Goal: Task Accomplishment & Management: Manage account settings

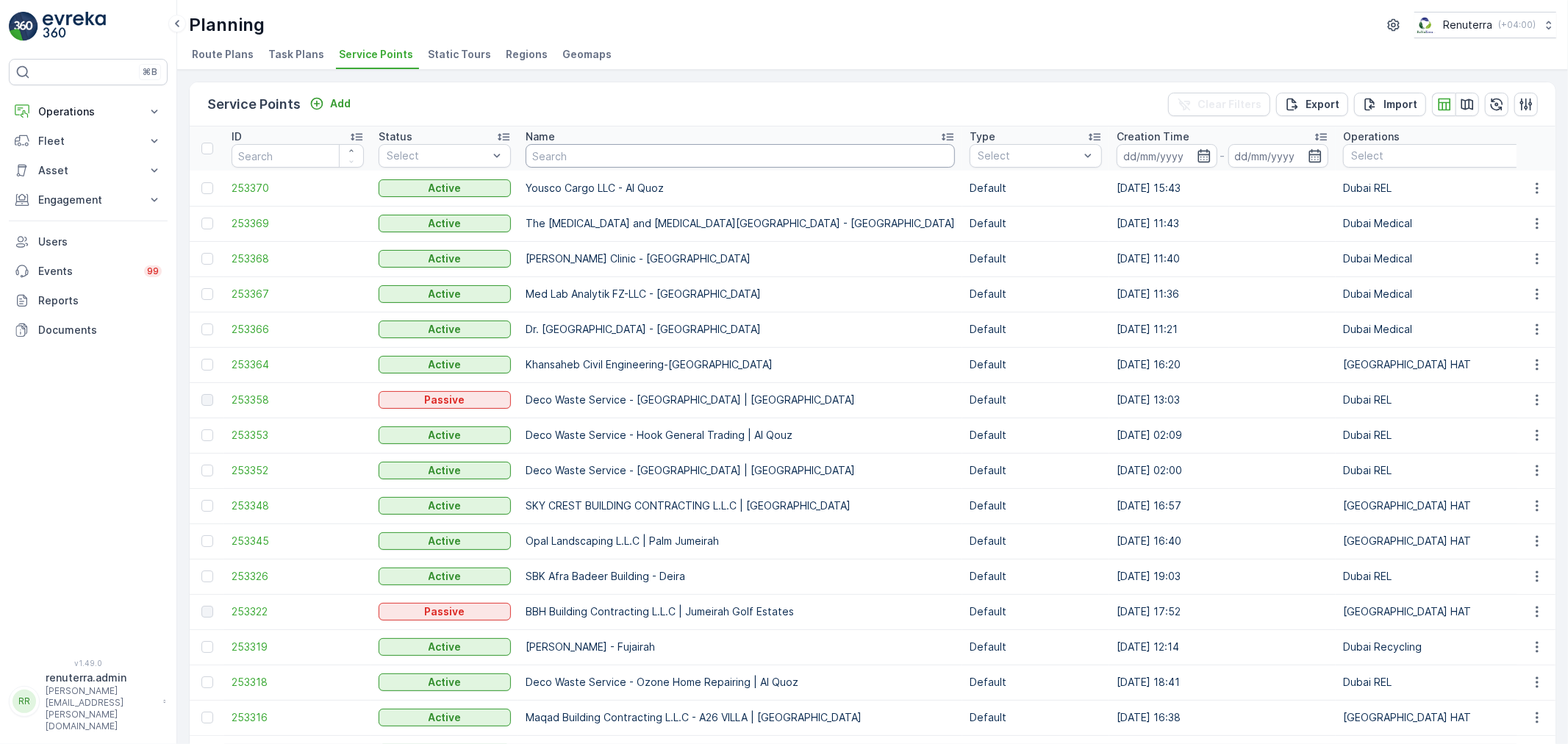
click at [580, 155] on input "text" at bounding box center [740, 156] width 429 height 24
type input "beena"
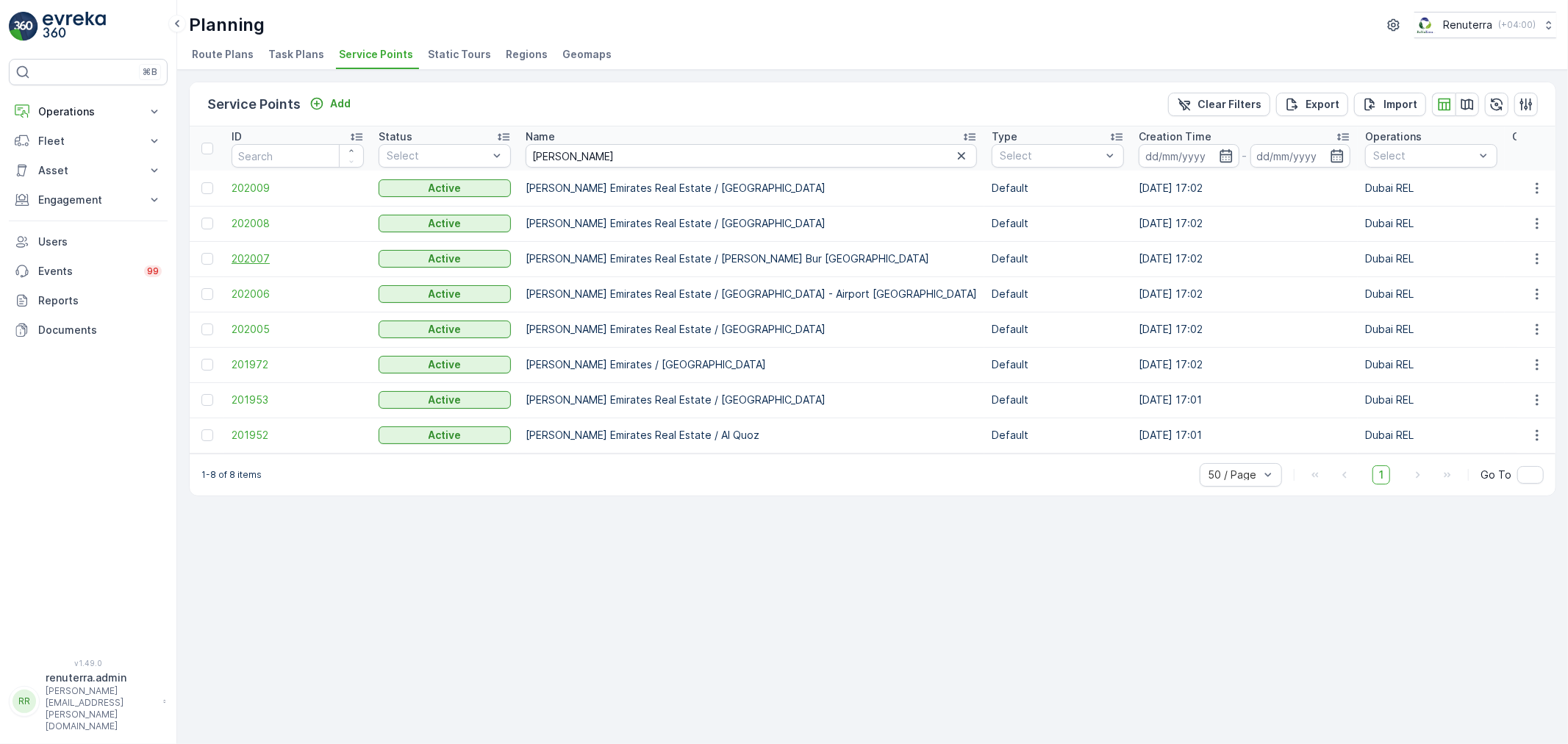
click at [262, 258] on span "202007" at bounding box center [298, 258] width 132 height 14
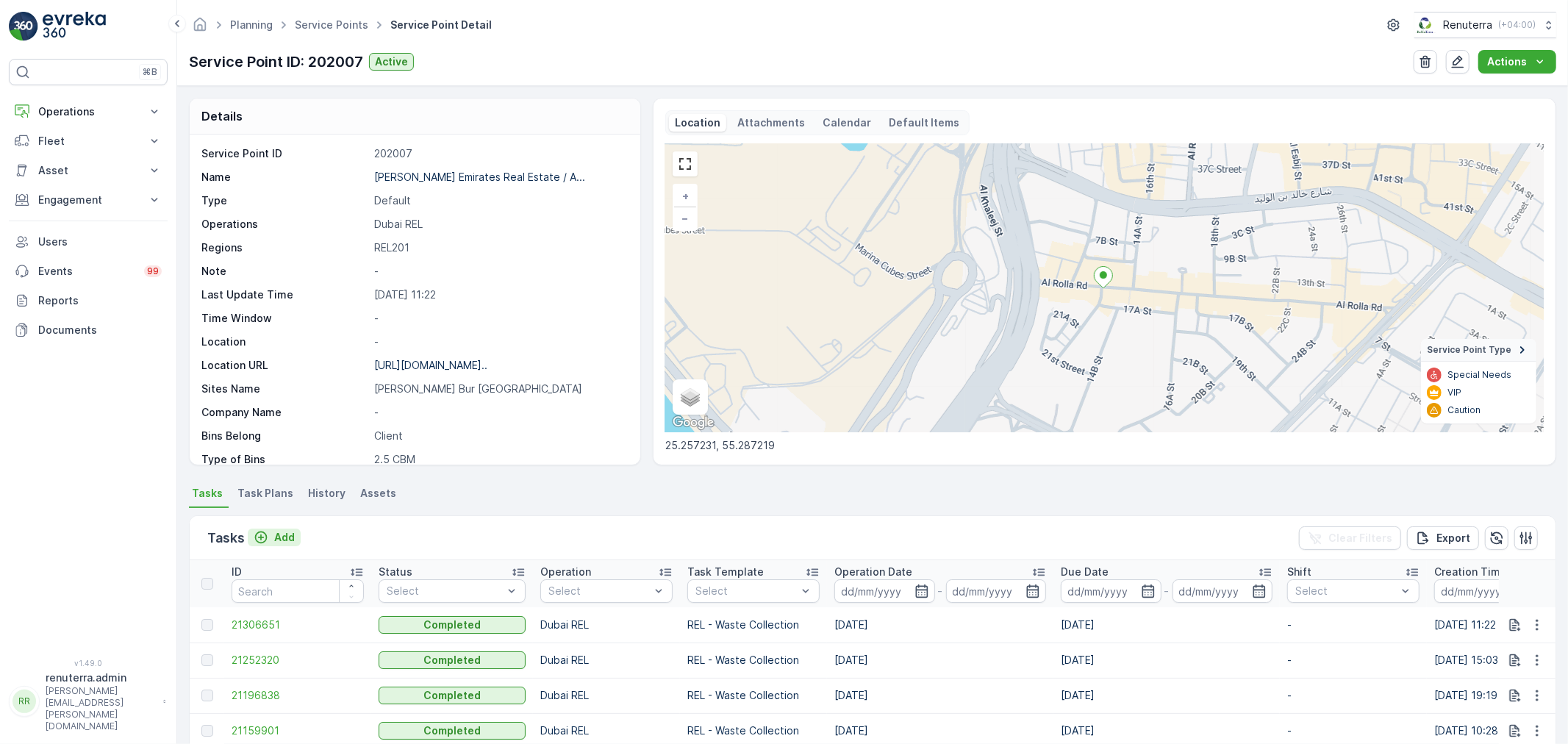
click at [283, 537] on p "Add" at bounding box center [284, 537] width 21 height 14
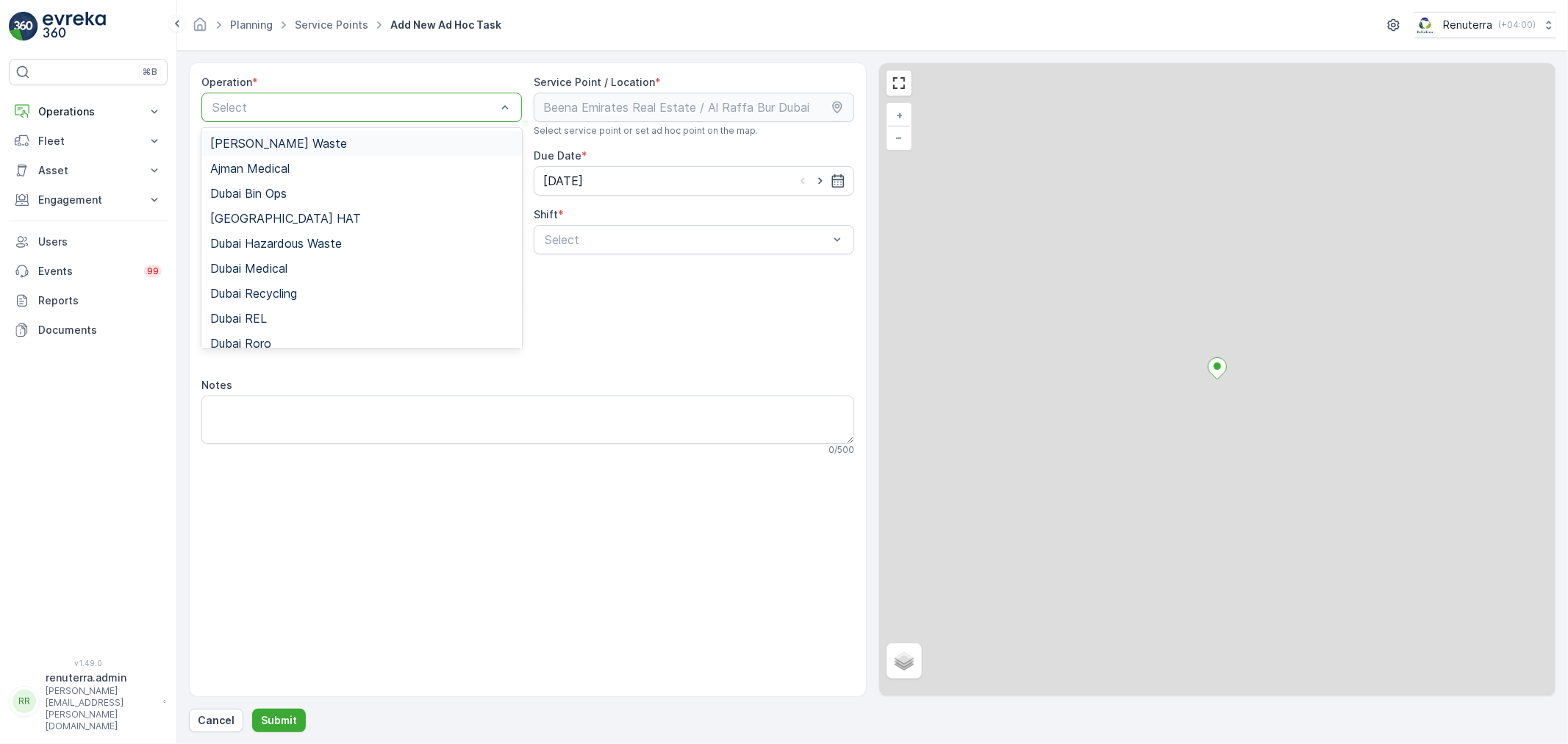
click at [298, 103] on div at bounding box center [354, 107] width 286 height 13
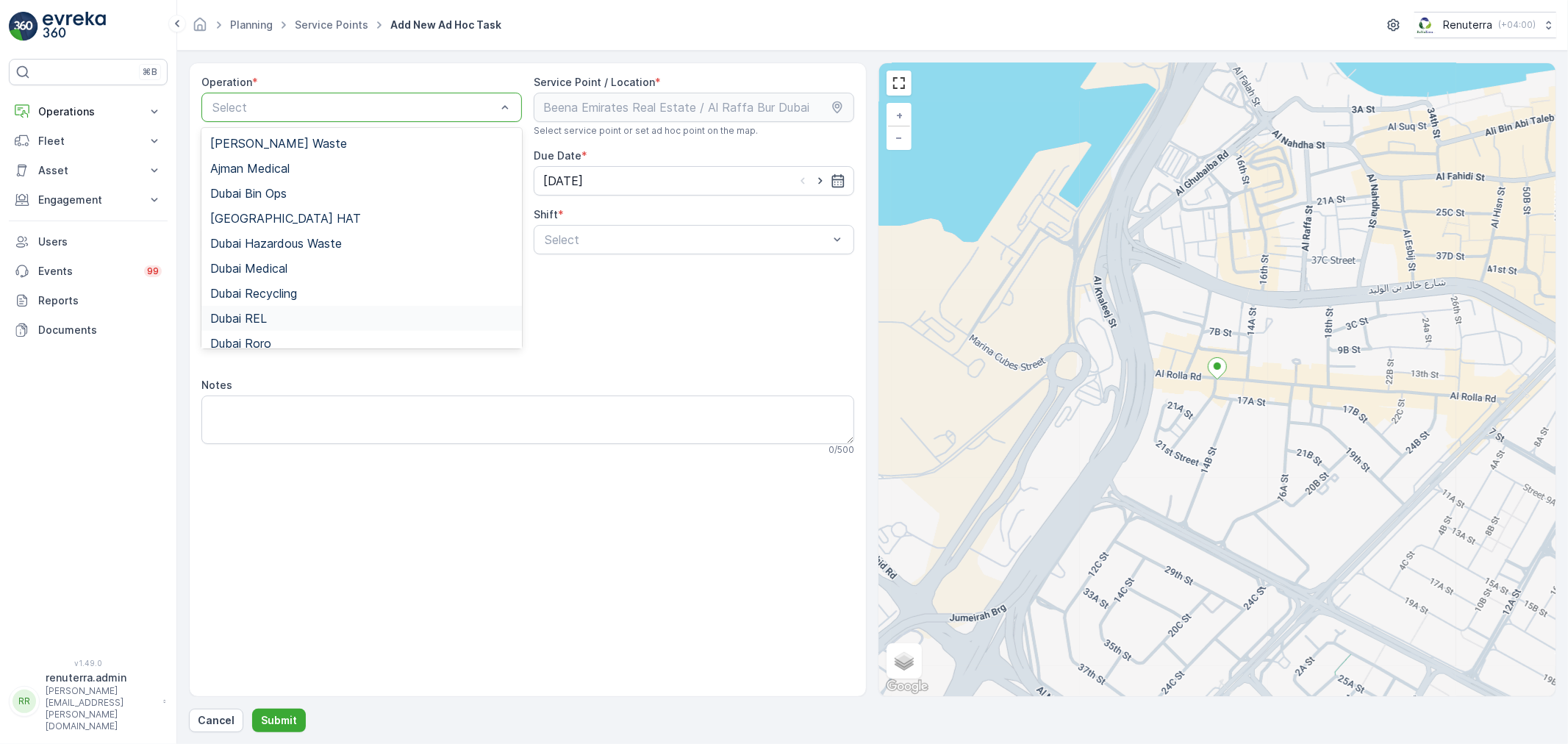
click at [268, 320] on div "Dubai REL" at bounding box center [362, 318] width 303 height 13
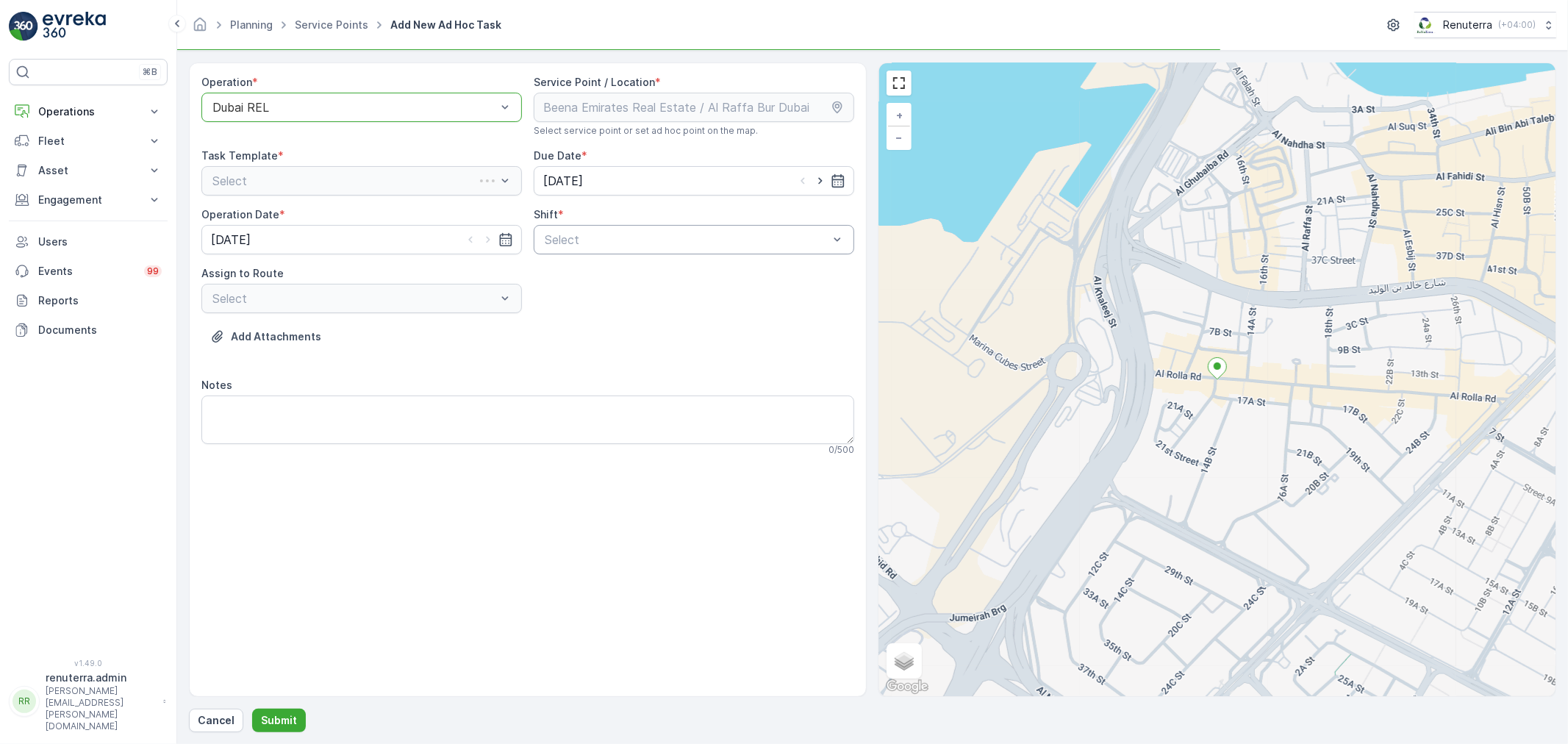
click at [655, 240] on div at bounding box center [686, 239] width 286 height 13
click at [571, 299] on span "Night Shift" at bounding box center [572, 300] width 59 height 13
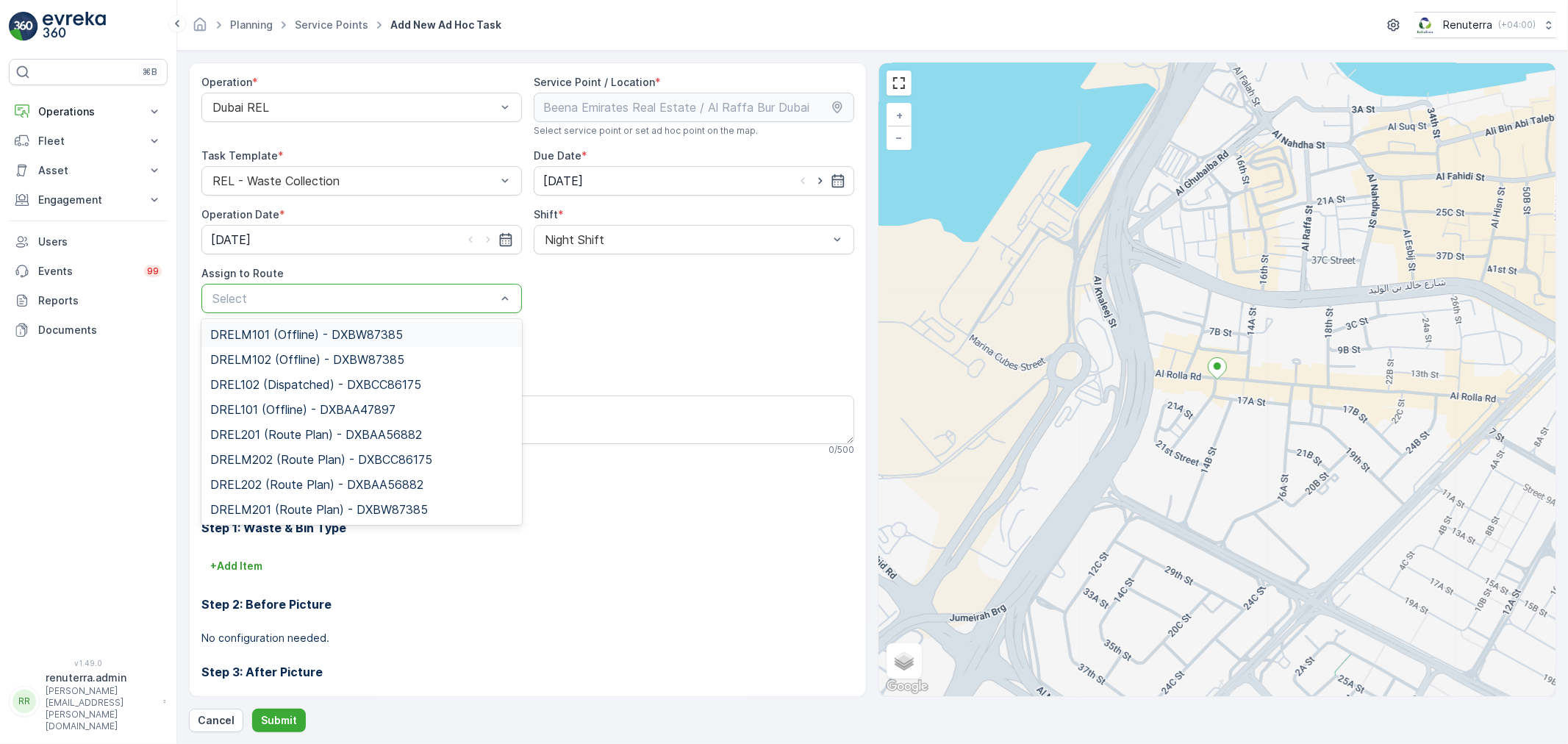
click at [418, 303] on div at bounding box center [354, 298] width 286 height 13
click at [256, 431] on span "DREL201 (Route Plan) - DXBAA56882" at bounding box center [316, 434] width 212 height 13
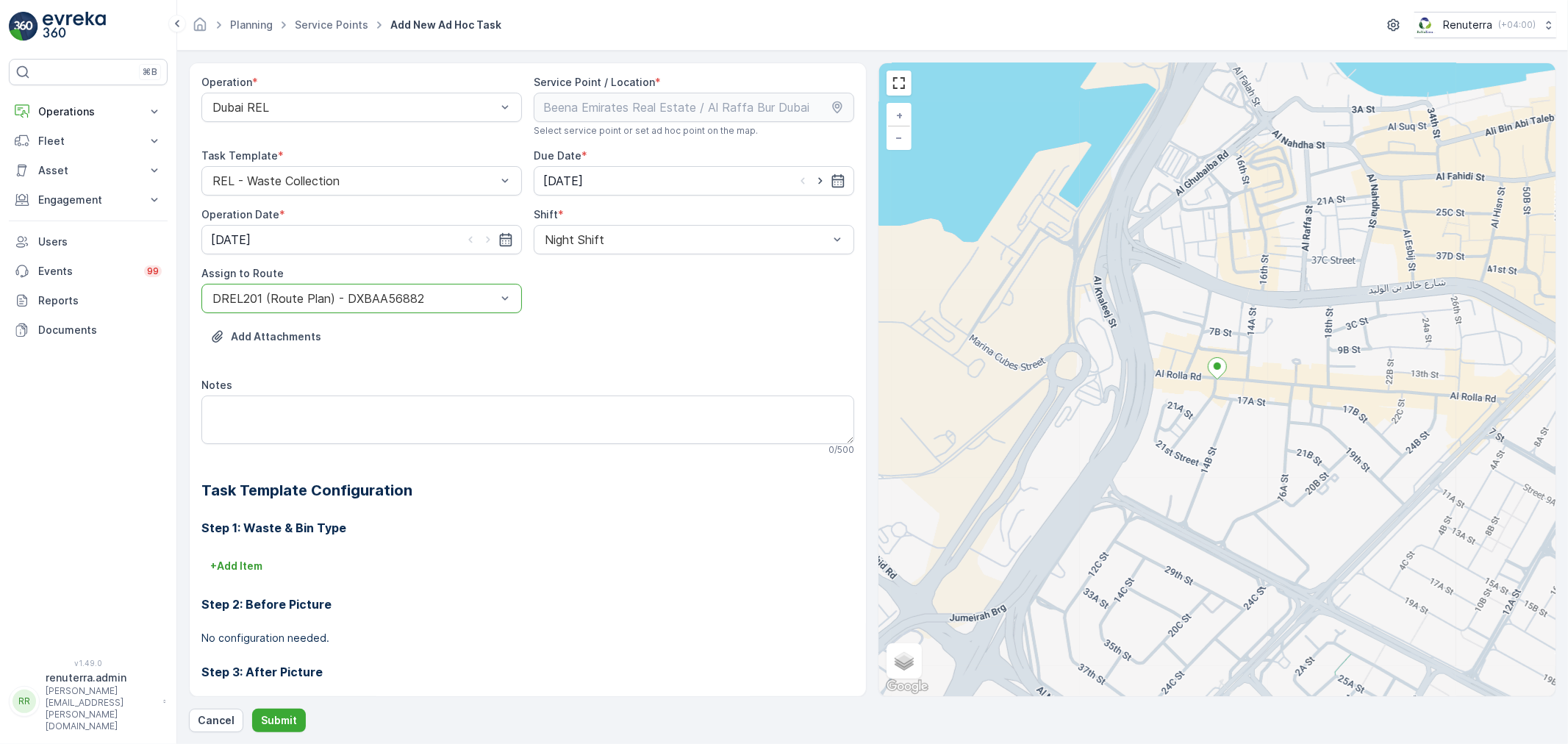
click at [262, 707] on div "Operation * Dubai REL Service Point / Location * Select service point or set ad…" at bounding box center [873, 397] width 1367 height 670
click at [273, 719] on p "Submit" at bounding box center [278, 720] width 36 height 14
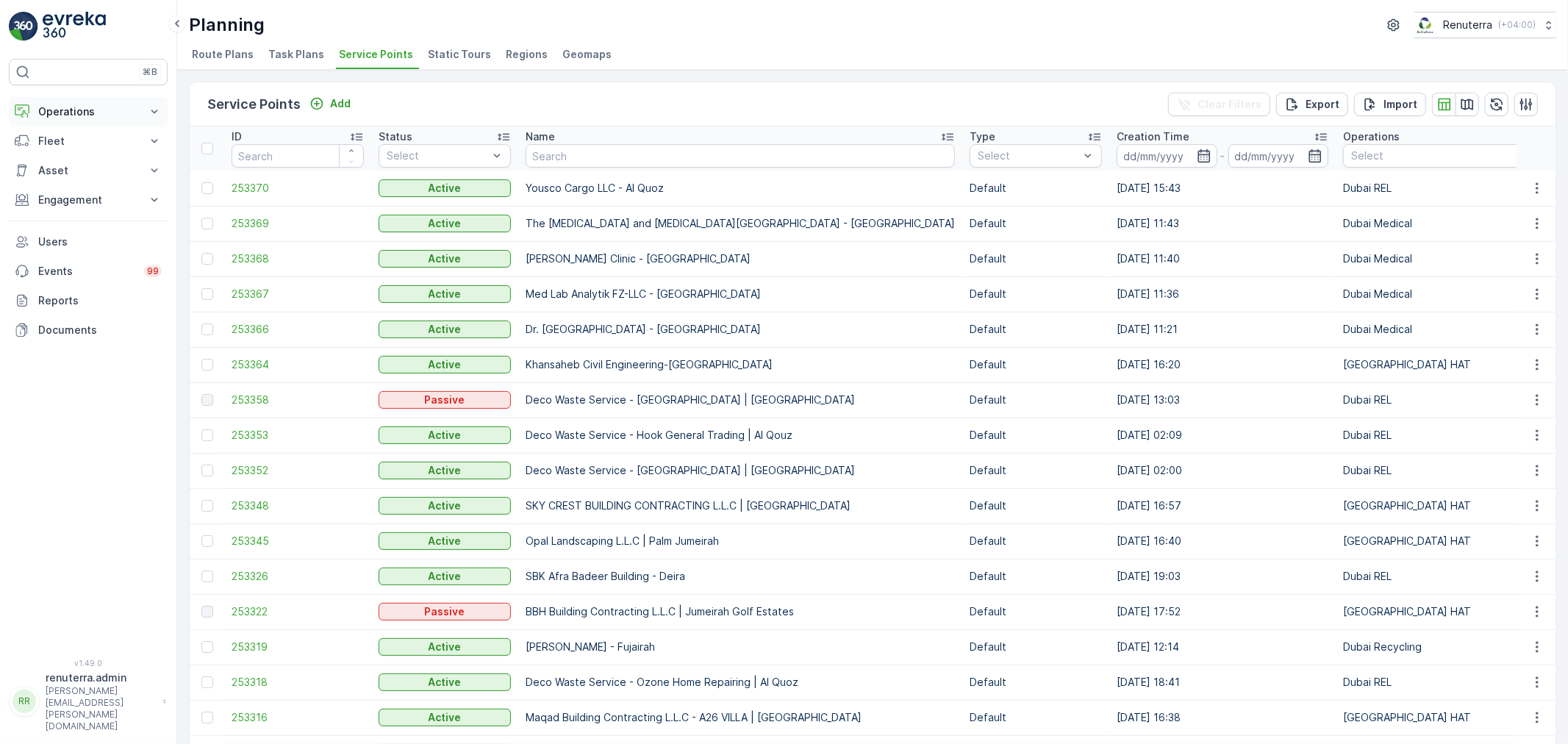
click at [84, 114] on p "Operations" at bounding box center [88, 111] width 100 height 14
click at [561, 150] on input "text" at bounding box center [740, 156] width 429 height 24
type input "duty"
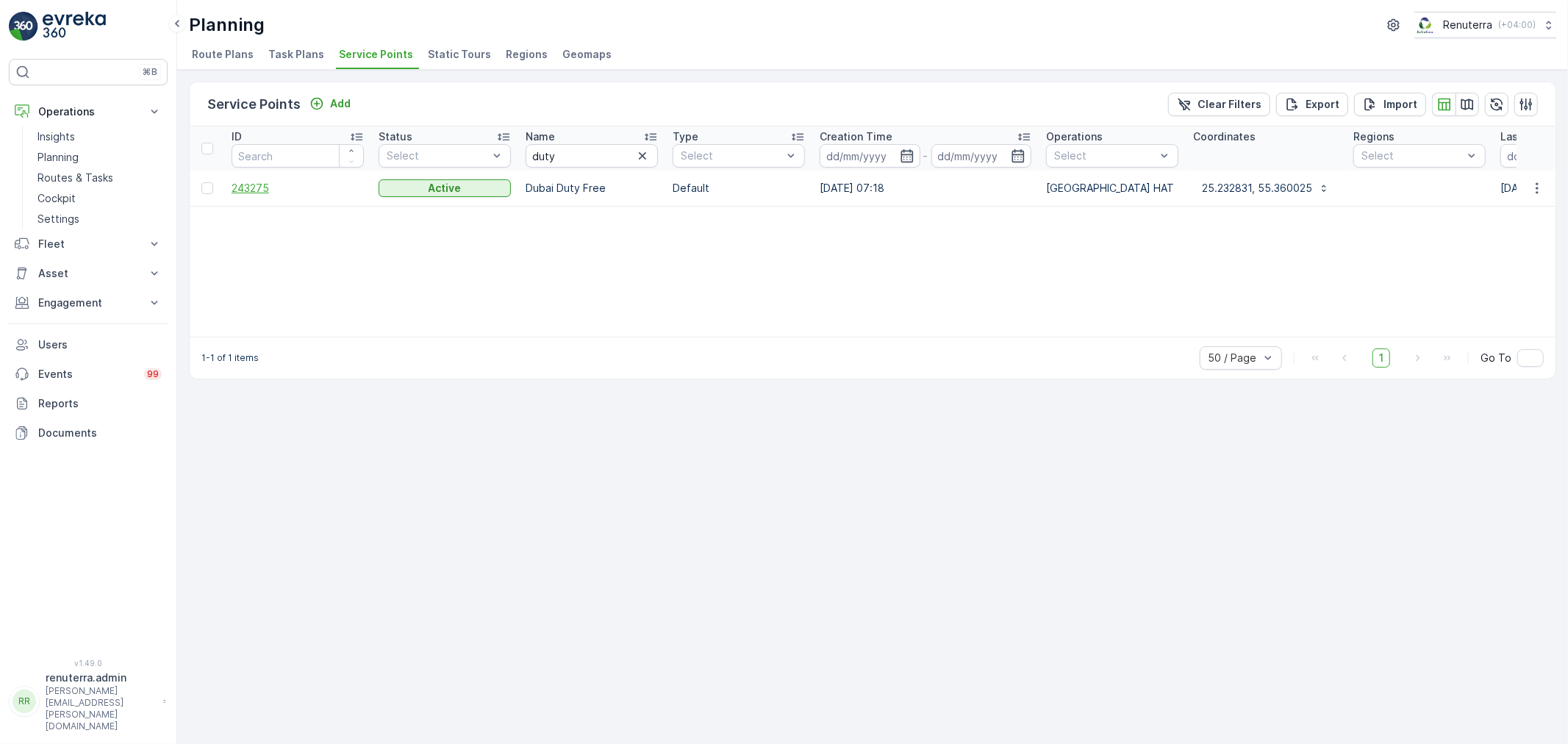
click at [247, 188] on span "243275" at bounding box center [298, 188] width 132 height 14
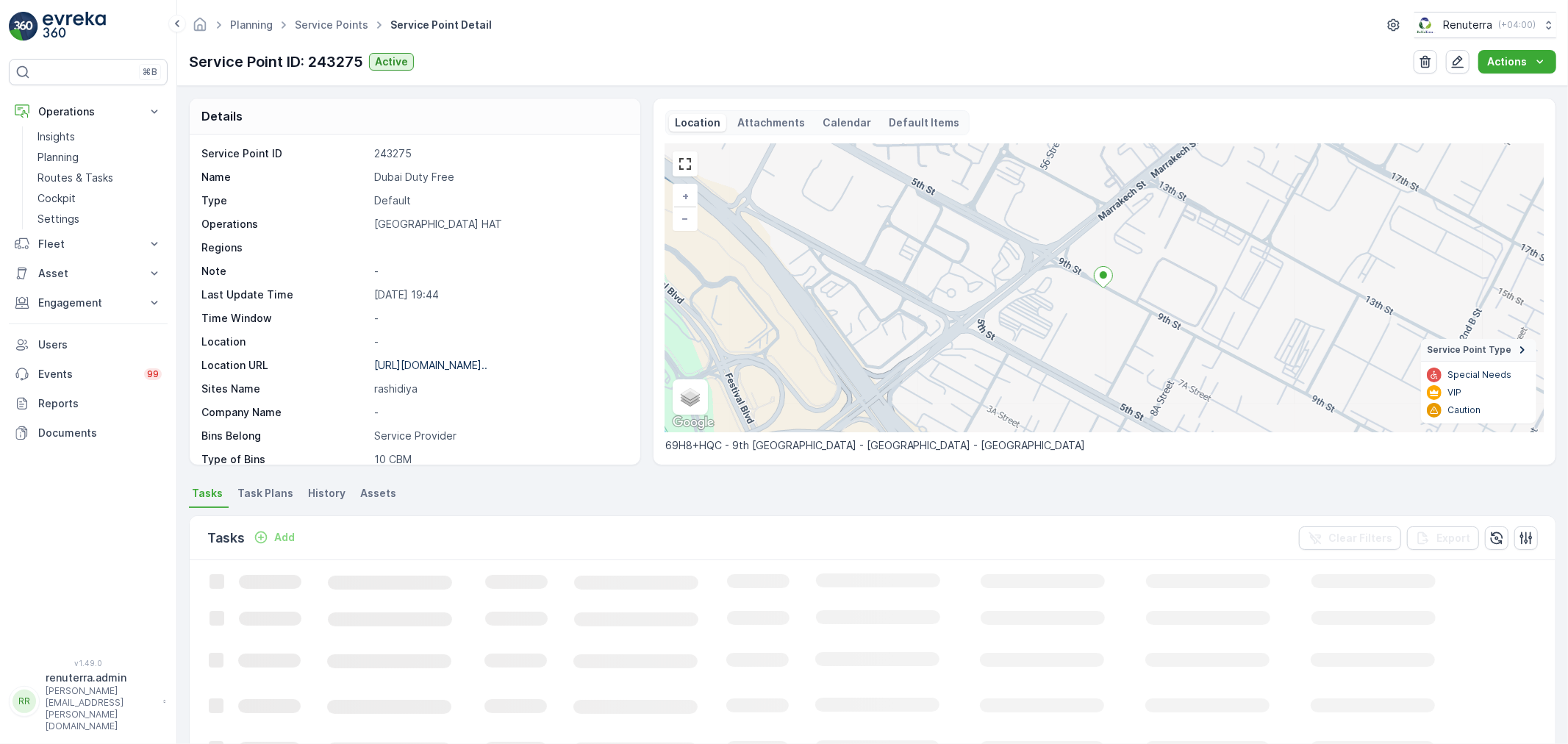
click at [381, 170] on p "Dubai Duty Free" at bounding box center [499, 176] width 251 height 14
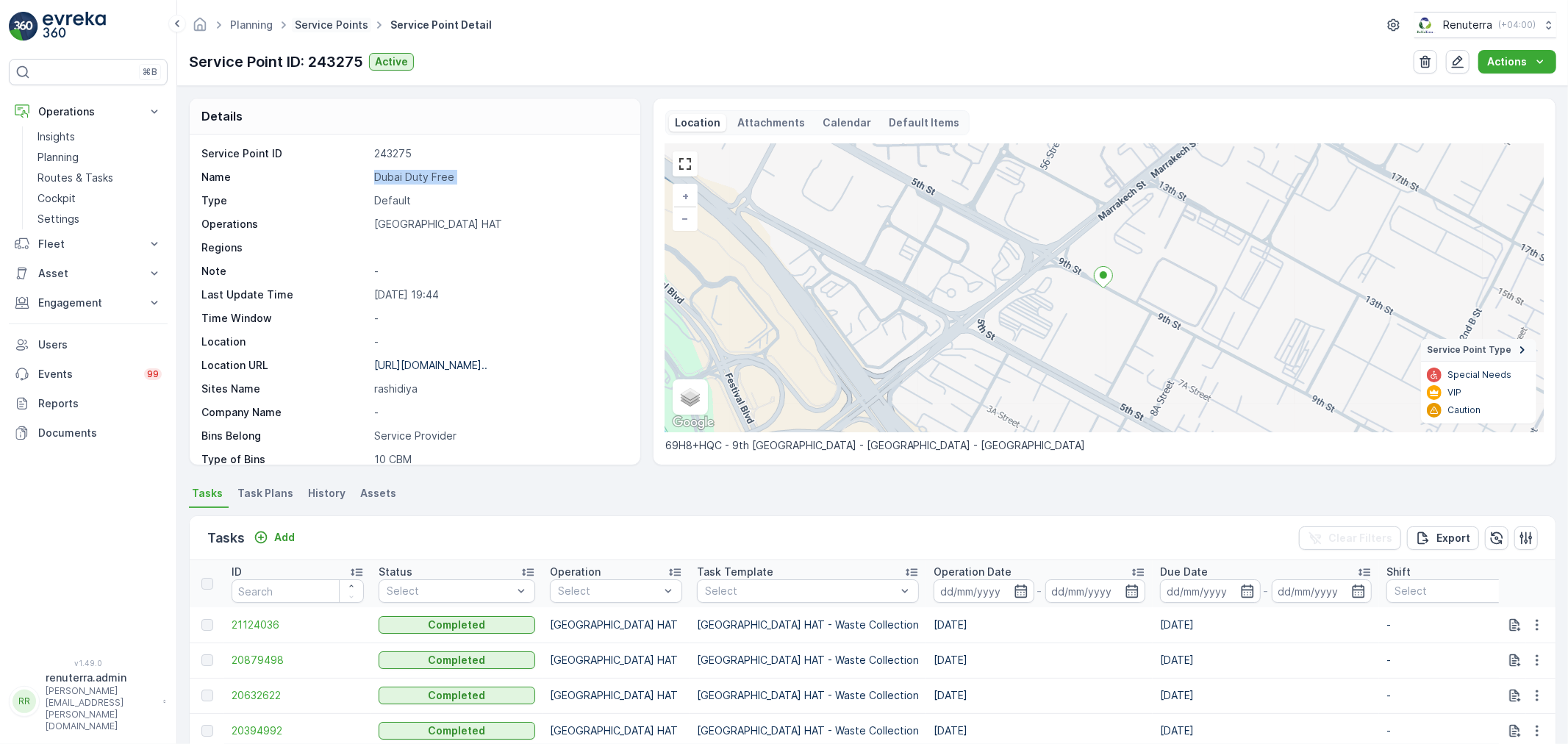
click at [336, 26] on link "Service Points" at bounding box center [331, 24] width 74 height 12
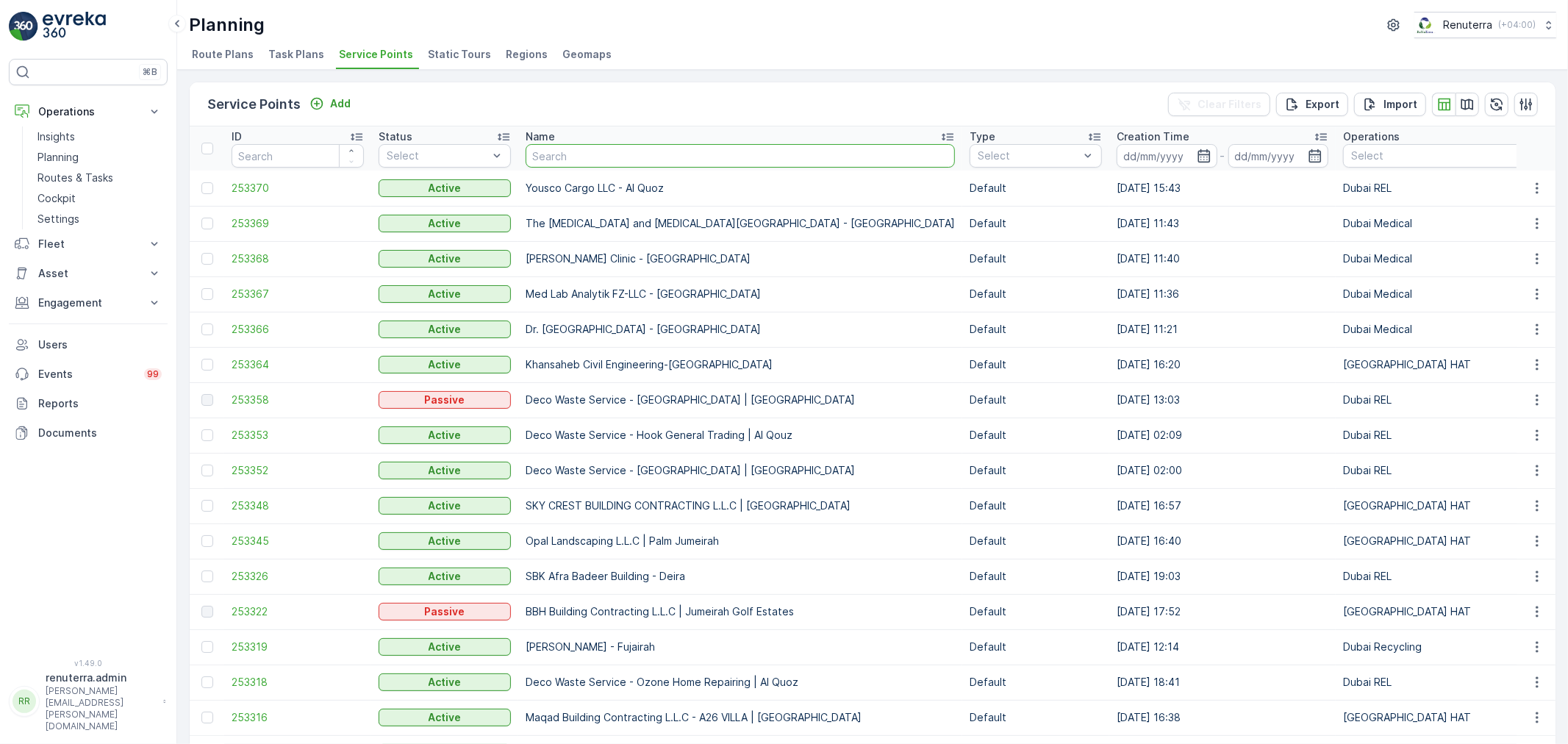
type input "Yousco Cargo LLC - Al Quoz"
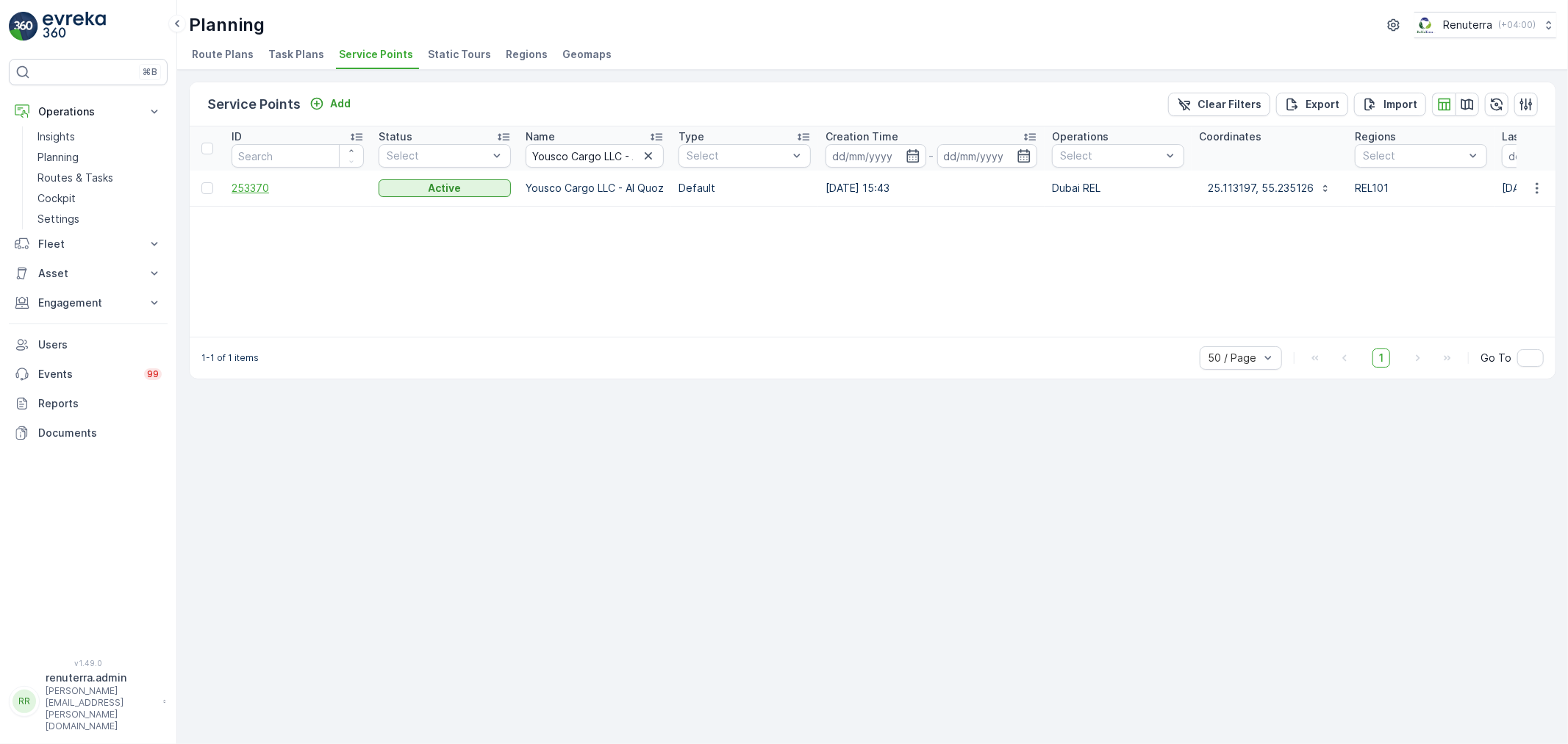
click at [260, 186] on span "253370" at bounding box center [298, 188] width 132 height 14
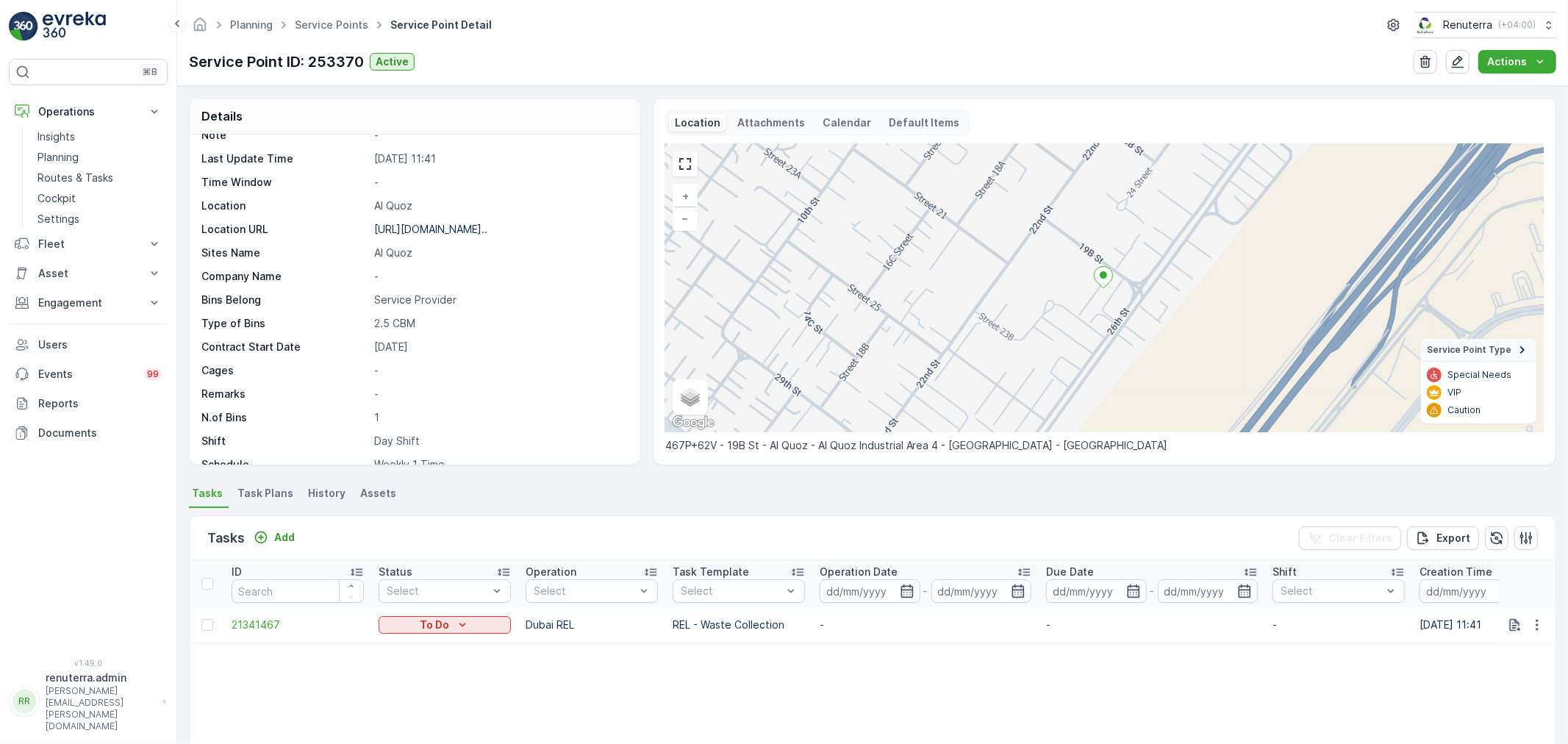
scroll to position [163, 0]
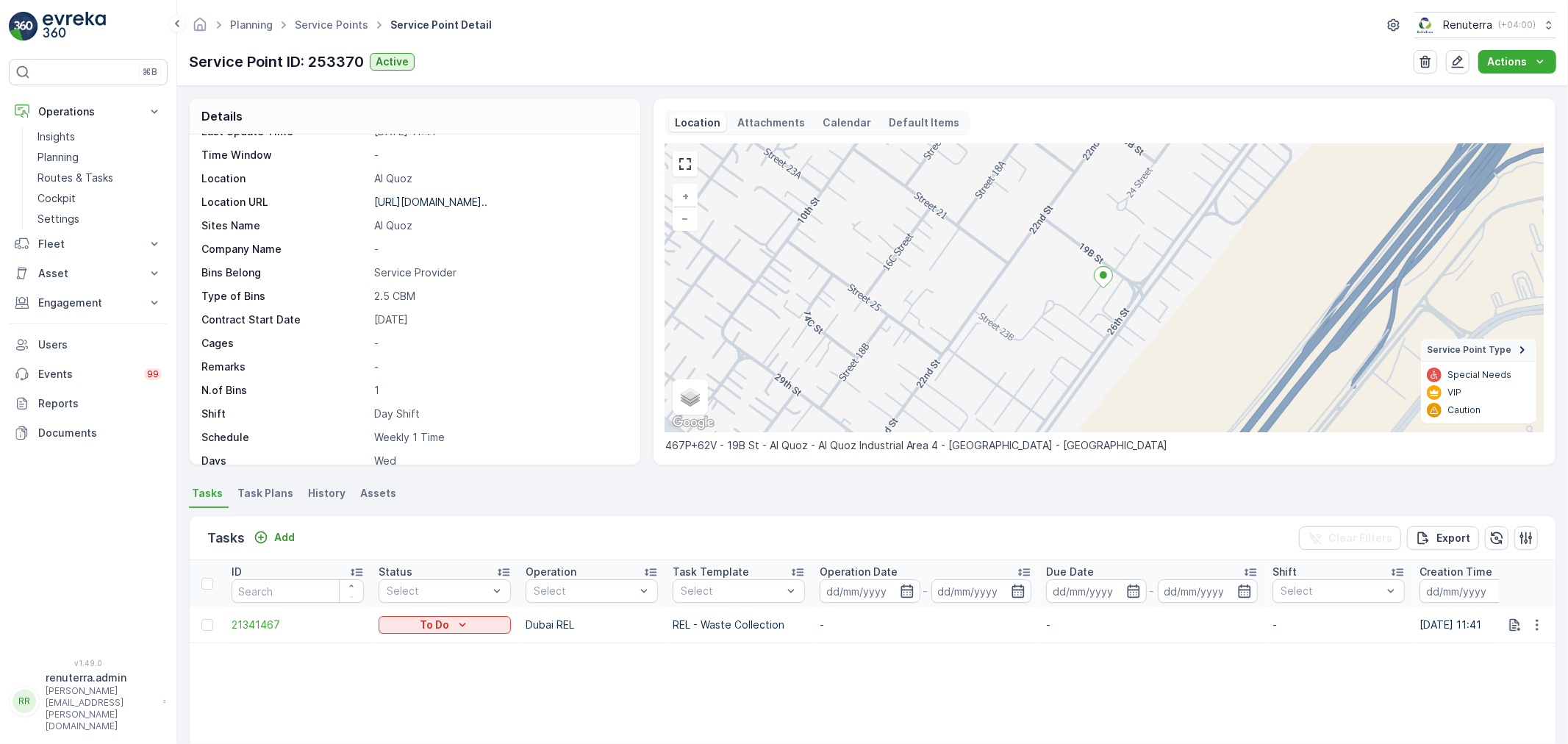
click at [254, 490] on span "Task Plans" at bounding box center [266, 493] width 56 height 14
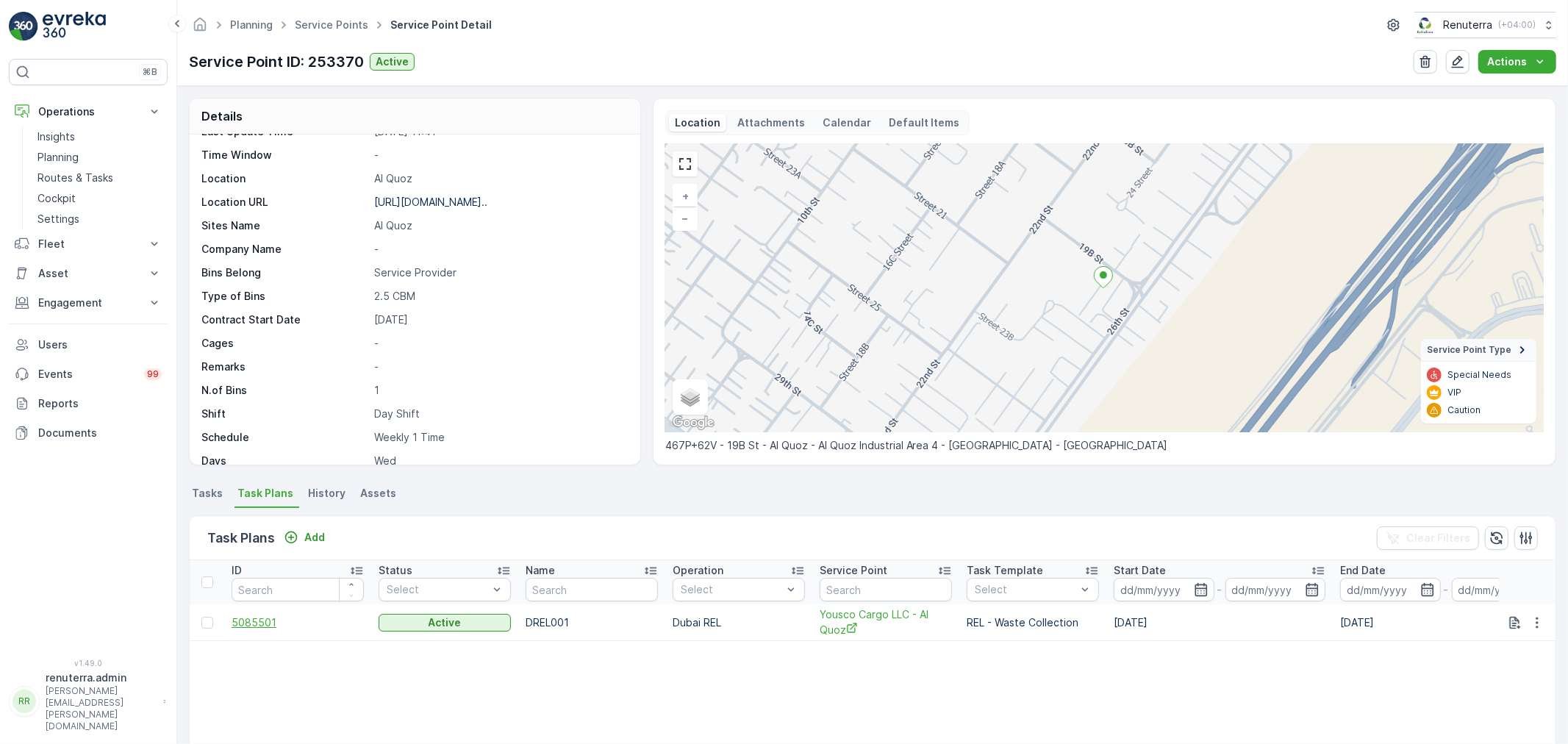
click at [267, 628] on span "5085501" at bounding box center [298, 622] width 132 height 14
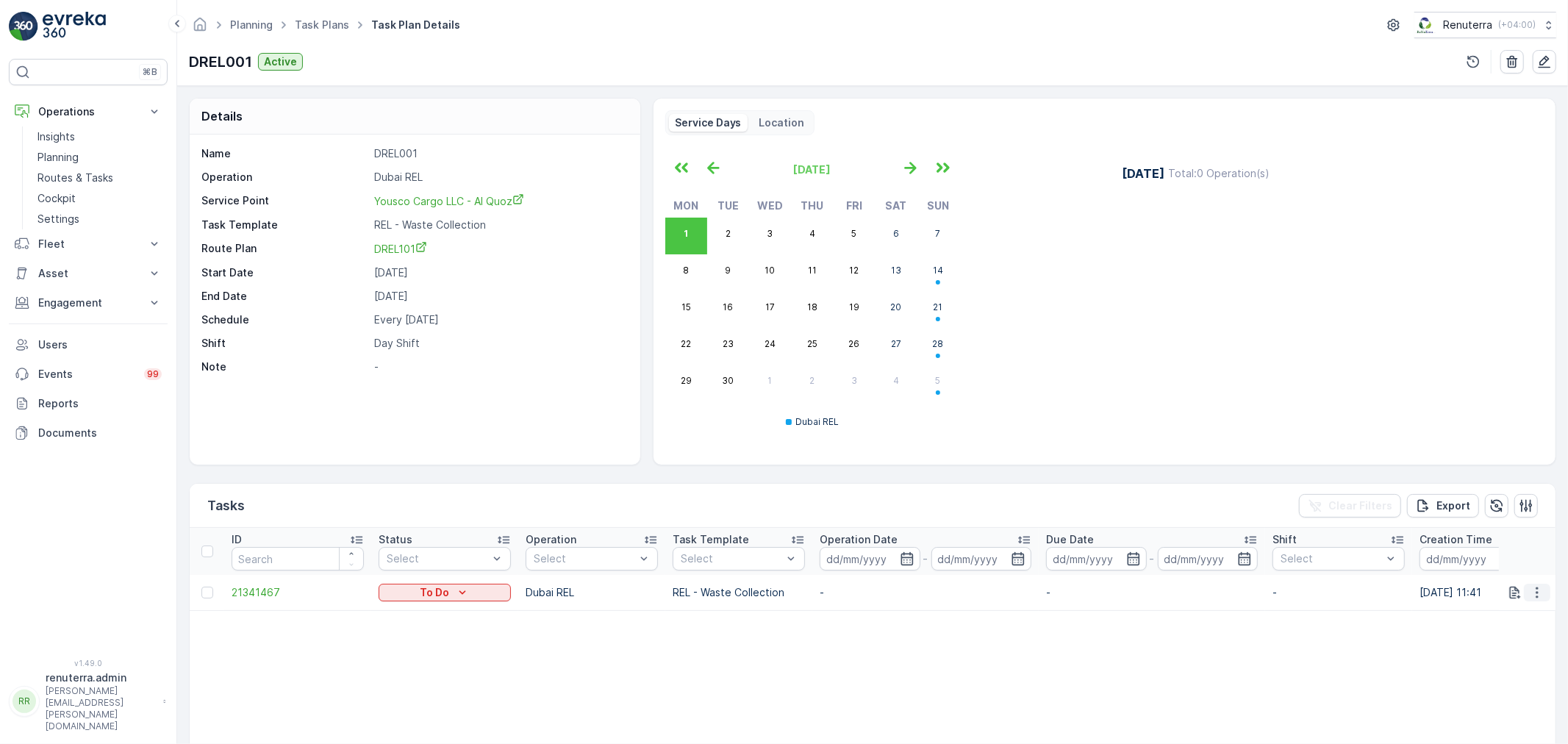
click at [1536, 589] on icon "button" at bounding box center [1536, 592] width 14 height 14
click at [1481, 652] on span "Change Route" at bounding box center [1499, 655] width 71 height 14
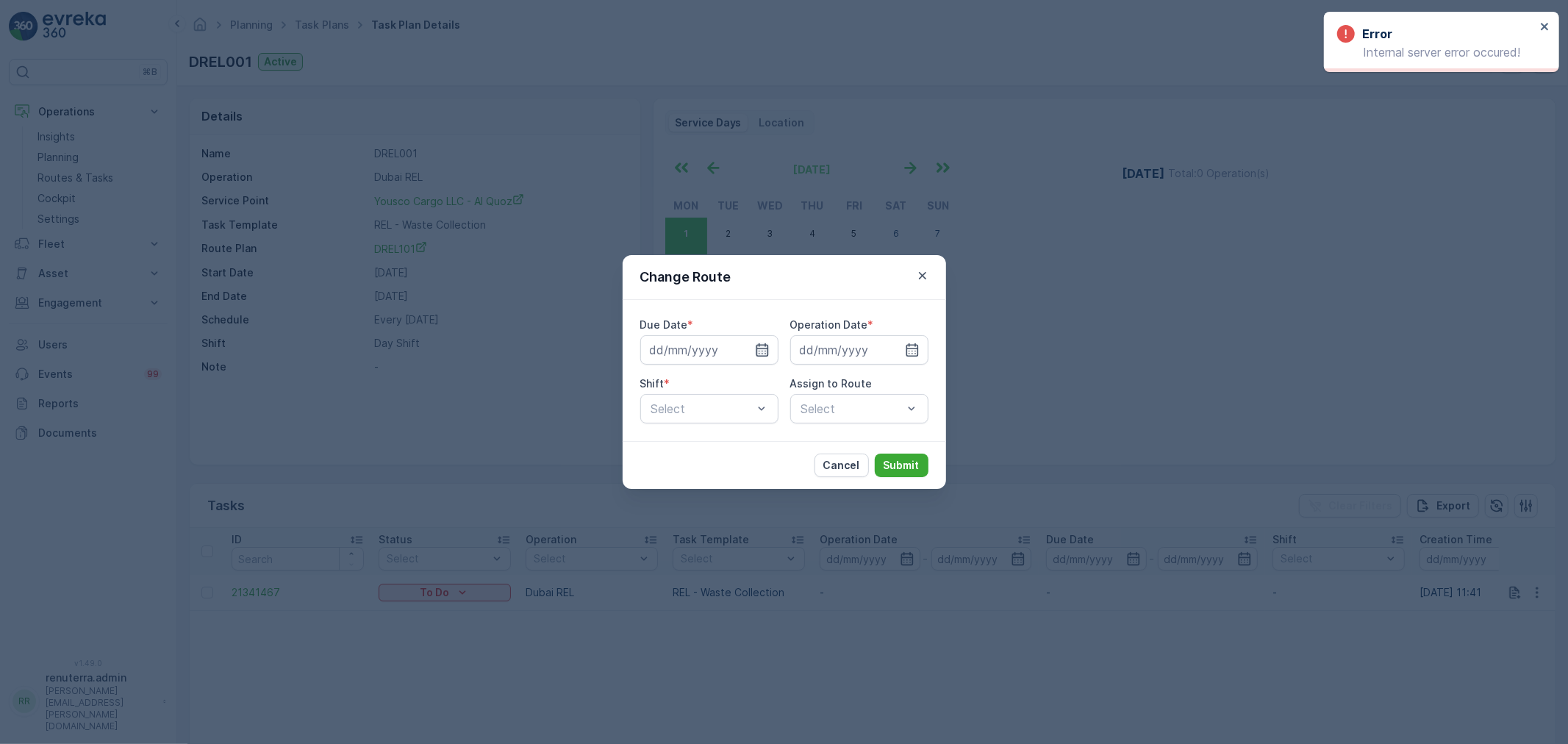
click at [766, 343] on icon "button" at bounding box center [762, 350] width 14 height 14
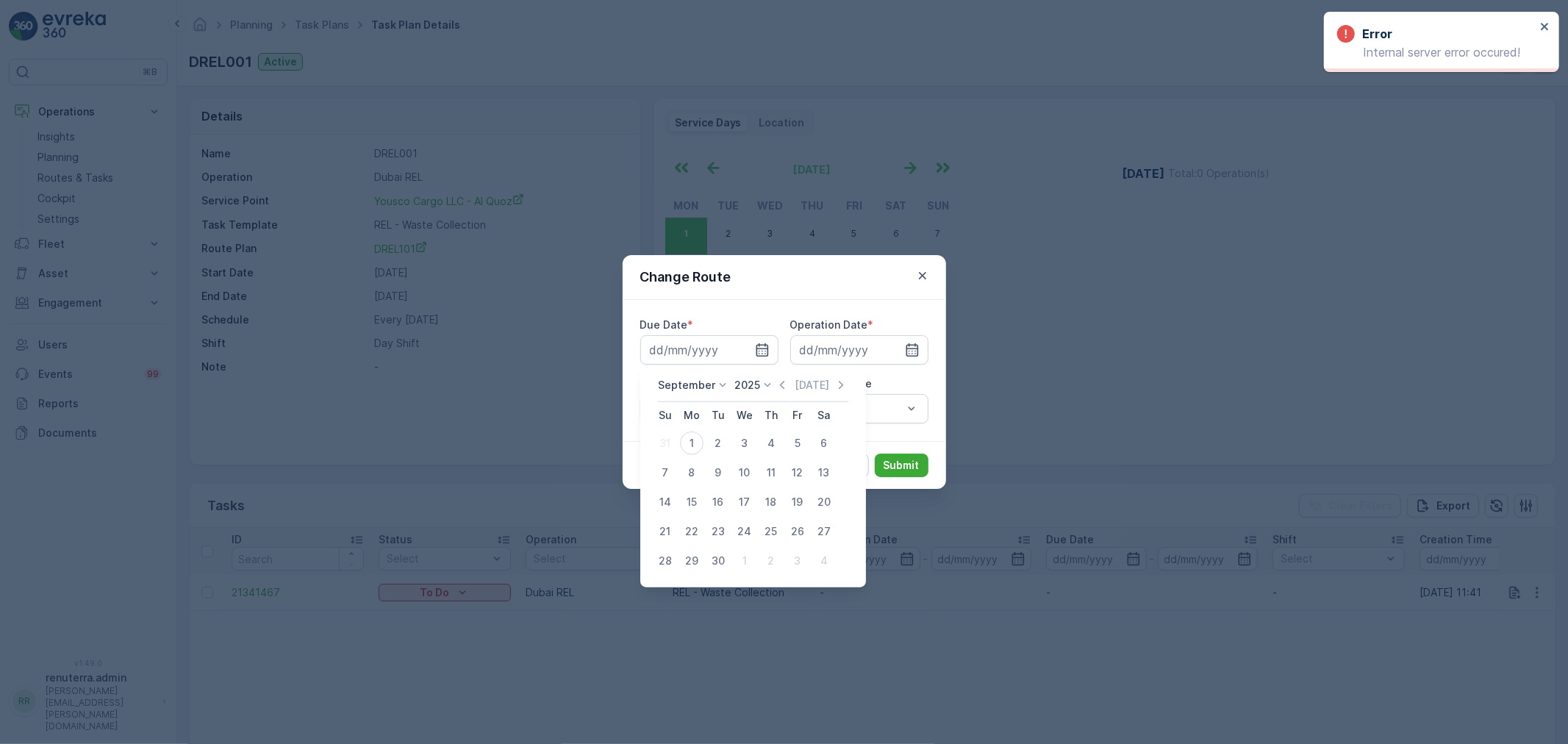
click at [662, 473] on div "7" at bounding box center [665, 473] width 24 height 24
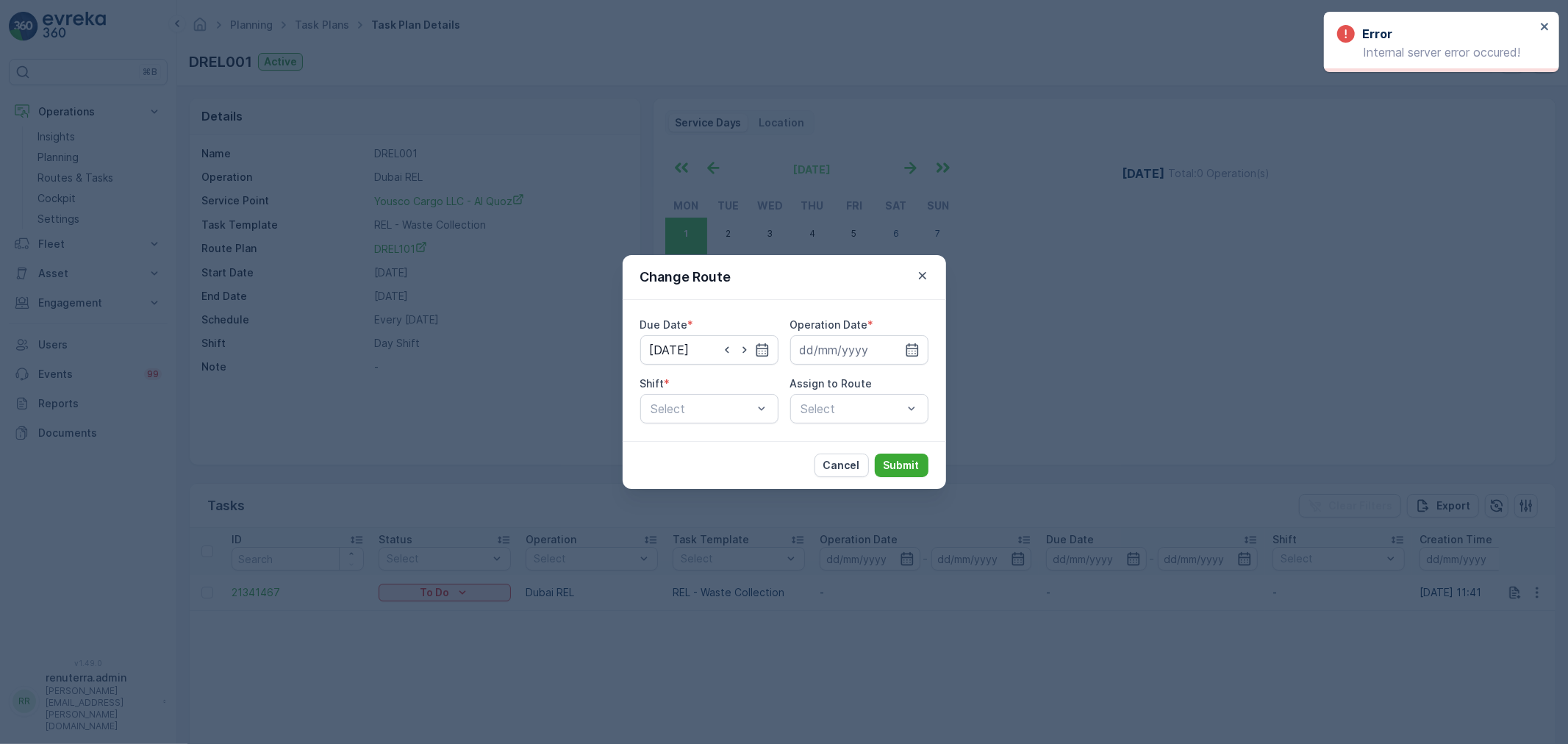
type input "07.09.2025"
click at [826, 351] on input at bounding box center [859, 350] width 138 height 30
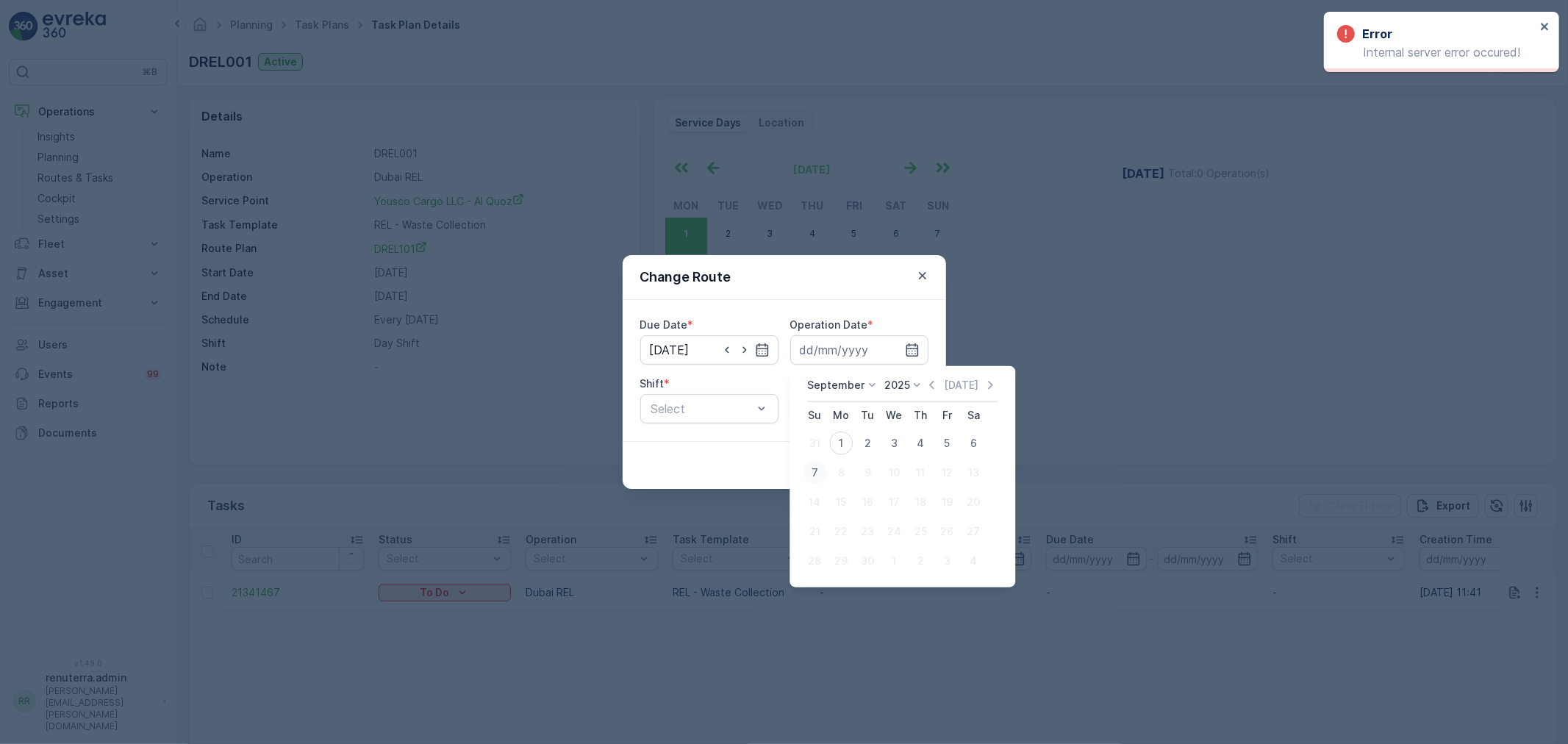
click at [814, 473] on div "7" at bounding box center [814, 473] width 24 height 24
type input "07.09.2025"
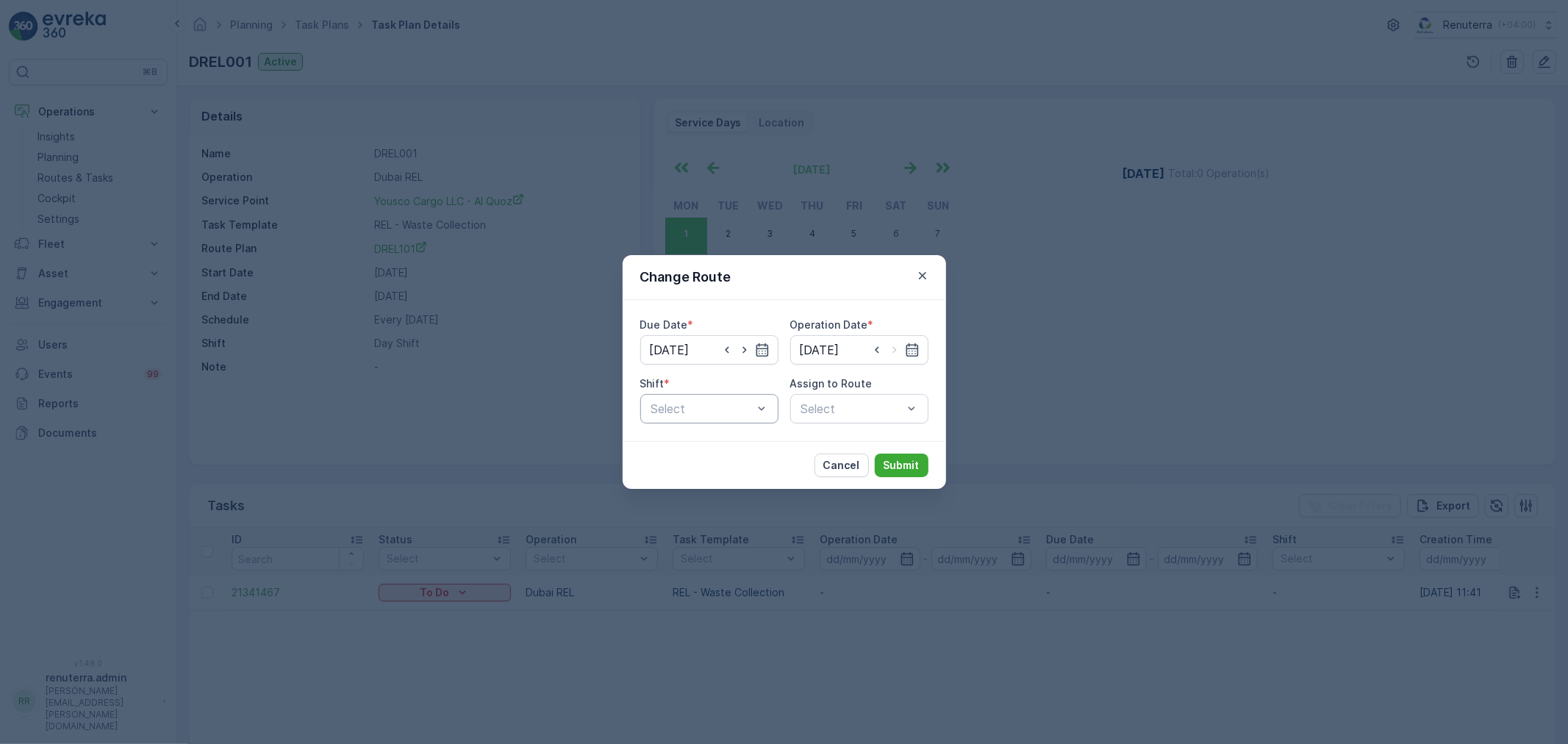
click at [710, 410] on div at bounding box center [701, 408] width 104 height 13
click at [684, 447] on span "Day Shift" at bounding box center [675, 445] width 52 height 13
click at [821, 413] on div "Select" at bounding box center [859, 409] width 138 height 30
click at [826, 407] on div at bounding box center [852, 408] width 104 height 13
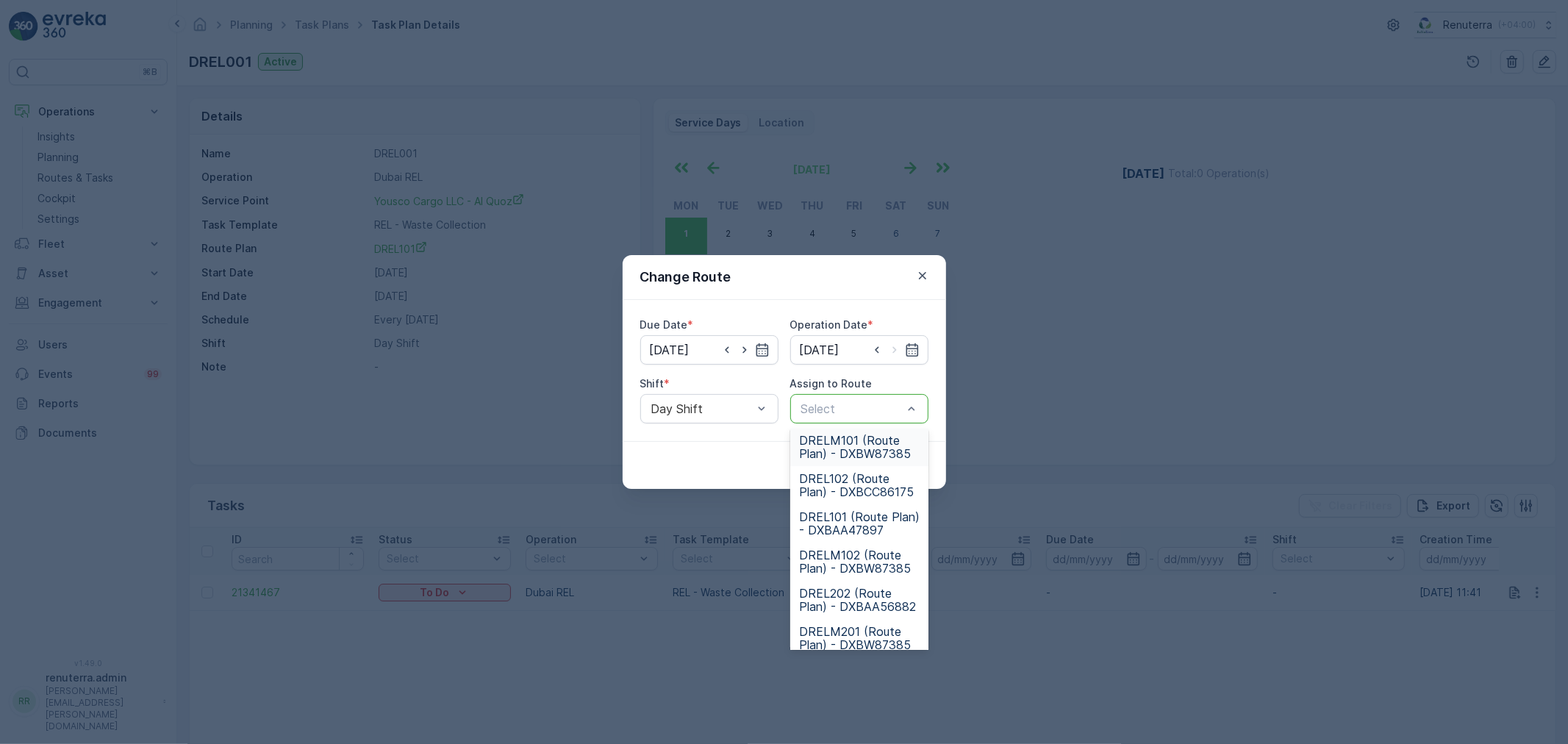
scroll to position [81, 0]
click at [861, 519] on span "DREL101 (Route Plan) - DXBAA47897" at bounding box center [859, 522] width 121 height 27
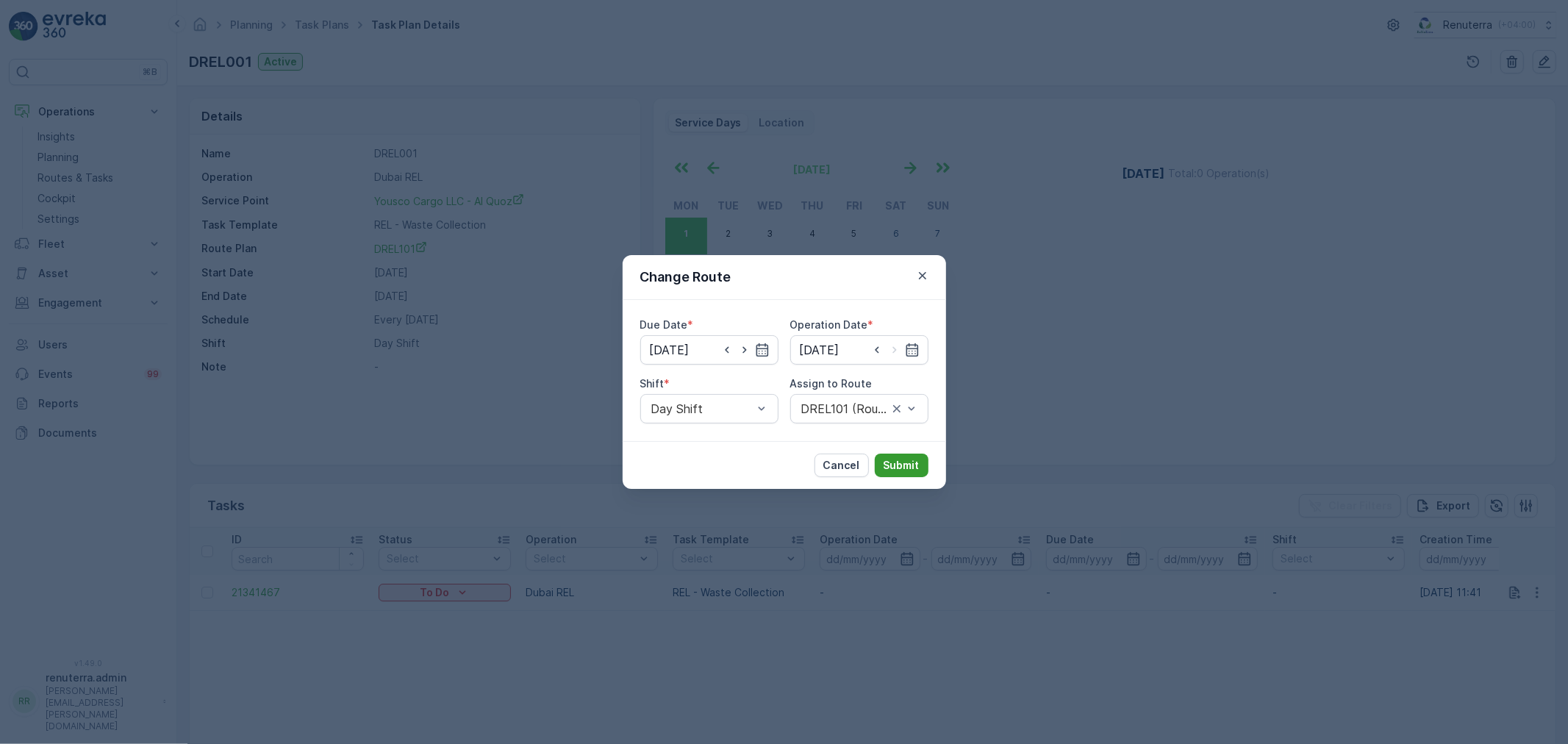
click at [904, 461] on p "Submit" at bounding box center [901, 465] width 36 height 14
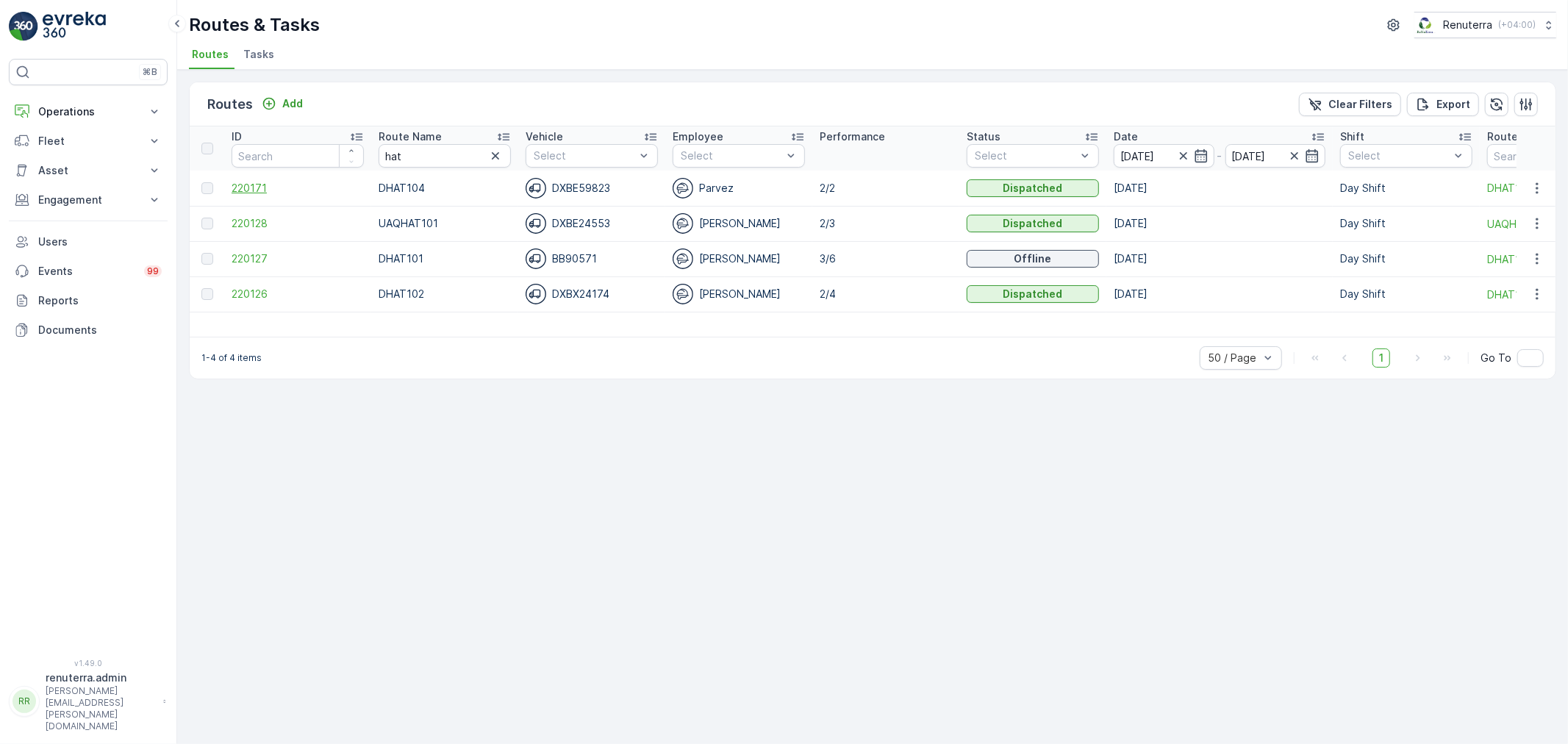
click at [258, 185] on span "220171" at bounding box center [298, 188] width 132 height 14
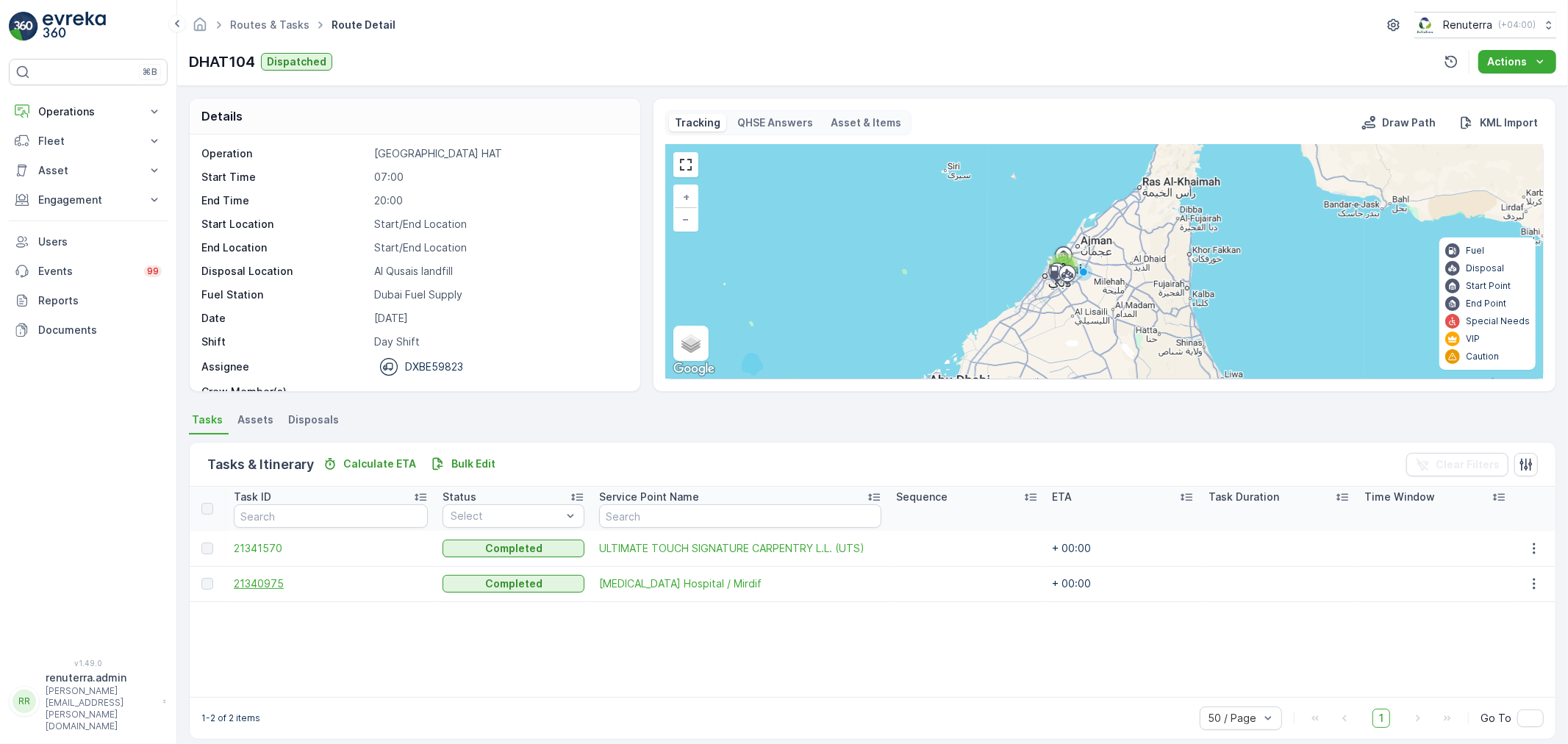
click at [283, 583] on span "21340975" at bounding box center [331, 584] width 194 height 14
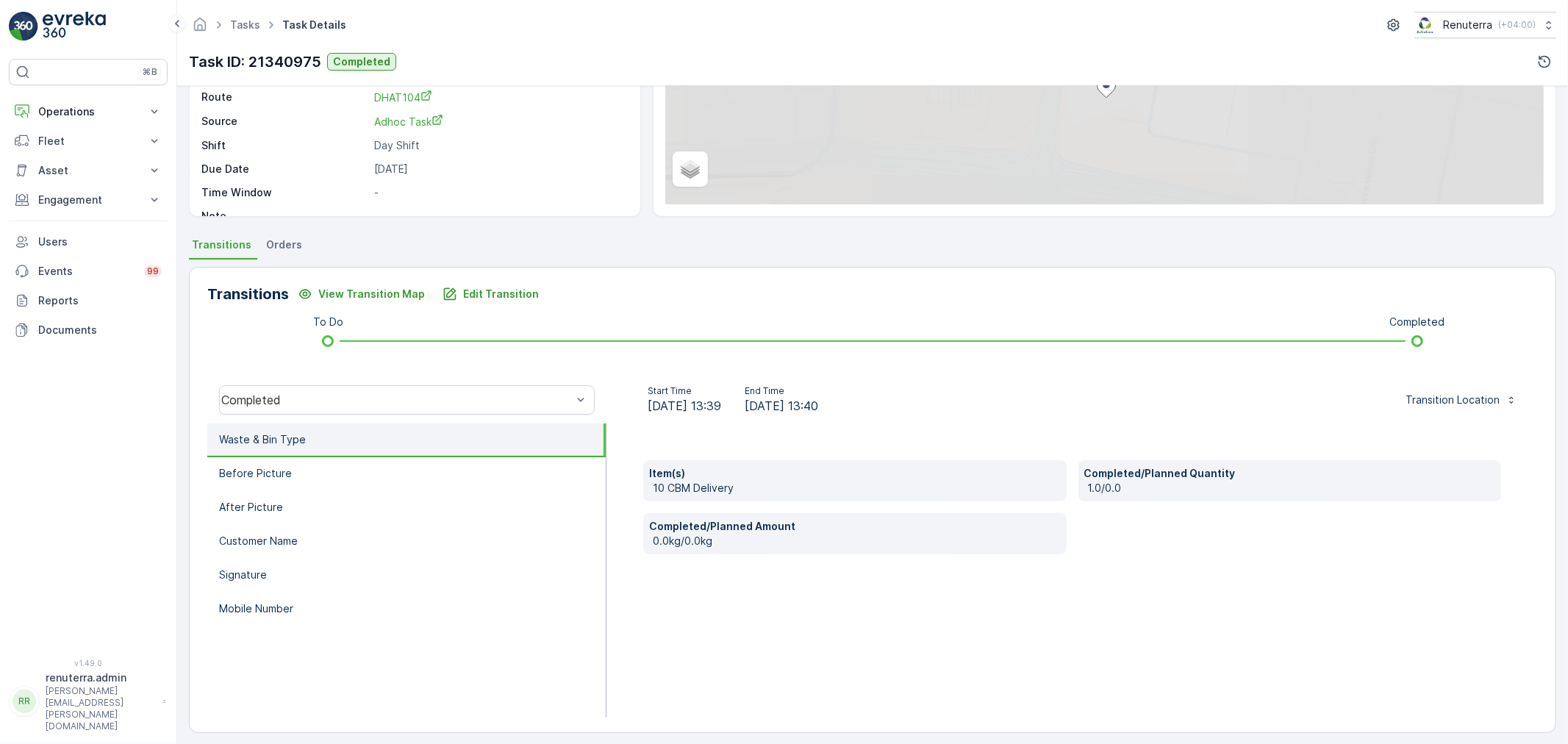
scroll to position [182, 0]
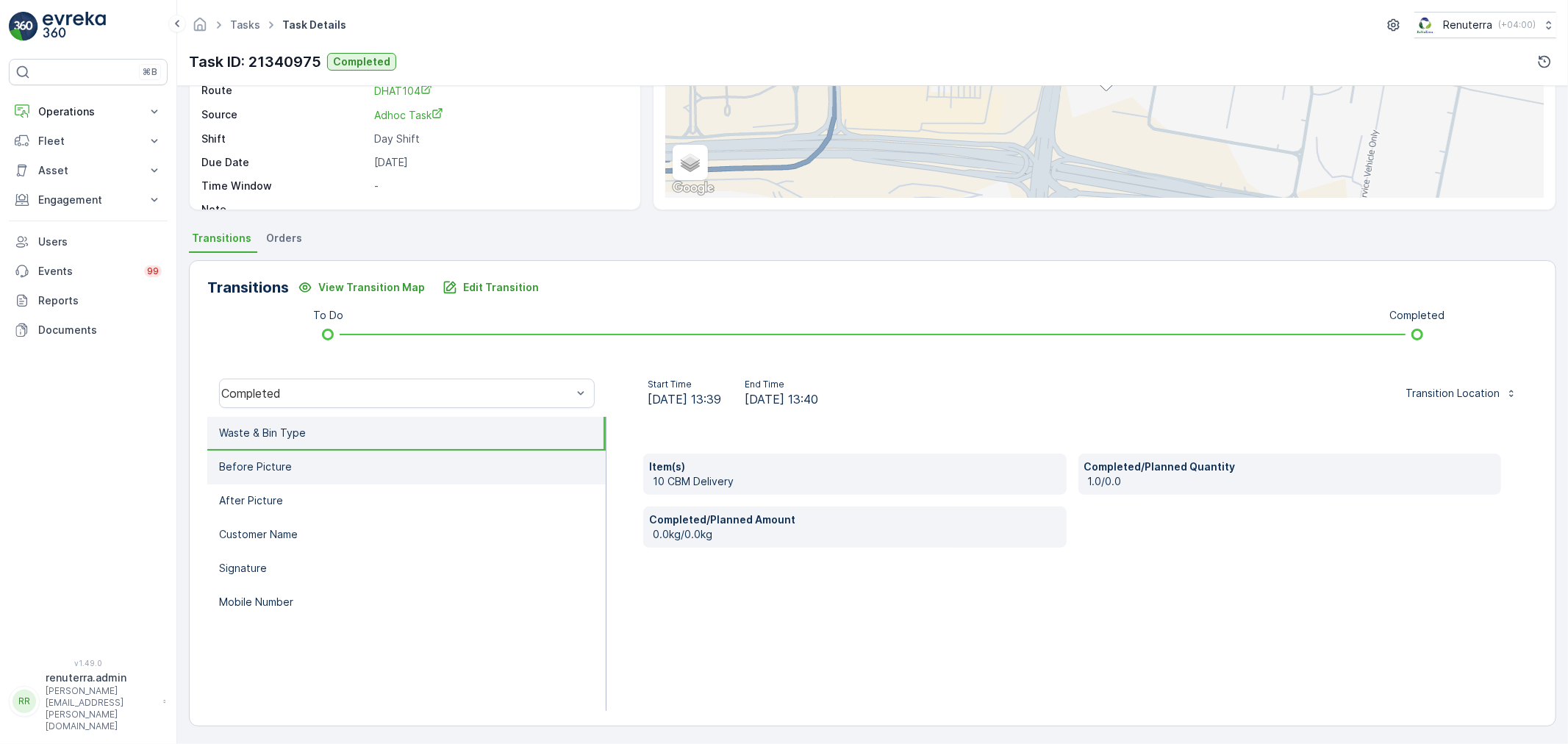
click at [296, 473] on li "Before Picture" at bounding box center [406, 467] width 398 height 34
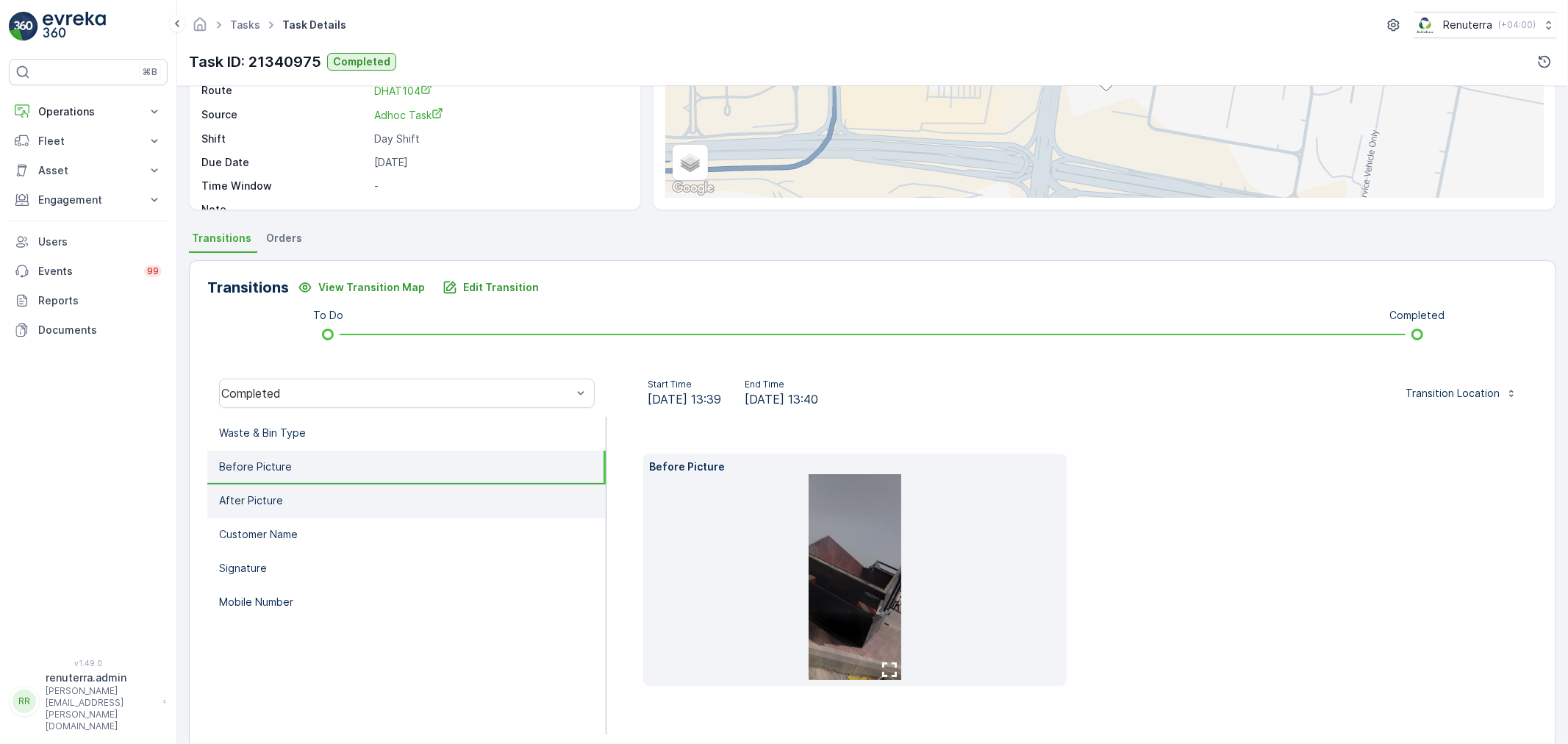
click at [296, 493] on li "After Picture" at bounding box center [406, 502] width 398 height 34
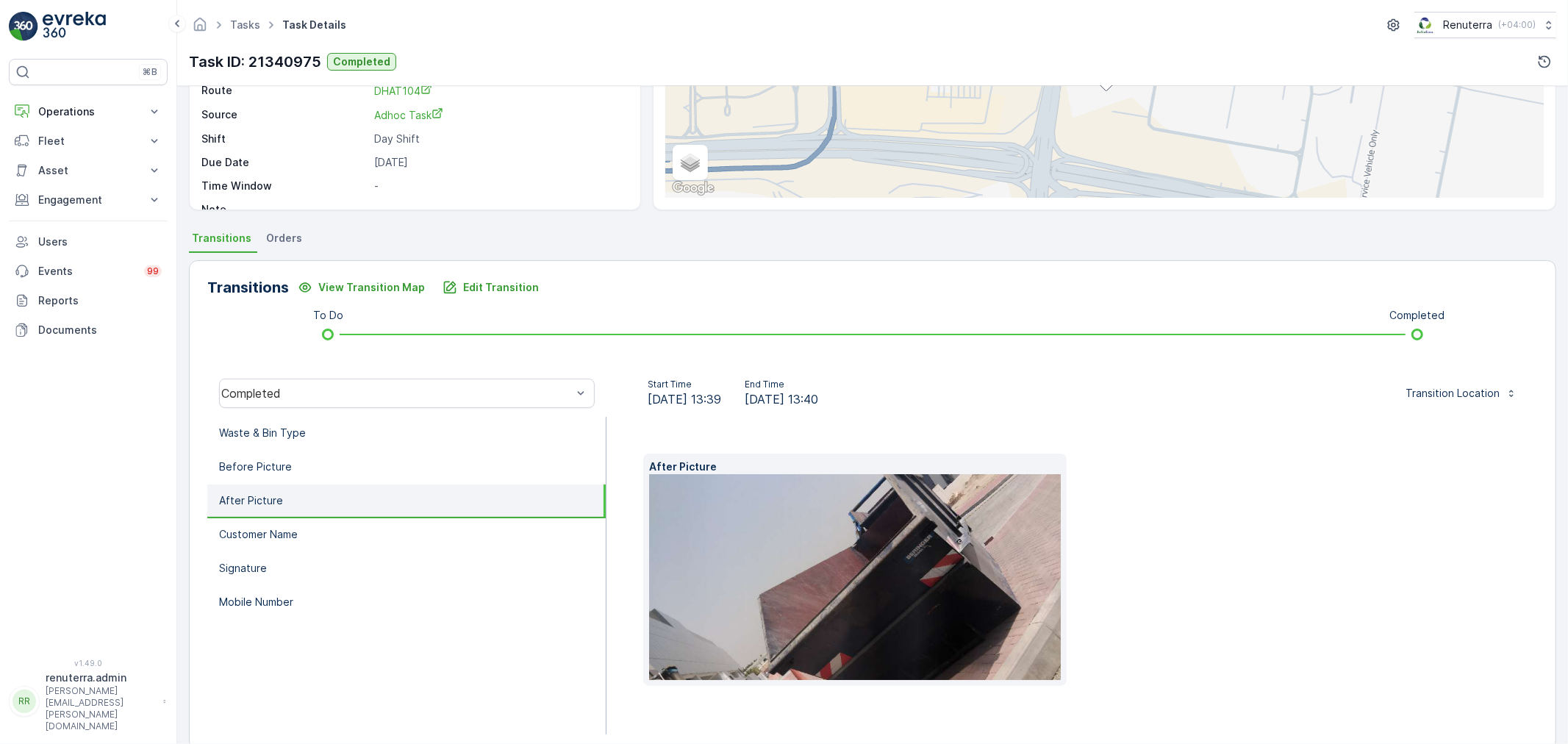
click at [965, 637] on img at bounding box center [878, 577] width 459 height 206
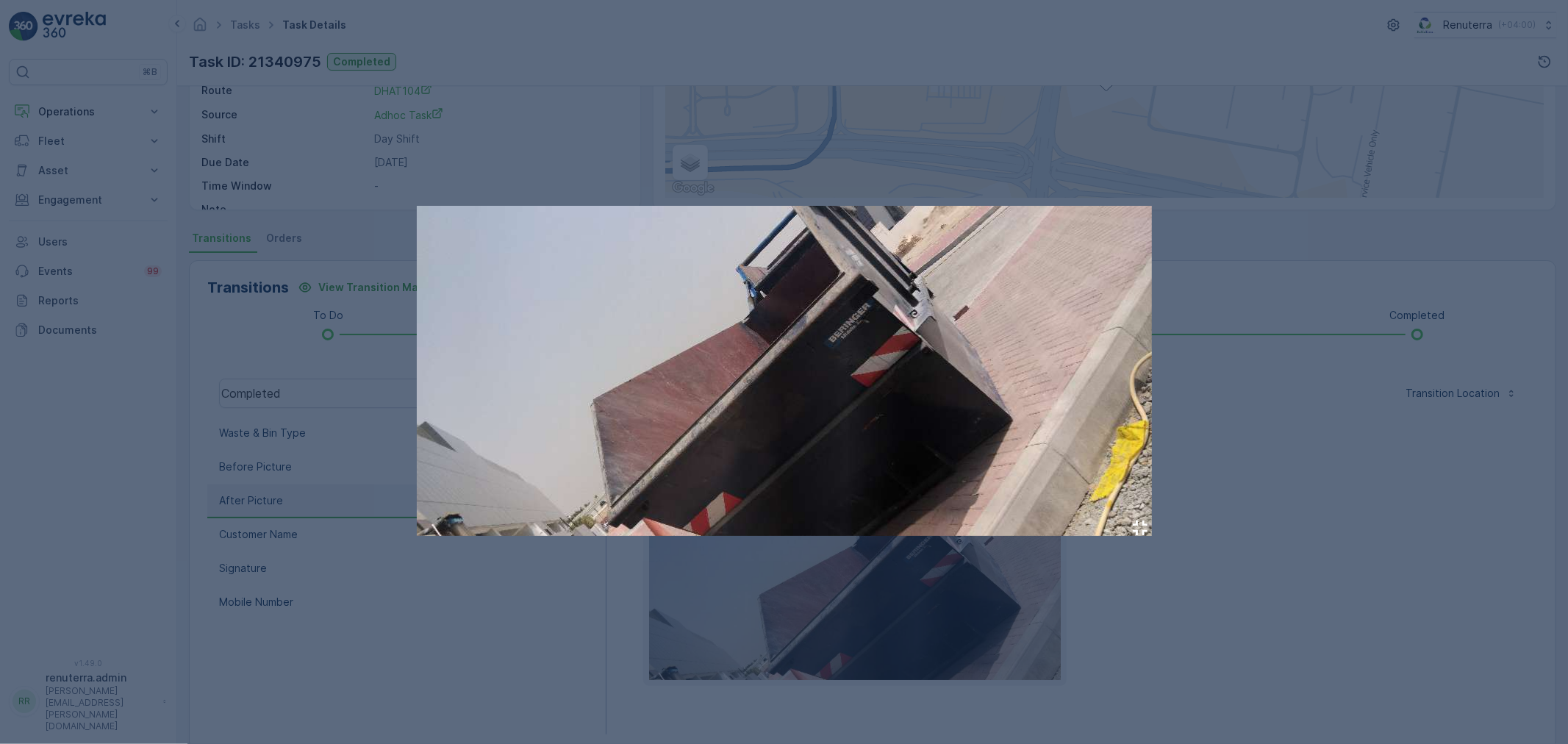
click at [1268, 429] on div at bounding box center [784, 372] width 1568 height 744
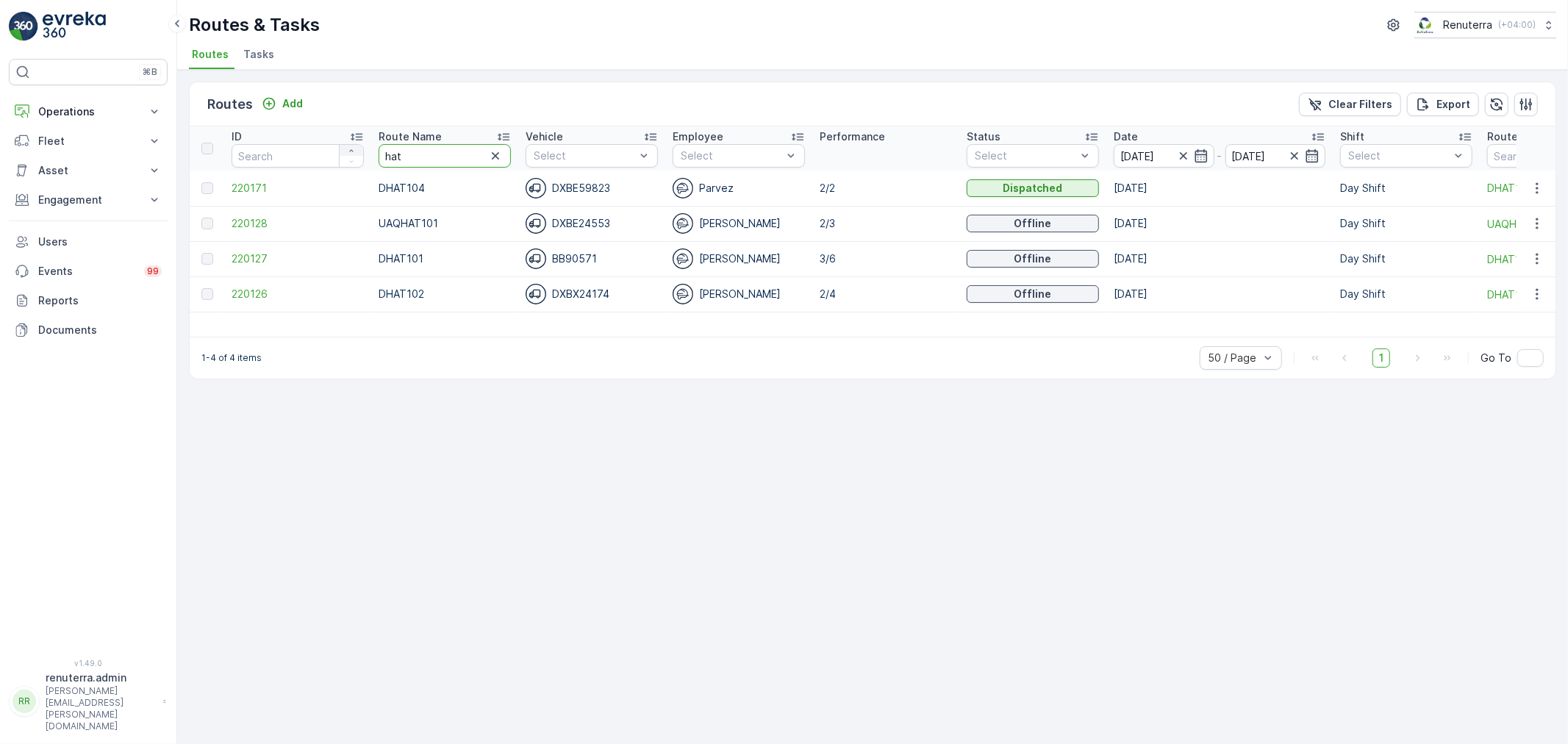
drag, startPoint x: 413, startPoint y: 157, endPoint x: 358, endPoint y: 151, distance: 55.3
click at [358, 151] on tr "ID Route Name hat Vehicle Select Employee Select Performance Status Select Date…" at bounding box center [928, 148] width 1477 height 44
type input "roro"
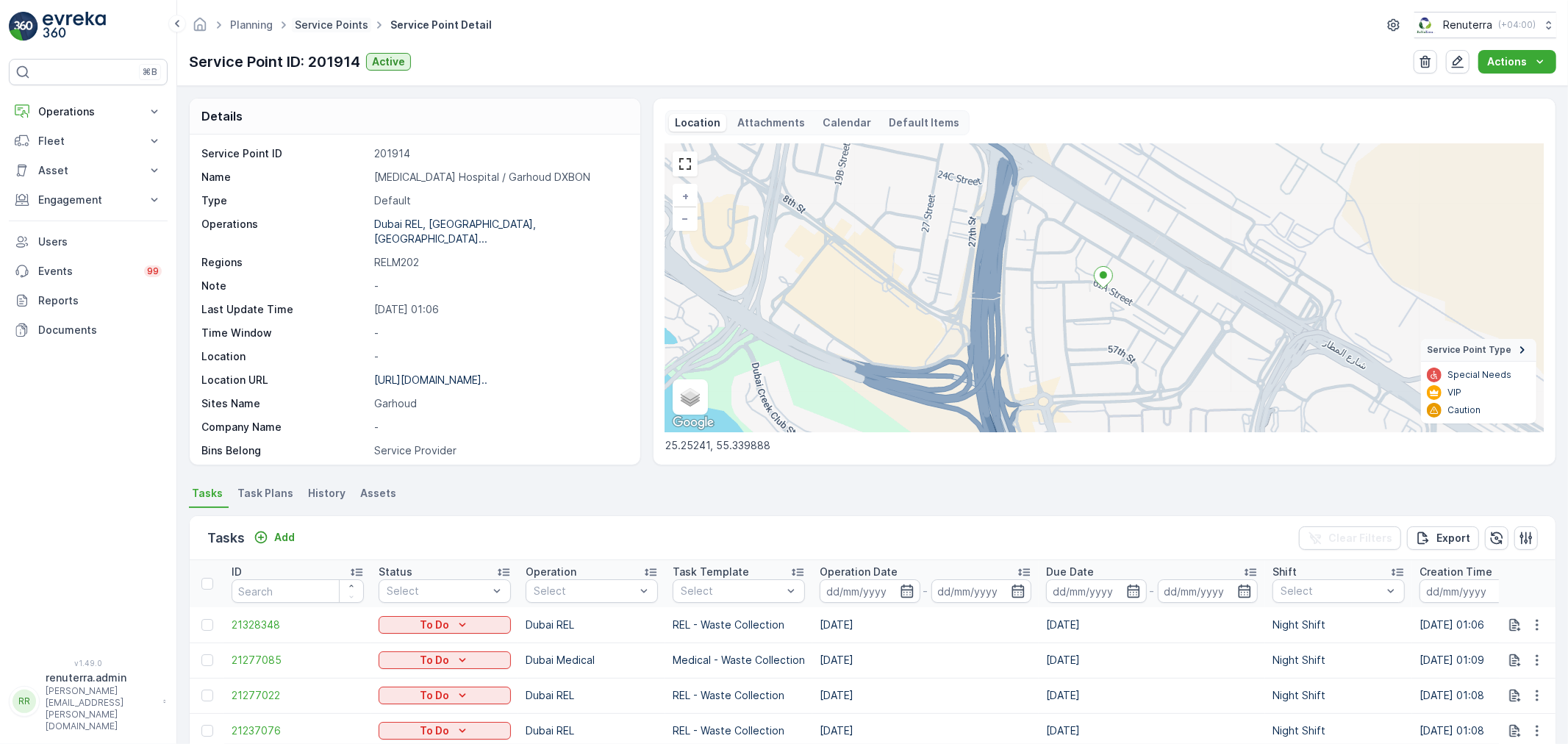
scroll to position [202, 0]
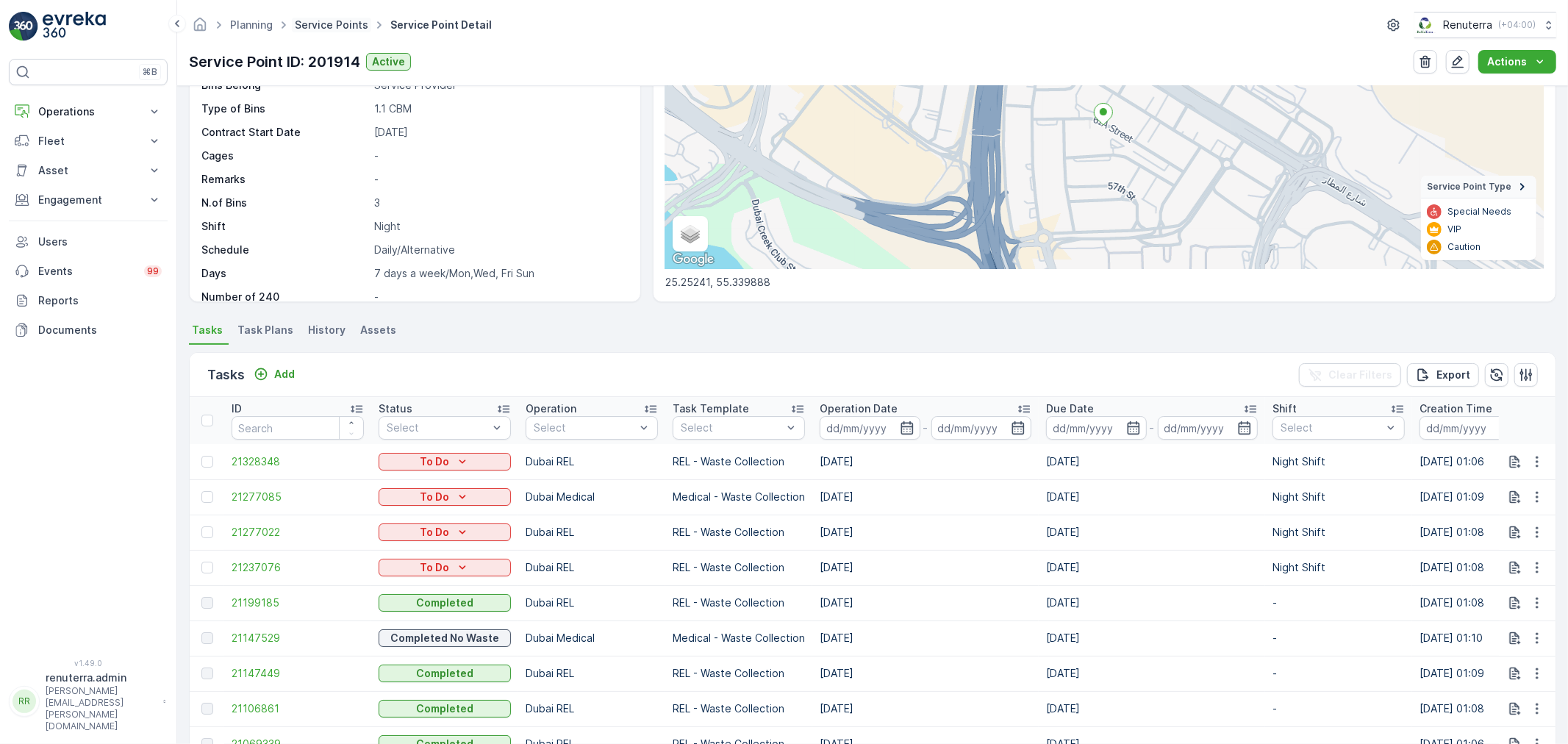
click at [327, 23] on link "Service Points" at bounding box center [331, 24] width 74 height 12
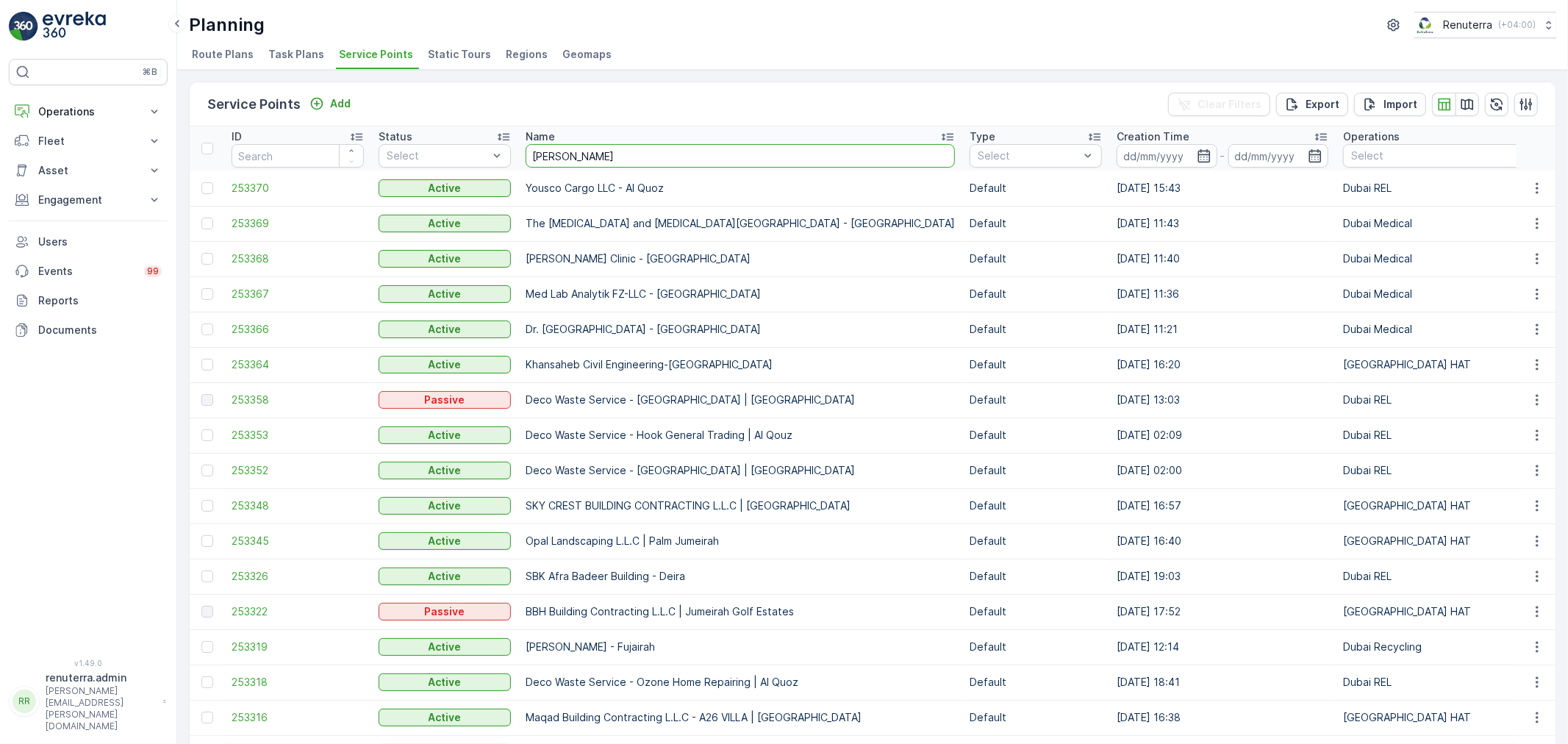
type input "otto"
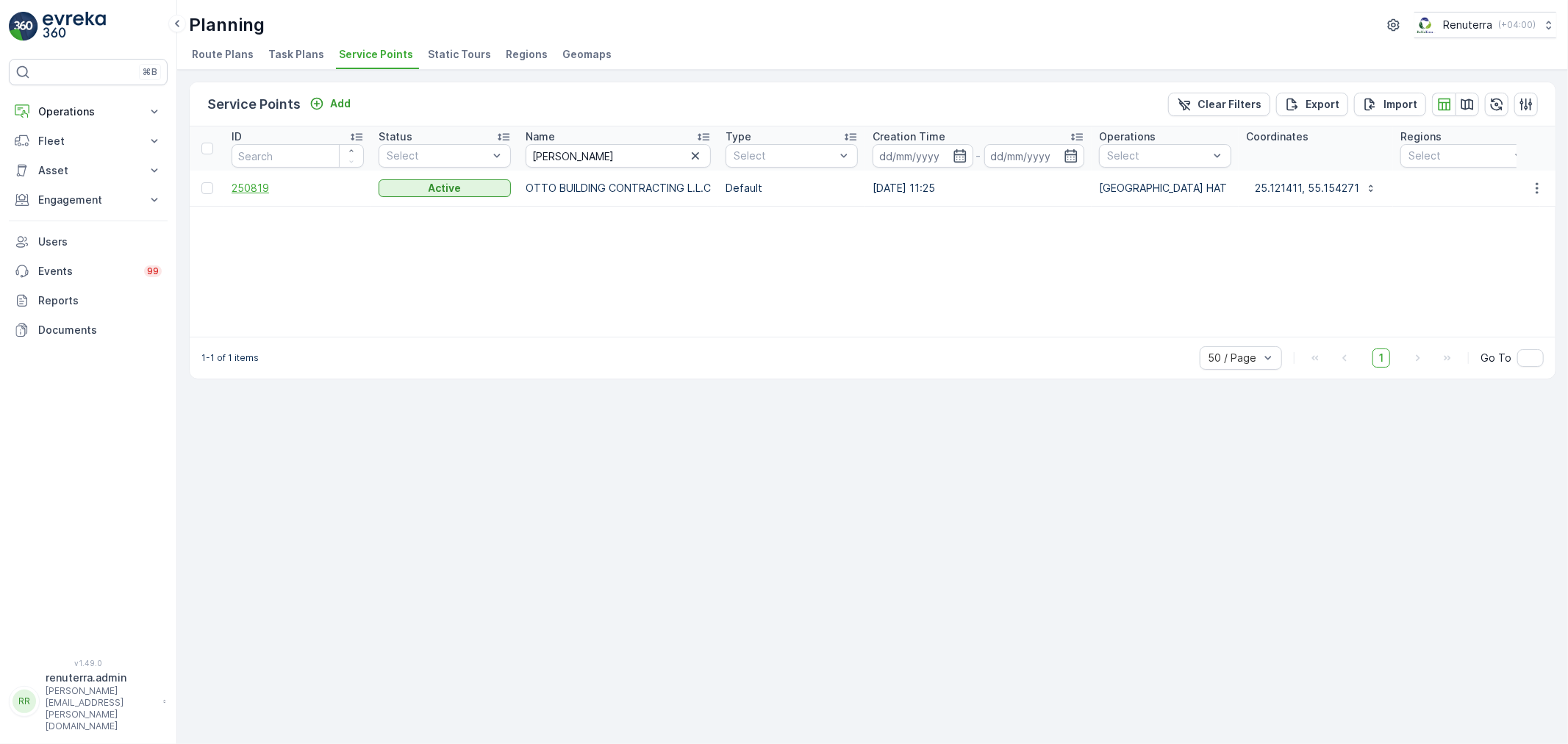
click at [265, 188] on span "250819" at bounding box center [298, 188] width 132 height 14
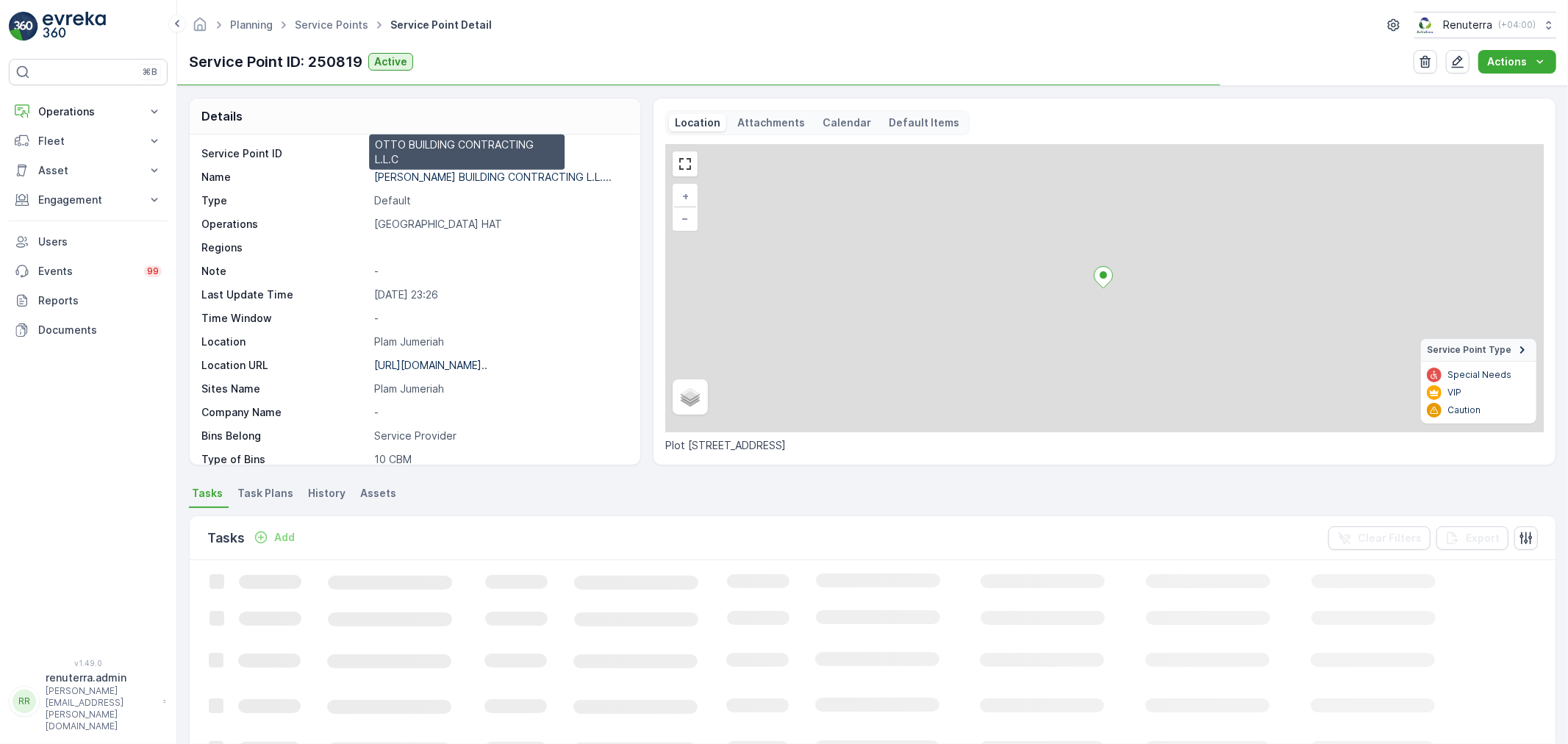
click at [419, 171] on p "OTTO BUILDING CONTRACTING L.L...." at bounding box center [492, 176] width 238 height 12
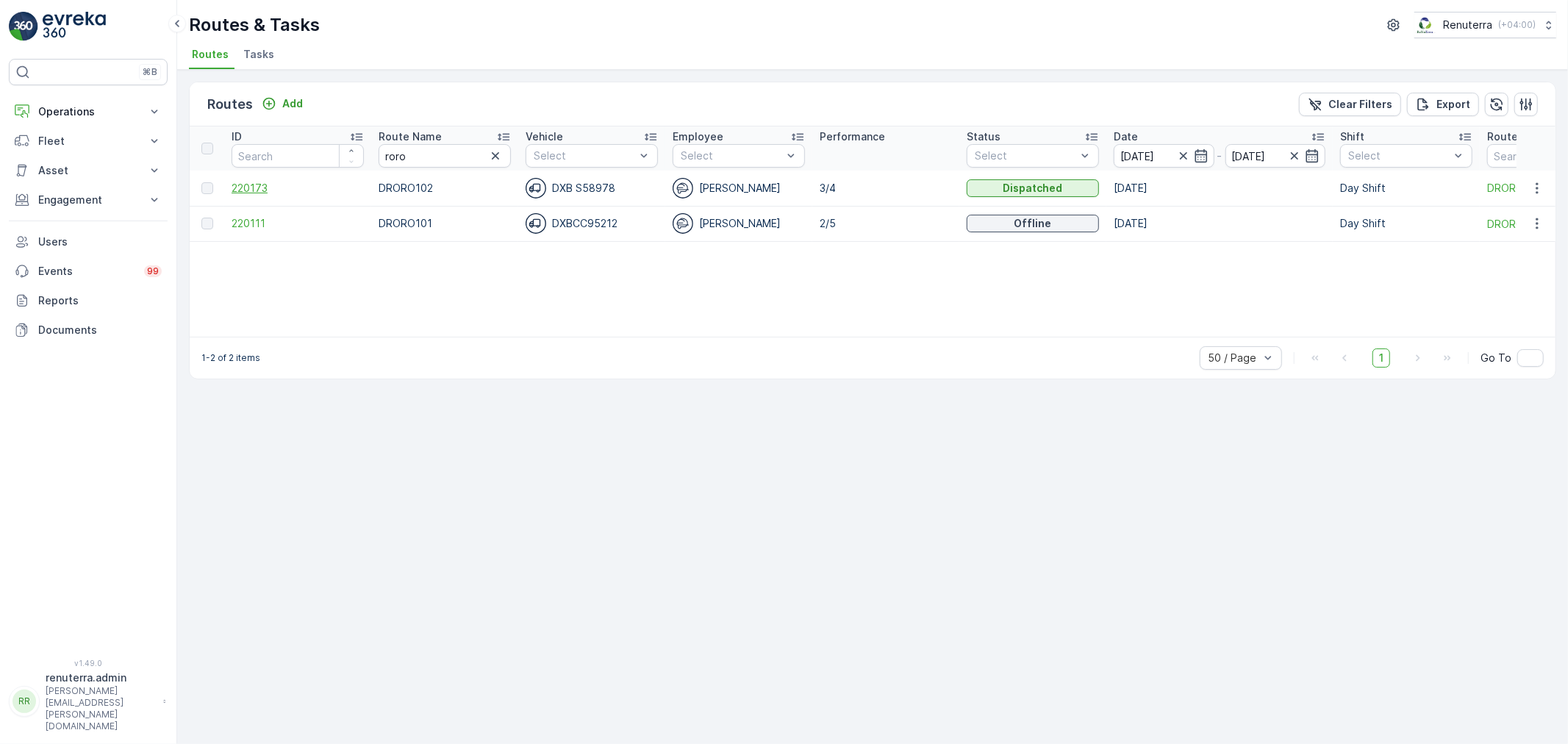
click at [248, 188] on span "220173" at bounding box center [298, 188] width 132 height 14
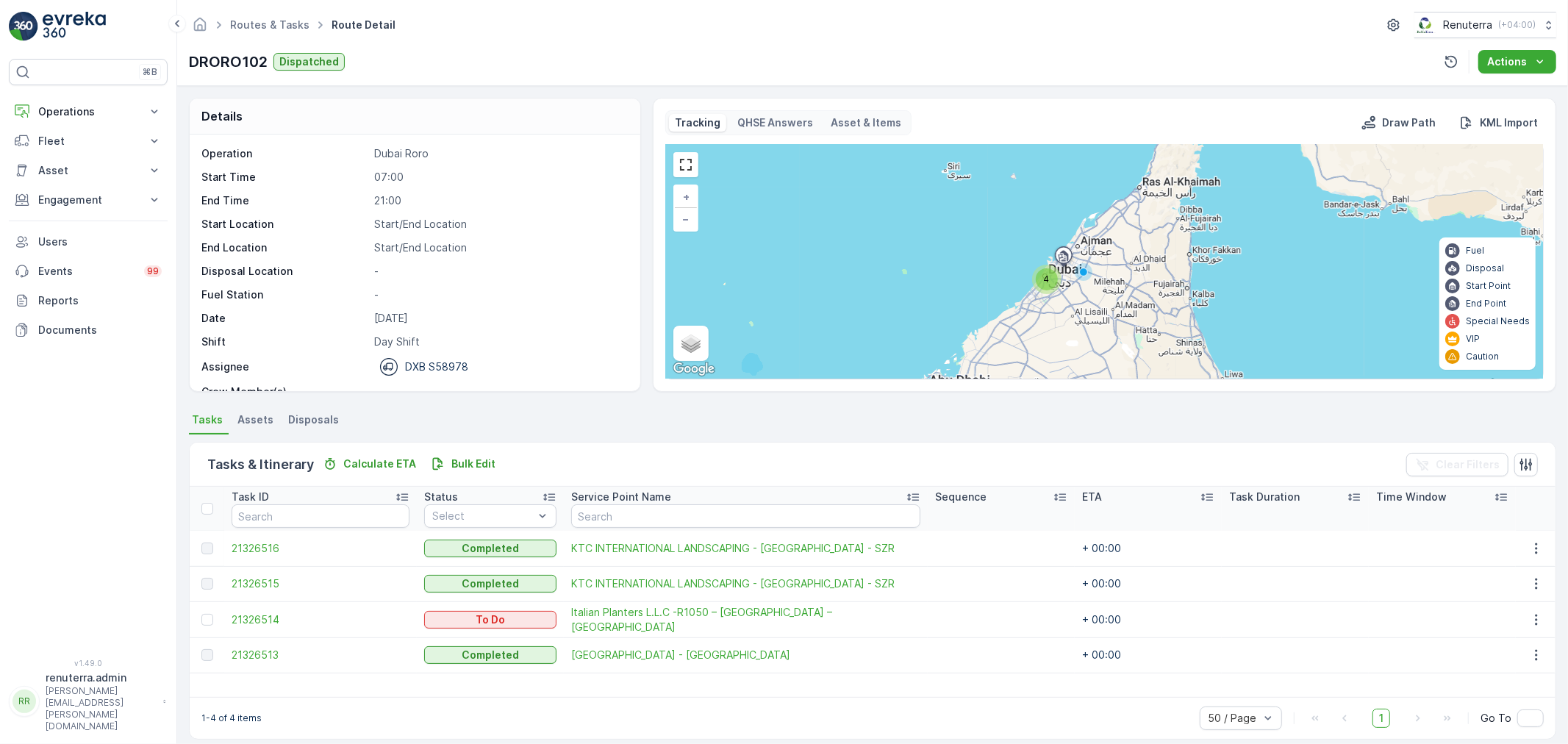
drag, startPoint x: 554, startPoint y: 681, endPoint x: 750, endPoint y: 695, distance: 196.5
click at [750, 695] on div "Task ID Status Select Service Point Name Sequence ETA Task Duration Time Window…" at bounding box center [873, 591] width 1366 height 211
click at [750, 690] on div "Task ID Status Select Service Point Name Sequence ETA Task Duration Time Window…" at bounding box center [873, 591] width 1366 height 211
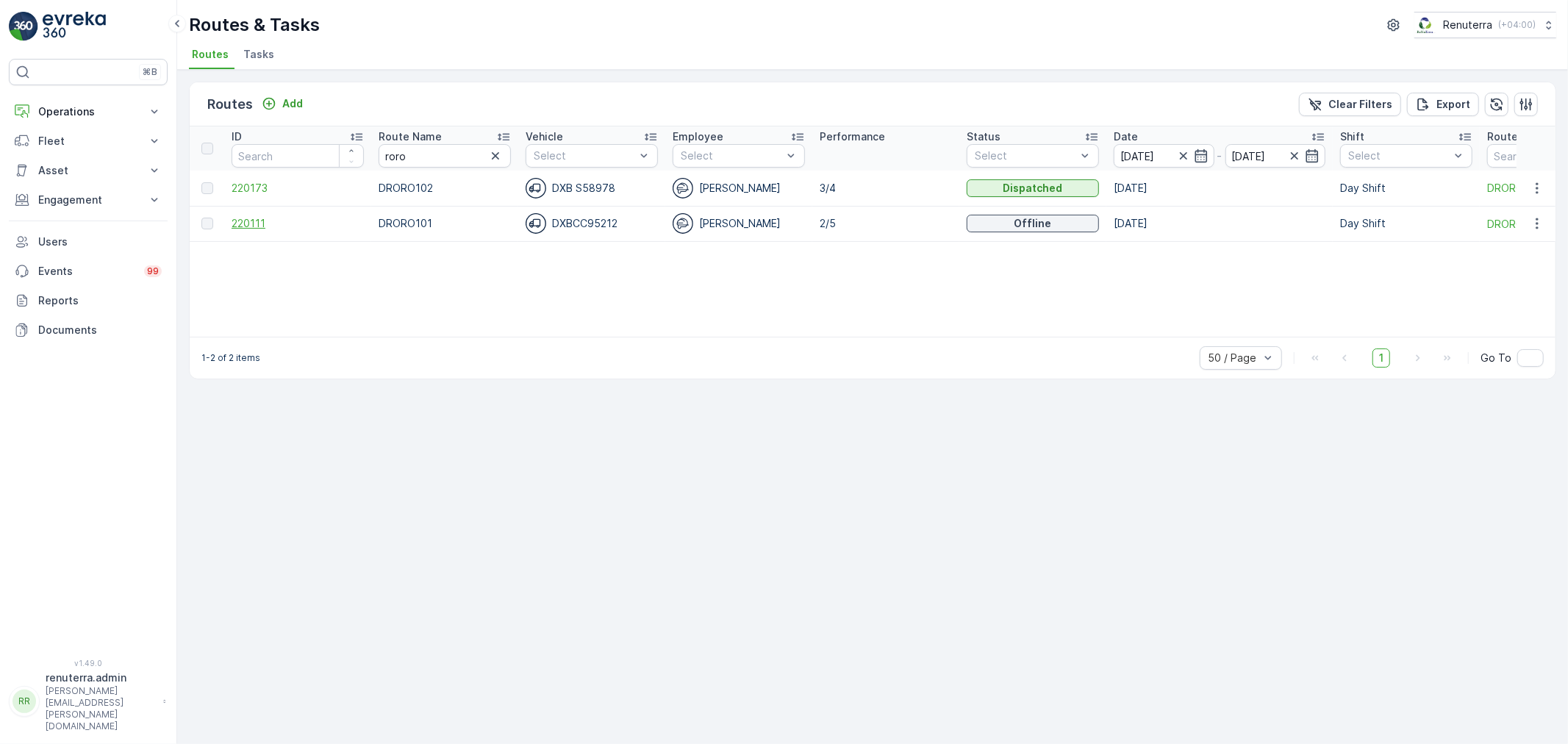
click at [246, 216] on span "220111" at bounding box center [298, 223] width 132 height 14
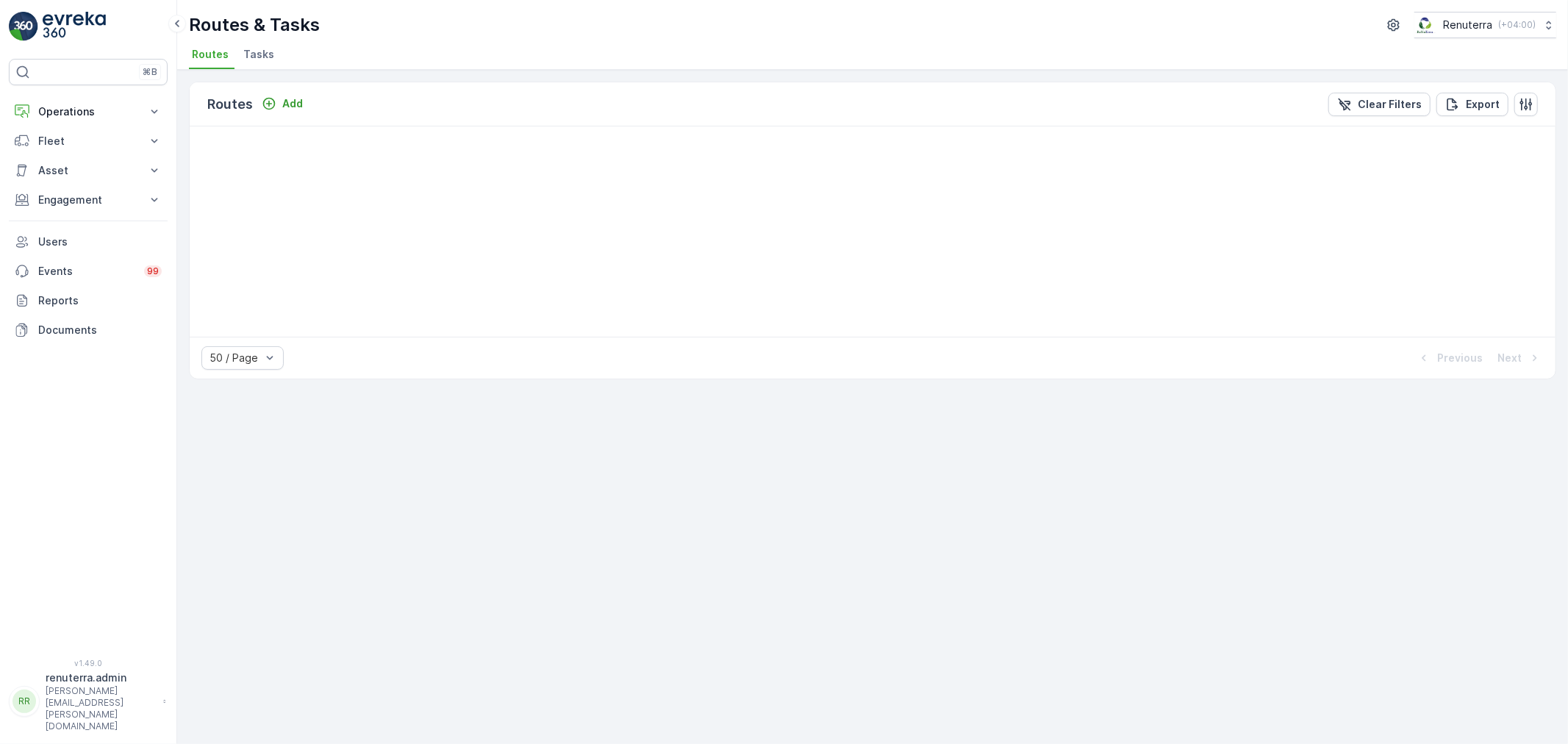
drag, startPoint x: 710, startPoint y: 568, endPoint x: 476, endPoint y: 423, distance: 275.3
click at [476, 423] on div "Routes Add Clear Filters Export 50 / Page Previous Next" at bounding box center [872, 407] width 1391 height 674
click at [255, 52] on span "Tasks" at bounding box center [258, 54] width 31 height 14
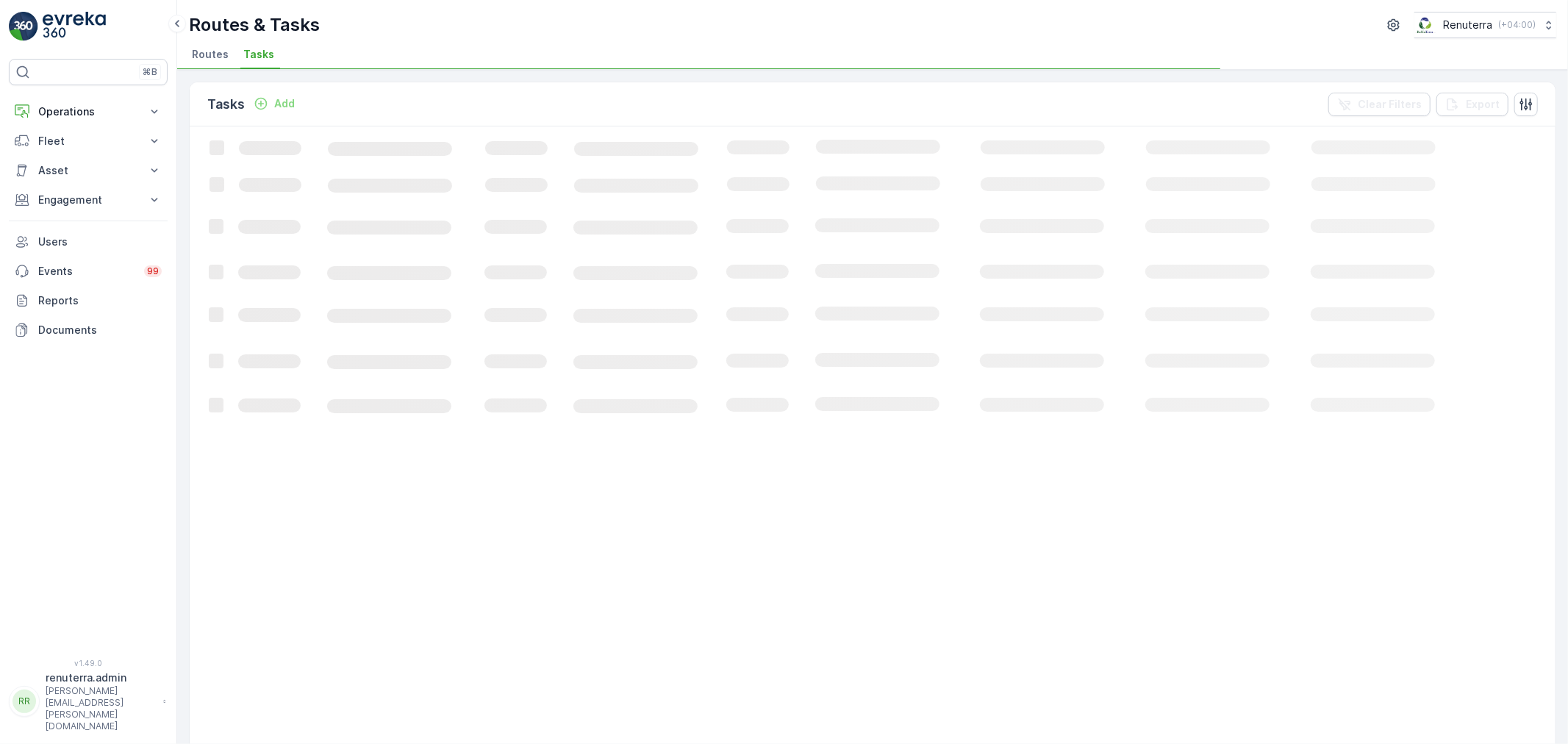
click at [216, 55] on span "Routes" at bounding box center [210, 54] width 36 height 14
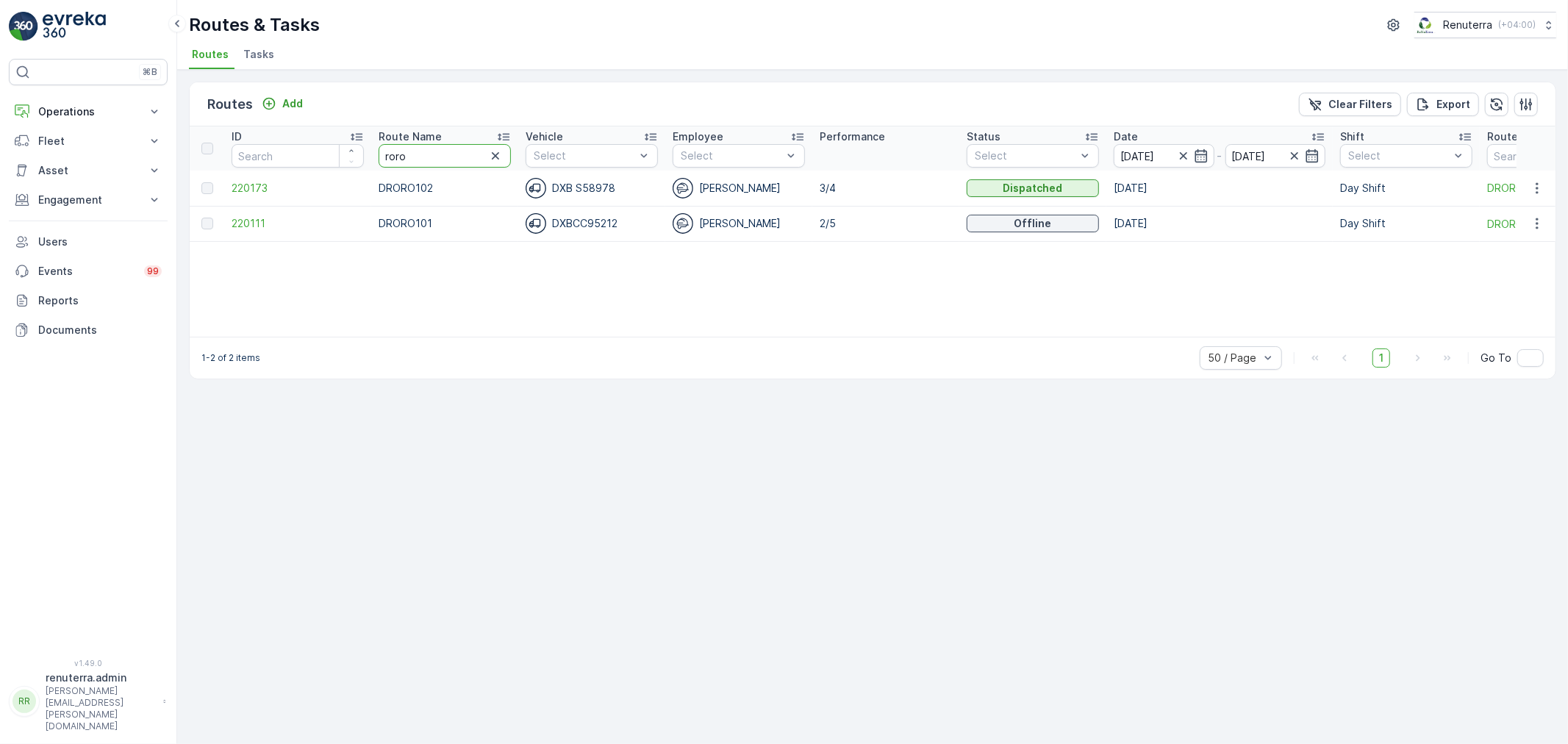
drag, startPoint x: 428, startPoint y: 154, endPoint x: 378, endPoint y: 153, distance: 50.0
click at [378, 153] on input "roro" at bounding box center [444, 156] width 132 height 24
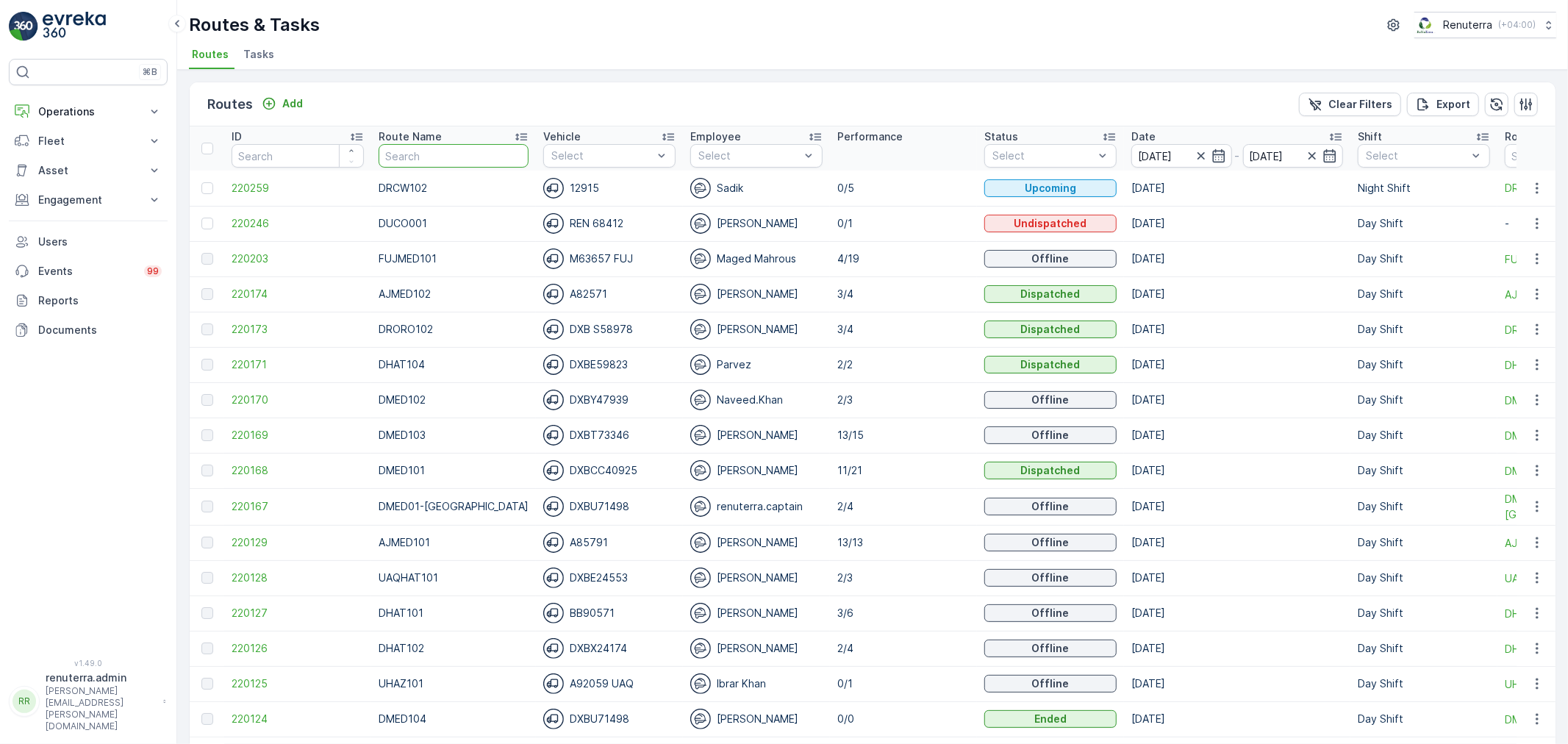
click at [409, 158] on input "text" at bounding box center [453, 156] width 150 height 24
type input "med"
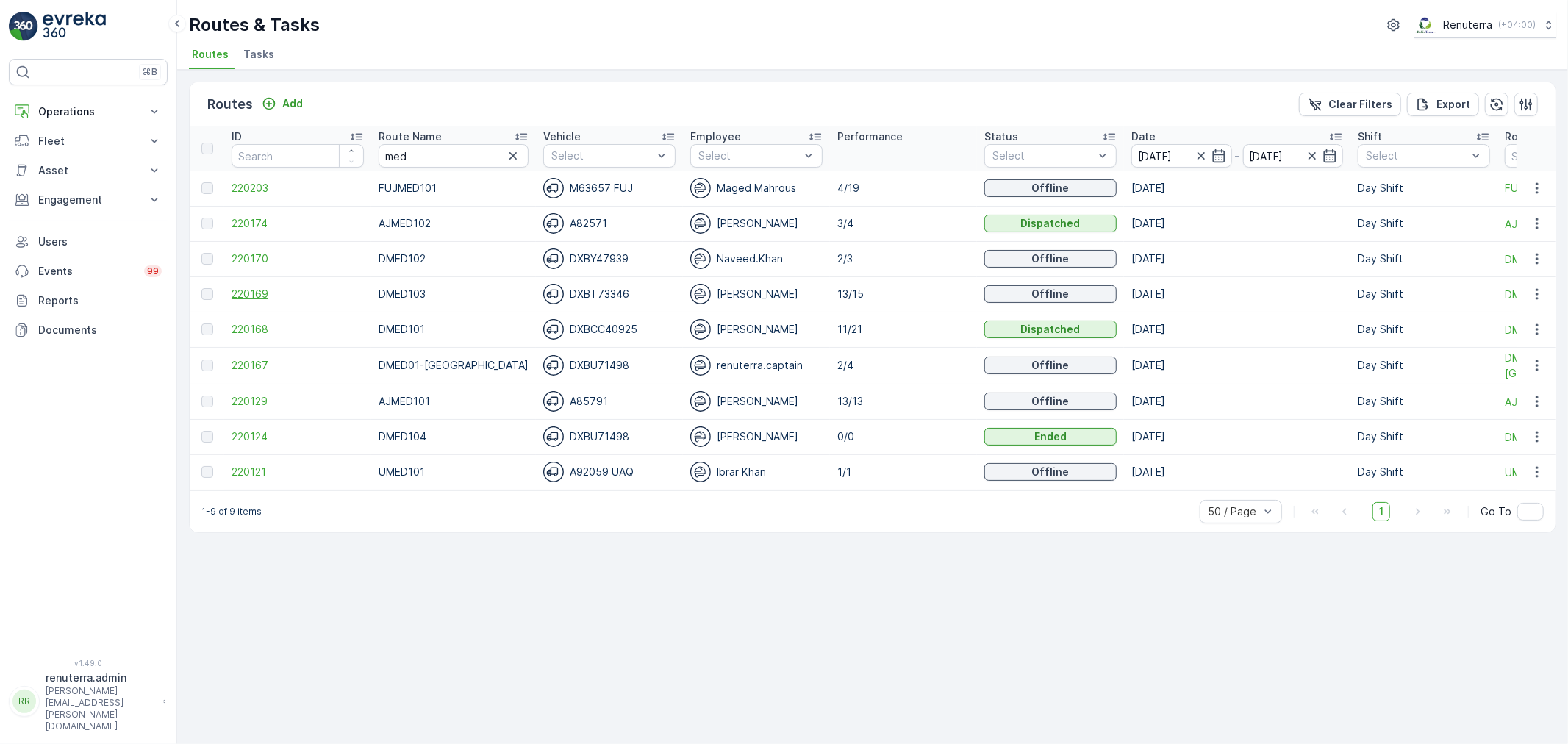
click at [254, 290] on span "220169" at bounding box center [298, 293] width 132 height 14
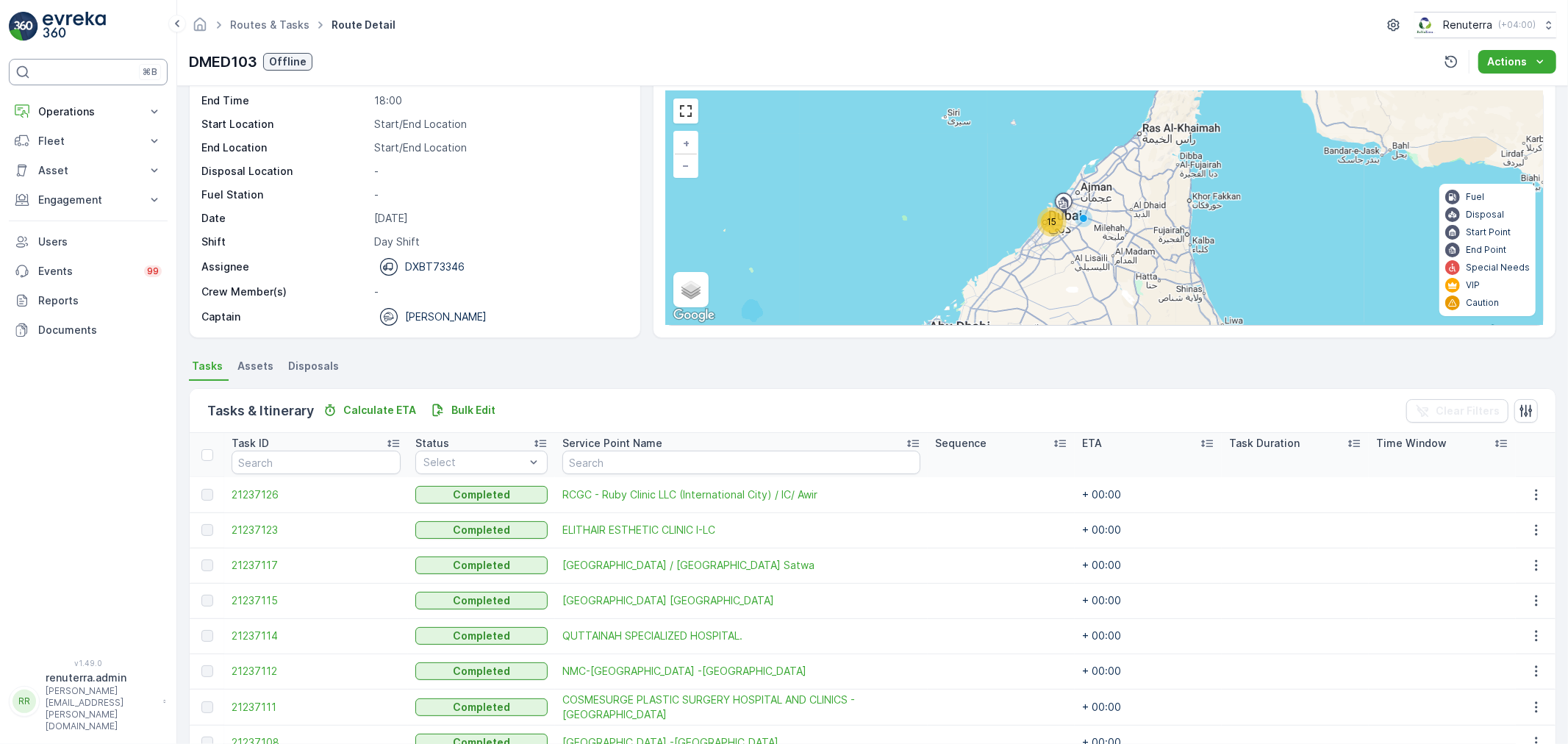
scroll to position [50, 0]
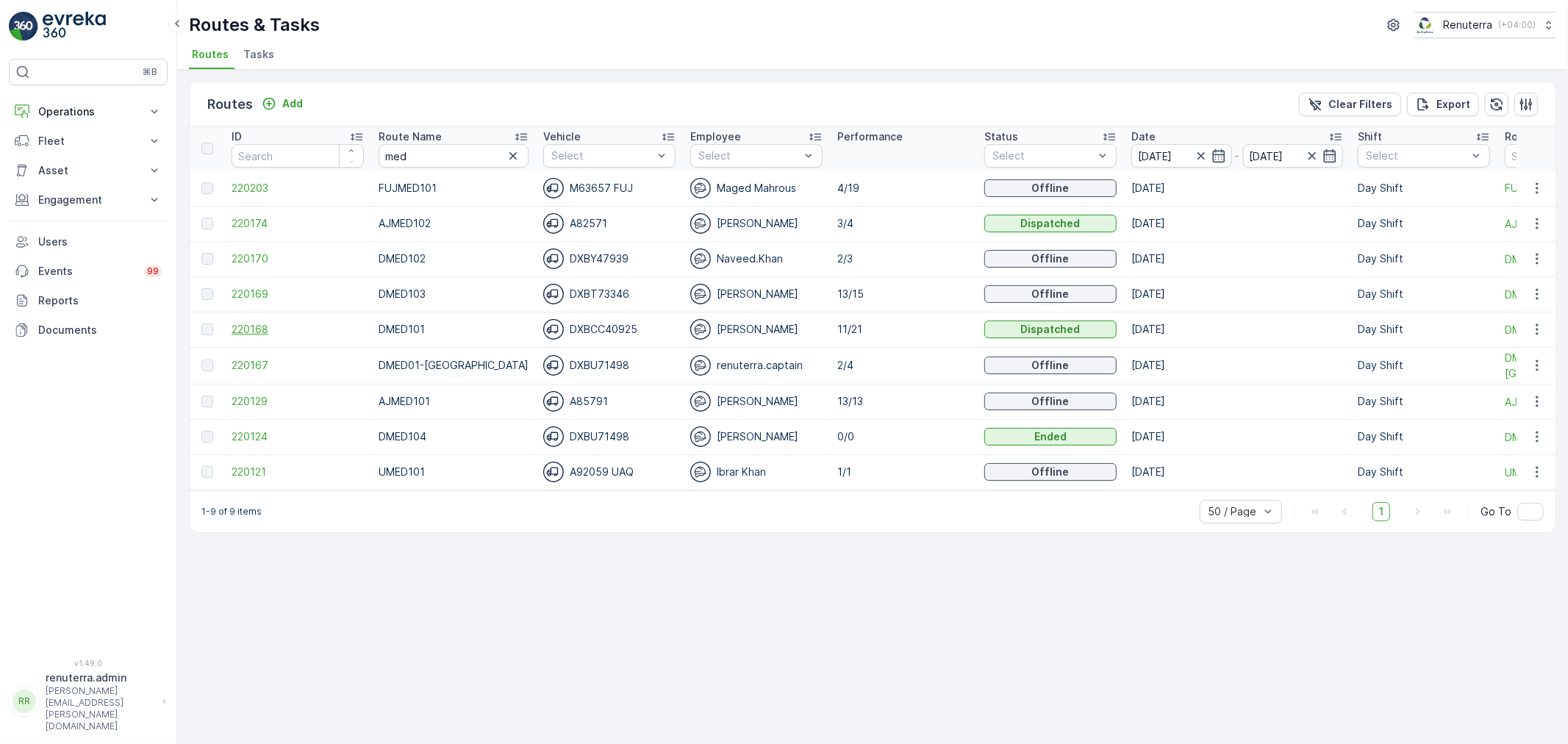
click at [253, 331] on span "220168" at bounding box center [298, 329] width 132 height 14
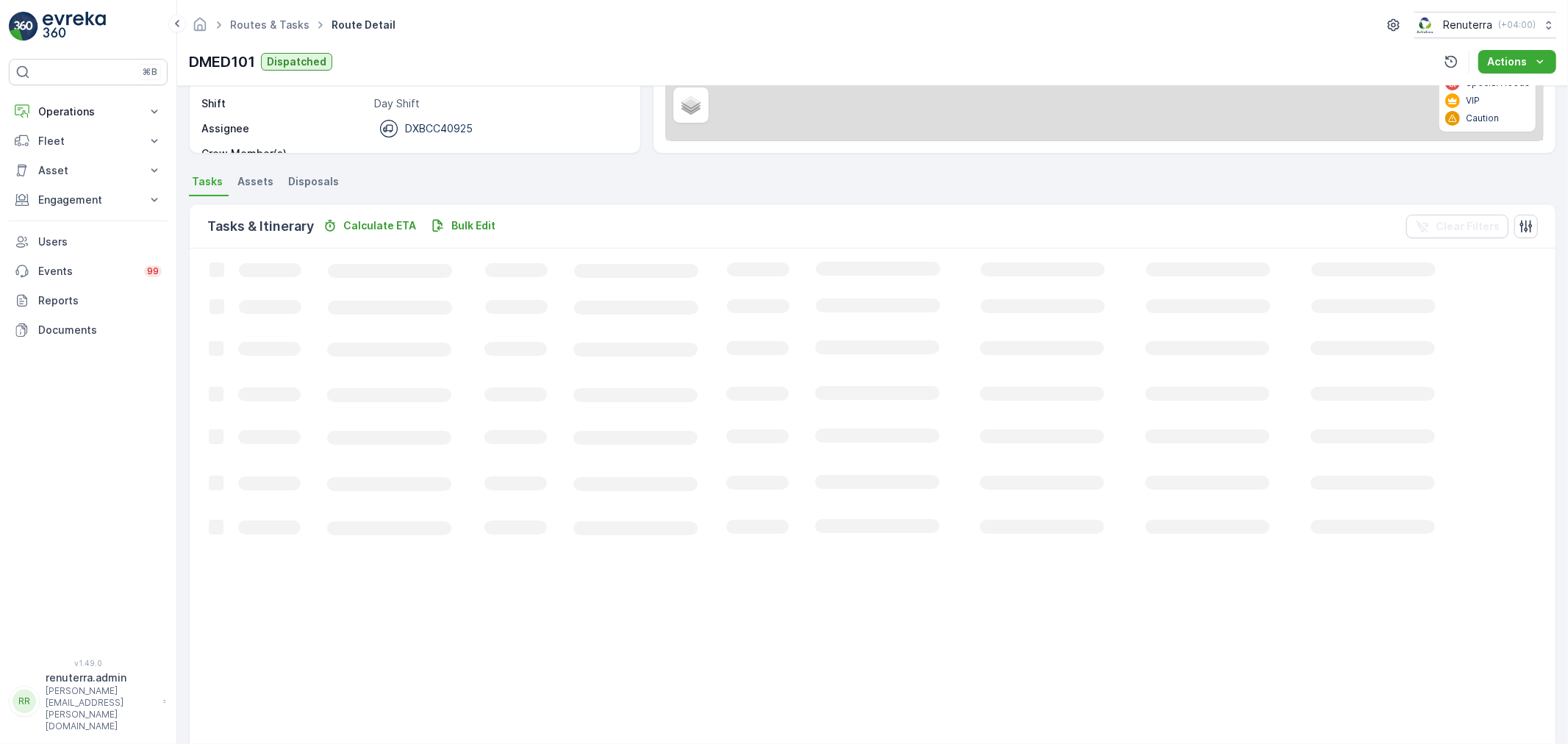
scroll to position [245, 0]
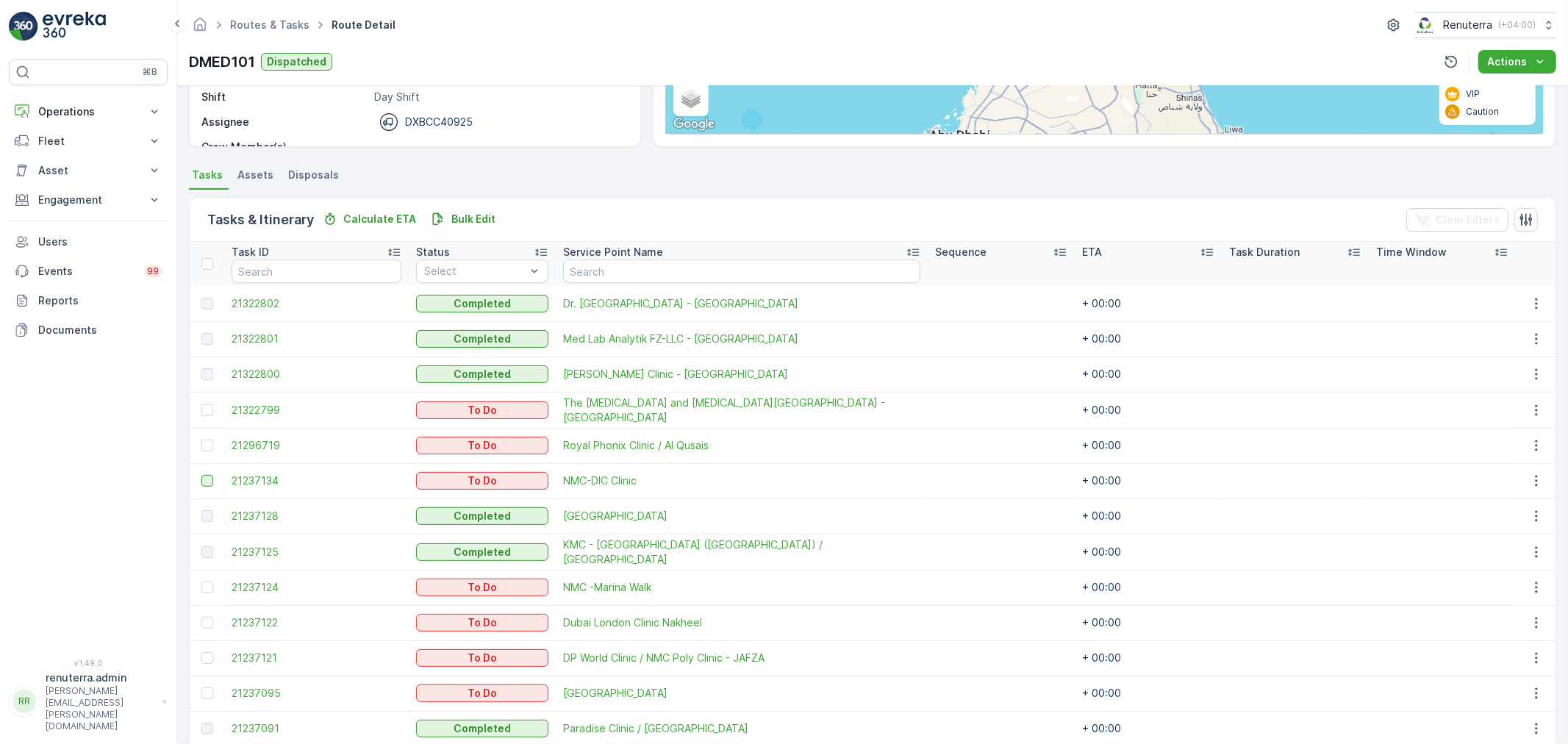
click at [204, 476] on div at bounding box center [207, 480] width 11 height 11
click at [201, 475] on input "checkbox" at bounding box center [201, 475] width 0 height 0
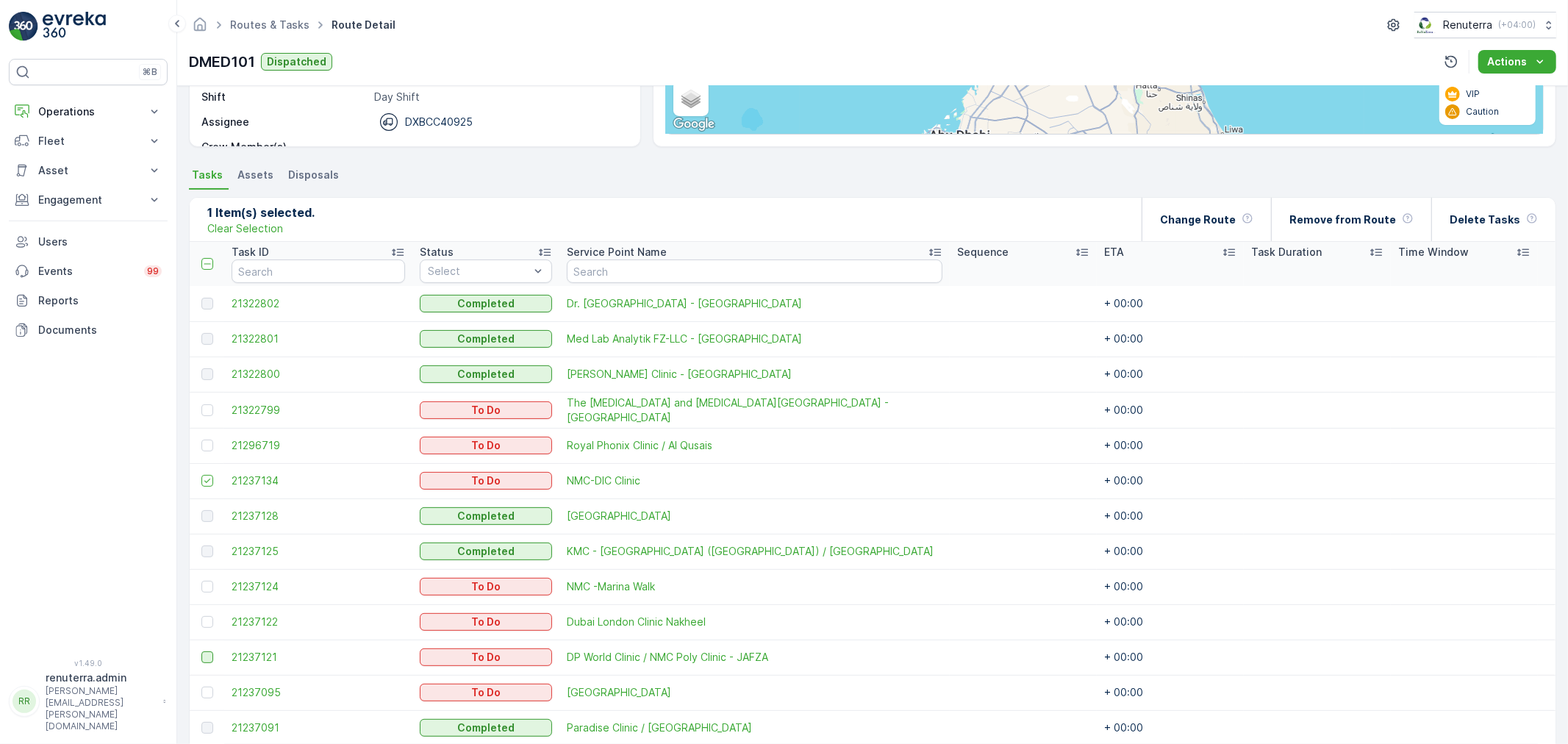
click at [206, 652] on div at bounding box center [207, 657] width 11 height 11
click at [201, 651] on input "checkbox" at bounding box center [201, 651] width 0 height 0
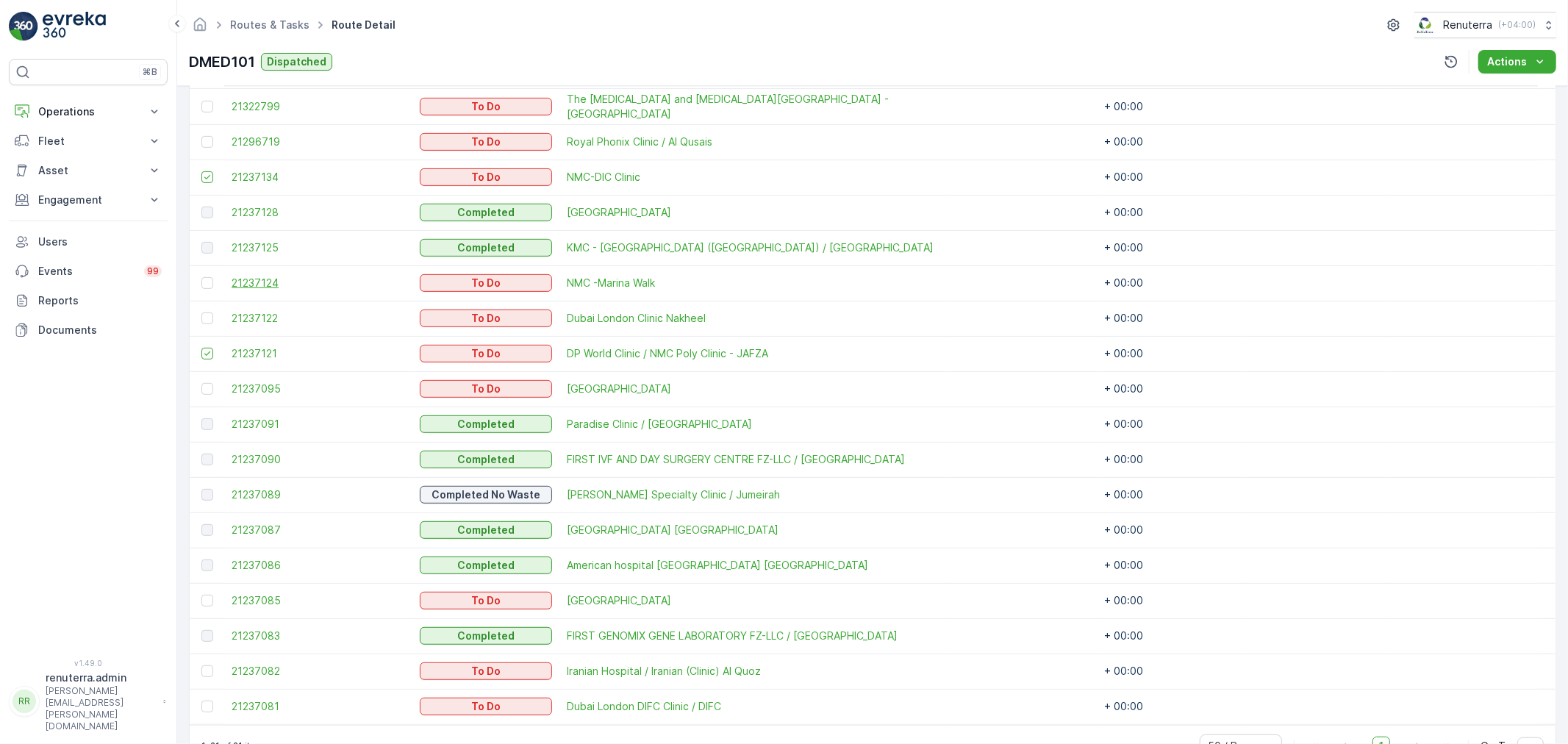
scroll to position [571, 0]
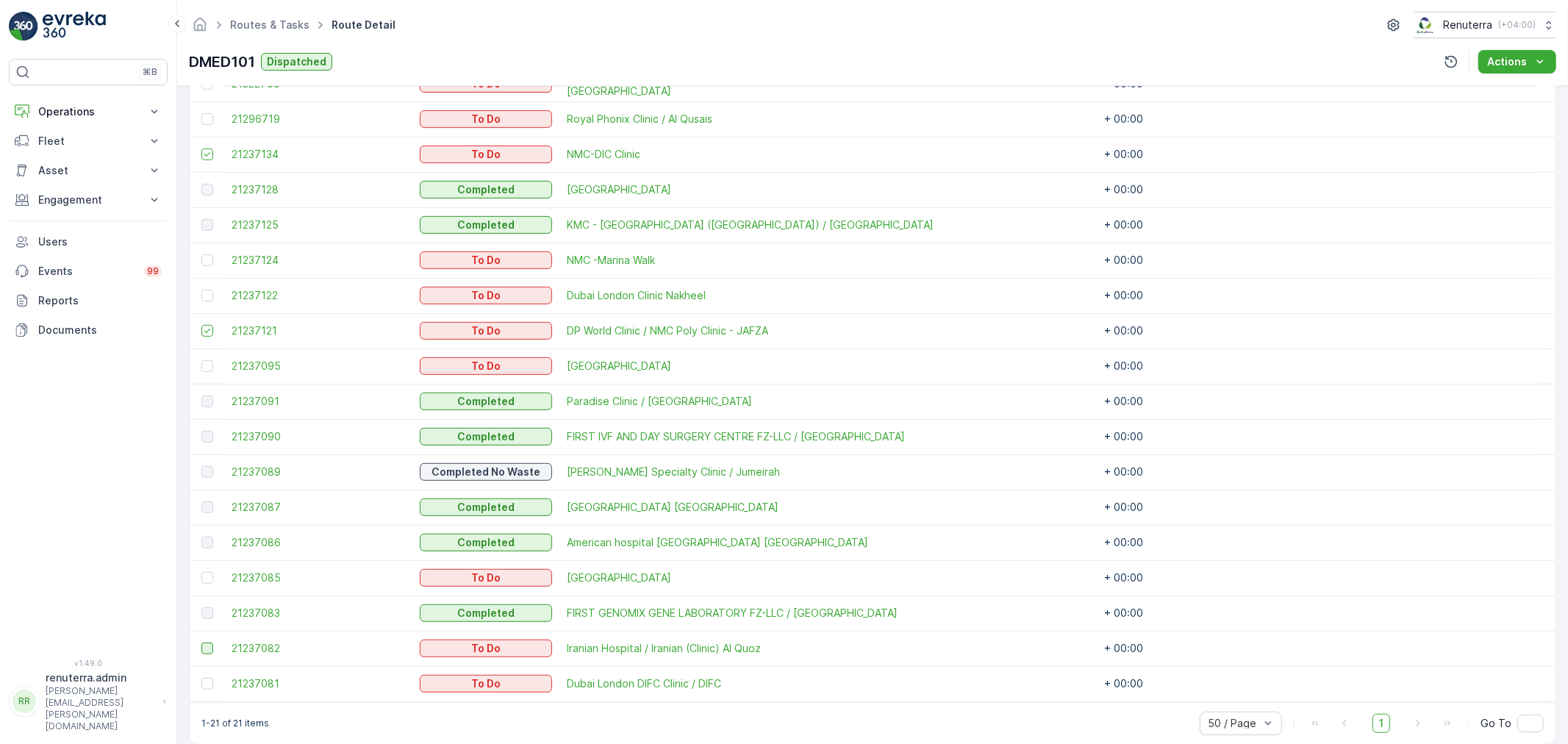
click at [207, 644] on div at bounding box center [207, 648] width 11 height 11
click at [201, 643] on input "checkbox" at bounding box center [201, 643] width 0 height 0
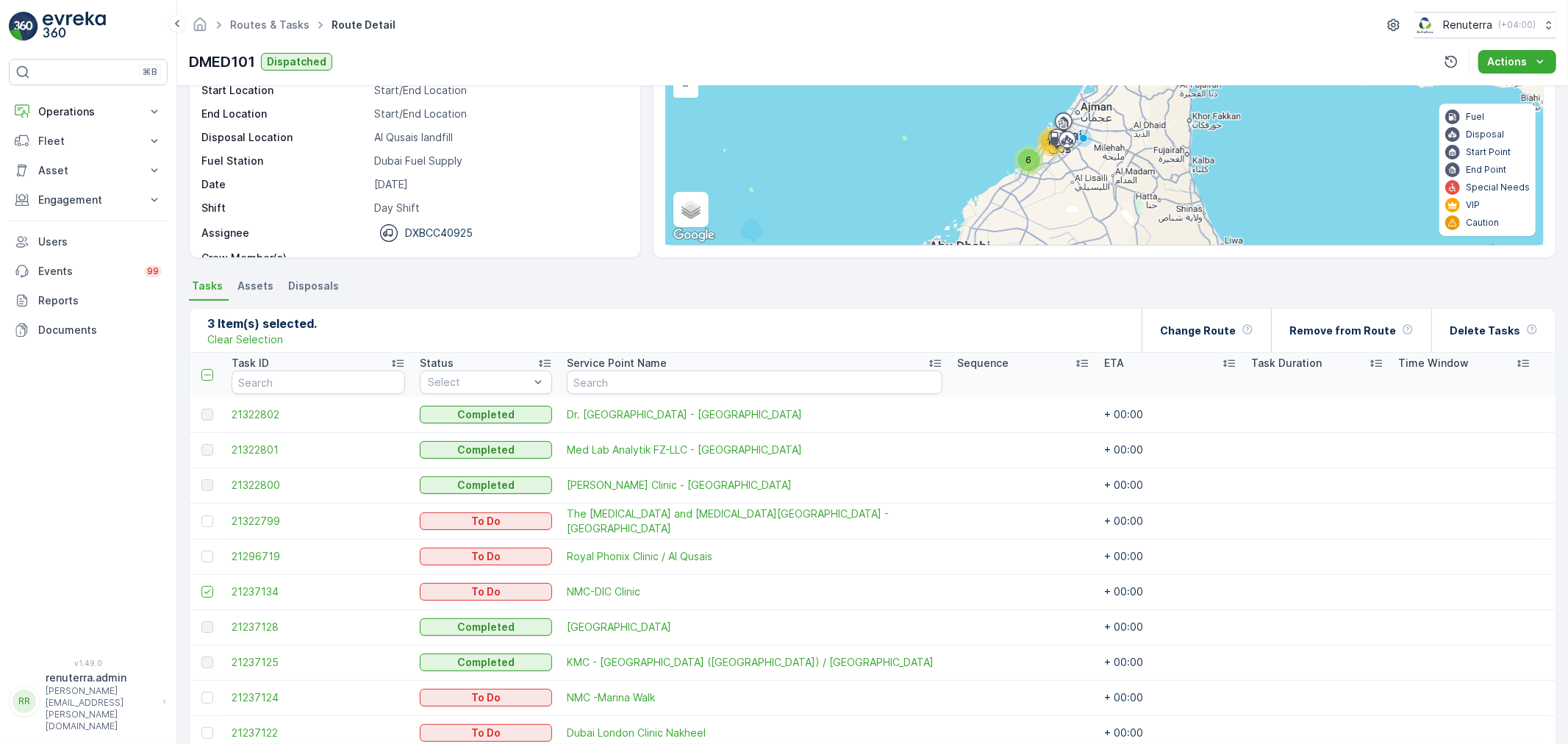
scroll to position [81, 0]
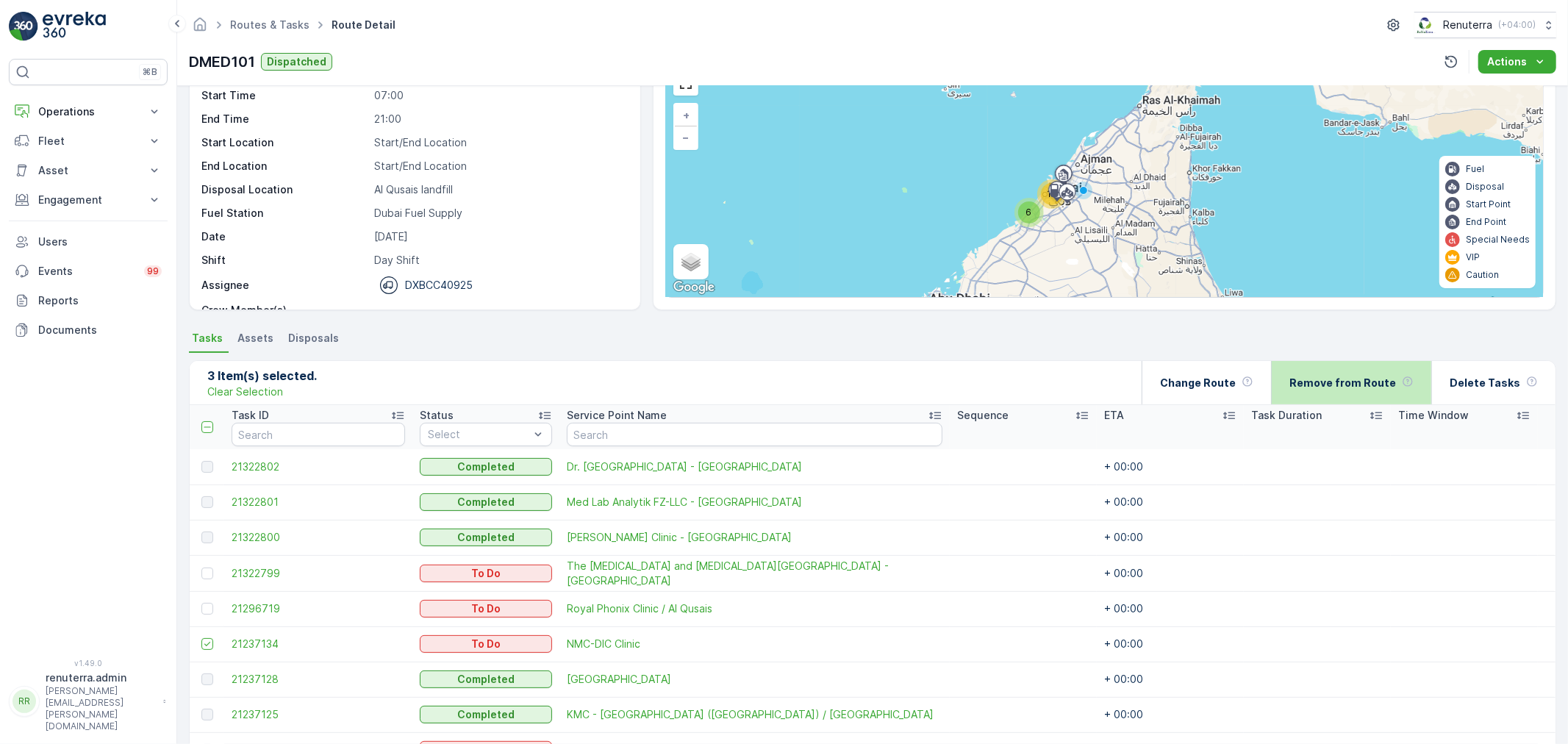
click at [1336, 386] on p "Remove from Route" at bounding box center [1342, 382] width 106 height 14
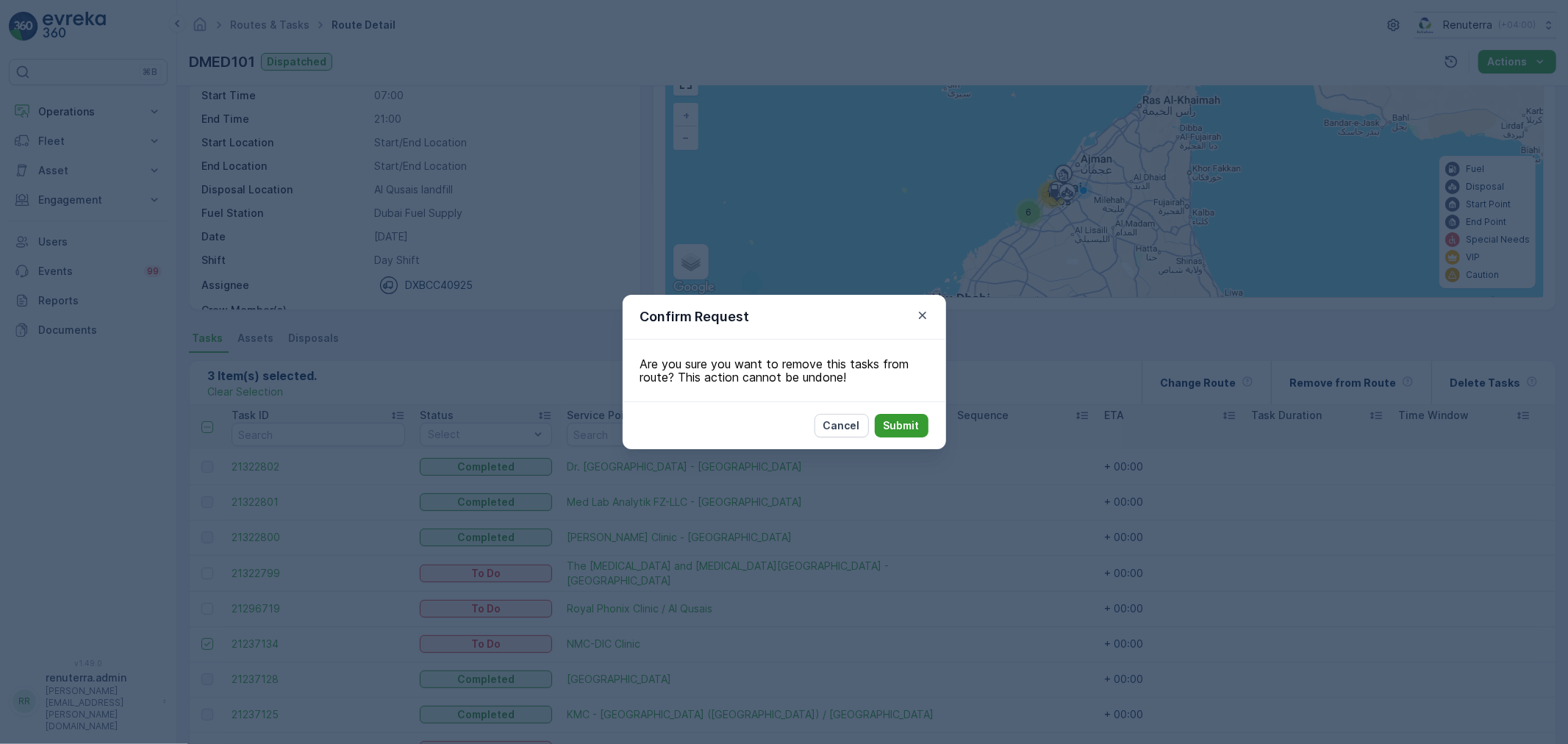
click at [893, 419] on p "Submit" at bounding box center [901, 426] width 36 height 14
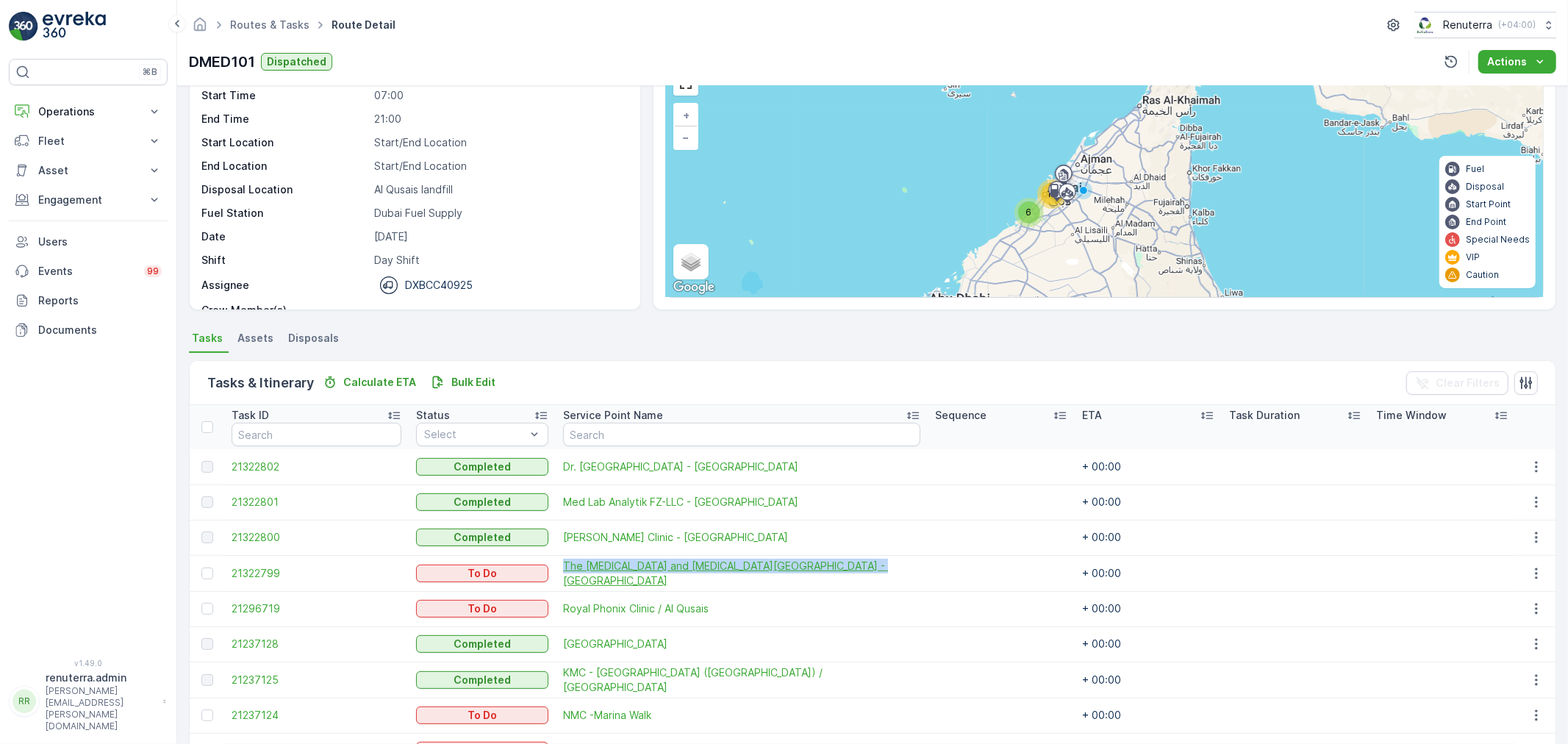
drag, startPoint x: 554, startPoint y: 571, endPoint x: 880, endPoint y: 571, distance: 326.0
click at [880, 571] on td "The [MEDICAL_DATA] and [MEDICAL_DATA][GEOGRAPHIC_DATA] - [GEOGRAPHIC_DATA]" at bounding box center [741, 572] width 372 height 36
copy span "The [MEDICAL_DATA] and [MEDICAL_DATA][GEOGRAPHIC_DATA] - [GEOGRAPHIC_DATA]"
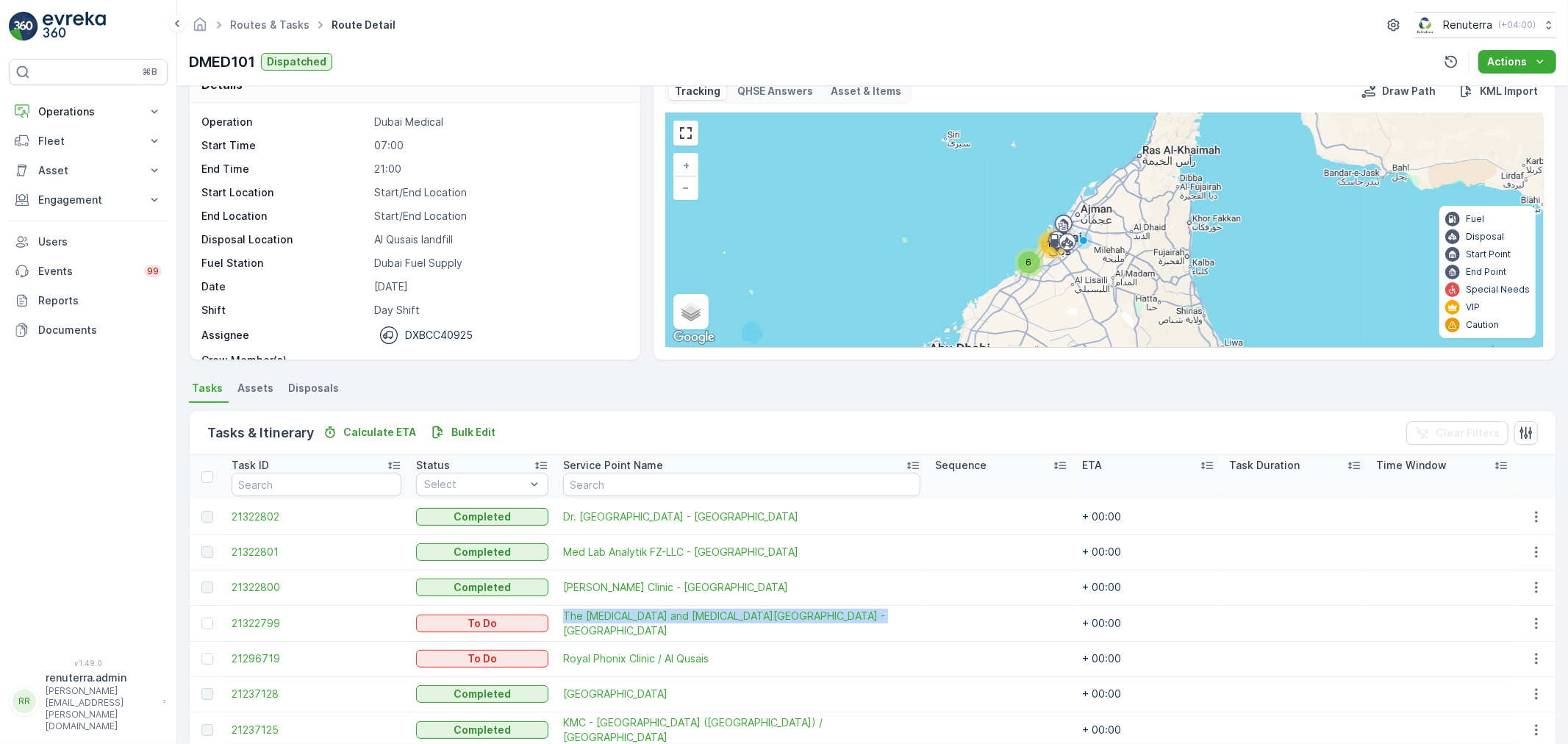
scroll to position [0, 0]
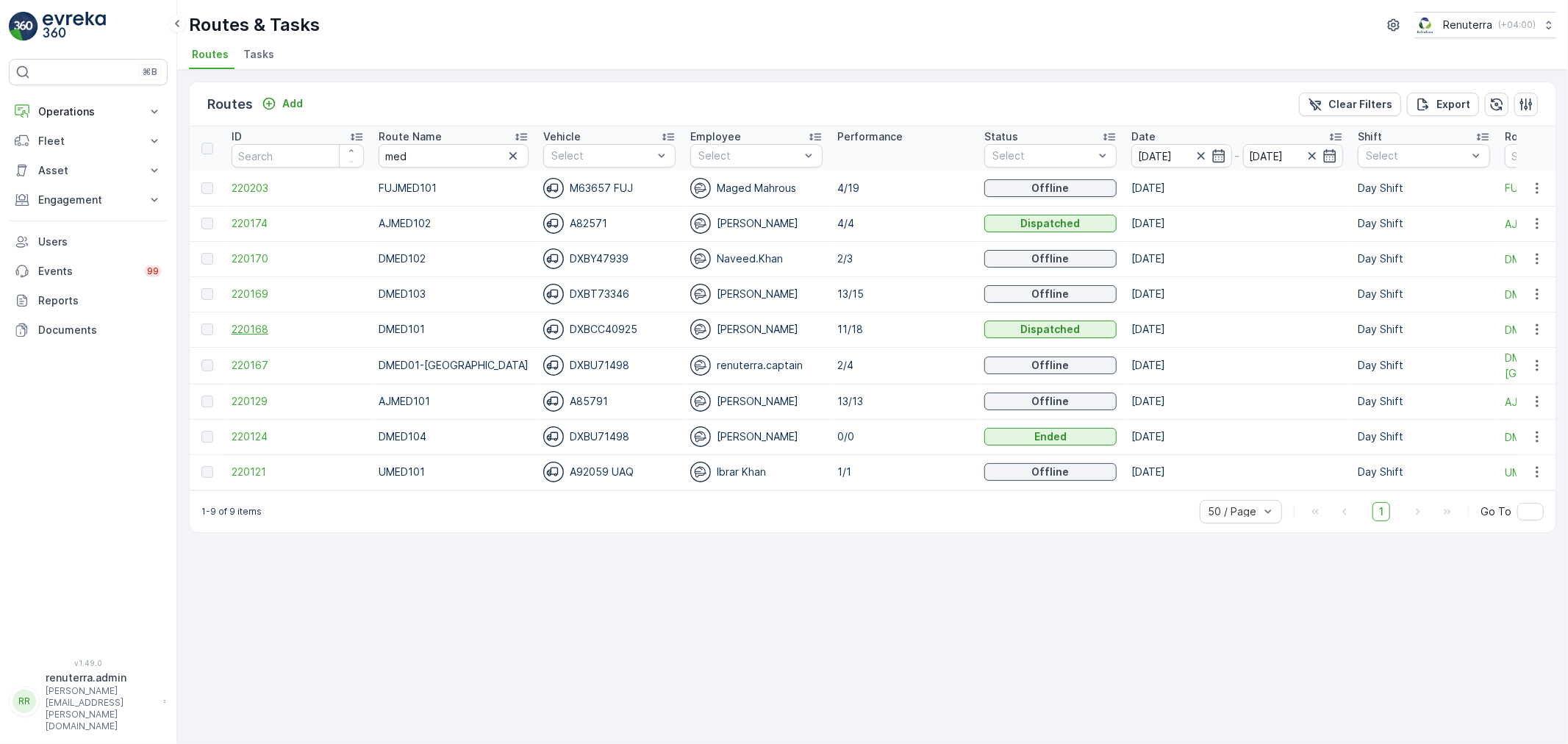
click at [237, 322] on span "220168" at bounding box center [298, 329] width 132 height 14
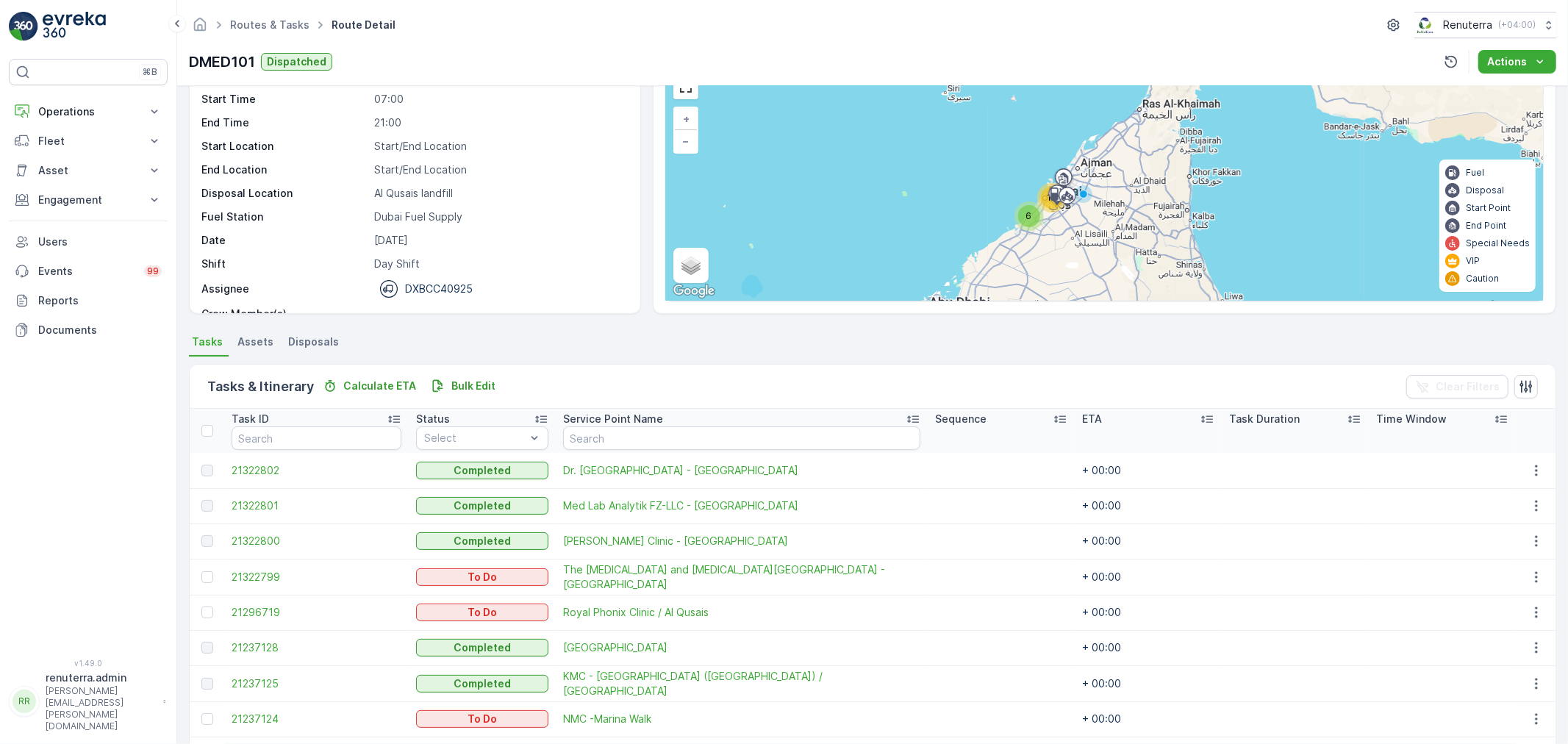
scroll to position [81, 0]
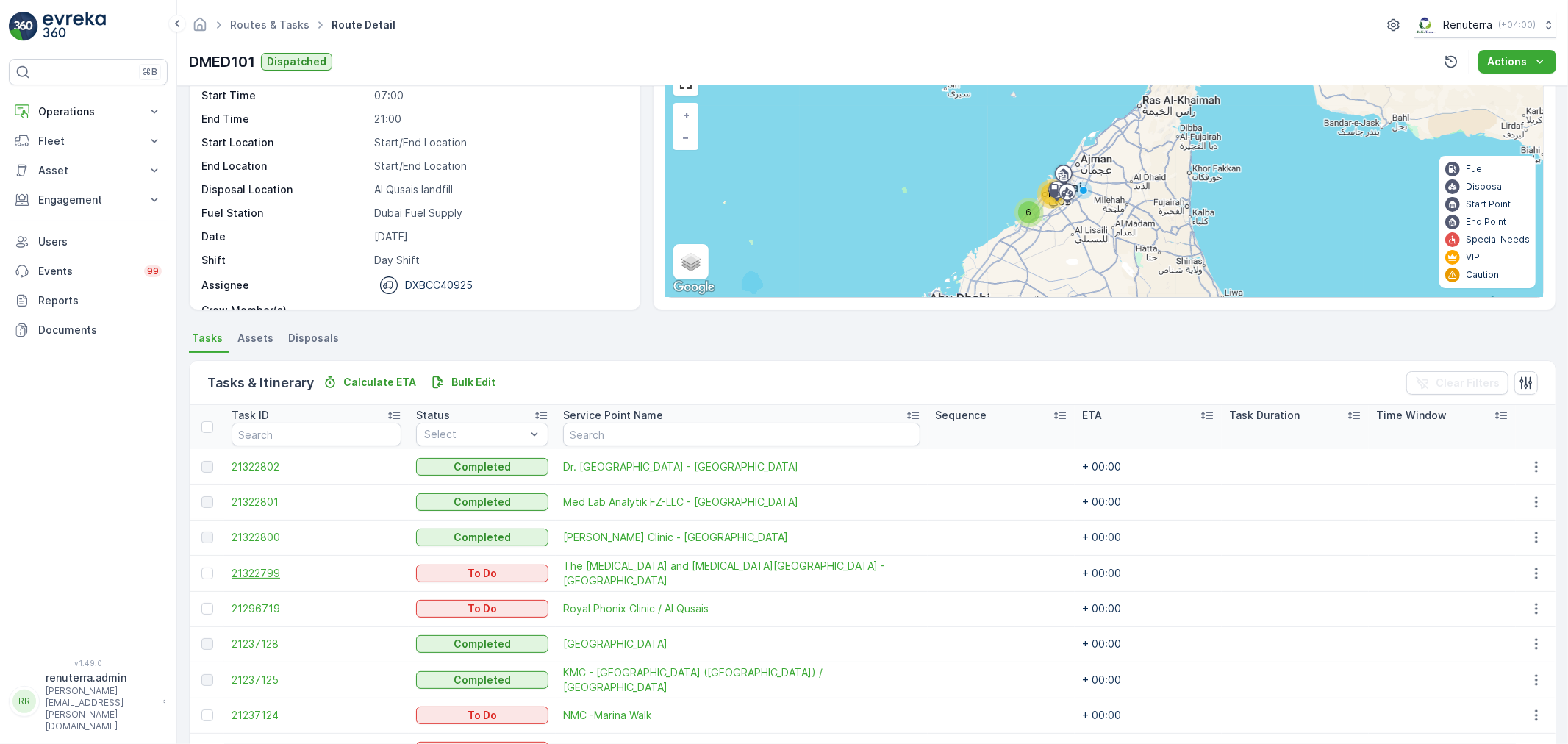
click at [246, 568] on span "21322799" at bounding box center [316, 573] width 169 height 14
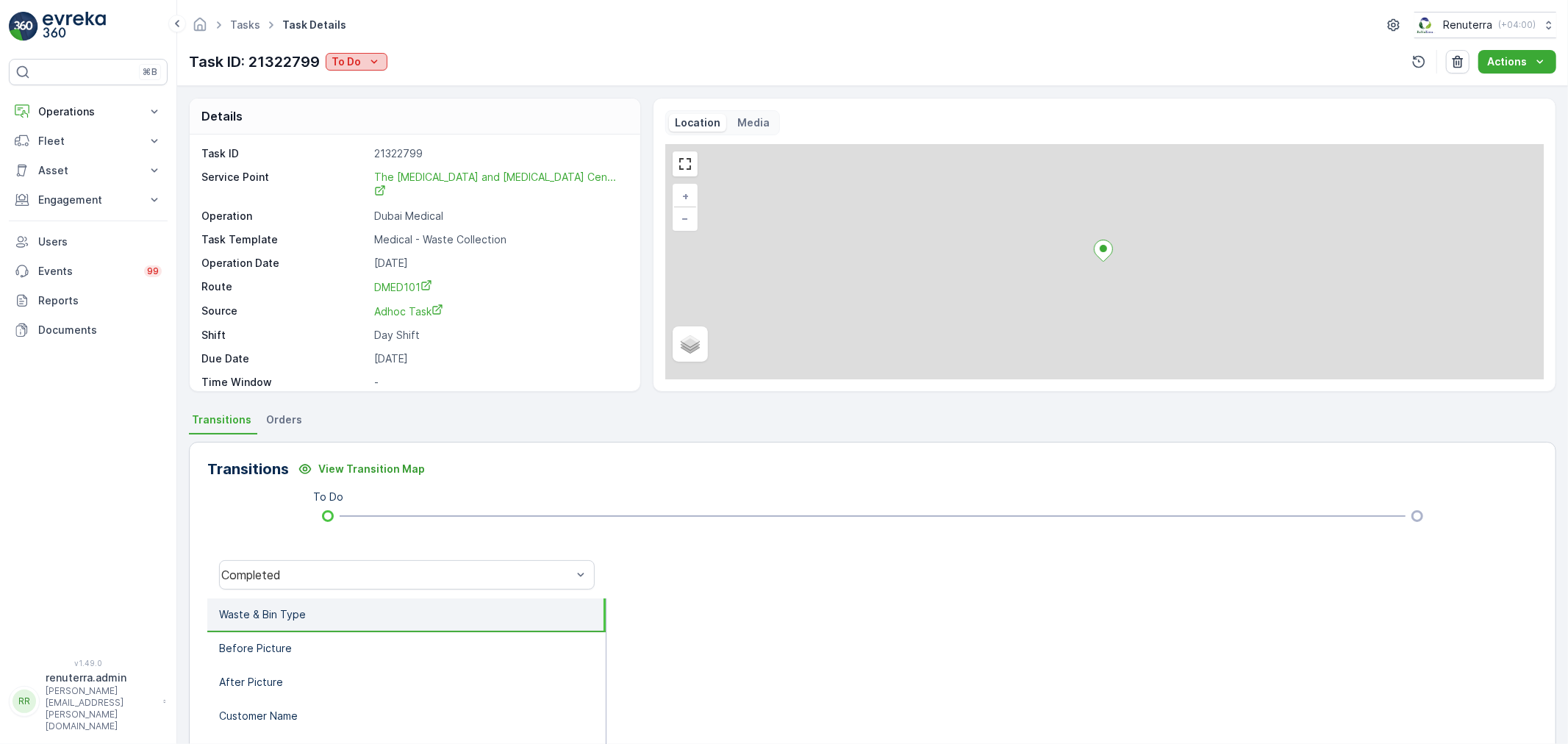
click at [347, 66] on p "To Do" at bounding box center [346, 62] width 30 height 14
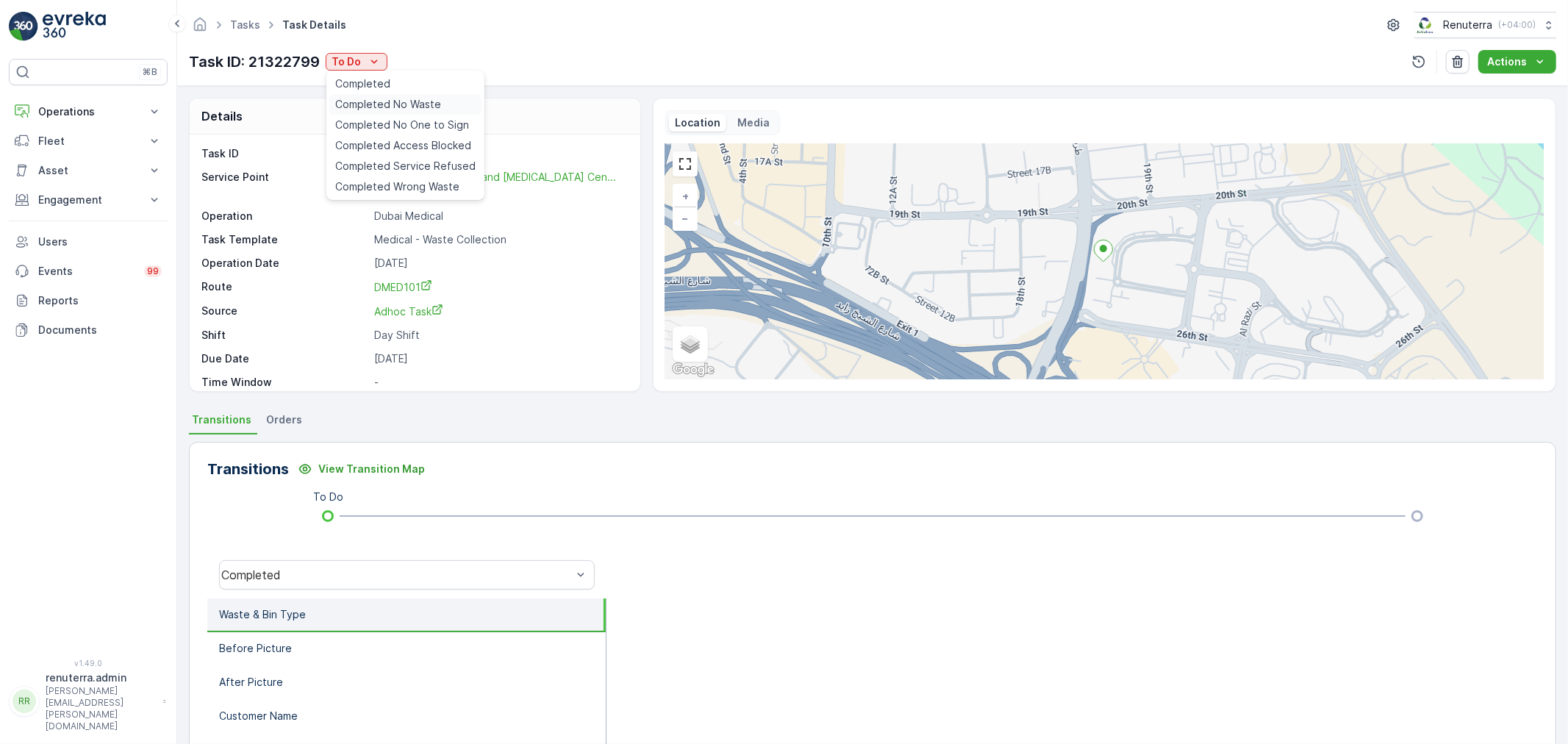
click at [413, 102] on span "Completed No Waste" at bounding box center [387, 104] width 106 height 14
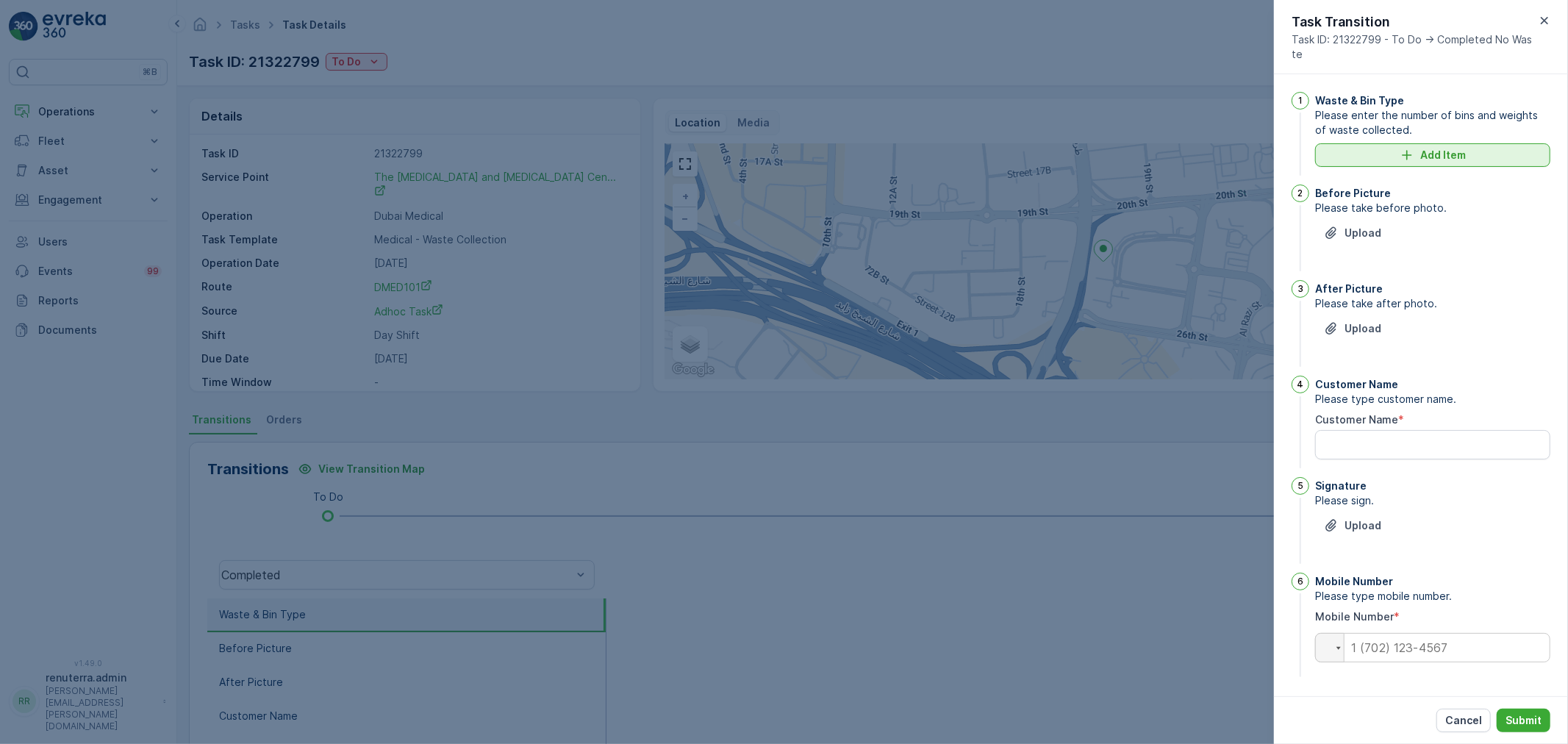
click at [1418, 147] on button "Add Item" at bounding box center [1433, 155] width 236 height 24
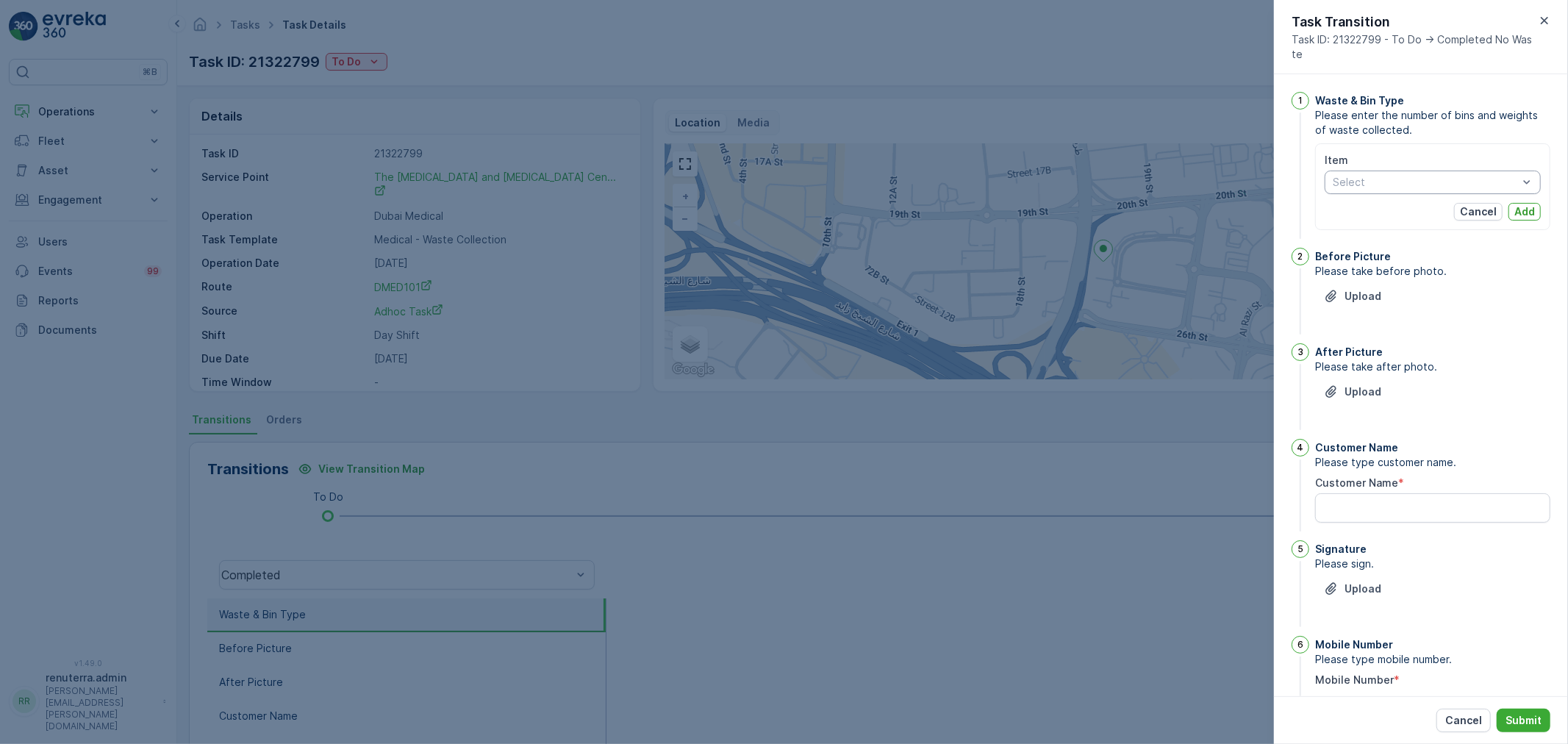
click at [1388, 178] on div at bounding box center [1425, 182] width 188 height 11
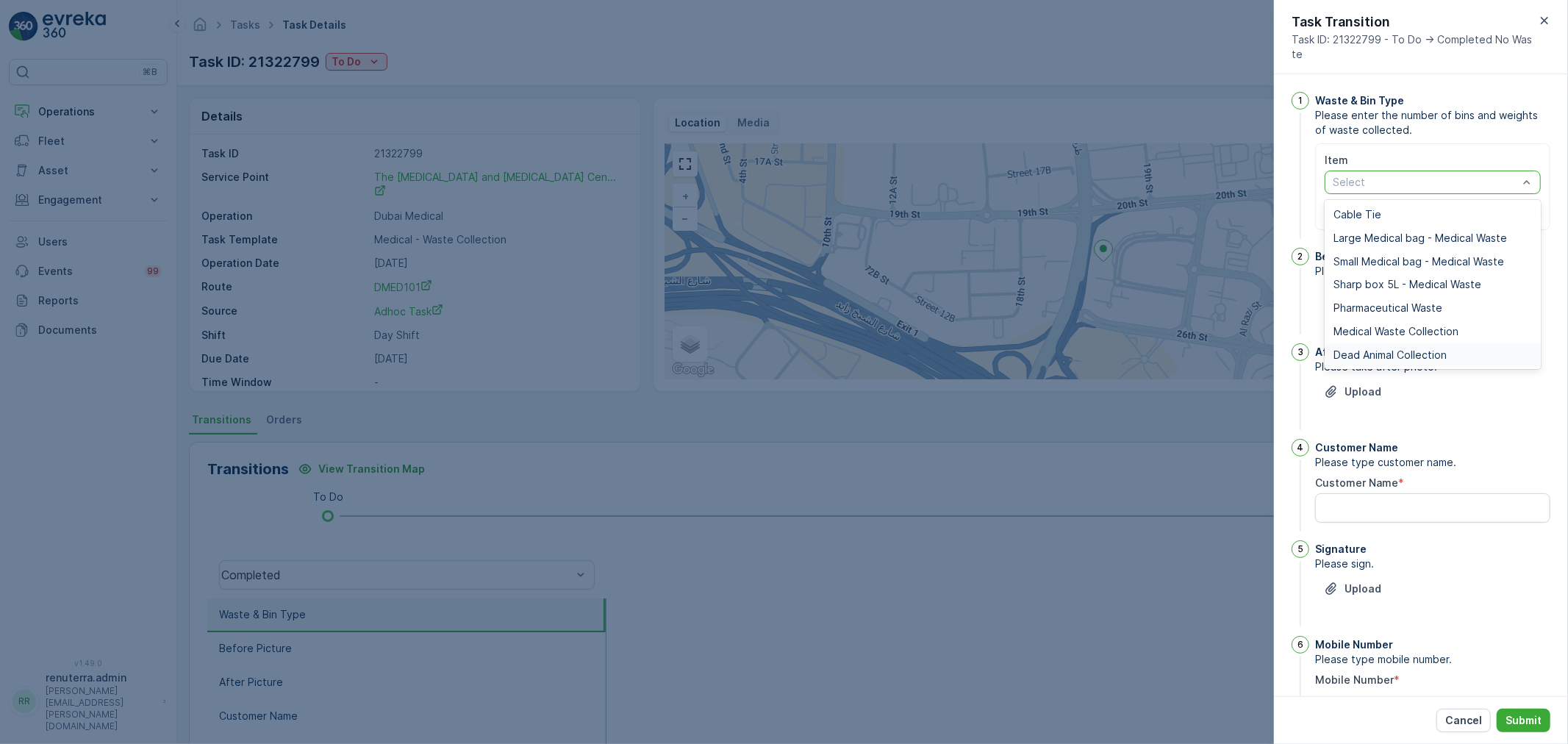
click at [1487, 403] on div "Upload" at bounding box center [1433, 400] width 236 height 41
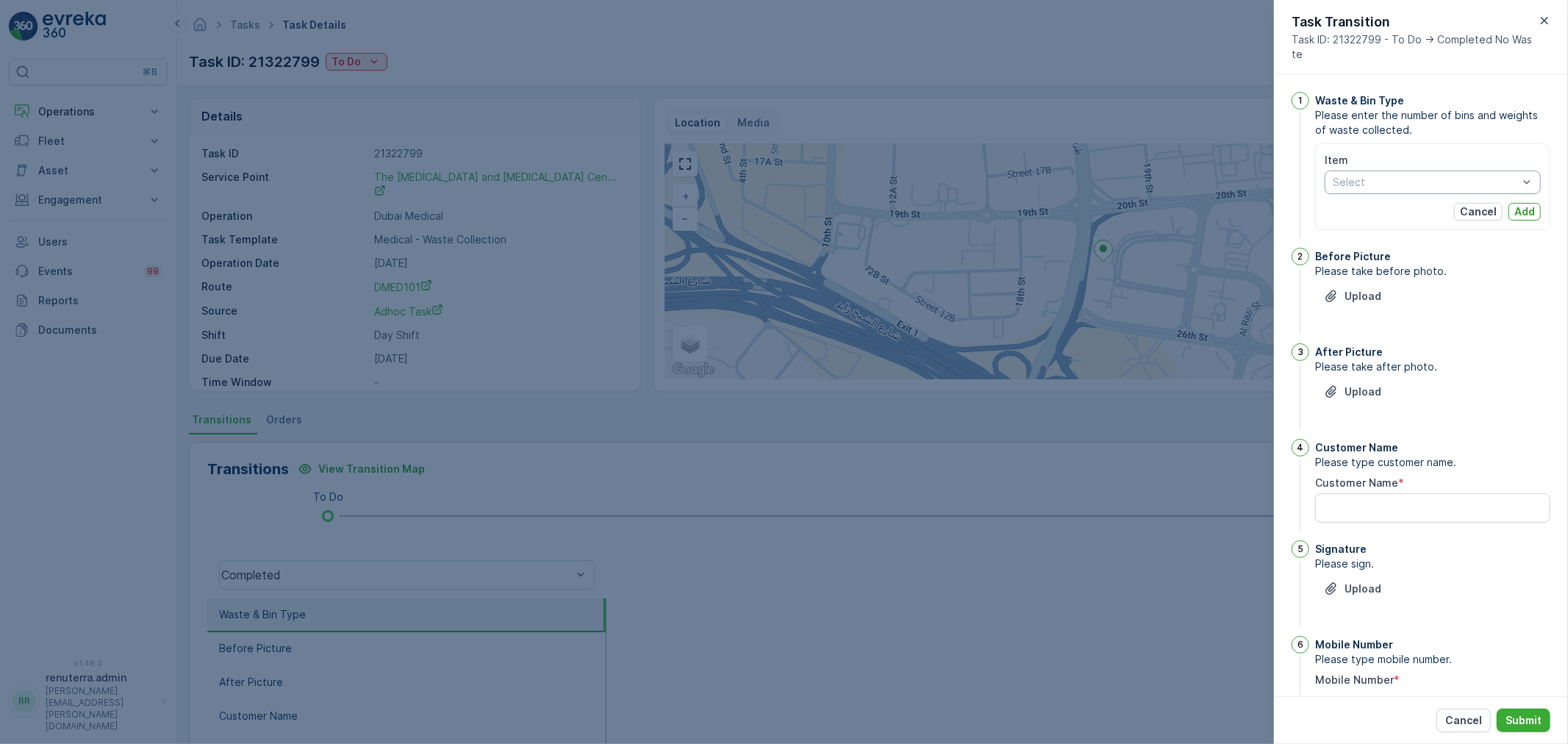
click at [1492, 384] on div "Upload" at bounding box center [1433, 400] width 236 height 41
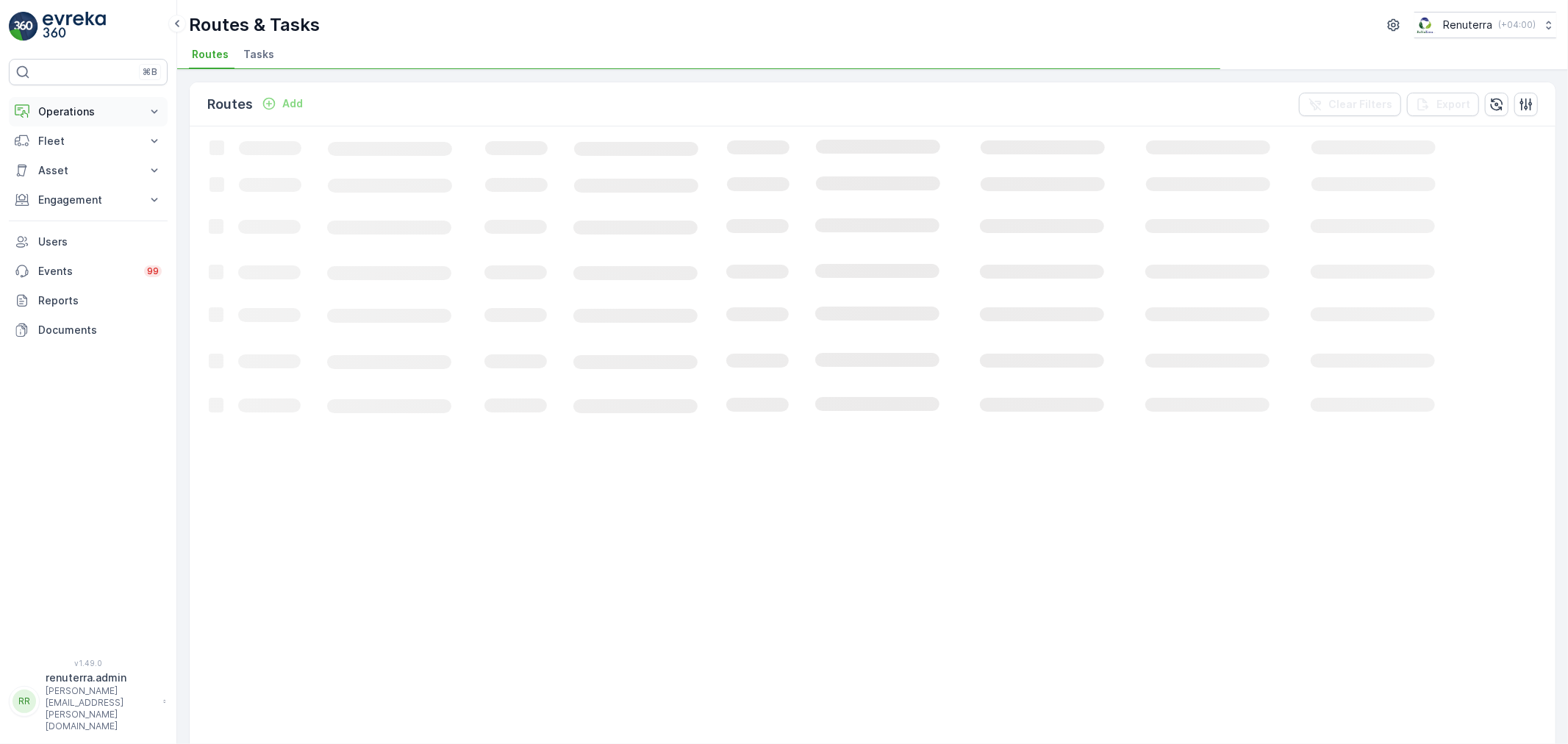
click at [77, 107] on p "Operations" at bounding box center [88, 111] width 100 height 14
click at [71, 178] on p "Routes & Tasks" at bounding box center [75, 177] width 76 height 14
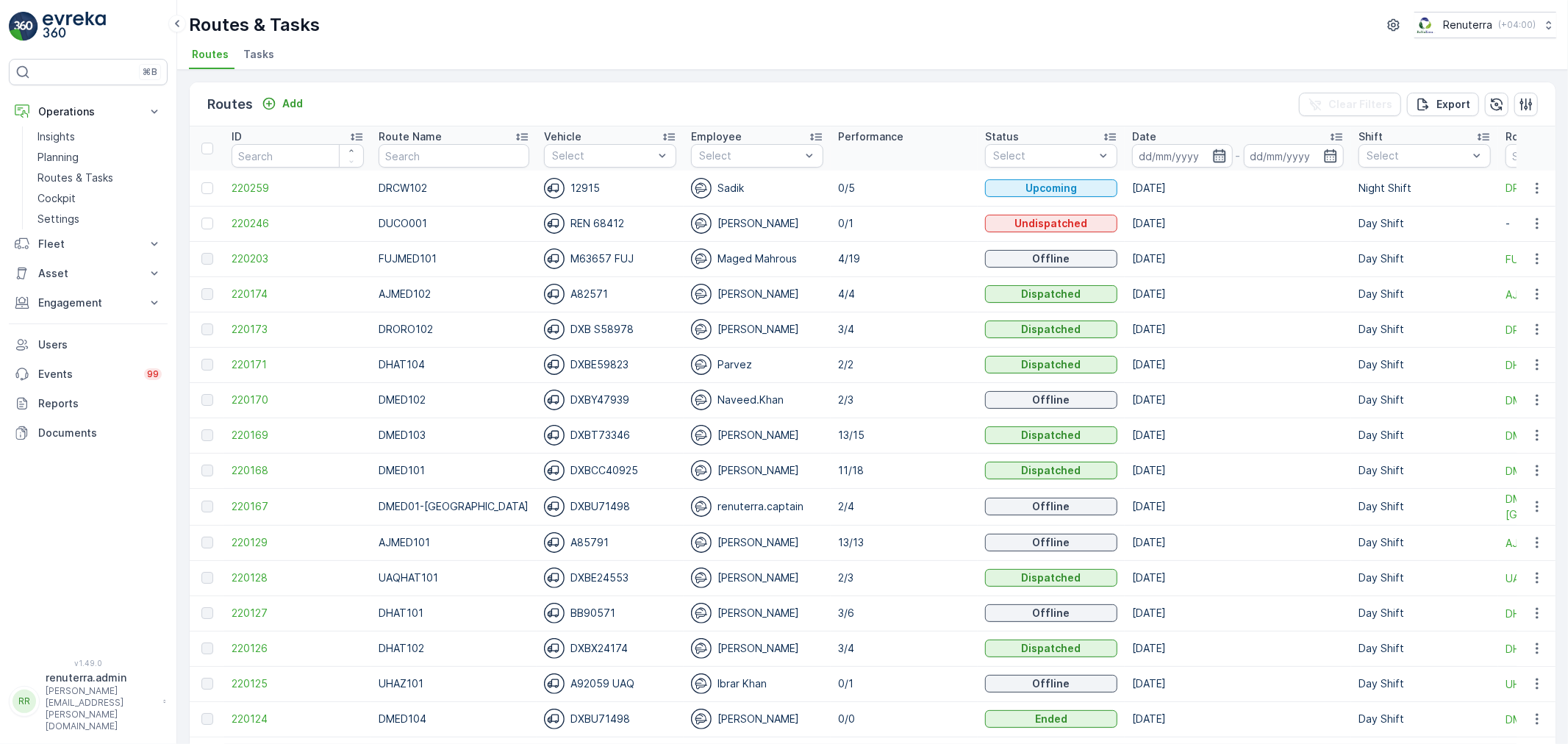
click at [1212, 155] on icon "button" at bounding box center [1219, 155] width 14 height 14
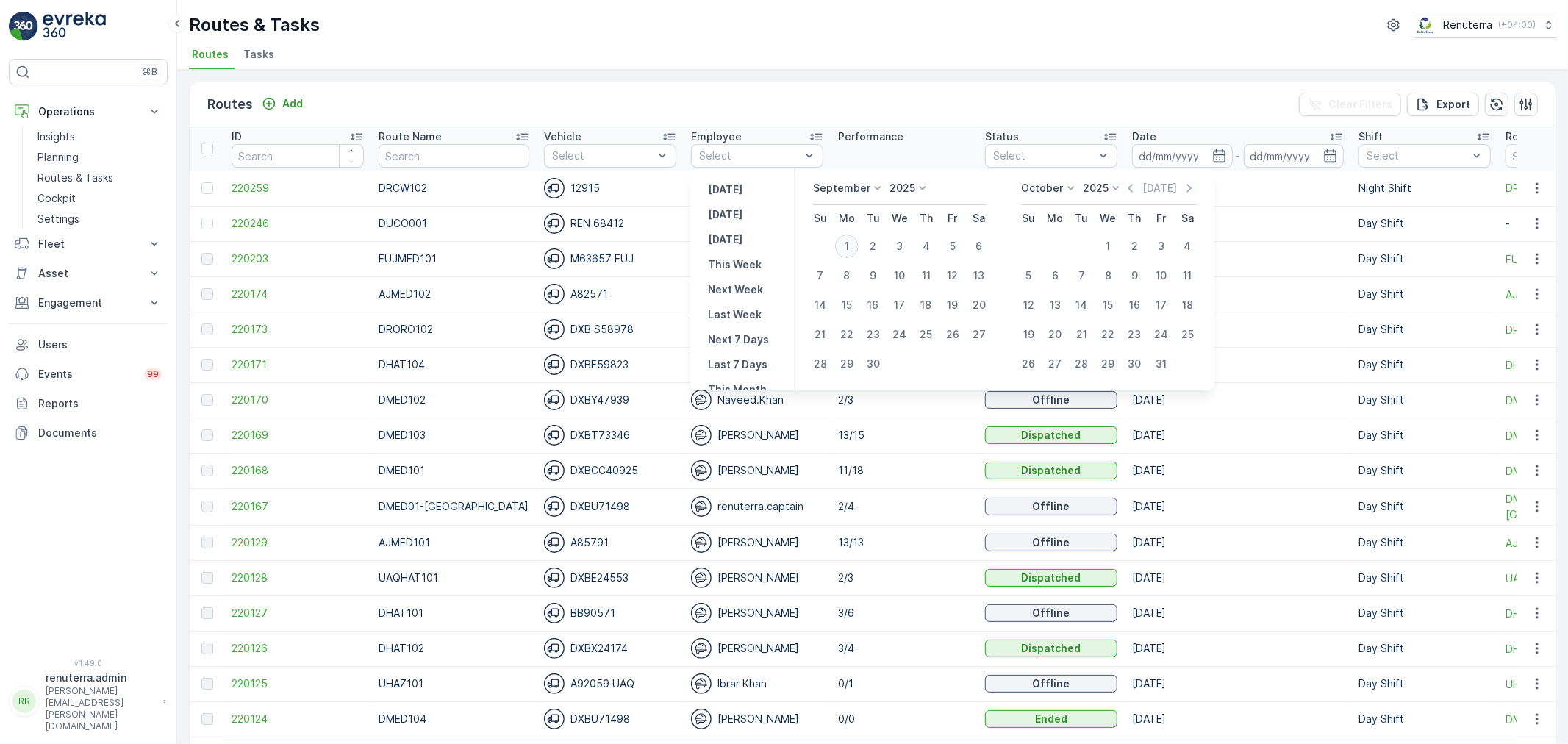
click at [844, 235] on div "1" at bounding box center [846, 246] width 24 height 24
type input "[DATE]"
click at [844, 235] on div "1" at bounding box center [846, 246] width 24 height 24
type input "[DATE]"
click at [848, 44] on ul "Routes Tasks" at bounding box center [867, 56] width 1355 height 25
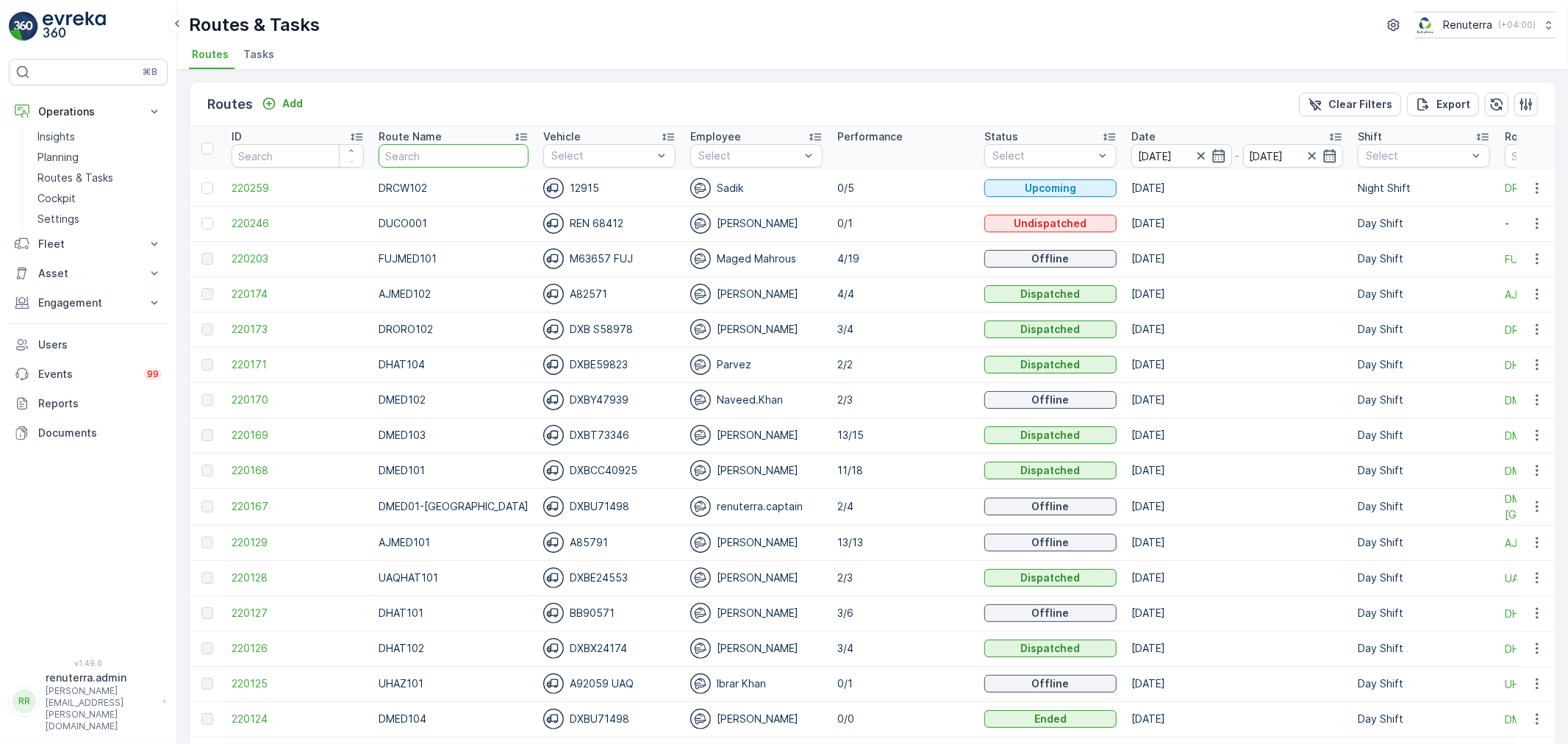
click at [450, 157] on input "text" at bounding box center [453, 156] width 150 height 24
type input "roro"
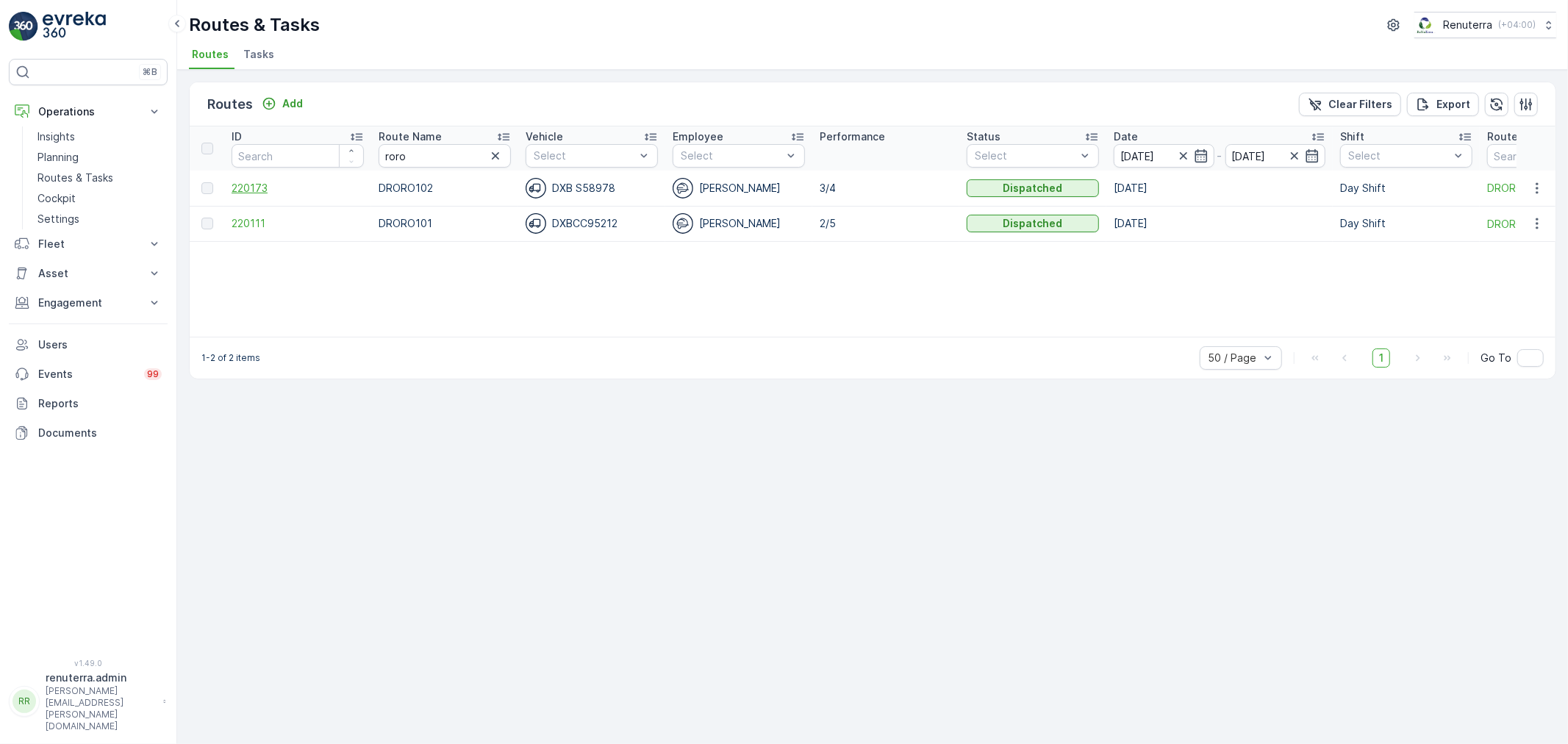
click at [254, 184] on span "220173" at bounding box center [298, 188] width 132 height 14
click at [255, 181] on span "220173" at bounding box center [298, 188] width 132 height 14
click at [232, 222] on span "220111" at bounding box center [298, 223] width 132 height 14
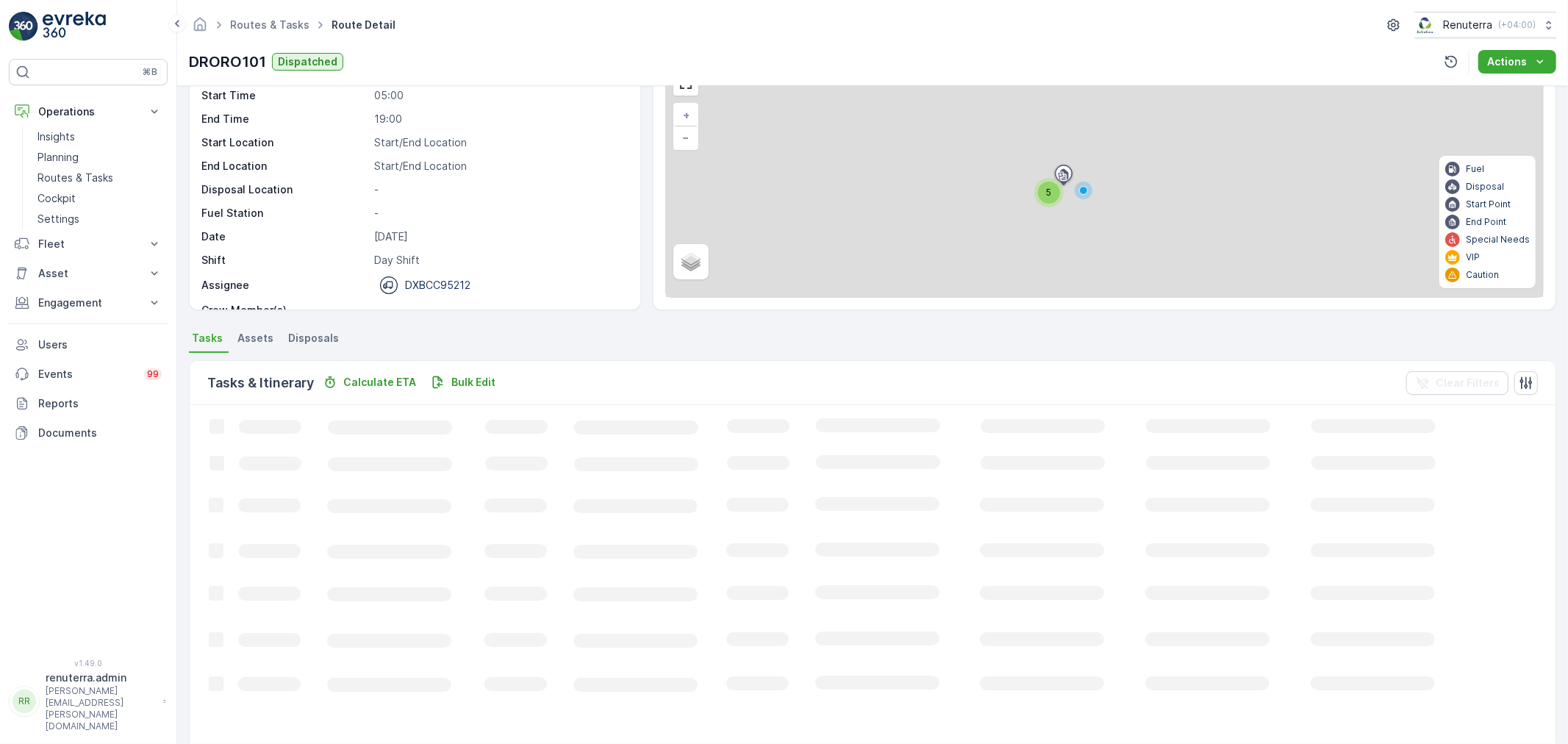
scroll to position [25, 0]
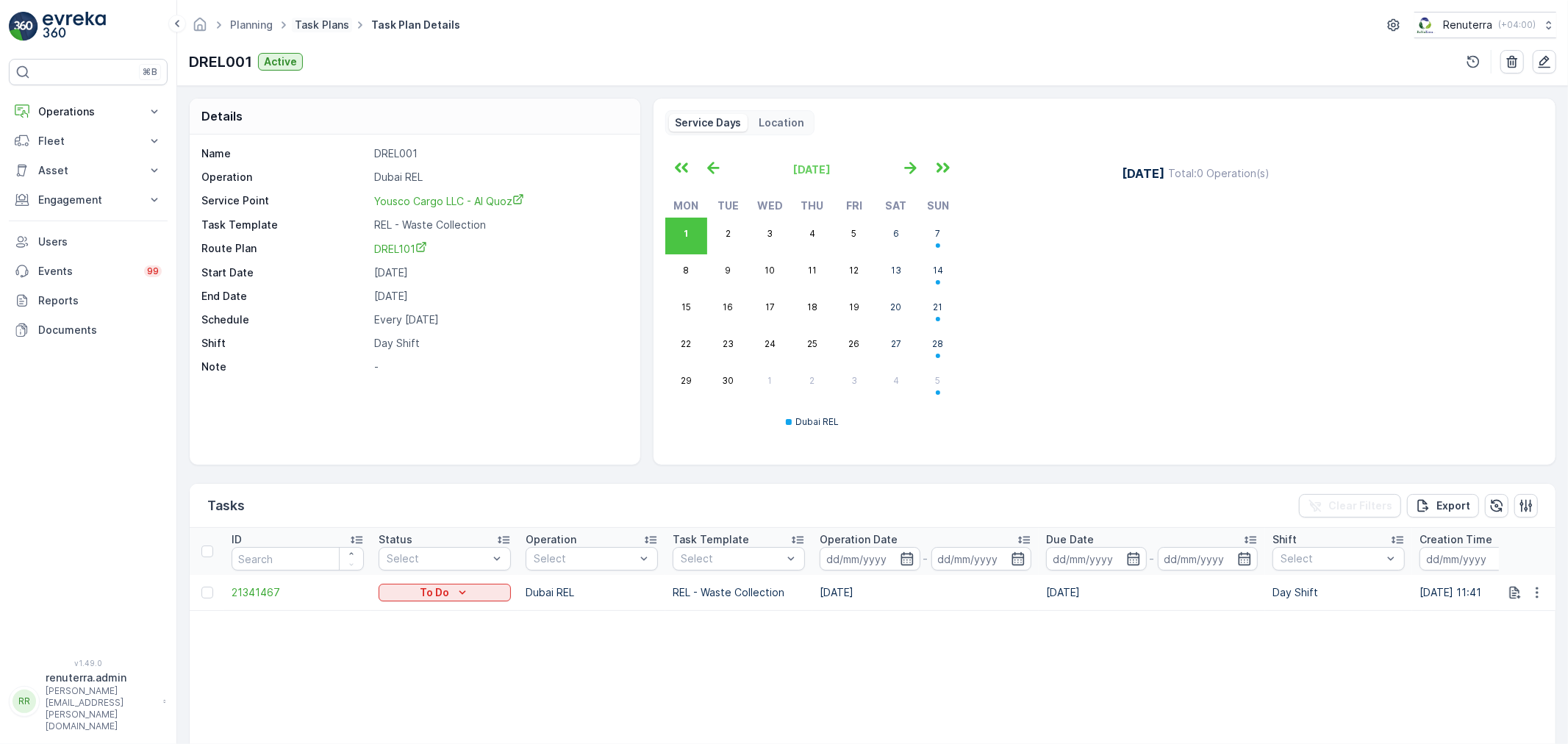
click at [318, 24] on link "Task Plans" at bounding box center [322, 24] width 55 height 12
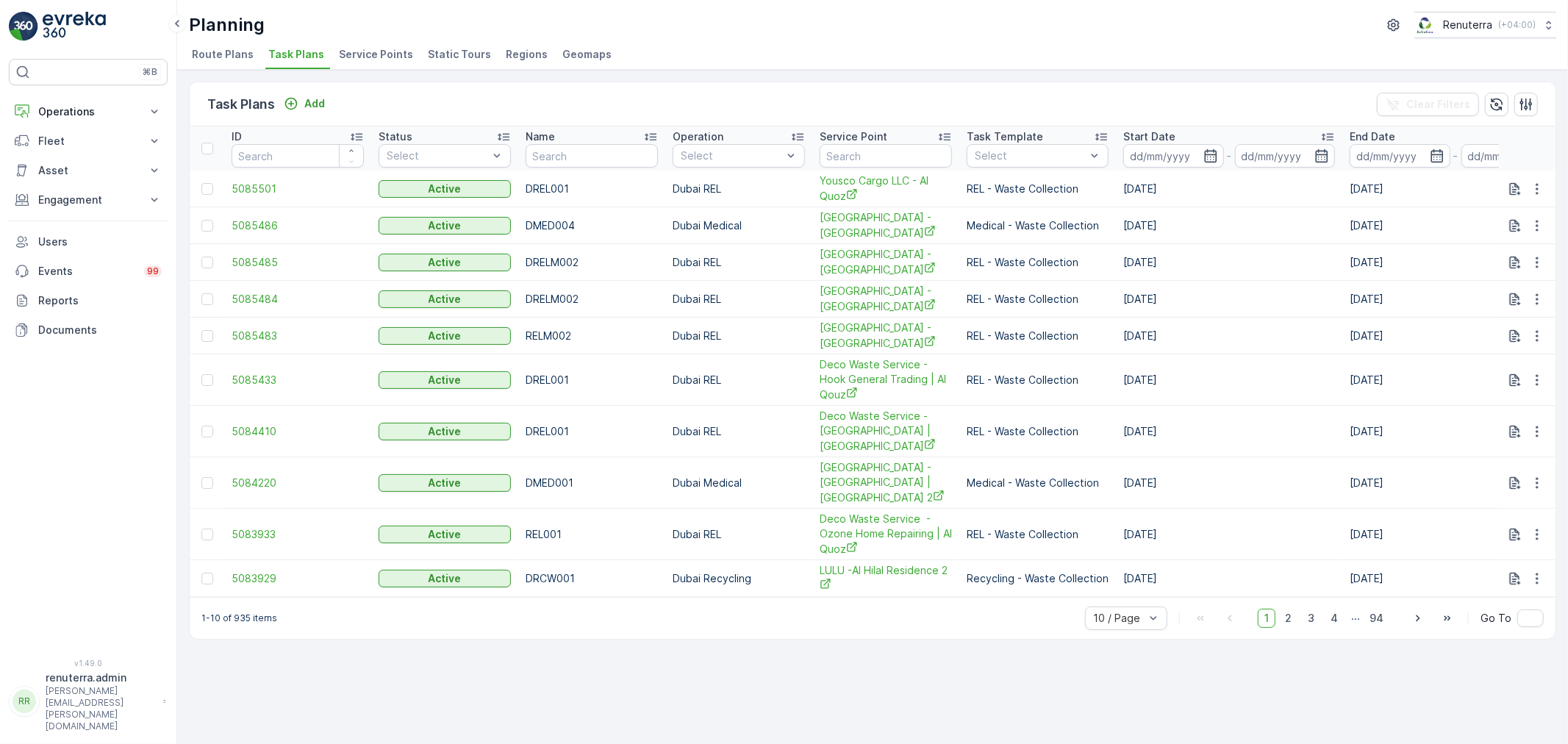
click at [382, 49] on span "Service Points" at bounding box center [376, 54] width 74 height 14
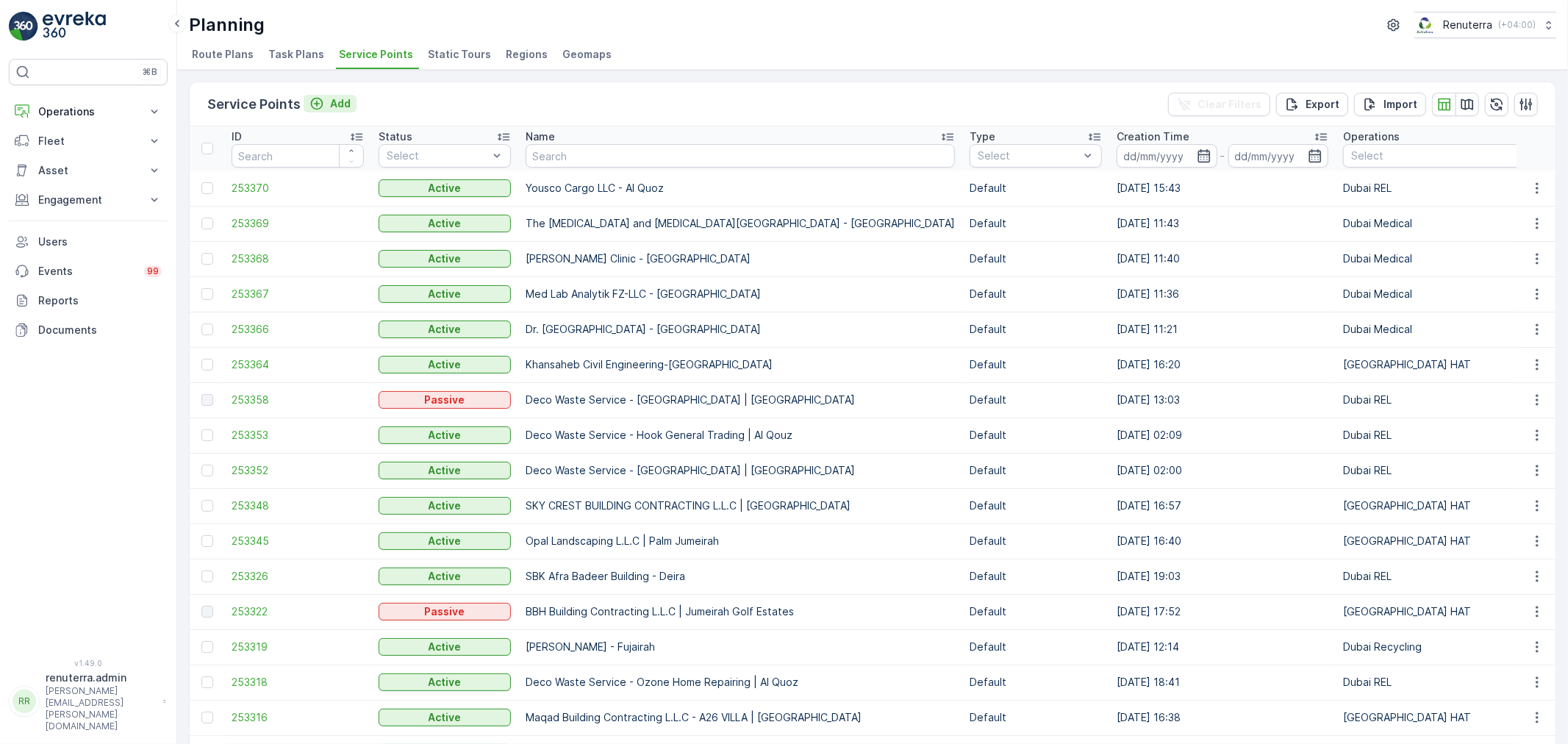
click at [340, 100] on p "Add" at bounding box center [340, 103] width 21 height 14
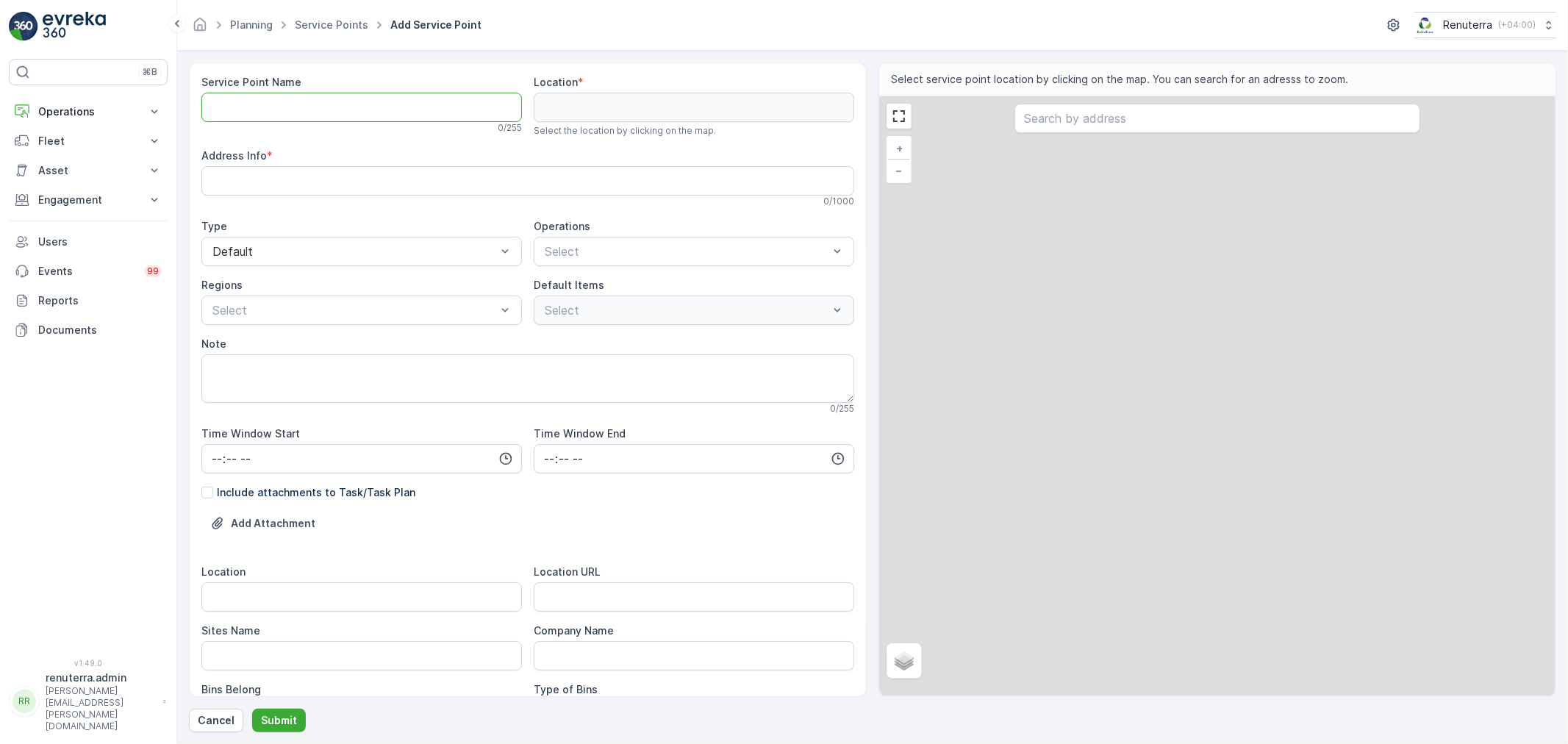
click at [337, 110] on Name "Service Point Name" at bounding box center [362, 107] width 321 height 30
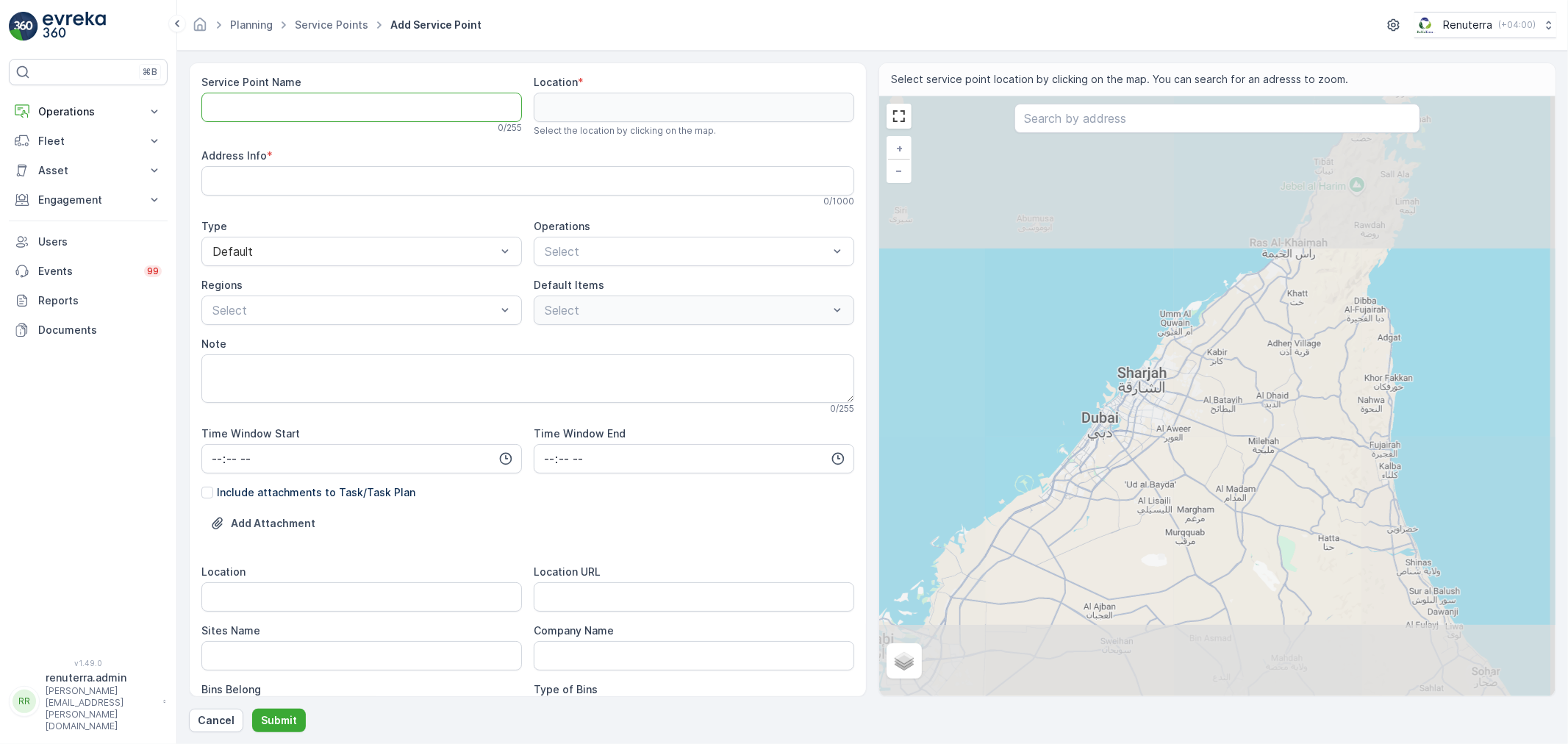
paste Name "[PERSON_NAME] [PERSON_NAME][GEOGRAPHIC_DATA] - Al Muteena"
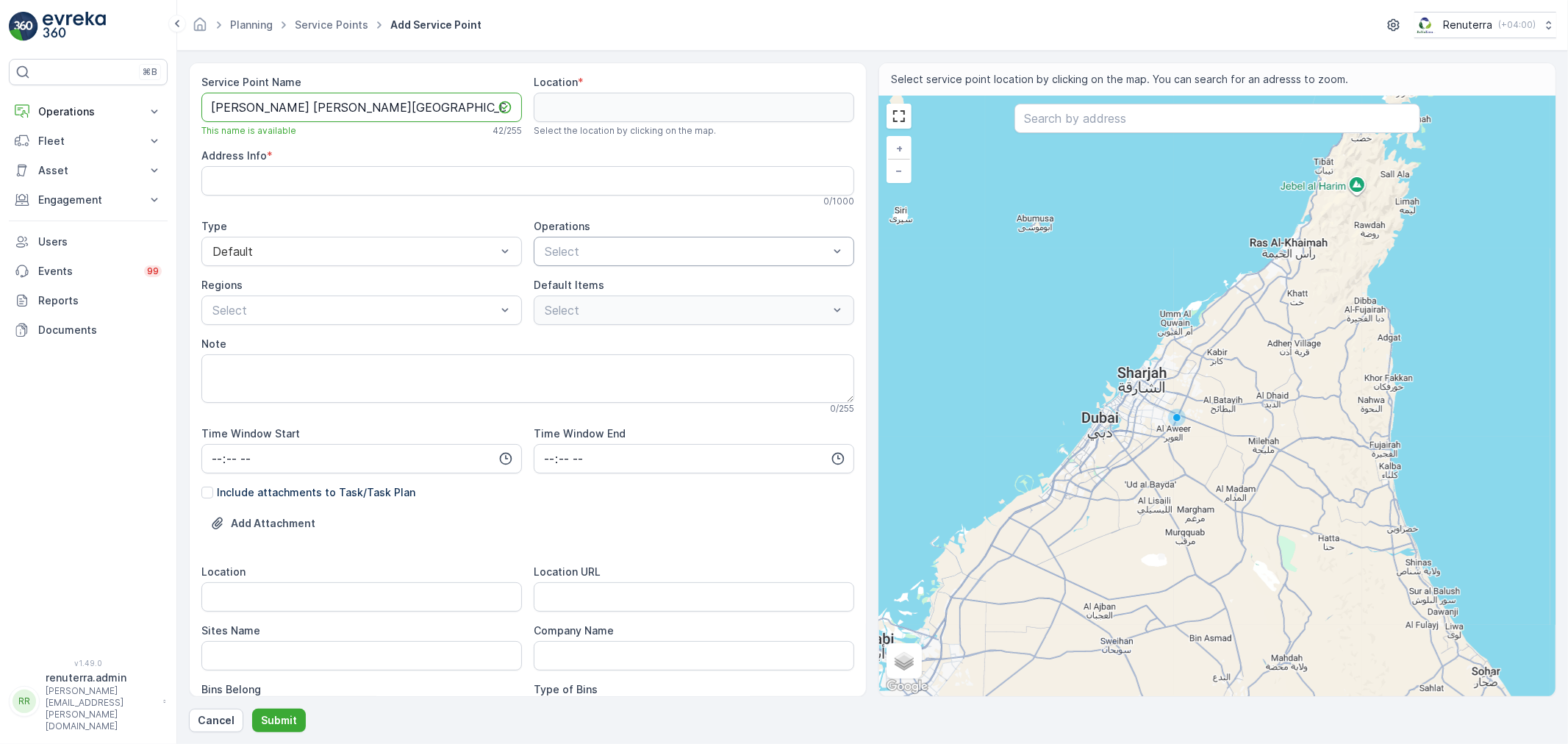
type Name "Yousaf Qumbar Al Ali Building - Al Muteena"
click at [589, 252] on div at bounding box center [686, 251] width 286 height 13
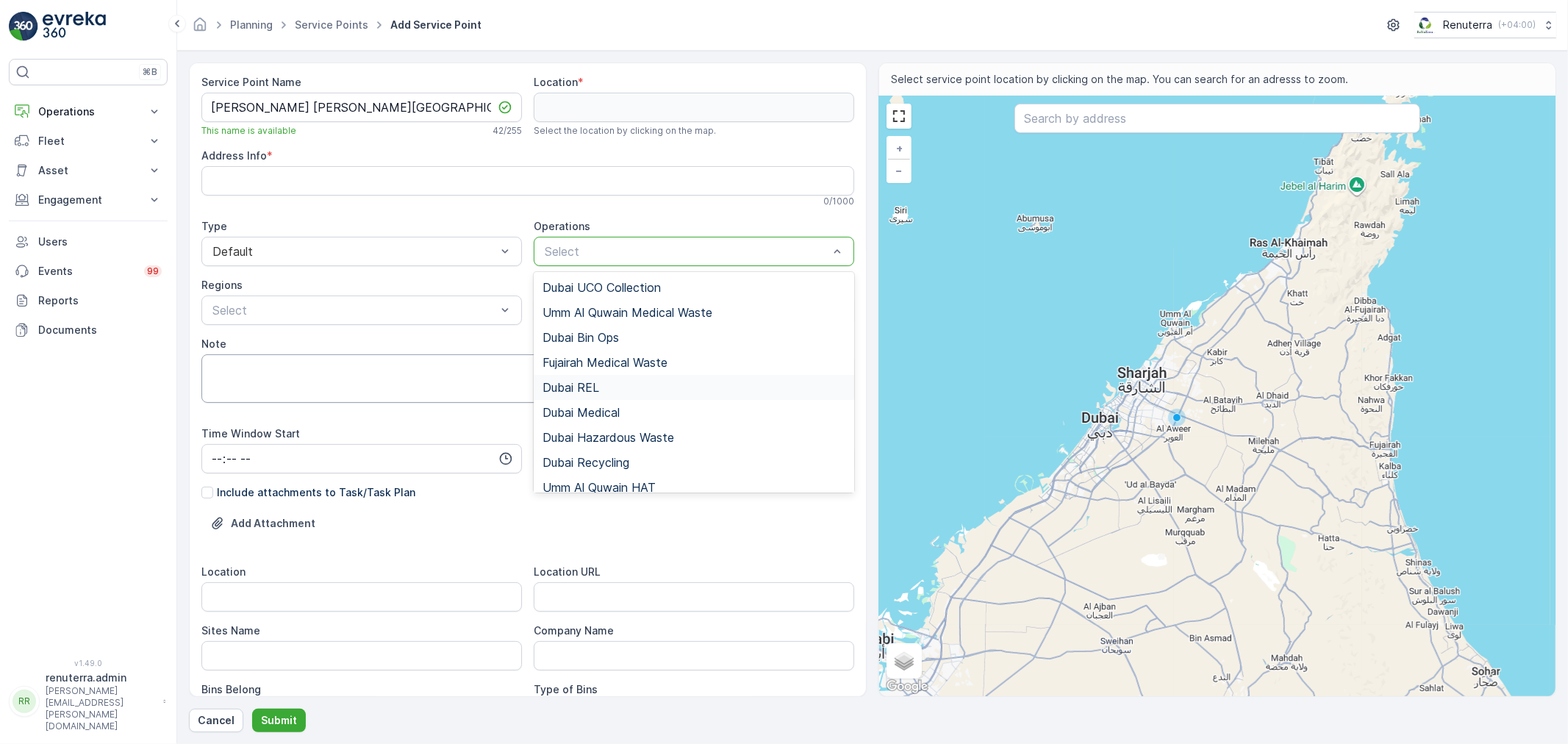
click at [590, 388] on span "Dubai REL" at bounding box center [571, 387] width 56 height 13
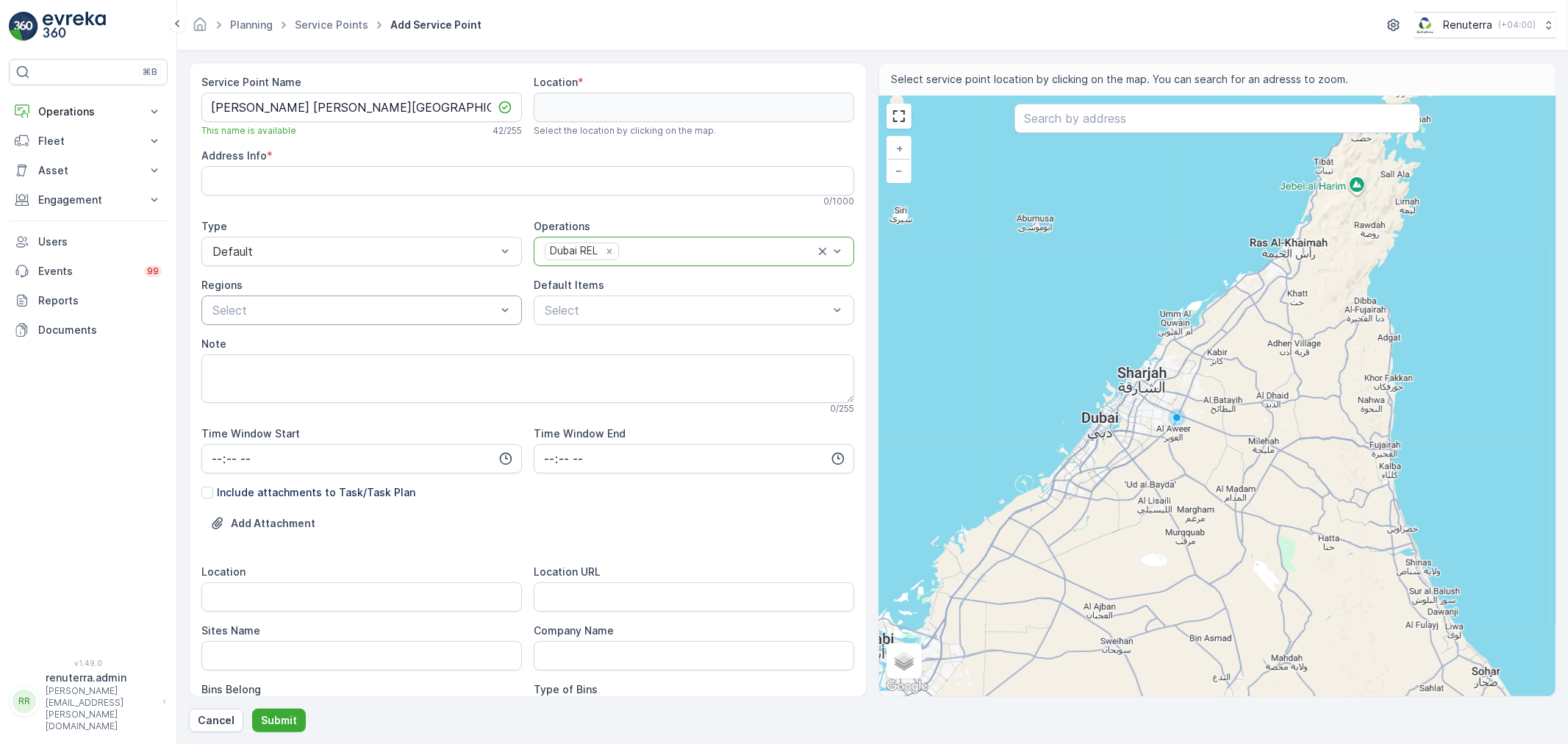
click at [403, 304] on div at bounding box center [354, 310] width 286 height 13
click at [568, 306] on div at bounding box center [686, 310] width 286 height 13
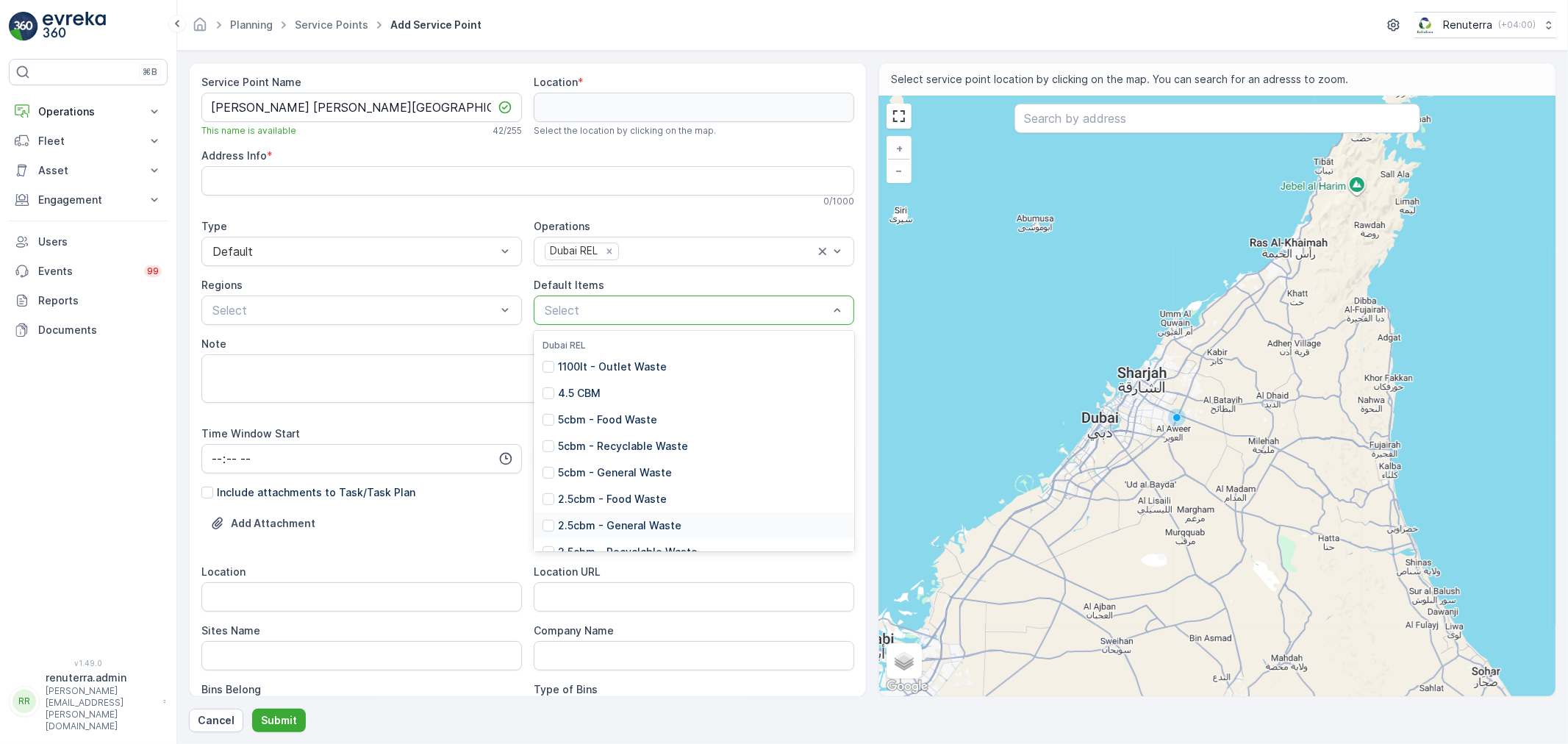
click at [605, 525] on p "2.5cbm - General Waste" at bounding box center [619, 525] width 124 height 14
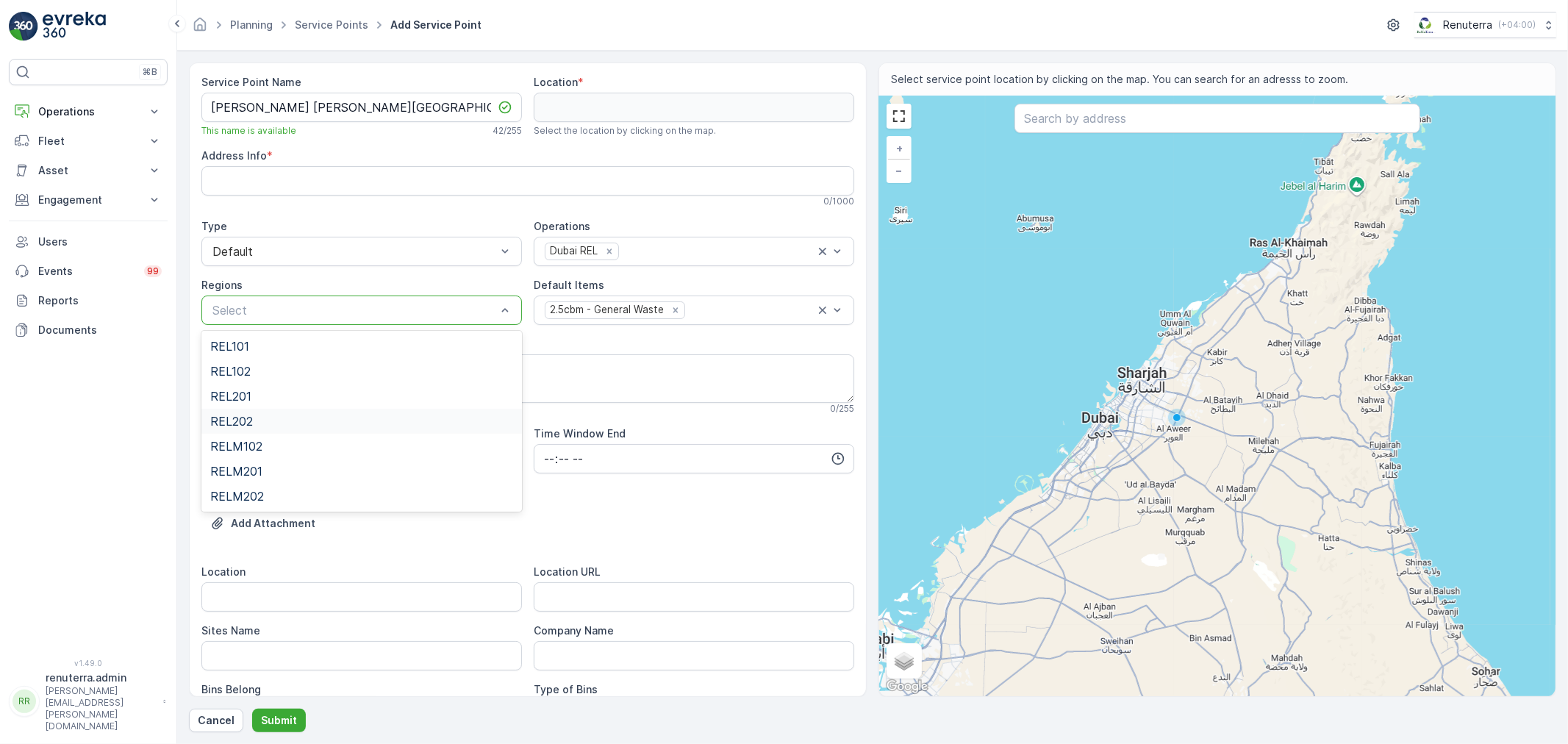
click at [239, 420] on span "REL202" at bounding box center [232, 421] width 43 height 13
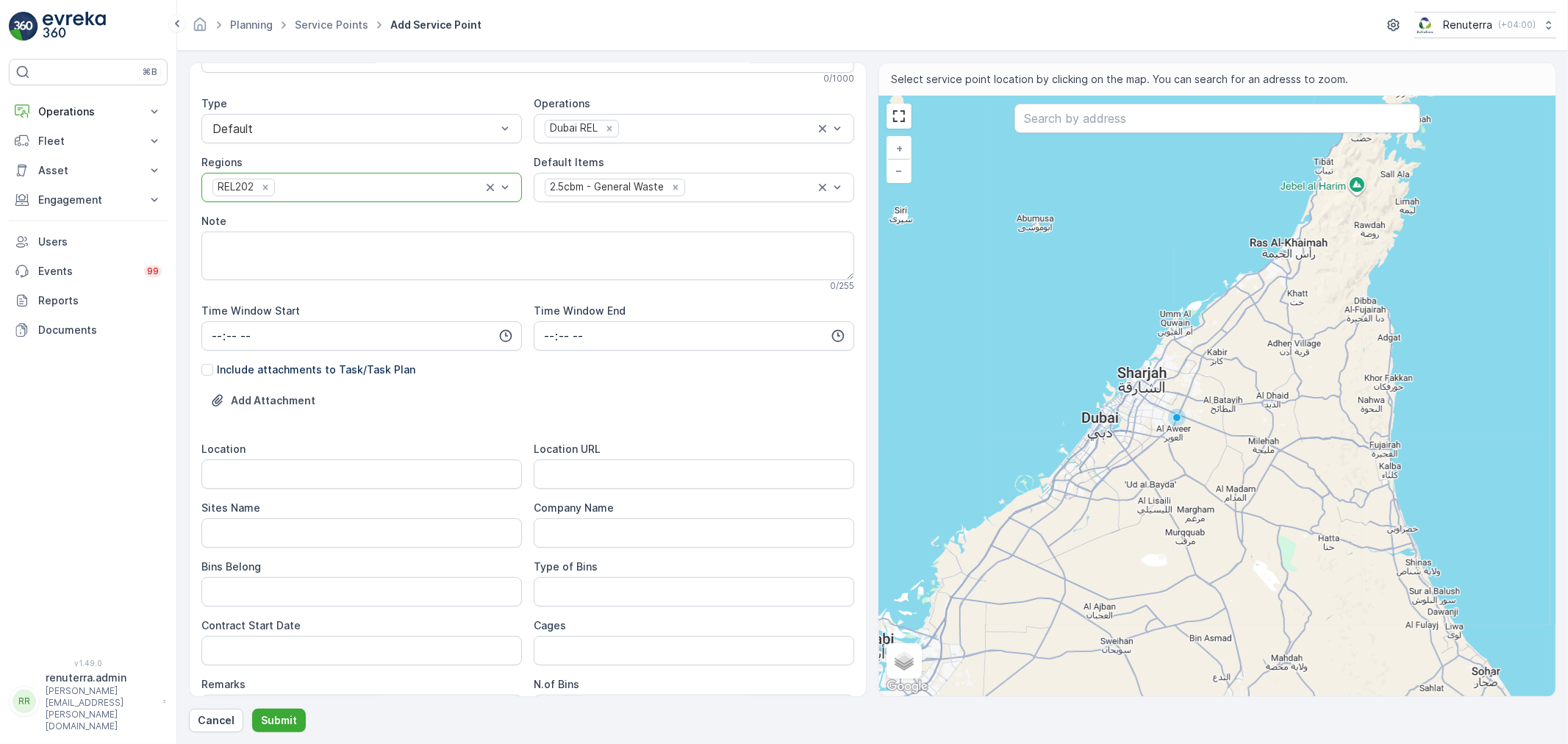
scroll to position [163, 0]
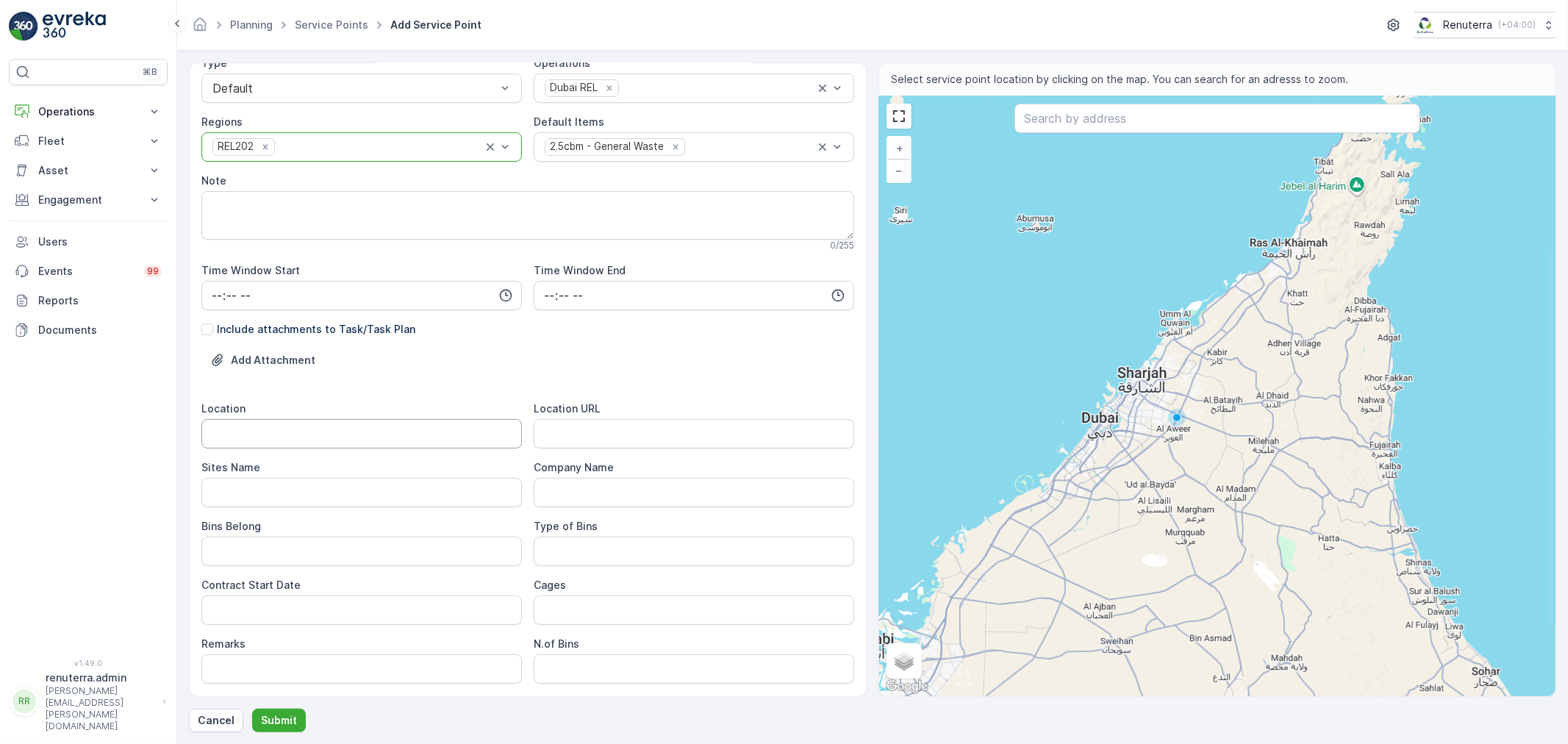
click at [281, 434] on input "Location" at bounding box center [362, 433] width 321 height 30
paste input "Al Muteena"
type input "Al Muteena"
click at [254, 499] on Name "Sites Name" at bounding box center [362, 492] width 321 height 30
paste Name "Al Muteena"
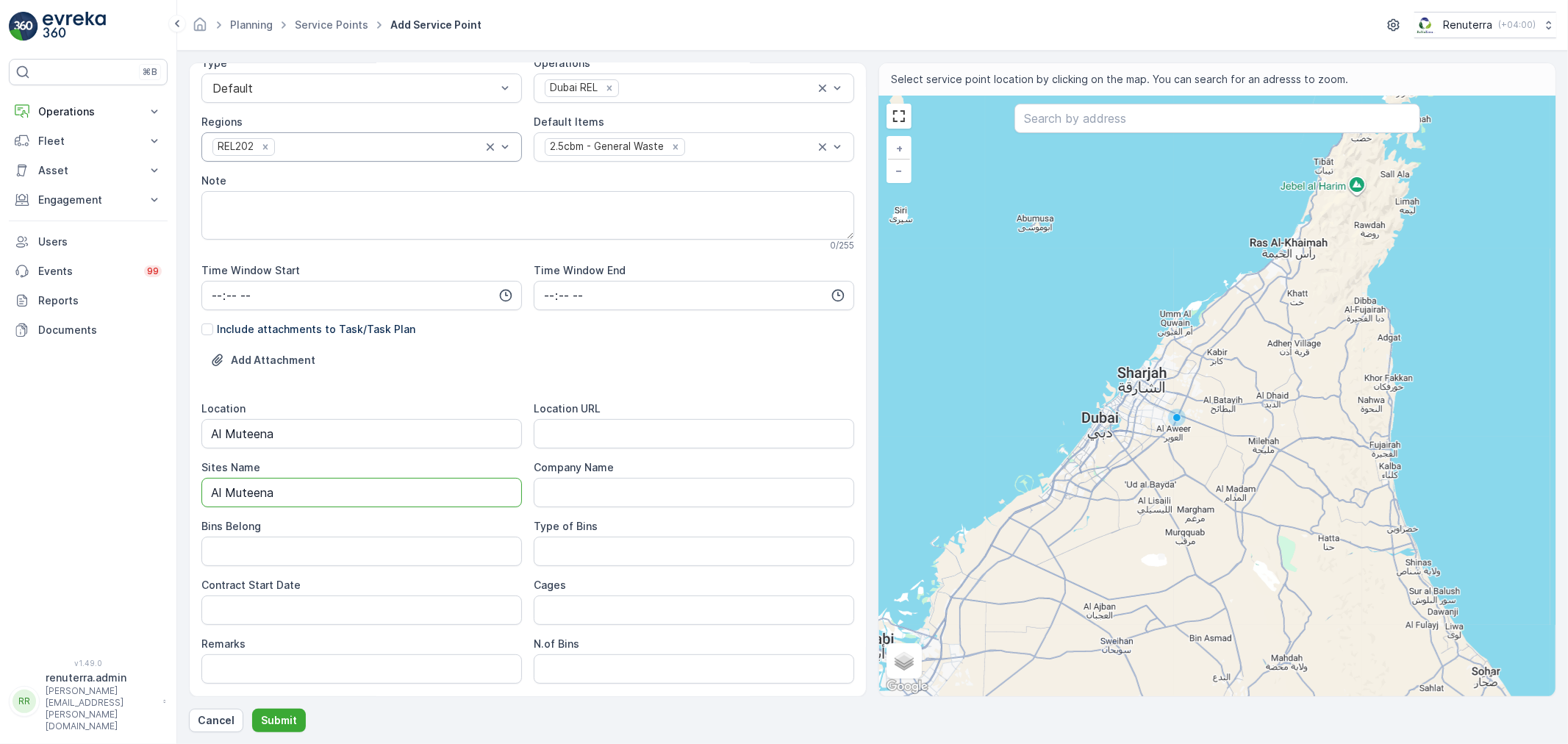
type Name "Al Muteena"
click at [618, 430] on URL "Location URL" at bounding box center [694, 433] width 321 height 30
paste URL "[URL][DOMAIN_NAME]"
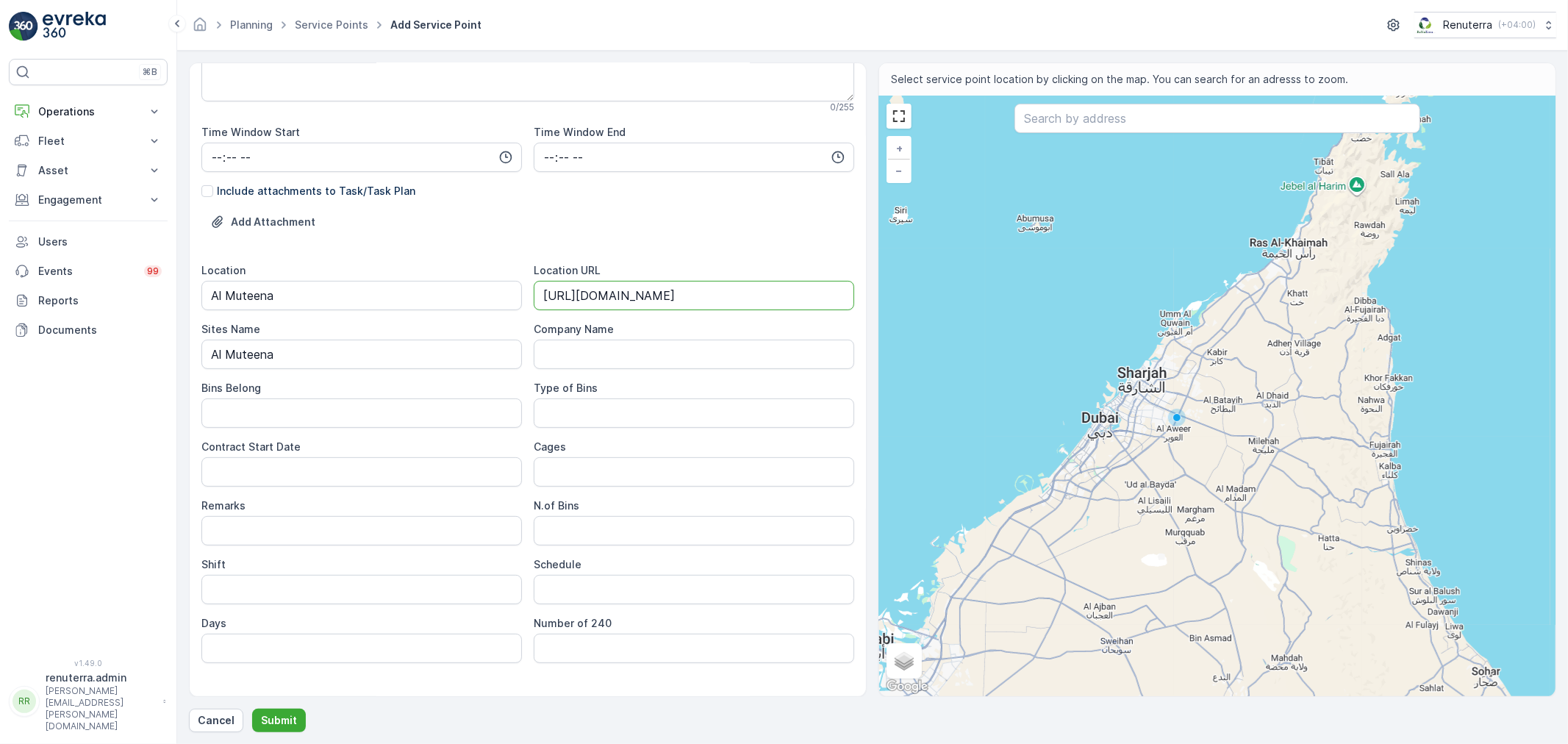
scroll to position [327, 0]
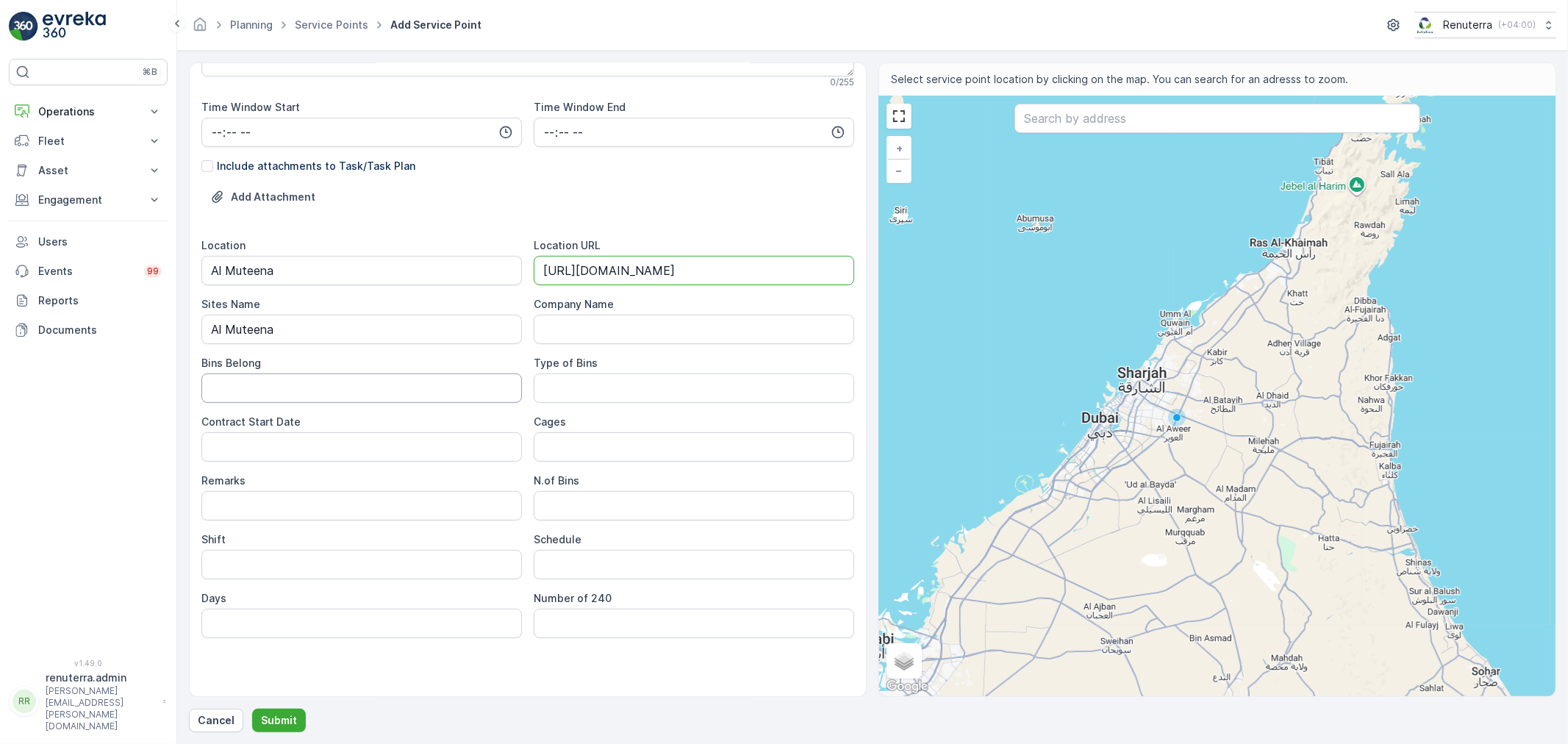
type URL "[URL][DOMAIN_NAME]"
click at [289, 385] on Belong "Bins Belong" at bounding box center [362, 388] width 321 height 30
type Belong "Service Provider"
click at [604, 388] on Bins "Type of Bins" at bounding box center [694, 388] width 321 height 30
type Bins "2.5 CBM"
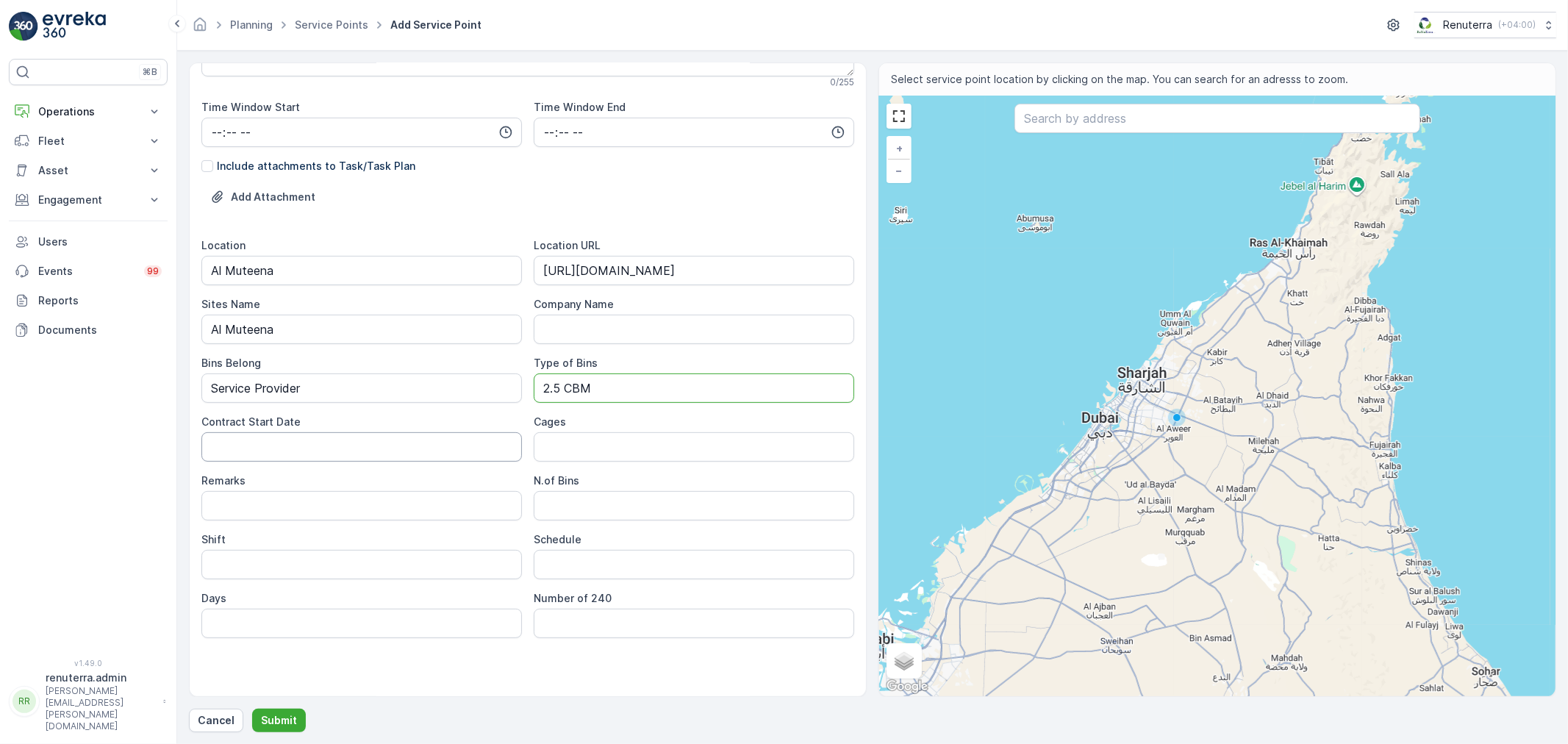
click at [270, 454] on Date "Contract Start Date" at bounding box center [362, 447] width 321 height 30
type Date "[DATE]"
click at [577, 511] on Bins "N.of Bins" at bounding box center [694, 505] width 321 height 30
type Bins "1"
click at [349, 574] on input "Shift" at bounding box center [362, 565] width 321 height 30
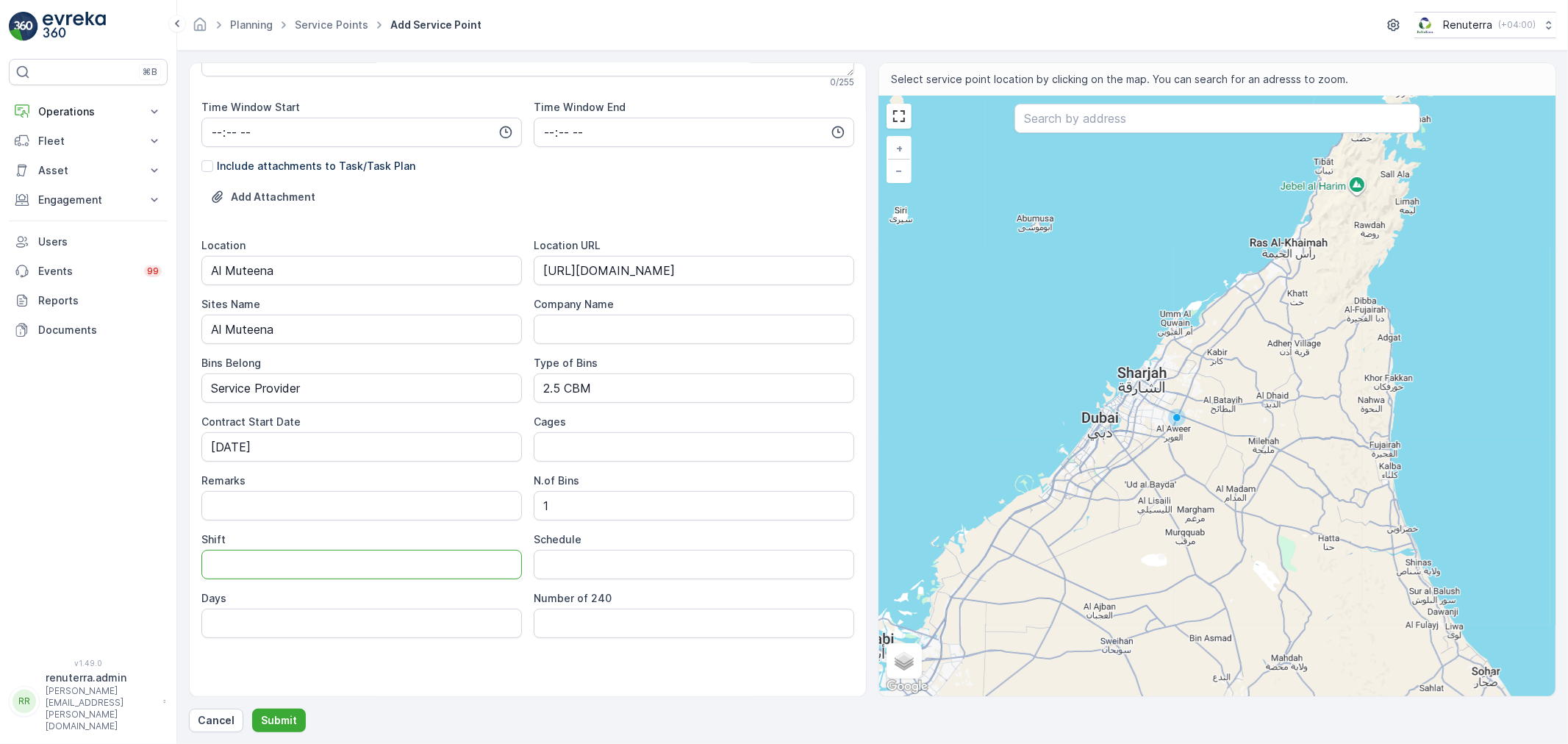
type input "Night Shift"
click at [688, 562] on input "Schedule" at bounding box center [694, 565] width 321 height 30
type input "Alternative"
click at [392, 614] on input "Days" at bounding box center [362, 623] width 321 height 30
type input "Every 2 Days"
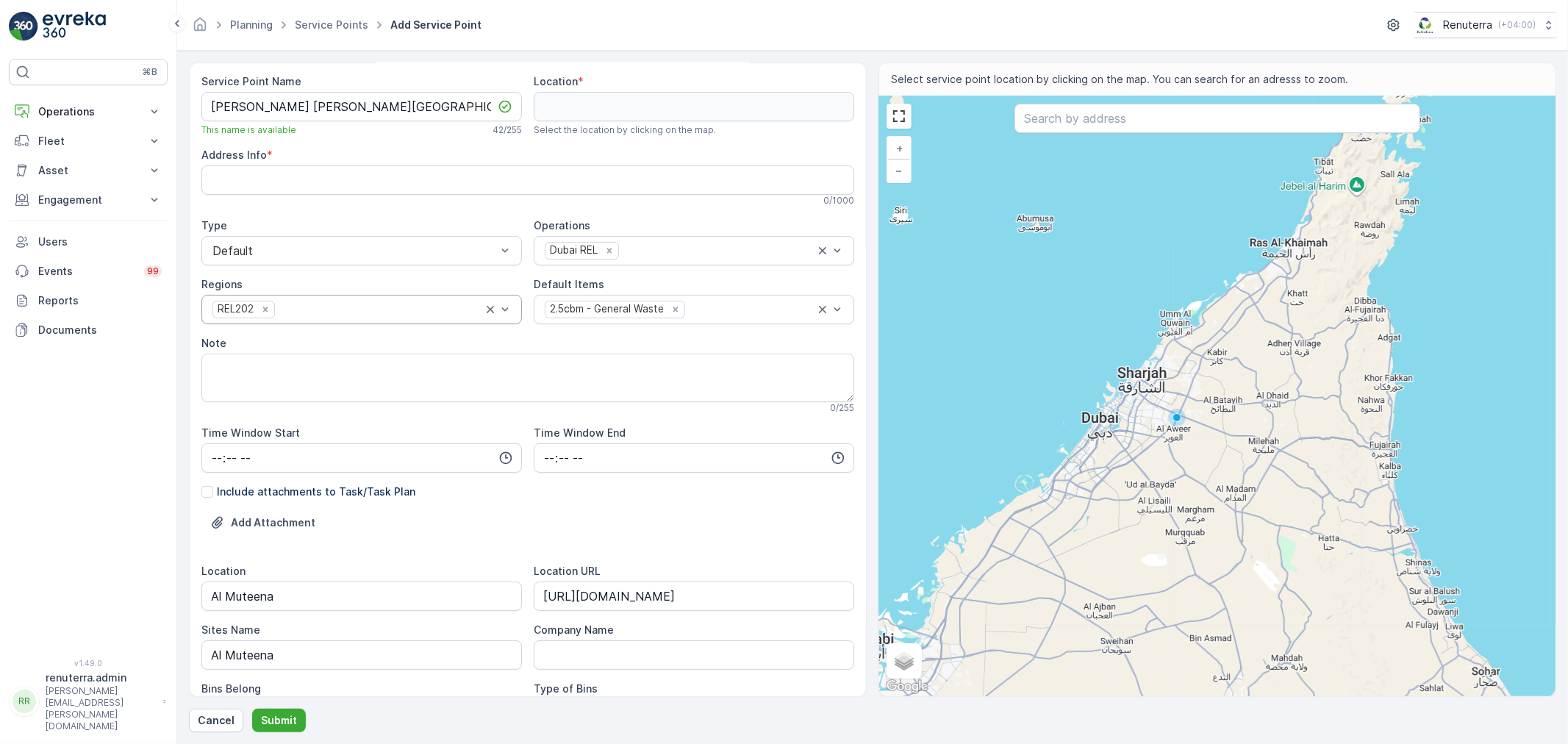
scroll to position [0, 0]
click at [1120, 125] on input "text" at bounding box center [1217, 118] width 406 height 30
paste input "Sabir Zaman Lala Office"
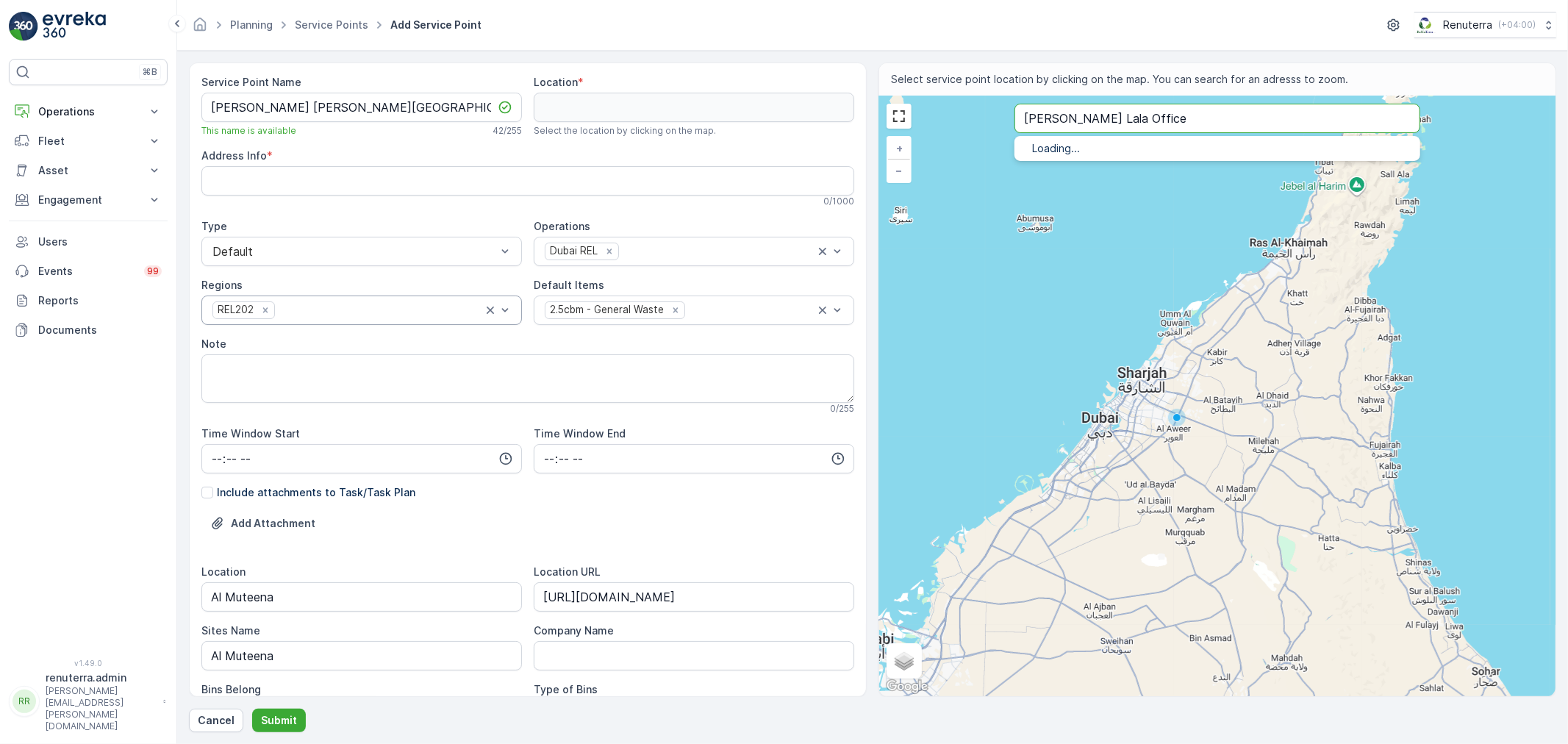
type input "Sabir Zaman Lala Office"
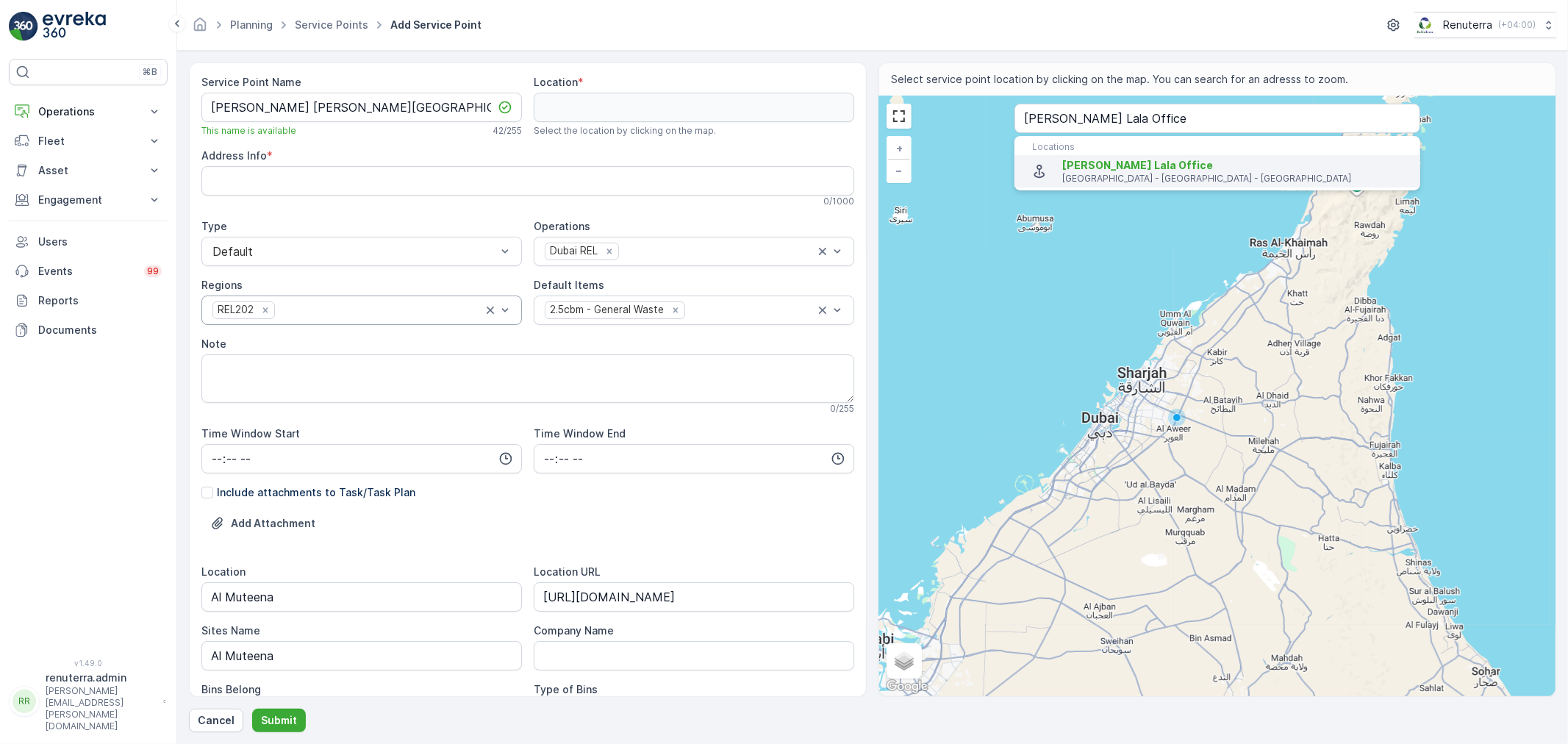
click at [1115, 169] on span "Sabir Zaman Lala Office" at bounding box center [1137, 165] width 150 height 12
type input "25.2737714,55.32698"
type Info "16 16th St - Deira - Dubai - United Arab Emirates"
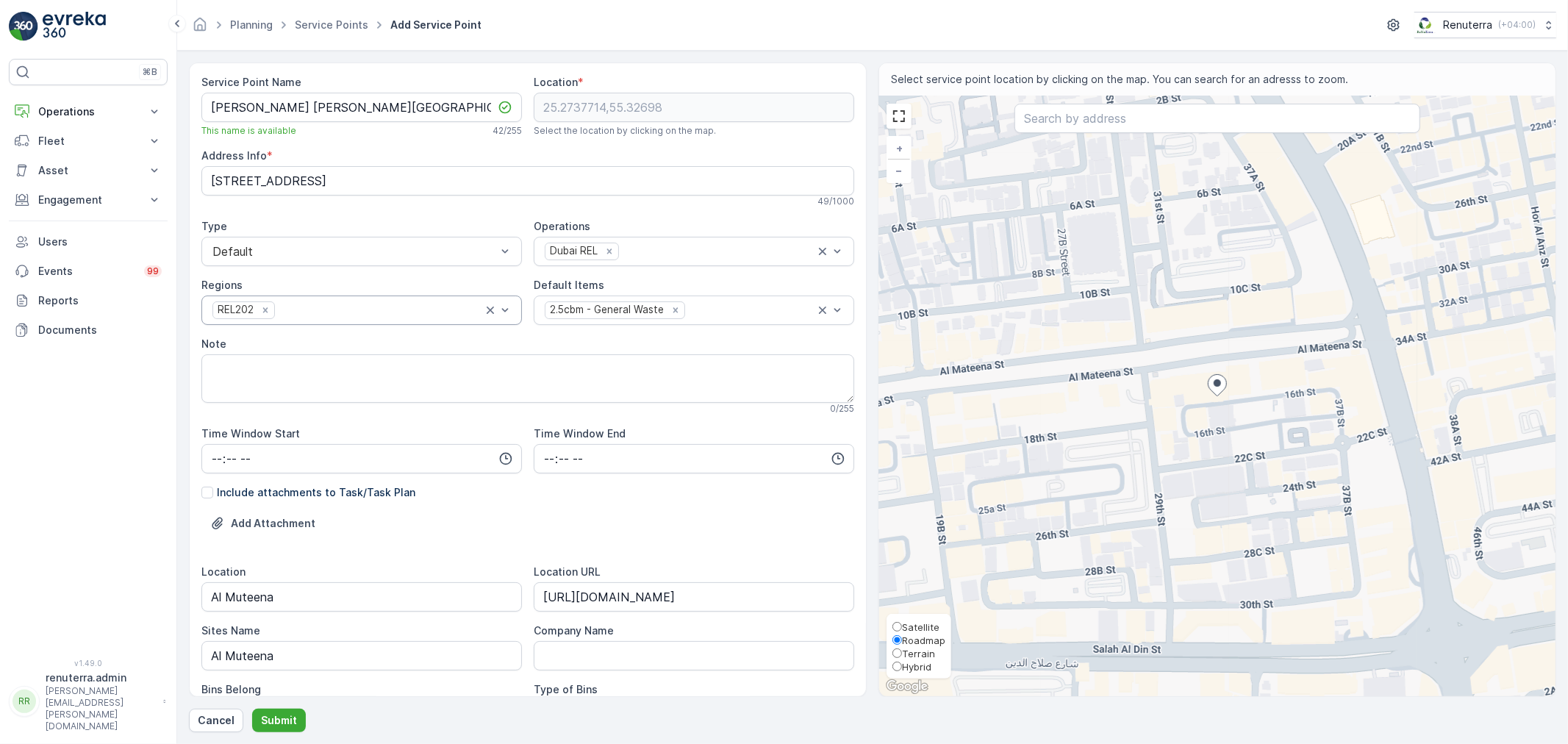
click at [912, 622] on span "Satellite" at bounding box center [920, 627] width 37 height 11
click at [902, 622] on input "Satellite" at bounding box center [897, 627] width 10 height 10
radio input "true"
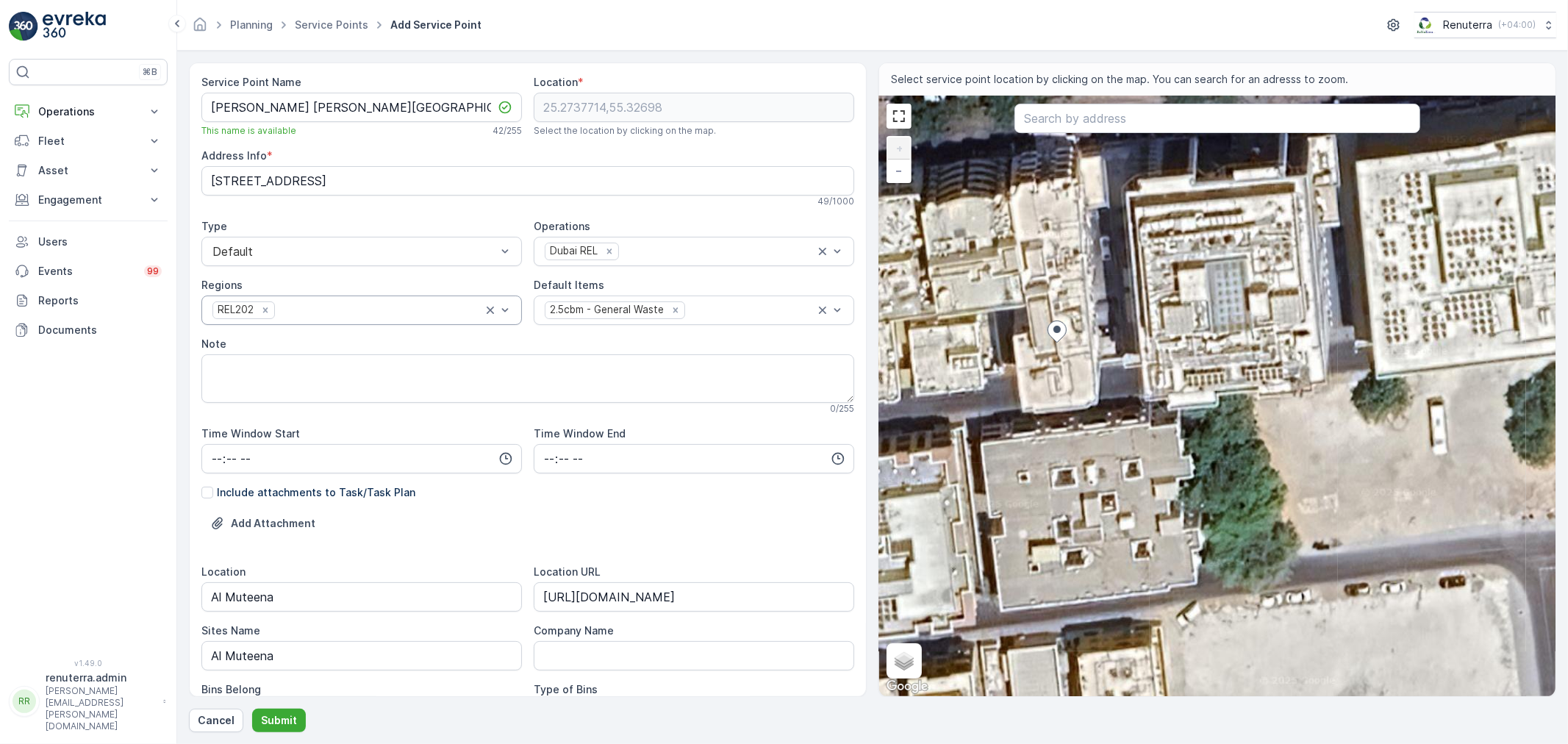
click at [1118, 381] on div "+ − Satellite Roadmap Terrain Hybrid Leaflet Keyboard shortcuts Map Data Imager…" at bounding box center [1217, 396] width 676 height 600
type input "25.273708360639546,55.32709042773106"
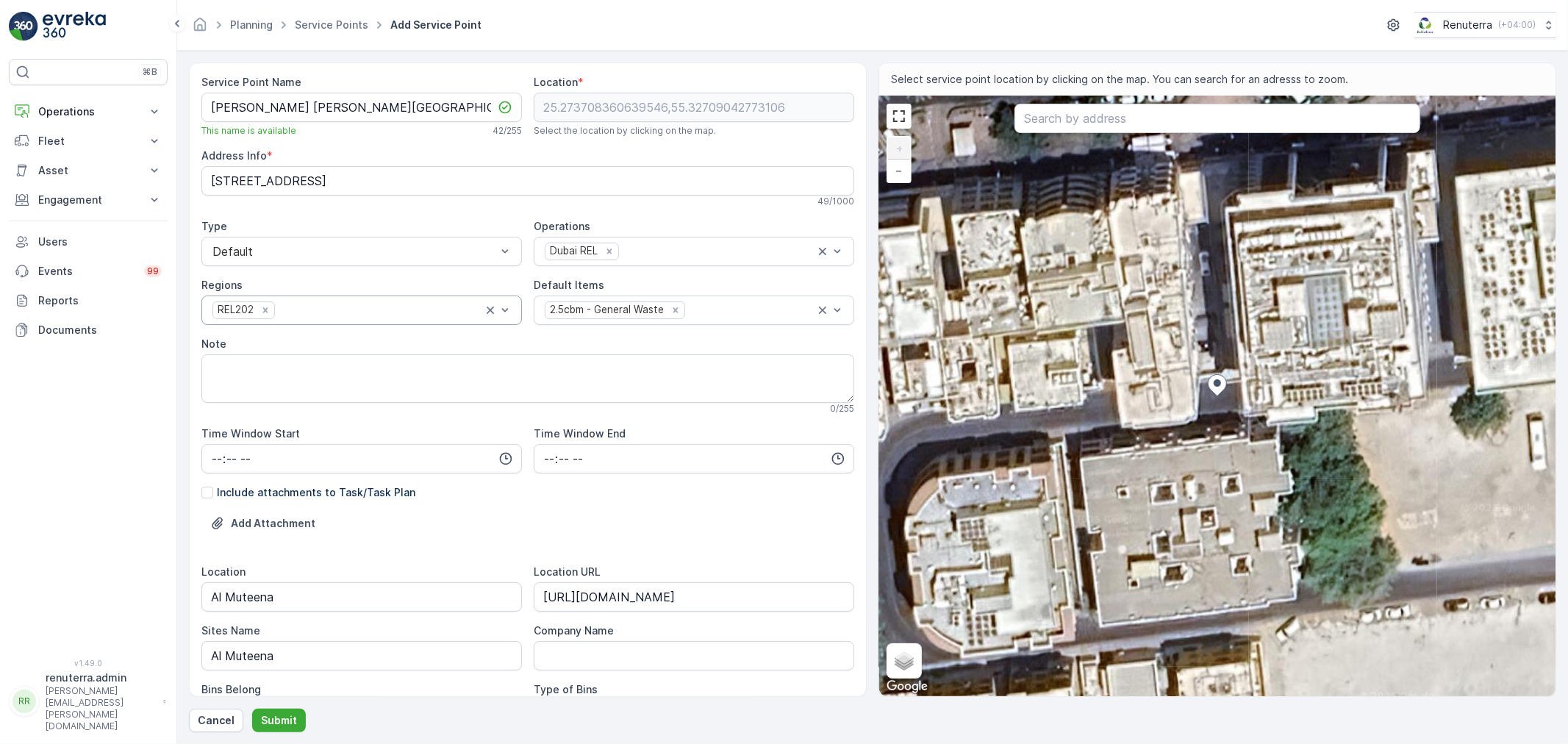
click at [1218, 400] on div at bounding box center [1217, 387] width 19 height 26
click at [1217, 394] on icon at bounding box center [1218, 385] width 18 height 21
click at [495, 382] on textarea "Note" at bounding box center [527, 378] width 653 height 49
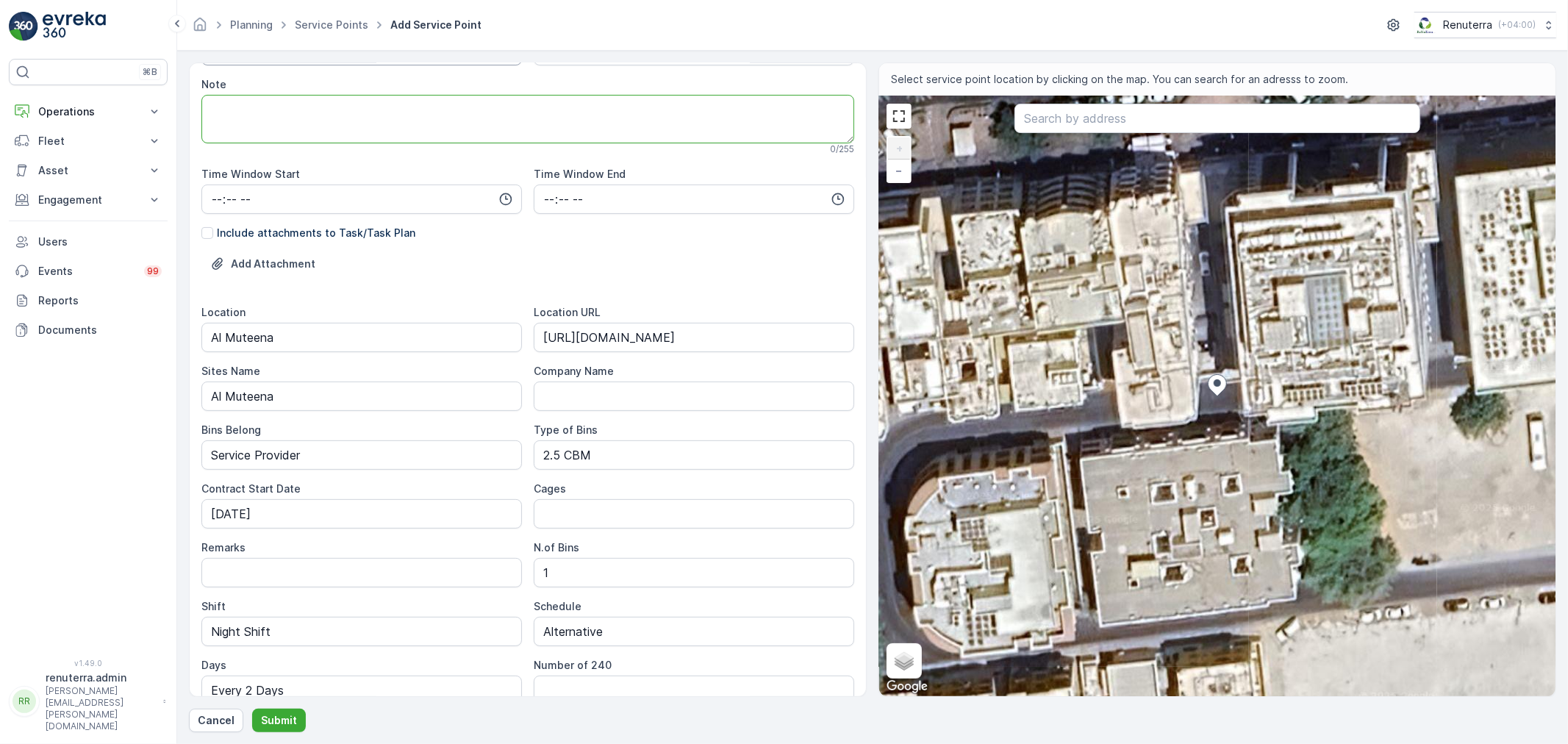
scroll to position [328, 0]
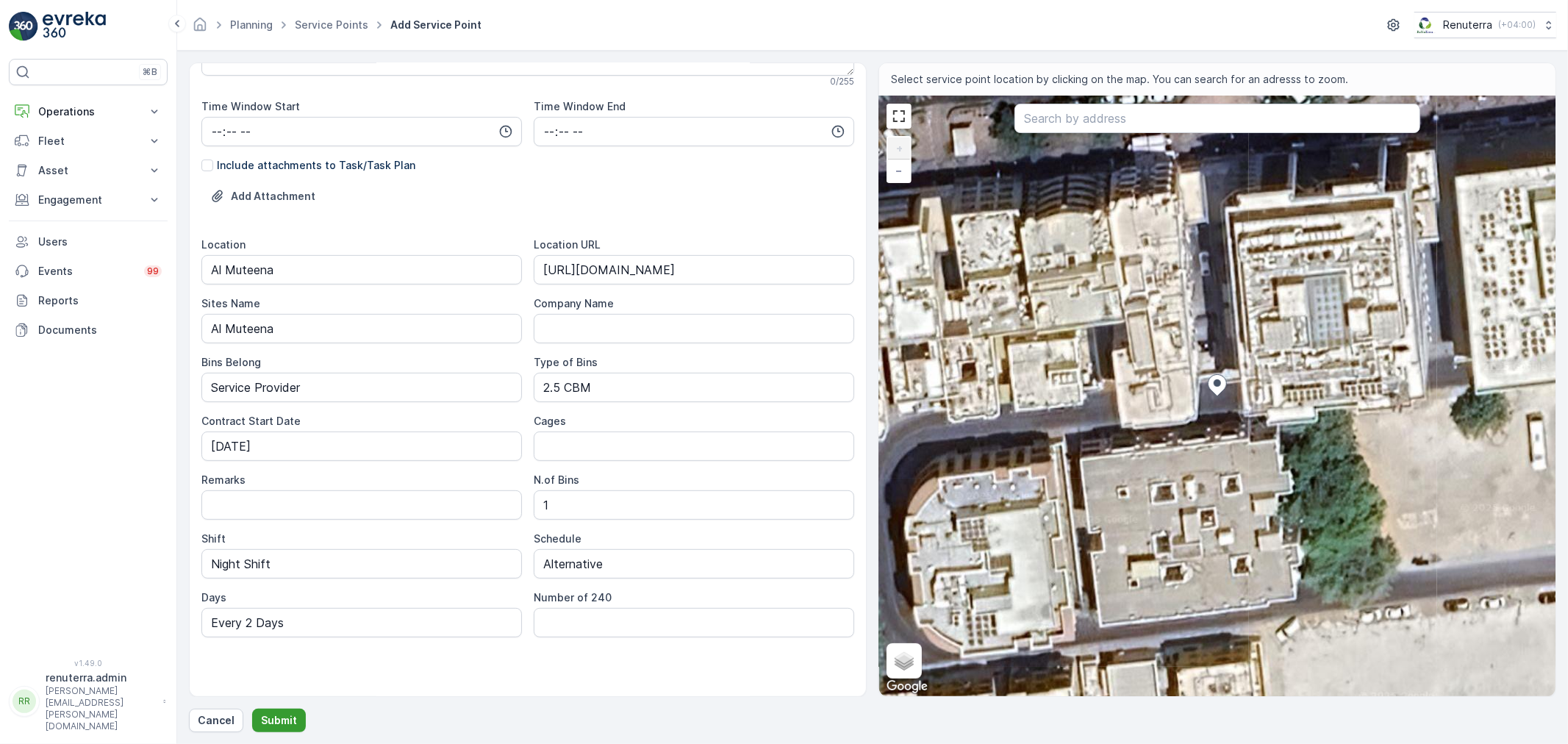
click at [281, 714] on p "Submit" at bounding box center [278, 720] width 36 height 14
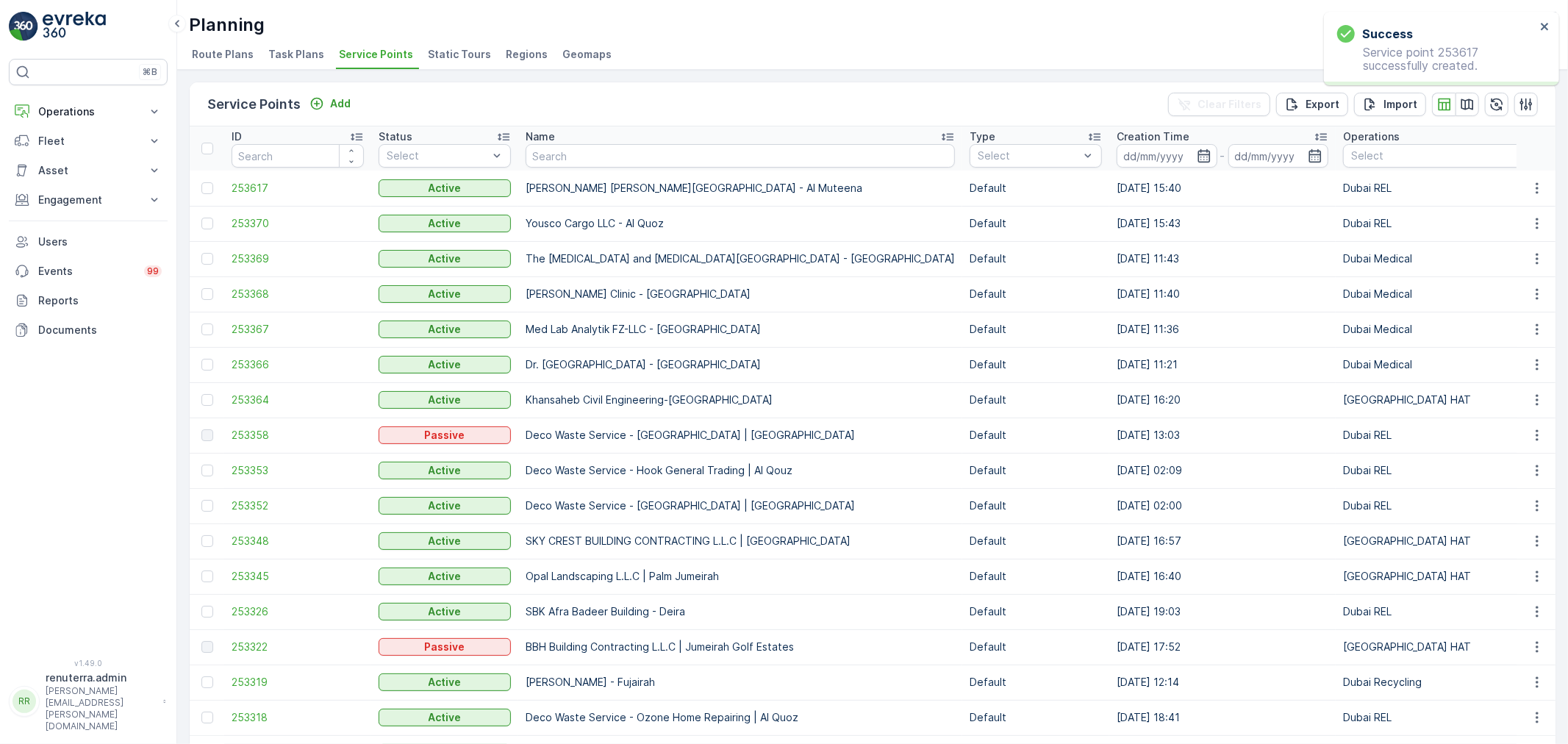
click at [564, 150] on input "text" at bounding box center [740, 156] width 429 height 24
type input "yousaf"
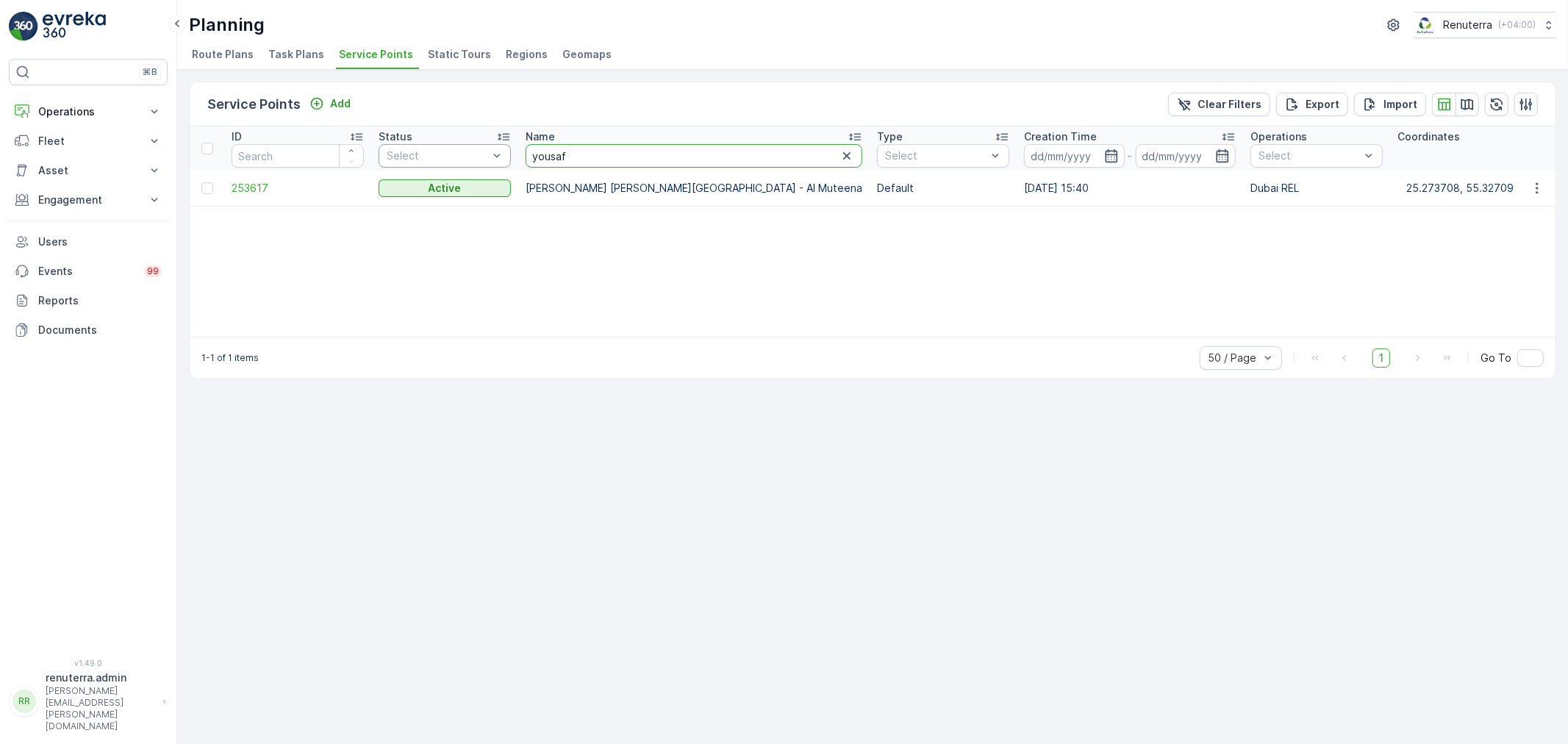
drag, startPoint x: 586, startPoint y: 152, endPoint x: 465, endPoint y: 150, distance: 121.0
click at [102, 203] on p "Engagement" at bounding box center [88, 199] width 100 height 14
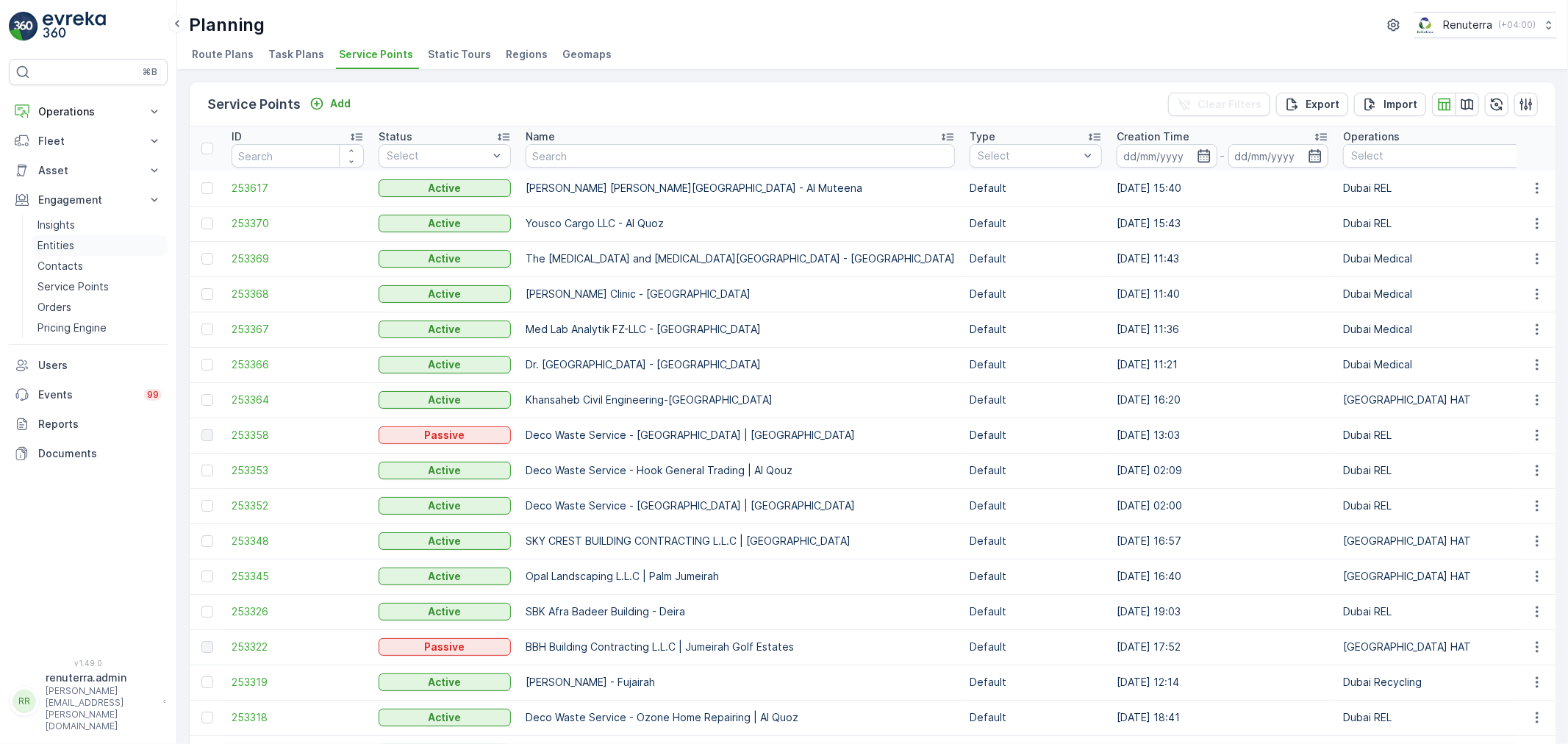
click at [72, 241] on p "Entities" at bounding box center [55, 245] width 36 height 14
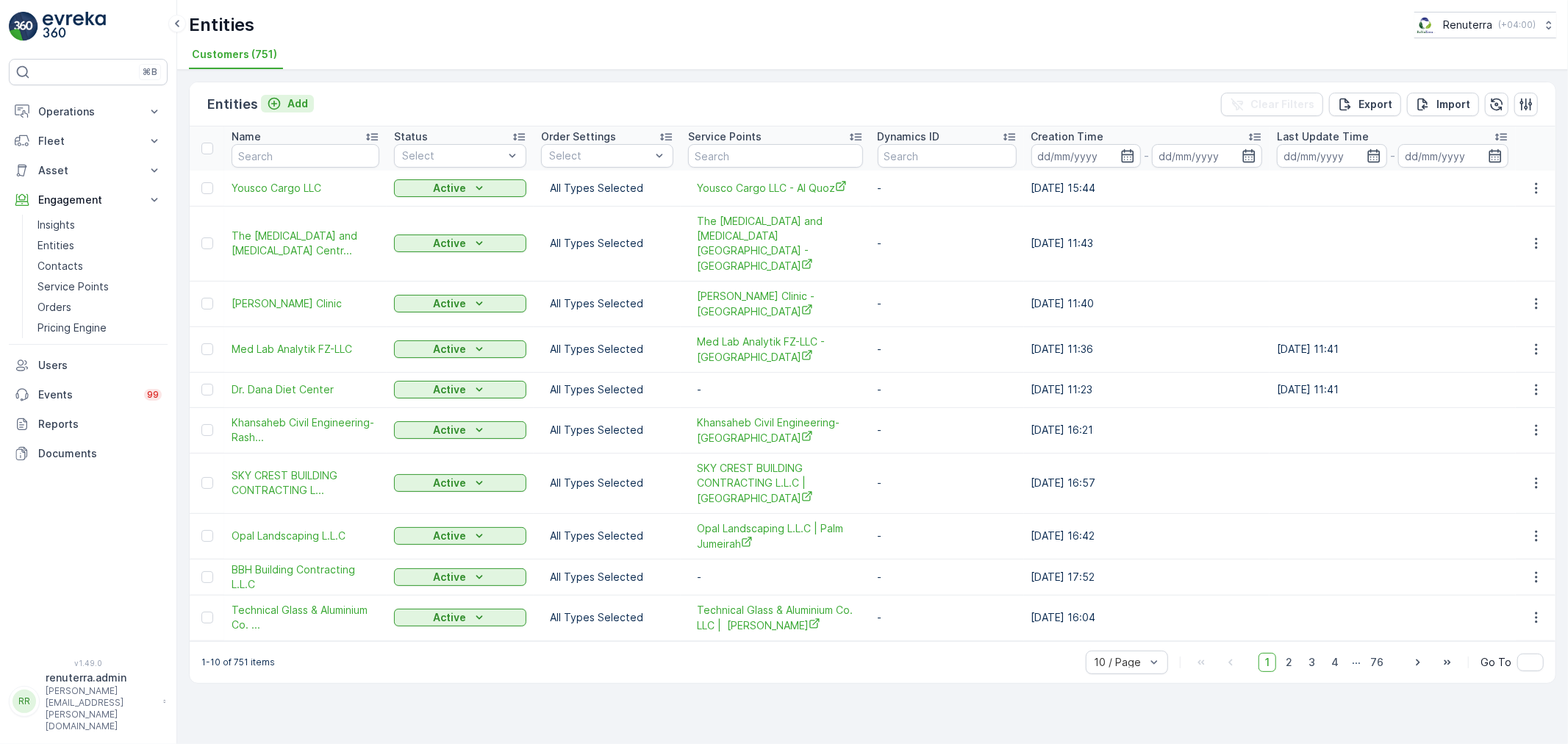
click at [289, 100] on p "Add" at bounding box center [297, 103] width 21 height 14
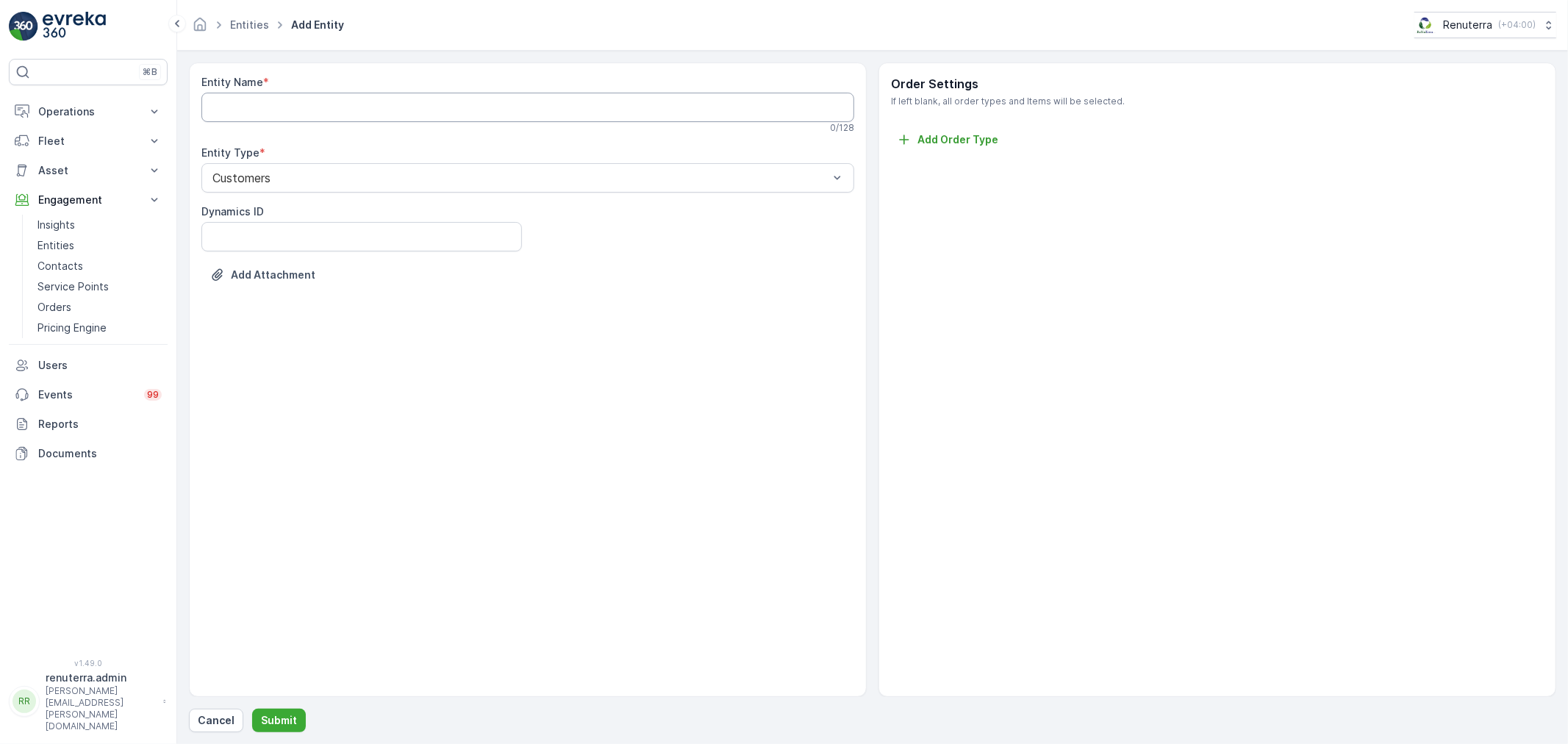
click at [260, 105] on Name "Entity Name" at bounding box center [527, 107] width 653 height 30
paste Name "Yousaf Qumbar Al Ali Building"
type Name "Yousaf Qumbar Al Ali Building"
click at [288, 711] on button "Submit" at bounding box center [279, 720] width 54 height 24
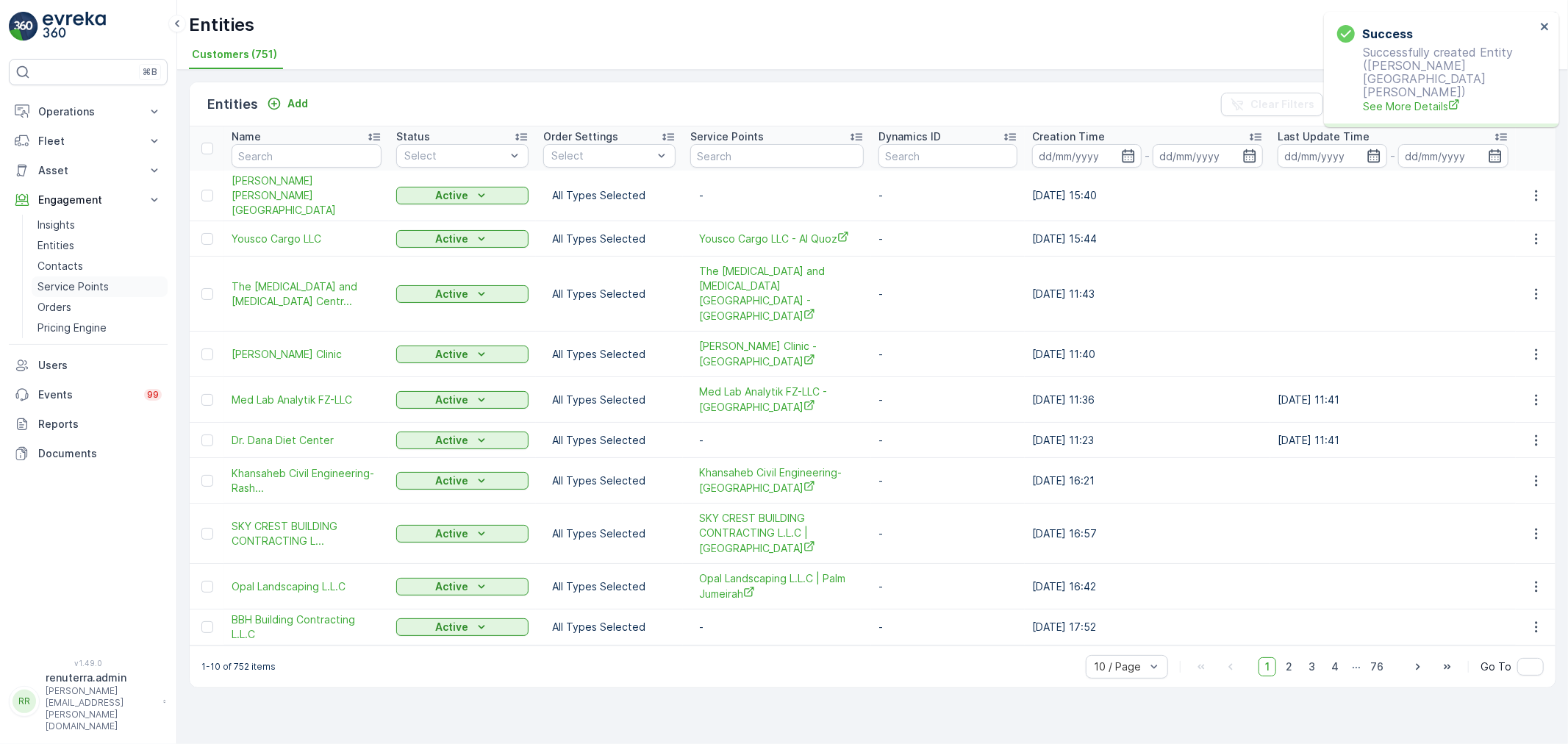
click at [77, 285] on p "Service Points" at bounding box center [73, 287] width 71 height 14
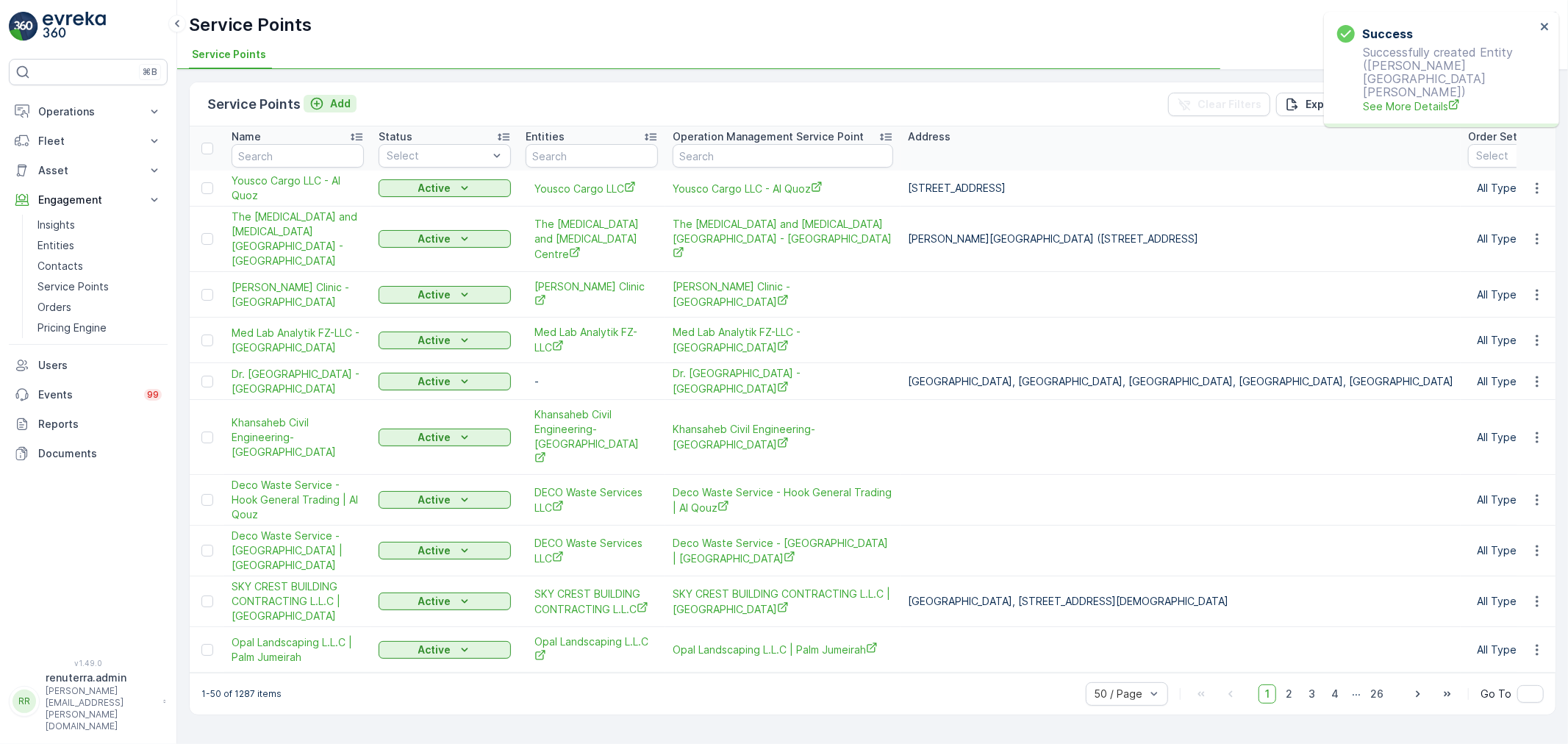
click at [339, 102] on p "Add" at bounding box center [340, 103] width 21 height 14
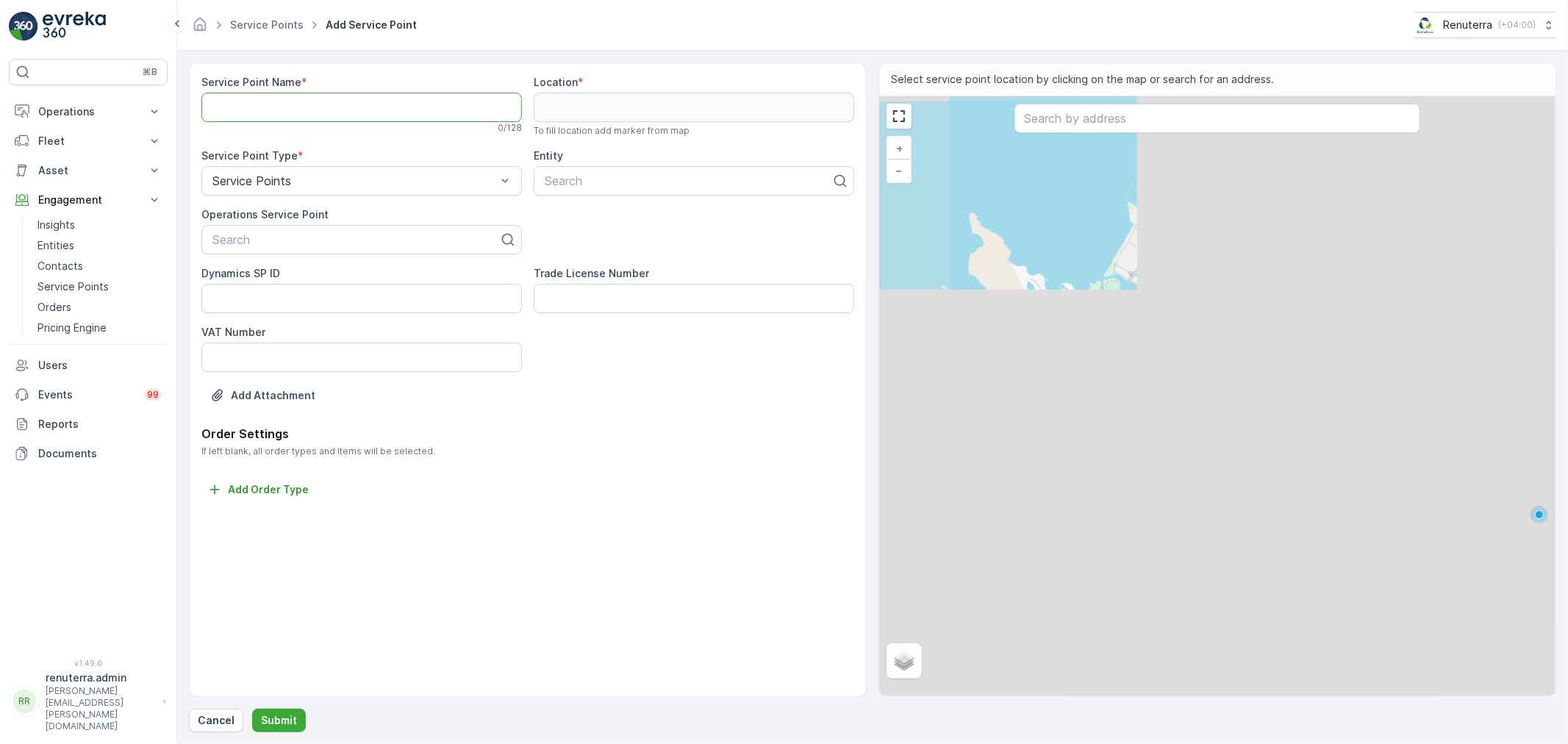
click at [400, 104] on Name "Service Point Name" at bounding box center [362, 107] width 321 height 30
paste Name "Yousaf Qumbar Al Ali Building - Al Muteena"
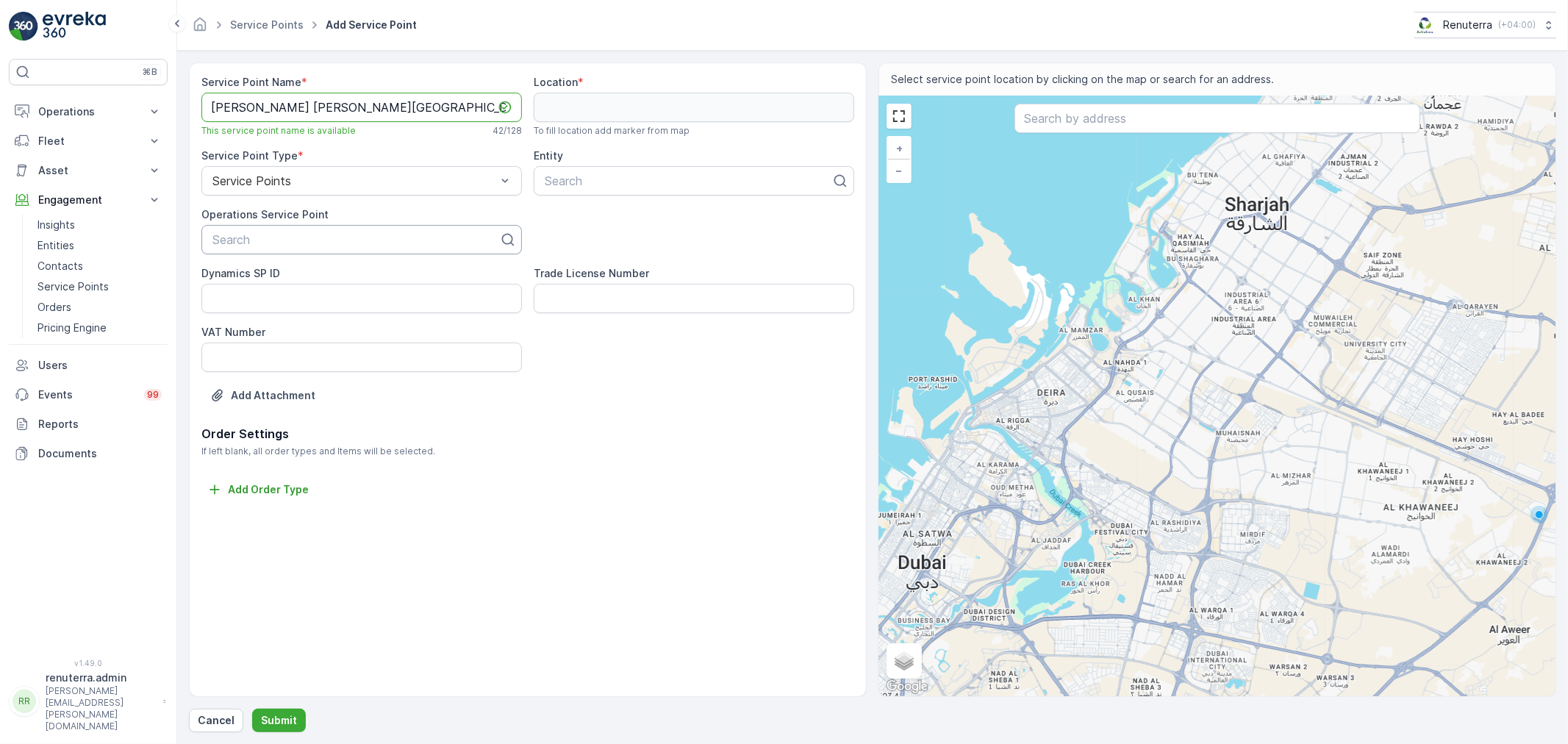
type Name "Yousaf Qumbar Al Ali Building - Al Muteena"
click at [324, 240] on div at bounding box center [356, 239] width 289 height 13
paste input "Yousaf Qumbar Al Ali Building - Al Muteena"
type input "Yousaf Qumbar Al Ali Building - Al Muteena"
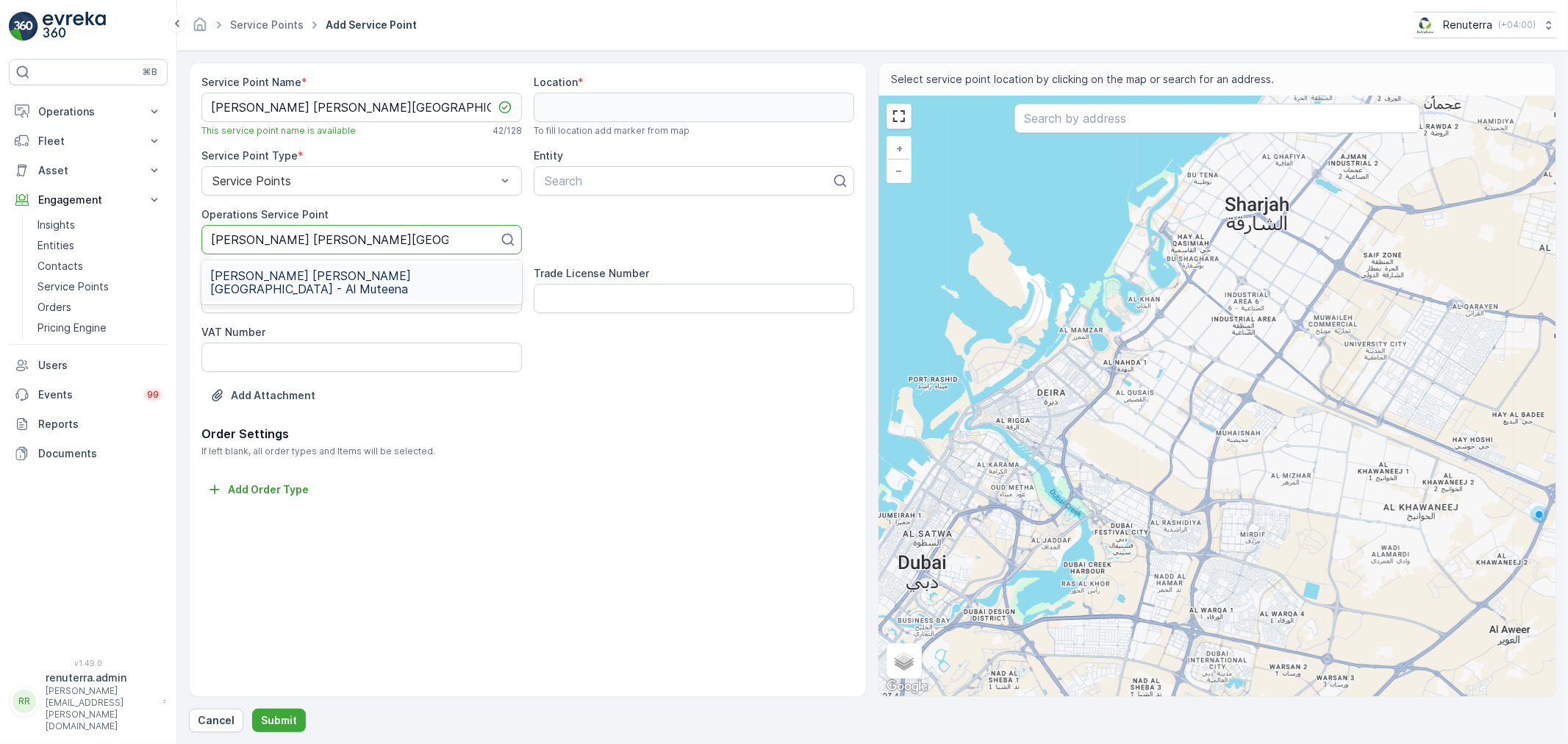
click at [302, 277] on span "Yousaf Qumbar Al Ali Building - Al Muteena" at bounding box center [362, 282] width 303 height 27
click at [641, 179] on div at bounding box center [688, 180] width 289 height 13
type input "yousaf"
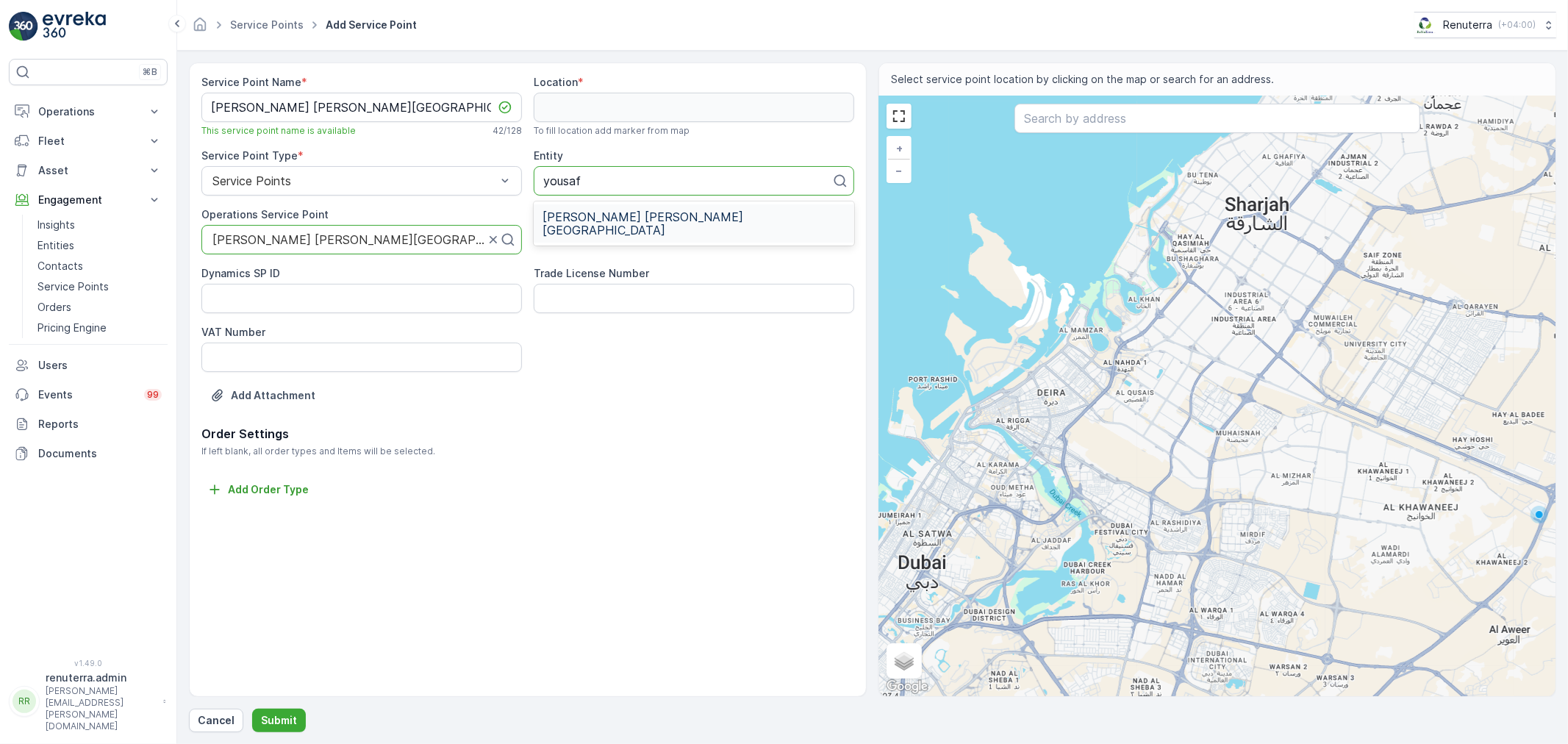
click at [630, 211] on span "Yousaf Qumbar Al Ali Building" at bounding box center [694, 223] width 303 height 27
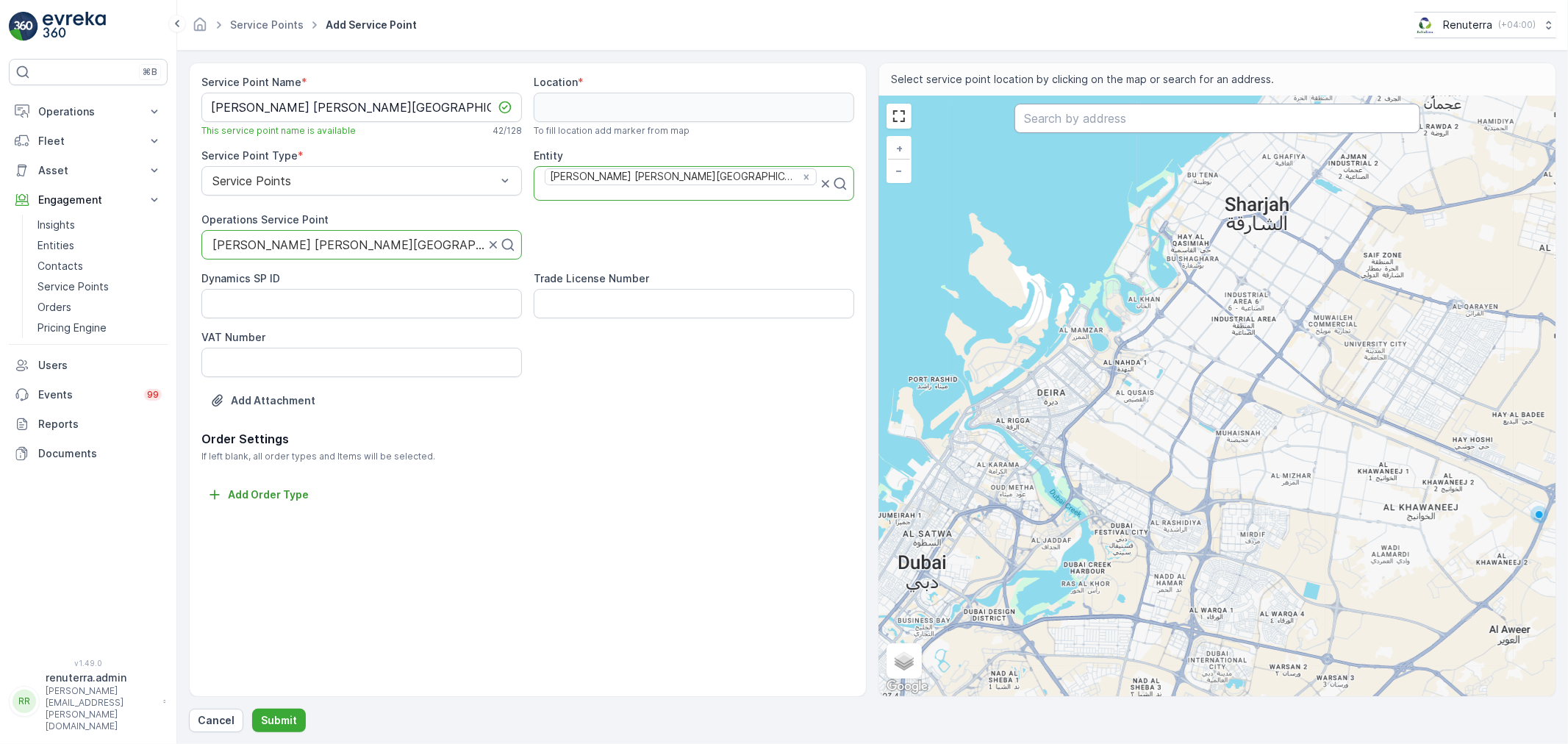
click at [1066, 115] on input "text" at bounding box center [1217, 118] width 406 height 30
paste input "Sabir Zaman Lala Office"
type input "Sabir Zaman Lala Office"
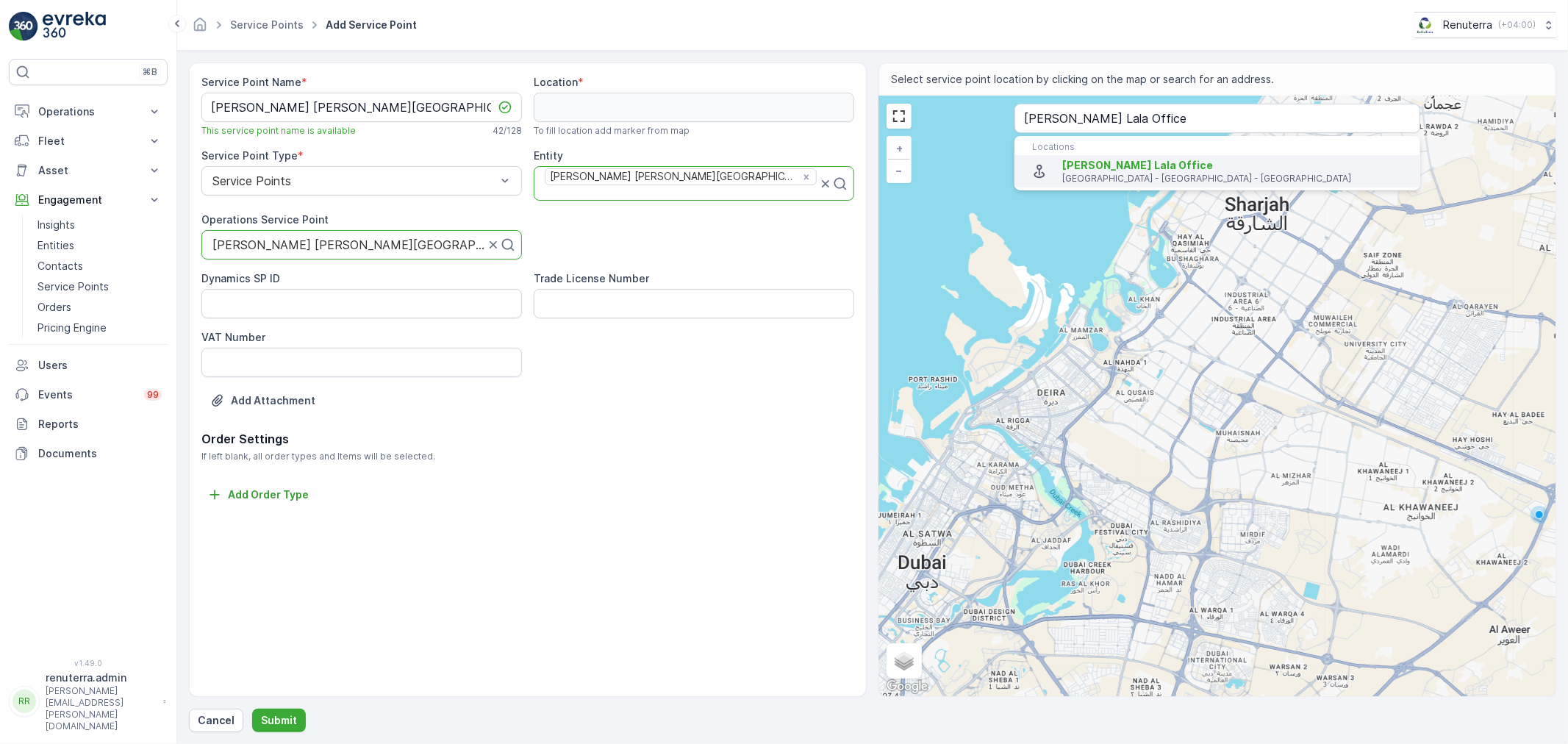
click at [1076, 177] on p "16th Street - Dubai - United Arab Emirates" at bounding box center [1235, 178] width 346 height 11
type input "25.2737714,55.32698"
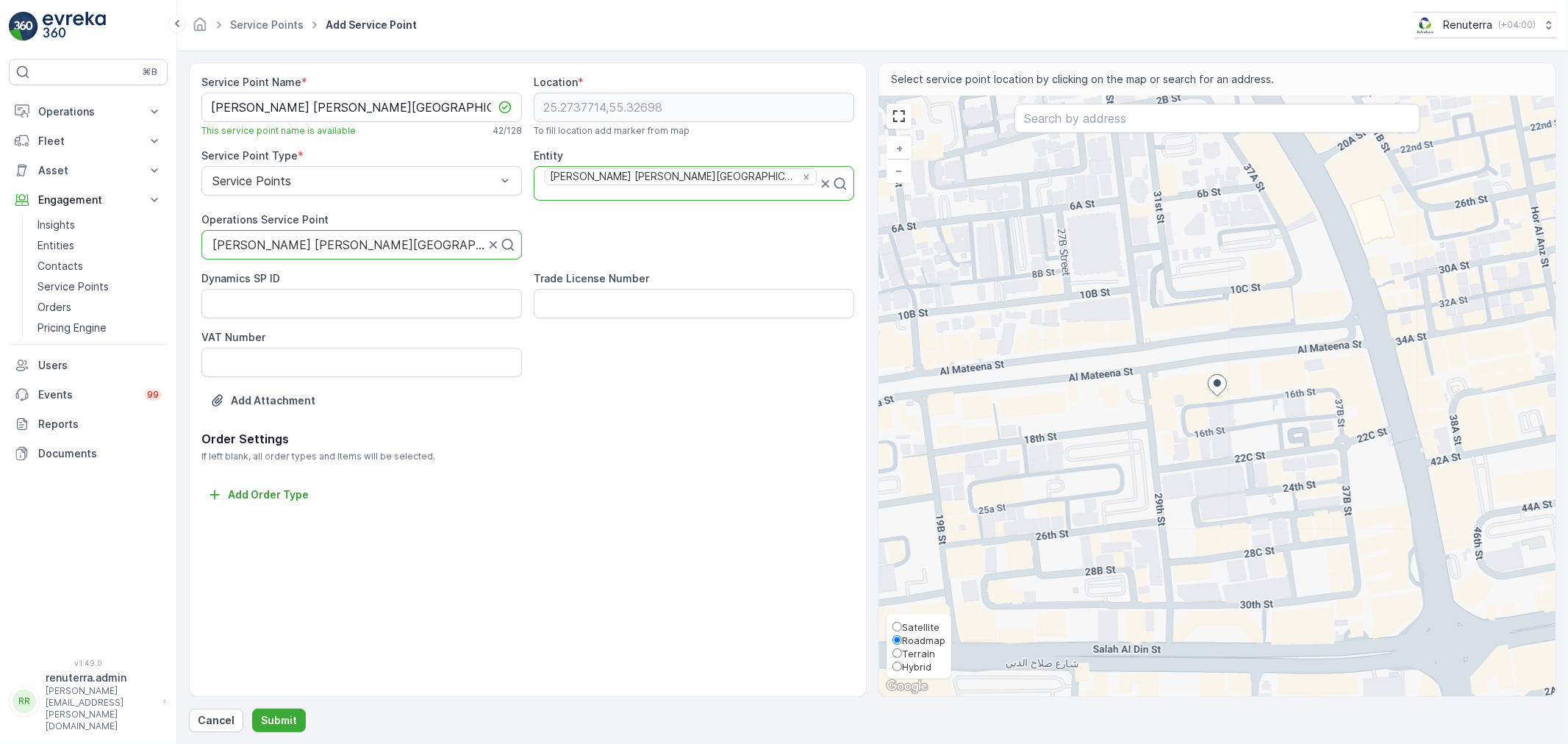
click at [923, 625] on span "Satellite" at bounding box center [920, 627] width 37 height 11
click at [902, 625] on input "Satellite" at bounding box center [897, 627] width 10 height 10
radio input "true"
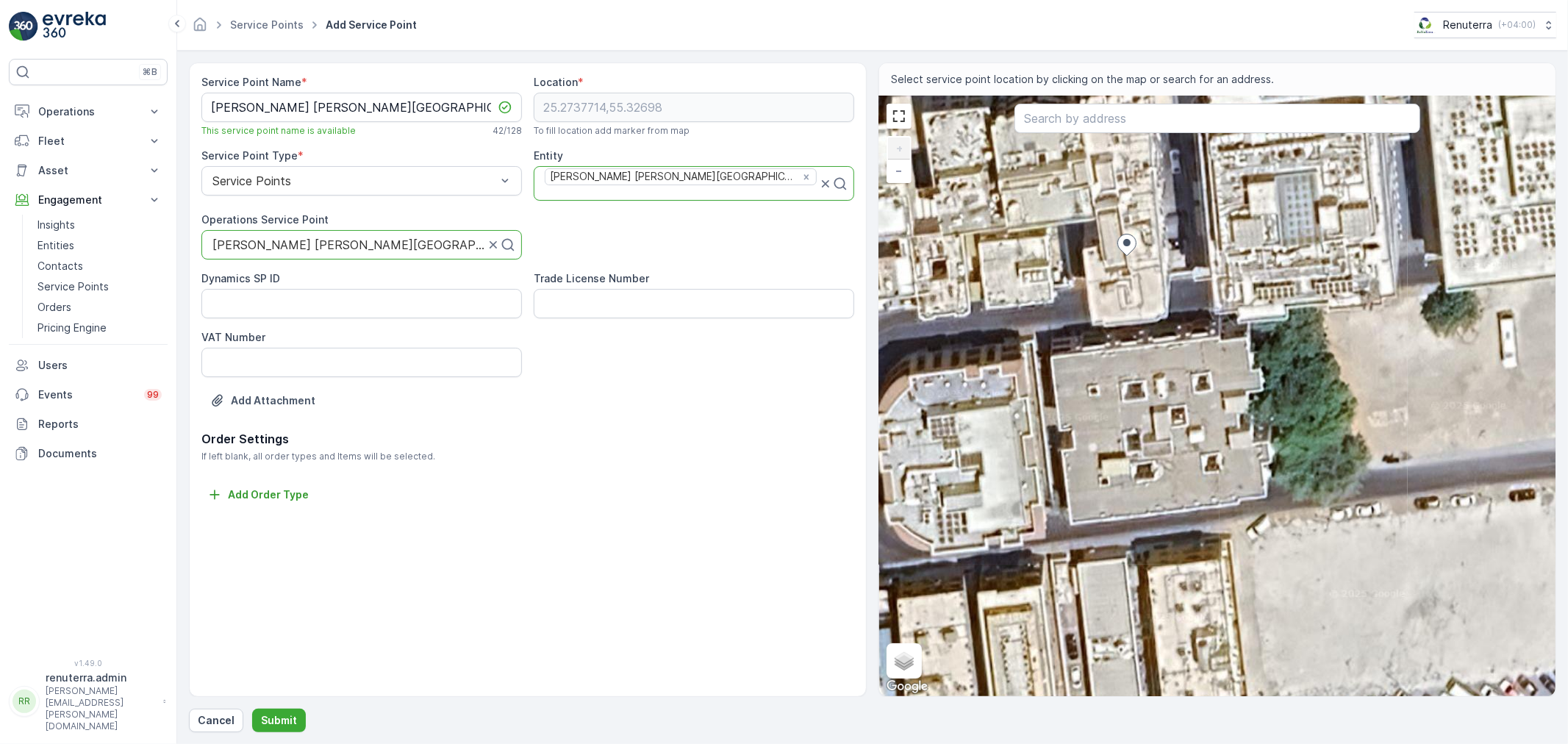
click at [1190, 299] on div "+ − Satellite Roadmap Terrain Hybrid Leaflet Keyboard shortcuts Map Data Imager…" at bounding box center [1217, 396] width 676 height 600
type input "25.273699930533866,55.327095797152374"
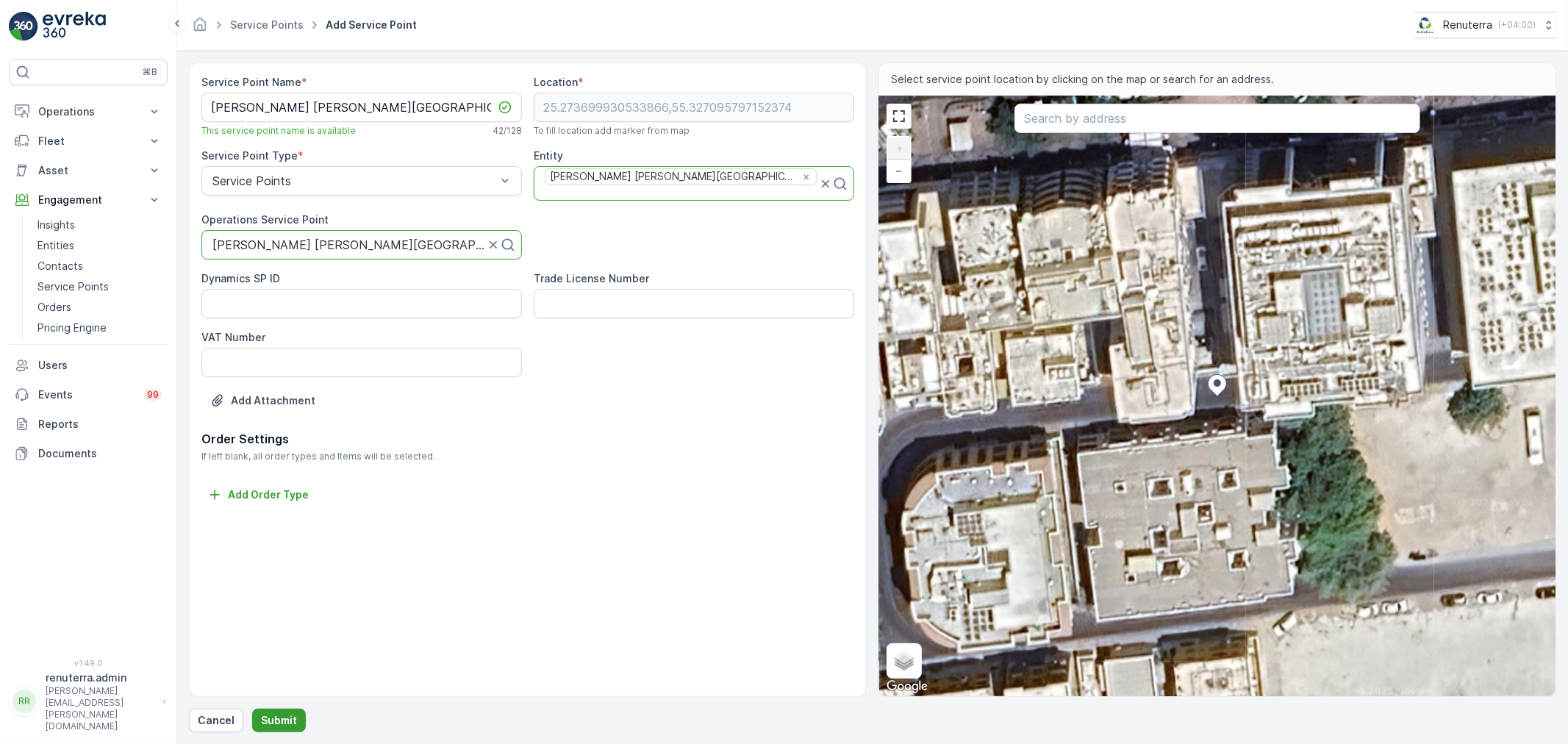
click at [277, 716] on p "Submit" at bounding box center [278, 720] width 36 height 14
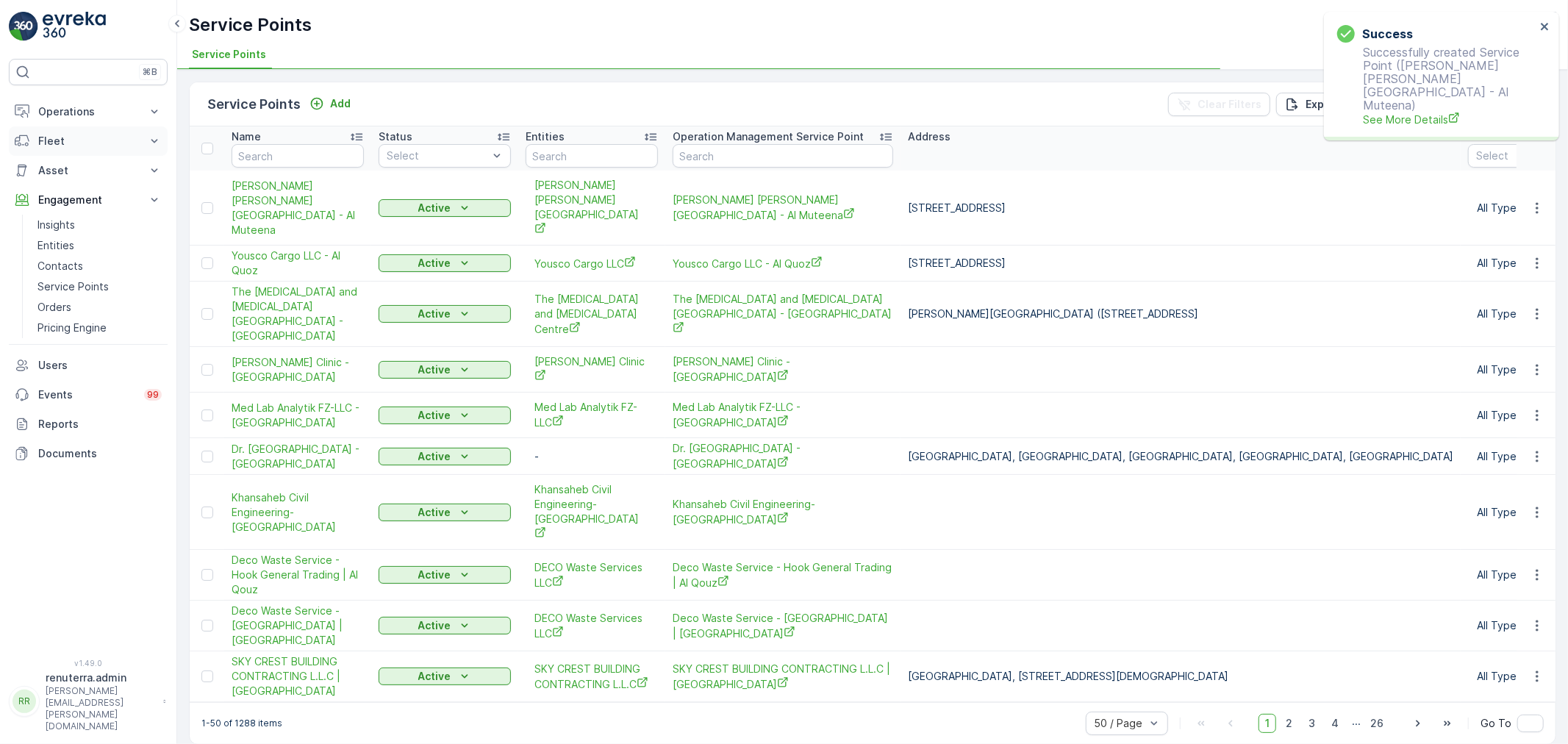
click at [93, 112] on p "Operations" at bounding box center [88, 111] width 100 height 14
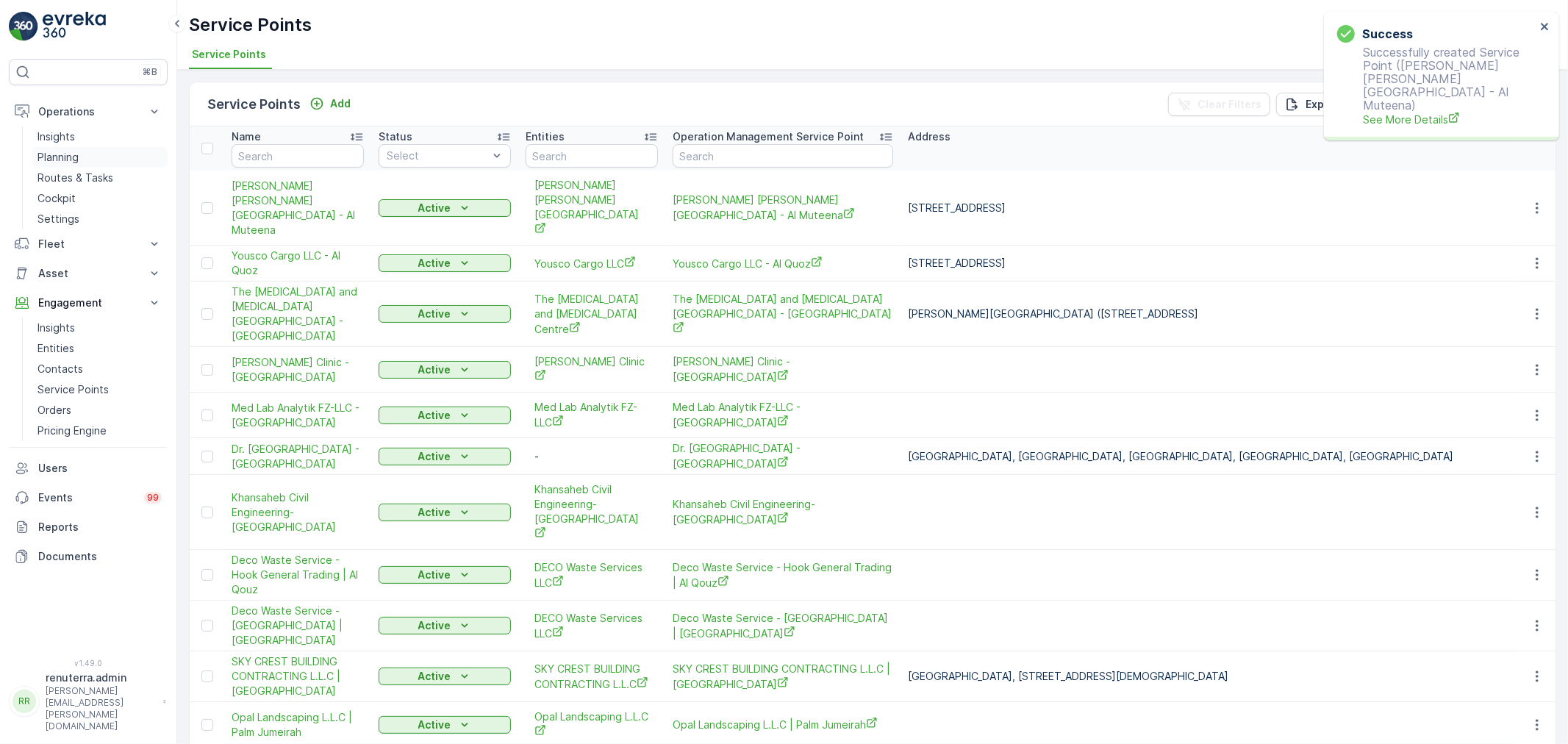
click at [70, 154] on p "Planning" at bounding box center [58, 157] width 41 height 14
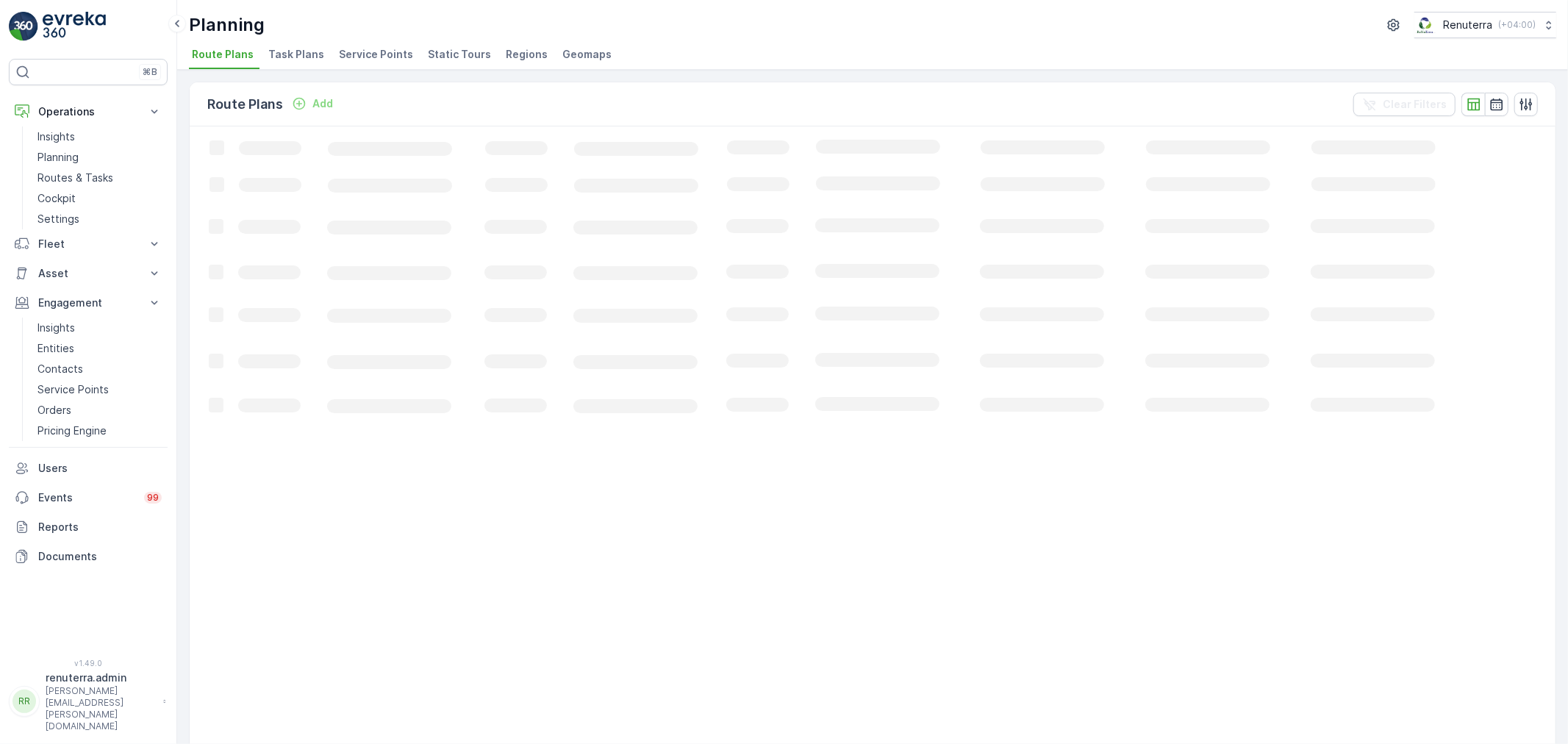
click at [368, 55] on span "Service Points" at bounding box center [376, 54] width 74 height 14
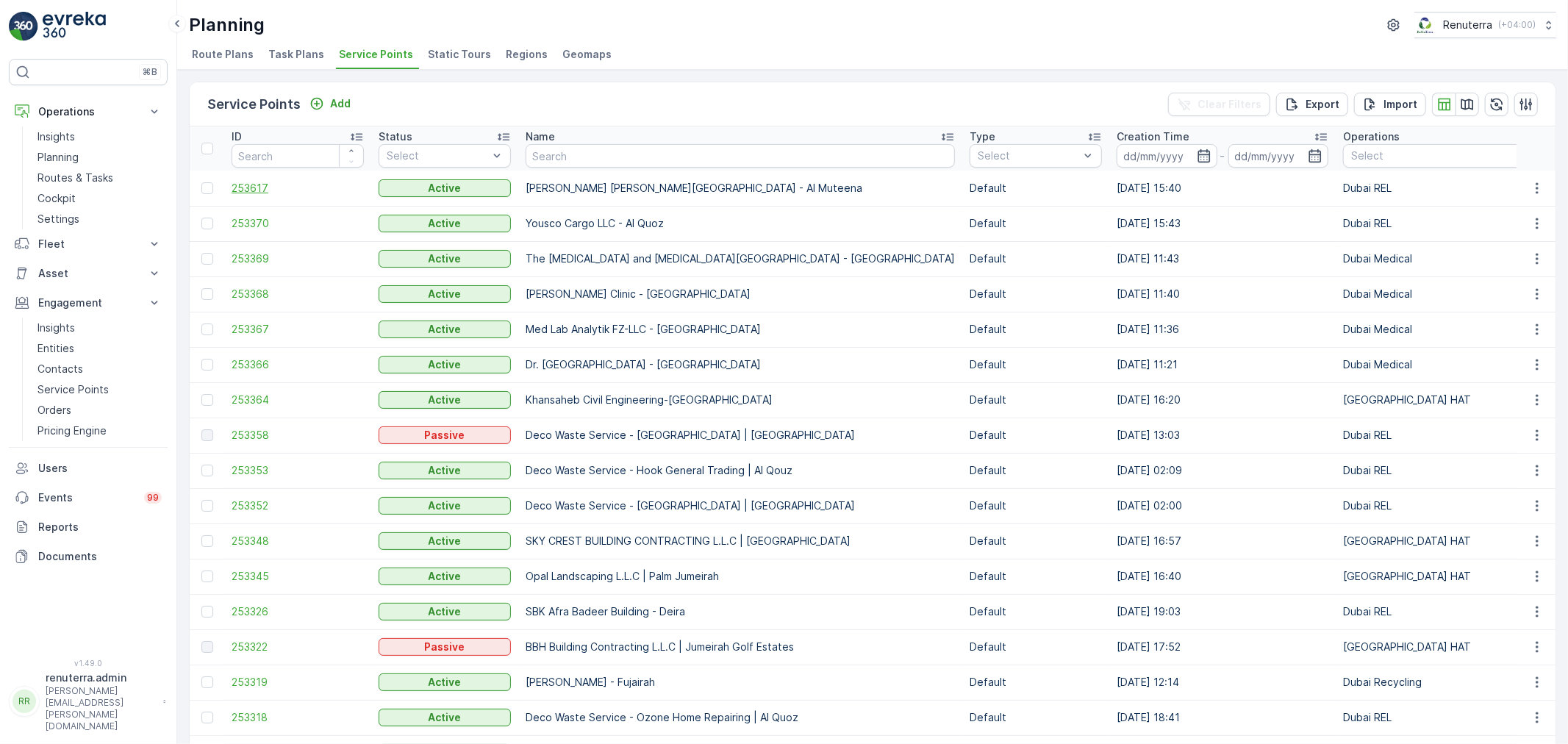
click at [252, 182] on span "253617" at bounding box center [298, 188] width 132 height 14
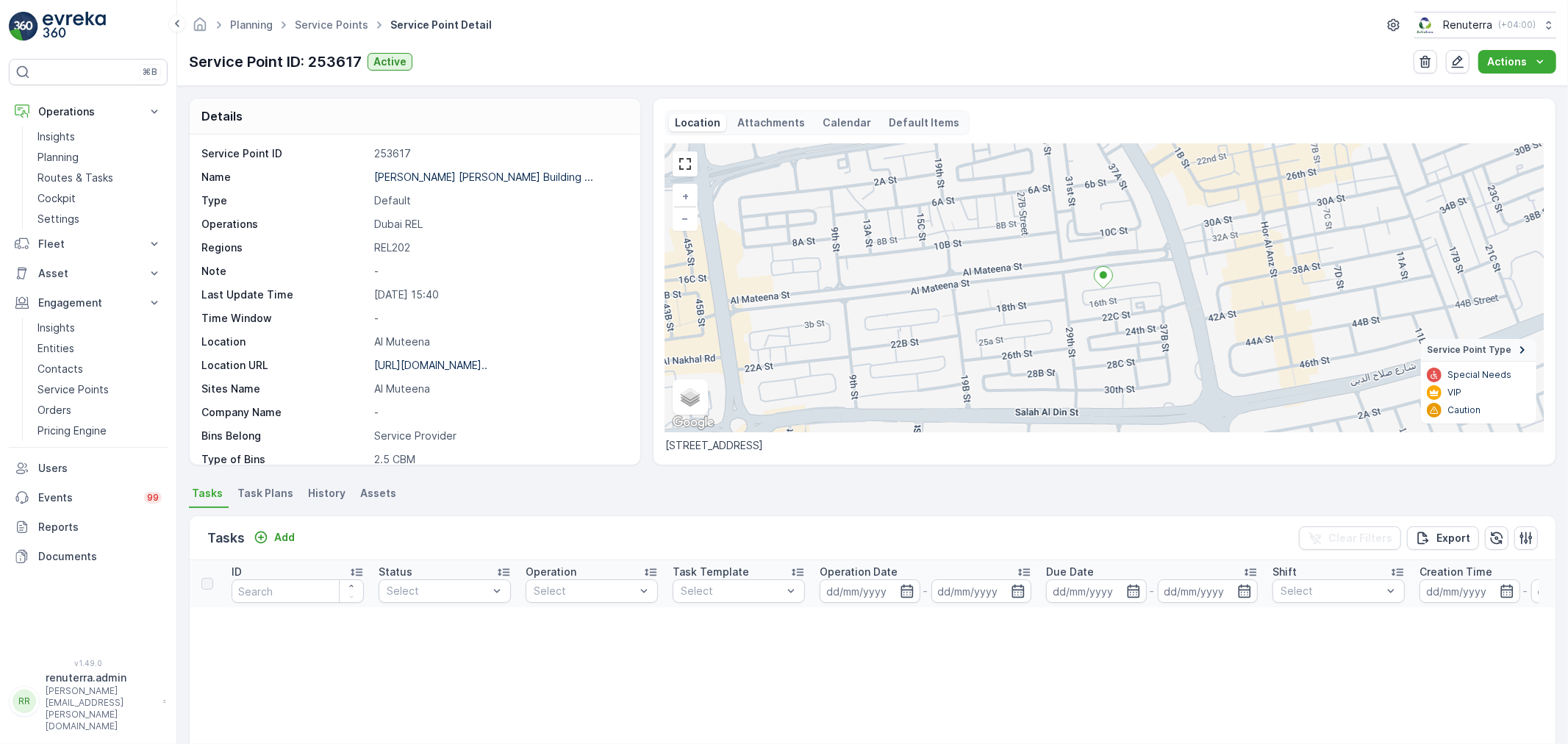
click at [264, 494] on span "Task Plans" at bounding box center [266, 493] width 56 height 14
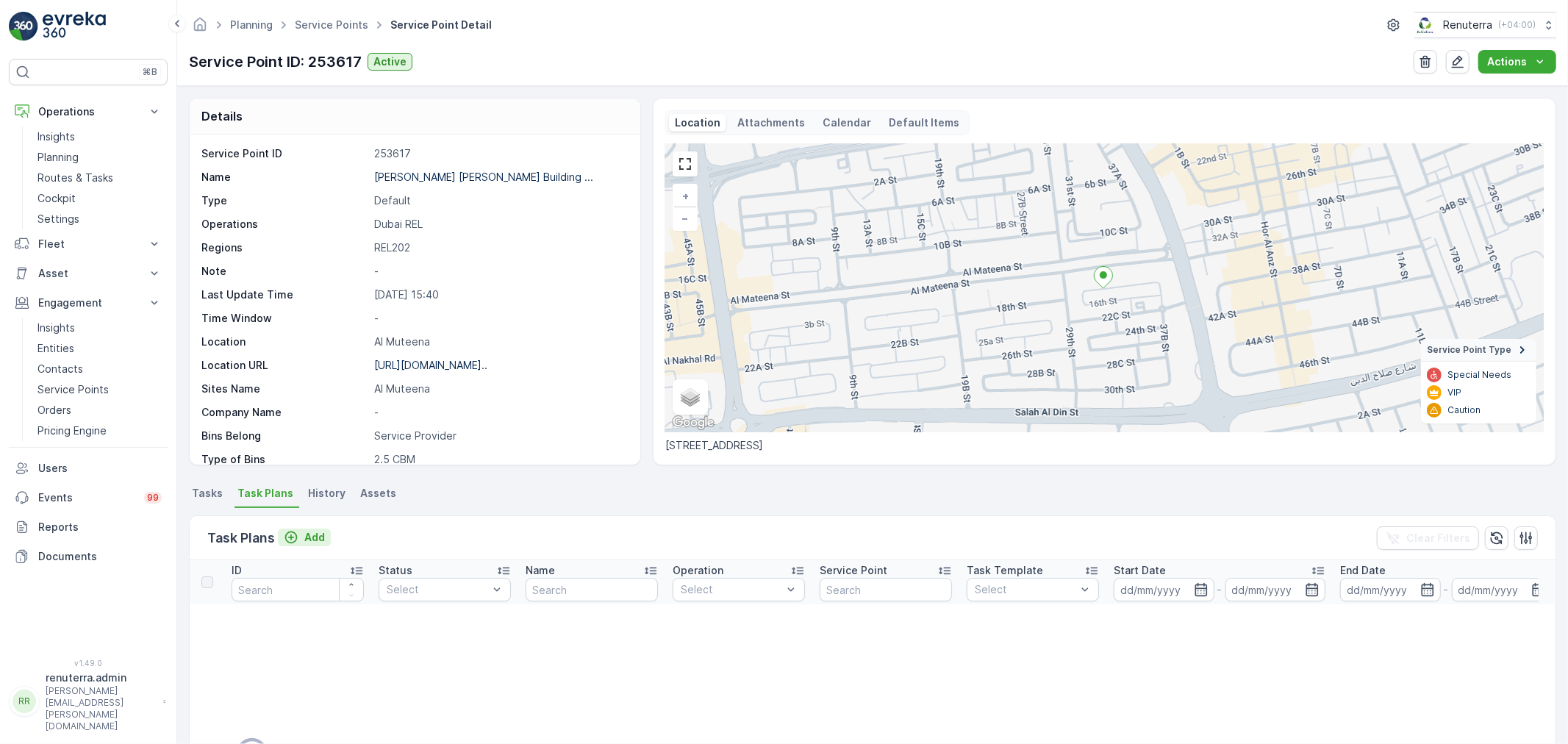
click at [311, 534] on p "Add" at bounding box center [315, 537] width 21 height 14
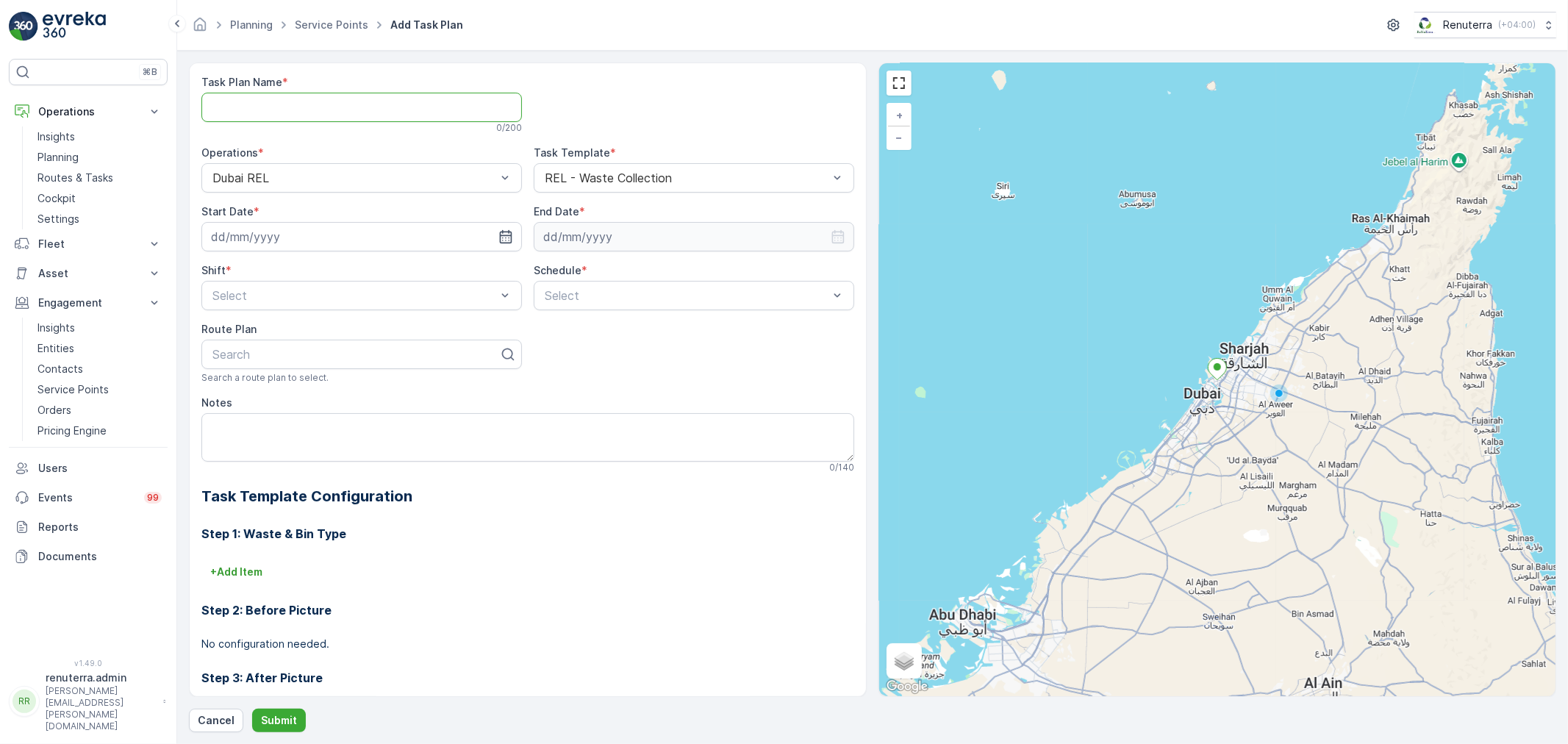
click at [322, 107] on Name "Task Plan Name" at bounding box center [362, 107] width 321 height 30
type Name "REL003"
click at [506, 230] on icon "button" at bounding box center [505, 236] width 14 height 14
click at [280, 326] on div "2" at bounding box center [279, 330] width 24 height 24
type input "[DATE]"
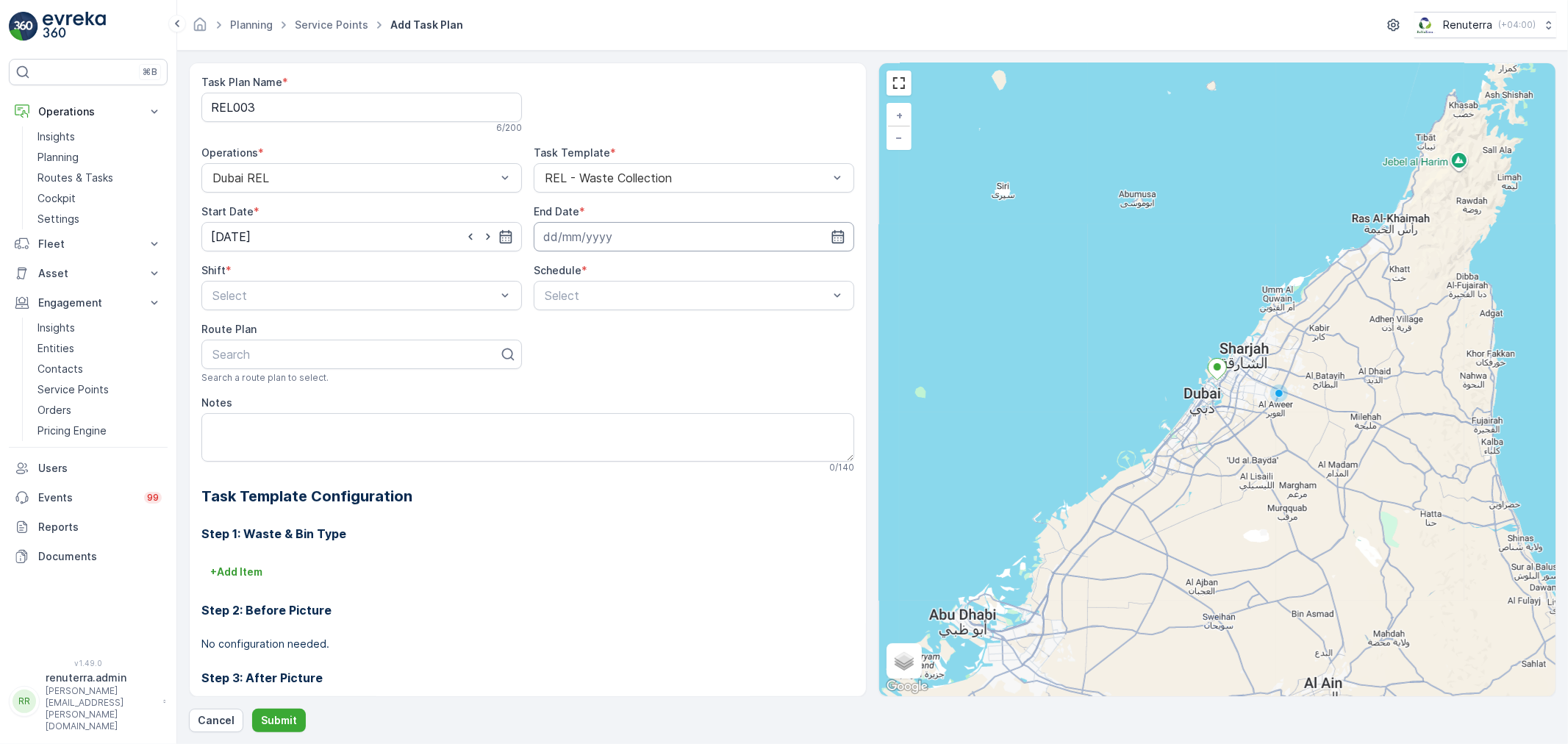
click at [611, 236] on input at bounding box center [694, 236] width 321 height 30
click at [576, 274] on p "September" at bounding box center [577, 271] width 57 height 14
click at [586, 405] on span "December" at bounding box center [583, 407] width 52 height 14
click at [635, 274] on p "2025" at bounding box center [635, 271] width 26 height 14
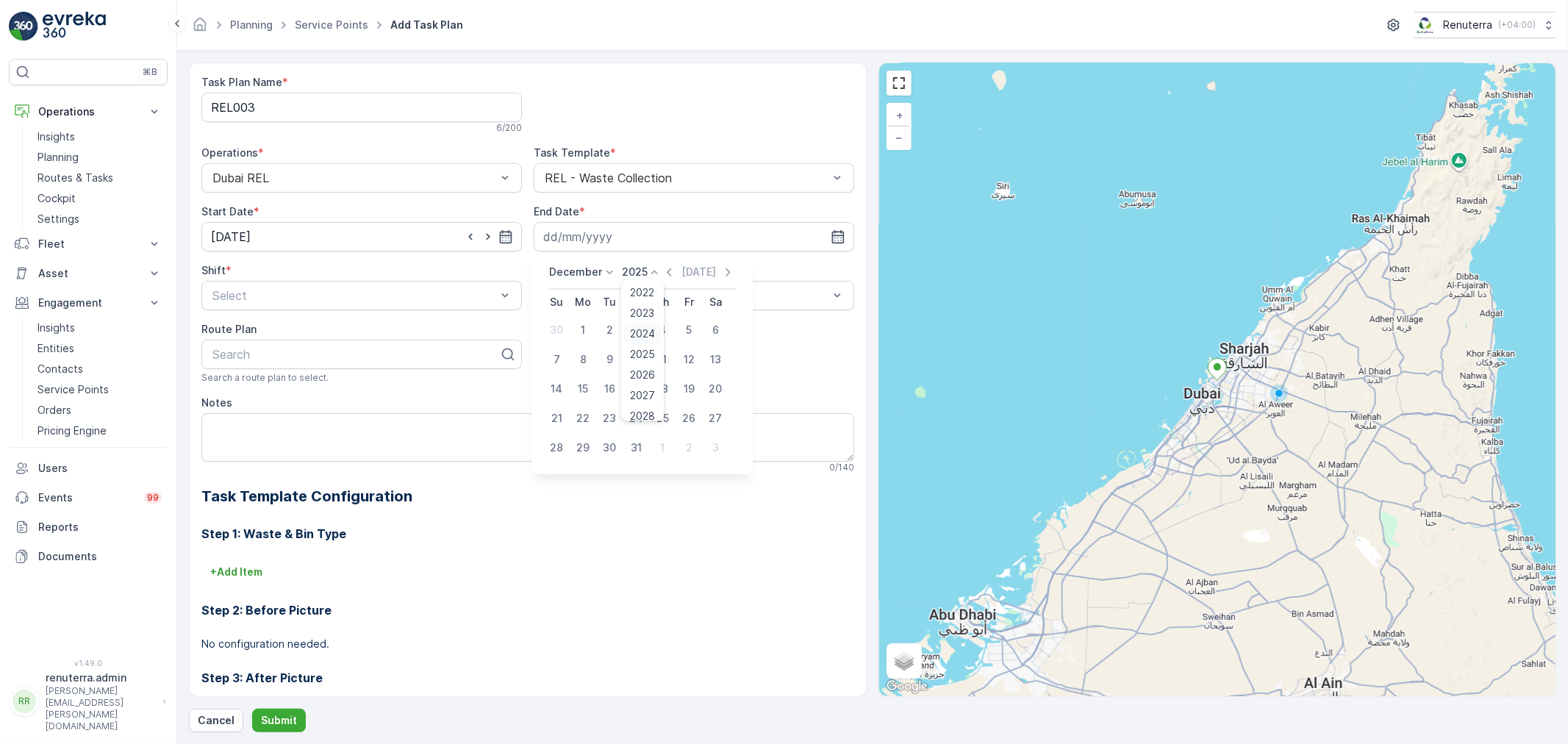
scroll to position [90, 0]
drag, startPoint x: 640, startPoint y: 324, endPoint x: 656, endPoint y: 299, distance: 29.7
click at [640, 322] on span "2026" at bounding box center [643, 325] width 25 height 14
click at [665, 443] on div "31" at bounding box center [662, 448] width 24 height 24
type input "31.12.2026"
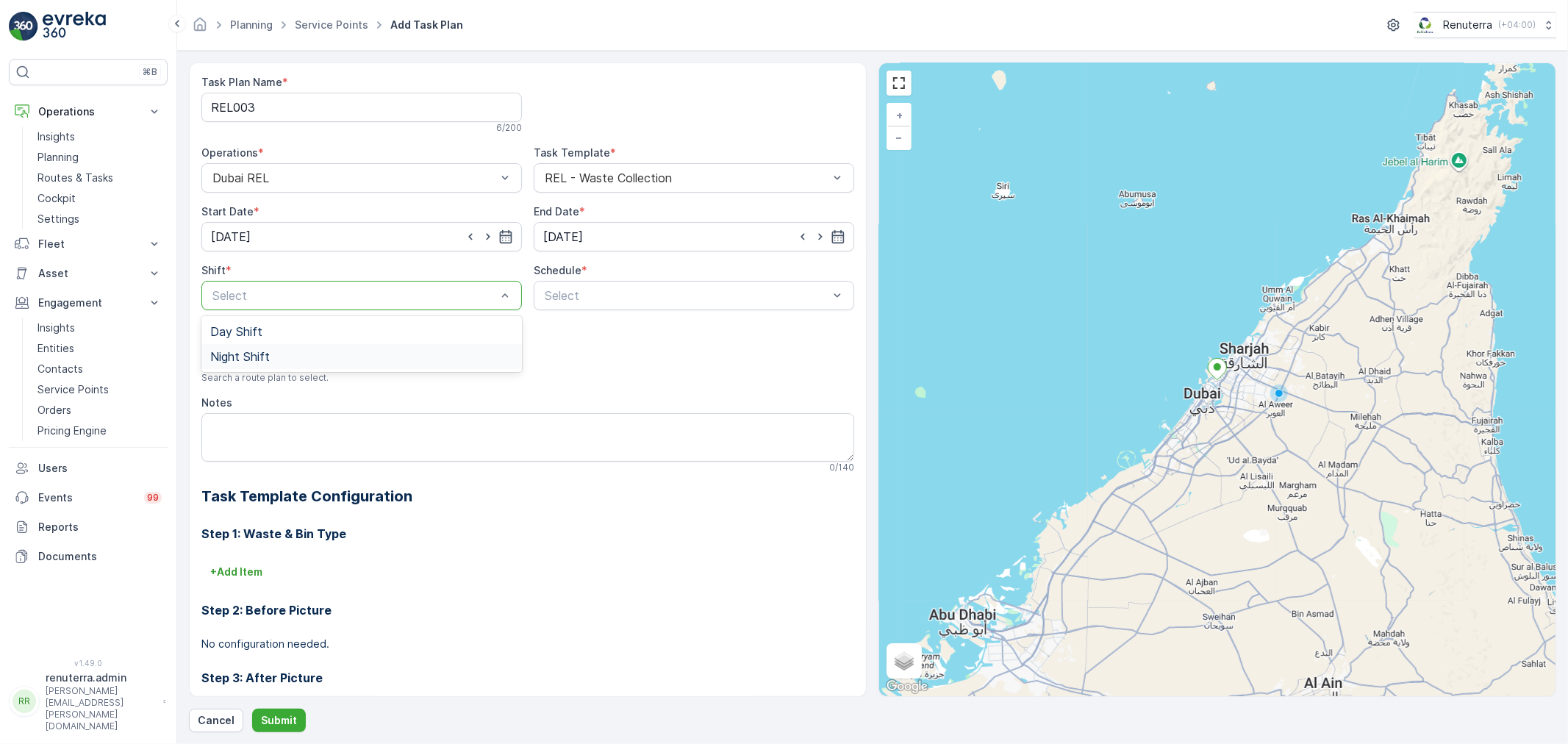
click at [252, 351] on span "Night Shift" at bounding box center [240, 356] width 59 height 13
click at [566, 336] on span "Daily" at bounding box center [555, 331] width 27 height 13
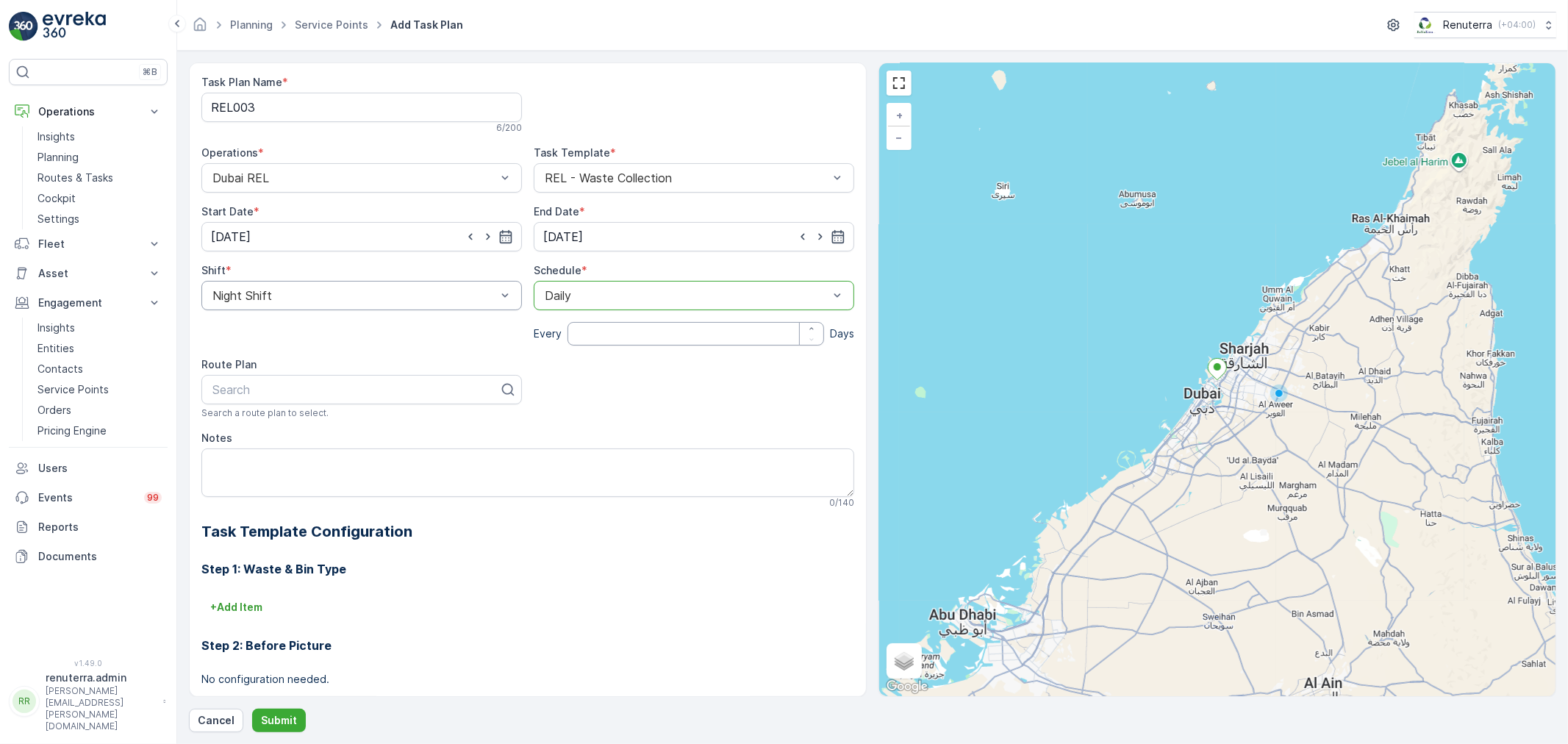
click at [598, 341] on input "number" at bounding box center [696, 334] width 257 height 24
type input "2"
click at [283, 390] on div at bounding box center [356, 389] width 289 height 13
type input "REL202"
click at [275, 424] on div "DREL202" at bounding box center [362, 425] width 303 height 13
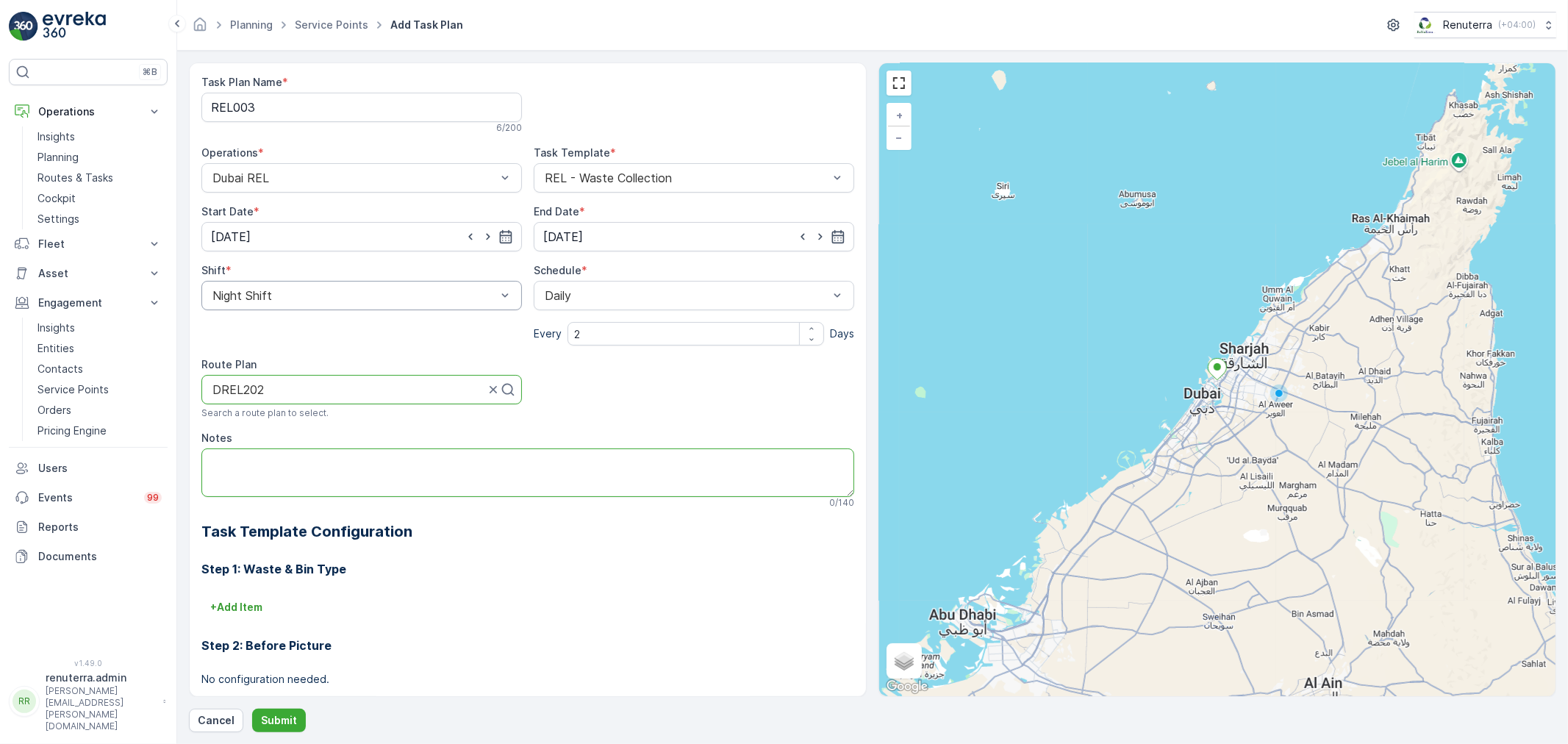
click at [303, 468] on textarea "Notes" at bounding box center [527, 473] width 653 height 49
paste textarea "+971 54 300 4935"
type textarea "POC: Ijaz +971 54 300 4935"
click at [287, 719] on p "Submit" at bounding box center [278, 720] width 36 height 14
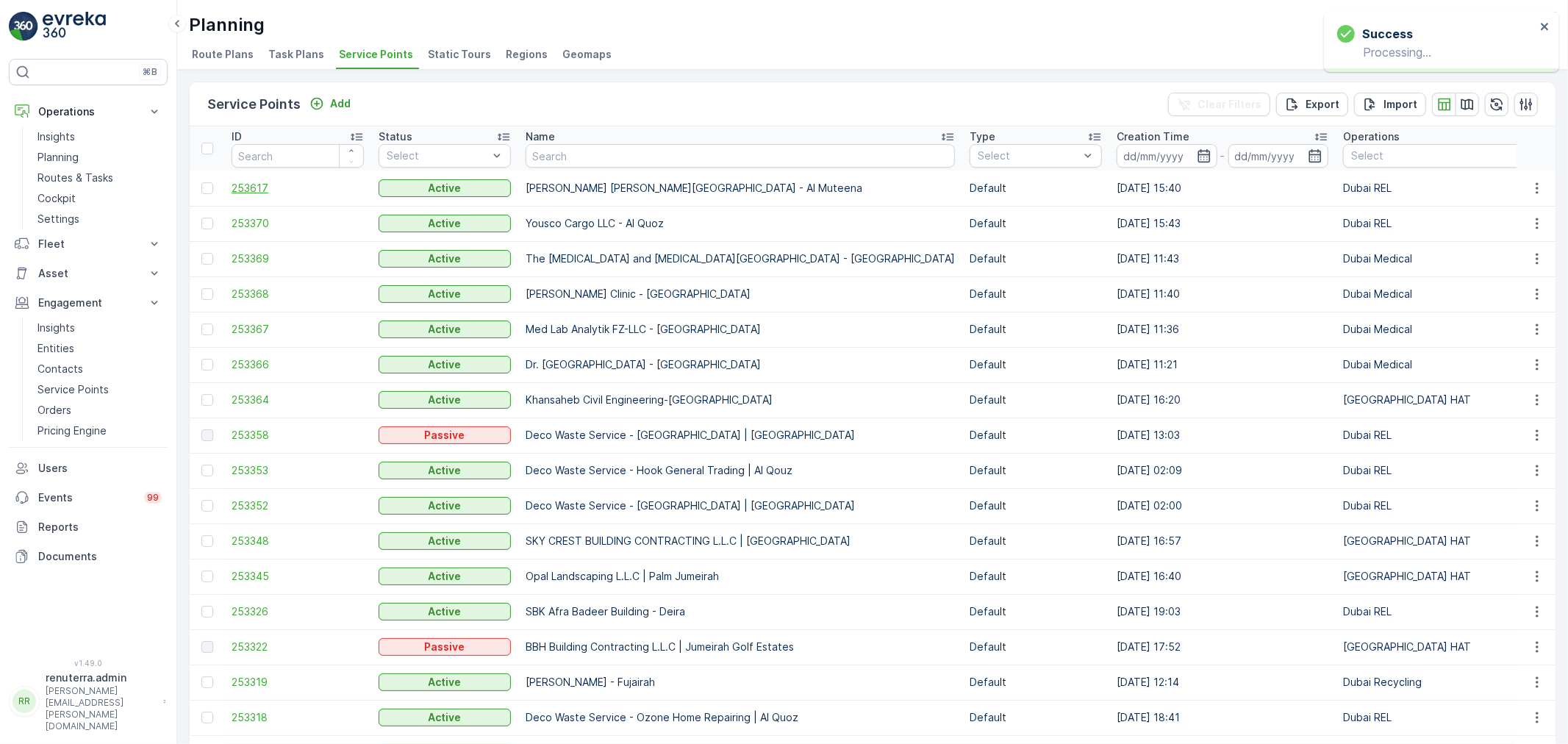
click at [256, 185] on span "253617" at bounding box center [298, 188] width 132 height 14
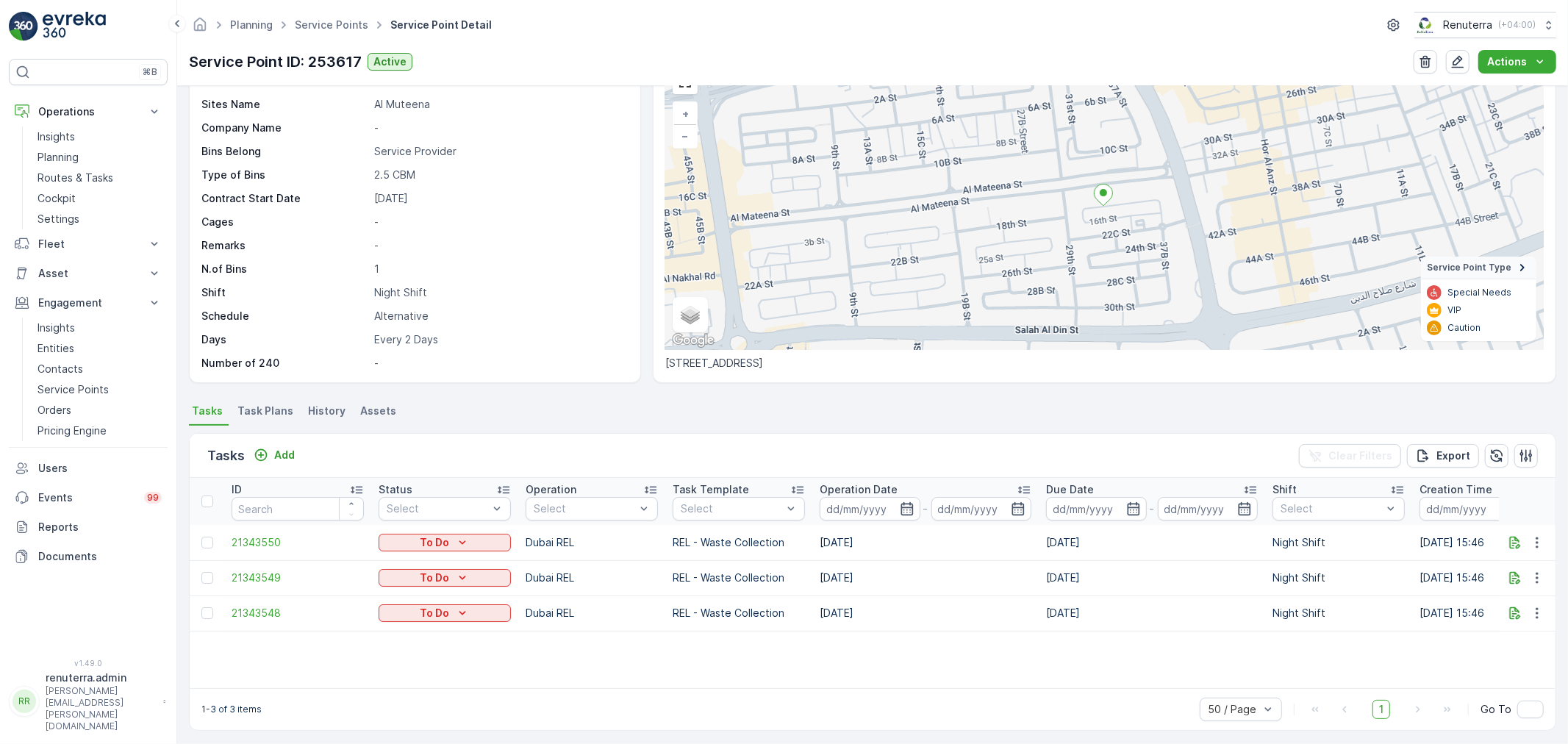
scroll to position [87, 0]
click at [1544, 603] on button "button" at bounding box center [1537, 608] width 27 height 17
click at [1502, 671] on span "Change Route" at bounding box center [1499, 670] width 71 height 14
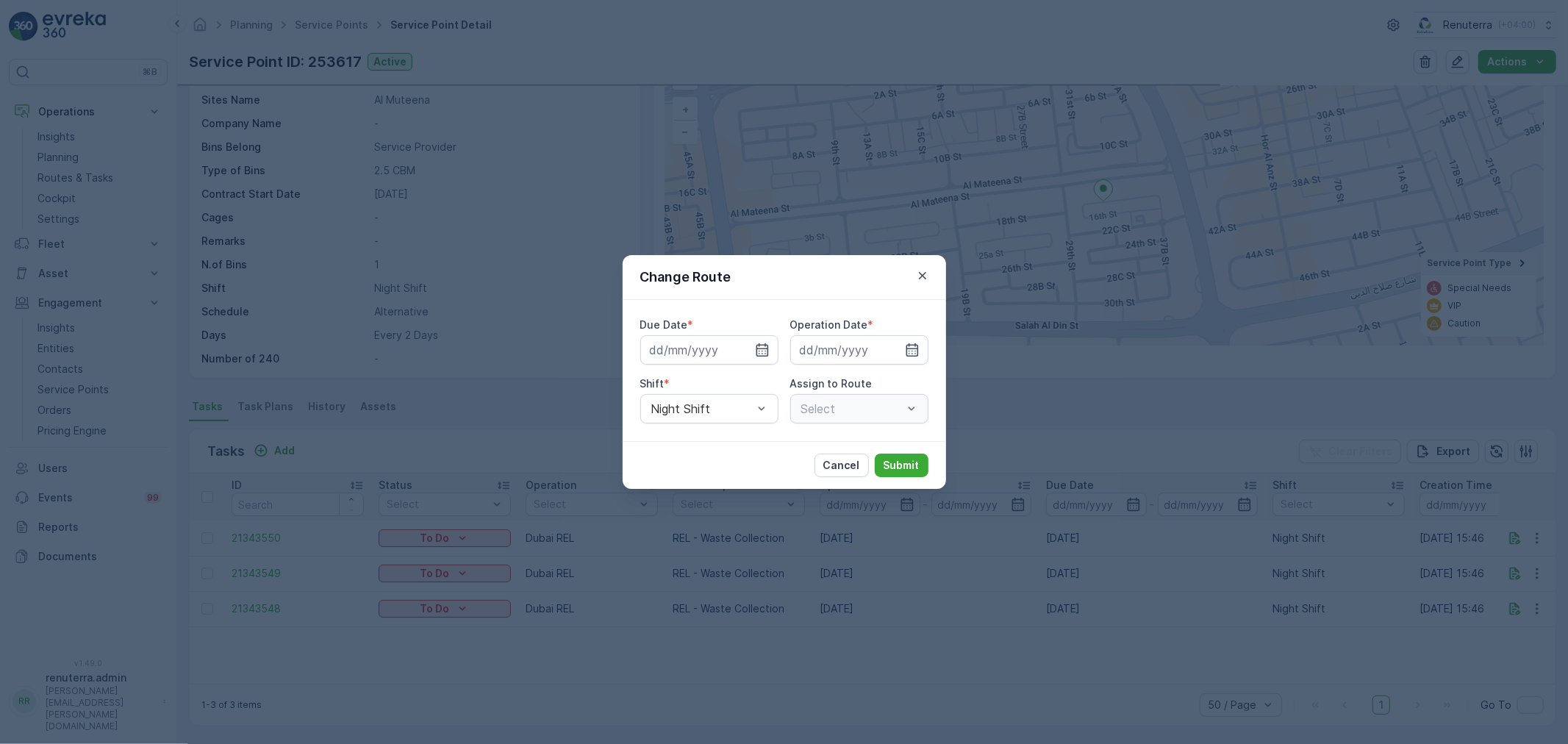
type input "[DATE]"
click at [928, 274] on icon "button" at bounding box center [922, 275] width 14 height 14
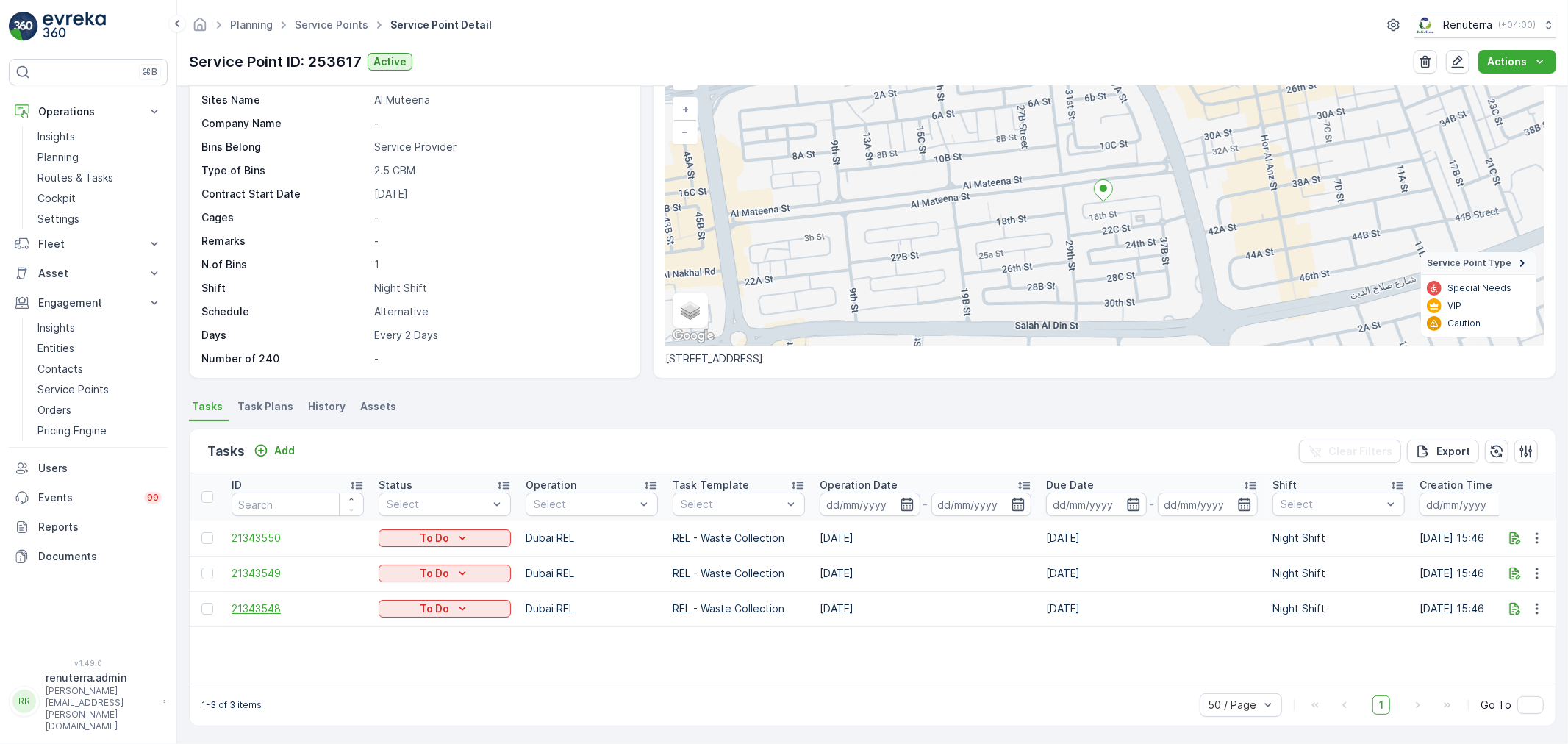
click at [262, 607] on span "21343548" at bounding box center [298, 608] width 132 height 14
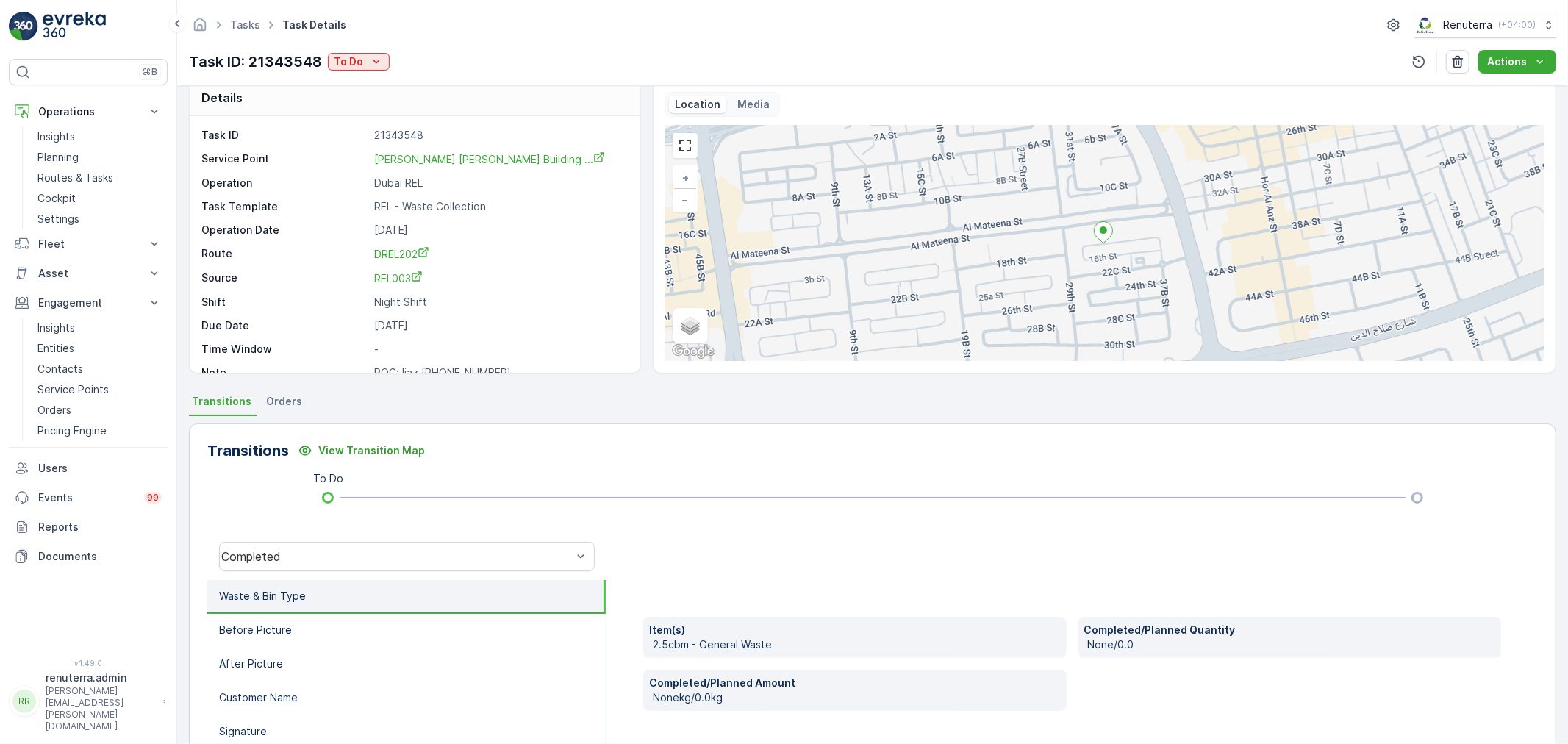
scroll to position [20, 0]
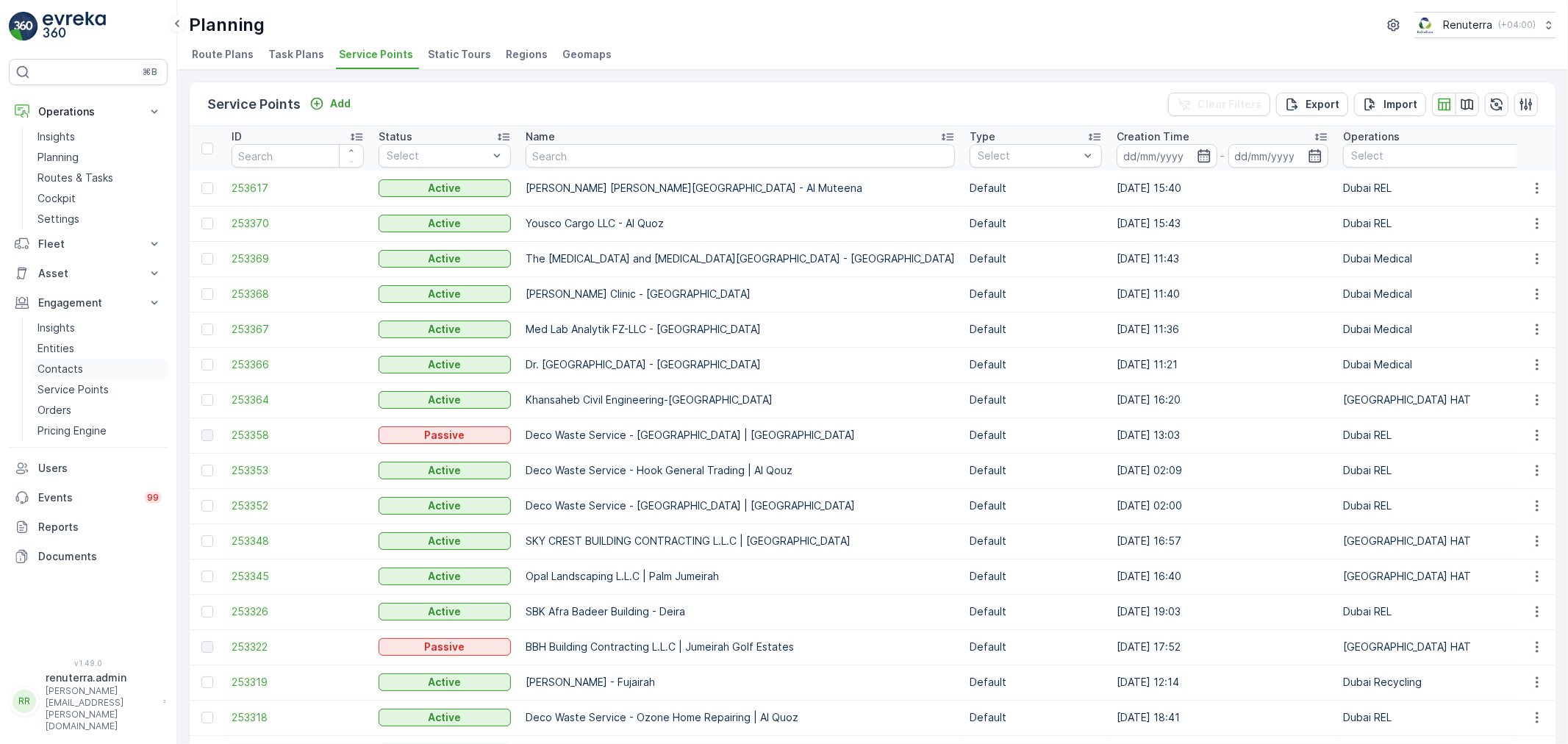
click at [55, 362] on p "Contacts" at bounding box center [60, 369] width 46 height 14
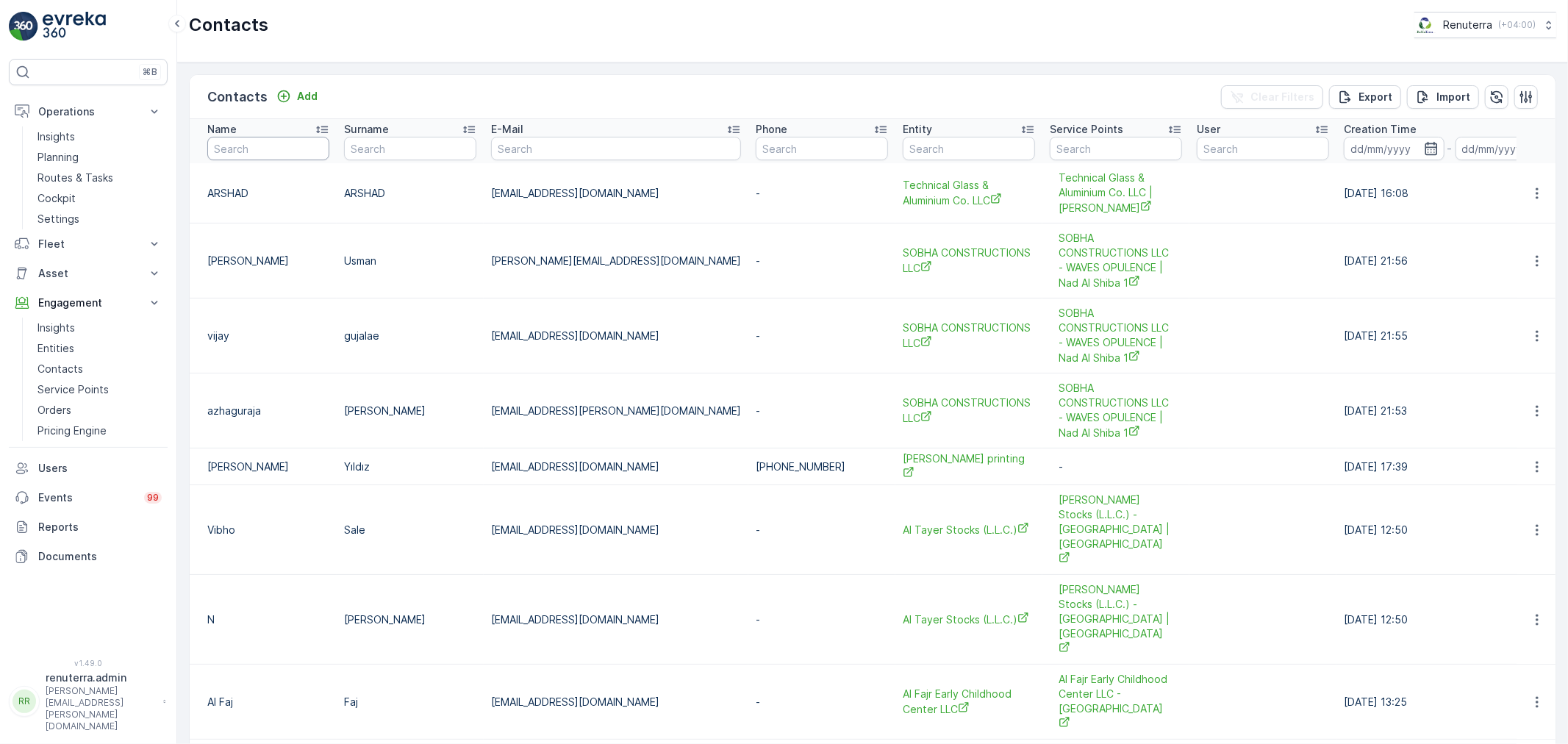
click at [263, 147] on input "text" at bounding box center [268, 148] width 122 height 24
type input "italian"
drag, startPoint x: 263, startPoint y: 147, endPoint x: 154, endPoint y: 136, distance: 109.6
click at [154, 136] on div "⌘B Operations Insights Planning Routes & Tasks Cockpit Settings Fleet Live Trac…" at bounding box center [784, 372] width 1568 height 744
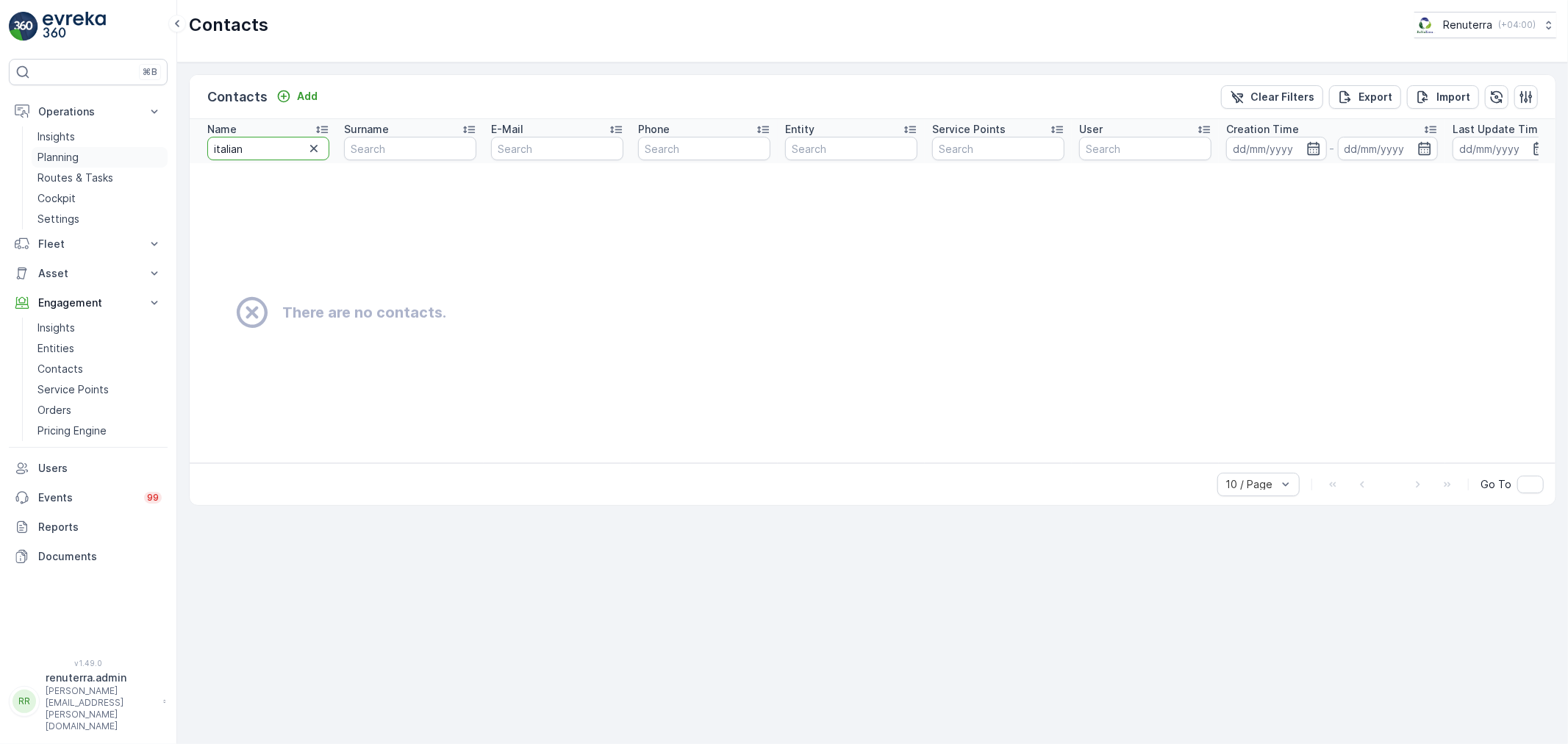
drag, startPoint x: 245, startPoint y: 149, endPoint x: 74, endPoint y: 148, distance: 171.0
click at [74, 148] on div "⌘B Operations Insights Planning Routes & Tasks Cockpit Settings Fleet Live Trac…" at bounding box center [784, 372] width 1568 height 744
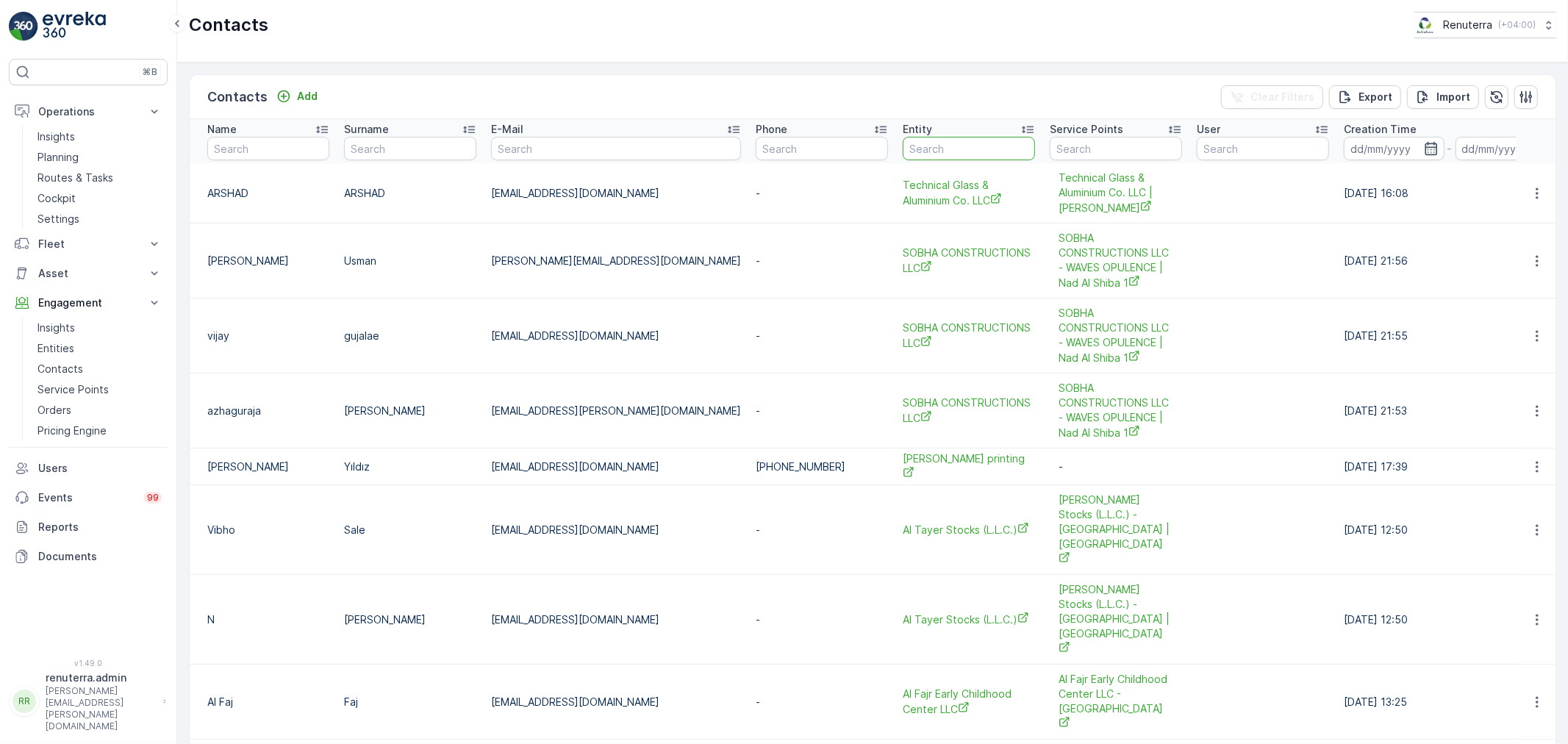
click at [912, 150] on input "text" at bounding box center [969, 148] width 132 height 24
type input "o"
type input "italian"
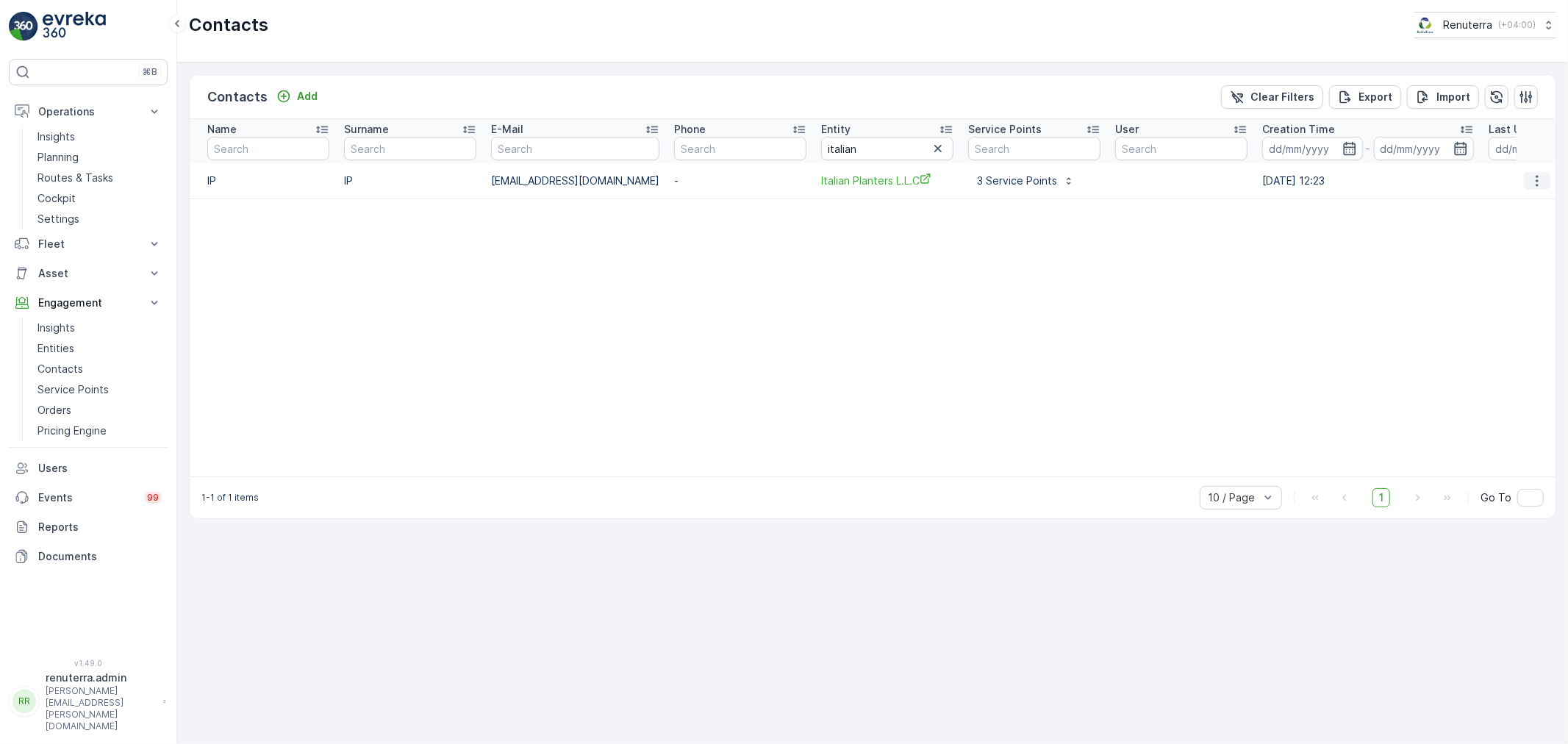
click at [1538, 182] on icon "button" at bounding box center [1536, 180] width 14 height 14
click at [1519, 201] on span "Edit Contact" at bounding box center [1517, 202] width 62 height 14
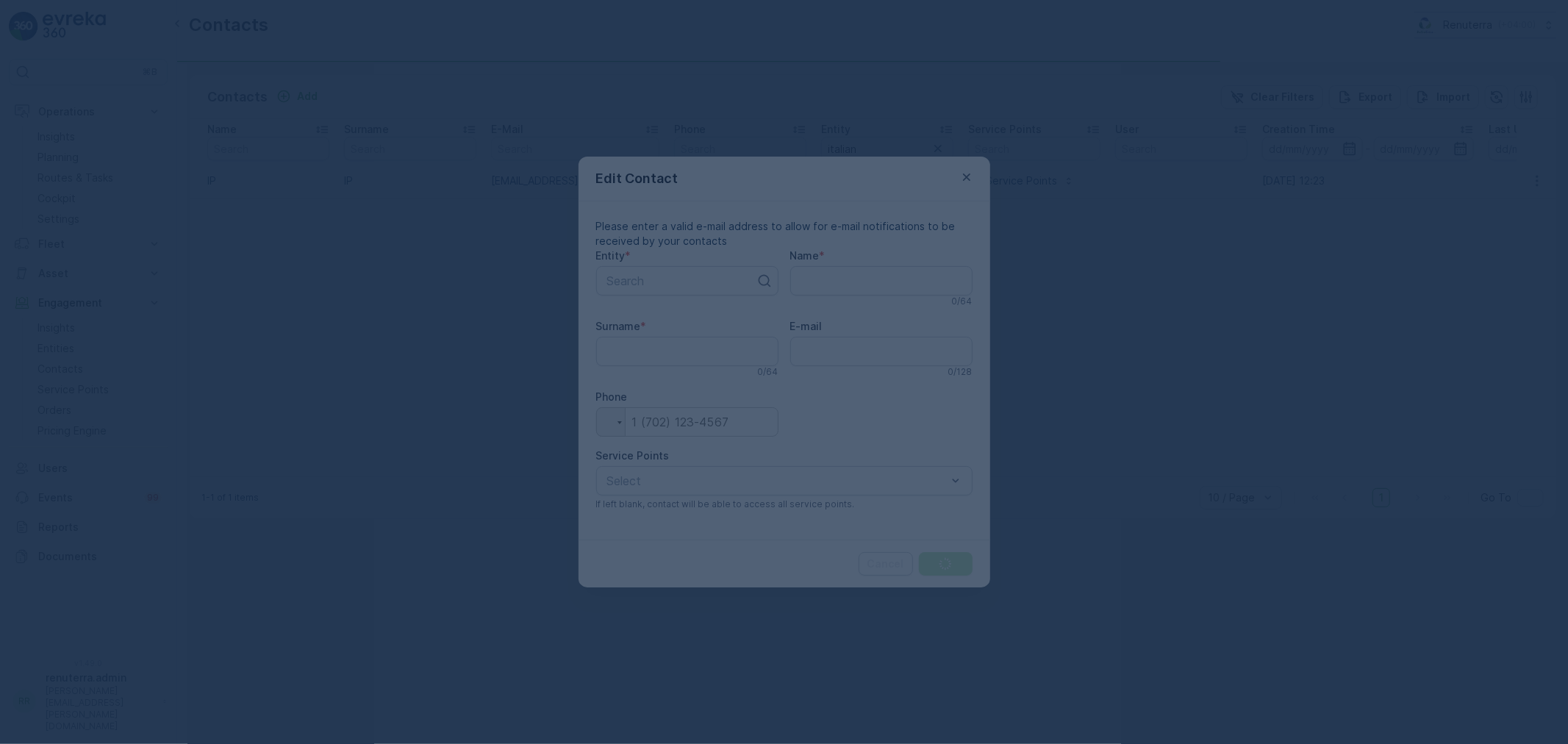
type input "IP"
type input "iparshadkhan2025@gmail.com"
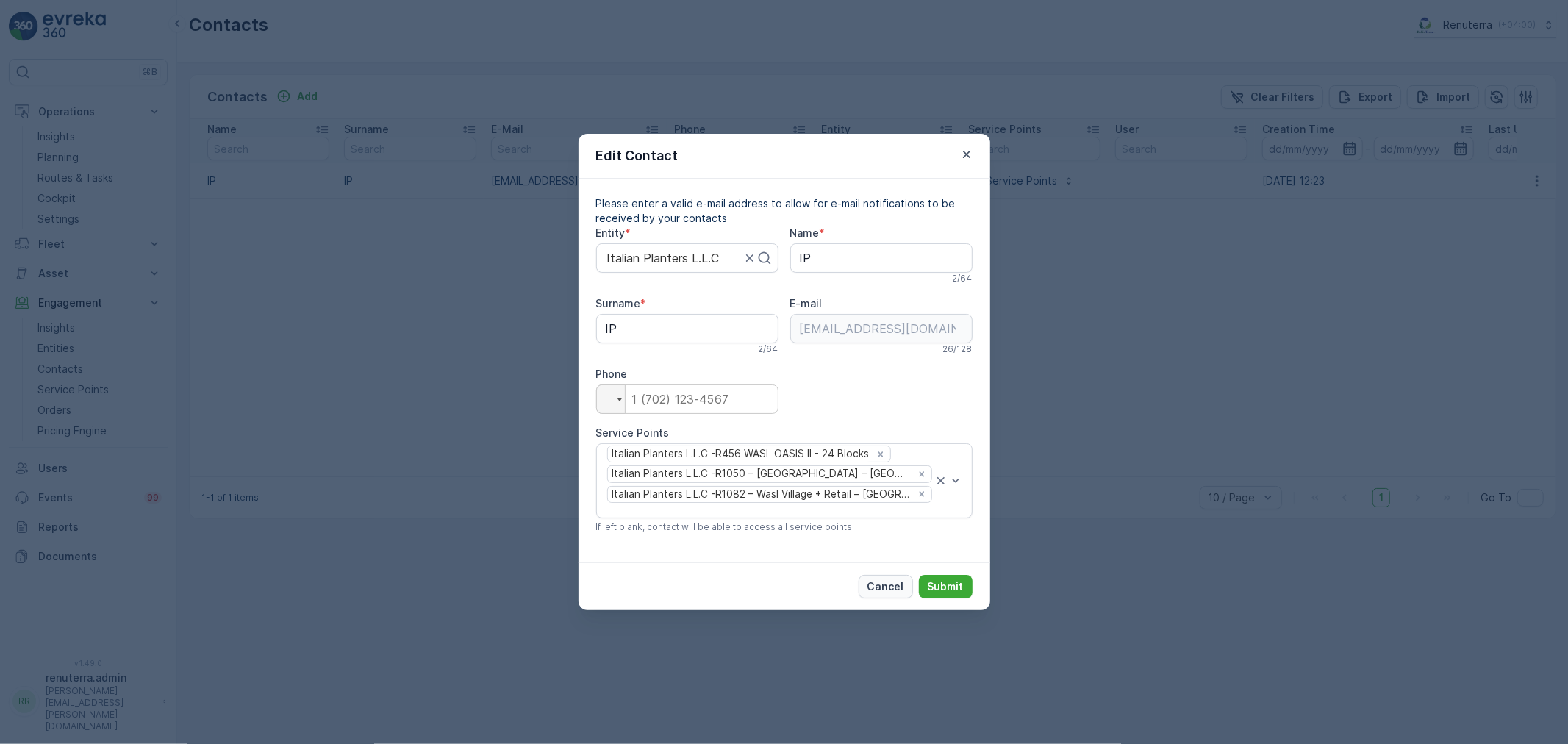
click at [893, 579] on p "Cancel" at bounding box center [886, 586] width 36 height 14
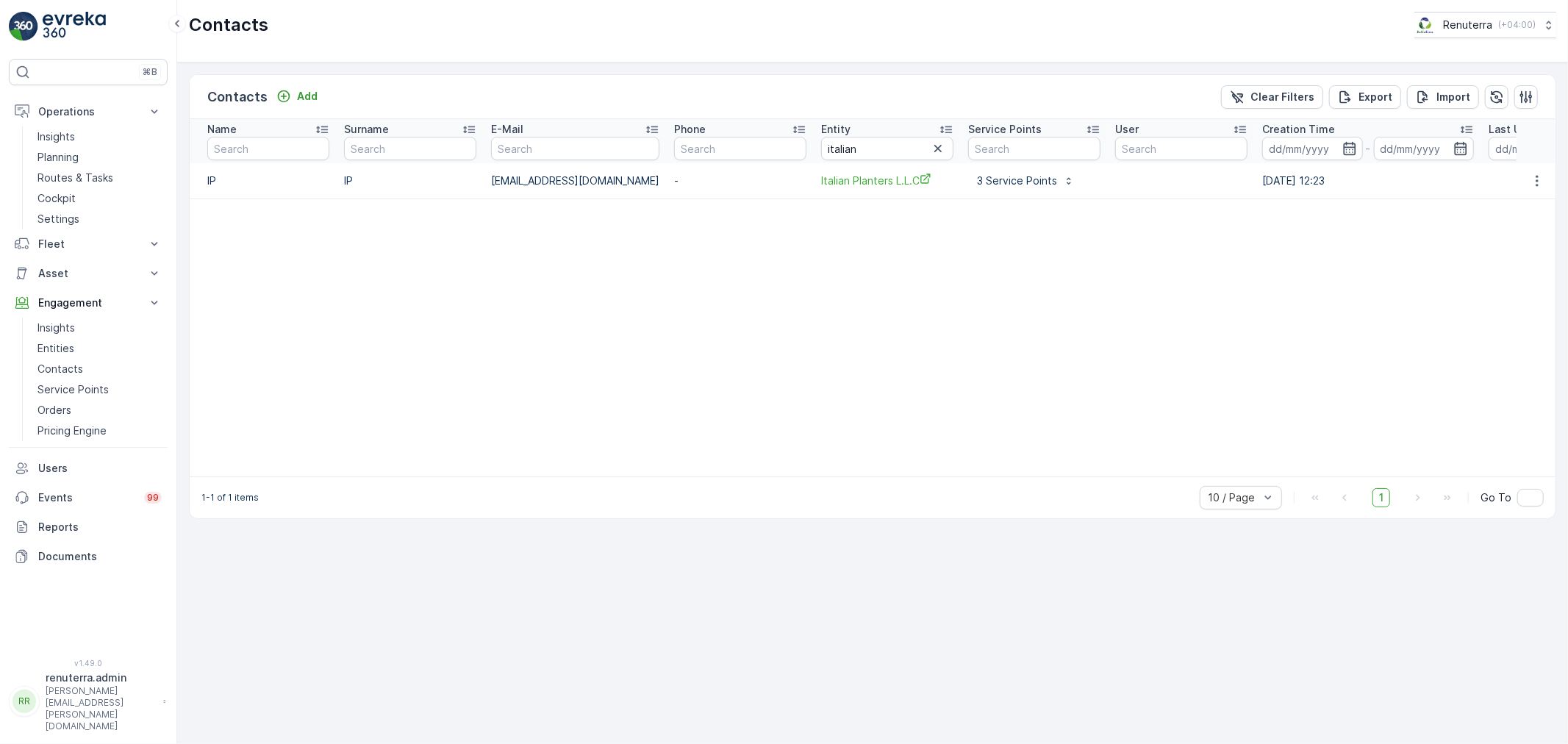
click at [677, 309] on table "Name Surname E-Mail Phone Entity italian Service Points User Creation Time - La…" at bounding box center [969, 298] width 1557 height 357
click at [1532, 181] on icon "button" at bounding box center [1536, 180] width 14 height 14
click at [1510, 200] on span "Edit Contact" at bounding box center [1517, 202] width 62 height 14
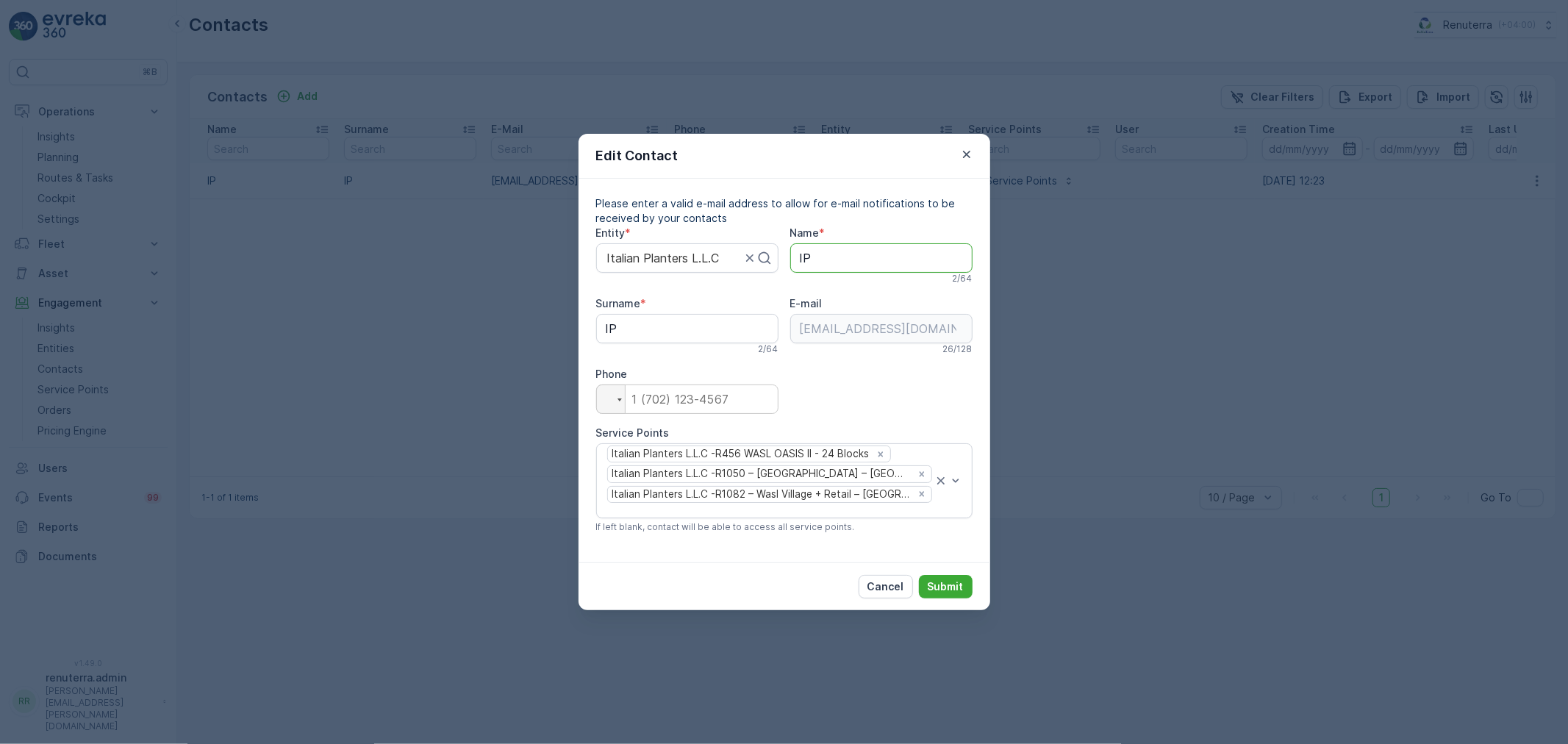
click at [828, 267] on input "IP" at bounding box center [881, 258] width 182 height 30
click at [703, 403] on input "tel" at bounding box center [688, 399] width 182 height 30
click at [893, 579] on p "Cancel" at bounding box center [886, 586] width 36 height 14
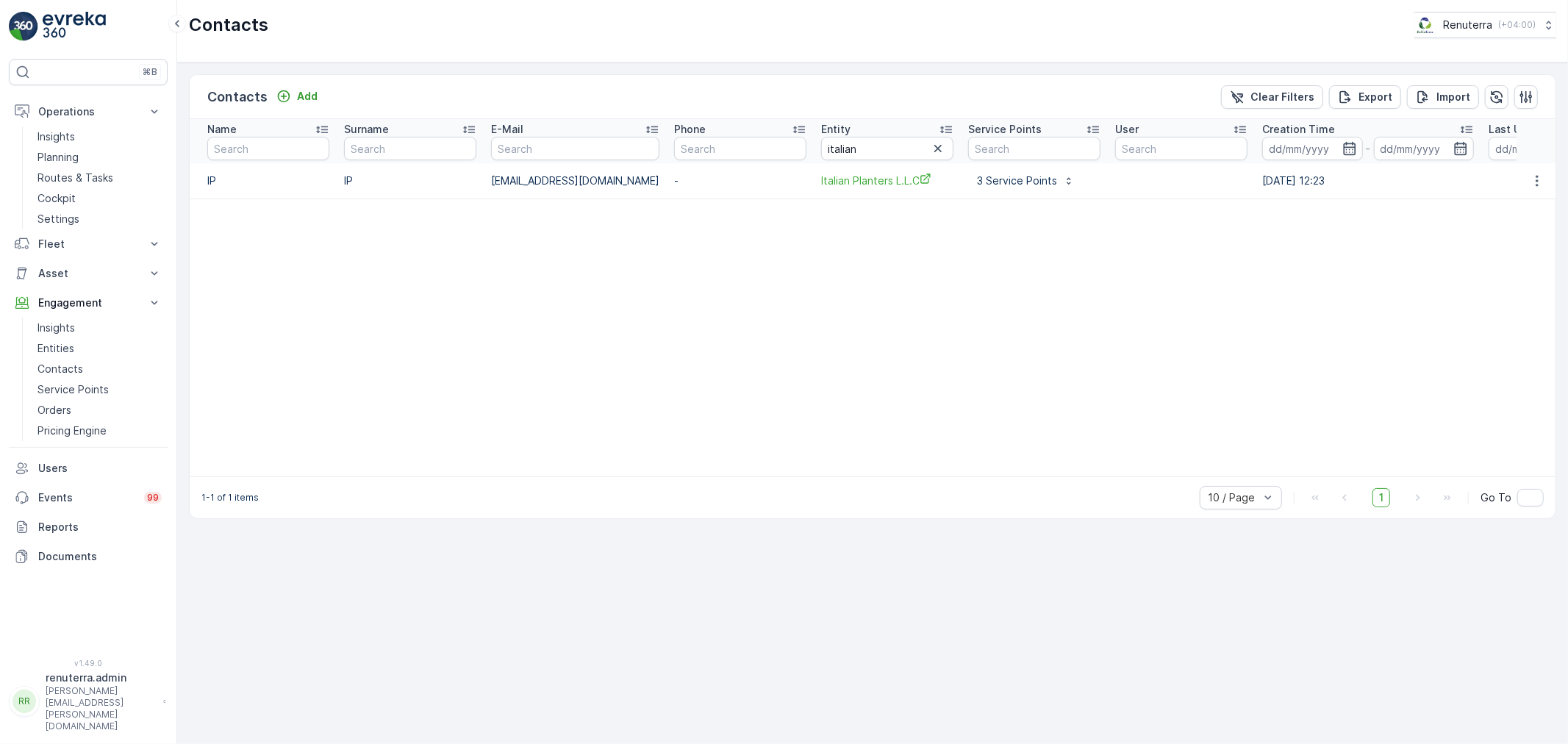
click at [421, 299] on table "Name Surname E-Mail Phone Entity italian Service Points User Creation Time - La…" at bounding box center [969, 298] width 1557 height 357
drag, startPoint x: 868, startPoint y: 148, endPoint x: 564, endPoint y: 154, distance: 304.1
click at [564, 154] on tr "Name Surname E-Mail Phone Entity italian Service Points User Creation Time - La…" at bounding box center [969, 141] width 1557 height 44
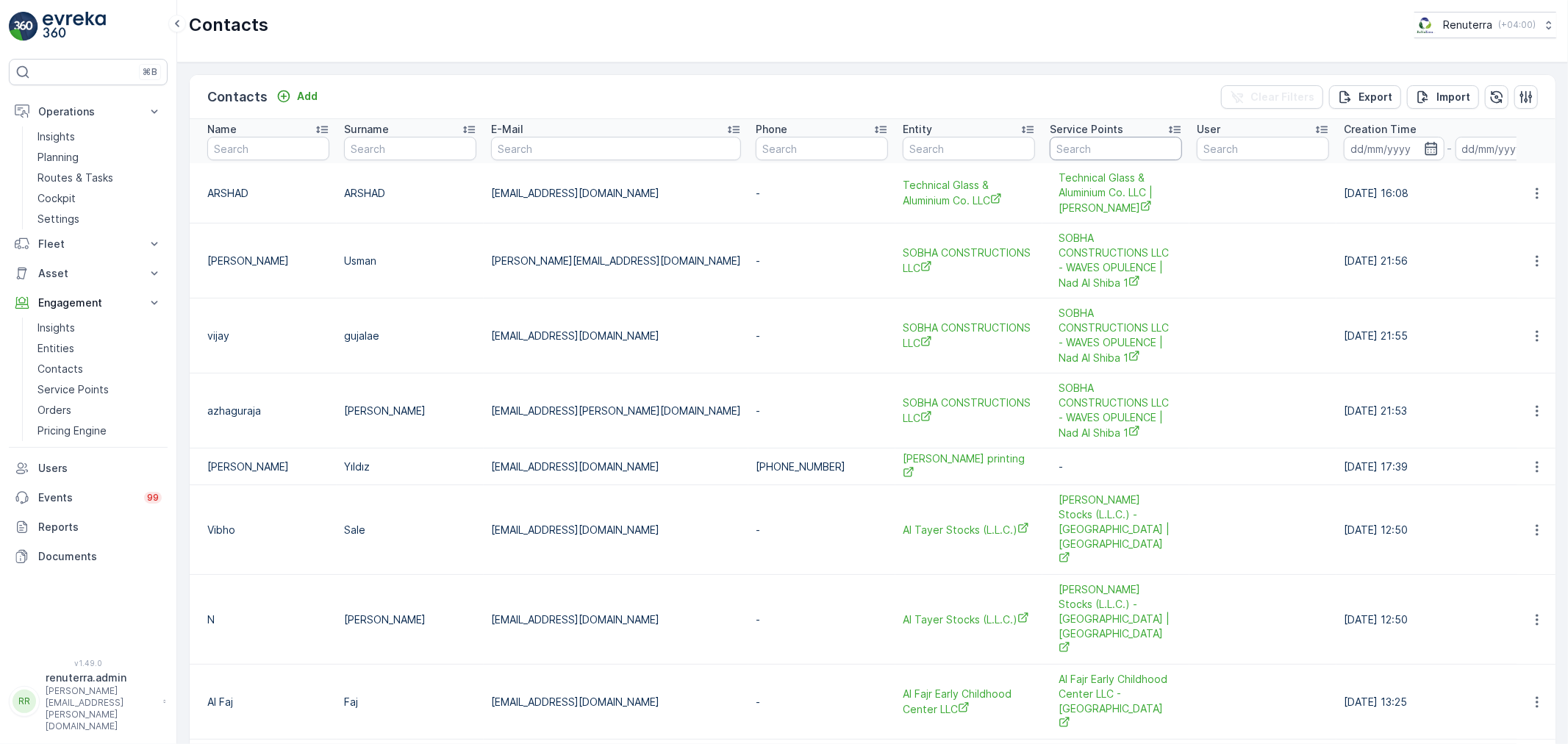
click at [1050, 147] on input "text" at bounding box center [1116, 148] width 132 height 24
type input "italian"
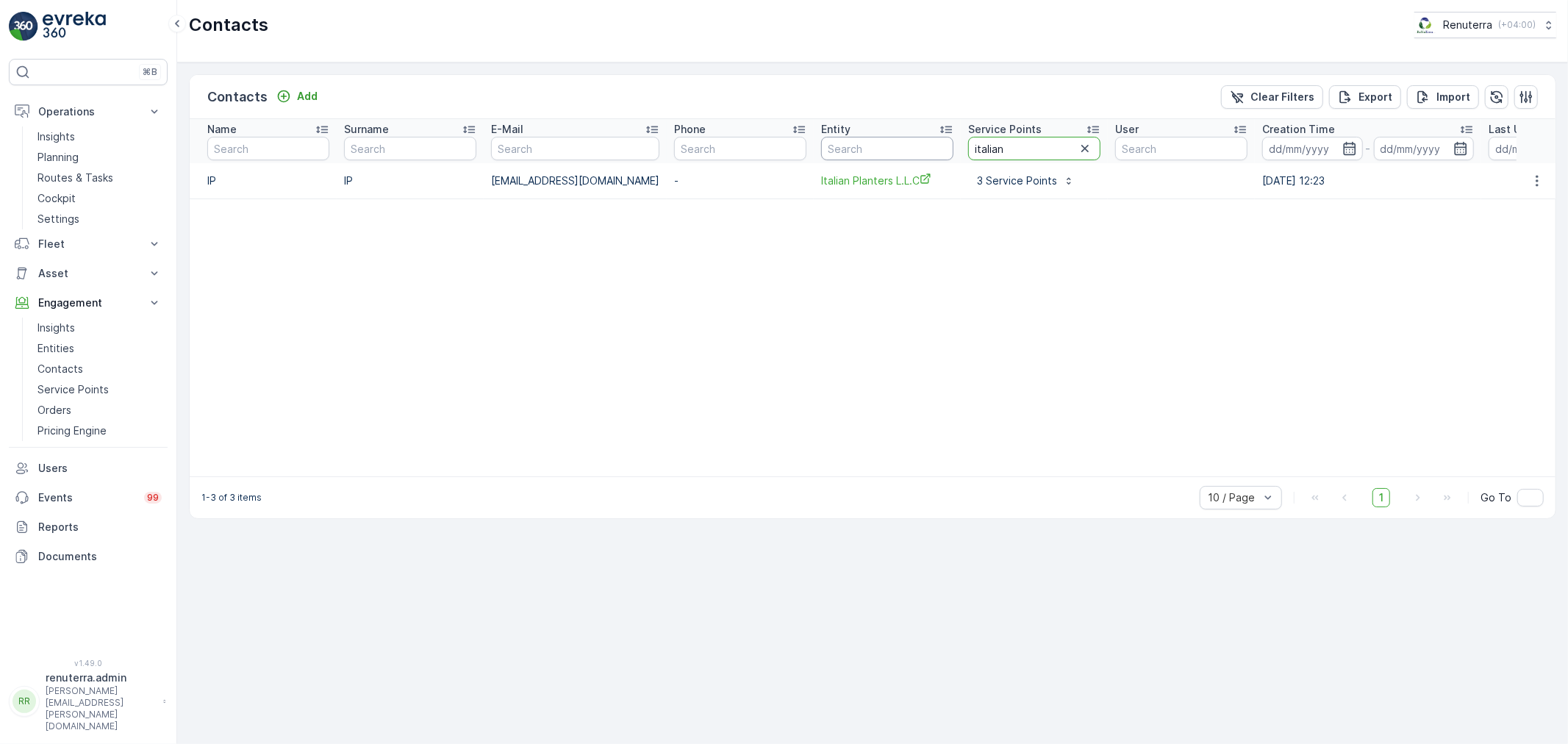
drag, startPoint x: 998, startPoint y: 146, endPoint x: 895, endPoint y: 144, distance: 103.0
click at [895, 144] on tr "Name Surname E-Mail Phone Entity Service Points italian User Creation Time - La…" at bounding box center [969, 141] width 1557 height 44
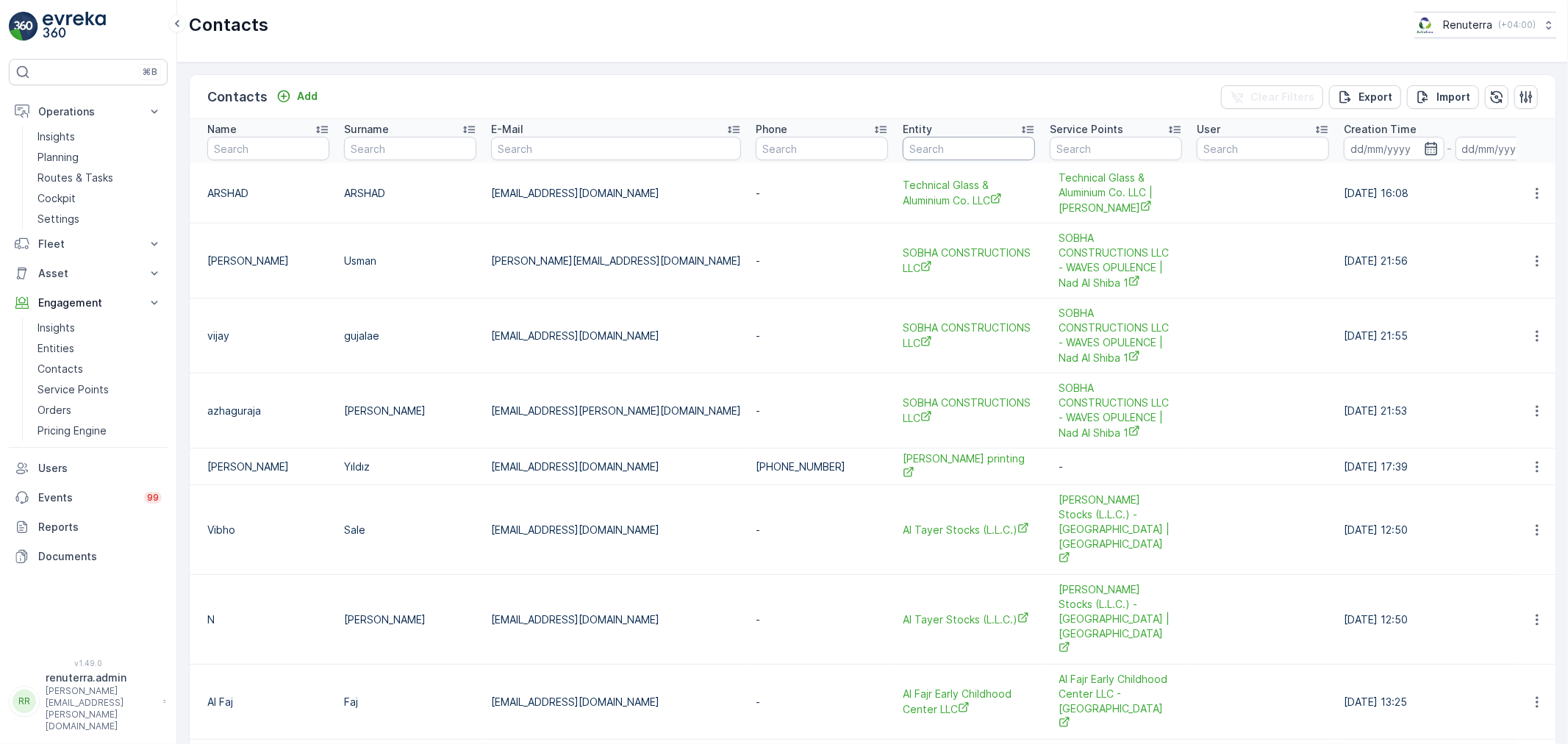
click at [907, 146] on input "text" at bounding box center [969, 148] width 132 height 24
type input "italian"
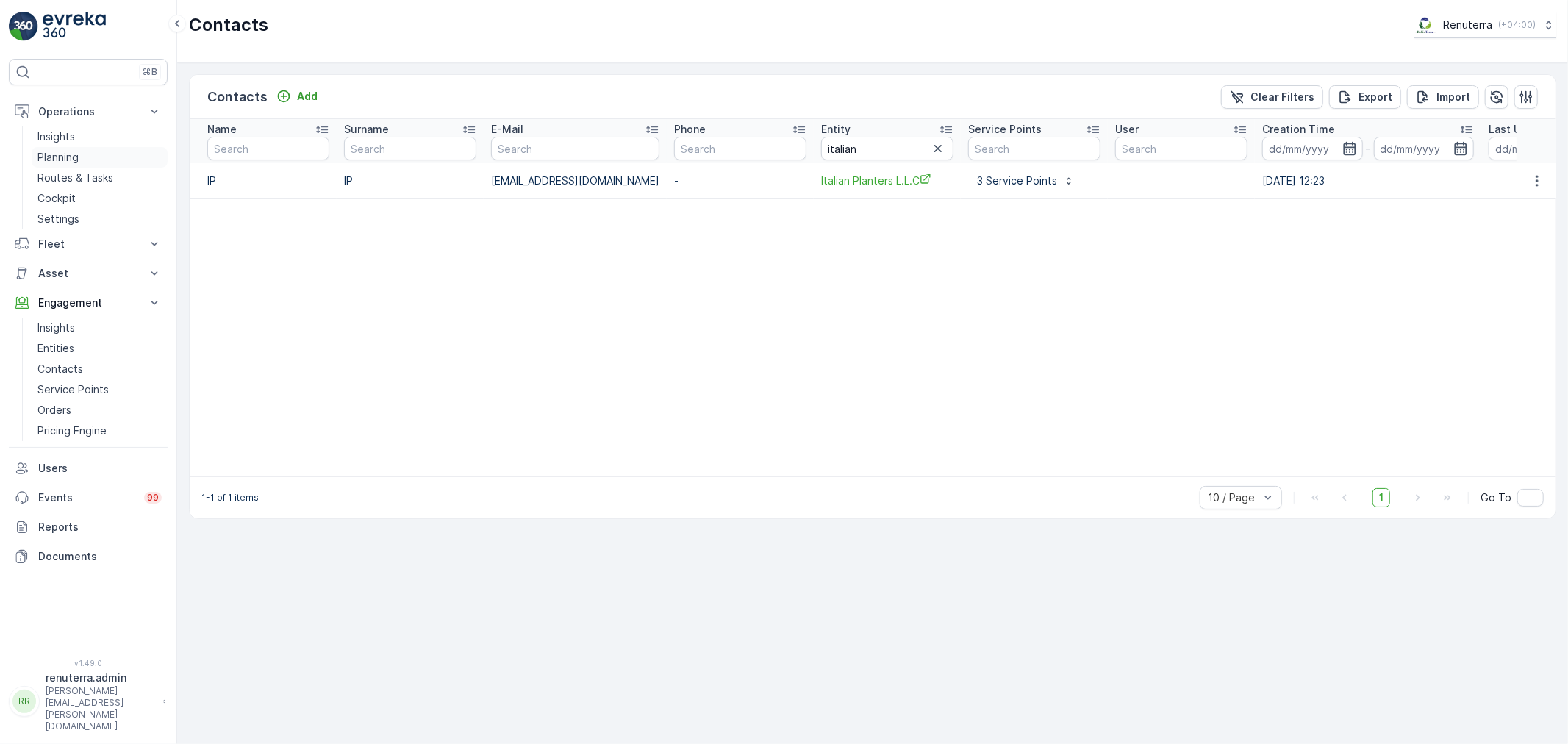
click at [67, 160] on p "Planning" at bounding box center [58, 157] width 41 height 14
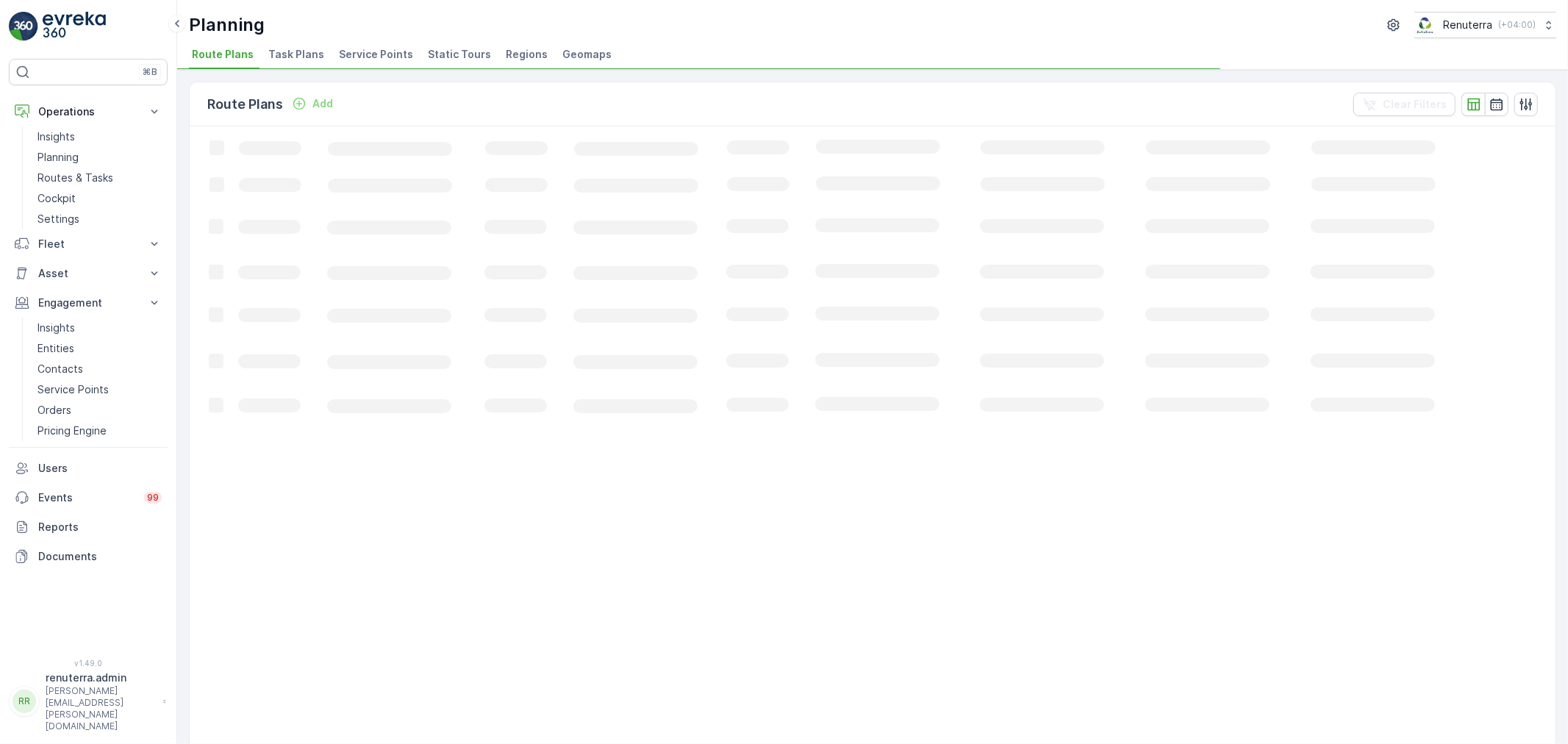
click at [351, 53] on span "Service Points" at bounding box center [376, 54] width 74 height 14
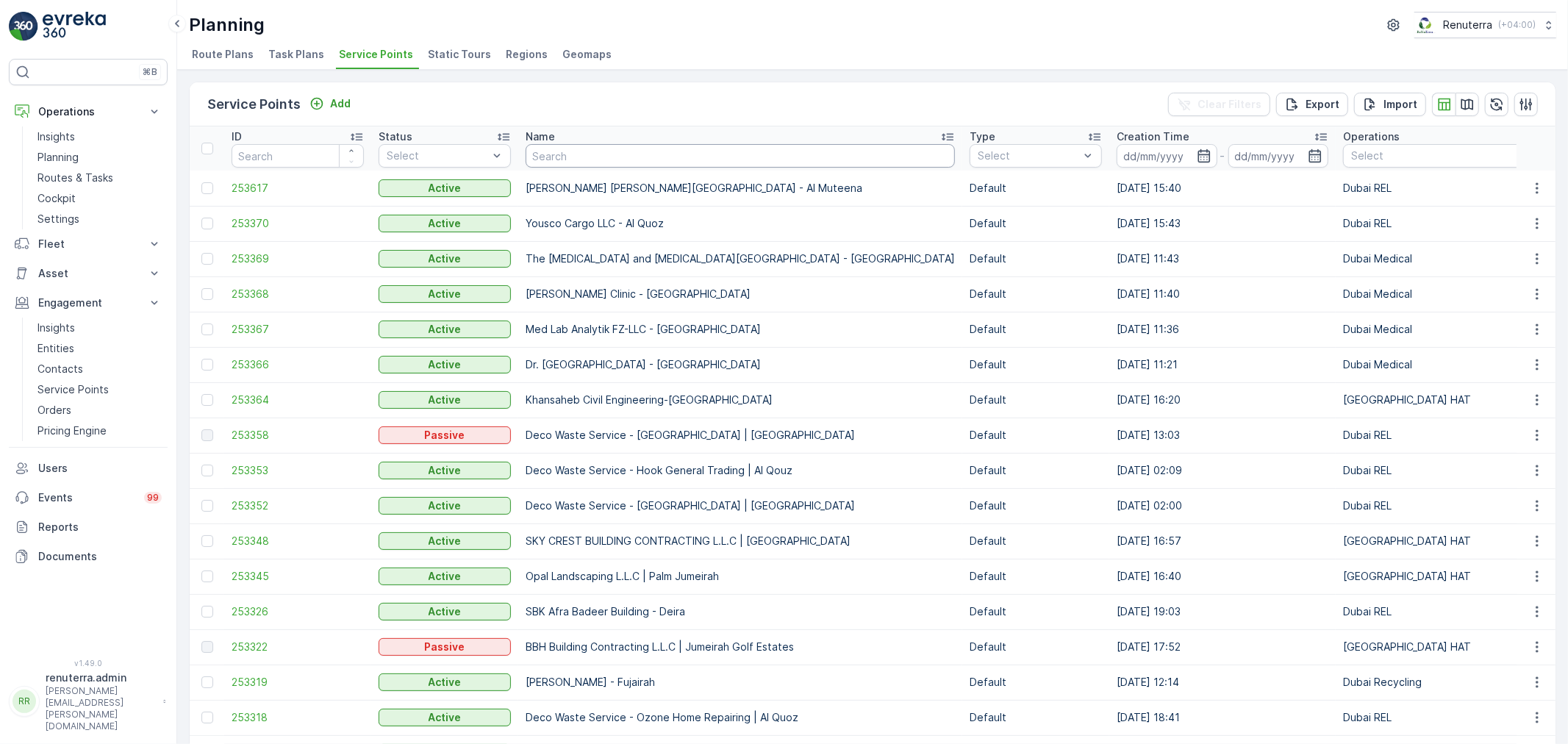
click at [577, 157] on input "text" at bounding box center [740, 156] width 429 height 24
paste input "Gradania"
type input "Gradania"
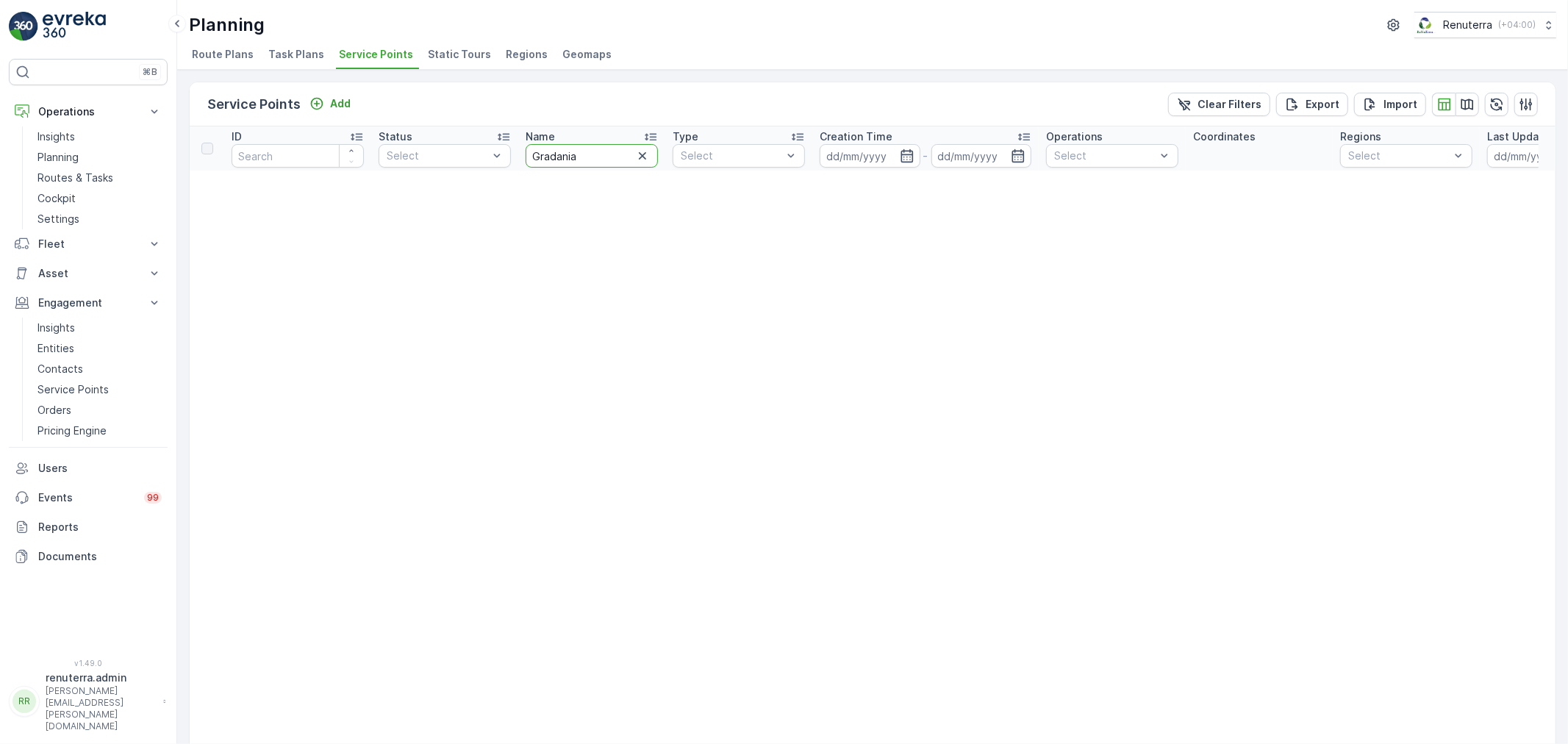
click at [577, 157] on input "Gradania" at bounding box center [592, 156] width 132 height 24
type input "Gradan"
drag, startPoint x: 577, startPoint y: 153, endPoint x: 390, endPoint y: 173, distance: 188.1
type input "spark"
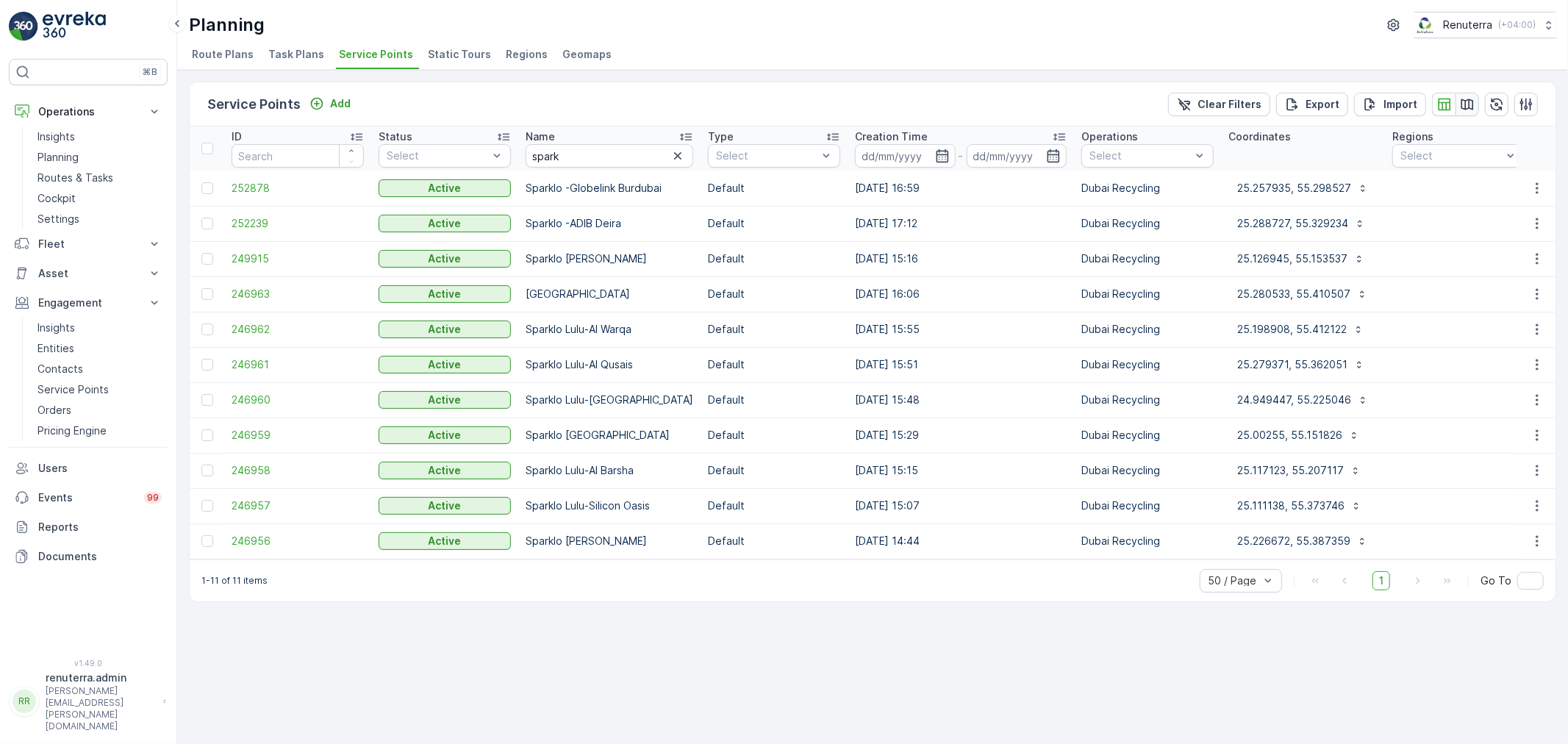
click at [1461, 100] on icon "button" at bounding box center [1467, 104] width 12 height 11
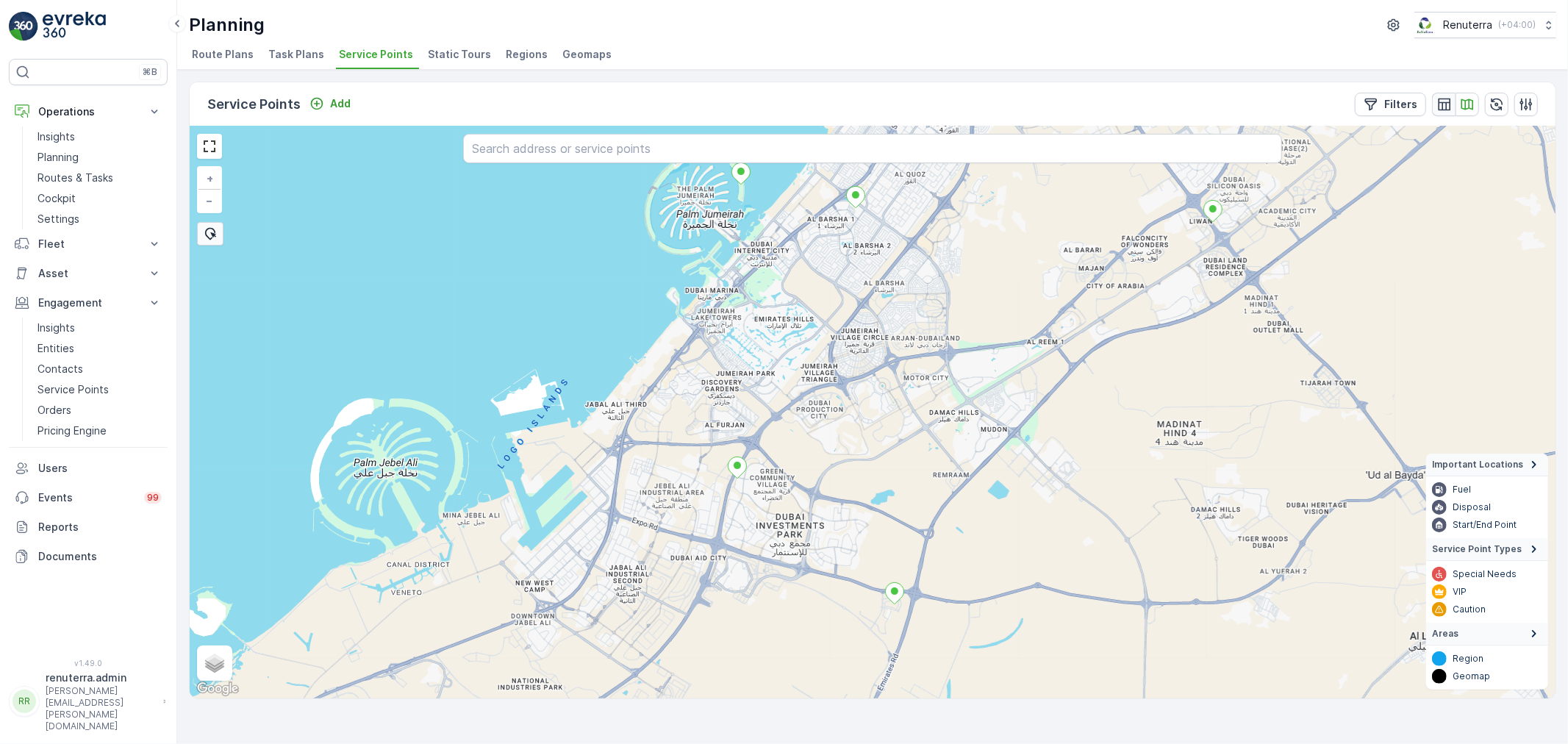
click at [1442, 101] on icon "button" at bounding box center [1443, 104] width 12 height 12
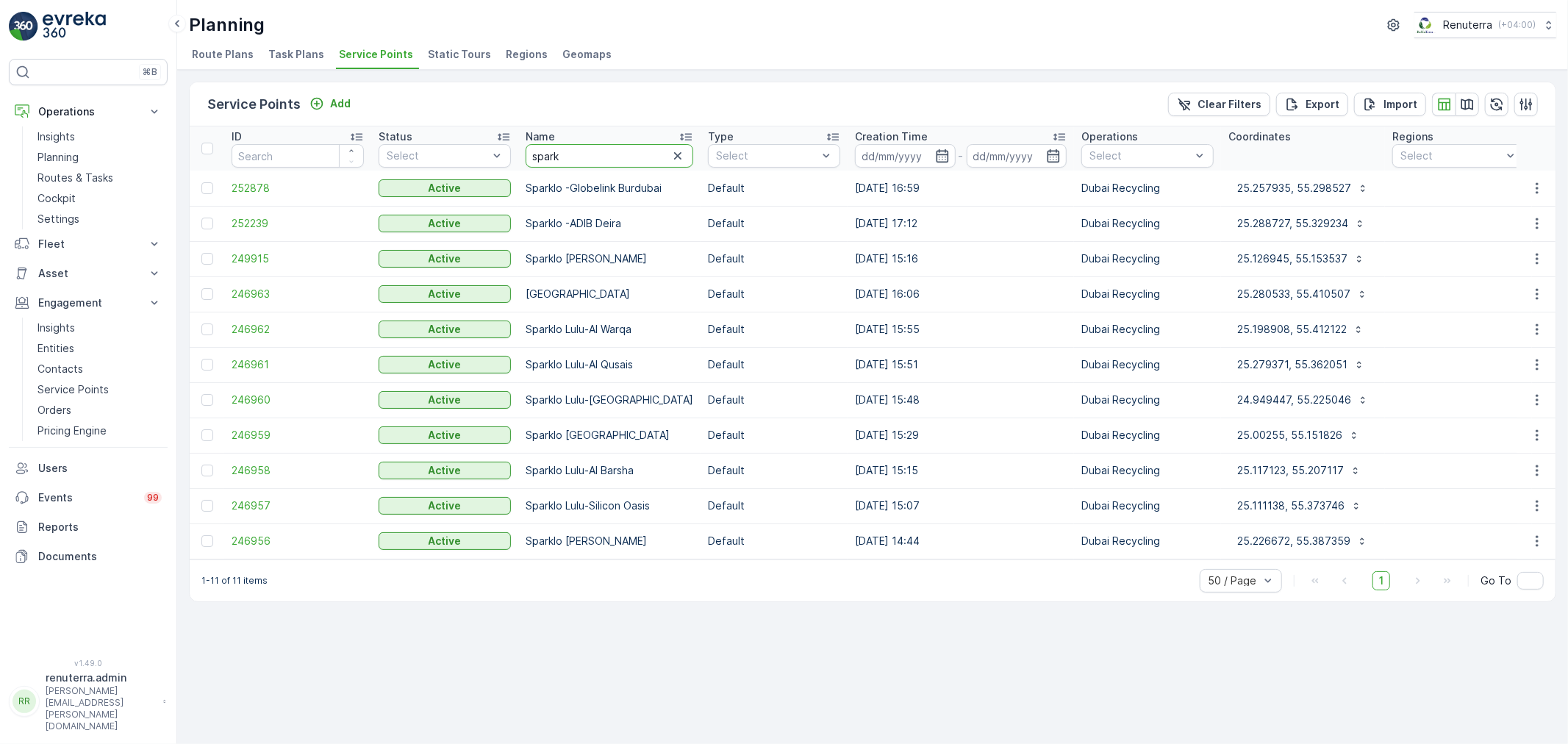
drag, startPoint x: 577, startPoint y: 149, endPoint x: 460, endPoint y: 140, distance: 117.3
type input "kuku"
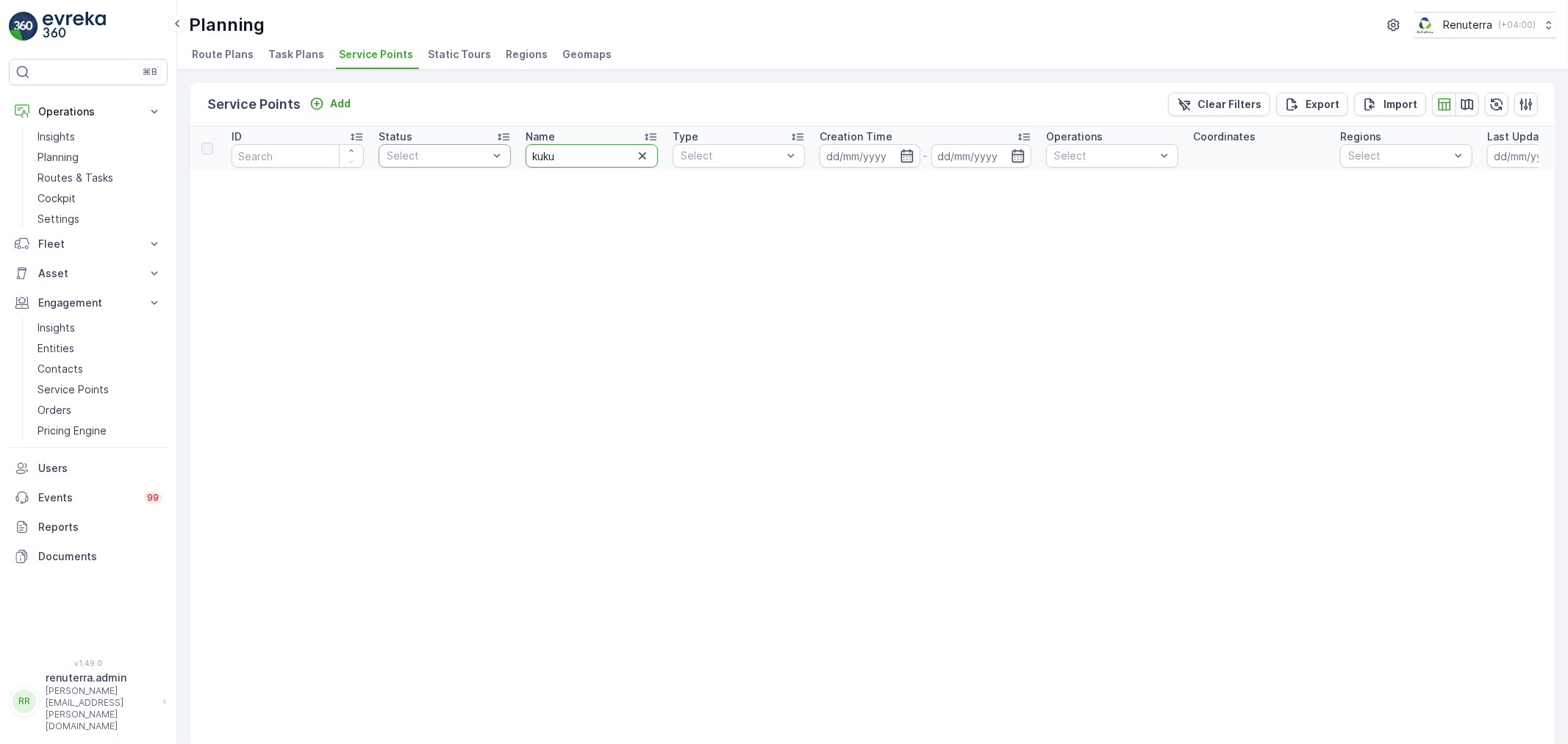
drag, startPoint x: 562, startPoint y: 163, endPoint x: 493, endPoint y: 156, distance: 69.4
type input "lulu"
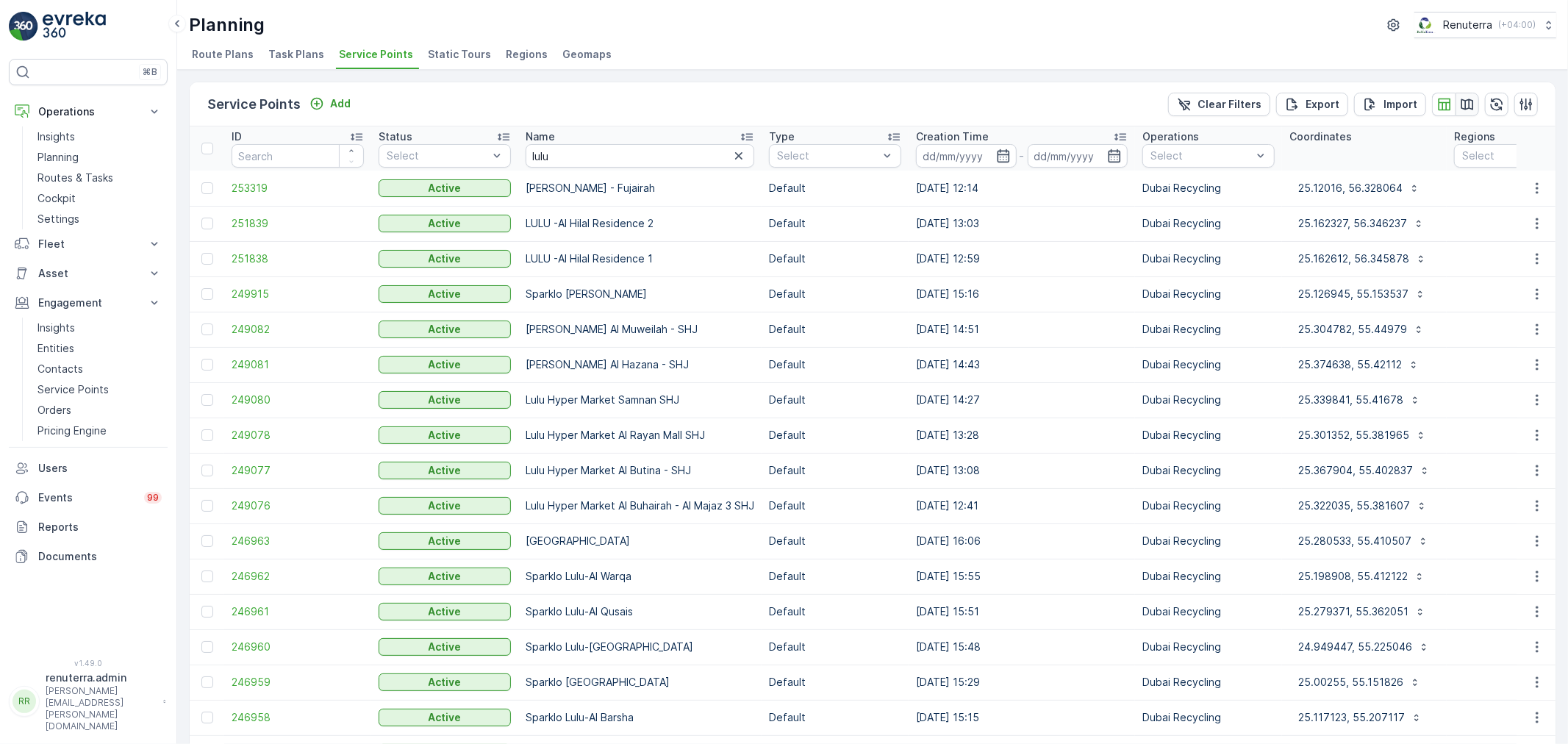
click at [1468, 100] on icon "button" at bounding box center [1466, 104] width 14 height 14
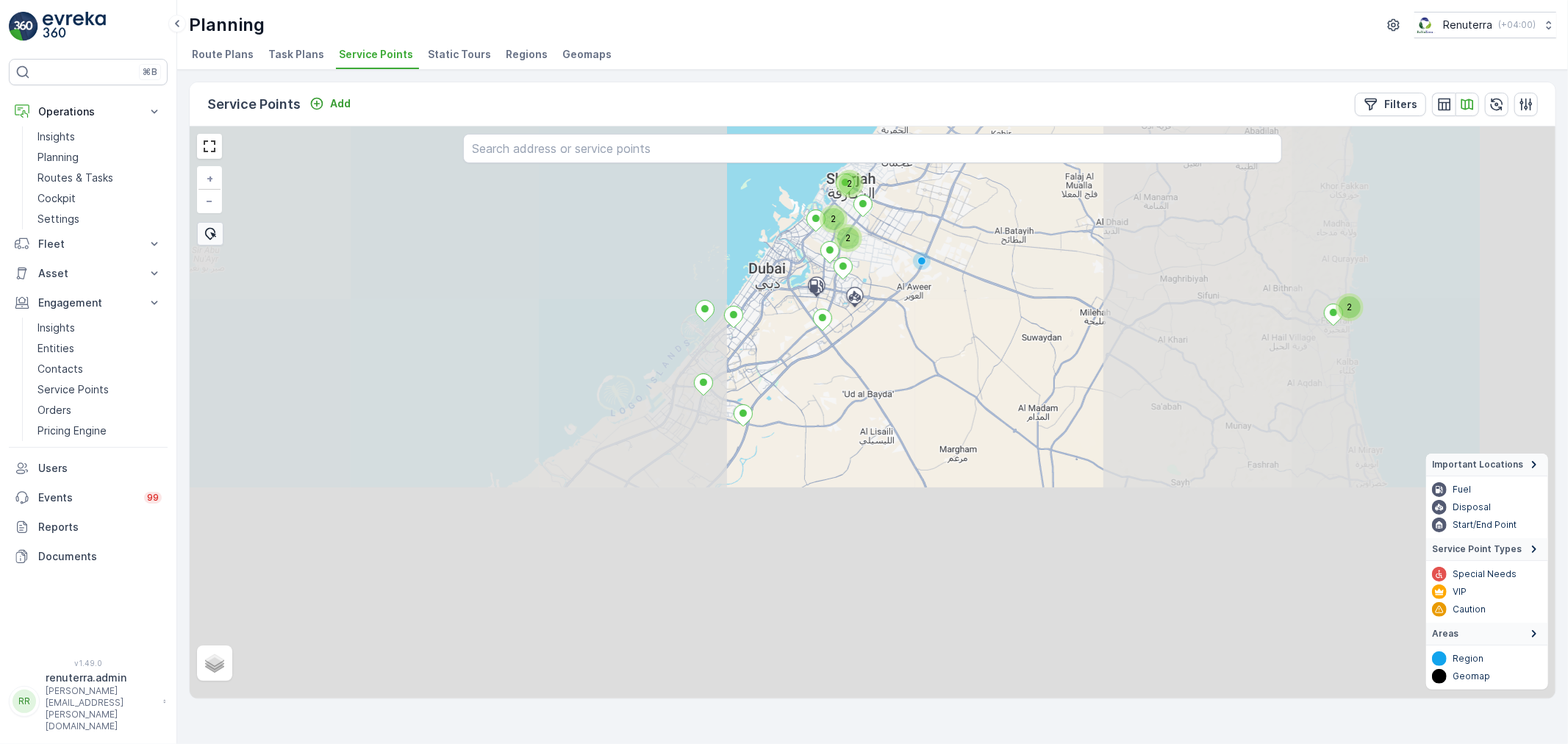
drag, startPoint x: 735, startPoint y: 532, endPoint x: 924, endPoint y: 387, distance: 238.2
click at [924, 387] on div "2 2 2 2 + − Satellite Roadmap Terrain Hybrid Leaflet Important Locations Fuel D…" at bounding box center [873, 412] width 1366 height 572
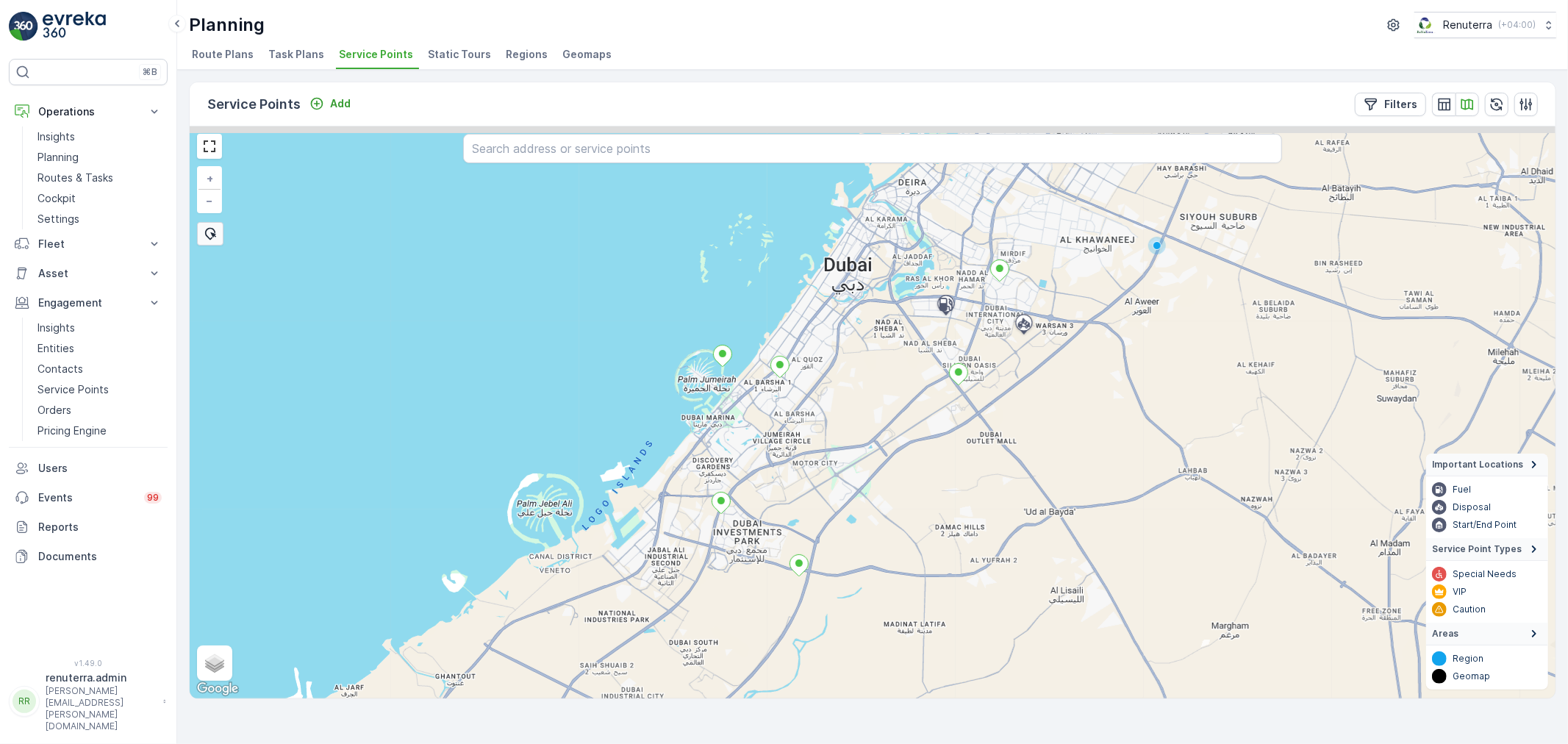
drag, startPoint x: 833, startPoint y: 261, endPoint x: 806, endPoint y: 434, distance: 175.1
click at [806, 435] on div "+ − Satellite Roadmap Terrain Hybrid Leaflet Keyboard shortcuts Map Data Map da…" at bounding box center [873, 412] width 1366 height 572
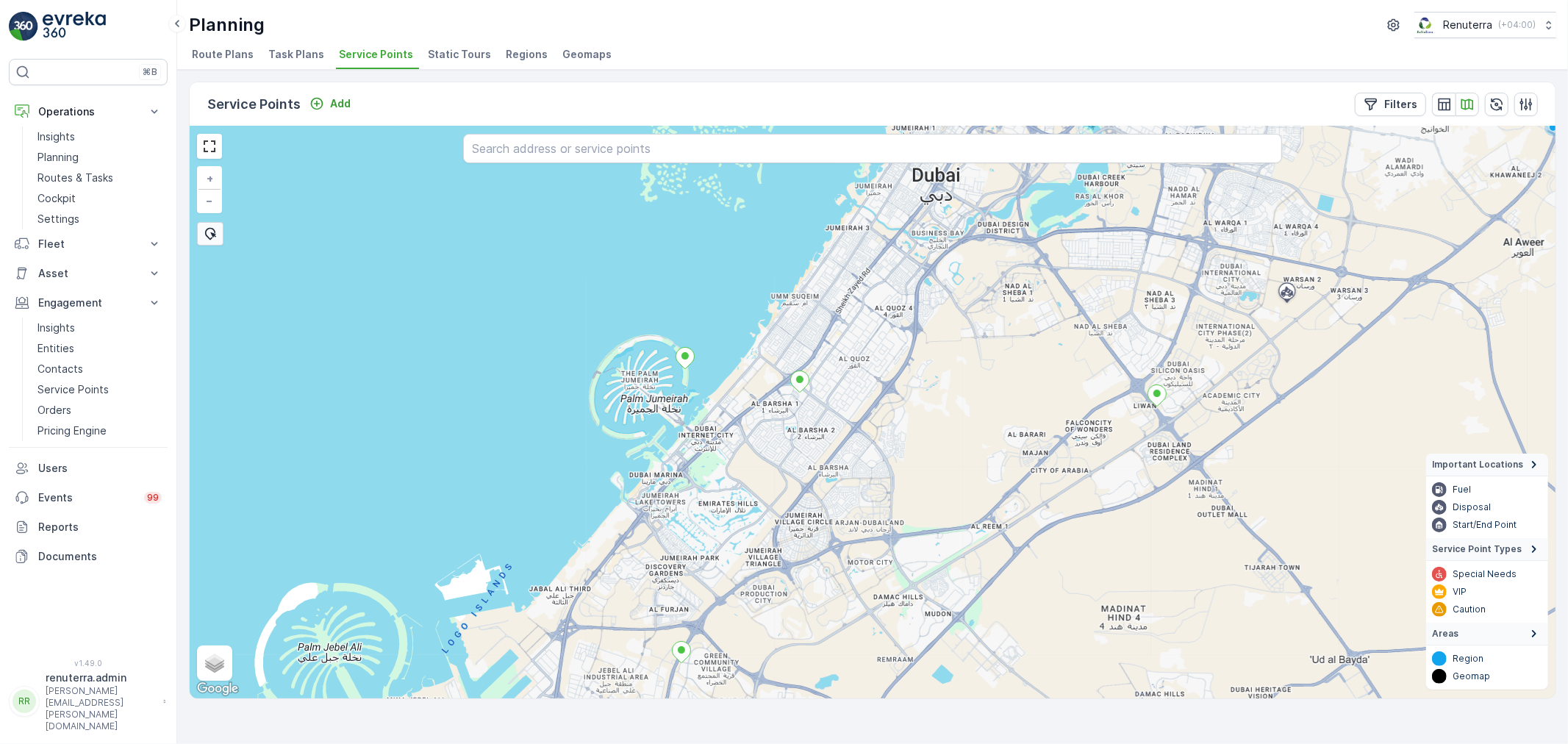
drag, startPoint x: 880, startPoint y: 414, endPoint x: 855, endPoint y: 557, distance: 145.2
click at [855, 557] on div "+ − Satellite Roadmap Terrain Hybrid Leaflet Keyboard shortcuts Map Data Map da…" at bounding box center [873, 412] width 1366 height 572
click at [1438, 97] on icon "button" at bounding box center [1443, 104] width 14 height 14
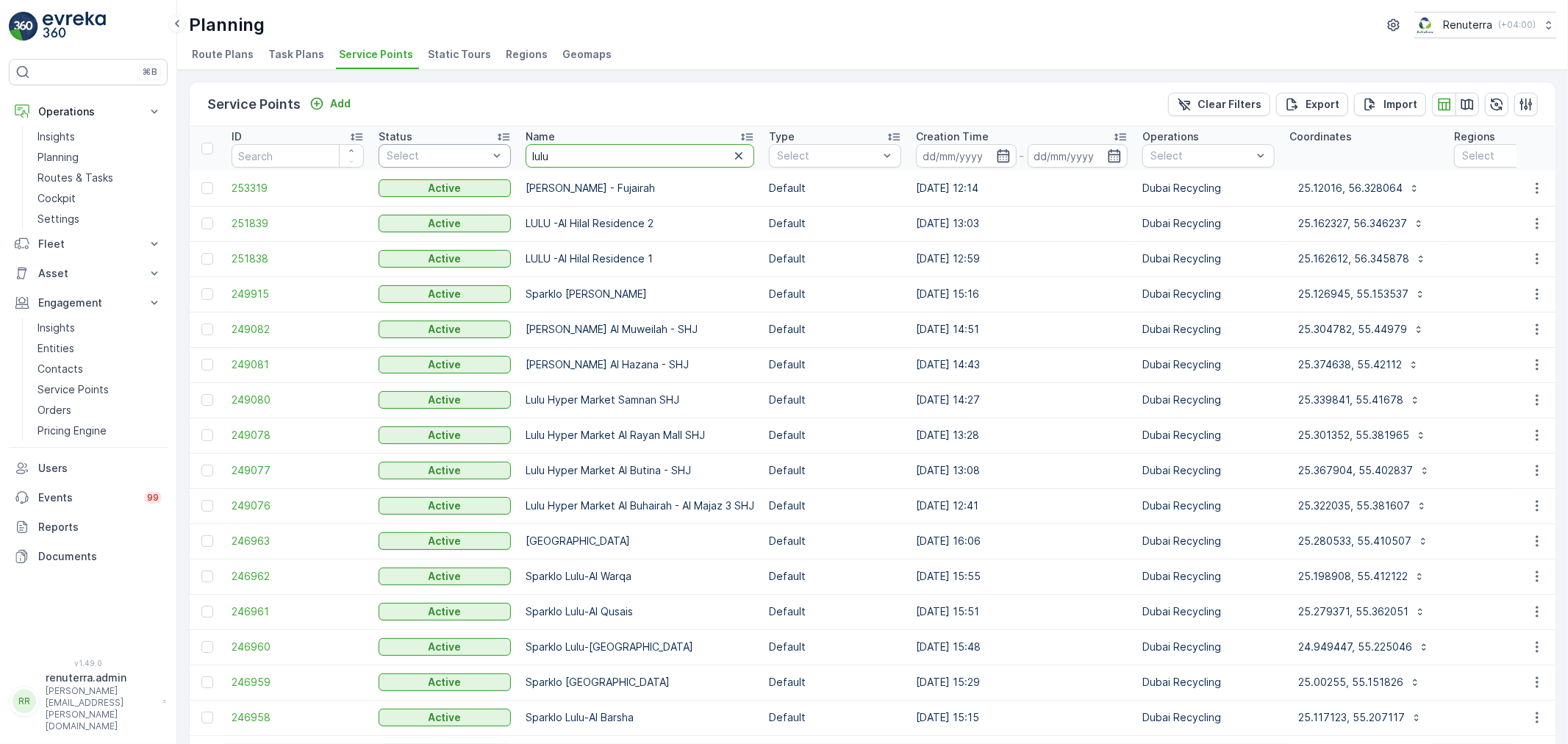
drag, startPoint x: 586, startPoint y: 157, endPoint x: 461, endPoint y: 149, distance: 125.3
type input "wasl"
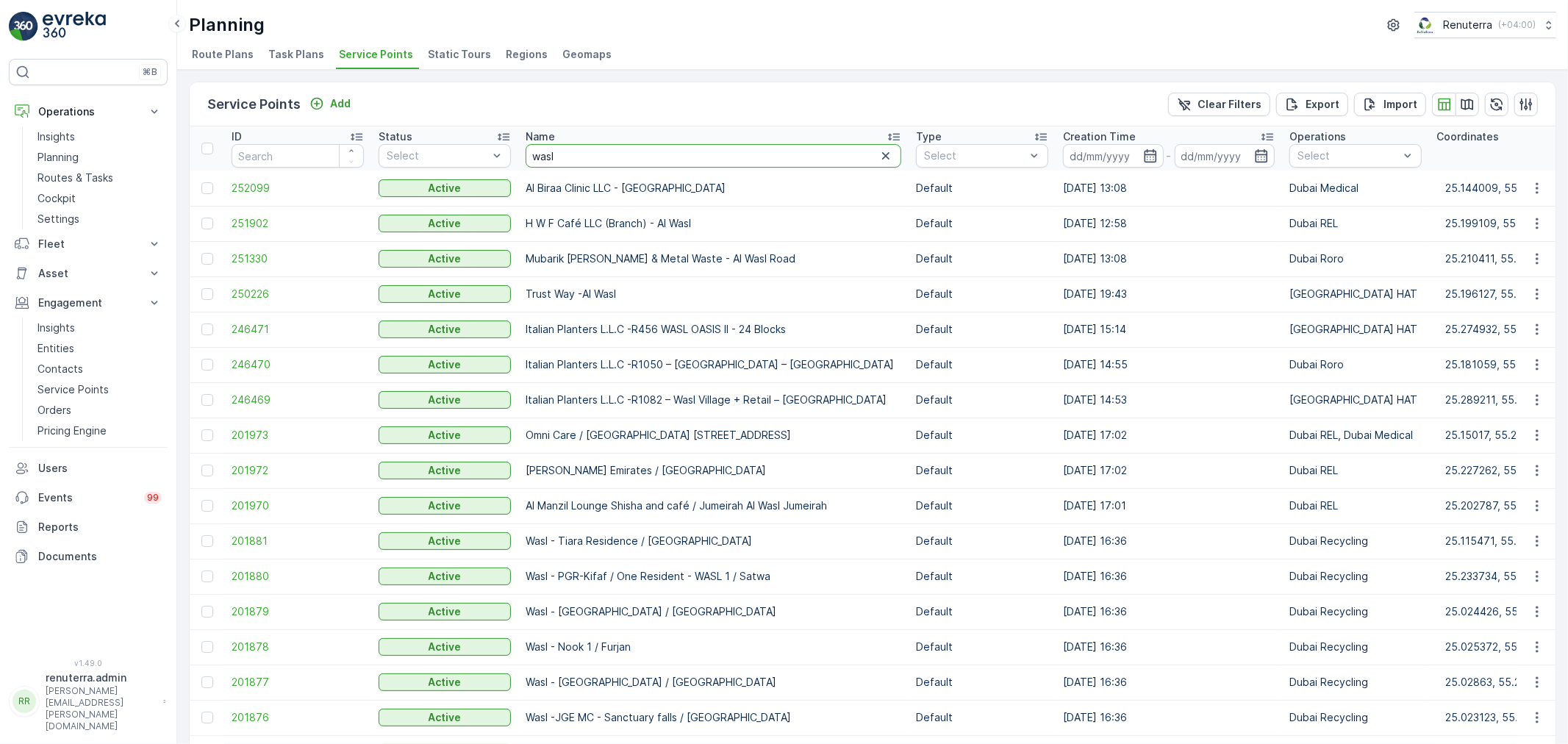
click at [577, 163] on input "wasl" at bounding box center [713, 156] width 375 height 24
type input "wasl gr"
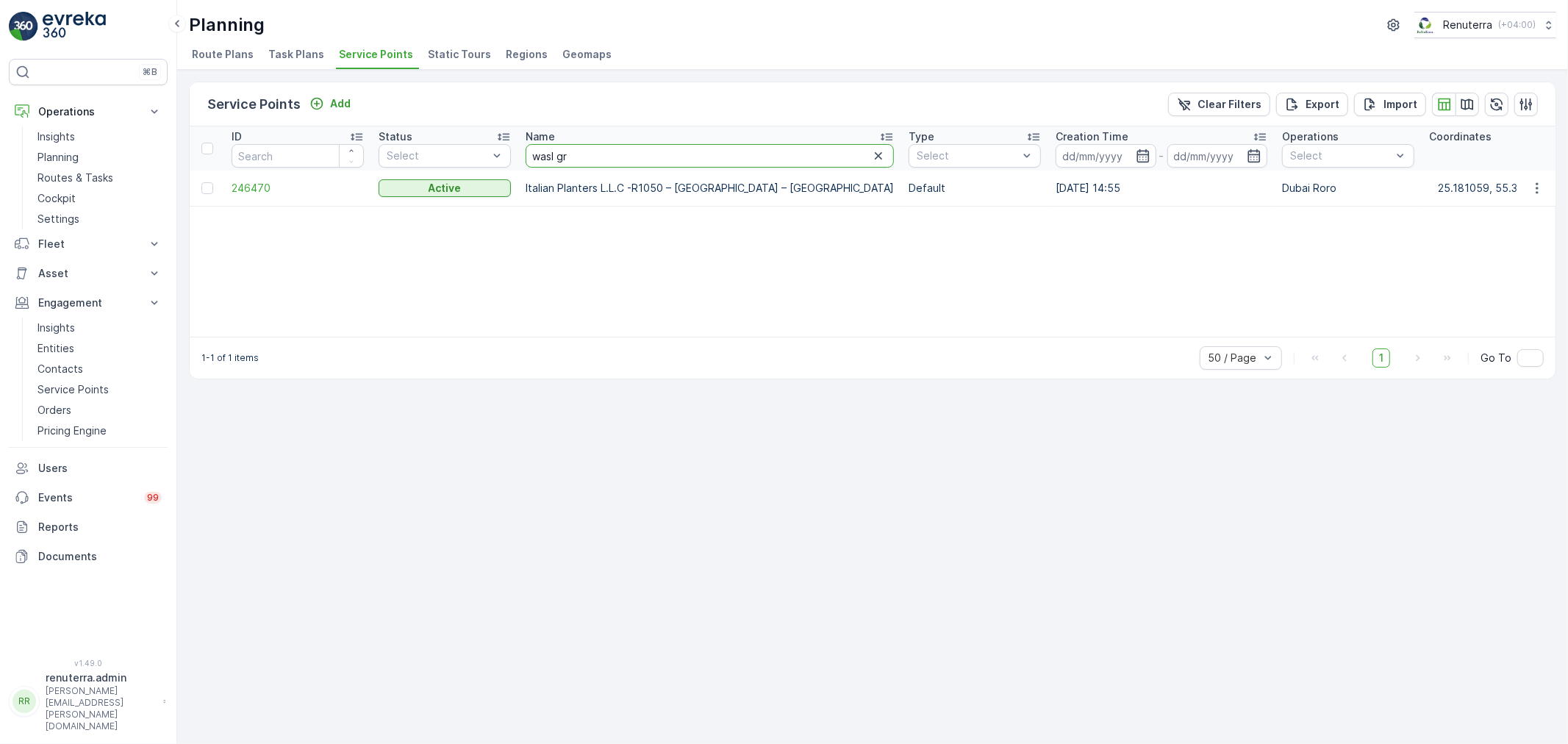
click at [586, 154] on input "wasl gr" at bounding box center [710, 156] width 368 height 24
click at [580, 157] on input "wasl gr" at bounding box center [710, 156] width 368 height 24
type input "wasl grada"
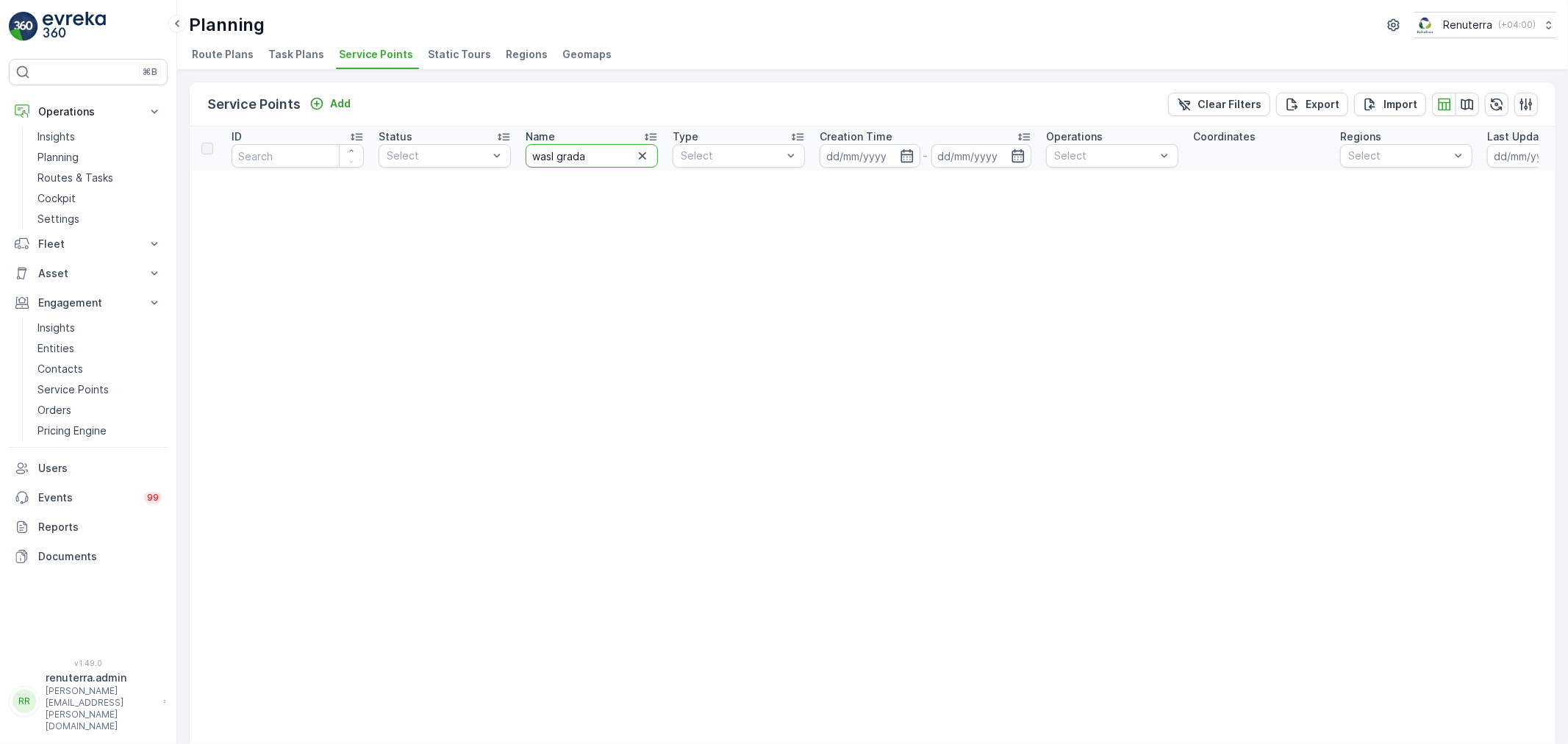
drag, startPoint x: 604, startPoint y: 152, endPoint x: 520, endPoint y: 144, distance: 84.4
click at [520, 144] on th "Name wasl grada" at bounding box center [591, 148] width 147 height 44
click at [596, 150] on input "wasl grada" at bounding box center [592, 156] width 132 height 24
type input "wasl"
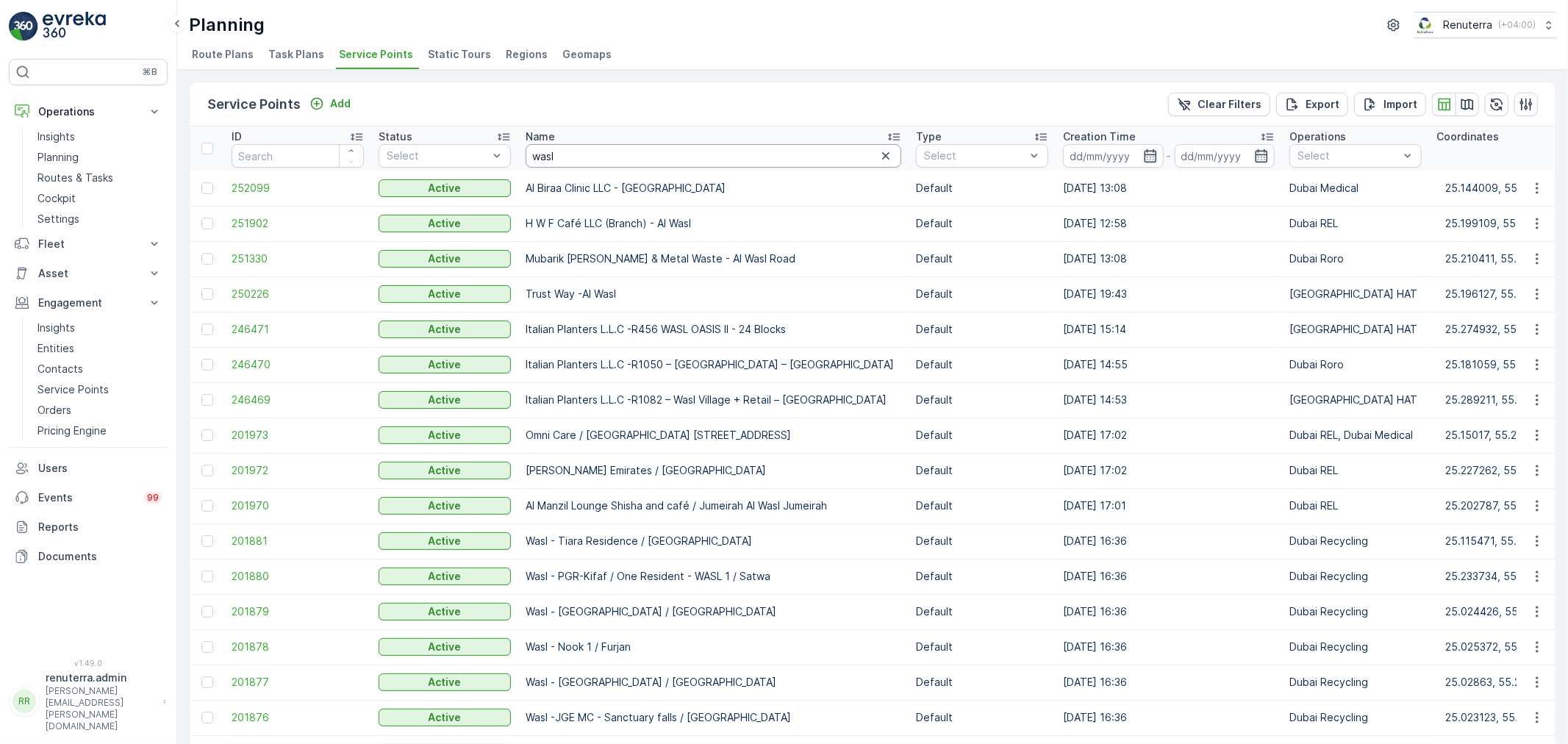
click at [571, 163] on input "wasl" at bounding box center [713, 156] width 375 height 24
type input "wasl - Gra"
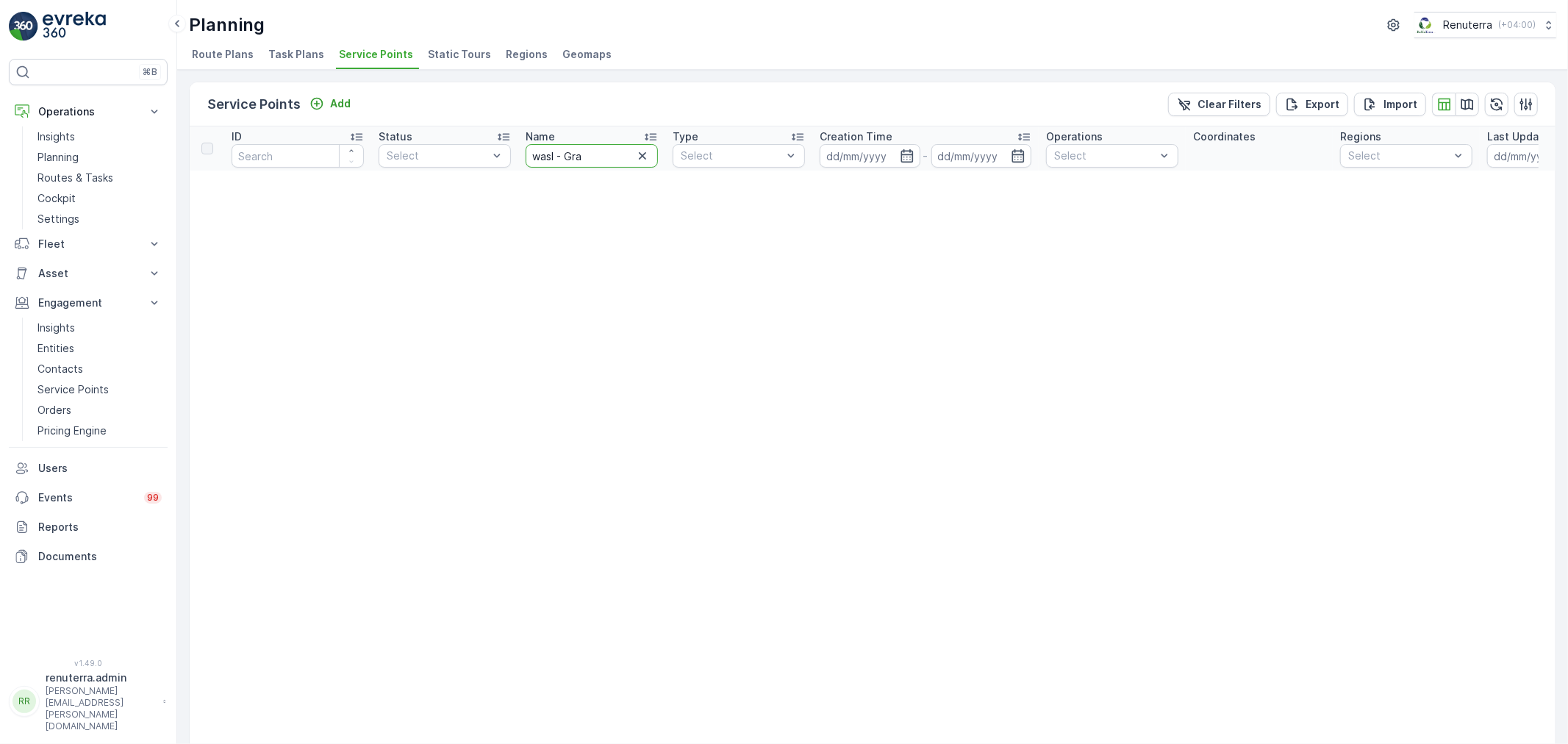
click at [582, 148] on input "wasl - Gra" at bounding box center [592, 156] width 132 height 24
type input "wasl -"
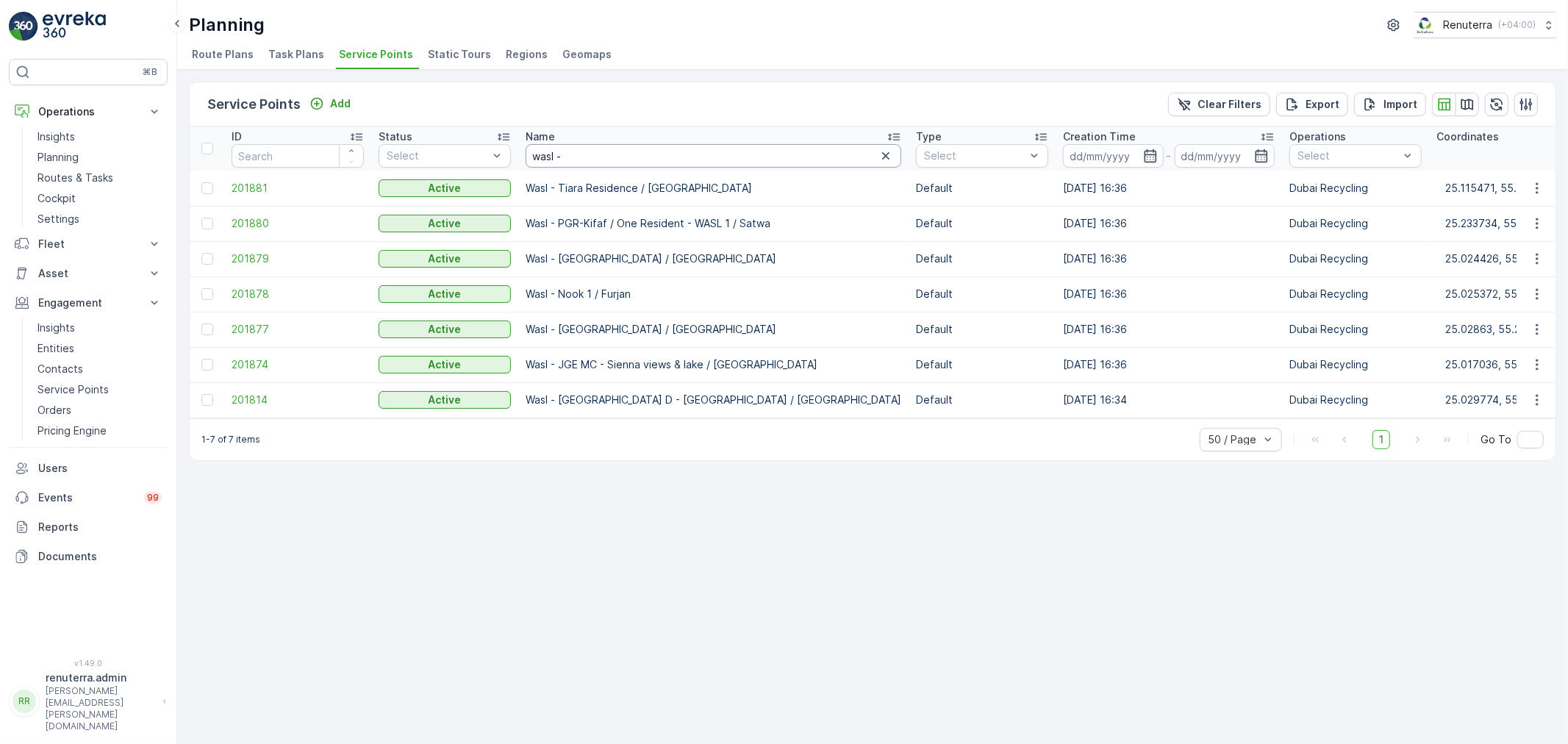
click at [582, 148] on input "wasl -" at bounding box center [713, 156] width 375 height 24
type input "wasl - Gar"
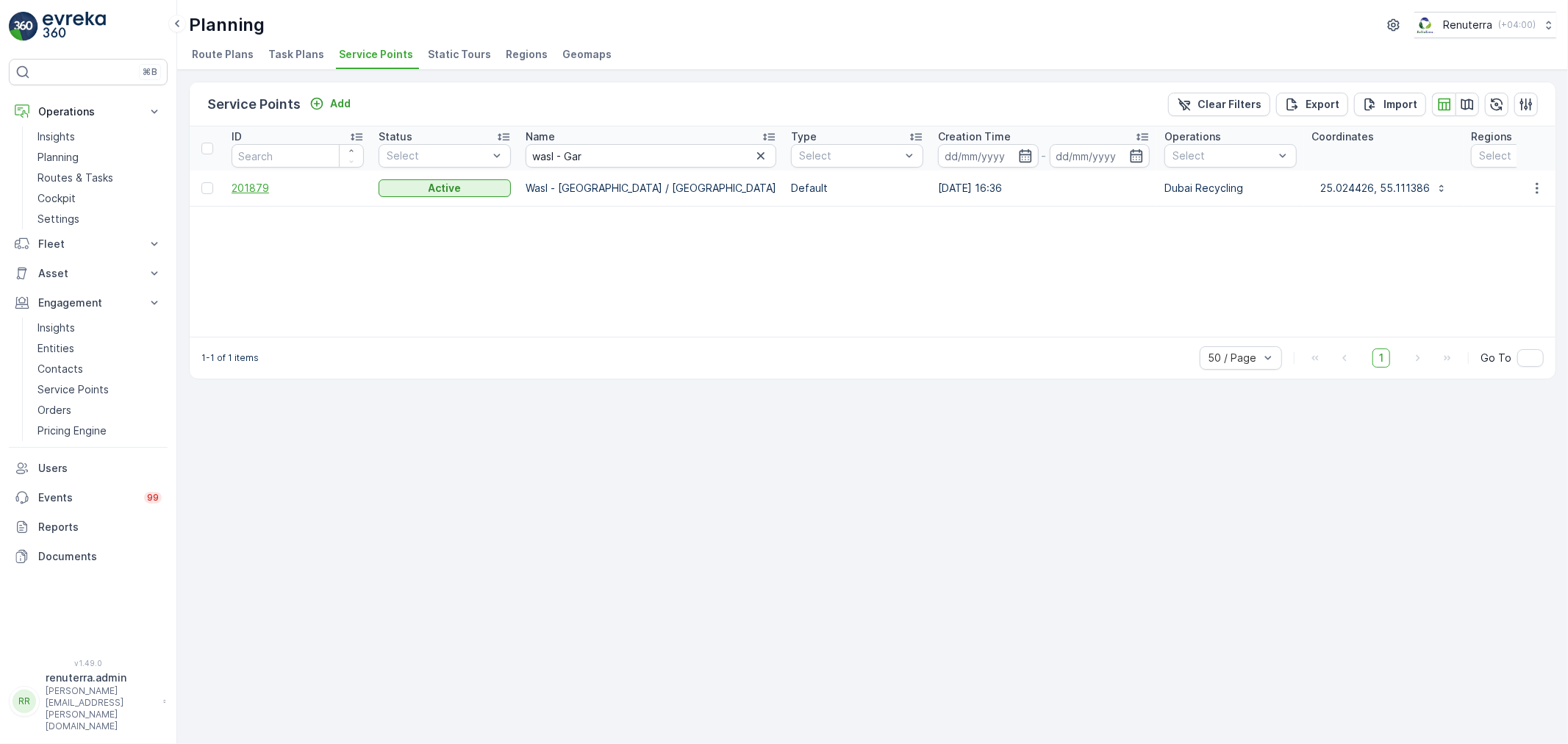
click at [259, 182] on span "201879" at bounding box center [298, 188] width 132 height 14
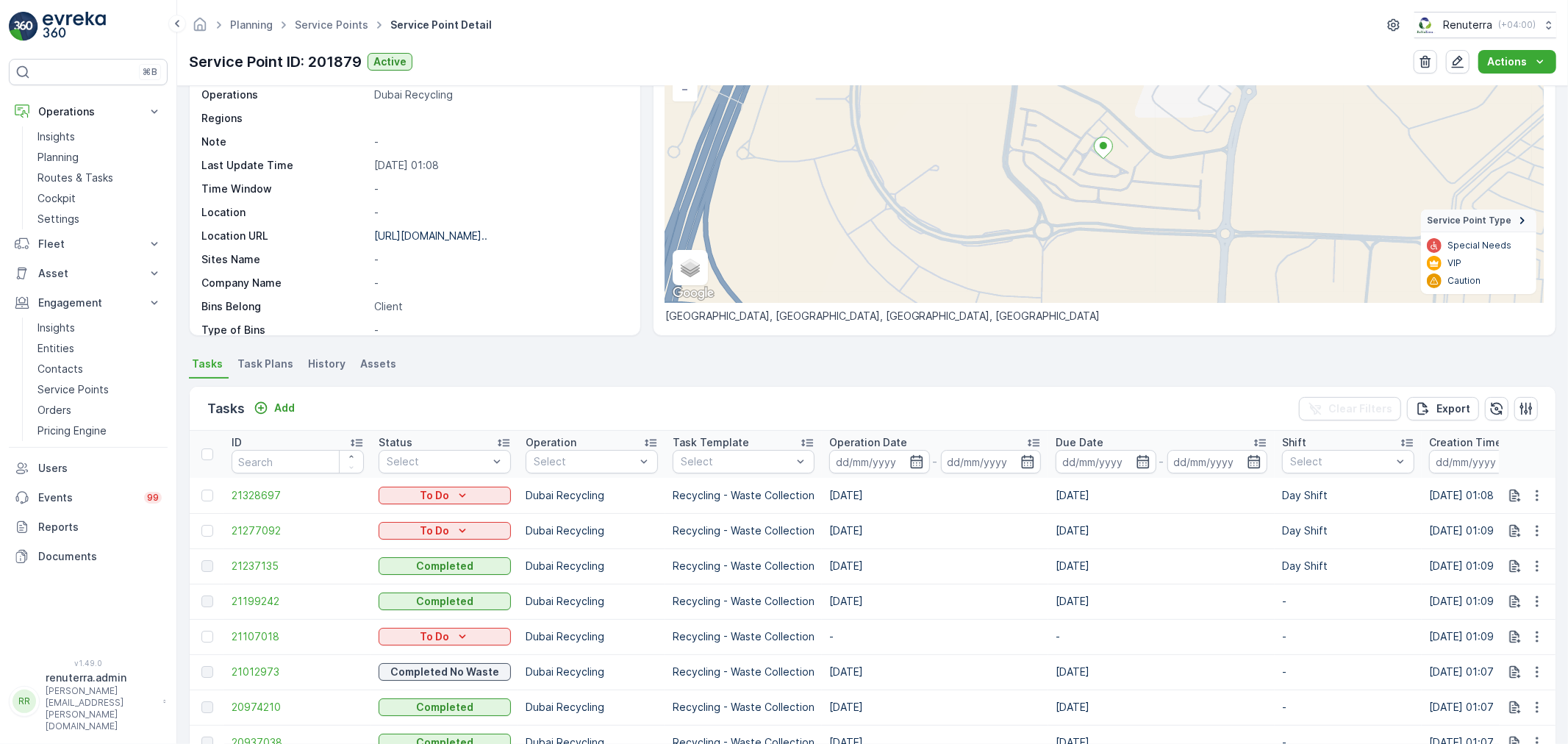
scroll to position [163, 0]
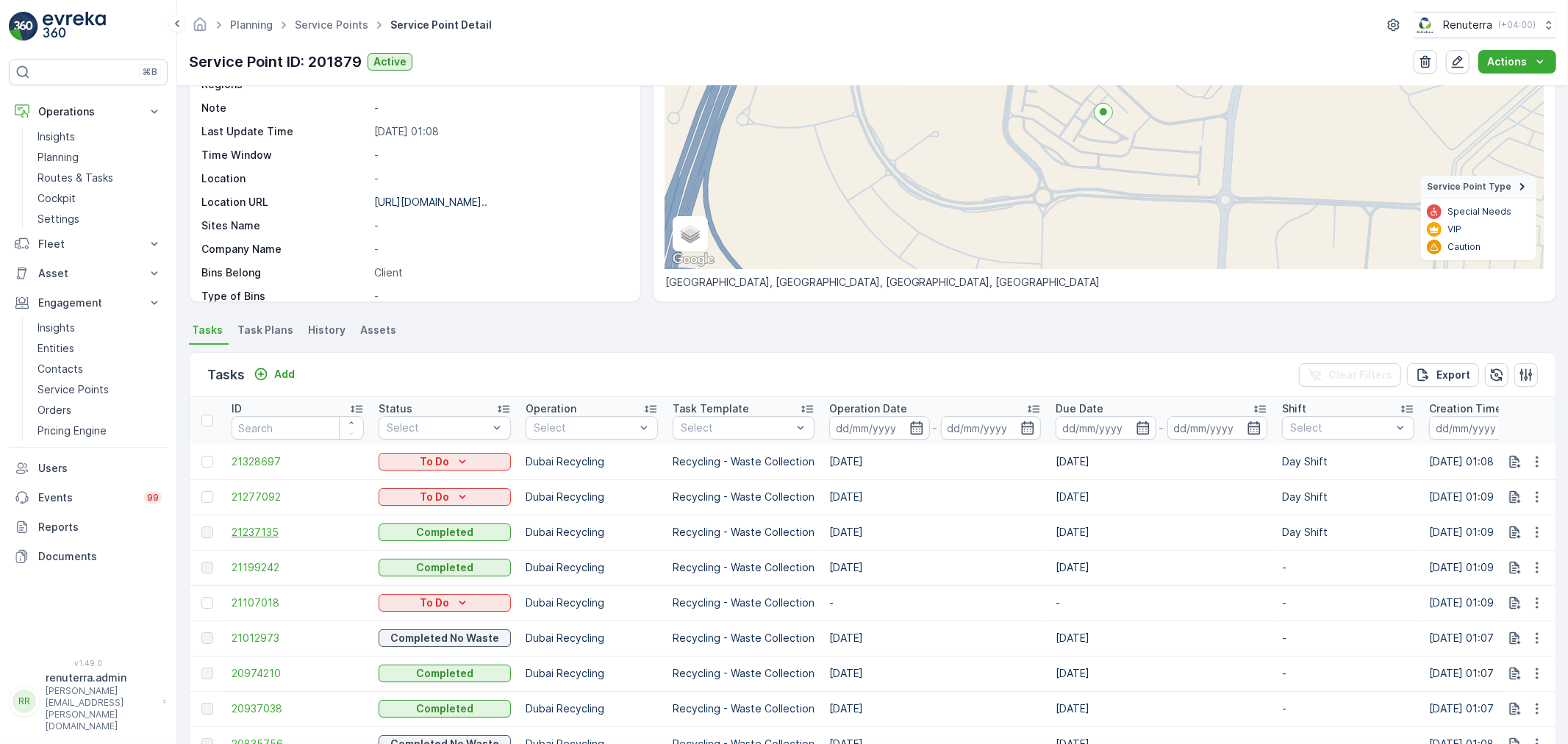
click at [267, 530] on span "21237135" at bounding box center [298, 532] width 132 height 14
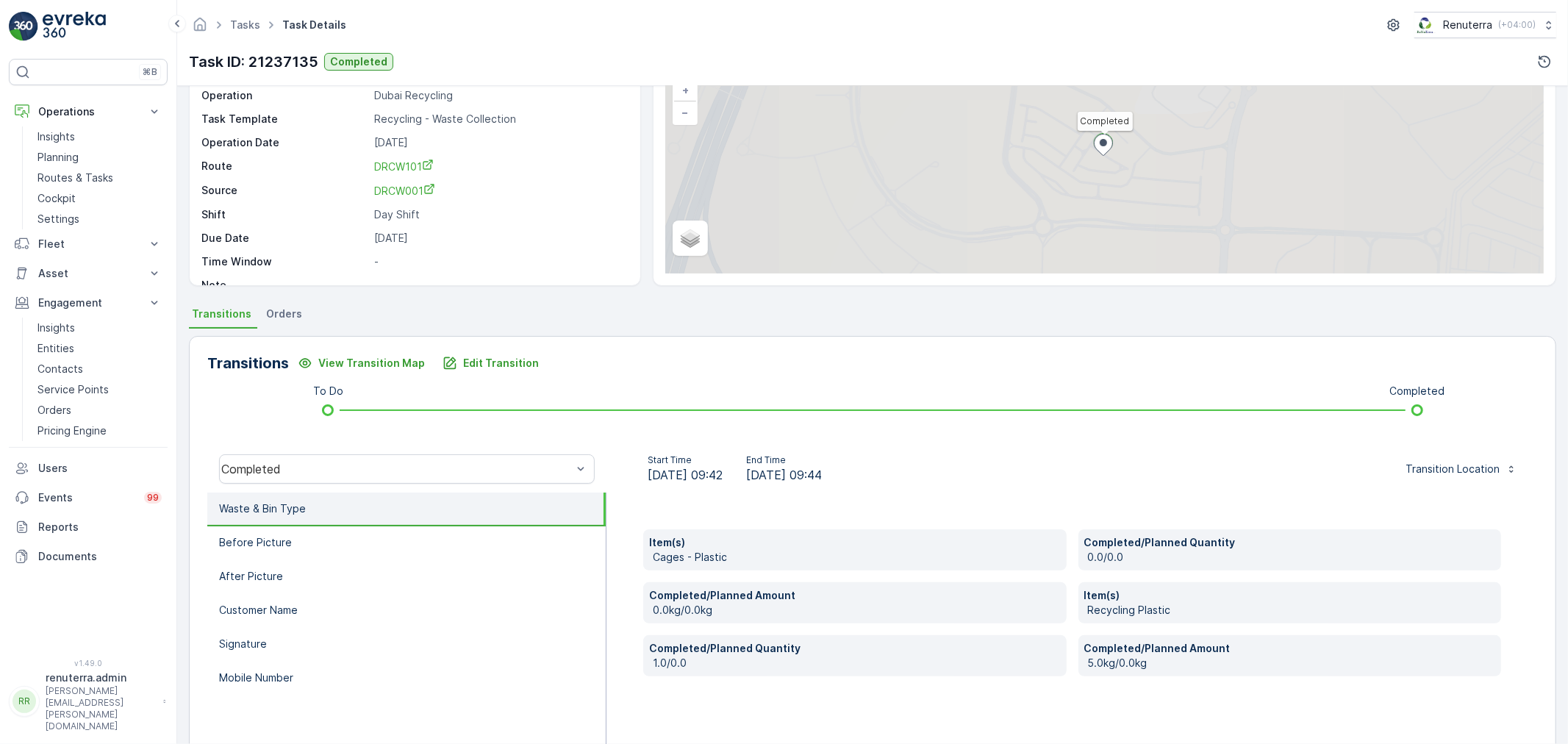
scroll to position [182, 0]
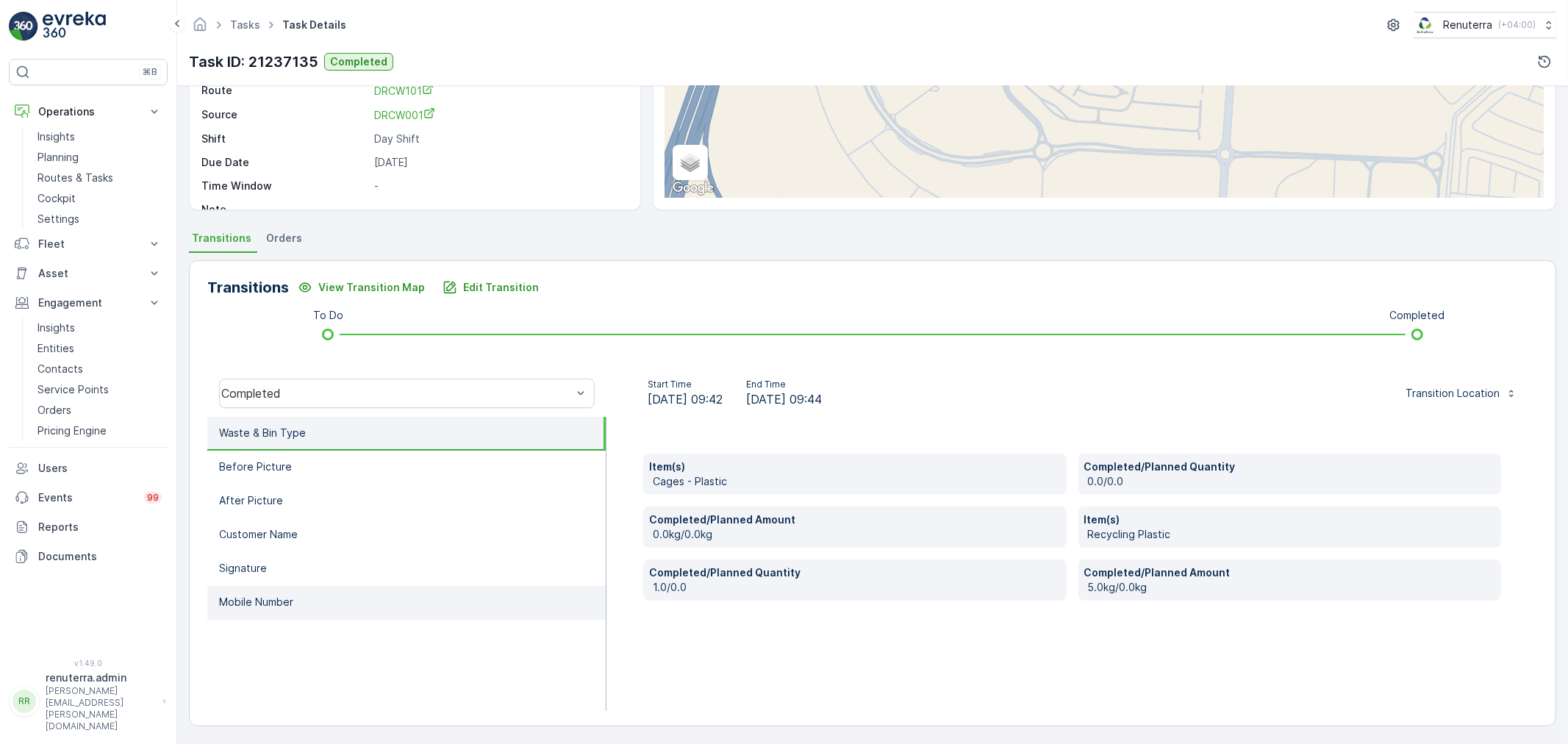
click at [267, 596] on p "Mobile Number" at bounding box center [256, 602] width 74 height 14
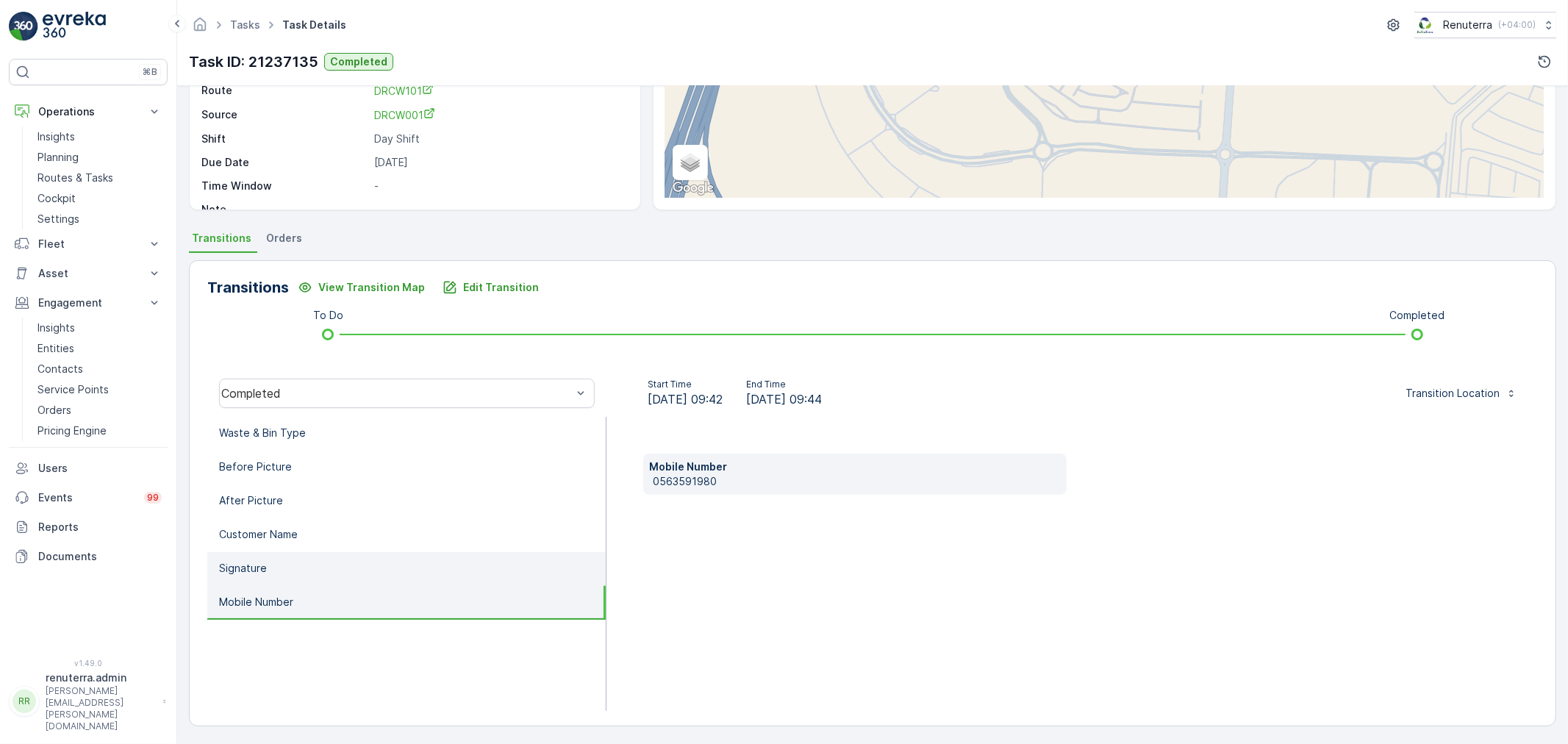
click at [265, 568] on p "Signature" at bounding box center [242, 568] width 48 height 14
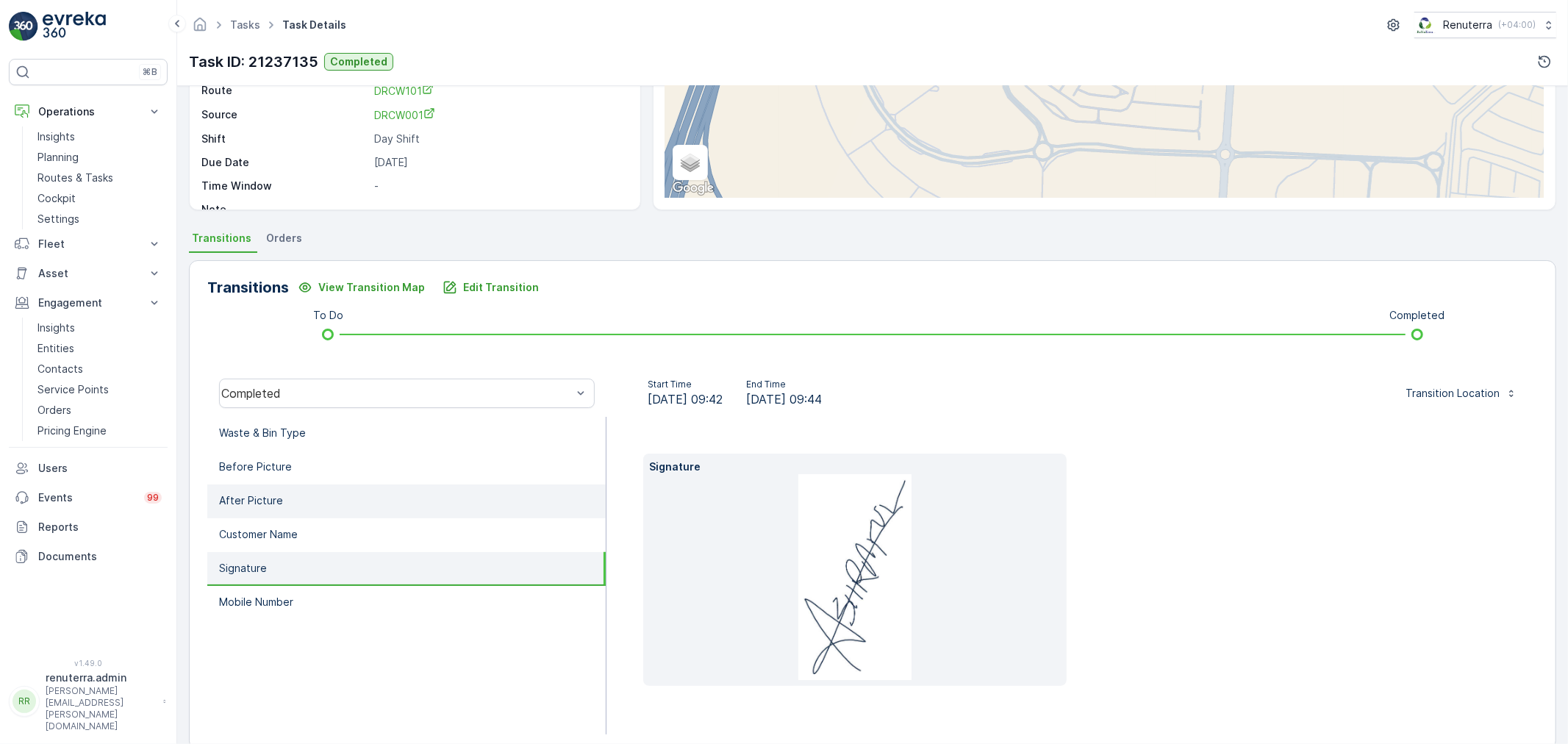
click at [280, 498] on p "After Picture" at bounding box center [251, 500] width 64 height 14
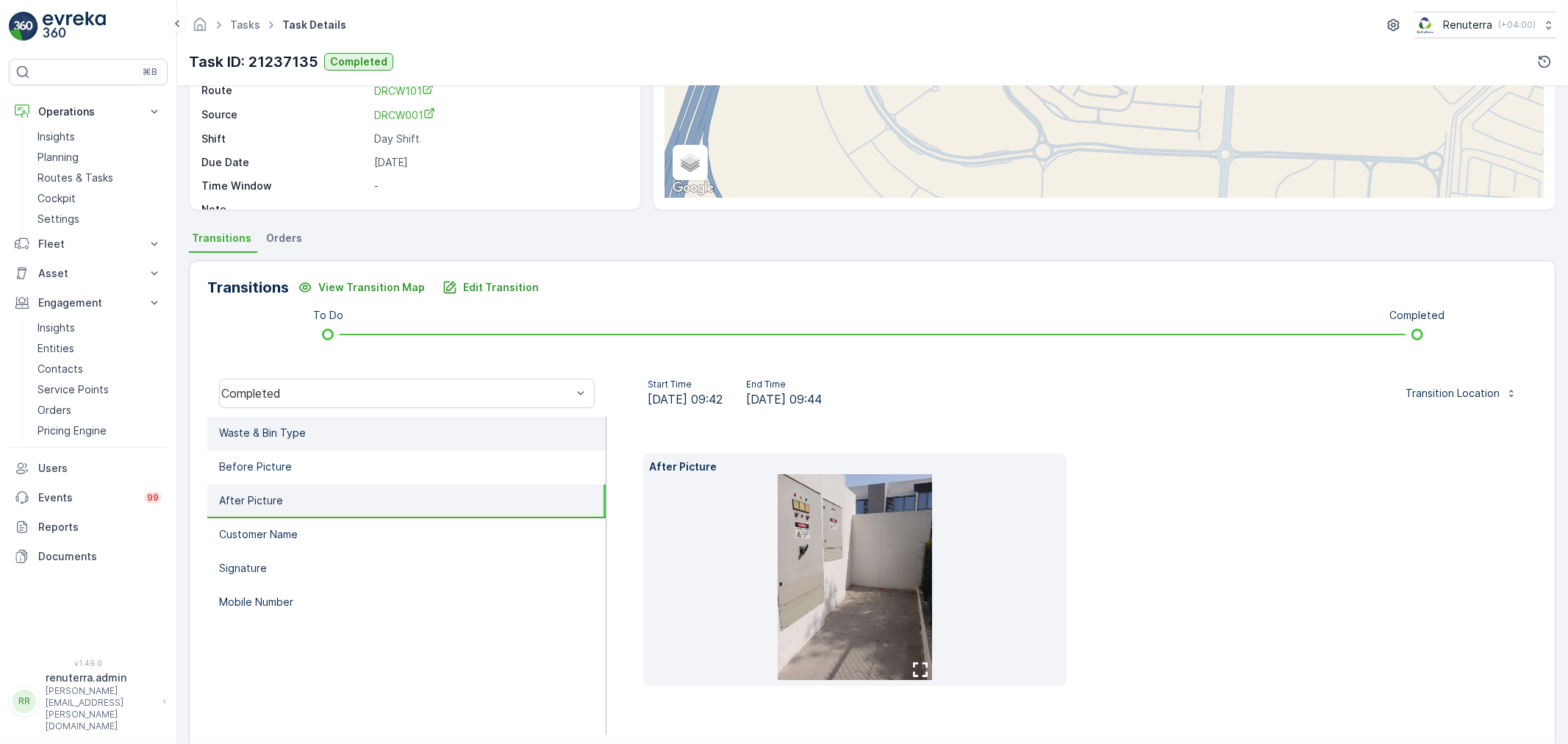
click at [283, 422] on li "Waste & Bin Type" at bounding box center [406, 434] width 398 height 34
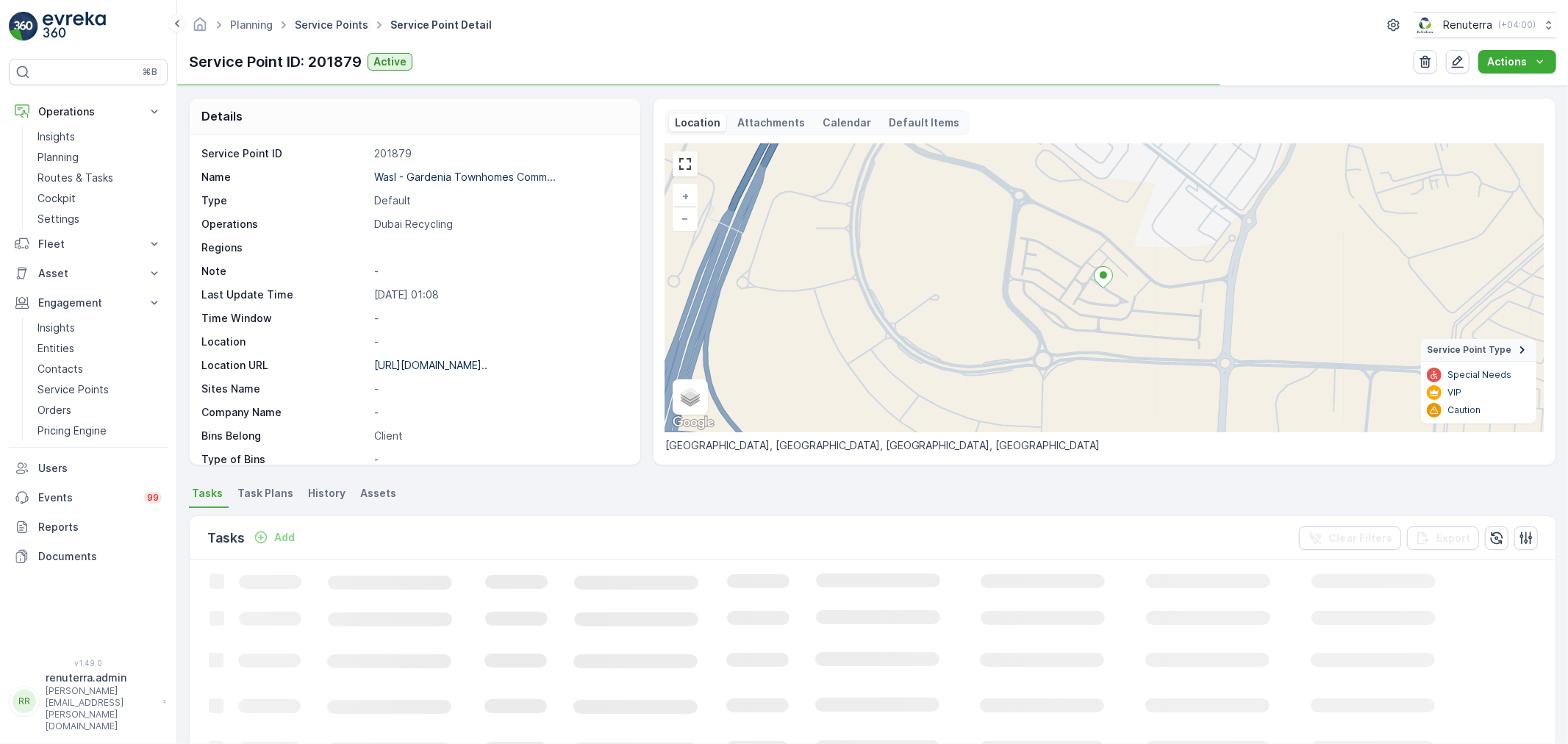
click at [334, 24] on link "Service Points" at bounding box center [331, 24] width 74 height 12
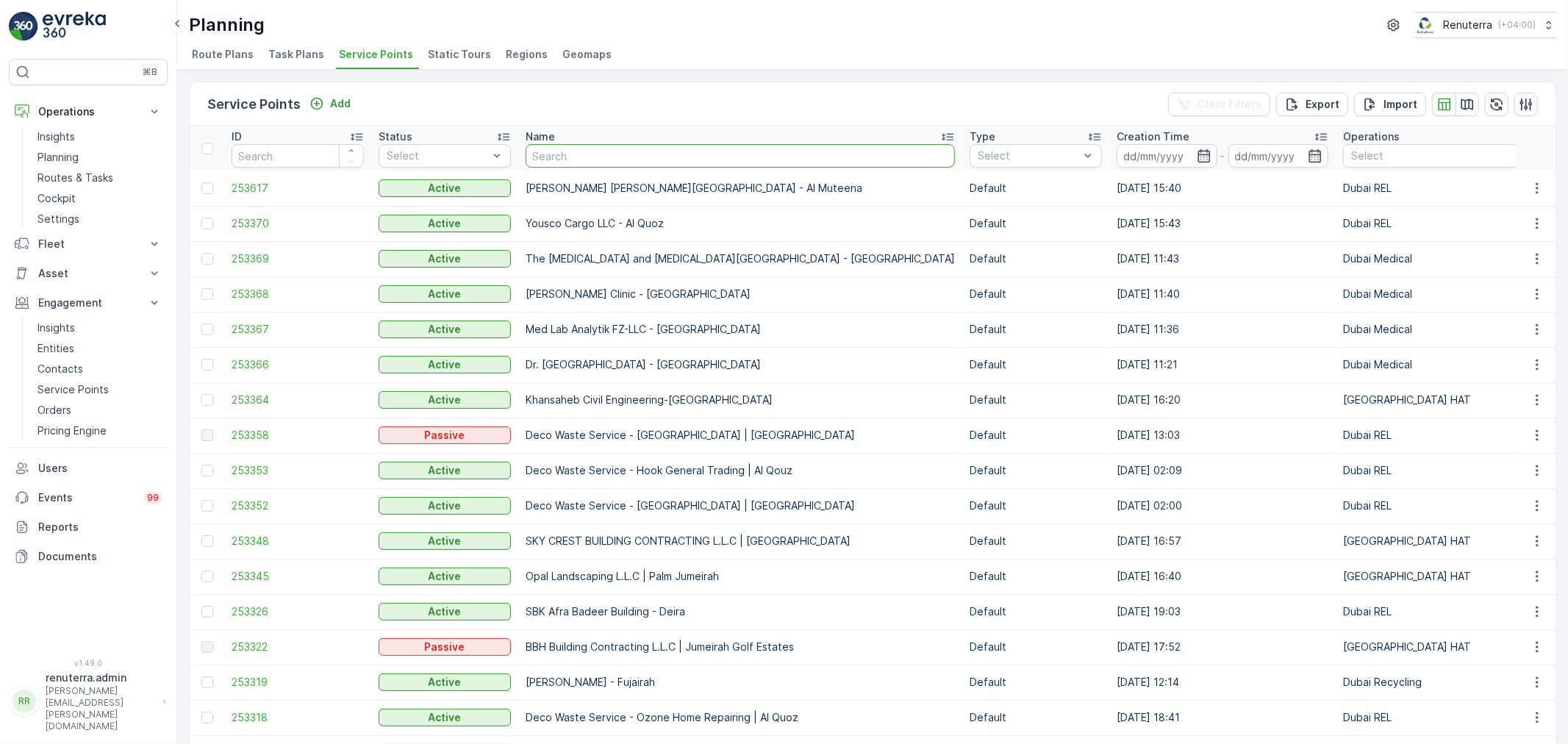
click at [571, 155] on input "text" at bounding box center [740, 156] width 429 height 24
type input "dr"
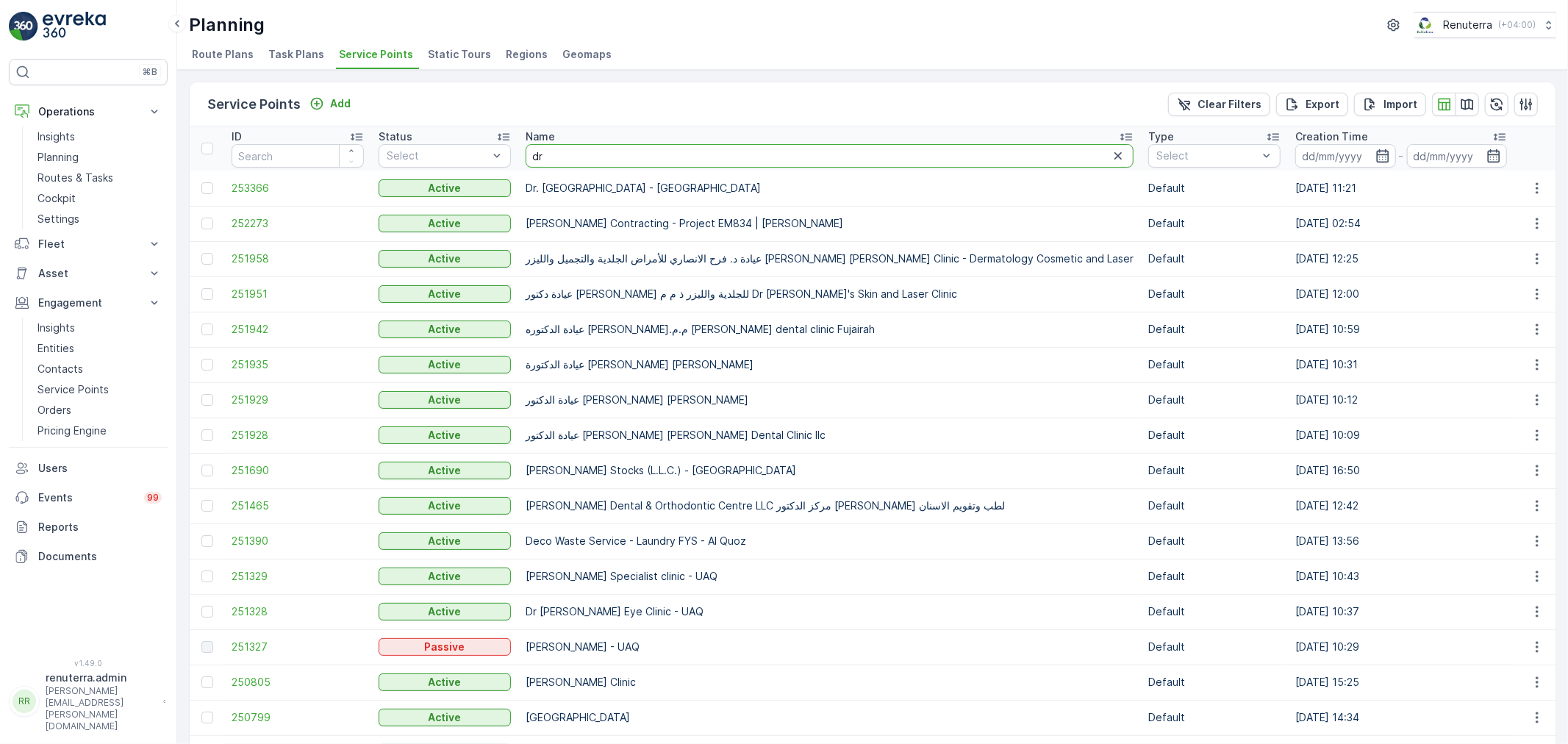
drag, startPoint x: 559, startPoint y: 156, endPoint x: 457, endPoint y: 137, distance: 103.8
type input "fak"
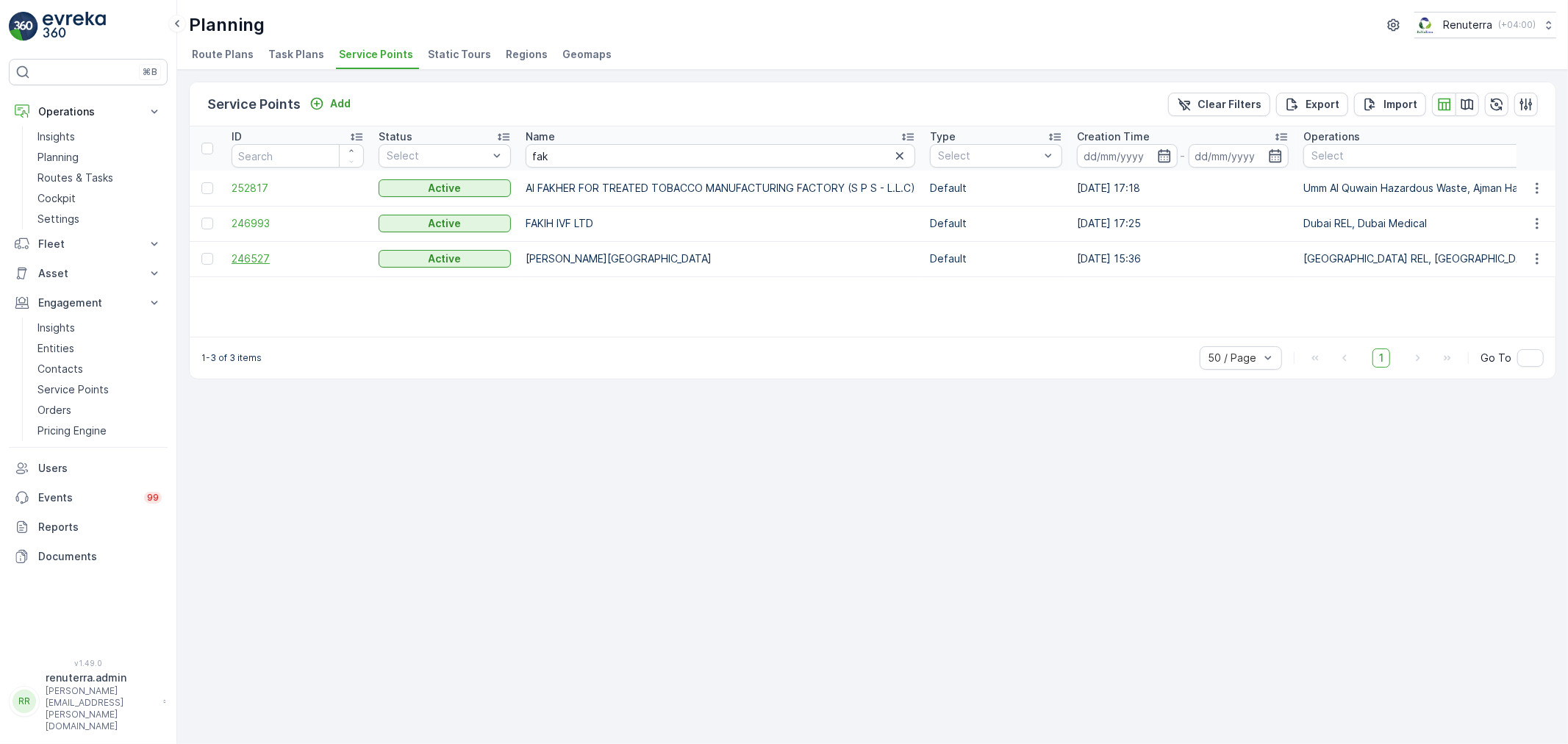
click at [248, 256] on span "246527" at bounding box center [298, 258] width 132 height 14
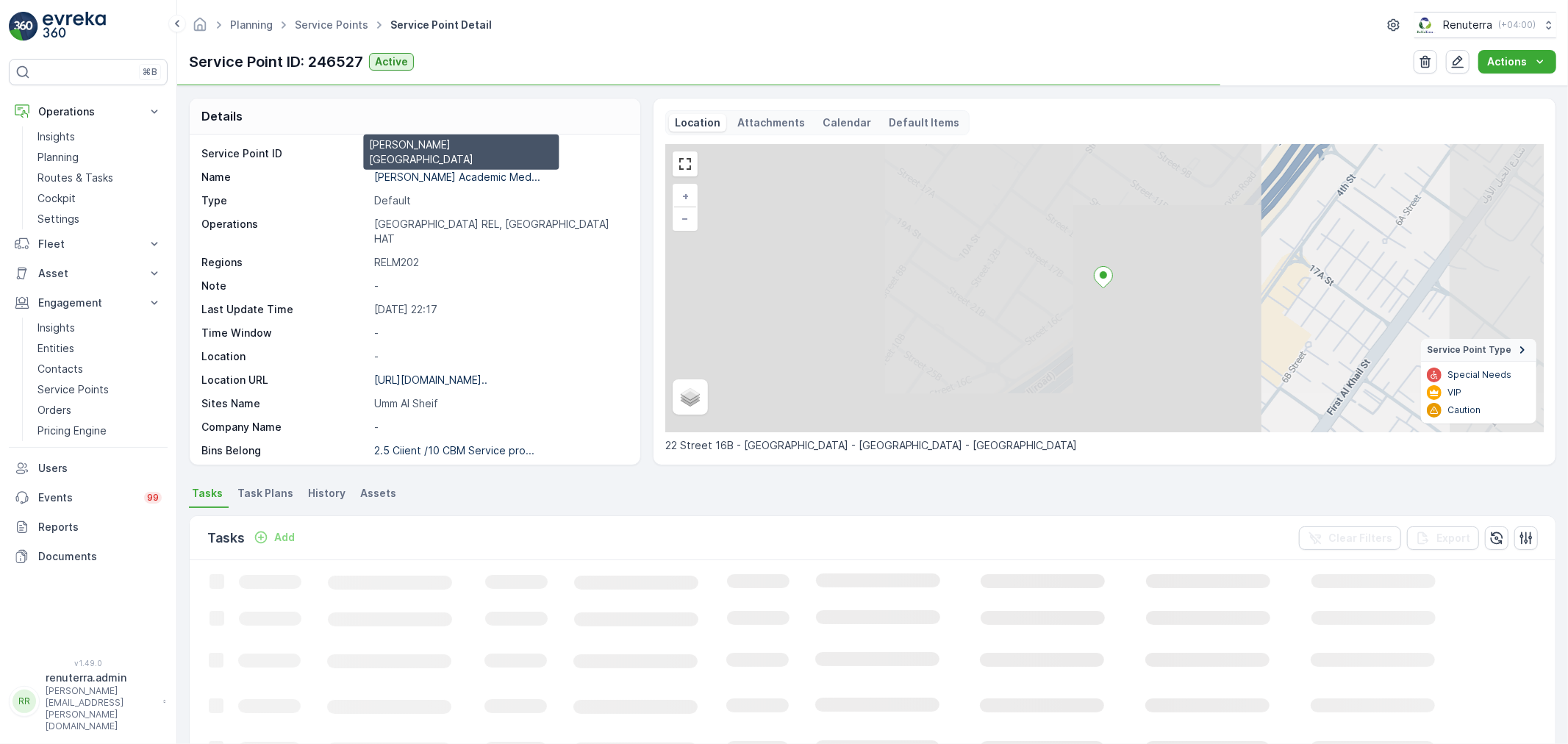
click at [457, 179] on p "Dr Soliman Fakeeh Academic Med..." at bounding box center [457, 176] width 166 height 12
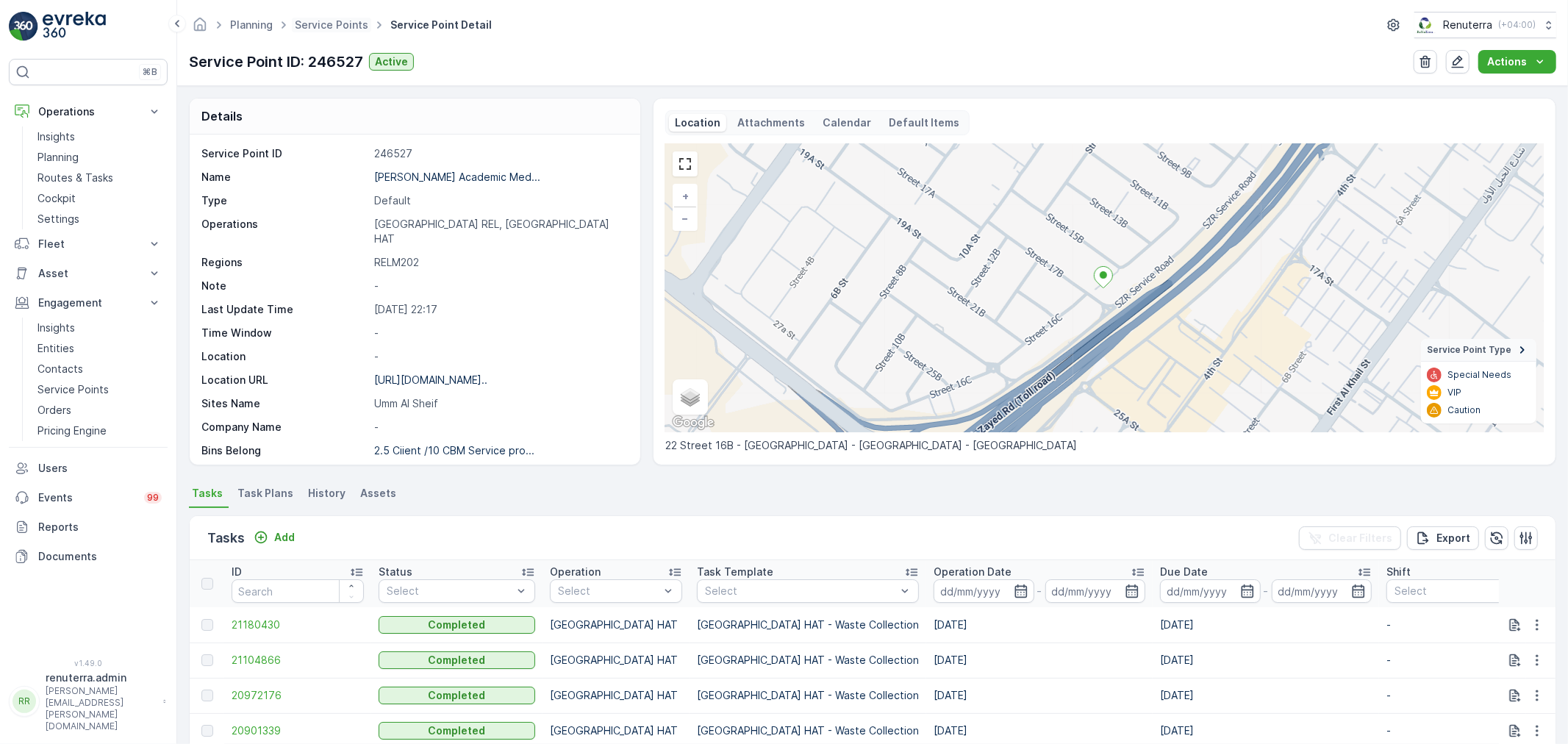
click at [321, 31] on span "Service Points" at bounding box center [331, 24] width 79 height 14
click at [309, 27] on link "Service Points" at bounding box center [331, 24] width 74 height 12
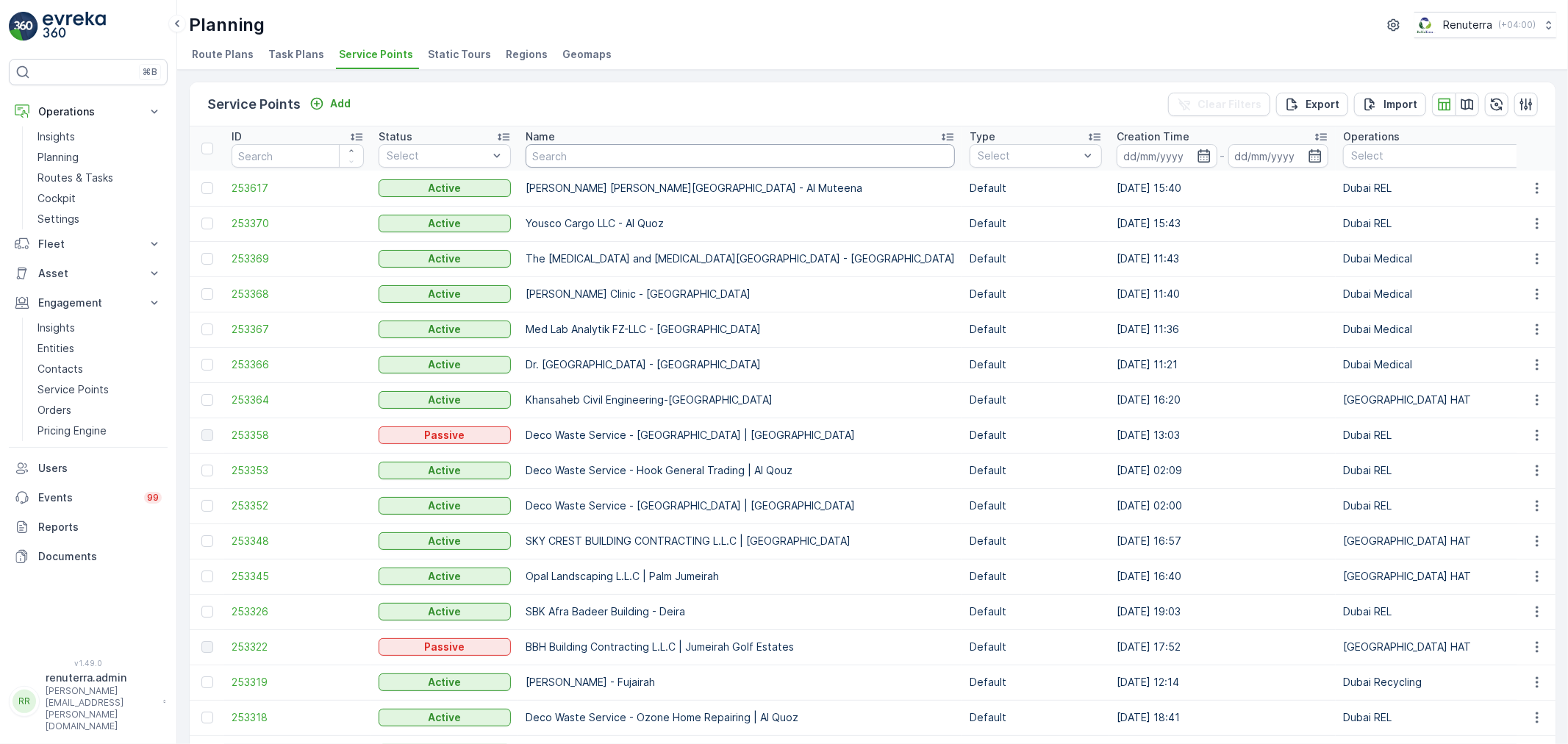
click at [557, 153] on input "text" at bounding box center [740, 156] width 429 height 24
type input "al tayer"
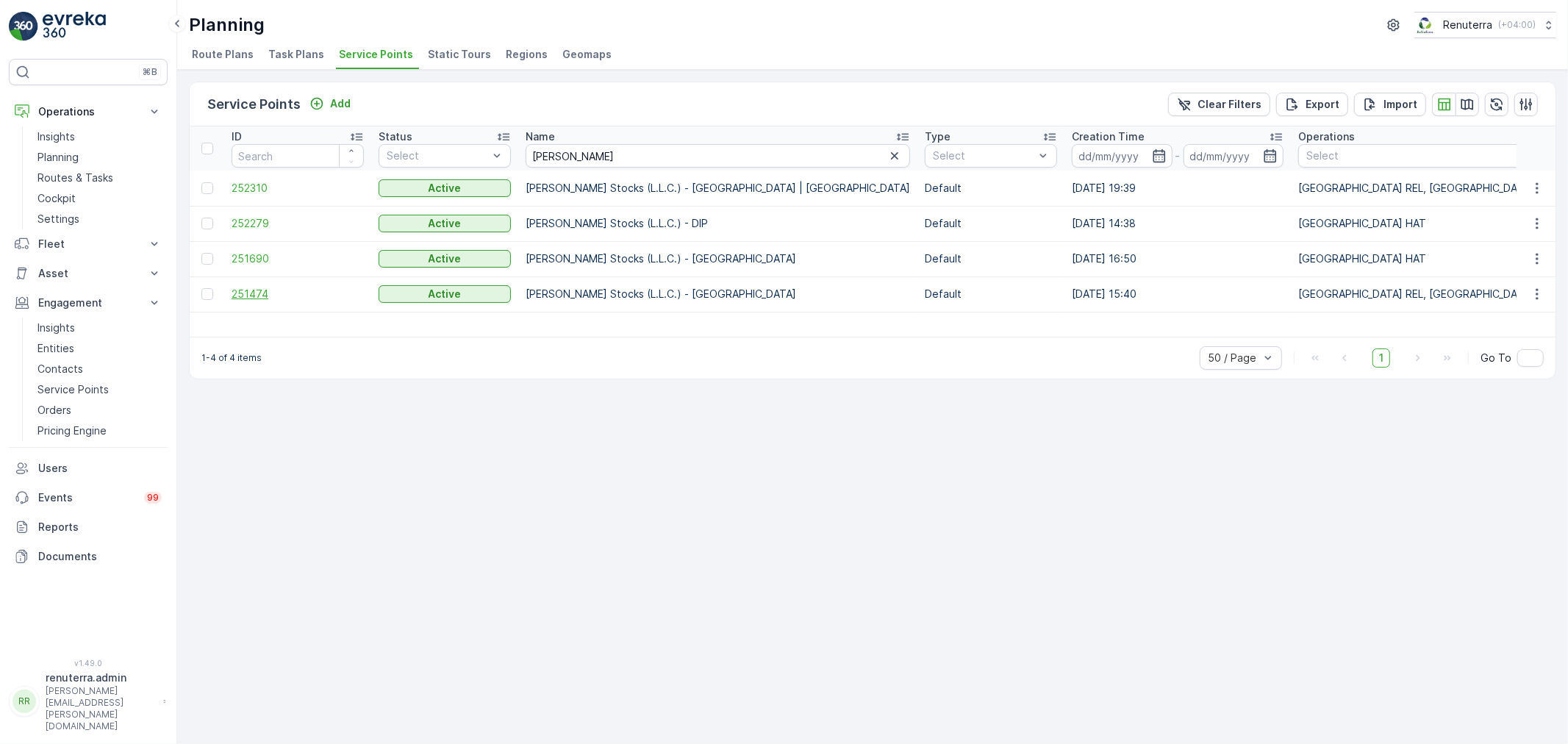
click at [246, 292] on span "251474" at bounding box center [298, 293] width 132 height 14
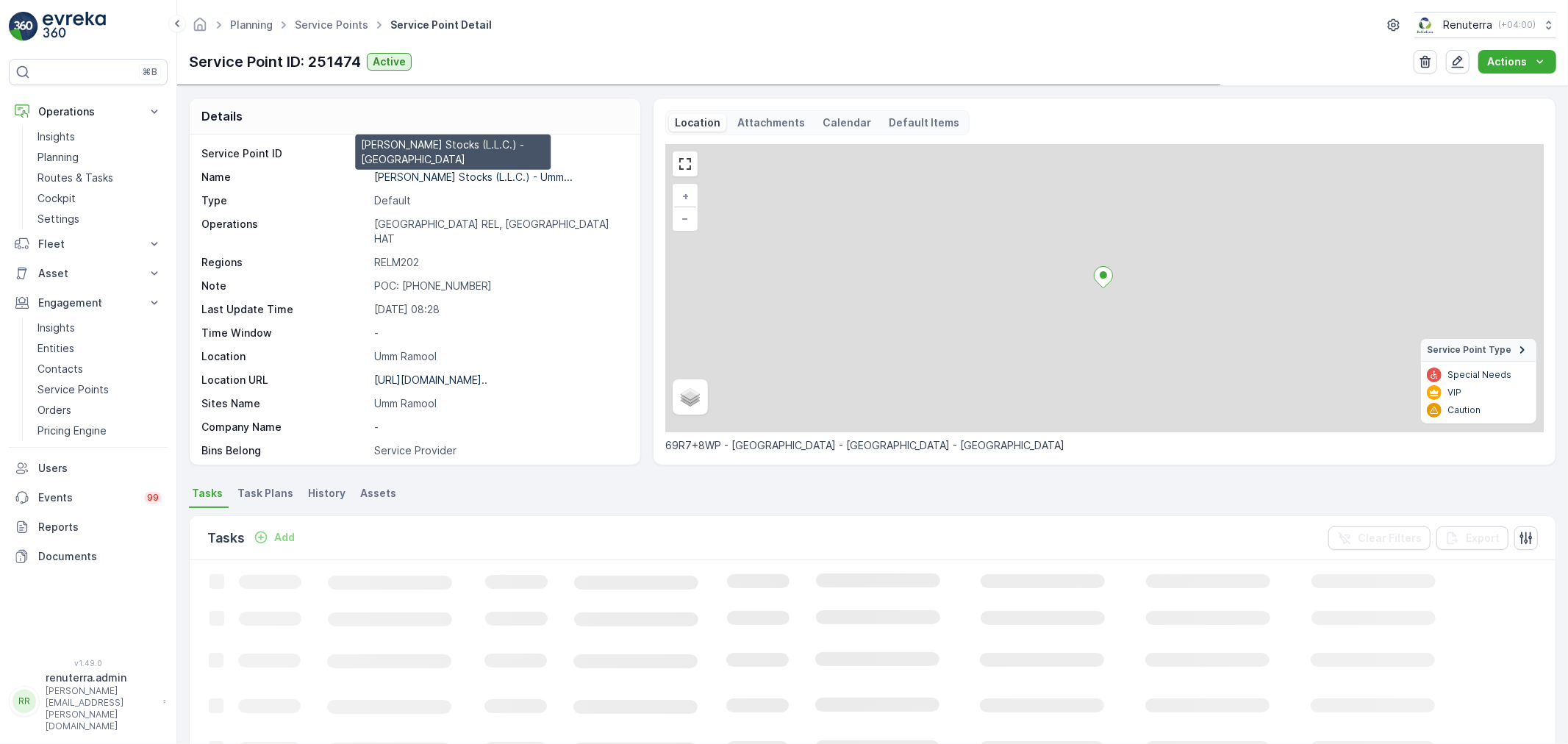
click at [465, 173] on p "Al Tayer Stocks (L.L.C.) - Umm..." at bounding box center [473, 176] width 198 height 12
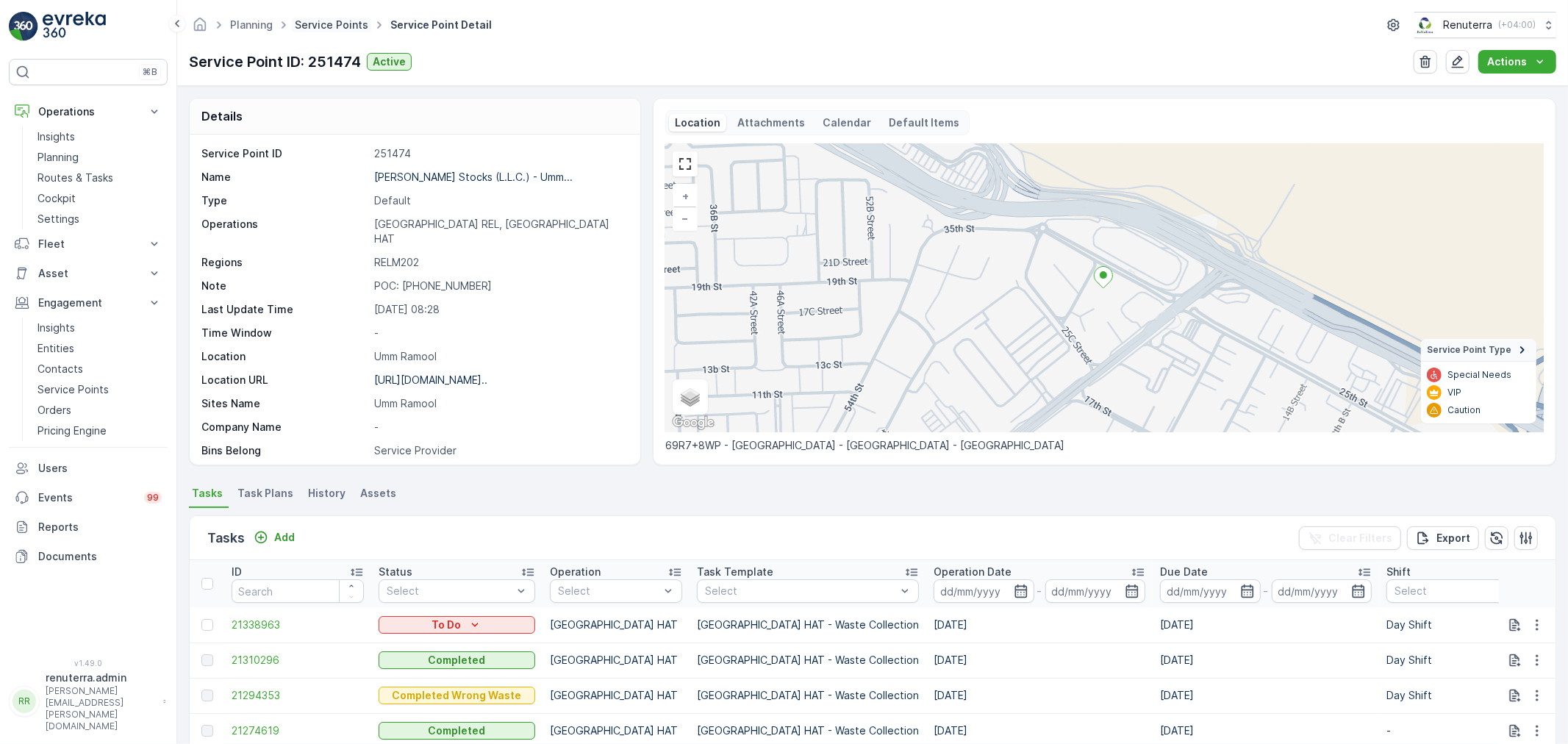
click at [327, 25] on link "Service Points" at bounding box center [331, 24] width 74 height 12
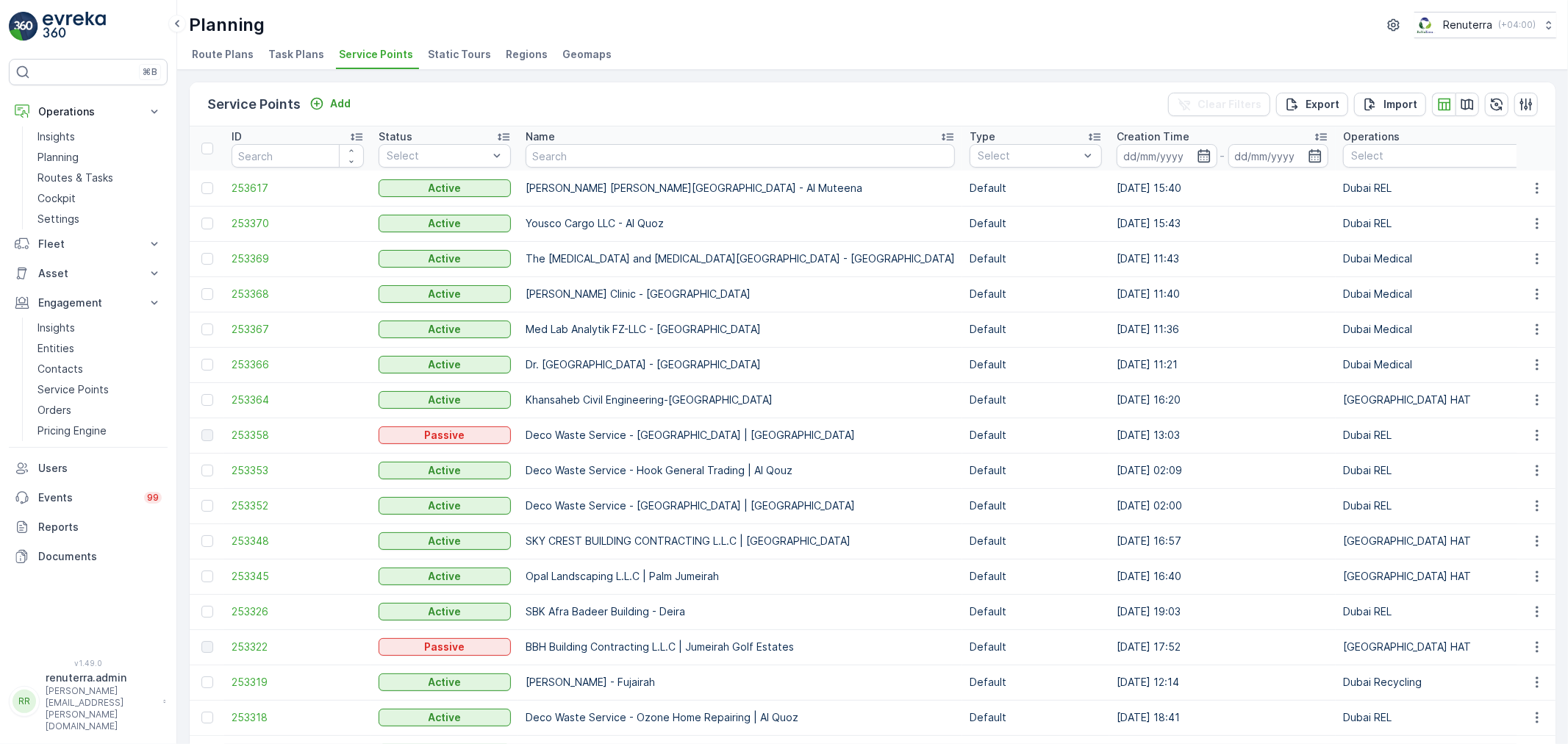
click at [555, 153] on input "text" at bounding box center [740, 156] width 429 height 24
type input "technical"
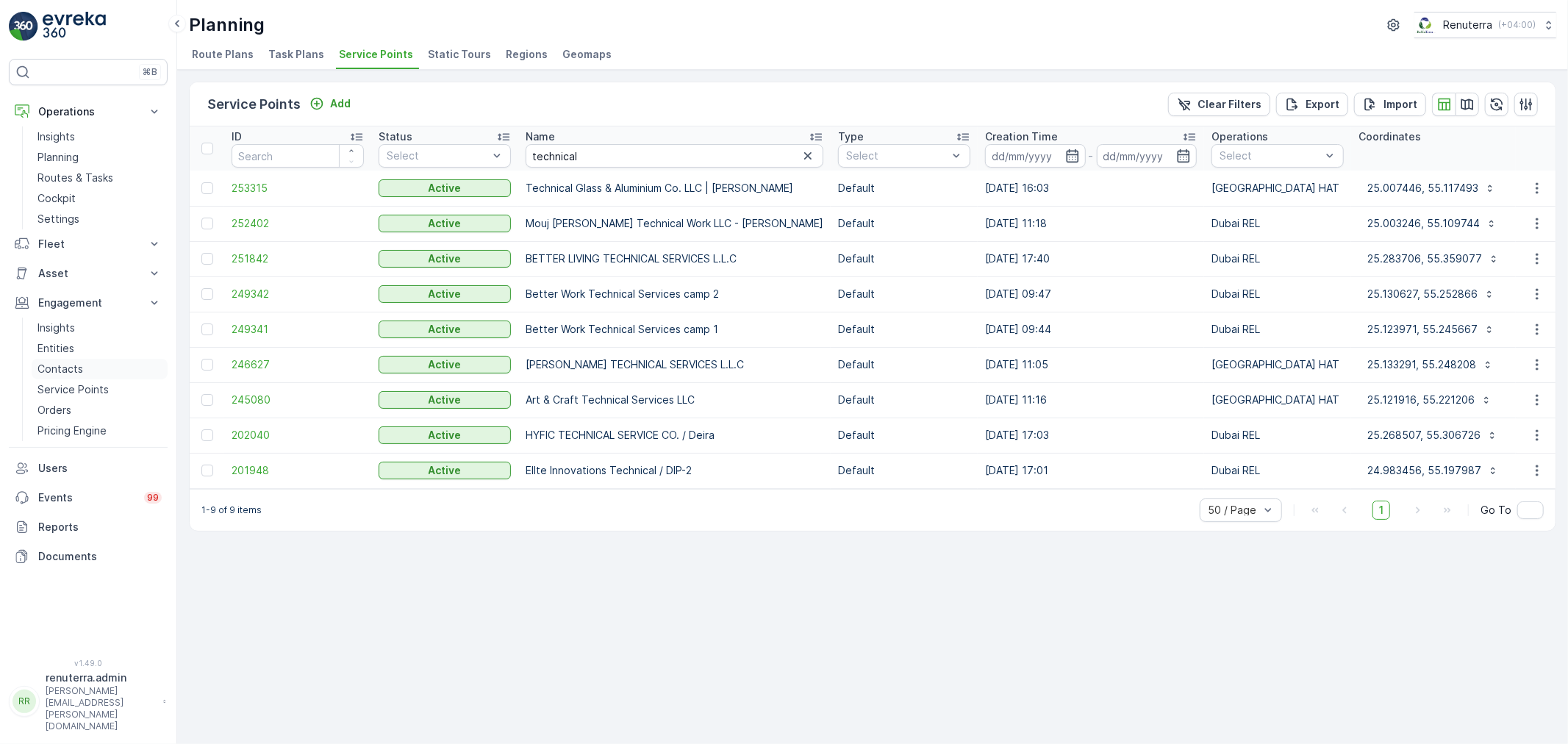
click at [74, 366] on p "Contacts" at bounding box center [60, 369] width 46 height 14
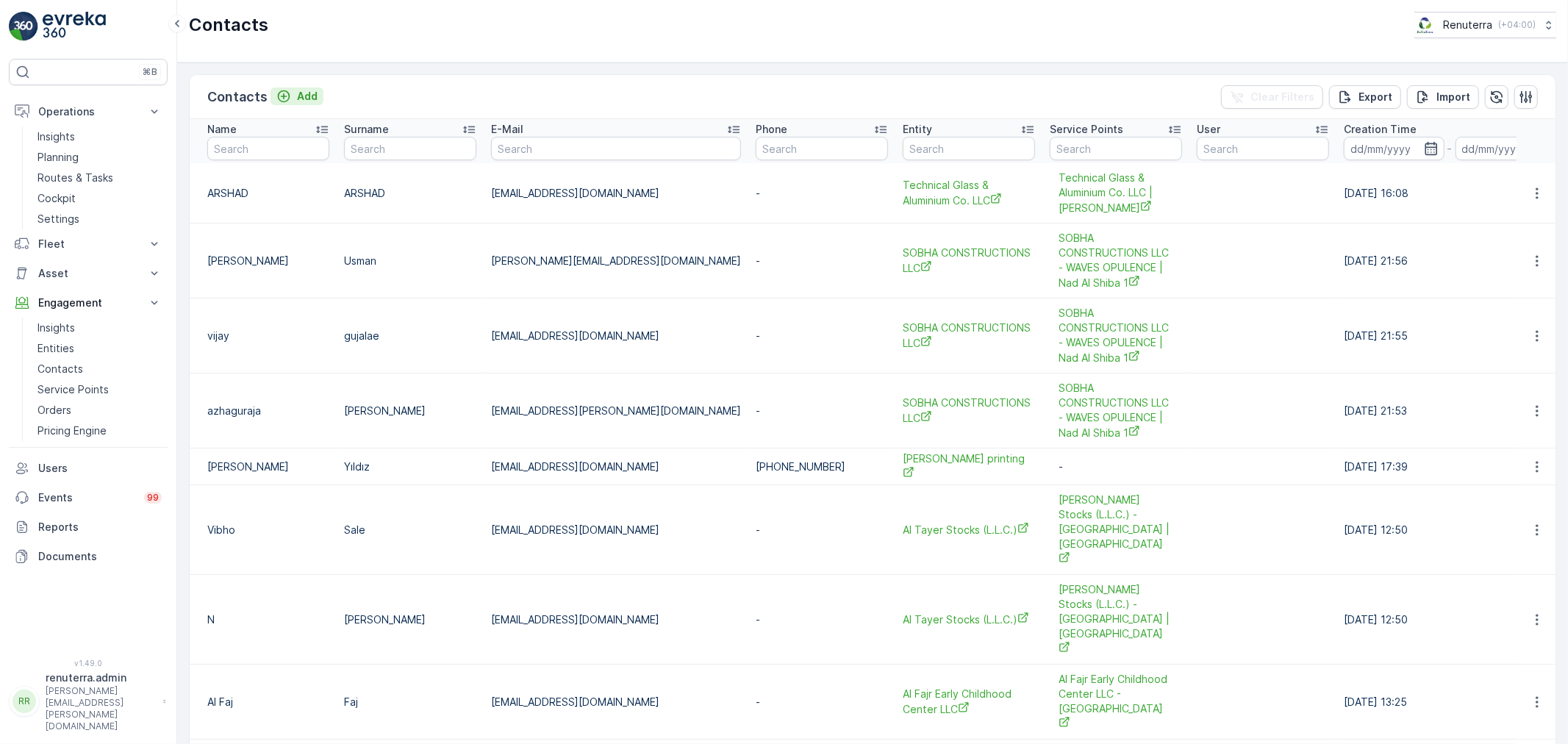
click at [299, 93] on p "Add" at bounding box center [307, 96] width 21 height 14
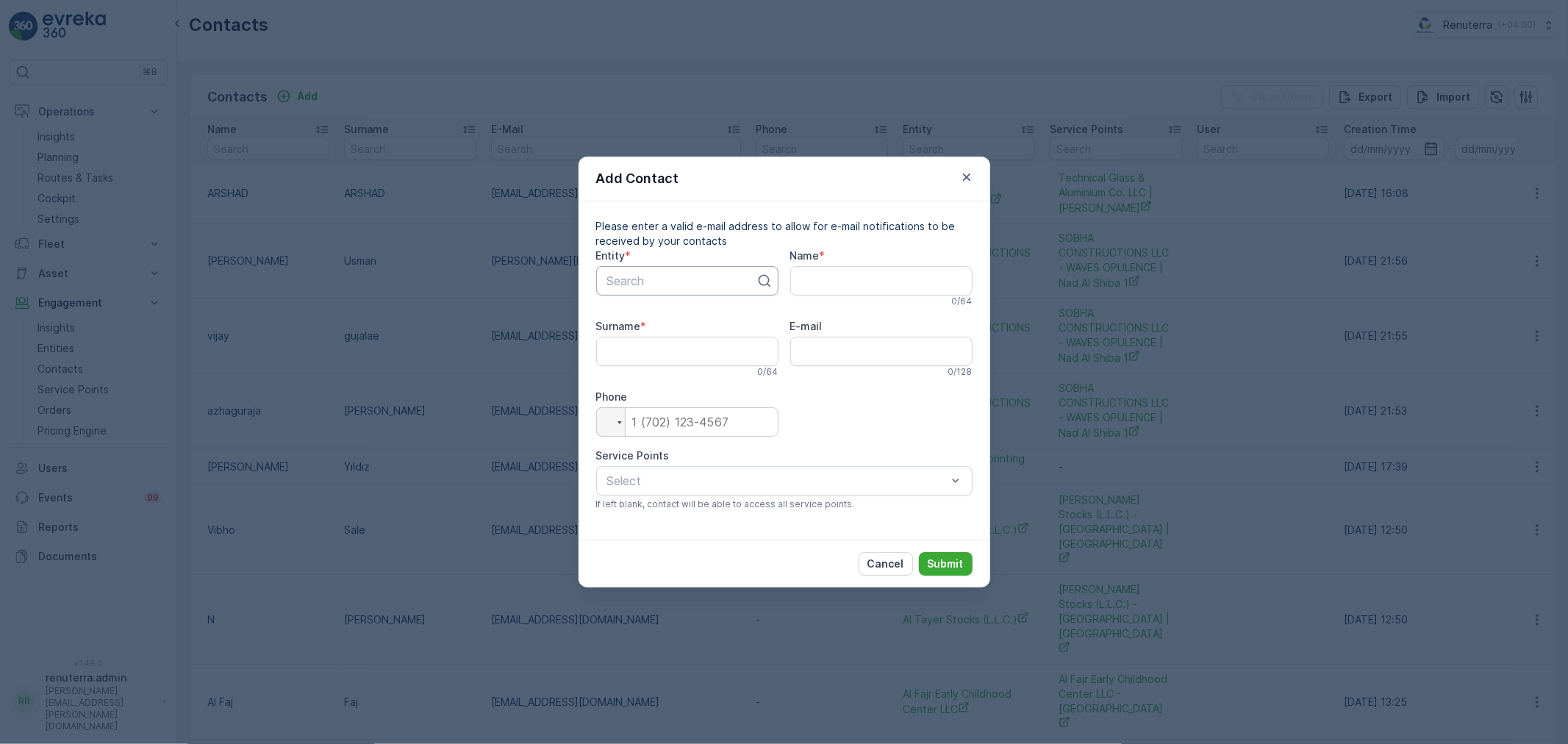
click at [703, 280] on div at bounding box center [681, 280] width 151 height 13
type input "technical"
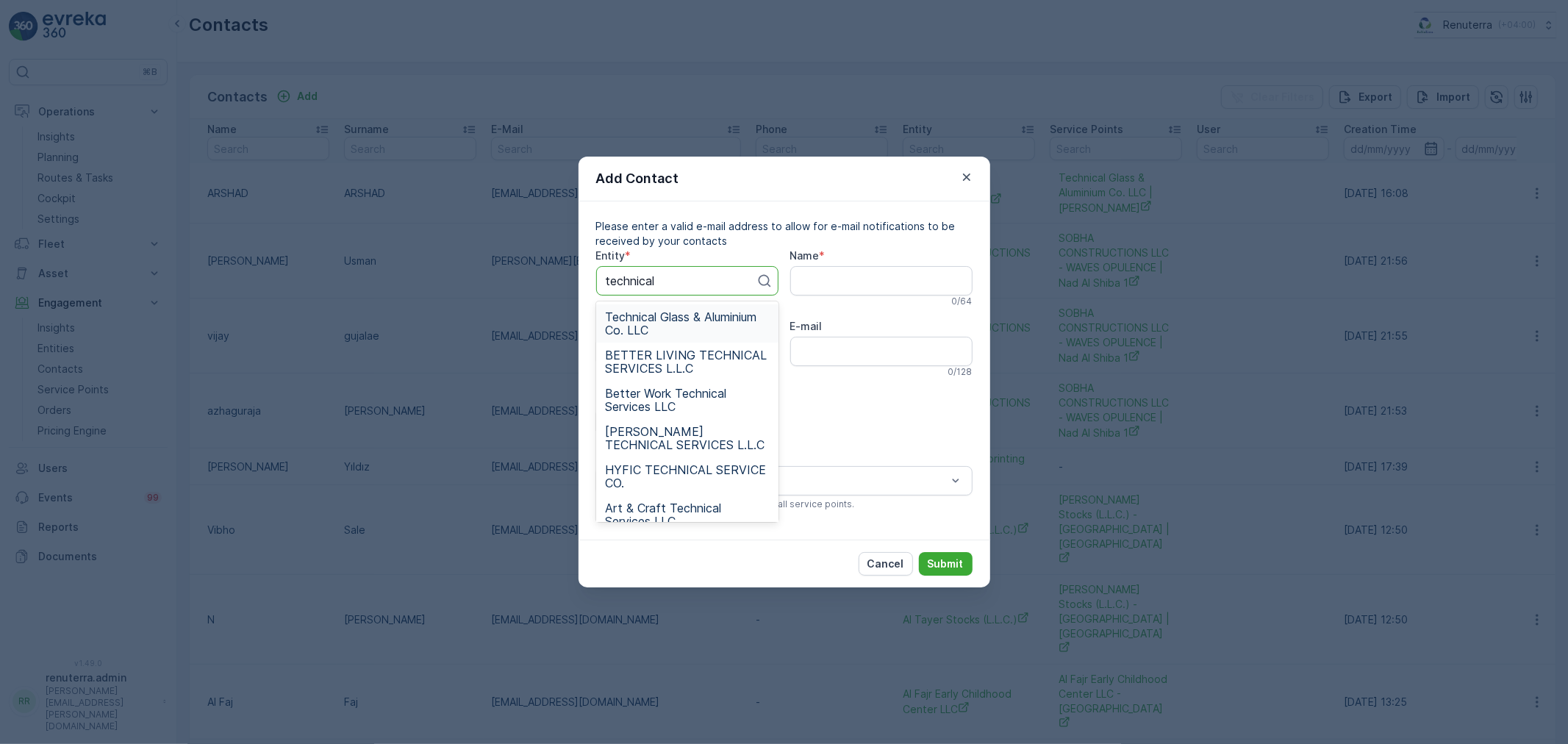
click at [694, 318] on span "Technical Glass & Aluminium Co. LLC" at bounding box center [687, 323] width 165 height 27
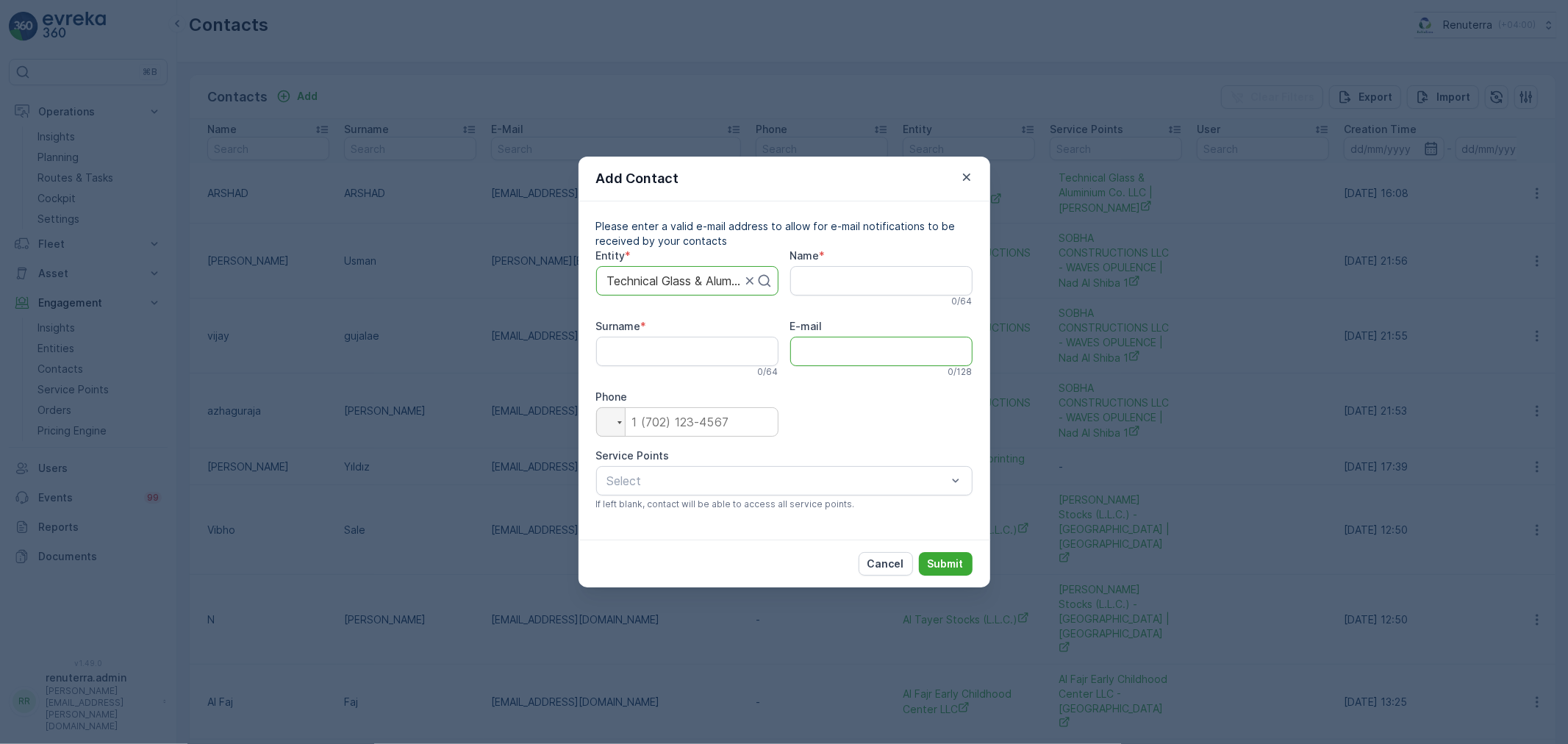
click at [838, 356] on input "E-mail" at bounding box center [881, 351] width 182 height 30
paste input "mumeen@tgac.net"
type input "mumeen@tgac.net"
click at [805, 278] on input "Name" at bounding box center [881, 280] width 182 height 30
type input "Mumeen"
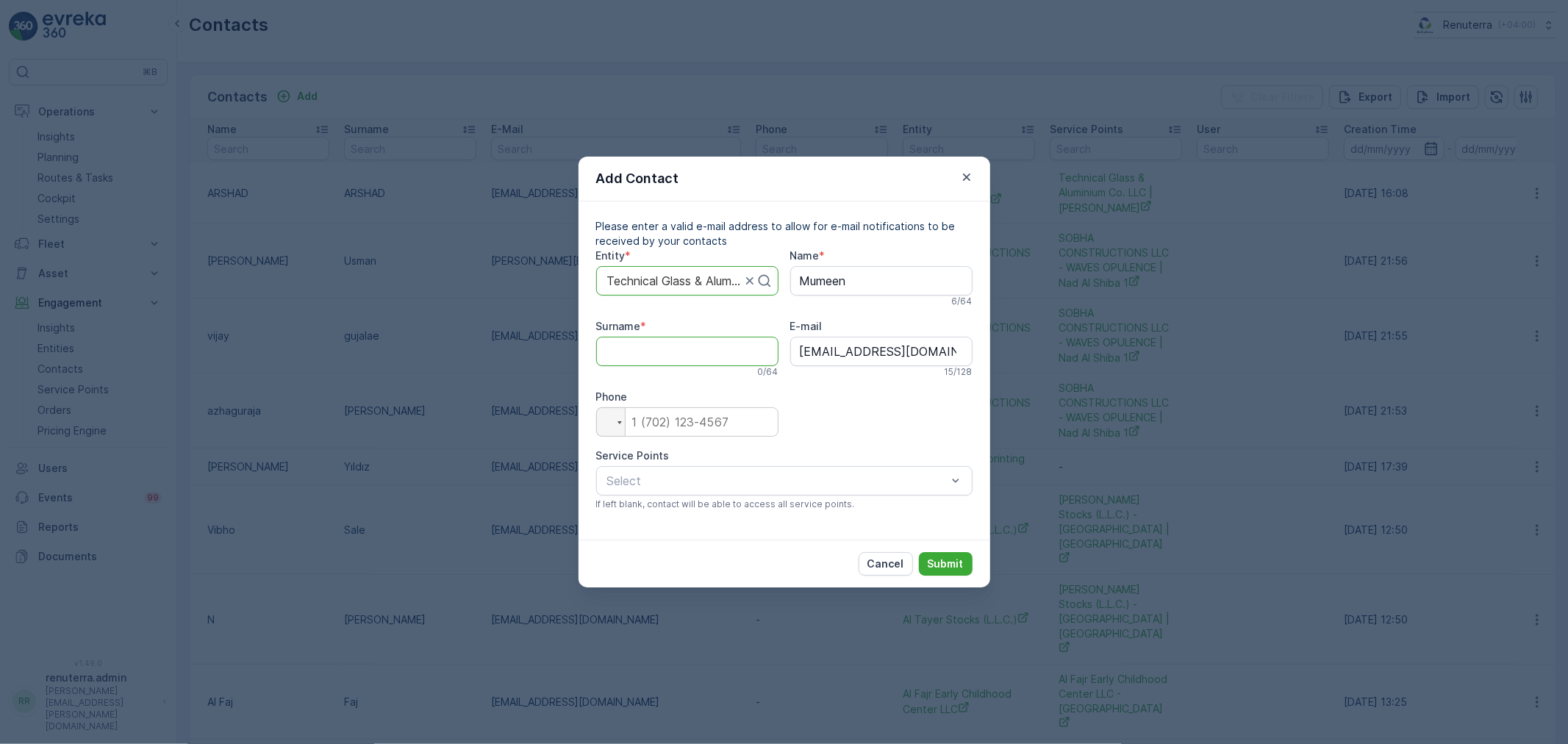
click at [682, 363] on input "Surname" at bounding box center [688, 351] width 182 height 30
type input "Mumeen"
click at [667, 420] on input "tel" at bounding box center [688, 422] width 182 height 30
type input "0"
click at [614, 486] on div at bounding box center [776, 480] width 343 height 13
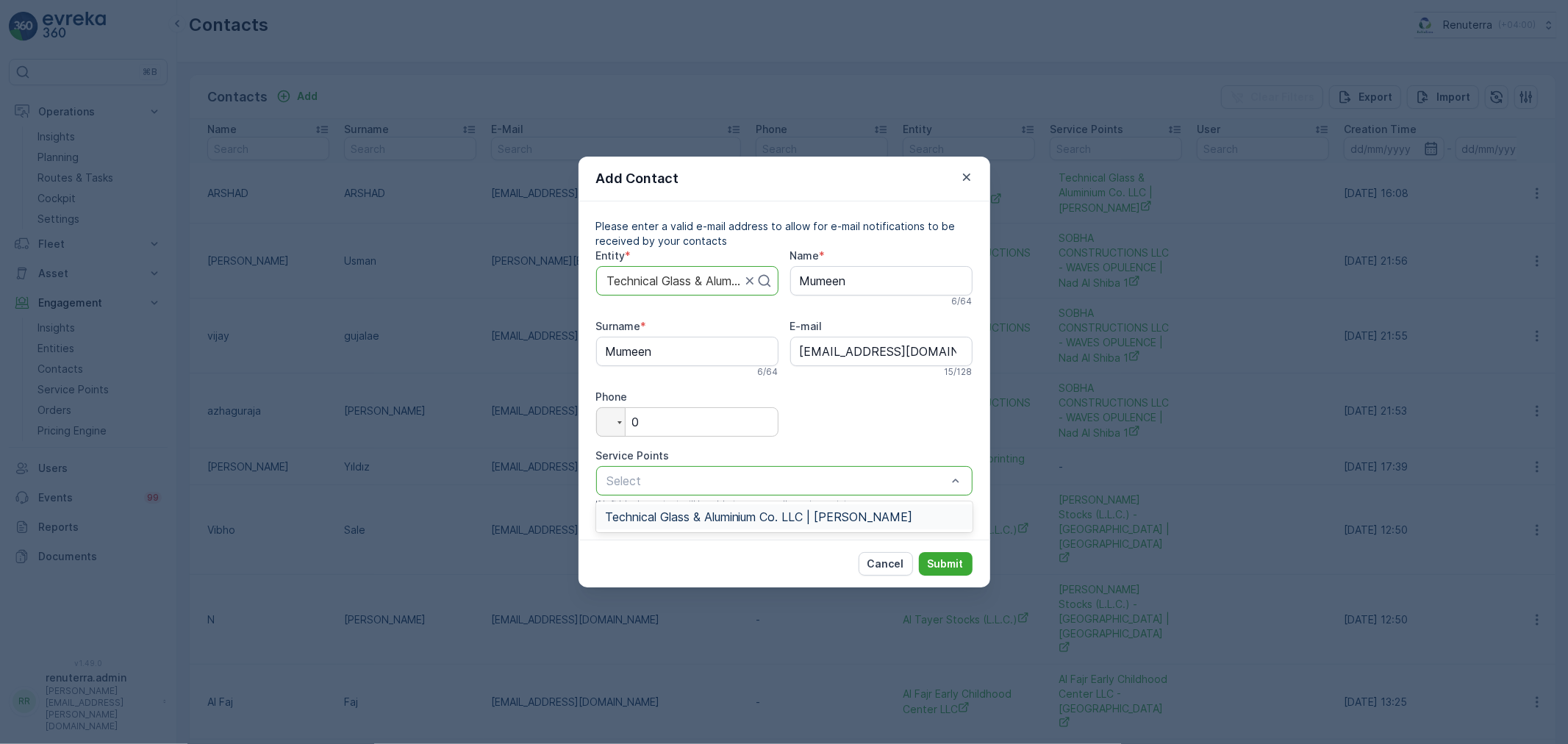
click at [695, 512] on span "Technical Glass & Aluminium Co. LLC | [PERSON_NAME]" at bounding box center [758, 516] width 308 height 13
click at [938, 560] on p "Submit" at bounding box center [945, 563] width 36 height 14
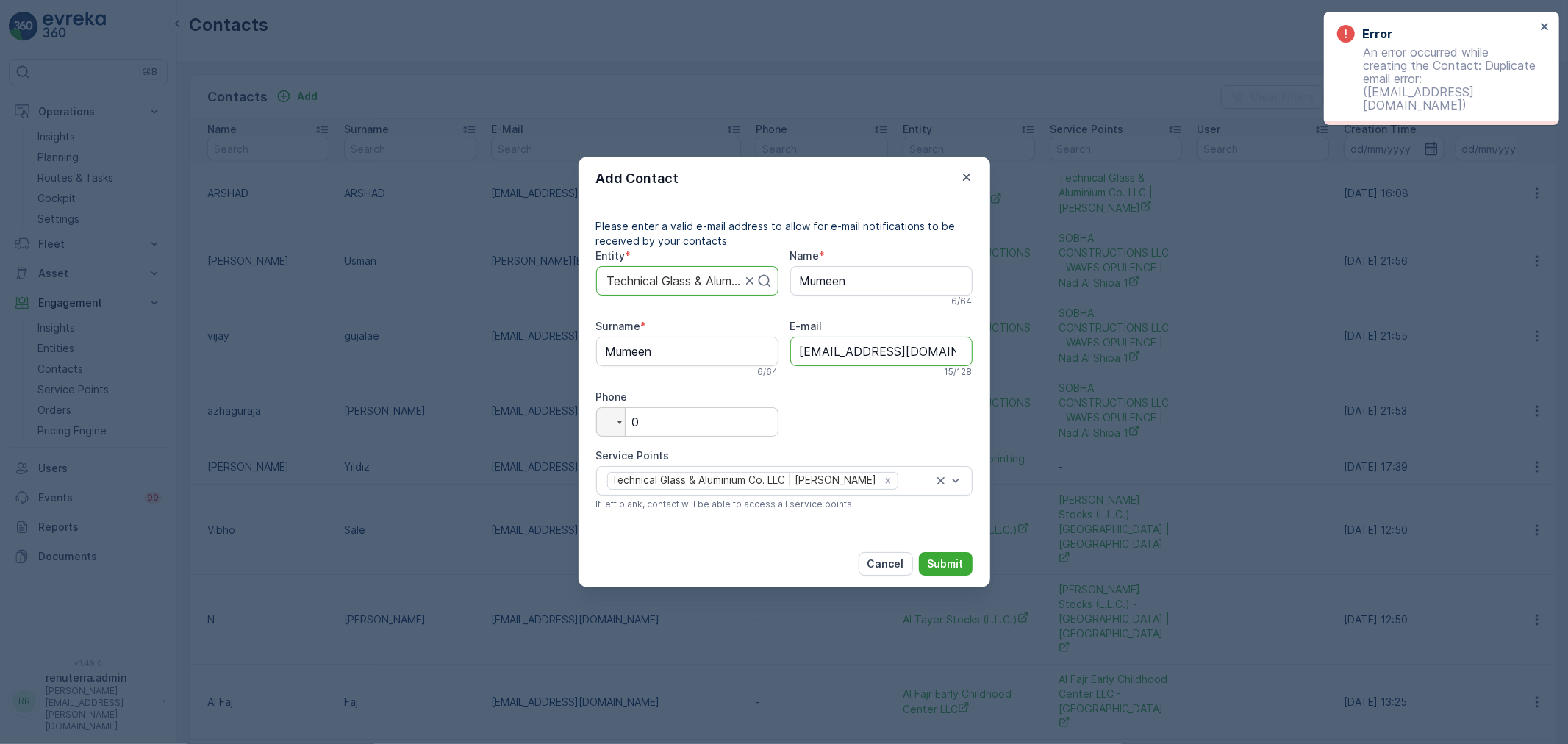
click at [913, 354] on input "mumeen@tgac.net" at bounding box center [881, 351] width 182 height 30
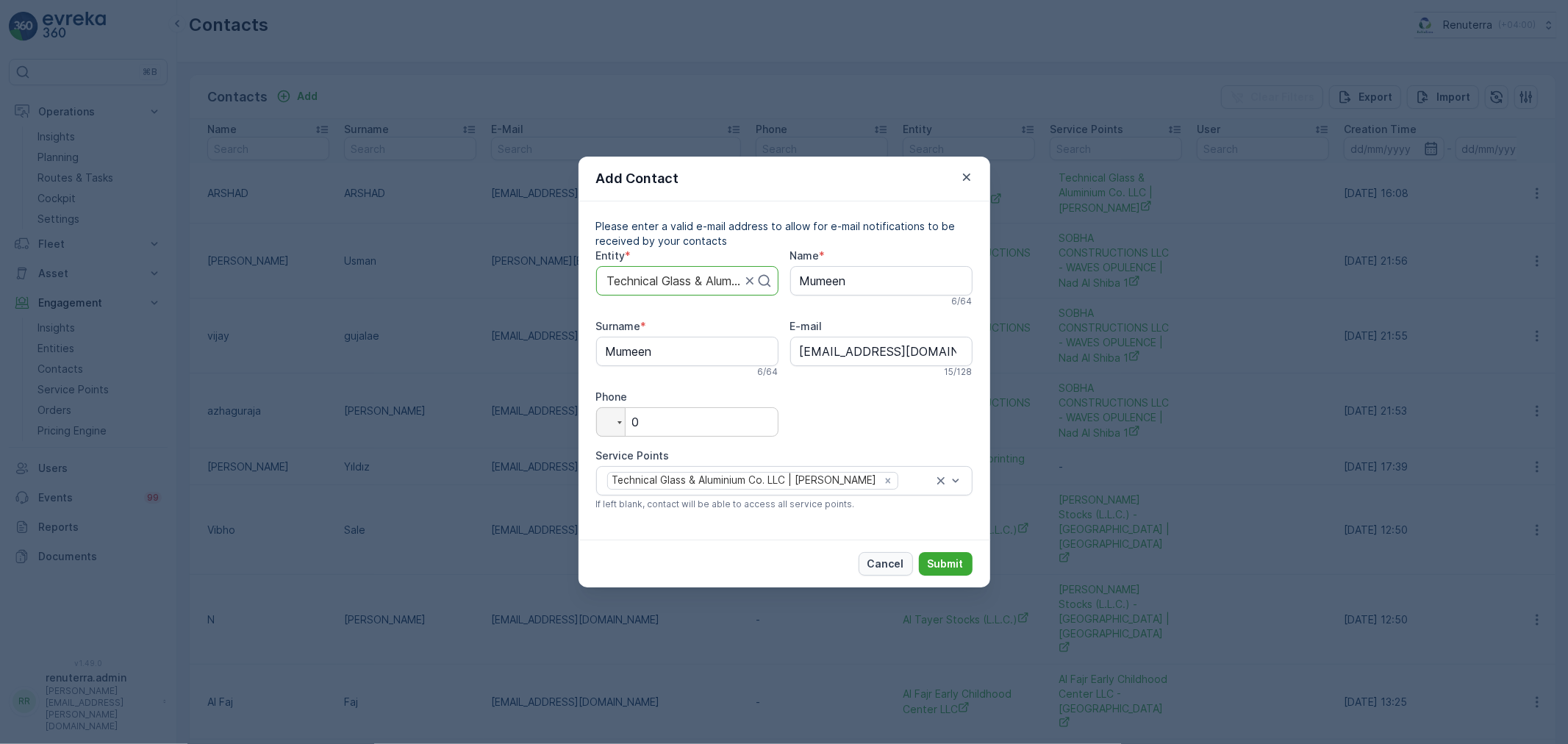
click at [899, 564] on p "Cancel" at bounding box center [886, 563] width 36 height 14
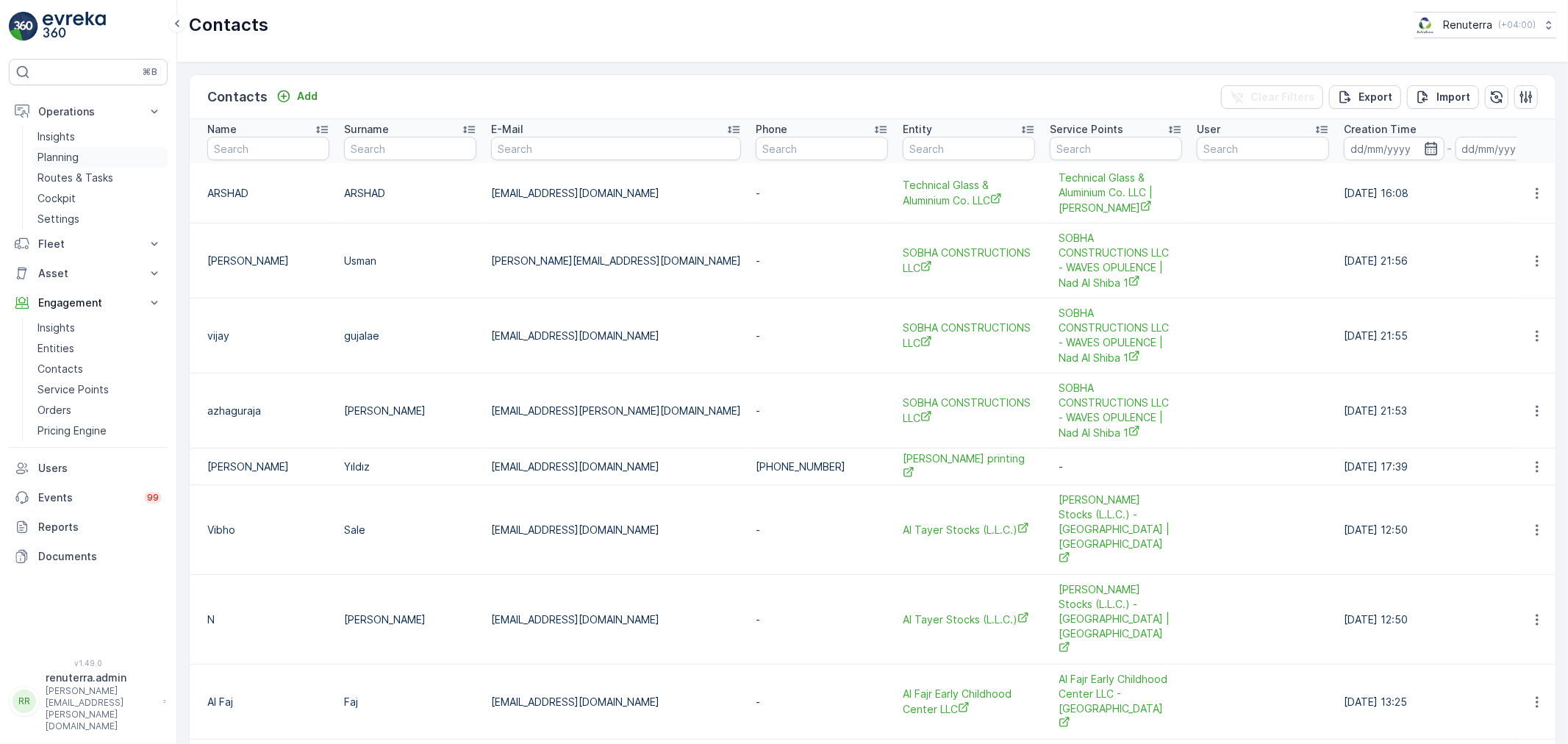
click at [72, 157] on p "Planning" at bounding box center [58, 157] width 41 height 14
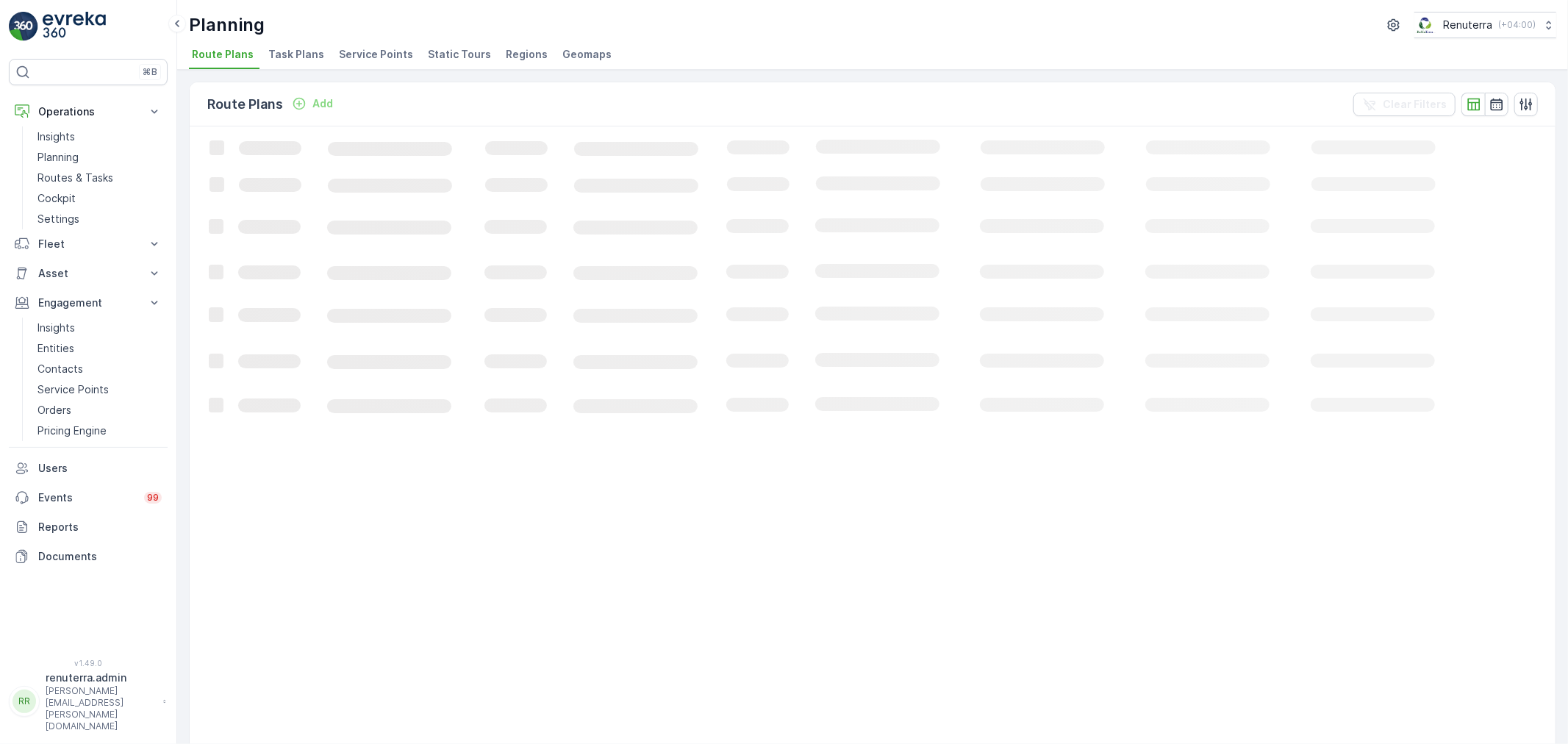
click at [372, 55] on span "Service Points" at bounding box center [376, 54] width 74 height 14
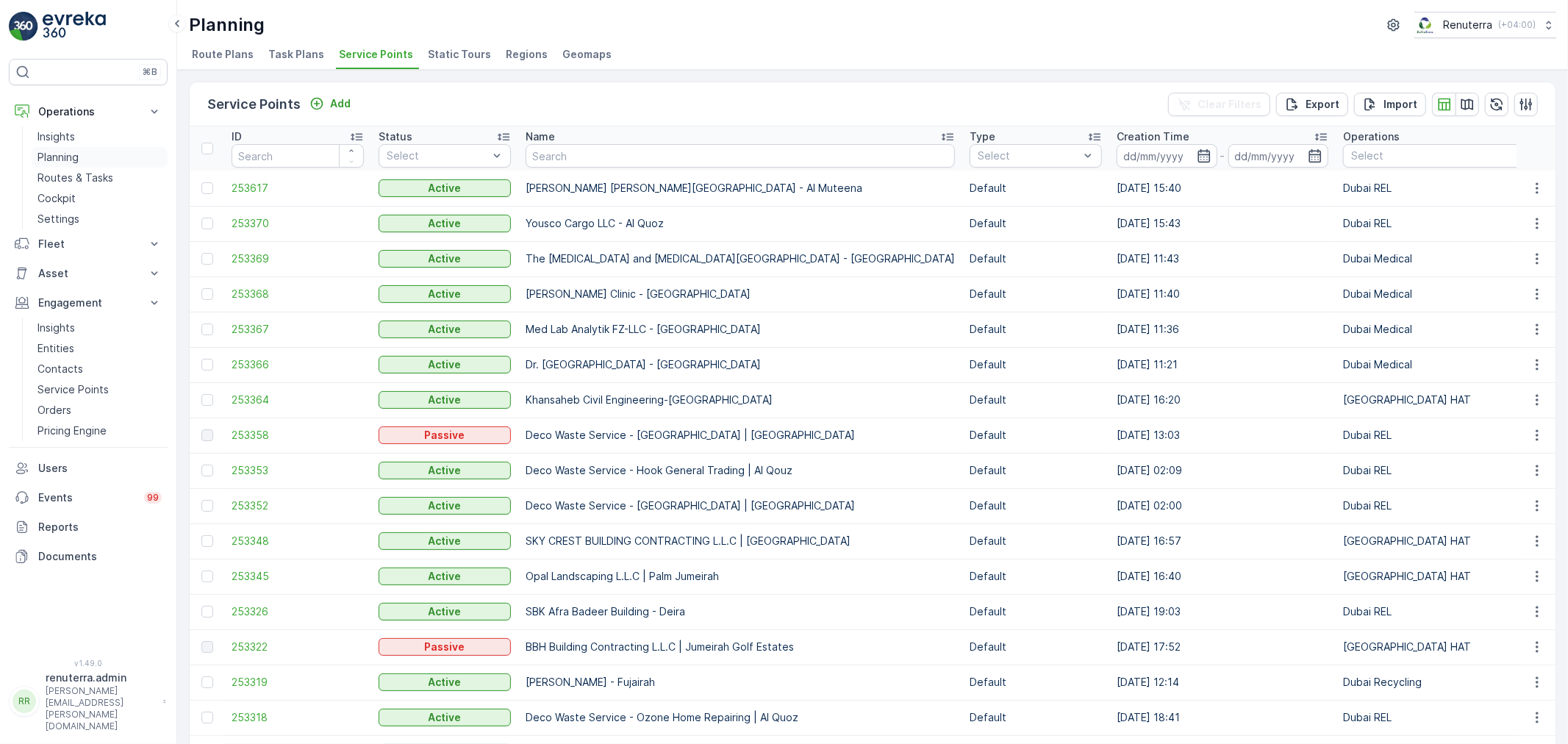
click at [76, 158] on p "Planning" at bounding box center [58, 157] width 41 height 14
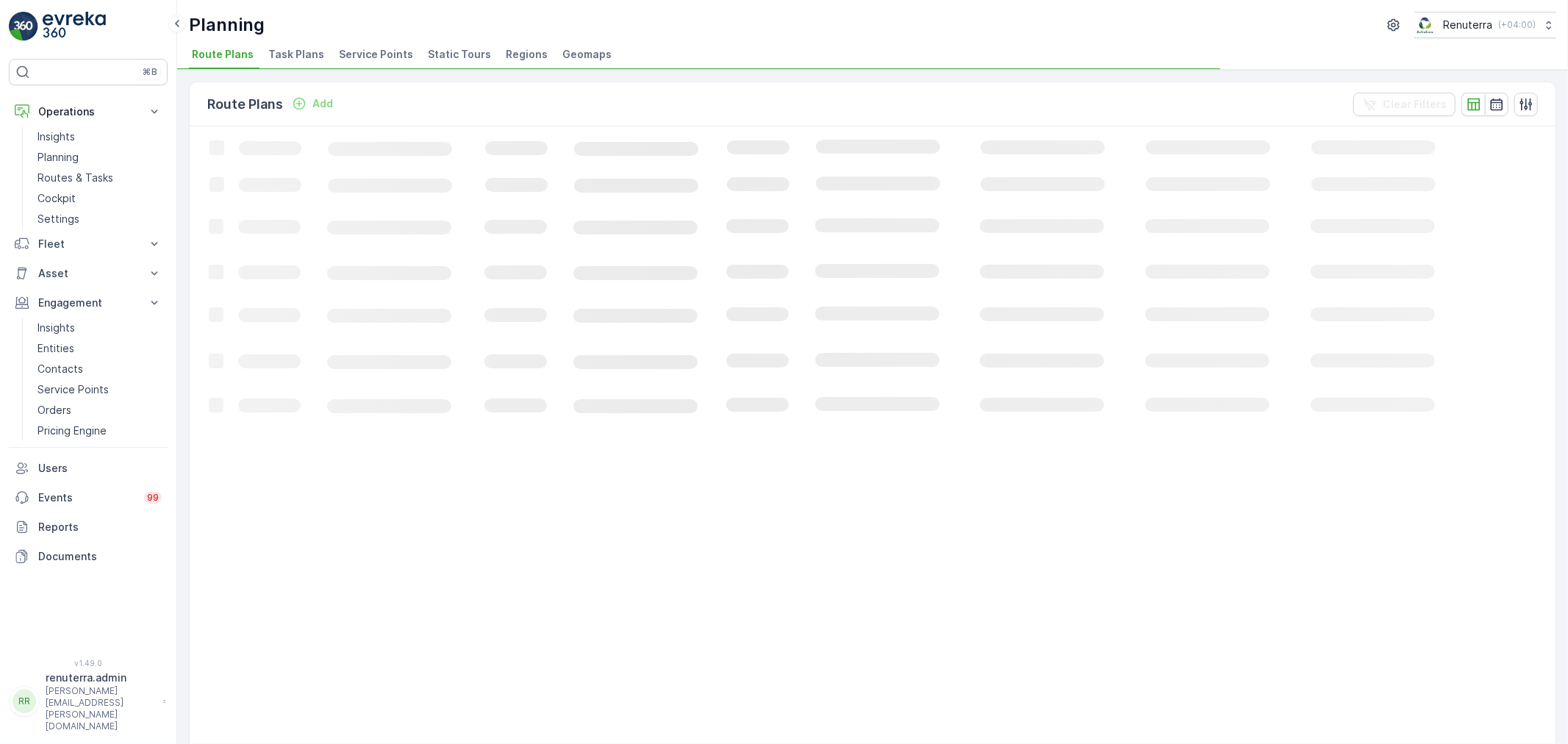
click at [390, 53] on span "Service Points" at bounding box center [376, 54] width 74 height 14
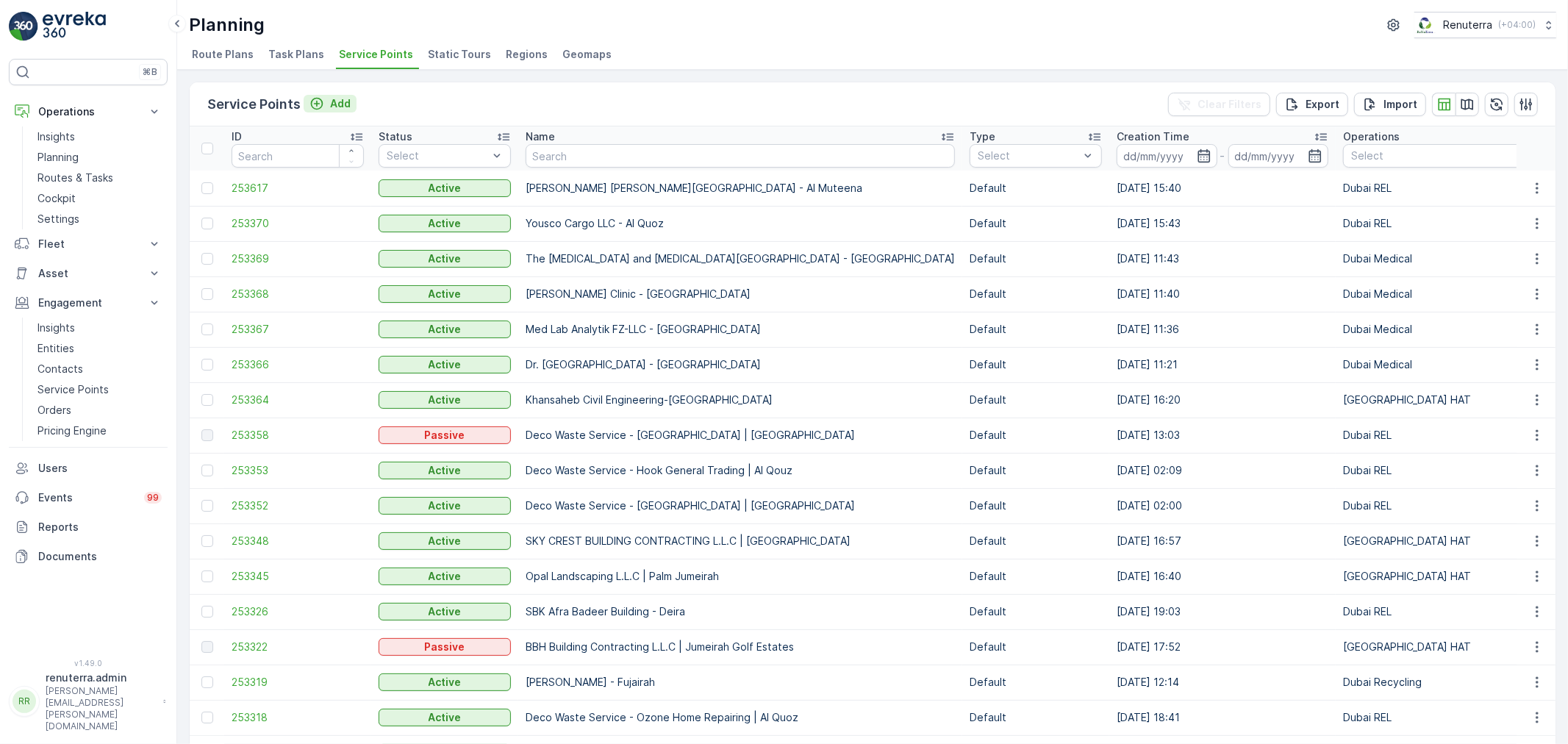
click at [338, 100] on p "Add" at bounding box center [340, 103] width 21 height 14
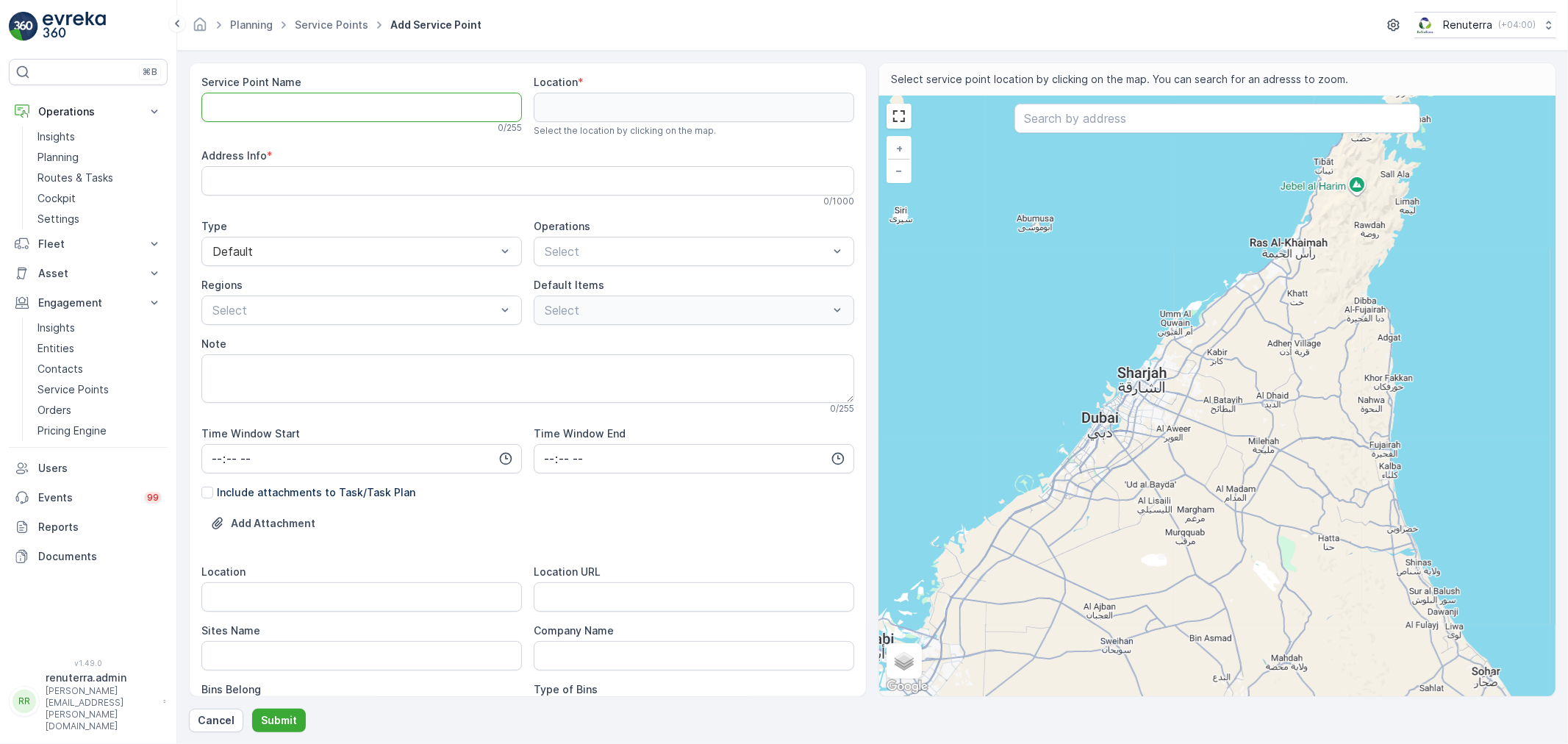
click at [289, 114] on Name "Service Point Name" at bounding box center [362, 107] width 321 height 30
paste Name "Al Najma Al Fareeda International Building Maintenance LLC - Sonapur Camp 1"
type Name "Al Najma Al Fareeda International Building Maintenance LLC - Sonapur Camp 1"
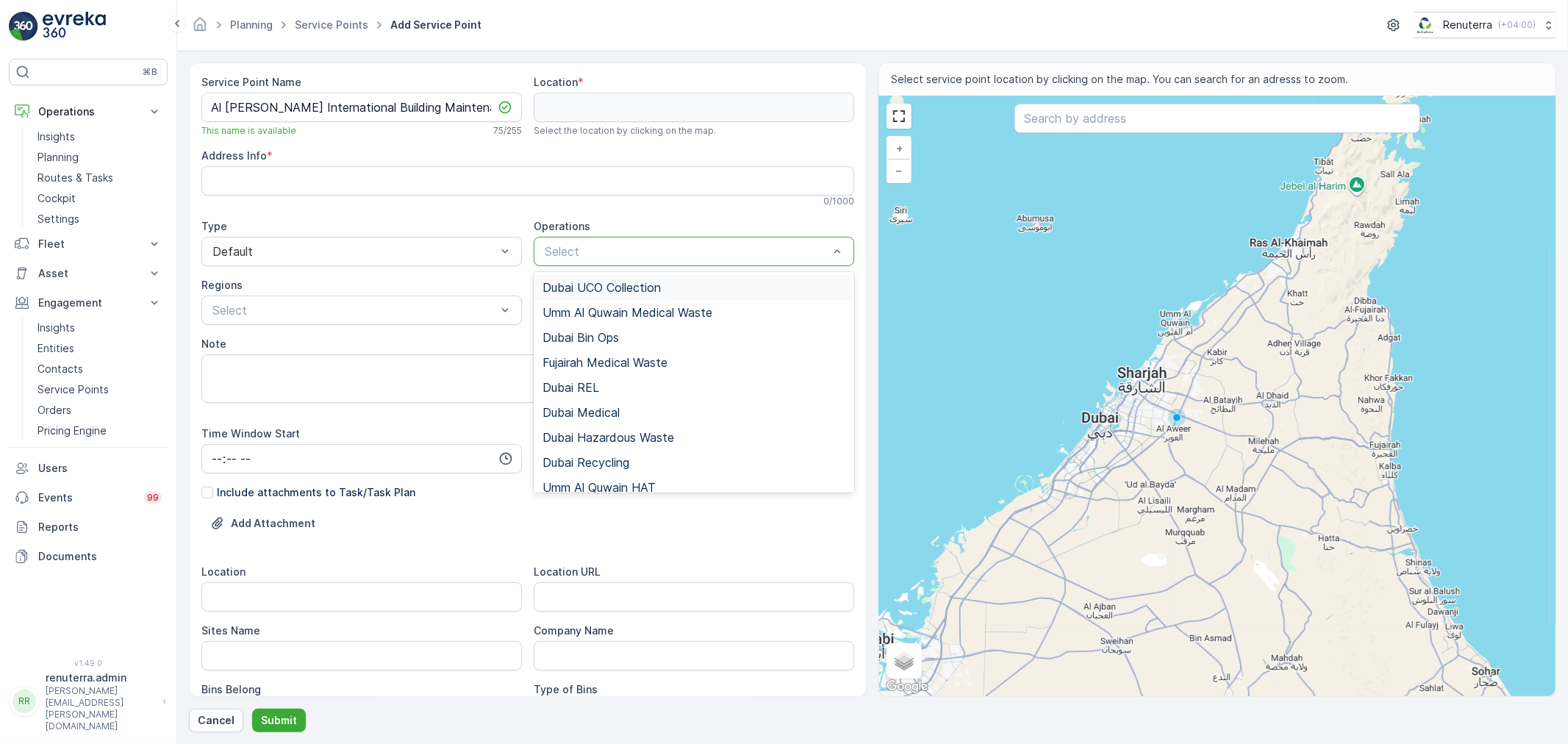
click at [580, 251] on div at bounding box center [686, 251] width 286 height 13
click at [593, 391] on span "Dubai REL" at bounding box center [571, 387] width 56 height 13
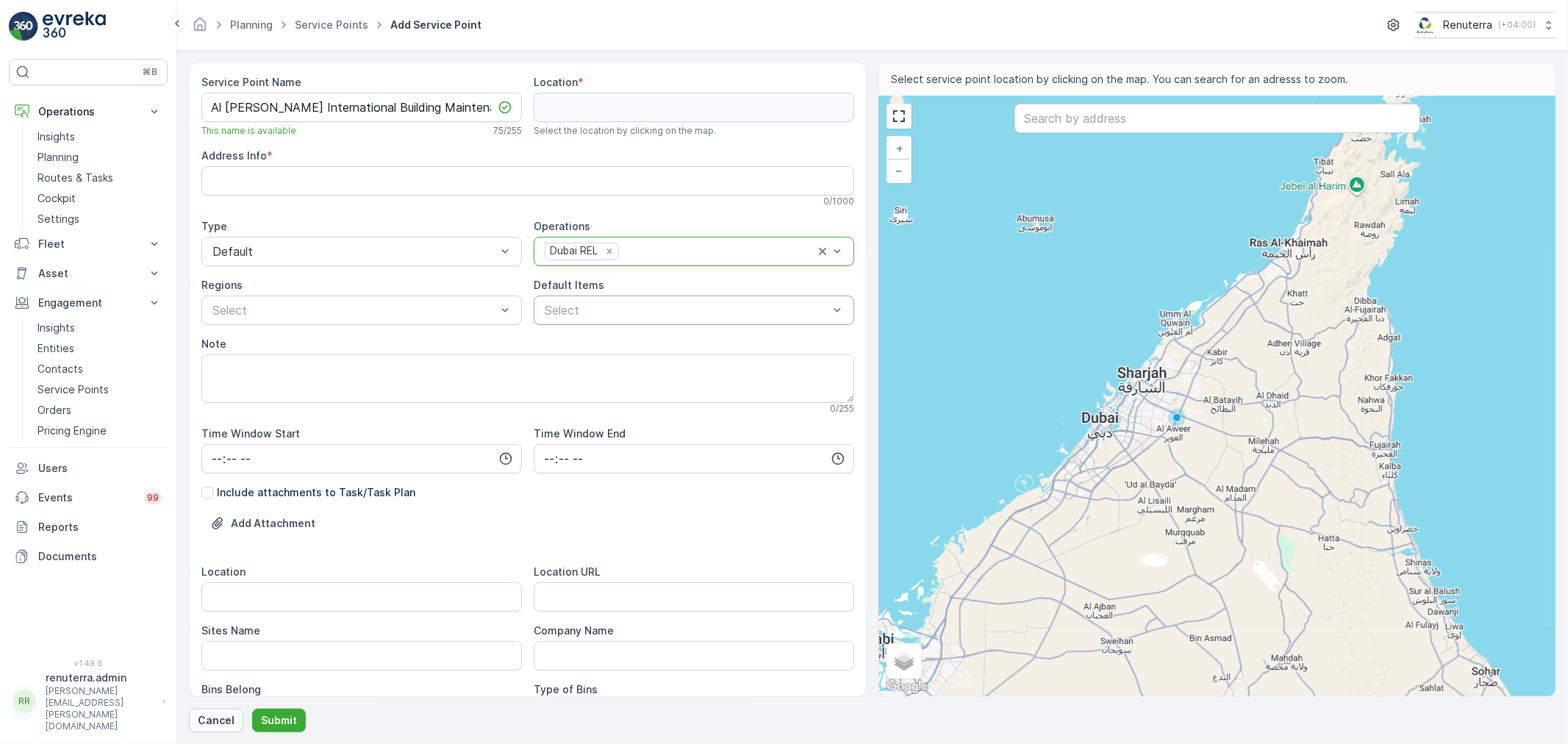
click at [588, 312] on div at bounding box center [686, 310] width 286 height 13
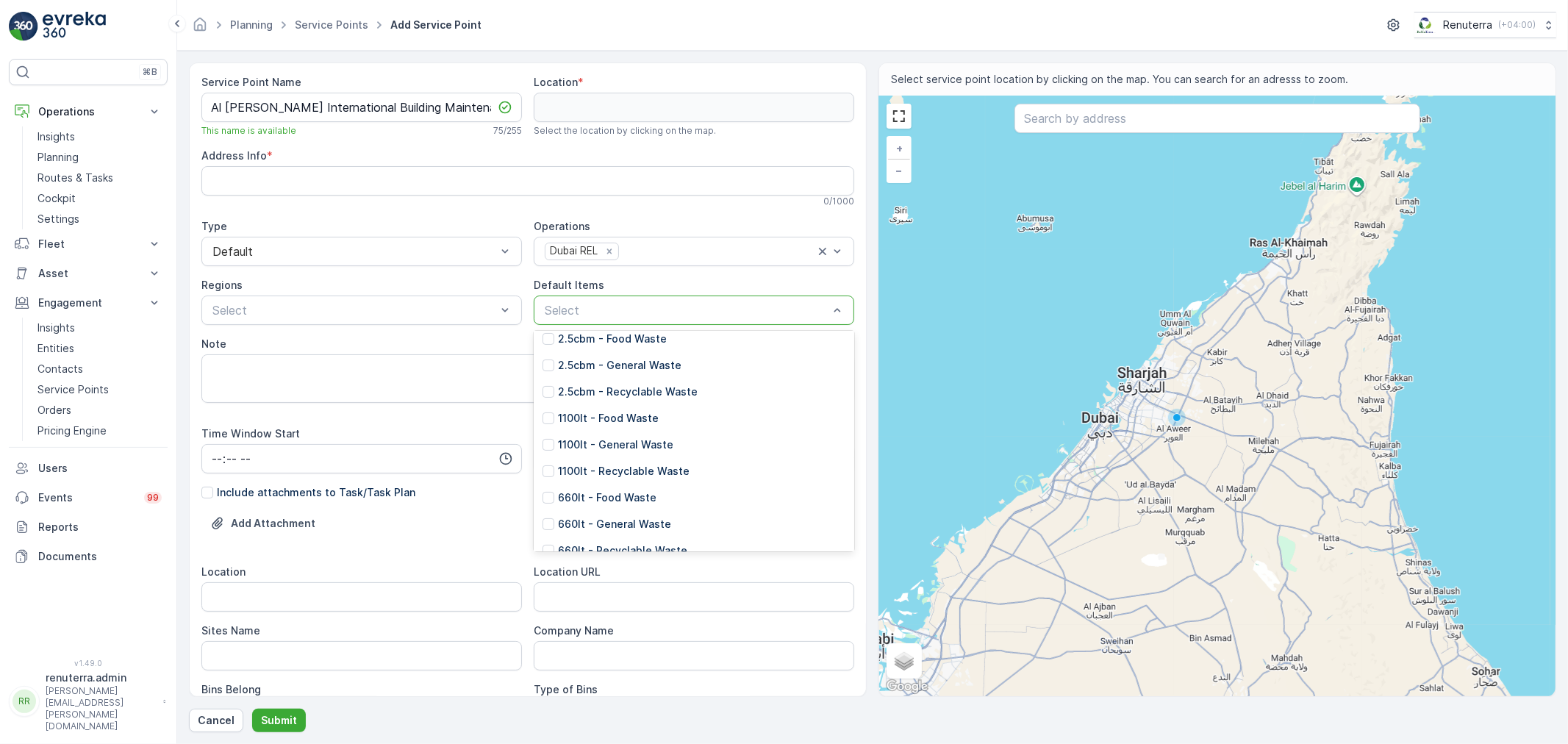
scroll to position [163, 0]
click at [609, 441] on p "1100lt - General Waste" at bounding box center [615, 442] width 115 height 14
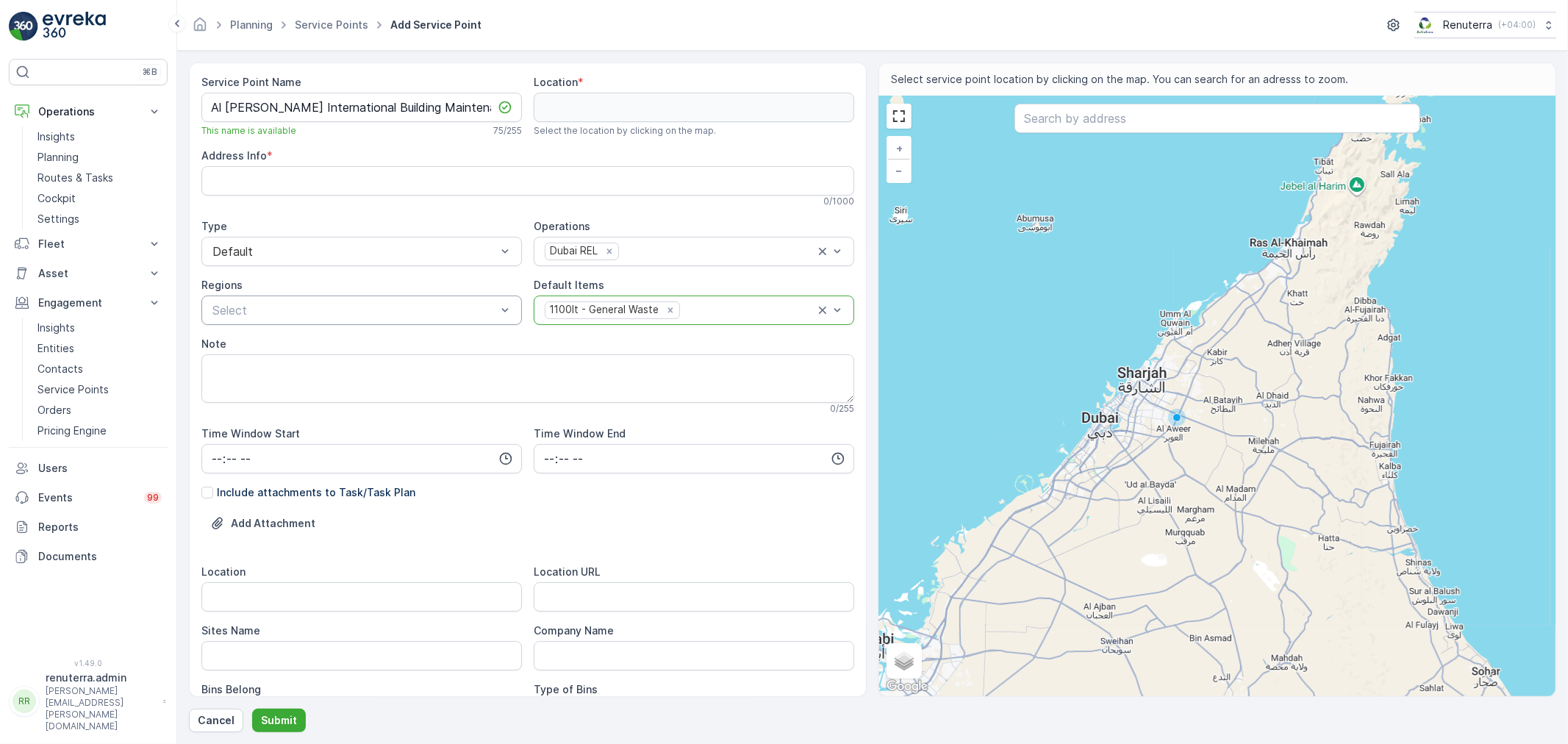
click at [383, 312] on div at bounding box center [354, 310] width 286 height 13
click at [273, 369] on div "REL102" at bounding box center [362, 371] width 303 height 13
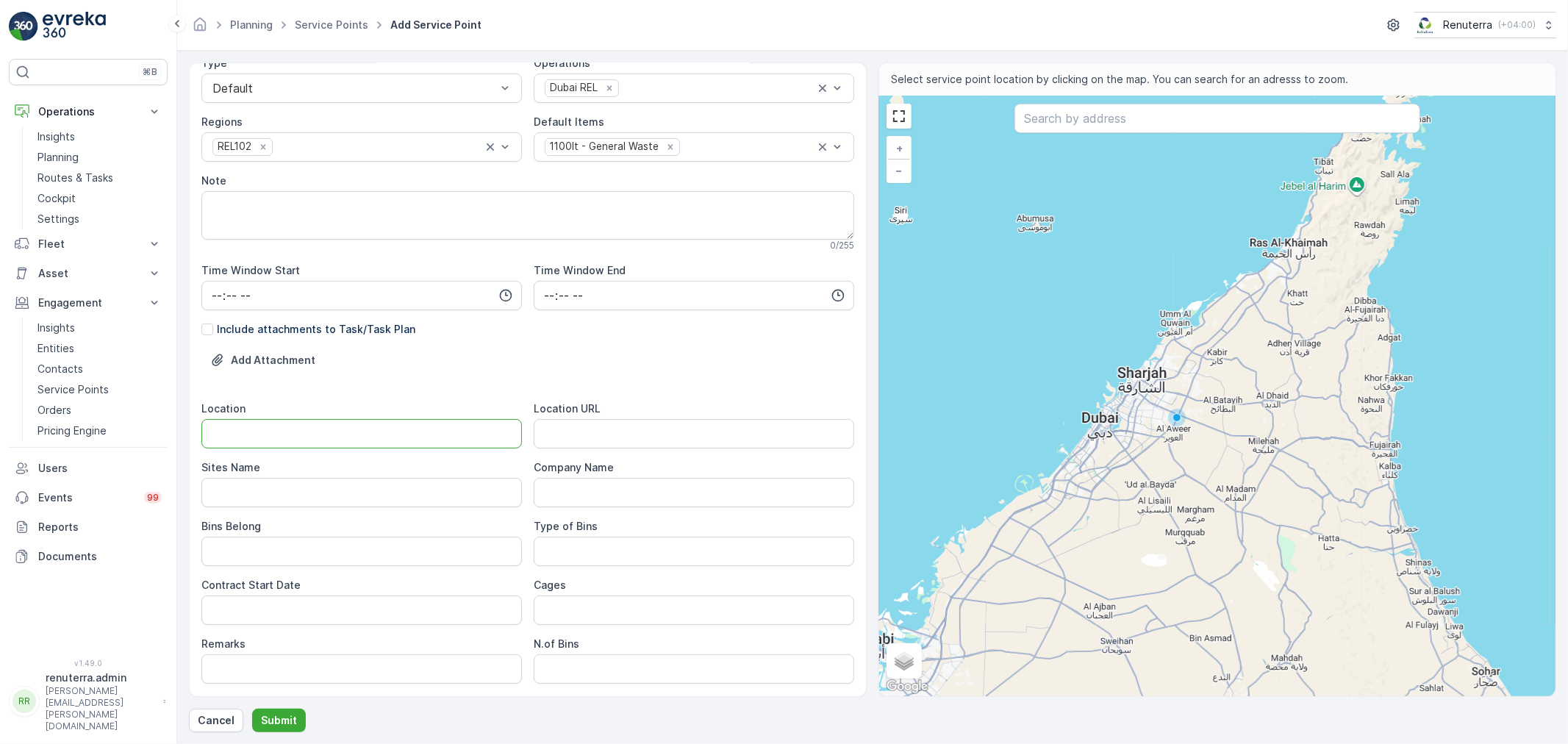
click at [255, 430] on input "Location" at bounding box center [362, 433] width 321 height 30
paste input "Sonapur Camp 1"
type input "Sonapur Camp 1"
click at [245, 504] on Name "Sites Name" at bounding box center [362, 492] width 321 height 30
paste Name "Sonapur Camp 1"
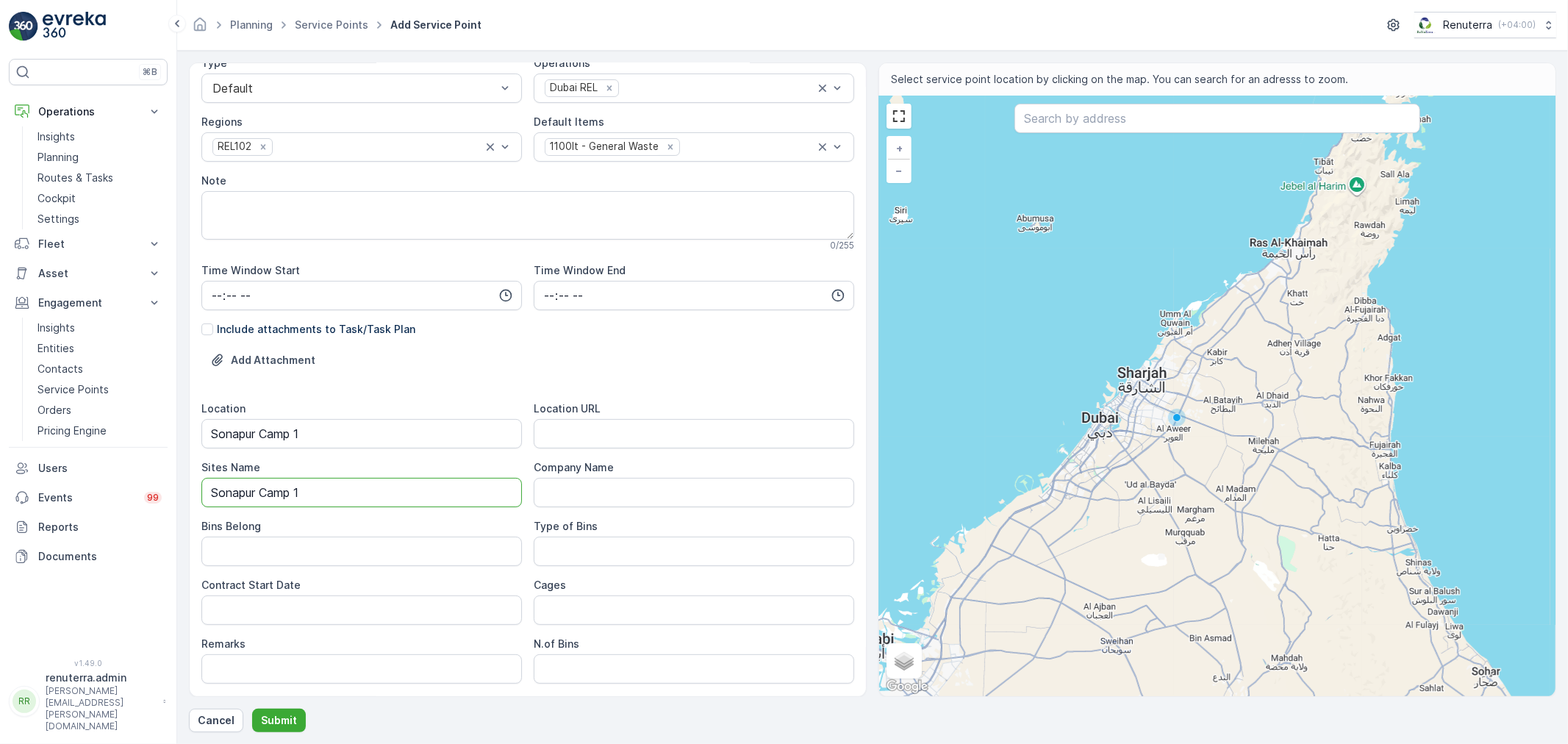
type Name "Sonapur Camp 1"
click at [591, 438] on URL "Location URL" at bounding box center [694, 433] width 321 height 30
paste URL "https://maps.app.goo.gl/fyFhxMEbHwE3o73G6"
type URL "https://maps.app.goo.gl/fyFhxMEbHwE3o73G6"
click at [283, 554] on Belong "Bins Belong" at bounding box center [362, 551] width 321 height 30
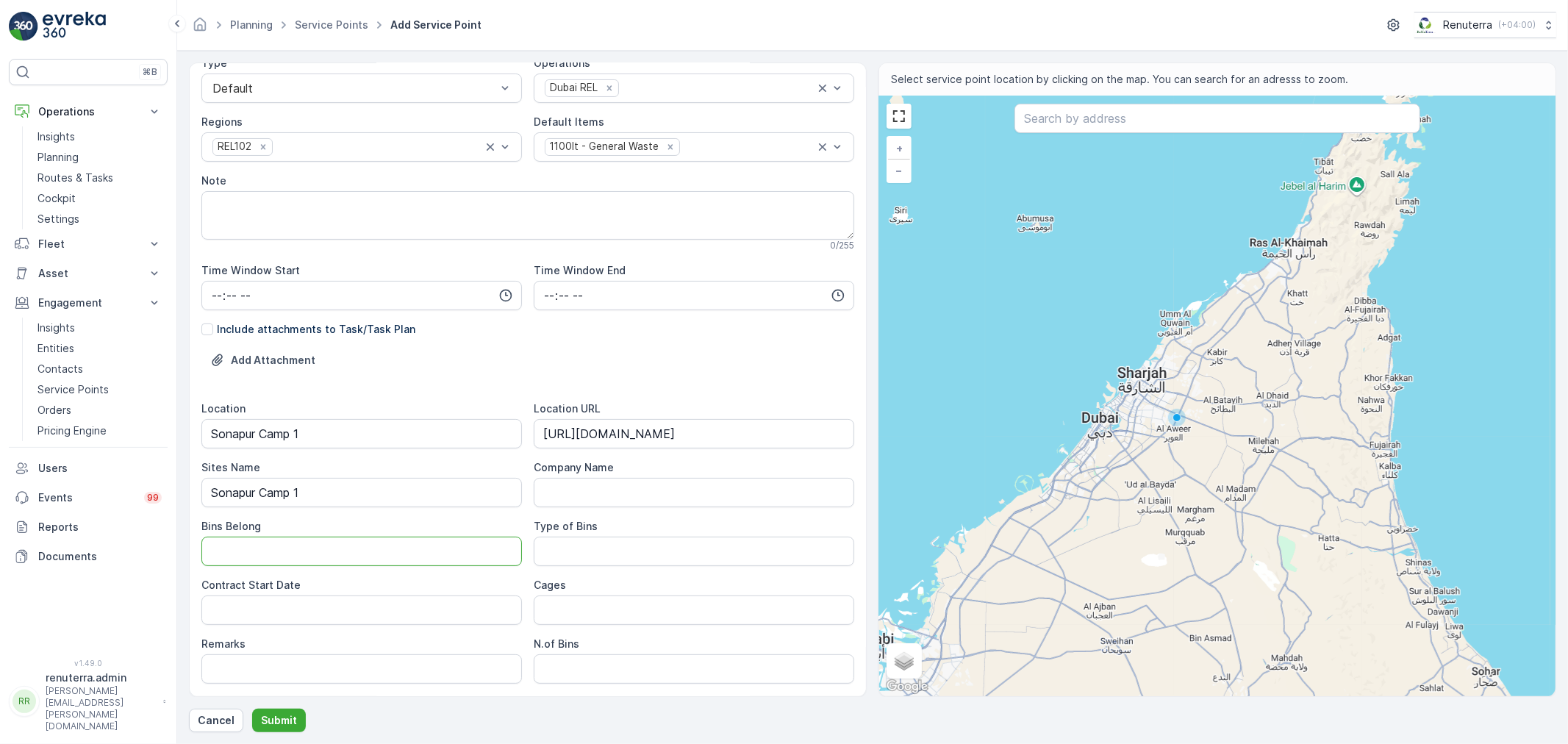
type Belong "Service Provider"
click at [596, 546] on Bins "Type of Bins" at bounding box center [694, 551] width 321 height 30
type Bins "1.1 CBM"
click at [287, 600] on Date "Contract Start Date" at bounding box center [362, 610] width 321 height 30
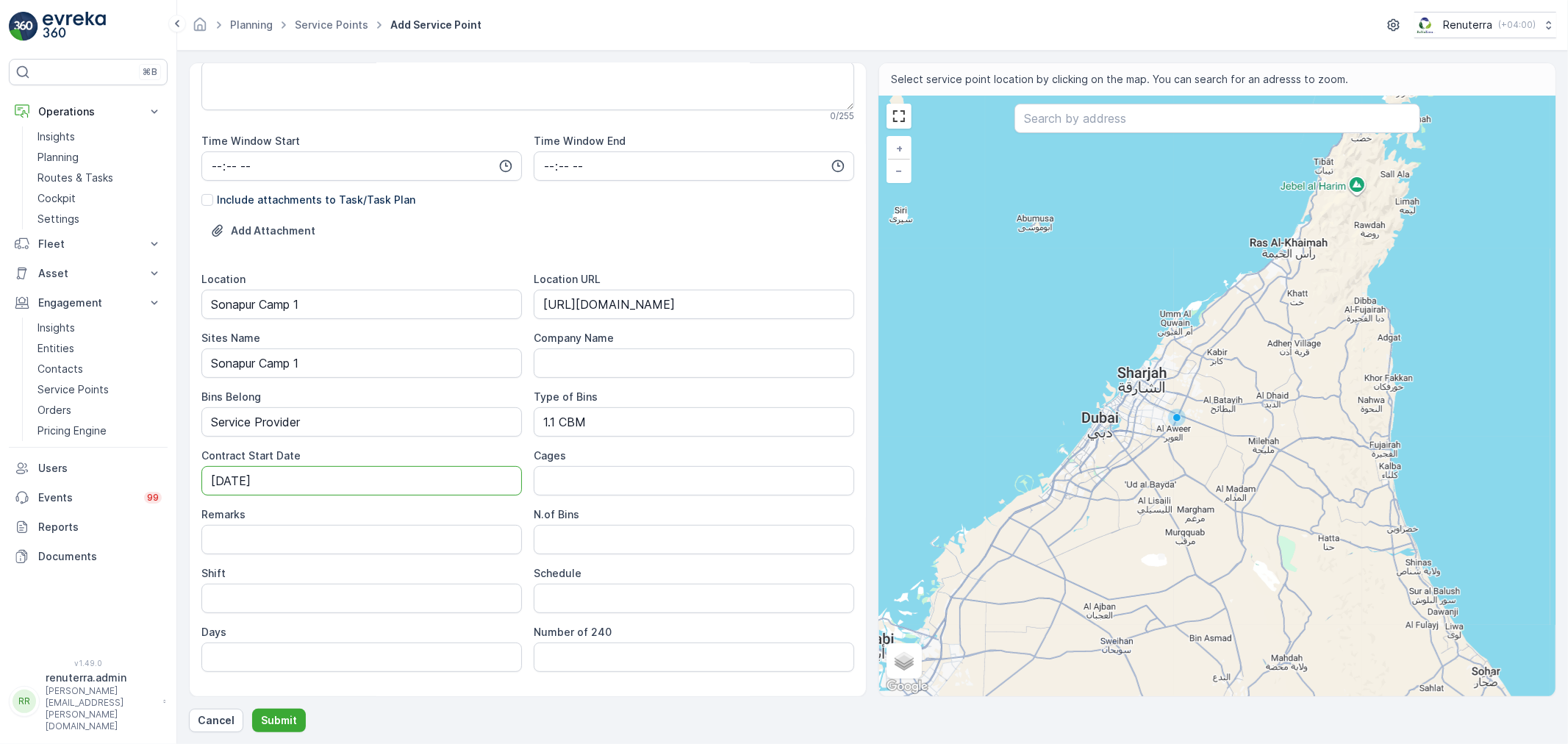
scroll to position [328, 0]
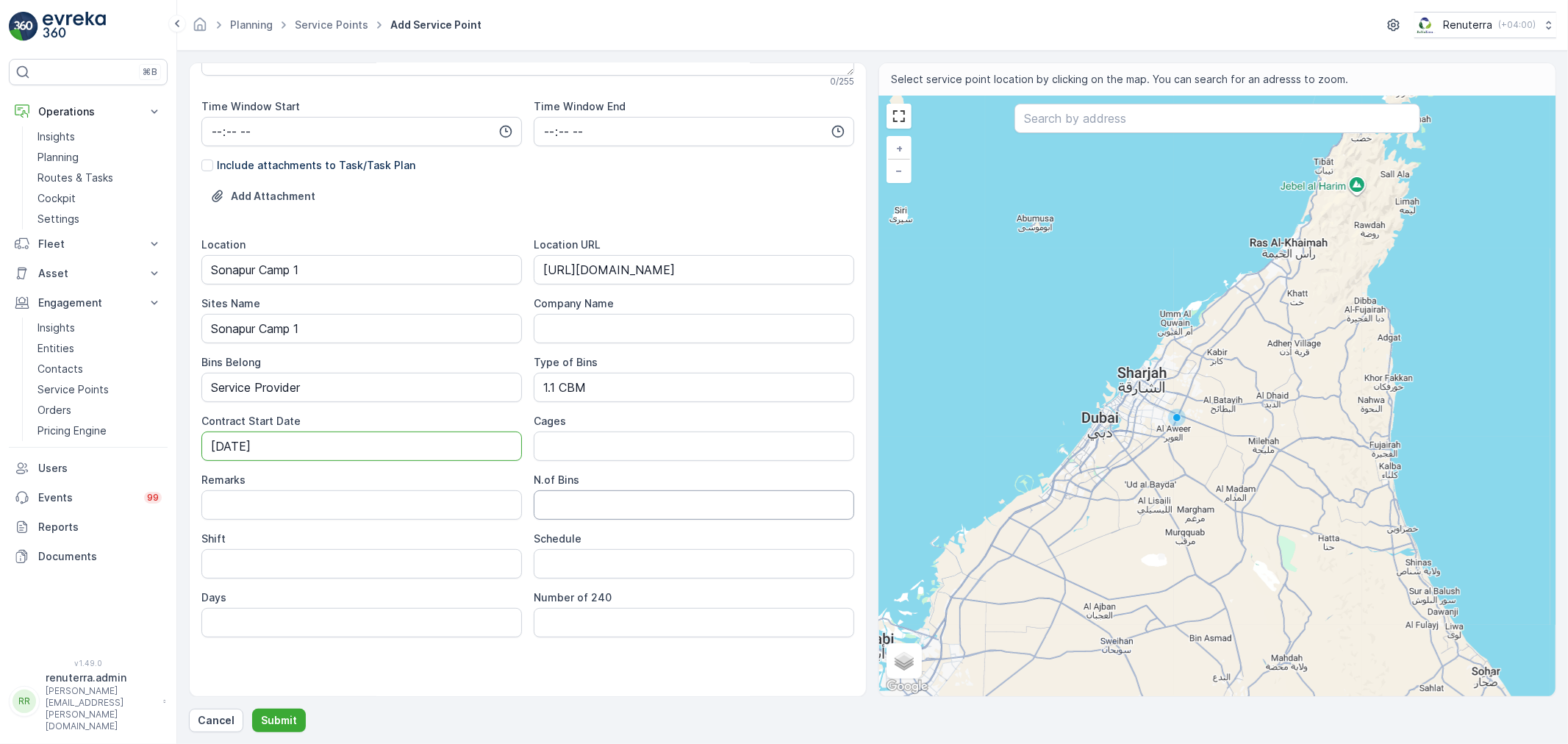
type Date "27-Aug-2025"
click at [620, 508] on Bins "N.of Bins" at bounding box center [694, 505] width 321 height 30
type Bins "4"
click at [302, 560] on input "Shift" at bounding box center [362, 564] width 321 height 30
type input "Day Shift"
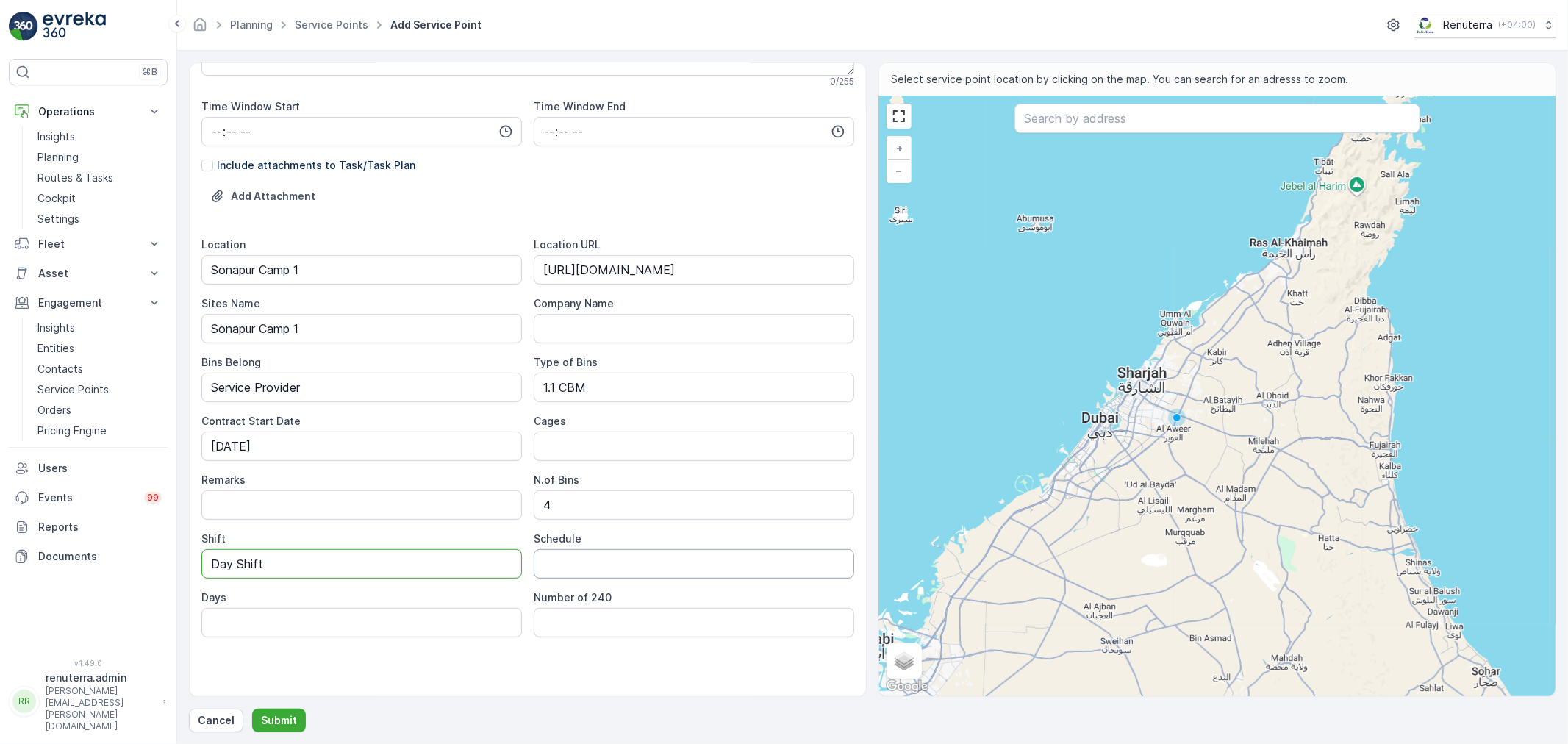
click at [578, 568] on input "Schedule" at bounding box center [694, 564] width 321 height 30
type input "Daily"
click at [402, 623] on input "Days" at bounding box center [362, 622] width 321 height 30
type input "7 days a week"
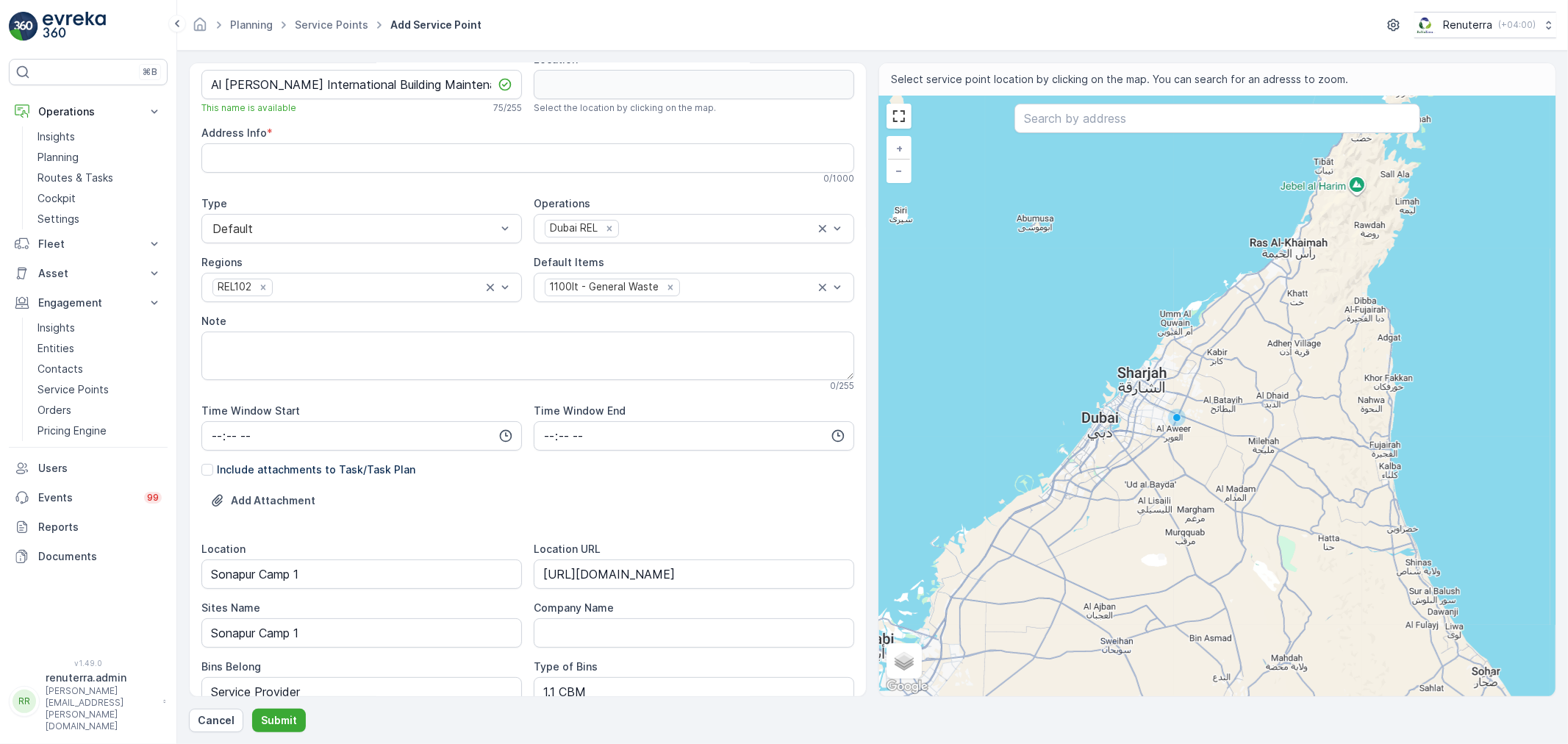
scroll to position [0, 0]
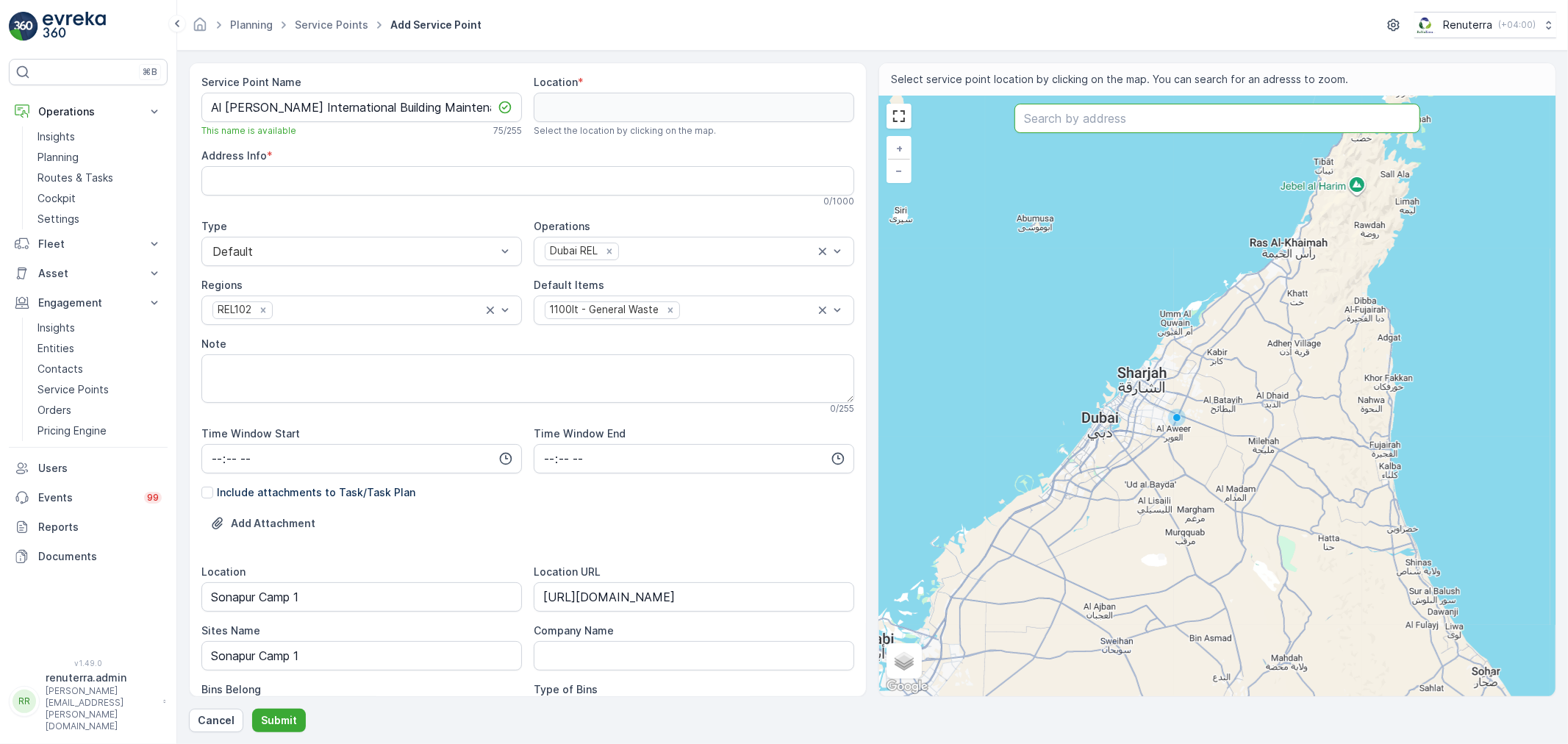
click at [1193, 119] on input "text" at bounding box center [1217, 118] width 406 height 30
paste input "Al Najma Al fareeda new camp"
type input "Al Najma Al fareeda new camp"
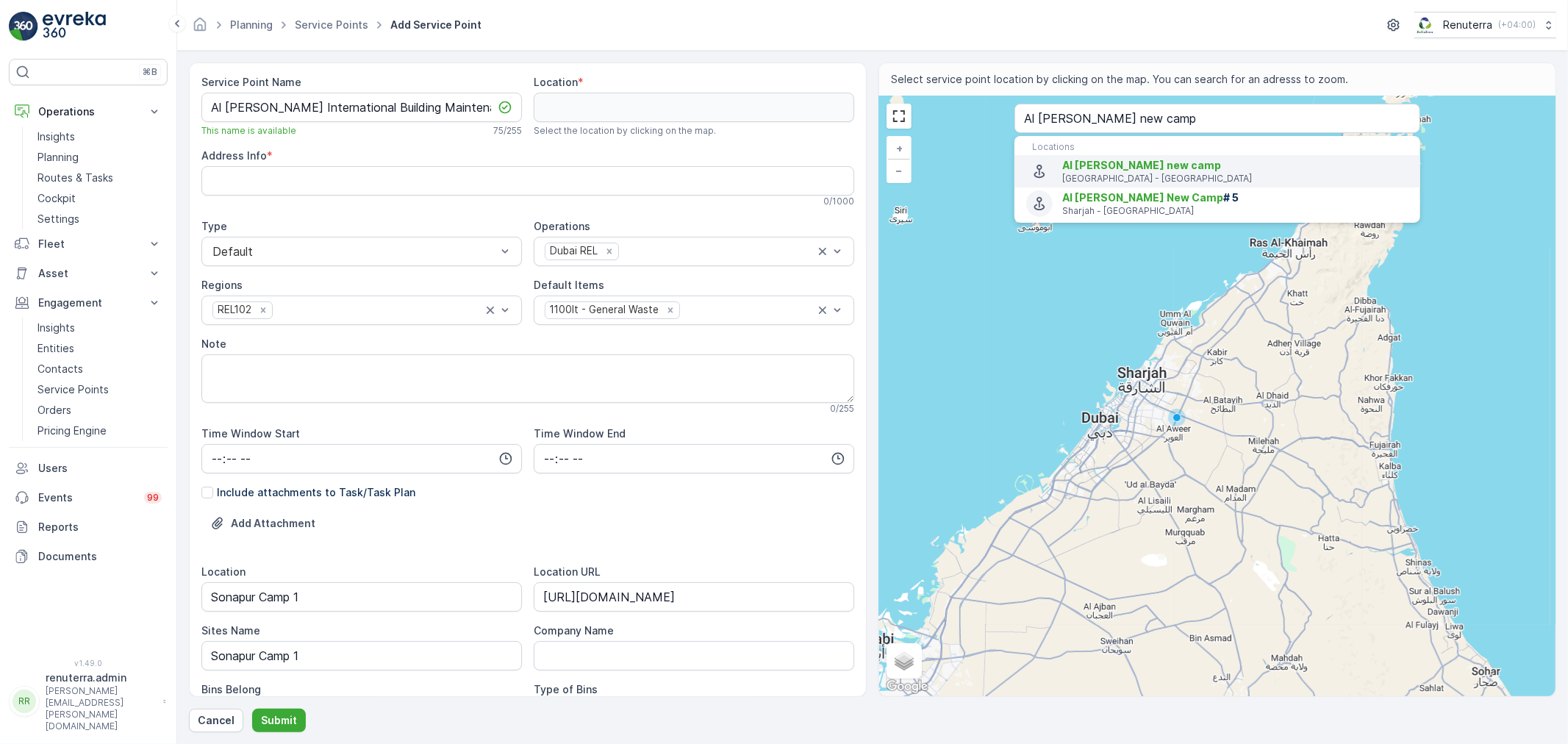
click at [1154, 170] on span "Al Najma Al fareeda new camp" at bounding box center [1141, 165] width 159 height 12
type input "25.2766706,55.4246142"
type Info "37th St - Muhaisnah - MuhaisnahMuhaisanah 2 - Dubai - United Arab Emirates"
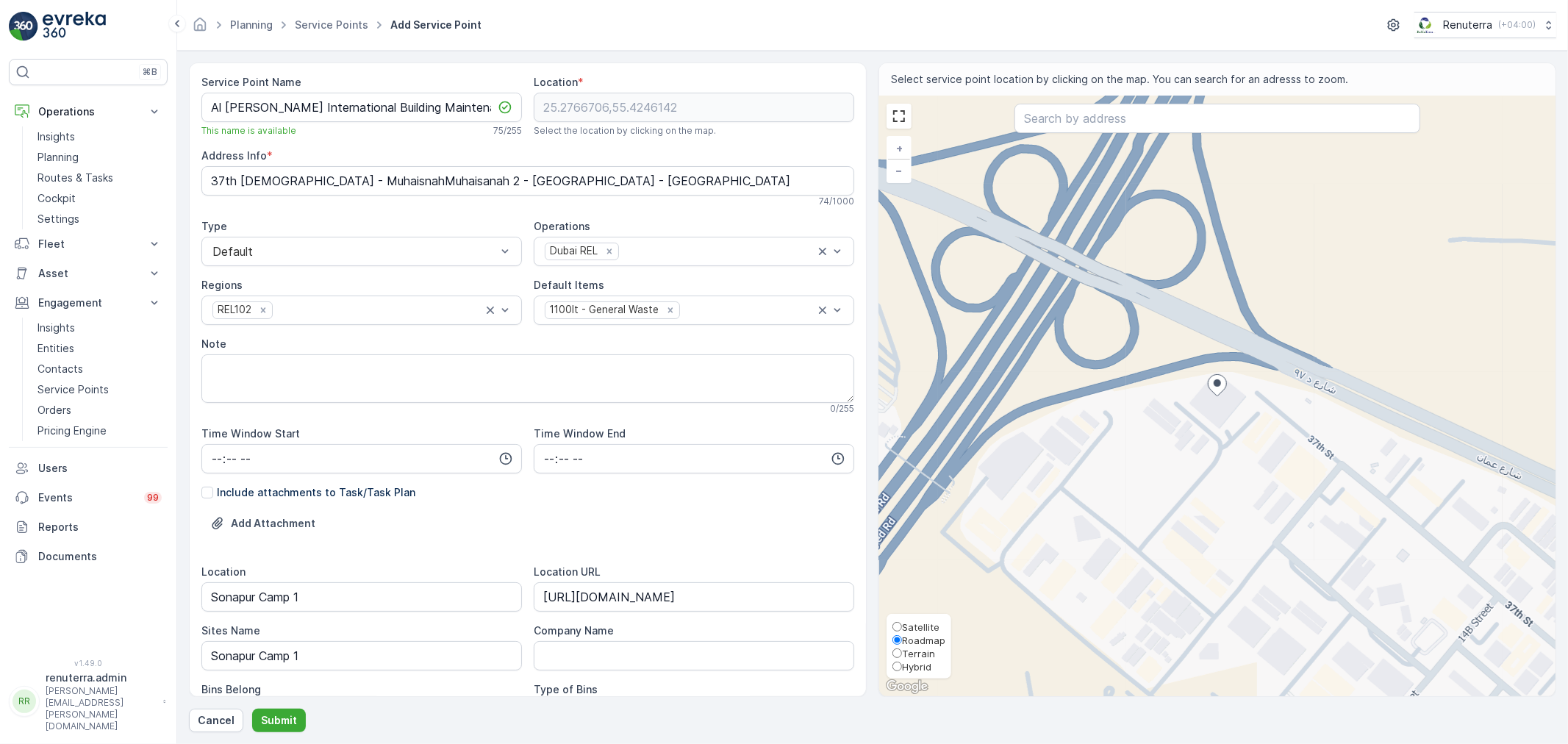
click at [915, 627] on span "Satellite" at bounding box center [920, 627] width 37 height 11
click at [902, 627] on input "Satellite" at bounding box center [897, 627] width 10 height 10
radio input "true"
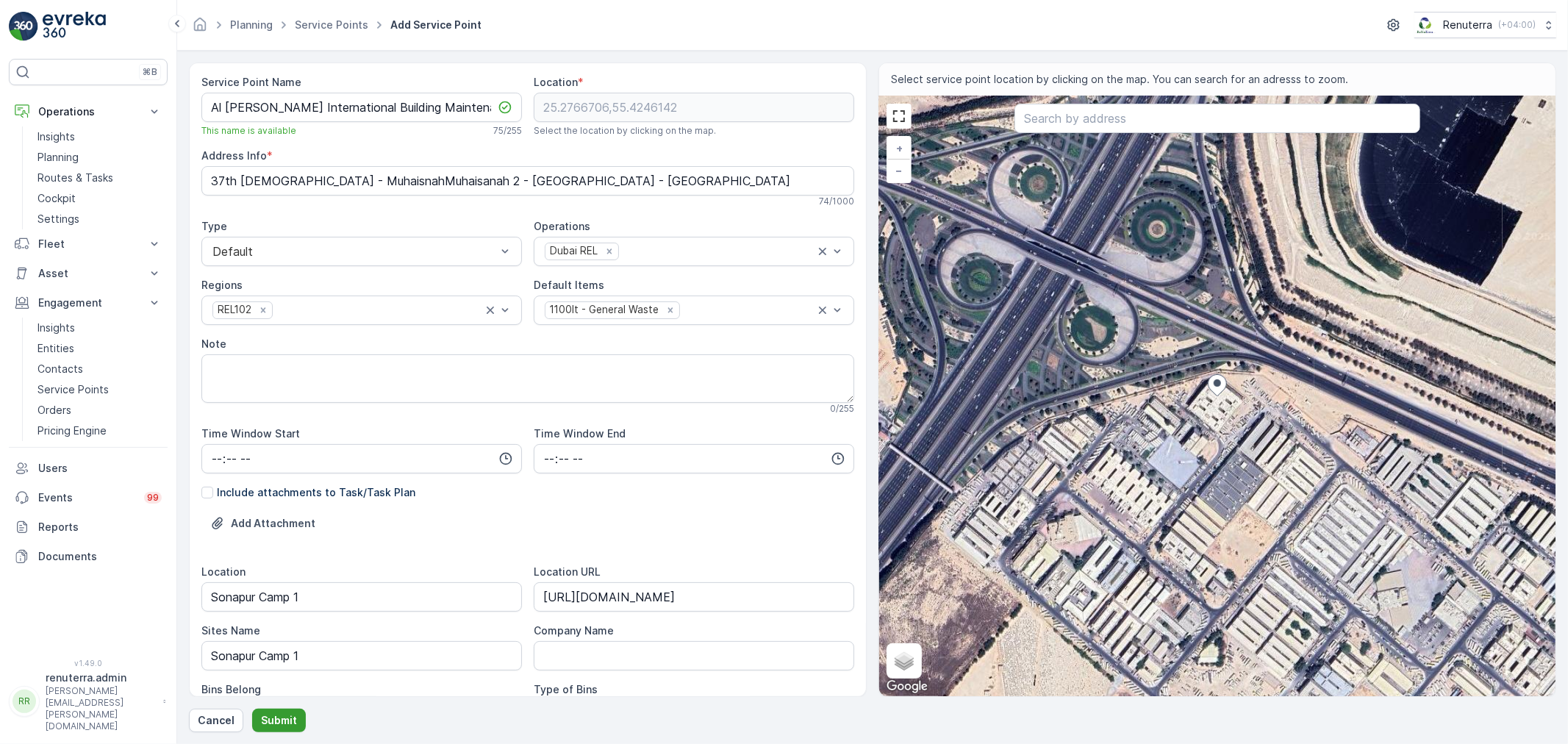
click at [273, 717] on p "Submit" at bounding box center [278, 720] width 36 height 14
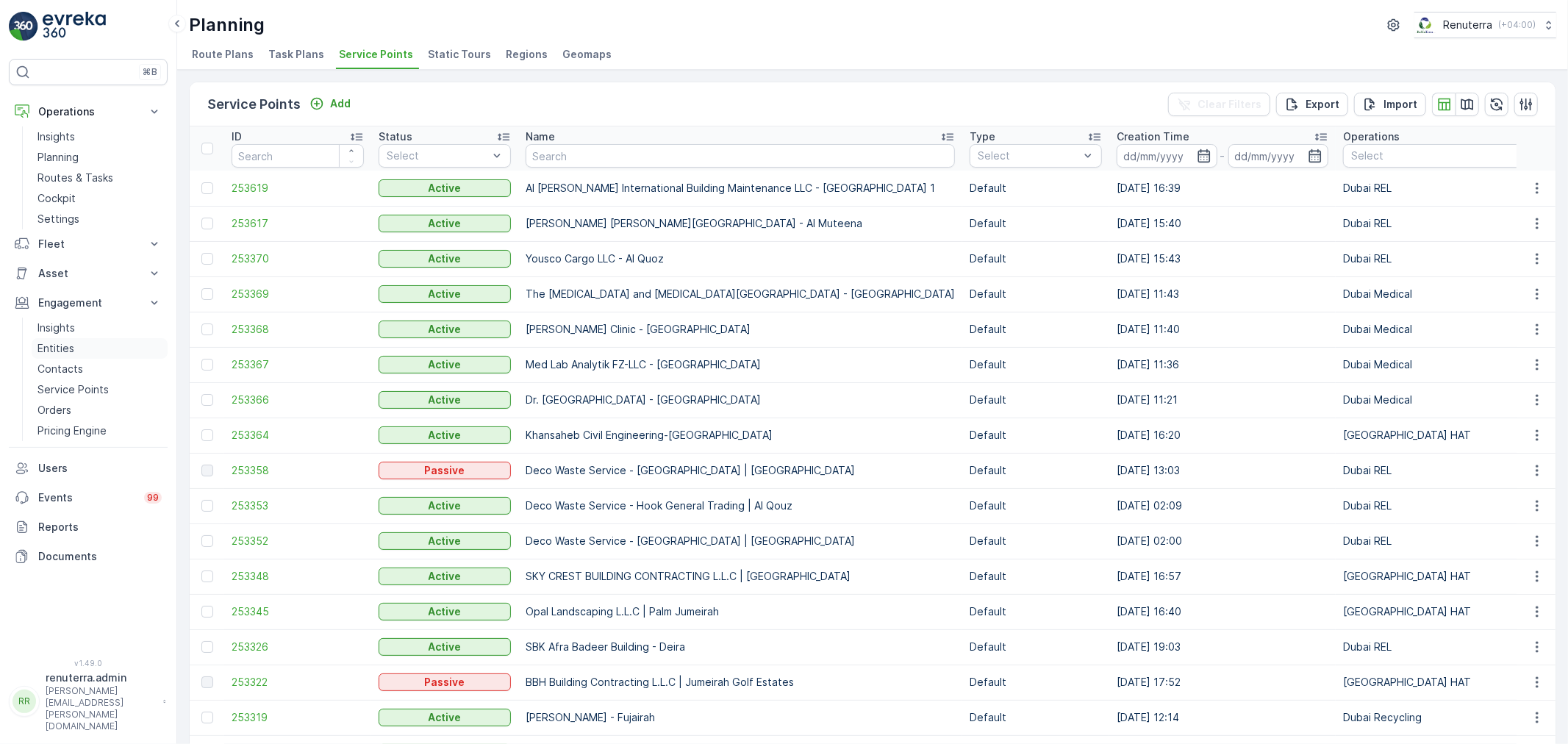
click at [78, 344] on link "Entities" at bounding box center [100, 348] width 136 height 21
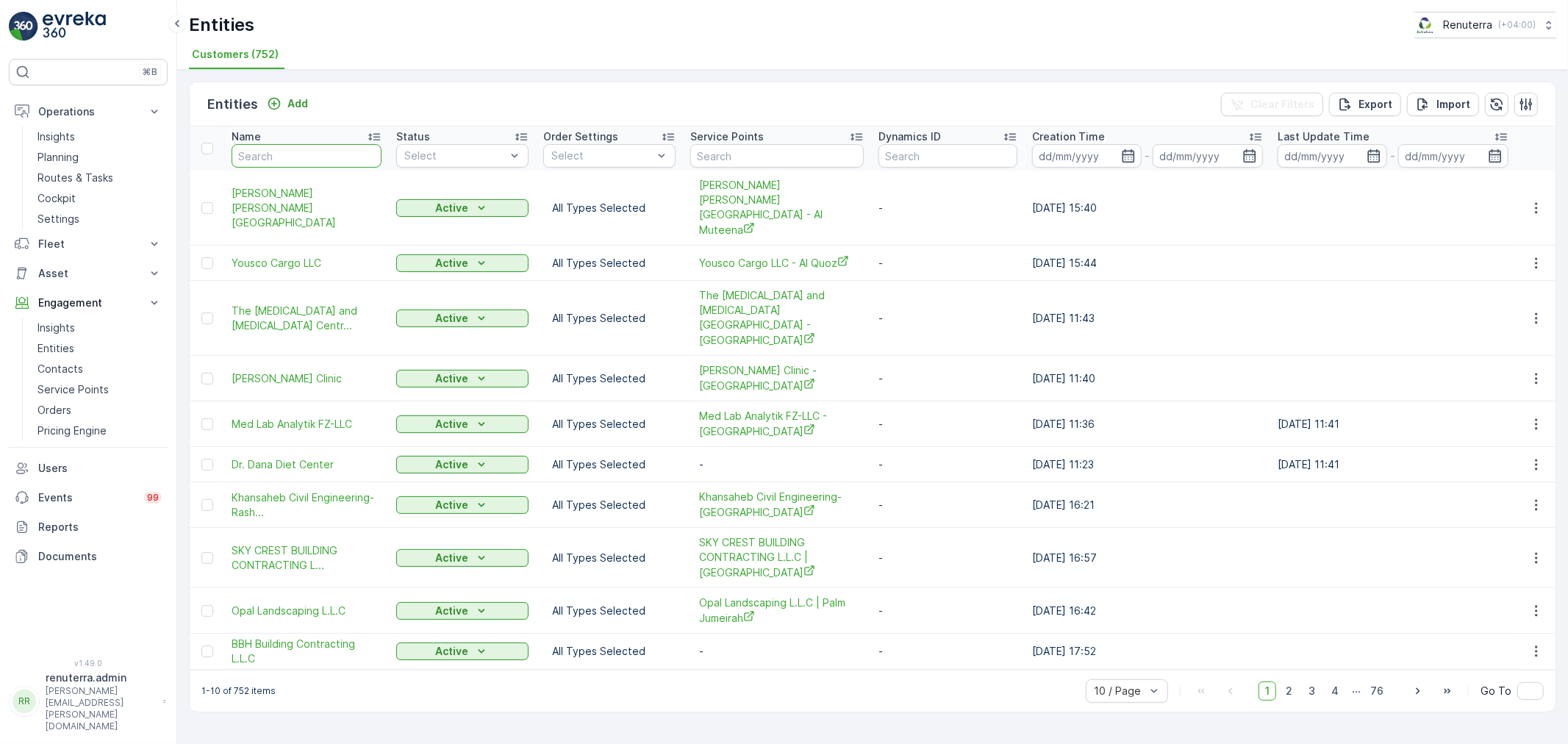
click at [302, 154] on input "text" at bounding box center [306, 156] width 150 height 24
type input "al naj"
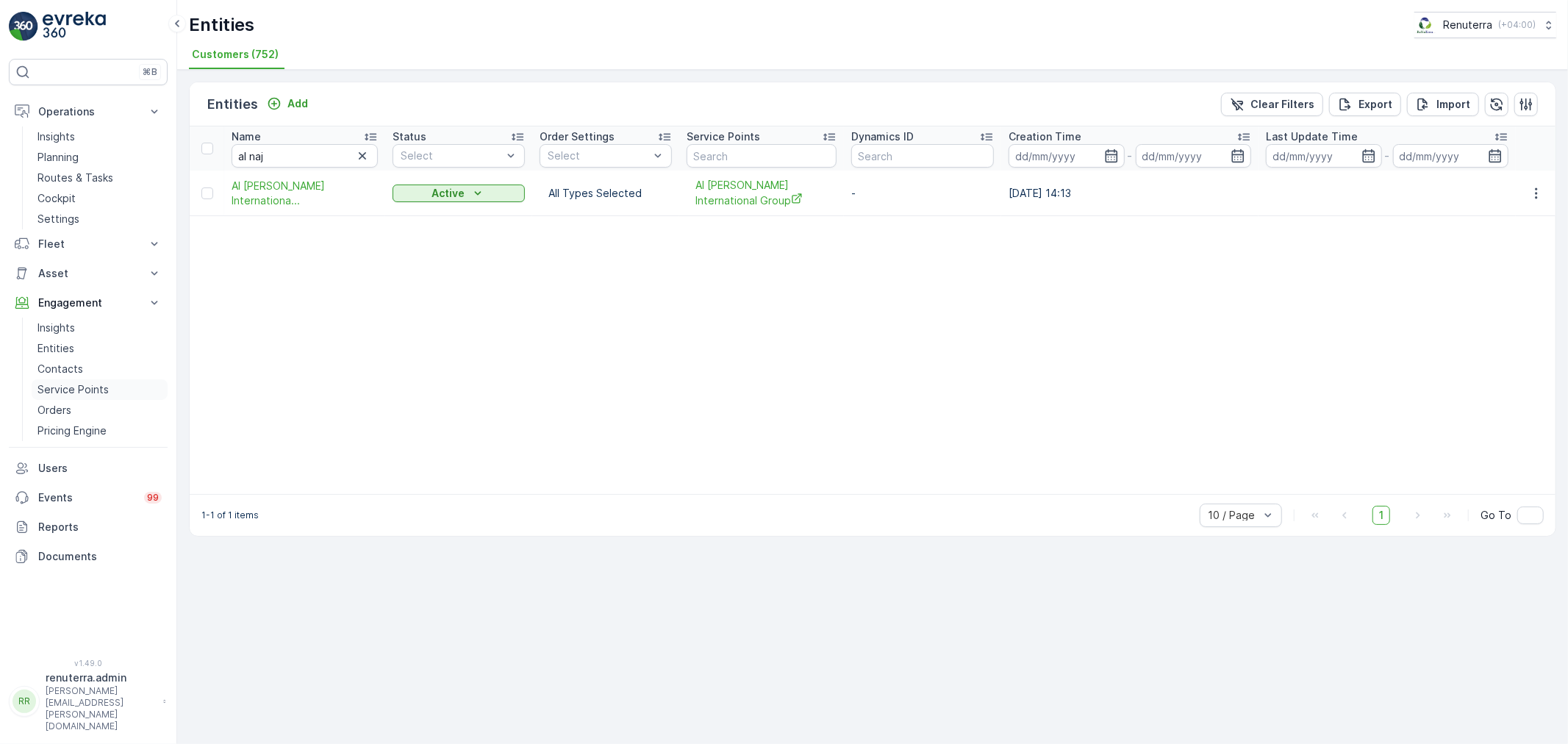
click at [84, 380] on link "Service Points" at bounding box center [100, 389] width 136 height 21
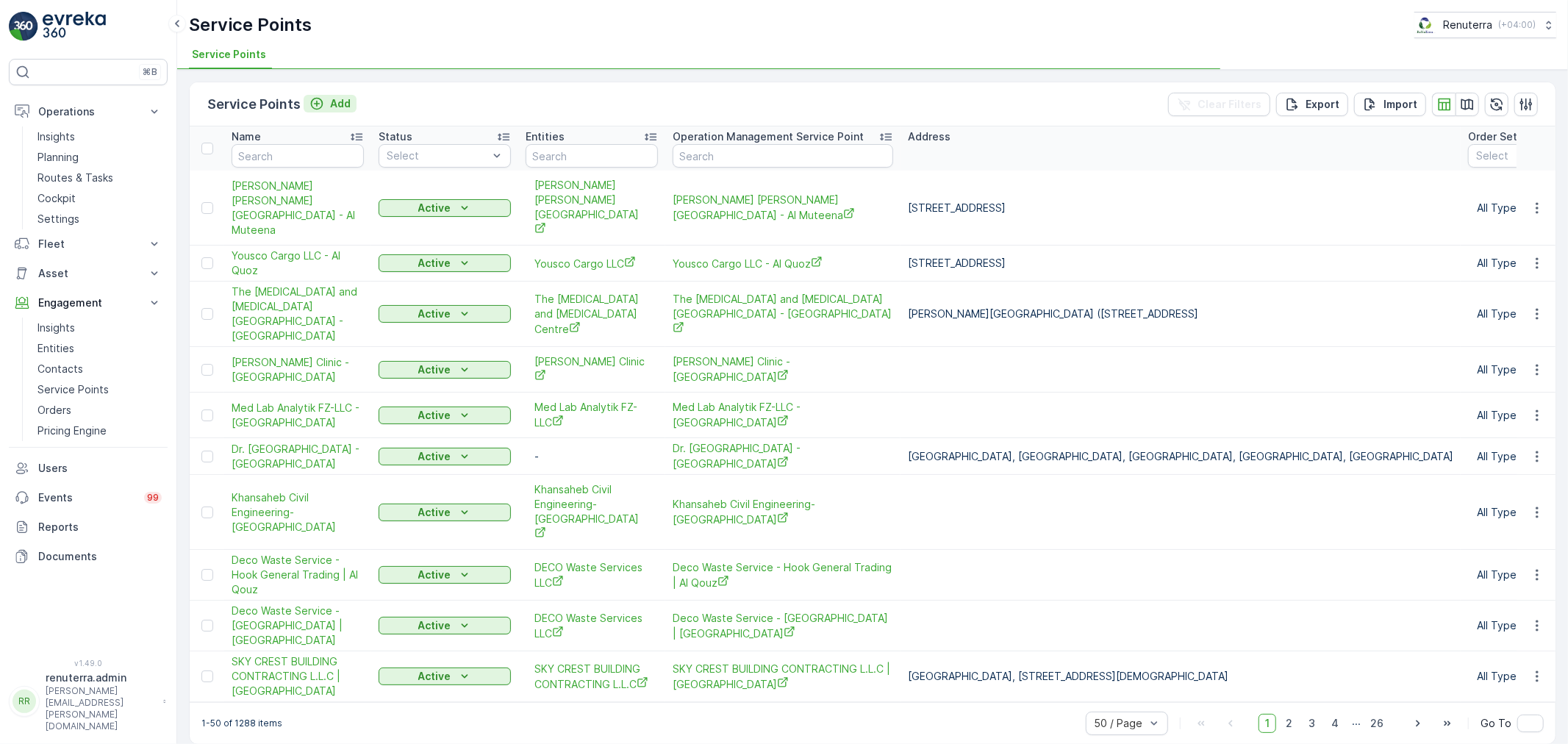
click at [326, 97] on div "Add" at bounding box center [330, 103] width 41 height 14
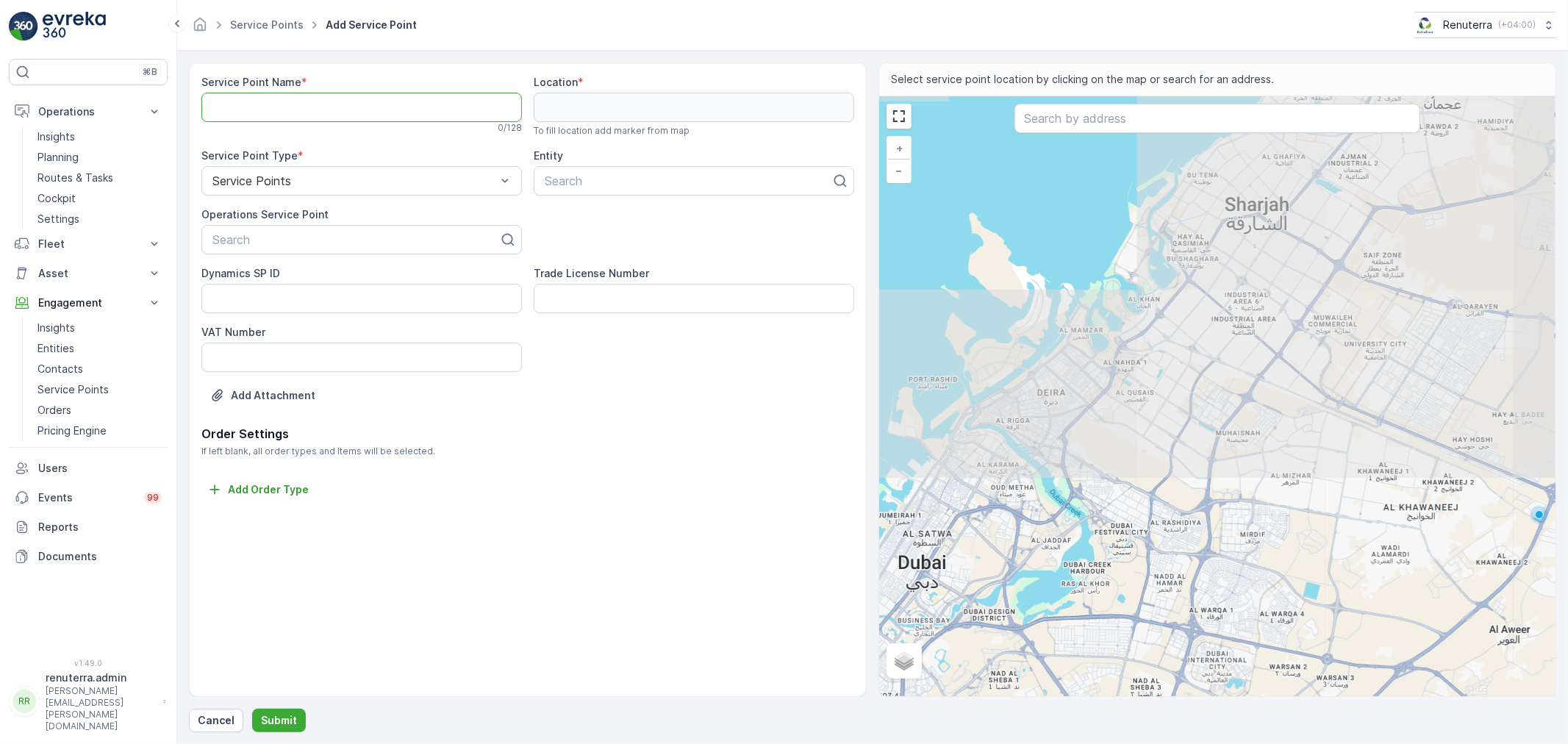
click at [305, 105] on Name "Service Point Name" at bounding box center [362, 107] width 321 height 30
paste Name "Al Najma Al Fareeda International Building Maintenance LLC - Sonapur Camp 1"
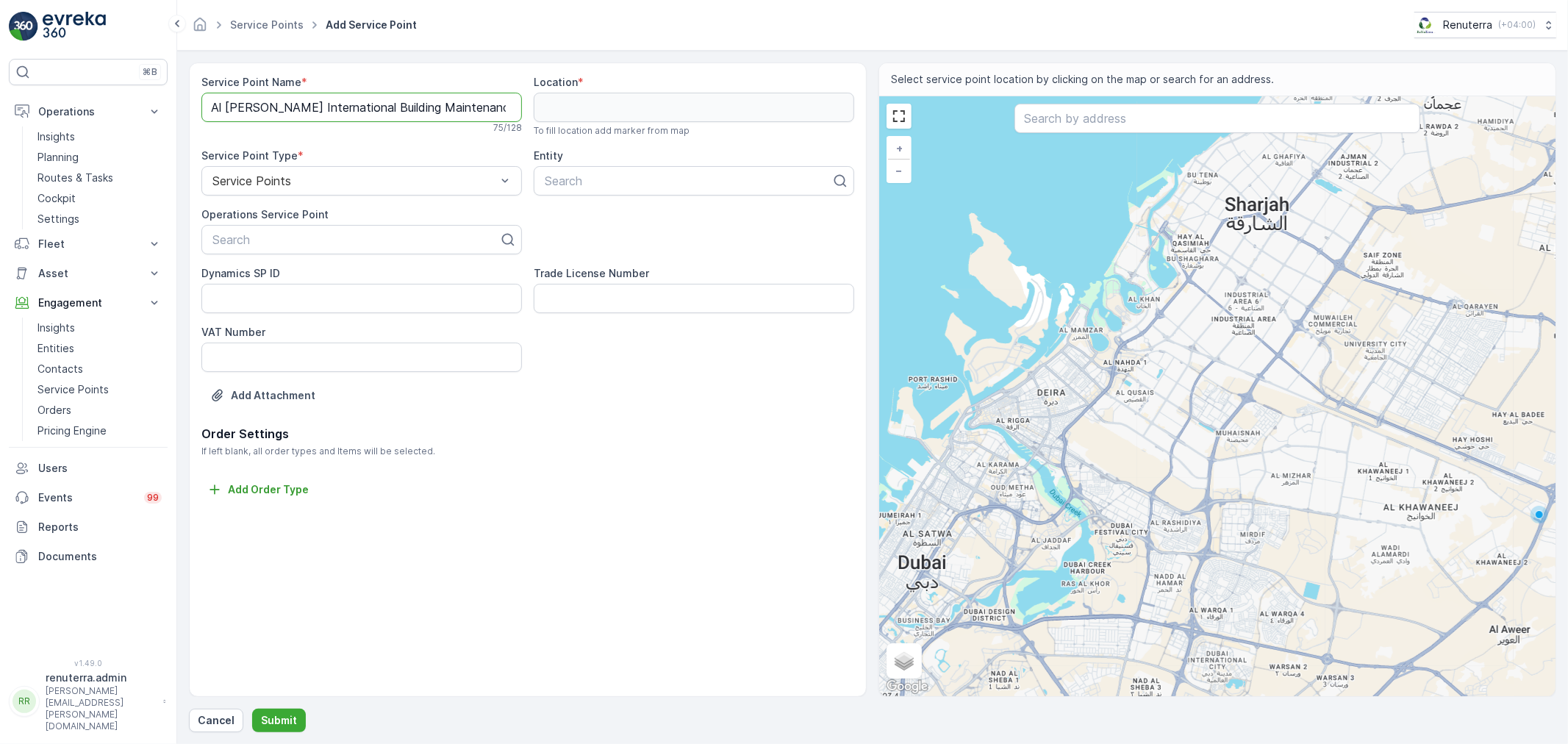
scroll to position [0, 140]
type Name "Al Najma Al Fareeda International Building Maintenance LLC - Sonapur Camp 1"
click at [312, 238] on div at bounding box center [356, 239] width 289 height 13
paste input "Al Najma Al Fareeda International Building Maintenance LLC - Sonapur Camp 1"
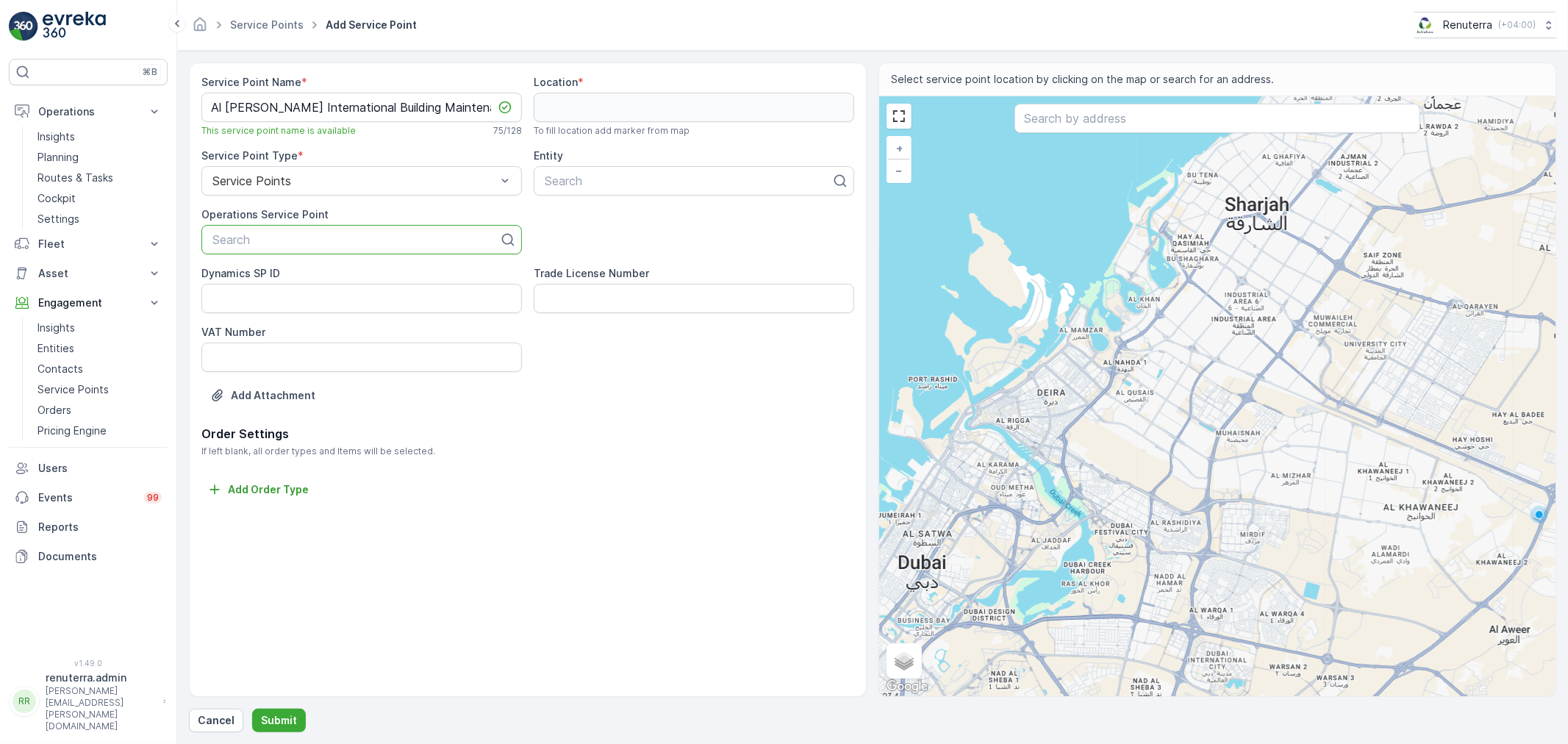
type input "Al Najma Al Fareeda International Building Maintenance LLC - Sonapur Camp 1"
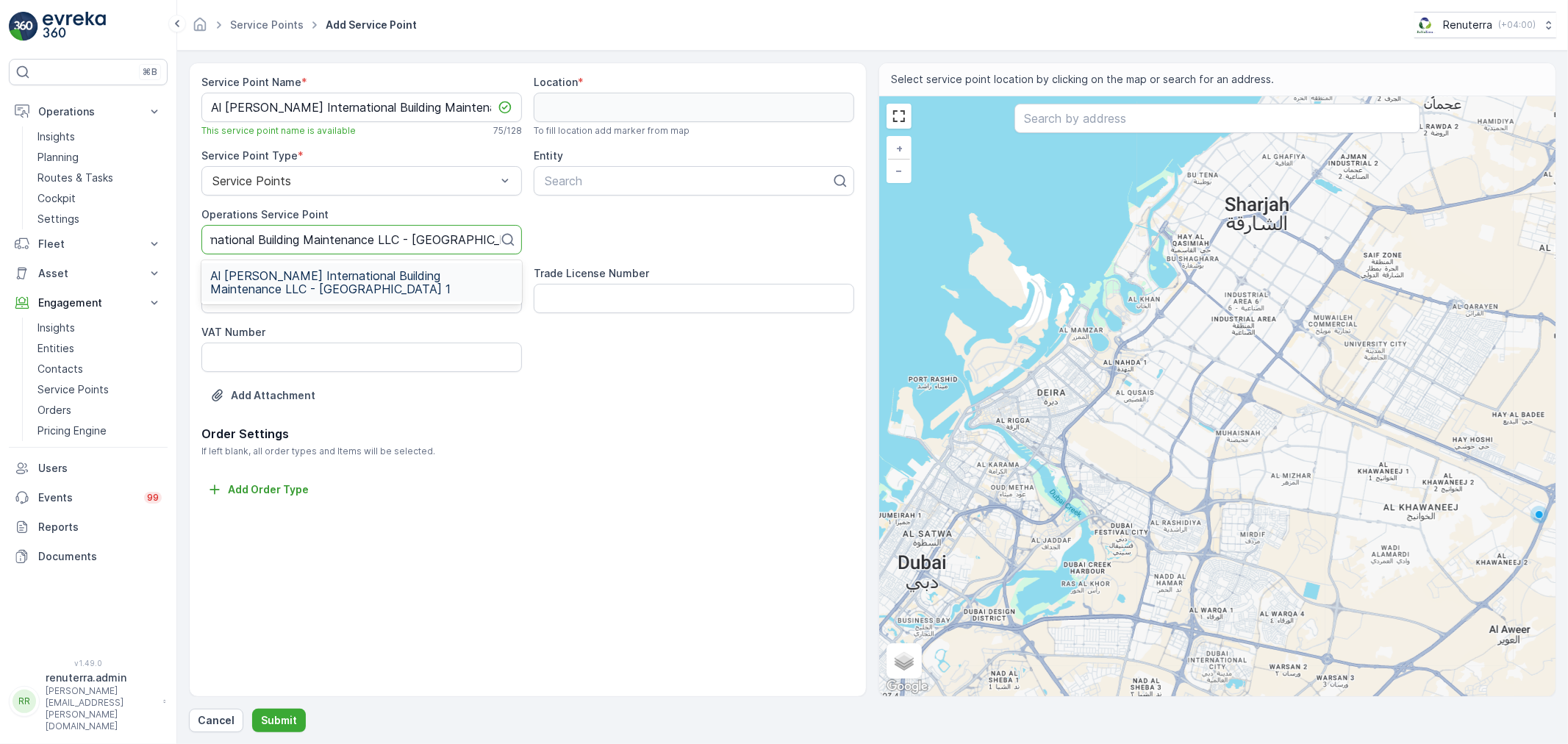
click at [318, 275] on span "Al Najma Al Fareeda International Building Maintenance LLC - Sonapur Camp 1" at bounding box center [362, 282] width 303 height 27
click at [614, 176] on div at bounding box center [688, 180] width 289 height 13
type input "al naj"
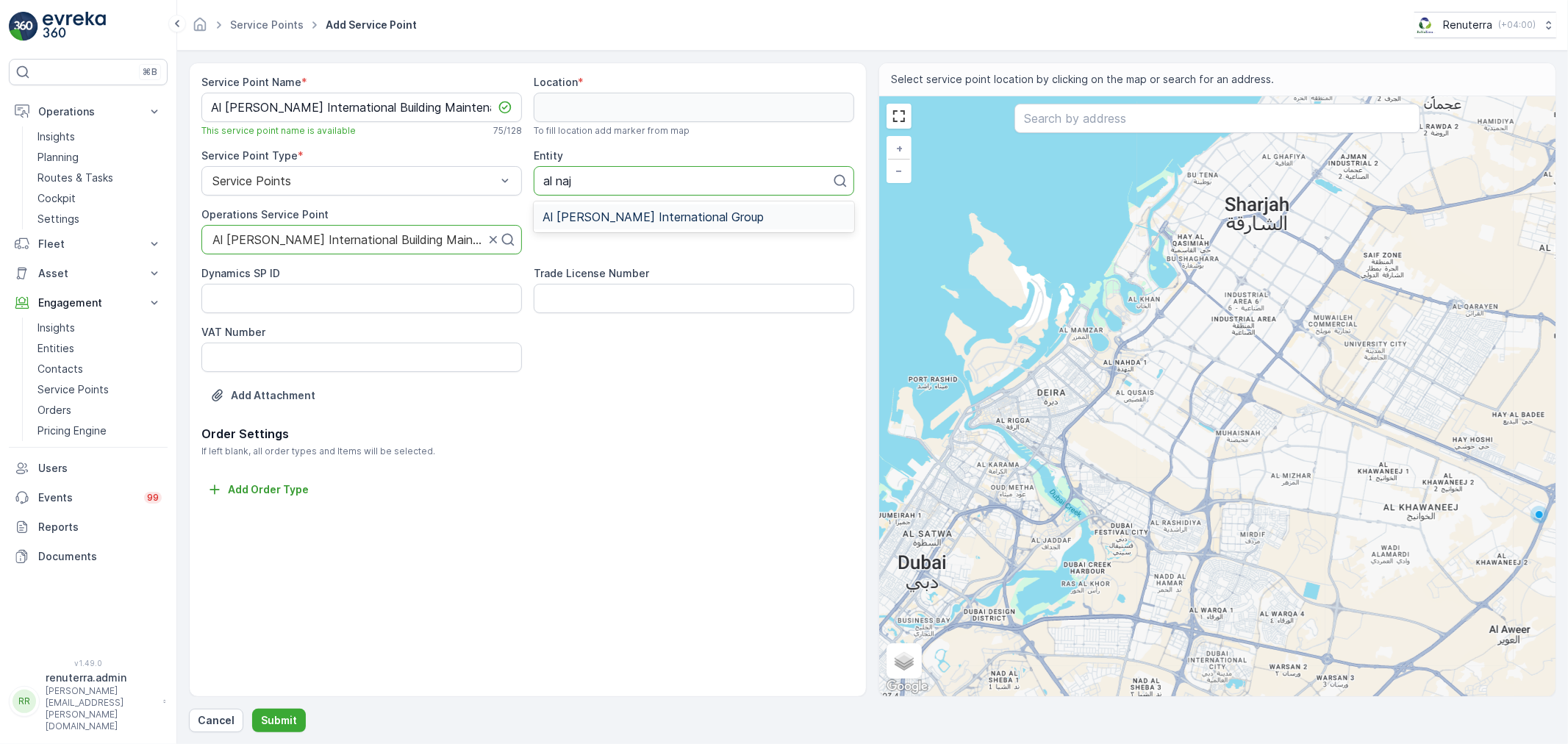
click at [637, 214] on span "Al Najma Al fareeda International Group" at bounding box center [653, 217] width 221 height 13
click at [1136, 115] on input "text" at bounding box center [1217, 118] width 406 height 30
paste input "Al Najma Al fareeda new camp"
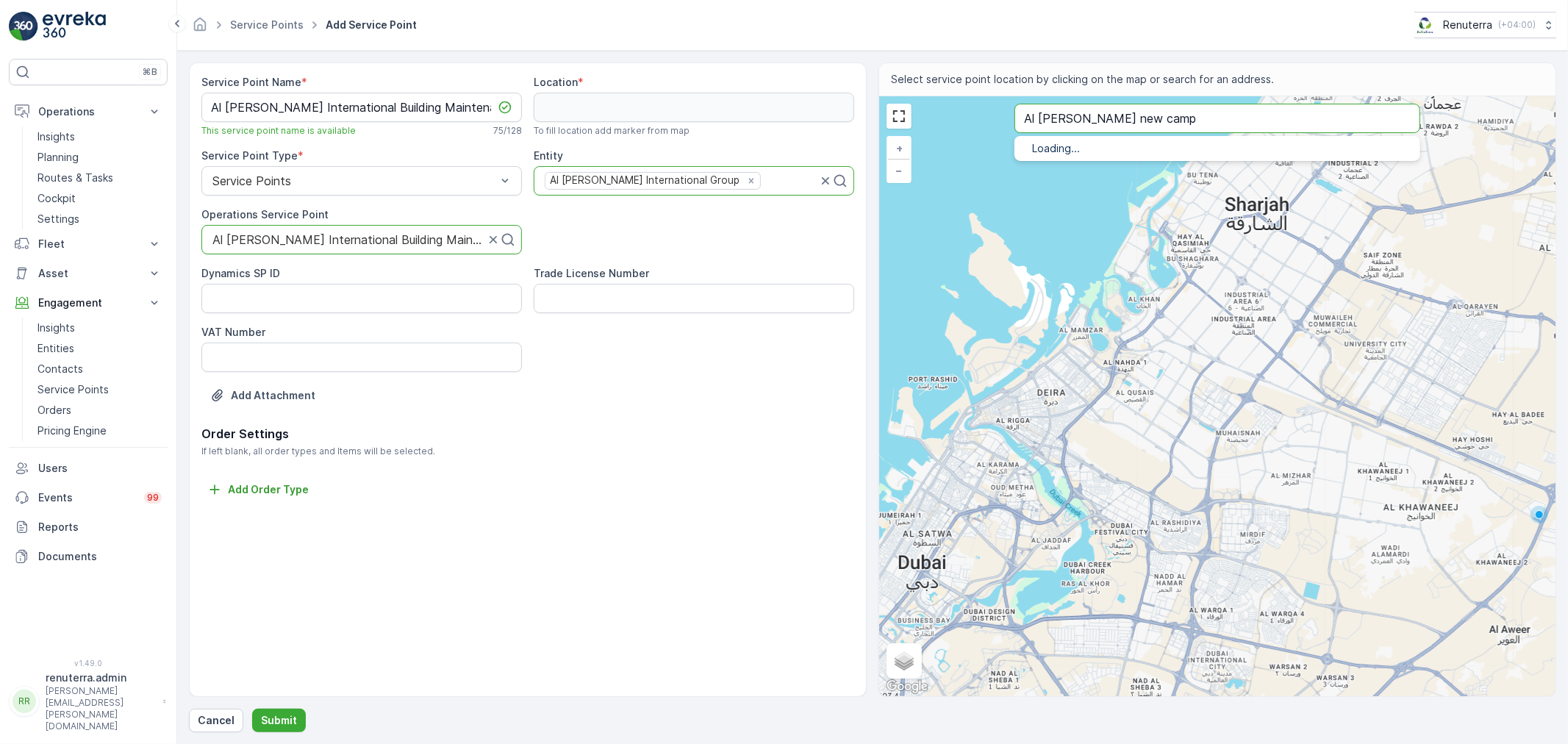
type input "Al Najma Al fareeda new camp"
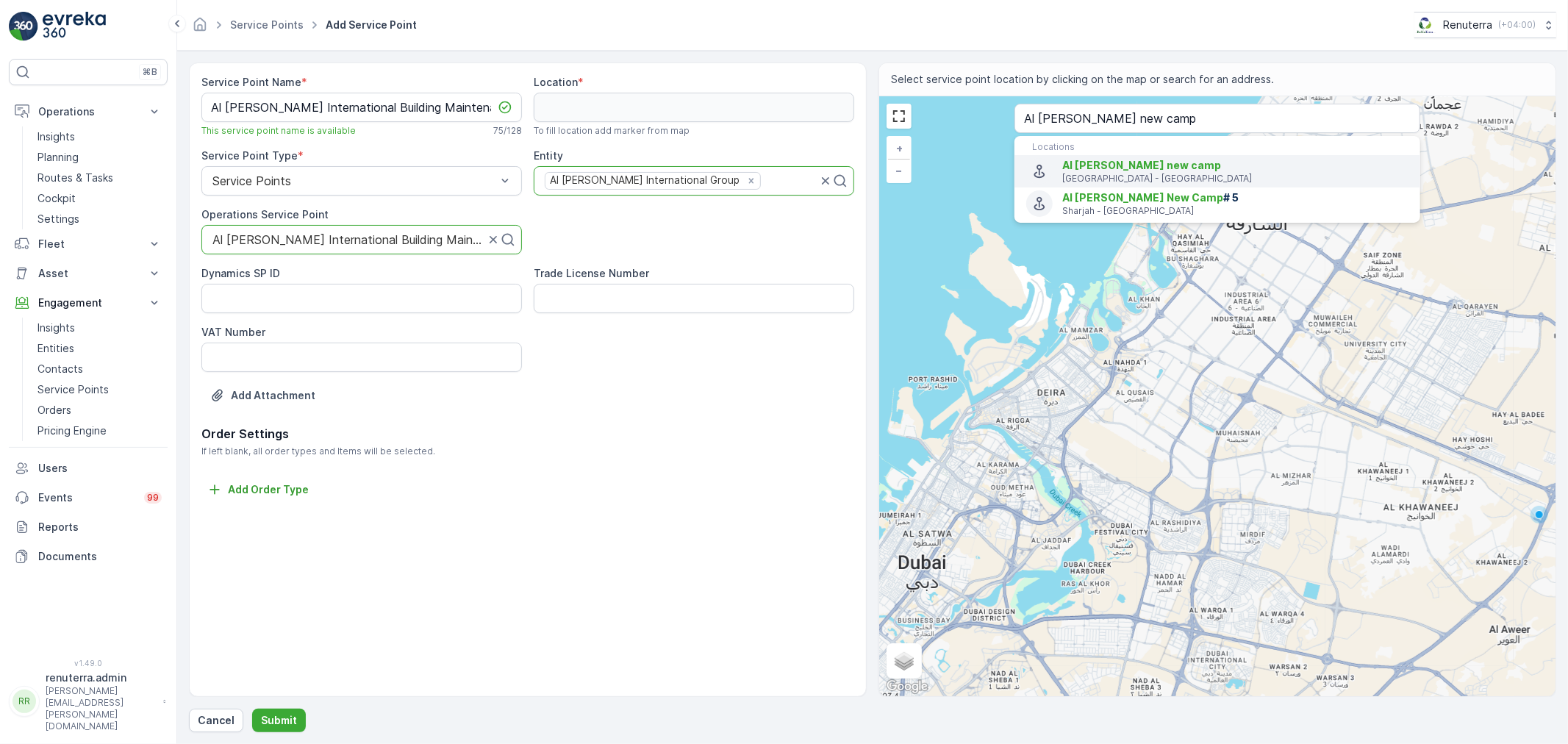
click at [1123, 169] on span "Al Najma Al fareeda new camp" at bounding box center [1141, 165] width 159 height 12
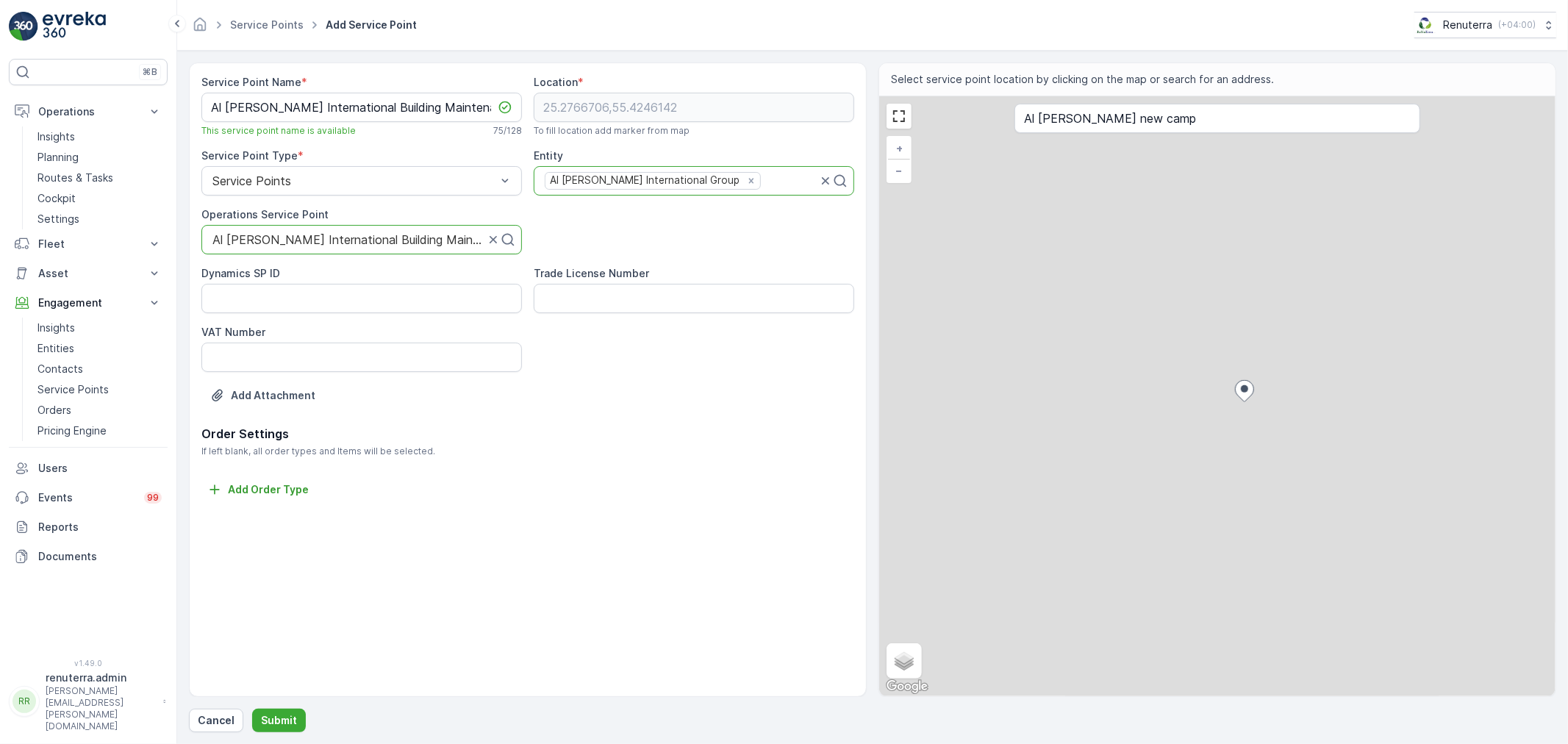
type input "25.2766706,55.4246142"
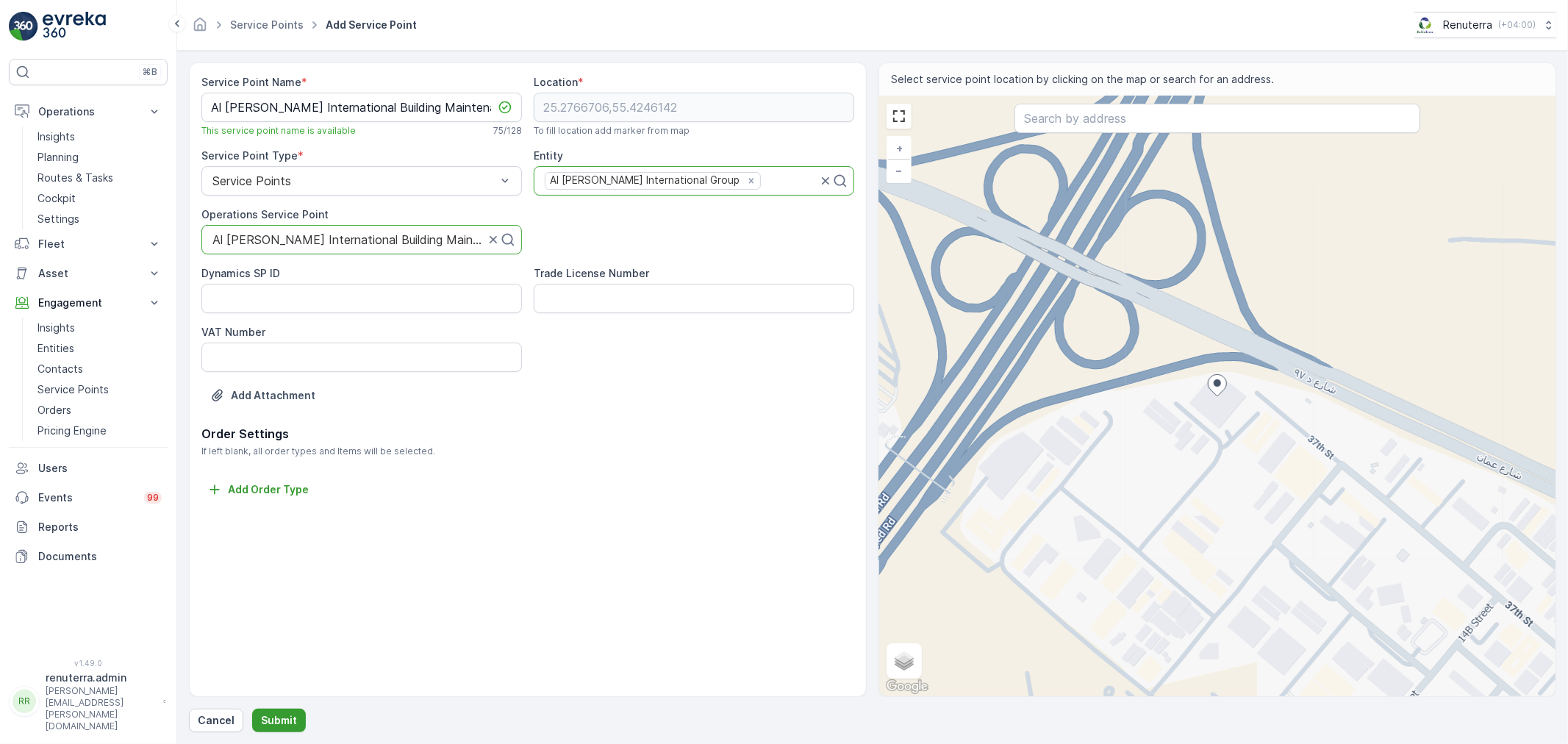
click at [287, 712] on button "Submit" at bounding box center [279, 720] width 54 height 24
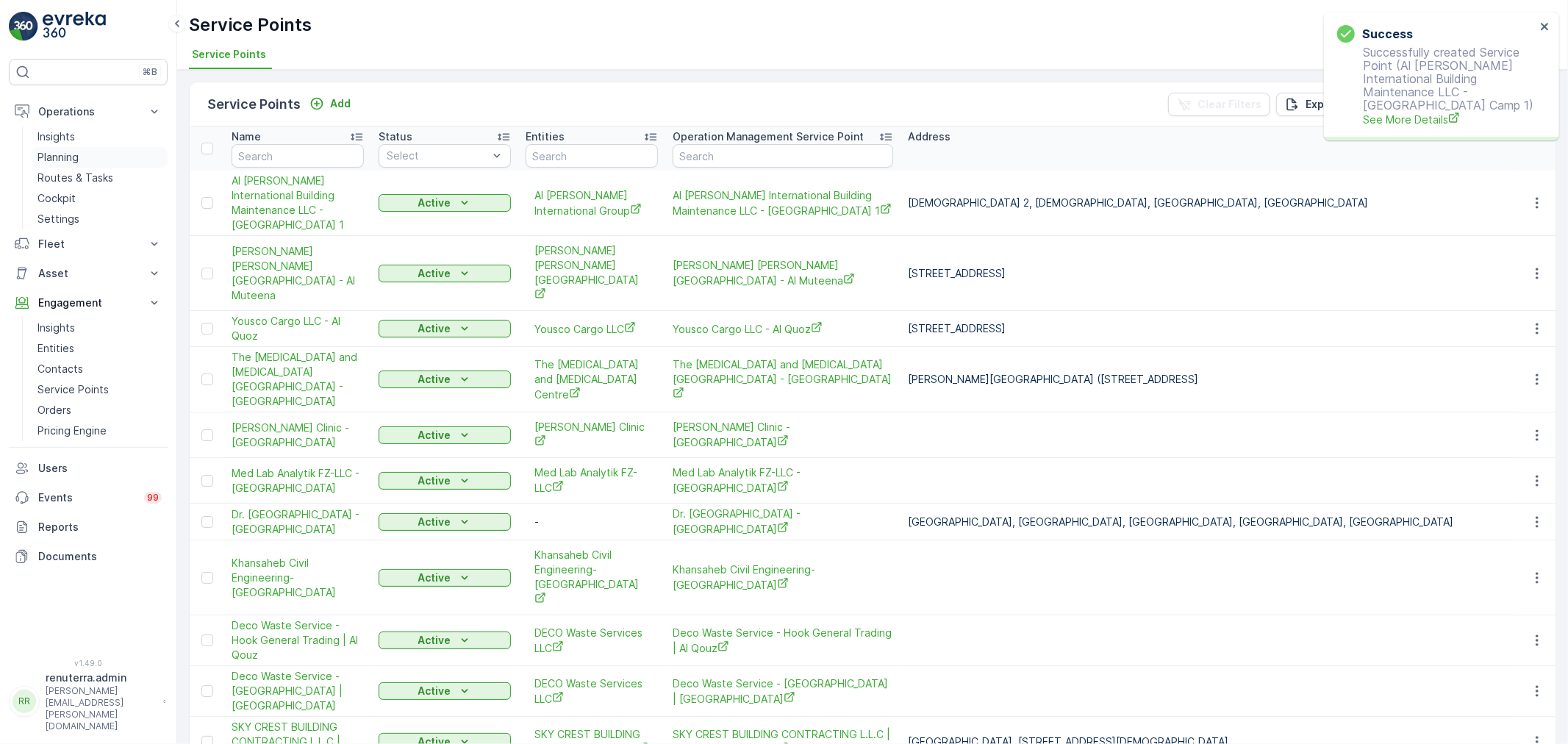
click at [72, 150] on p "Planning" at bounding box center [58, 157] width 41 height 14
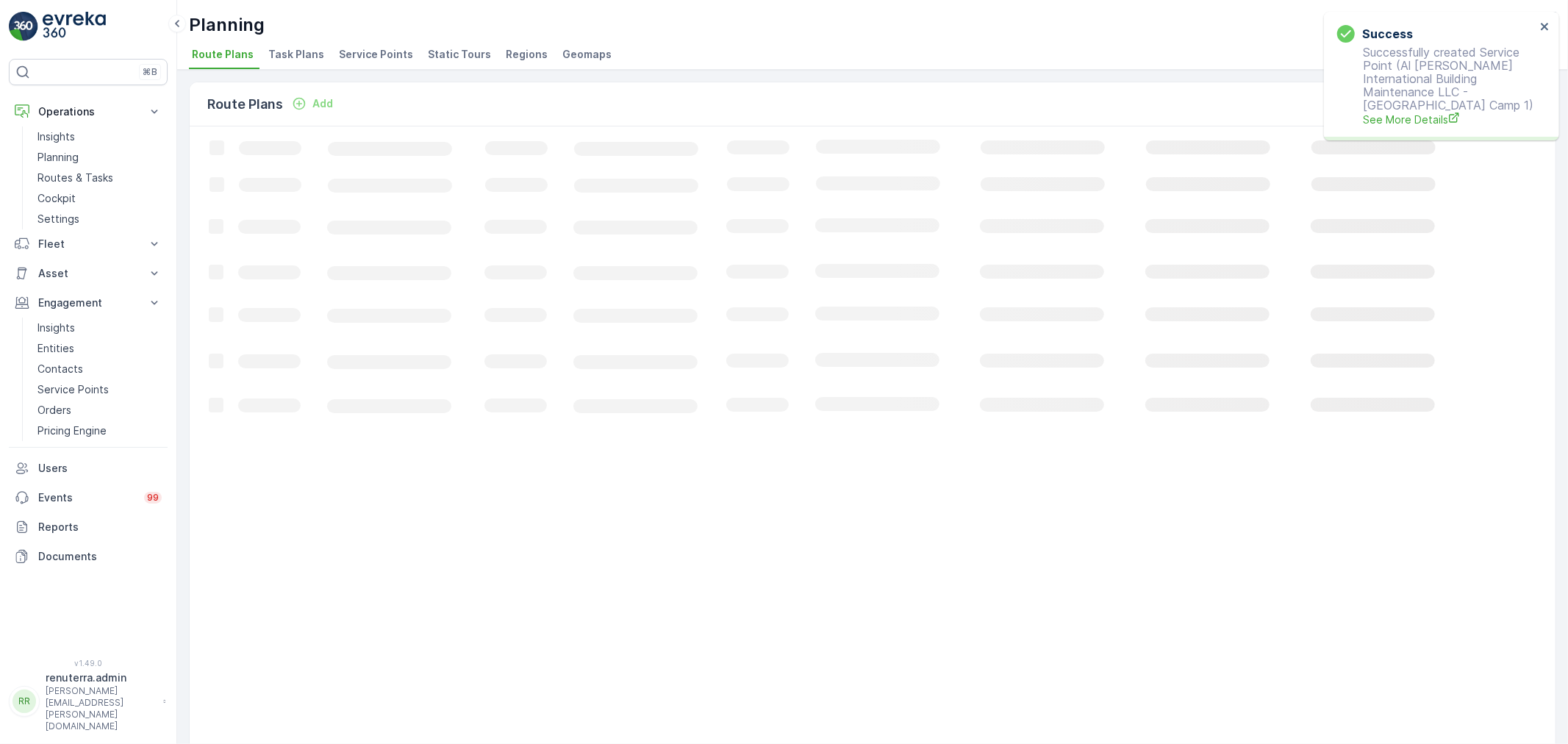
click at [375, 55] on span "Service Points" at bounding box center [376, 54] width 74 height 14
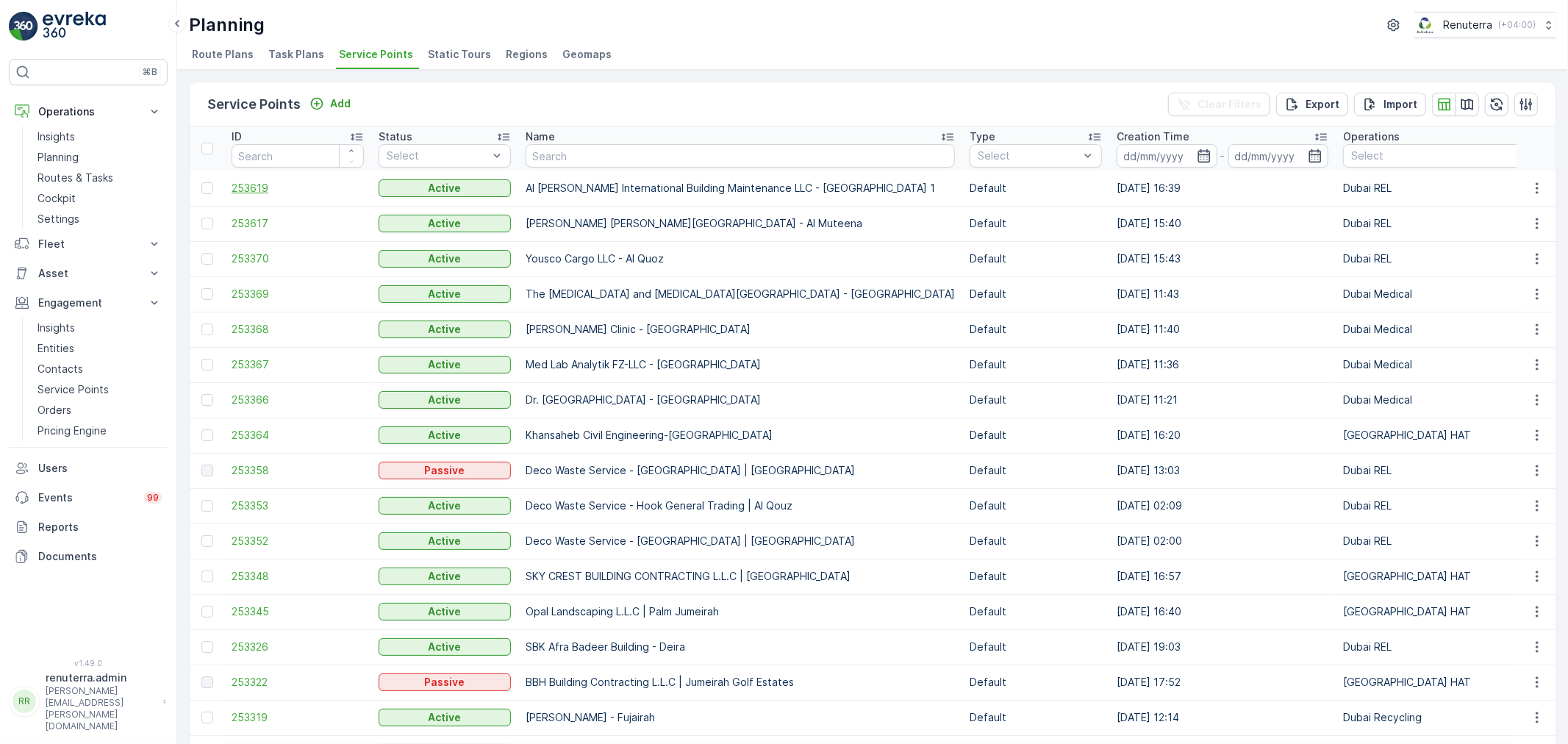
click at [251, 186] on span "253619" at bounding box center [298, 188] width 132 height 14
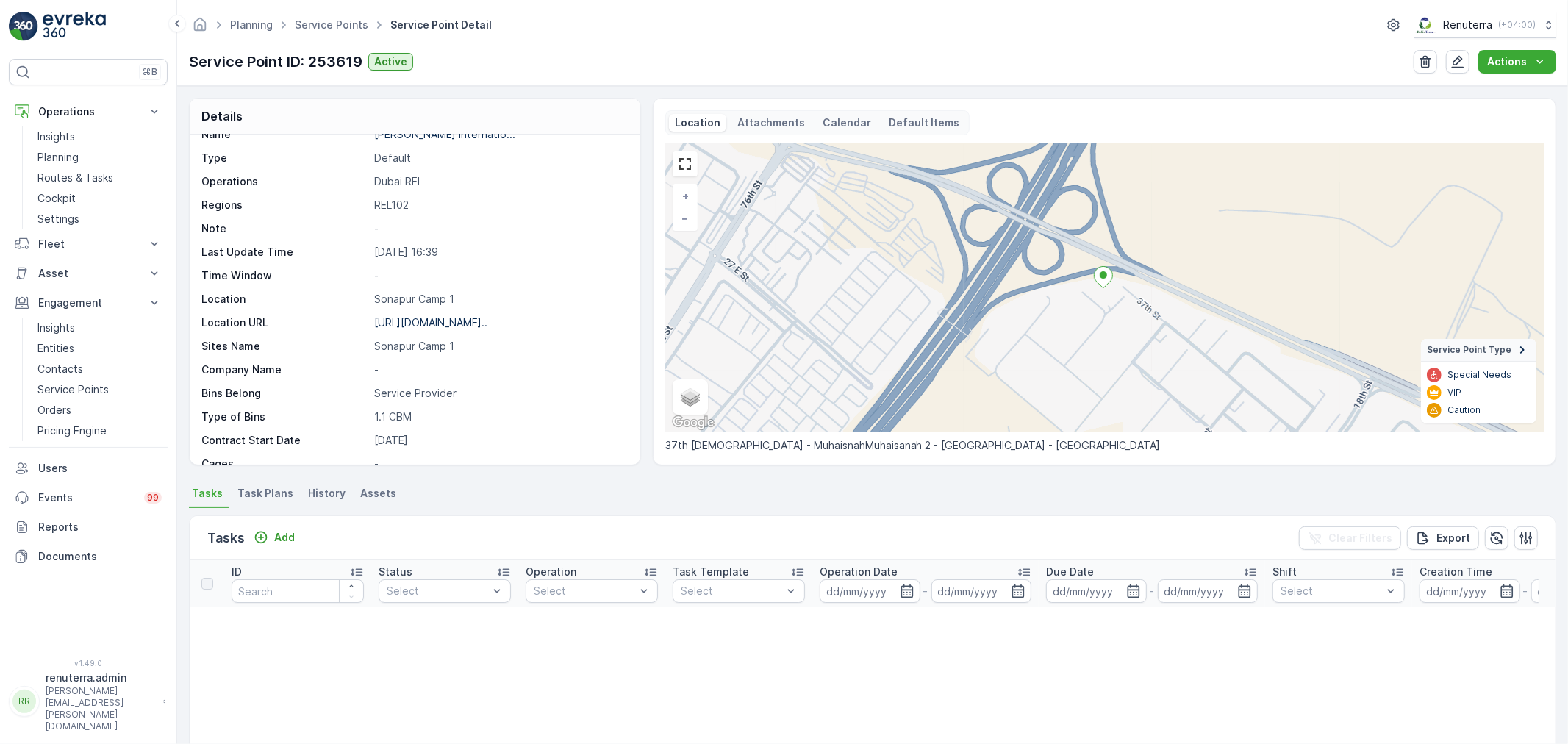
scroll to position [81, 0]
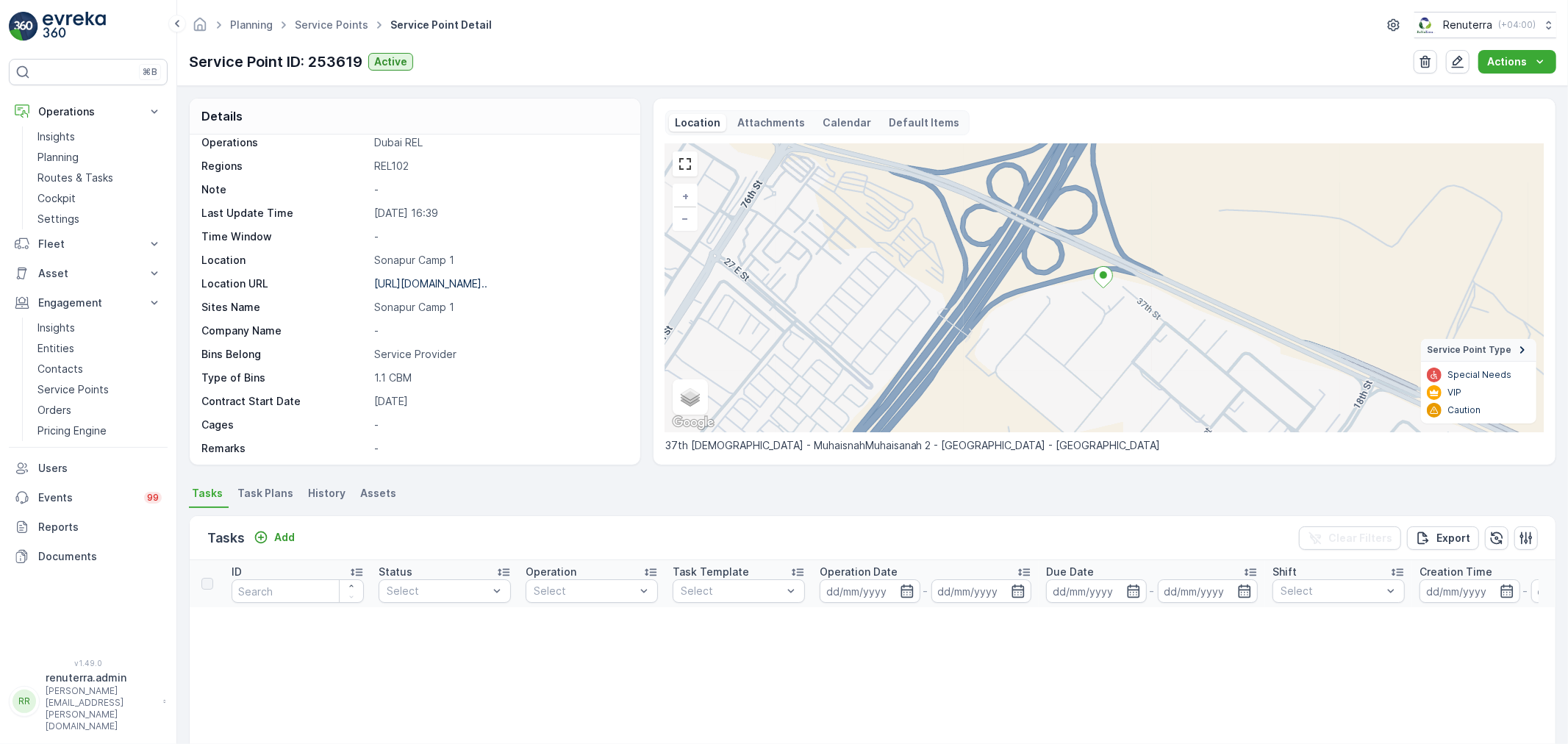
click at [262, 489] on span "Task Plans" at bounding box center [266, 493] width 56 height 14
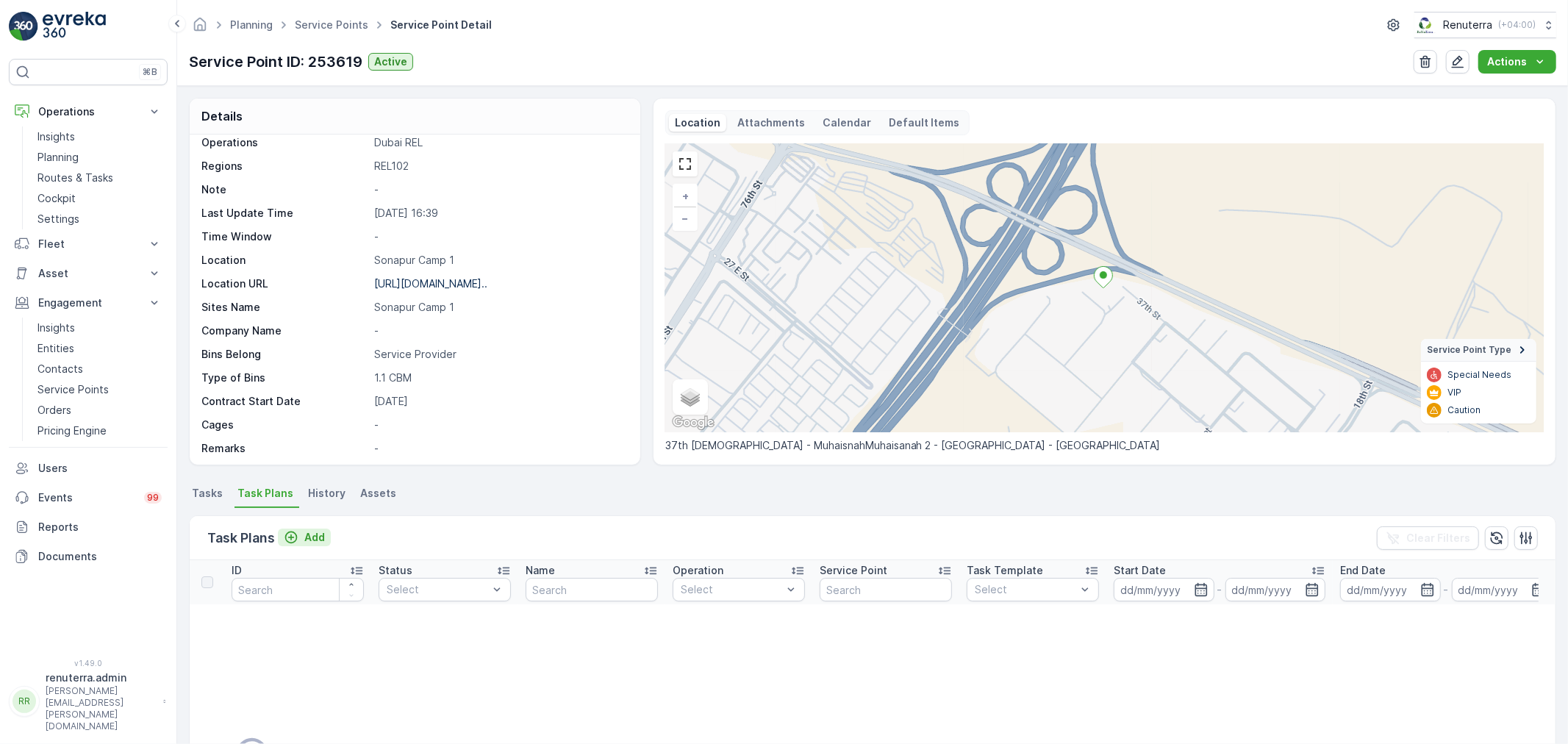
click at [309, 534] on p "Add" at bounding box center [315, 537] width 21 height 14
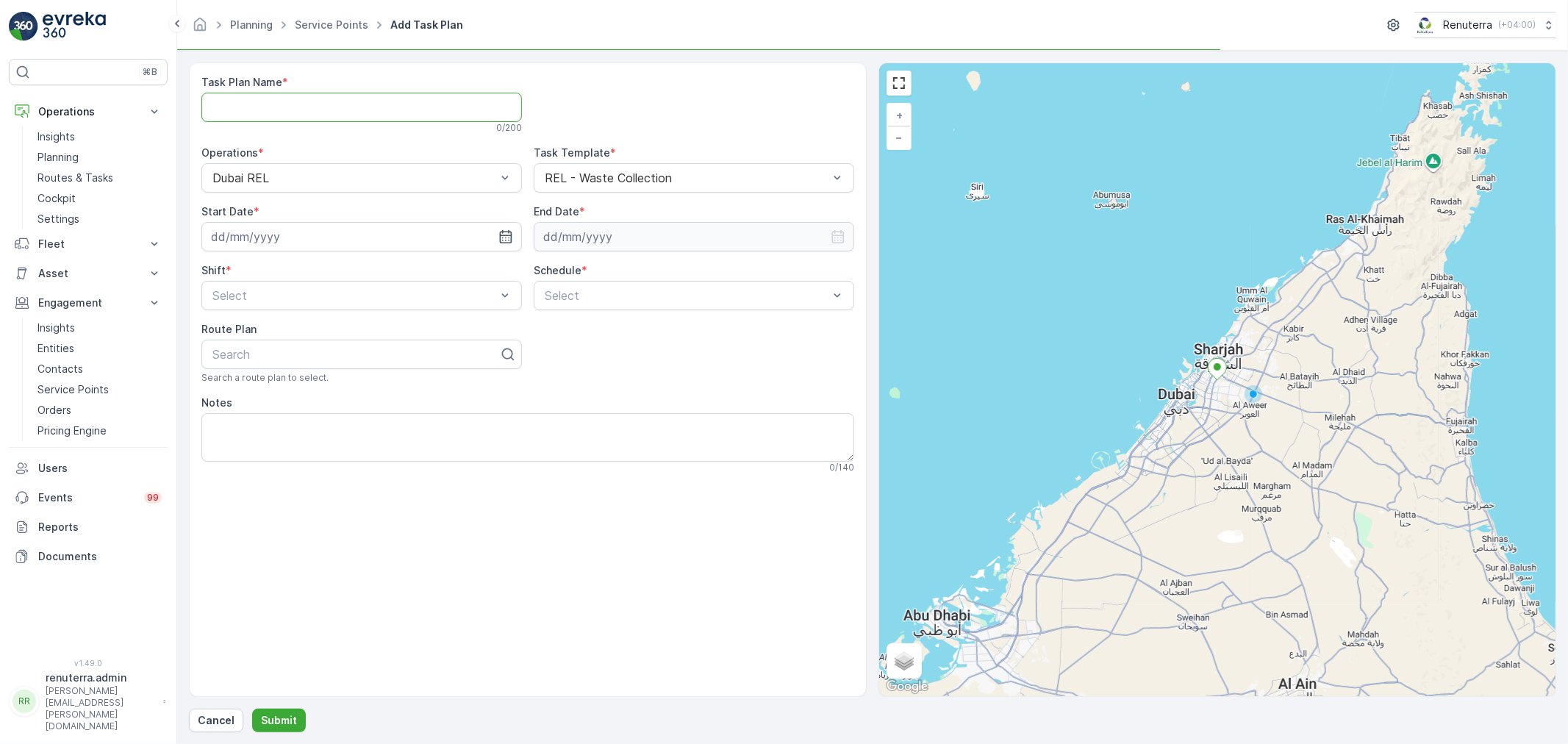
click at [321, 106] on Name "Task Plan Name" at bounding box center [362, 107] width 321 height 30
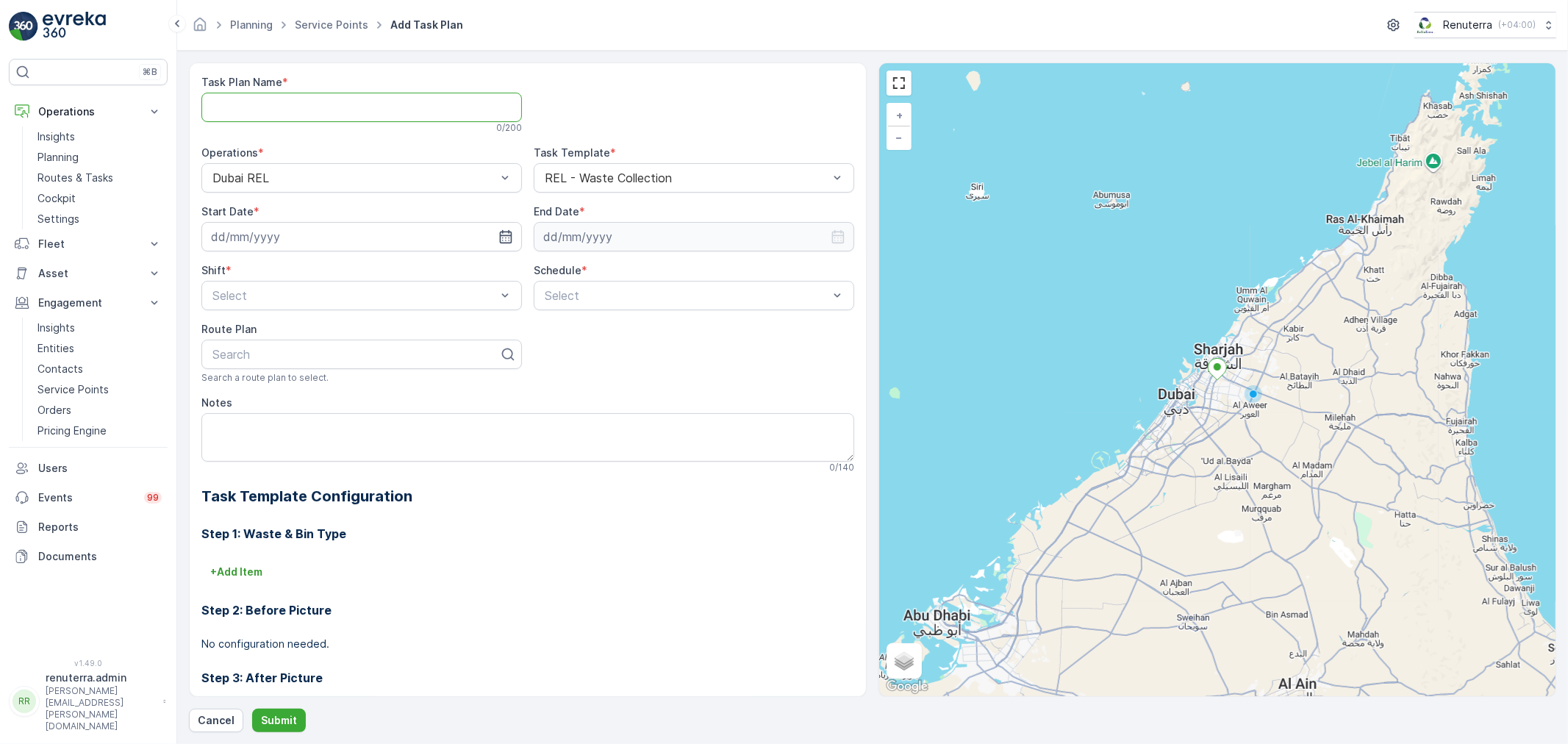
type Name "DREL001"
click at [352, 241] on input at bounding box center [362, 236] width 321 height 30
click at [252, 328] on div "1" at bounding box center [252, 330] width 24 height 24
type input "[DATE]"
click at [622, 224] on input at bounding box center [694, 236] width 321 height 30
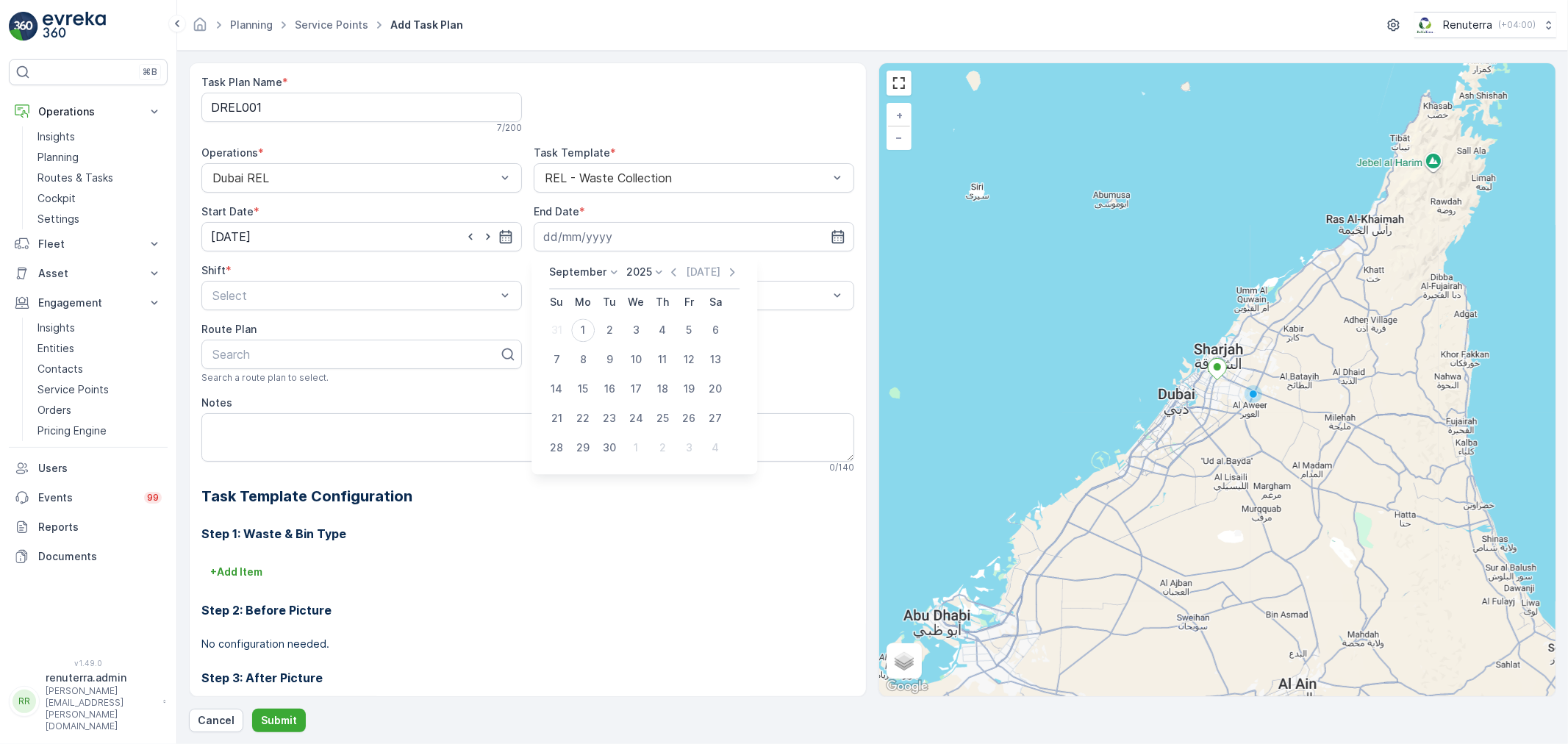
click at [576, 271] on p "September" at bounding box center [577, 271] width 57 height 14
click at [576, 344] on span "September" at bounding box center [586, 346] width 56 height 14
click at [585, 277] on p "September" at bounding box center [577, 271] width 57 height 14
click at [584, 402] on span "December" at bounding box center [583, 407] width 52 height 14
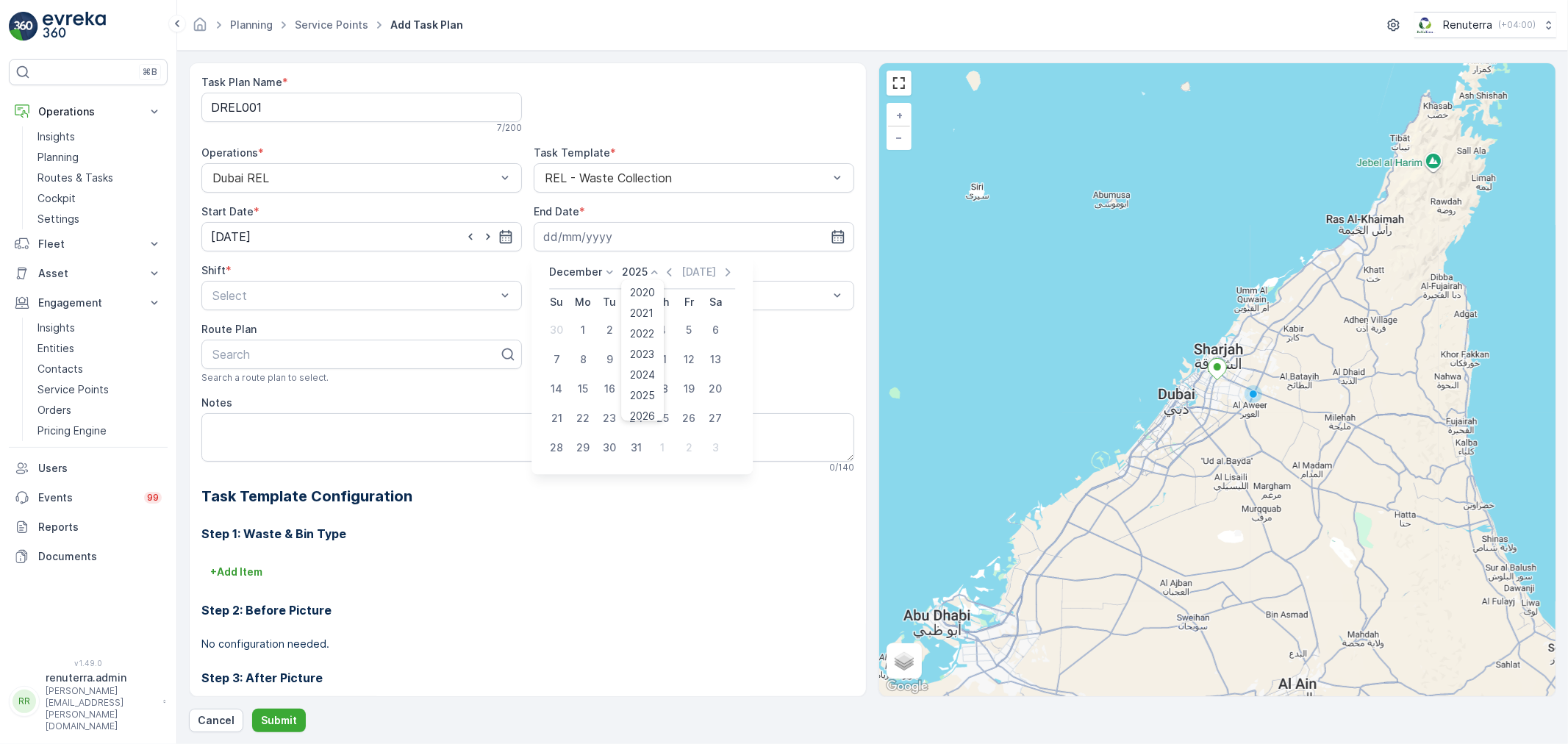
click at [643, 273] on div "2025 2020 2021 2022 2023 2024 2025 2026 2027 2028 2029 2030" at bounding box center [642, 271] width 40 height 14
click at [646, 334] on span "2026" at bounding box center [643, 334] width 25 height 14
click at [659, 448] on div "31" at bounding box center [662, 448] width 24 height 24
type input "31.12.2026"
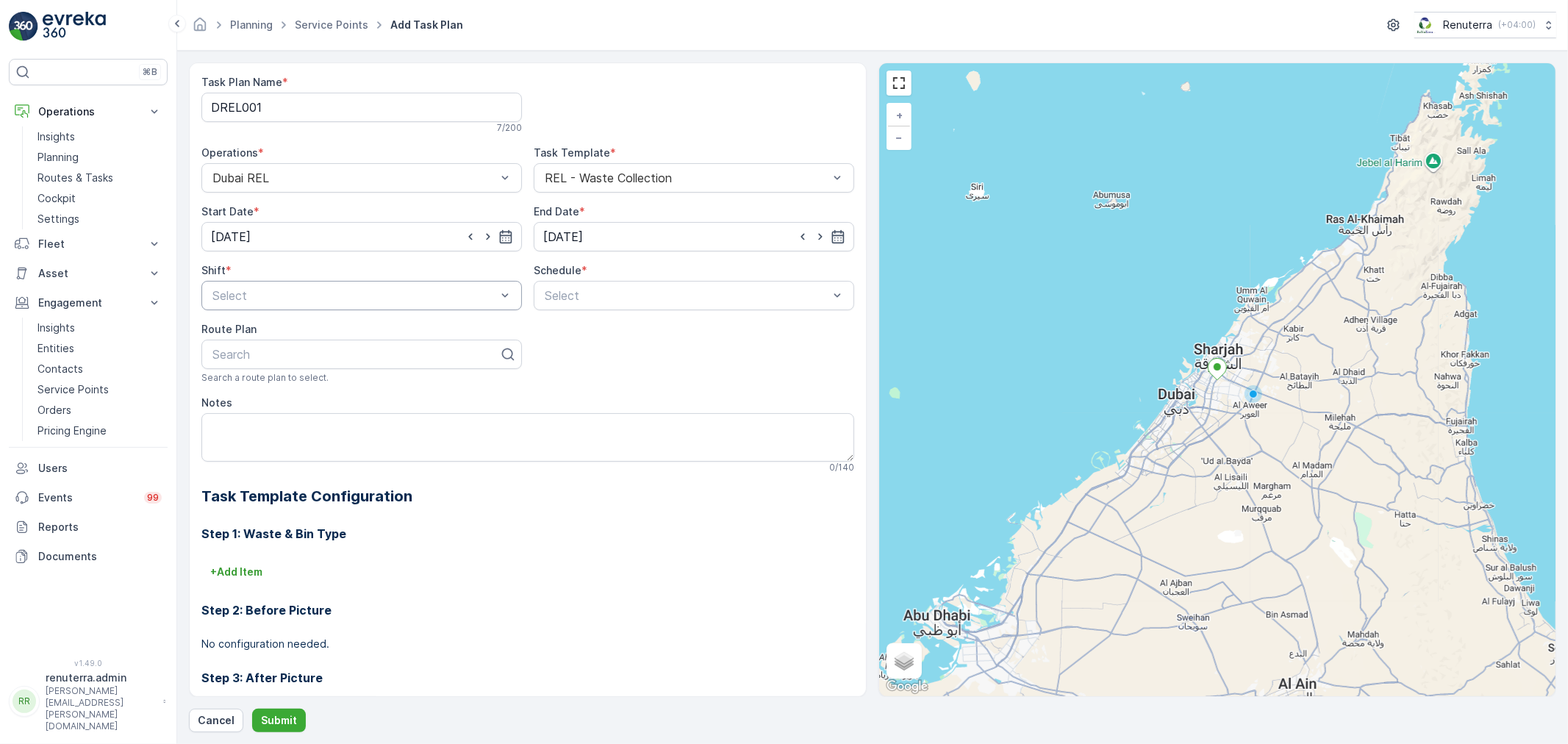
click at [273, 290] on div at bounding box center [354, 295] width 286 height 13
click at [258, 334] on span "Day Shift" at bounding box center [236, 331] width 52 height 13
click at [625, 302] on div at bounding box center [686, 295] width 286 height 13
click at [547, 337] on span "Daily" at bounding box center [555, 331] width 27 height 13
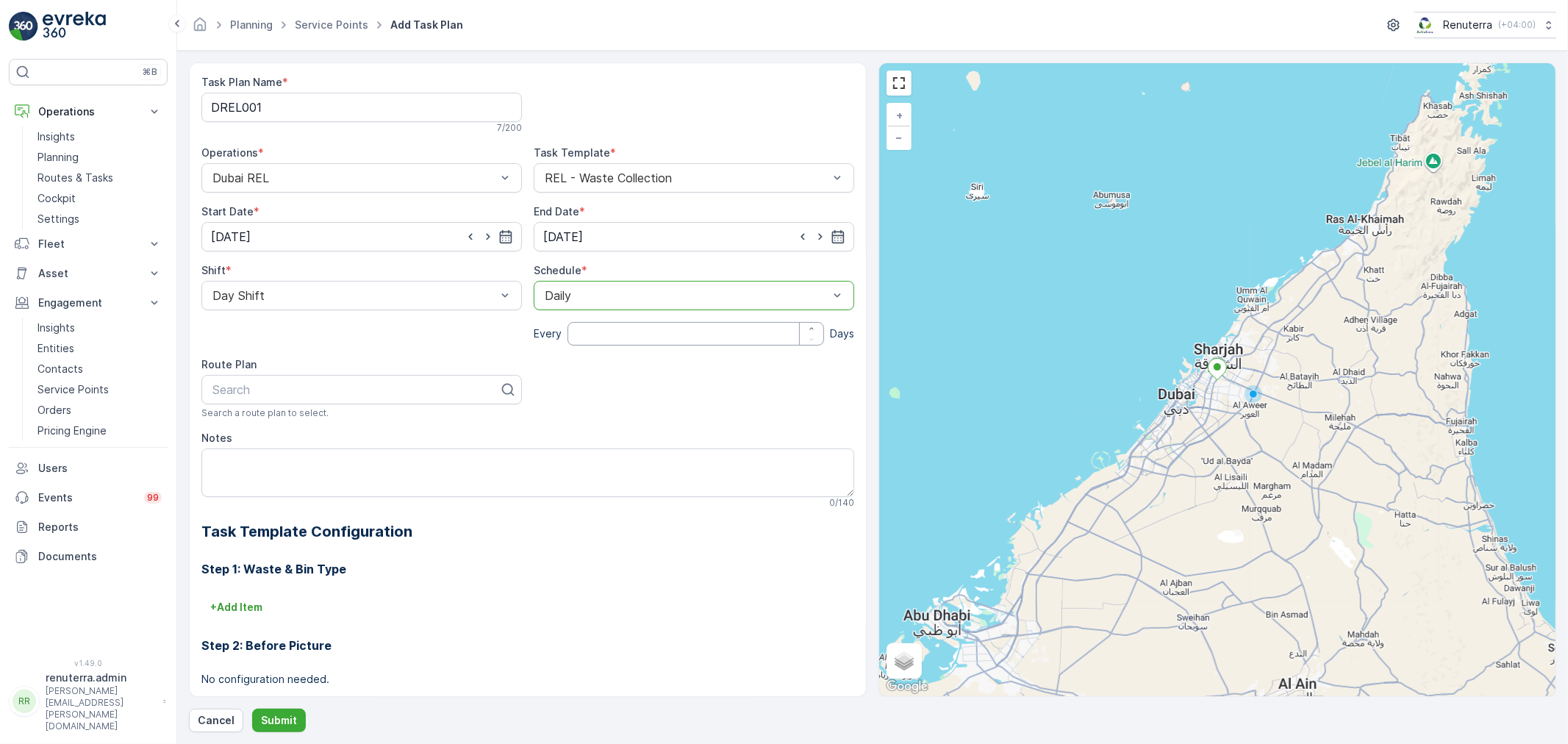
click at [599, 339] on input "number" at bounding box center [696, 334] width 257 height 24
type input "1"
click at [316, 396] on div at bounding box center [356, 389] width 289 height 13
type input "rel102"
click at [311, 428] on div "DREL102" at bounding box center [362, 425] width 303 height 13
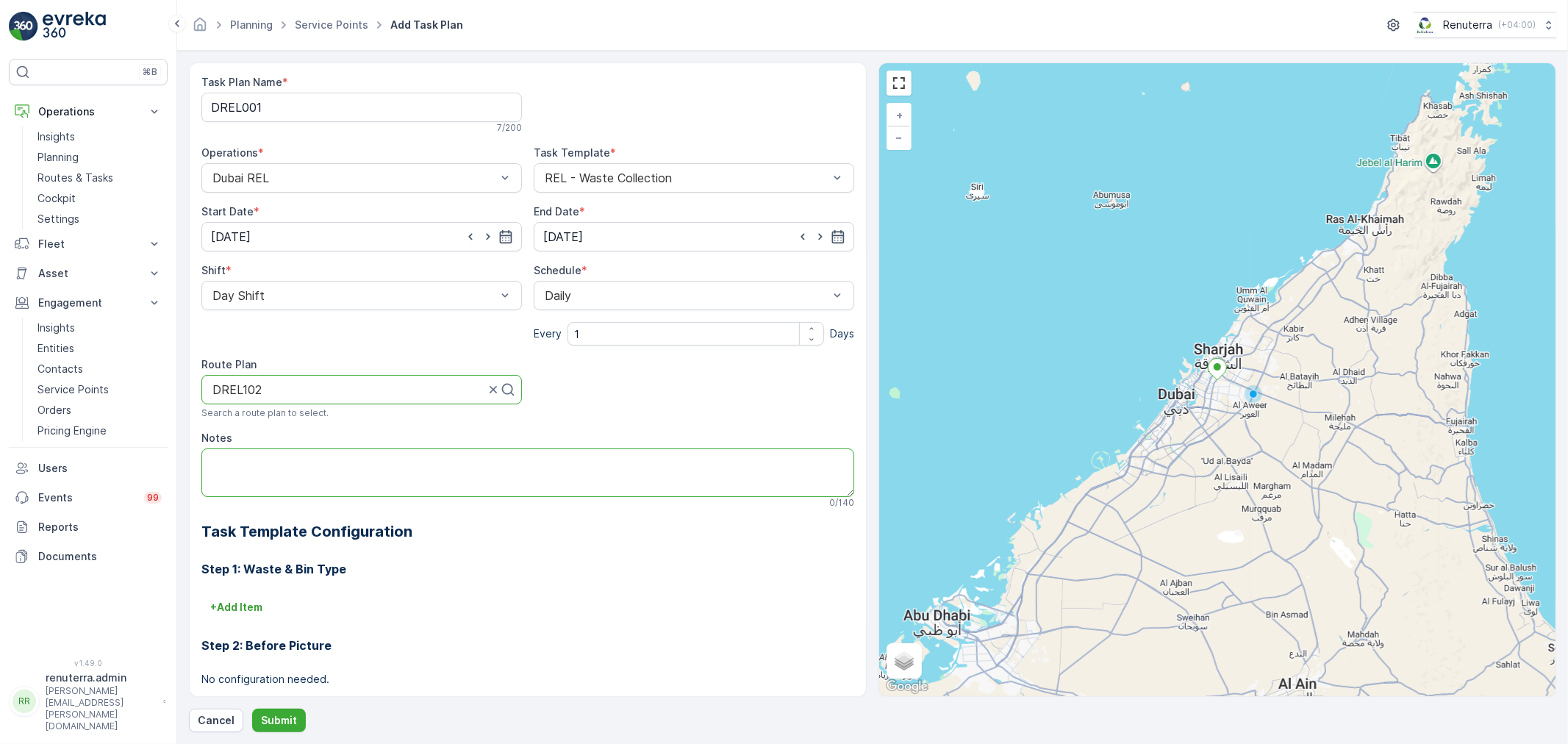
click at [291, 452] on textarea "Notes" at bounding box center [527, 473] width 653 height 49
type textarea "POC:"
drag, startPoint x: 260, startPoint y: 464, endPoint x: 179, endPoint y: 436, distance: 85.7
click at [172, 436] on div "⌘B Operations Insights Planning Routes & Tasks Cockpit Settings Fleet Live Trac…" at bounding box center [784, 372] width 1568 height 744
click at [278, 722] on p "Submit" at bounding box center [278, 720] width 36 height 14
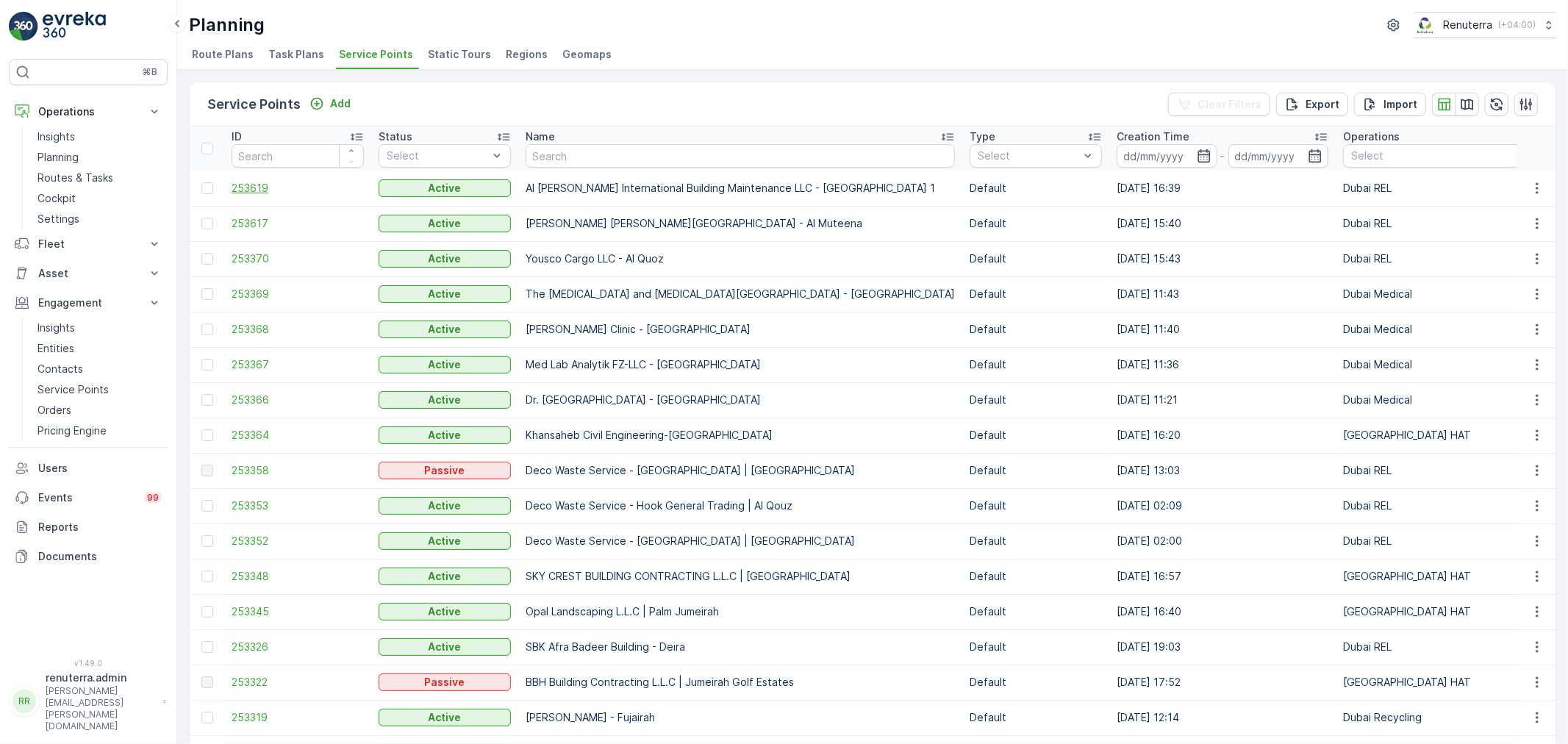
click at [255, 188] on span "253619" at bounding box center [298, 188] width 132 height 14
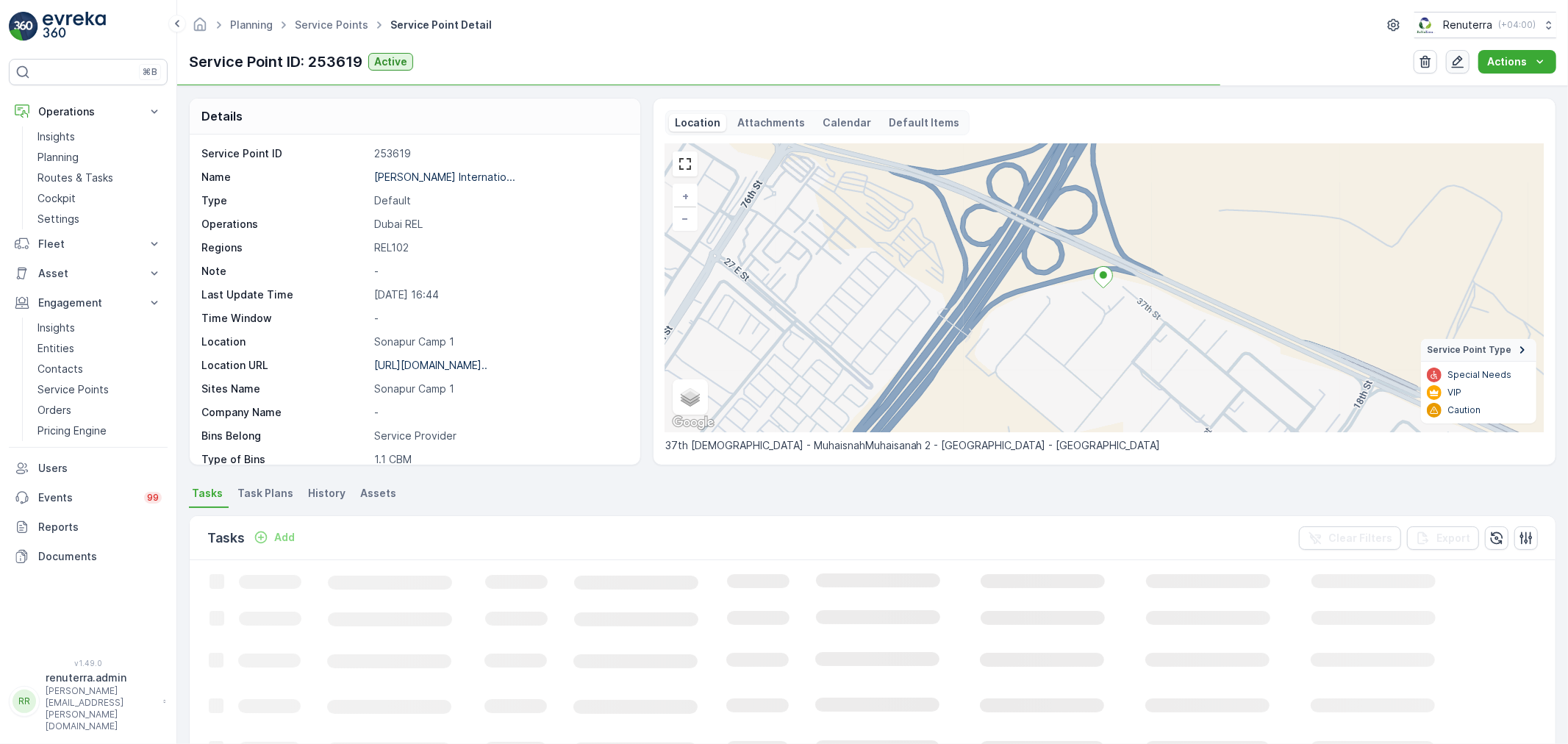
click at [1461, 62] on icon "button" at bounding box center [1457, 62] width 14 height 14
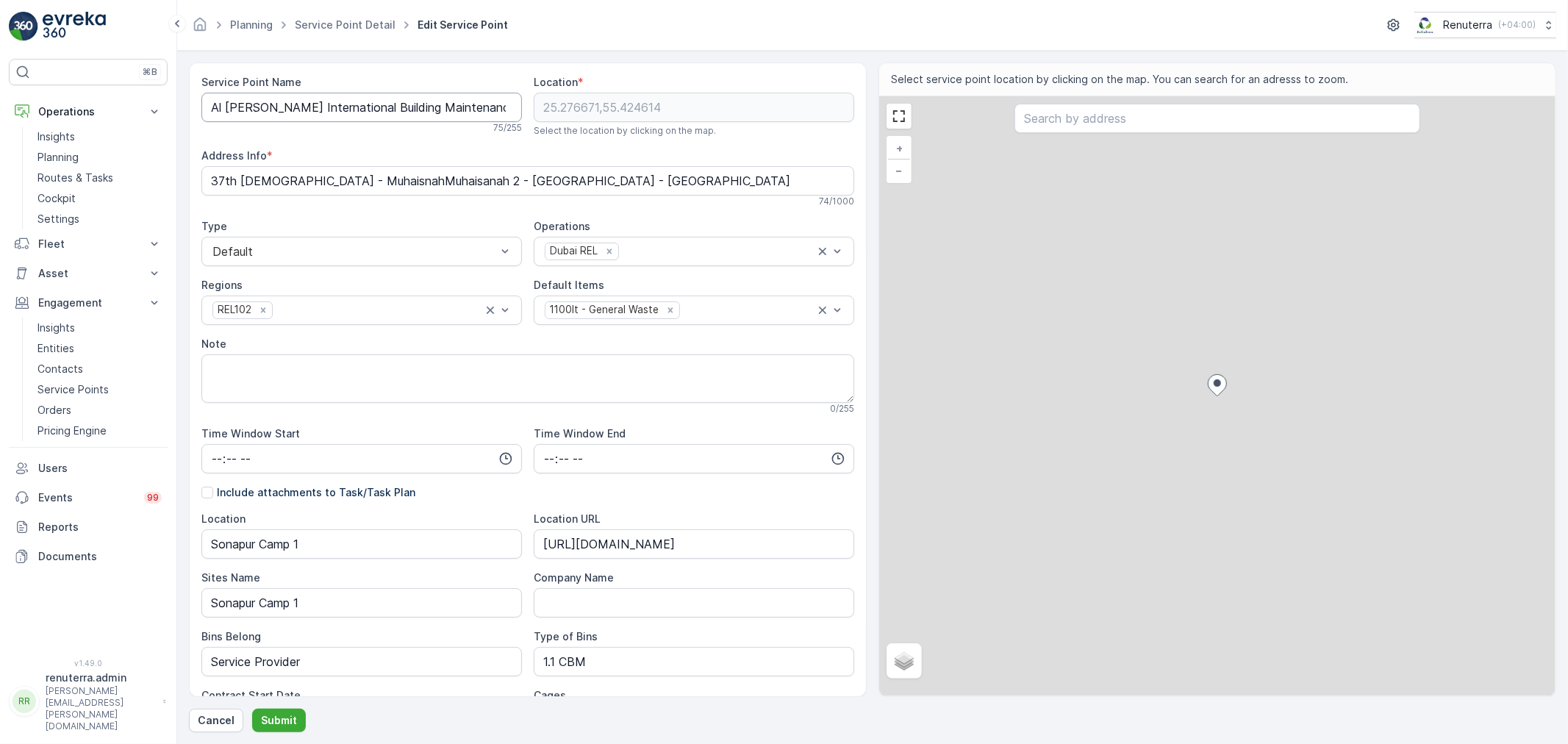
scroll to position [0, 141]
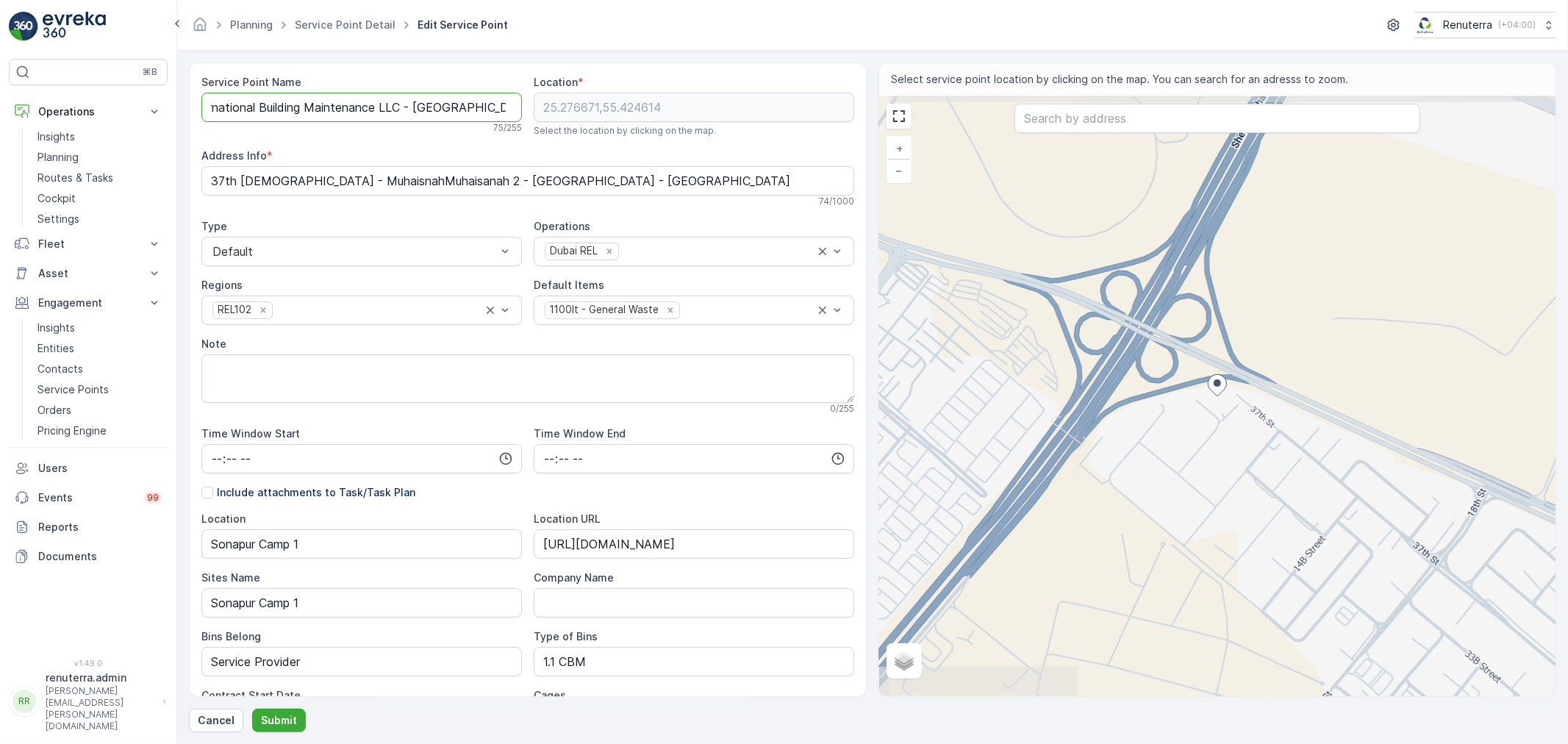
drag, startPoint x: 466, startPoint y: 109, endPoint x: 640, endPoint y: 123, distance: 174.6
click at [640, 123] on div "Service Point Name Al Najma Al Fareeda International Building Maintenance LLC -…" at bounding box center [527, 523] width 653 height 895
click at [509, 107] on Name "Al Najma Al Fareeda International Building Maintenance LLC - Sonapur Camp 1" at bounding box center [362, 107] width 321 height 30
type Name "Al Najma Al Fareeda International Building Maintenance LLC - Sonapur Camp 2"
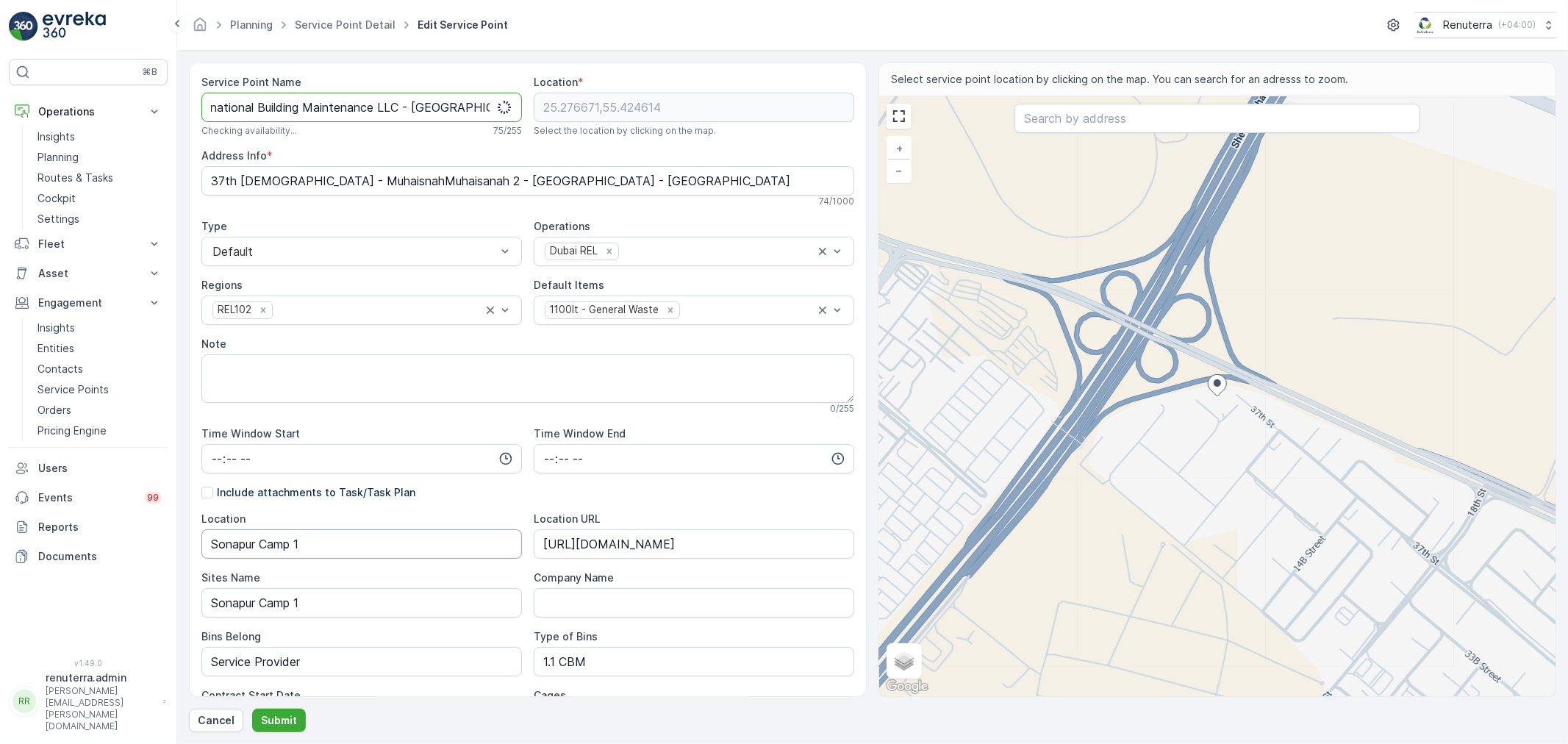
scroll to position [0, 0]
click at [318, 537] on input "Sonapur Camp 1" at bounding box center [362, 544] width 321 height 30
type input "Sonapur Camp 2"
click at [313, 606] on Name "Sonapur Camp 1" at bounding box center [362, 603] width 321 height 30
type Name "Sonapur Camp 2"
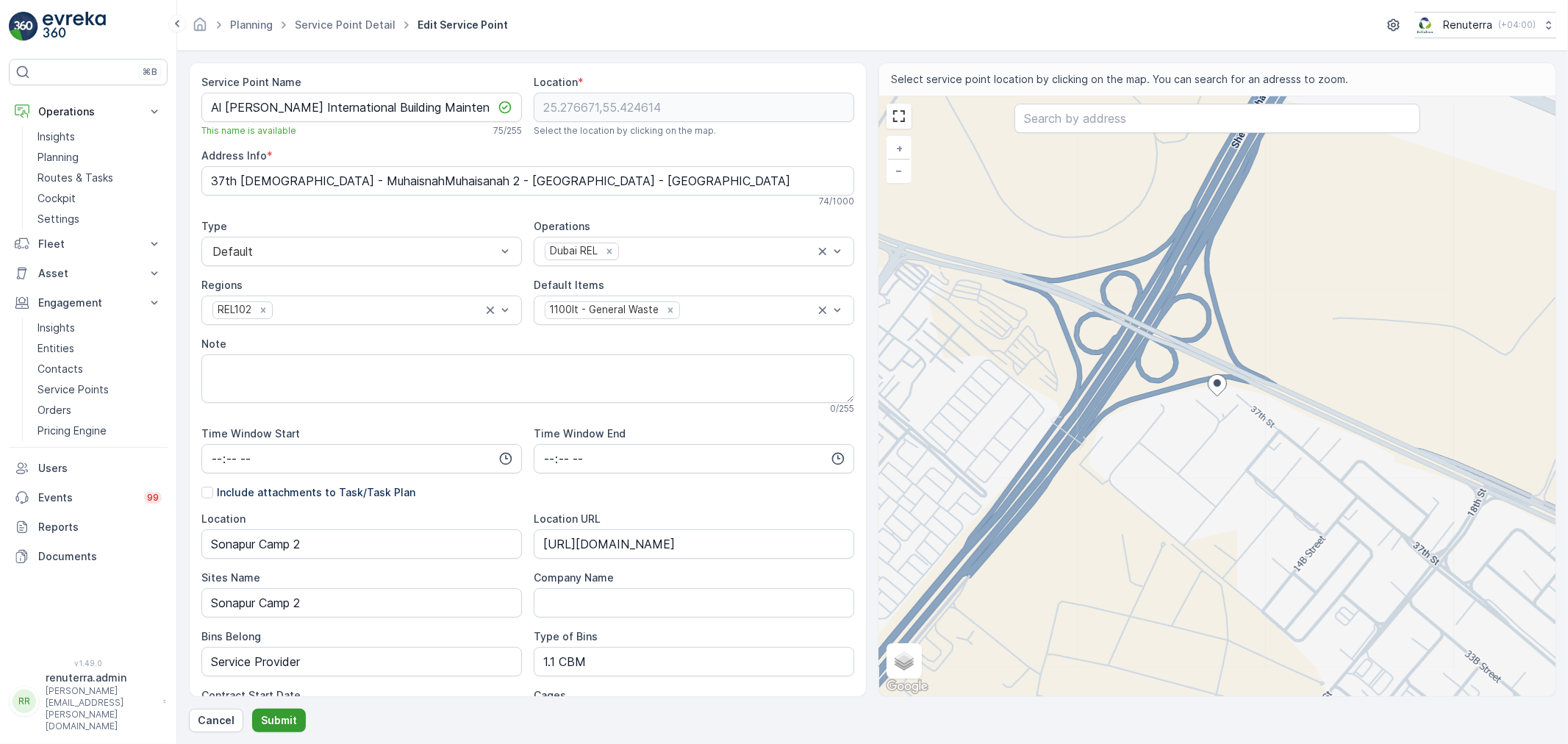
click at [284, 717] on p "Submit" at bounding box center [278, 720] width 36 height 14
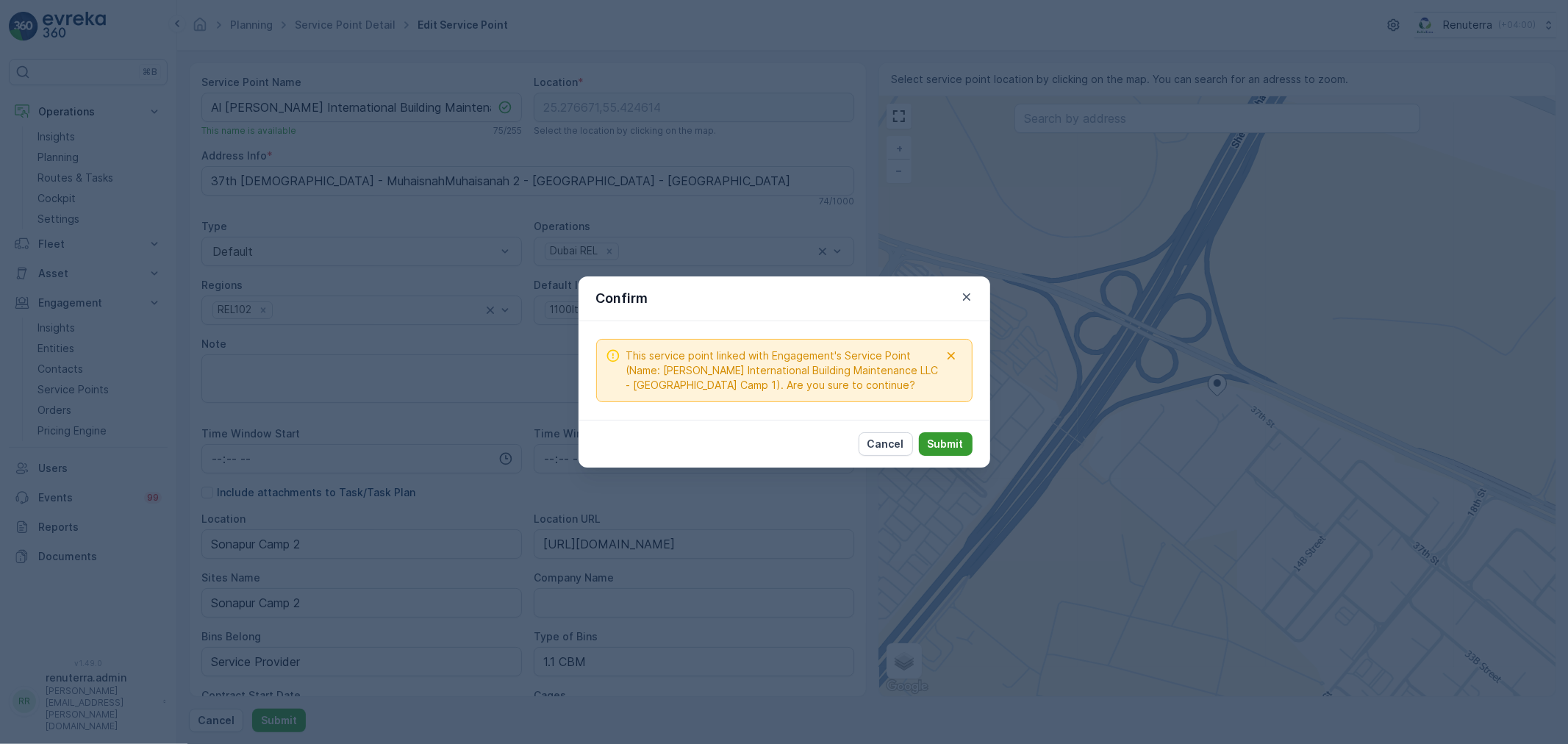
click at [957, 438] on p "Submit" at bounding box center [945, 444] width 36 height 14
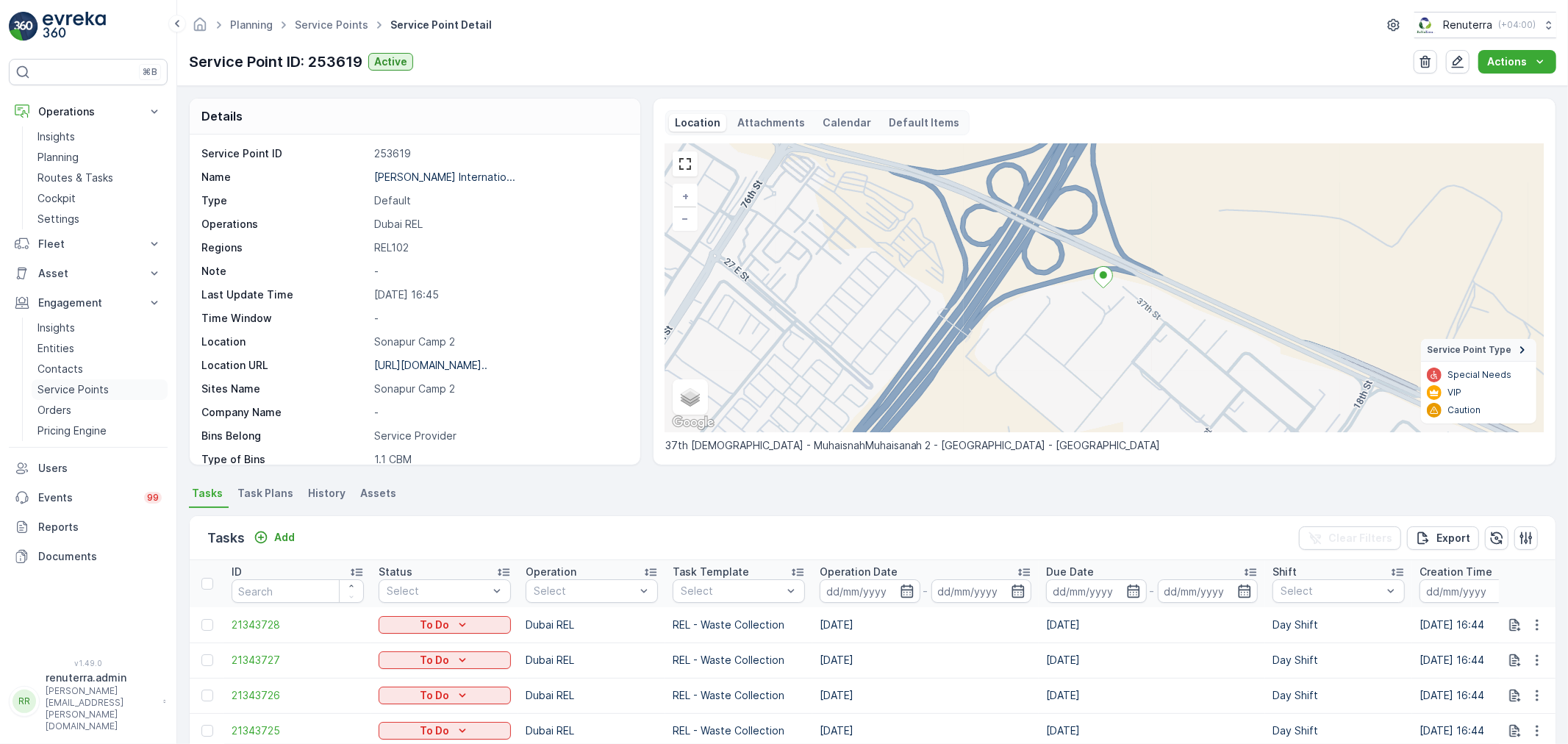
click at [81, 388] on p "Service Points" at bounding box center [73, 389] width 71 height 14
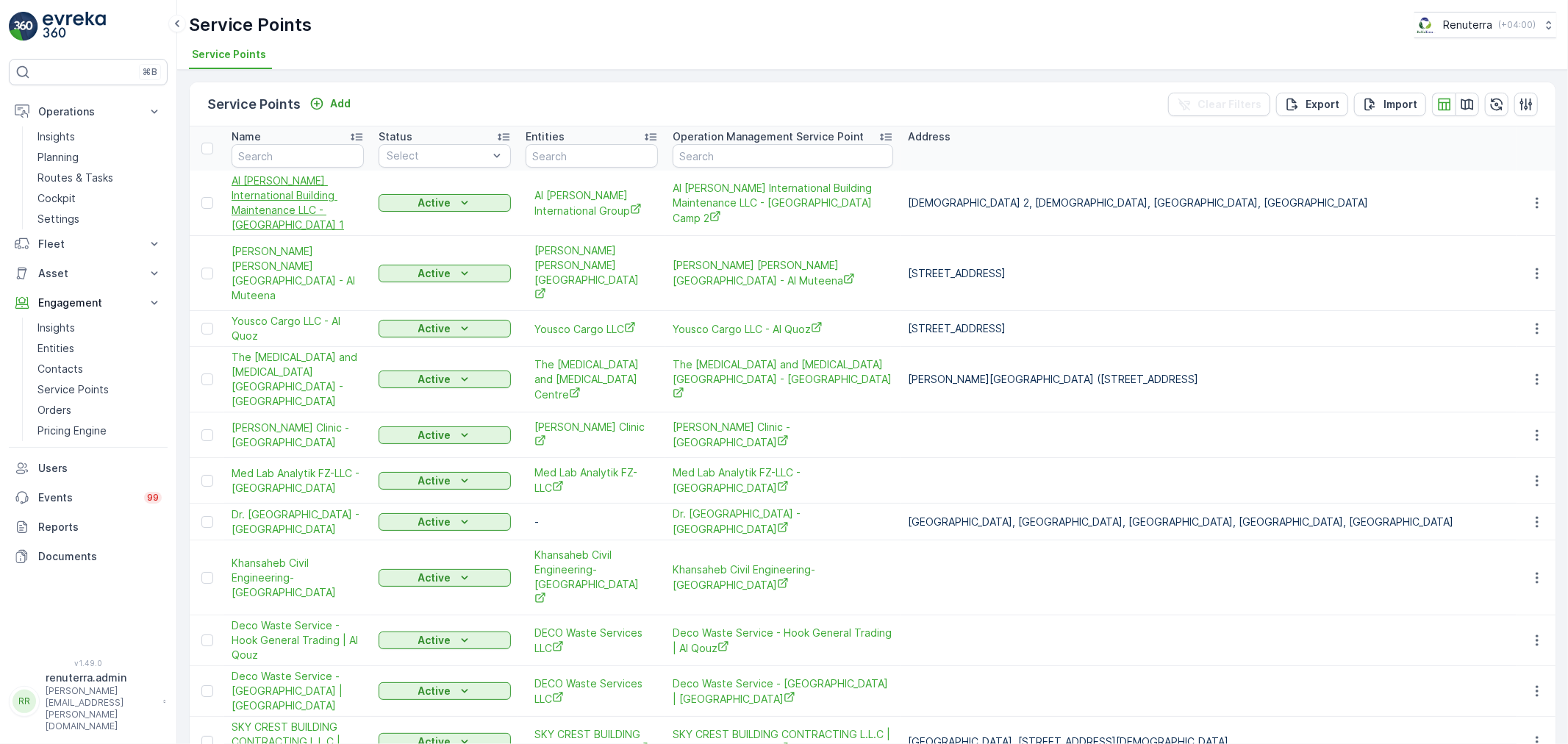
click at [278, 197] on span "Al Najma Al Fareeda International Building Maintenance LLC - Sonapur Camp 1" at bounding box center [298, 202] width 132 height 59
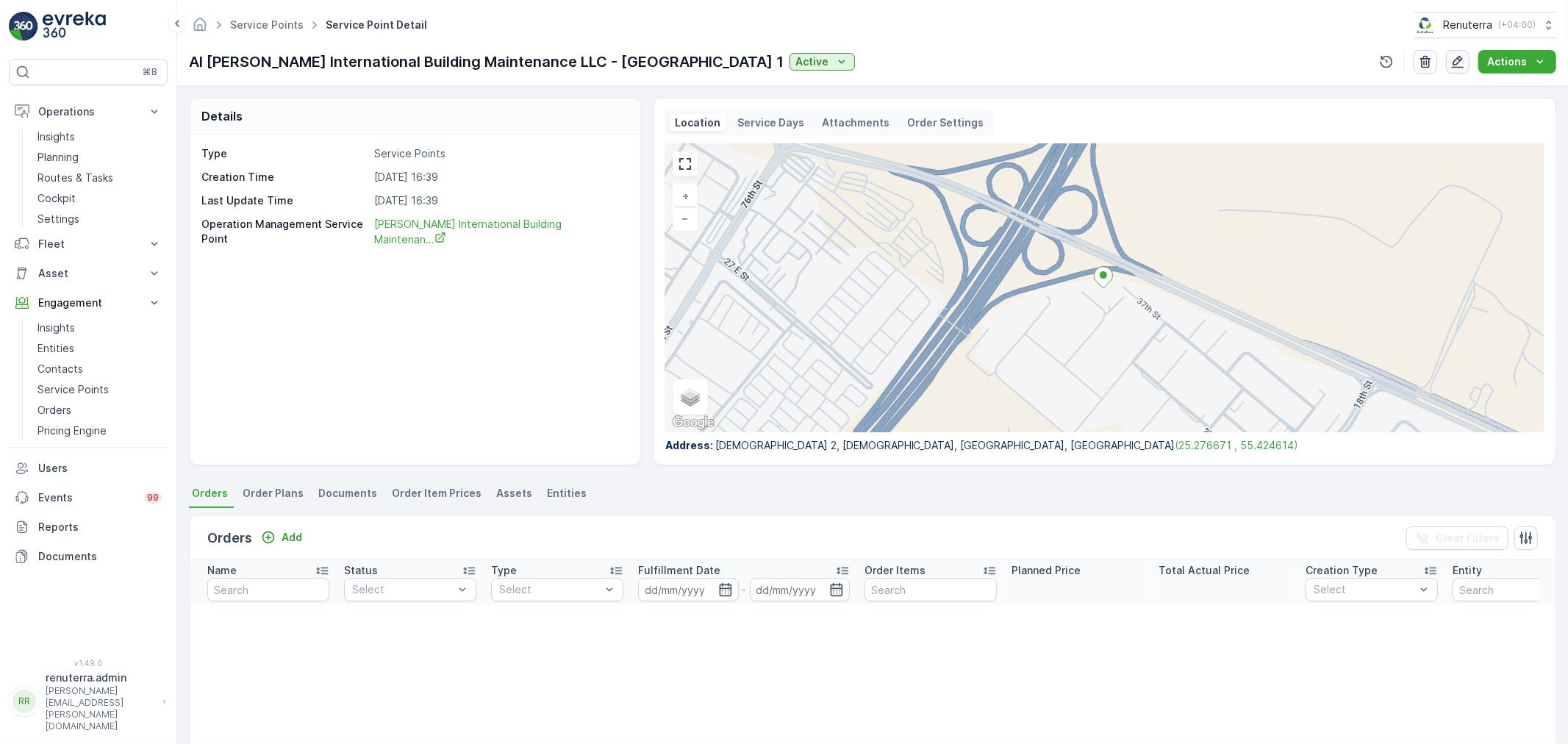
click at [1456, 62] on icon "button" at bounding box center [1458, 62] width 12 height 12
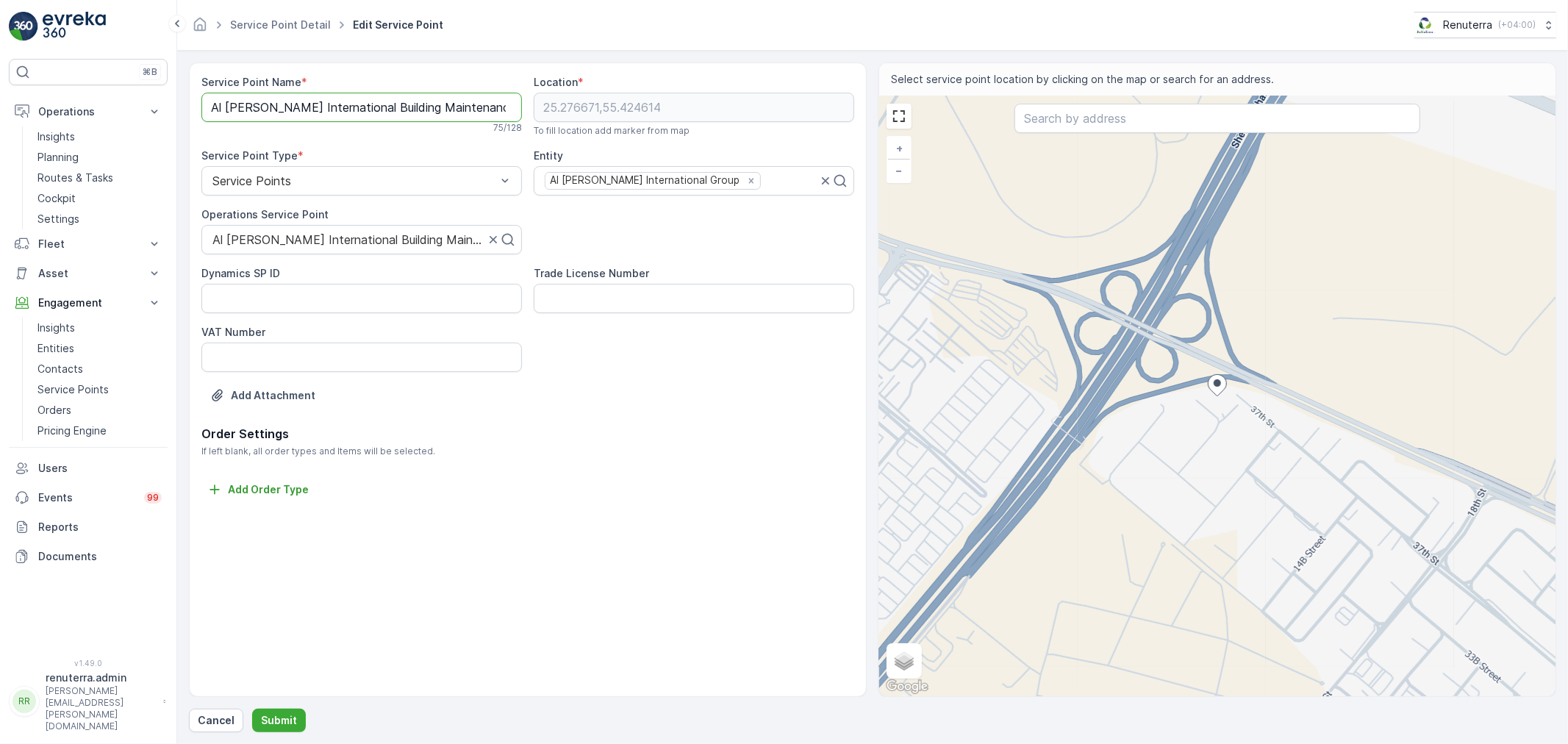
scroll to position [0, 140]
drag, startPoint x: 422, startPoint y: 106, endPoint x: 773, endPoint y: 128, distance: 351.7
click at [773, 128] on div "Service Point Name * Al Najma Al Fareeda International Building Maintenance LLC…" at bounding box center [527, 250] width 653 height 350
click at [509, 106] on Name "Al Najma Al Fareeda International Building Maintenance LLC - Sonapur Camp 1" at bounding box center [362, 107] width 321 height 30
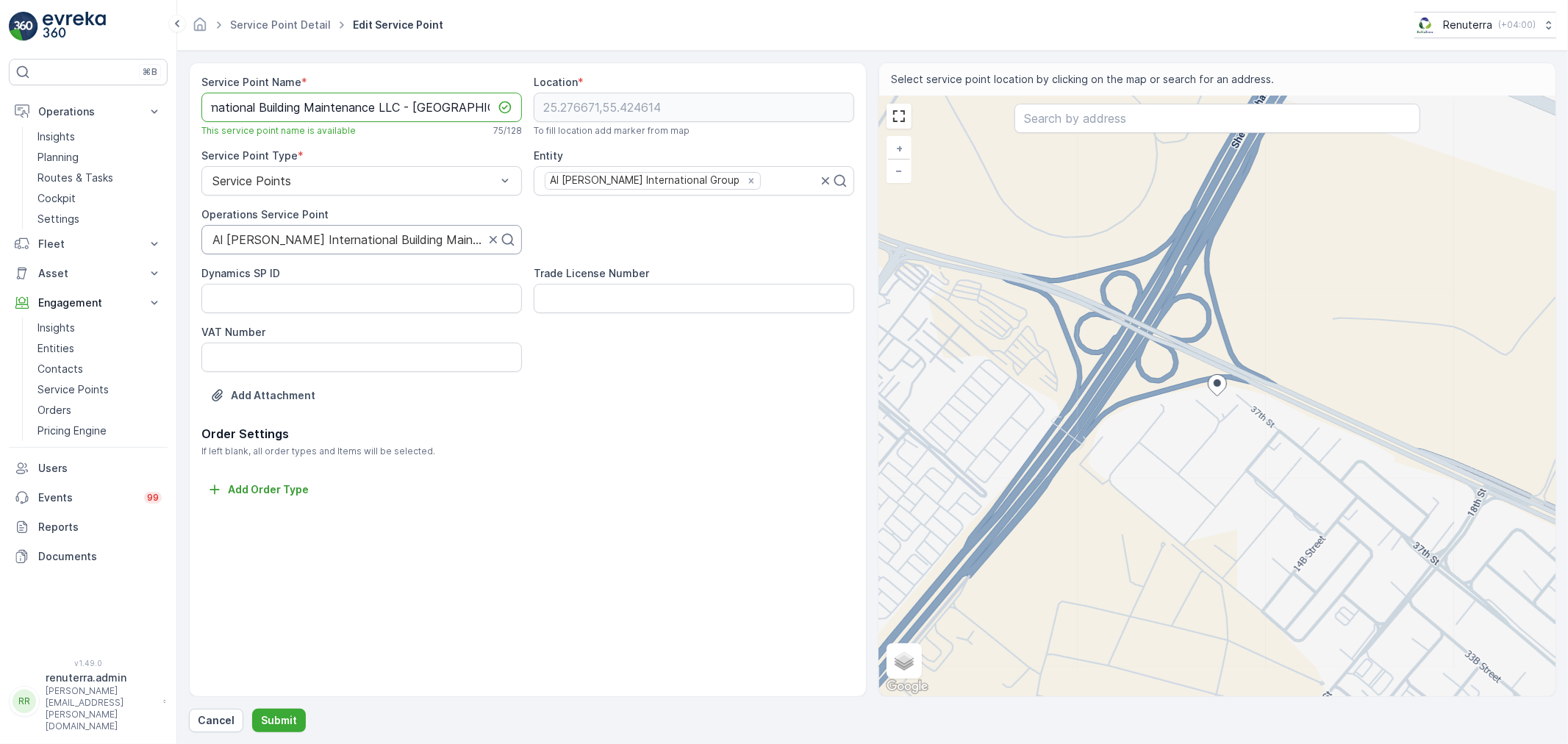
type Name "Al Najma Al Fareeda International Building Maintenance LLC - Sonapur Camp 2"
drag, startPoint x: 400, startPoint y: 231, endPoint x: 621, endPoint y: 245, distance: 221.4
click at [621, 245] on div "Service Point Name * Al Najma Al Fareeda International Building Maintenance LLC…" at bounding box center [527, 250] width 653 height 350
drag, startPoint x: 422, startPoint y: 245, endPoint x: 634, endPoint y: 250, distance: 212.1
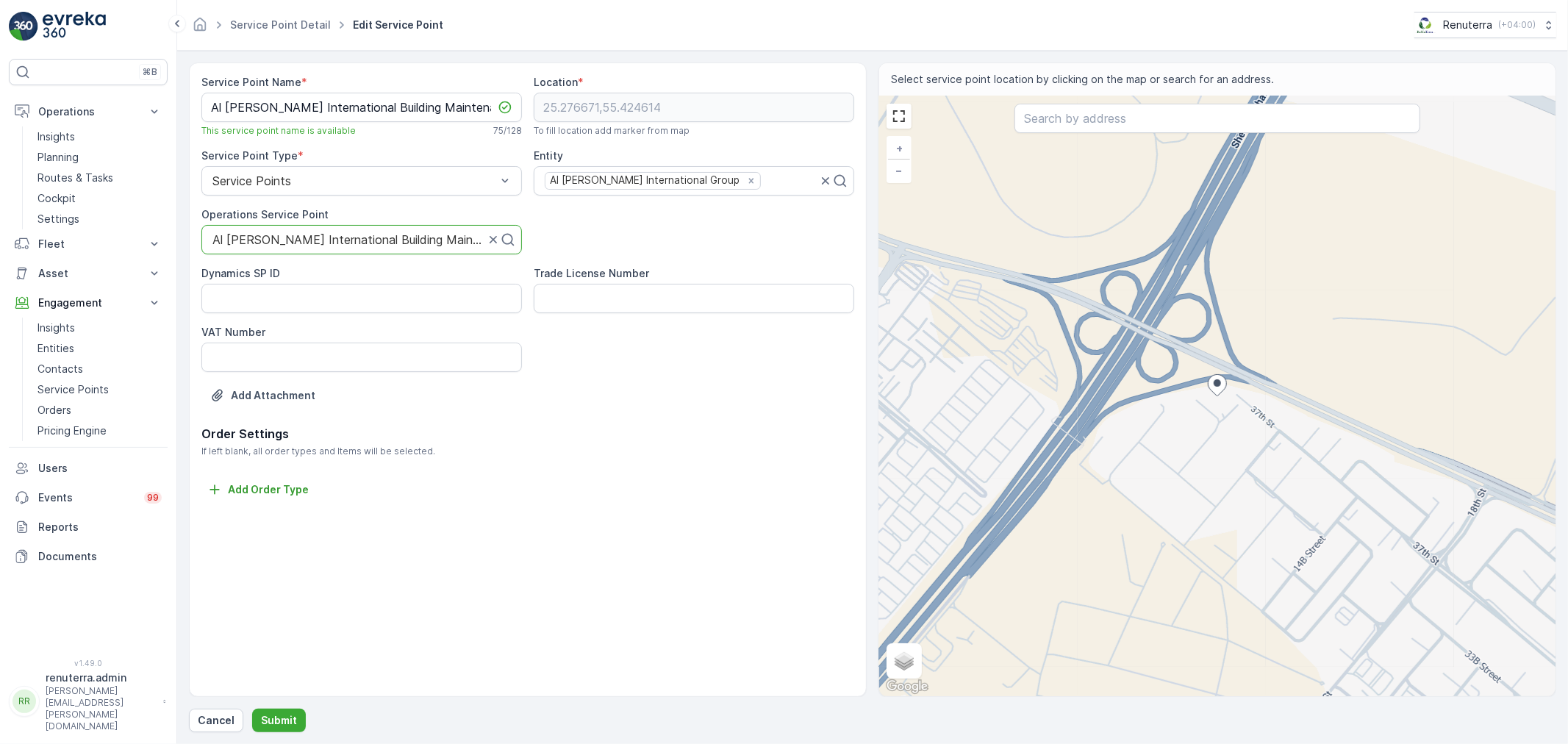
click at [634, 250] on div "Service Point Name * Al Najma Al Fareeda International Building Maintenance LLC…" at bounding box center [527, 250] width 653 height 350
click at [464, 236] on div at bounding box center [349, 239] width 275 height 13
paste input "Al Najma Al Fareeda International Building Maintenance LLC - Sonapur Camp 2"
type input "Al Najma Al Fareeda International Building Maintenance LLC - Sonapur Camp 2"
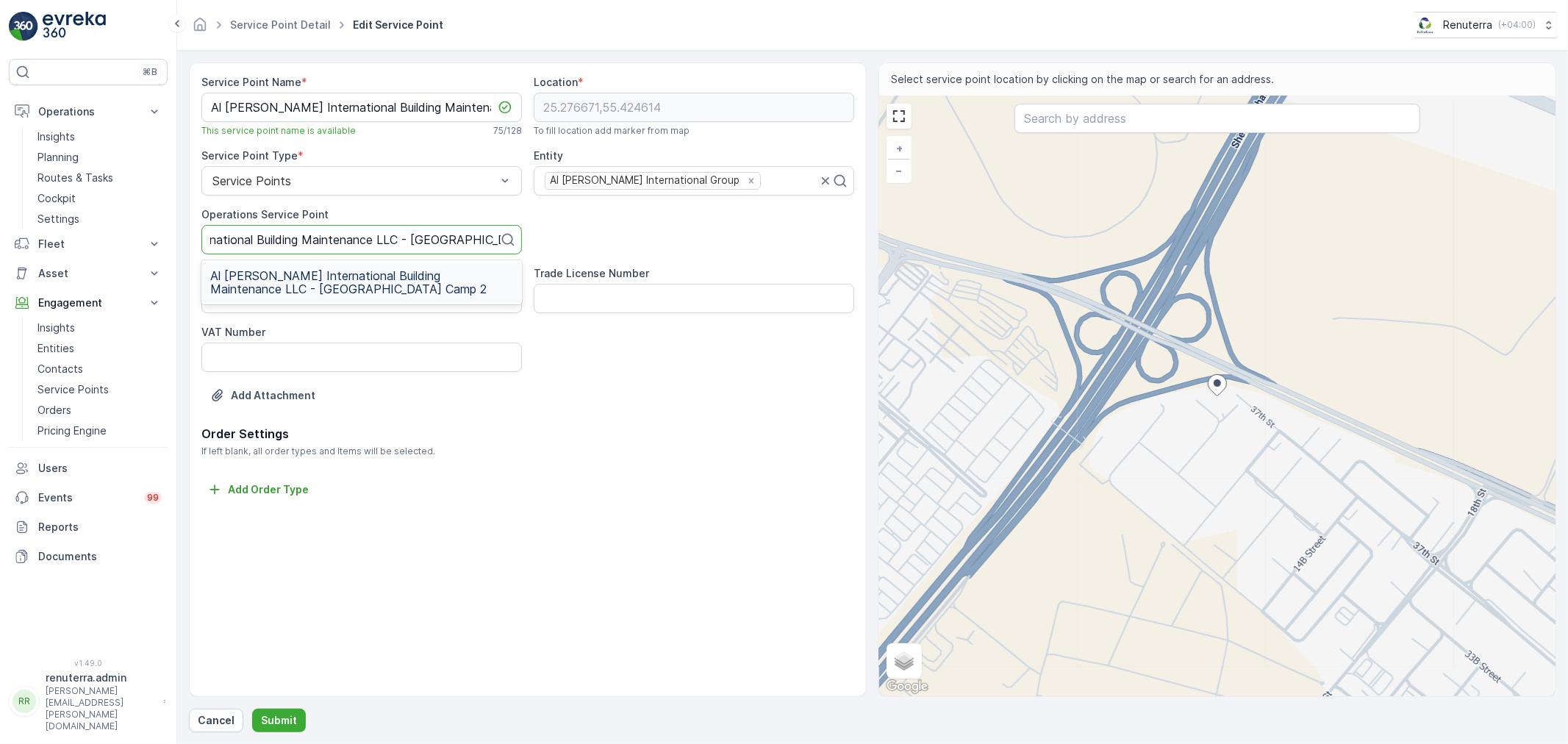
click at [373, 280] on span "Al Najma Al Fareeda International Building Maintenance LLC - Sonapur Camp 2" at bounding box center [362, 282] width 303 height 27
click at [607, 121] on div "Service Point Name * Al Najma Al Fareeda International Building Maintenance LLC…" at bounding box center [527, 250] width 653 height 350
click at [626, 416] on div "Add Attachment" at bounding box center [527, 404] width 653 height 41
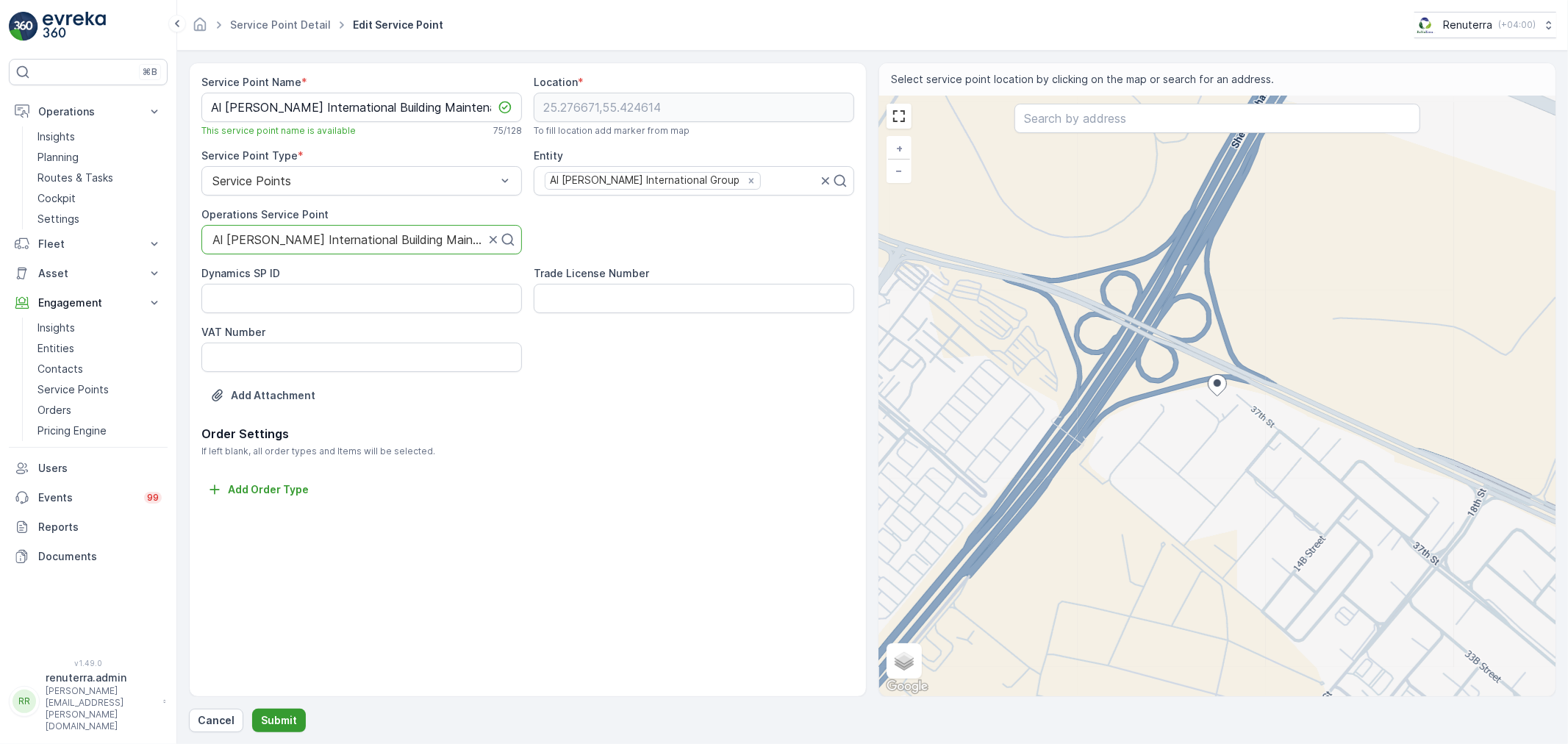
click at [280, 717] on p "Submit" at bounding box center [278, 720] width 36 height 14
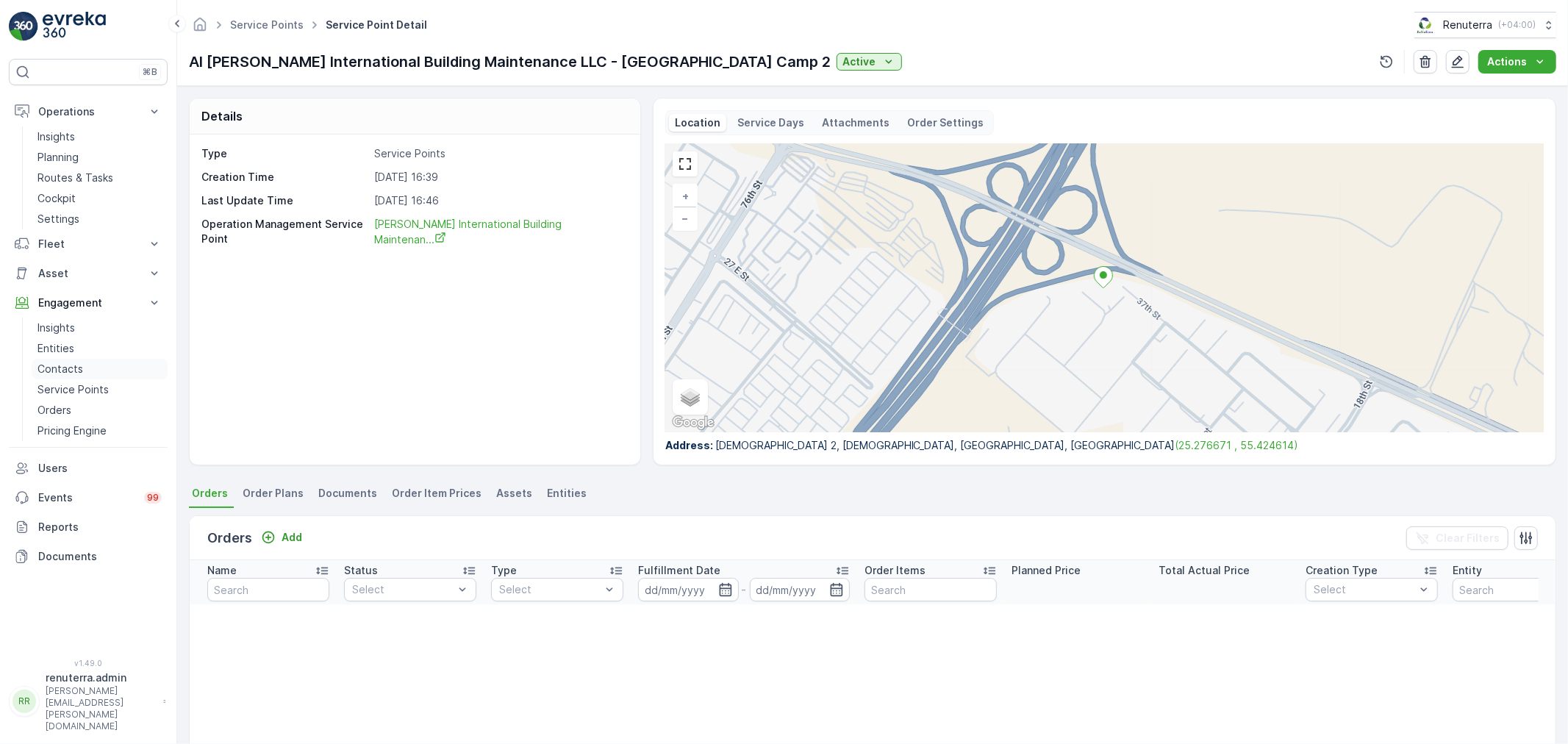
click at [78, 368] on p "Contacts" at bounding box center [60, 369] width 46 height 14
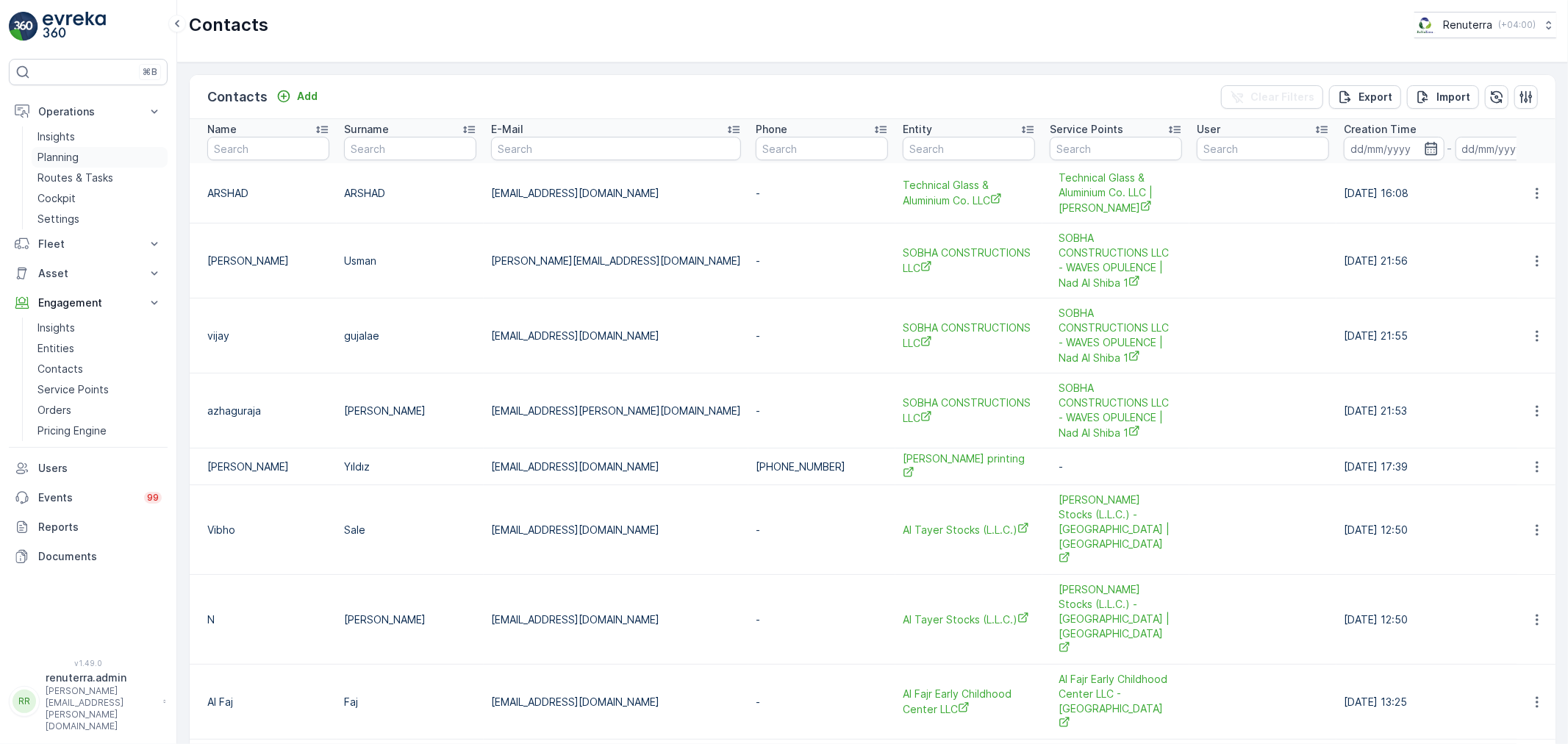
click at [82, 157] on link "Planning" at bounding box center [100, 157] width 136 height 21
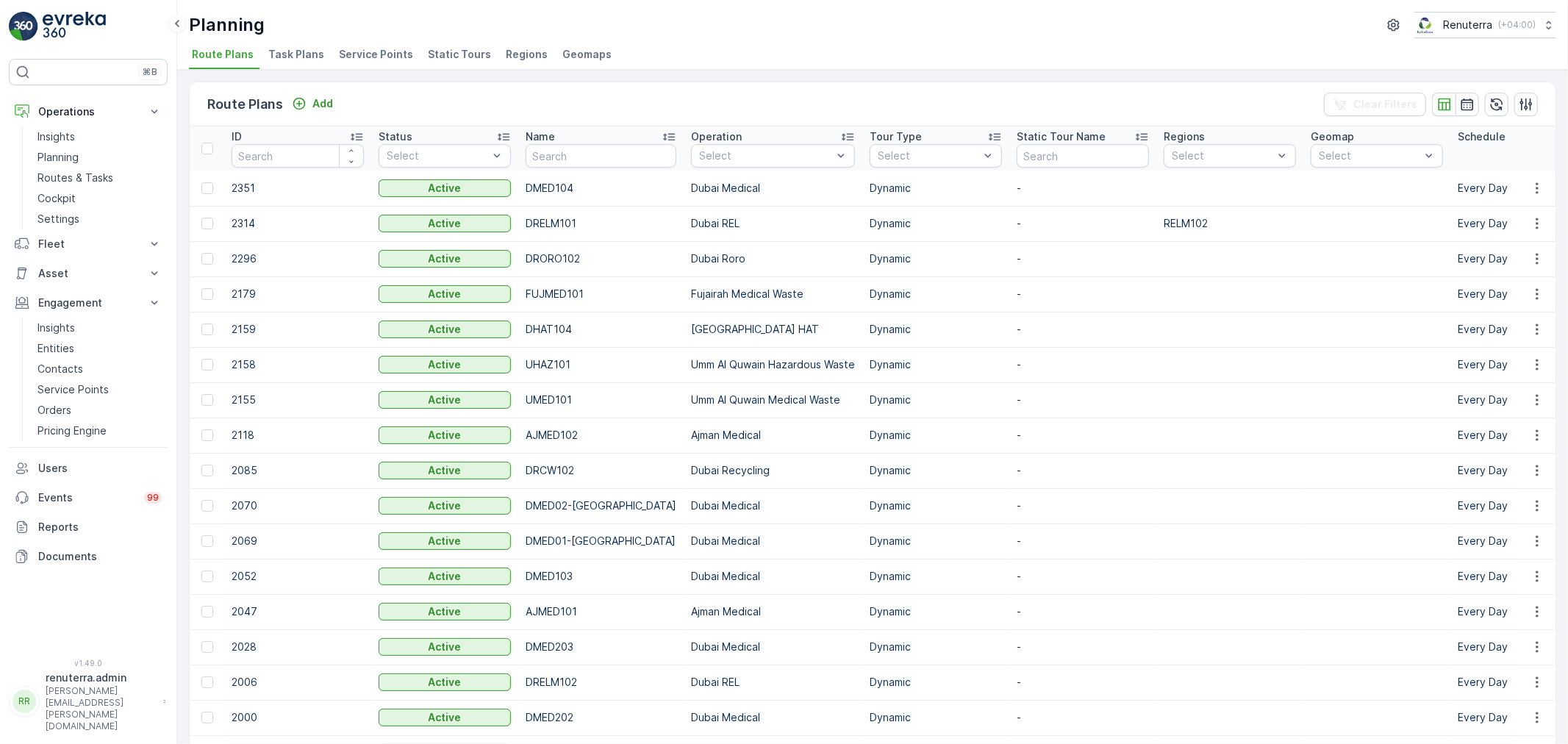
click at [363, 59] on span "Service Points" at bounding box center [376, 54] width 74 height 14
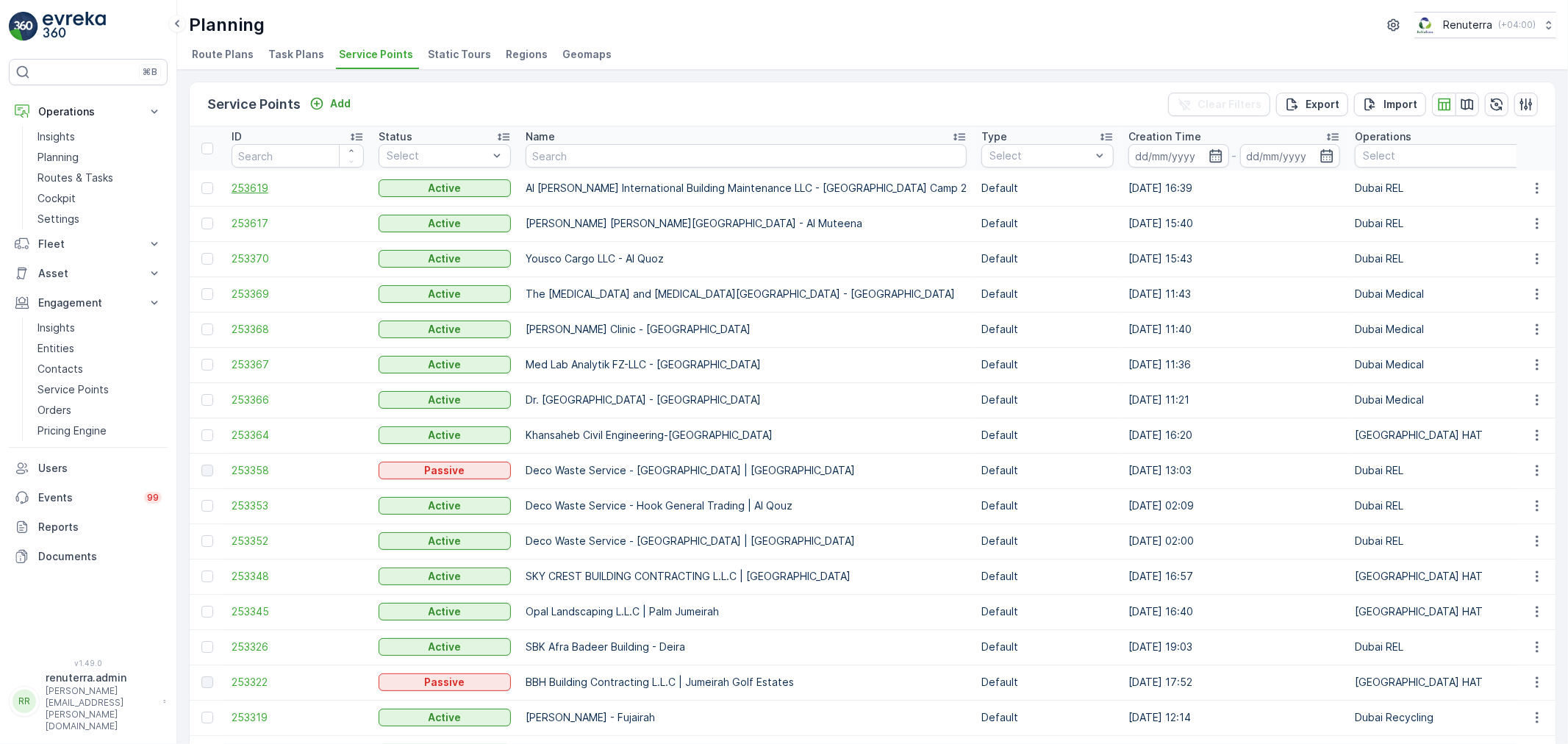
click at [261, 186] on span "253619" at bounding box center [298, 188] width 132 height 14
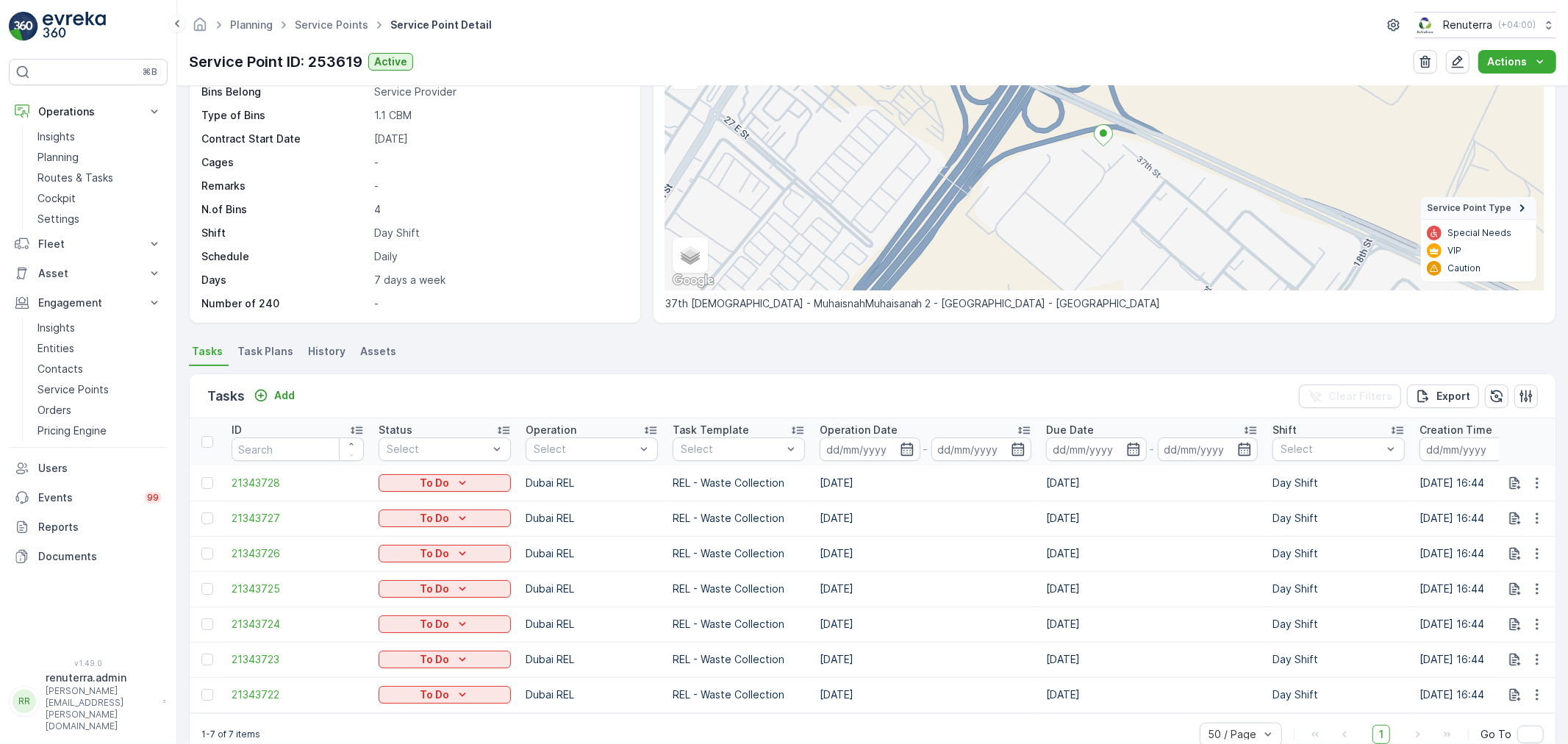
scroll to position [179, 0]
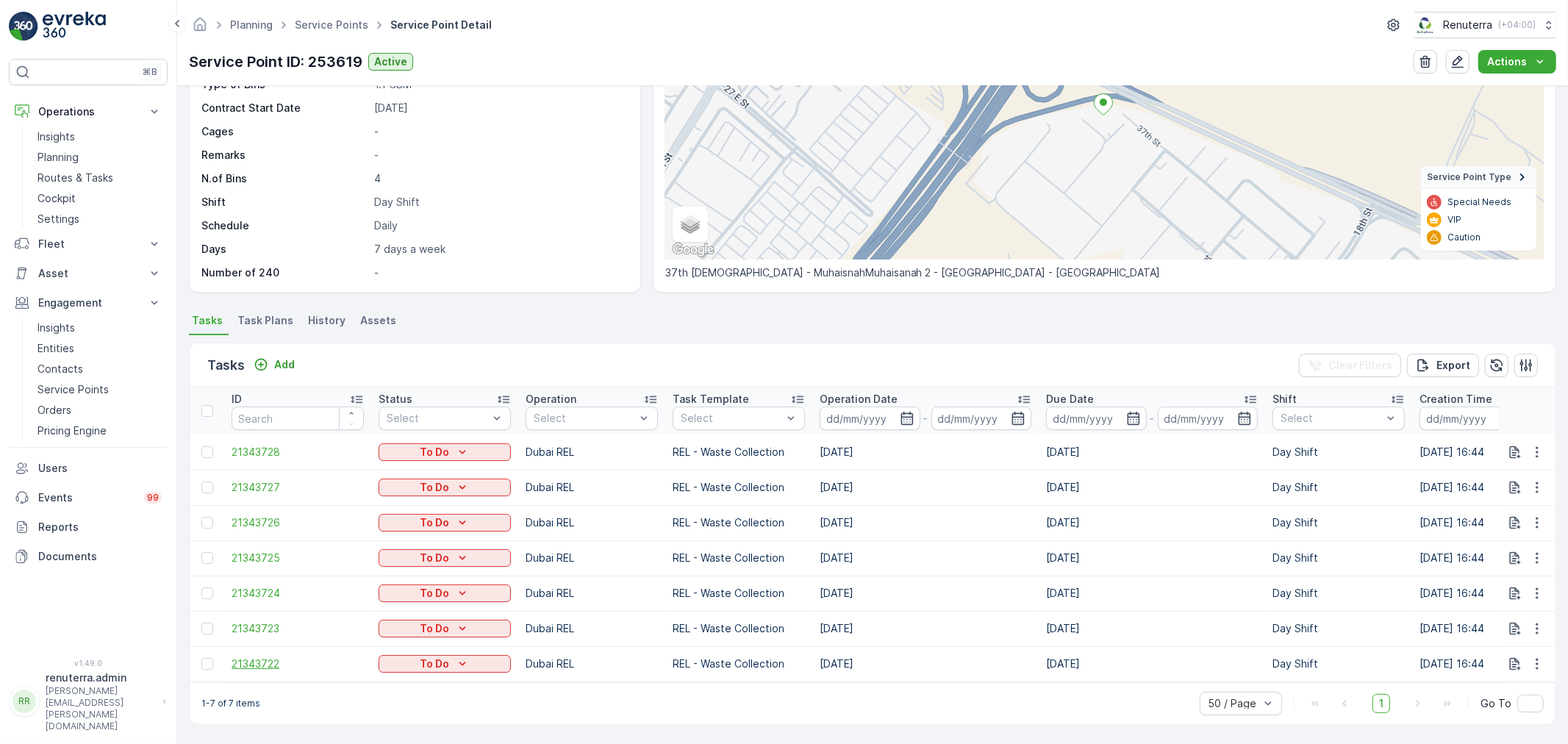
click at [250, 657] on span "21343722" at bounding box center [298, 663] width 132 height 14
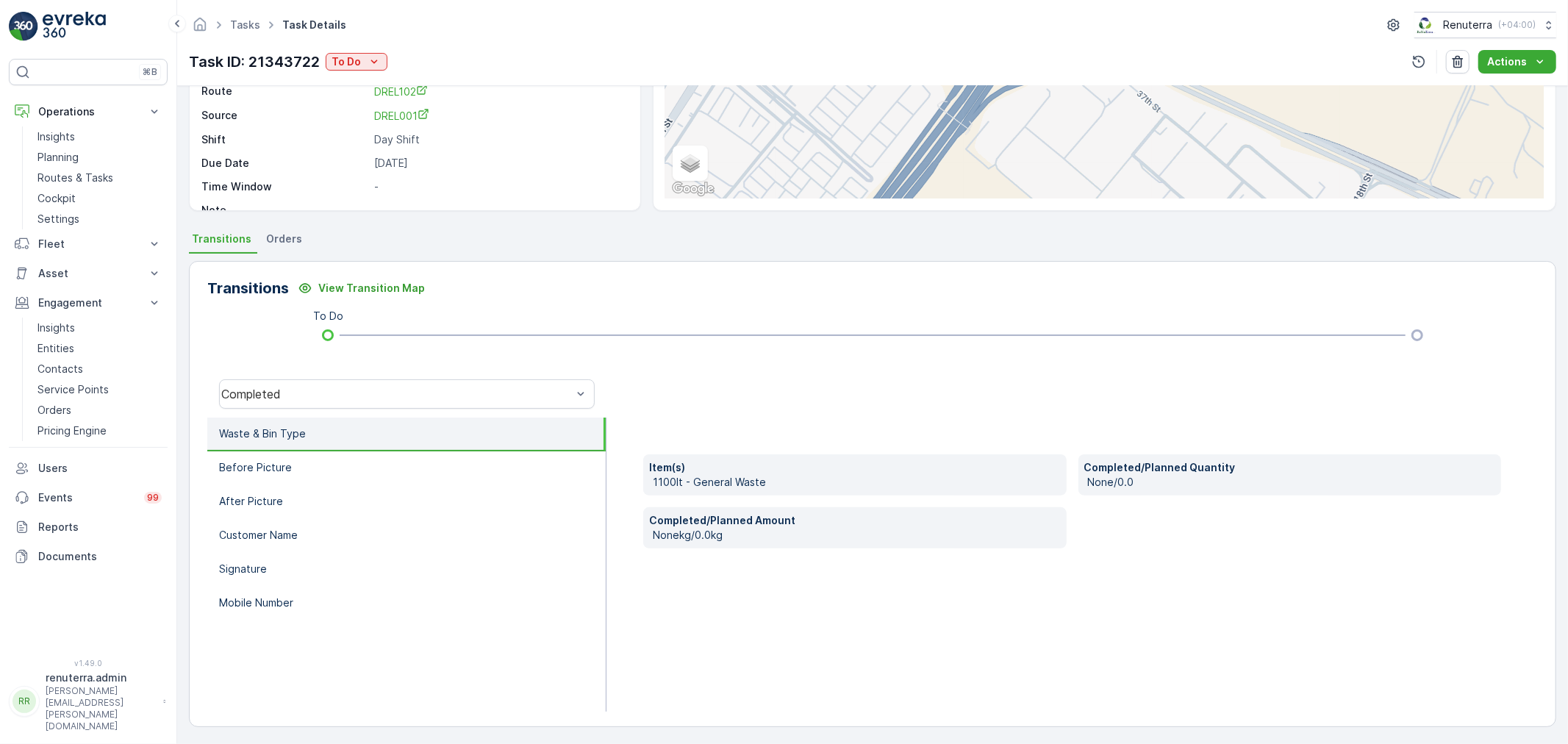
scroll to position [182, 0]
click at [294, 462] on li "Before Picture" at bounding box center [406, 467] width 398 height 34
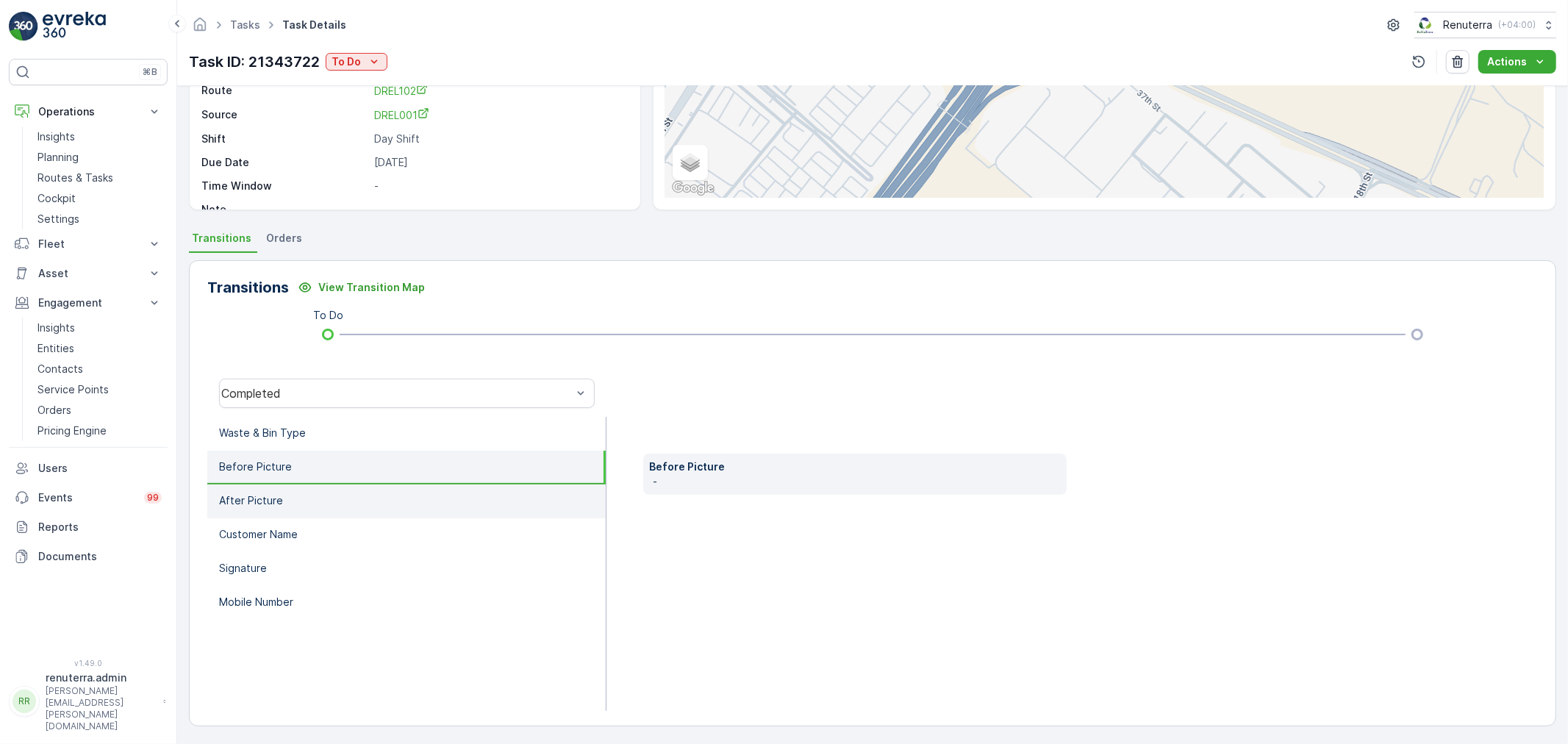
click at [289, 493] on li "After Picture" at bounding box center [406, 502] width 398 height 34
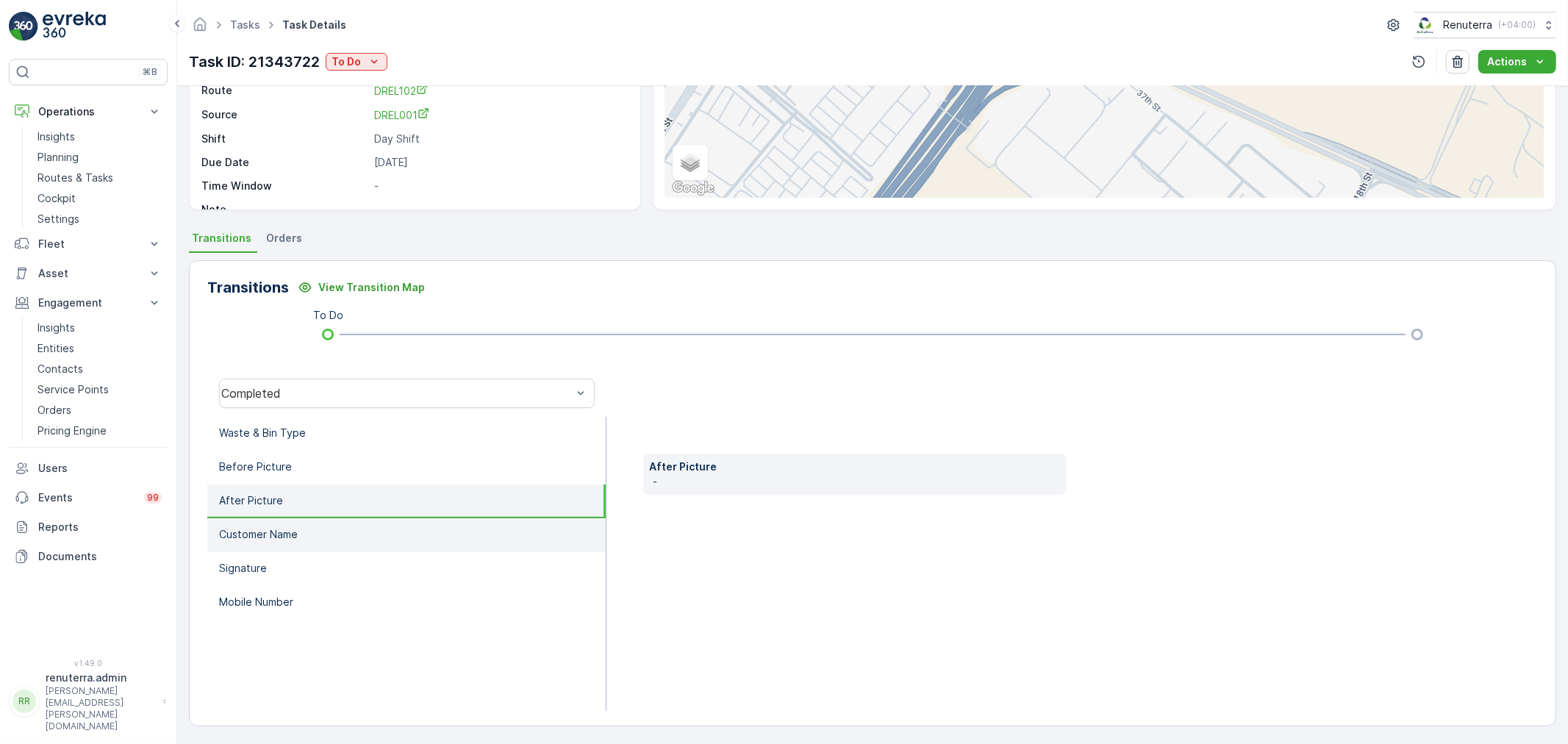
click at [302, 520] on li "Customer Name" at bounding box center [406, 535] width 398 height 34
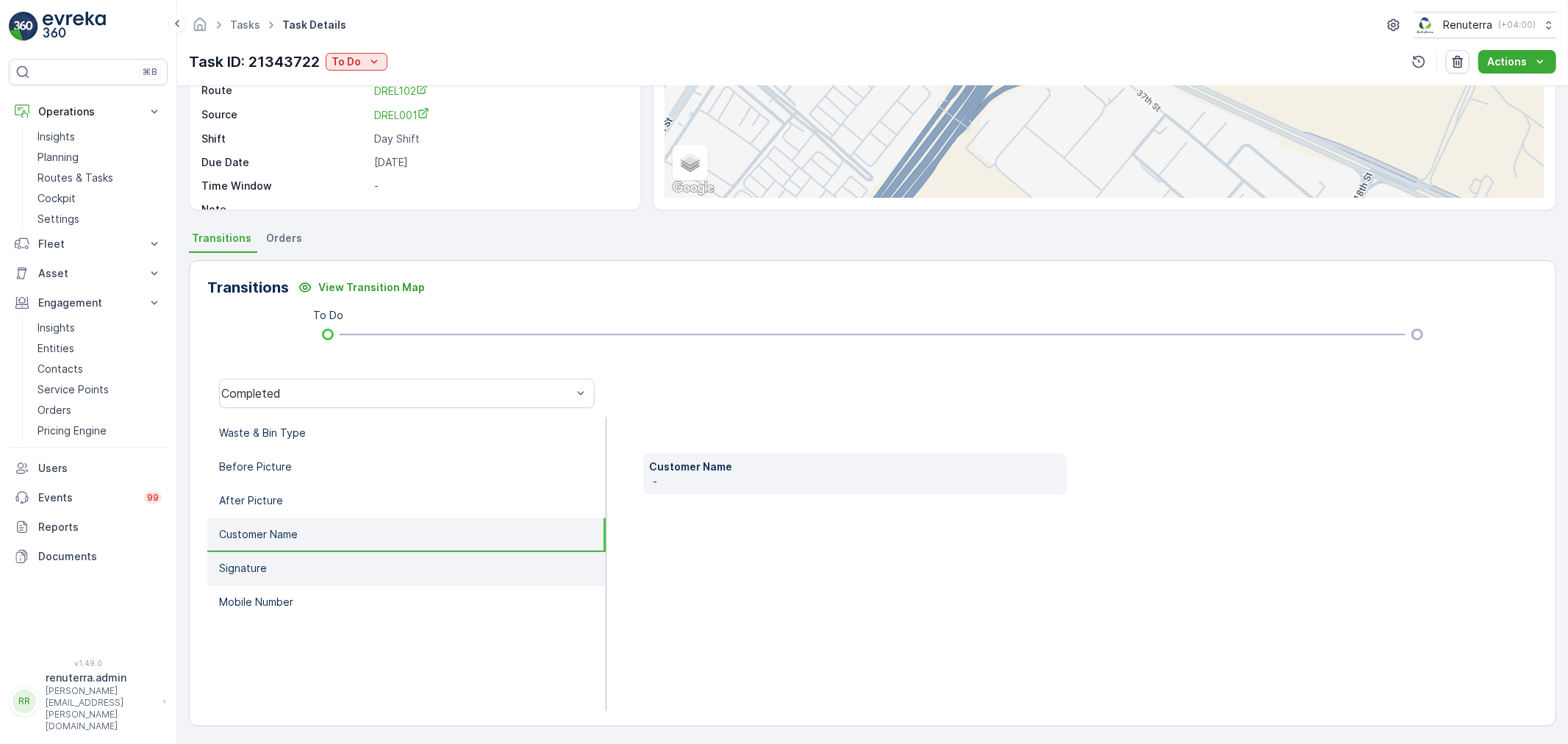
click at [294, 559] on li "Signature" at bounding box center [406, 569] width 398 height 34
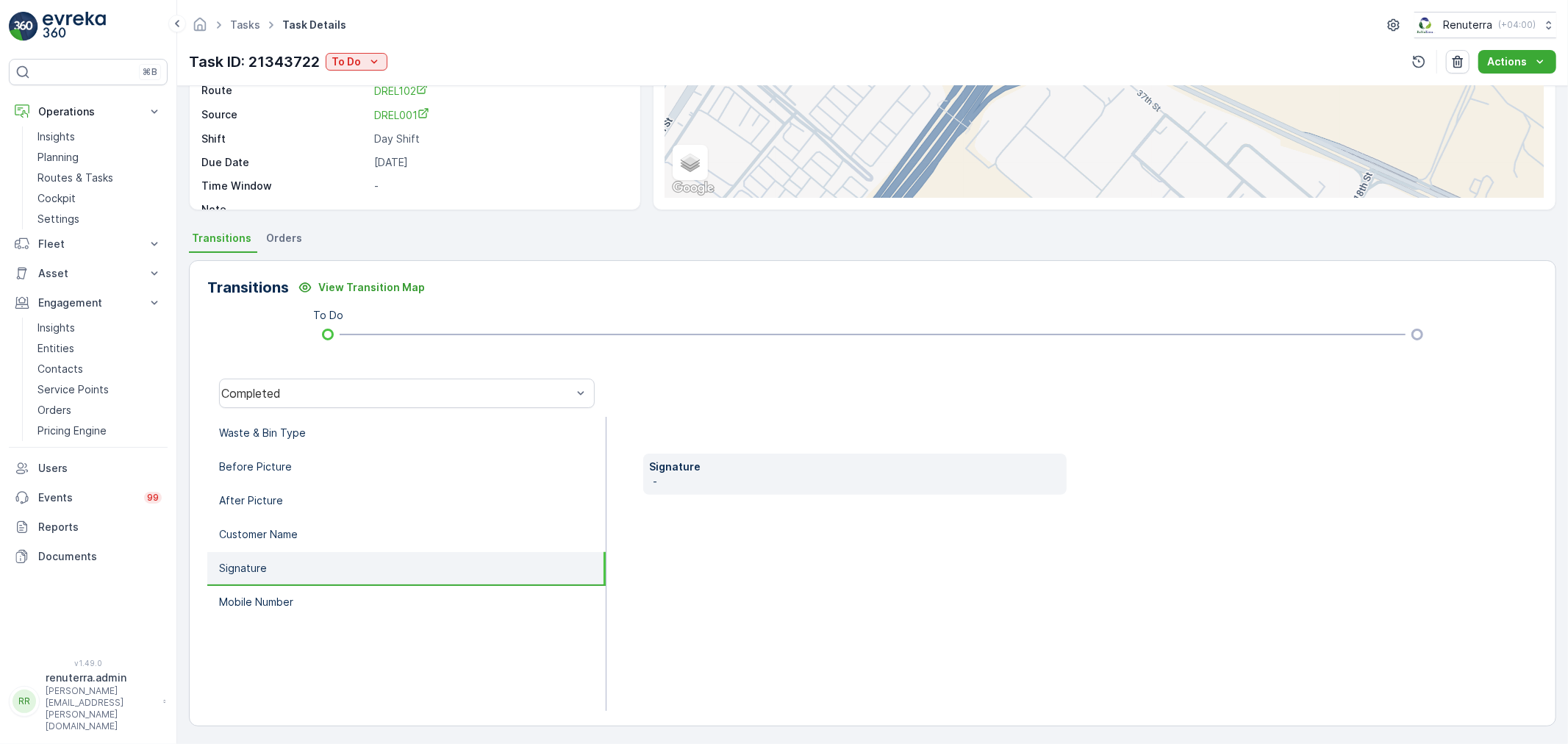
drag, startPoint x: 289, startPoint y: 585, endPoint x: 321, endPoint y: 553, distance: 45.3
click at [289, 586] on li "Mobile Number" at bounding box center [406, 603] width 398 height 34
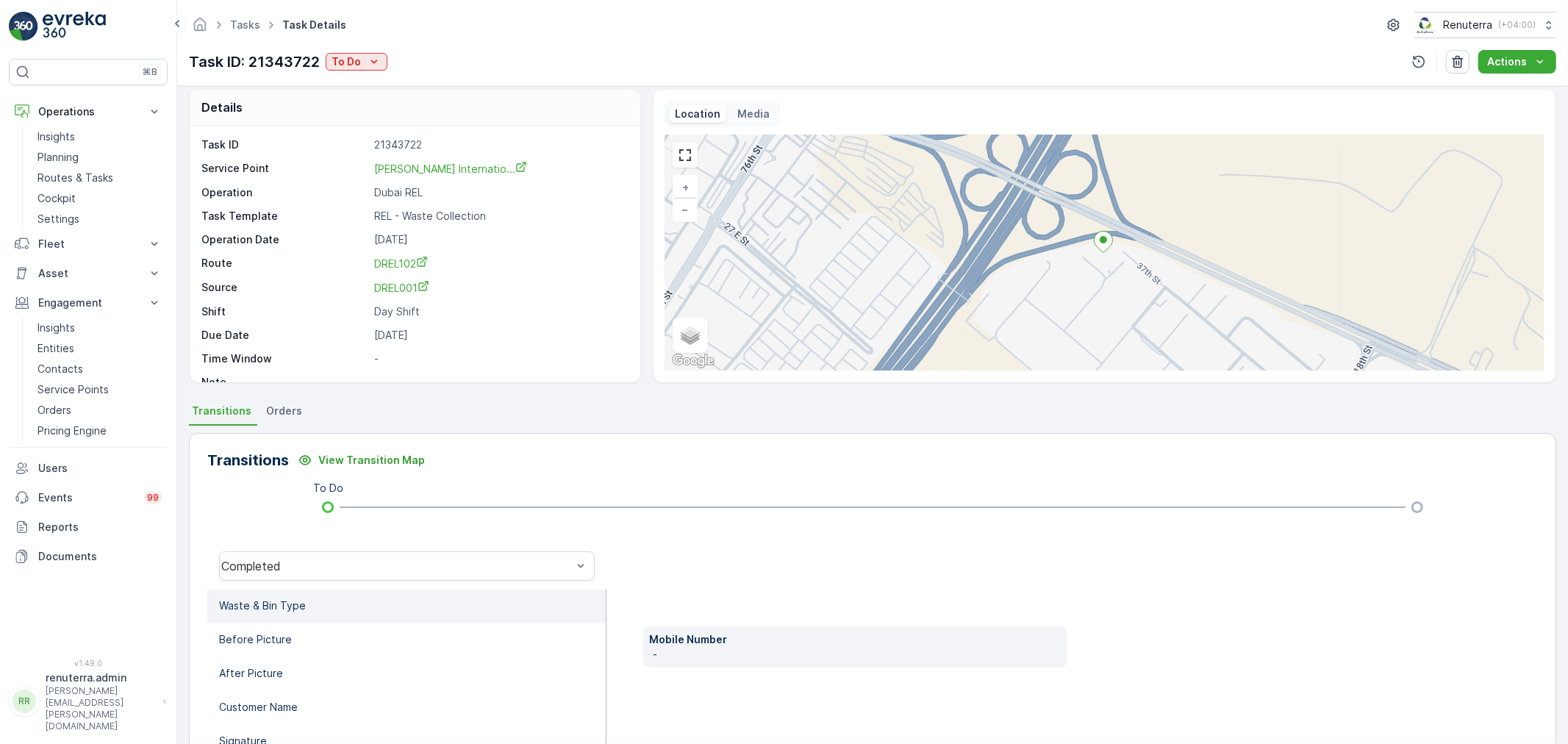
scroll to position [0, 0]
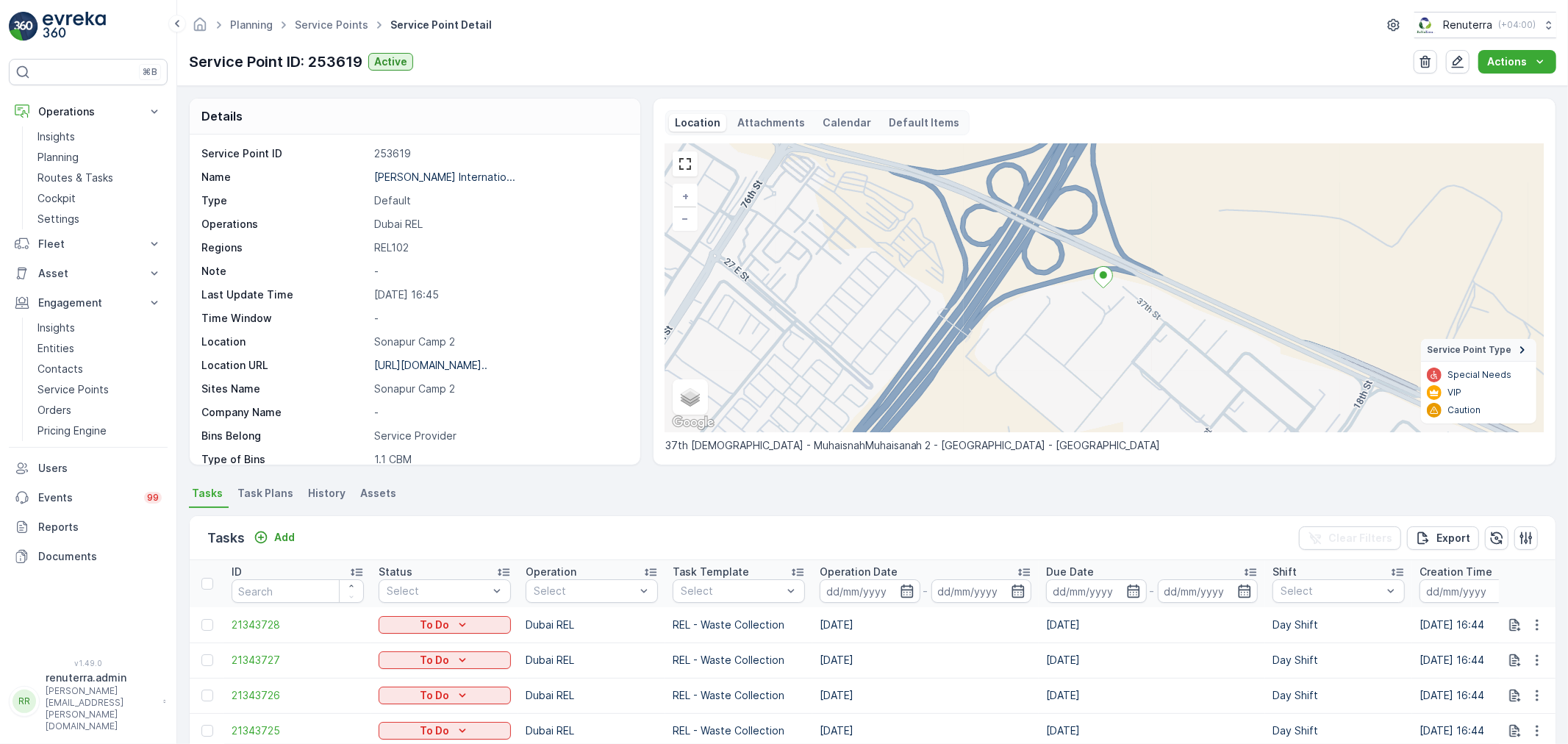
click at [266, 495] on span "Task Plans" at bounding box center [266, 493] width 56 height 14
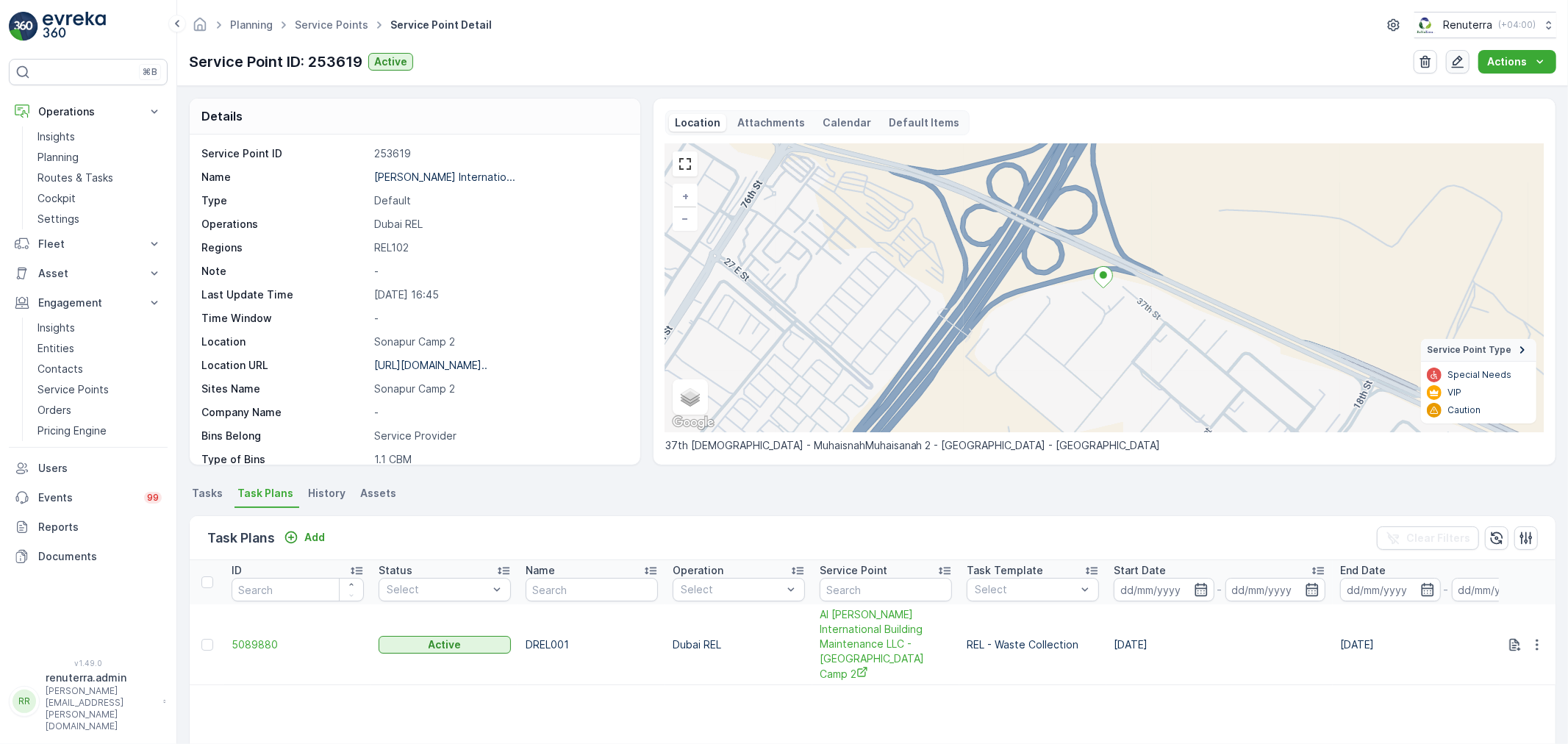
click at [1459, 60] on icon "button" at bounding box center [1457, 62] width 14 height 14
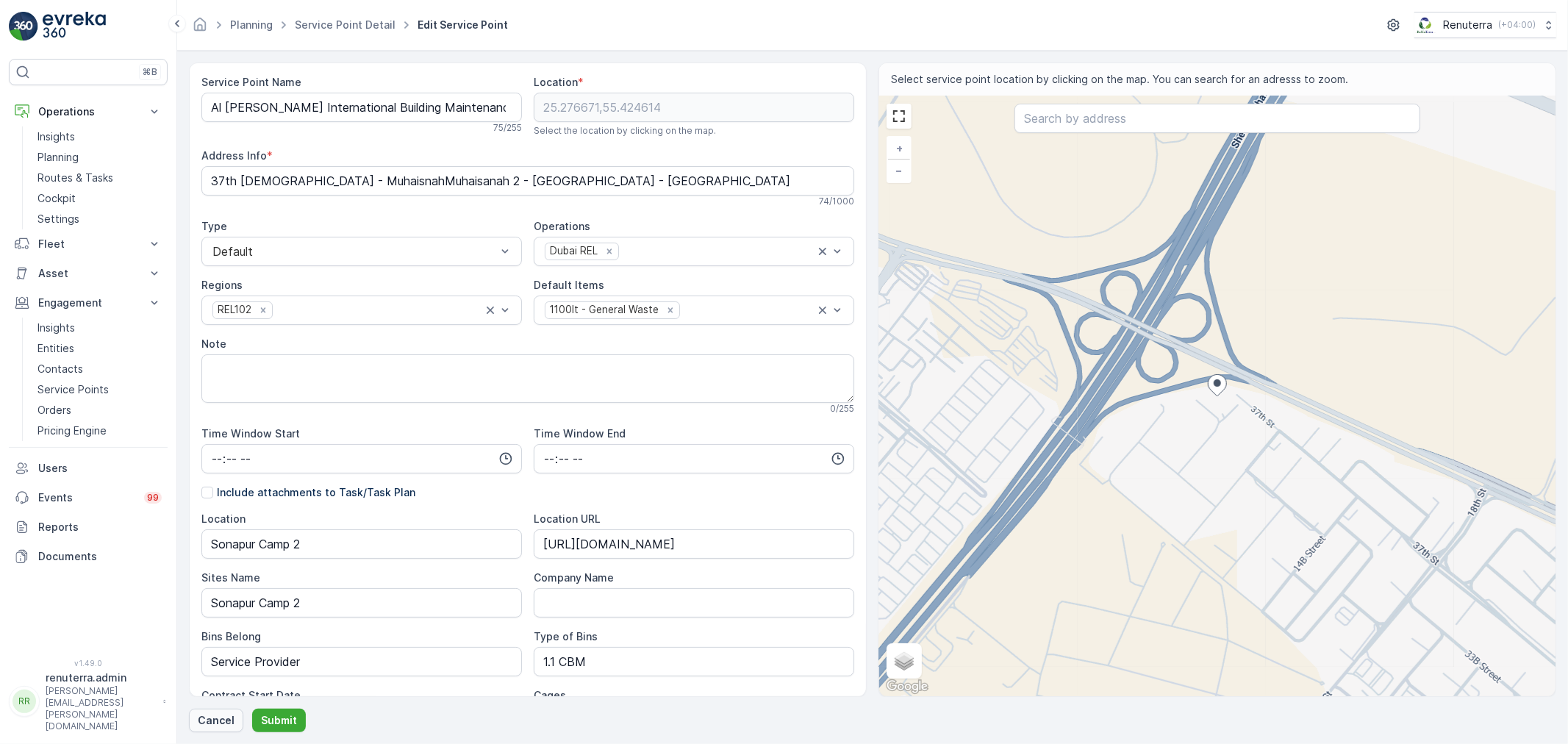
click at [198, 717] on p "Cancel" at bounding box center [216, 720] width 36 height 14
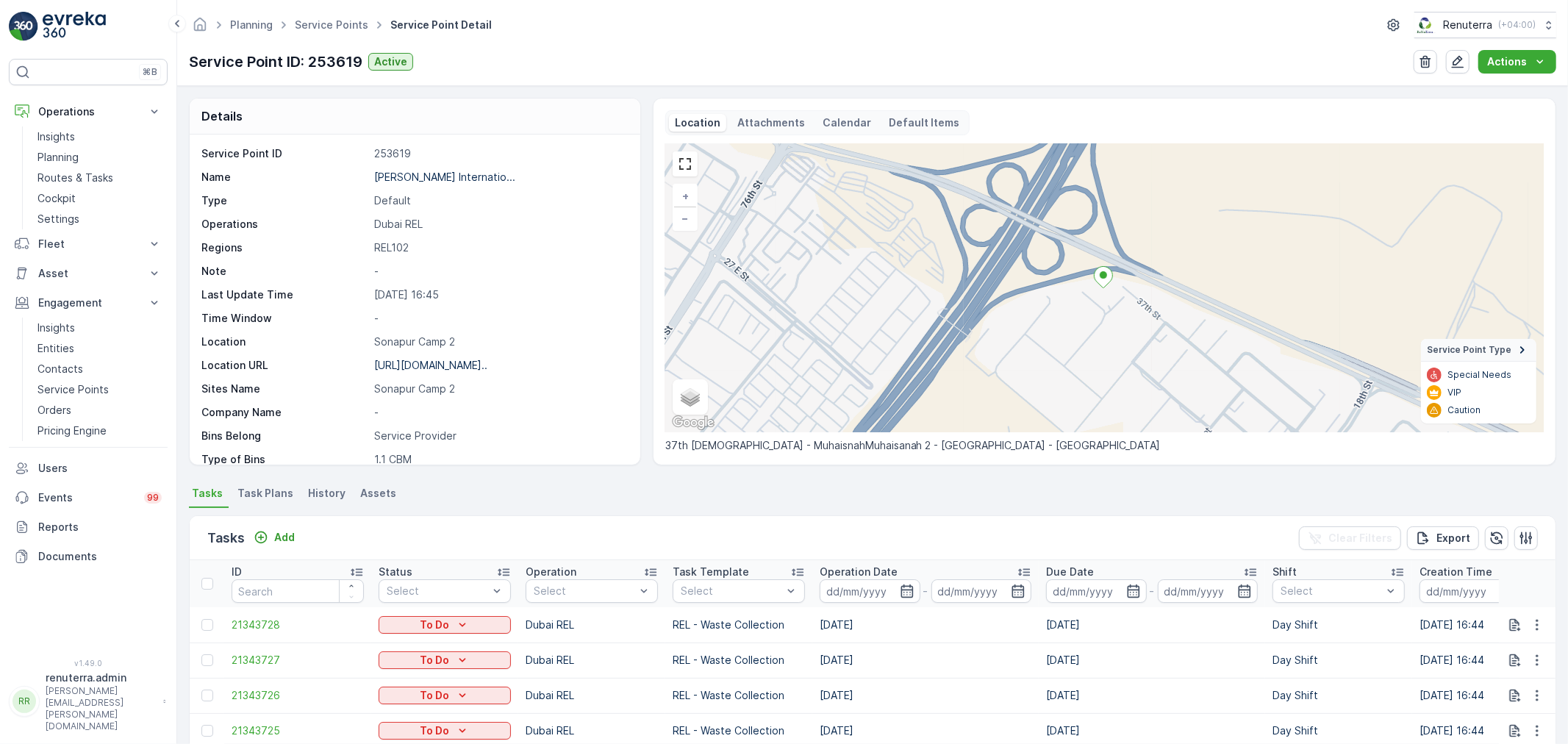
click at [253, 490] on span "Task Plans" at bounding box center [266, 493] width 56 height 14
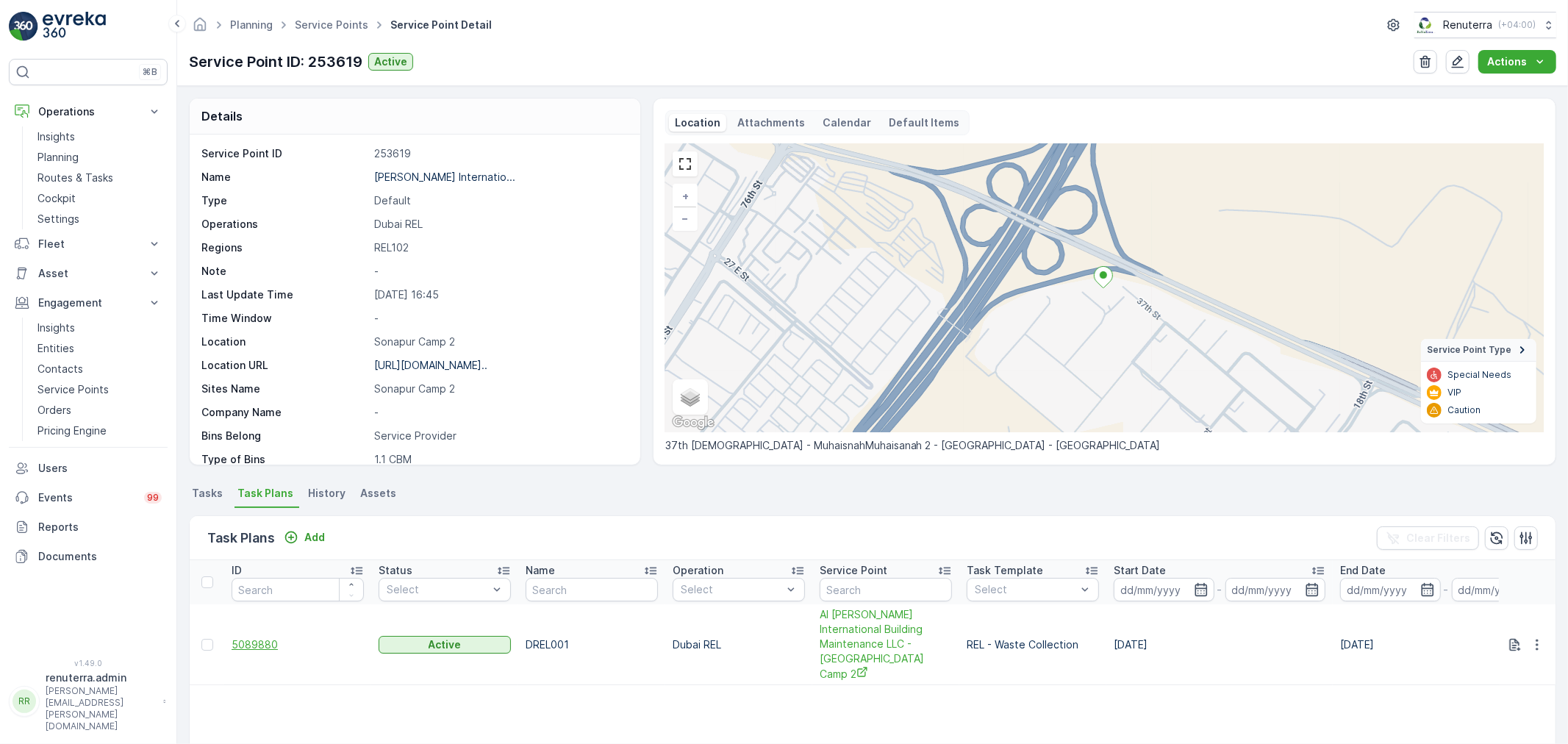
click at [263, 638] on span "5089880" at bounding box center [298, 644] width 132 height 14
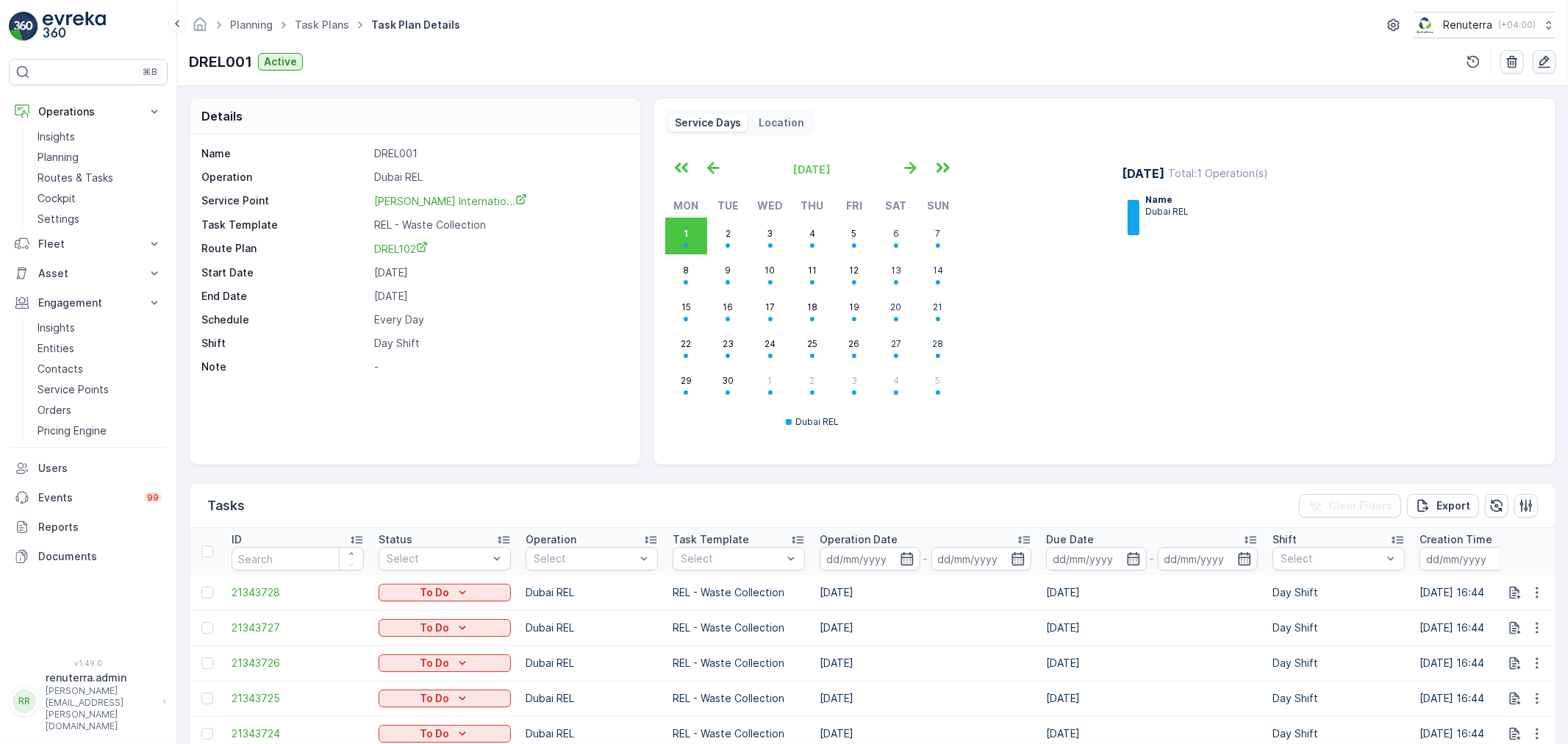
click at [1549, 60] on icon "button" at bounding box center [1544, 62] width 14 height 14
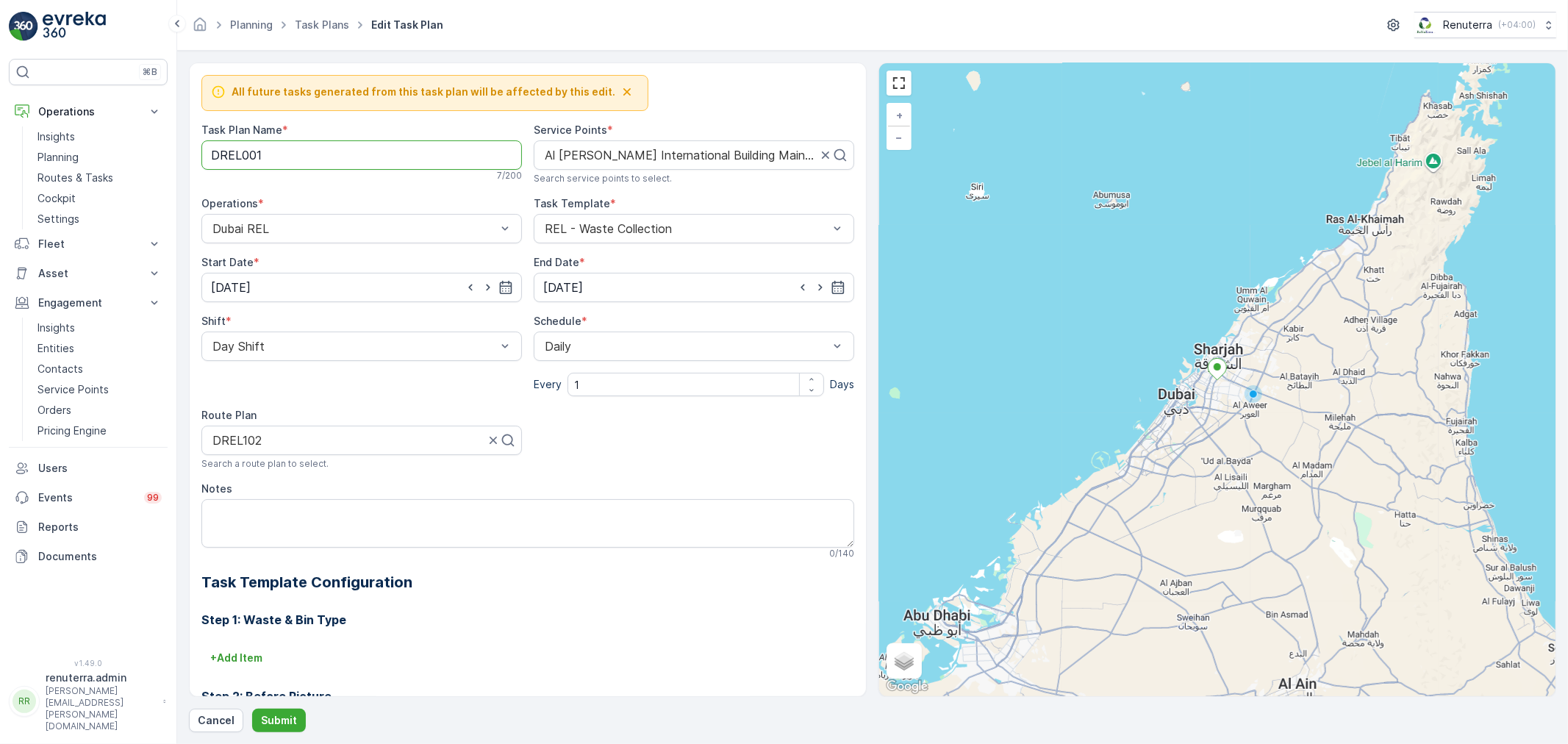
drag, startPoint x: 284, startPoint y: 165, endPoint x: 175, endPoint y: 148, distance: 110.3
click at [175, 148] on div "⌘B Operations Insights Planning Routes & Tasks Cockpit Settings Fleet Live Trac…" at bounding box center [784, 372] width 1568 height 744
type Name "REL004"
click at [270, 719] on p "Submit" at bounding box center [278, 720] width 36 height 14
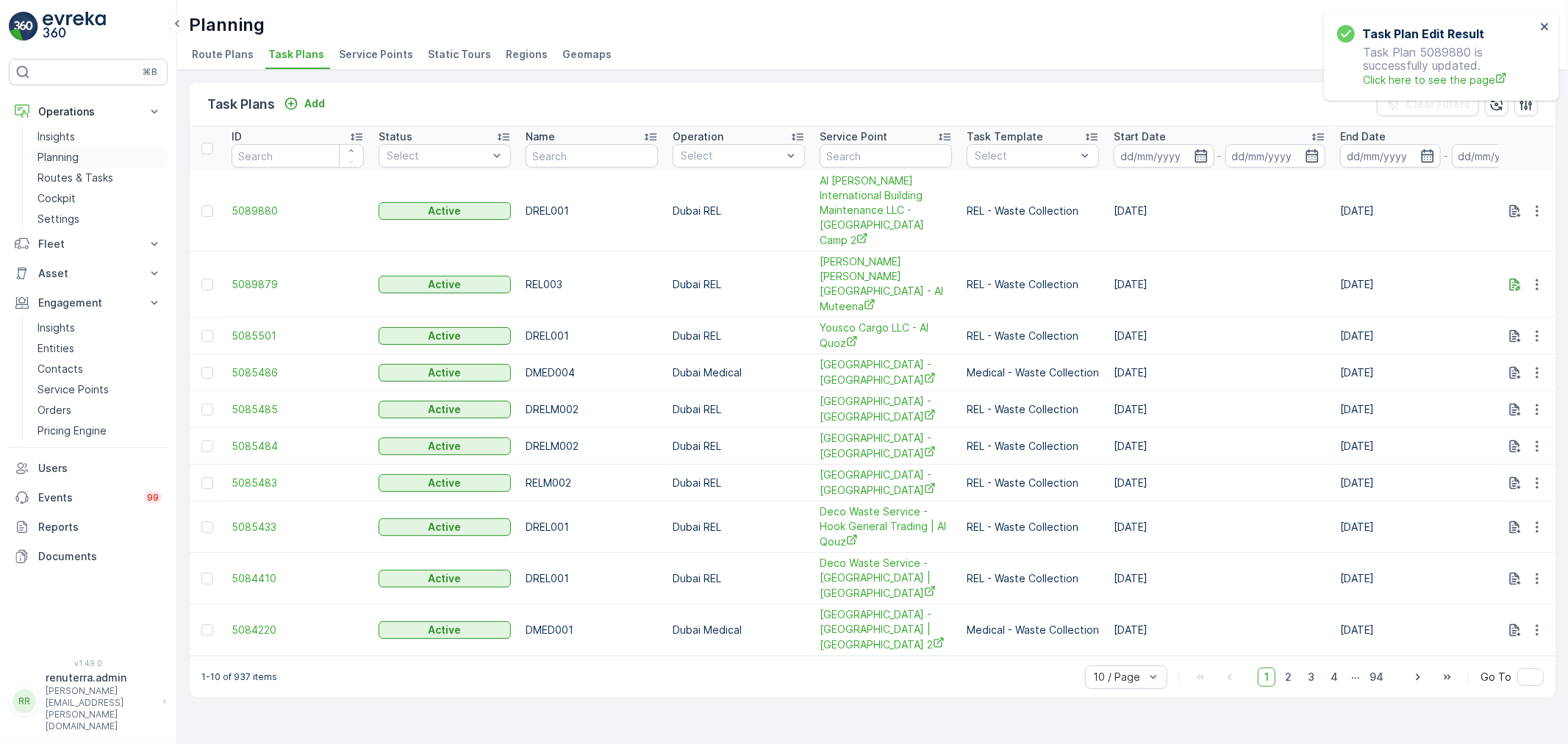
click at [64, 153] on p "Planning" at bounding box center [58, 157] width 41 height 14
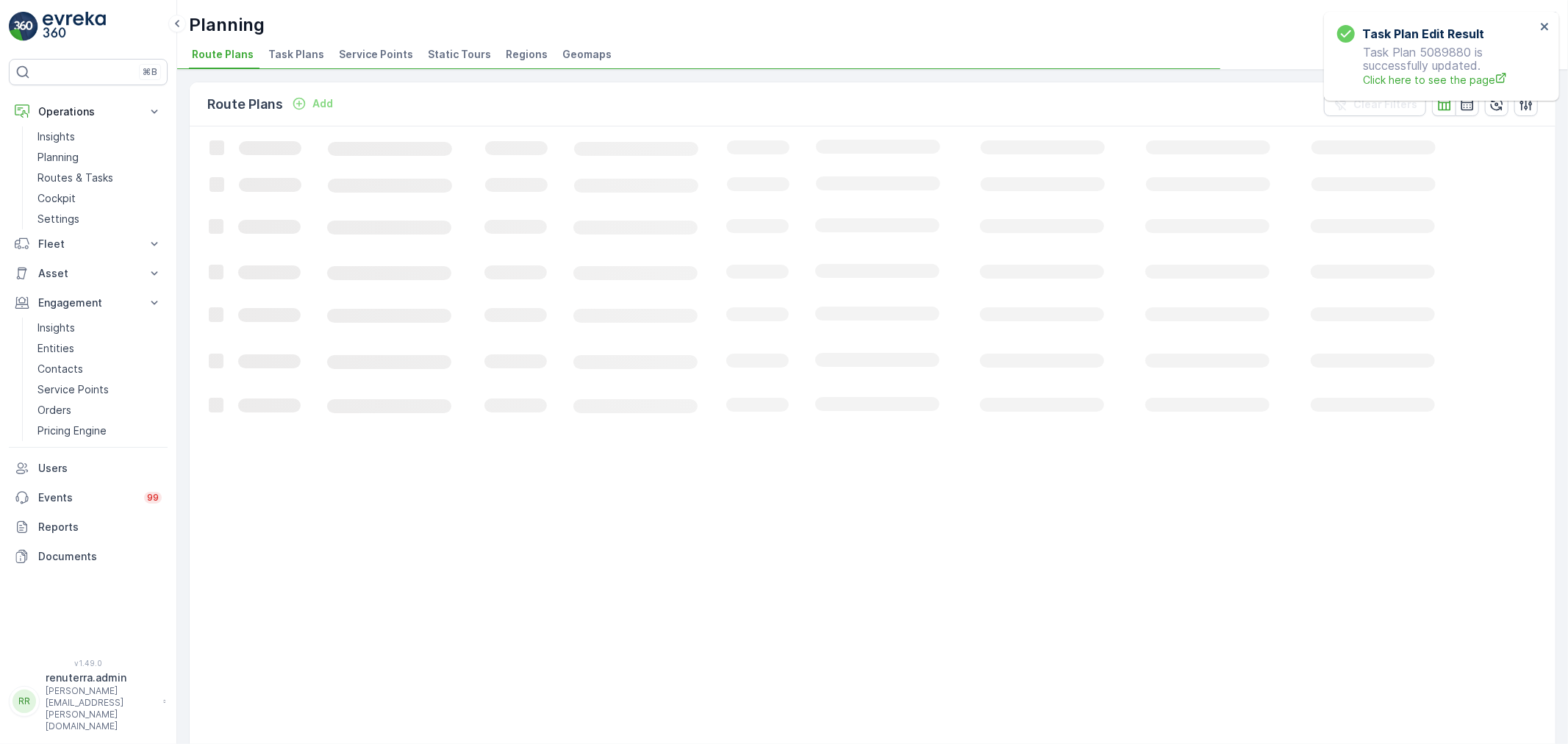
click at [365, 55] on span "Service Points" at bounding box center [376, 54] width 74 height 14
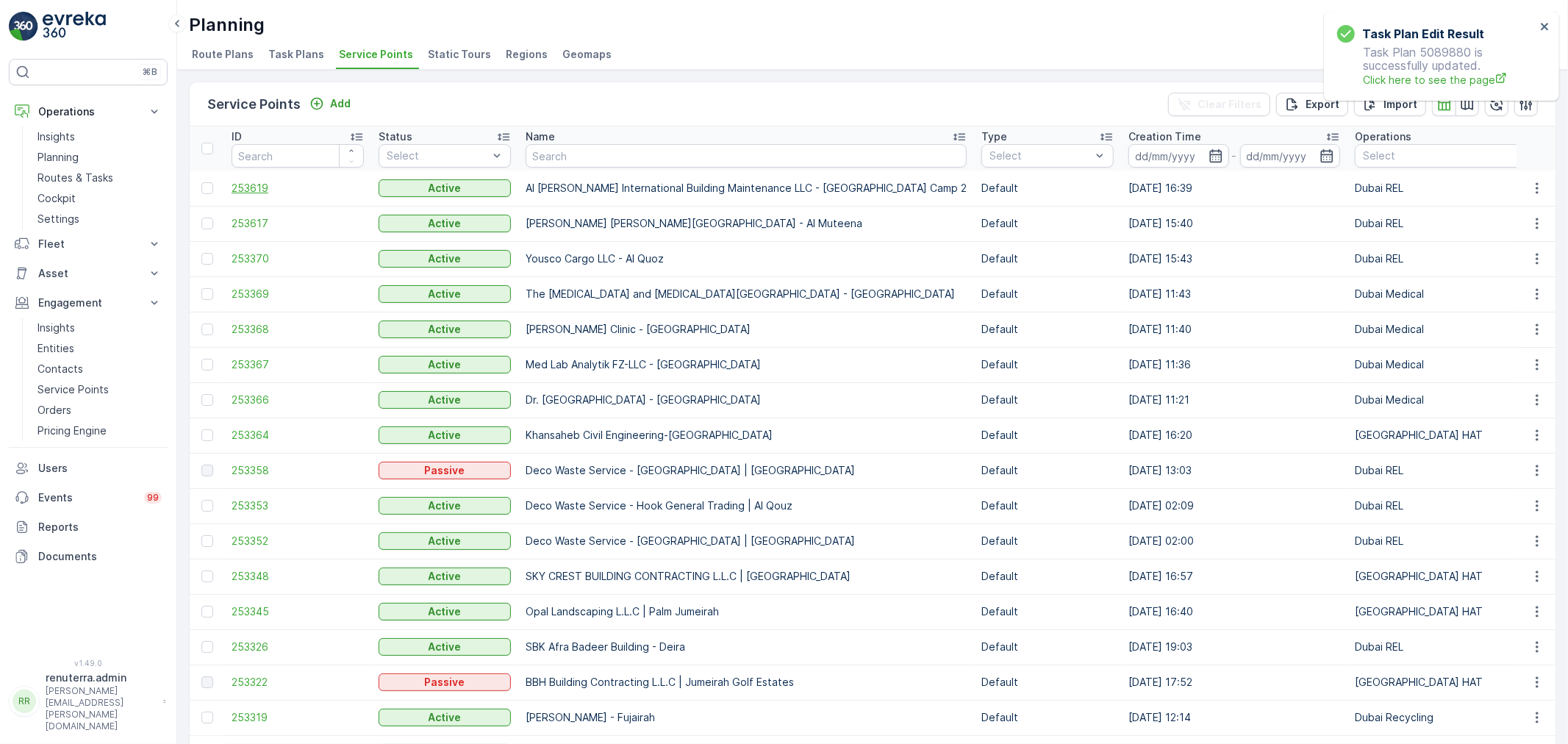
click at [256, 185] on span "253619" at bounding box center [298, 188] width 132 height 14
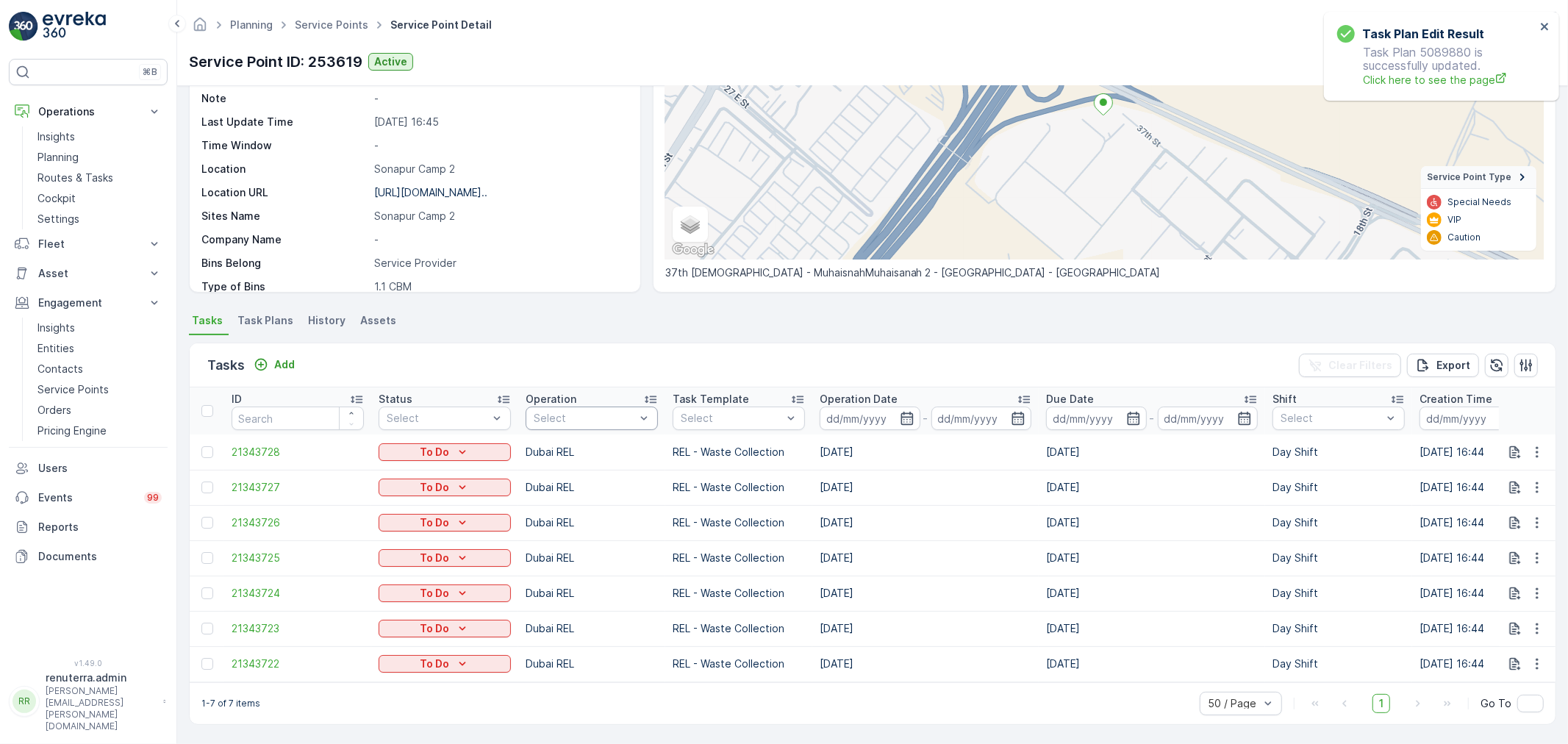
scroll to position [179, 0]
click at [244, 657] on span "21343722" at bounding box center [298, 663] width 132 height 14
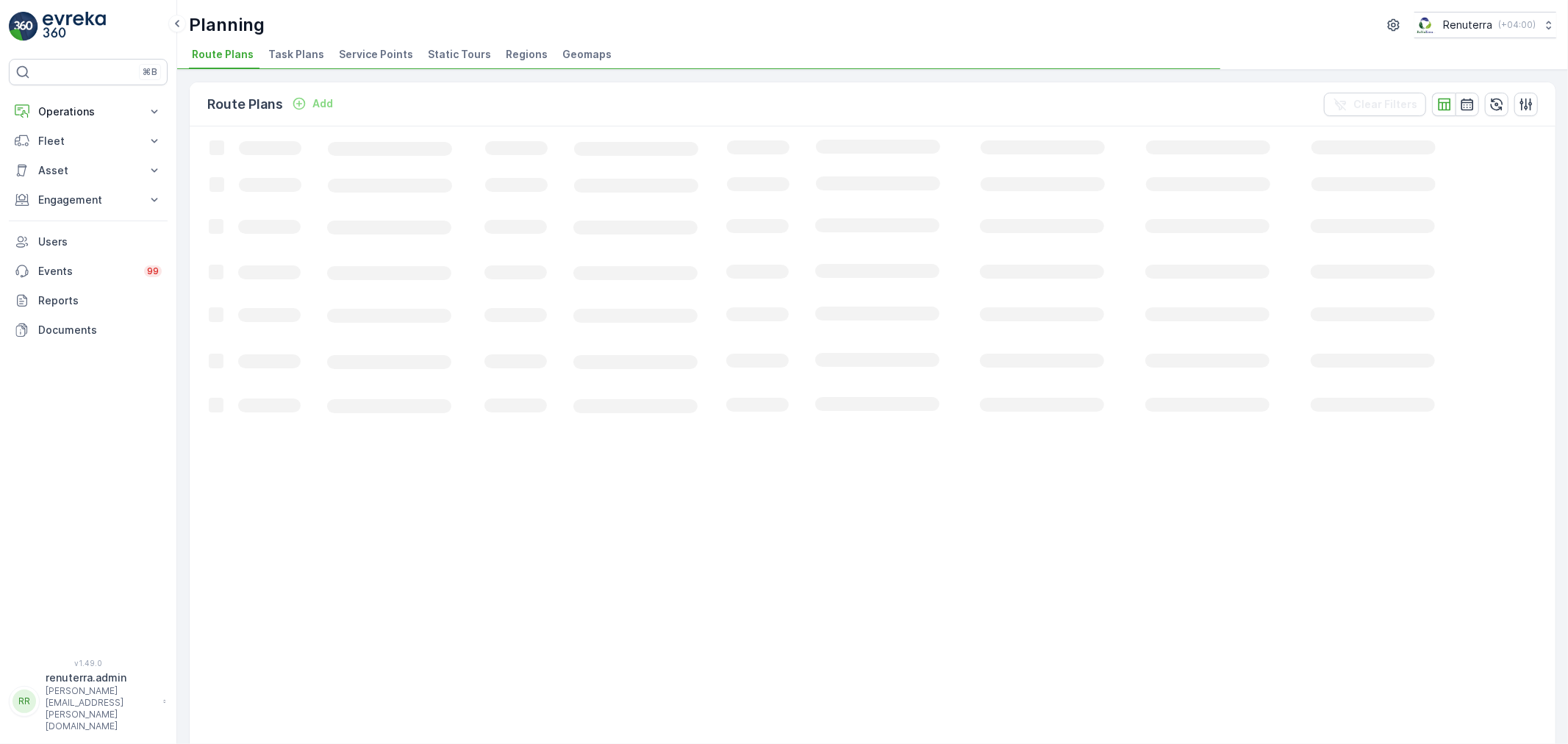
click at [352, 46] on li "Service Points" at bounding box center [377, 56] width 83 height 25
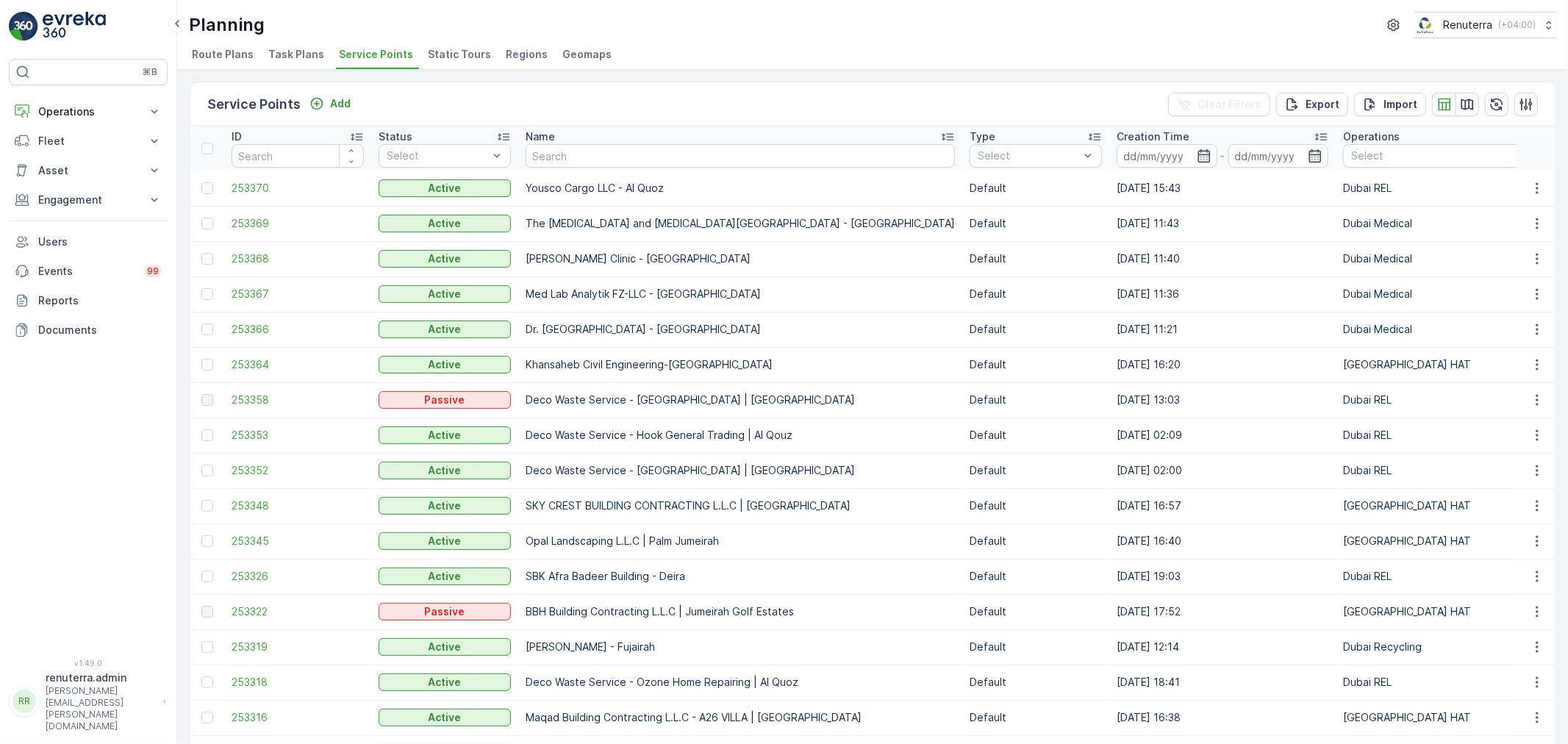
click at [558, 152] on input "text" at bounding box center [740, 156] width 429 height 24
paste input "Moza [PERSON_NAME] Al Suwaidi"
type input "Moza [PERSON_NAME] Al Suwaidi"
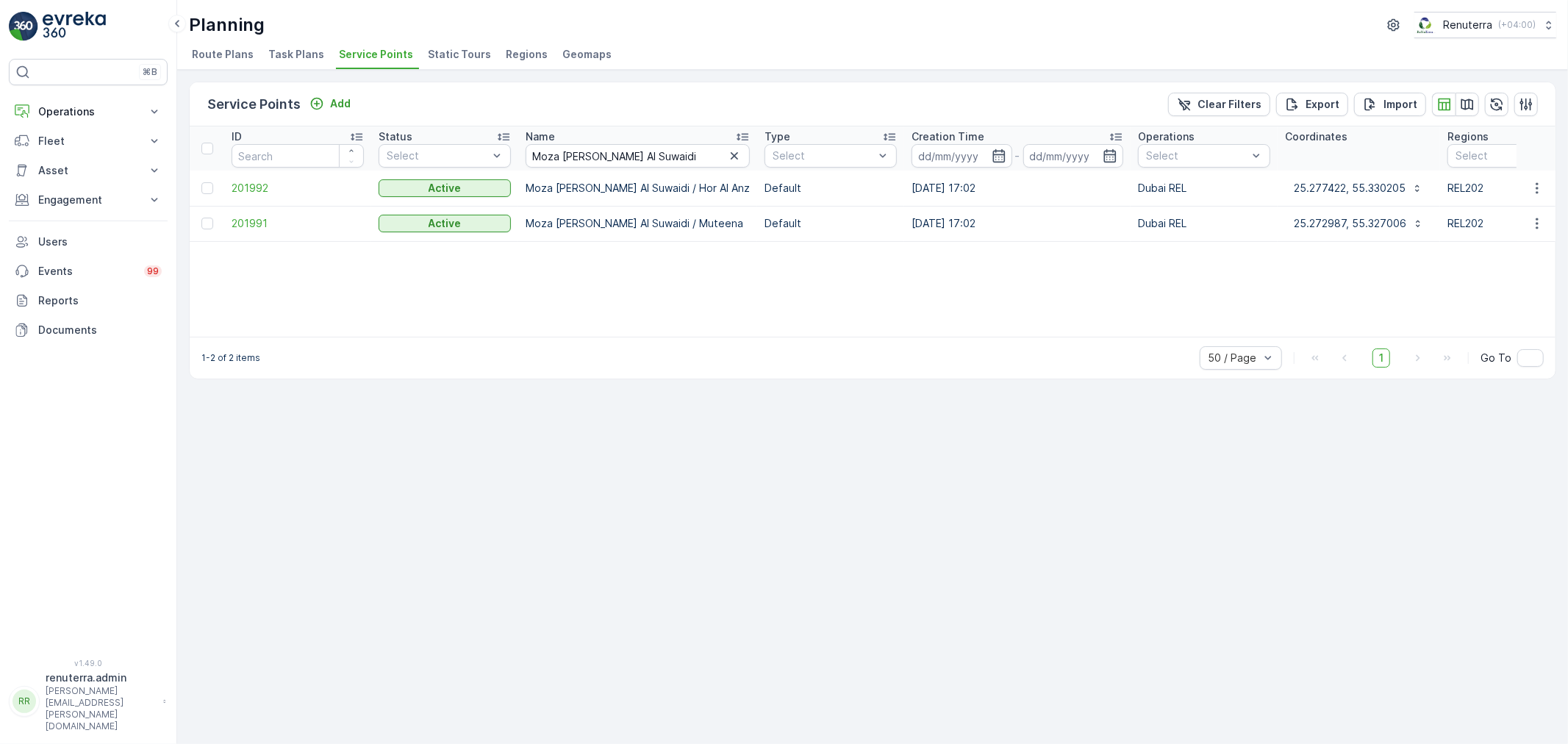
click at [254, 215] on td "201991" at bounding box center [297, 223] width 147 height 35
click at [254, 217] on span "201991" at bounding box center [298, 223] width 132 height 14
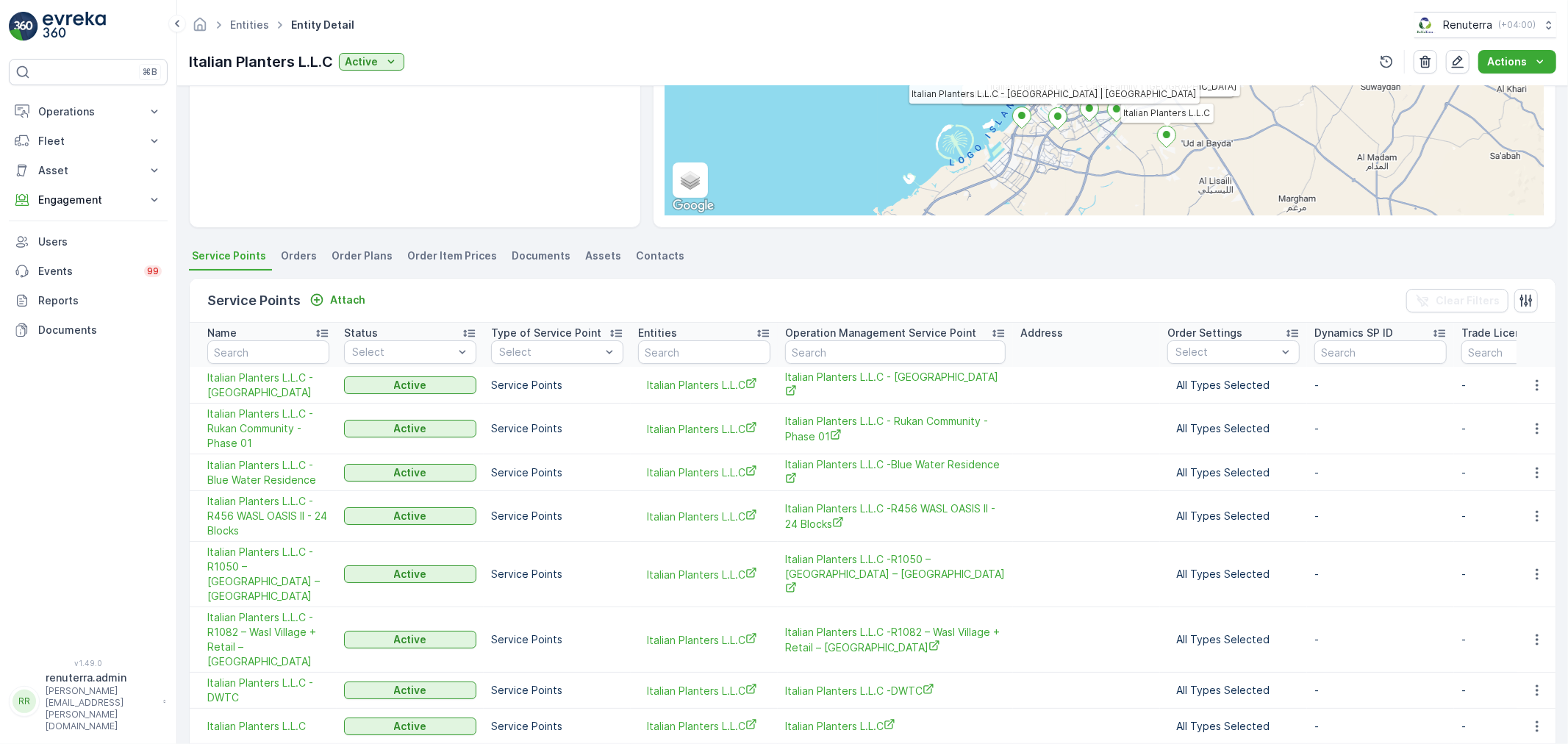
scroll to position [245, 0]
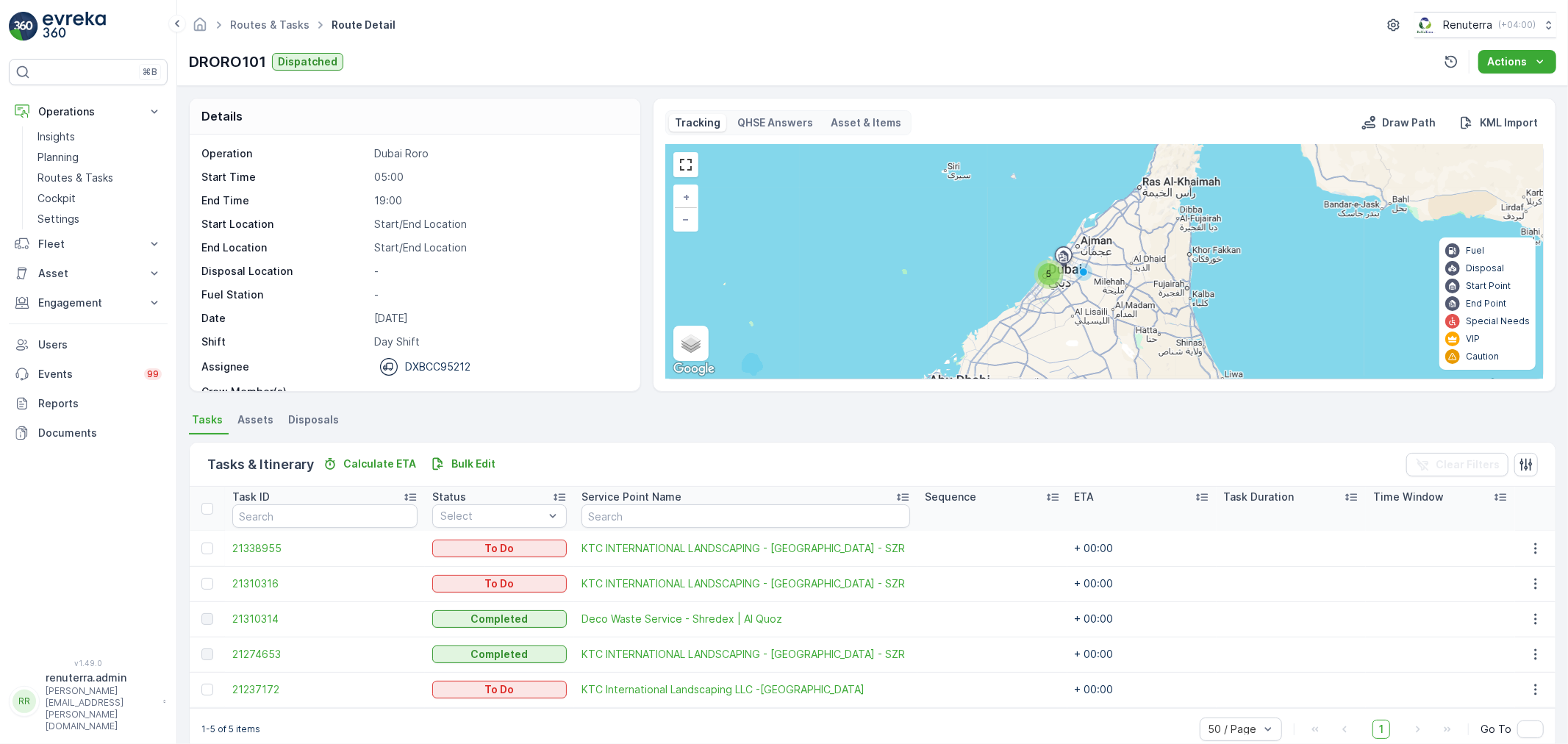
scroll to position [25, 0]
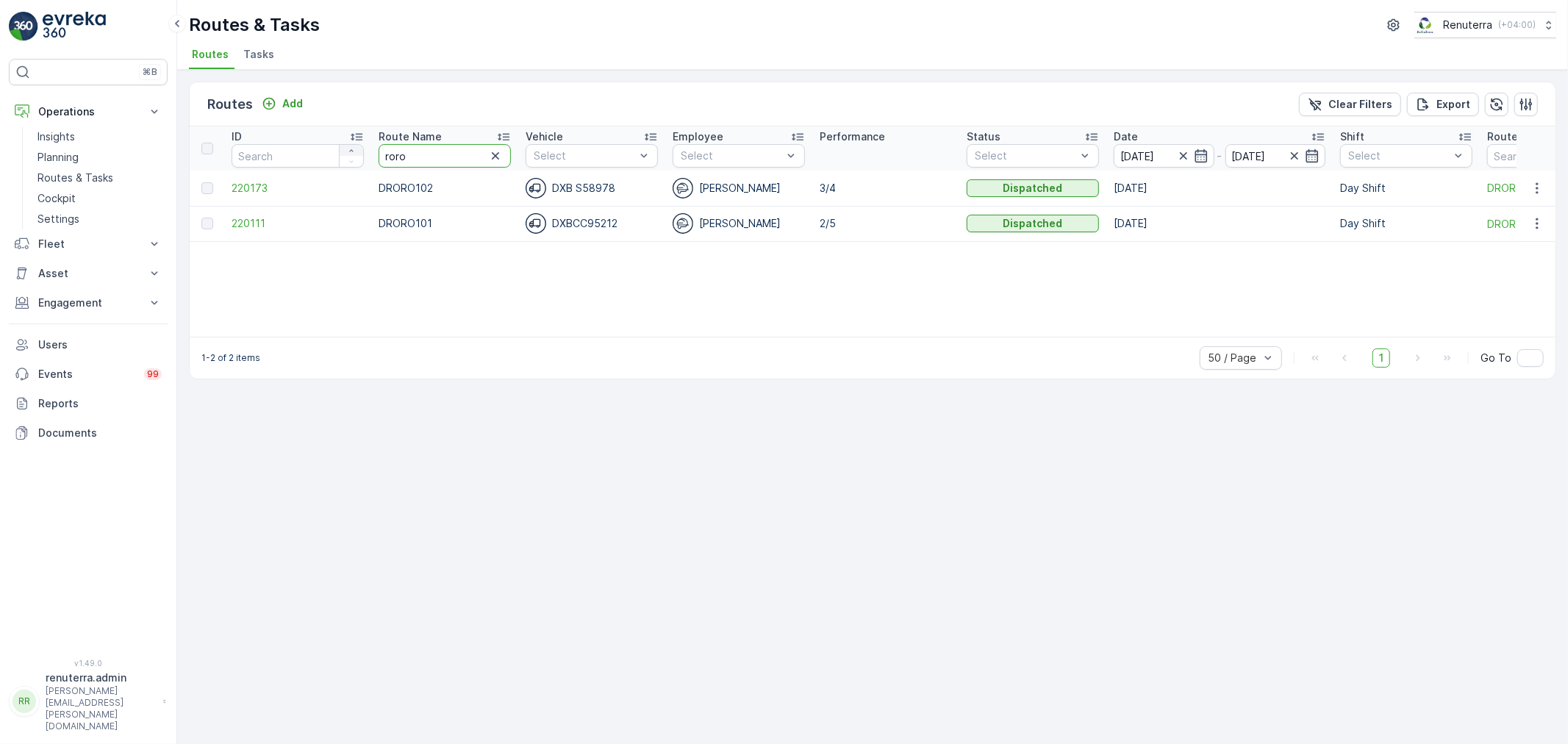
drag, startPoint x: 442, startPoint y: 160, endPoint x: 349, endPoint y: 144, distance: 94.4
click at [349, 144] on tr "ID Route Name roro Vehicle Select Employee Select Performance Status Select Dat…" at bounding box center [928, 148] width 1477 height 44
type input "hat"
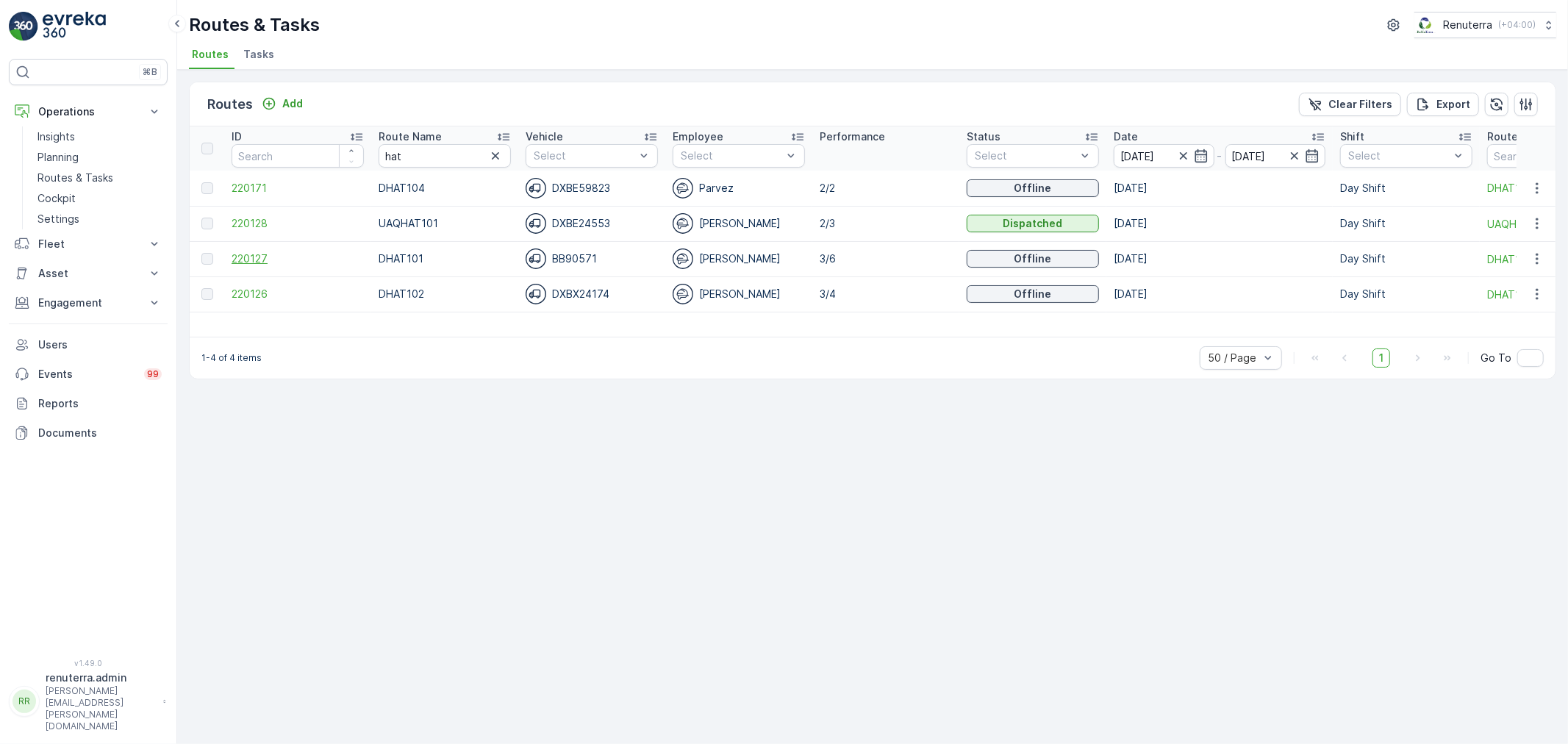
click at [247, 254] on span "220127" at bounding box center [298, 258] width 132 height 14
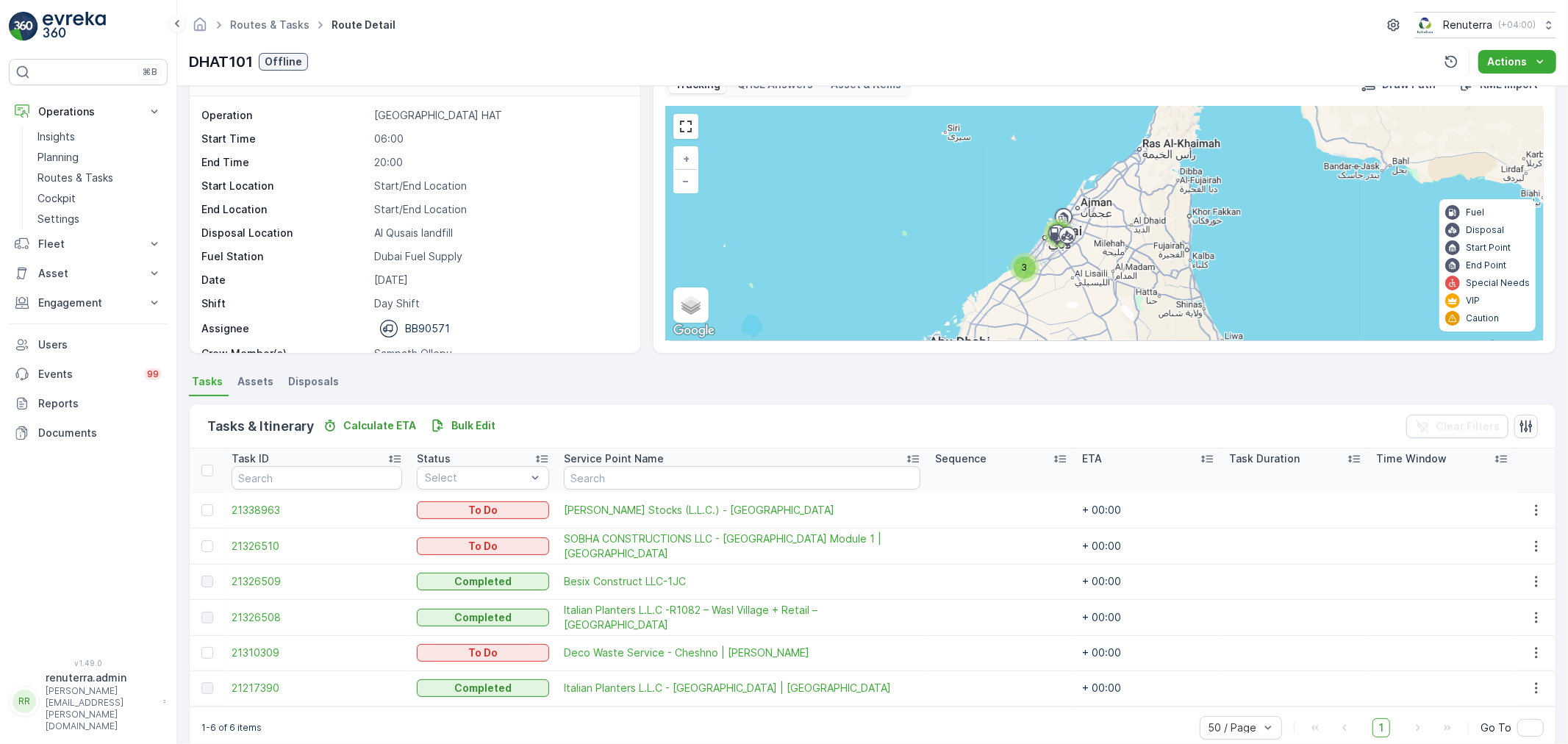
scroll to position [61, 0]
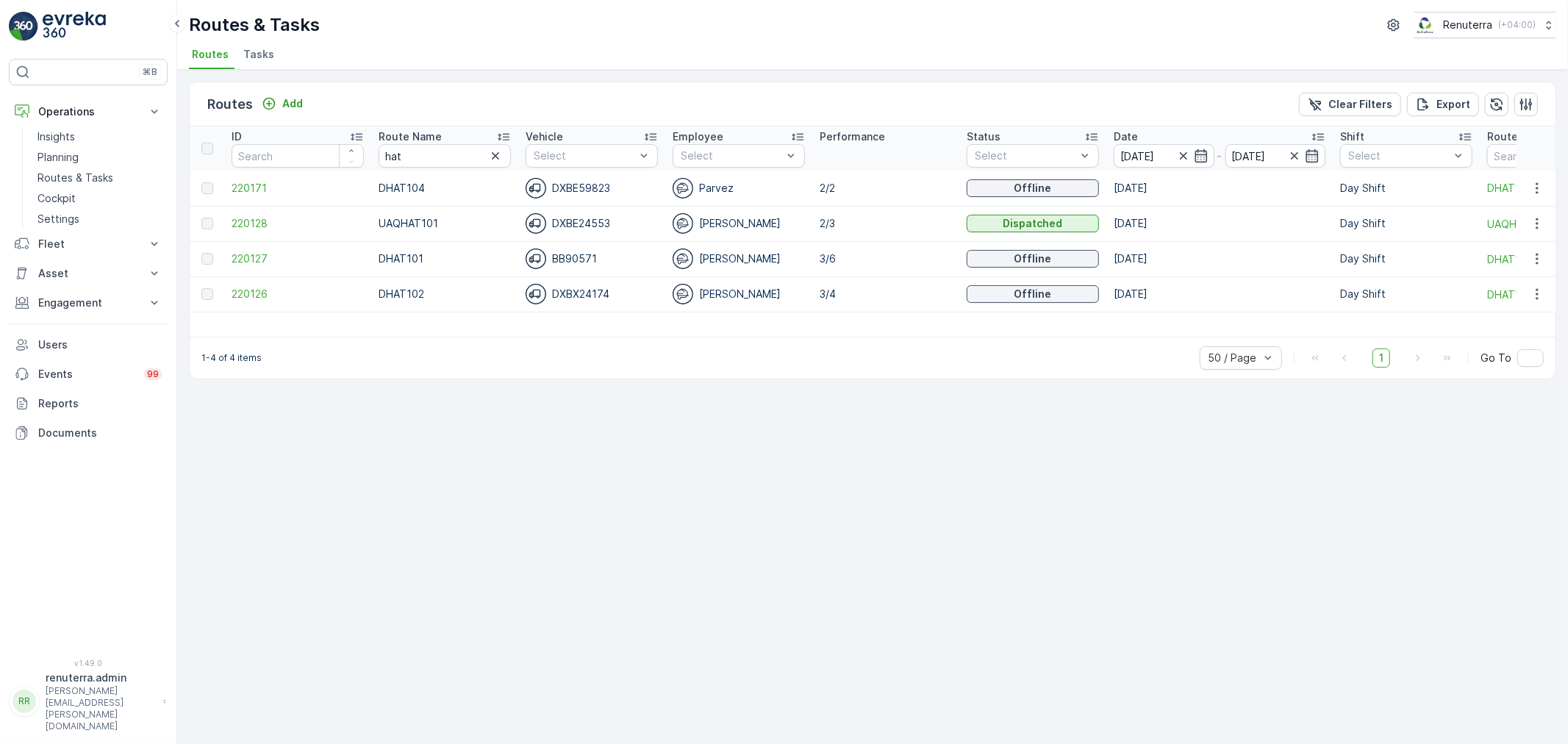
click at [501, 138] on icon at bounding box center [503, 136] width 14 height 14
click at [251, 226] on span "220126" at bounding box center [298, 223] width 132 height 14
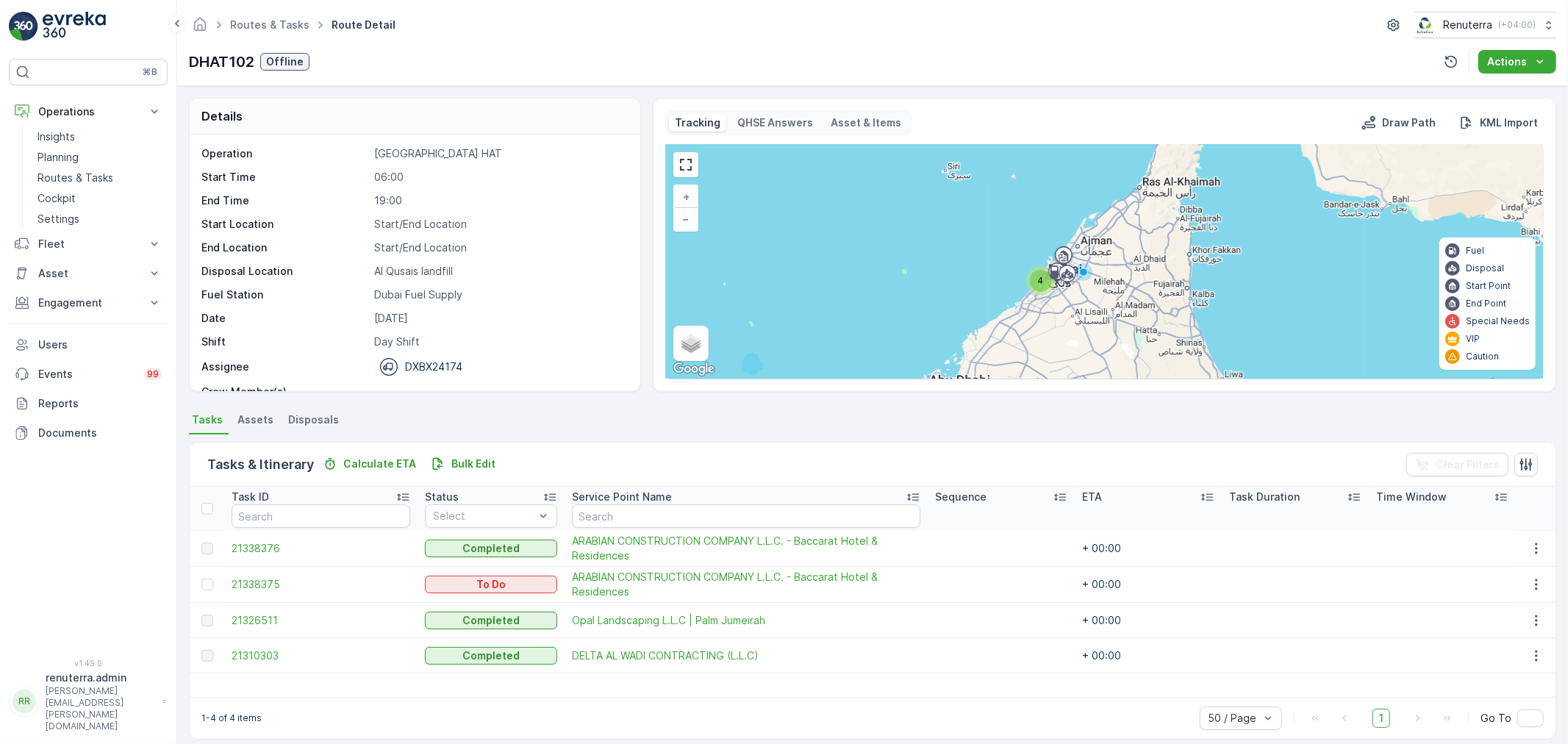
scroll to position [13, 0]
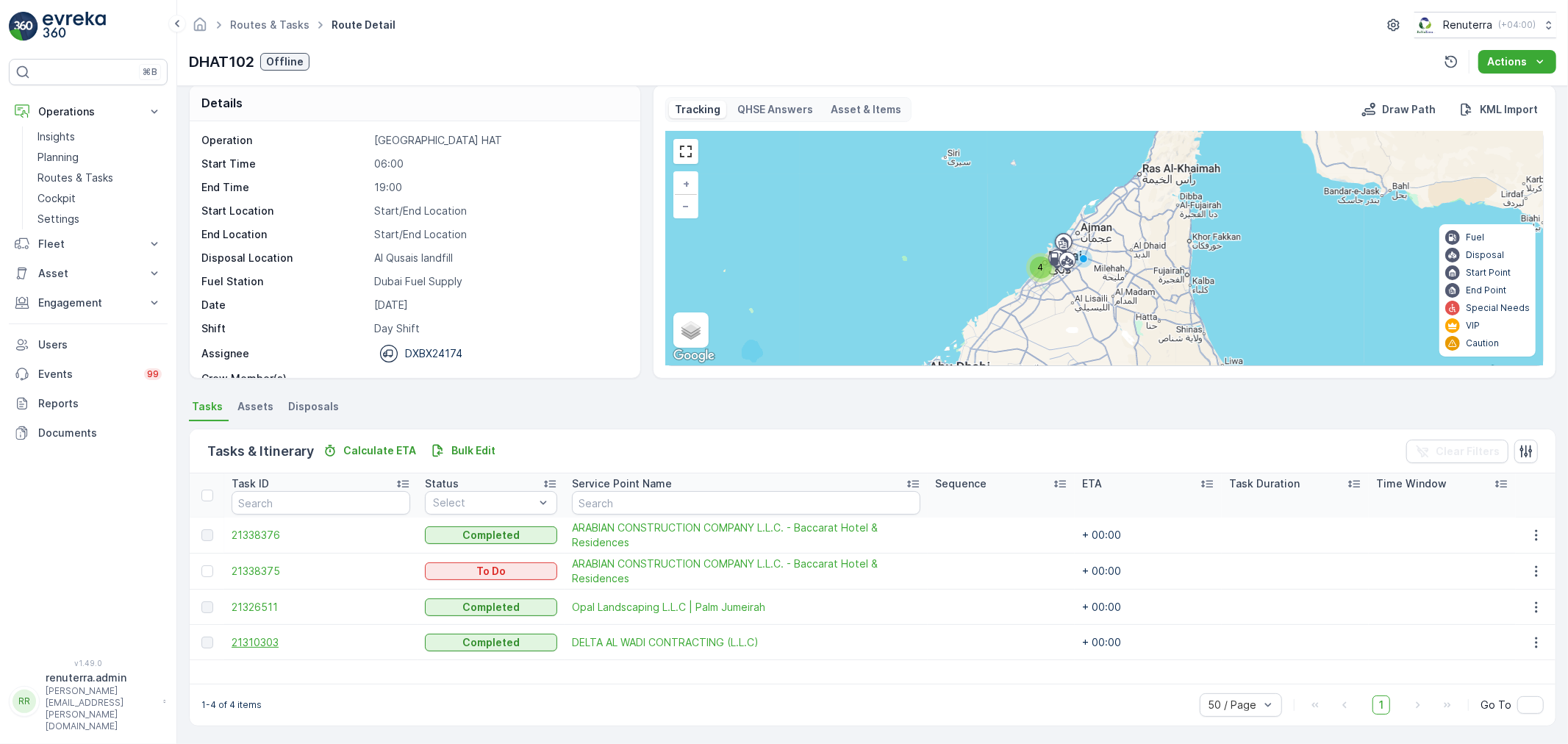
click at [270, 640] on span "21310303" at bounding box center [321, 642] width 179 height 14
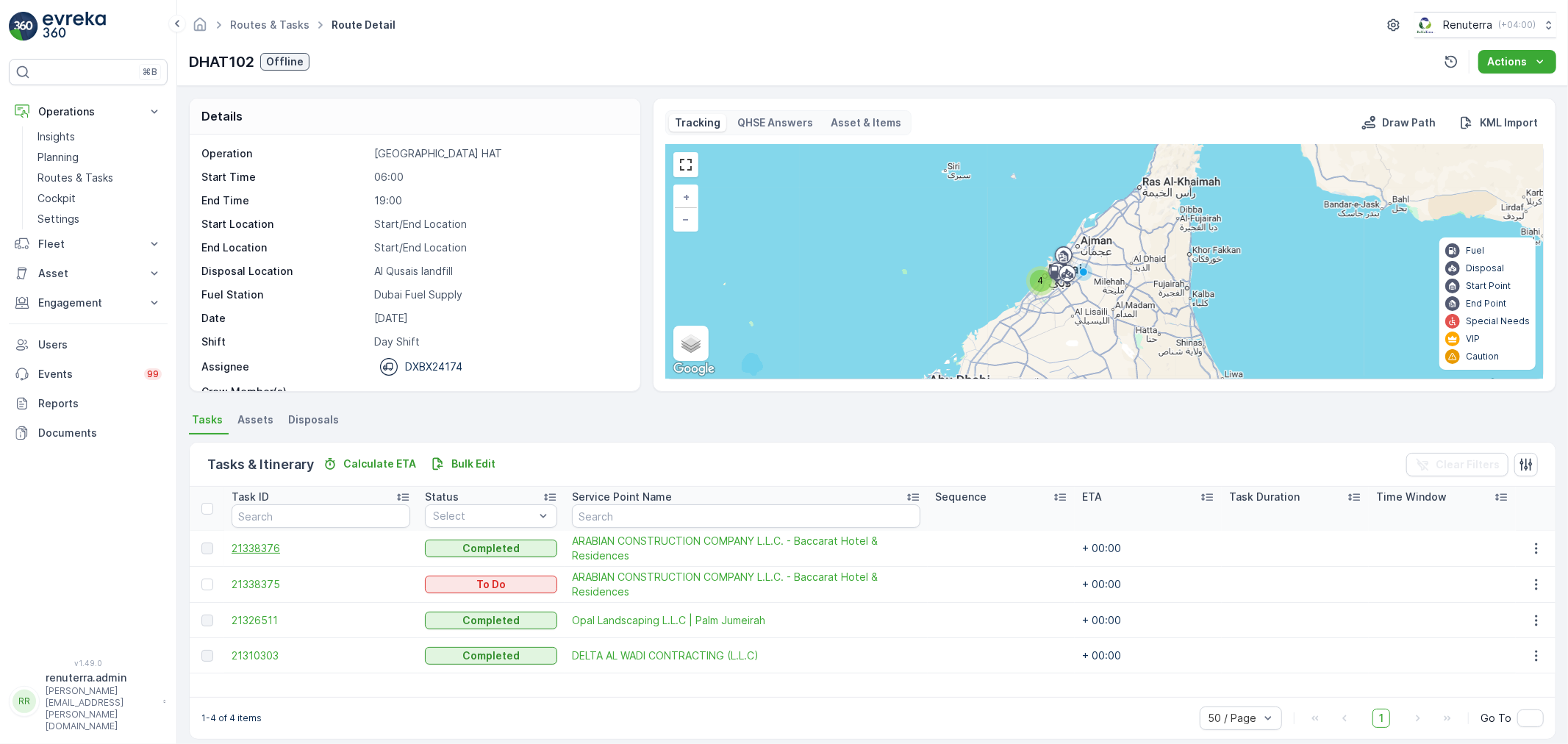
click at [258, 546] on span "21338376" at bounding box center [321, 548] width 179 height 14
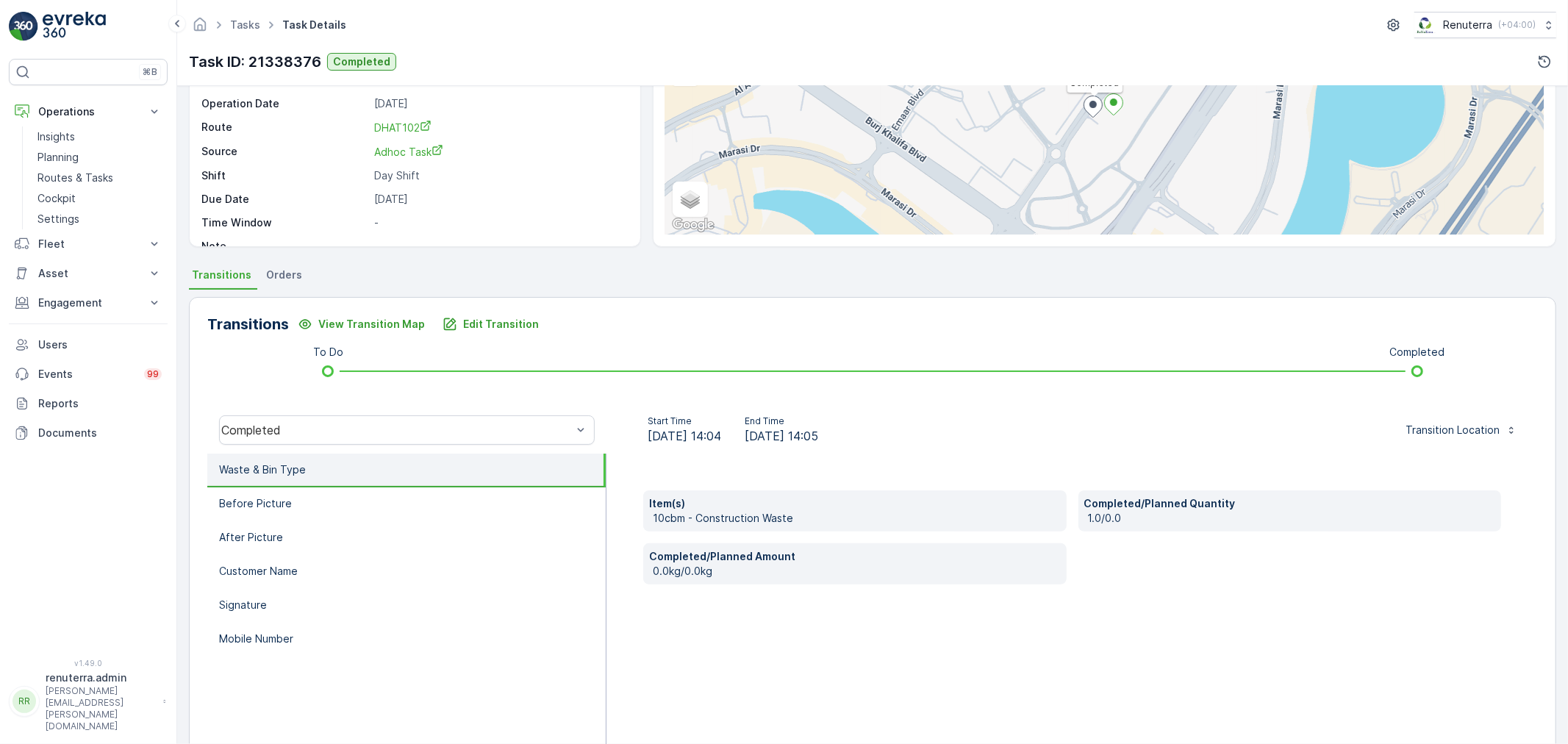
scroll to position [163, 0]
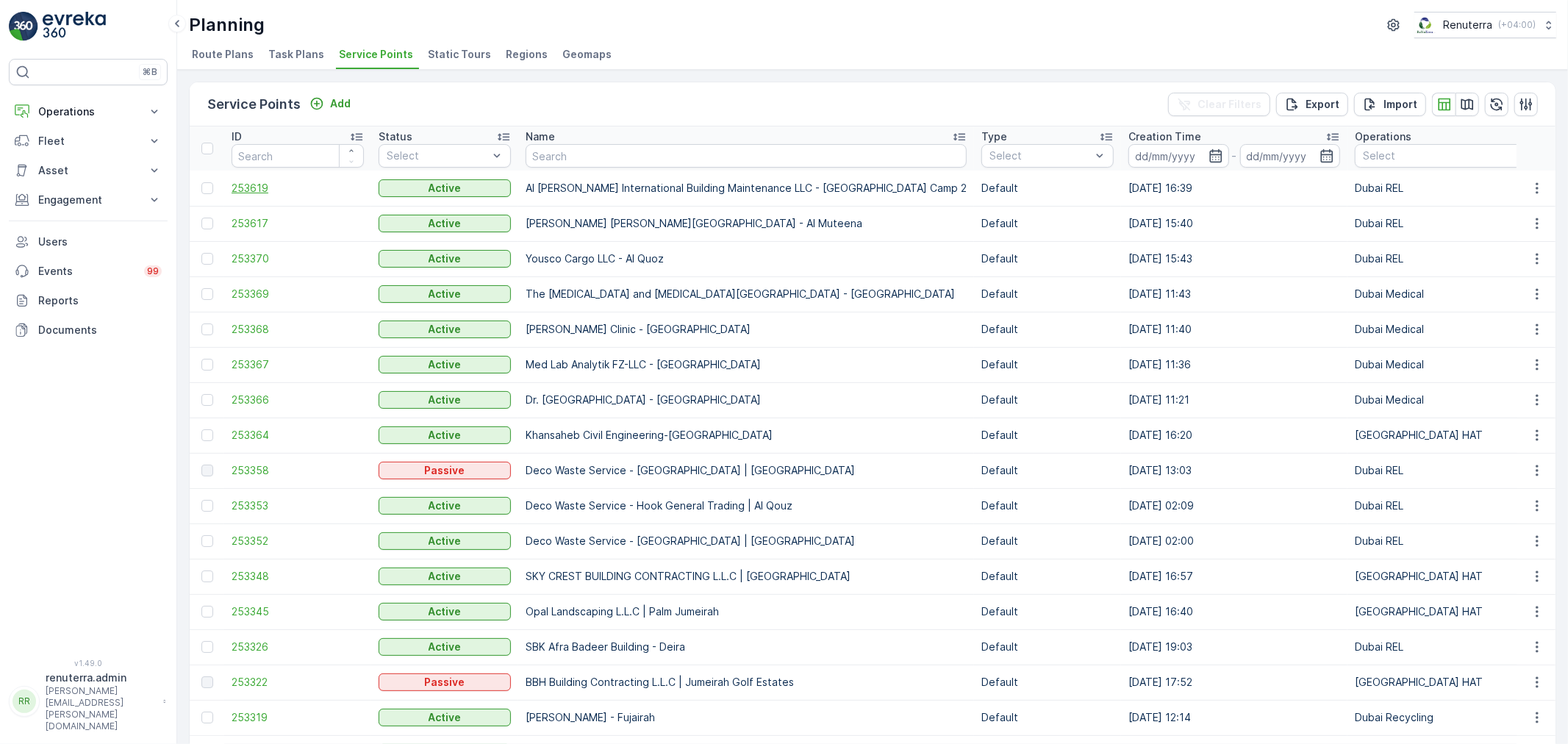
click at [256, 185] on span "253619" at bounding box center [298, 188] width 132 height 14
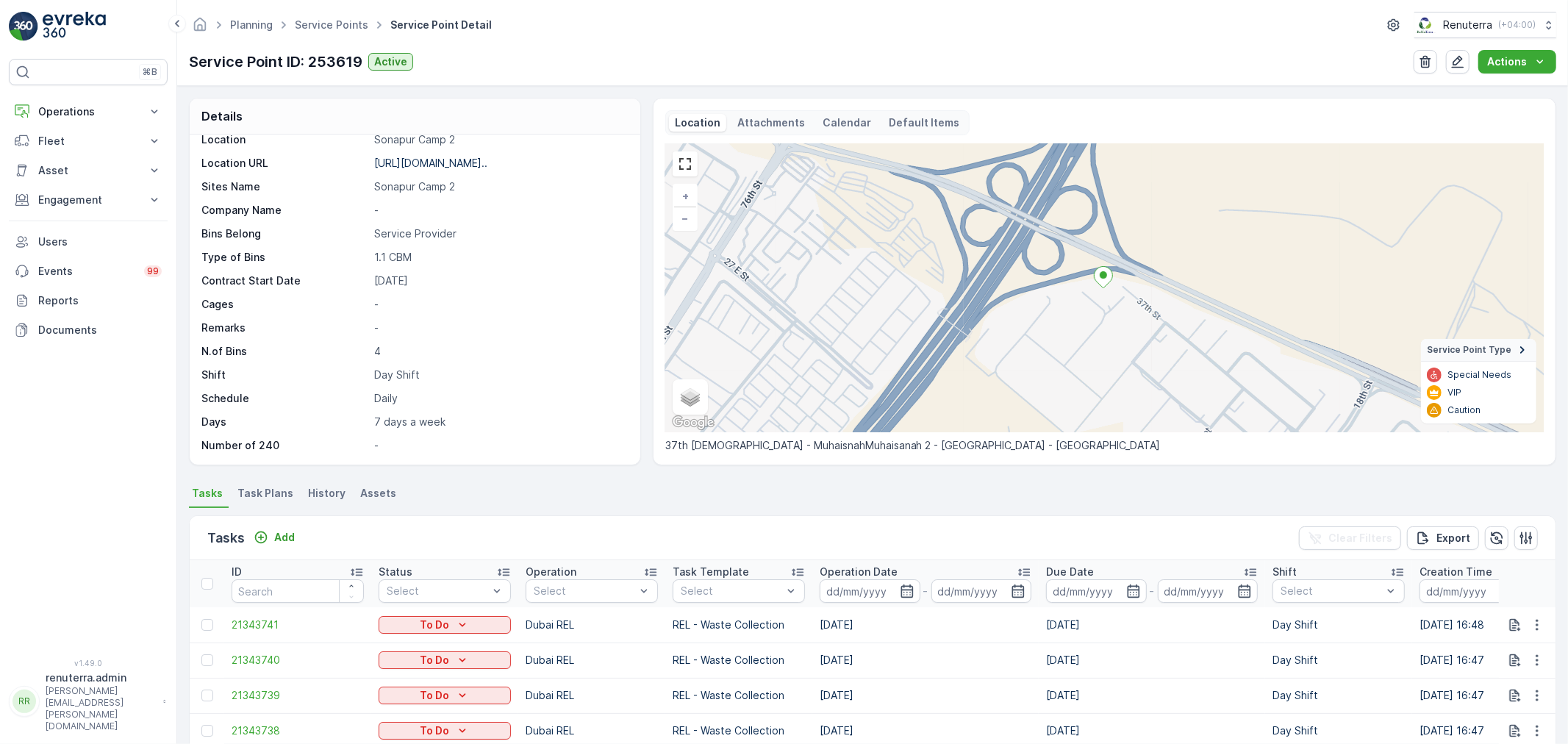
scroll to position [215, 0]
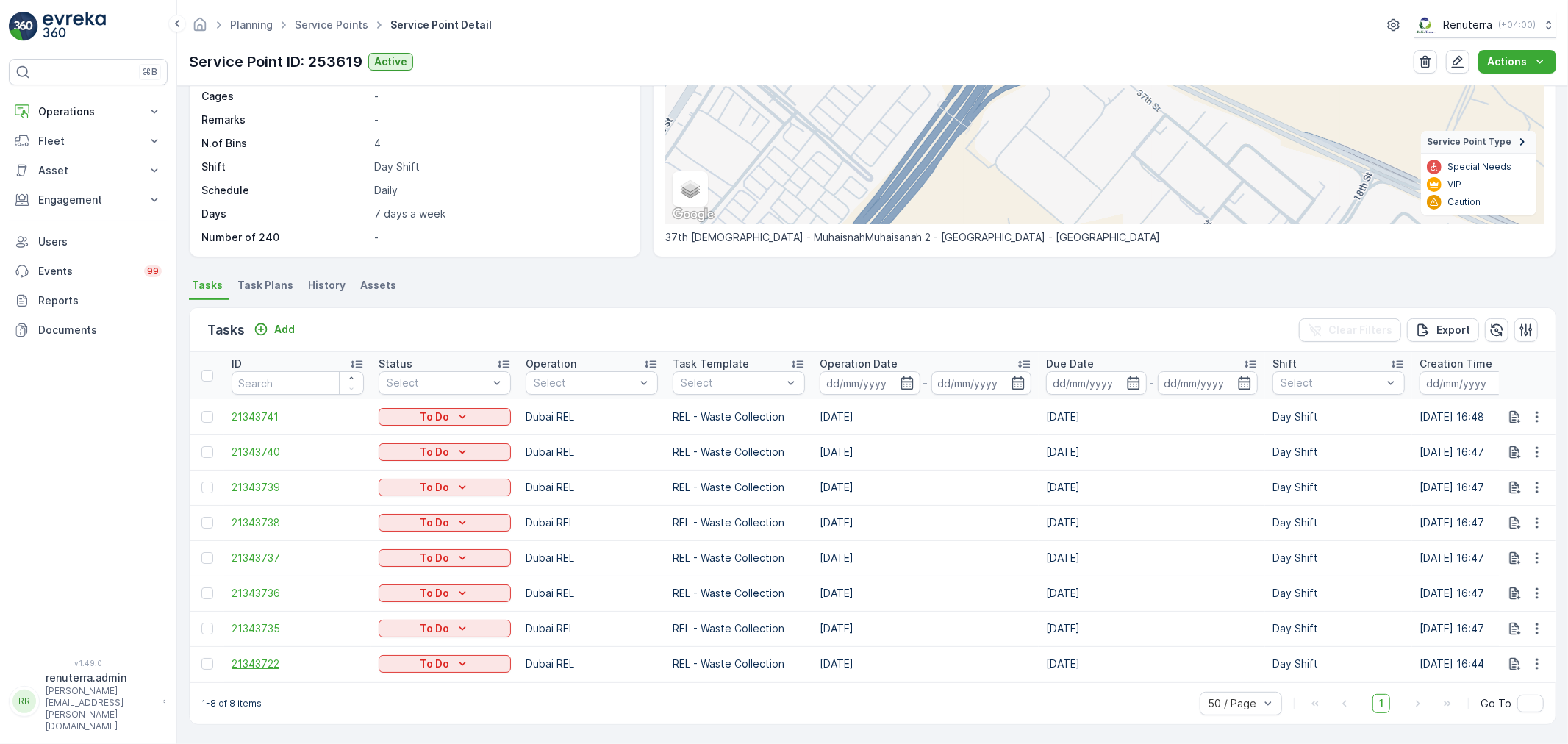
click at [260, 657] on span "21343722" at bounding box center [298, 663] width 132 height 14
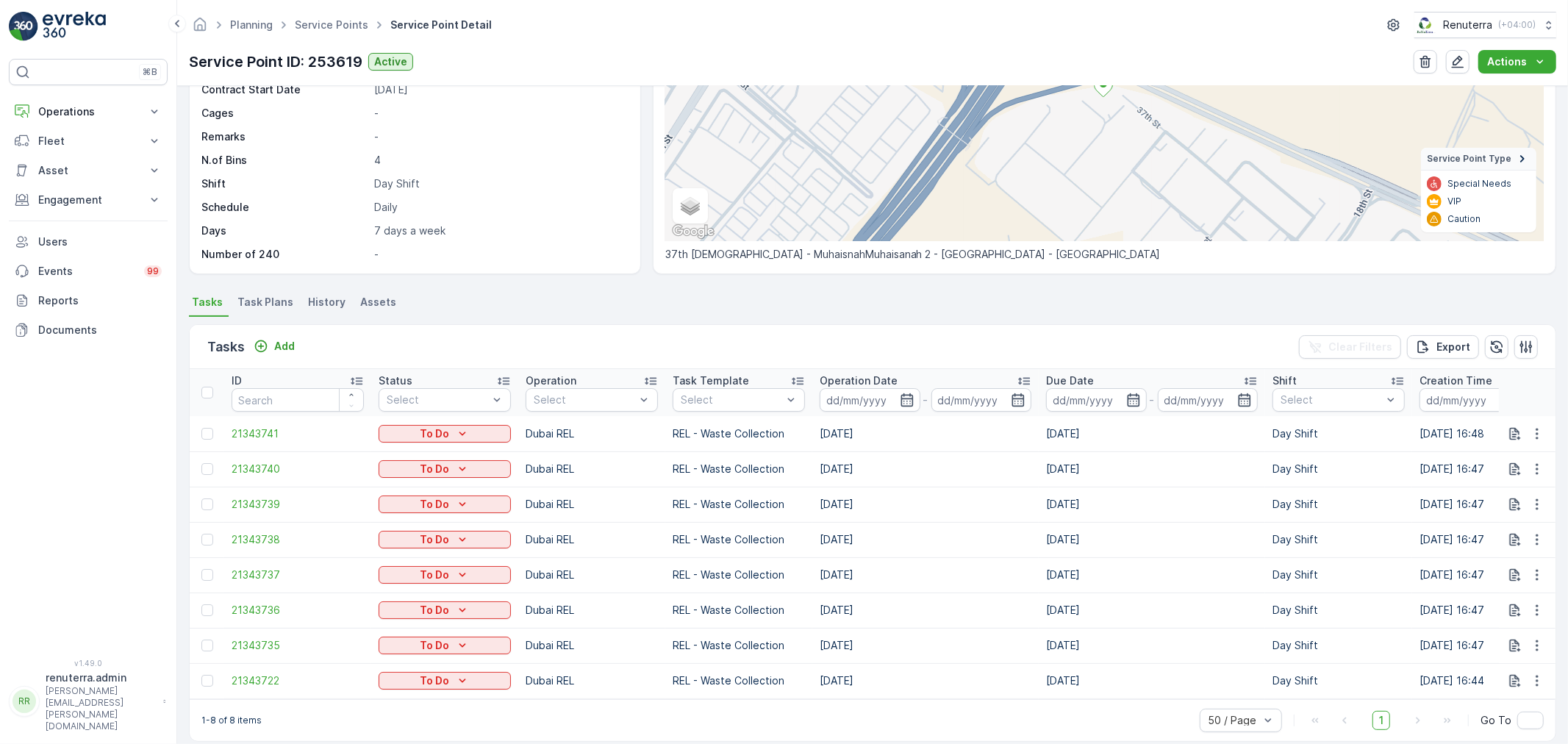
scroll to position [215, 0]
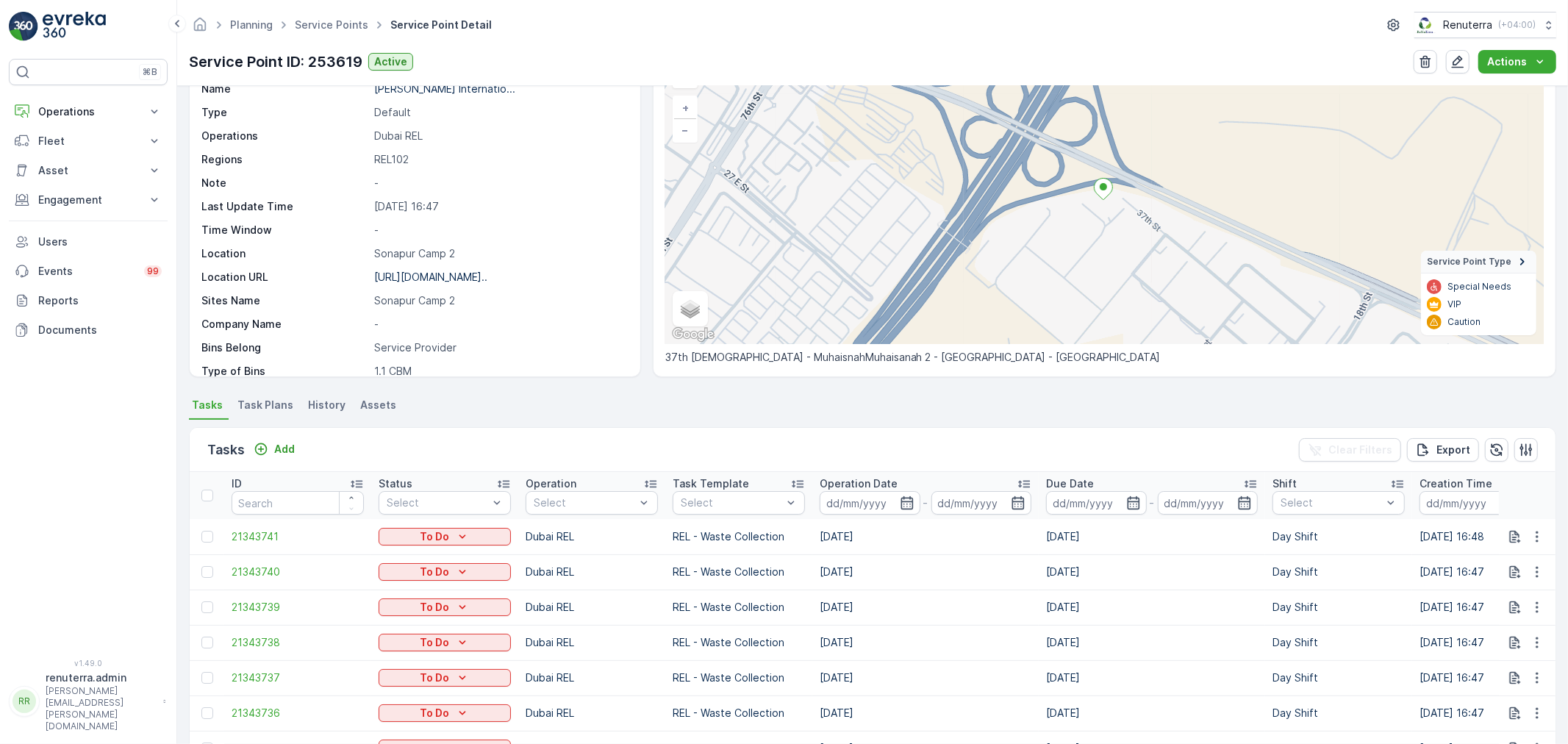
scroll to position [215, 0]
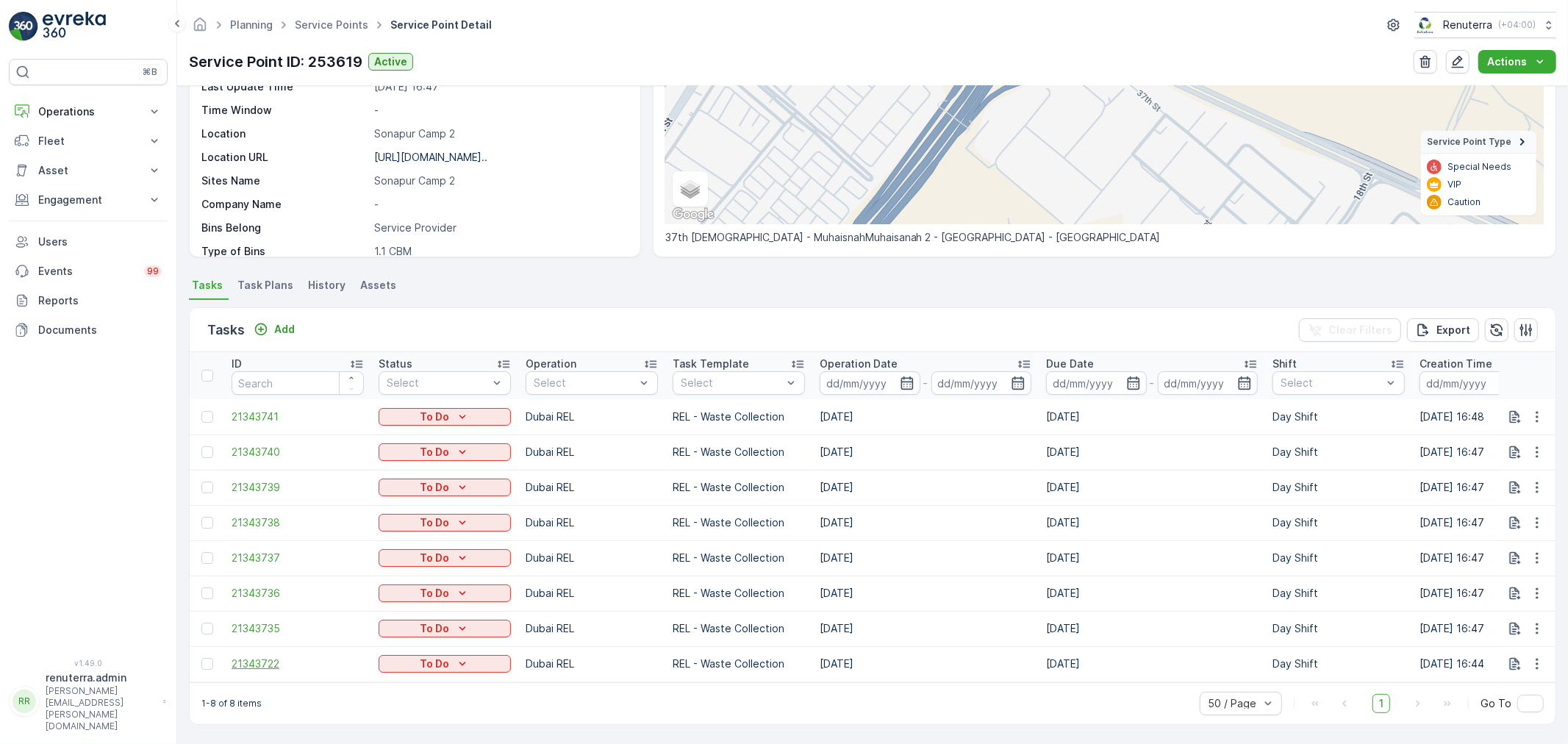
click at [255, 657] on span "21343722" at bounding box center [298, 663] width 132 height 14
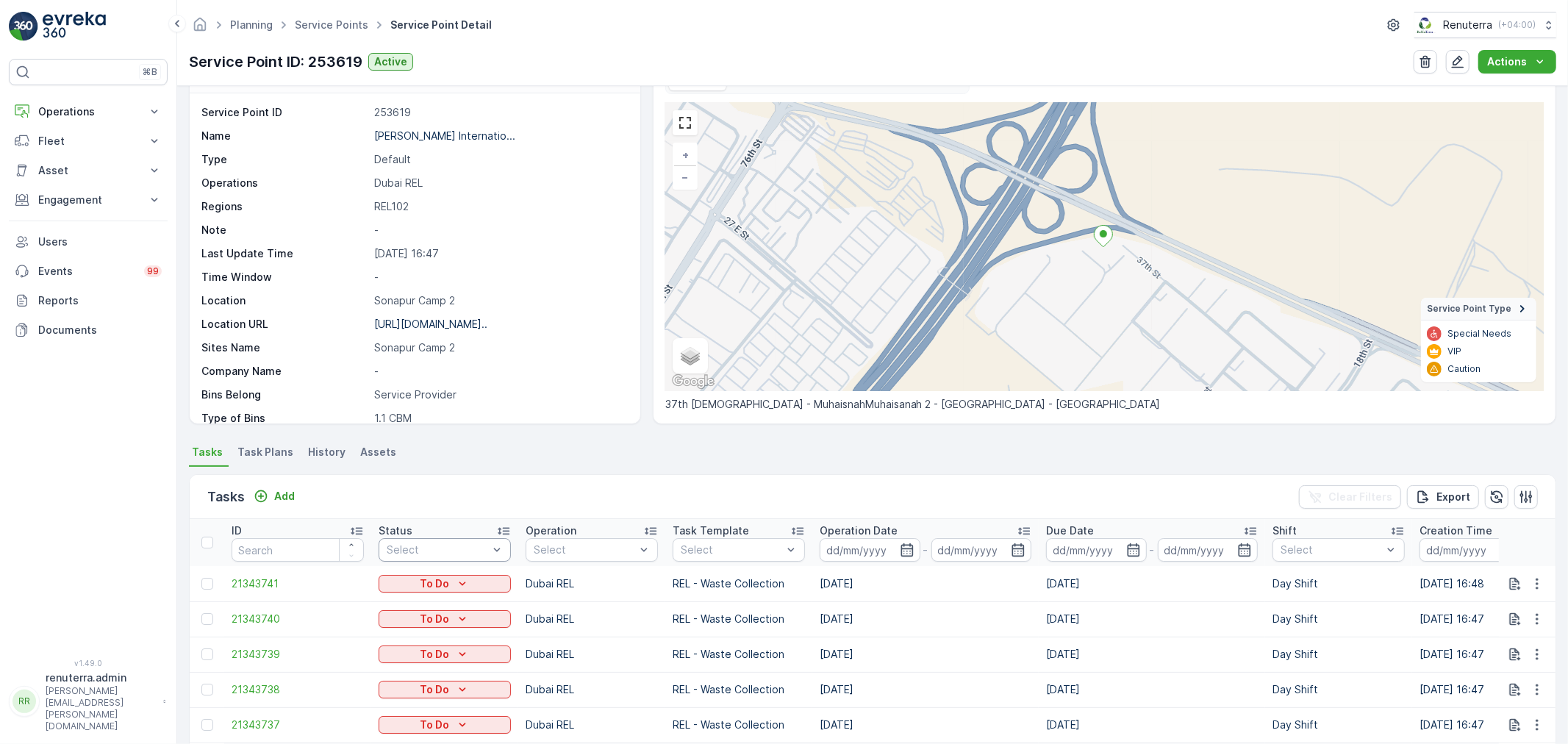
scroll to position [81, 0]
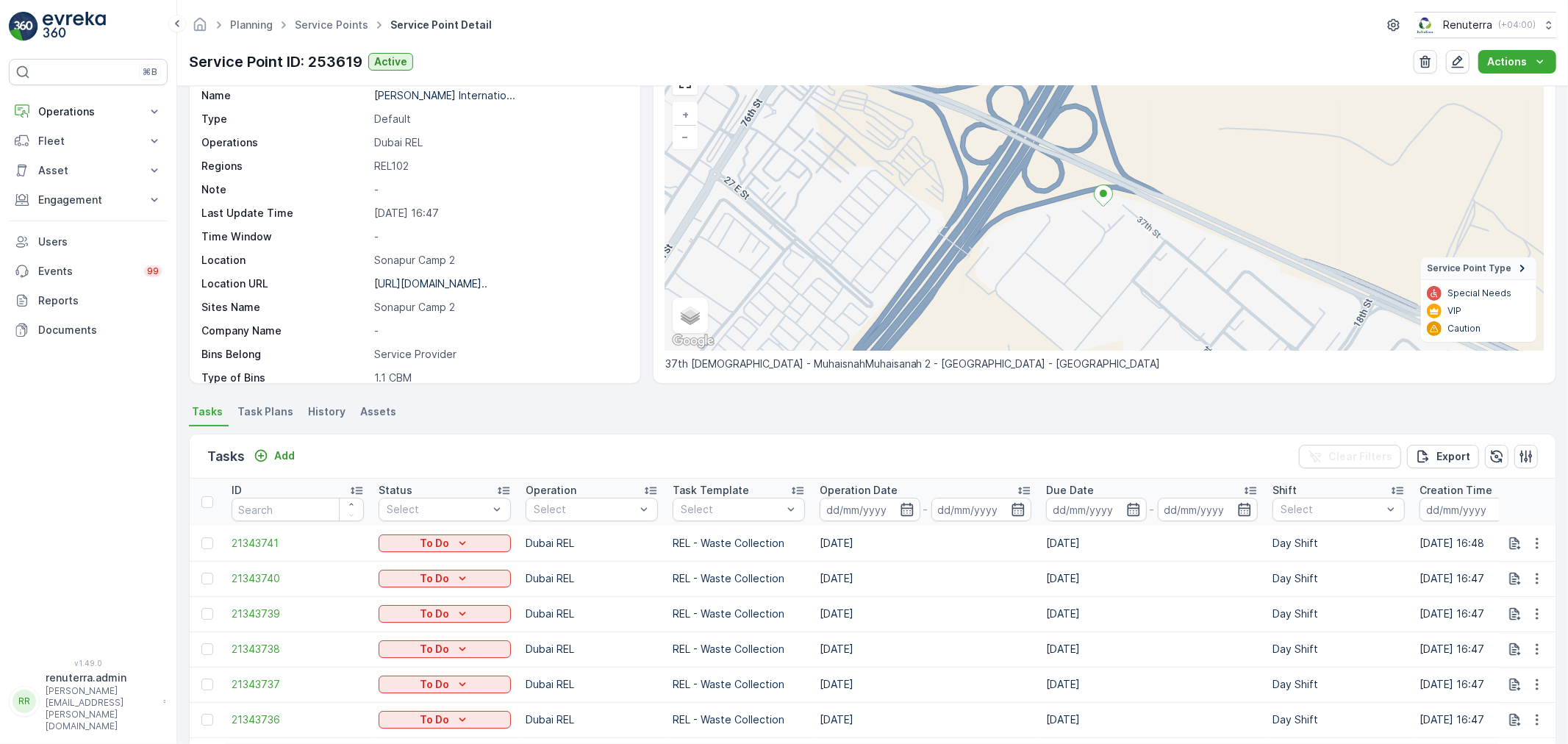
click at [273, 403] on li "Task Plans" at bounding box center [267, 413] width 65 height 25
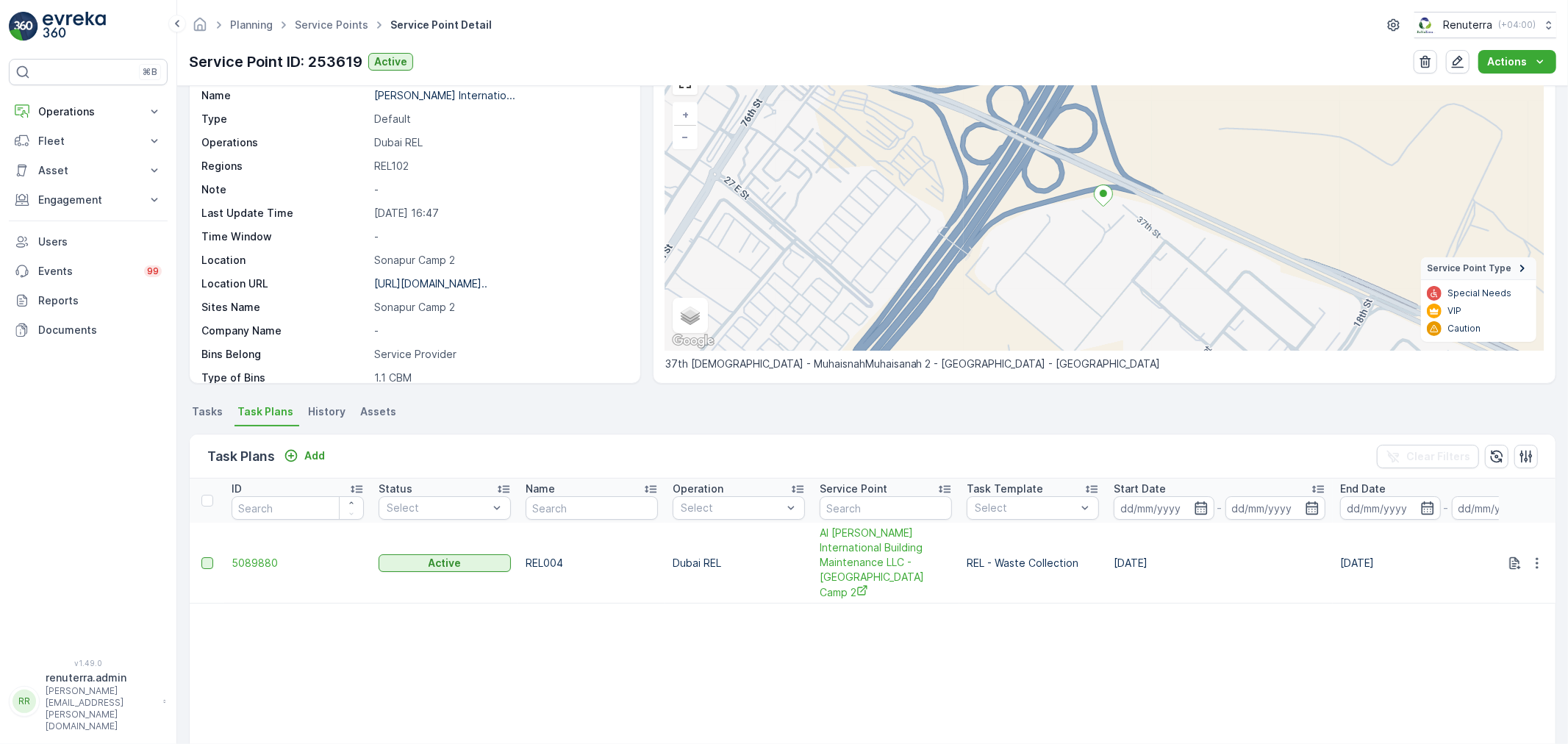
click at [207, 557] on div at bounding box center [207, 562] width 11 height 11
click at [201, 557] on input "checkbox" at bounding box center [201, 557] width 0 height 0
click at [1468, 453] on p "Delete Task Plans" at bounding box center [1472, 456] width 96 height 14
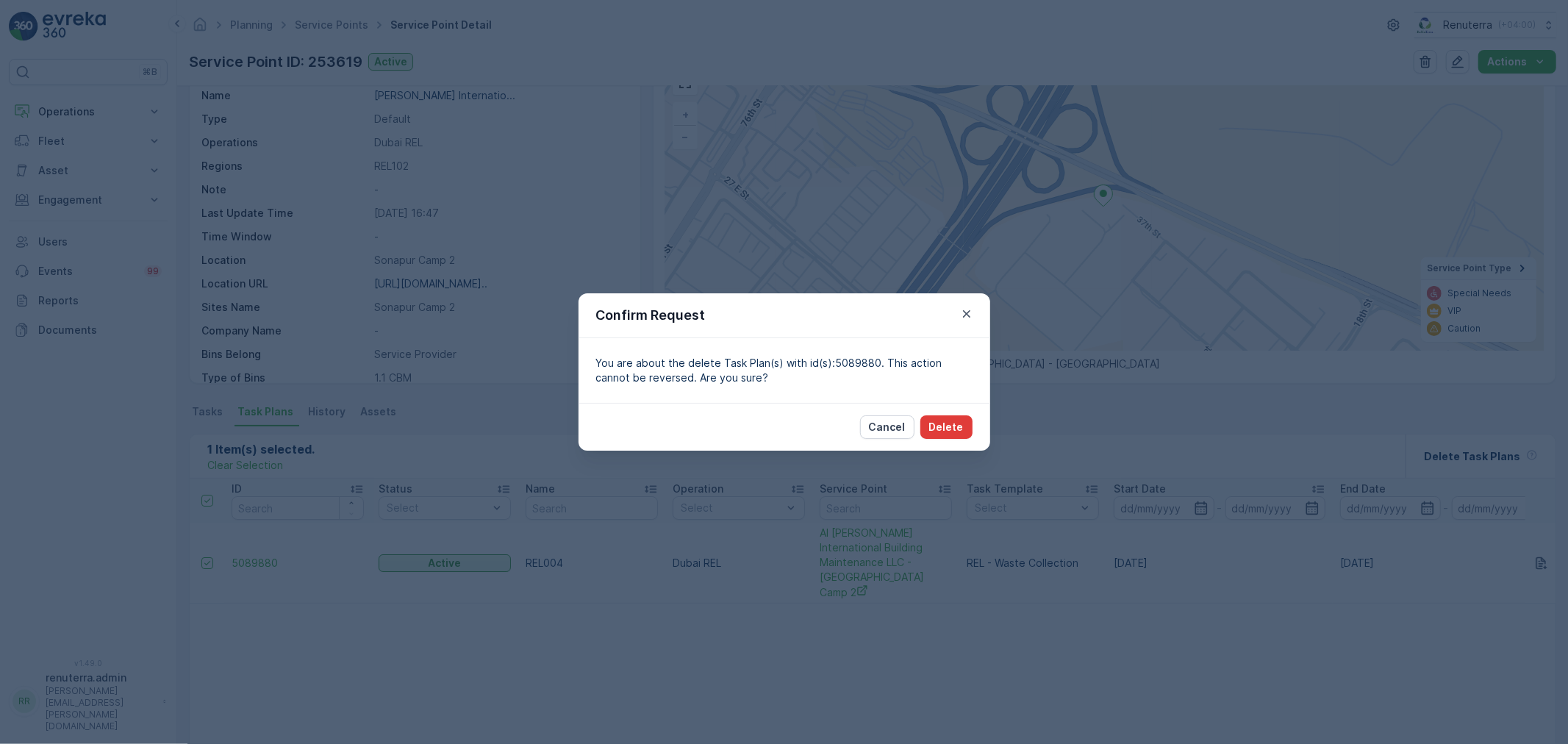
click at [939, 424] on p "Delete" at bounding box center [946, 426] width 34 height 14
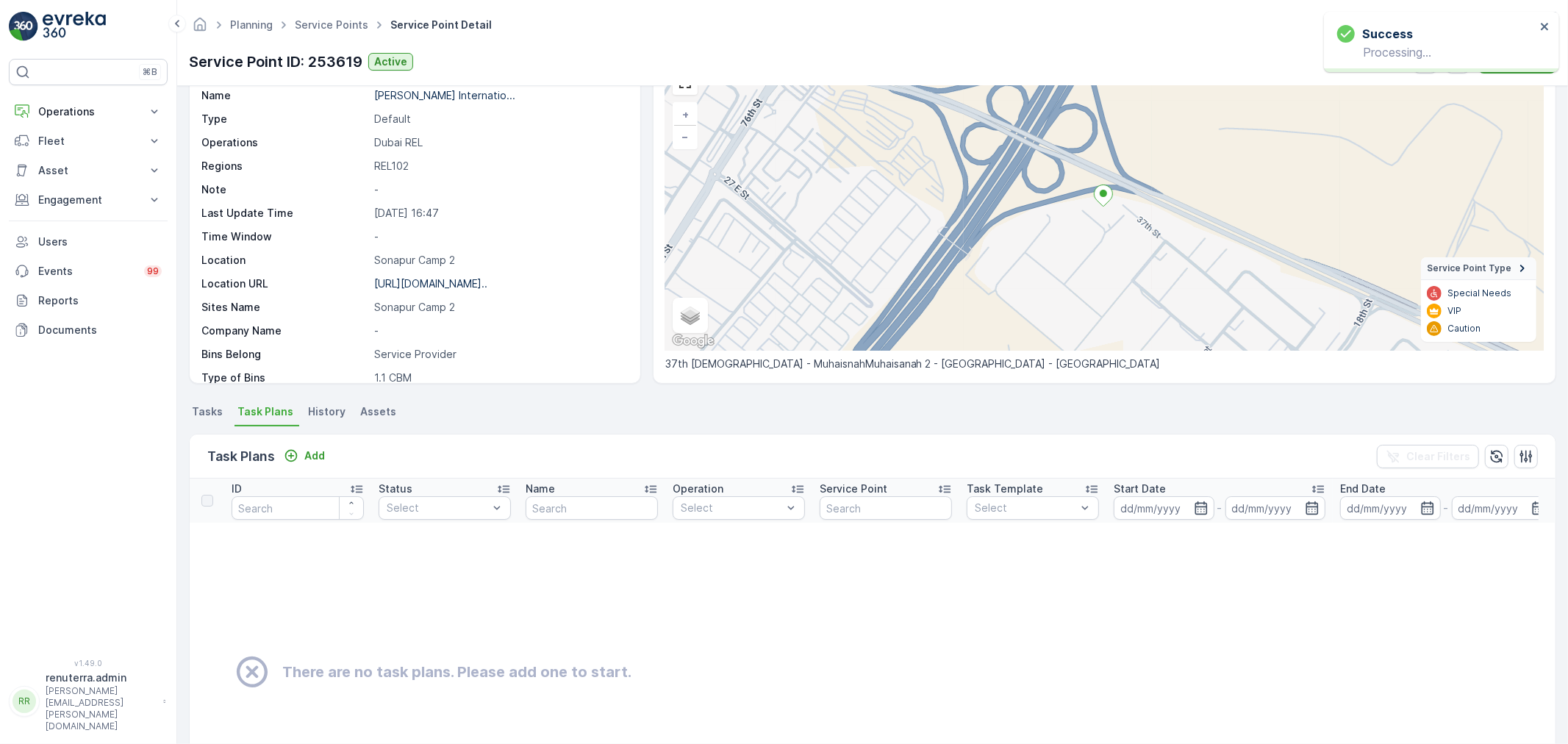
click at [199, 413] on span "Tasks" at bounding box center [207, 411] width 31 height 14
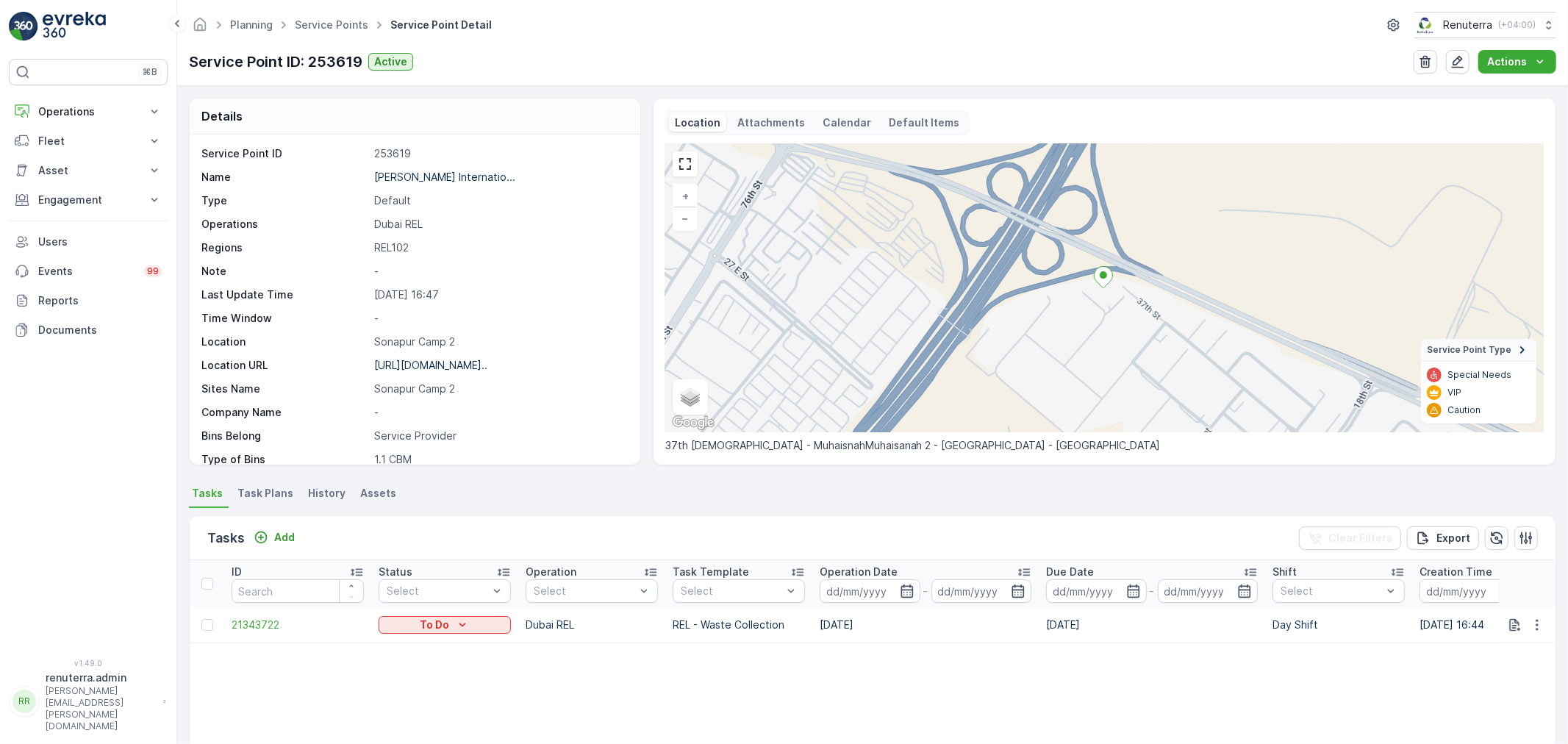
click at [275, 490] on span "Task Plans" at bounding box center [266, 493] width 56 height 14
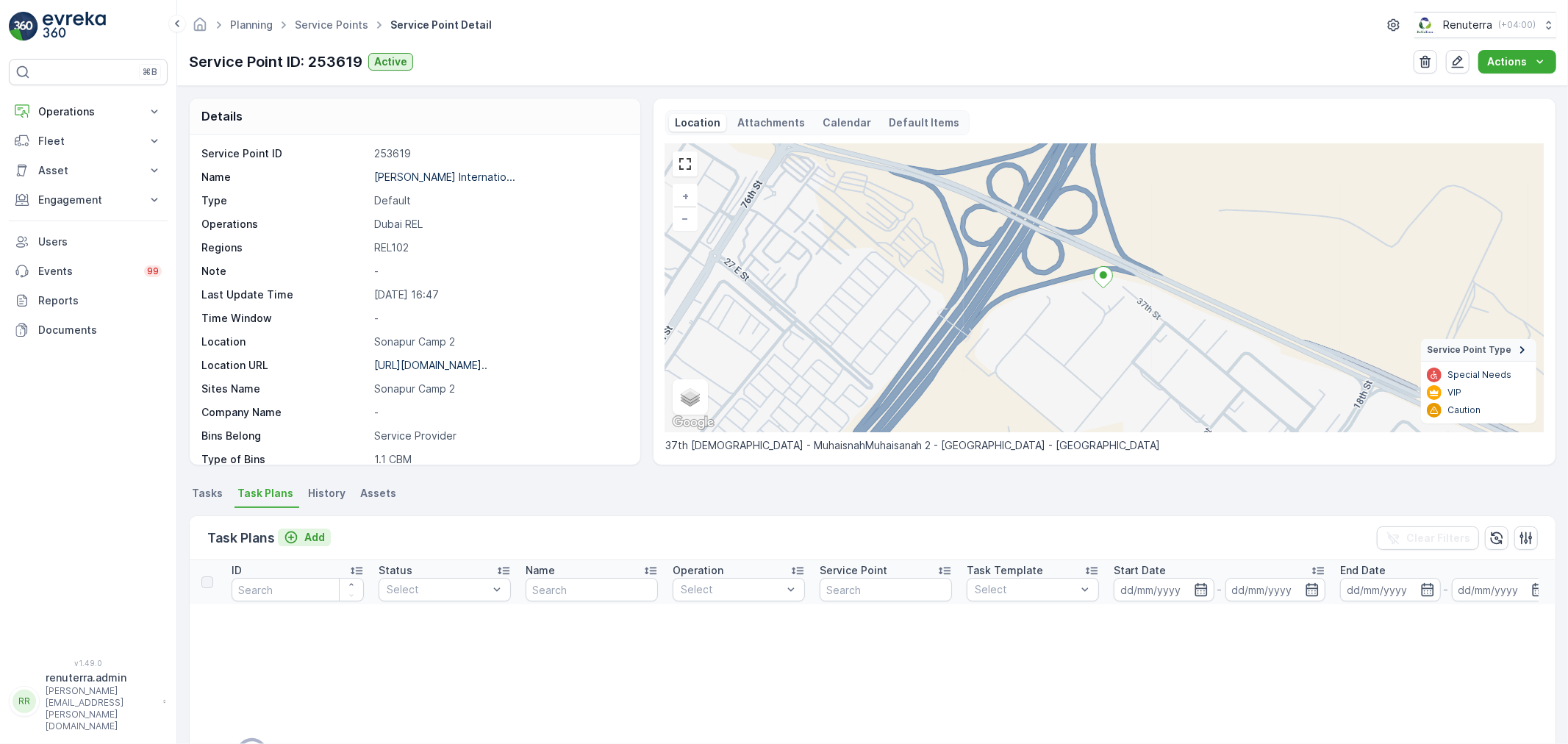
click at [317, 533] on p "Add" at bounding box center [315, 537] width 21 height 14
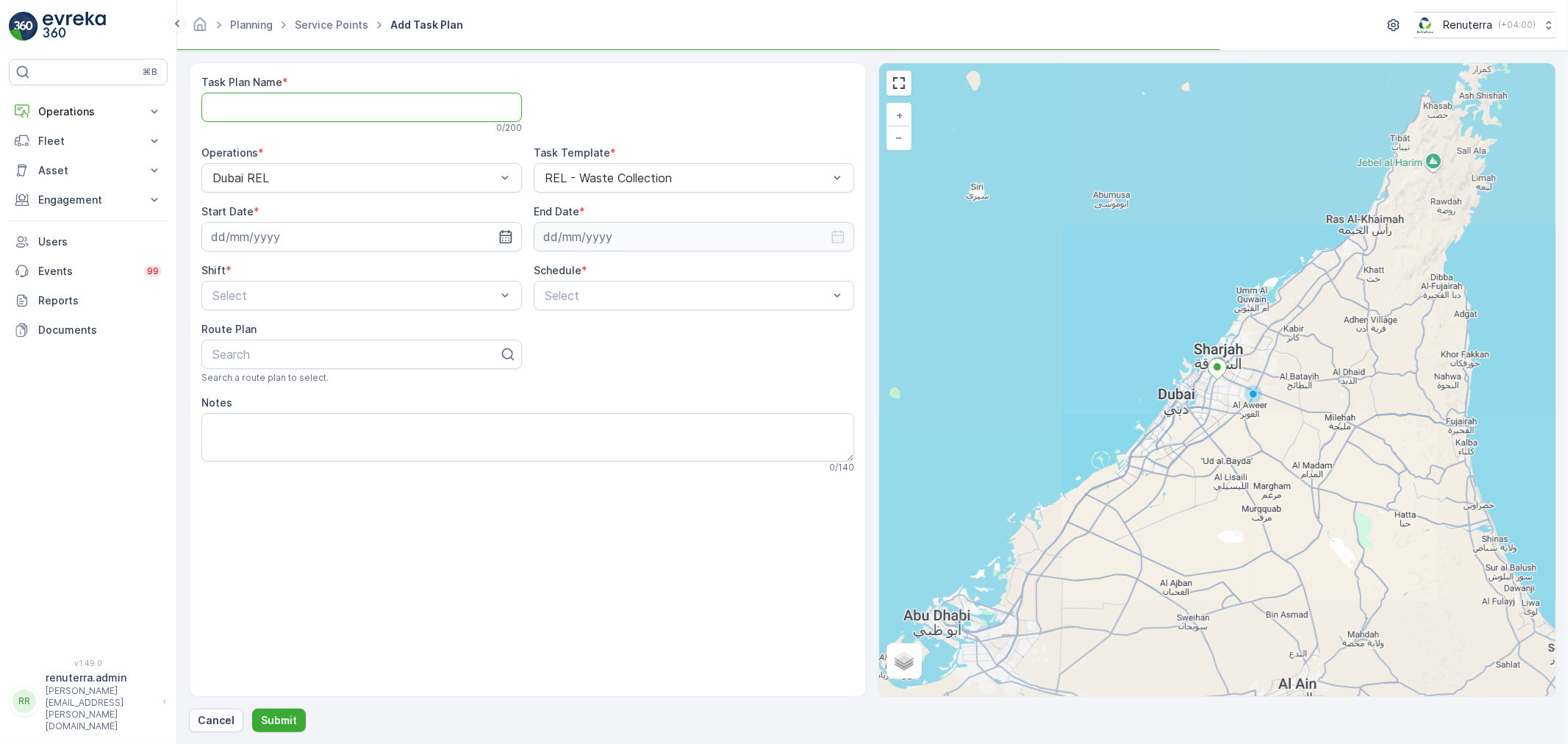
click at [308, 102] on Name "Task Plan Name" at bounding box center [362, 107] width 321 height 30
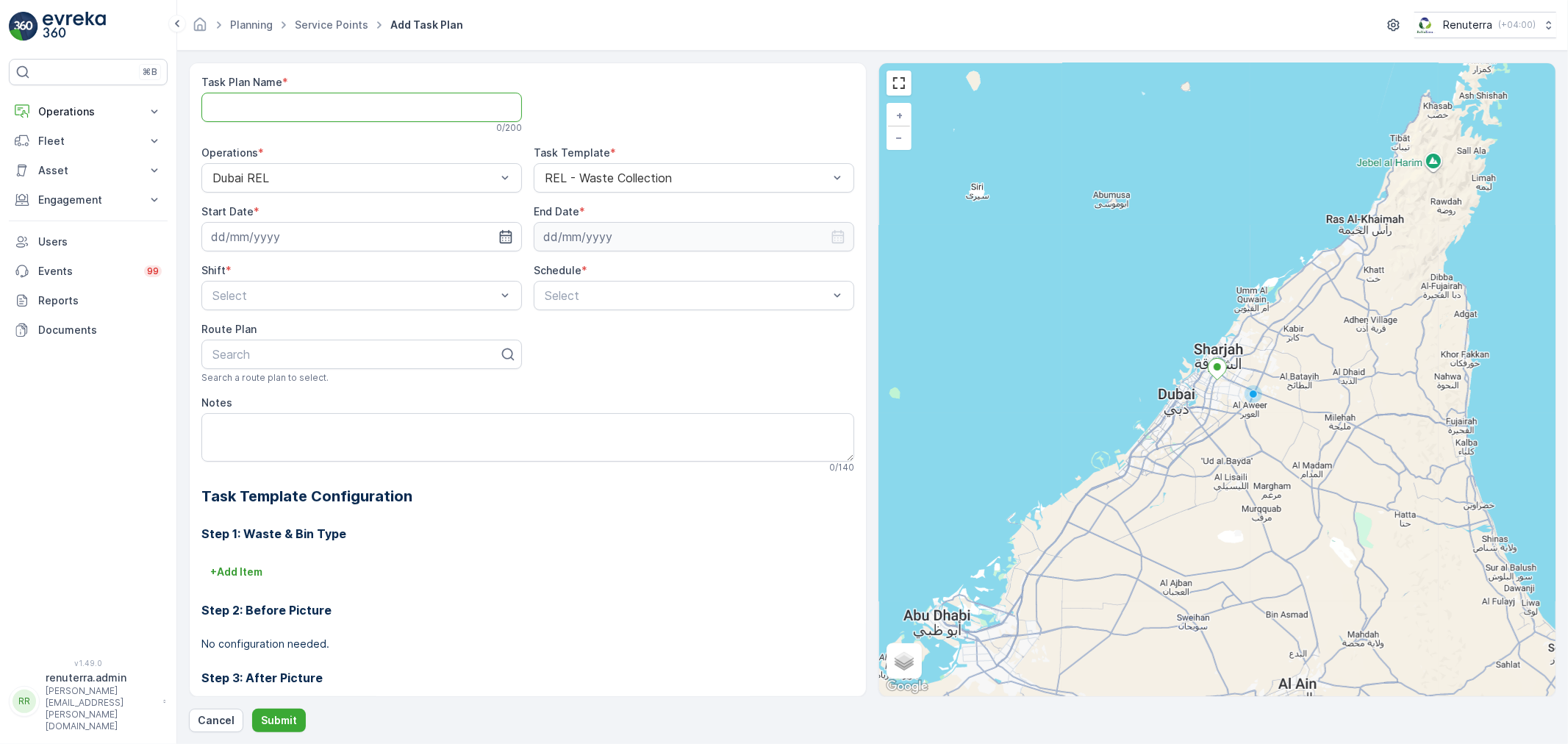
click at [280, 106] on Name "Task Plan Name" at bounding box center [362, 107] width 321 height 30
type Name "REL004"
click at [325, 239] on input at bounding box center [362, 236] width 321 height 30
click at [277, 325] on div "2" at bounding box center [279, 330] width 24 height 24
type input "[DATE]"
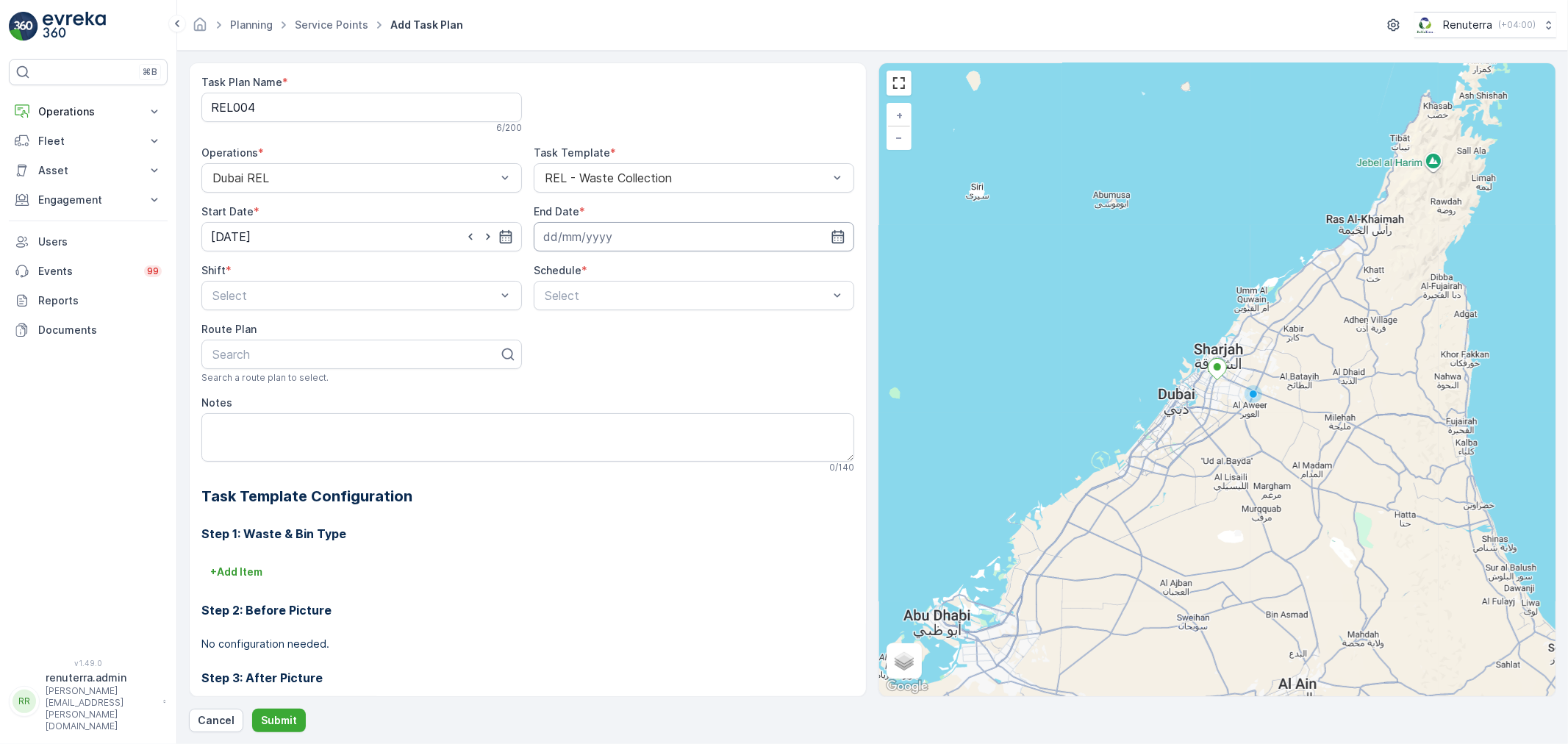
click at [628, 236] on input at bounding box center [694, 236] width 321 height 30
click at [584, 269] on p "September" at bounding box center [577, 271] width 57 height 14
click at [583, 402] on span "December" at bounding box center [583, 407] width 52 height 14
click at [632, 268] on p "2025" at bounding box center [635, 271] width 26 height 14
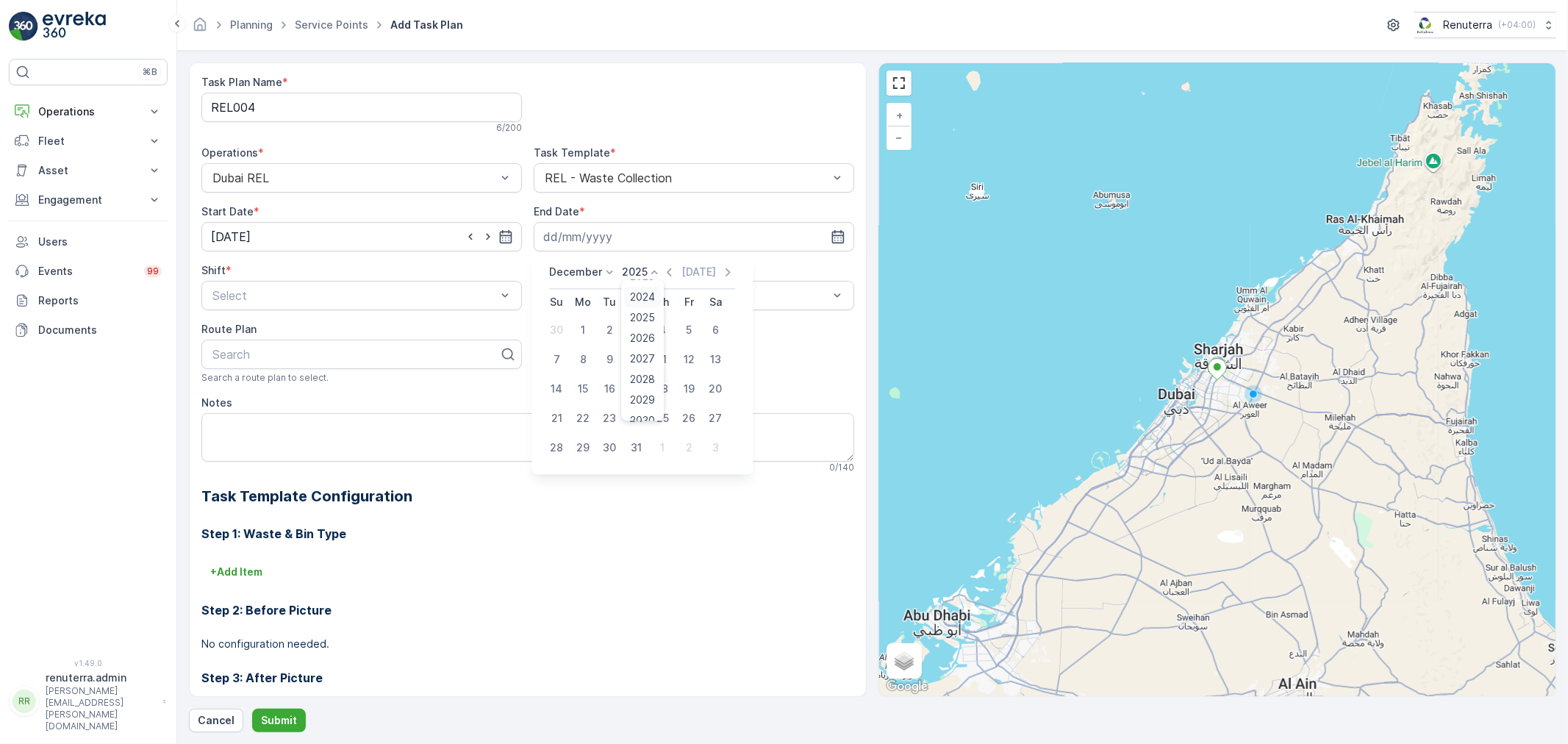
scroll to position [81, 0]
click at [640, 334] on span "2026" at bounding box center [643, 334] width 25 height 14
click at [662, 448] on div "31" at bounding box center [662, 448] width 24 height 24
type input "[DATE]"
click at [252, 294] on div at bounding box center [354, 295] width 286 height 13
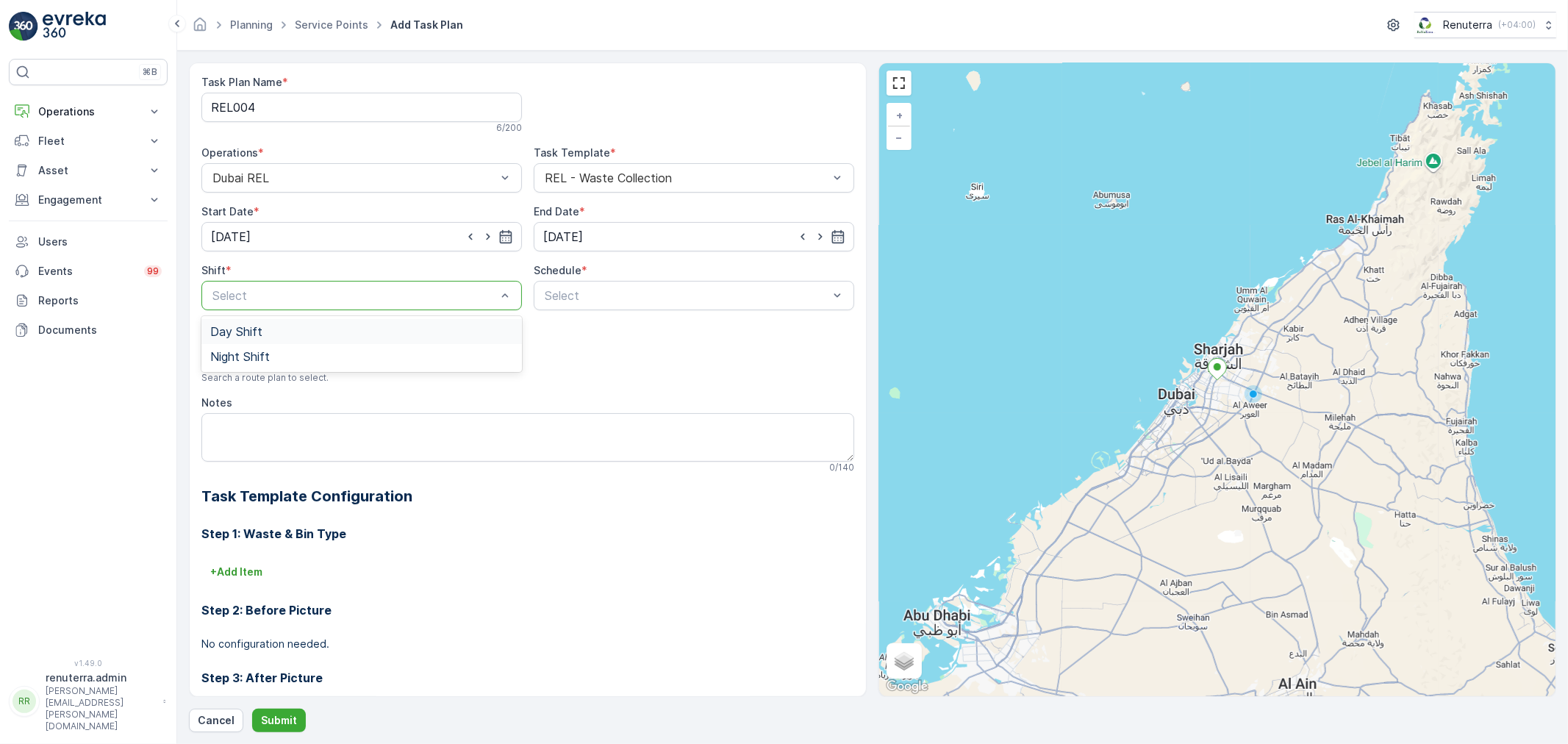
click at [254, 331] on span "Day Shift" at bounding box center [236, 331] width 52 height 13
click at [579, 305] on div "Select" at bounding box center [694, 296] width 321 height 30
click at [570, 334] on div "Daily" at bounding box center [694, 331] width 303 height 13
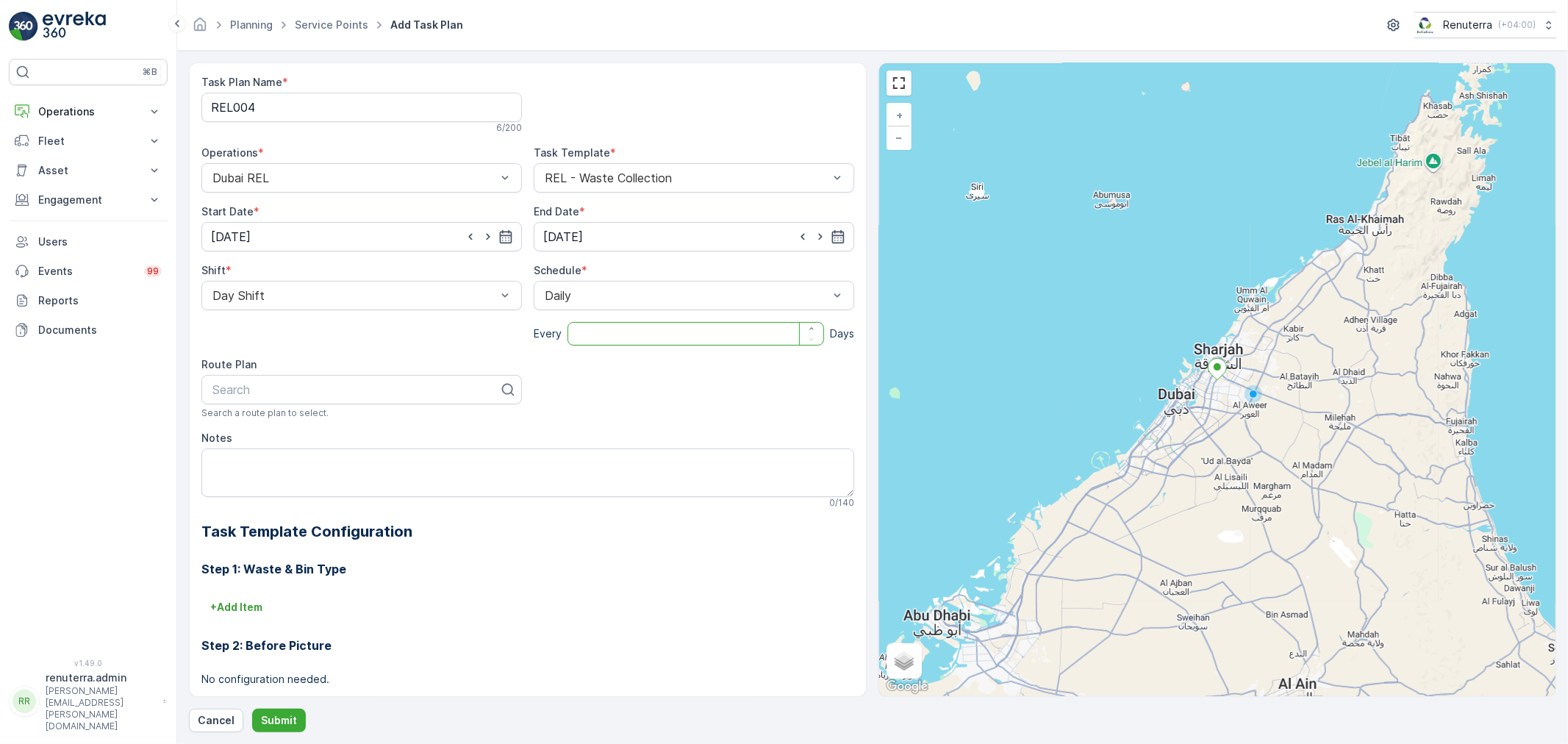
click at [584, 335] on input "number" at bounding box center [696, 334] width 257 height 24
type input "1"
click at [341, 391] on div at bounding box center [356, 389] width 289 height 13
type input "rel102"
click at [311, 427] on div "DREL102" at bounding box center [362, 425] width 303 height 13
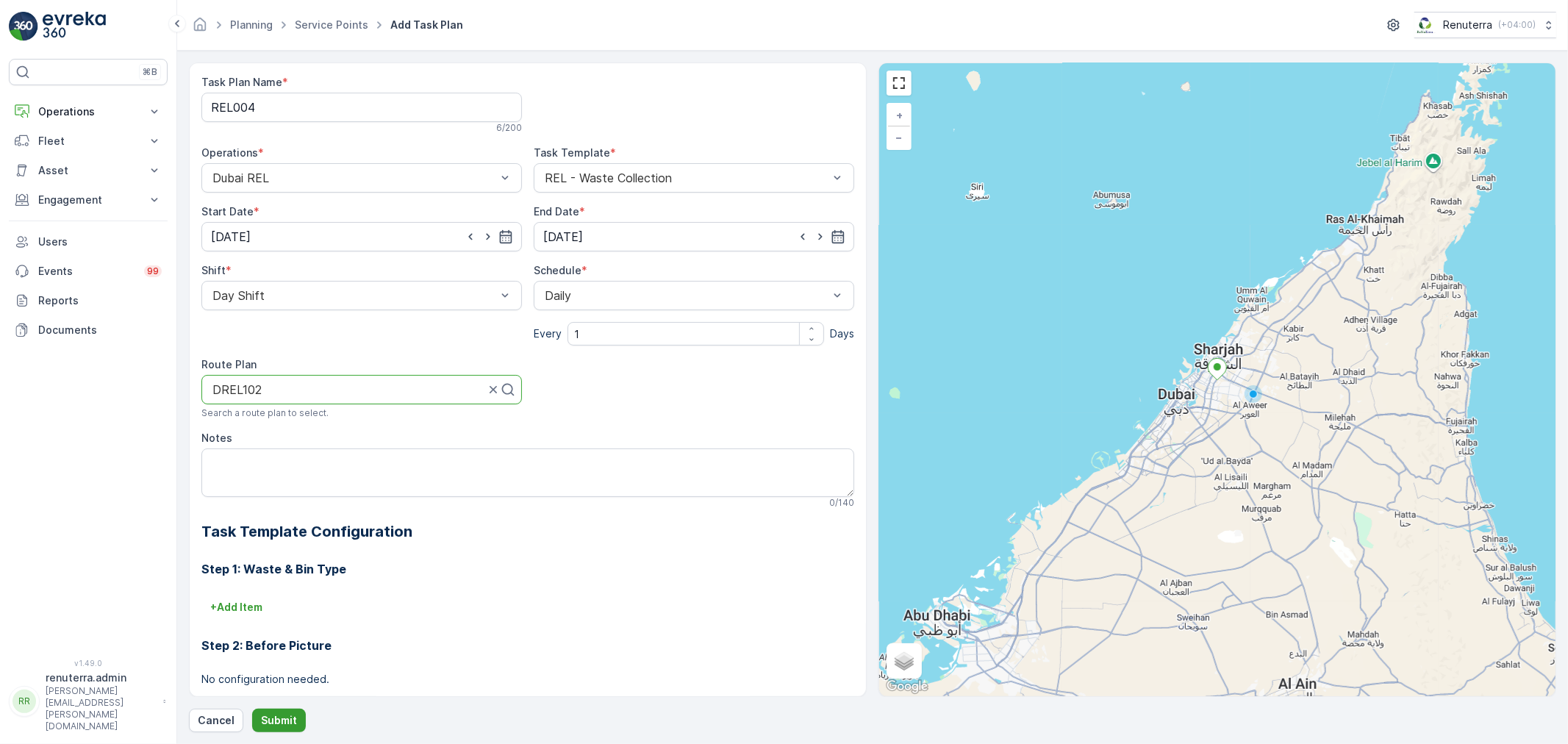
click at [273, 711] on button "Submit" at bounding box center [279, 720] width 54 height 24
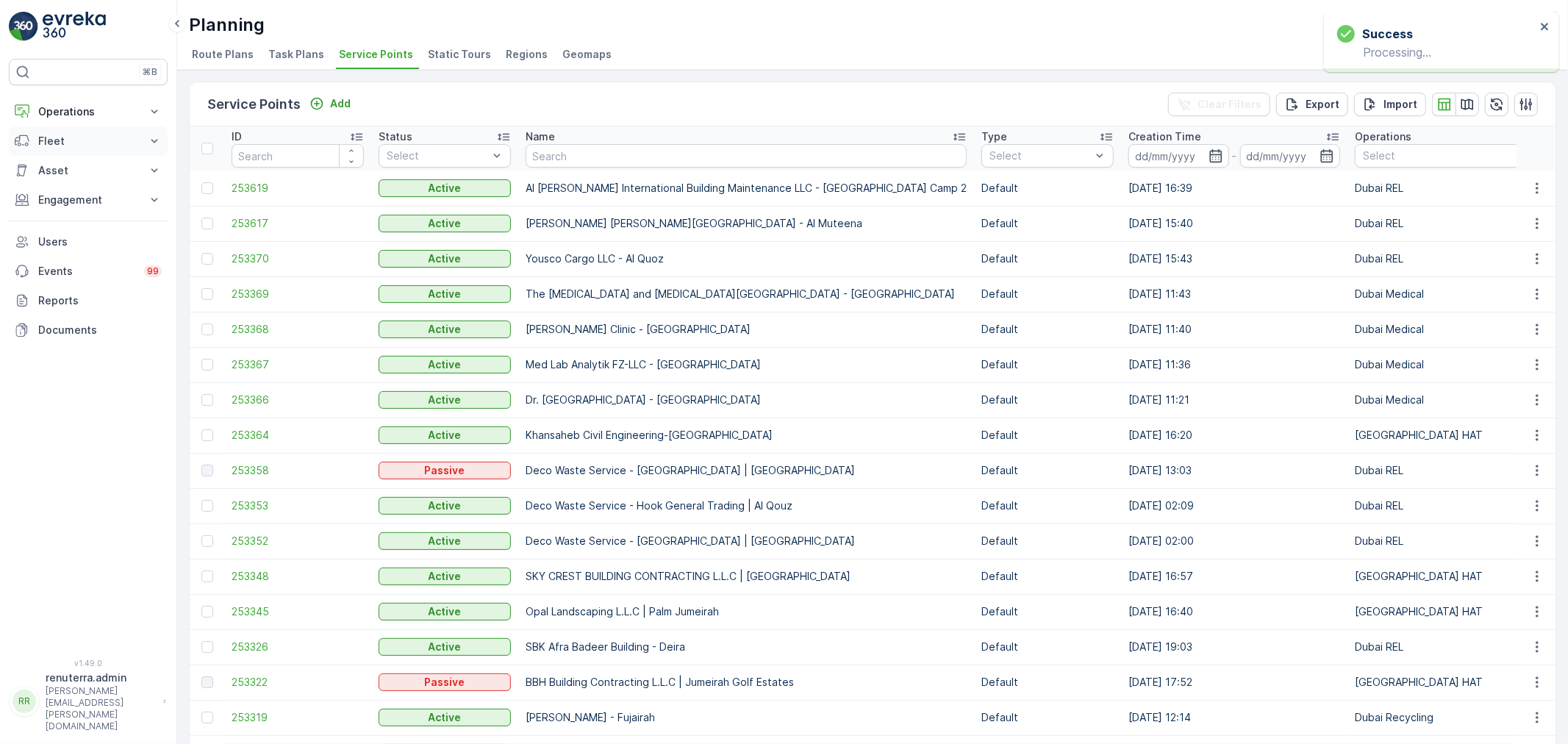
click at [90, 135] on p "Fleet" at bounding box center [88, 141] width 100 height 14
click at [245, 182] on span "253619" at bounding box center [298, 188] width 132 height 14
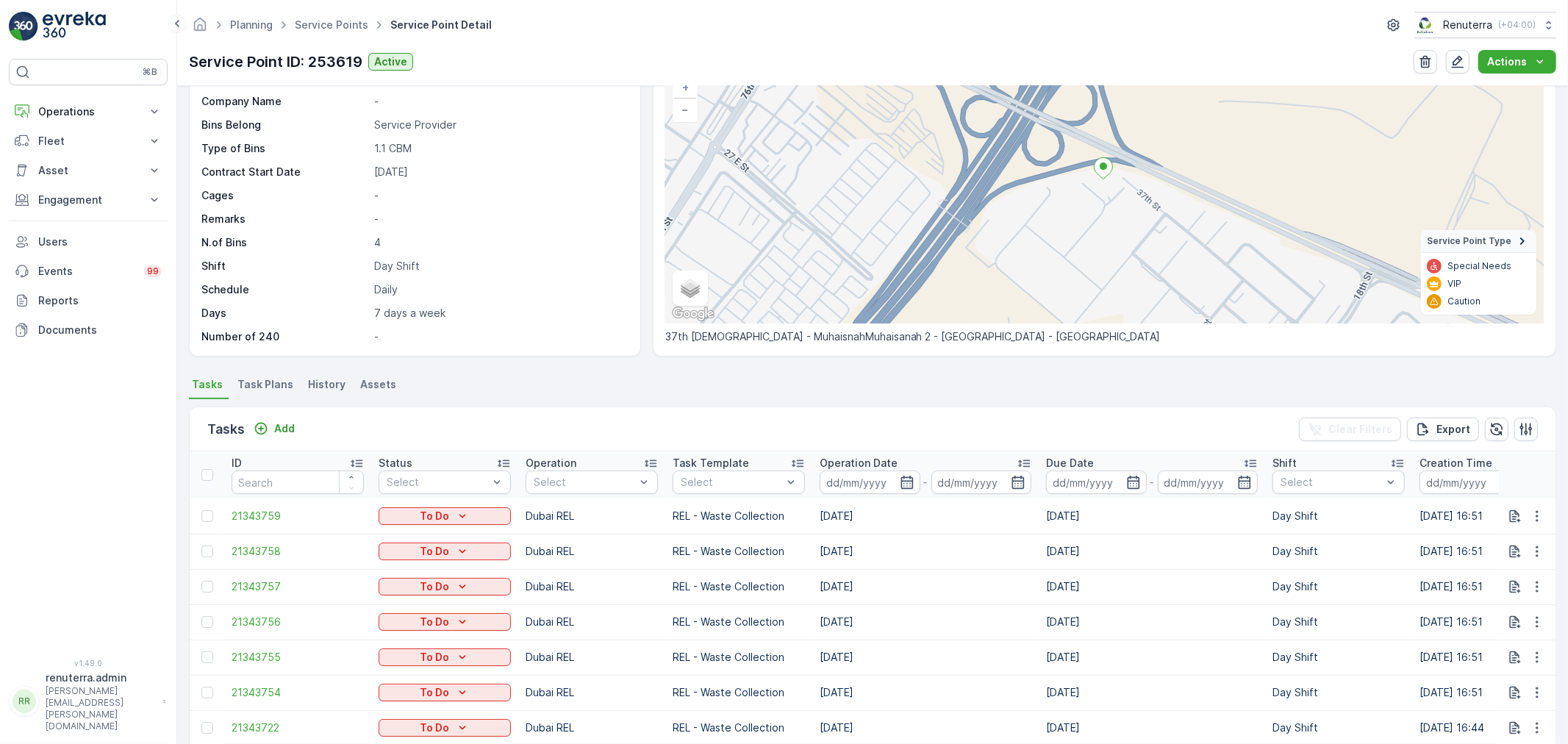
scroll to position [179, 0]
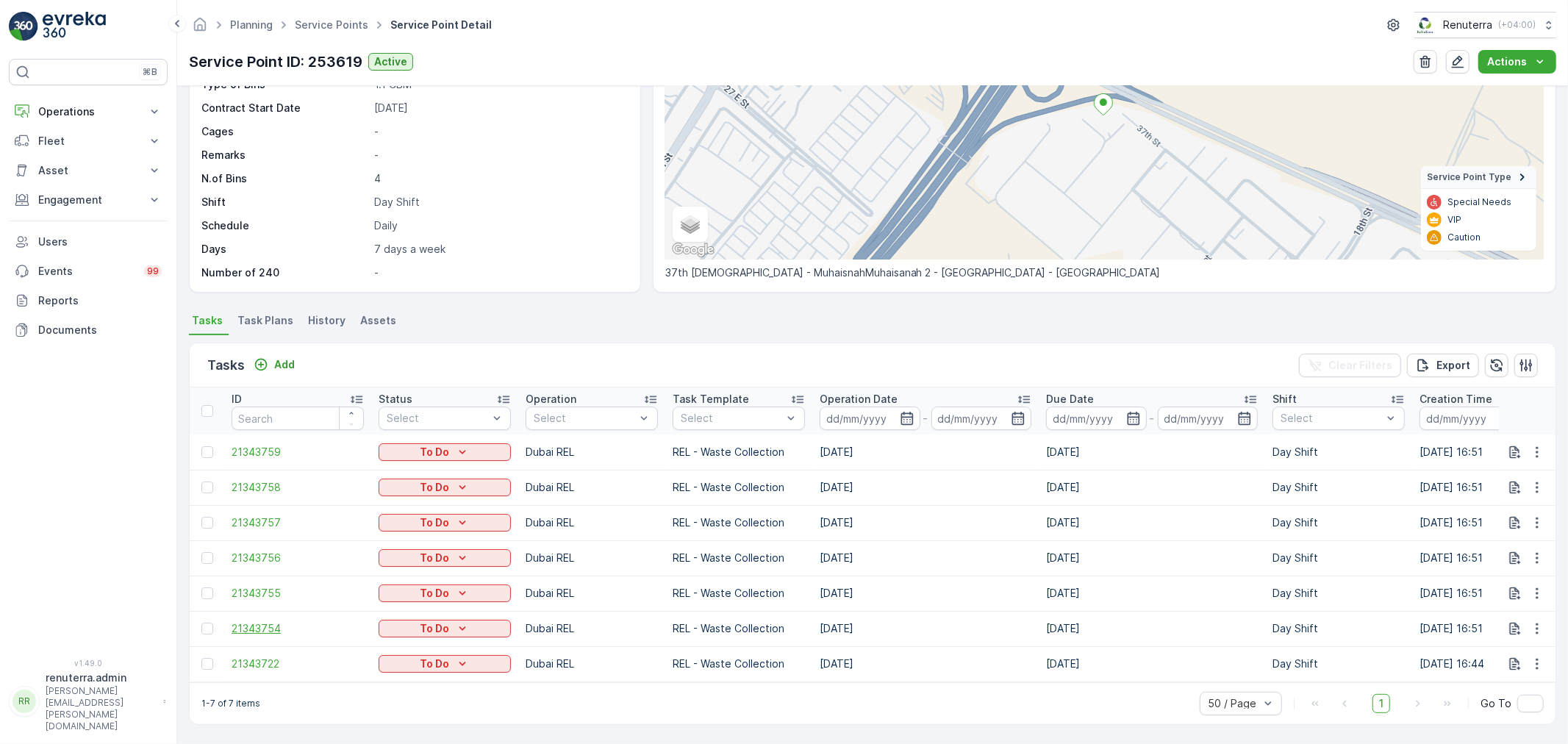
click at [245, 622] on span "21343754" at bounding box center [298, 628] width 132 height 14
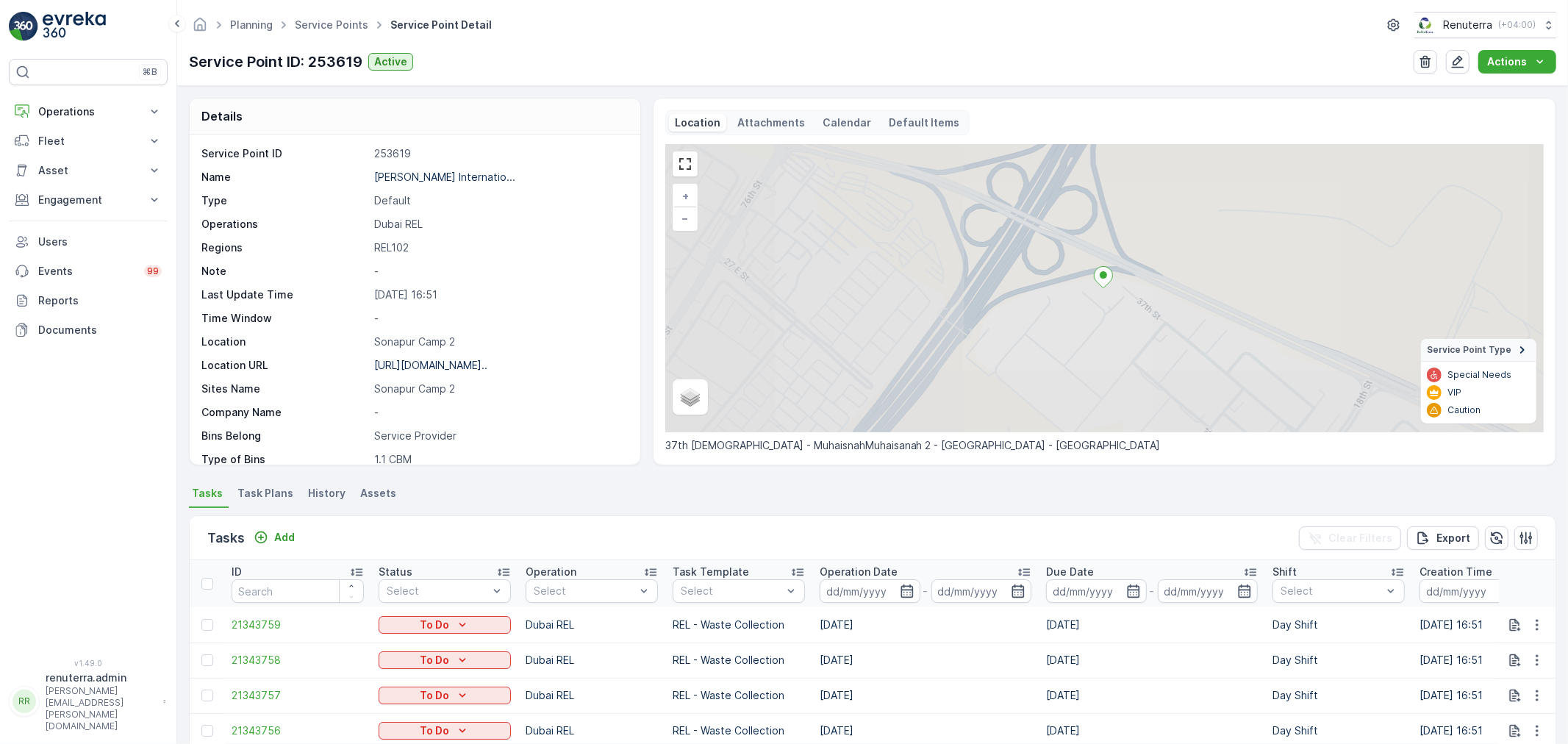
scroll to position [179, 0]
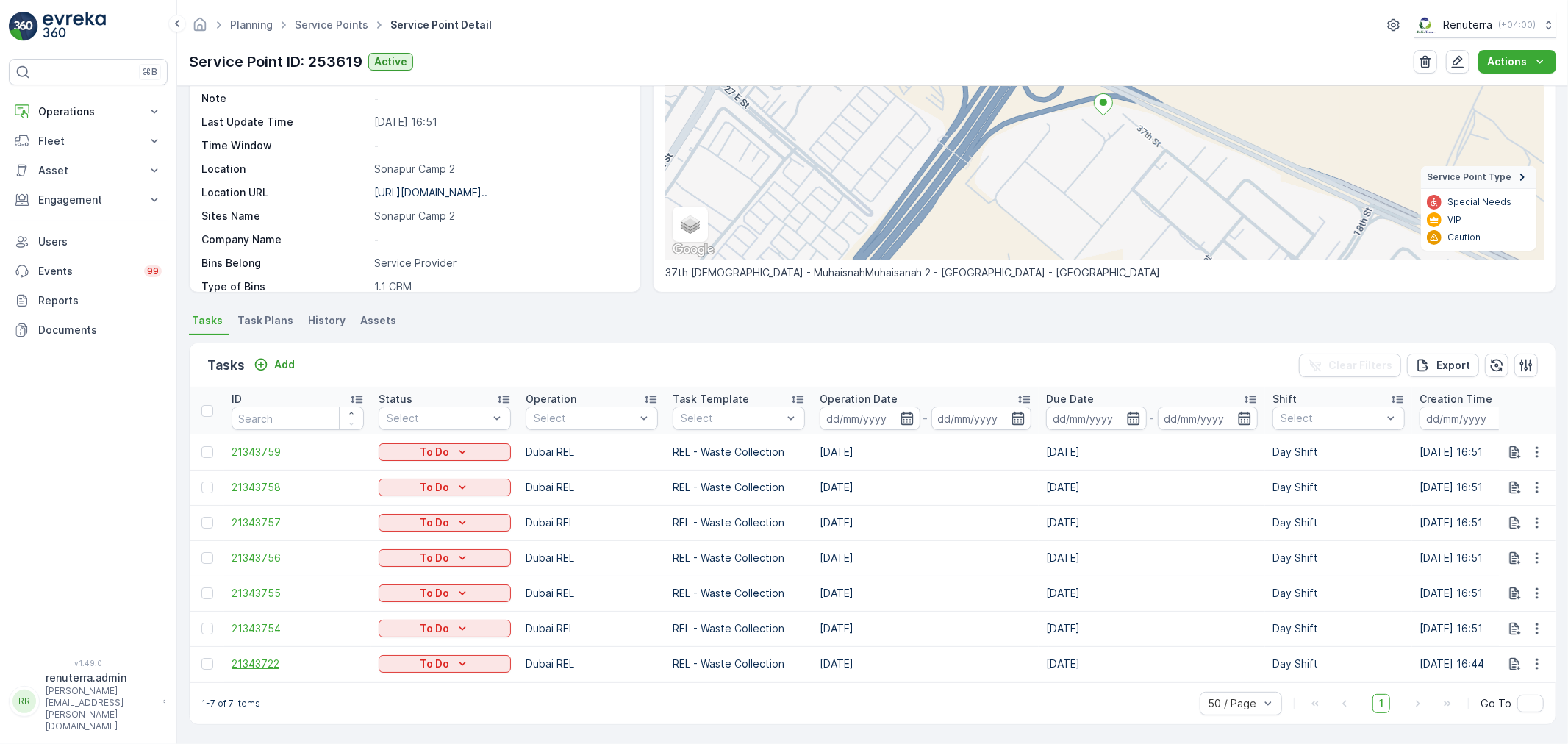
click at [253, 657] on span "21343722" at bounding box center [298, 663] width 132 height 14
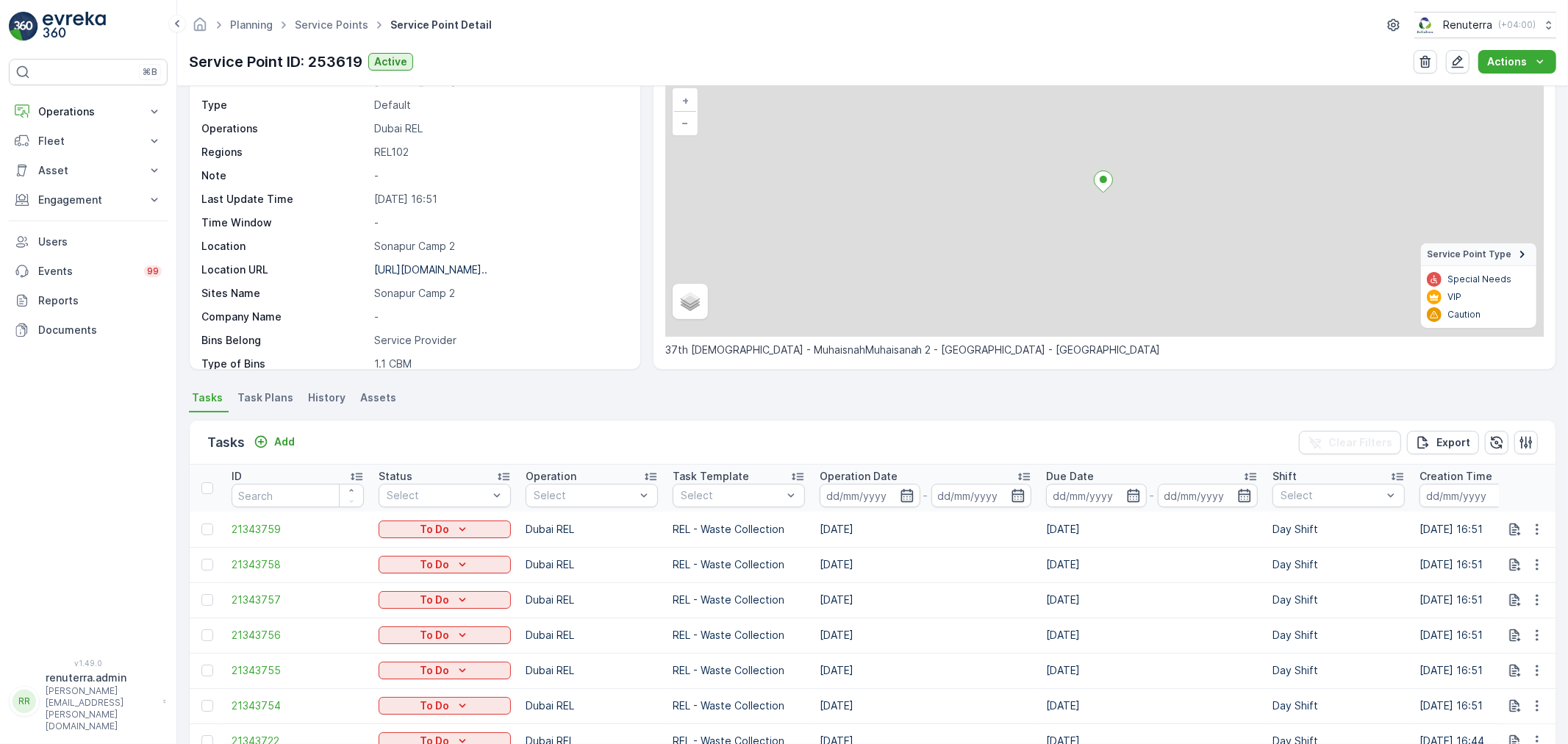
scroll to position [179, 0]
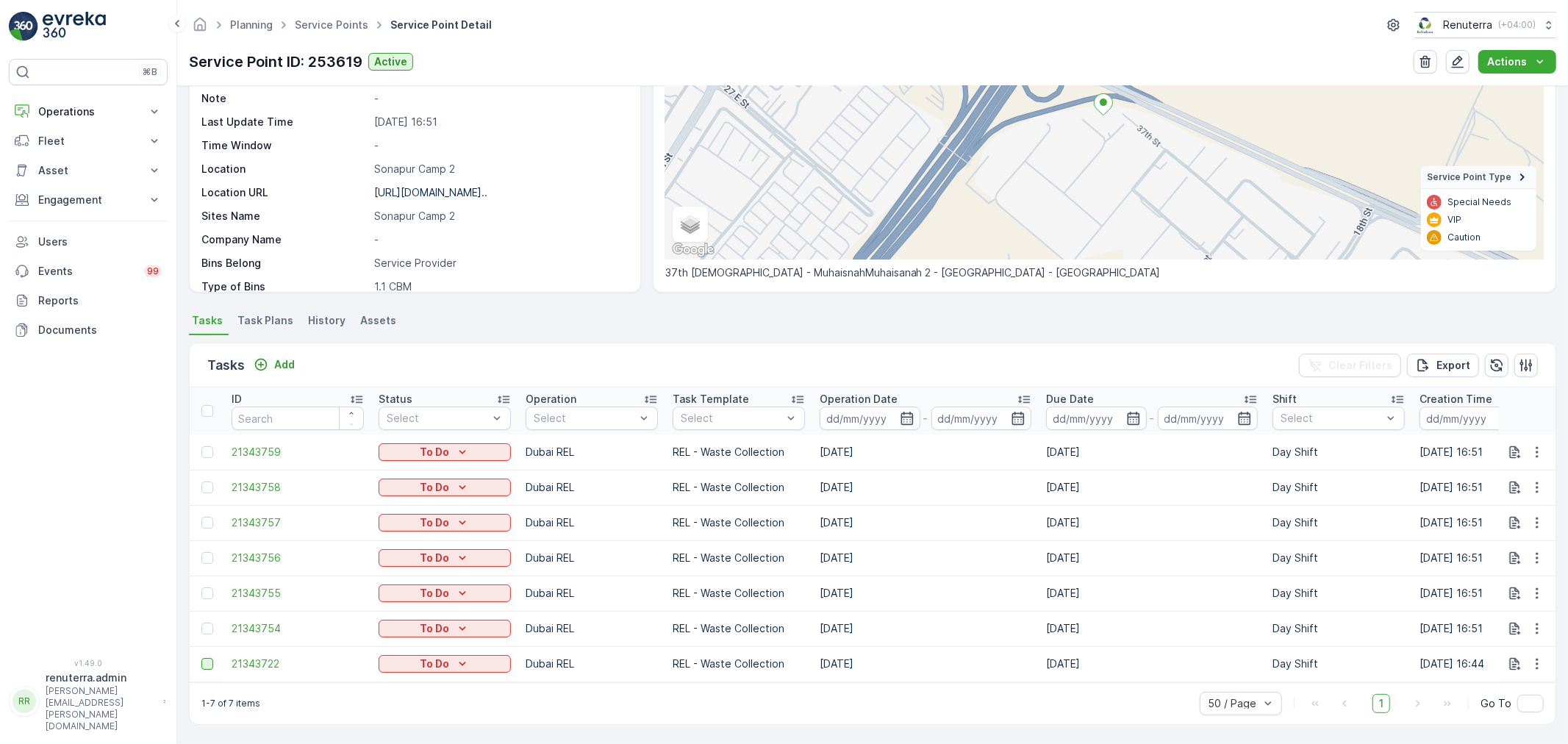
click at [207, 658] on div at bounding box center [207, 663] width 11 height 11
click at [201, 658] on input "checkbox" at bounding box center [201, 658] width 0 height 0
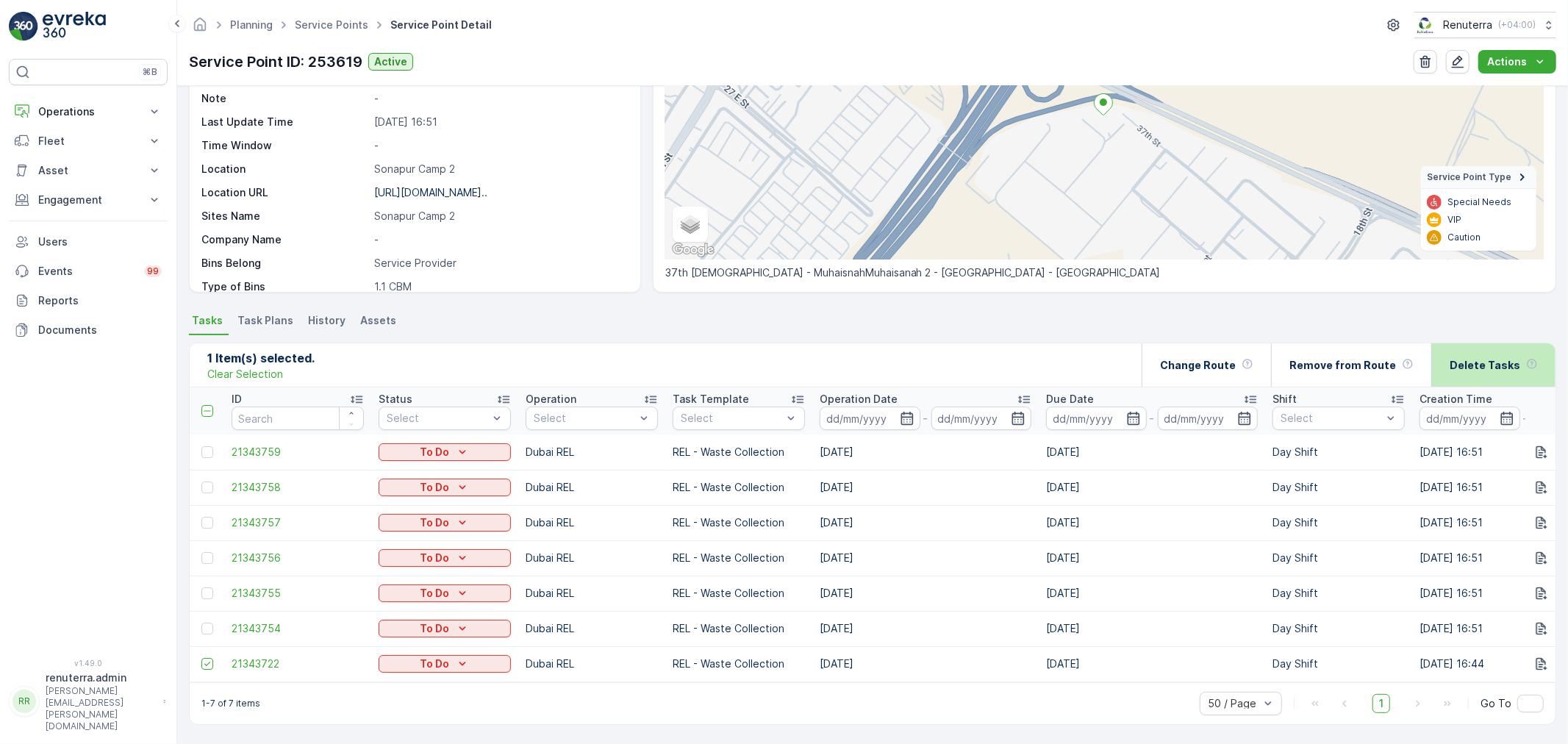
click at [1470, 358] on p "Delete Tasks" at bounding box center [1484, 365] width 71 height 14
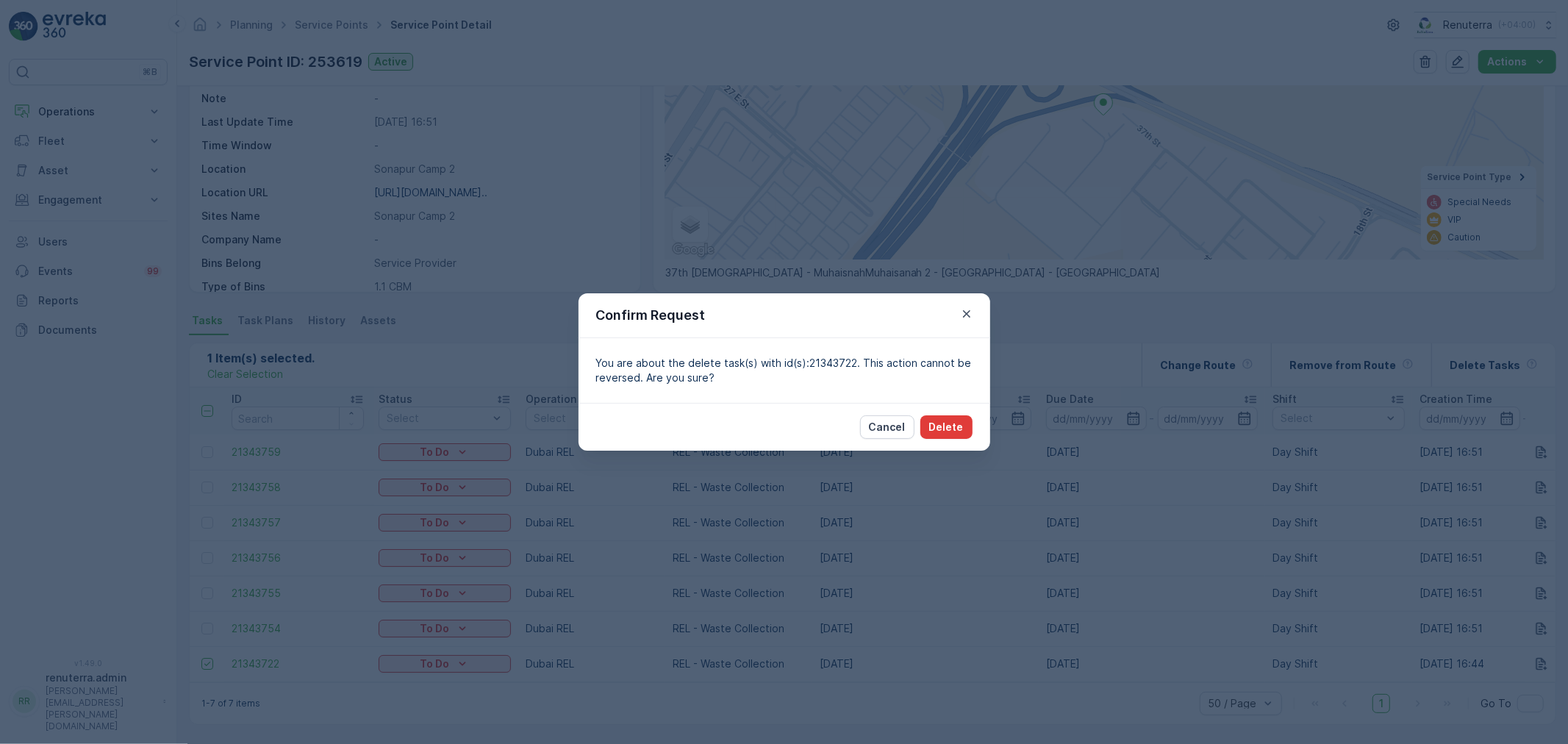
click at [952, 423] on p "Delete" at bounding box center [946, 426] width 34 height 14
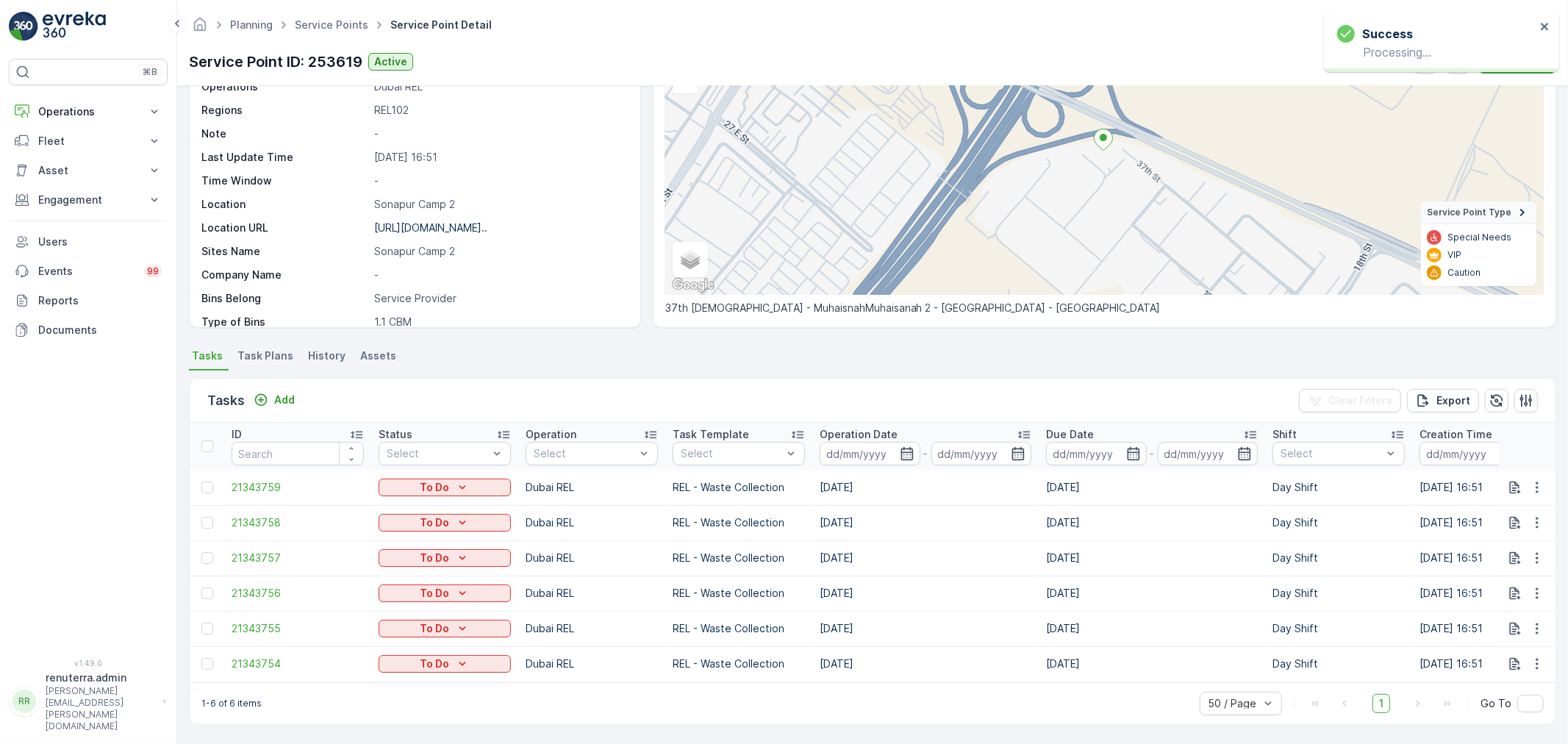
scroll to position [144, 0]
click at [277, 393] on p "Add" at bounding box center [284, 400] width 21 height 14
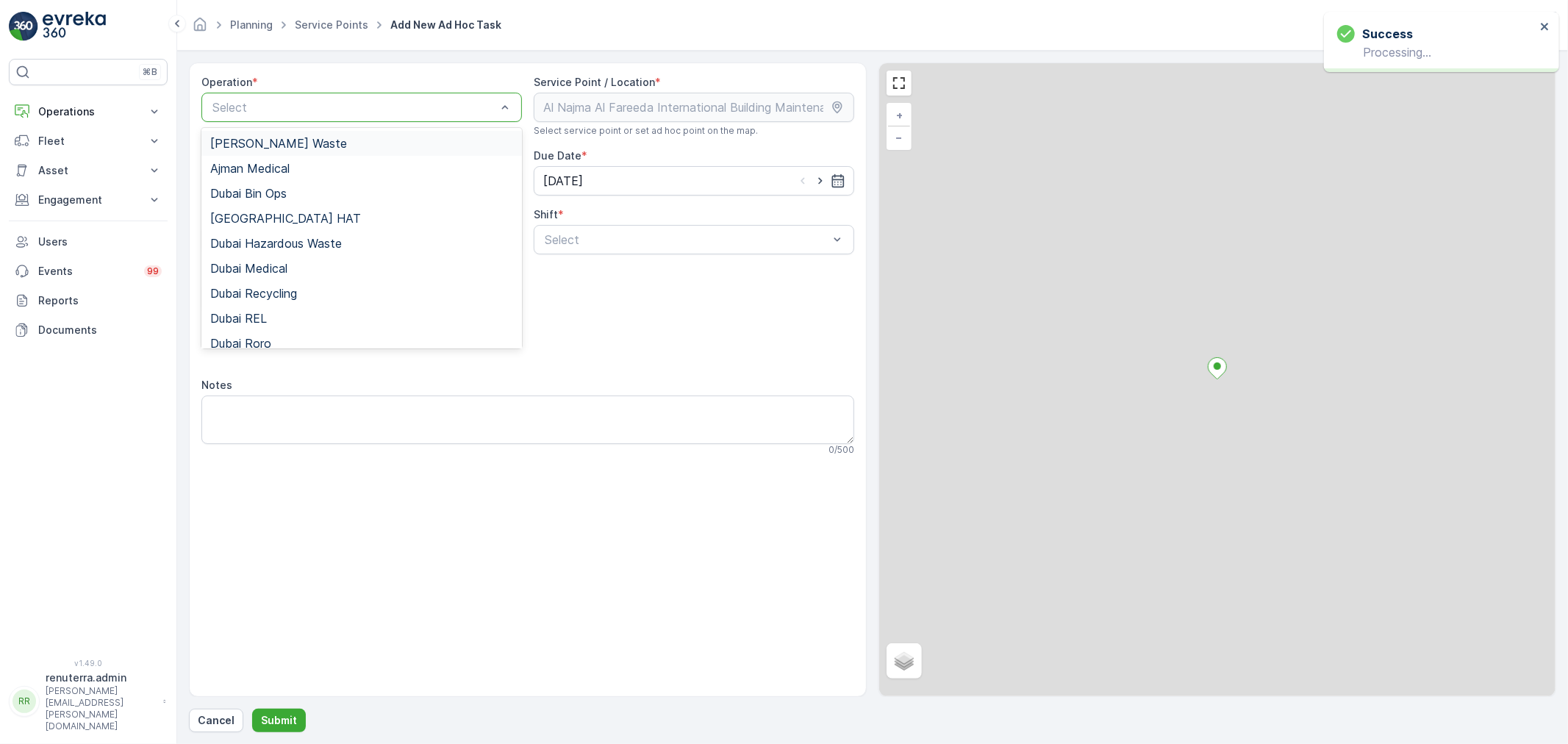
click at [283, 112] on div at bounding box center [354, 107] width 286 height 13
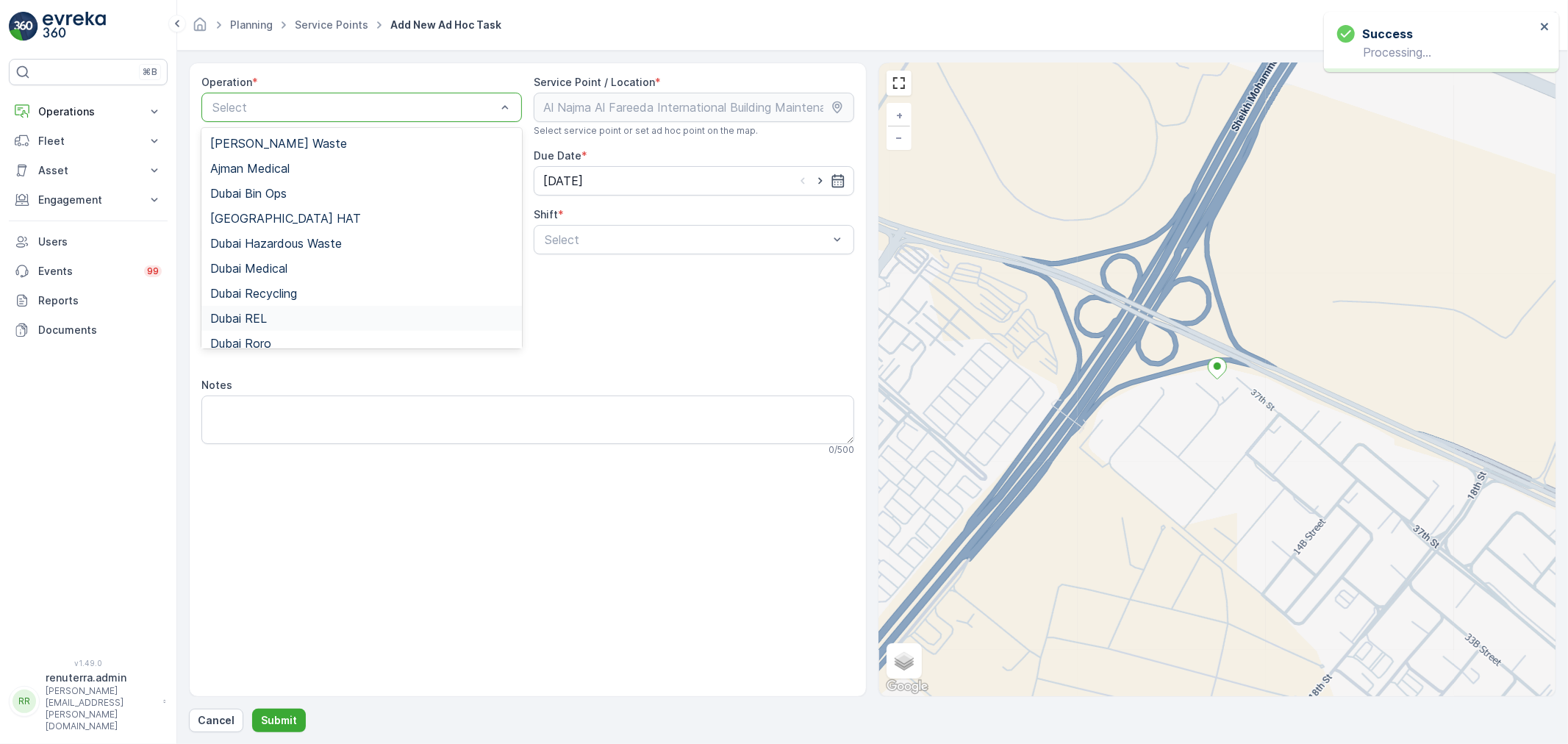
click at [273, 313] on div "Dubai REL" at bounding box center [362, 318] width 303 height 13
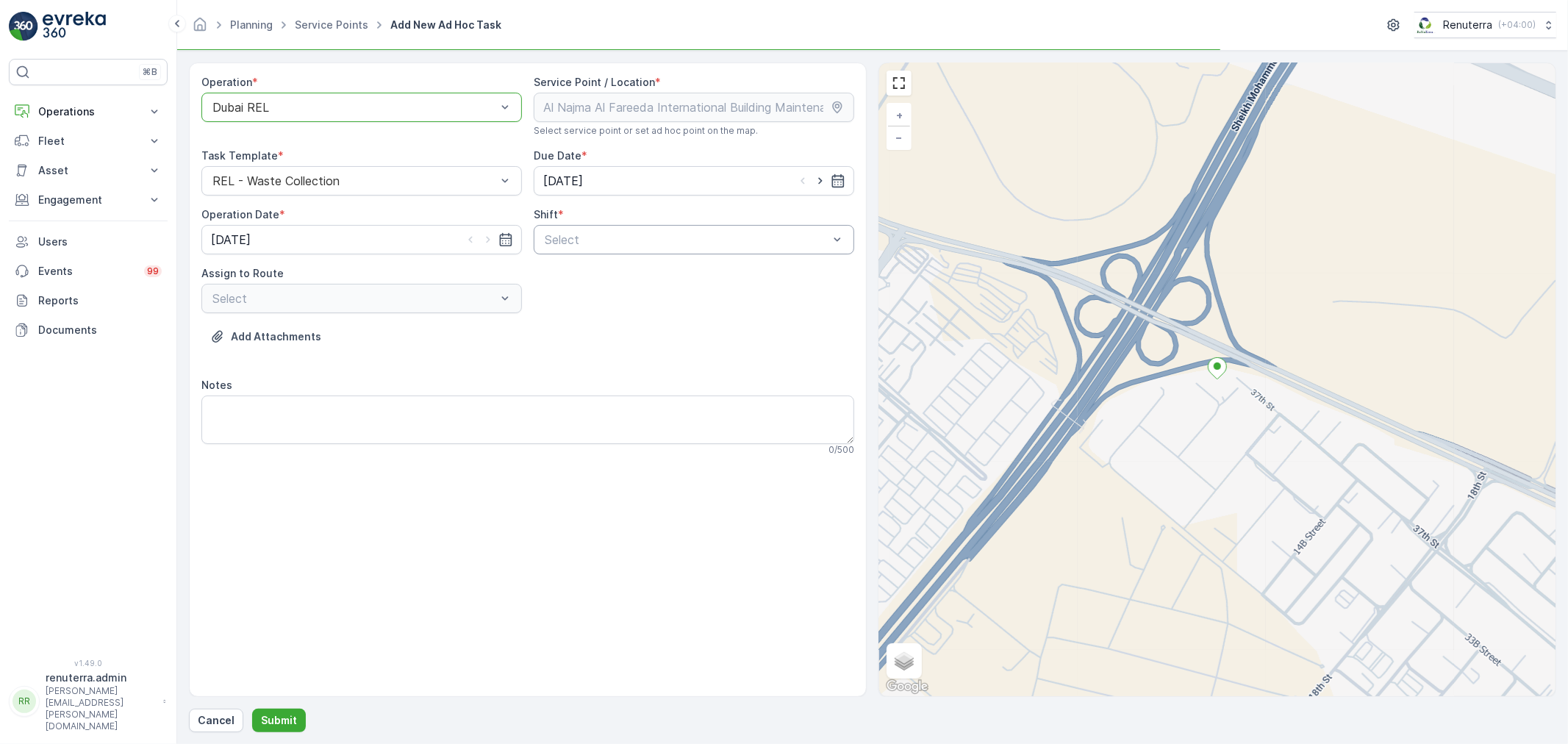
click at [656, 237] on div at bounding box center [686, 239] width 286 height 13
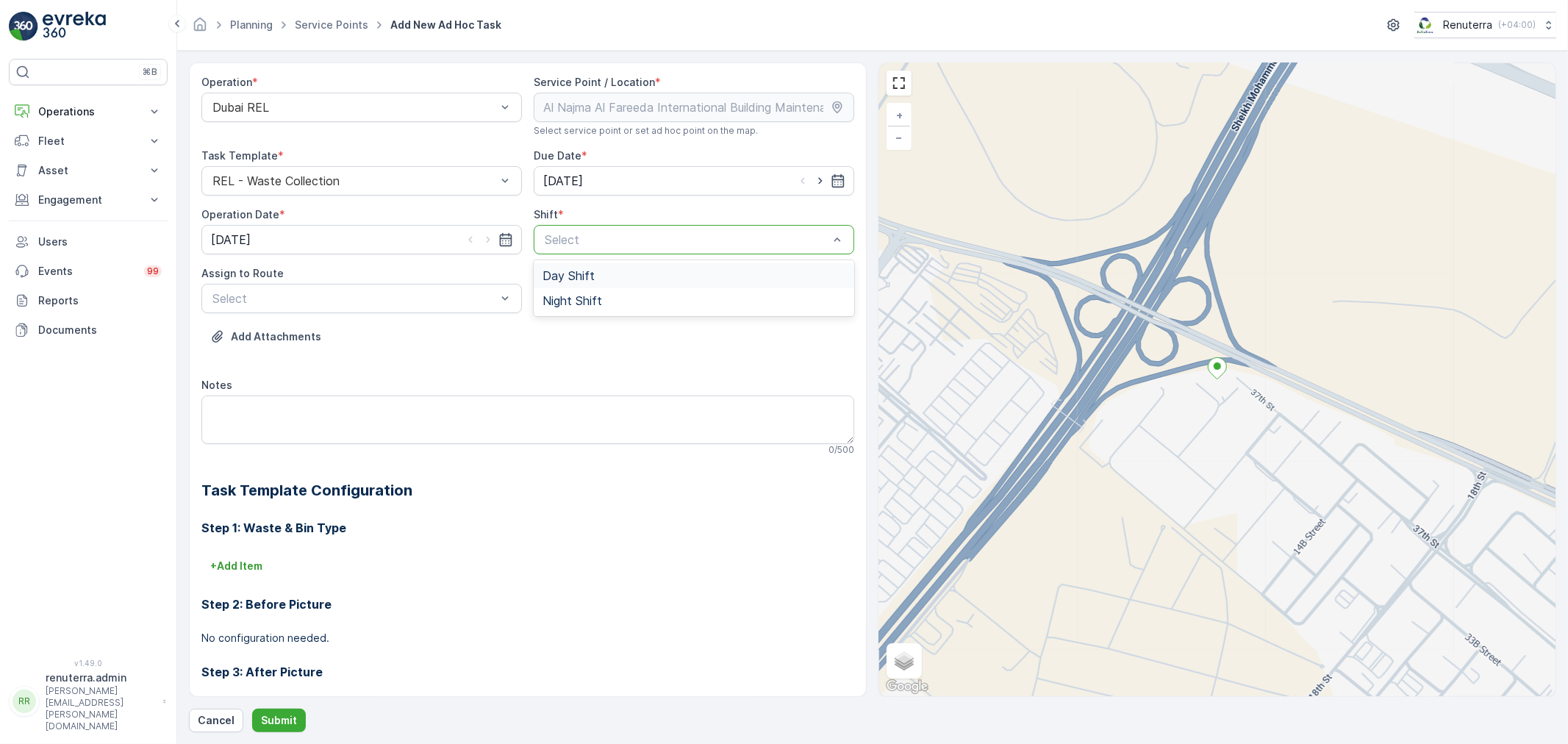
click at [577, 272] on span "Day Shift" at bounding box center [568, 275] width 52 height 13
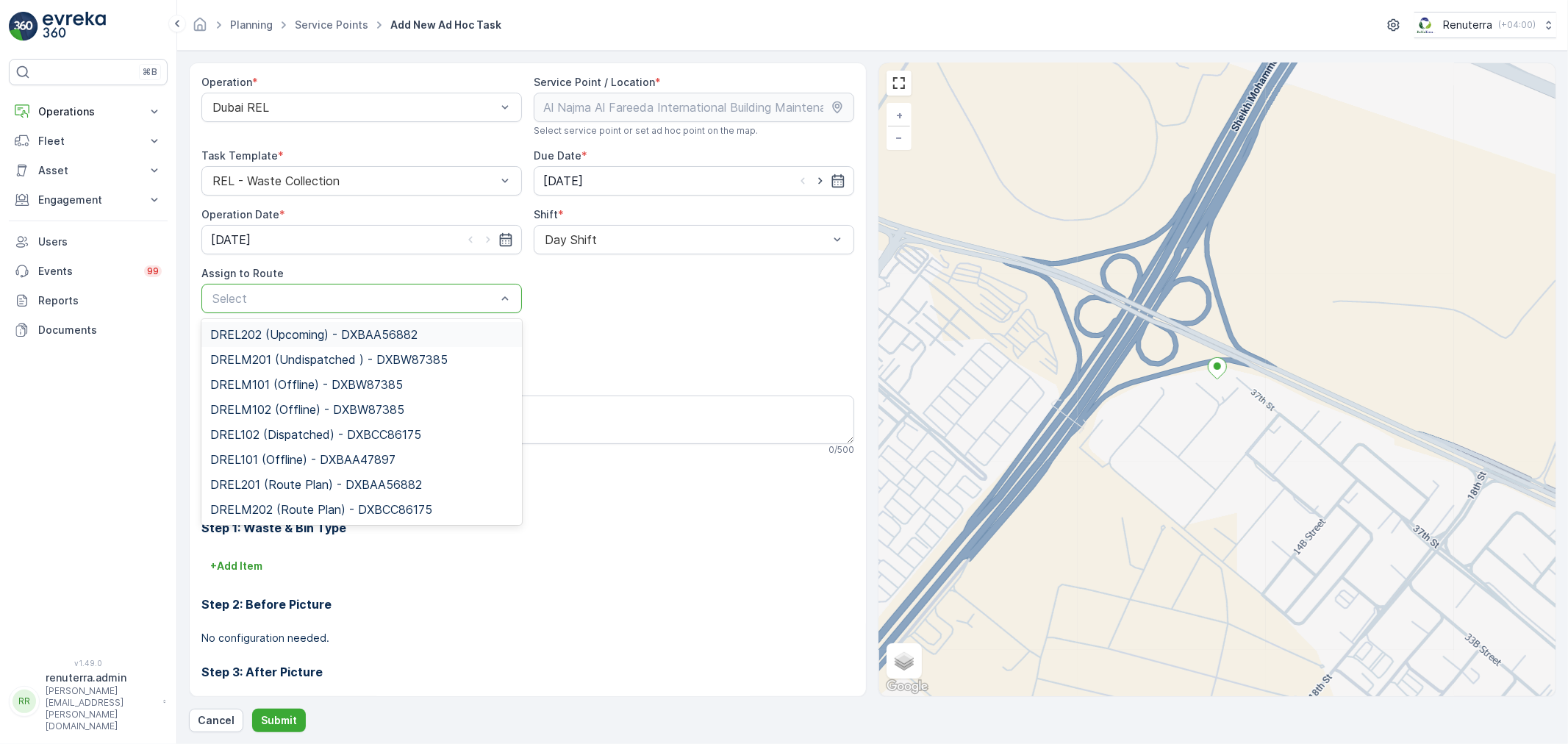
click at [344, 292] on div at bounding box center [354, 298] width 286 height 13
click at [270, 430] on span "DREL102 (Dispatched) - DXBCC86175" at bounding box center [316, 434] width 211 height 13
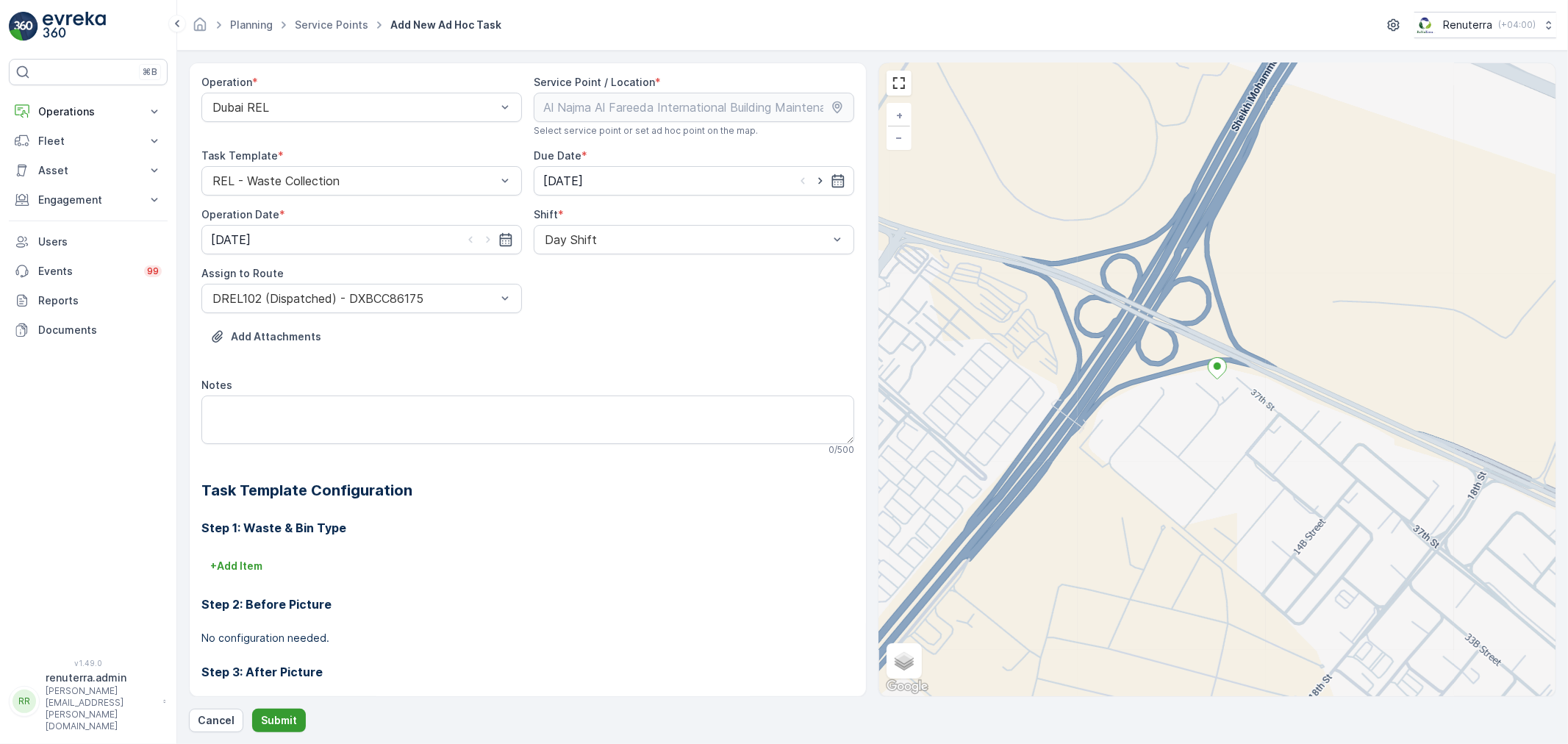
click at [278, 711] on button "Submit" at bounding box center [279, 720] width 54 height 24
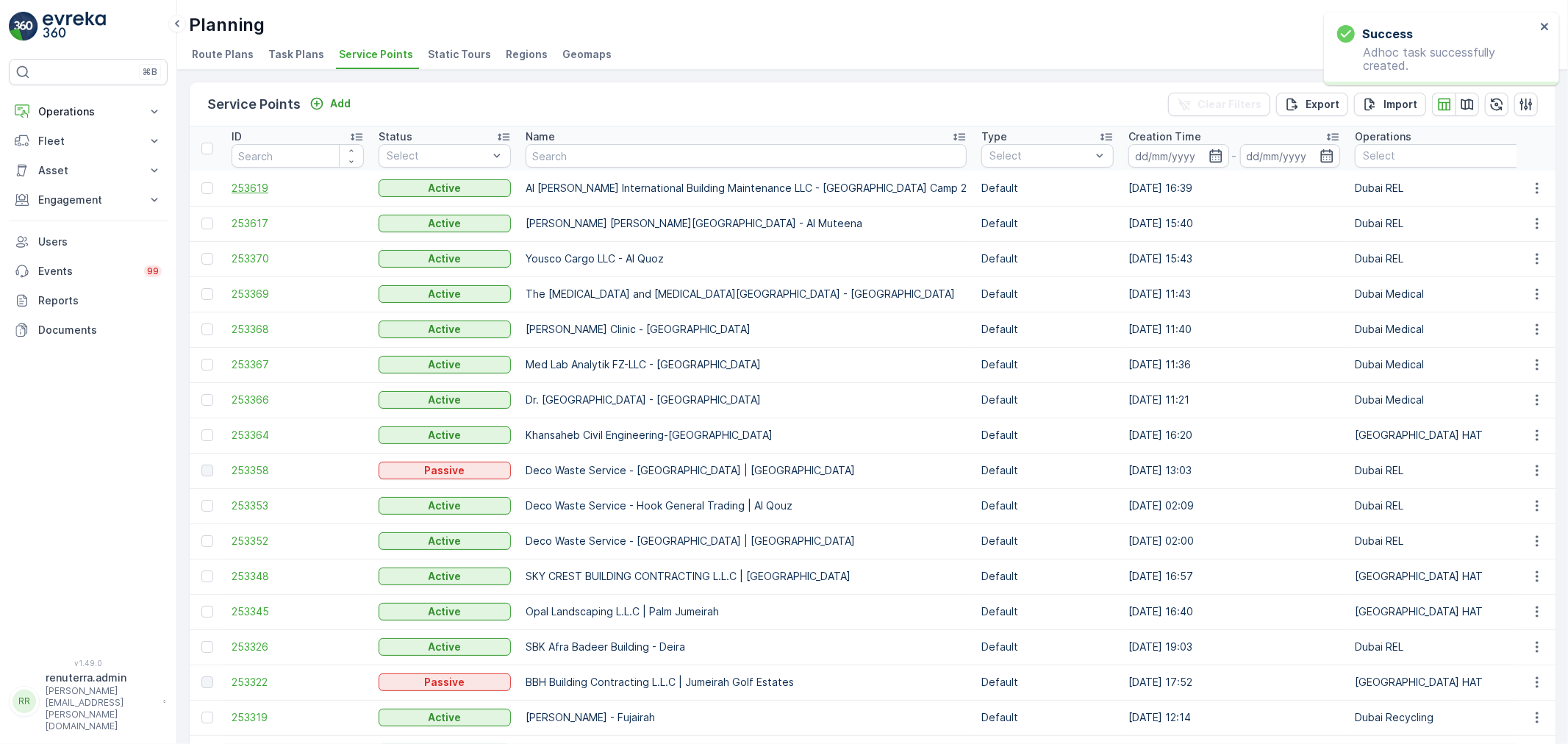
click at [246, 182] on span "253619" at bounding box center [298, 188] width 132 height 14
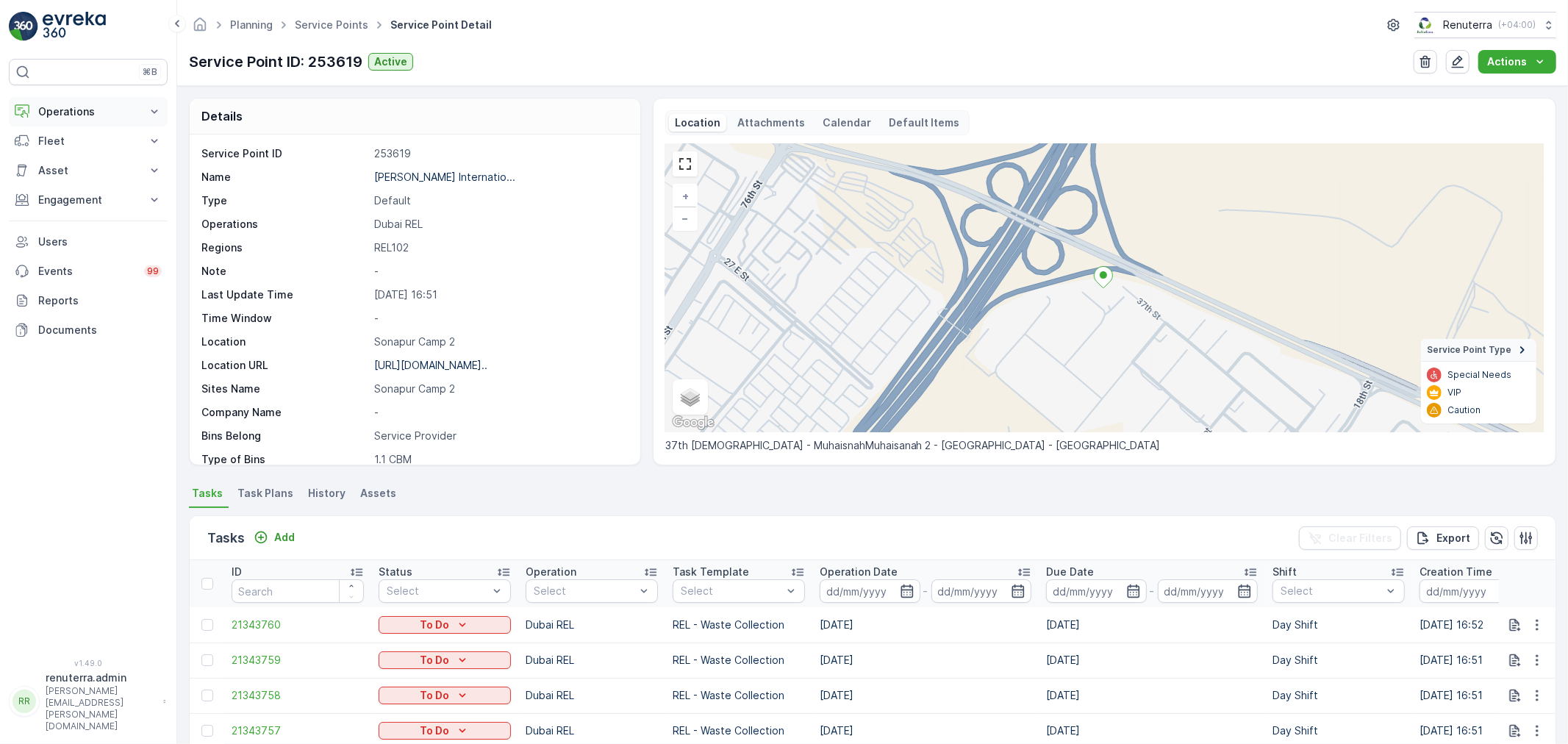
click at [85, 112] on p "Operations" at bounding box center [88, 111] width 100 height 14
click at [68, 156] on p "Planning" at bounding box center [58, 157] width 41 height 14
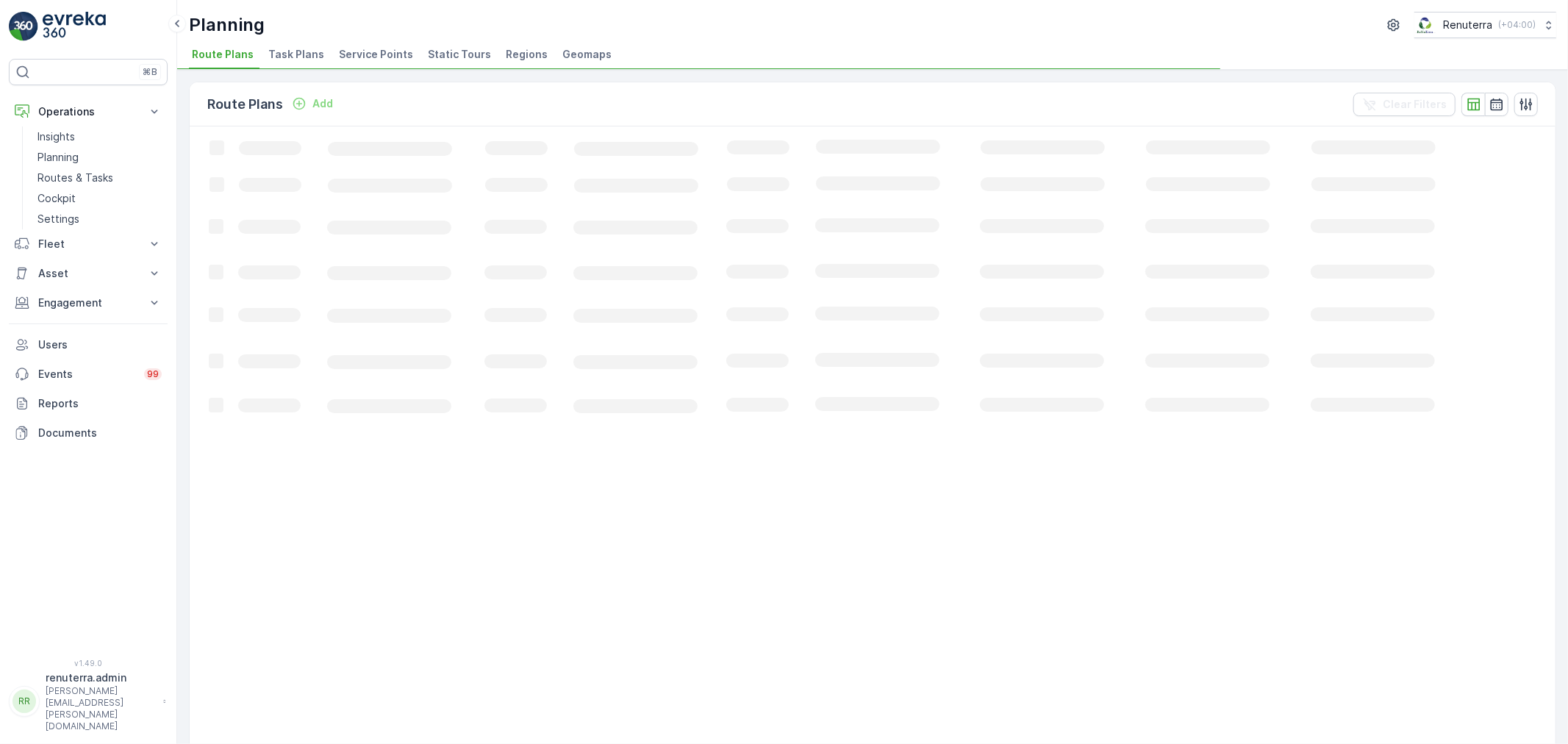
click at [368, 45] on li "Service Points" at bounding box center [377, 56] width 83 height 25
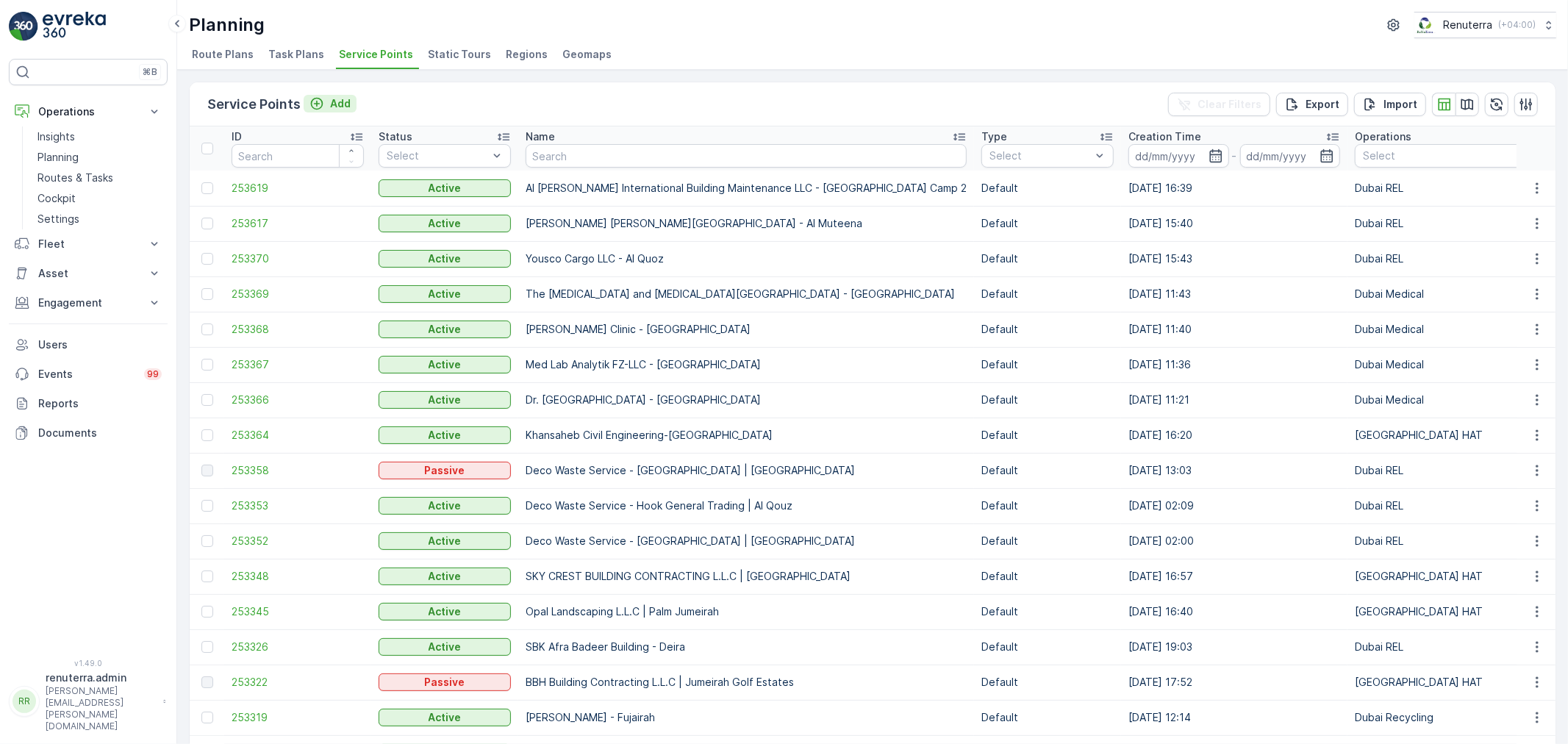
click at [344, 99] on p "Add" at bounding box center [340, 103] width 21 height 14
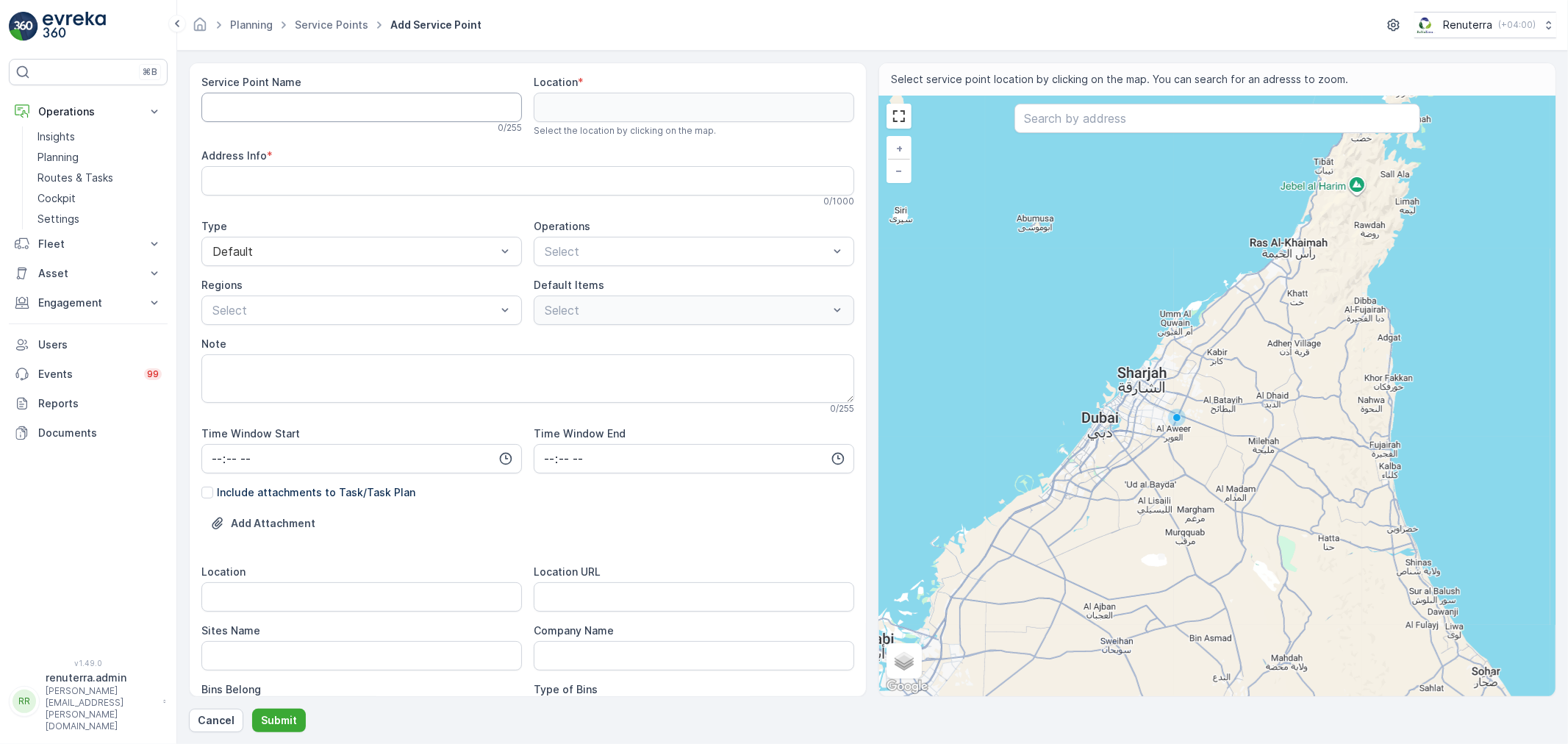
click at [315, 103] on Name "Service Point Name" at bounding box center [362, 107] width 321 height 30
paste Name "Yams Restaurant - Karama"
type Name "Yams Restaurant - Karama"
click at [256, 594] on input "Location" at bounding box center [362, 597] width 321 height 30
paste input "Karama"
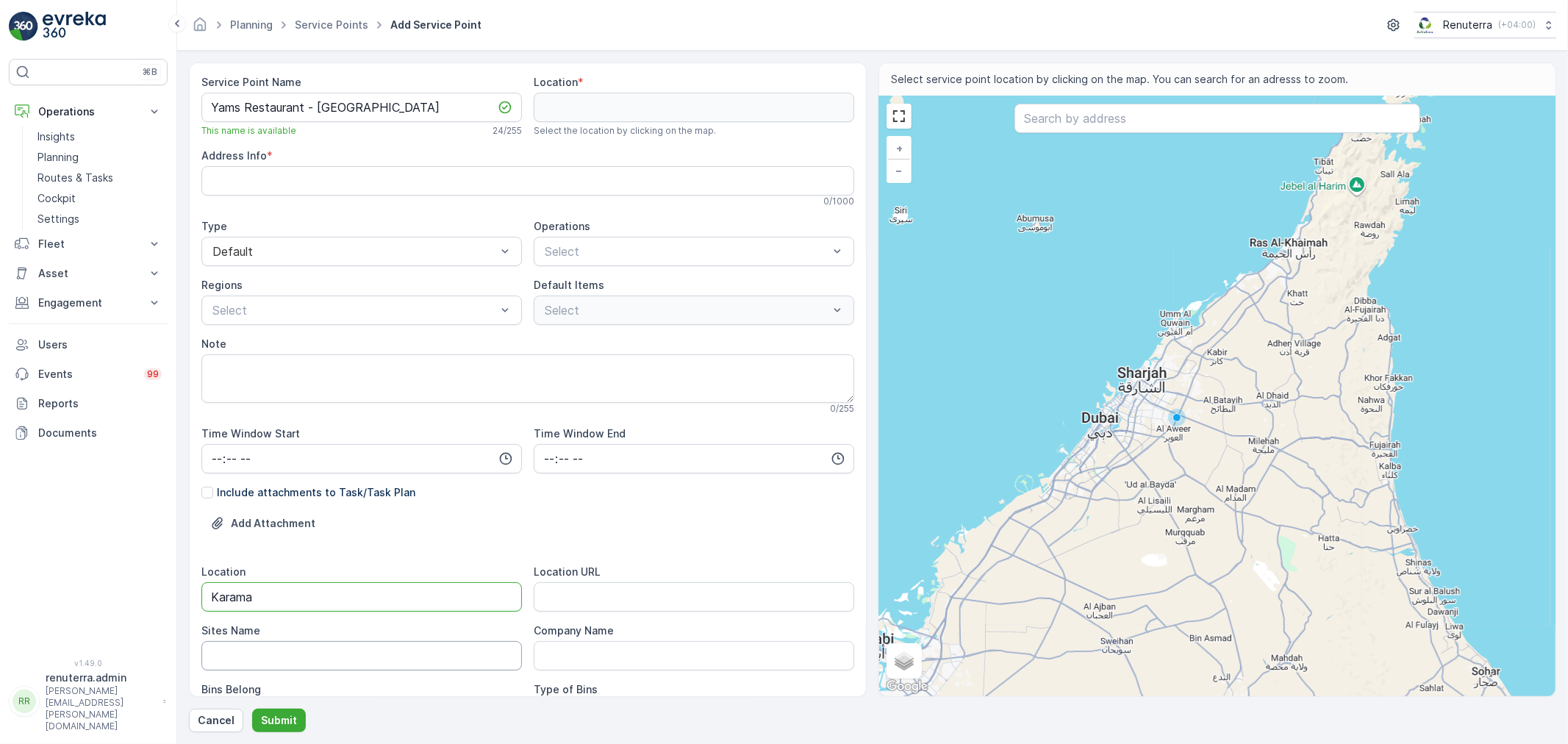
type input "Karama"
click at [251, 657] on Name "Sites Name" at bounding box center [362, 656] width 321 height 30
paste Name "Karama"
type Name "Karama"
click at [590, 599] on URL "Location URL" at bounding box center [694, 597] width 321 height 30
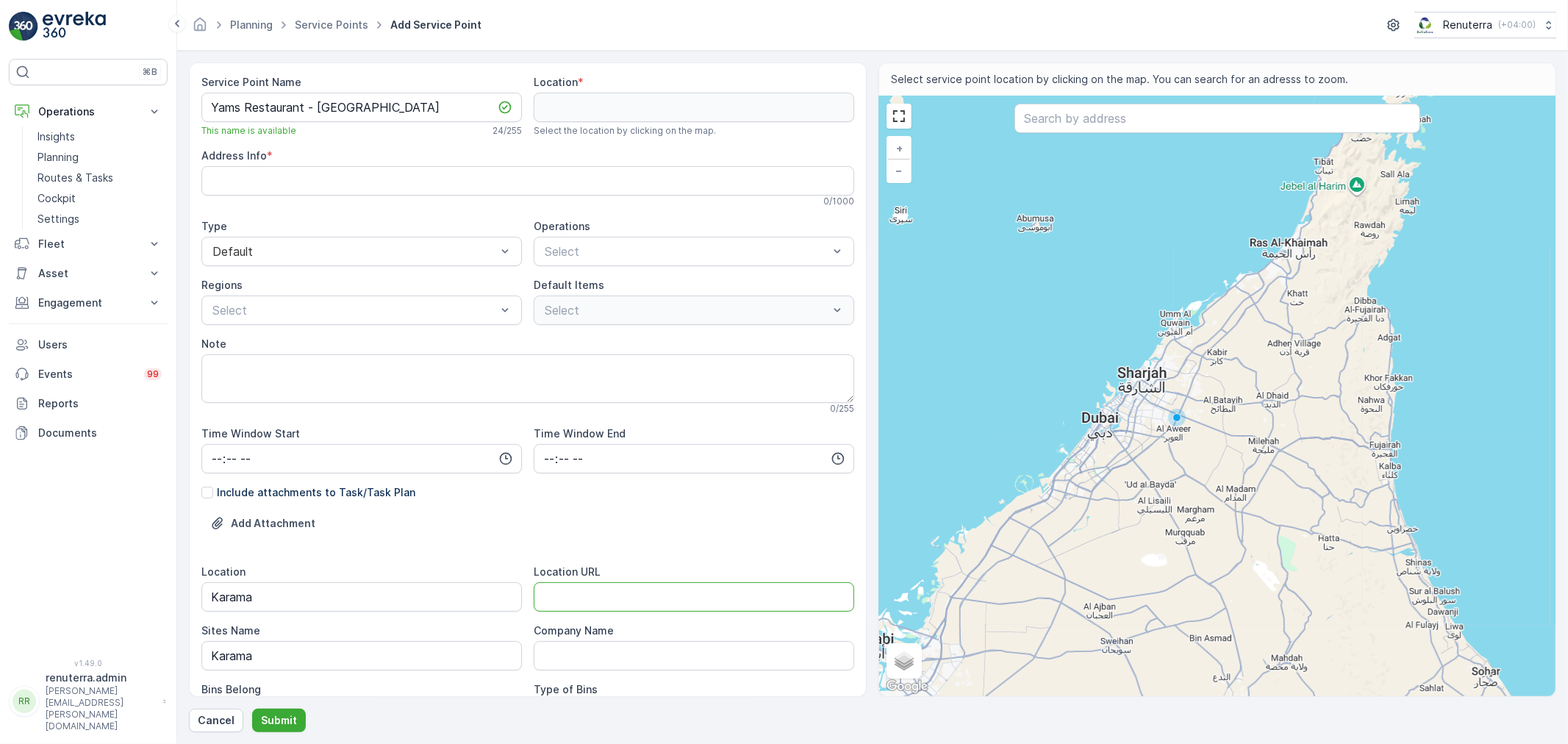
paste URL "https://maps.app.goo.gl/pFx3PApQiMq84GM69"
type URL "https://maps.app.goo.gl/pFx3PApQiMq84GM69"
click at [616, 247] on div at bounding box center [686, 251] width 286 height 13
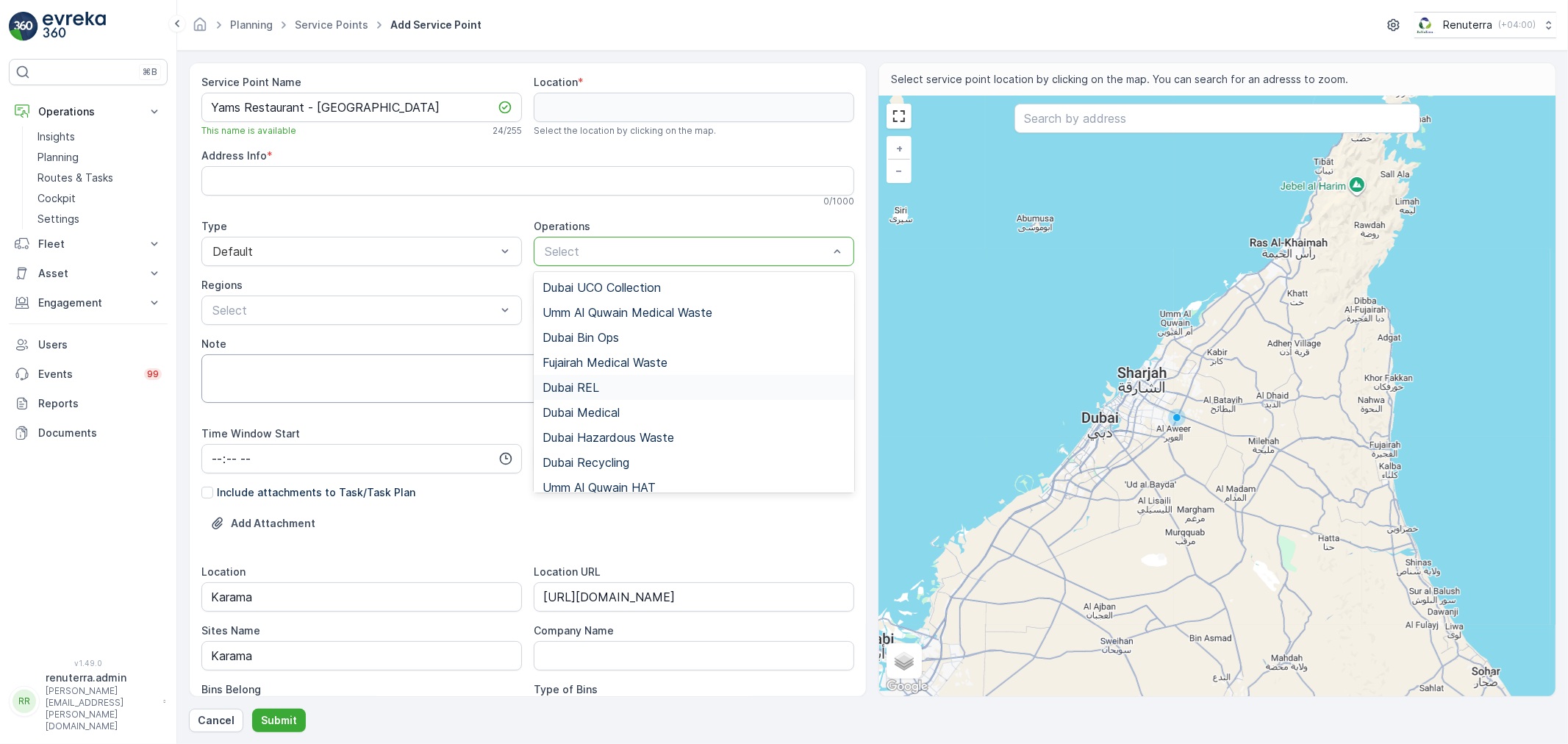
click at [605, 391] on div "Dubai REL" at bounding box center [694, 387] width 303 height 13
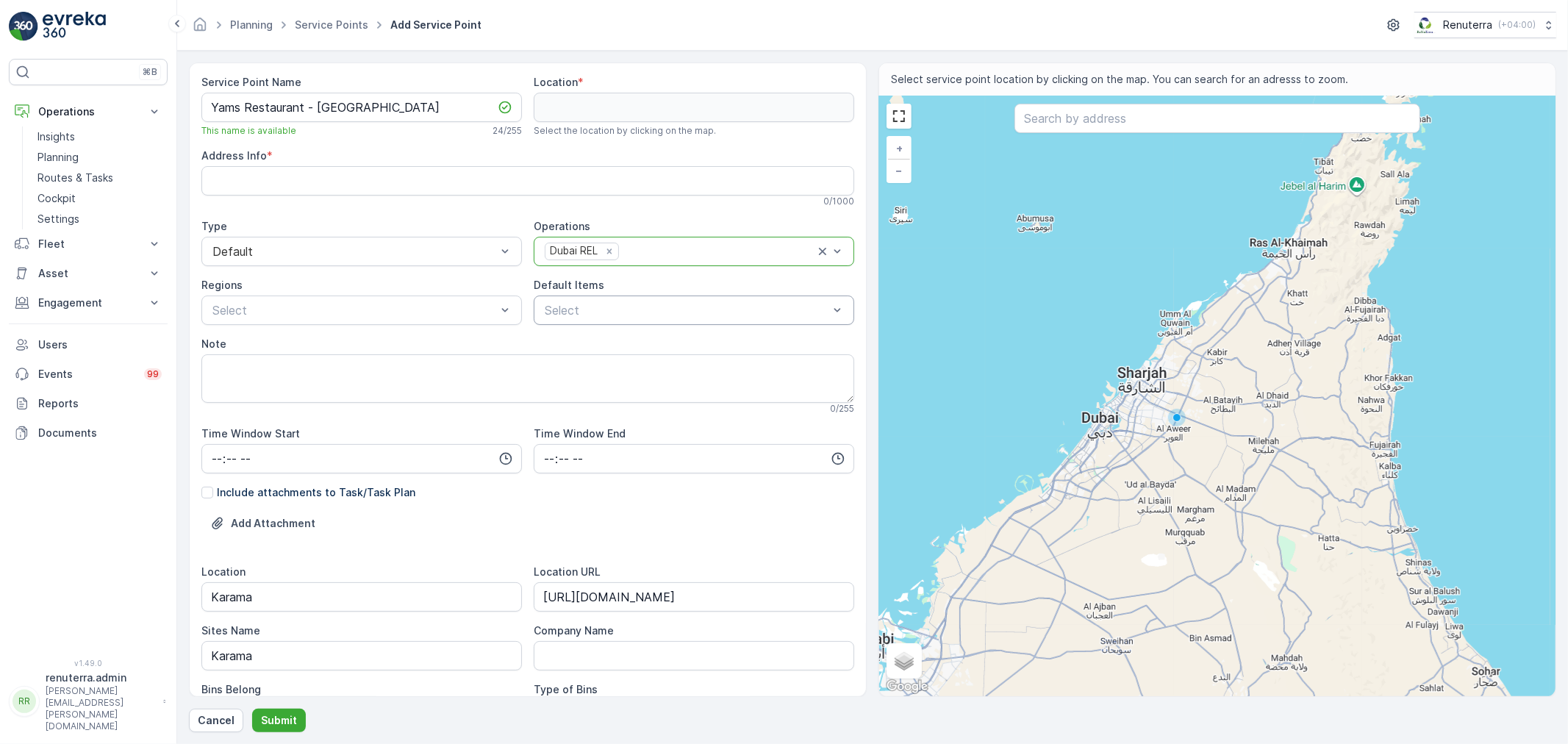
click at [599, 312] on div at bounding box center [686, 310] width 286 height 13
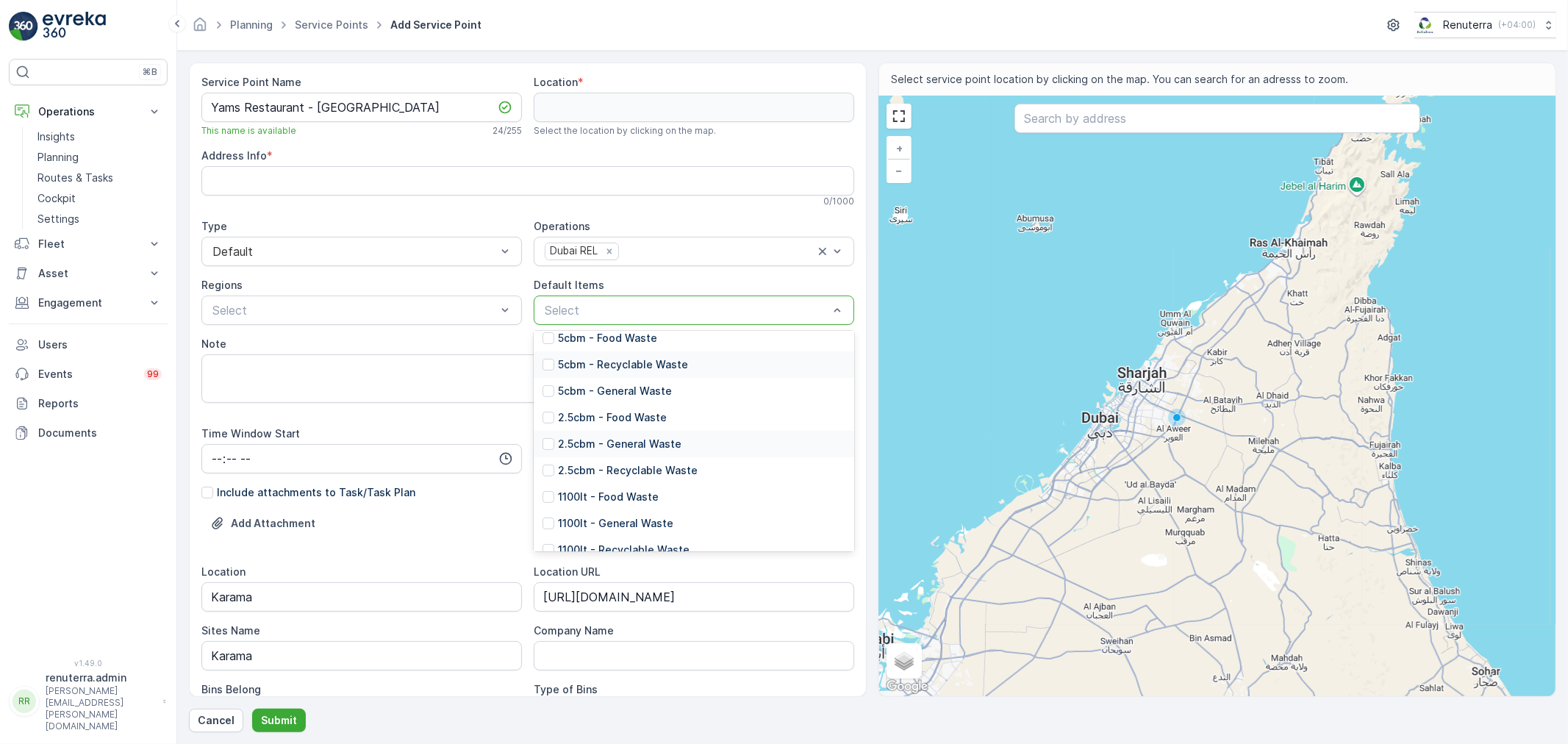
scroll to position [163, 0]
click at [618, 444] on p "1100lt - General Waste" at bounding box center [615, 442] width 115 height 14
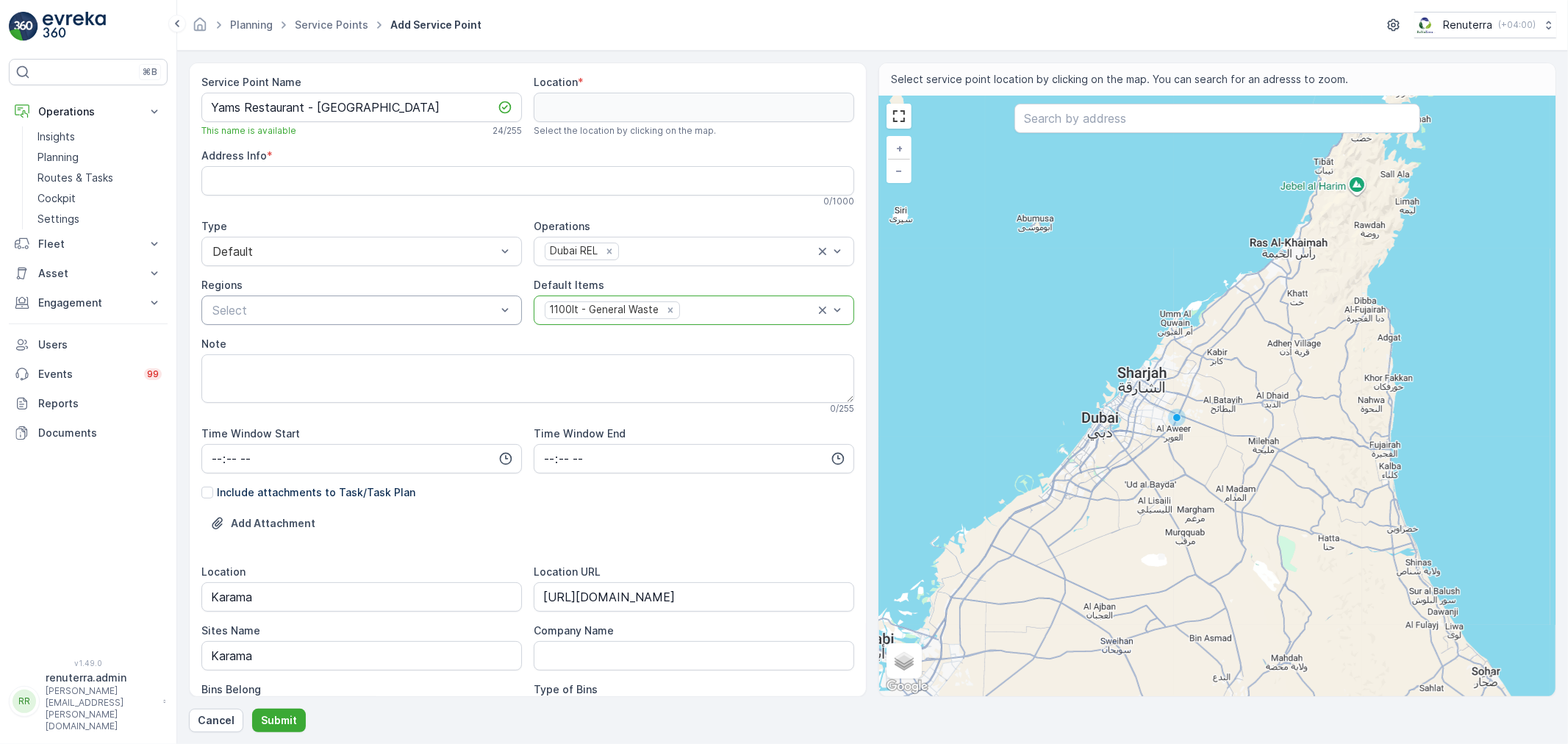
click at [387, 314] on div at bounding box center [354, 310] width 286 height 13
click at [260, 419] on div "REL202" at bounding box center [362, 421] width 303 height 13
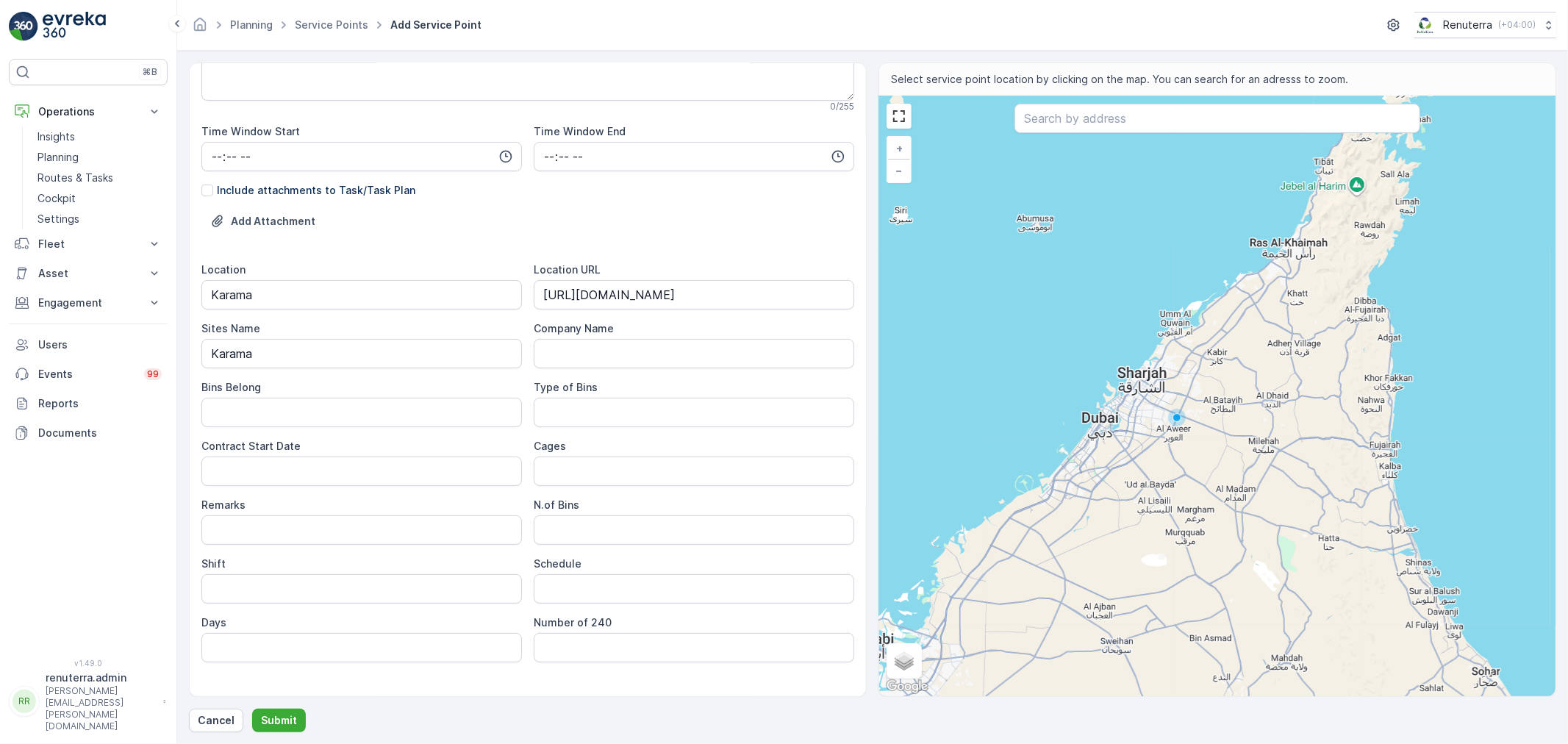
scroll to position [327, 0]
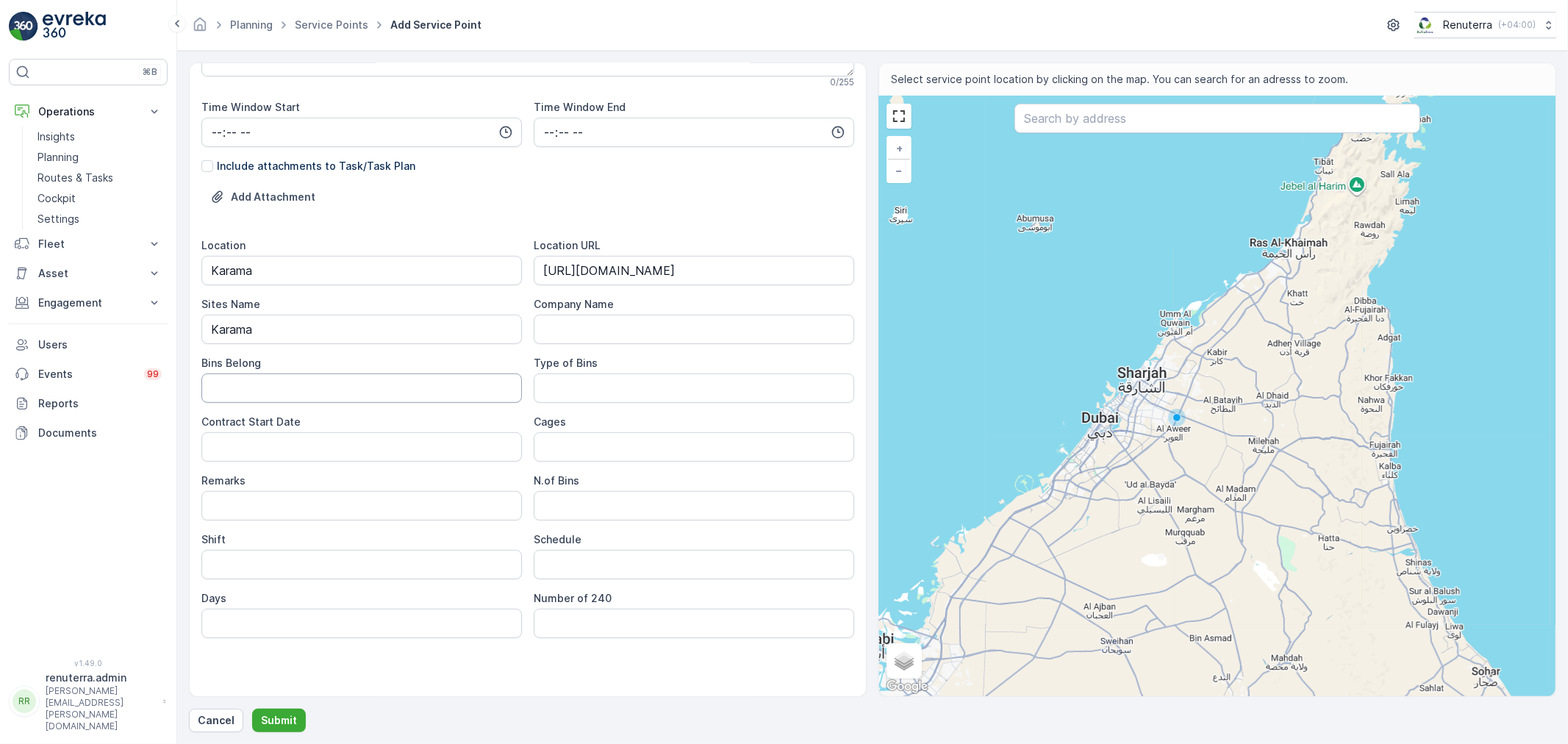
click at [324, 383] on Belong "Bins Belong" at bounding box center [362, 388] width 321 height 30
type Belong "Service Provider"
click at [557, 376] on Bins "Type of Bins" at bounding box center [694, 388] width 321 height 30
type Bins "1.1 CBM"
click at [375, 448] on Date "Contract Start Date" at bounding box center [362, 447] width 321 height 30
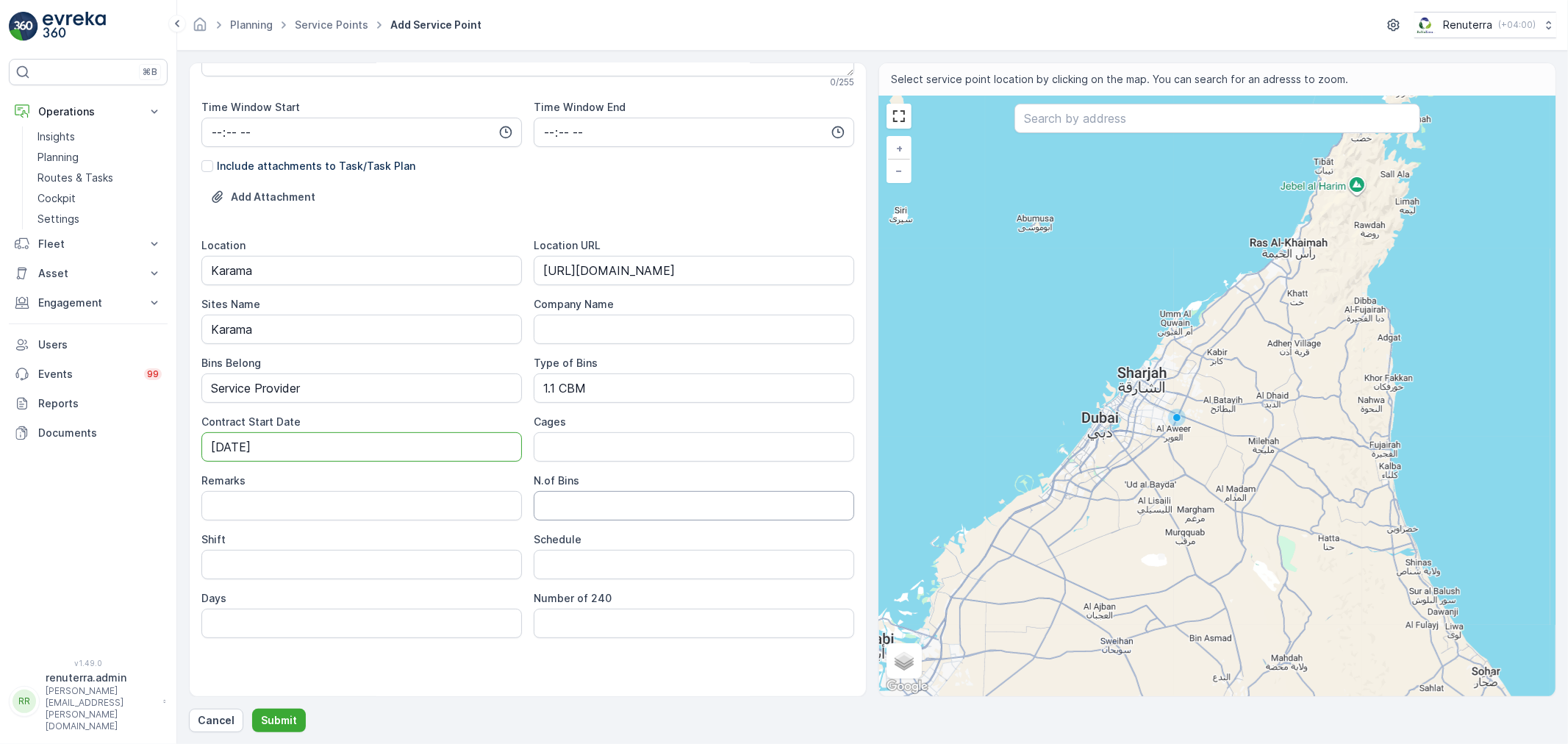
type Date "30-Aug-2025"
click at [548, 493] on Bins "N.of Bins" at bounding box center [694, 505] width 321 height 30
type Bins "1"
click at [333, 567] on input "Shift" at bounding box center [362, 565] width 321 height 30
type input "Night Shift"
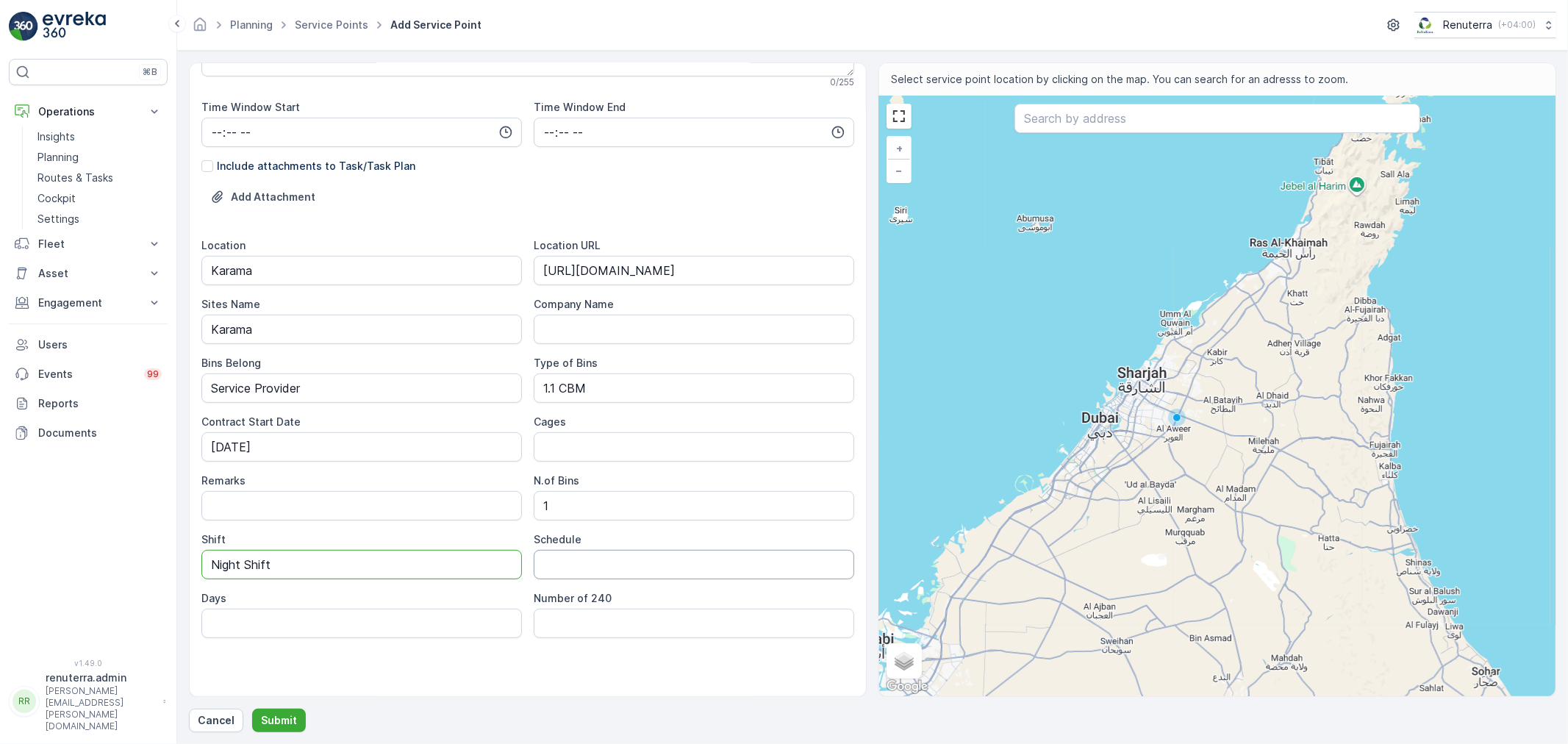
click at [575, 565] on input "Schedule" at bounding box center [694, 565] width 321 height 30
type input "Alternative"
click at [365, 622] on input "Days" at bounding box center [362, 623] width 321 height 30
type input "Every 2 Days"
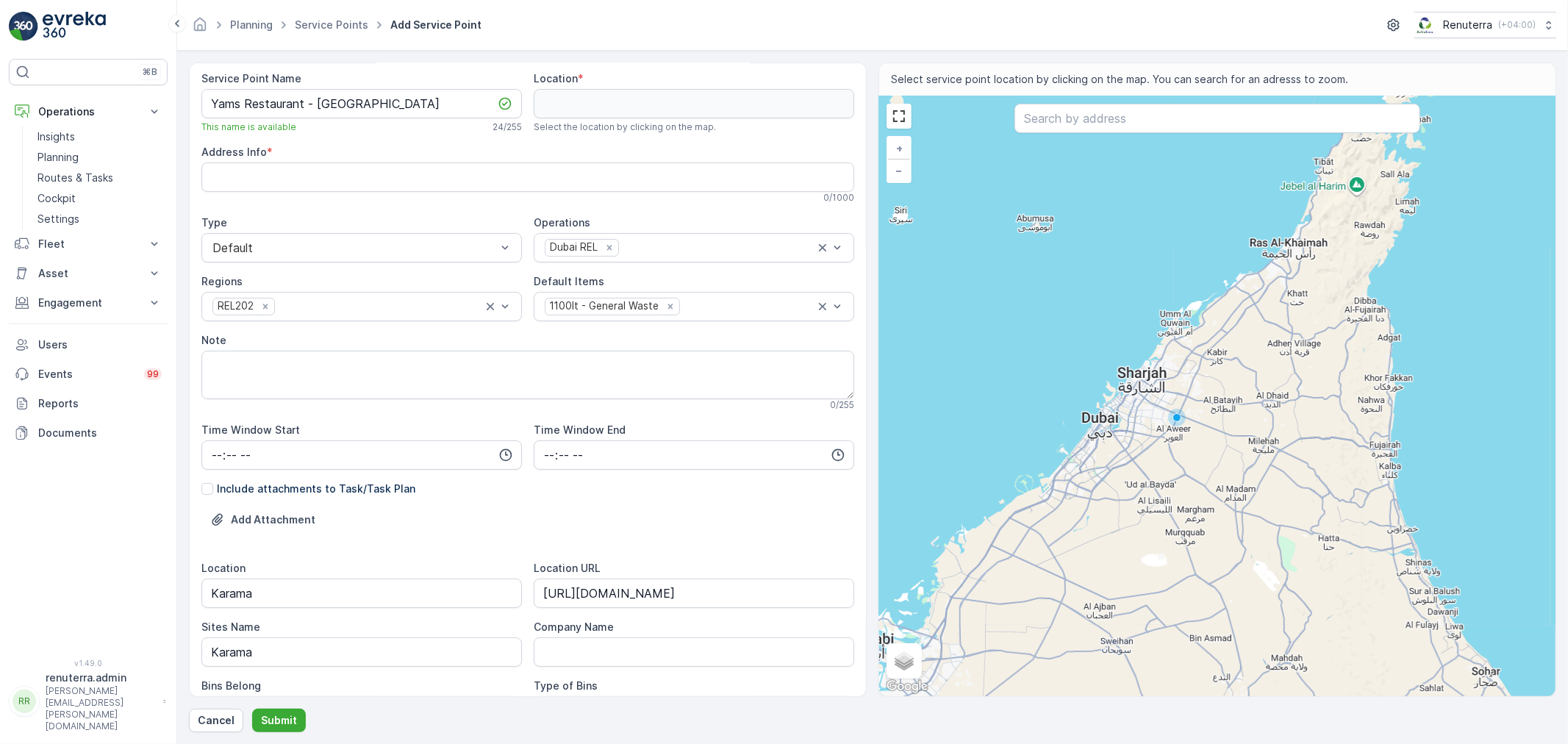
scroll to position [0, 0]
click at [1151, 121] on input "text" at bounding box center [1217, 118] width 406 height 30
paste input "YAMS RESTAURANT"
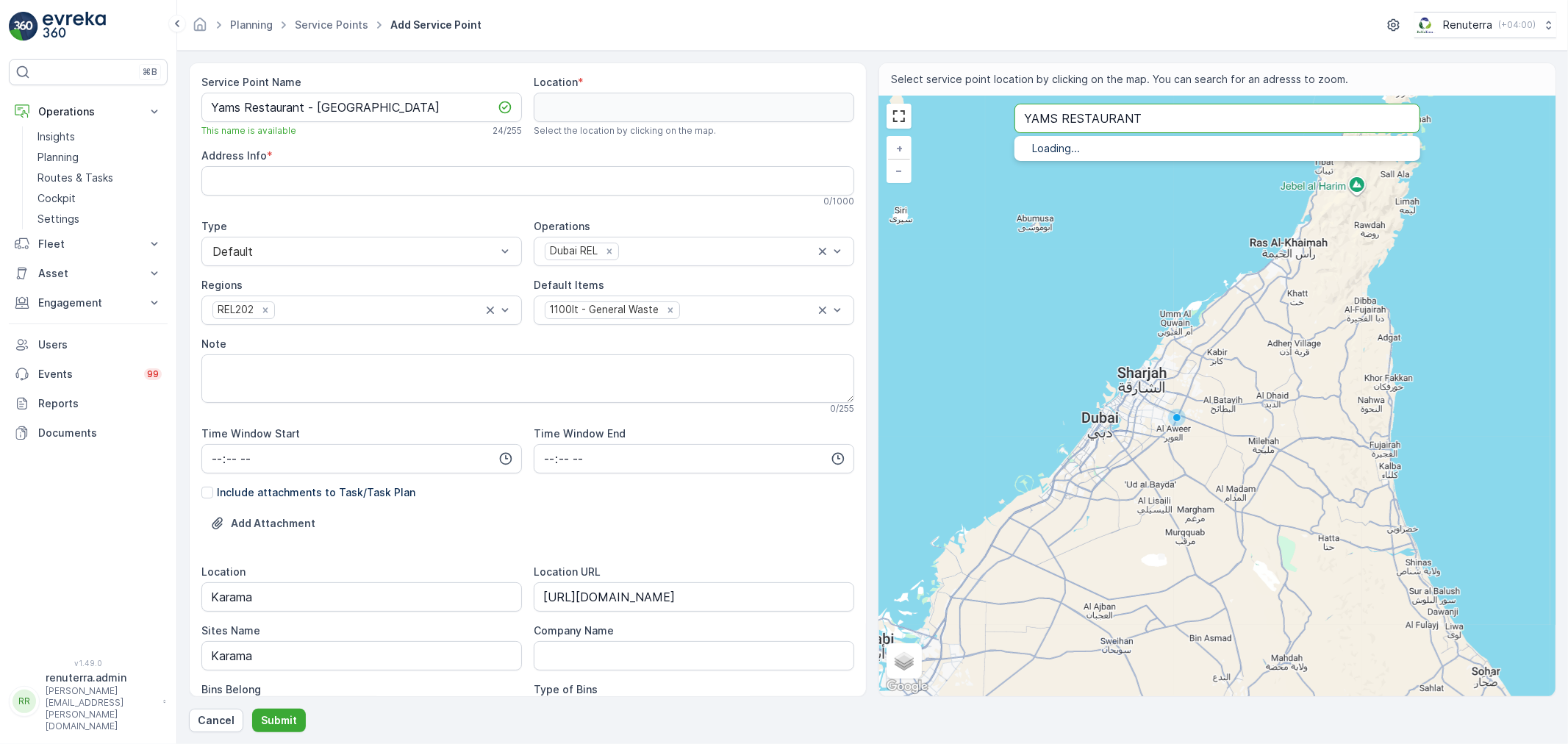
type input "YAMS RESTAURANT"
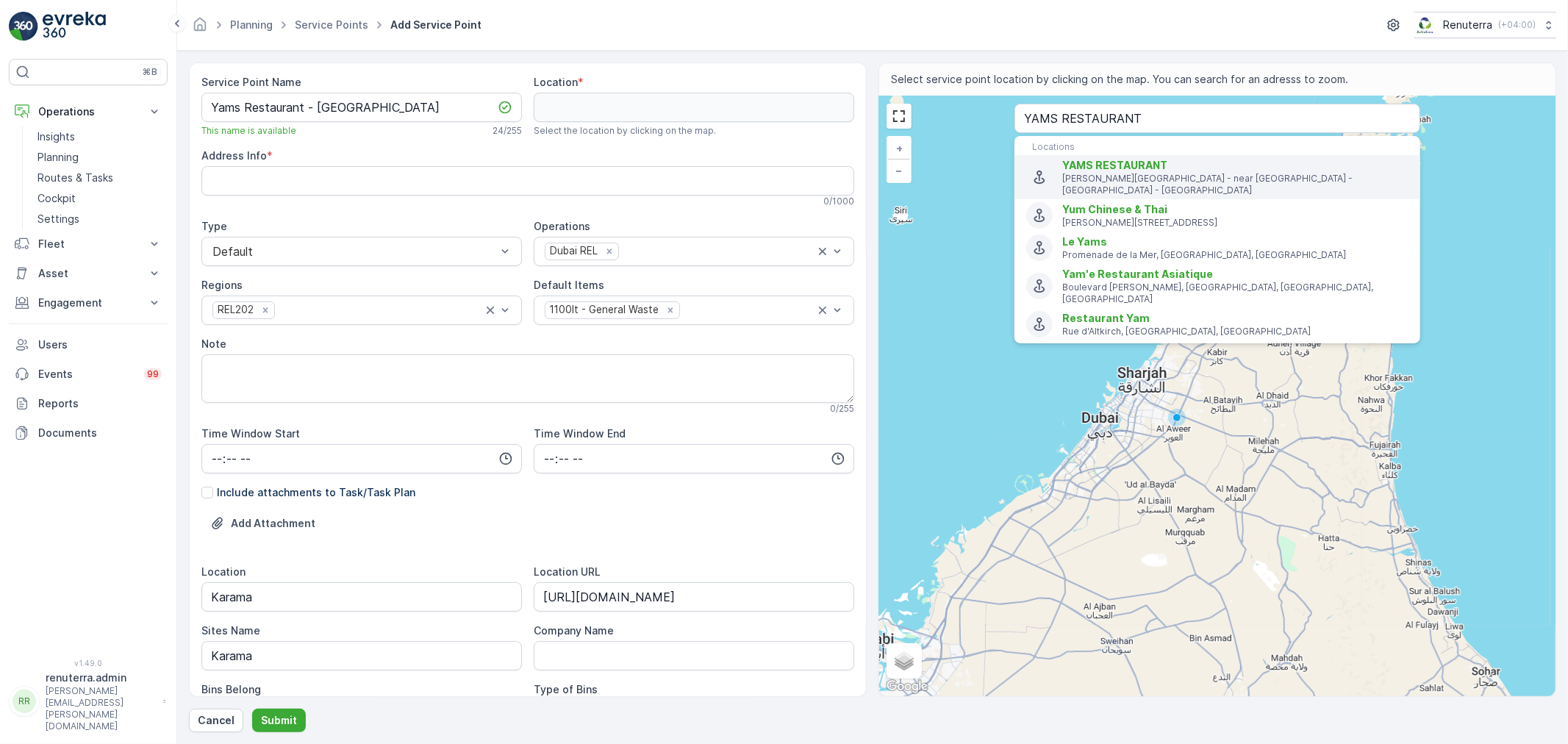
click at [1107, 173] on p "Sheikh Khalifa Bin Zayed Street - near Medeor Hospial - Dubai - United Arab Emi…" at bounding box center [1235, 184] width 346 height 24
type input "25.2570594,55.3062436"
type Info "17 Sheikh Khalifa Bin Zayed St - near Medeor Hospial - Umm Hurair 1 - Dubai - U…"
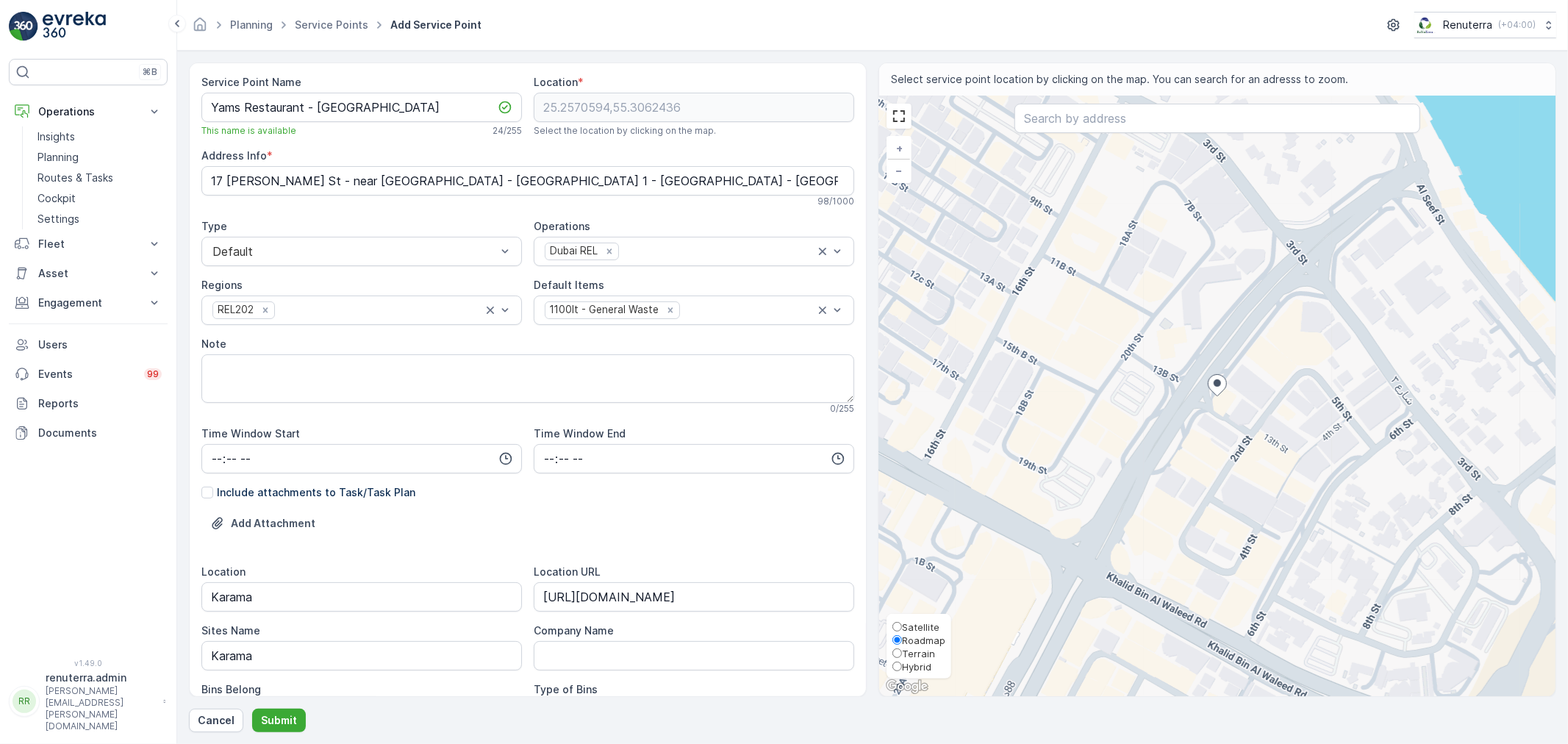
click at [914, 626] on span "Satellite" at bounding box center [920, 627] width 37 height 11
click at [902, 626] on input "Satellite" at bounding box center [897, 627] width 10 height 10
radio input "true"
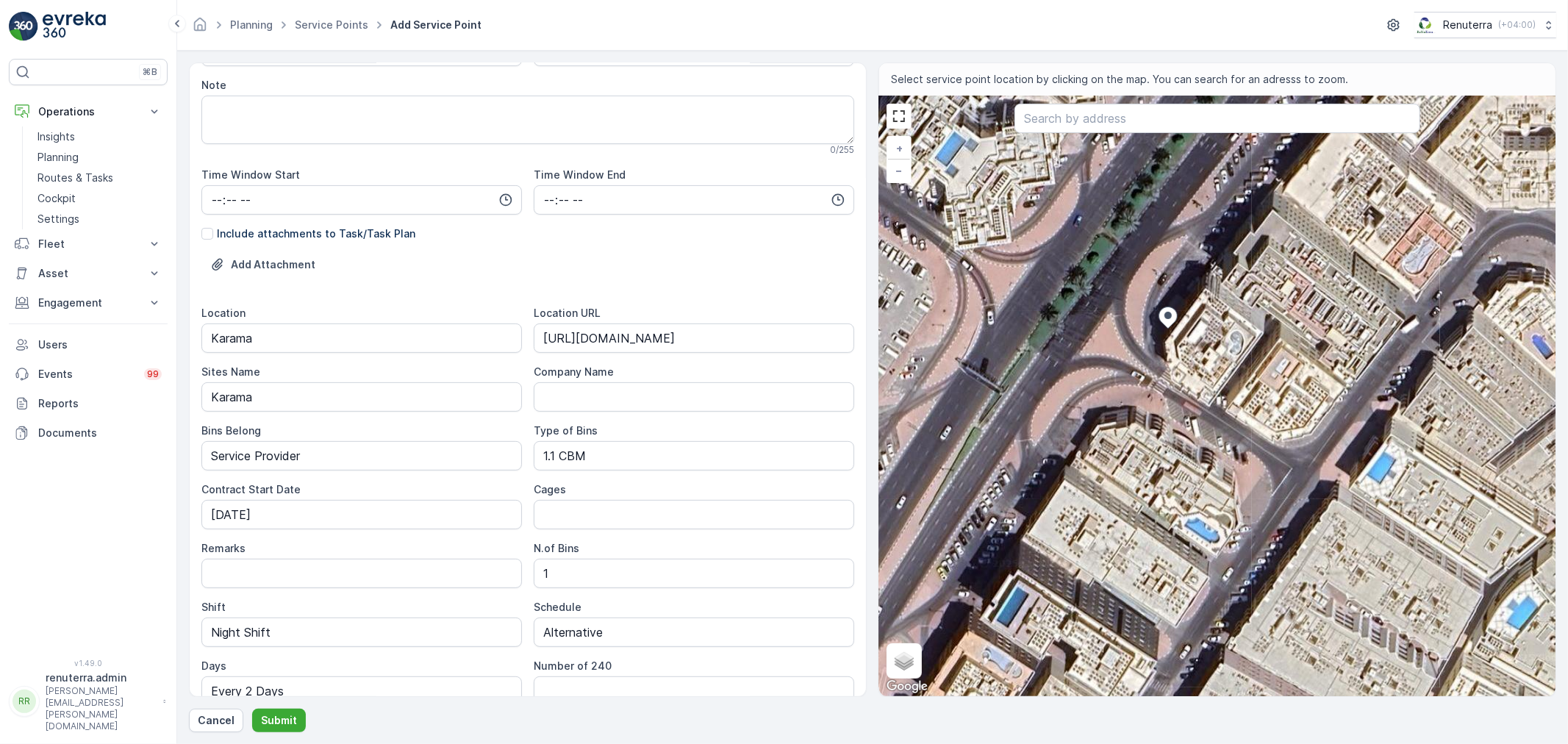
scroll to position [328, 0]
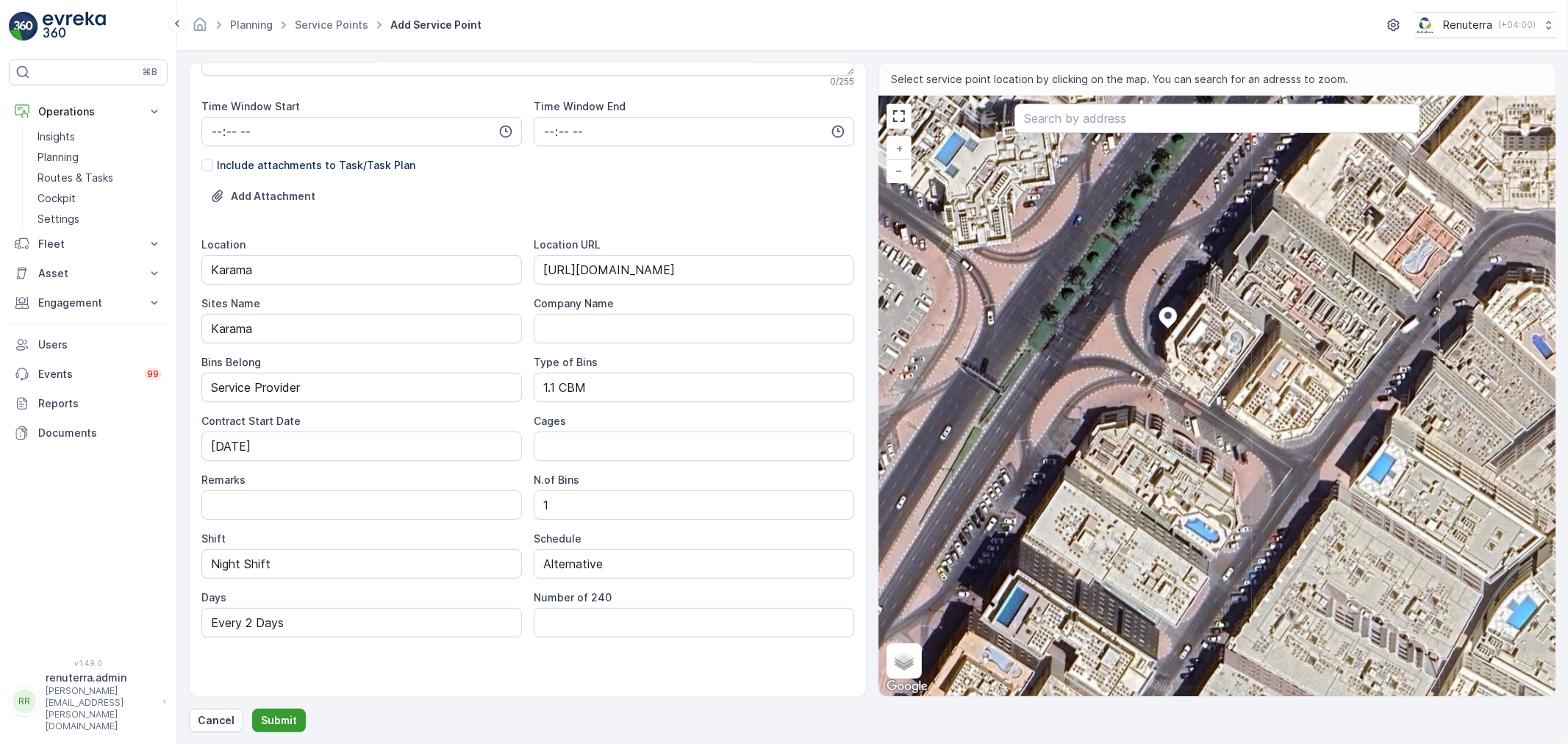
click at [281, 717] on p "Submit" at bounding box center [278, 720] width 36 height 14
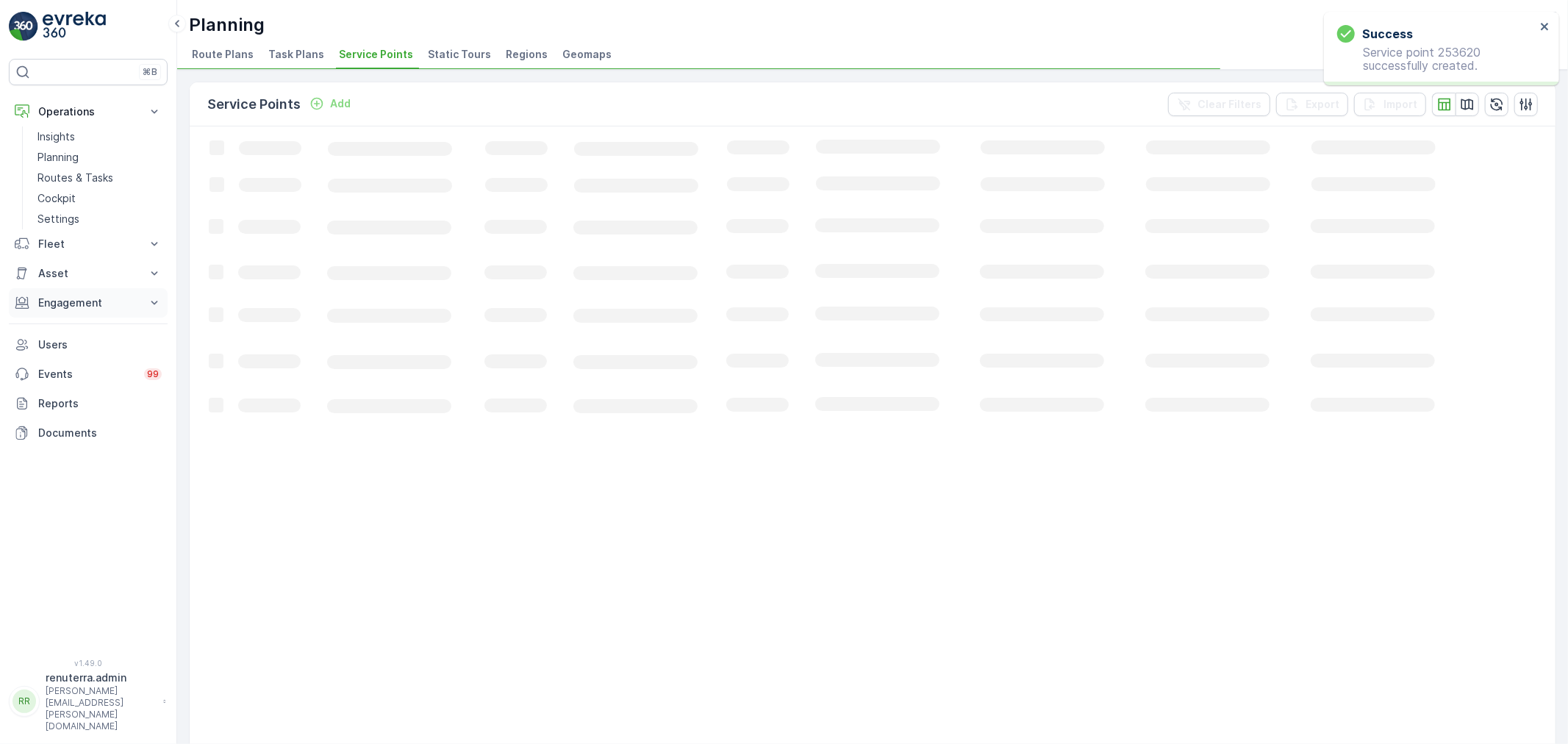
click at [109, 303] on p "Engagement" at bounding box center [88, 302] width 100 height 14
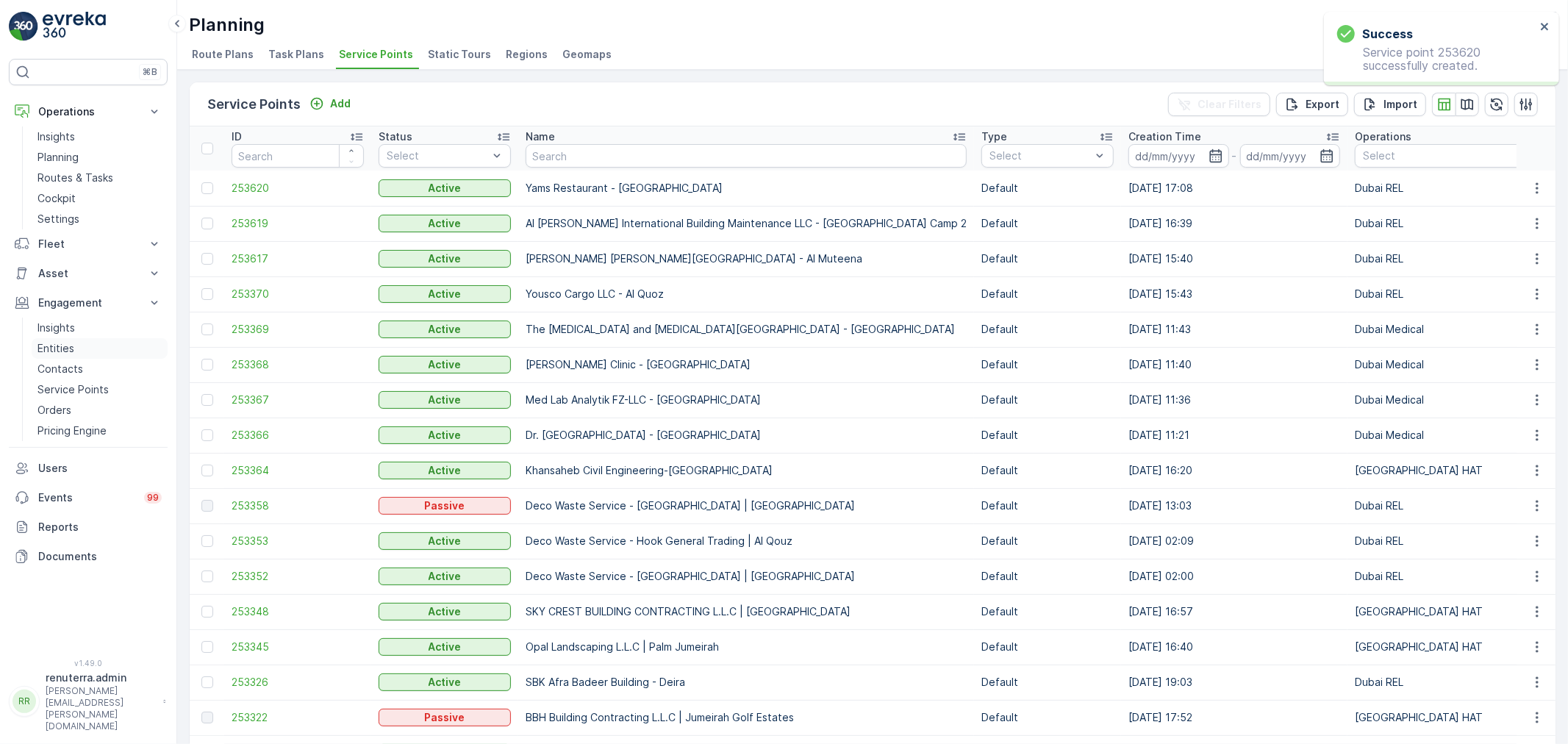
click at [74, 347] on link "Entities" at bounding box center [100, 348] width 136 height 21
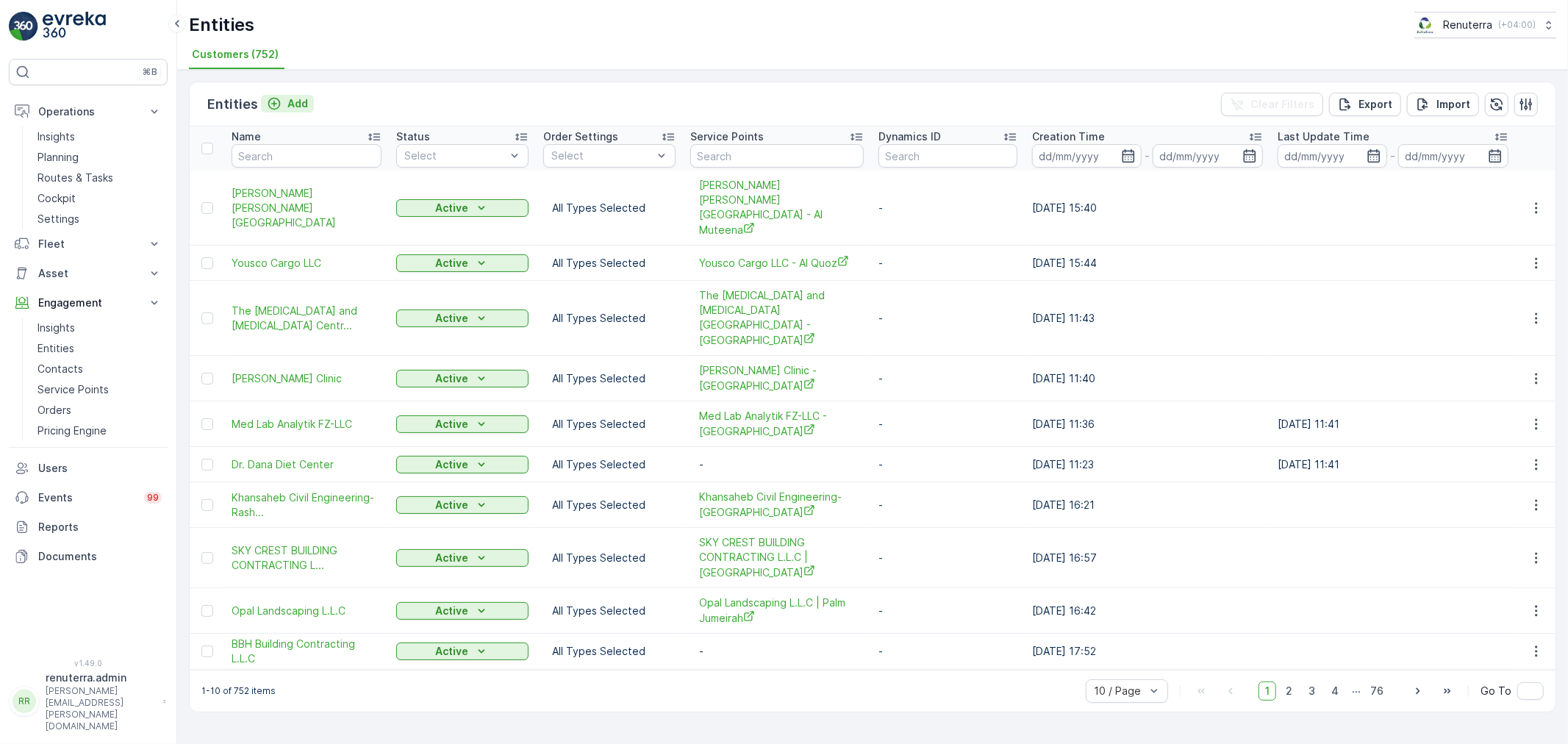
click at [299, 104] on p "Add" at bounding box center [297, 103] width 21 height 14
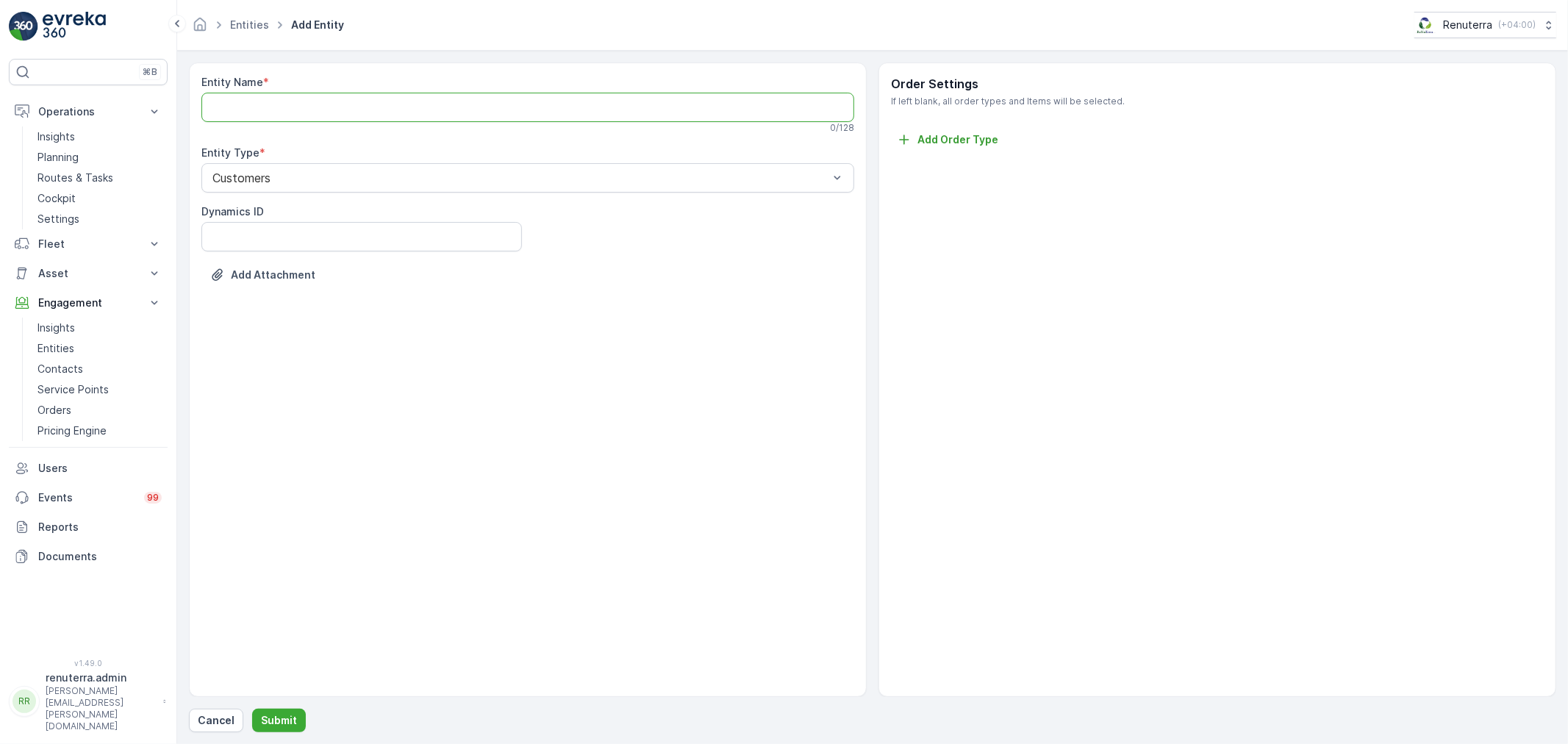
click at [292, 106] on Name "Entity Name" at bounding box center [527, 107] width 653 height 30
paste Name "Yams Restaurant - Karama"
type Name "Yams Restaurant - Karama"
click at [283, 717] on p "Submit" at bounding box center [278, 720] width 36 height 14
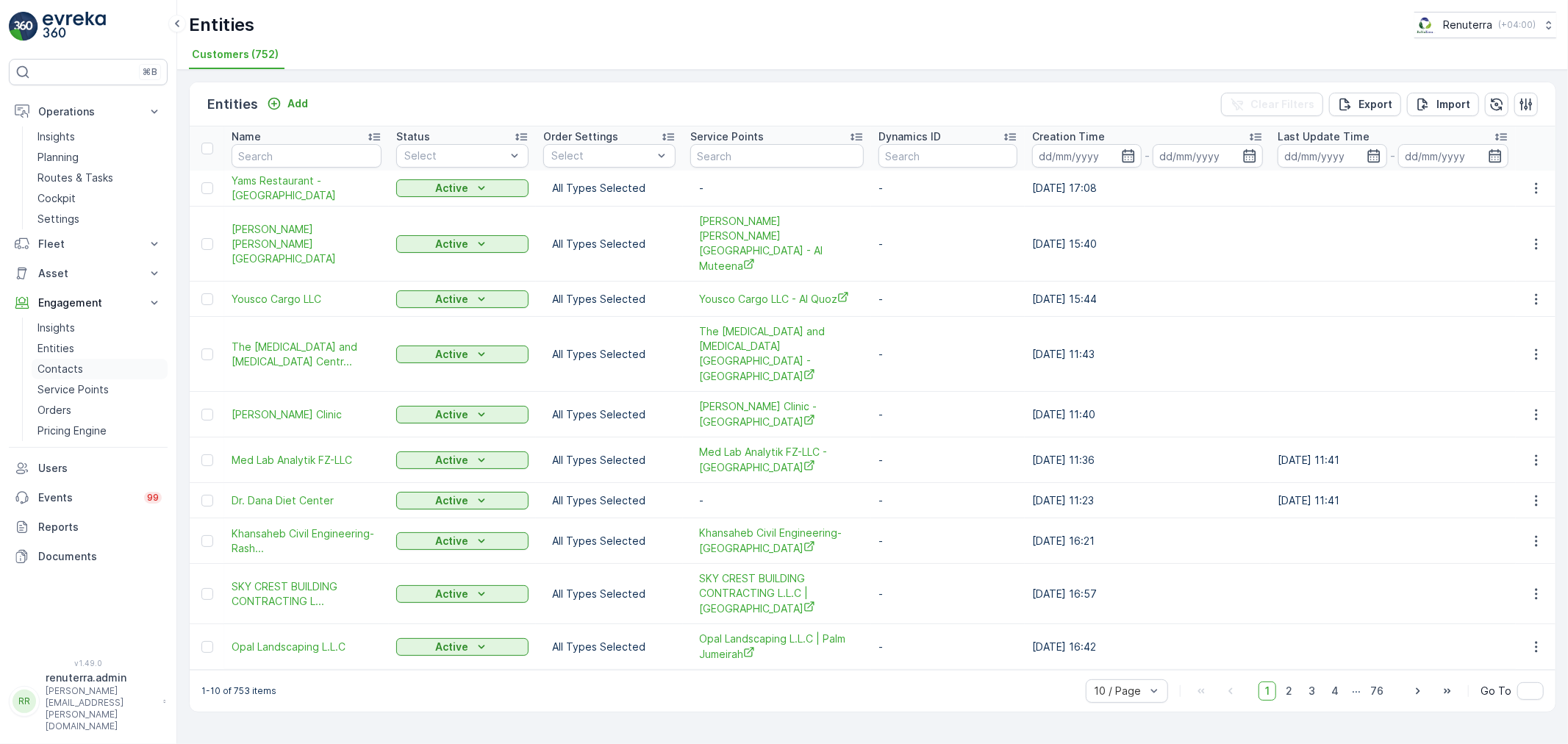
click at [63, 365] on p "Contacts" at bounding box center [60, 369] width 46 height 14
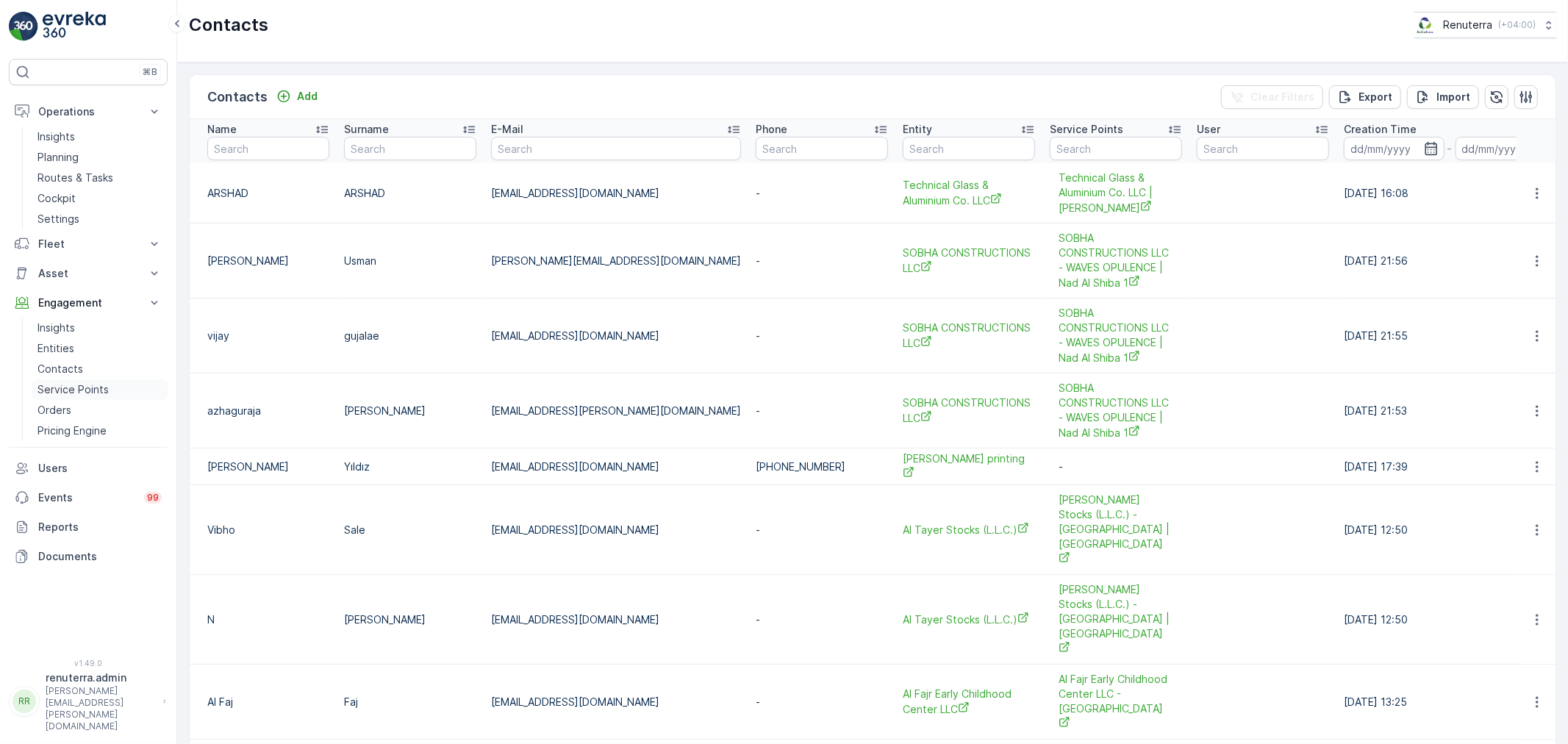
click at [67, 380] on link "Service Points" at bounding box center [100, 389] width 136 height 21
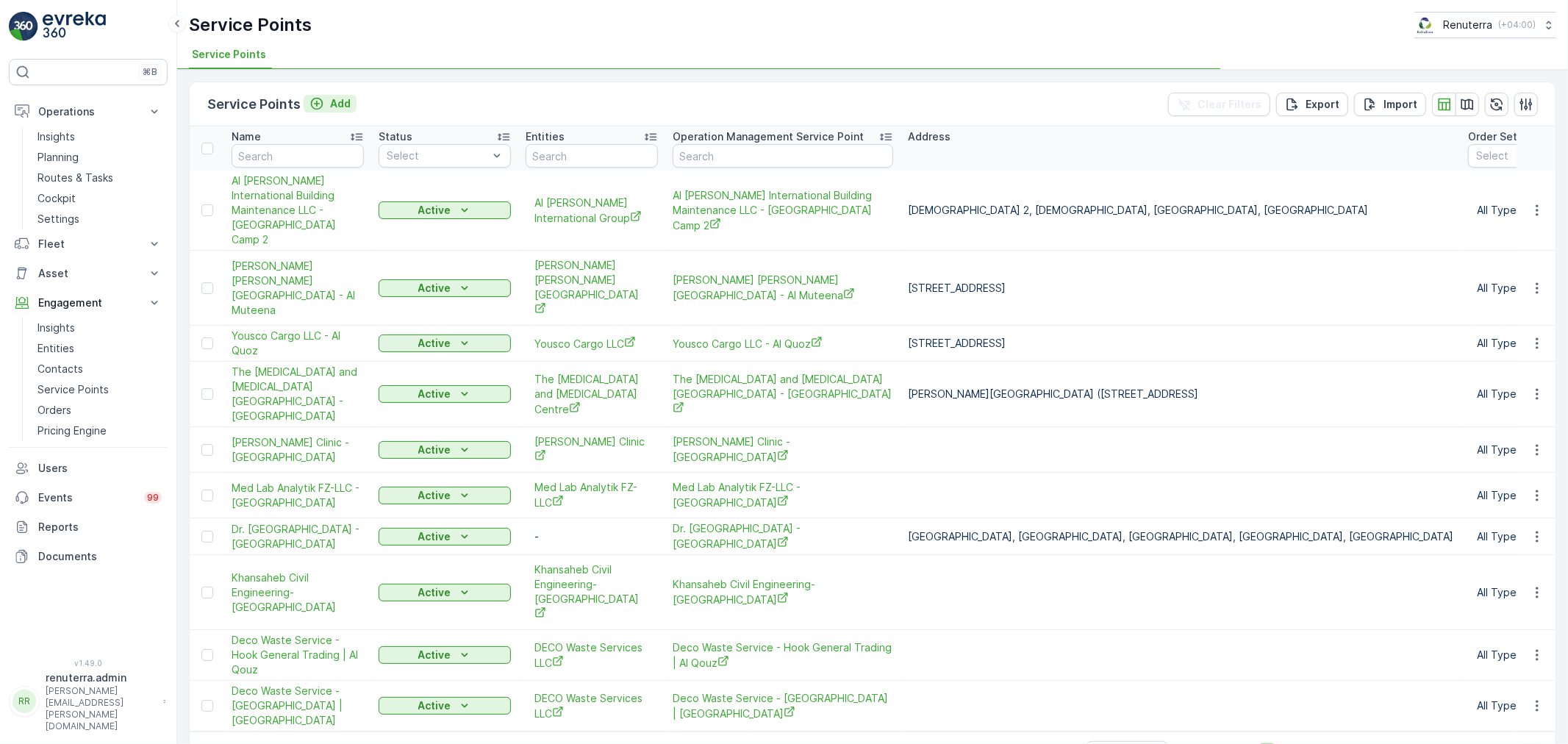
click at [337, 100] on p "Add" at bounding box center [340, 103] width 21 height 14
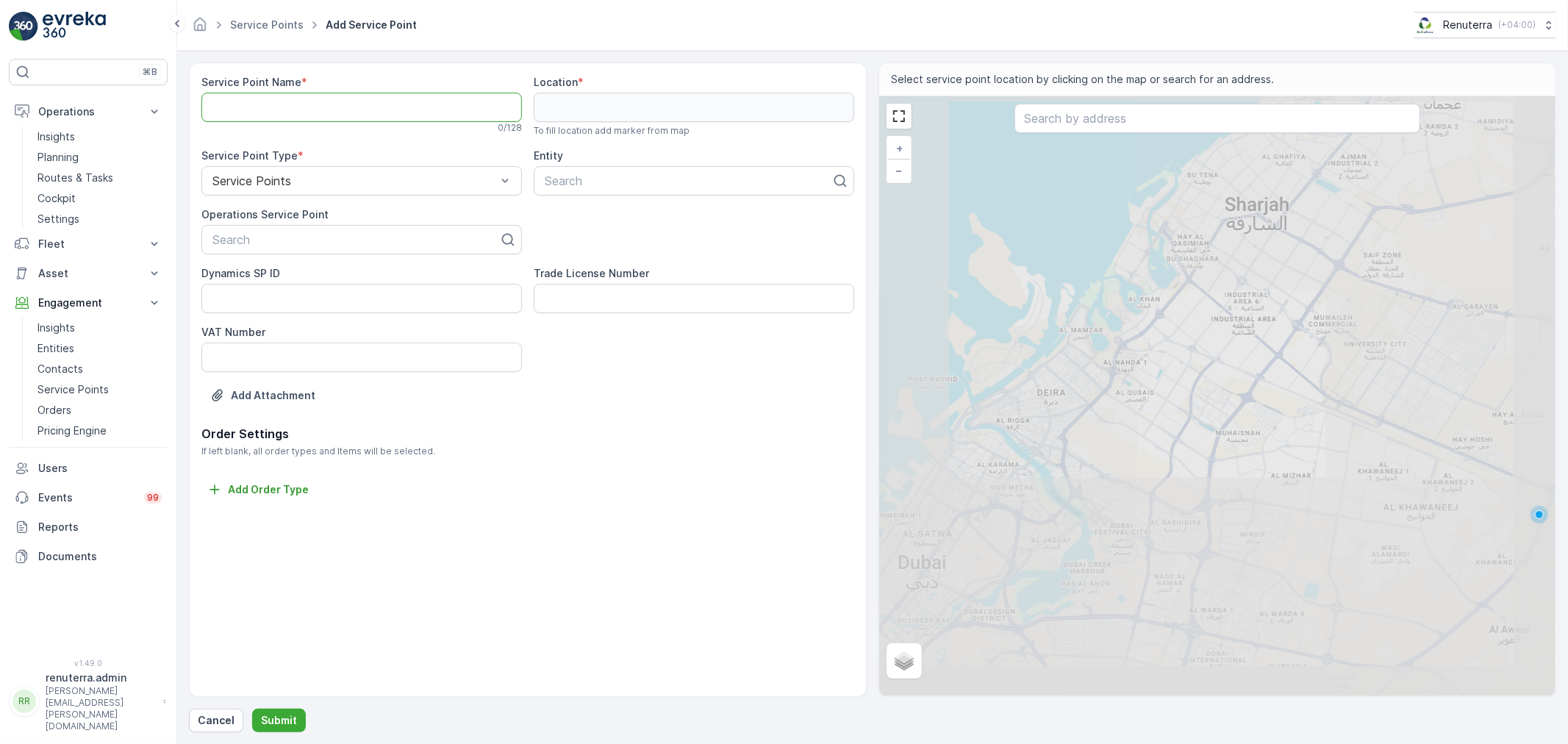
click at [329, 104] on Name "Service Point Name" at bounding box center [362, 107] width 321 height 30
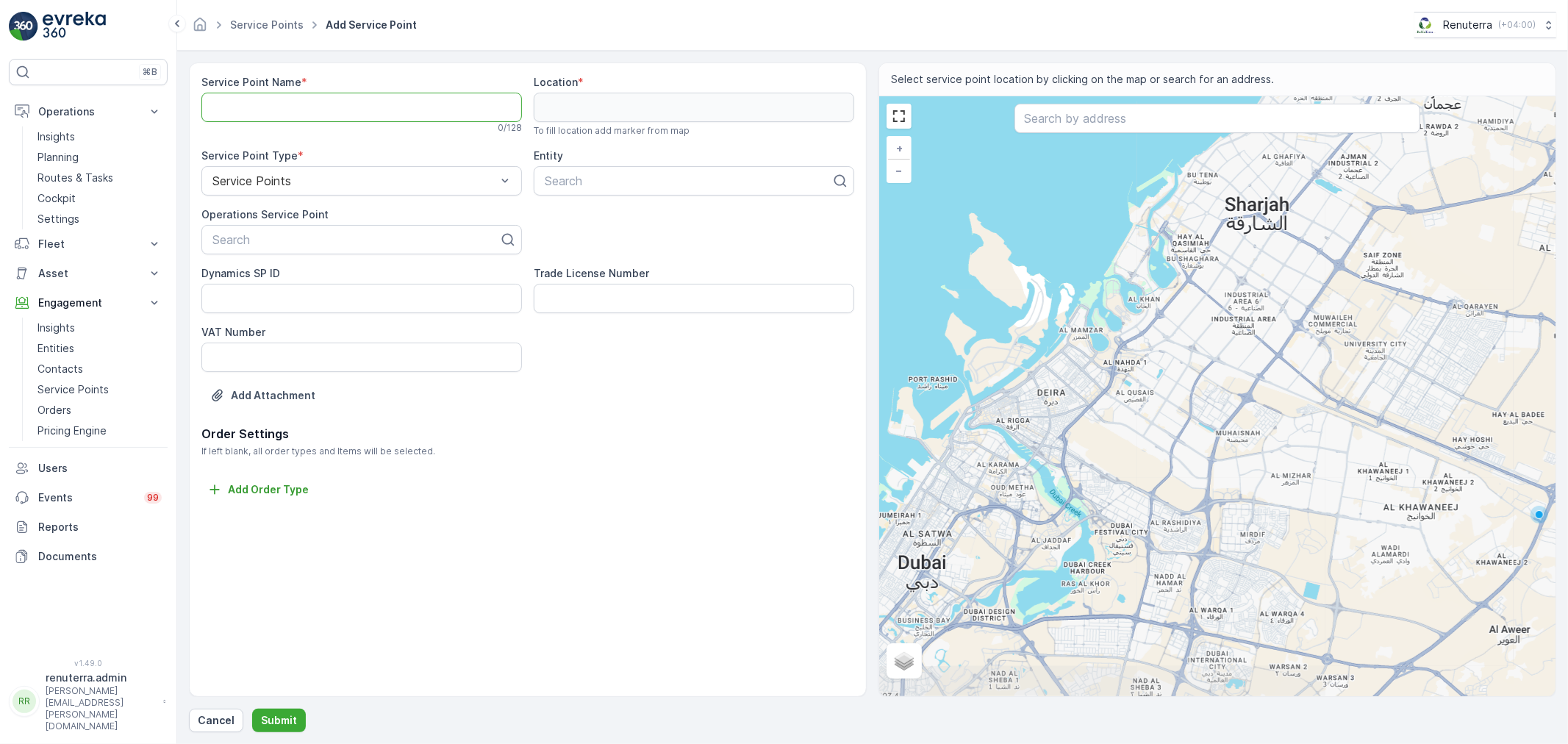
paste Name "Yams Restaurant - Karama"
type Name "Yams Restaurant - Karama"
click at [328, 236] on div at bounding box center [356, 239] width 289 height 13
paste input "Yams Restaurant - Karama"
type input "Yams Restaurant - Karama"
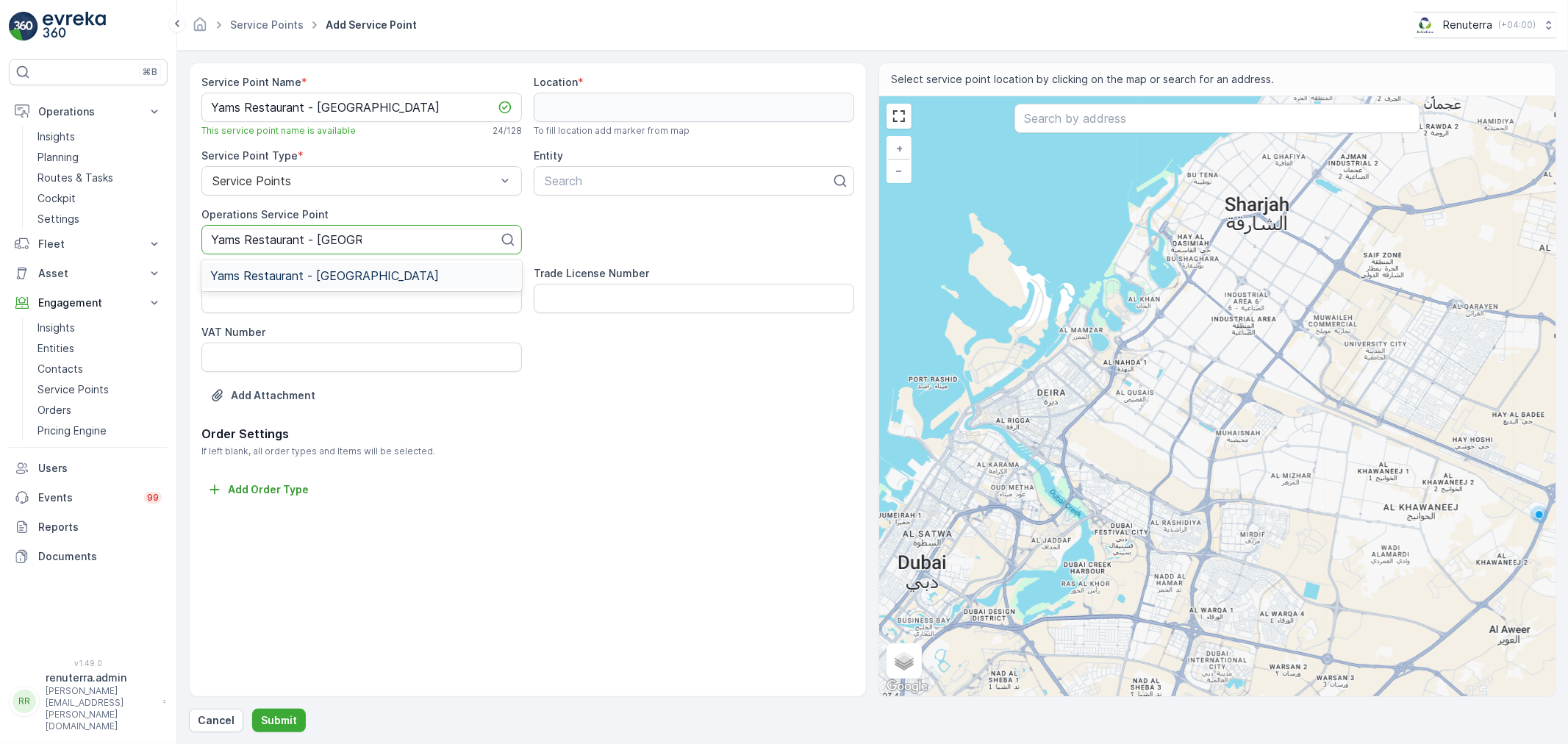
click at [314, 269] on span "Yams Restaurant - Karama" at bounding box center [324, 275] width 229 height 13
click at [626, 185] on div at bounding box center [688, 180] width 289 height 13
type input "ya"
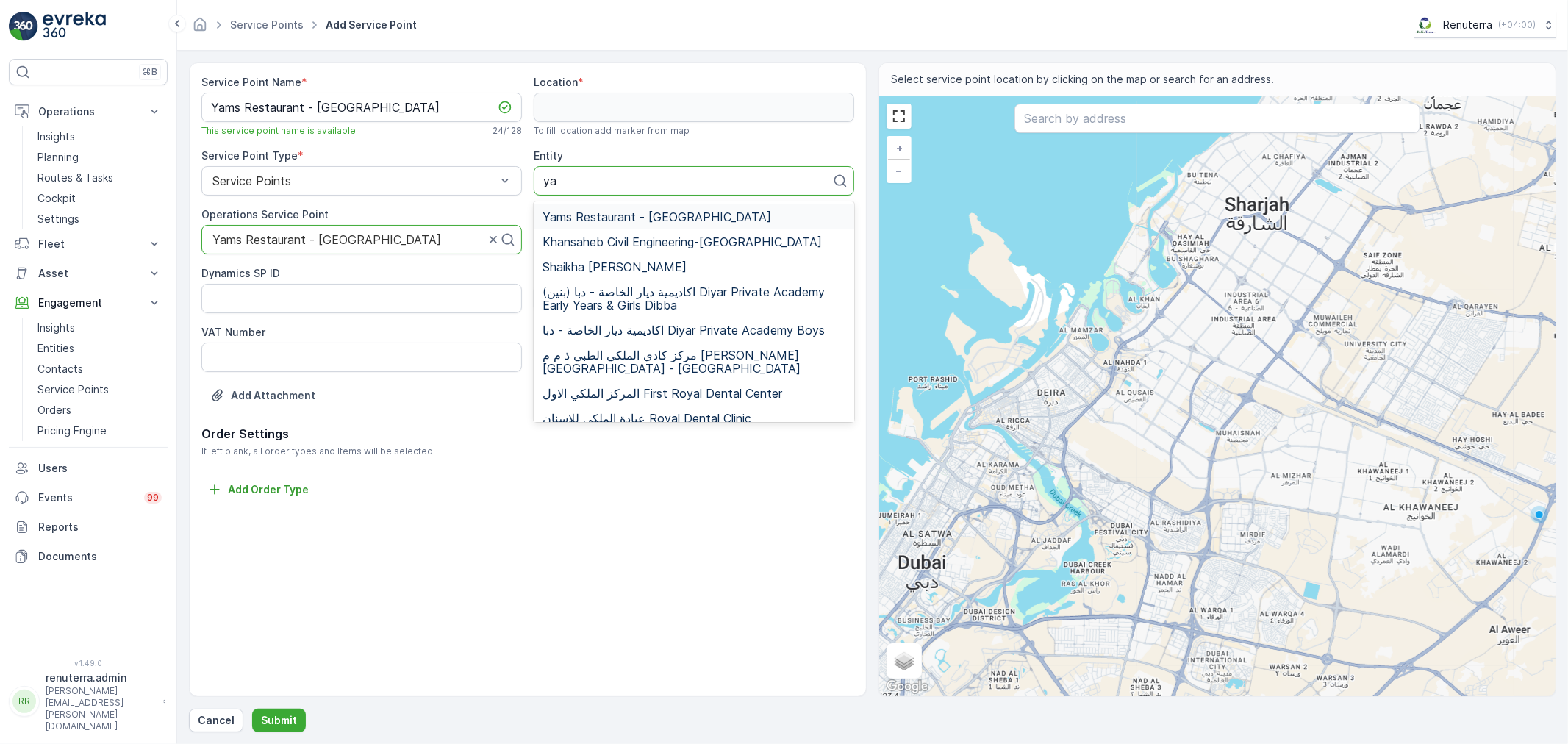
click at [637, 215] on span "Yams Restaurant - Karama" at bounding box center [656, 217] width 229 height 13
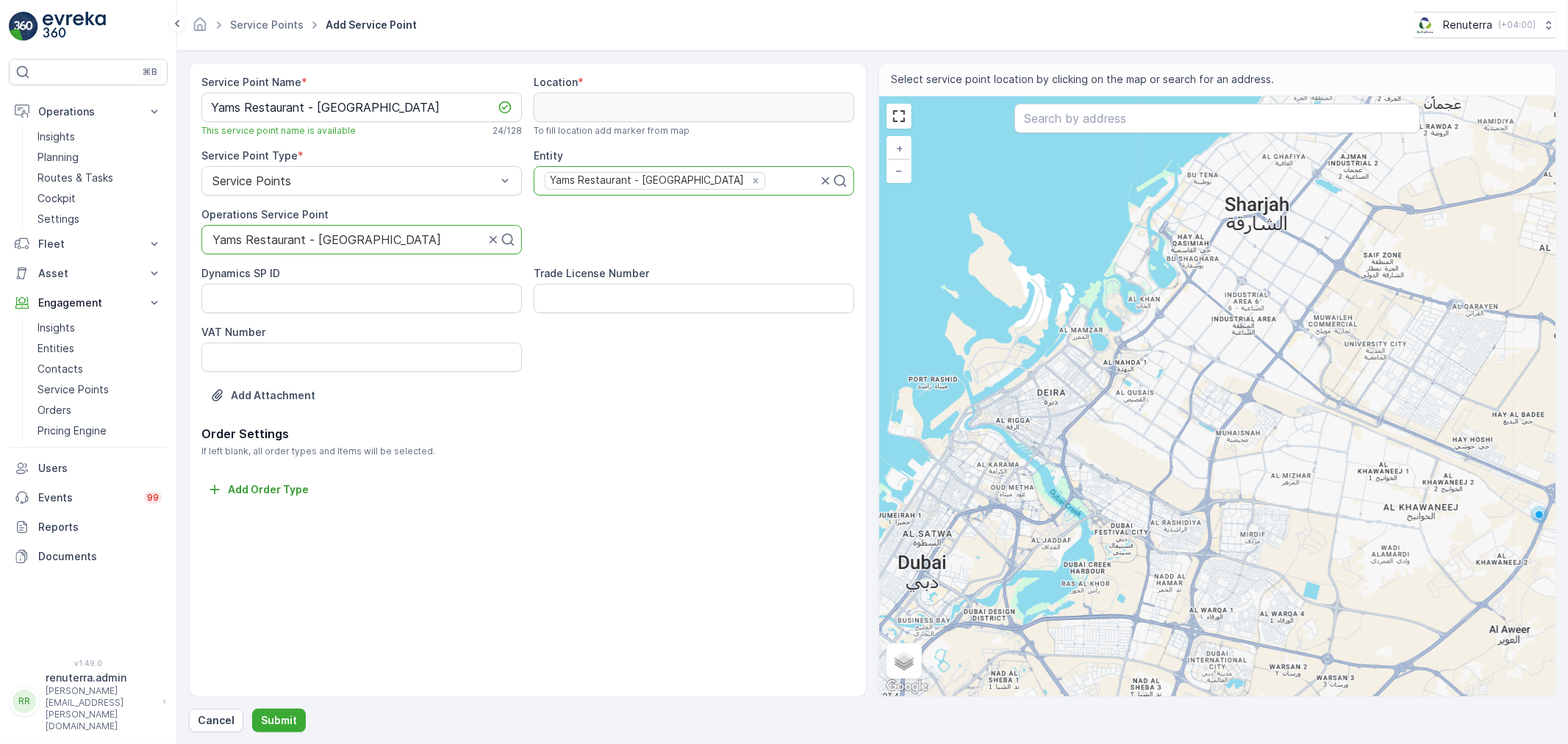
click at [653, 419] on div "Add Attachment" at bounding box center [527, 404] width 653 height 41
click at [1187, 125] on input "text" at bounding box center [1217, 118] width 406 height 30
paste input "YAMS RESTAURANT"
type input "YAMS RESTAURANT"
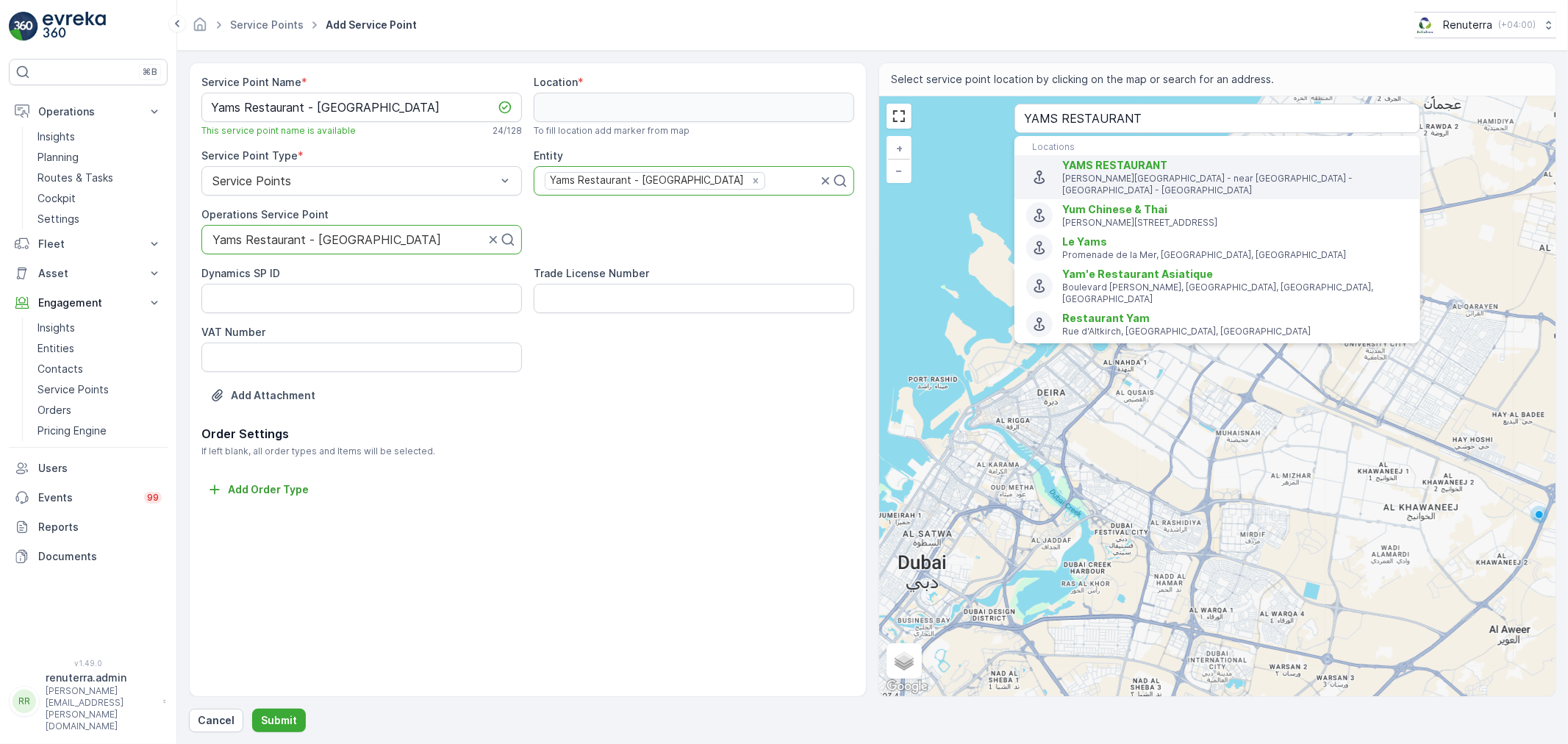
click at [1159, 169] on span "YAMS RESTAURANT" at bounding box center [1114, 165] width 105 height 12
type input "25.2570594,55.3062436"
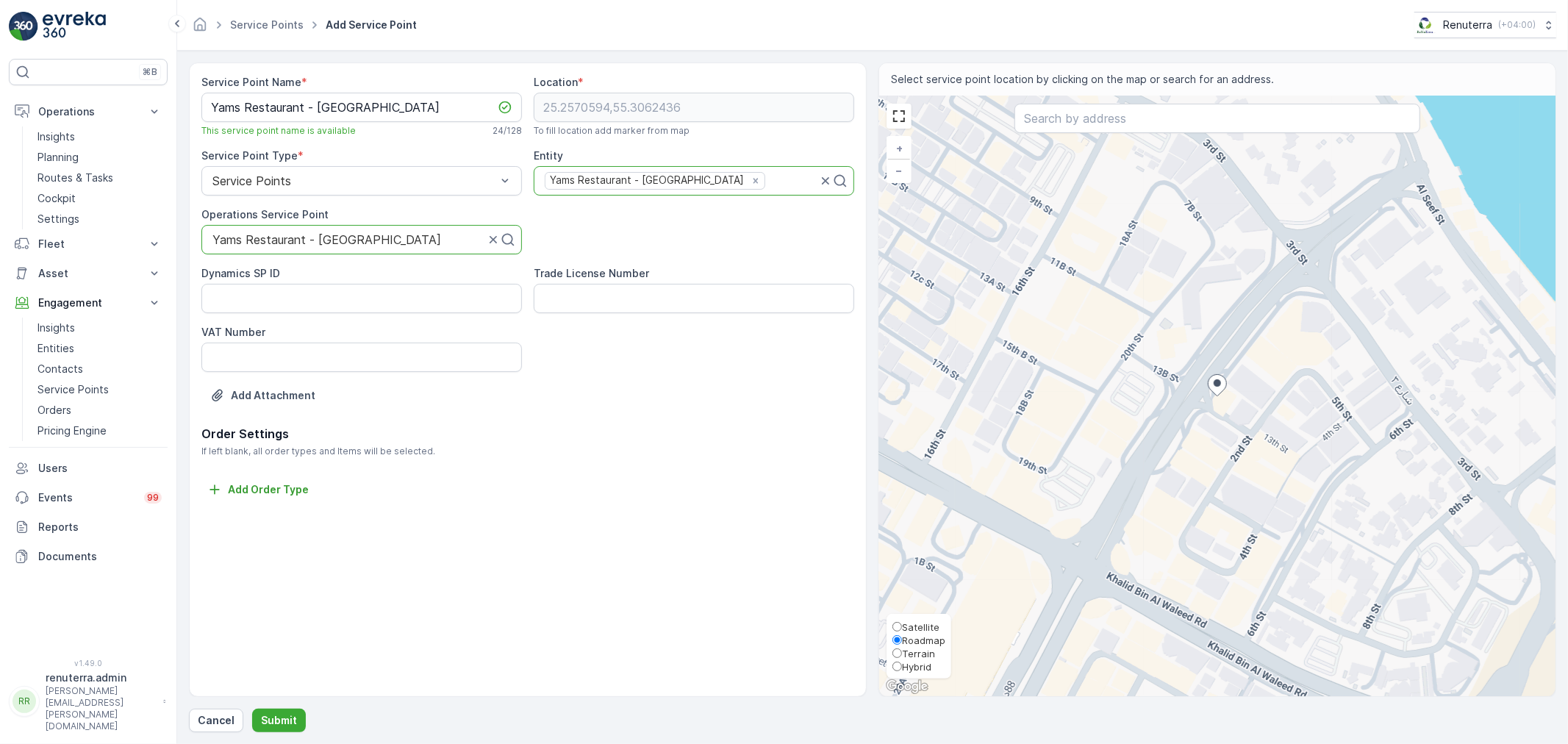
click at [915, 622] on span "Satellite" at bounding box center [920, 627] width 37 height 11
click at [902, 622] on input "Satellite" at bounding box center [897, 627] width 10 height 10
radio input "true"
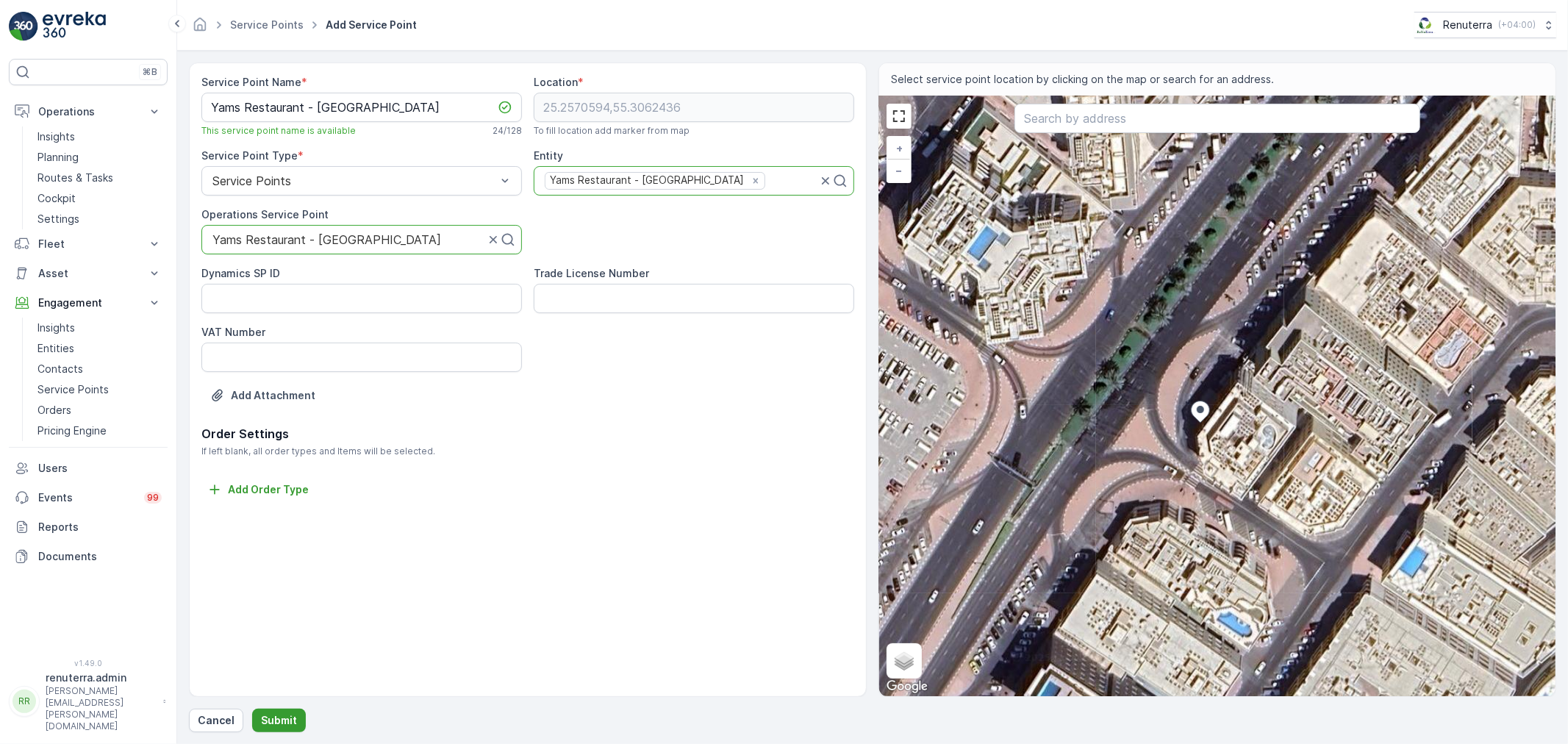
click at [269, 716] on p "Submit" at bounding box center [278, 720] width 36 height 14
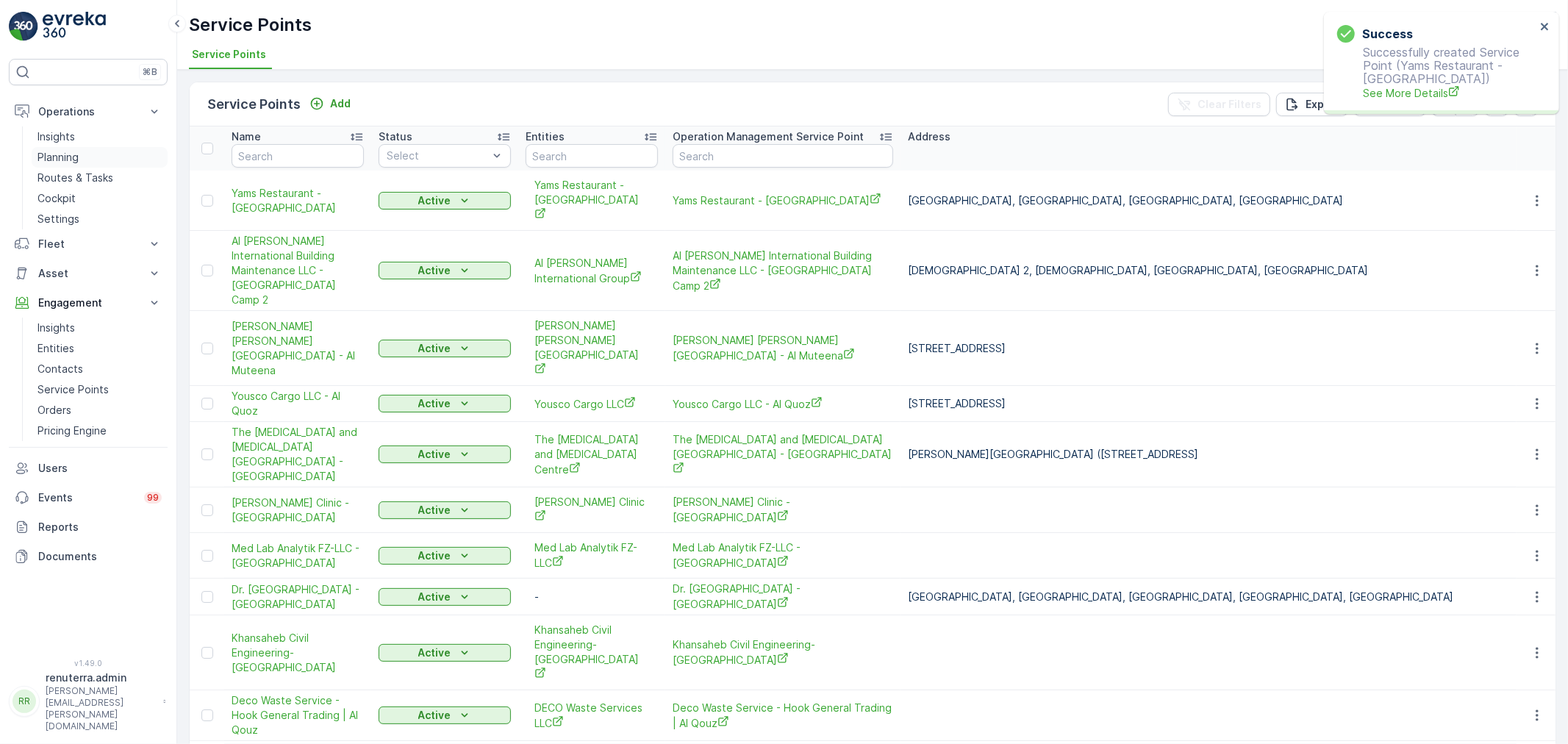
click at [68, 153] on p "Planning" at bounding box center [58, 157] width 41 height 14
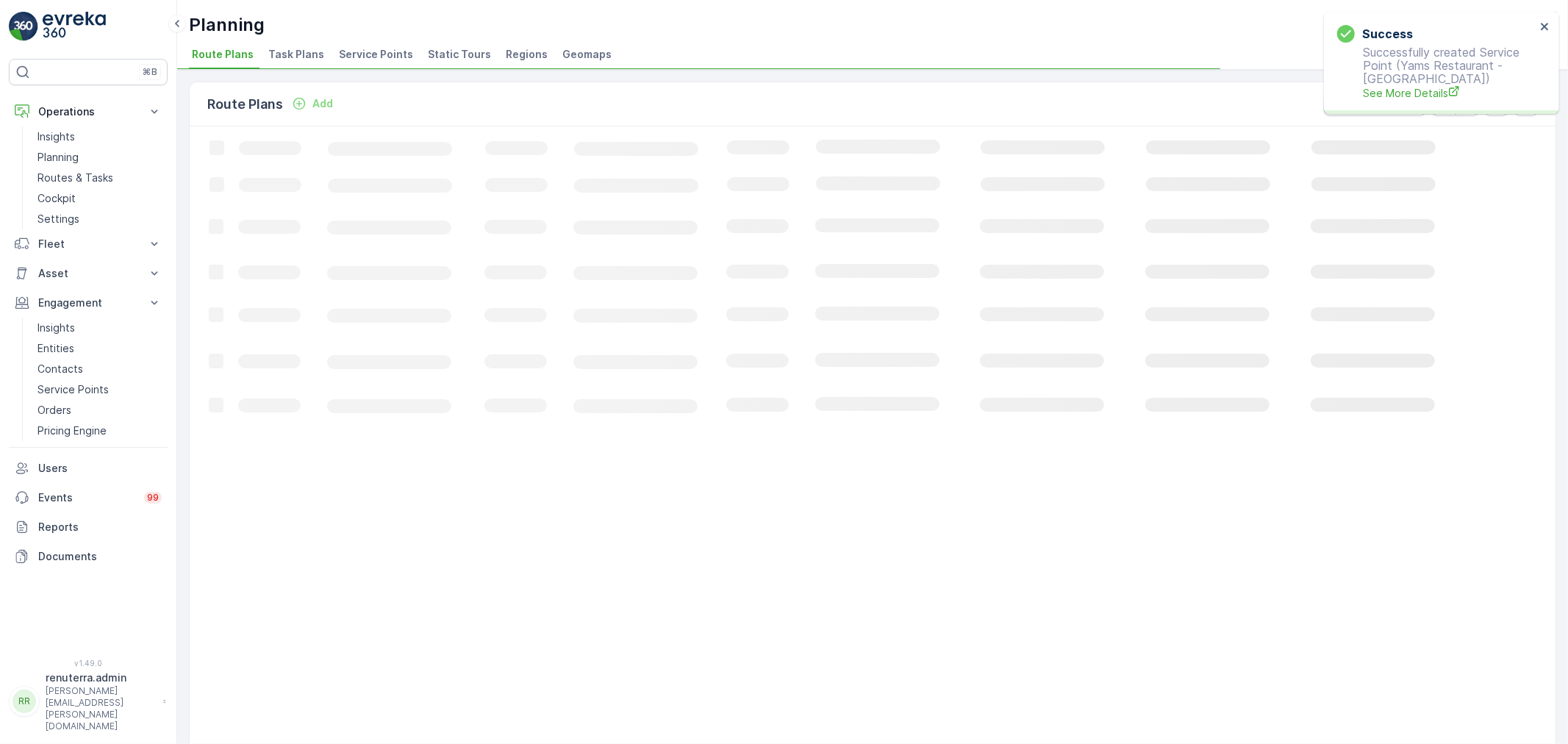
click at [371, 53] on span "Service Points" at bounding box center [376, 54] width 74 height 14
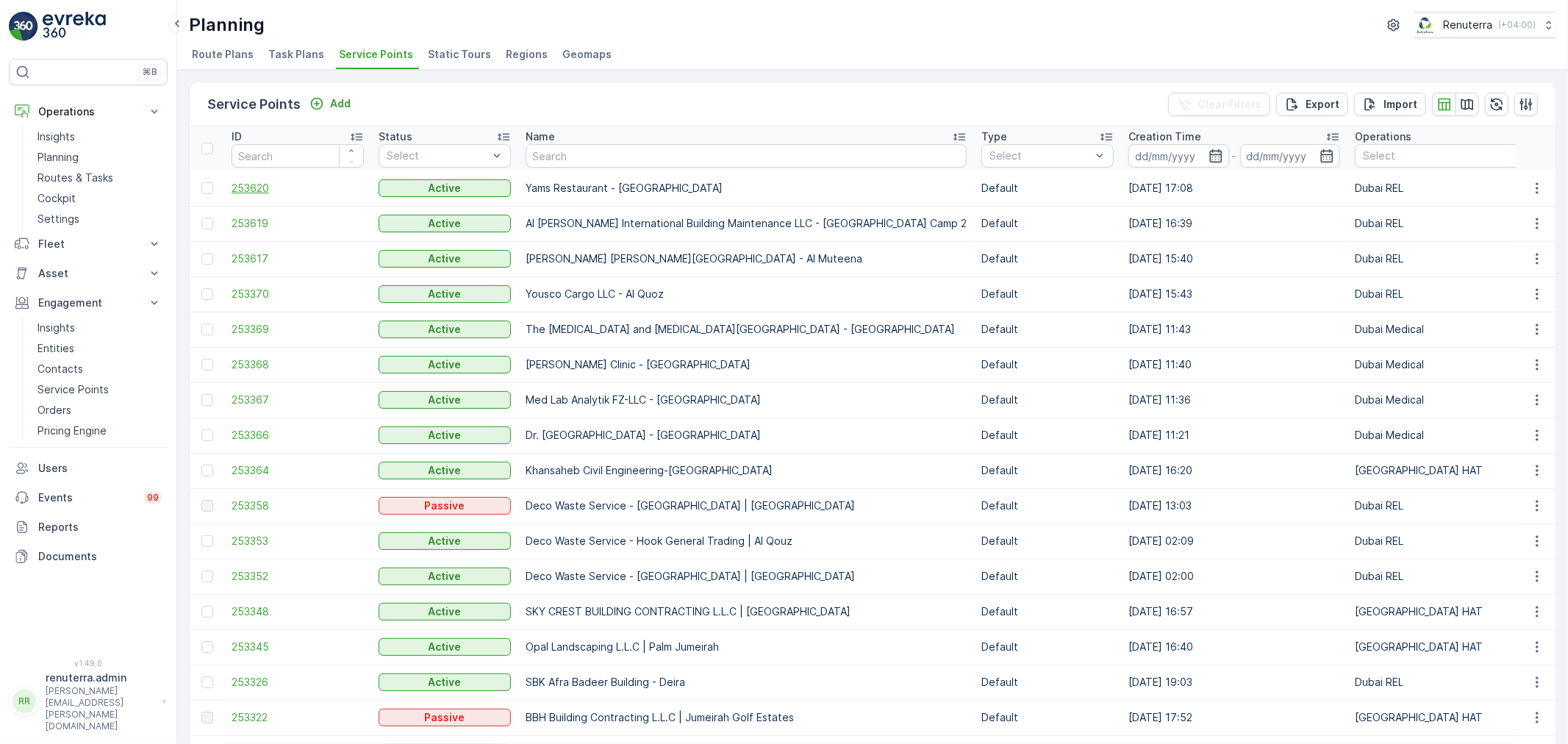
click at [266, 187] on span "253620" at bounding box center [298, 188] width 132 height 14
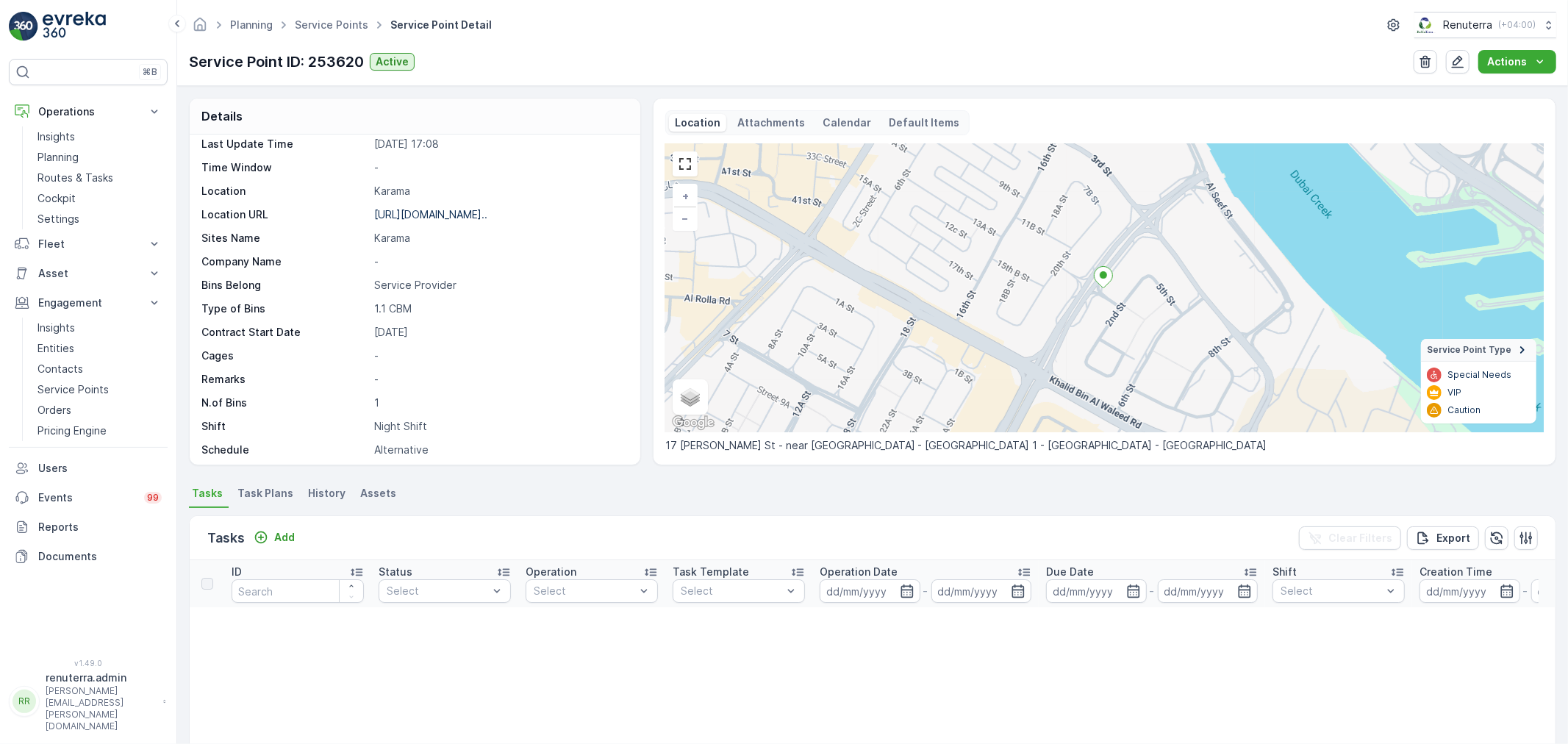
scroll to position [163, 0]
click at [269, 492] on span "Task Plans" at bounding box center [266, 493] width 56 height 14
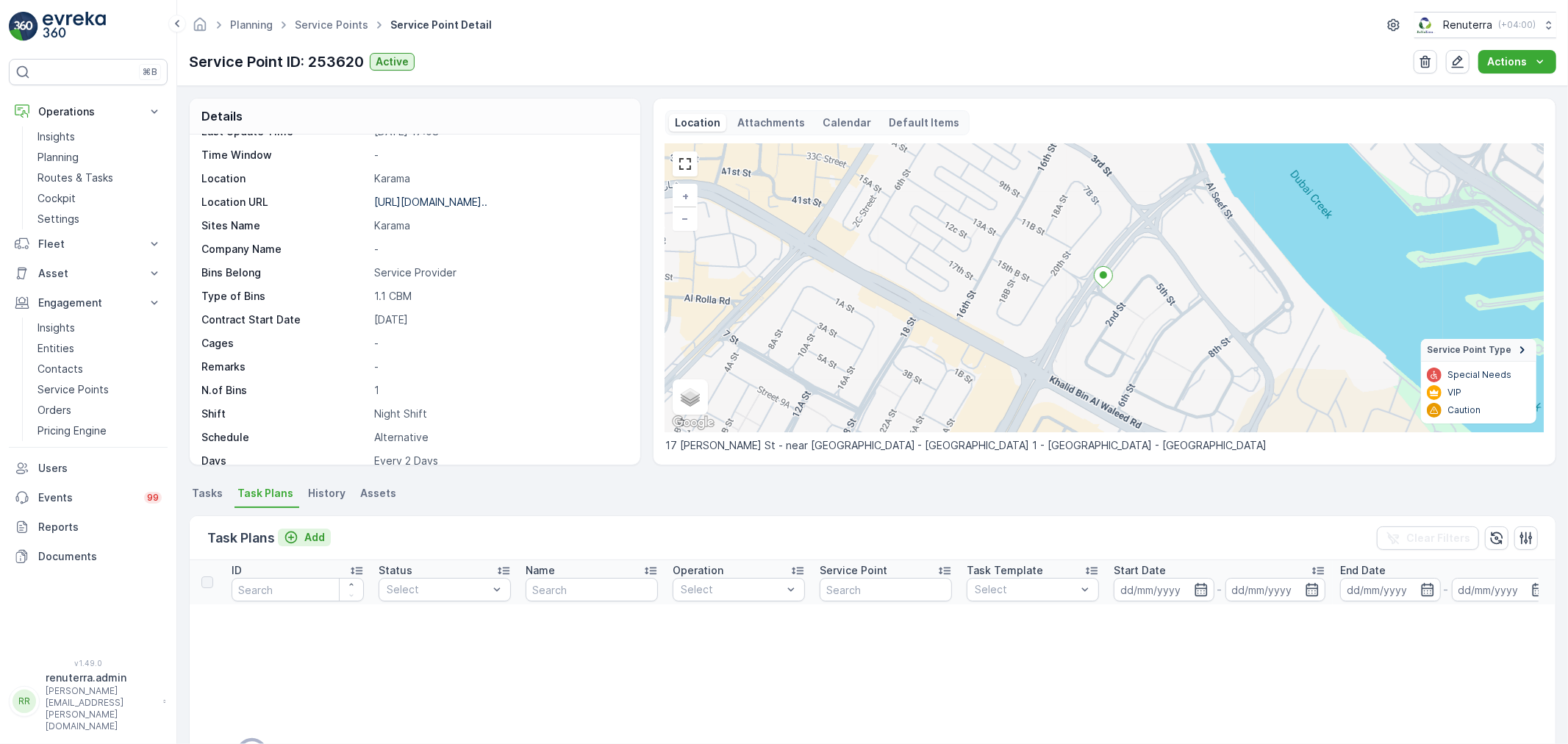
click at [318, 532] on p "Add" at bounding box center [315, 537] width 21 height 14
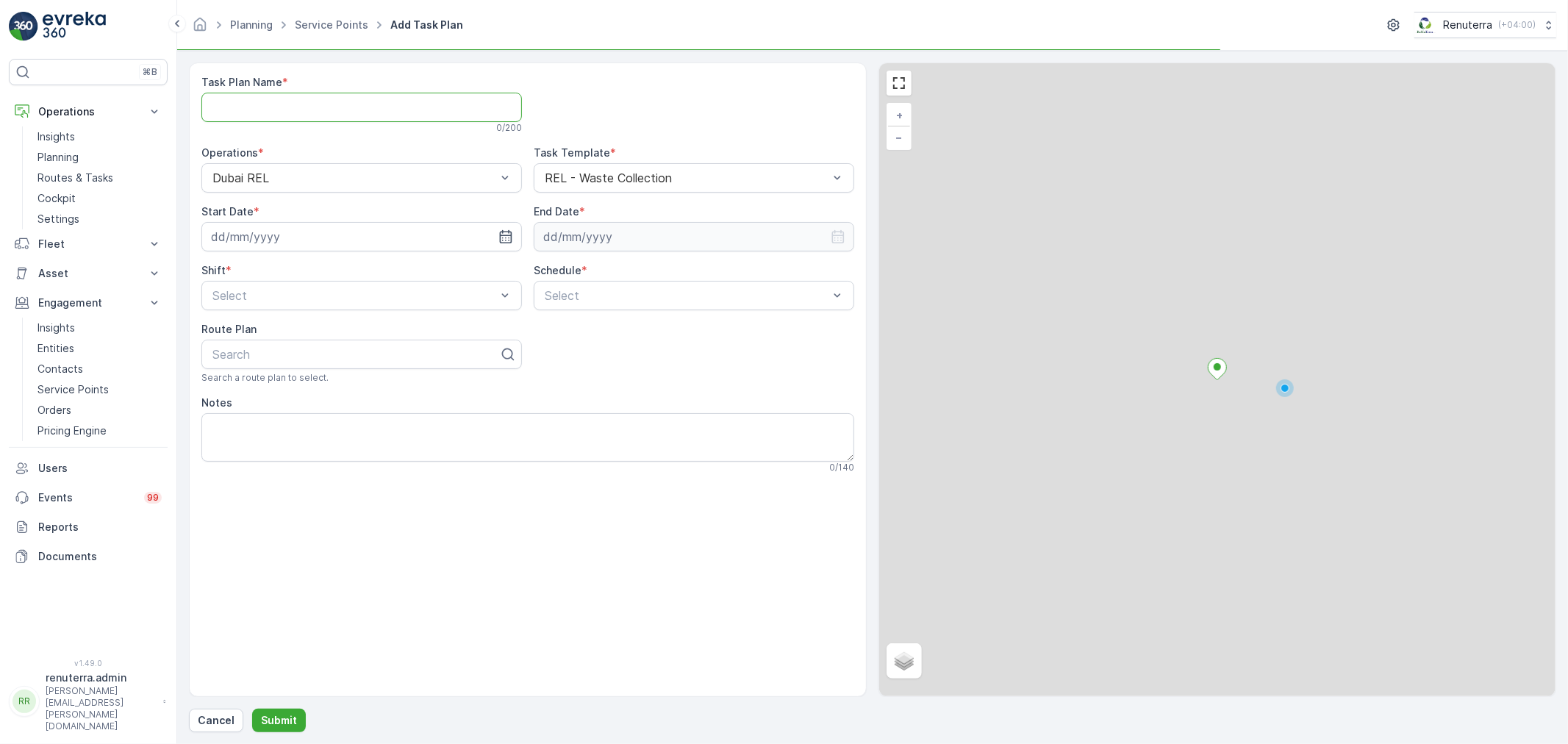
click at [369, 106] on Name "Task Plan Name" at bounding box center [362, 107] width 321 height 30
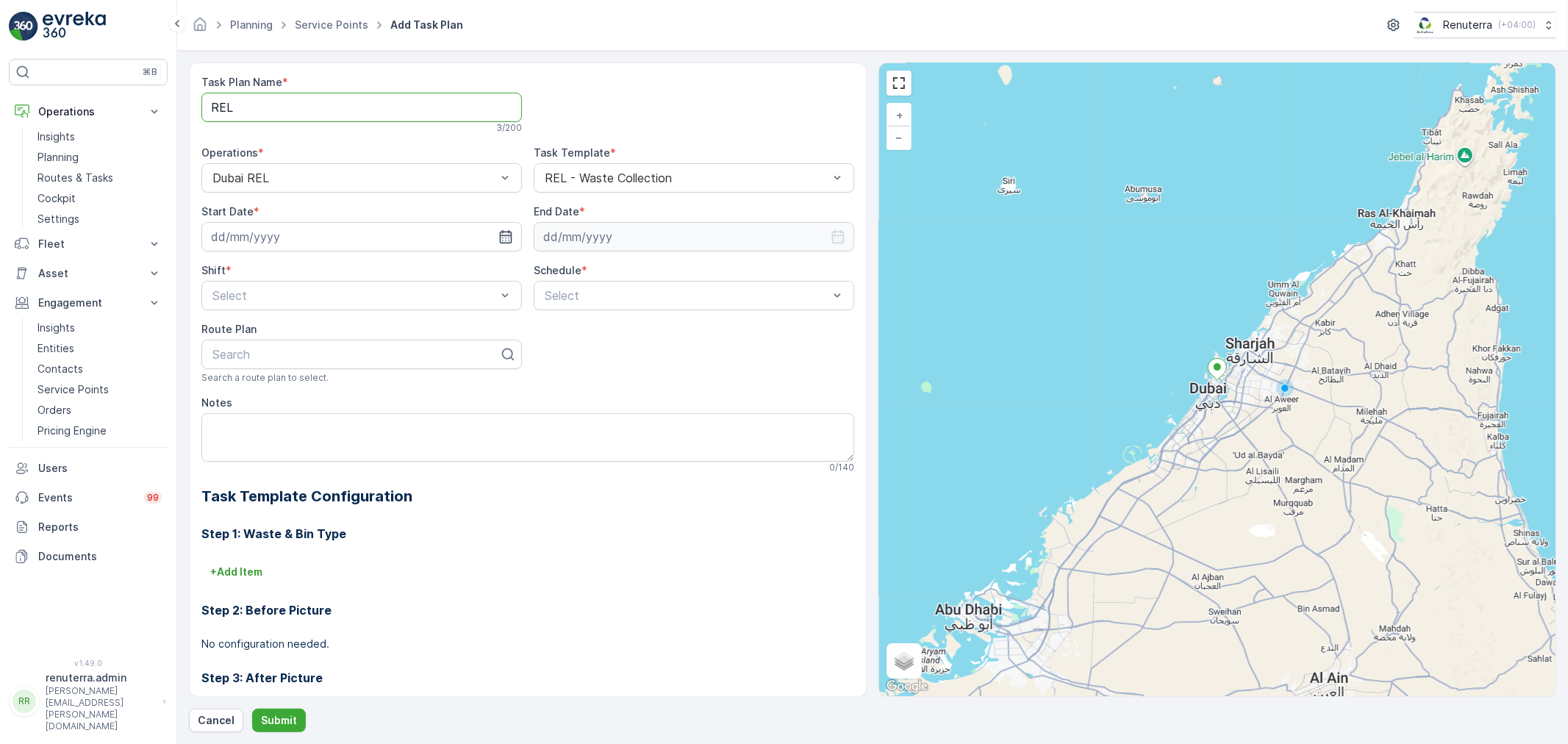
type Name "REL003"
click at [501, 230] on icon "button" at bounding box center [505, 236] width 14 height 14
click at [248, 322] on div "1" at bounding box center [252, 330] width 24 height 24
type input "[DATE]"
click at [692, 243] on input at bounding box center [694, 236] width 321 height 30
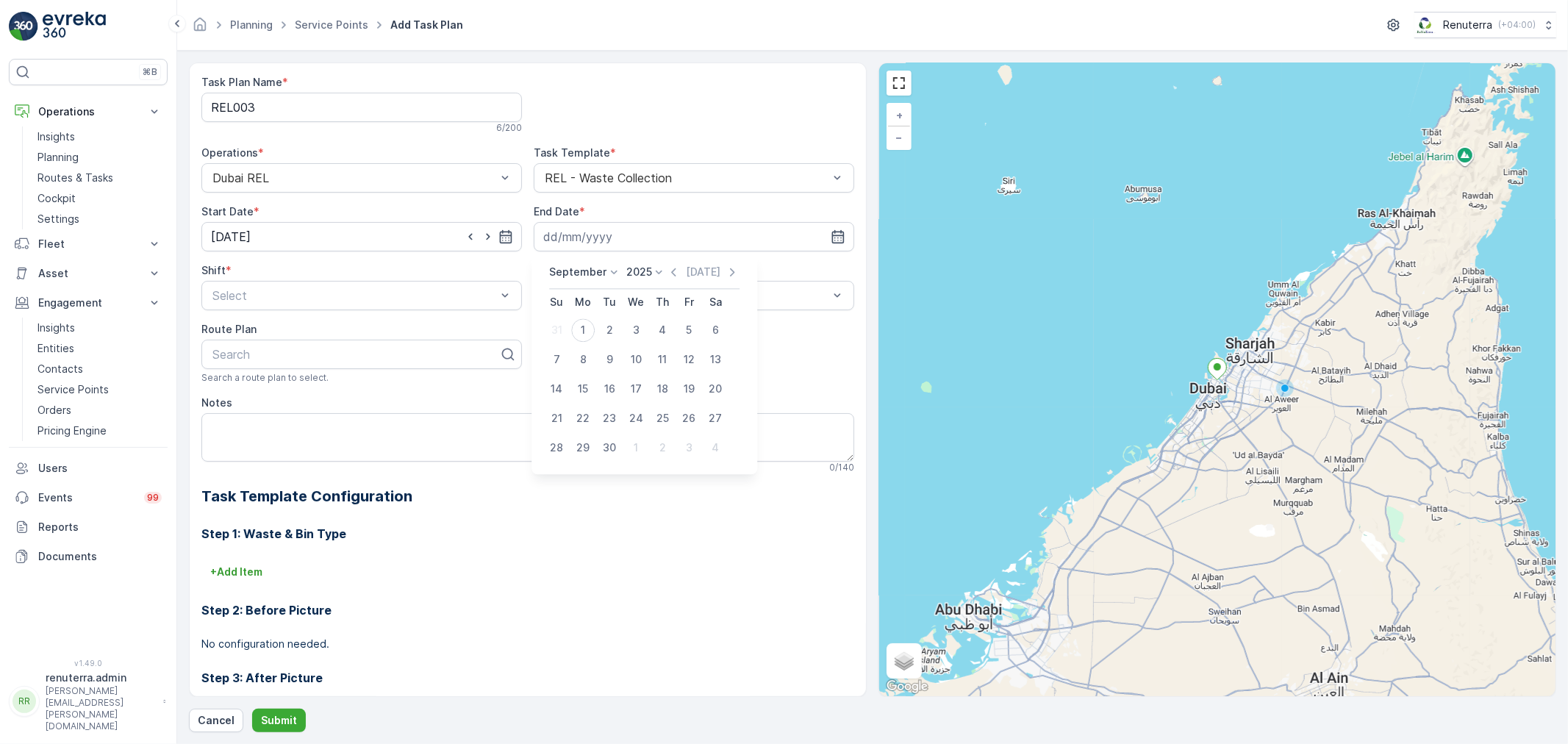
click at [568, 274] on p "September" at bounding box center [577, 271] width 57 height 14
click at [580, 407] on span "December" at bounding box center [583, 407] width 52 height 14
click at [647, 263] on div "December 2025 Today Su Mo Tu We Th Fr Sa 30 1 2 3 4 5 6 7 8 9 10 11 12 13 14 15…" at bounding box center [642, 363] width 221 height 221
click at [643, 269] on div "2025 2020 2021 2022 2023 2024 2025 2026 2027 2028 2029 2030" at bounding box center [642, 271] width 40 height 14
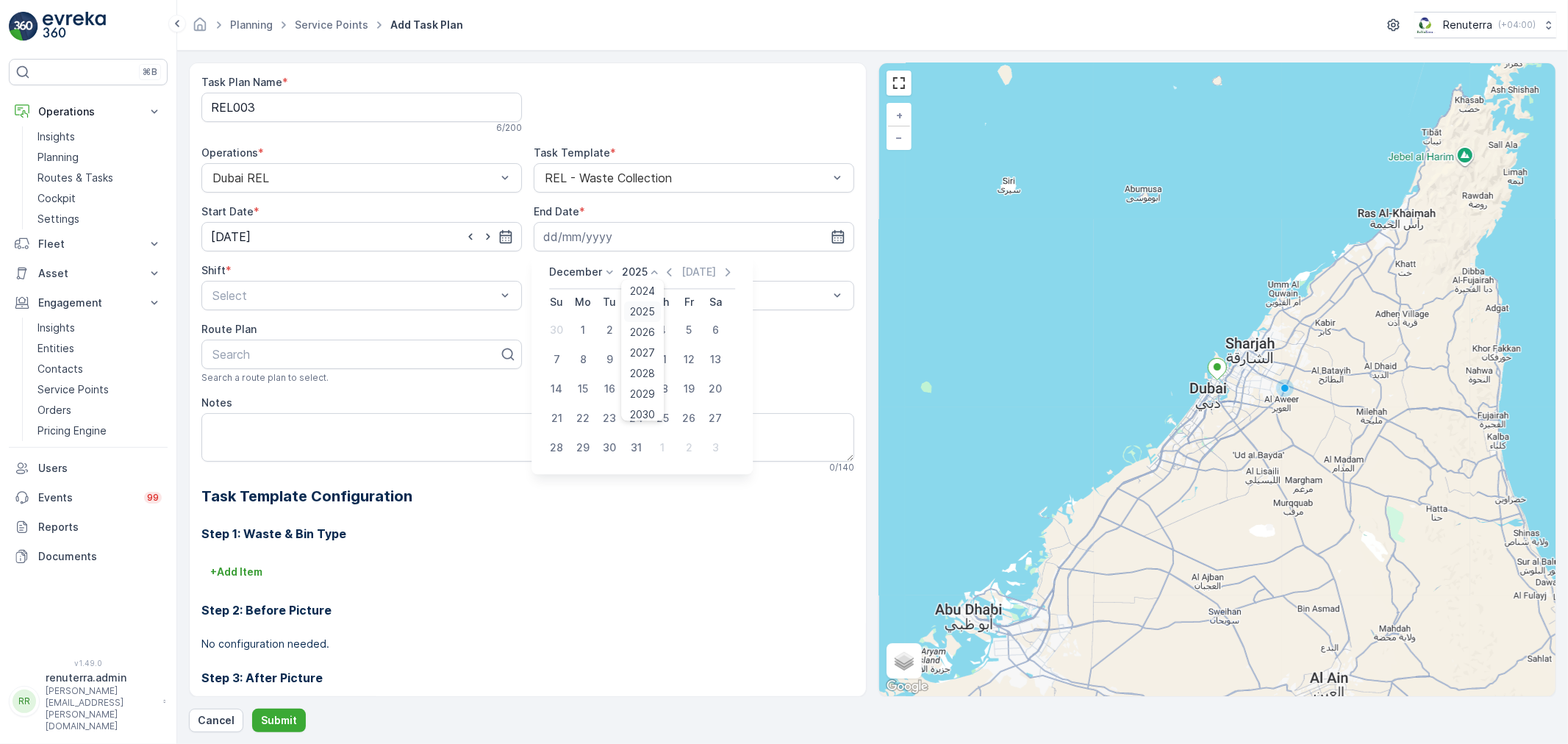
scroll to position [90, 0]
click at [643, 326] on span "2026" at bounding box center [643, 325] width 25 height 14
click at [665, 443] on div "31" at bounding box center [662, 448] width 24 height 24
type input "31.12.2026"
click at [342, 299] on div at bounding box center [354, 295] width 286 height 13
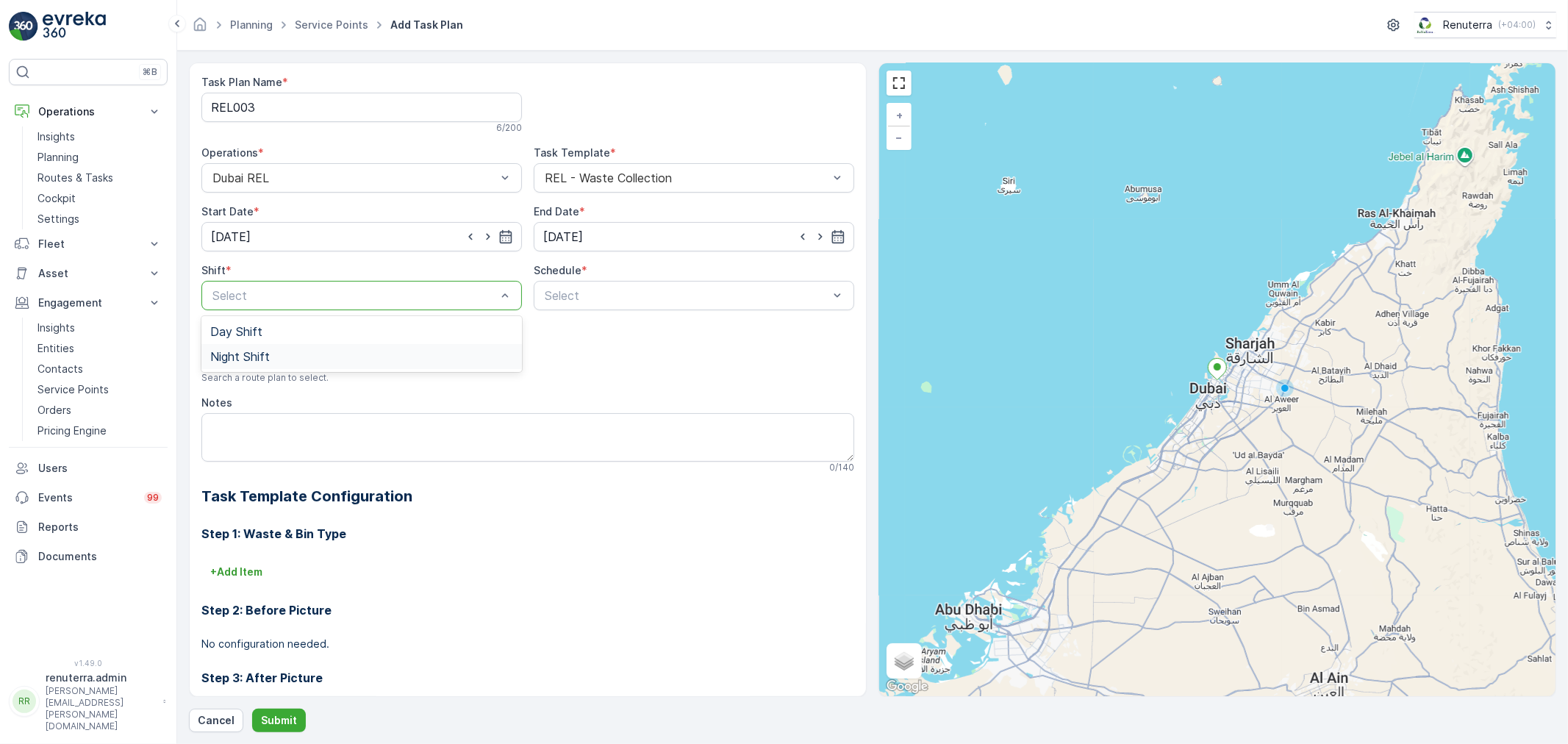
click at [273, 361] on div "Night Shift" at bounding box center [362, 356] width 303 height 13
click at [621, 302] on div at bounding box center [686, 295] width 286 height 13
click at [566, 333] on span "Daily" at bounding box center [555, 331] width 27 height 13
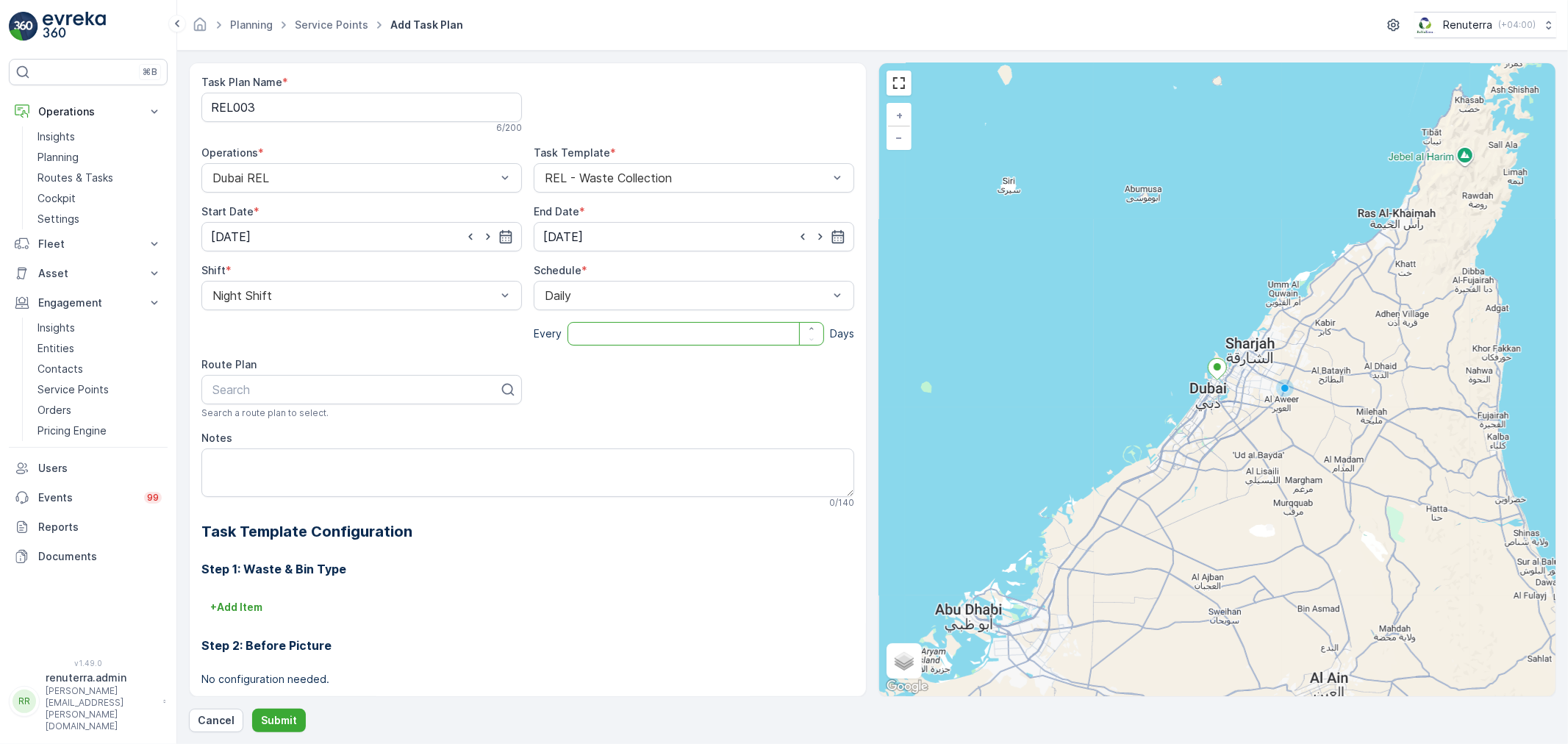
click at [607, 341] on input "number" at bounding box center [696, 334] width 257 height 24
type input "2"
click at [287, 391] on div at bounding box center [356, 389] width 289 height 13
type input "rel202"
click at [292, 422] on div "DREL202" at bounding box center [362, 425] width 303 height 13
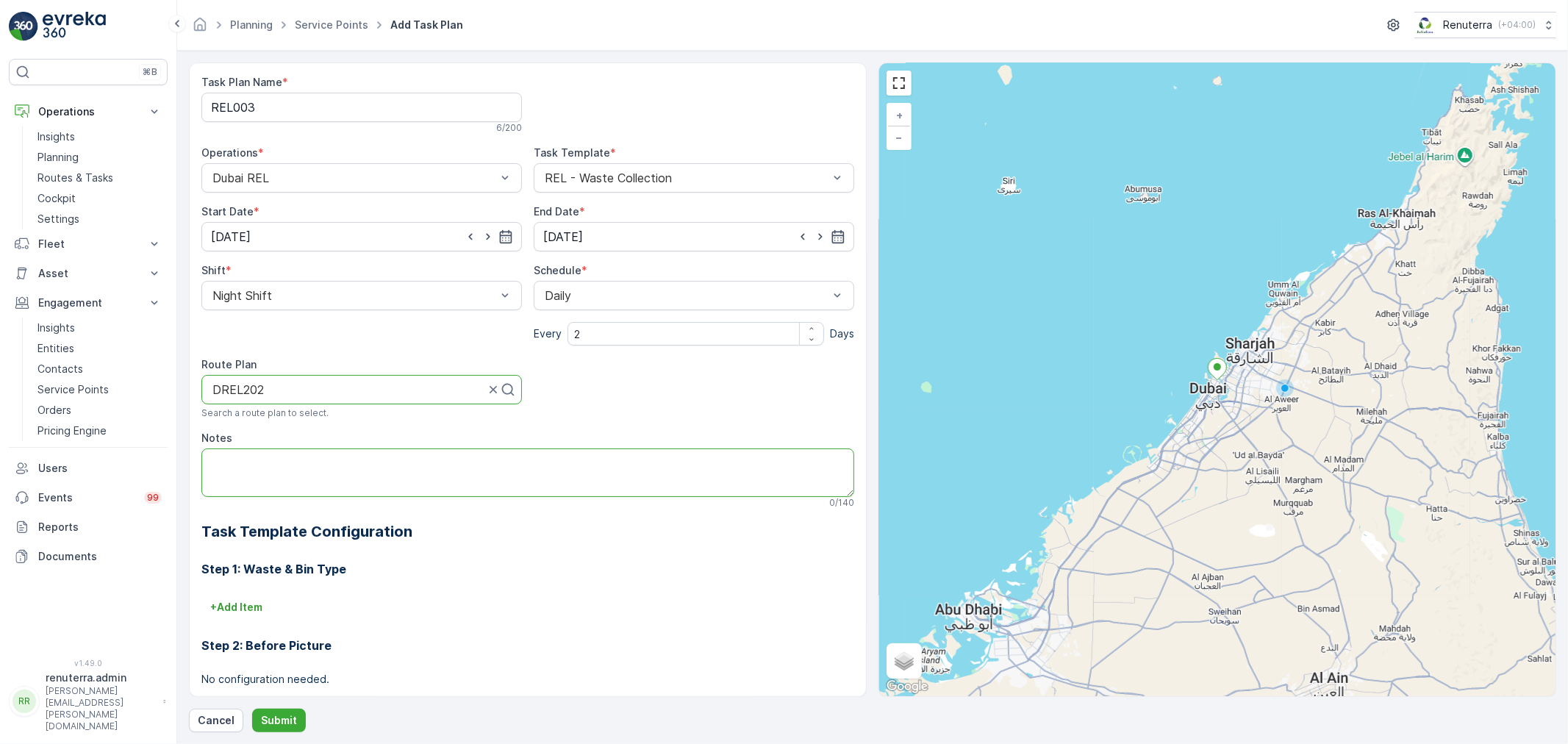
click at [287, 464] on textarea "Notes" at bounding box center [527, 473] width 653 height 49
paste textarea "0554730969"
type textarea "POC: 0554730969"
click at [283, 717] on p "Submit" at bounding box center [278, 720] width 36 height 14
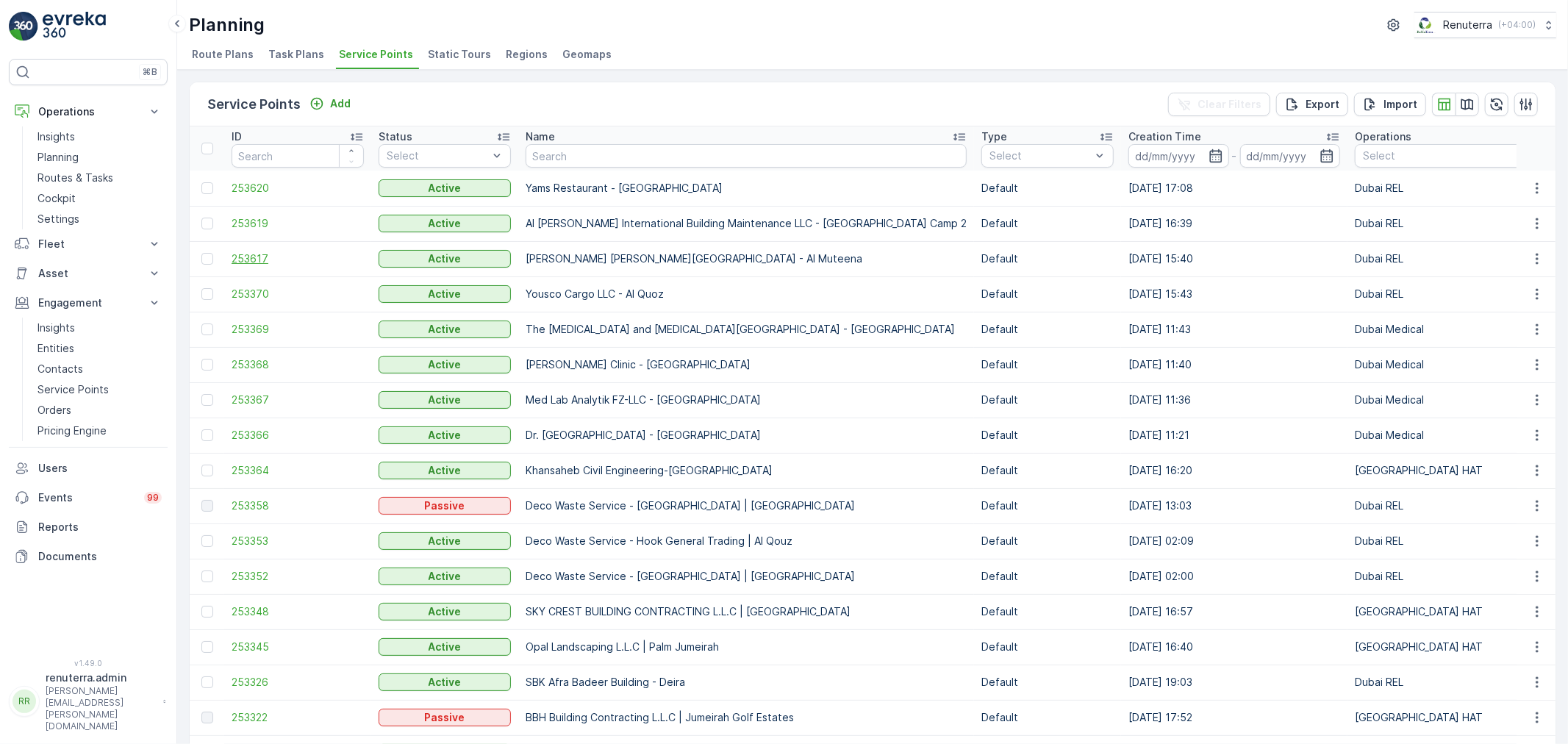
click at [260, 252] on span "253617" at bounding box center [298, 258] width 132 height 14
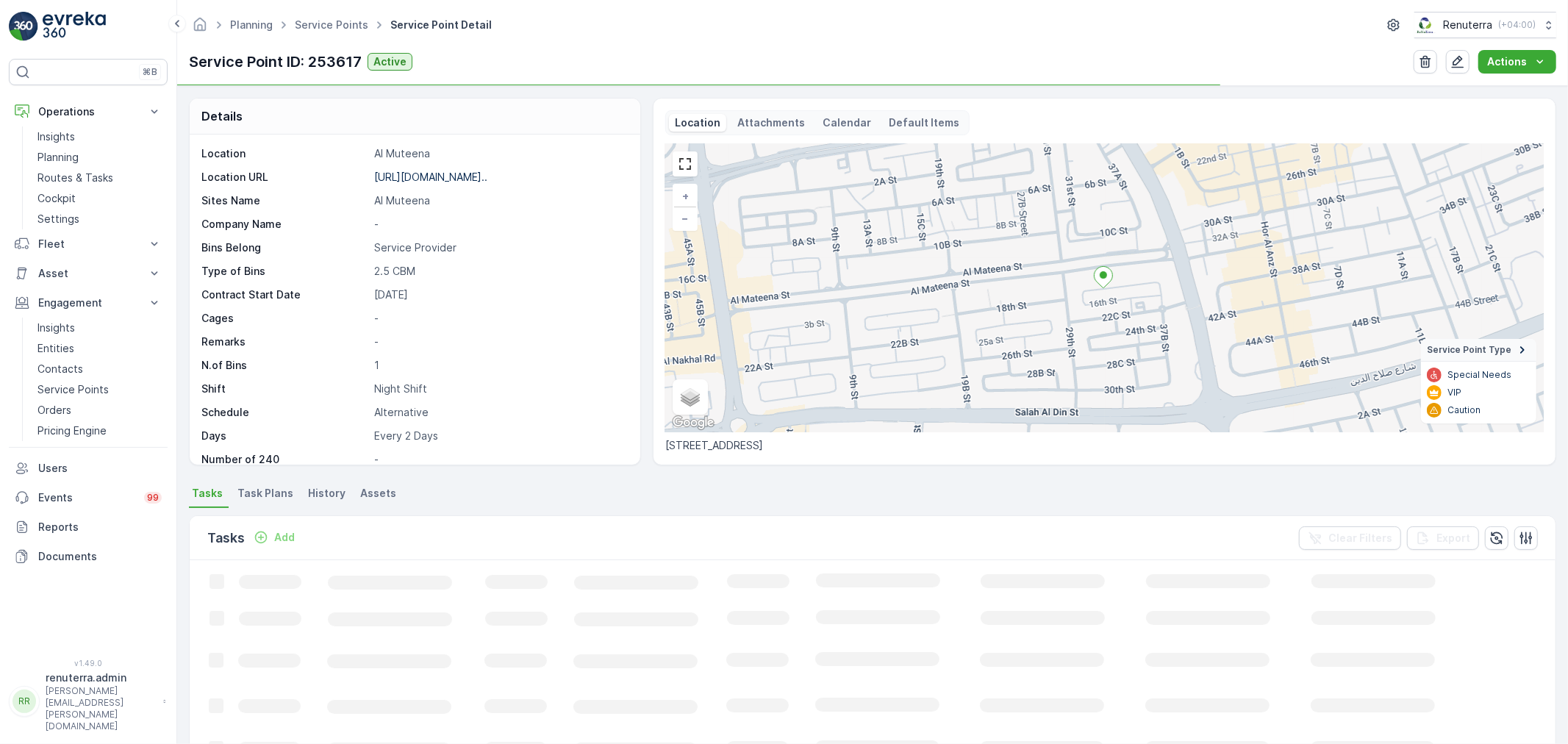
scroll to position [202, 0]
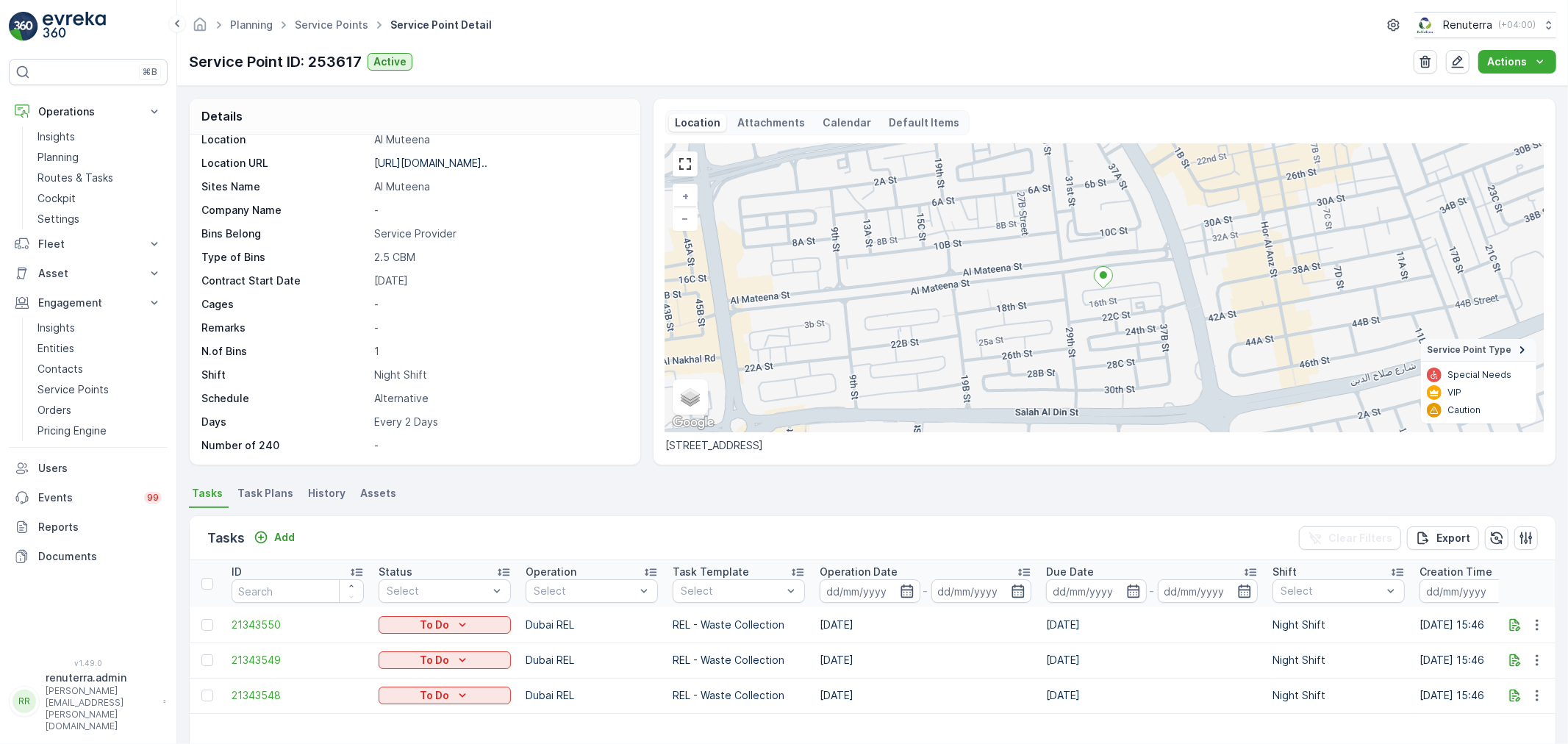
click at [266, 495] on span "Task Plans" at bounding box center [266, 493] width 56 height 14
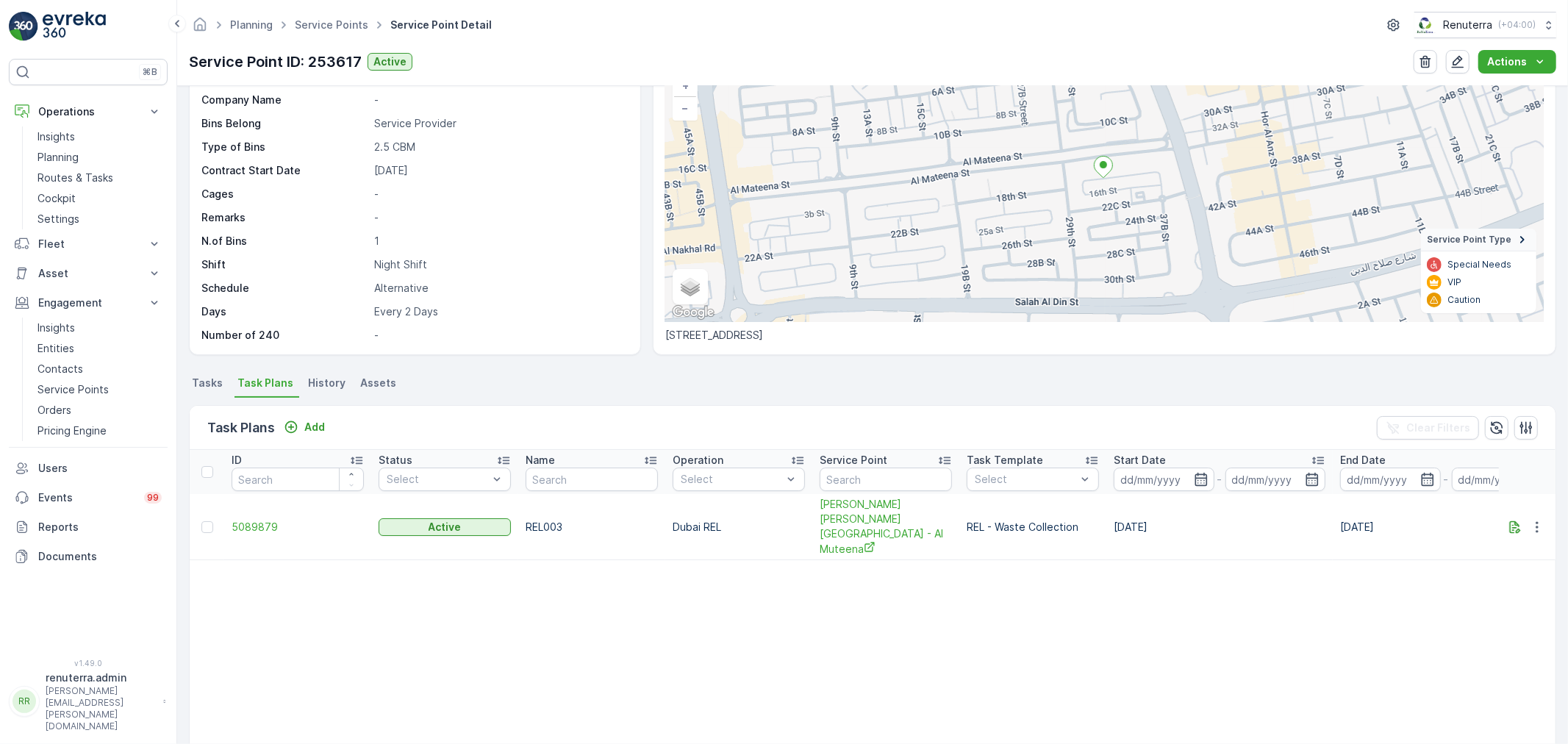
scroll to position [163, 0]
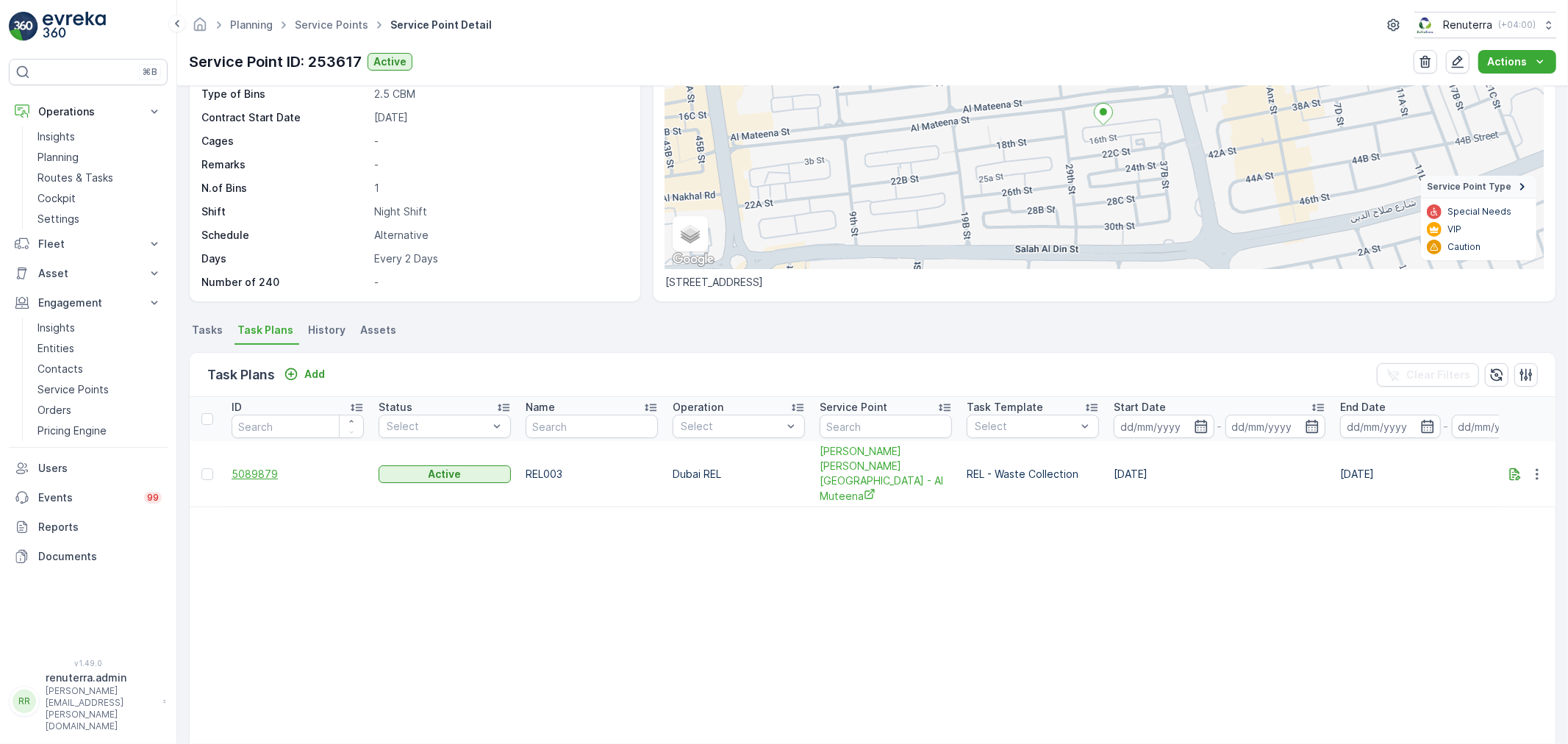
click at [254, 467] on span "5089879" at bounding box center [298, 473] width 132 height 14
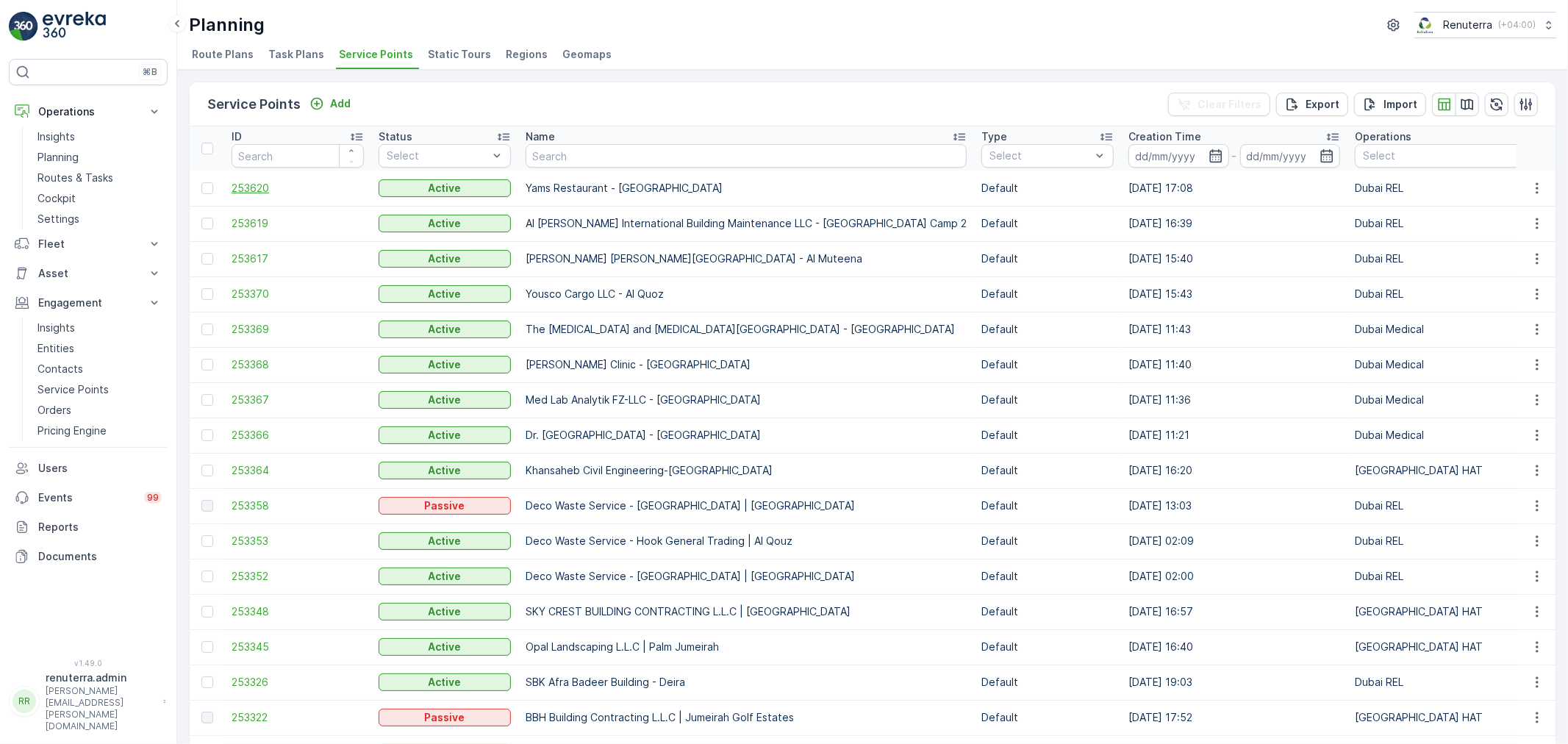
click at [241, 181] on span "253620" at bounding box center [298, 188] width 132 height 14
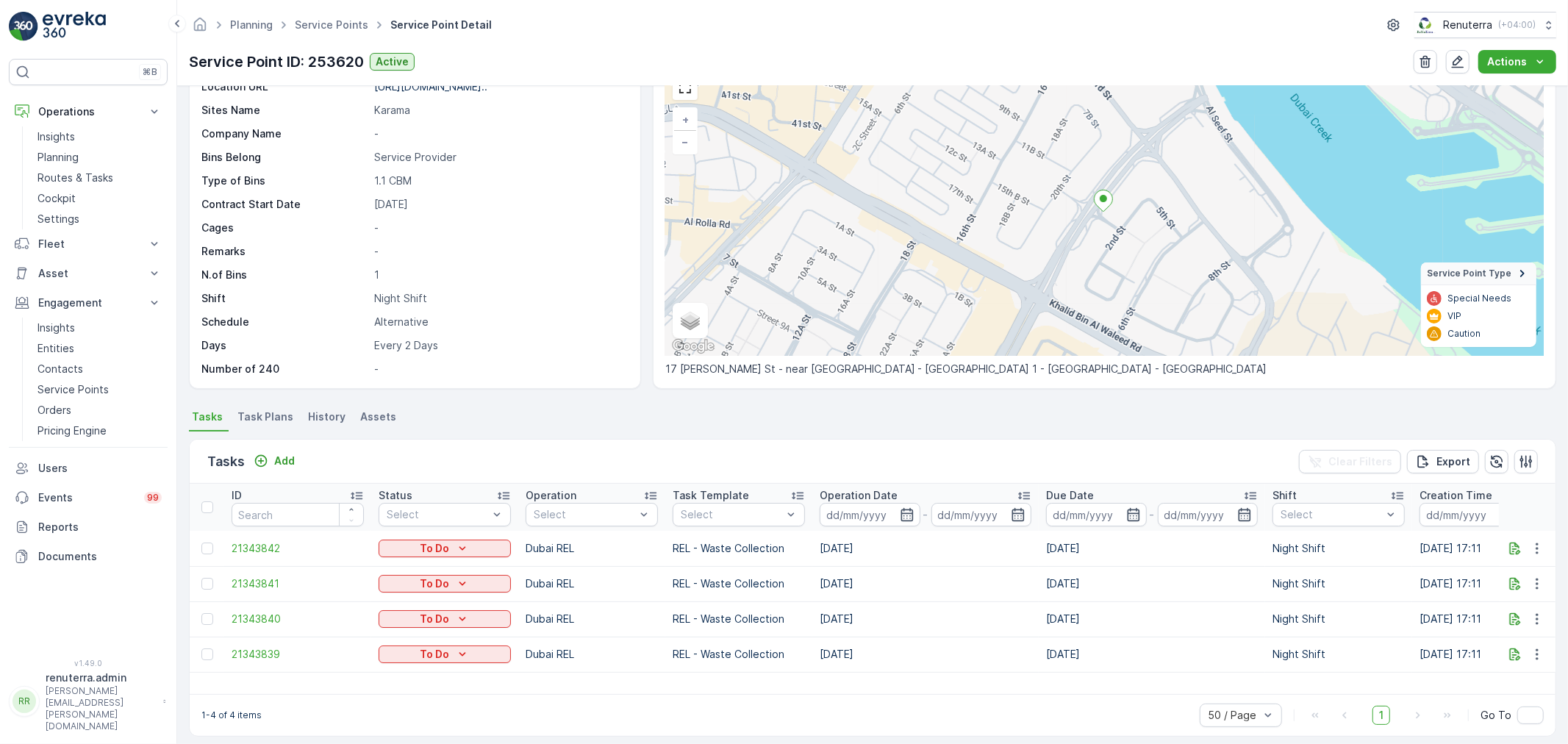
scroll to position [87, 0]
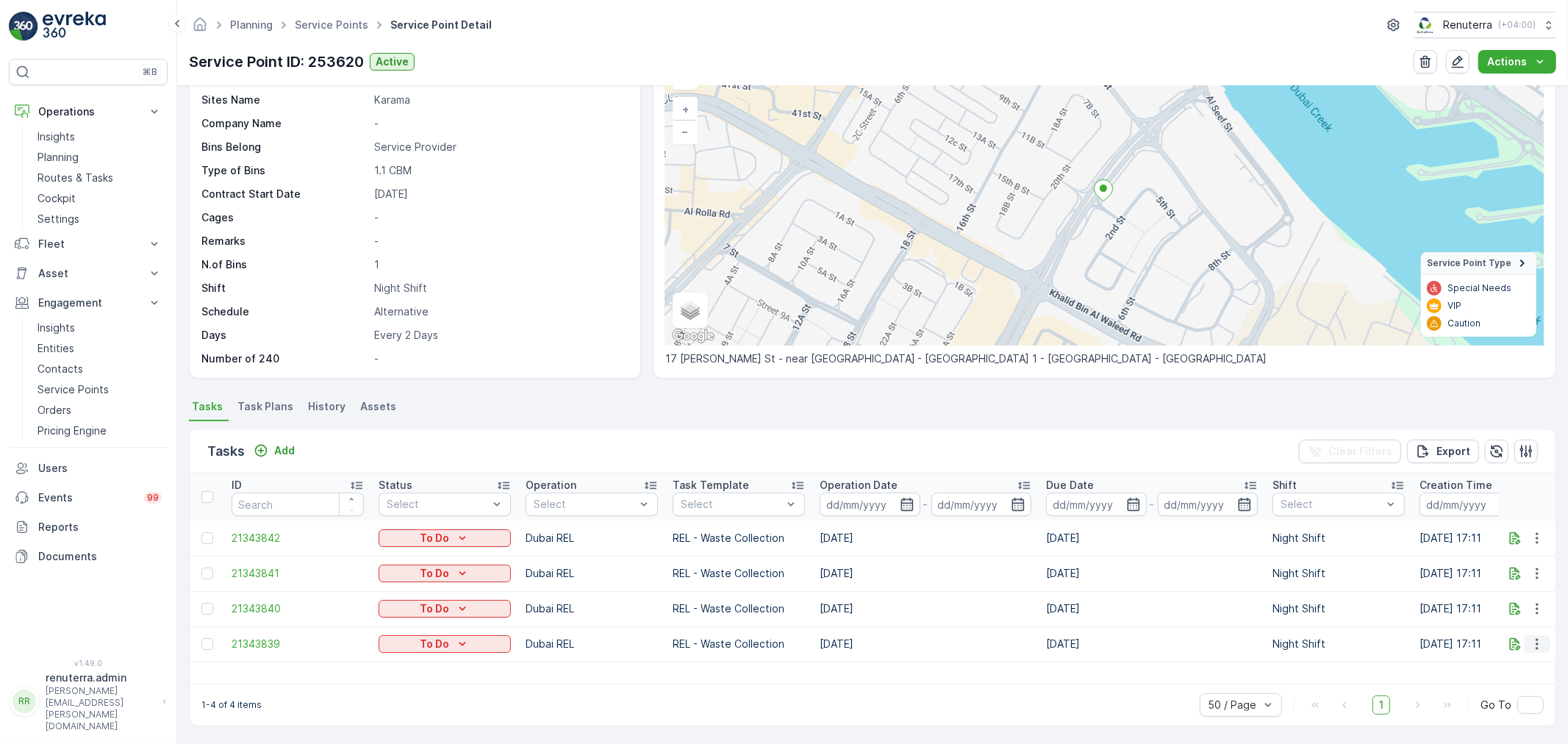
click at [1541, 641] on icon "button" at bounding box center [1536, 644] width 14 height 14
click at [1501, 568] on span "Change Route" at bounding box center [1499, 572] width 71 height 14
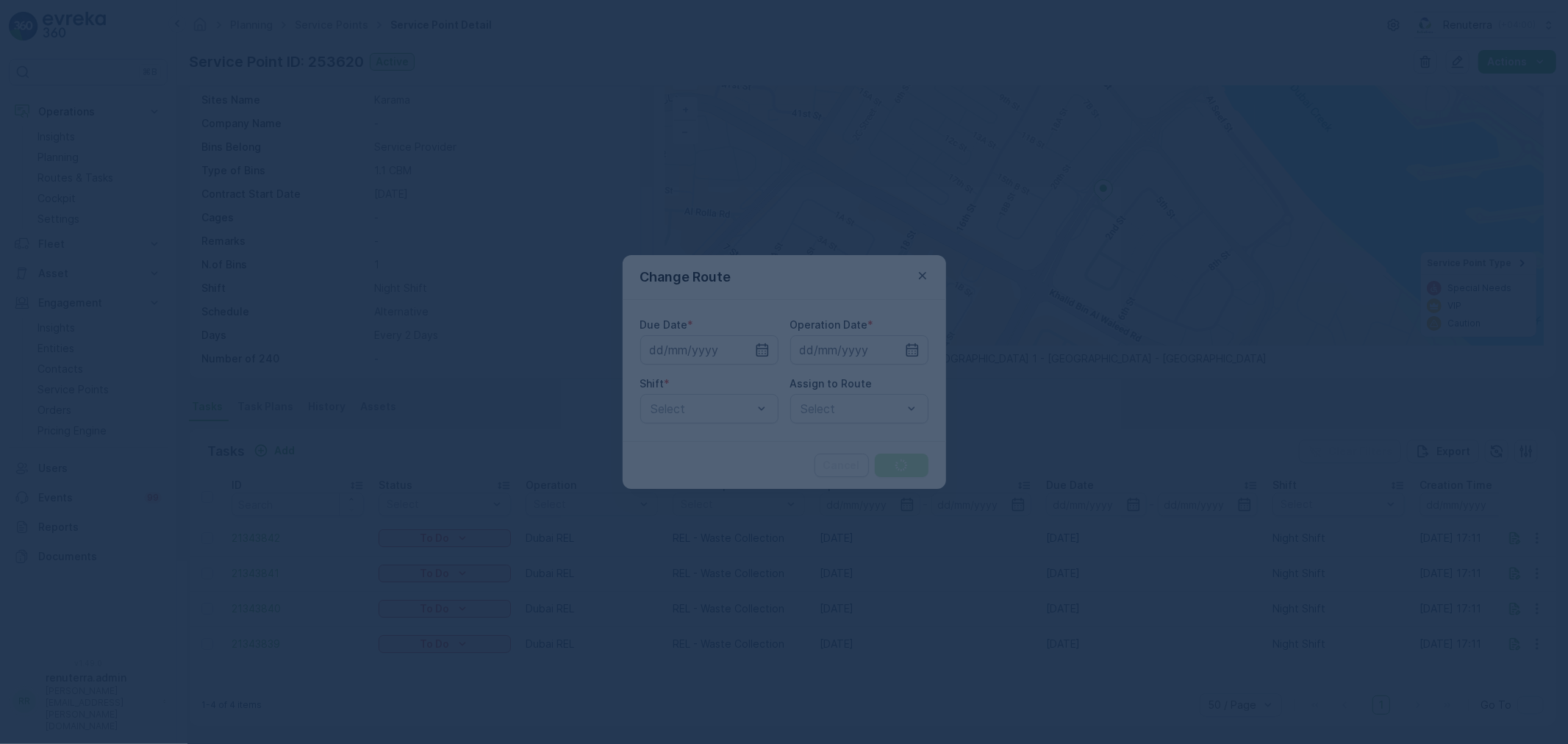
type input "[DATE]"
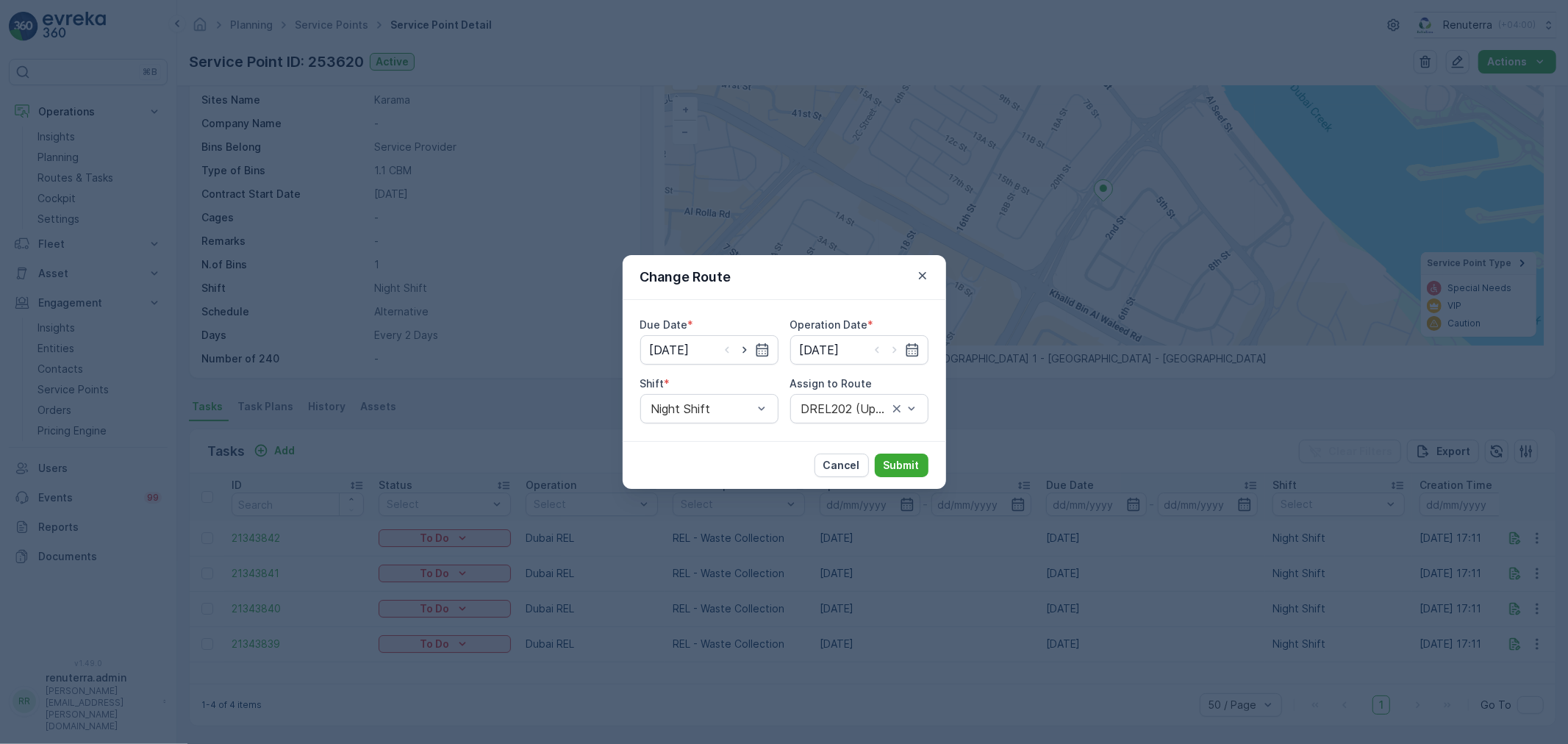
click at [931, 277] on div "Change Route" at bounding box center [784, 277] width 324 height 45
click at [922, 276] on icon "button" at bounding box center [922, 276] width 8 height 8
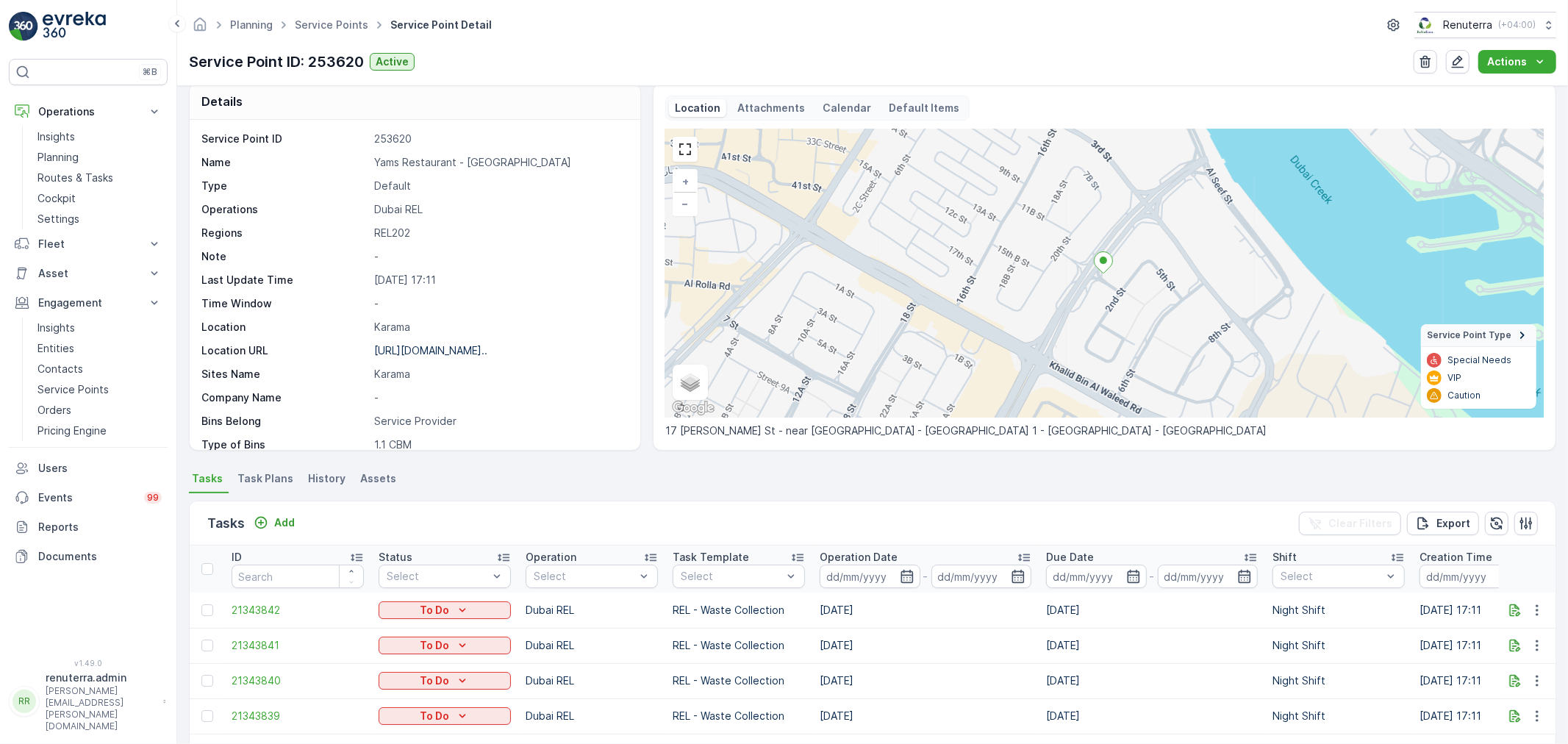
scroll to position [0, 0]
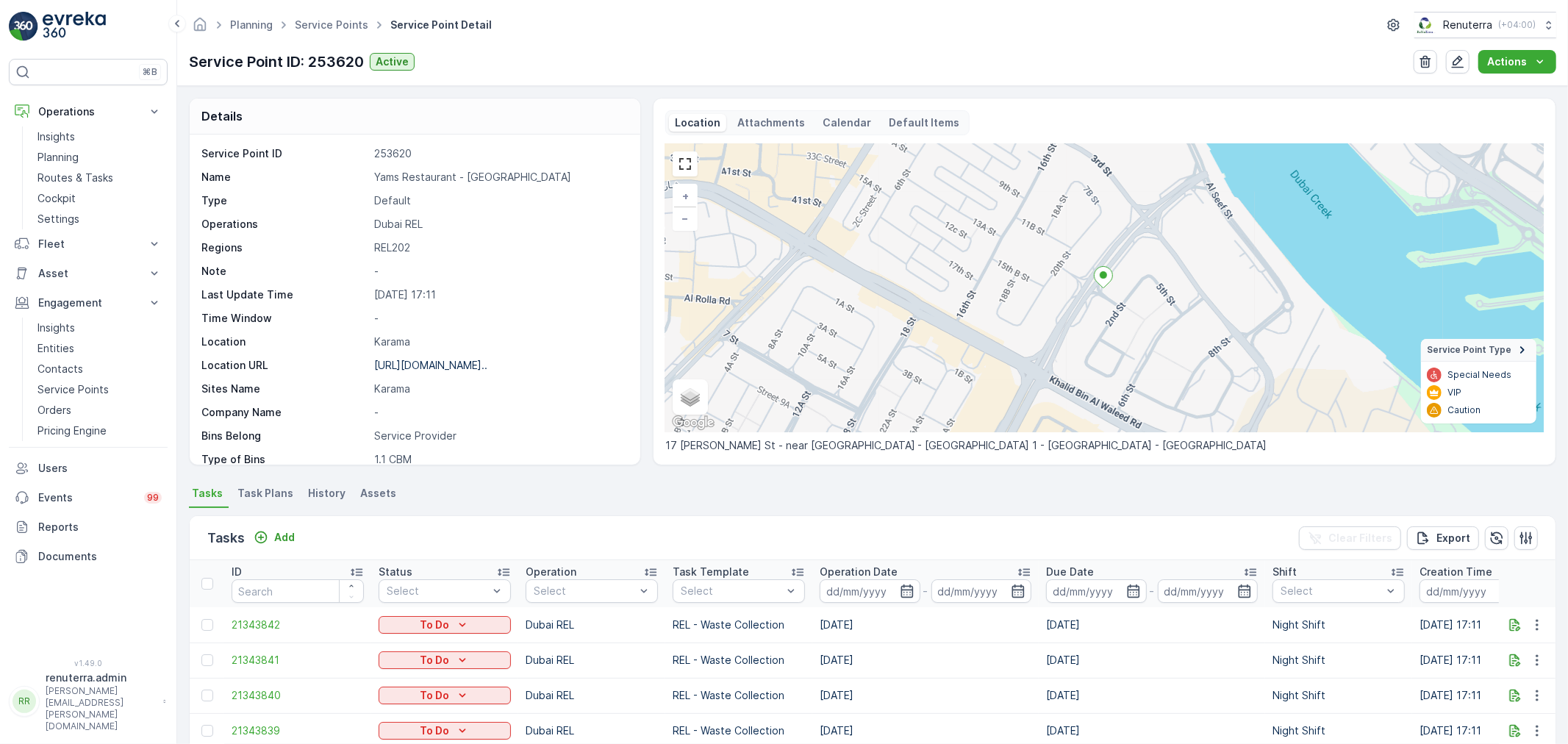
click at [426, 175] on p "Yams Restaurant - [GEOGRAPHIC_DATA]" at bounding box center [499, 176] width 251 height 14
copy p "Yams Restaurant - [GEOGRAPHIC_DATA]"
click at [431, 366] on p "https://maps.app.goo.gl/pFx3PA..." at bounding box center [430, 365] width 113 height 12
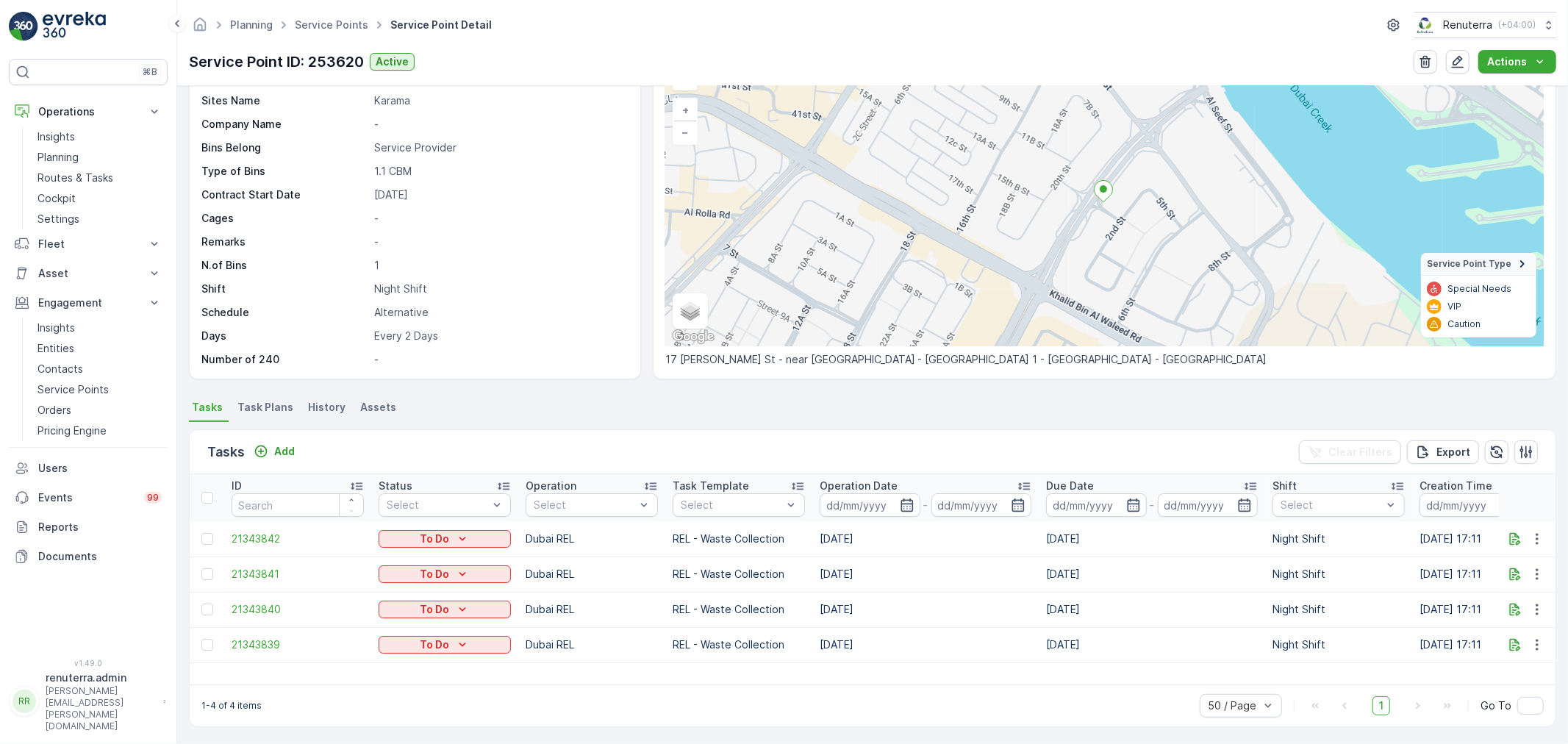
scroll to position [87, 0]
click at [274, 638] on span "21343839" at bounding box center [298, 644] width 132 height 14
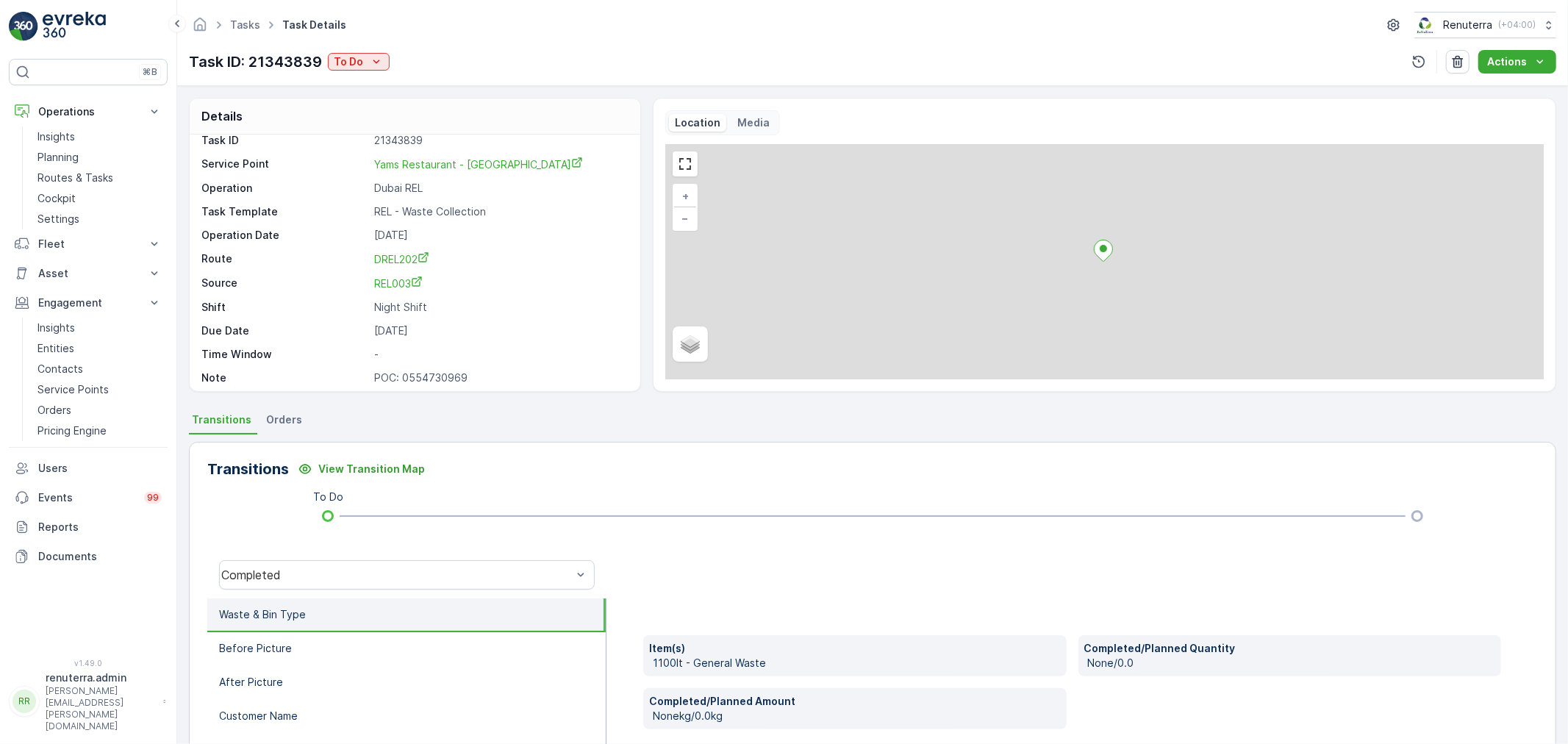
scroll to position [20, 0]
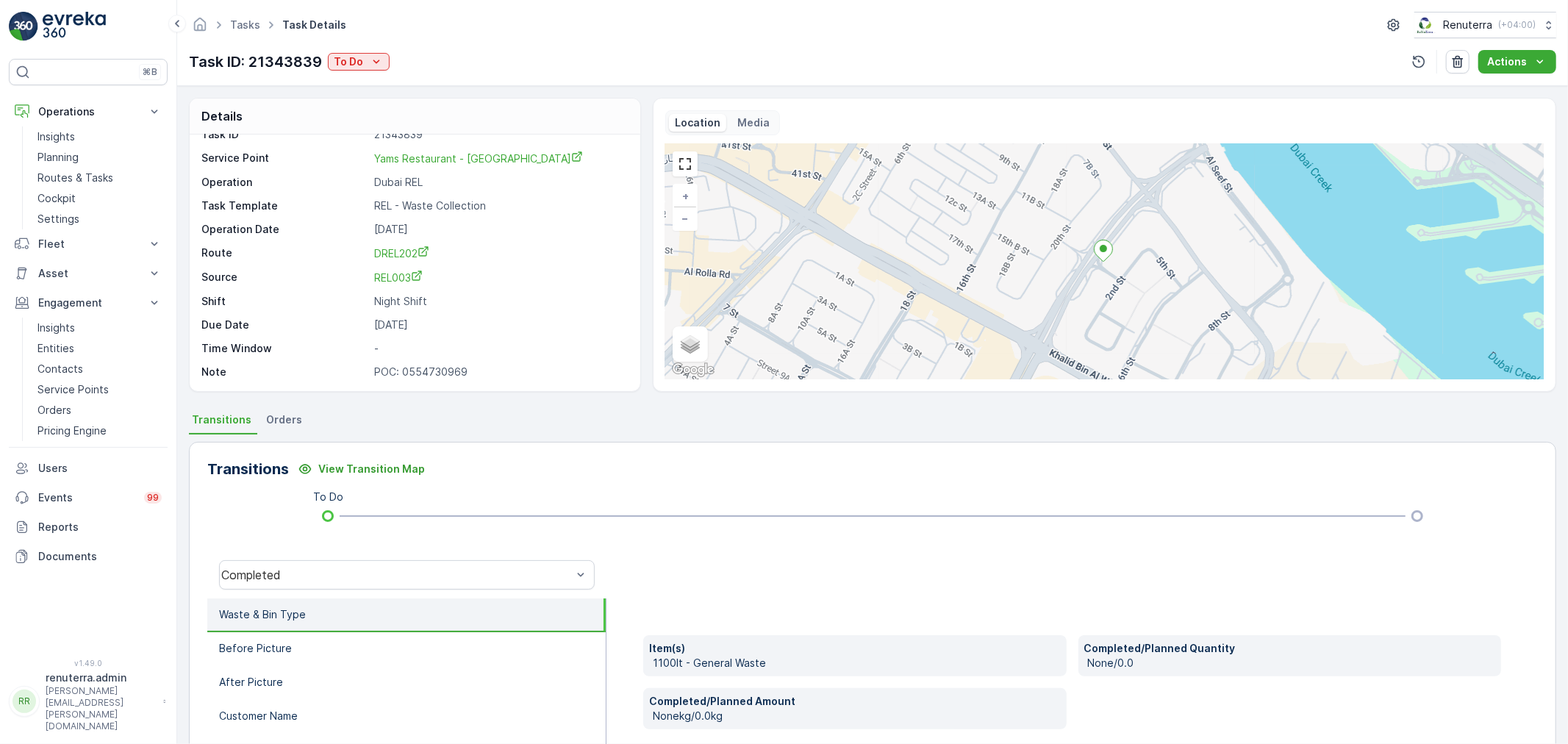
click at [432, 373] on p "POC: 0554730969" at bounding box center [499, 372] width 251 height 14
copy p "0554730969"
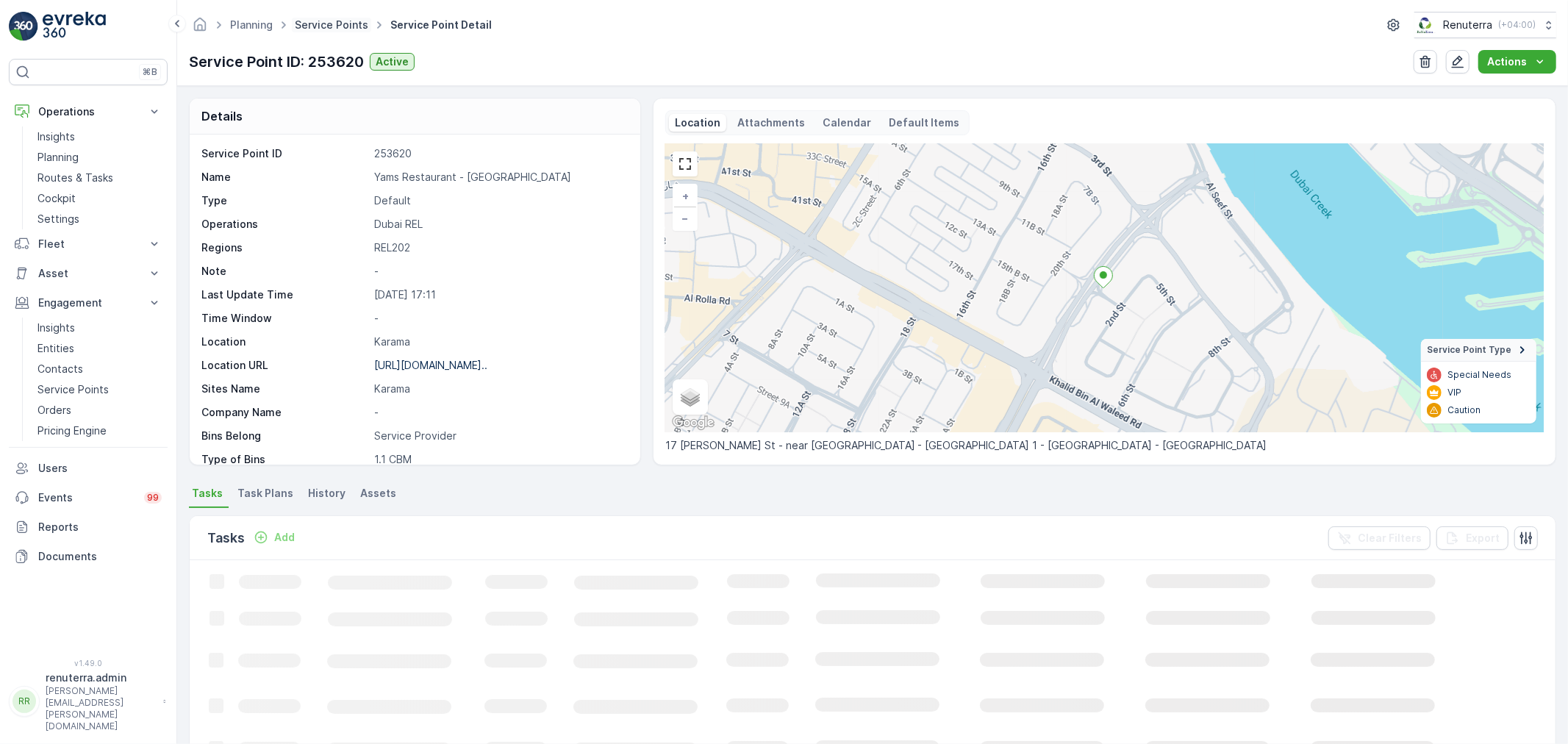
click at [351, 21] on link "Service Points" at bounding box center [331, 24] width 74 height 12
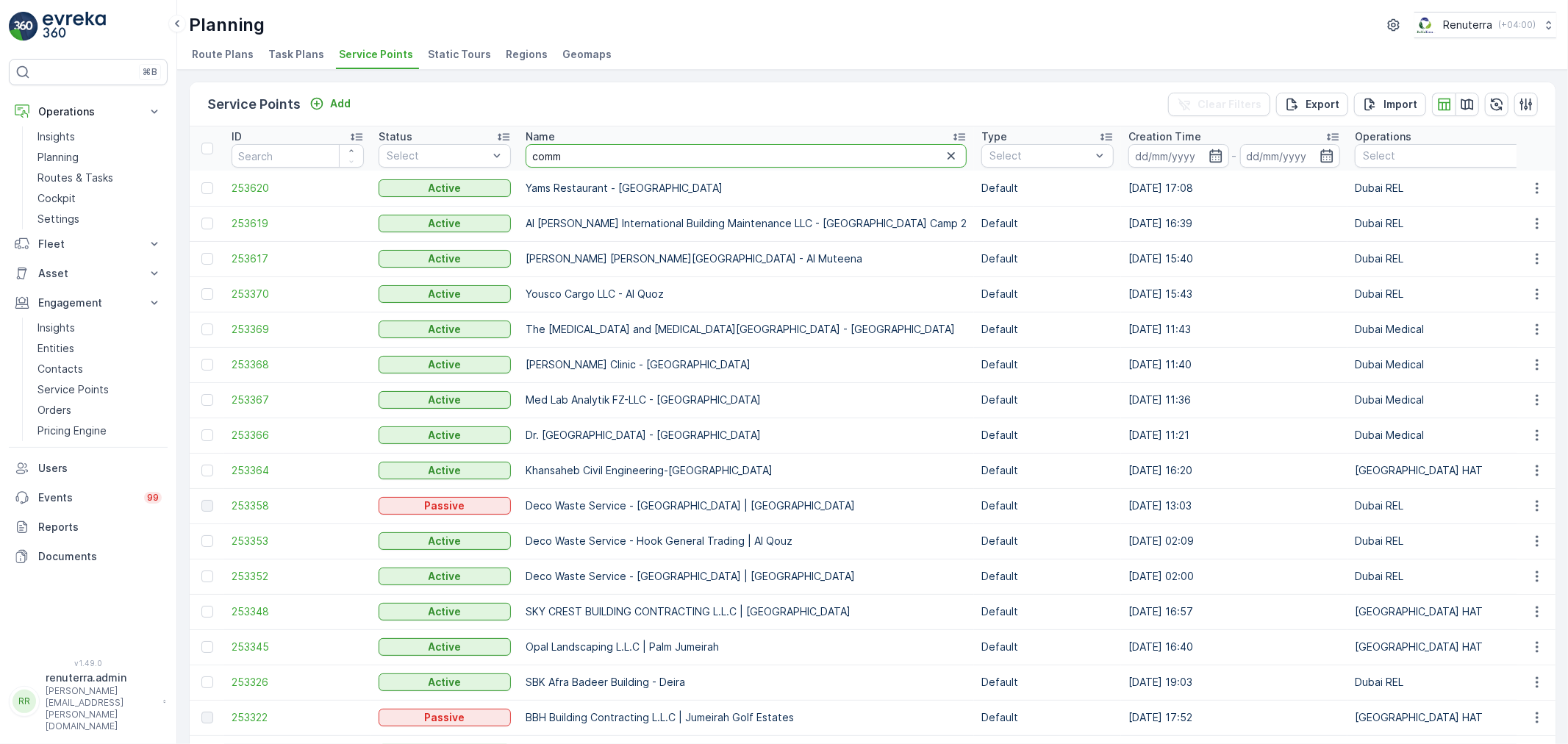
type input "commi"
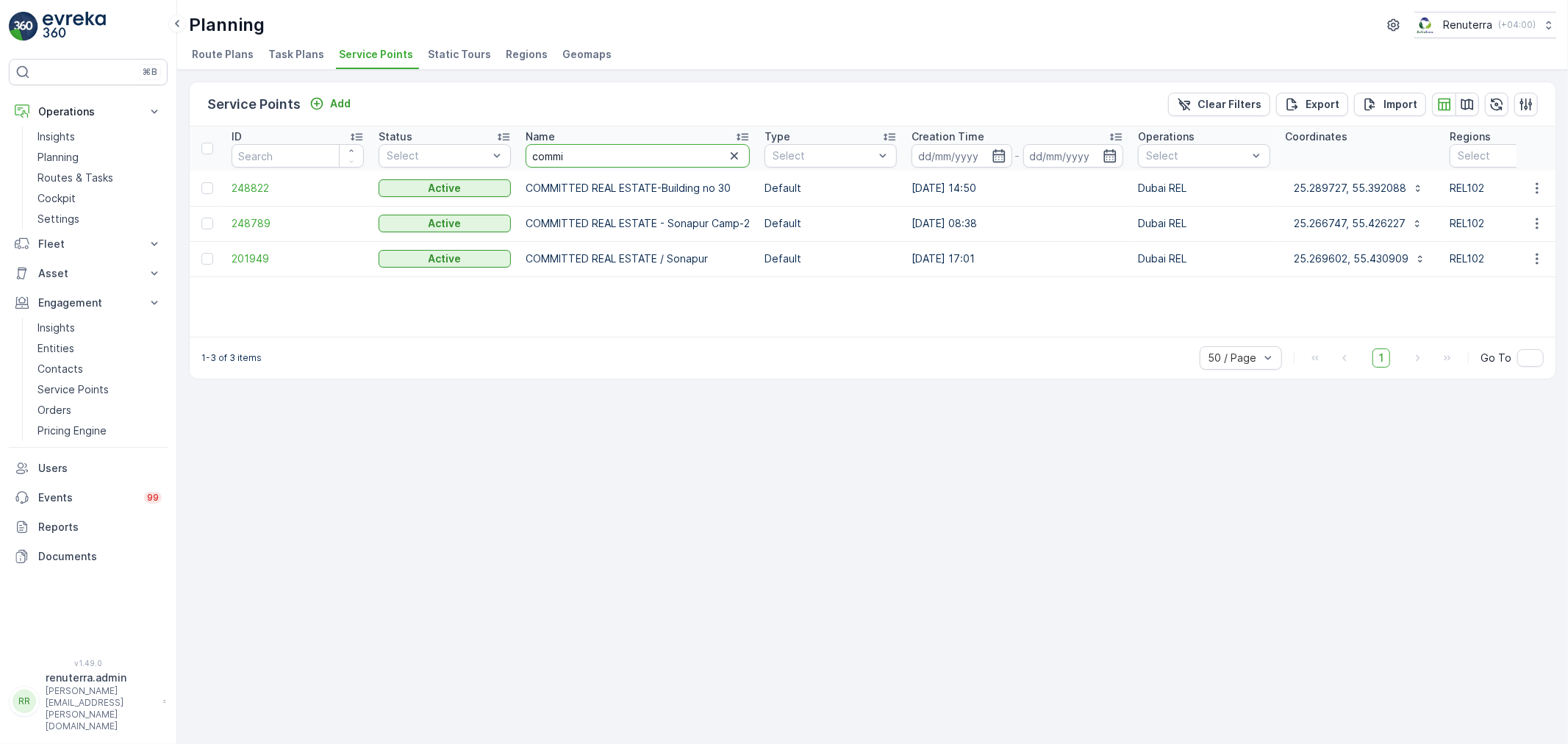
drag, startPoint x: 583, startPoint y: 157, endPoint x: 473, endPoint y: 136, distance: 112.0
type input "modern"
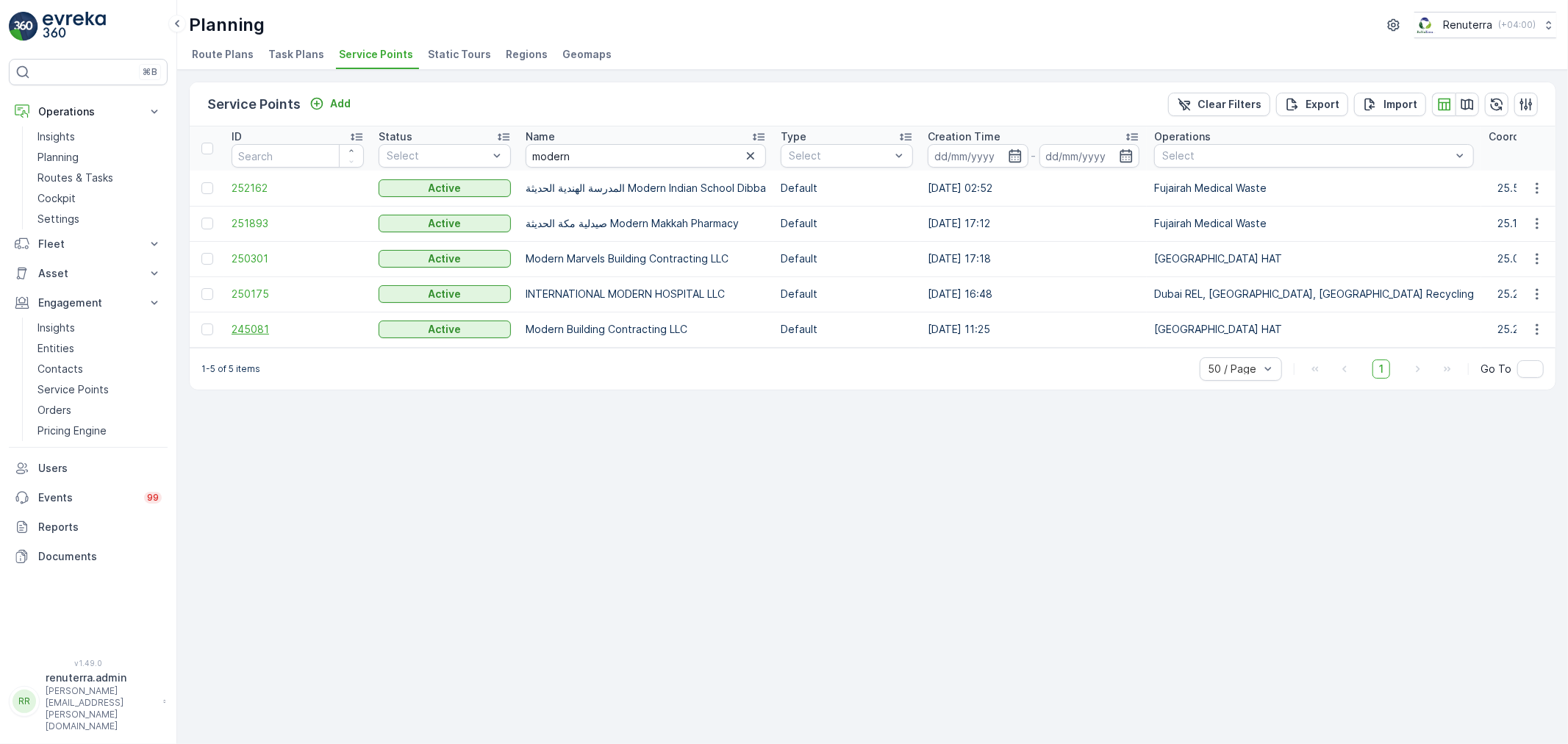
click at [246, 328] on span "245081" at bounding box center [298, 329] width 132 height 14
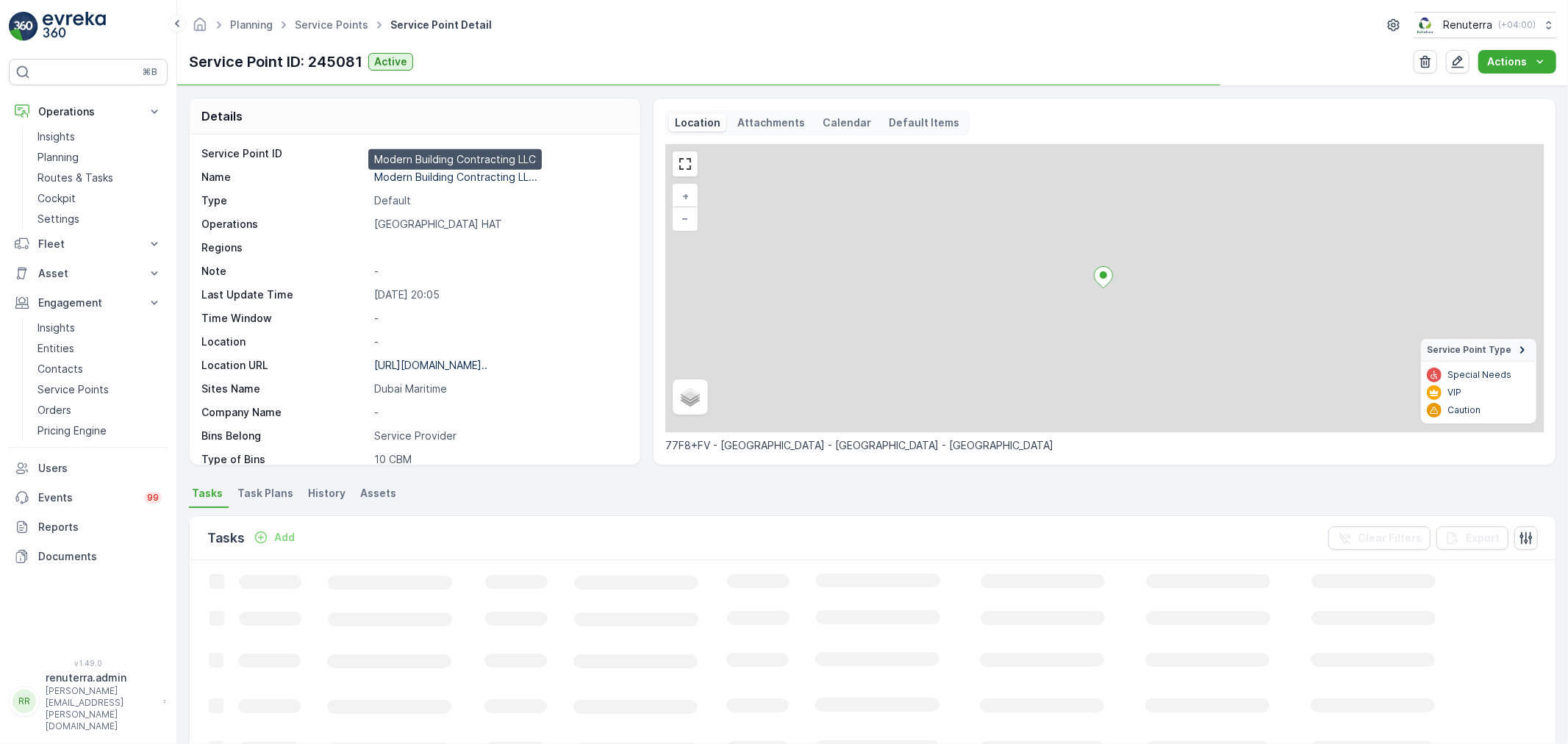
click at [416, 171] on p "Modern Building Contracting LL..." at bounding box center [455, 176] width 163 height 12
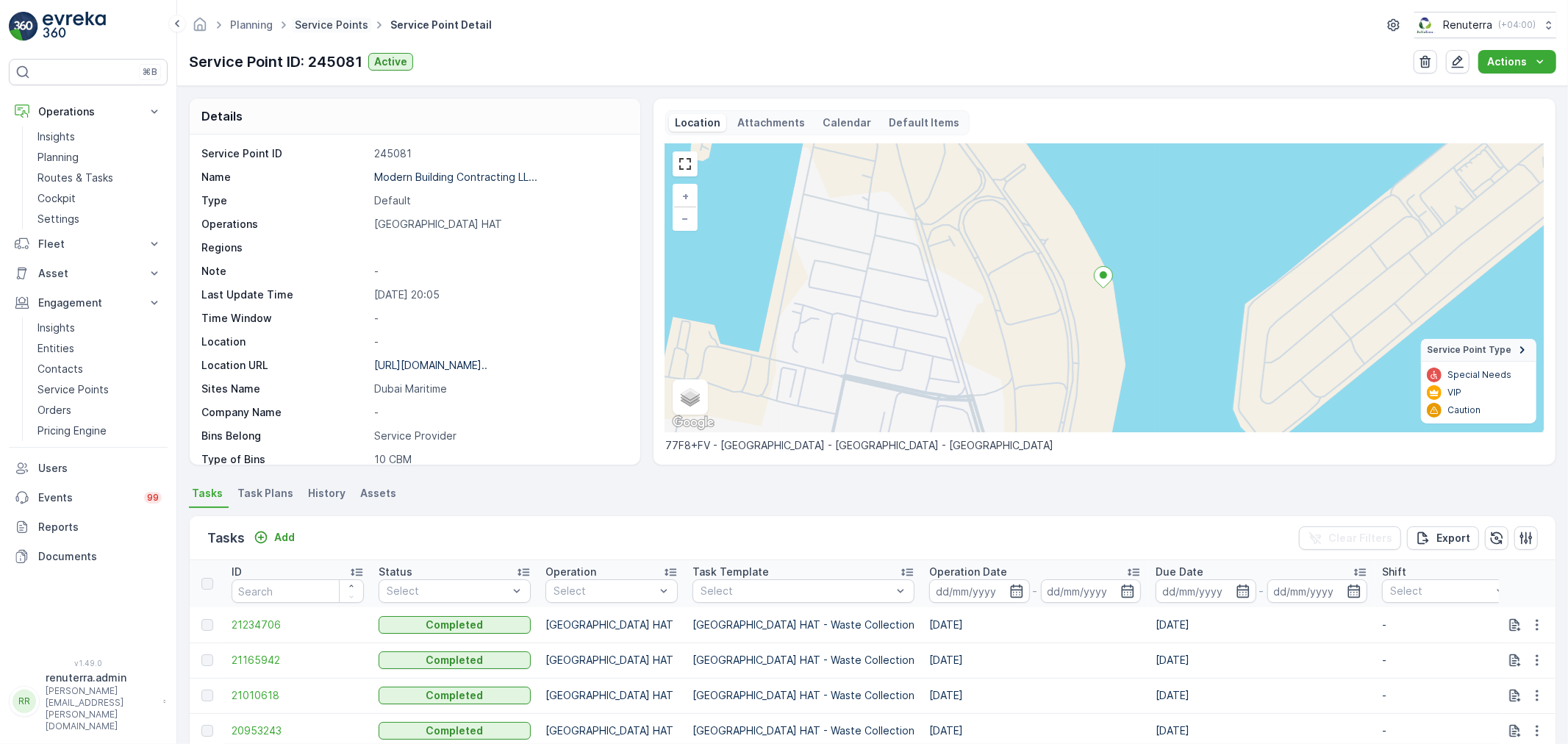
click at [328, 27] on link "Service Points" at bounding box center [331, 24] width 74 height 12
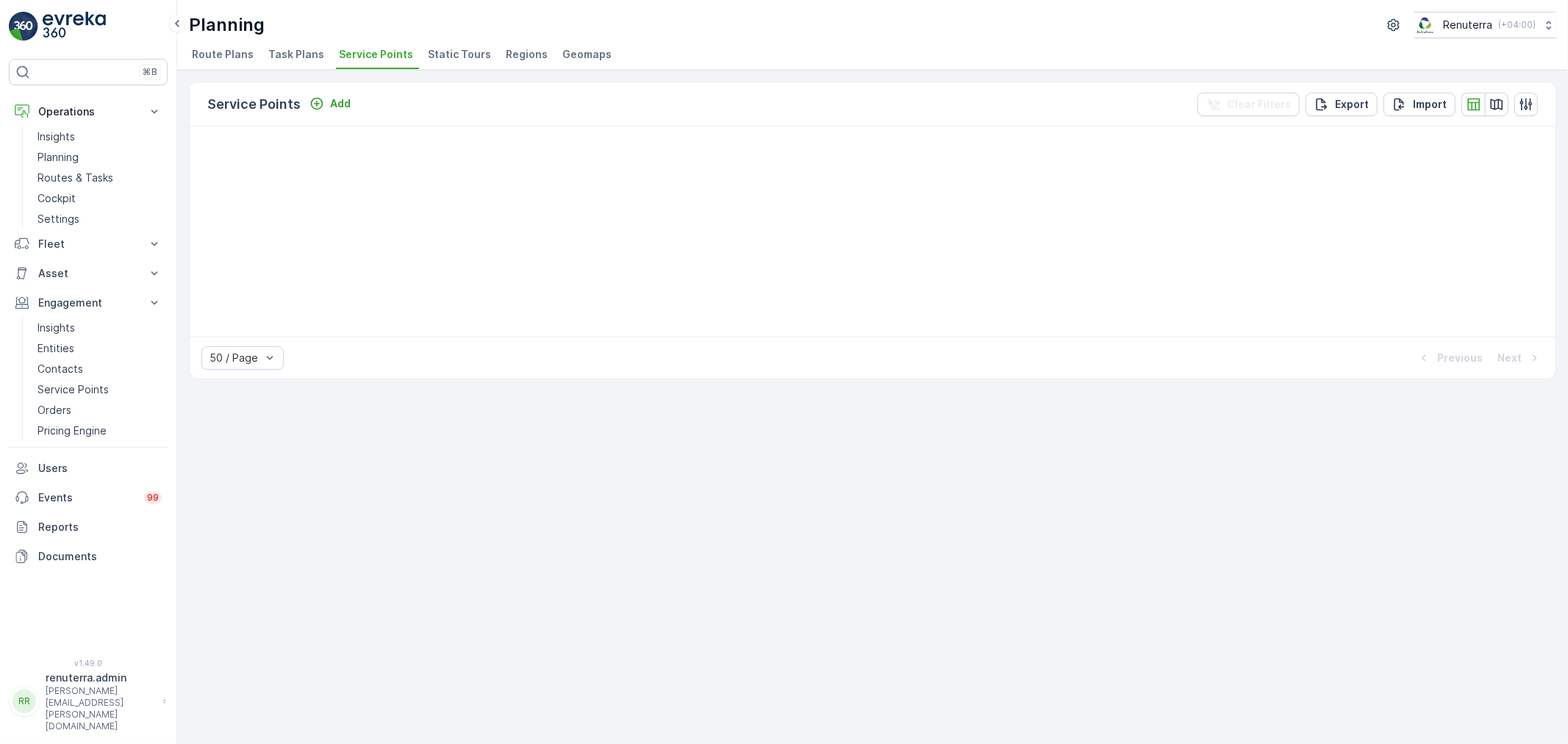
click at [601, 518] on div "Service Points Add Clear Filters Export Import 50 / Page Previous Next" at bounding box center [872, 407] width 1391 height 674
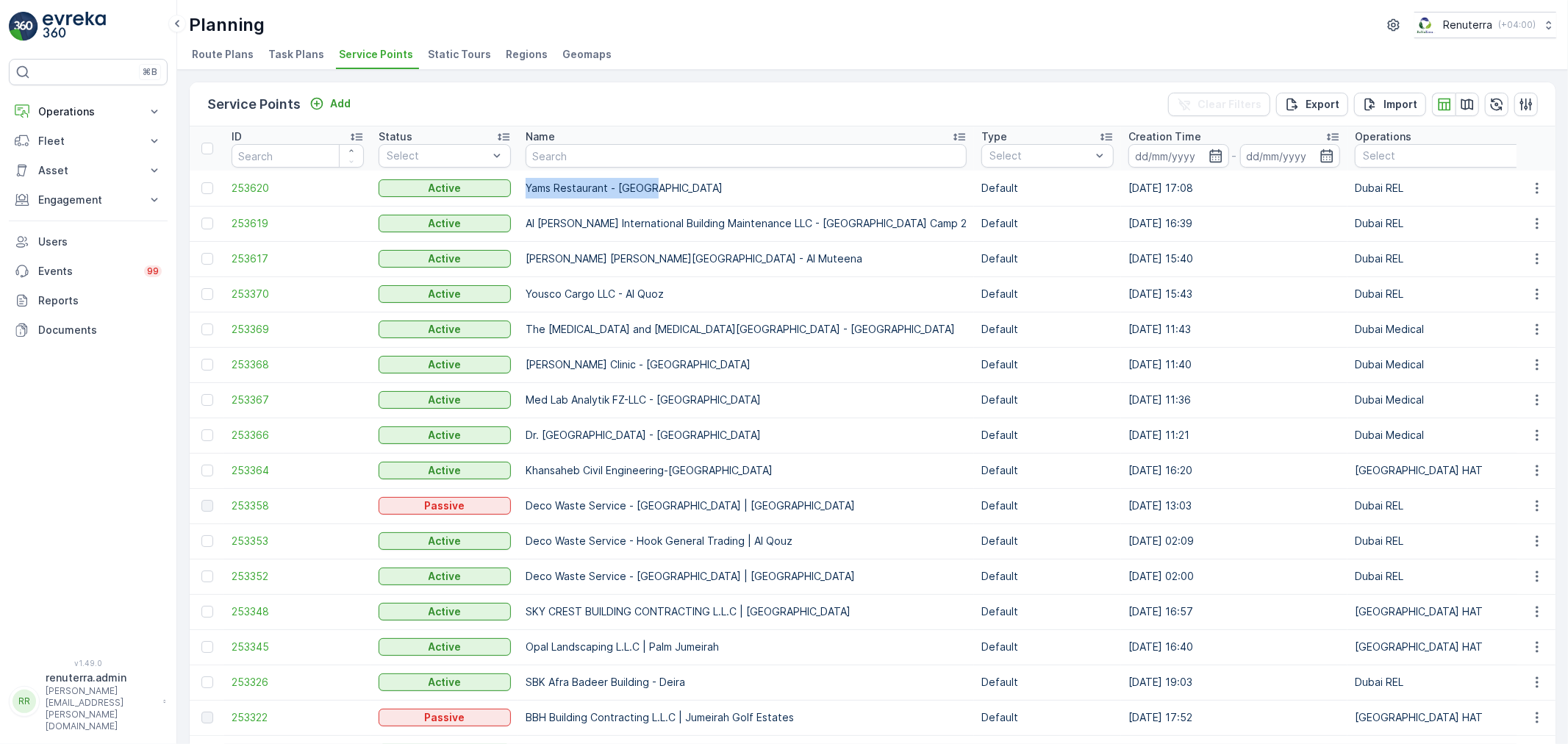
drag, startPoint x: 526, startPoint y: 185, endPoint x: 684, endPoint y: 185, distance: 158.0
click at [684, 185] on td "Yams Restaurant - [GEOGRAPHIC_DATA]" at bounding box center [746, 188] width 456 height 35
click at [753, 40] on div "Planning Renuterra ( +04:00 ) Route Plans Task Plans Service Points Static Tour…" at bounding box center [872, 35] width 1391 height 70
drag, startPoint x: 524, startPoint y: 252, endPoint x: 744, endPoint y: 260, distance: 220.1
click at [744, 260] on td "[PERSON_NAME] [PERSON_NAME][GEOGRAPHIC_DATA] - Al Muteena" at bounding box center [746, 258] width 456 height 35
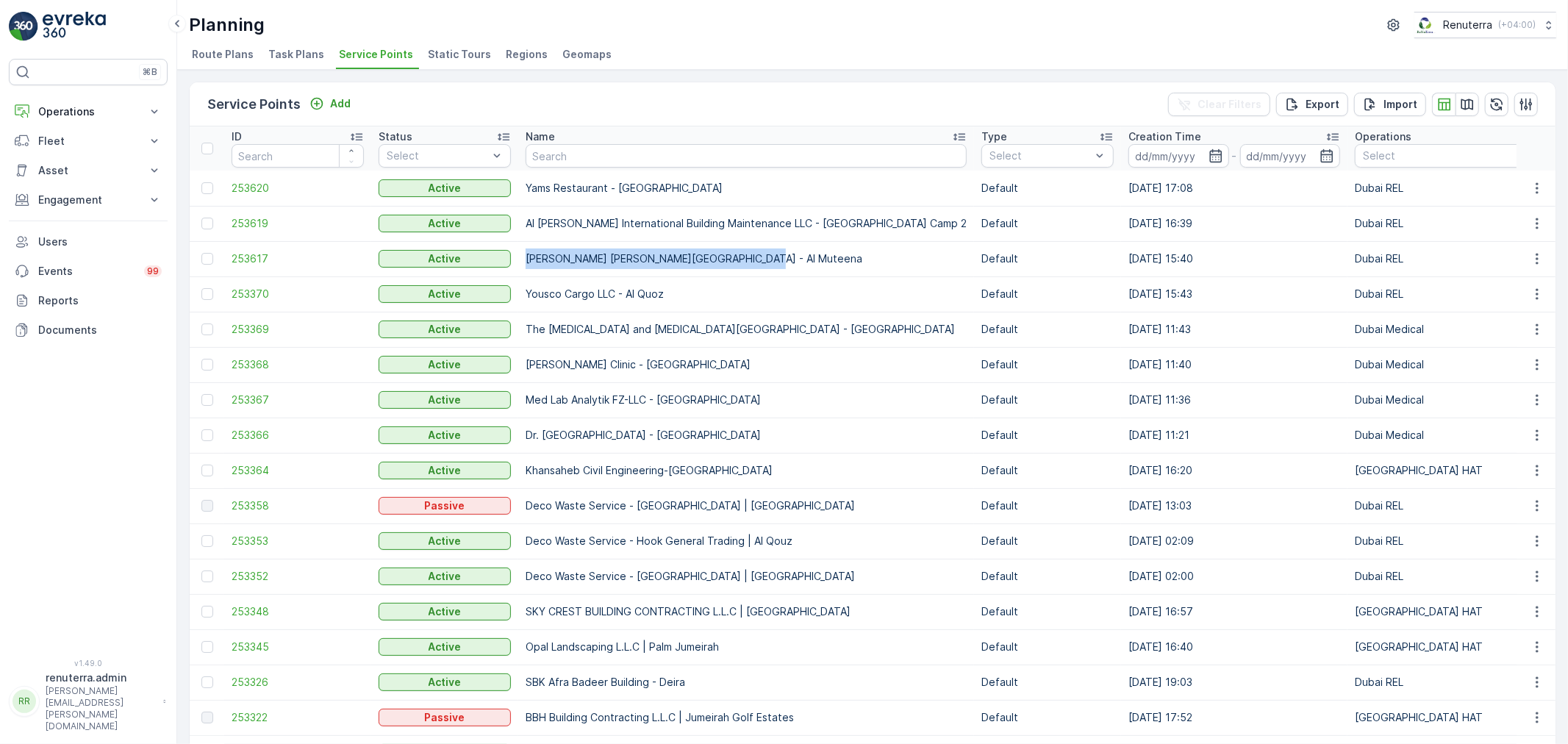
click at [744, 260] on td "[PERSON_NAME] [PERSON_NAME][GEOGRAPHIC_DATA] - Al Muteena" at bounding box center [746, 258] width 456 height 35
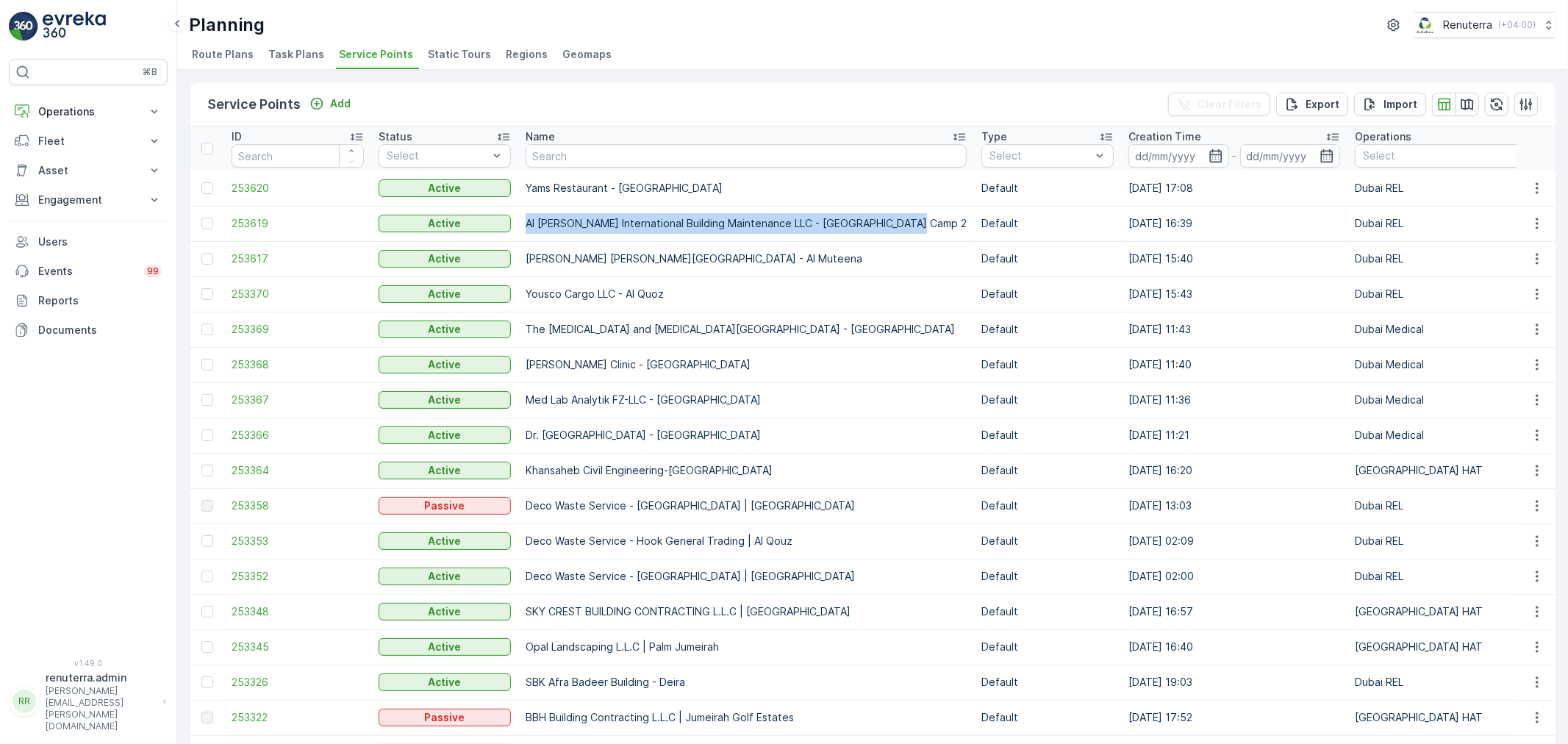
drag, startPoint x: 527, startPoint y: 225, endPoint x: 917, endPoint y: 233, distance: 390.1
click at [917, 233] on td "Al [PERSON_NAME] International Building Maintenance LLC - [GEOGRAPHIC_DATA] Cam…" at bounding box center [746, 223] width 456 height 35
click at [769, 39] on div "Planning Renuterra ( +04:00 ) Route Plans Task Plans Service Points Static Tour…" at bounding box center [872, 35] width 1391 height 70
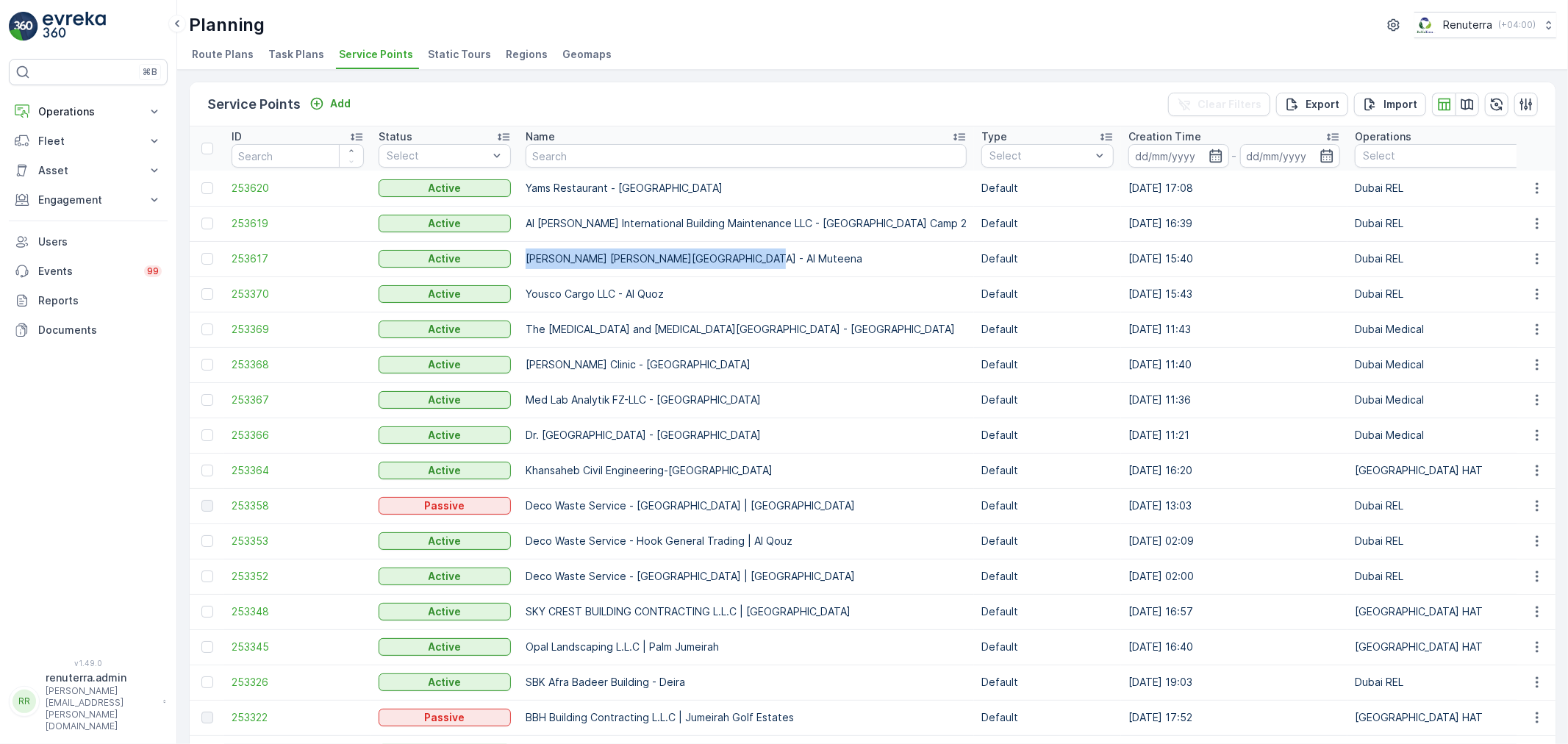
drag, startPoint x: 526, startPoint y: 255, endPoint x: 748, endPoint y: 261, distance: 222.1
click at [748, 261] on td "Yousaf Qumbar Al Ali Building - Al Muteena" at bounding box center [746, 258] width 456 height 35
click at [751, 262] on td "Yousaf Qumbar Al Ali Building - Al Muteena" at bounding box center [746, 258] width 456 height 35
drag, startPoint x: 523, startPoint y: 292, endPoint x: 722, endPoint y: 292, distance: 199.0
click at [722, 292] on td "Yousco Cargo LLC - Al Quoz" at bounding box center [746, 294] width 456 height 35
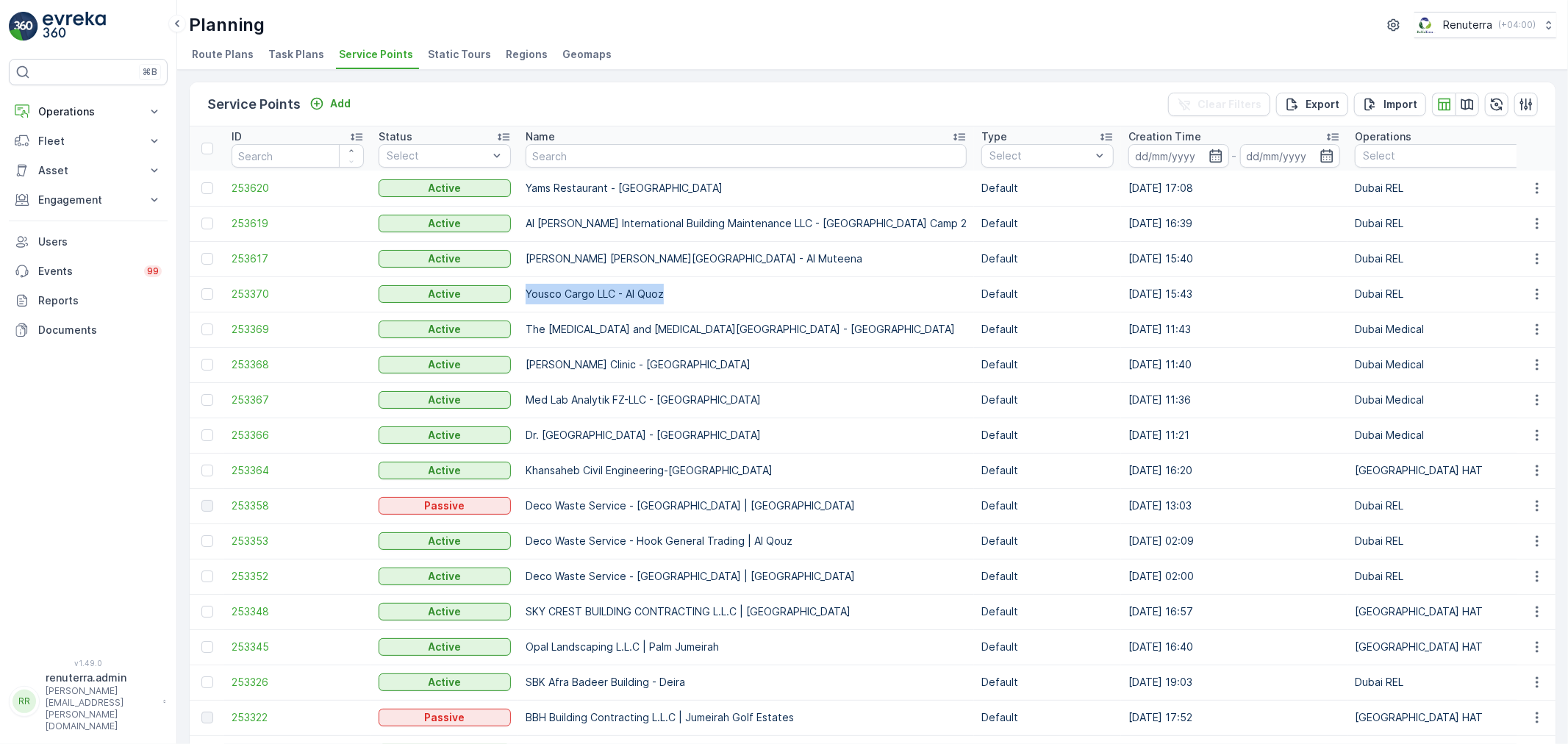
click at [722, 292] on td "Yousco Cargo LLC - Al Quoz" at bounding box center [746, 294] width 456 height 35
drag, startPoint x: 527, startPoint y: 285, endPoint x: 701, endPoint y: 288, distance: 174.0
click at [701, 288] on td "Yousco Cargo LLC - Al Quoz" at bounding box center [746, 294] width 456 height 35
drag, startPoint x: 517, startPoint y: 252, endPoint x: 789, endPoint y: 252, distance: 272.0
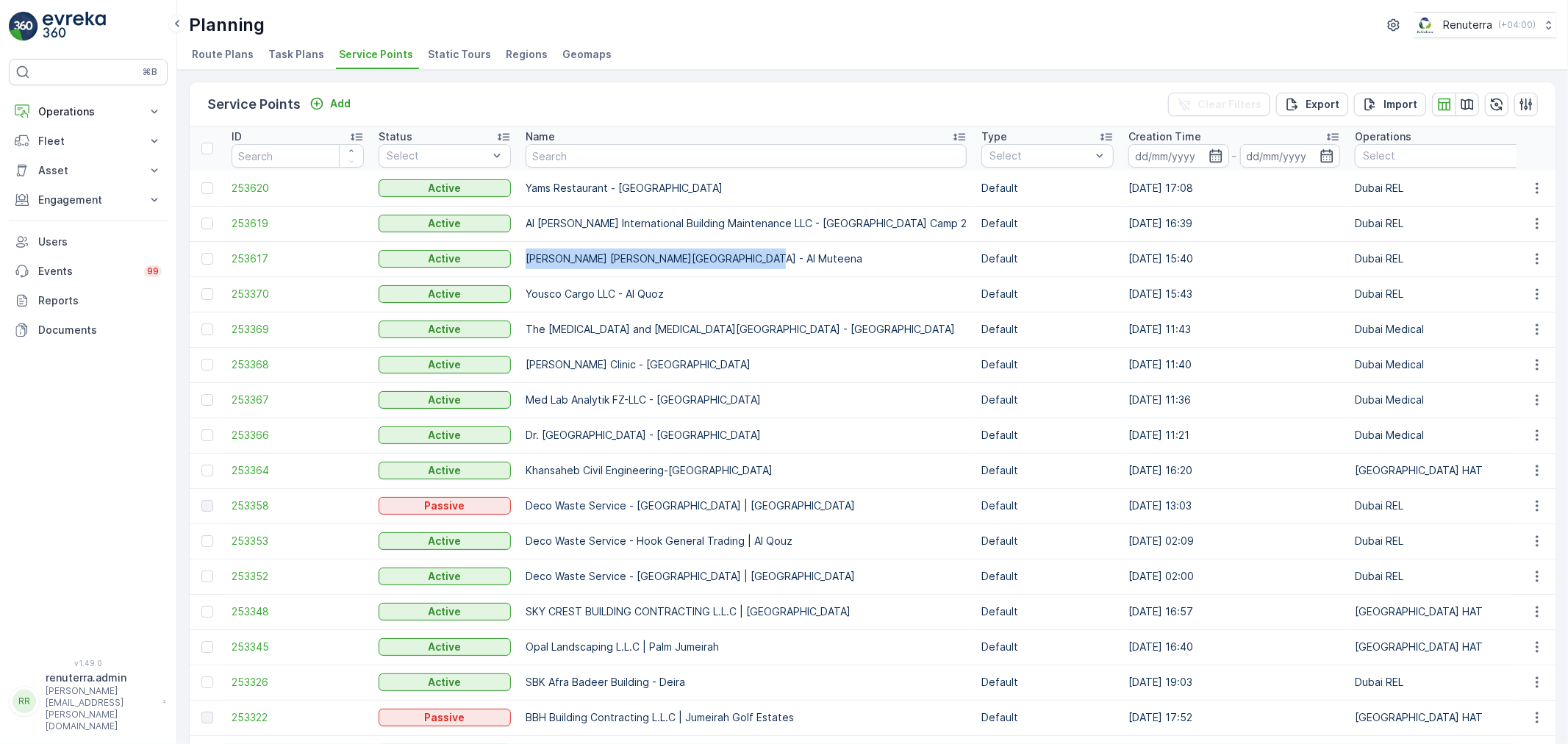
click at [789, 252] on td "Yousaf Qumbar Al Ali Building - Al Muteena" at bounding box center [746, 258] width 456 height 35
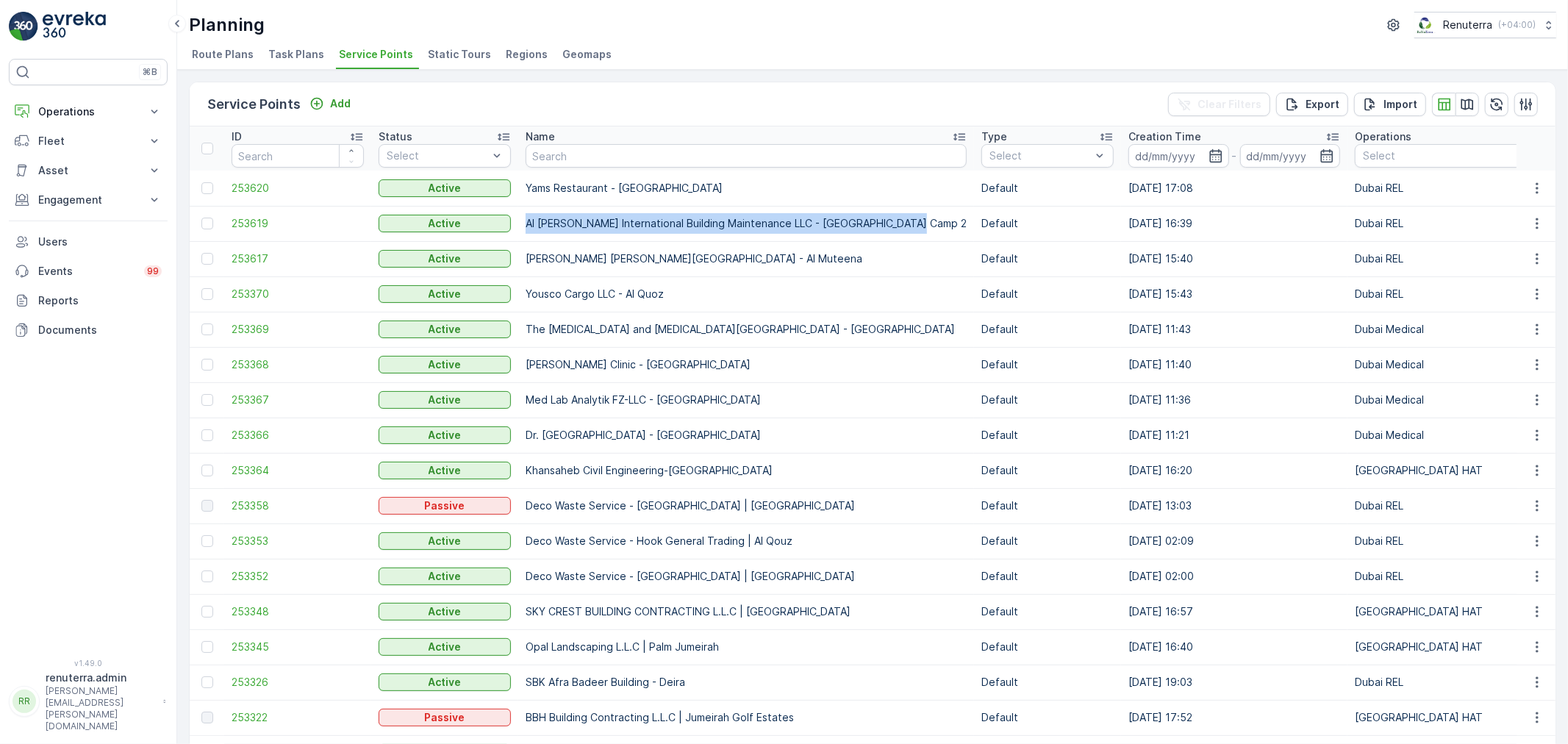
drag, startPoint x: 524, startPoint y: 221, endPoint x: 921, endPoint y: 226, distance: 397.0
click at [921, 226] on td "Al Najma Al Fareeda International Building Maintenance LLC - Sonapur Camp 2" at bounding box center [746, 223] width 456 height 35
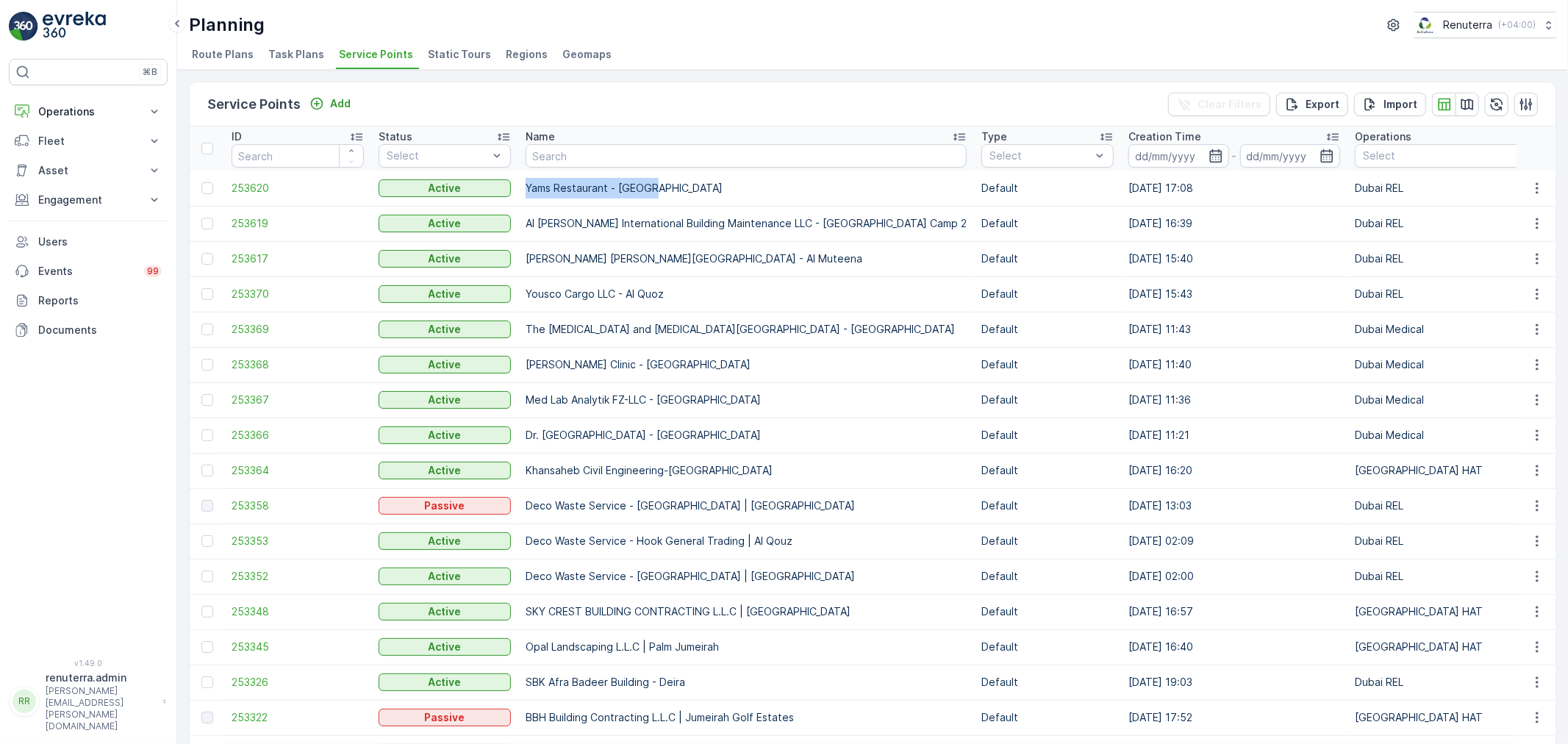
drag, startPoint x: 523, startPoint y: 182, endPoint x: 686, endPoint y: 192, distance: 163.3
click at [686, 192] on td "Yams Restaurant - Karama" at bounding box center [746, 188] width 456 height 35
click at [593, 158] on input "text" at bounding box center [746, 156] width 441 height 24
type input "khalil"
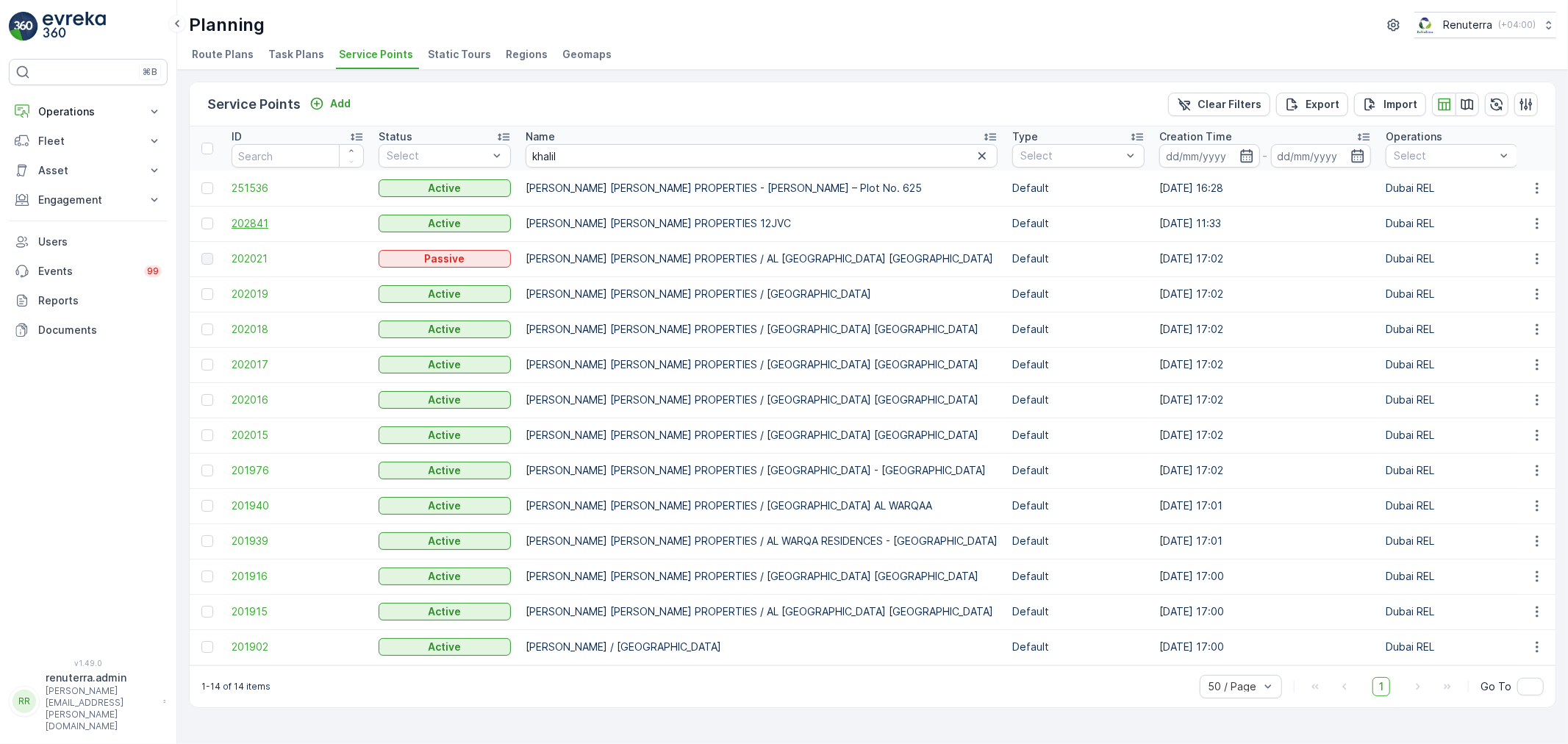
click at [248, 218] on span "202841" at bounding box center [298, 223] width 132 height 14
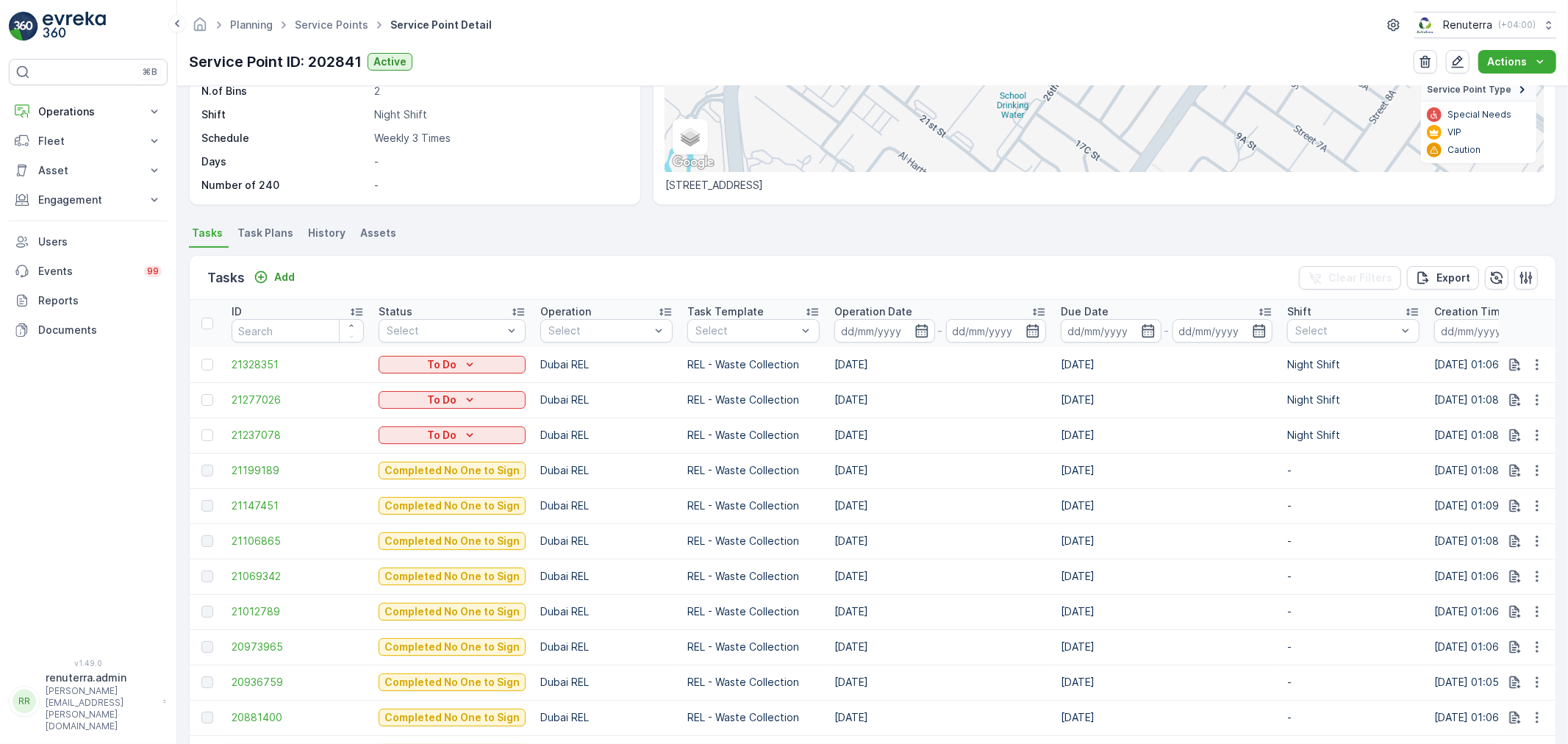
scroll to position [327, 0]
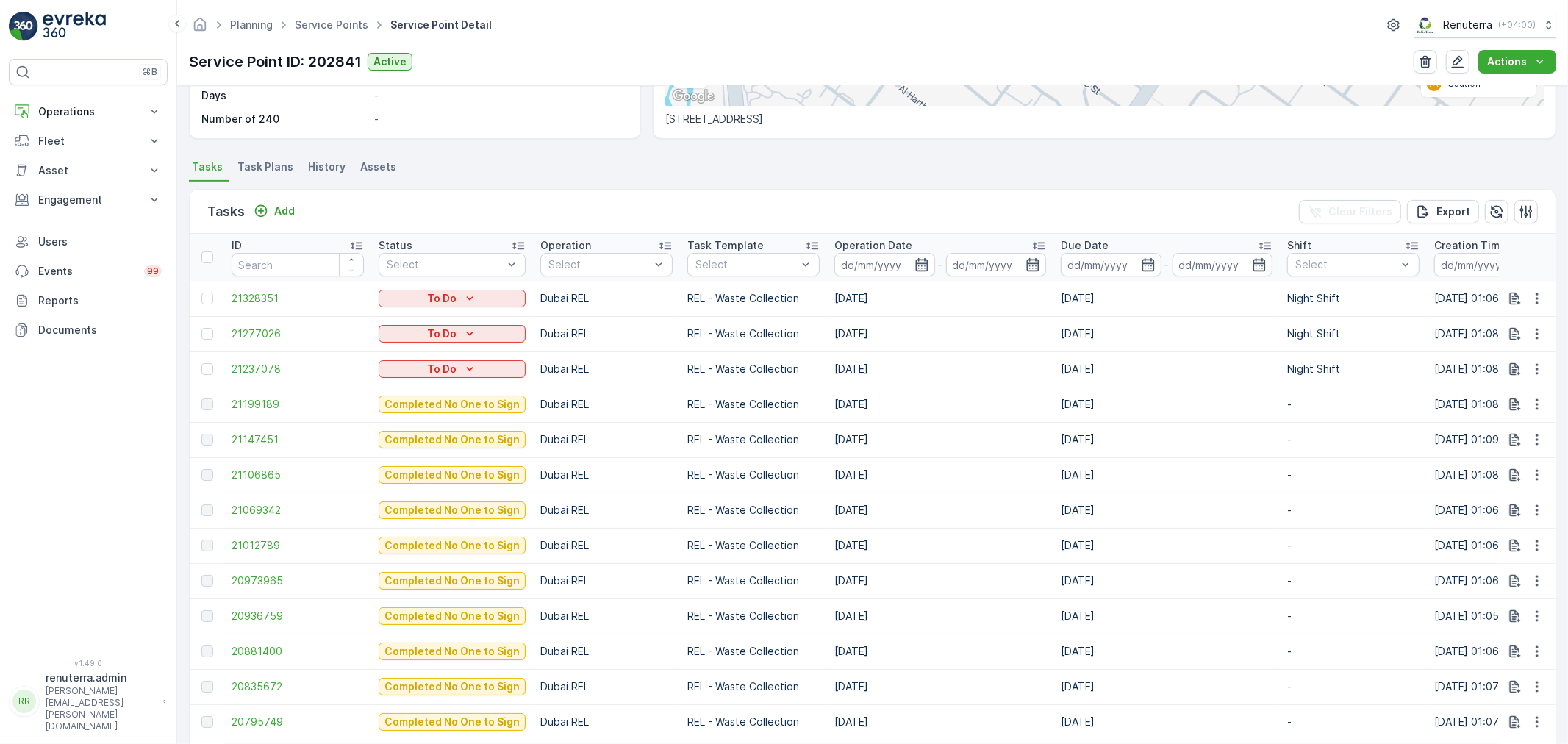
click at [244, 395] on td "21199189" at bounding box center [297, 404] width 147 height 35
click at [251, 403] on span "21199189" at bounding box center [298, 404] width 132 height 14
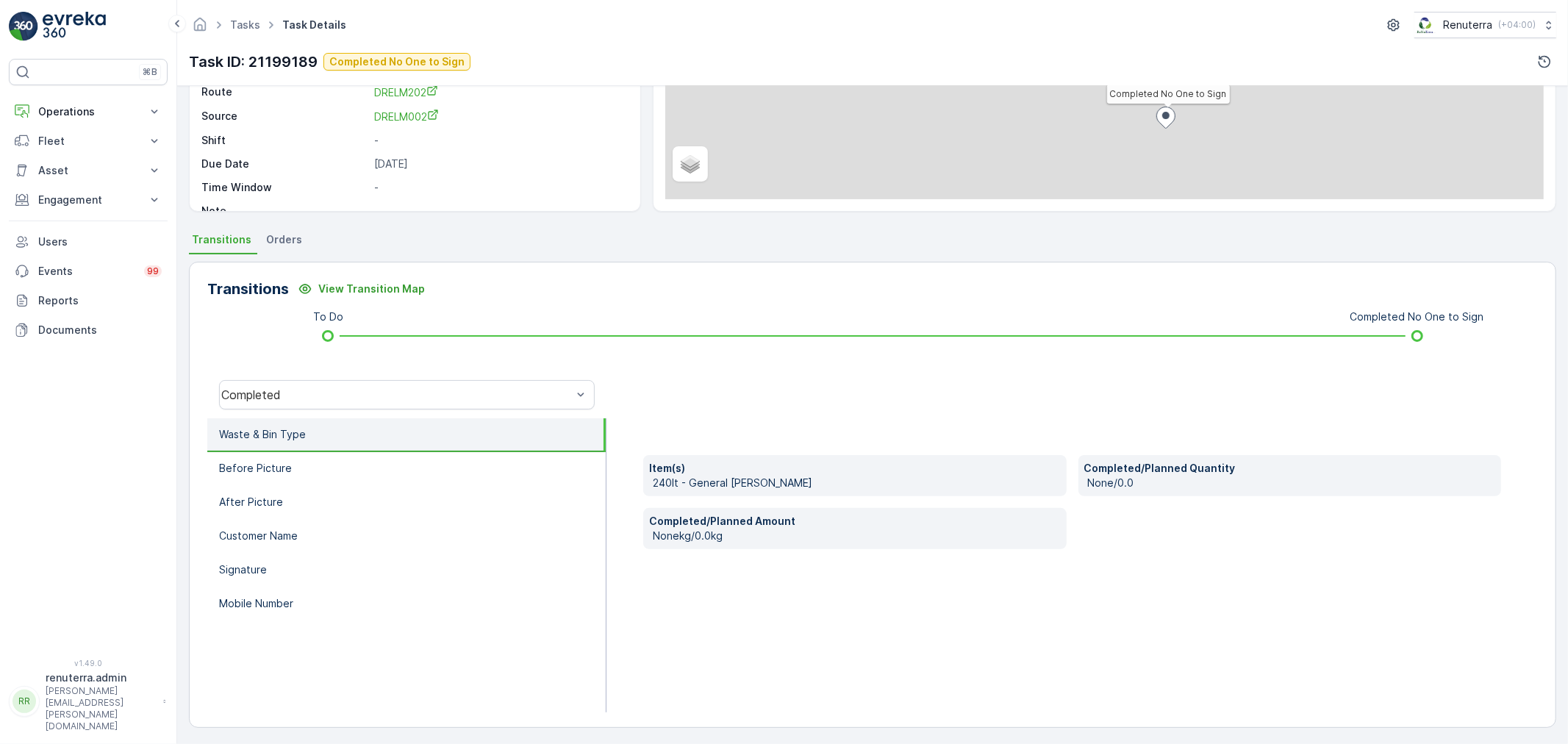
scroll to position [182, 0]
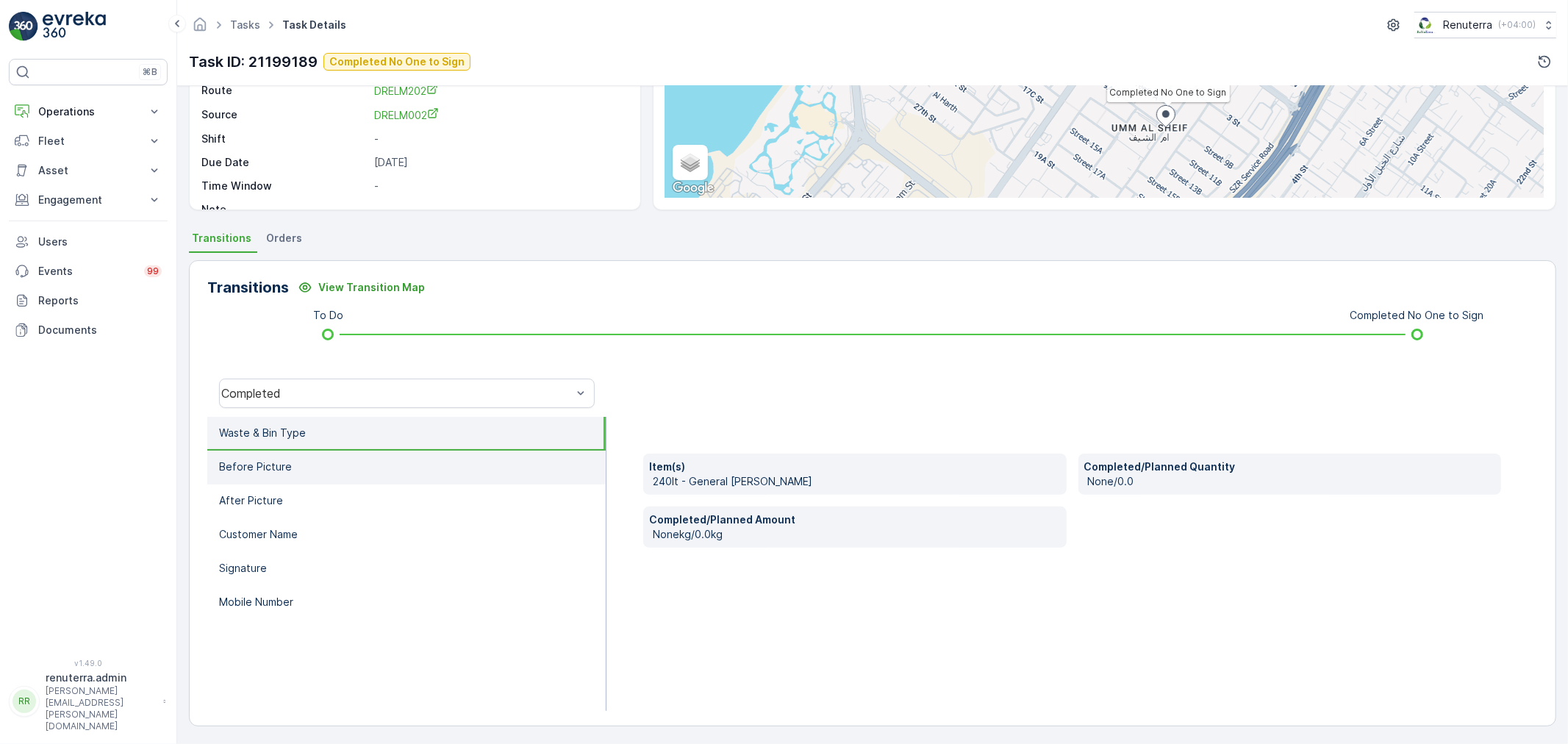
click at [339, 469] on li "Before Picture" at bounding box center [406, 467] width 398 height 34
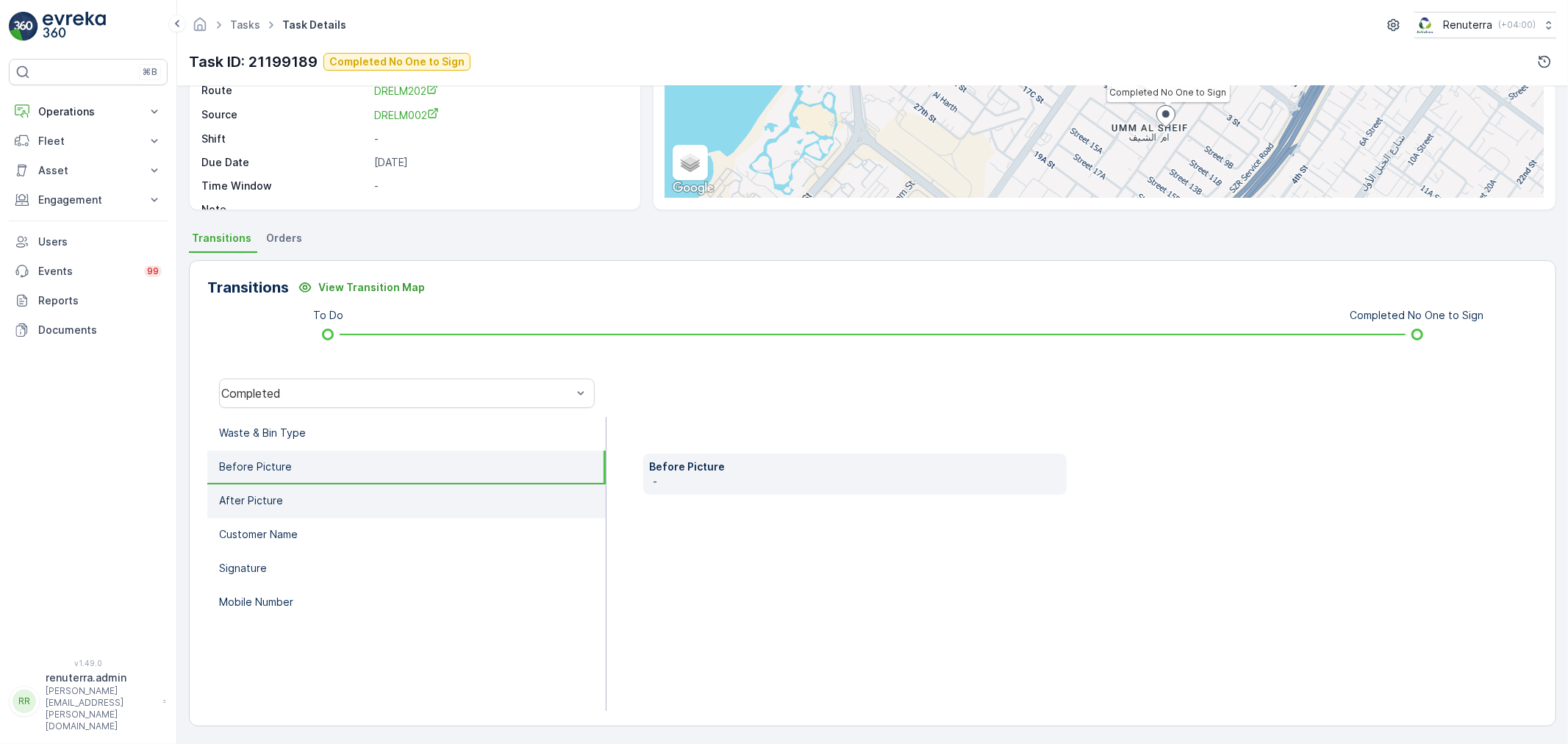
click at [334, 502] on li "After Picture" at bounding box center [406, 502] width 398 height 34
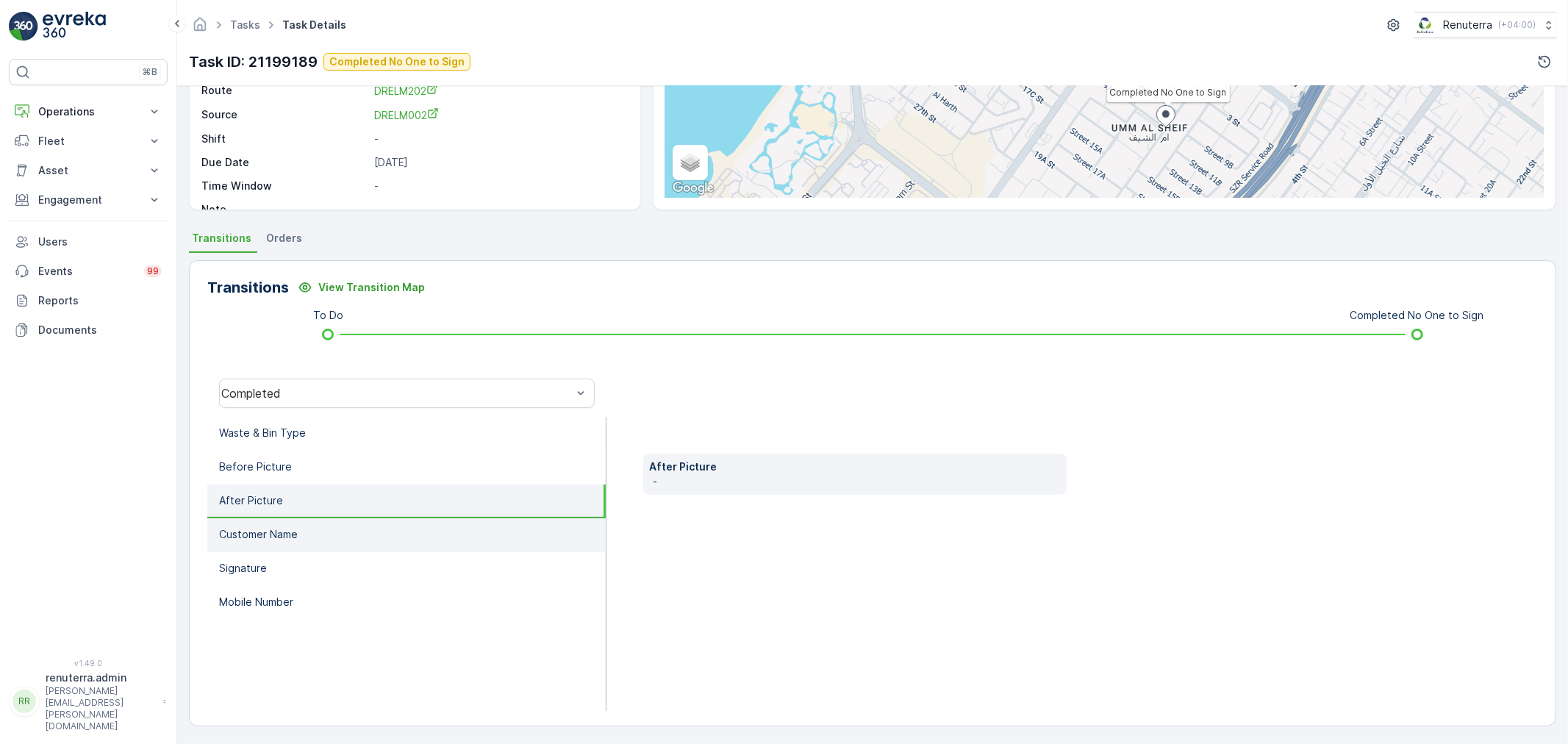
click at [332, 530] on li "Customer Name" at bounding box center [406, 535] width 398 height 34
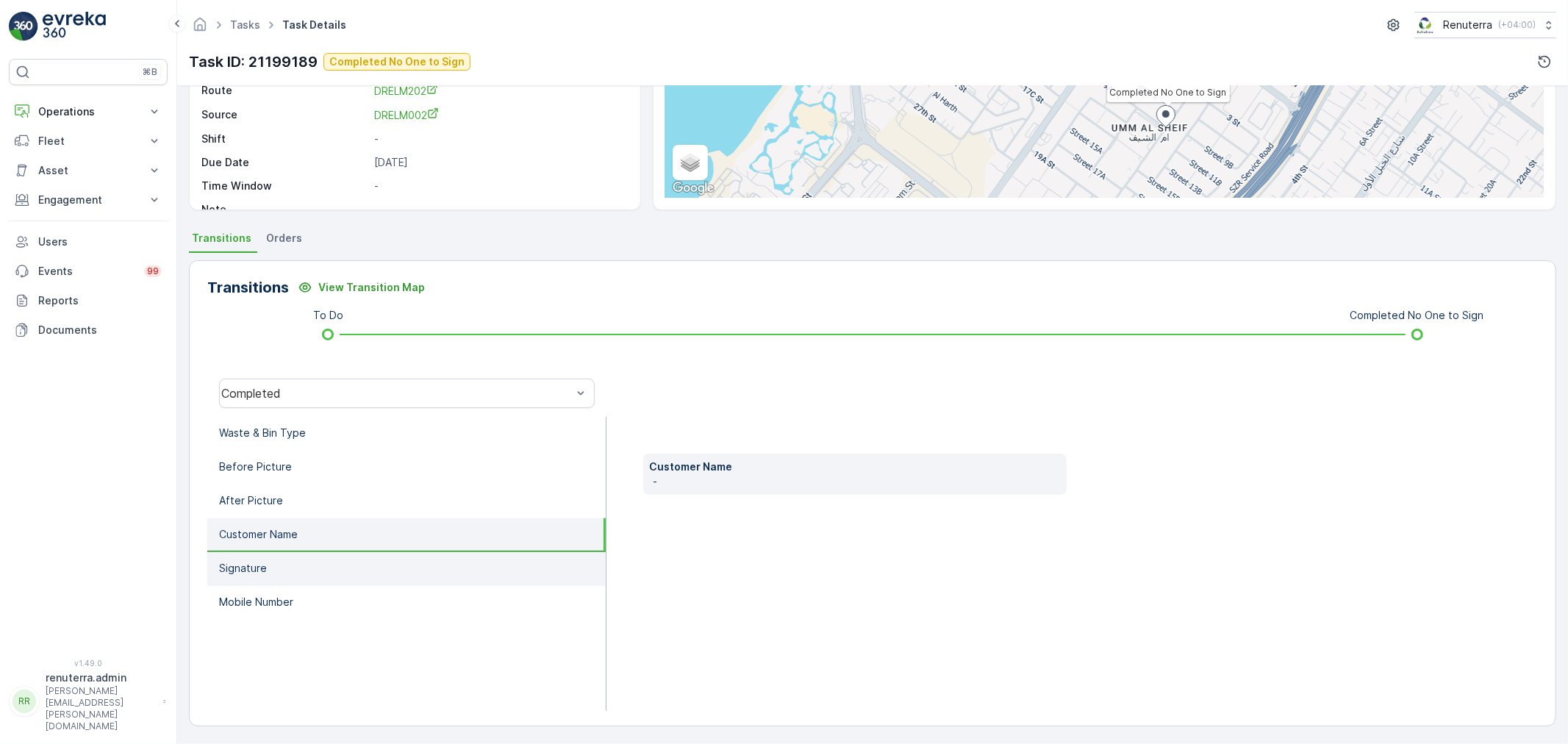
click at [332, 552] on li "Signature" at bounding box center [406, 569] width 398 height 34
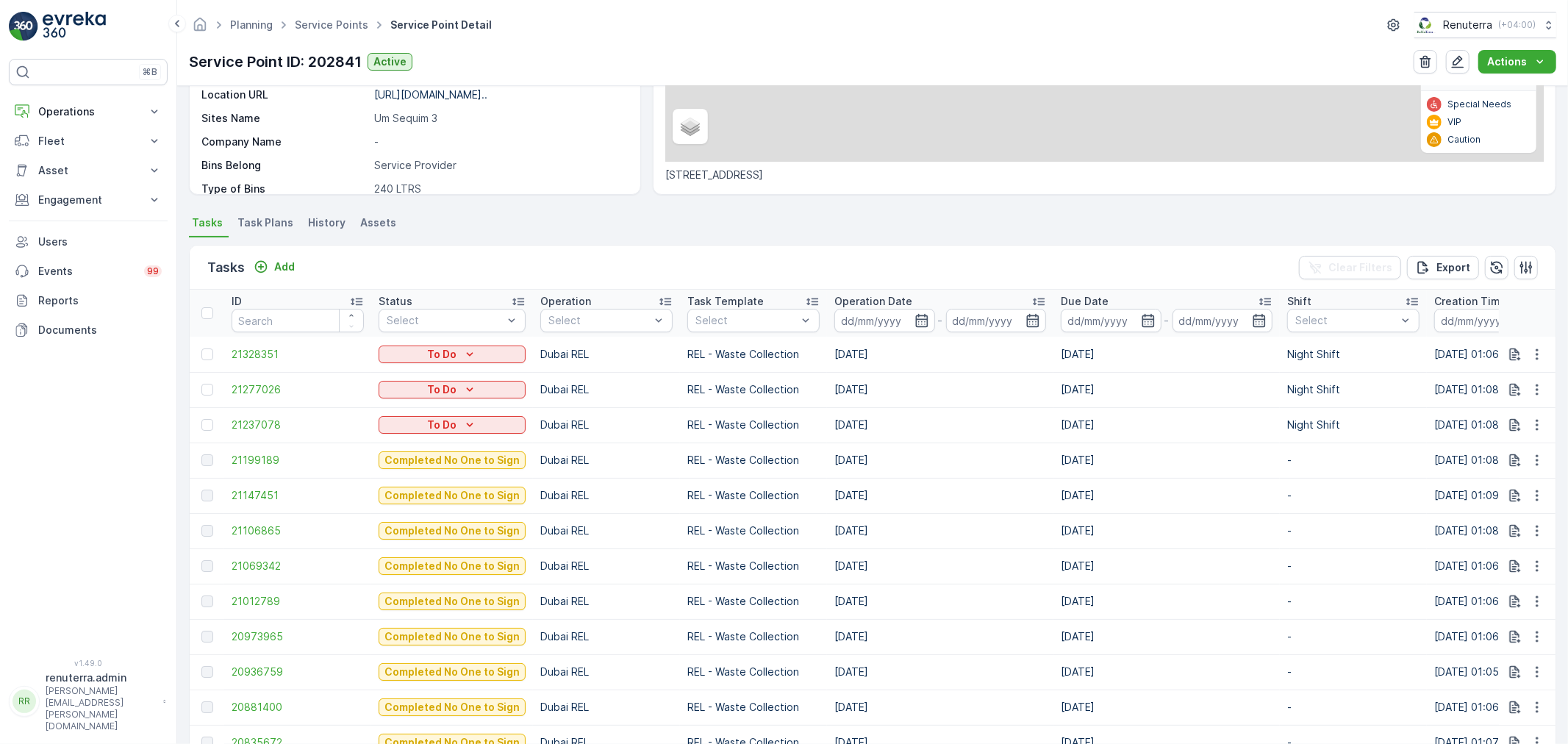
scroll to position [327, 0]
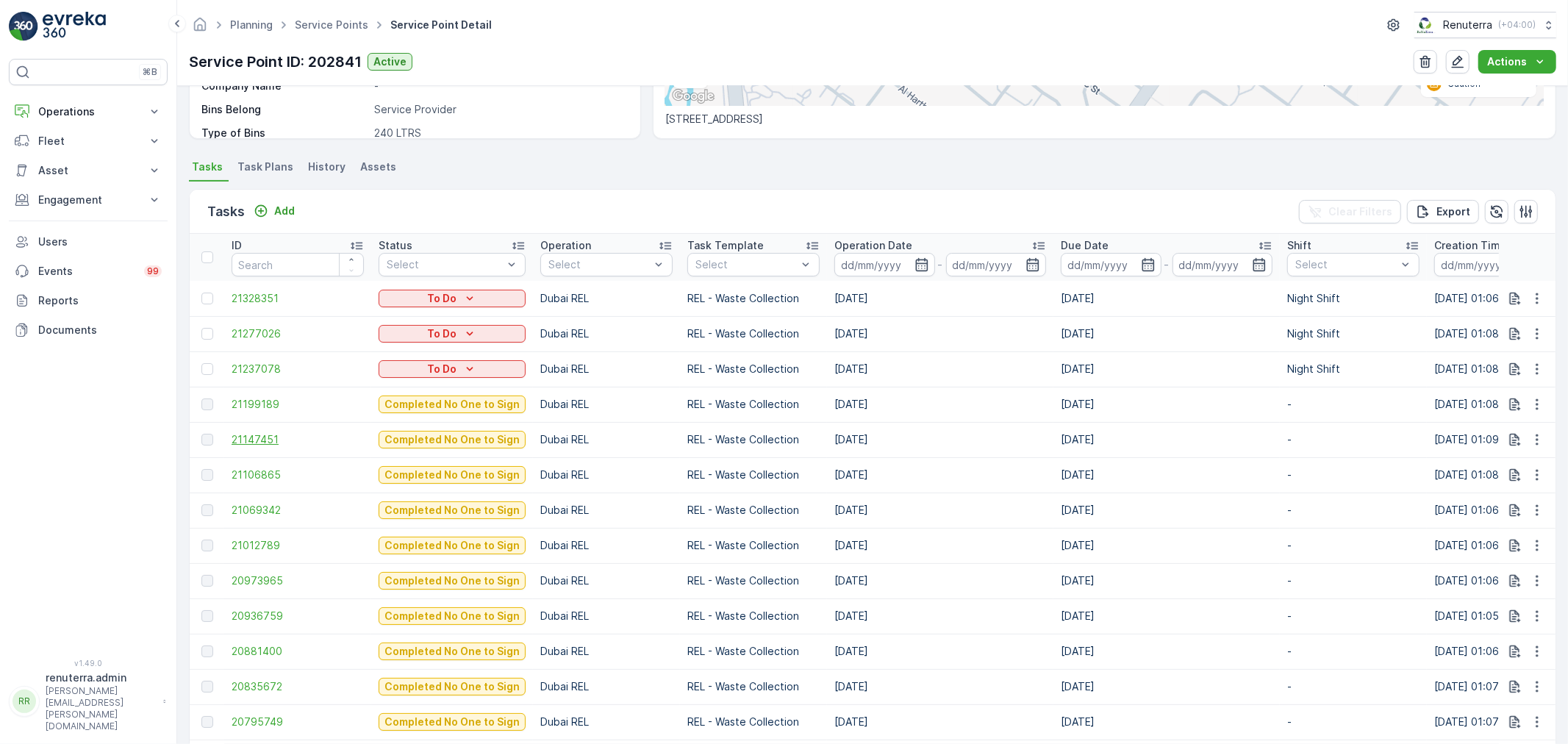
click at [265, 432] on span "21147451" at bounding box center [298, 439] width 132 height 14
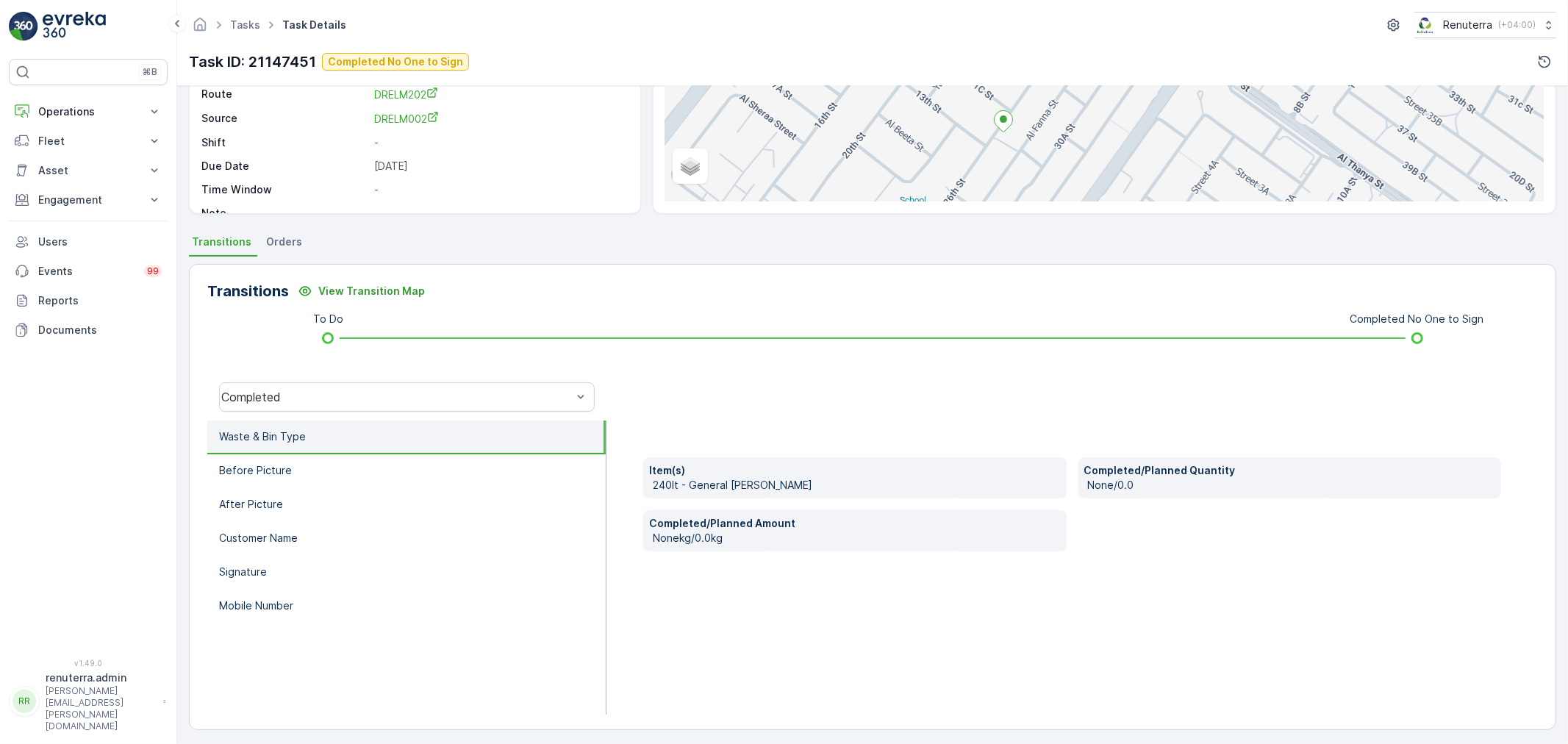
scroll to position [182, 0]
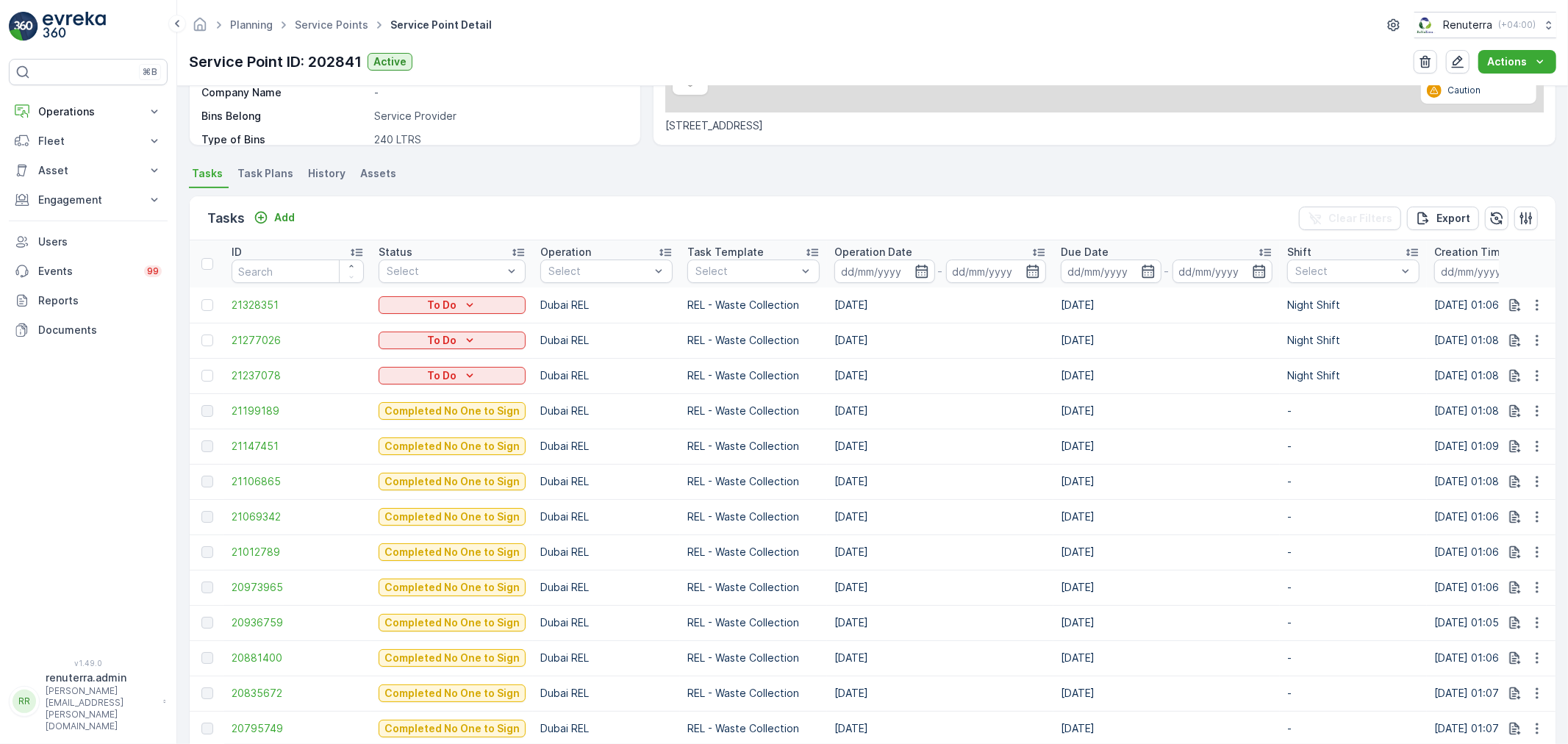
scroll to position [327, 0]
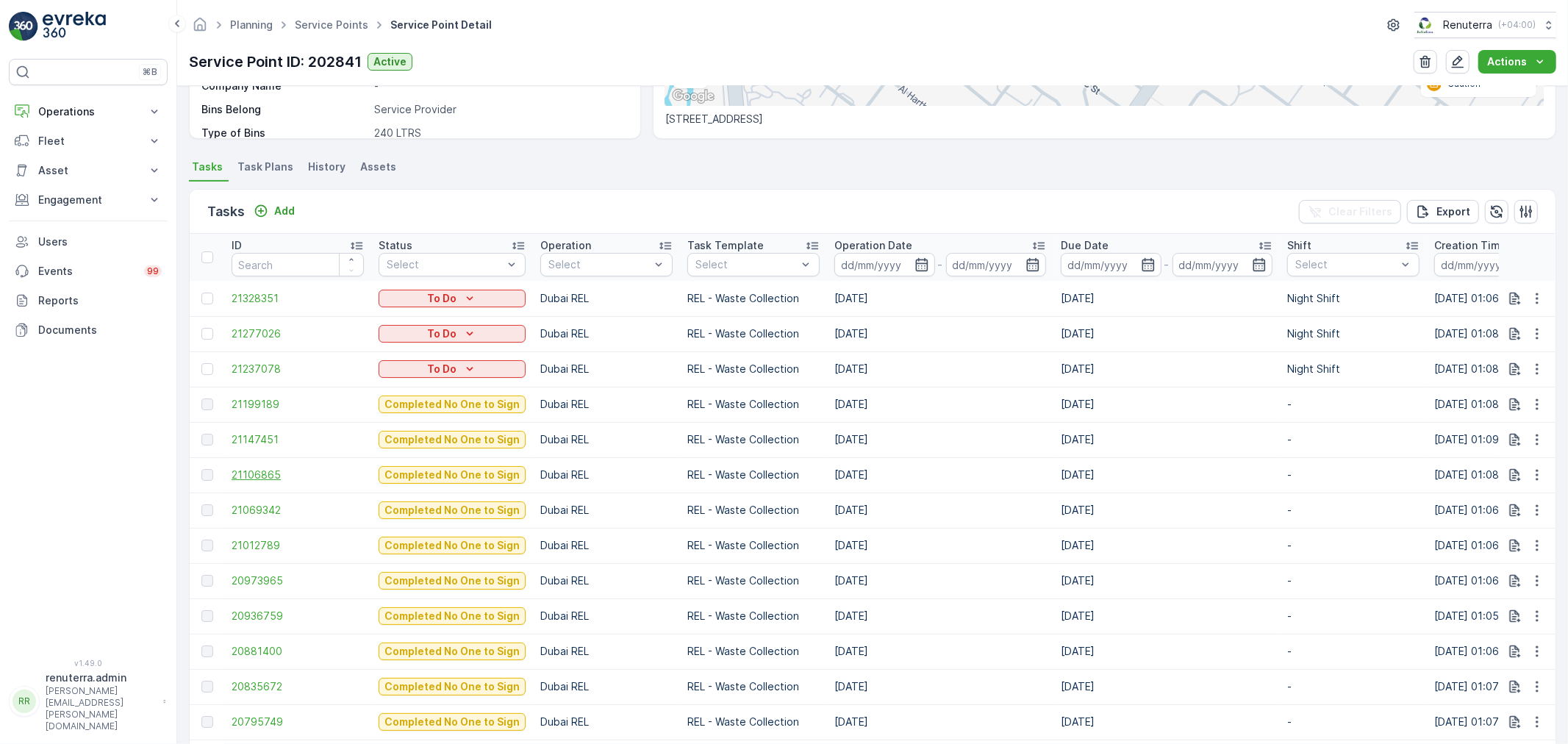
click at [273, 473] on span "21106865" at bounding box center [298, 474] width 132 height 14
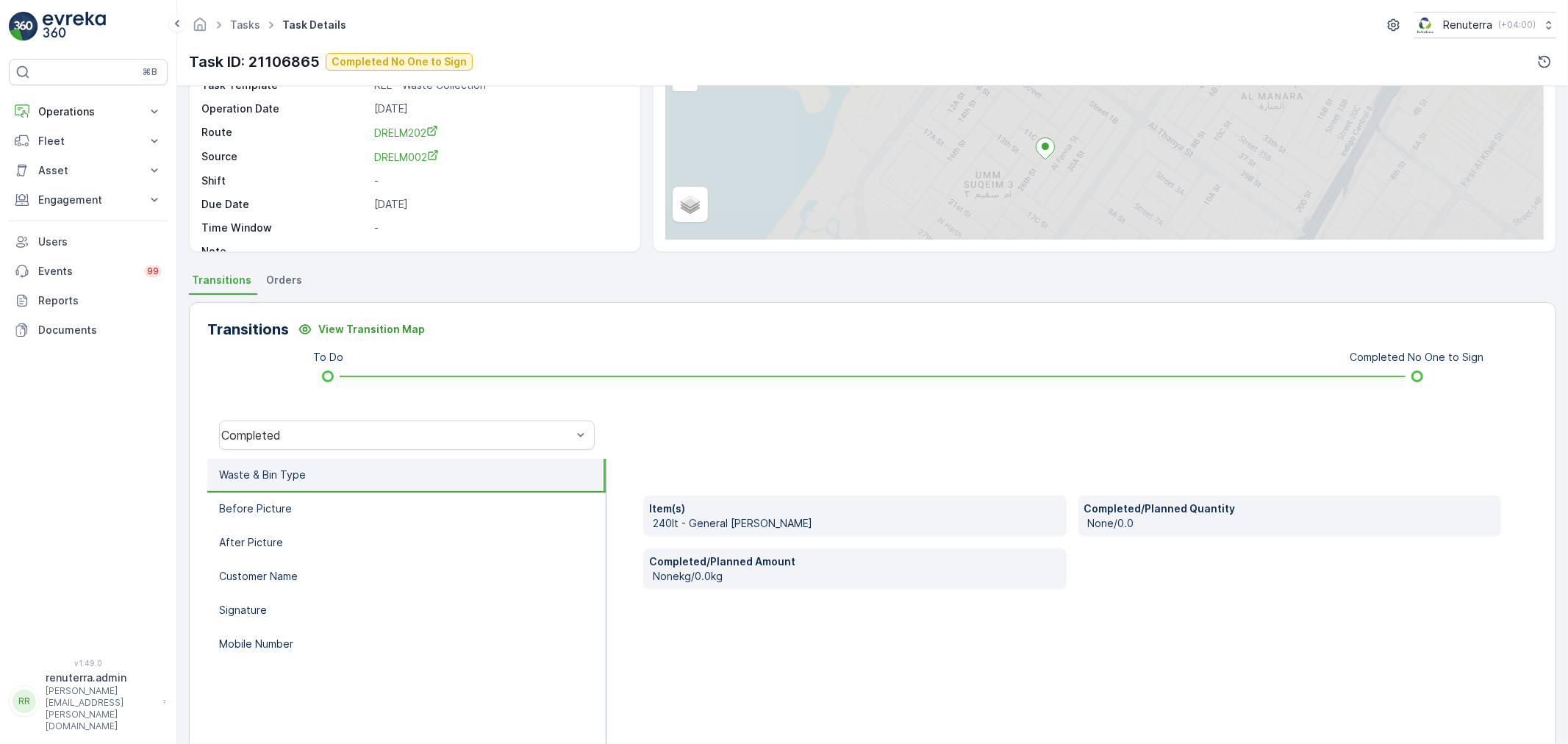
scroll to position [182, 0]
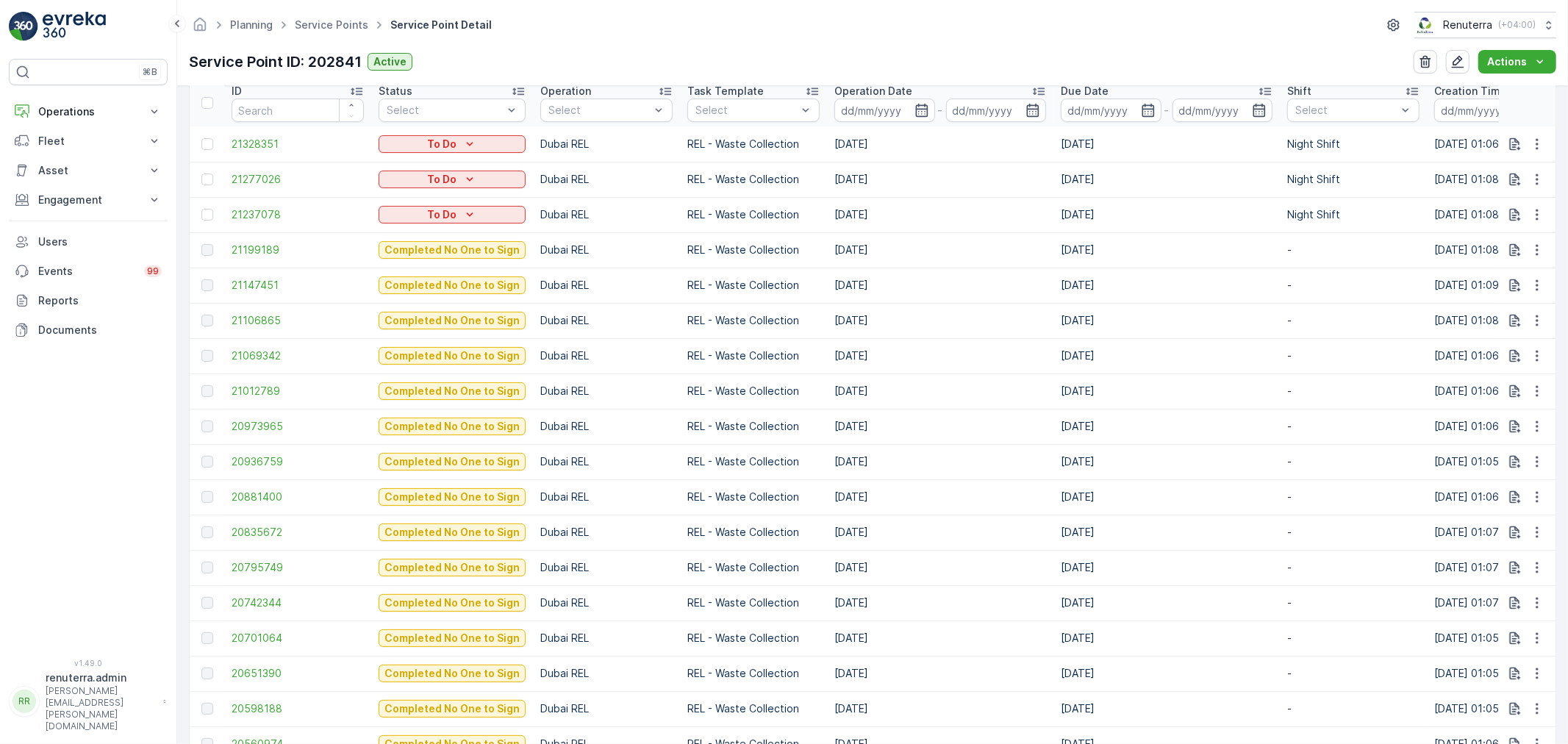
scroll to position [571, 0]
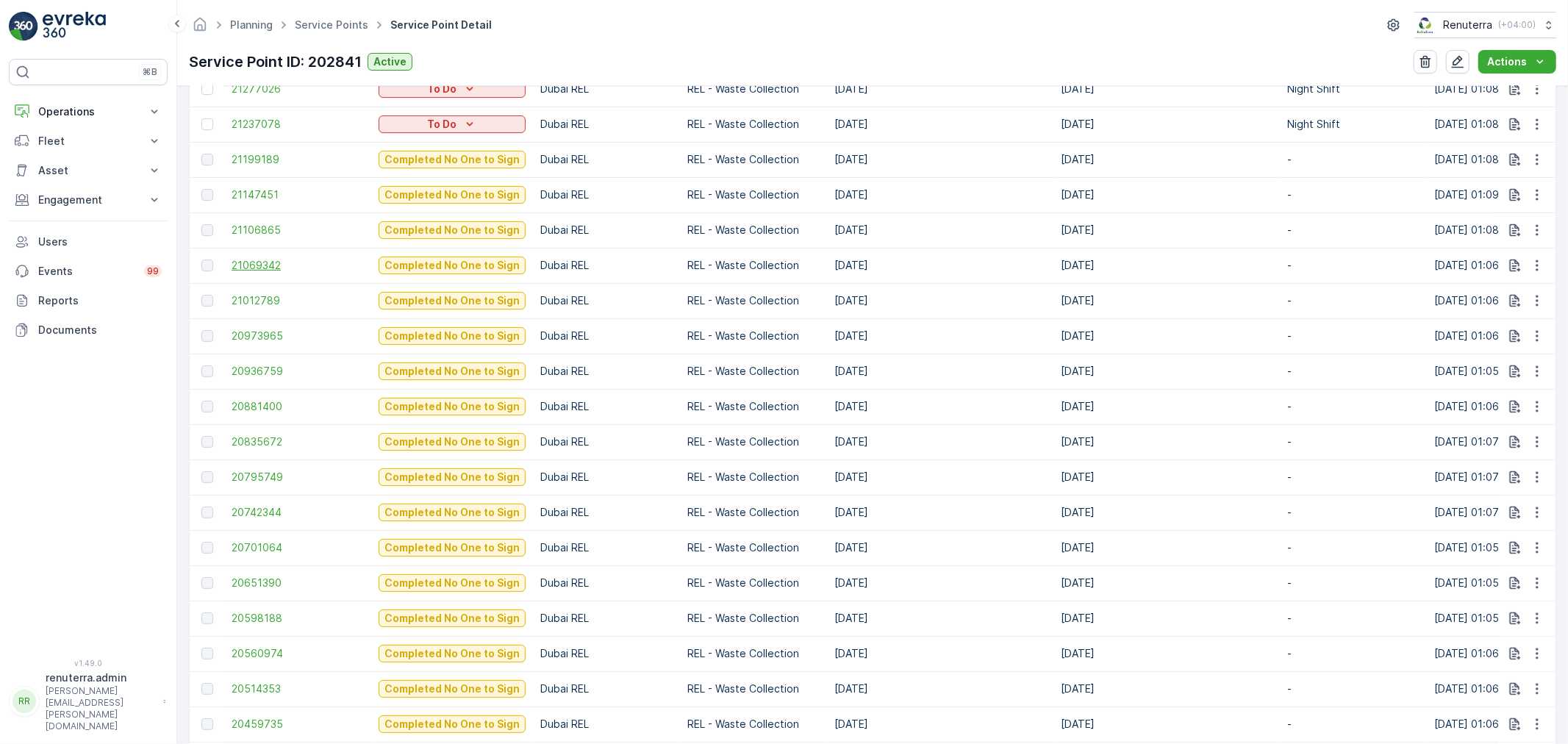
click at [245, 267] on span "21069342" at bounding box center [298, 265] width 132 height 14
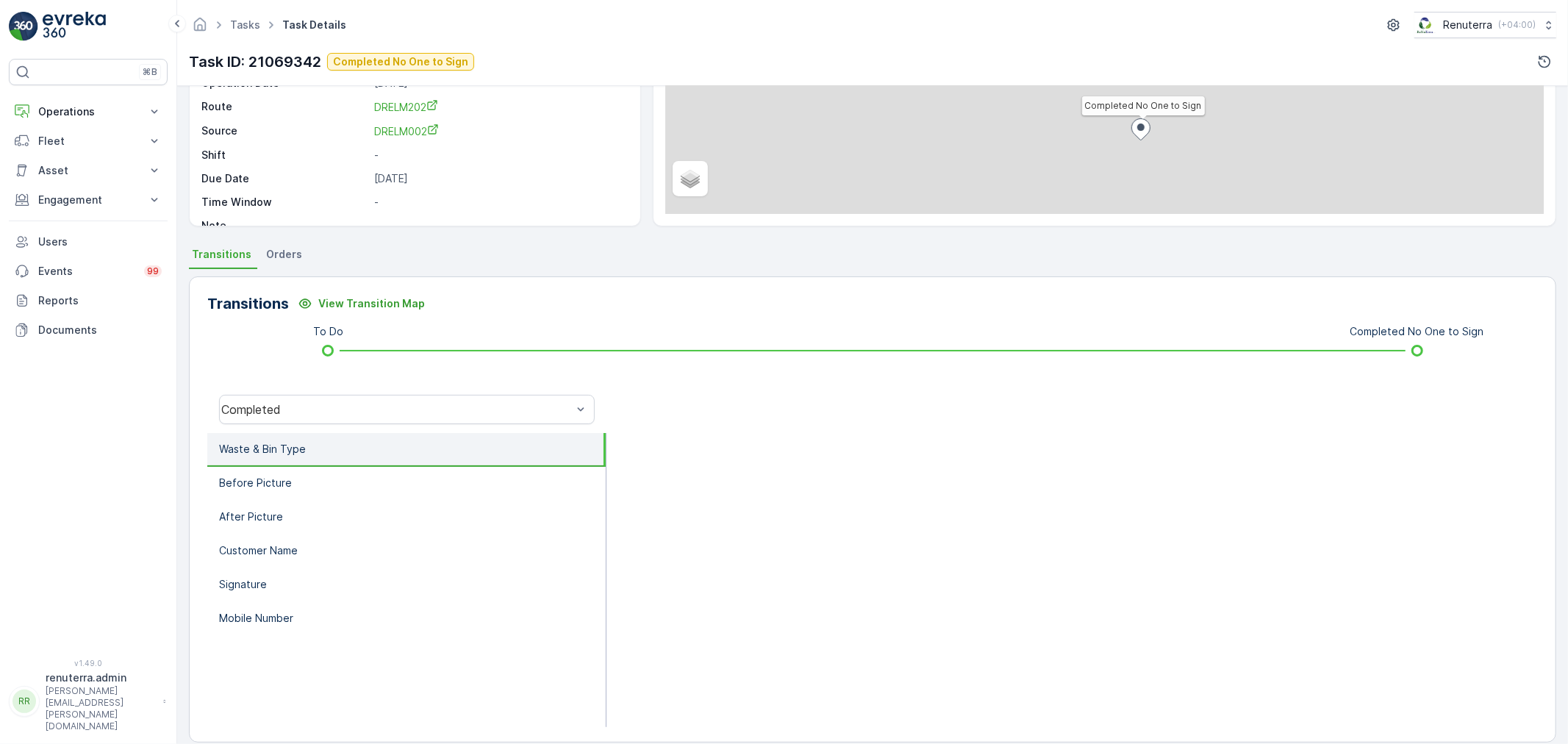
scroll to position [182, 0]
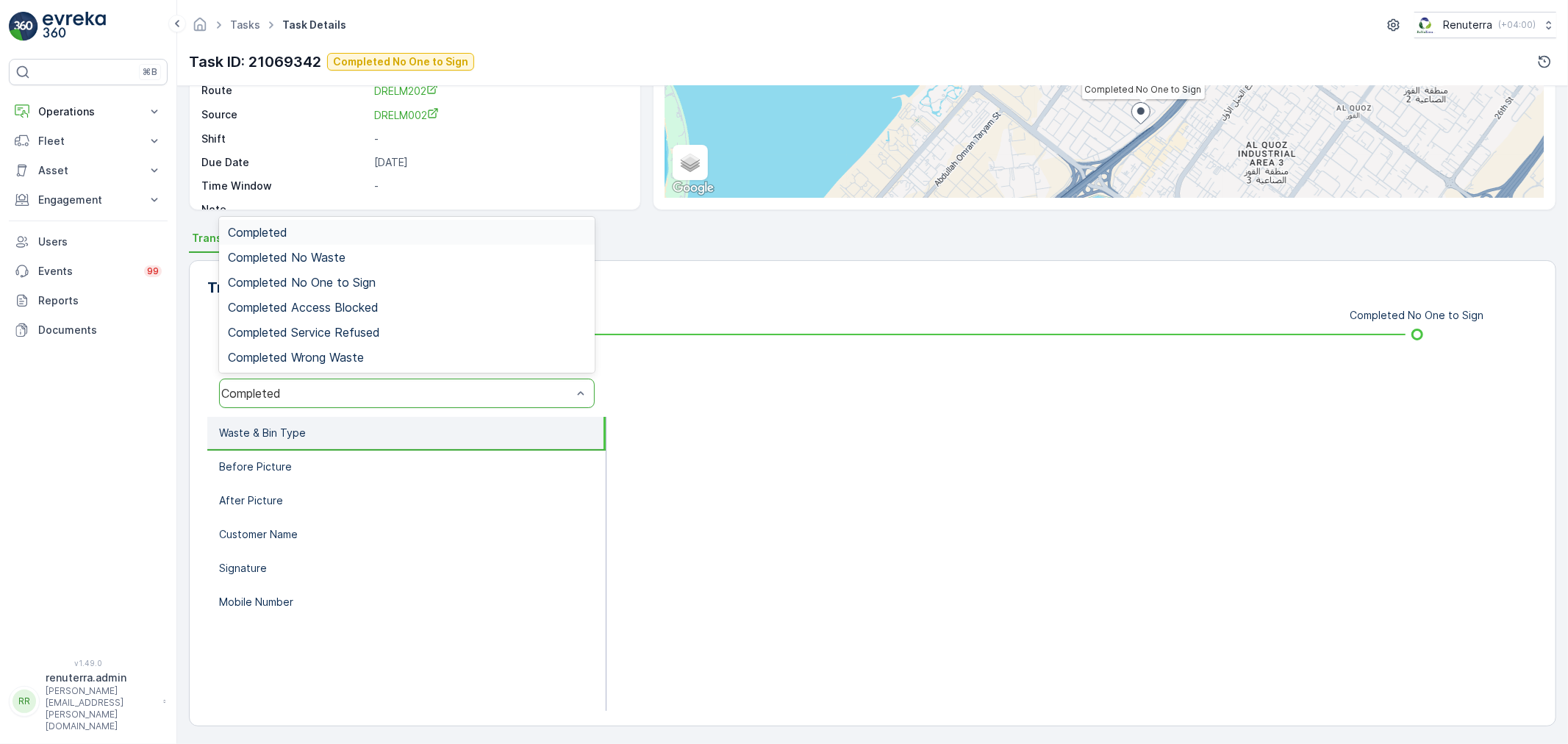
click at [303, 388] on div "Completed" at bounding box center [396, 393] width 350 height 13
click at [346, 272] on div "Completed No One to Sign" at bounding box center [406, 282] width 375 height 25
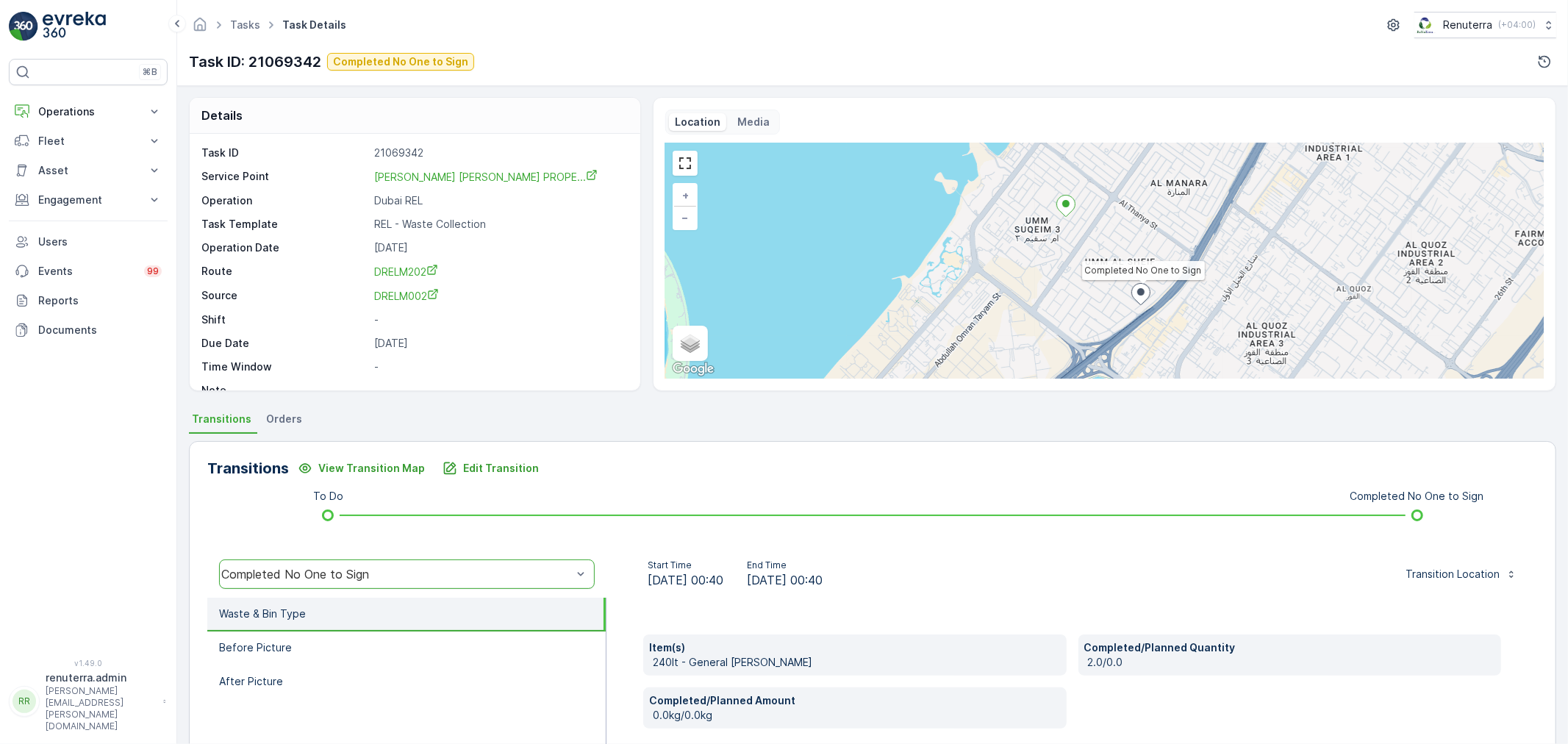
scroll to position [0, 0]
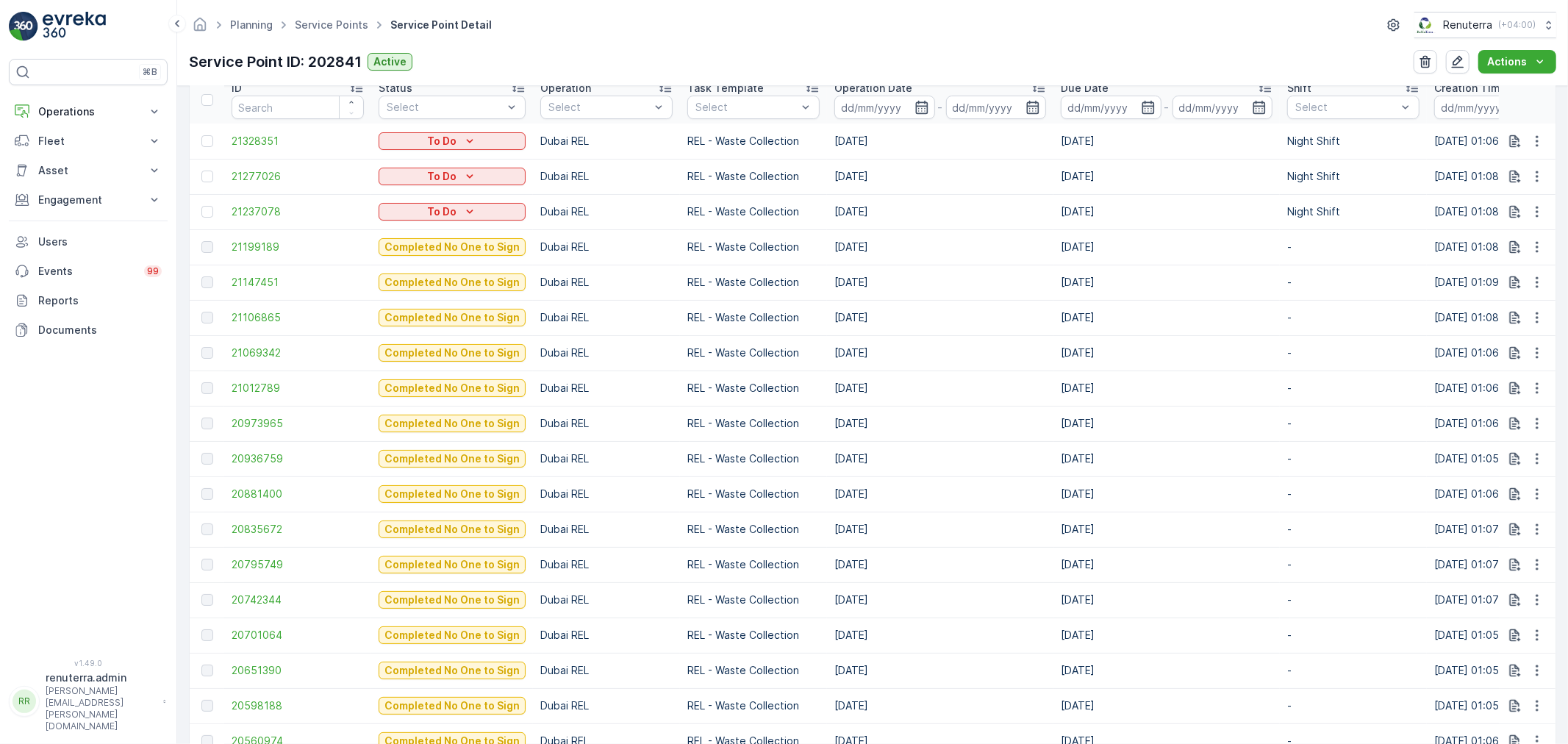
scroll to position [489, 0]
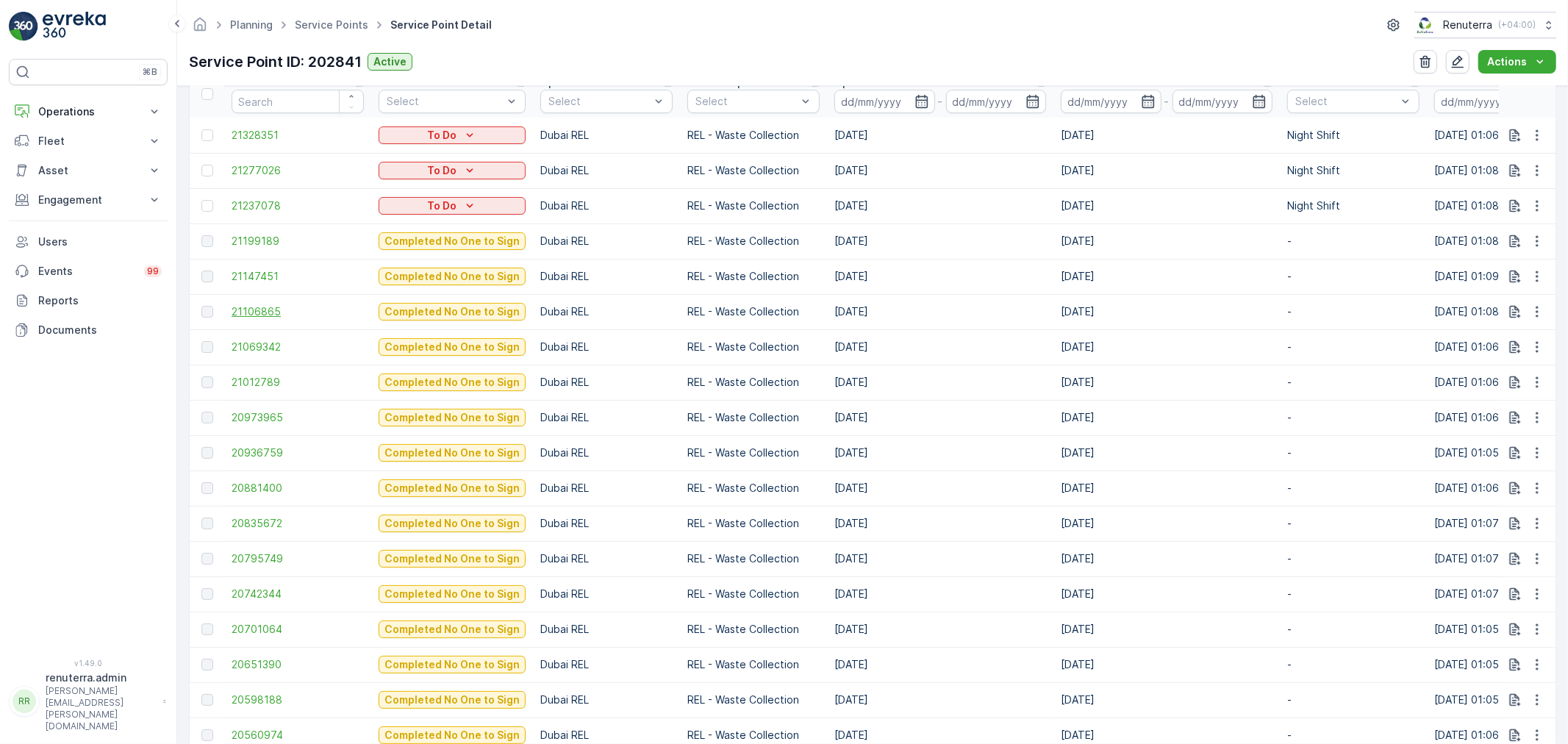
click at [246, 305] on span "21106865" at bounding box center [298, 312] width 132 height 14
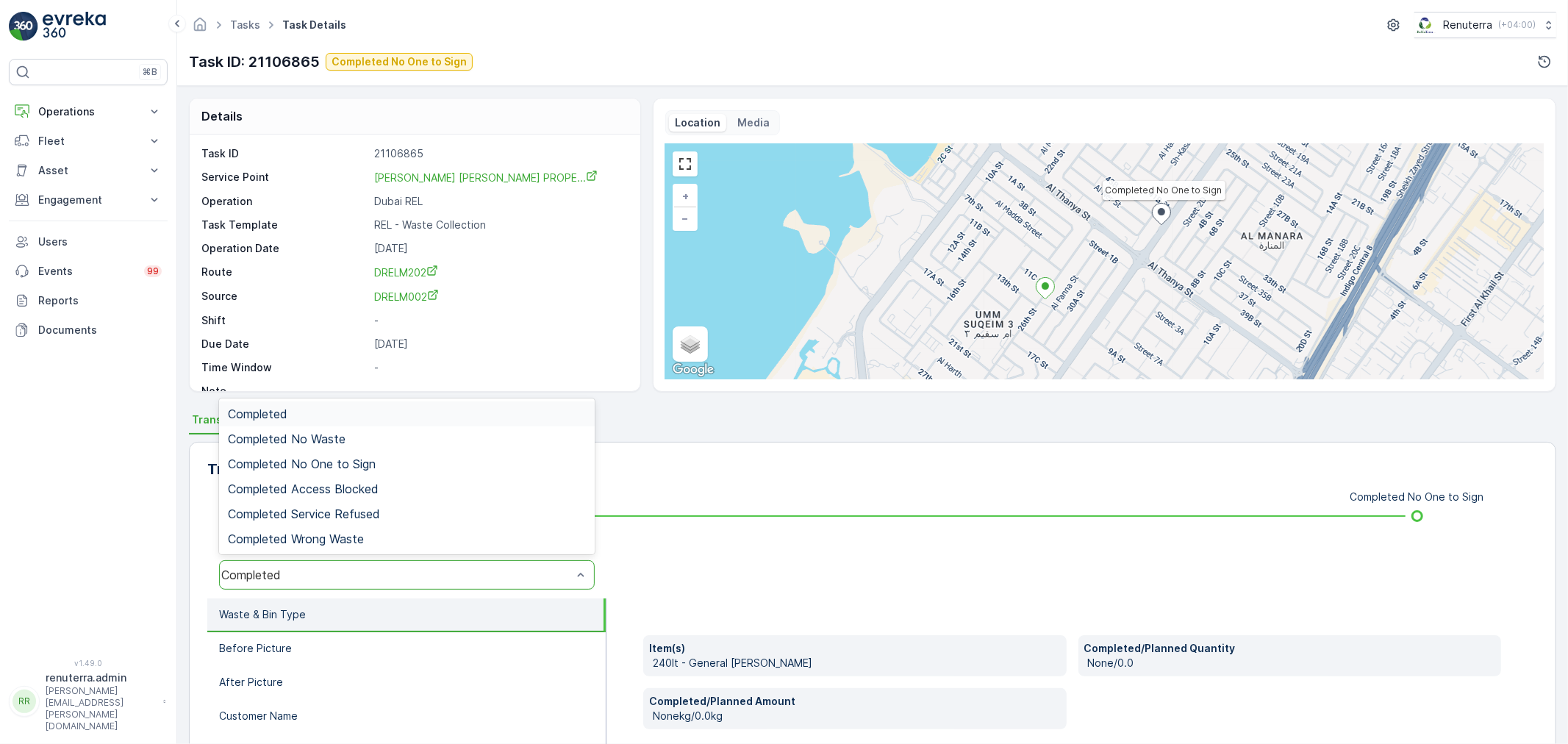
click at [416, 562] on div "Completed" at bounding box center [406, 575] width 375 height 30
click at [363, 464] on span "Completed No One to Sign" at bounding box center [302, 464] width 147 height 13
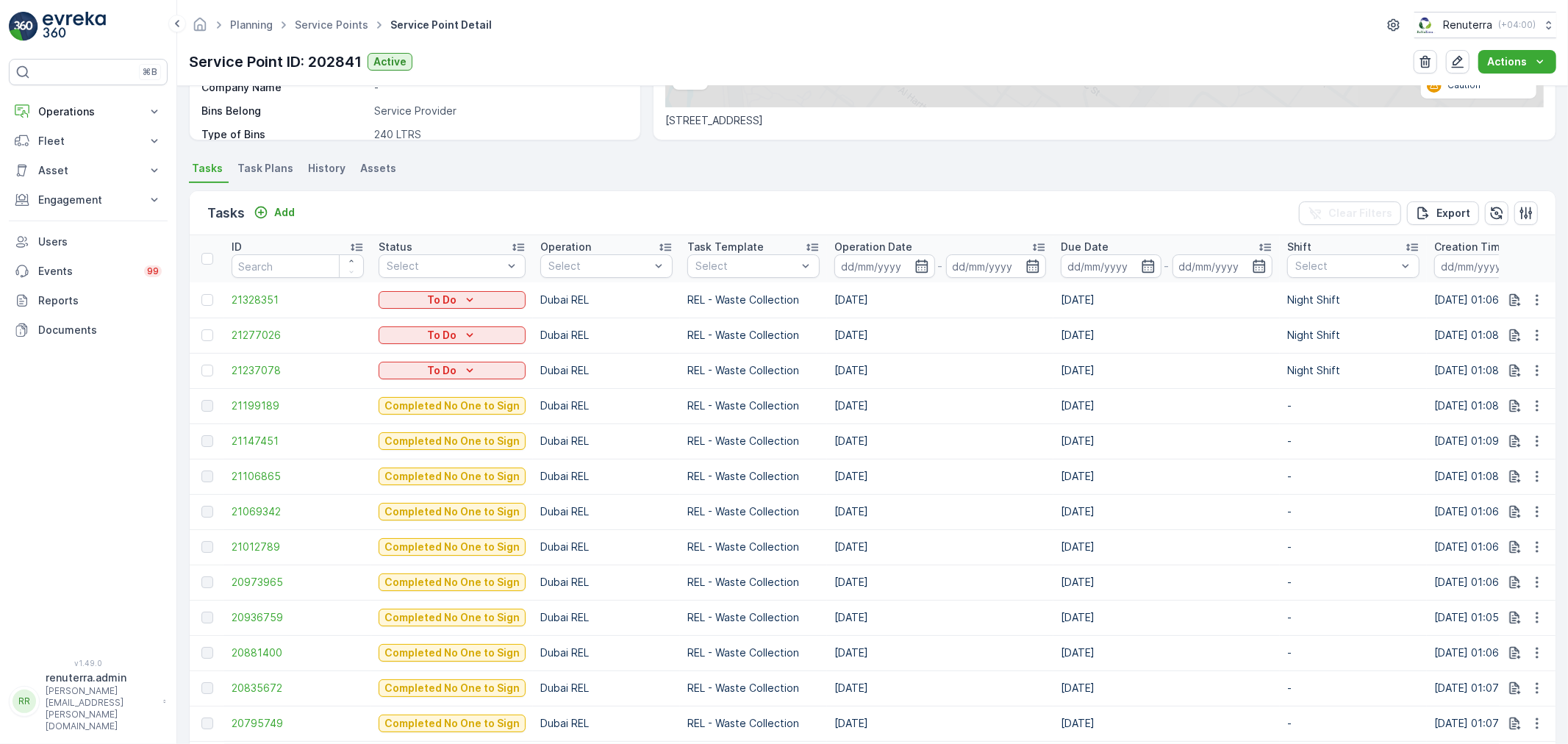
scroll to position [327, 0]
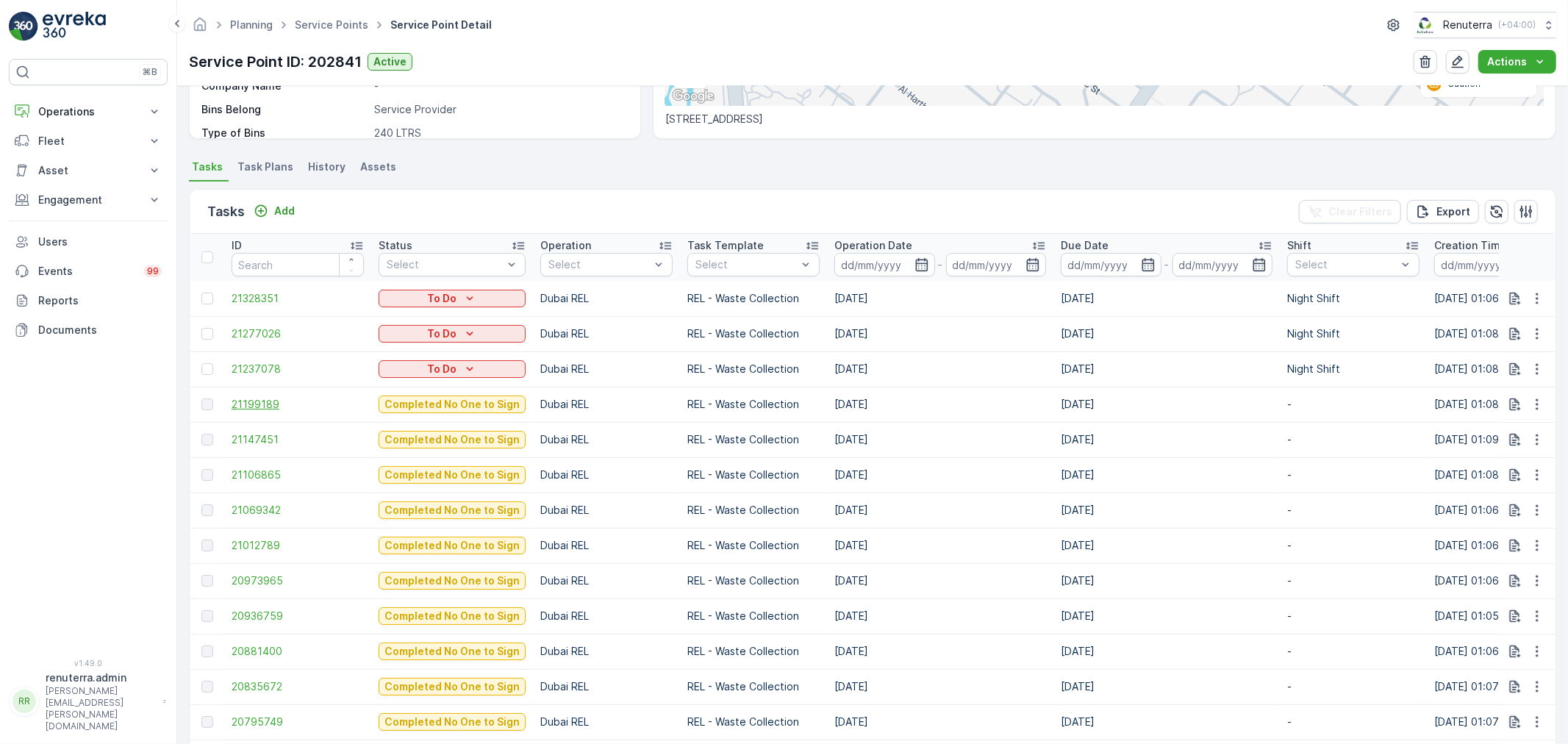
click at [266, 399] on span "21199189" at bounding box center [298, 404] width 132 height 14
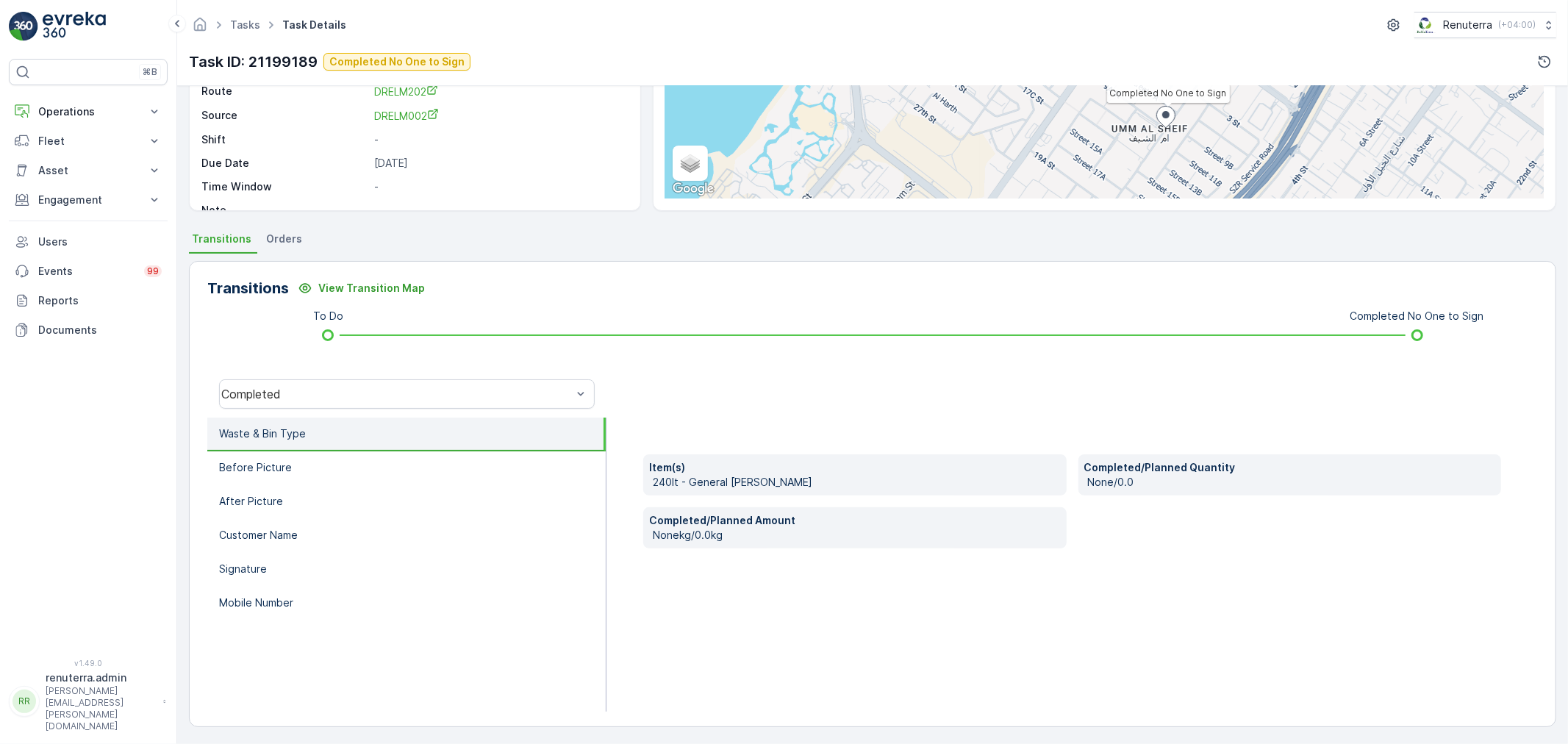
scroll to position [182, 0]
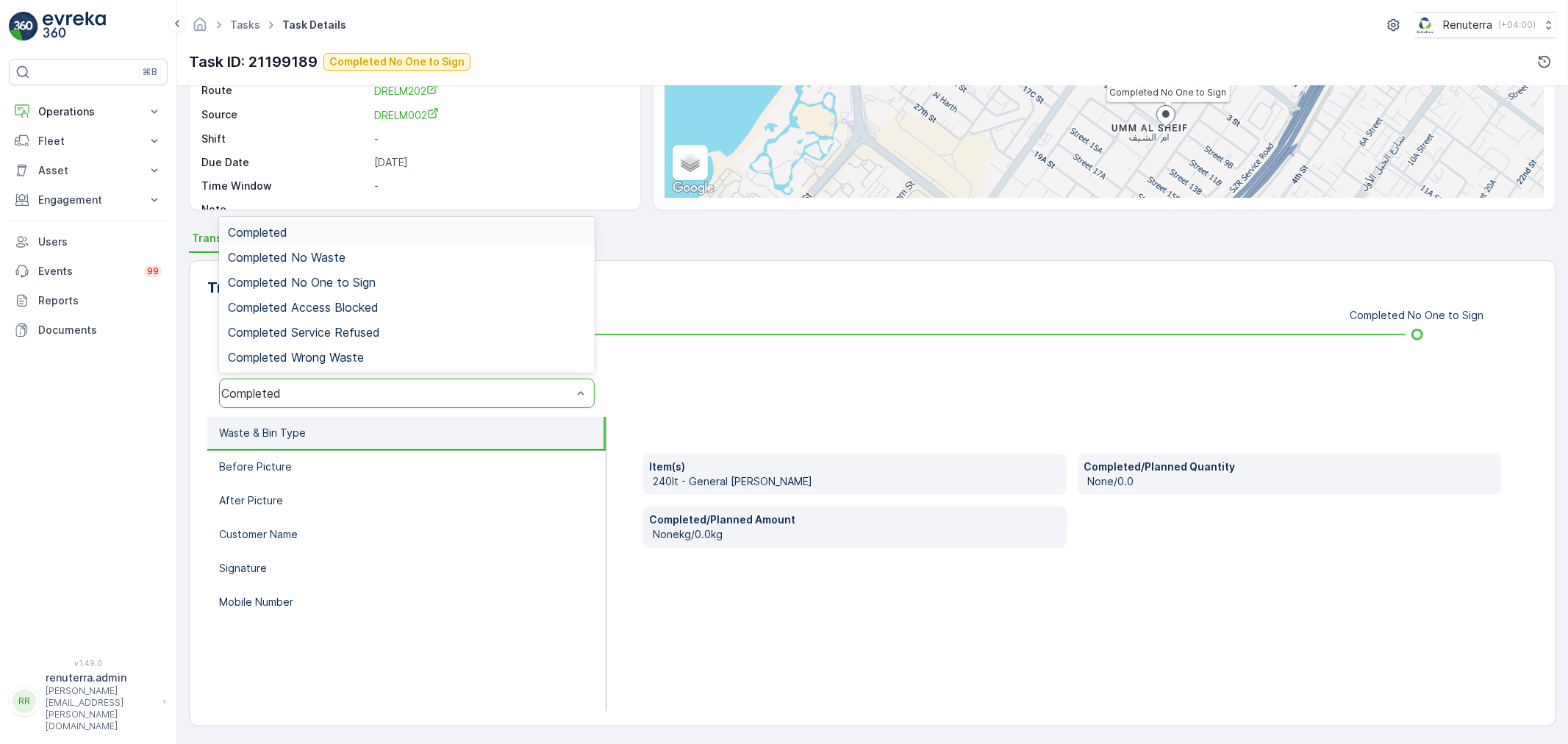
click at [327, 394] on div "Completed" at bounding box center [396, 393] width 350 height 13
click at [334, 276] on span "Completed No One to Sign" at bounding box center [302, 282] width 147 height 13
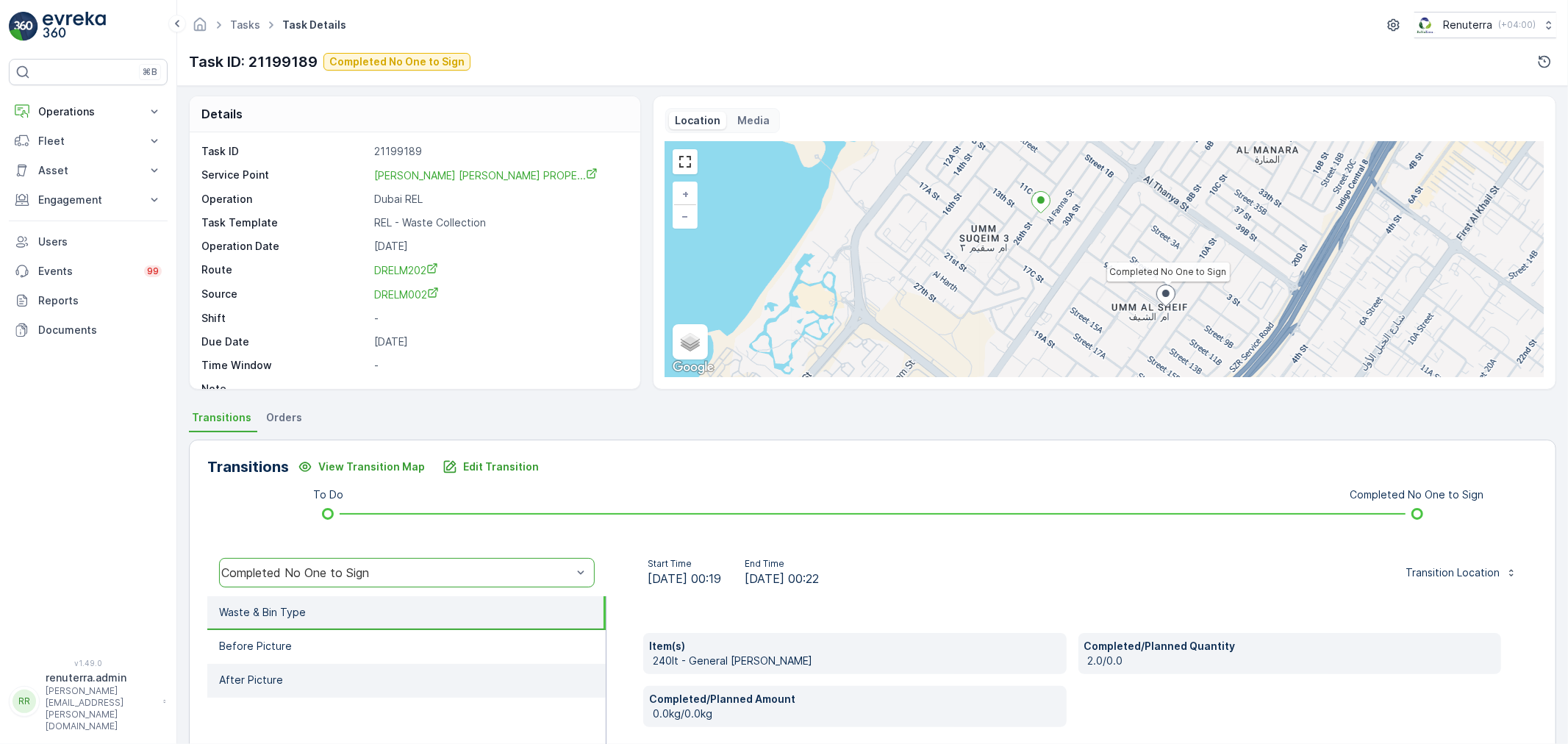
scroll to position [0, 0]
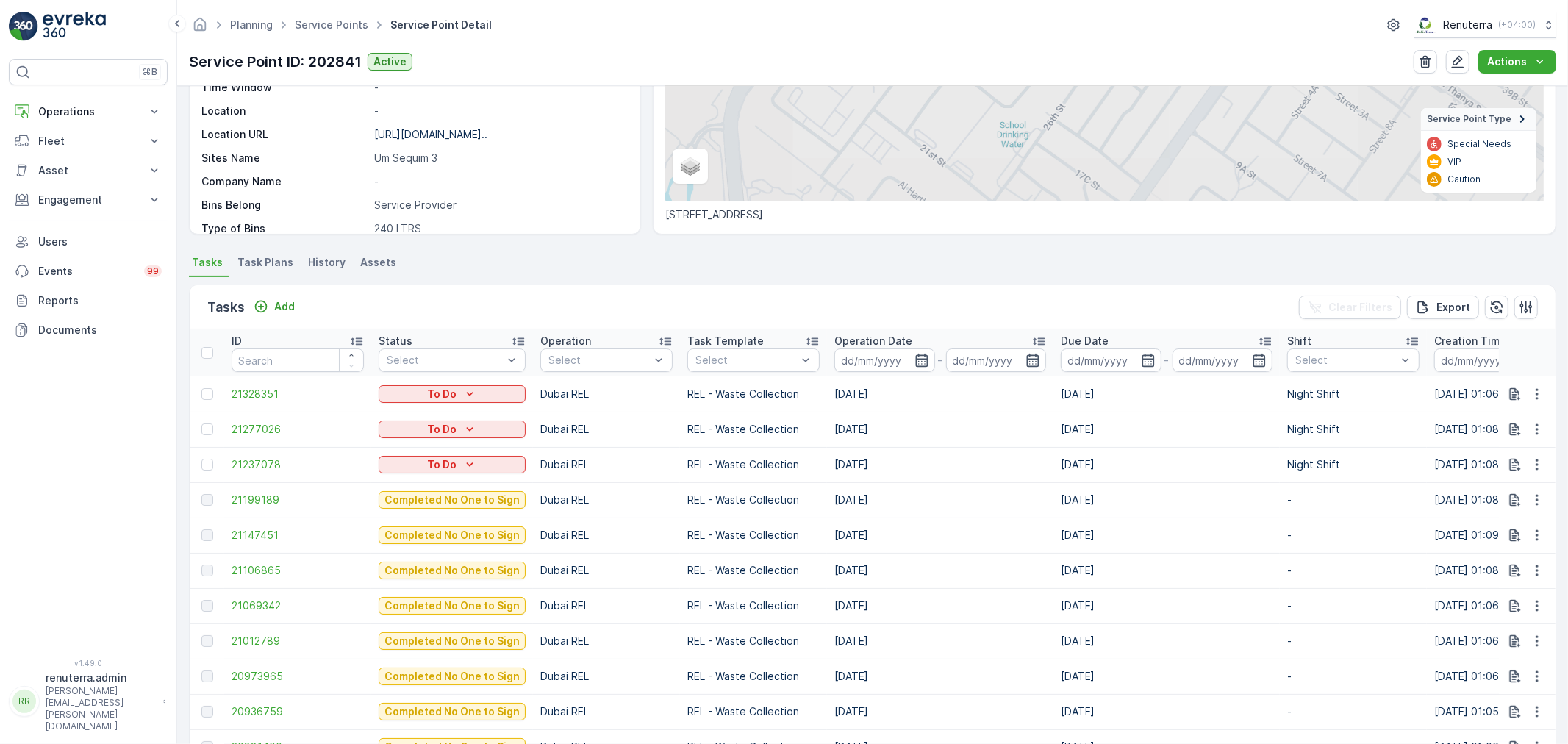
scroll to position [245, 0]
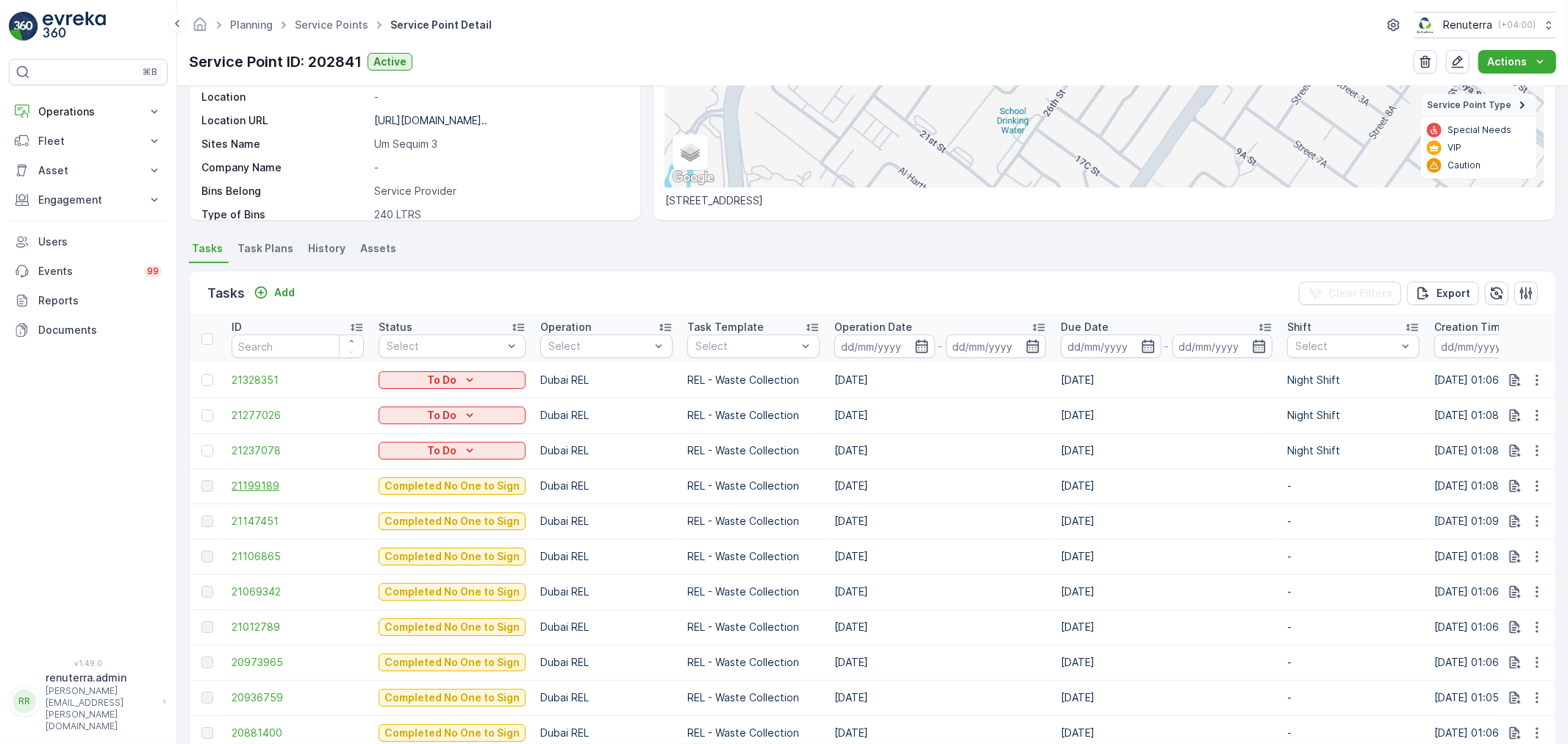
click at [264, 480] on span "21199189" at bounding box center [298, 486] width 132 height 14
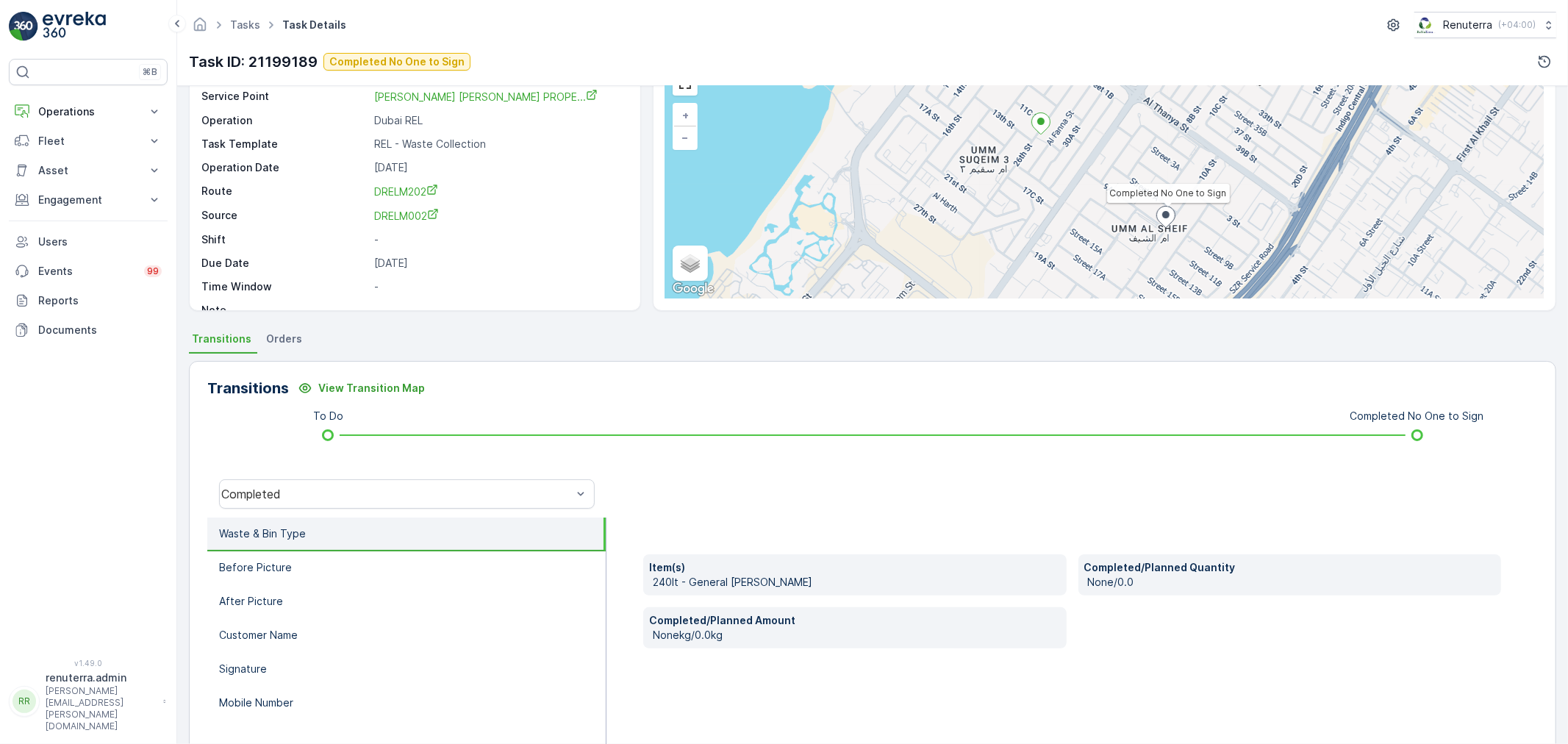
scroll to position [81, 0]
click at [326, 491] on div "Completed" at bounding box center [396, 492] width 350 height 13
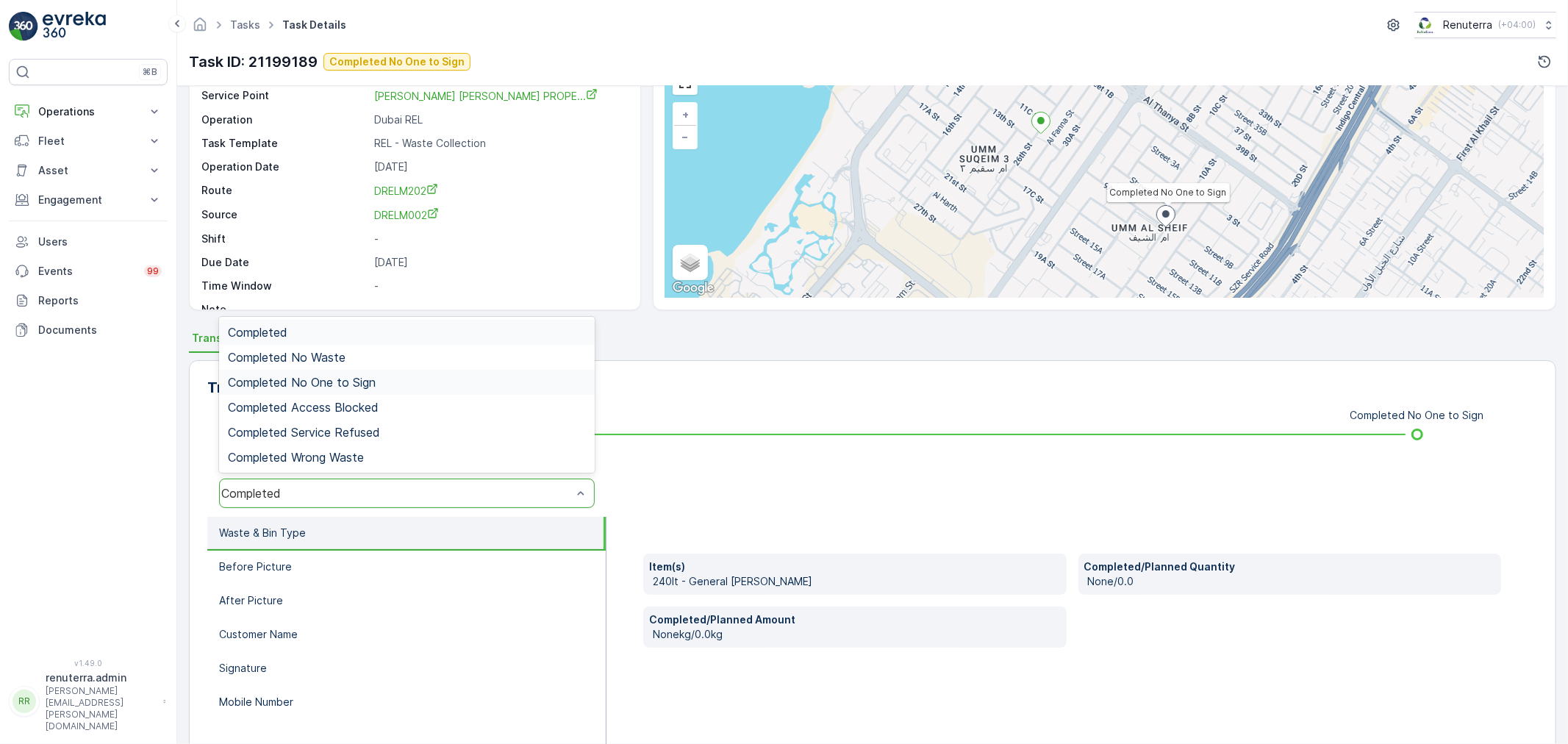
click at [338, 377] on span "Completed No One to Sign" at bounding box center [302, 381] width 147 height 13
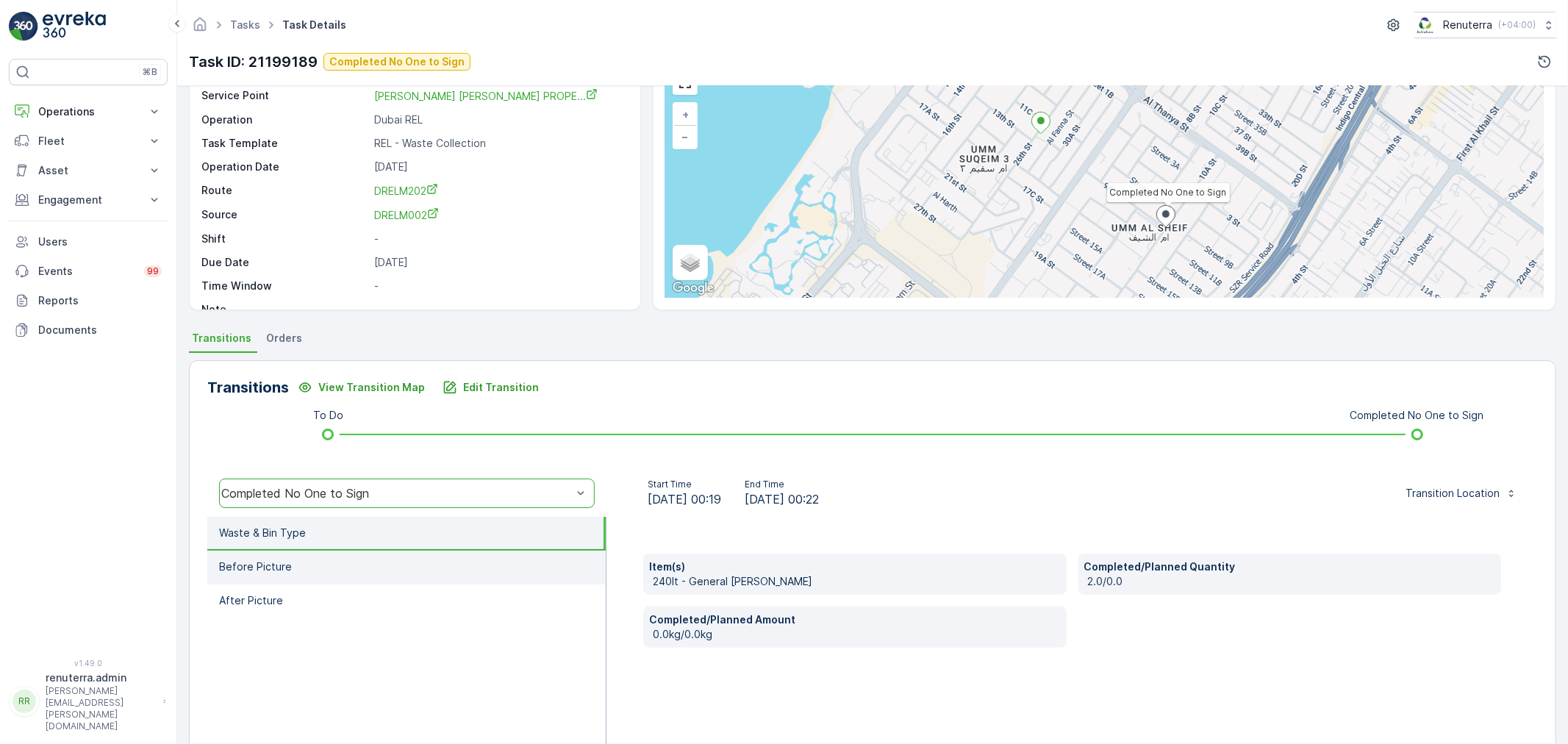
scroll to position [0, 0]
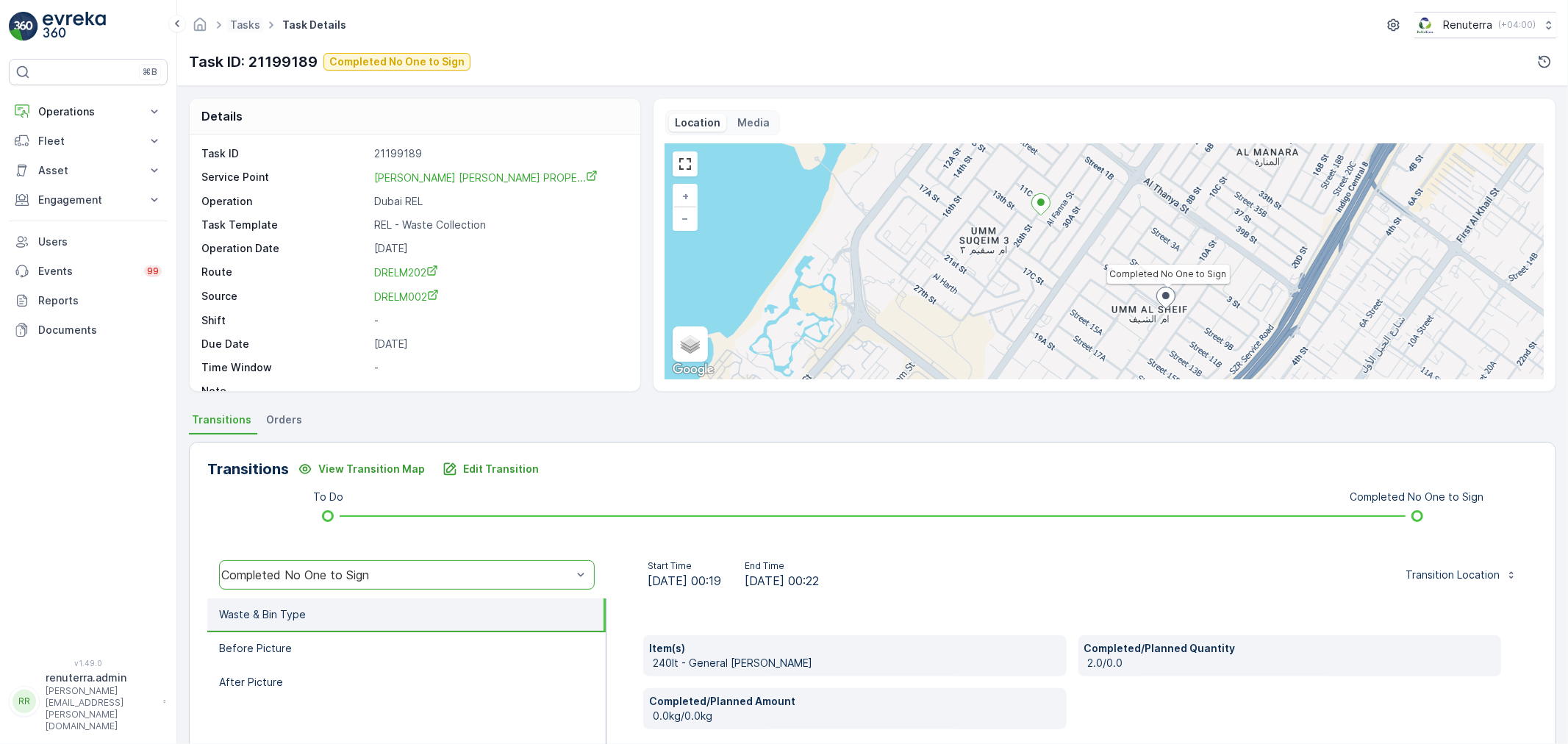
click at [245, 17] on span "Tasks" at bounding box center [245, 24] width 36 height 14
click at [245, 16] on ul "Tasks" at bounding box center [253, 25] width 52 height 21
click at [244, 19] on link "Tasks" at bounding box center [245, 24] width 30 height 12
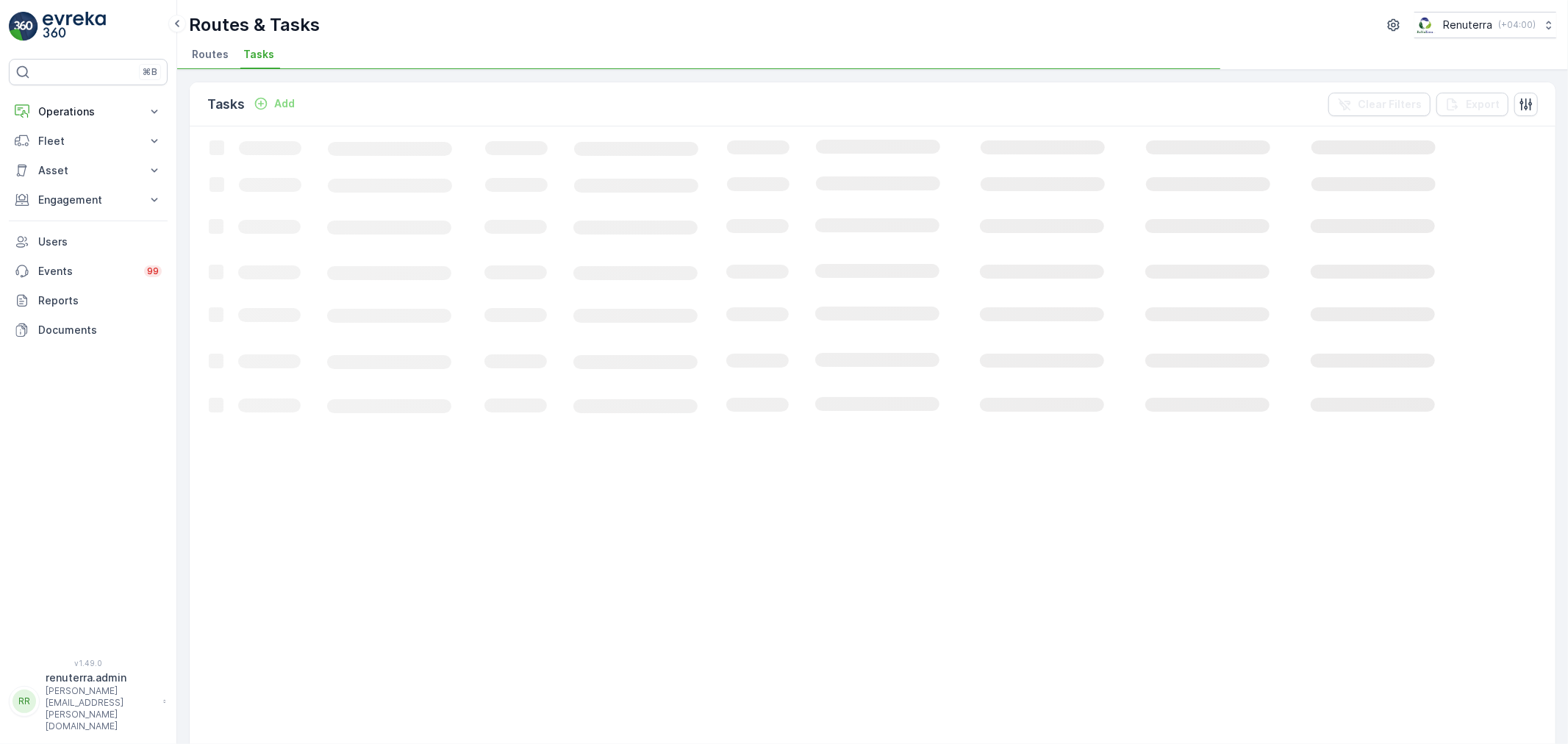
click at [202, 52] on span "Routes" at bounding box center [210, 54] width 36 height 14
drag, startPoint x: 89, startPoint y: 144, endPoint x: 89, endPoint y: 129, distance: 15.0
click at [89, 143] on p "Fleet" at bounding box center [88, 141] width 100 height 14
click at [89, 111] on p "Operations" at bounding box center [88, 111] width 100 height 14
click at [83, 155] on link "Planning" at bounding box center [100, 157] width 136 height 21
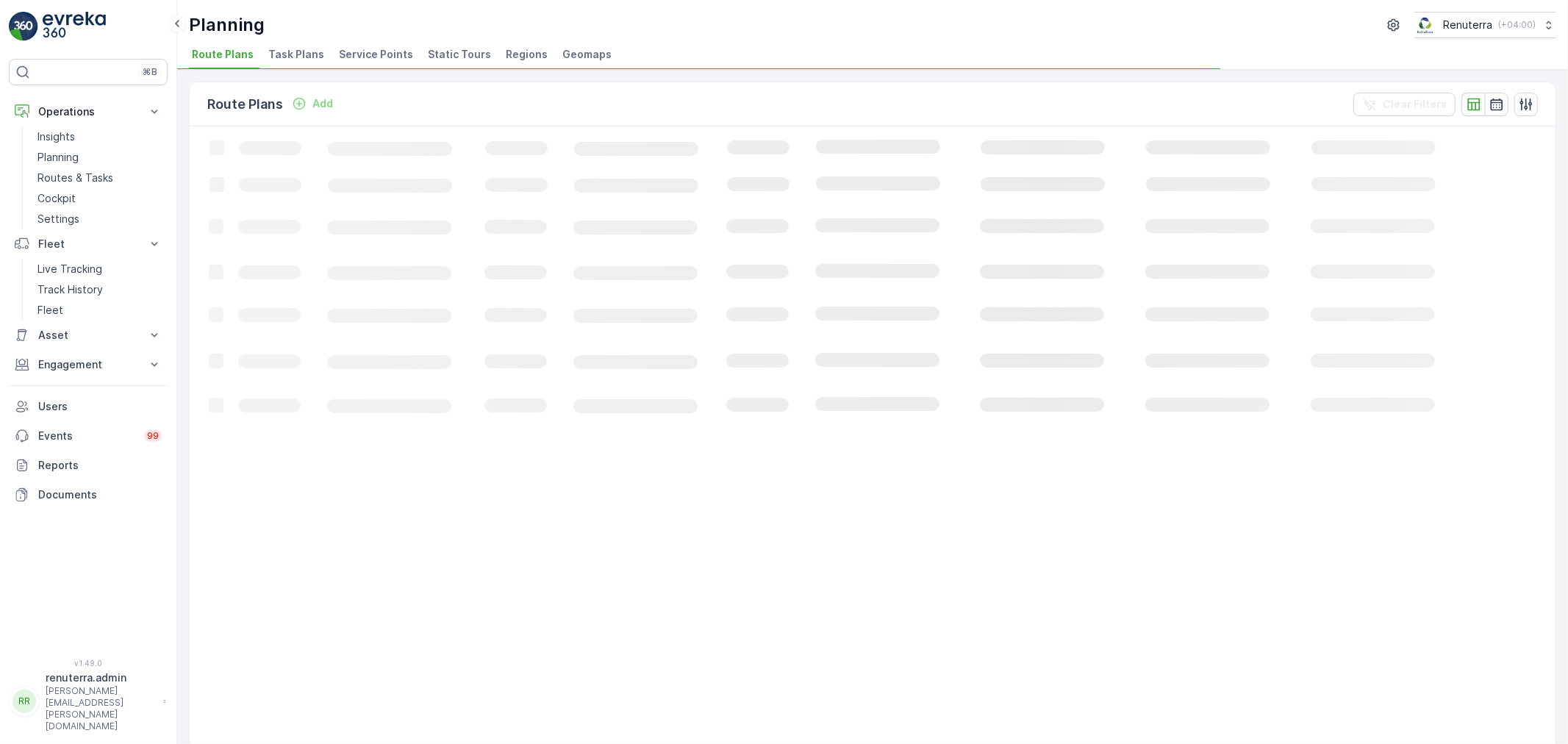
click at [364, 49] on span "Service Points" at bounding box center [376, 54] width 74 height 14
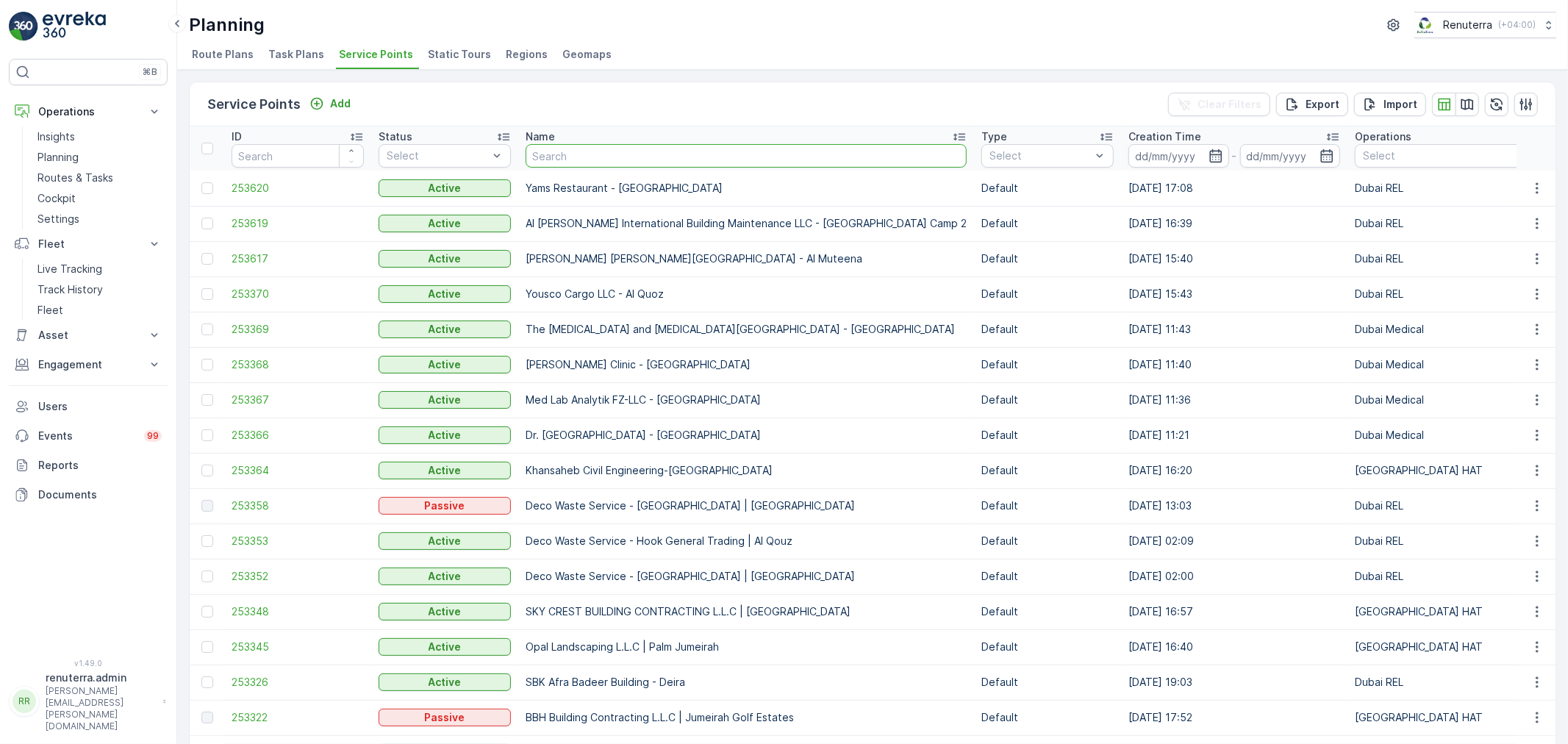
click at [545, 147] on input "text" at bounding box center [746, 156] width 441 height 24
type input "Serkal"
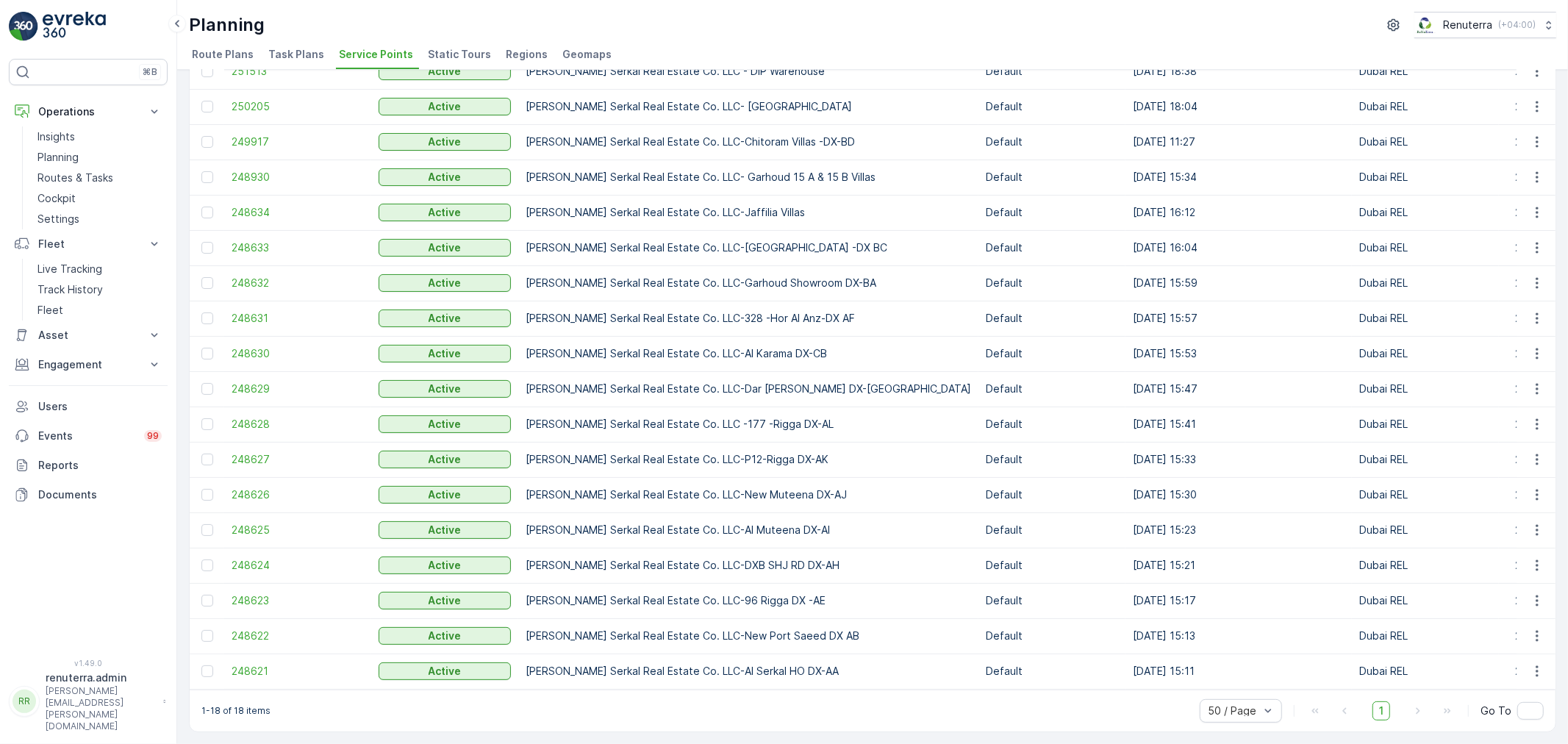
scroll to position [123, 0]
click at [232, 671] on span "248621" at bounding box center [298, 671] width 132 height 14
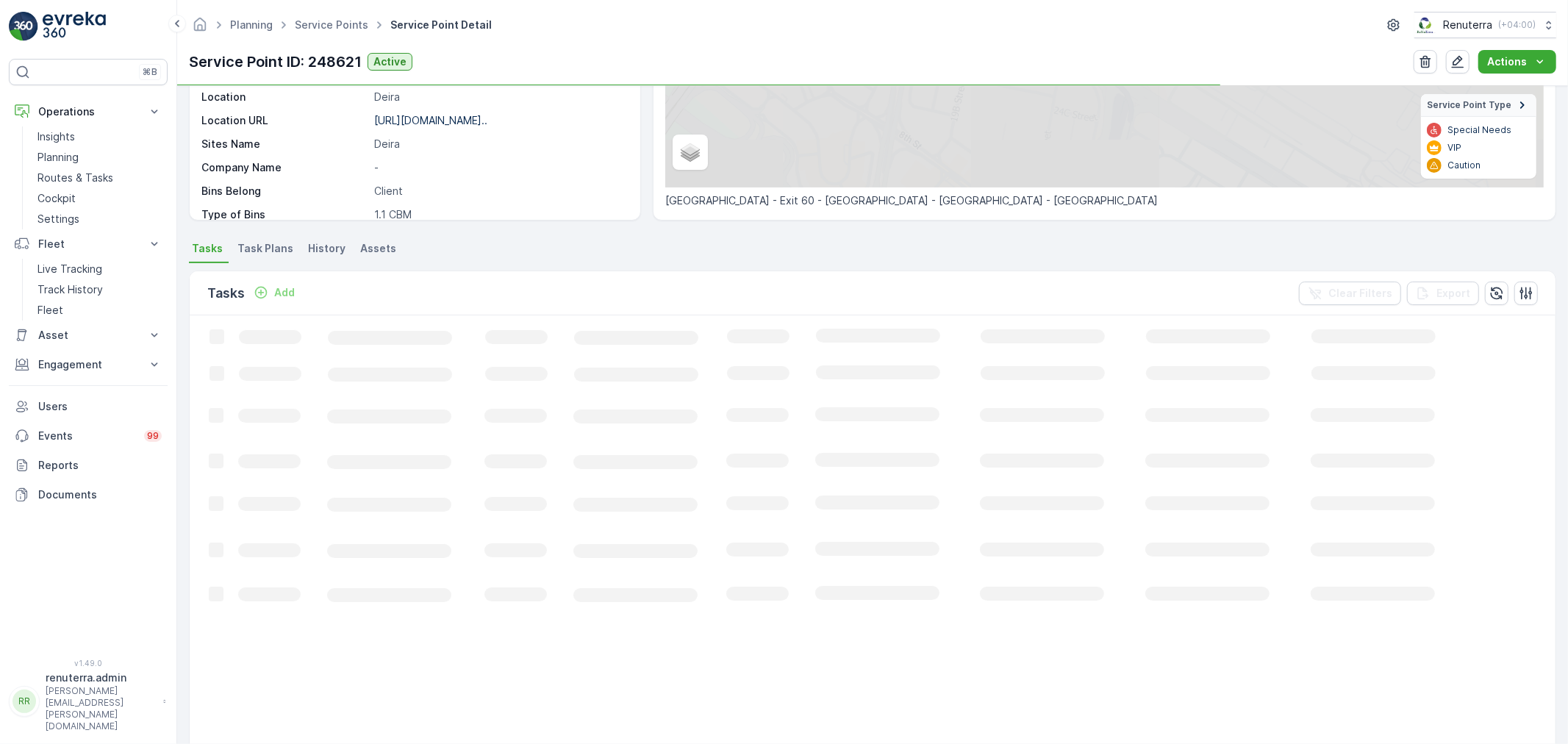
scroll to position [245, 0]
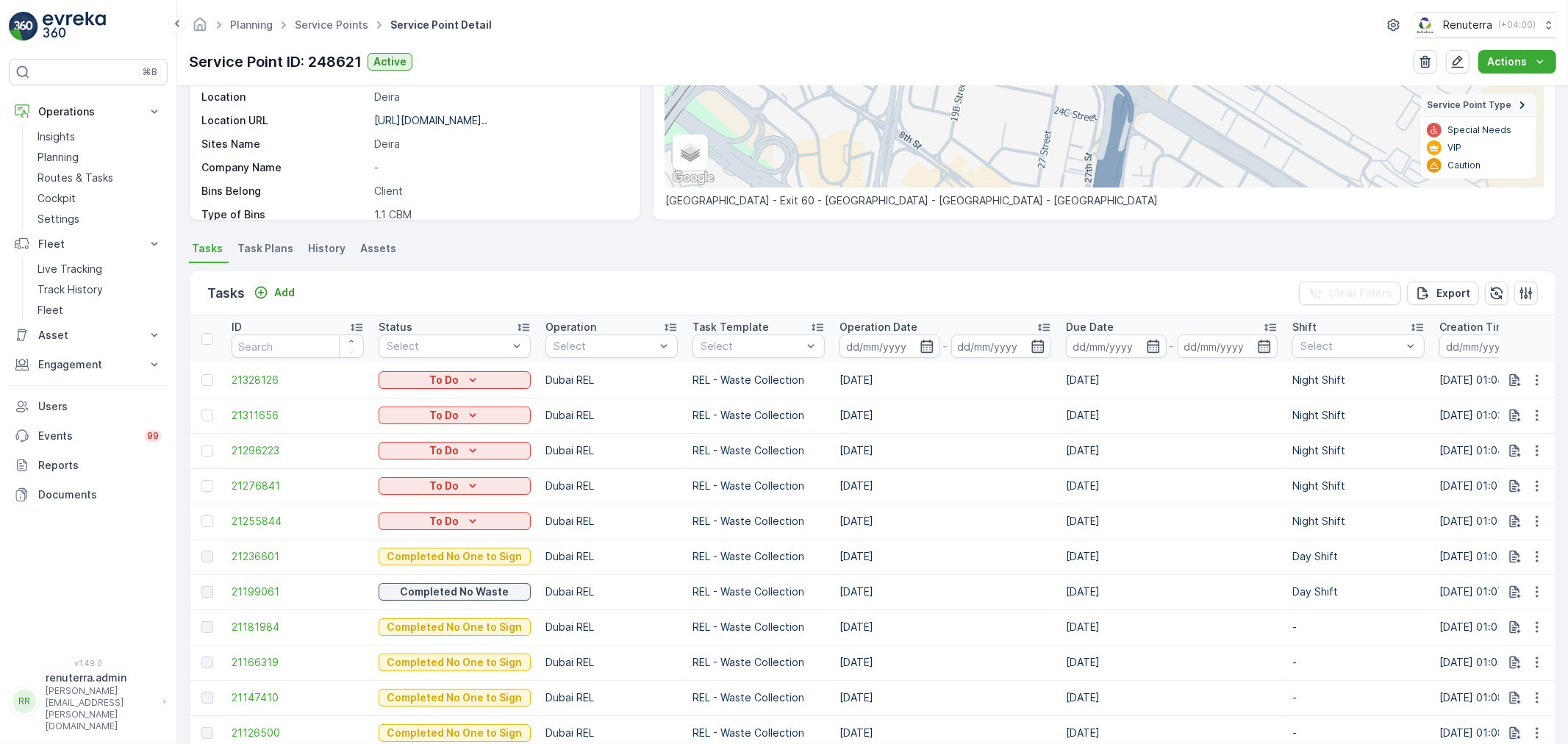
click at [1547, 520] on td at bounding box center [1527, 521] width 57 height 35
click at [1541, 522] on icon "button" at bounding box center [1536, 521] width 14 height 14
click at [1506, 587] on span "Change Route" at bounding box center [1499, 584] width 71 height 14
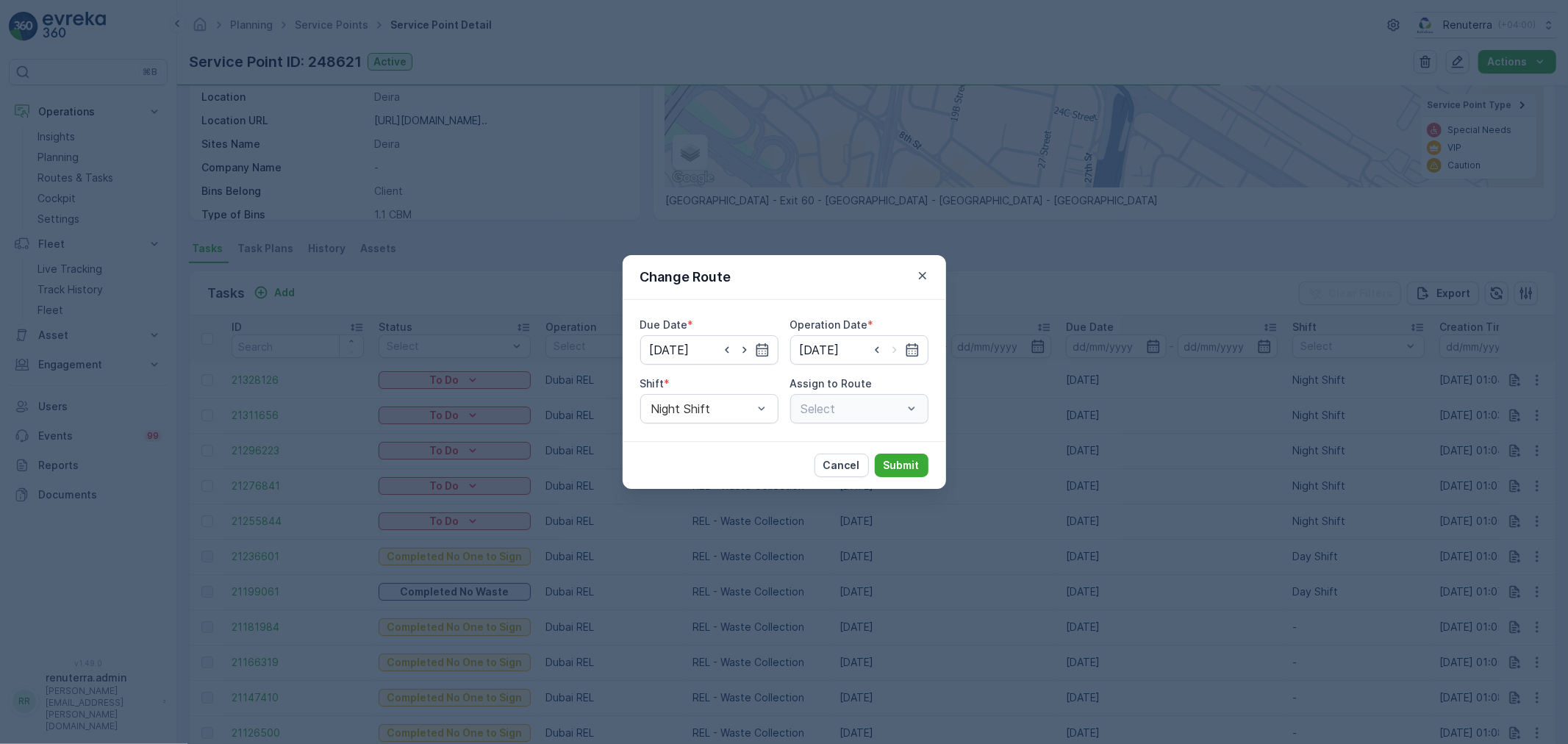
type input "[DATE]"
click at [733, 400] on div "Night Shift" at bounding box center [710, 409] width 138 height 30
click at [728, 445] on div "Day Shift" at bounding box center [709, 445] width 121 height 13
click at [812, 416] on div "DRELM201 (Route Plan) - DXBW87385" at bounding box center [859, 409] width 138 height 30
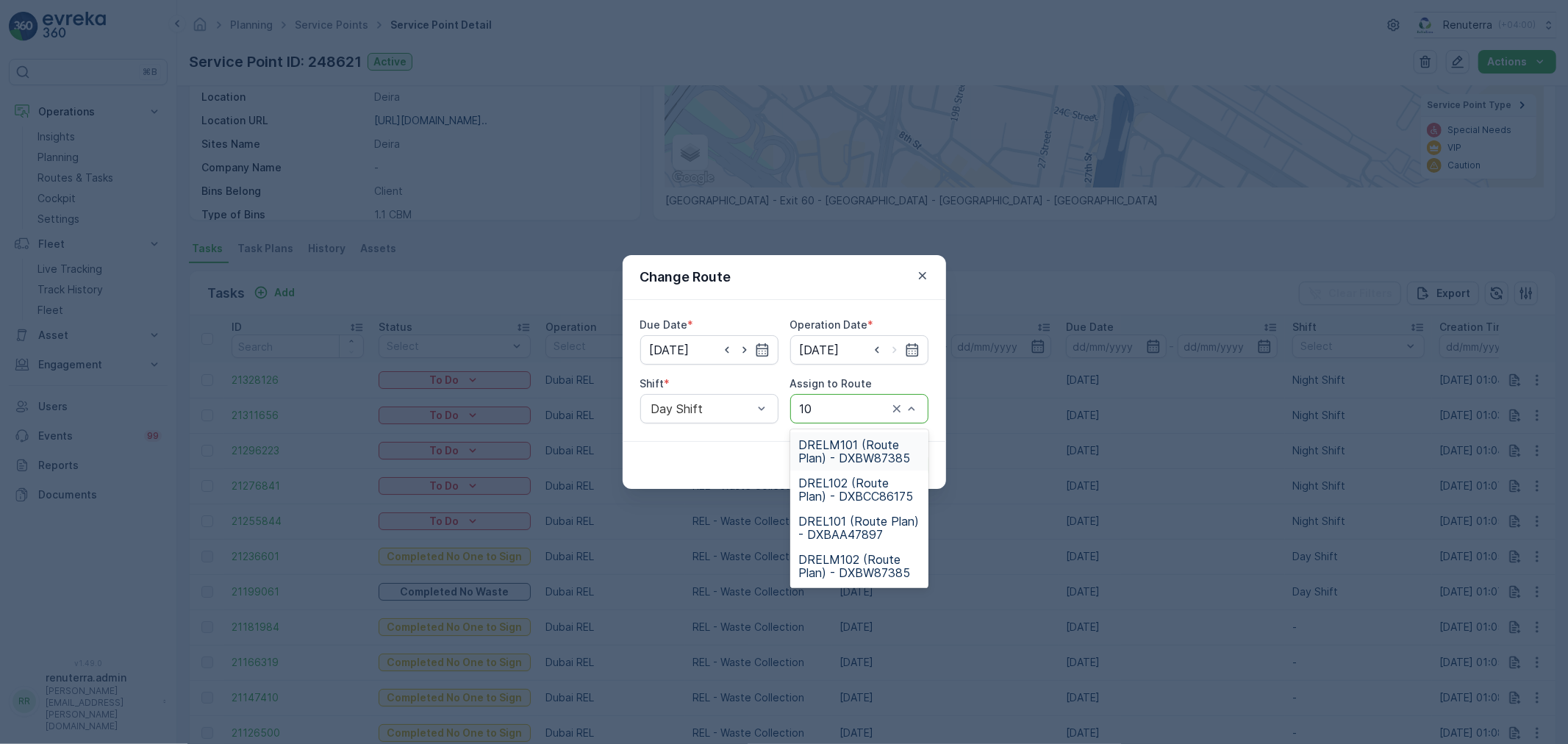
type input "102"
click at [841, 489] on span "DRELM102 (Route Plan) - DXBW87385" at bounding box center [859, 489] width 121 height 27
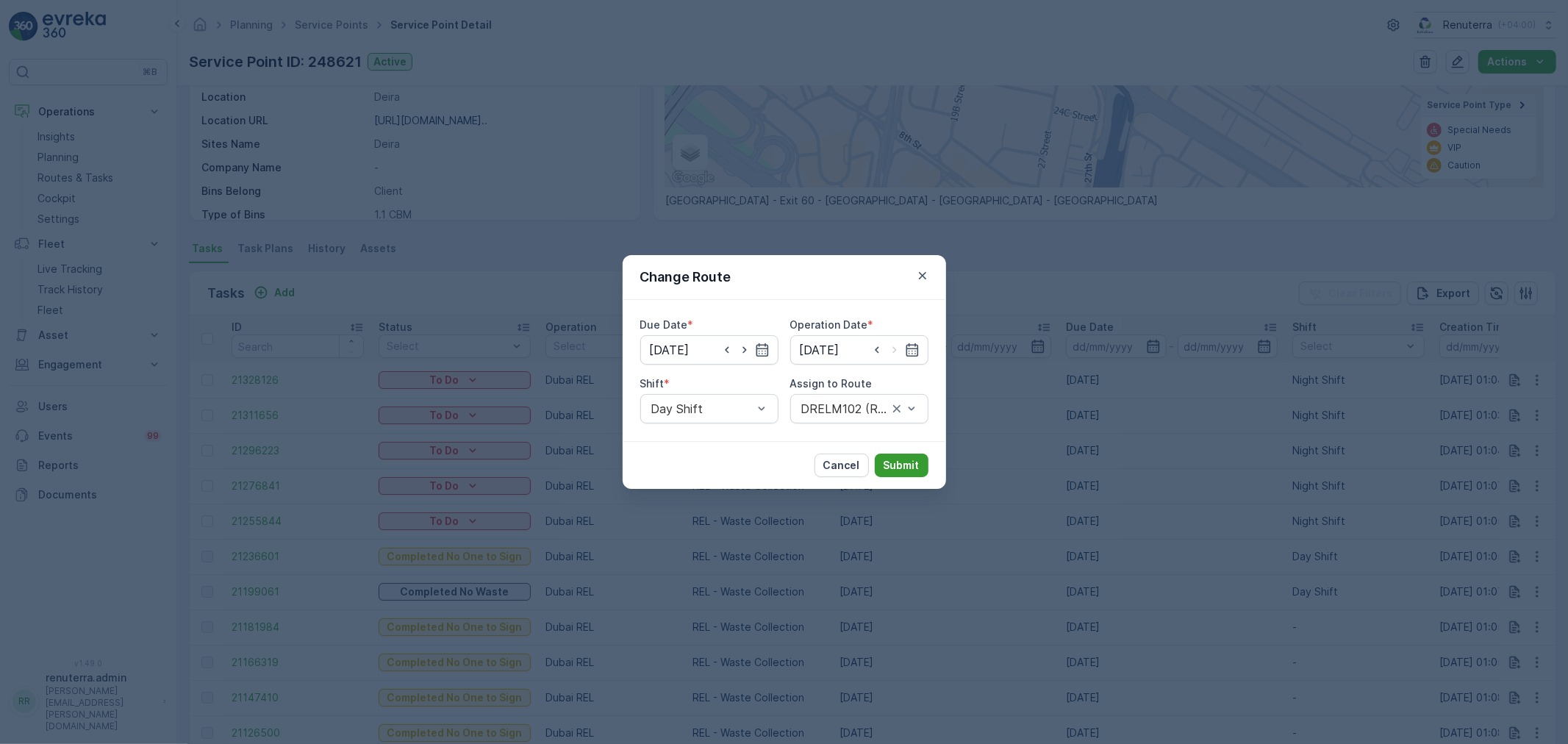
click at [902, 459] on p "Submit" at bounding box center [901, 465] width 36 height 14
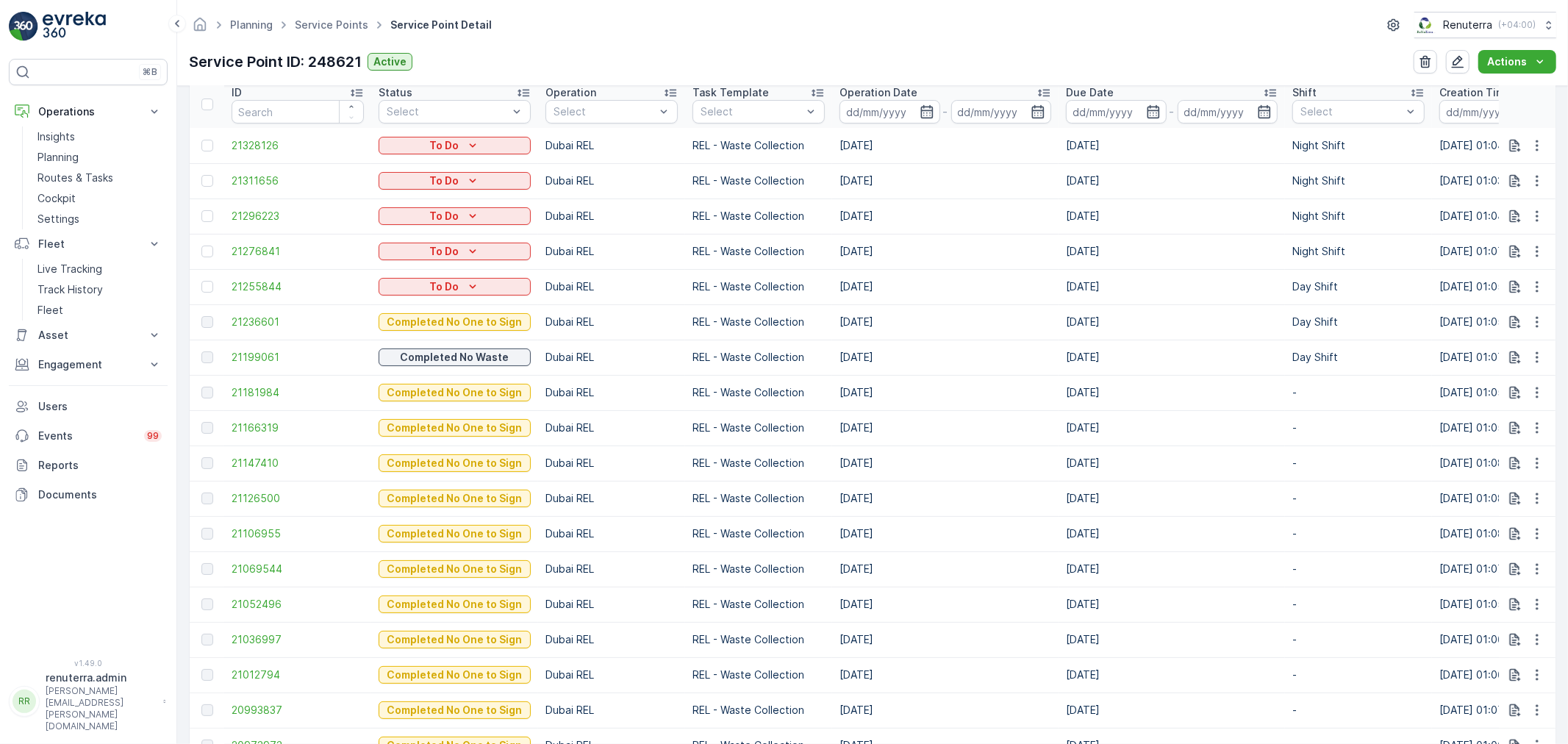
scroll to position [489, 0]
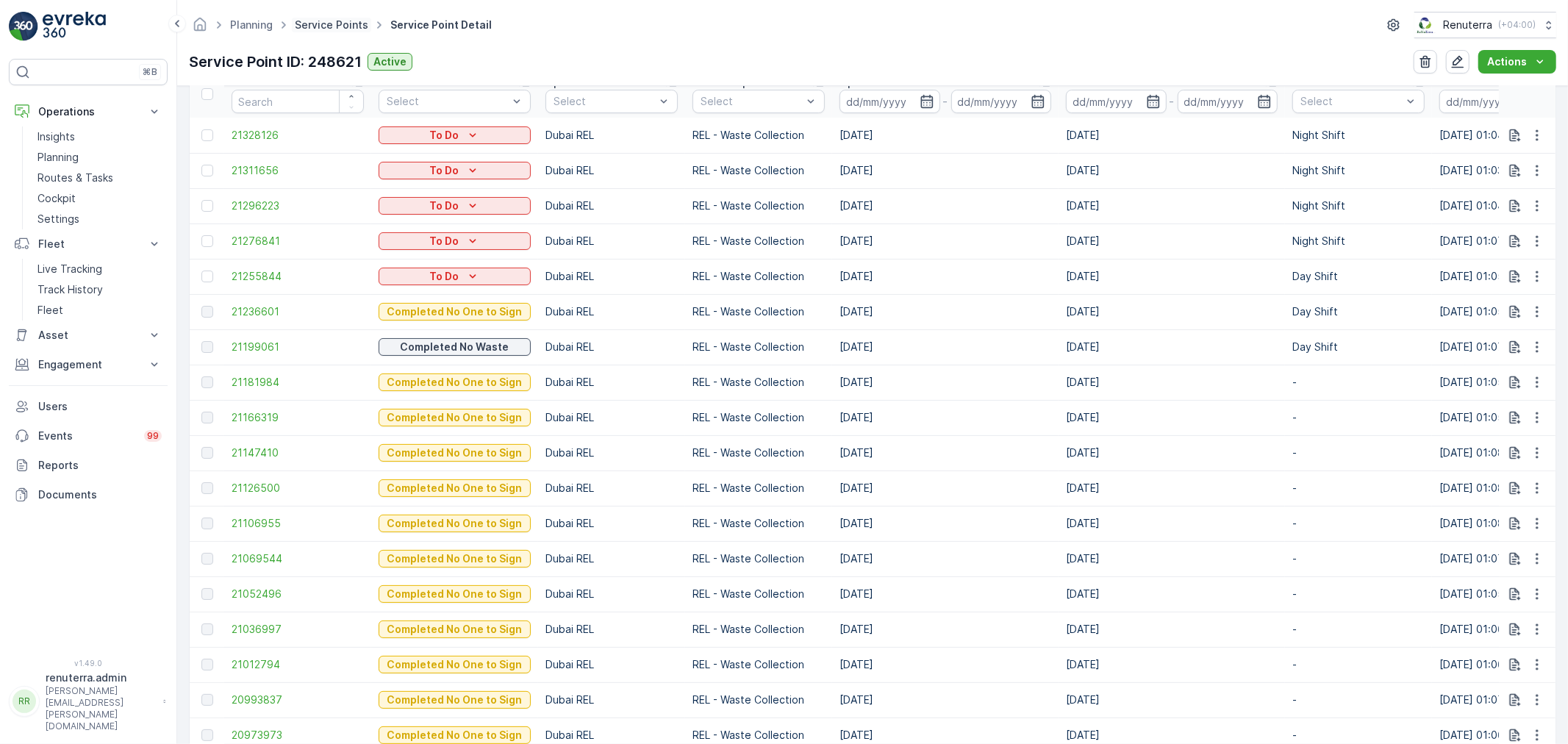
click at [303, 27] on link "Service Points" at bounding box center [331, 24] width 74 height 12
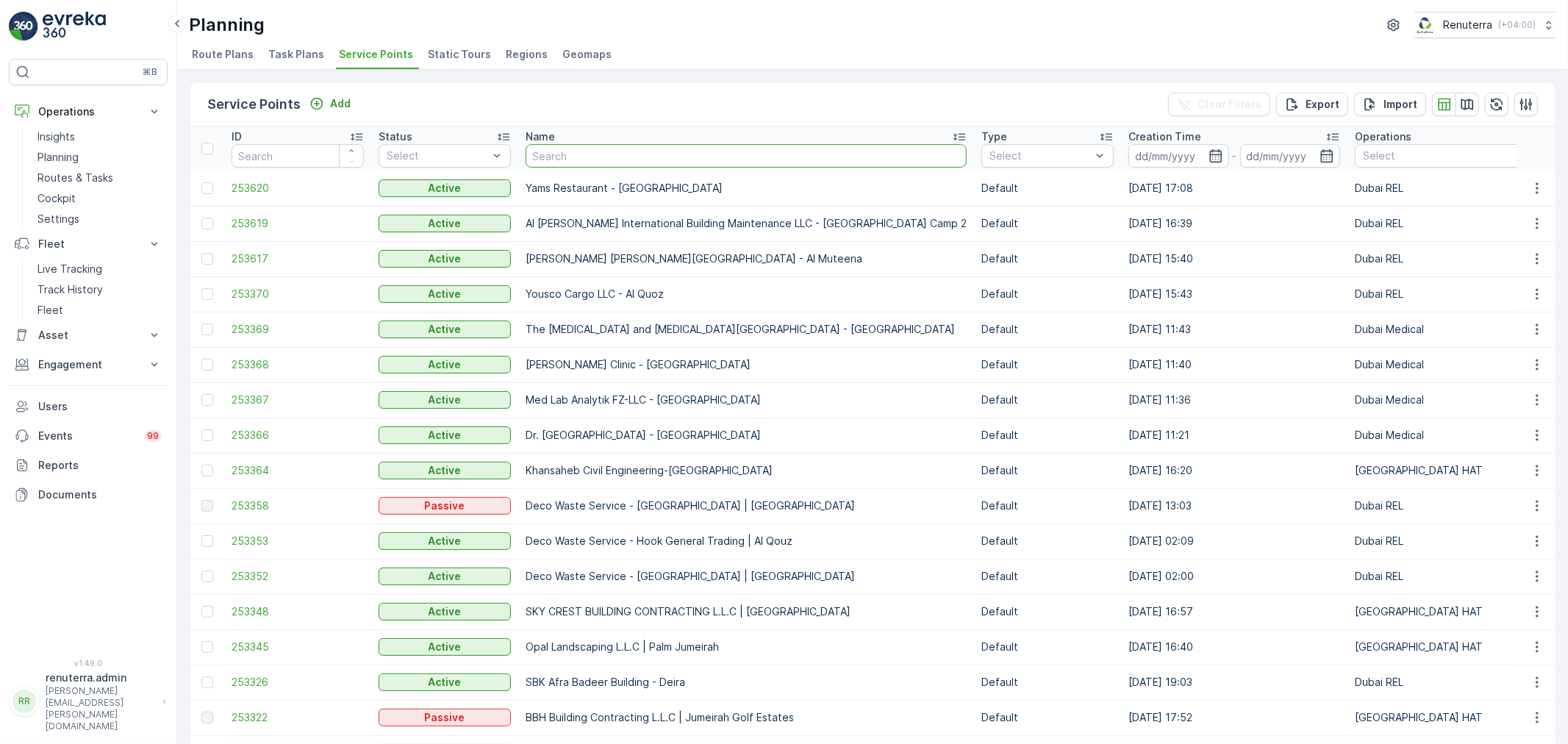
click at [567, 166] on input "text" at bounding box center [746, 156] width 441 height 24
click at [283, 185] on span "253620" at bounding box center [298, 188] width 132 height 14
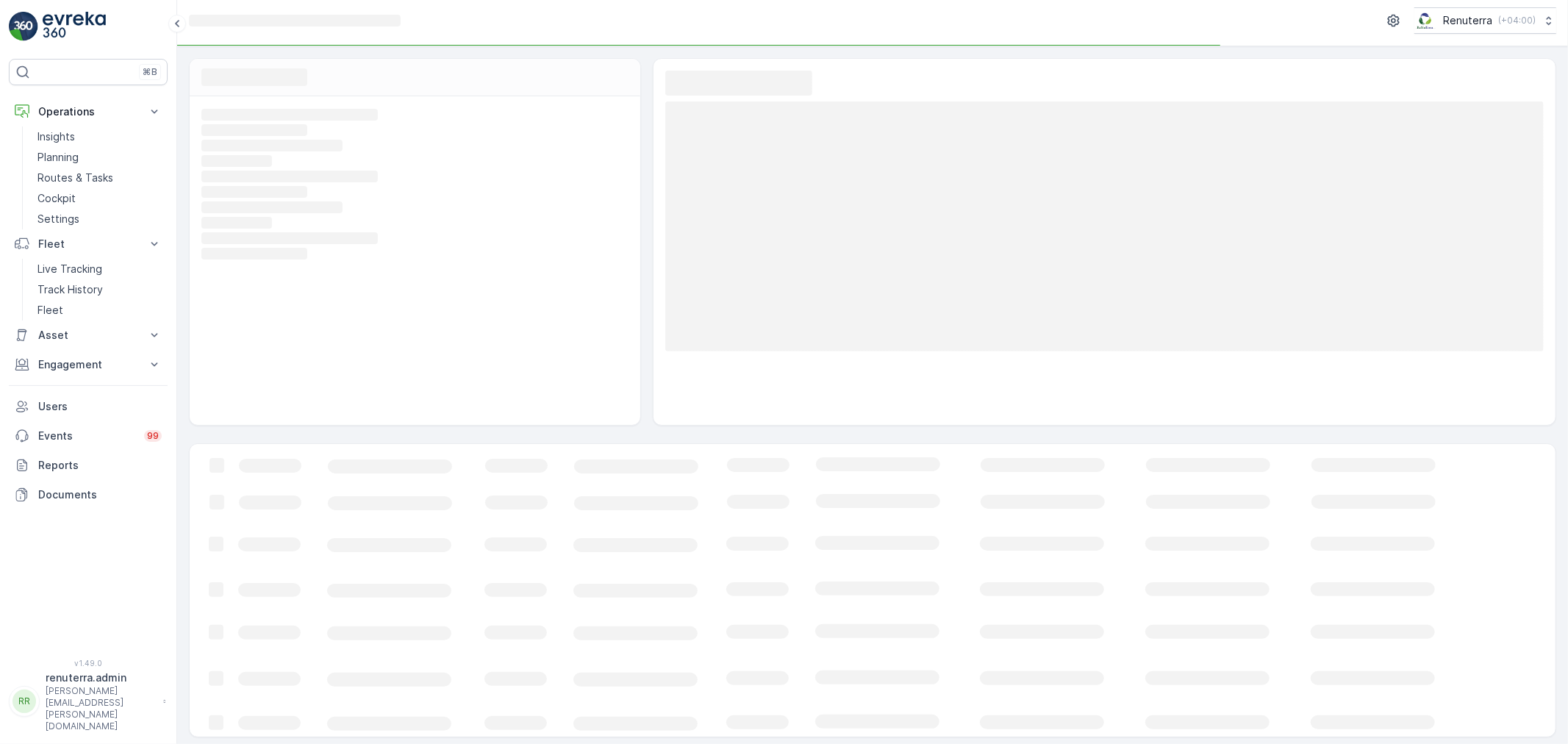
scroll to position [10, 0]
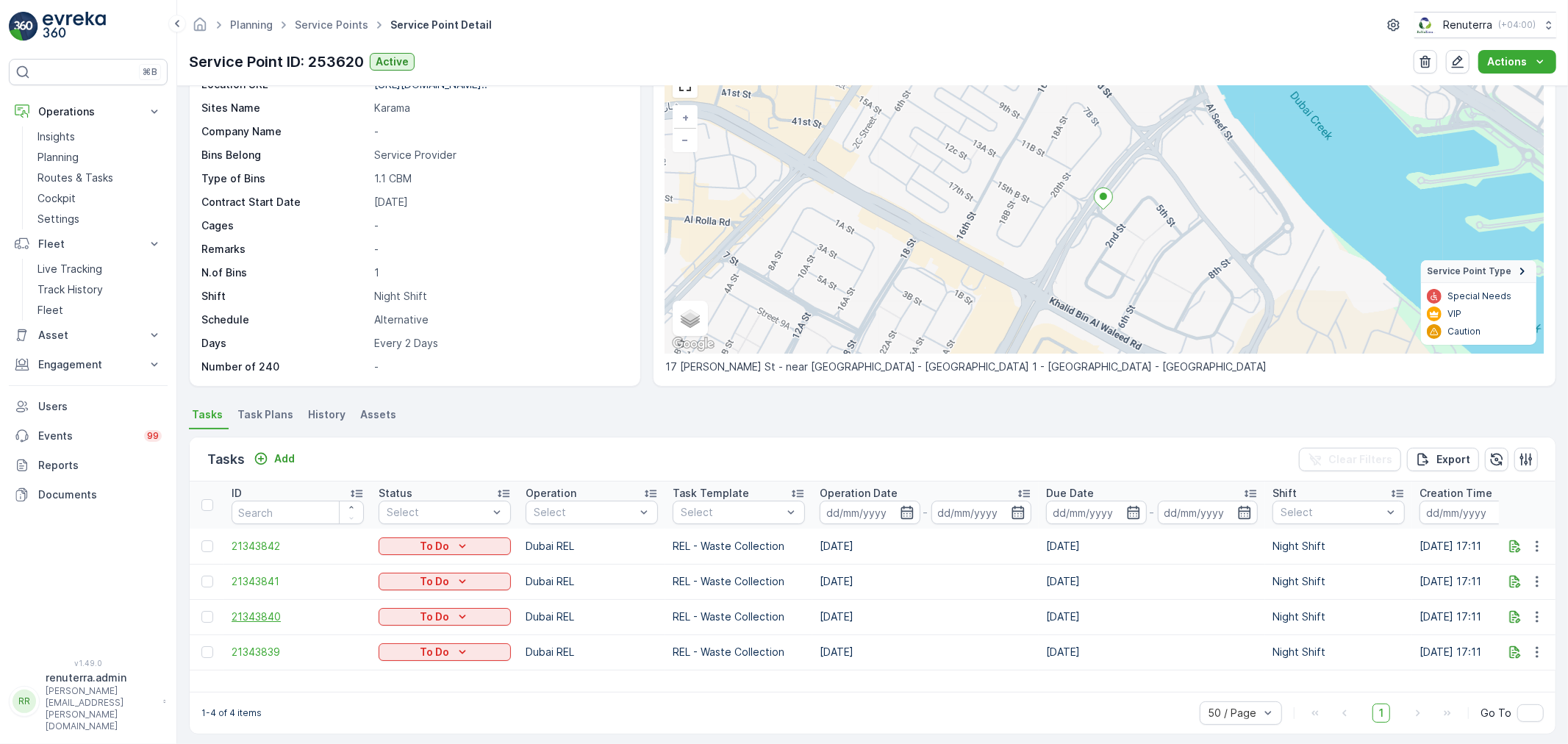
scroll to position [87, 0]
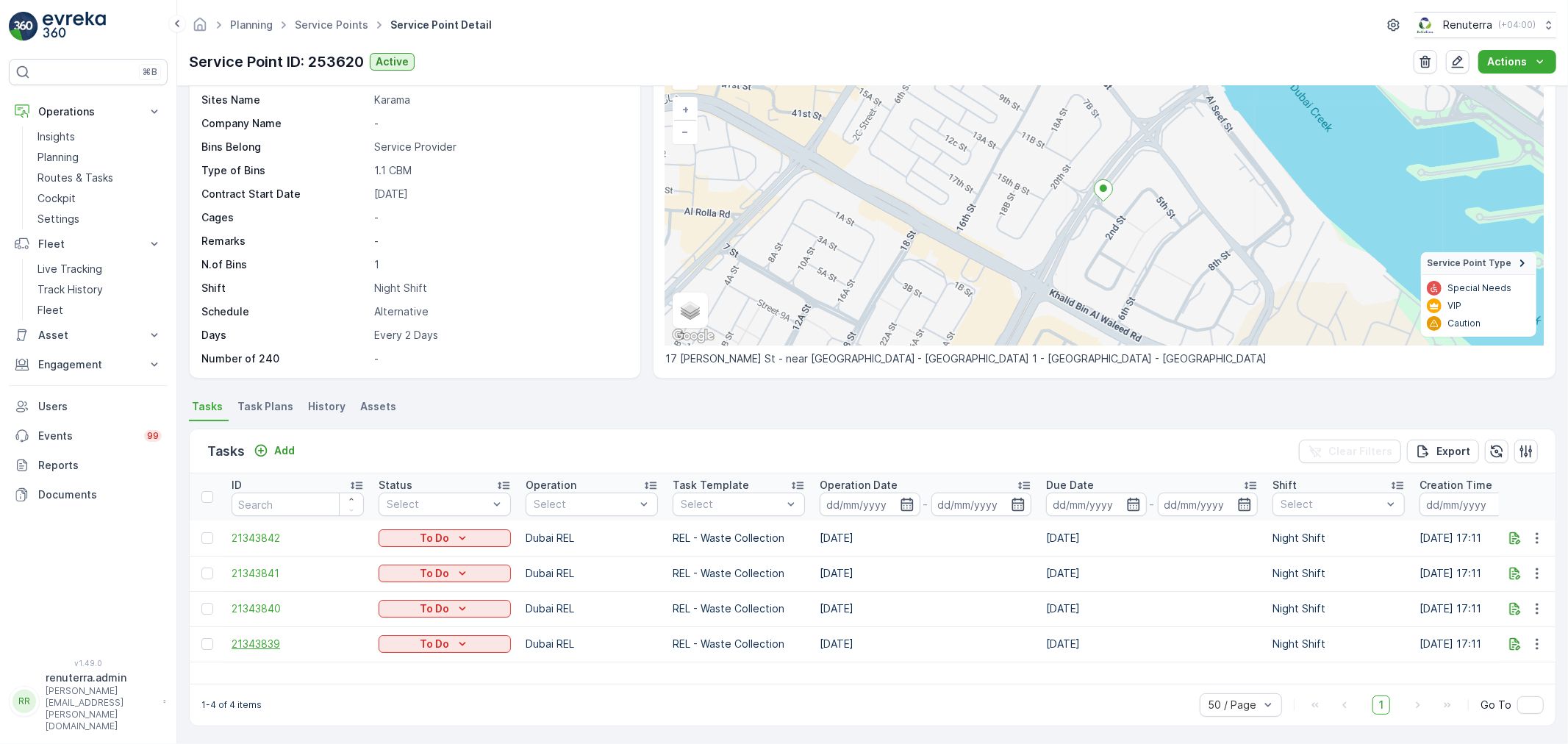
click at [273, 647] on span "21343839" at bounding box center [298, 644] width 132 height 14
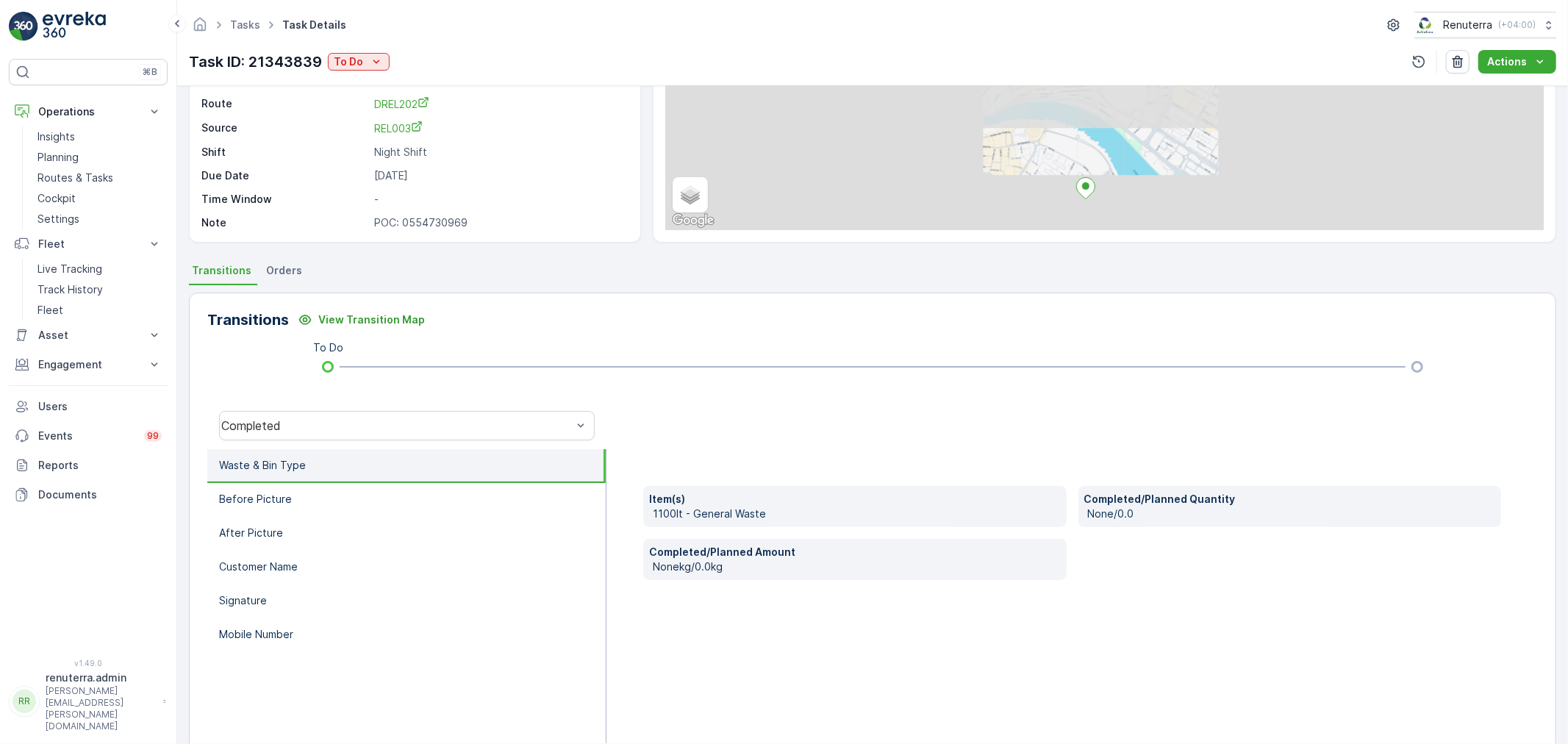
scroll to position [163, 0]
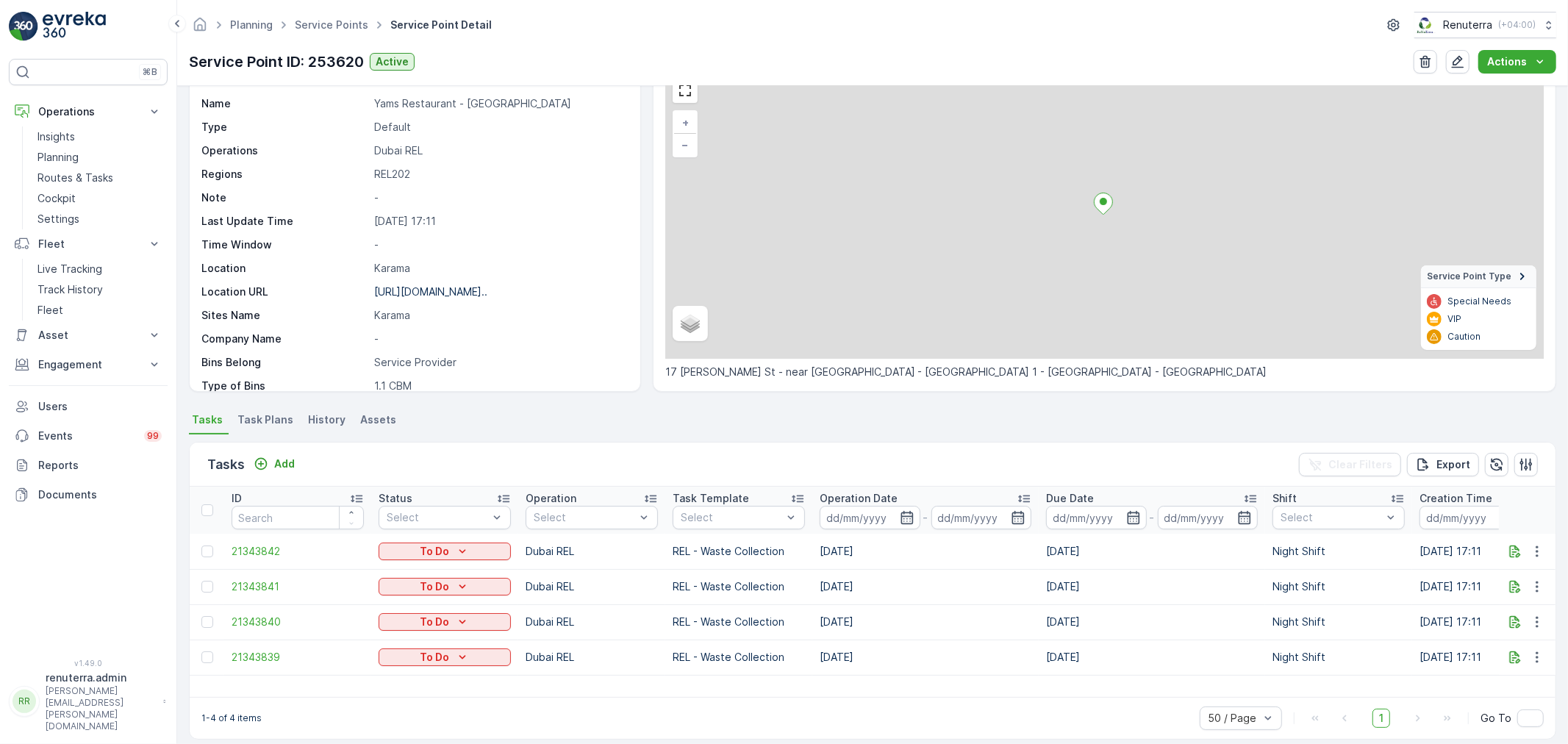
scroll to position [87, 0]
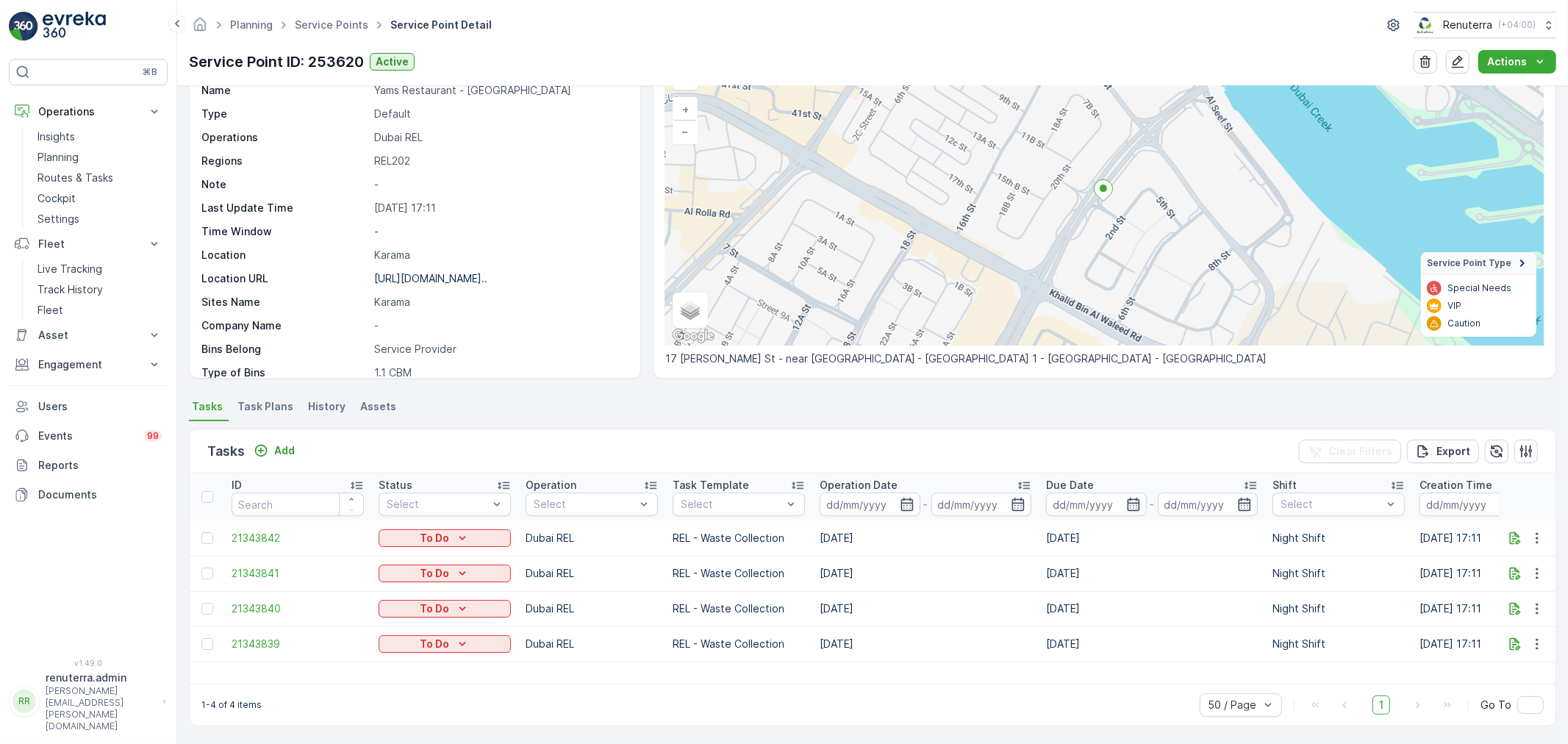
click at [207, 651] on td at bounding box center [207, 644] width 34 height 35
click at [213, 648] on div at bounding box center [209, 644] width 15 height 11
click at [201, 638] on input "checkbox" at bounding box center [201, 638] width 0 height 0
click at [1145, 464] on div "1 Item(s) selected. Clear Selection Change Route Remove from Route Delete Tasks" at bounding box center [873, 451] width 1366 height 44
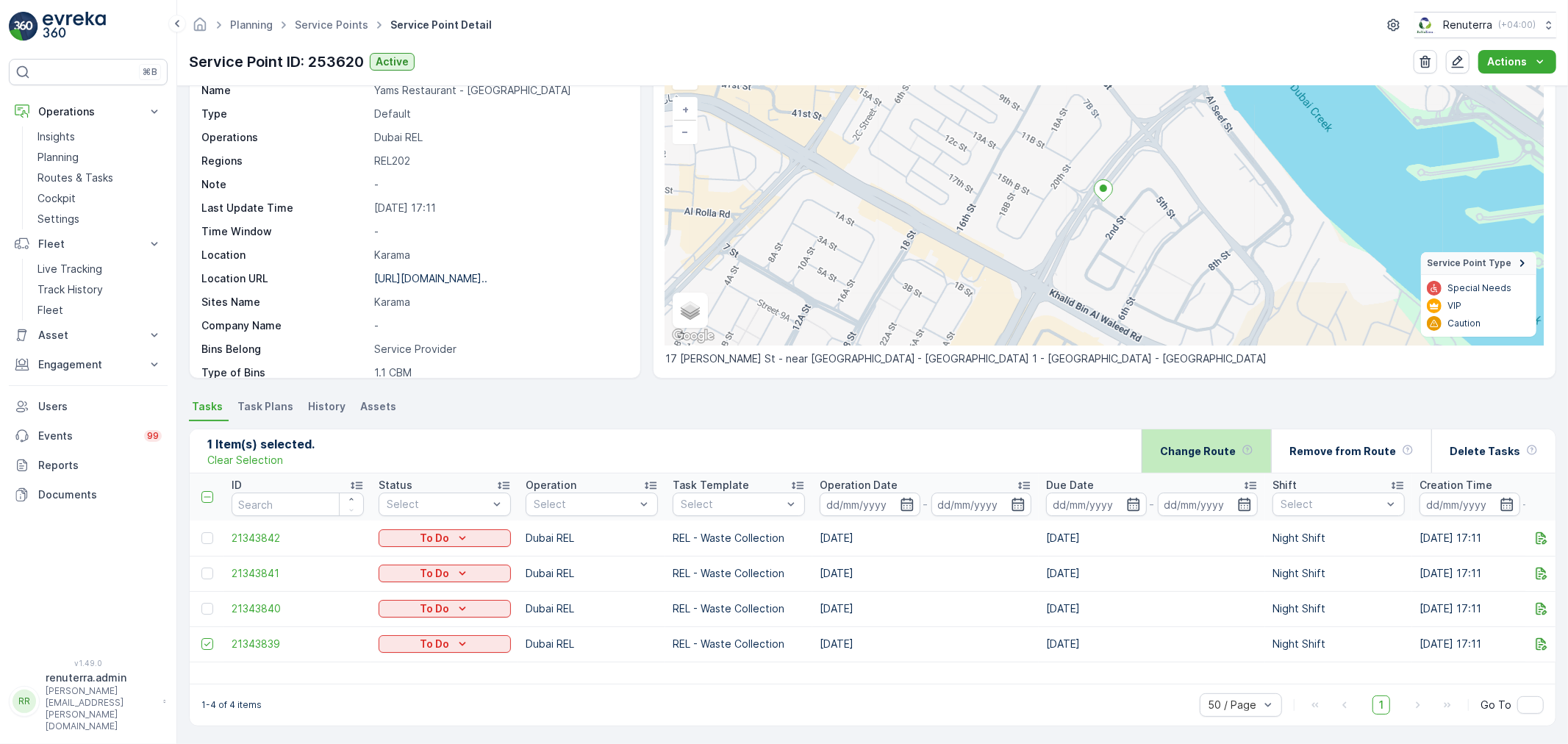
click at [1174, 457] on div "Change Route" at bounding box center [1206, 451] width 129 height 43
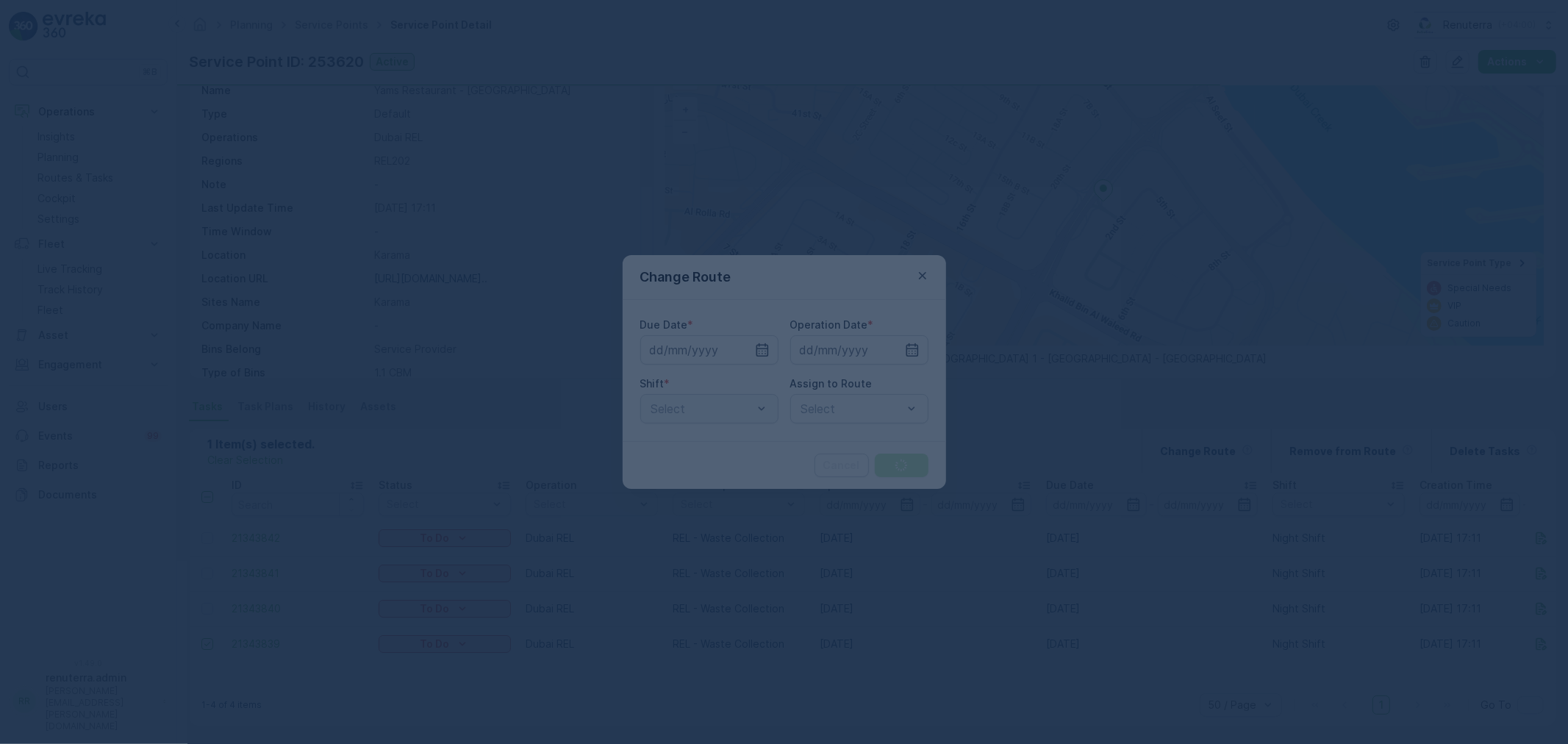
type input "[DATE]"
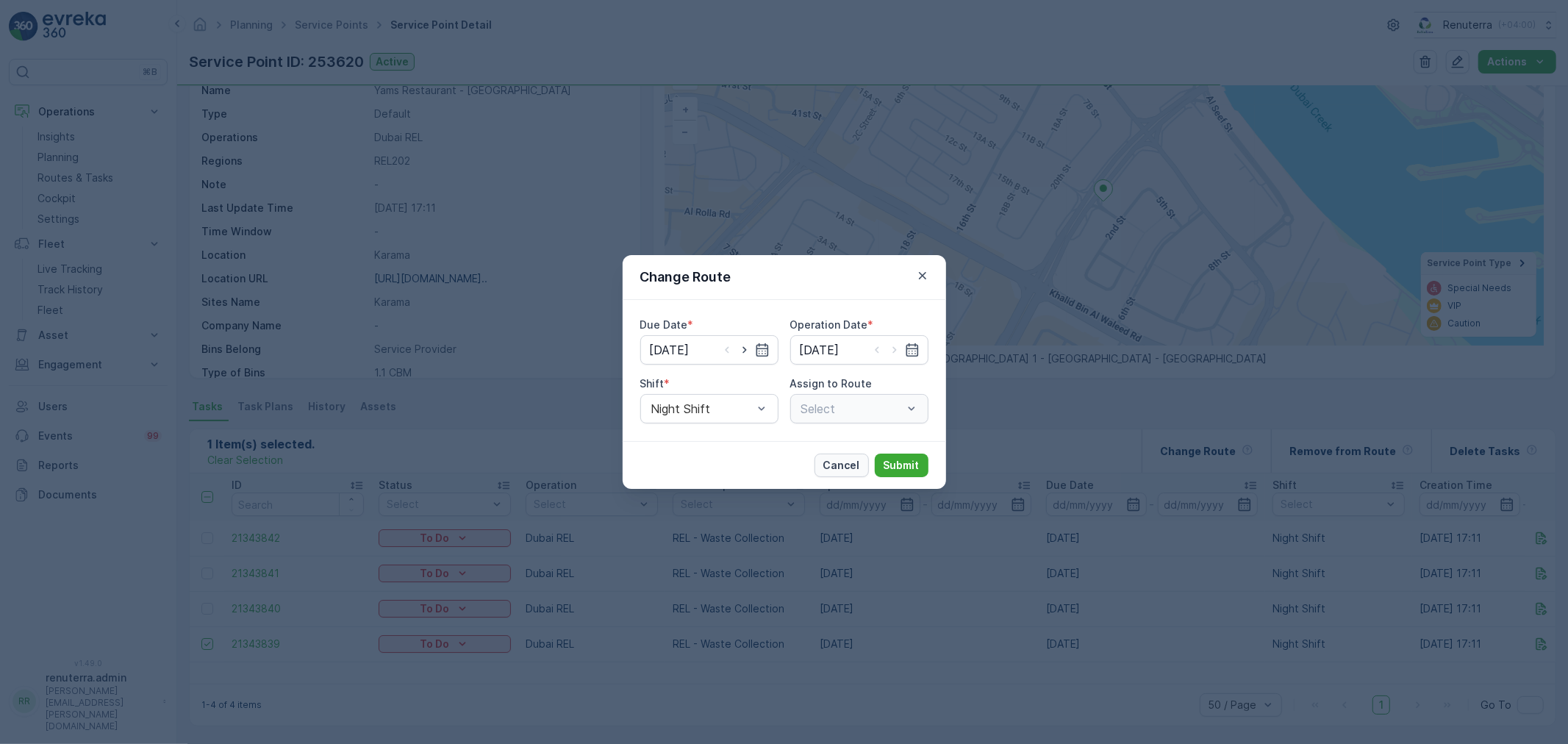
click at [848, 471] on p "Cancel" at bounding box center [842, 465] width 36 height 14
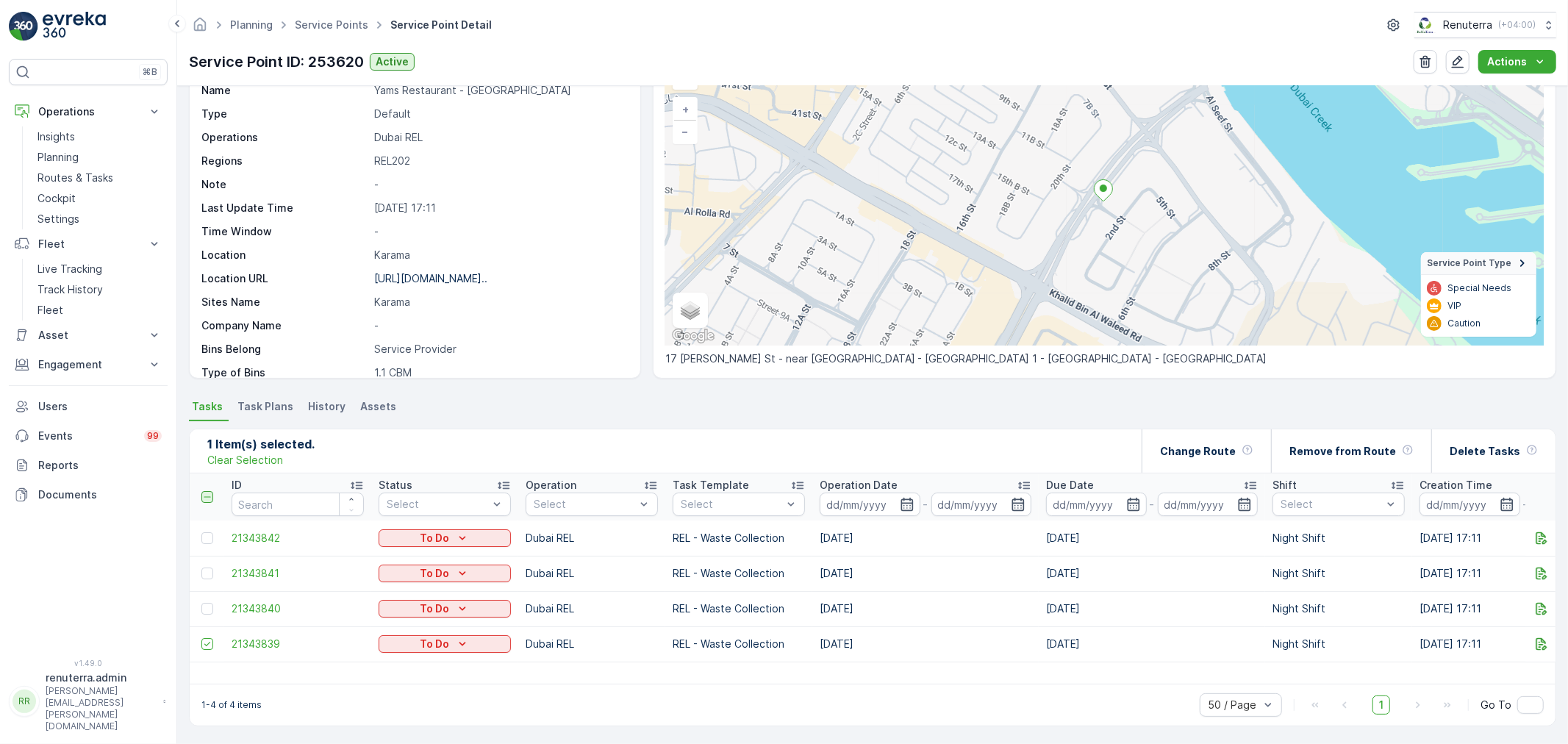
click at [212, 495] on icon at bounding box center [207, 497] width 11 height 11
click at [210, 491] on input "checkbox" at bounding box center [210, 491] width 0 height 0
click at [1149, 452] on div "4 Item(s) selected. Clear Selection Change Route Remove from Route Delete Tasks" at bounding box center [873, 451] width 1366 height 44
click at [1210, 449] on p "Change Route" at bounding box center [1198, 451] width 76 height 14
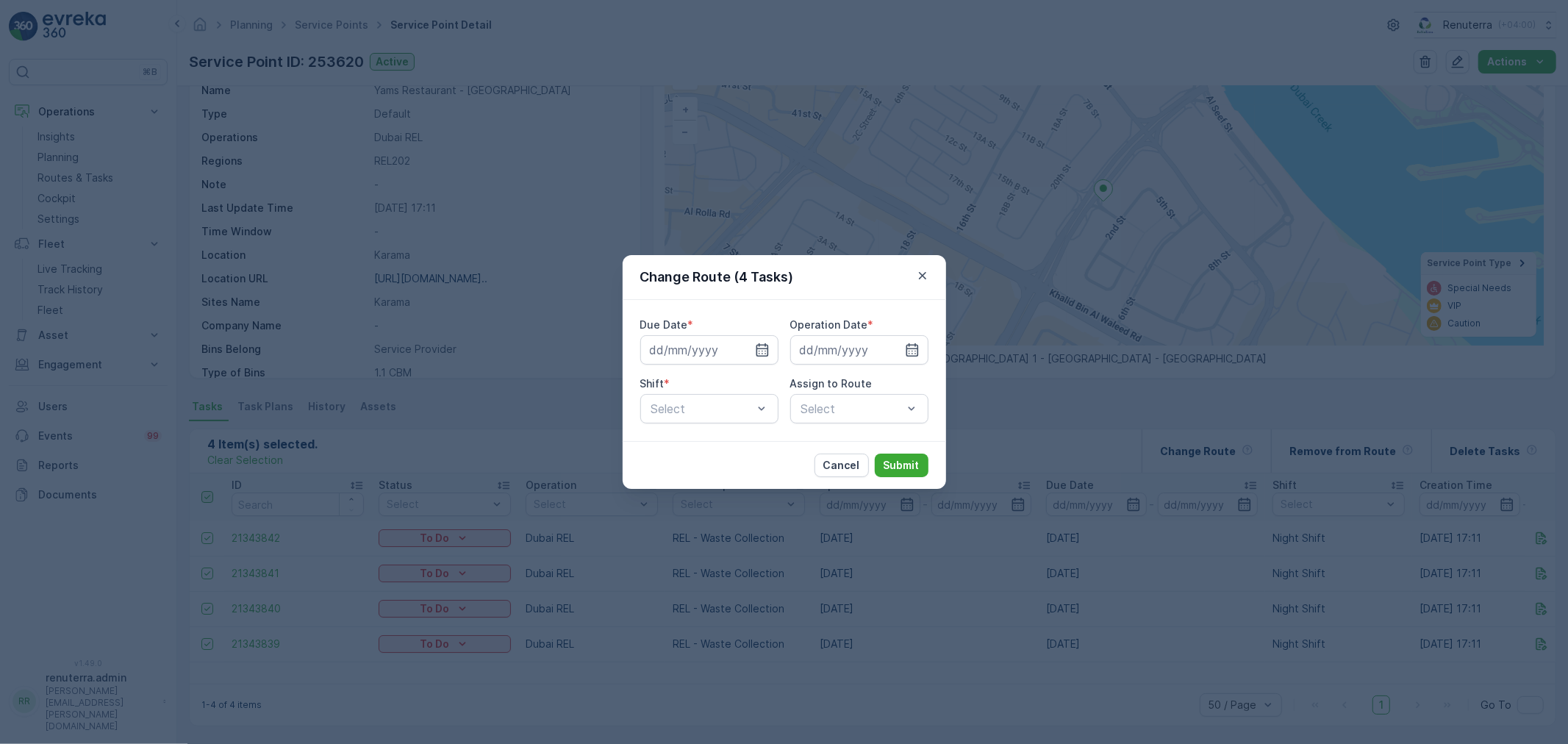
click at [1188, 353] on div "Change Route (4 Tasks) Due Date * Operation Date * Shift * Select Assign to Rou…" at bounding box center [784, 372] width 1568 height 744
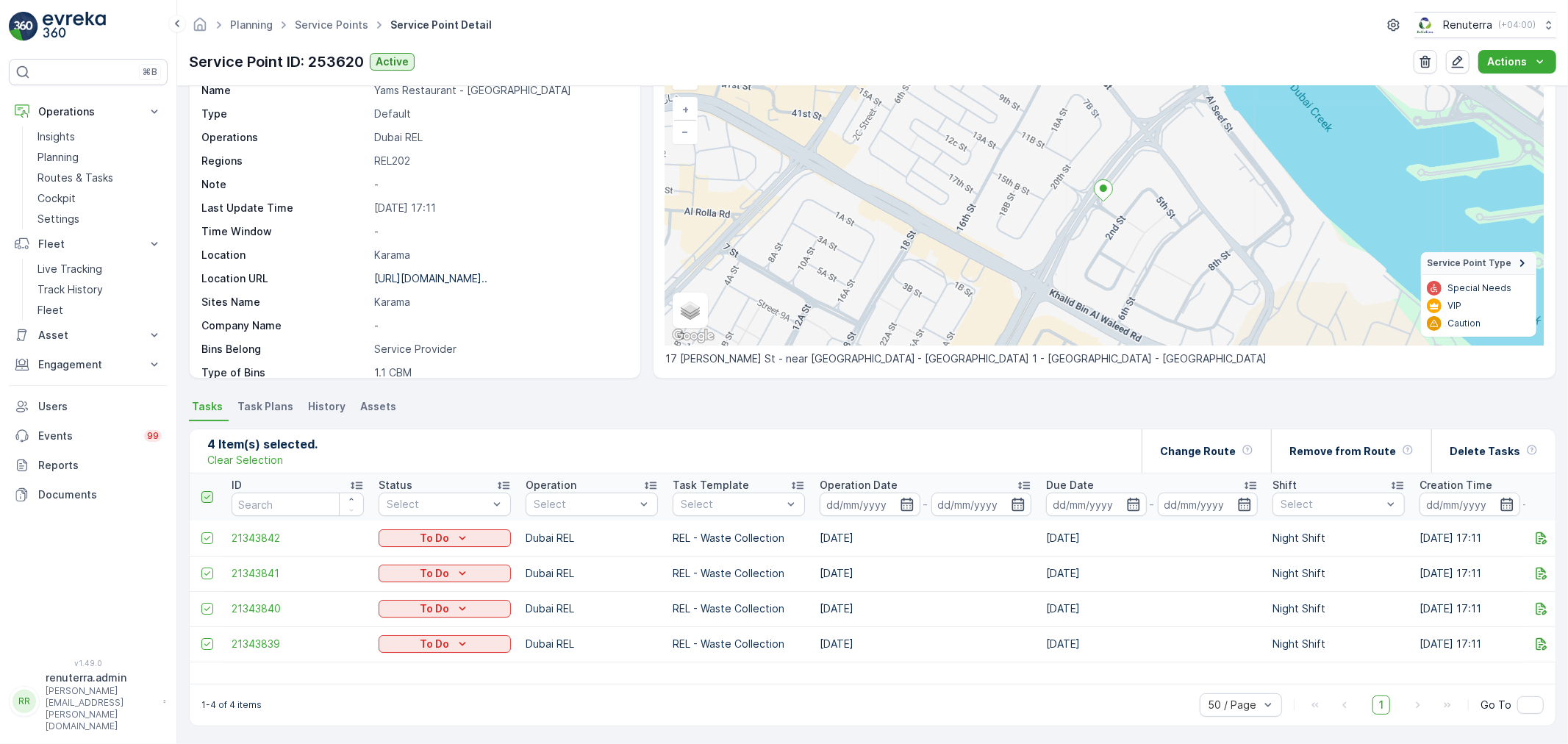
drag, startPoint x: 210, startPoint y: 616, endPoint x: 203, endPoint y: 582, distance: 34.7
click at [208, 605] on td at bounding box center [207, 609] width 34 height 35
drag, startPoint x: 203, startPoint y: 576, endPoint x: 207, endPoint y: 567, distance: 9.8
click at [203, 572] on icon at bounding box center [207, 574] width 11 height 11
click at [201, 568] on input "checkbox" at bounding box center [201, 568] width 0 height 0
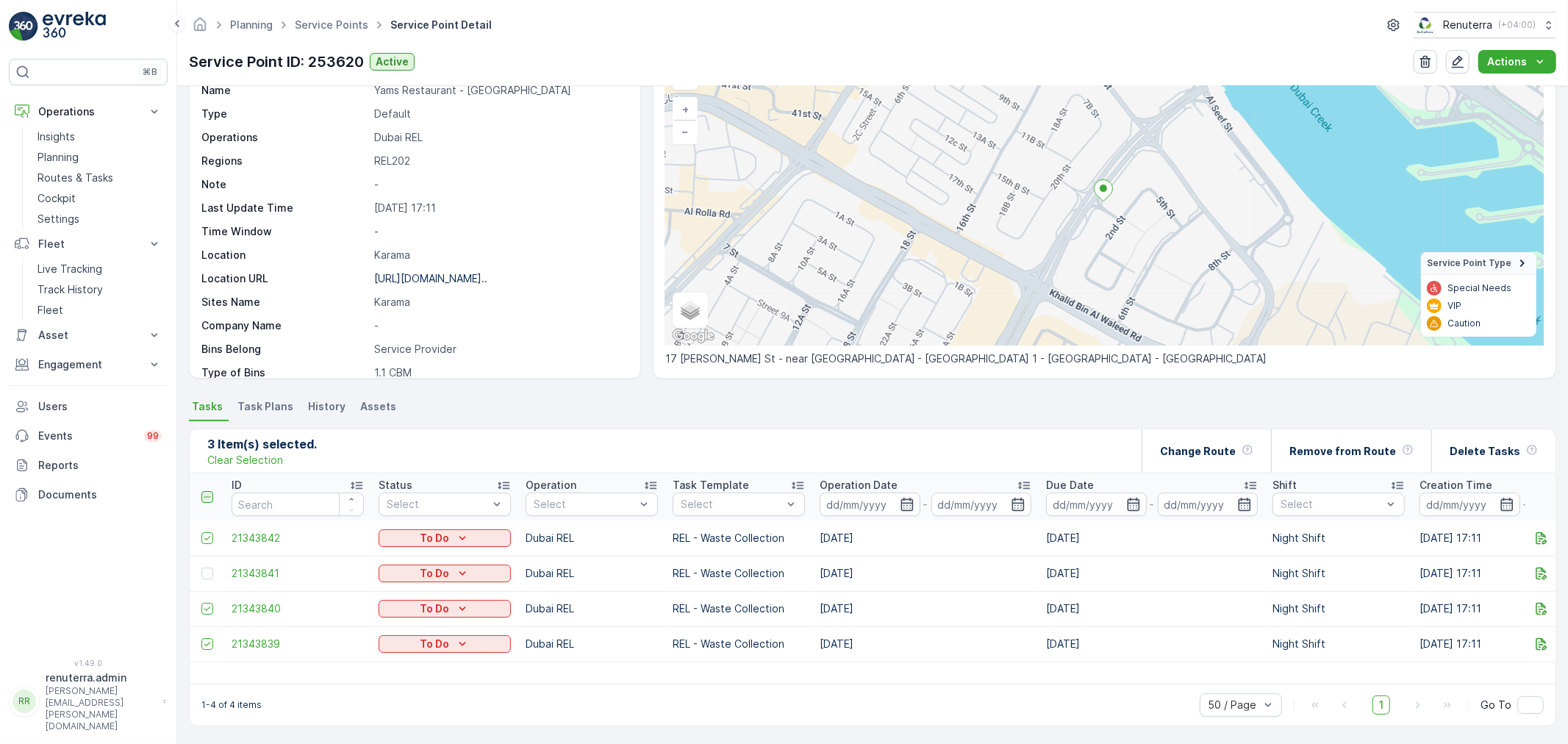
drag, startPoint x: 210, startPoint y: 541, endPoint x: 210, endPoint y: 578, distance: 37.0
click at [210, 547] on td at bounding box center [207, 538] width 34 height 35
click at [207, 603] on icon at bounding box center [207, 609] width 11 height 11
click at [201, 603] on input "checkbox" at bounding box center [201, 603] width 0 height 0
click at [196, 524] on td at bounding box center [207, 538] width 34 height 35
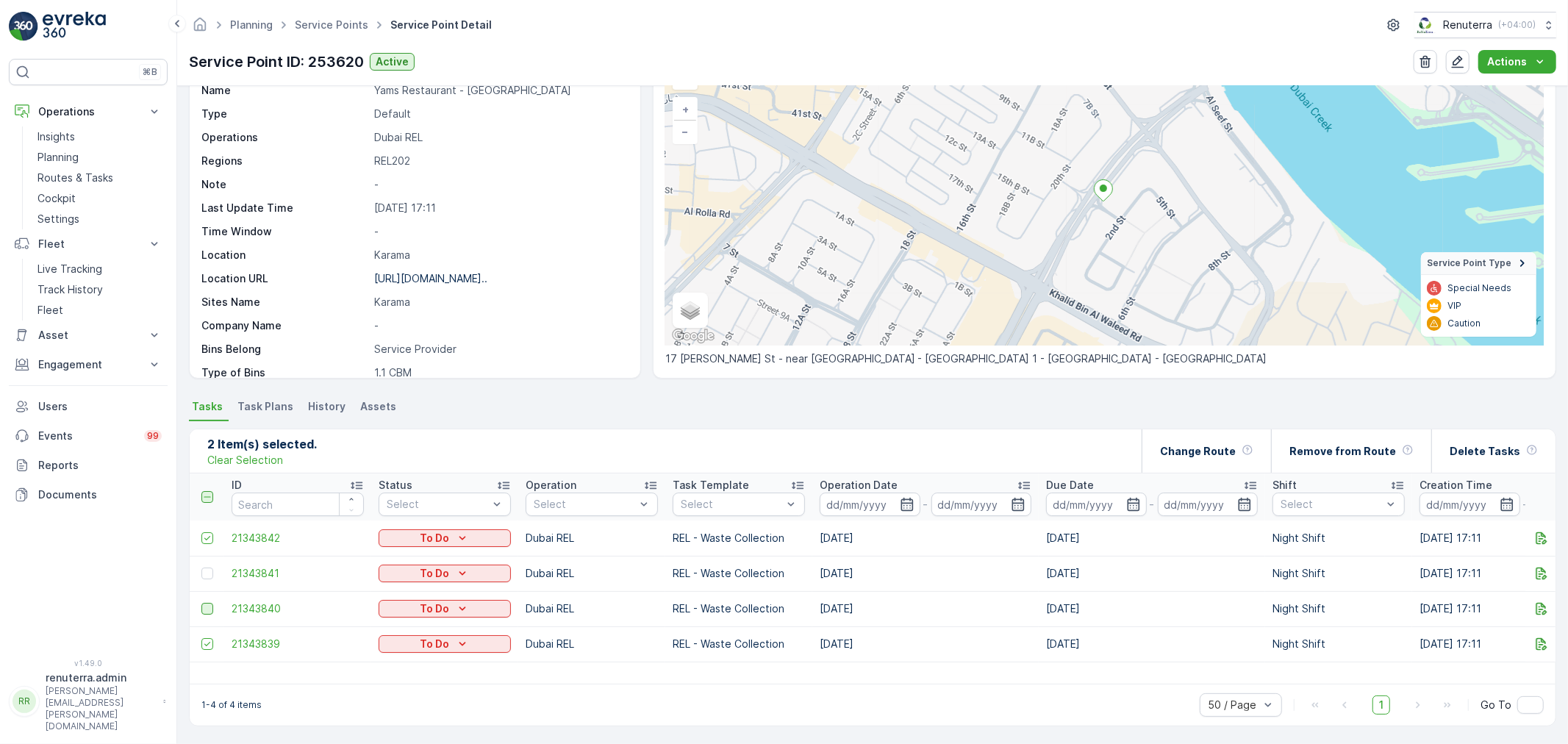
click at [199, 533] on td at bounding box center [207, 538] width 34 height 35
click at [208, 533] on icon at bounding box center [207, 538] width 11 height 11
click at [201, 532] on input "checkbox" at bounding box center [201, 532] width 0 height 0
click at [1228, 451] on p "Change Route" at bounding box center [1198, 451] width 76 height 14
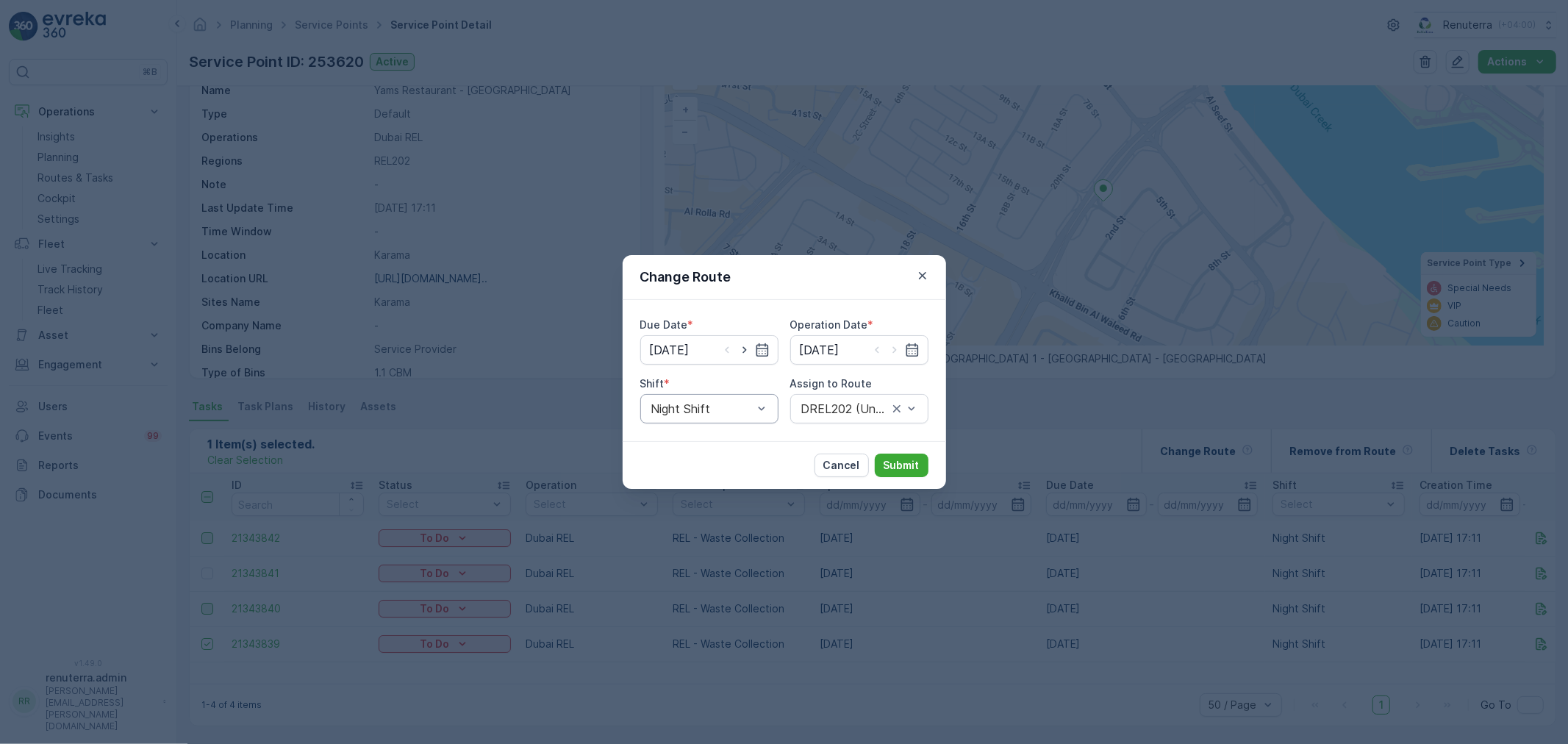
click at [729, 407] on div at bounding box center [701, 408] width 104 height 13
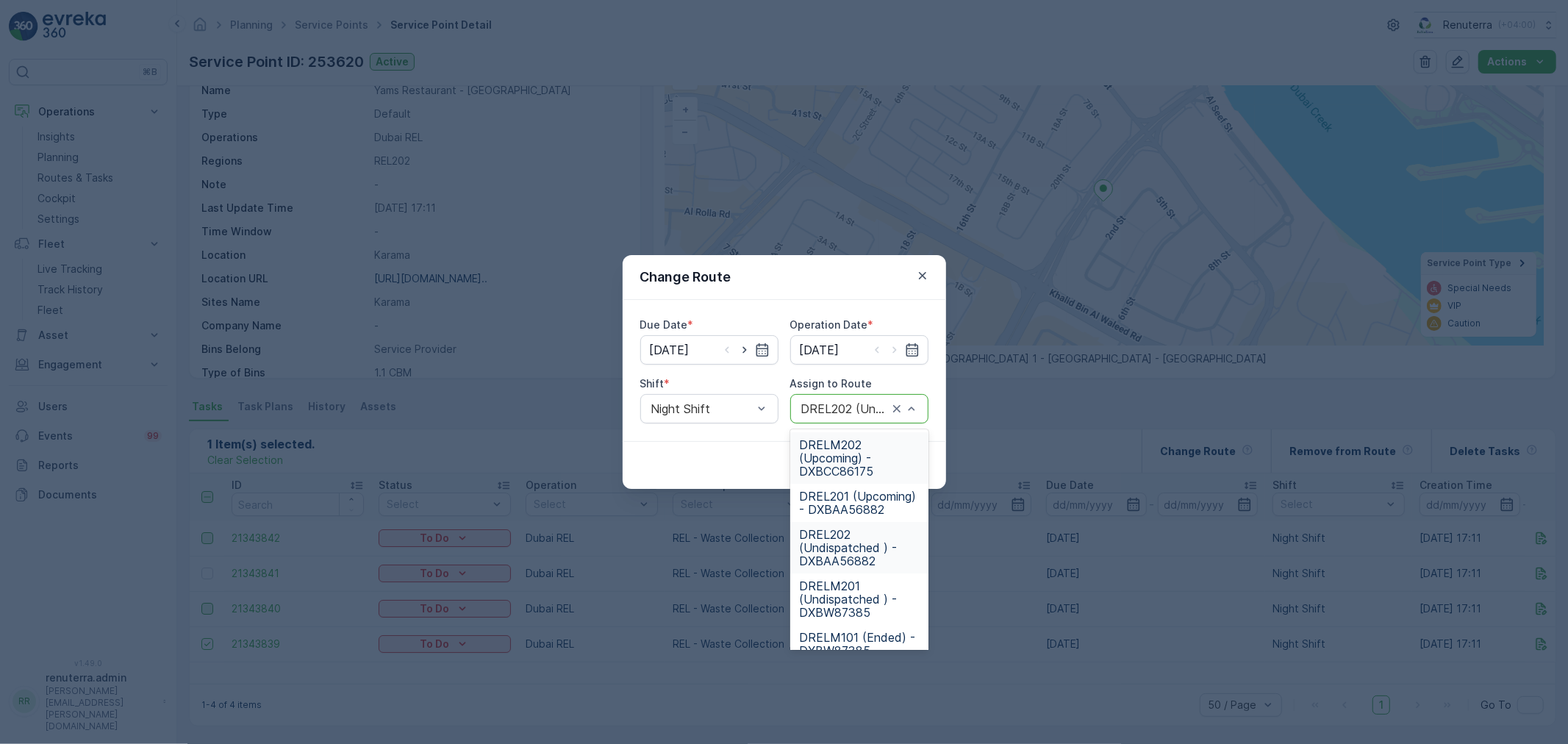
click at [839, 413] on div at bounding box center [845, 408] width 90 height 13
type input "201"
click at [827, 460] on span "DREL201 (Upcoming) - DXBAA56882" at bounding box center [859, 451] width 121 height 27
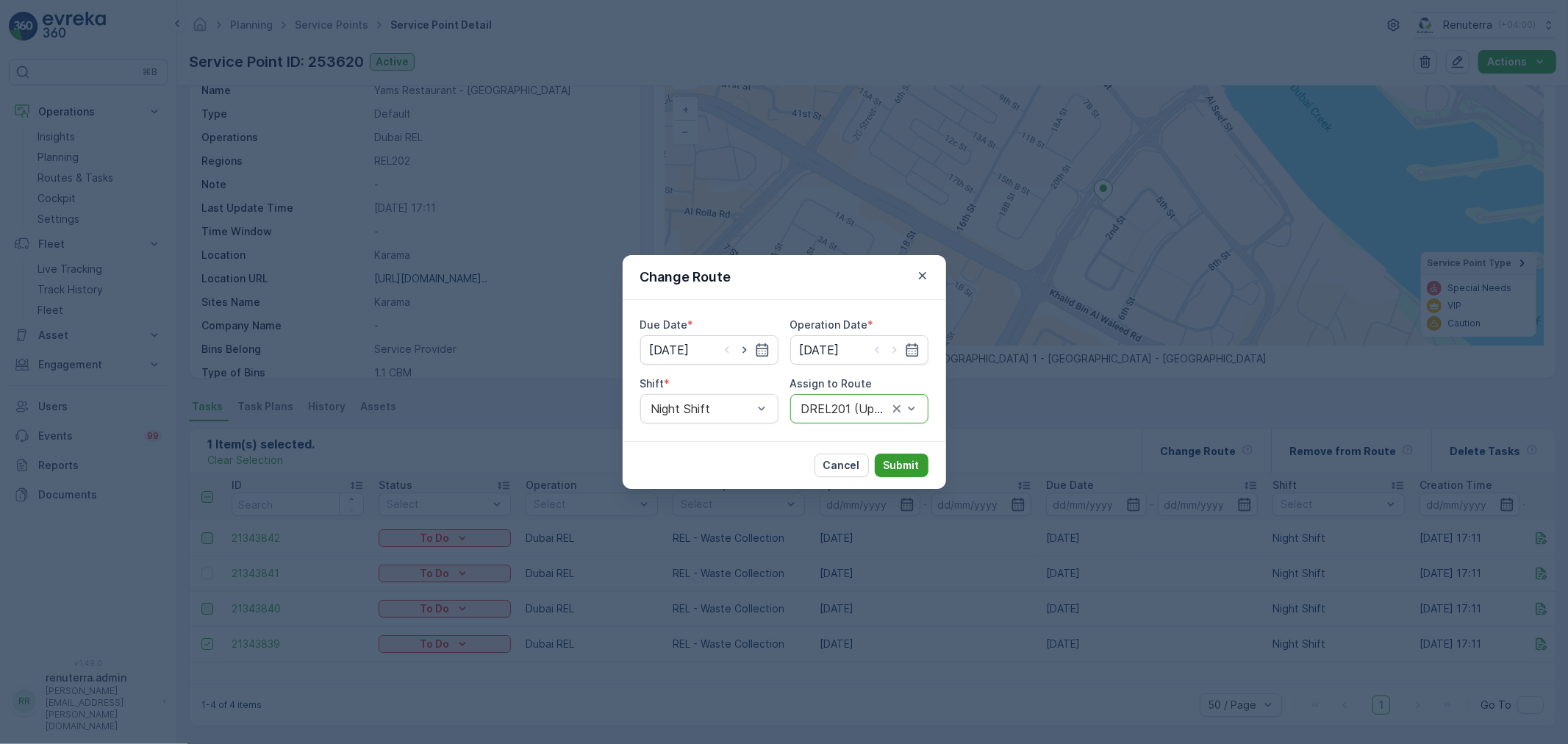
click at [903, 470] on p "Submit" at bounding box center [901, 465] width 36 height 14
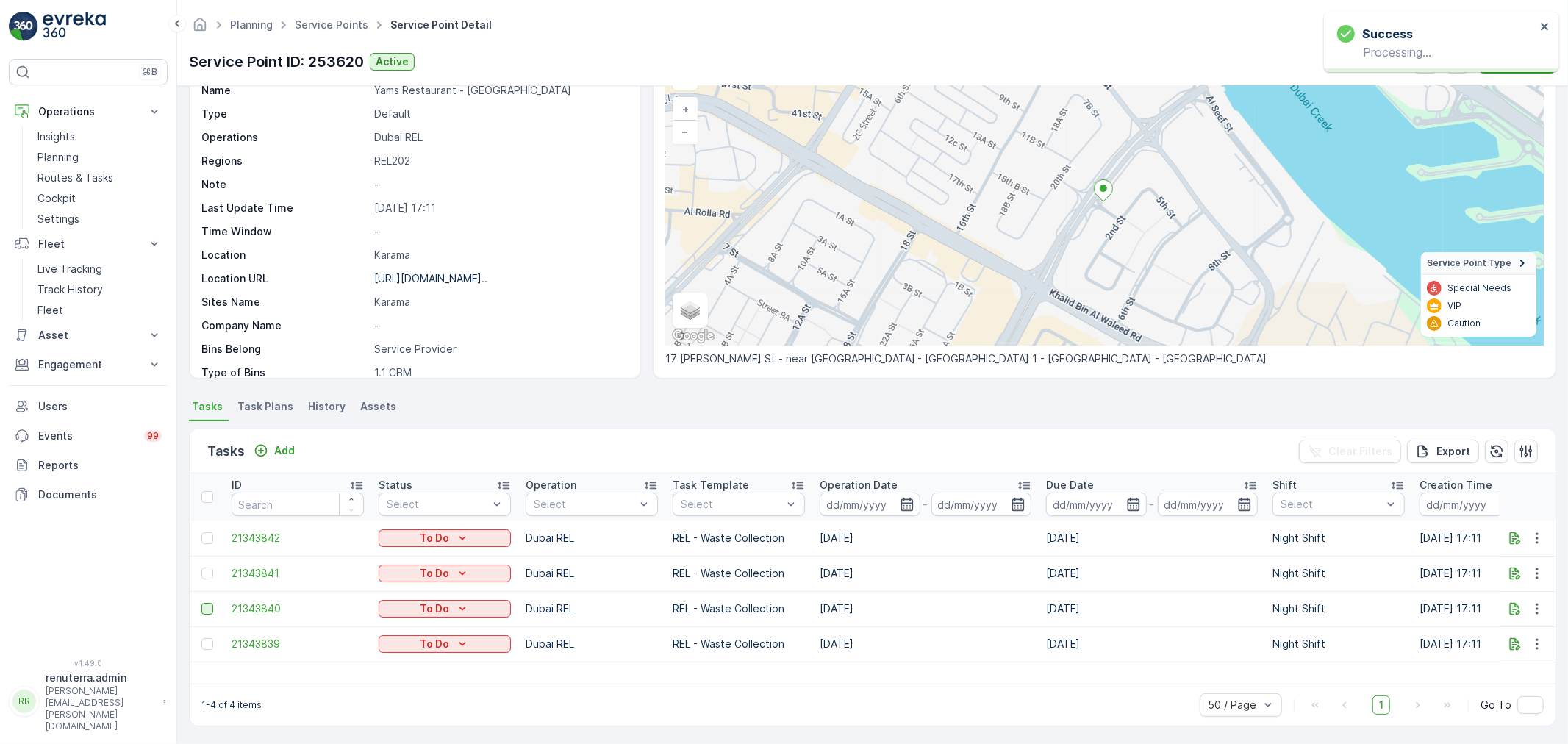
click at [213, 606] on div at bounding box center [207, 608] width 11 height 11
click at [201, 603] on input "checkbox" at bounding box center [201, 603] width 0 height 0
click at [275, 416] on li "Task Plans" at bounding box center [267, 408] width 65 height 25
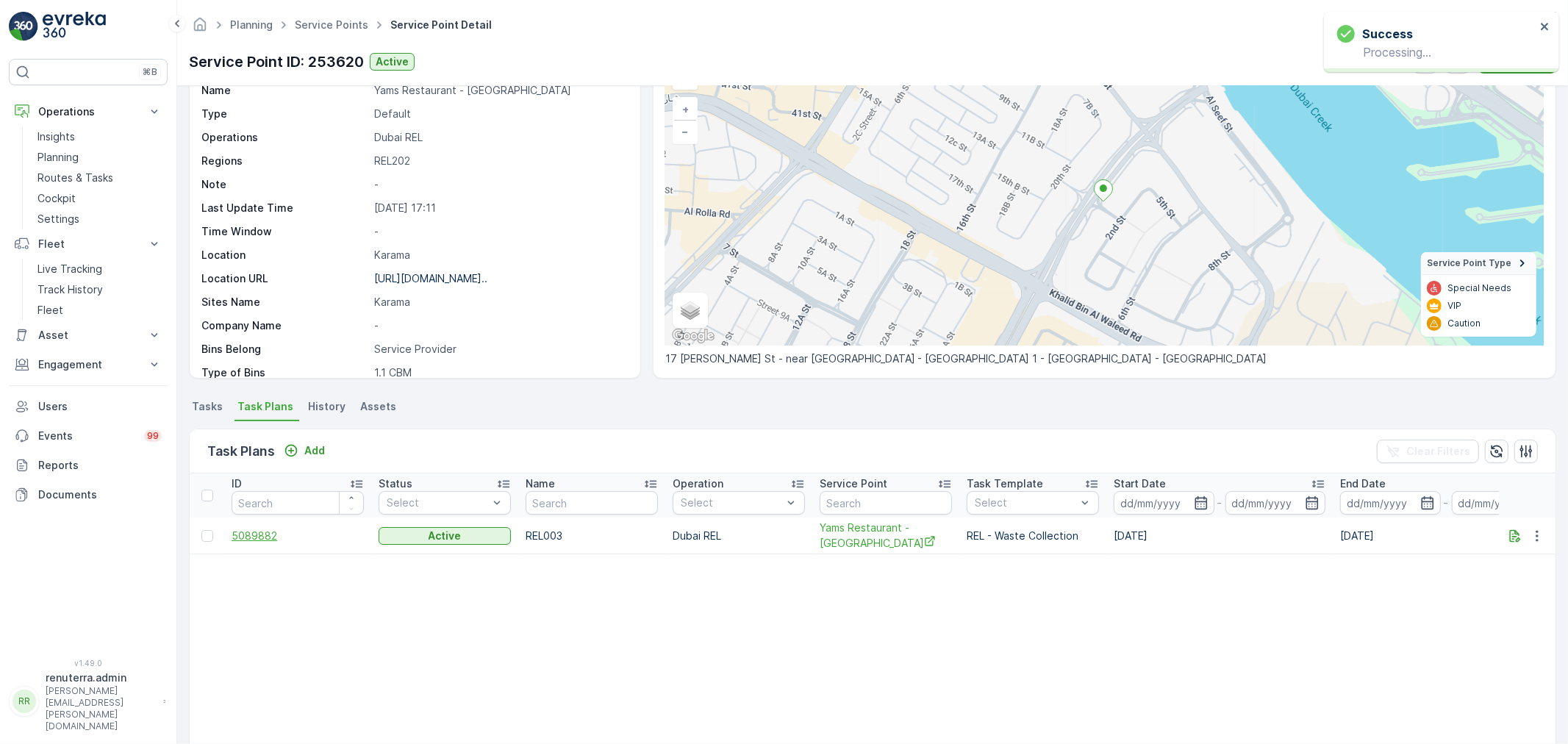
click at [266, 535] on span "5089882" at bounding box center [298, 536] width 132 height 14
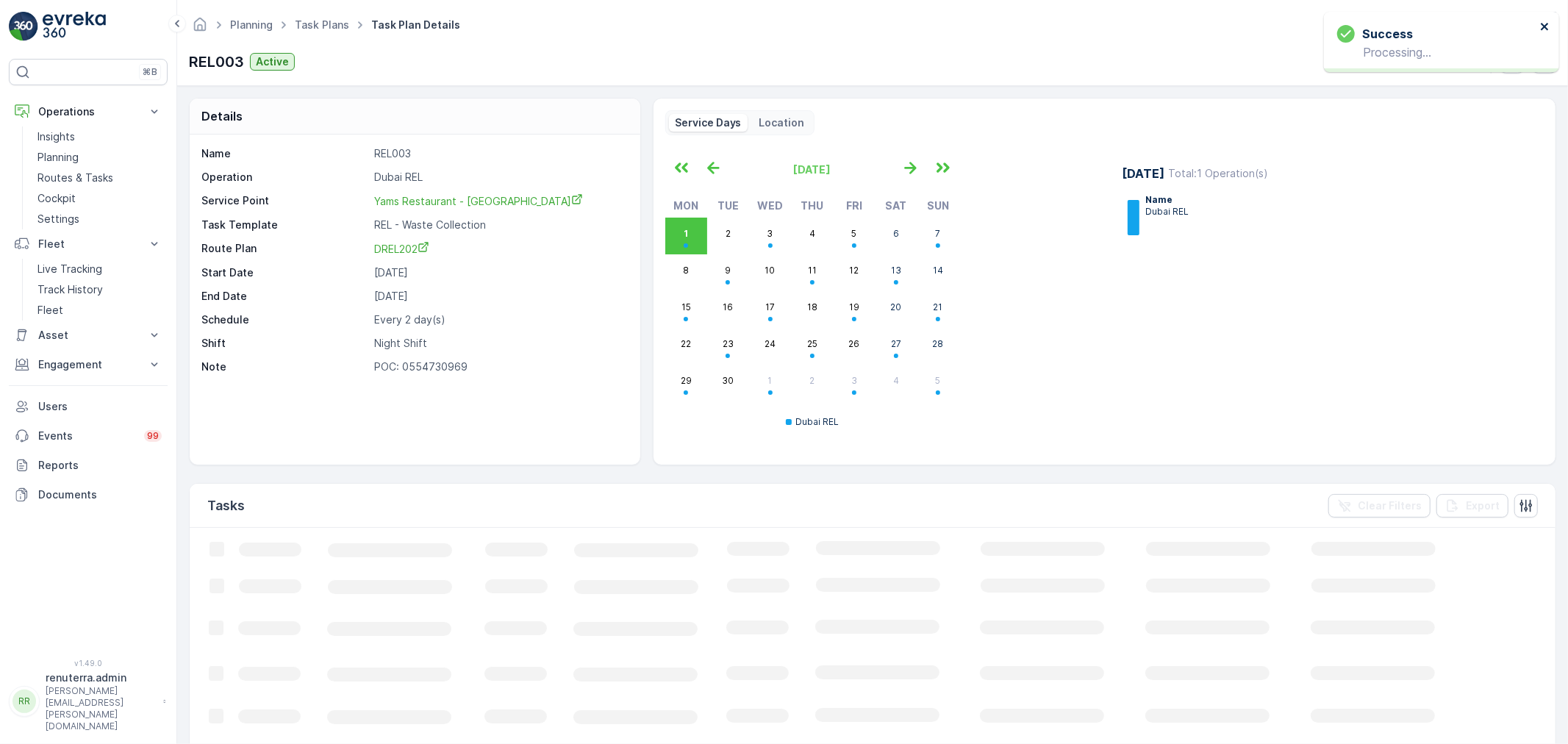
click at [1551, 31] on div "Success Processing..." at bounding box center [1441, 41] width 236 height 60
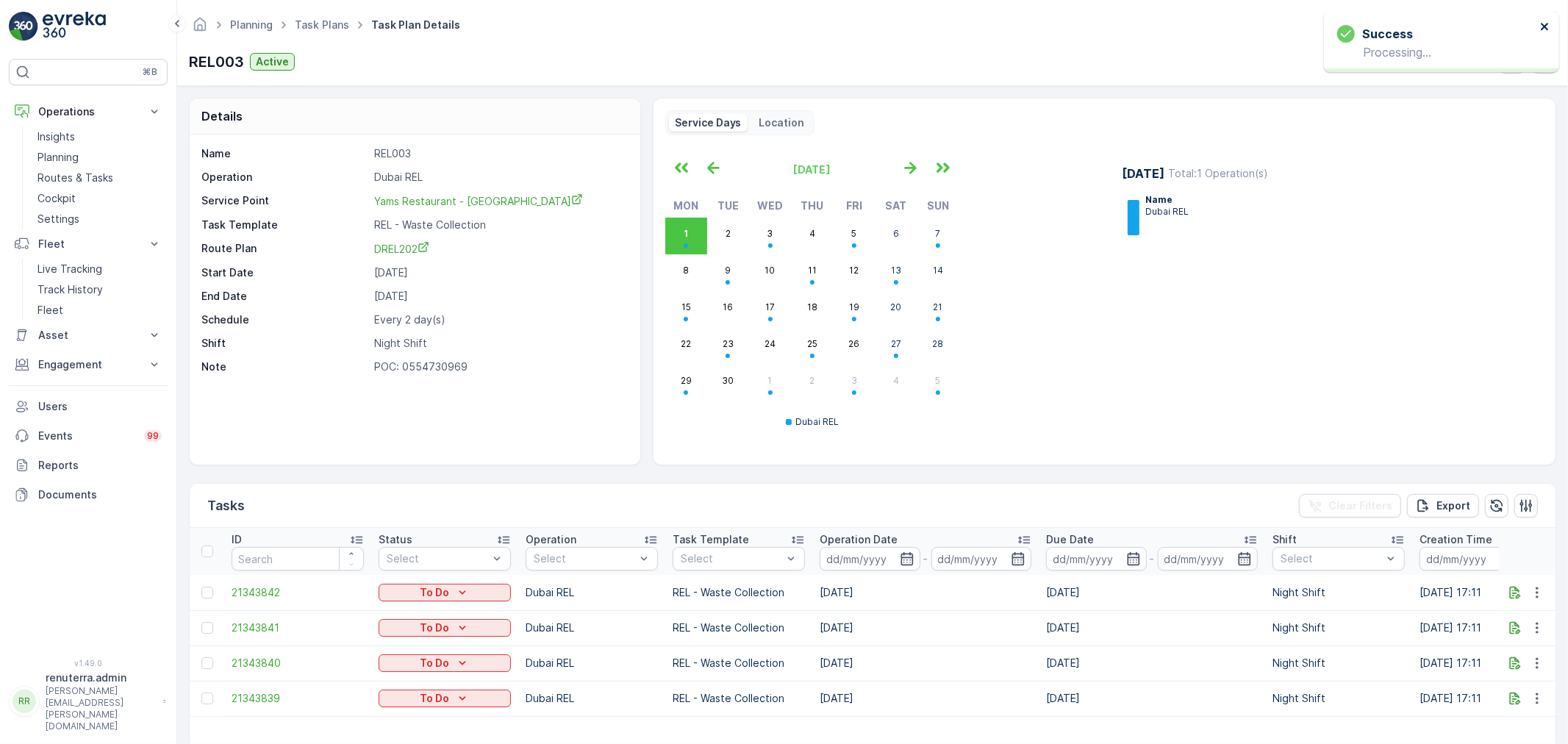
click at [1548, 23] on icon "close" at bounding box center [1545, 26] width 11 height 11
click at [1536, 62] on button "button" at bounding box center [1544, 62] width 24 height 24
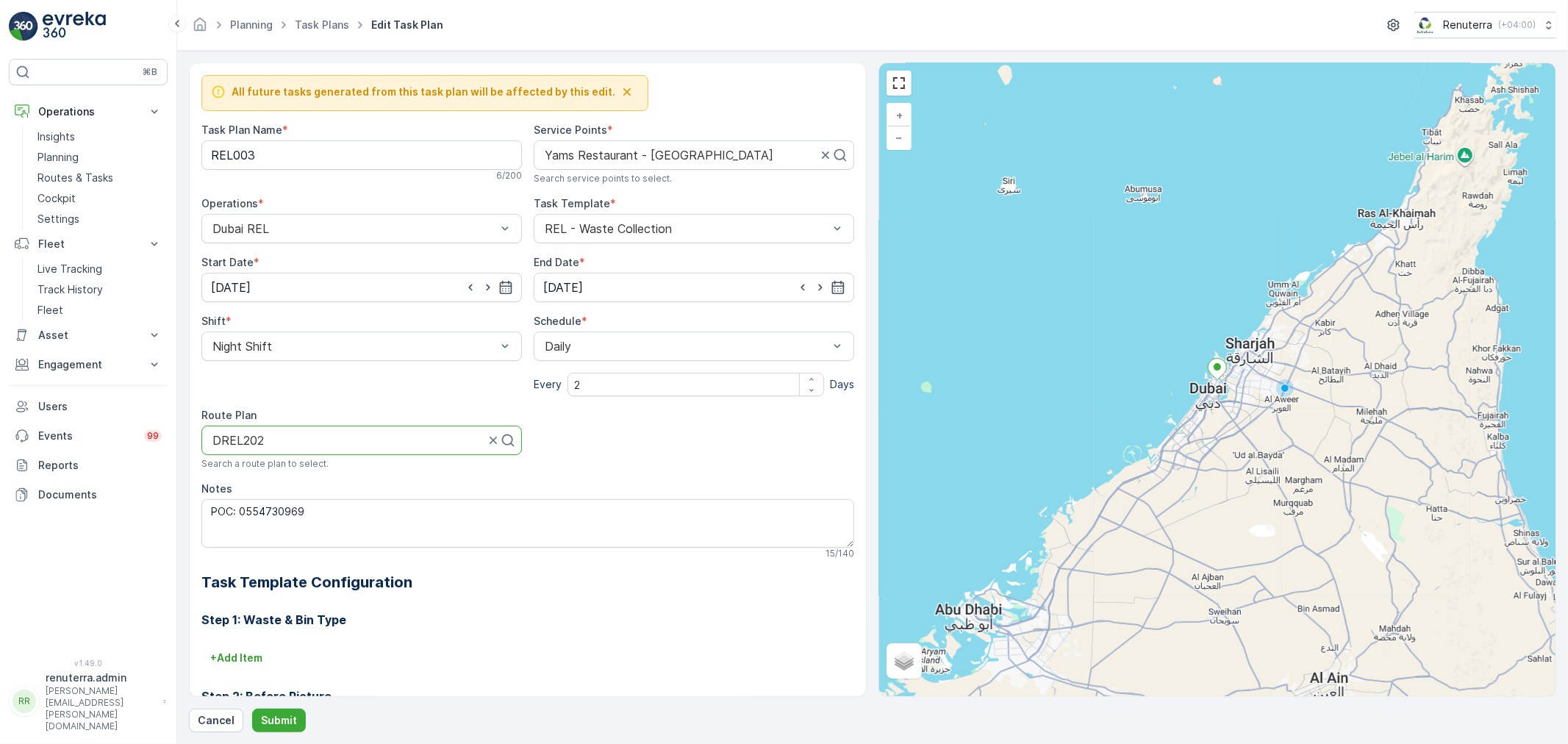
click at [276, 436] on div at bounding box center [349, 440] width 275 height 13
type input "DREL201"
click at [260, 476] on div "DREL201" at bounding box center [362, 476] width 303 height 13
click at [297, 163] on Name "REL003" at bounding box center [362, 155] width 321 height 30
type Name "REL002"
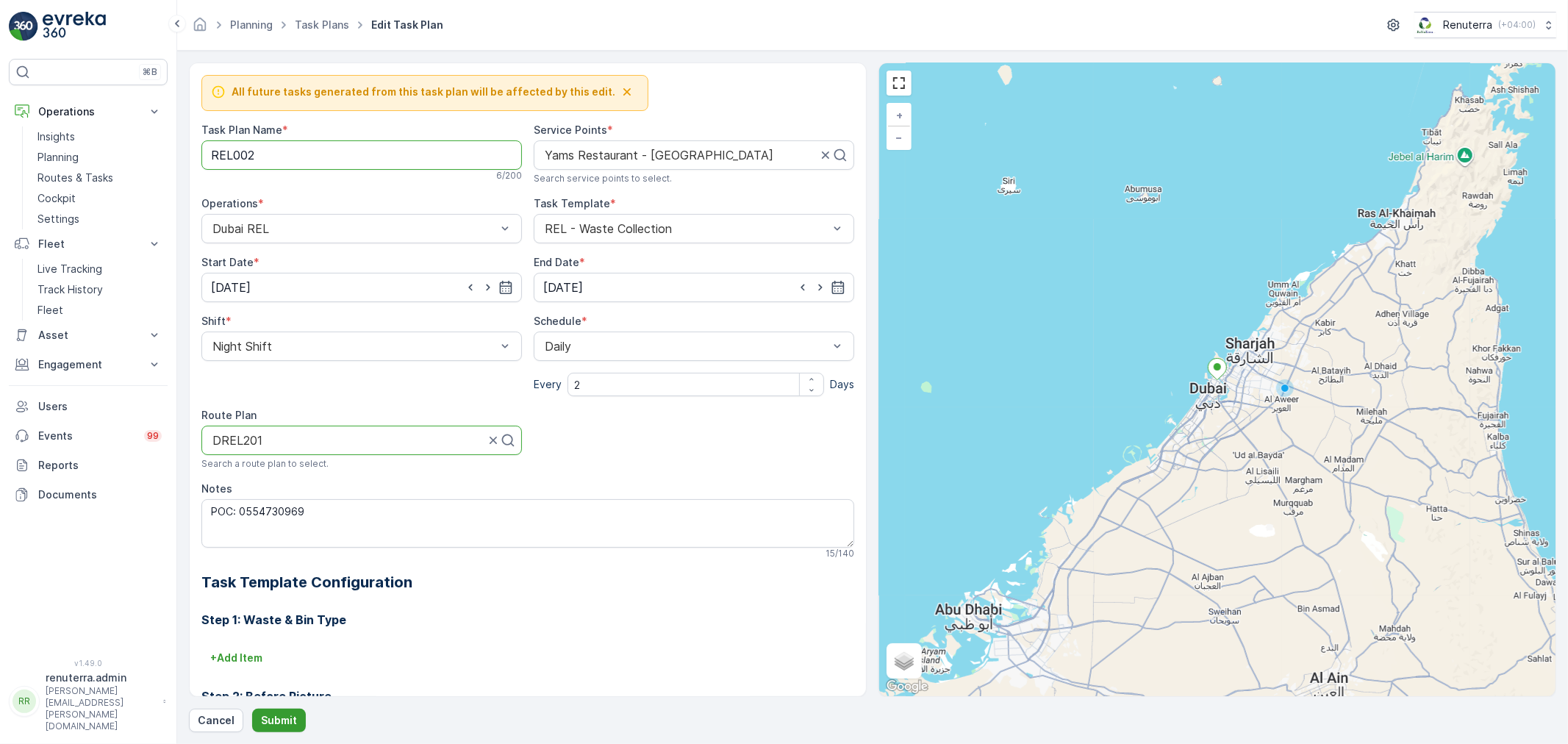
click at [283, 721] on p "Submit" at bounding box center [278, 720] width 36 height 14
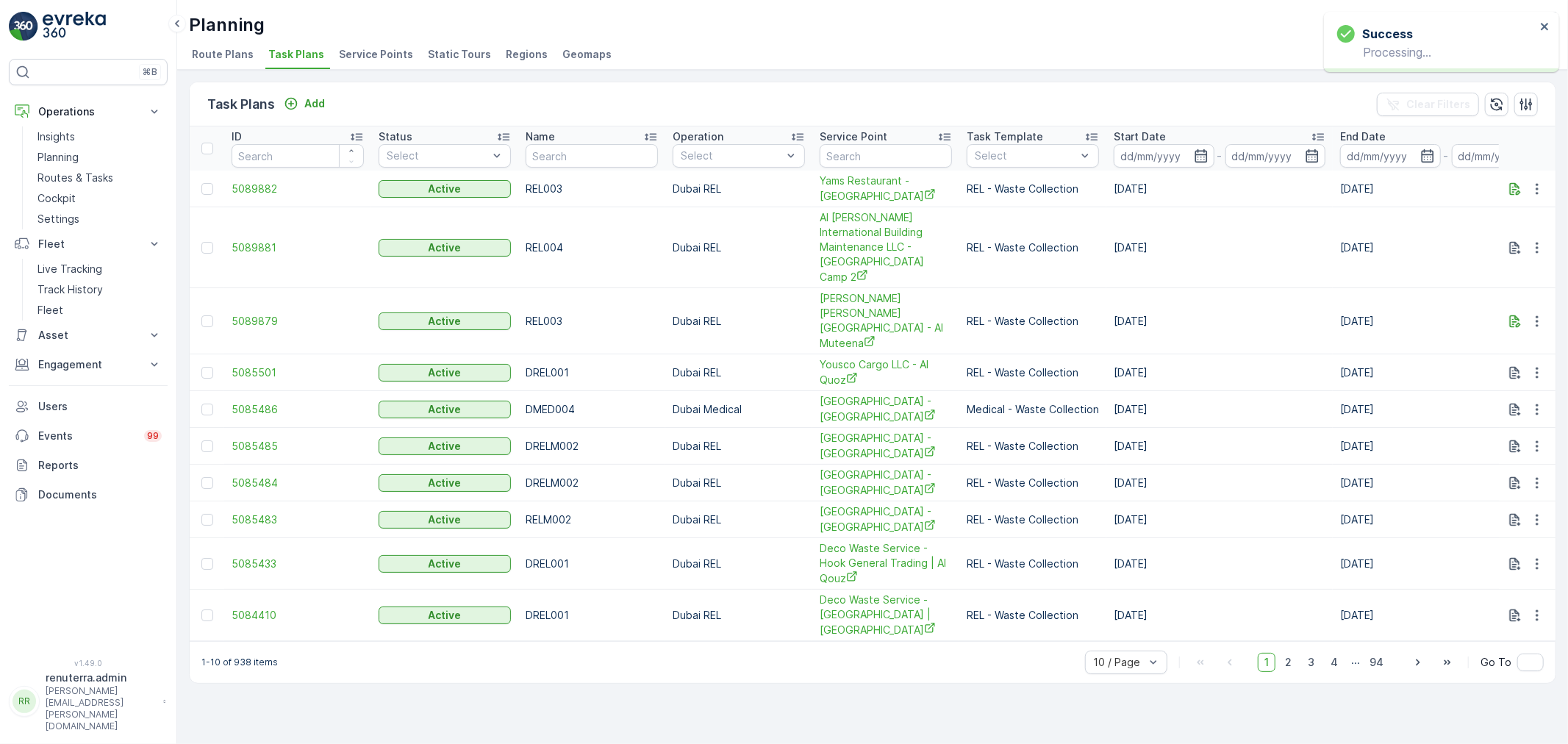
click at [397, 56] on span "Service Points" at bounding box center [376, 54] width 74 height 14
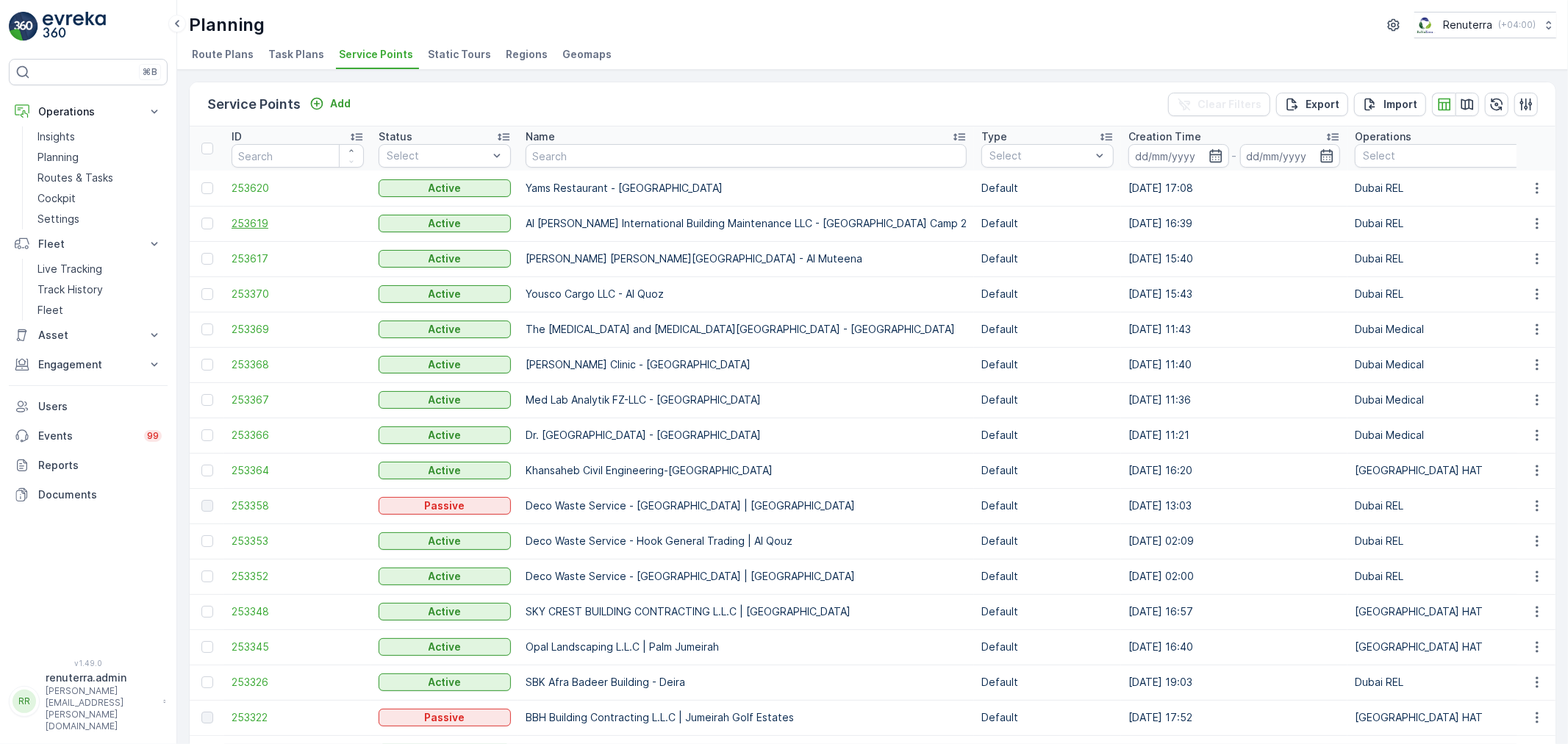
click at [254, 225] on span "253619" at bounding box center [298, 223] width 132 height 14
click at [557, 160] on input "text" at bounding box center [746, 156] width 441 height 24
click at [326, 99] on div "Add" at bounding box center [330, 103] width 41 height 14
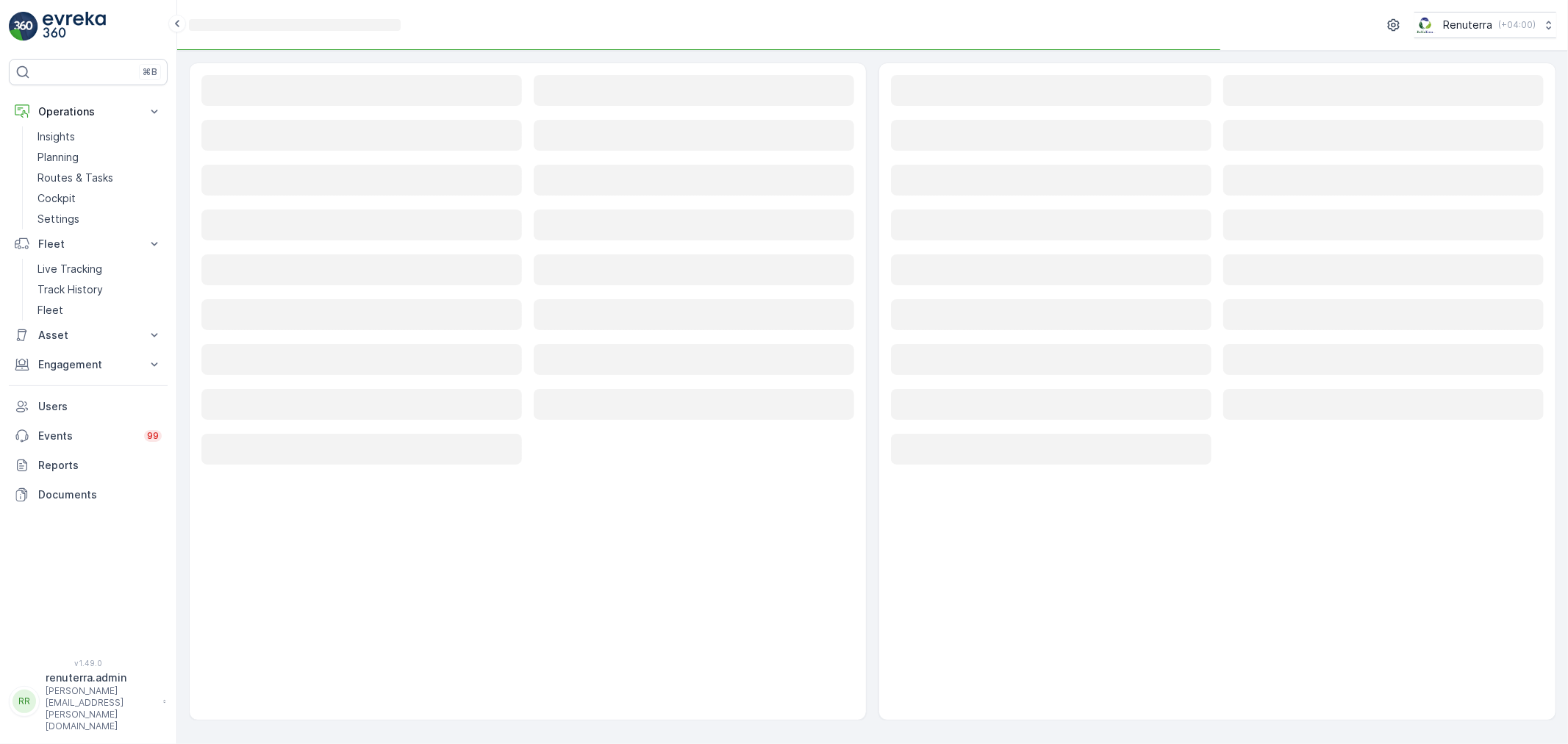
click at [343, 112] on div "Loading... Loading... Loading... Loading... Loading... Loading... Loading... Lo…" at bounding box center [527, 271] width 653 height 392
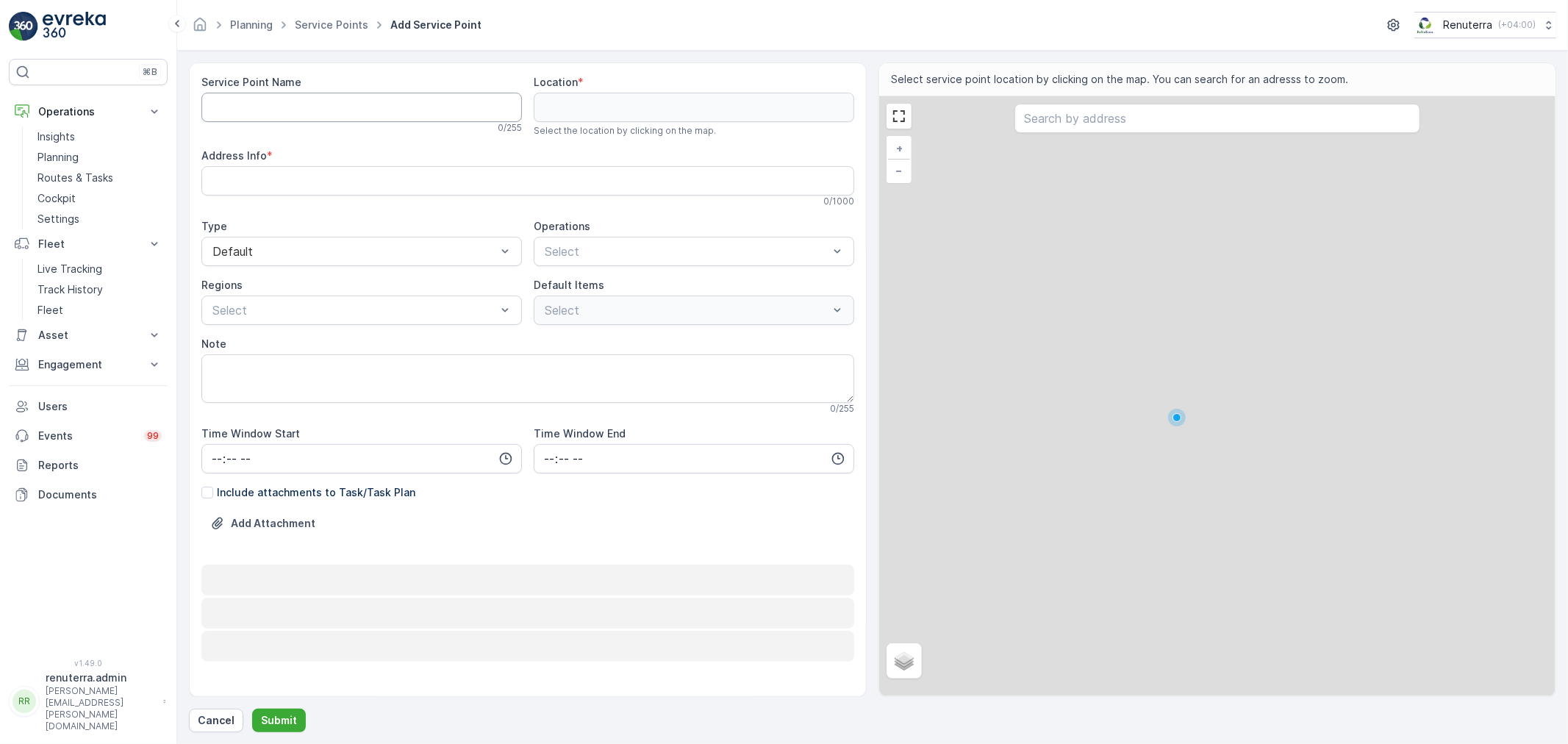
click at [334, 106] on Name "Service Point Name" at bounding box center [362, 107] width 321 height 30
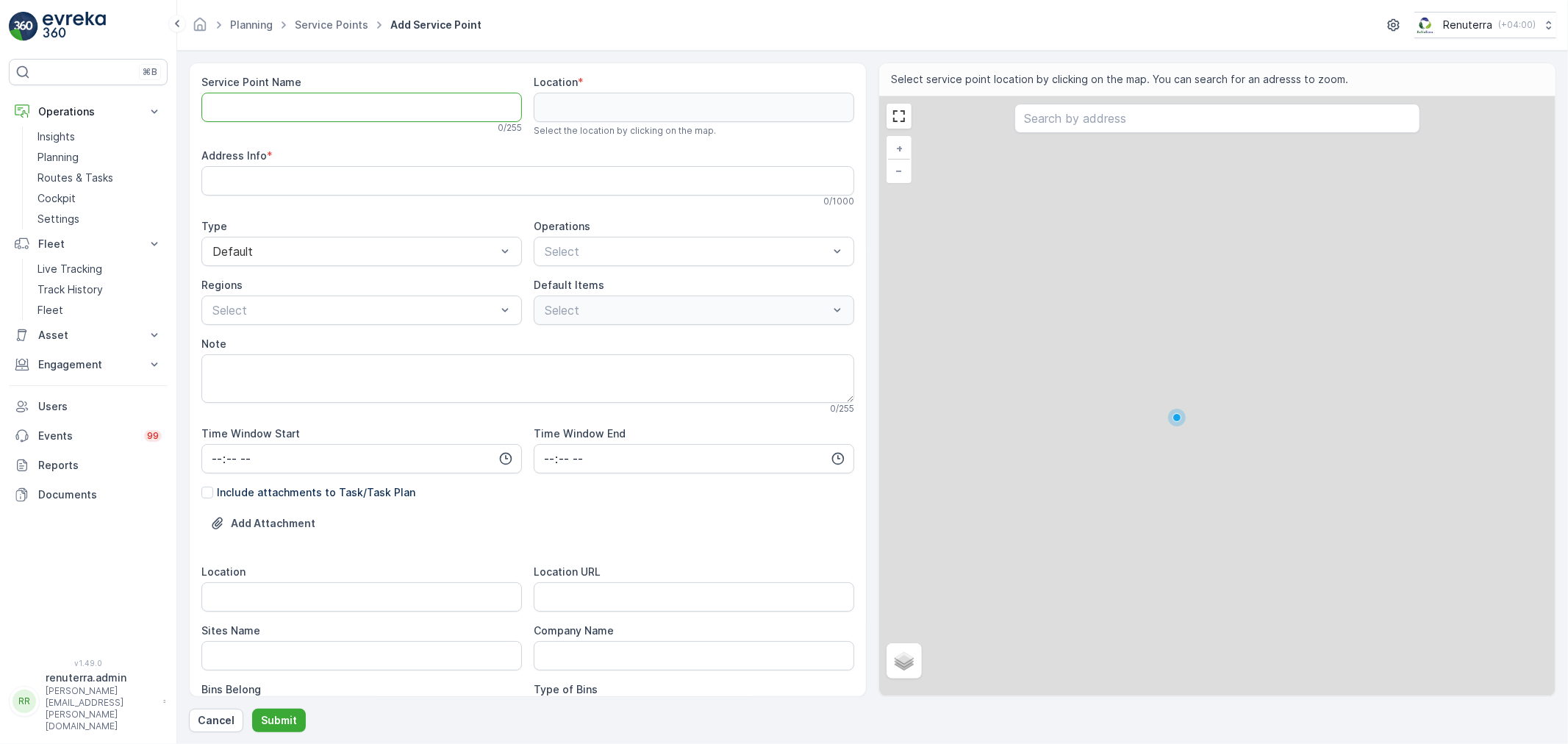
paste Name "Citrol Lubricants LLC, Ajman"
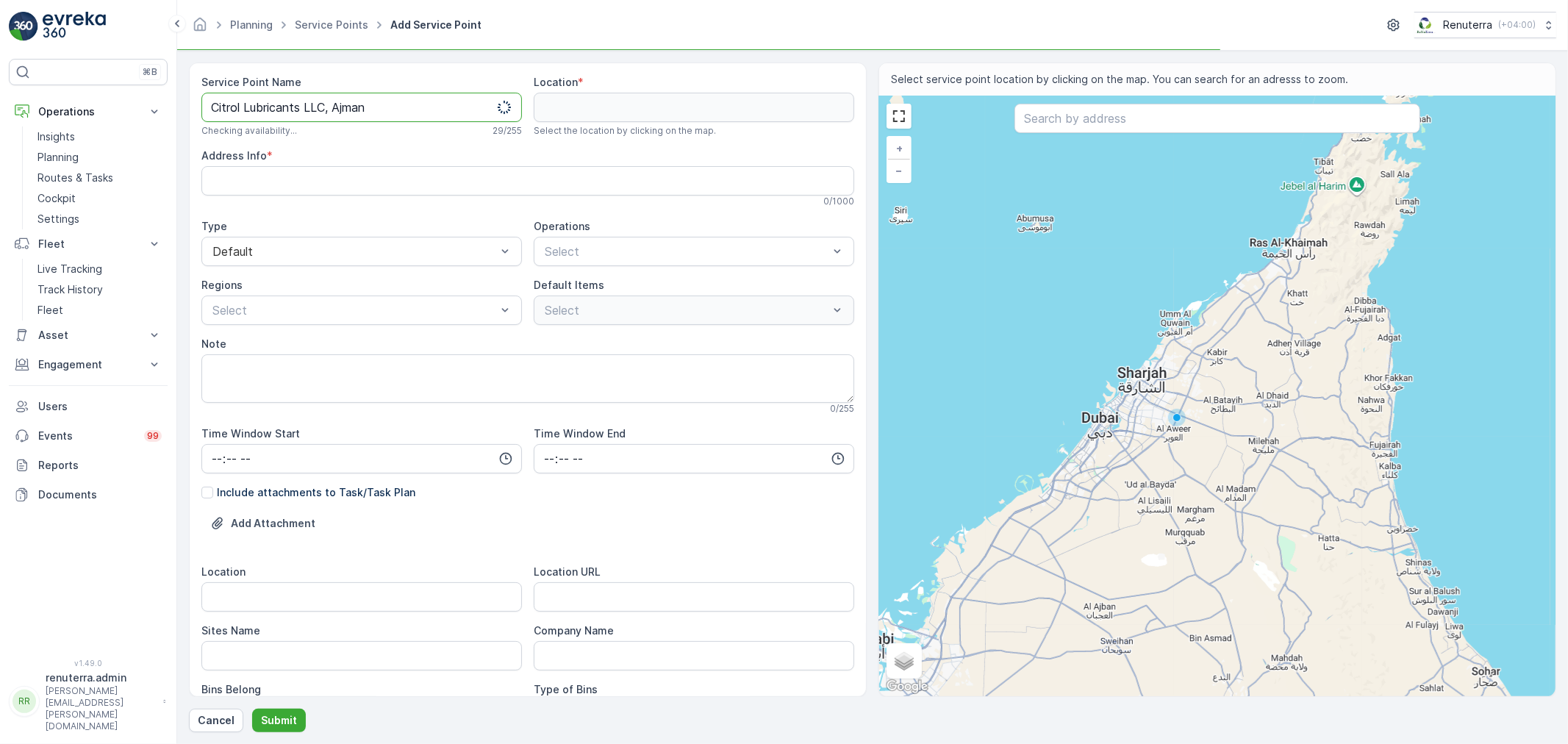
click at [332, 108] on Name "Citrol Lubricants LLC, Ajman" at bounding box center [362, 107] width 321 height 30
drag, startPoint x: 395, startPoint y: 106, endPoint x: 57, endPoint y: 96, distance: 338.1
click at [57, 96] on div "⌘B Operations Insights Planning Routes & Tasks Cockpit Settings Fleet Live Trac…" at bounding box center [784, 372] width 1568 height 744
type Name "Citrol Lubricants LLC-Ajman"
click at [570, 249] on div at bounding box center [686, 251] width 286 height 13
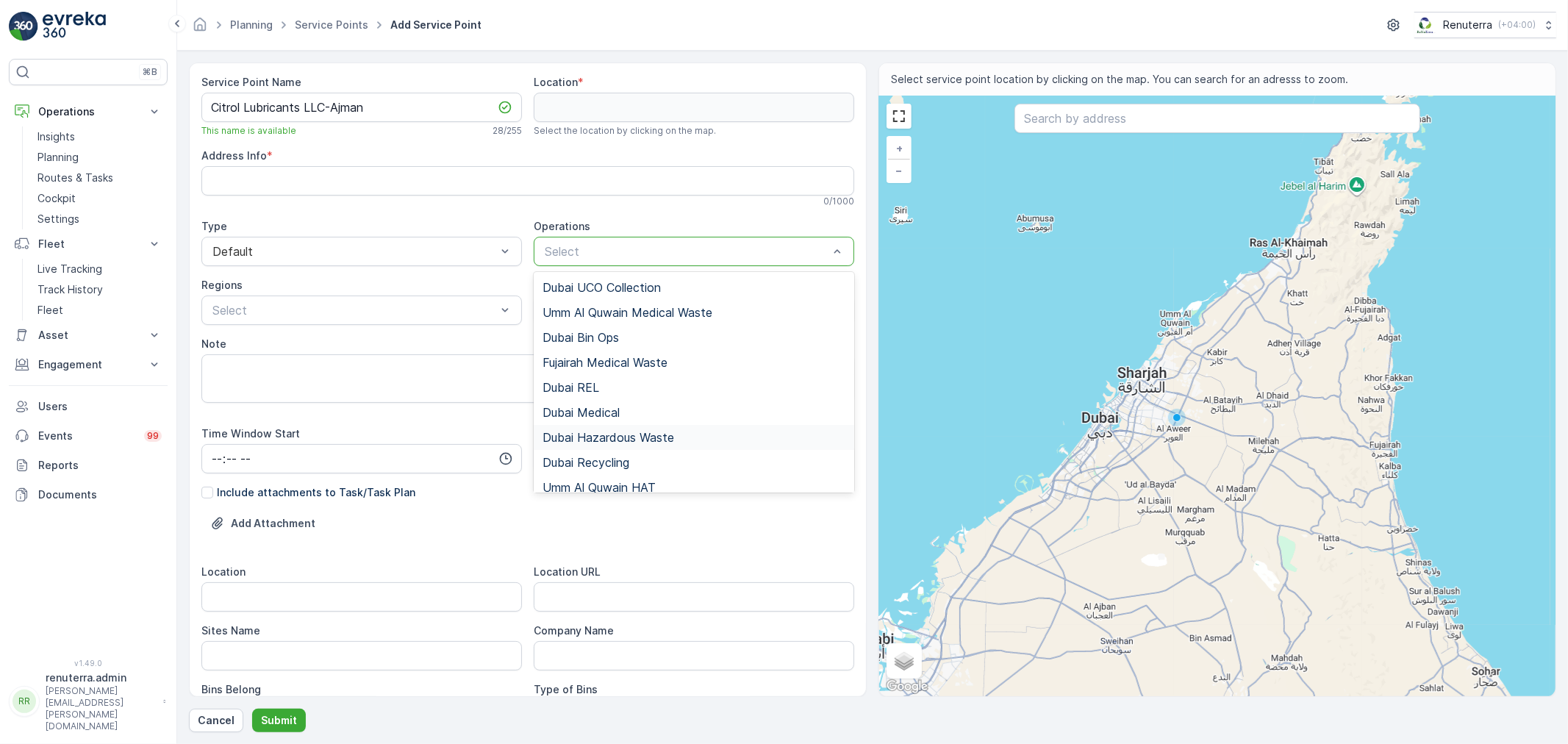
scroll to position [81, 0]
click at [596, 299] on span "Dubai REL" at bounding box center [571, 306] width 56 height 13
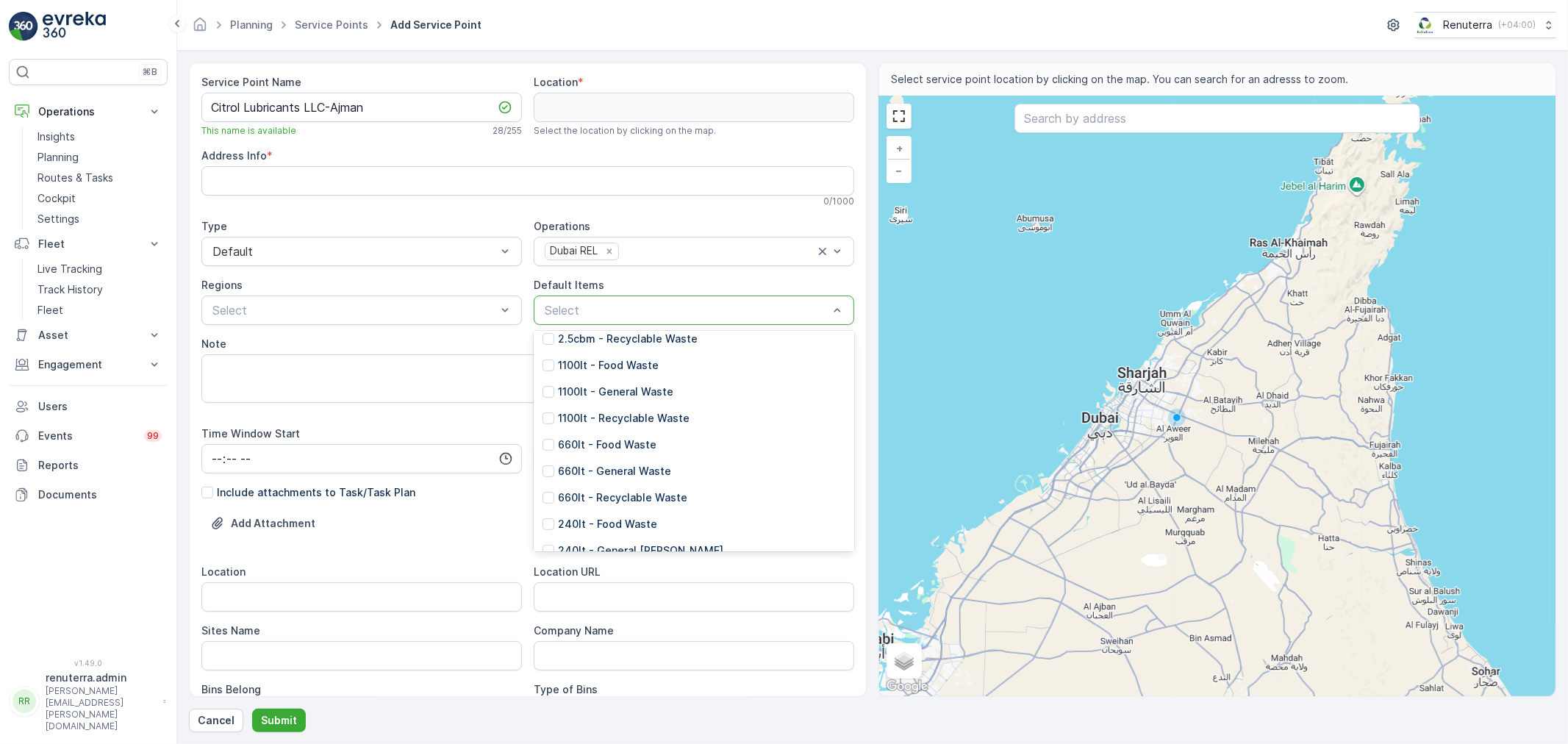
scroll to position [245, 0]
click at [586, 247] on div "Dubai REL" at bounding box center [573, 251] width 55 height 15
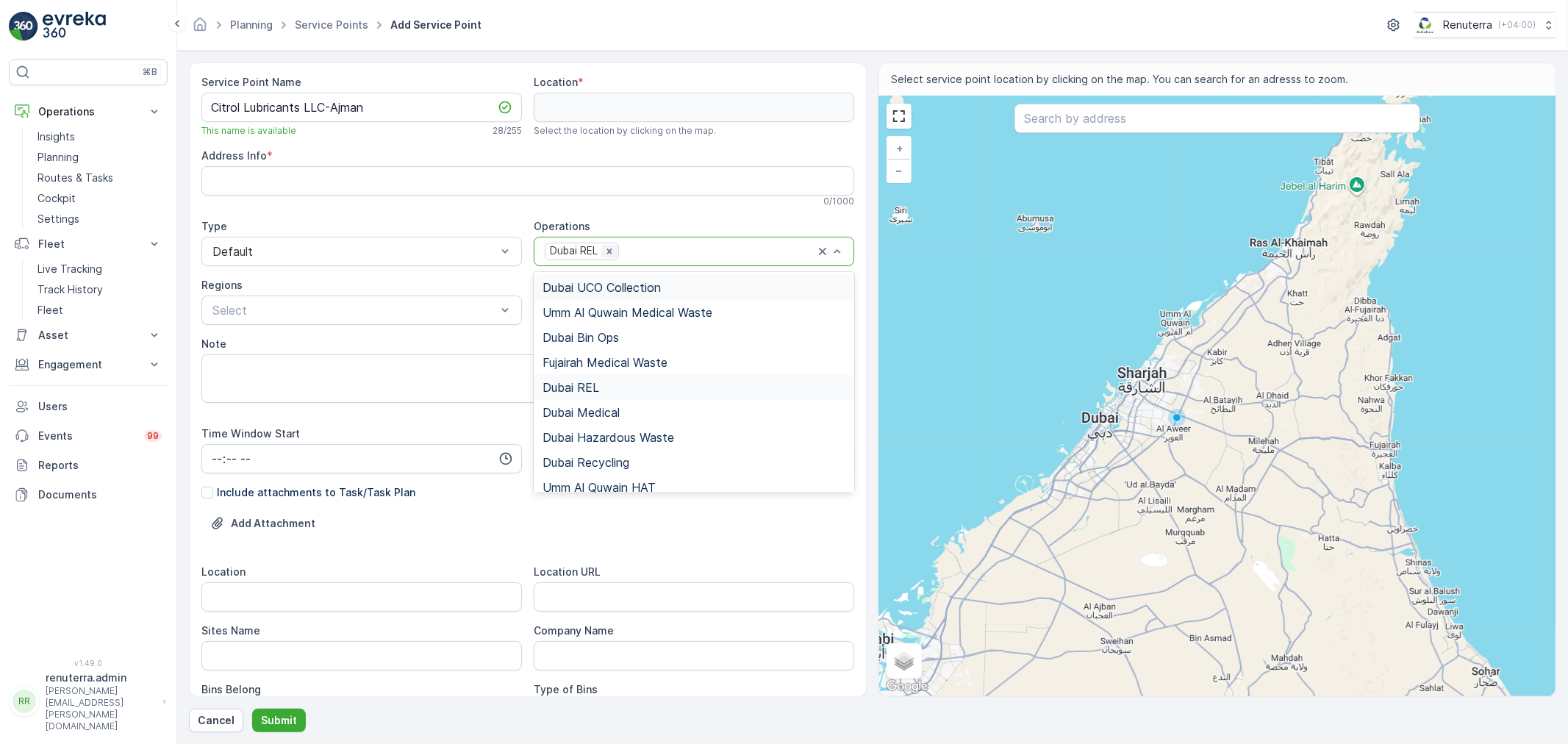
click at [604, 247] on icon "Remove Dubai REL" at bounding box center [609, 252] width 11 height 11
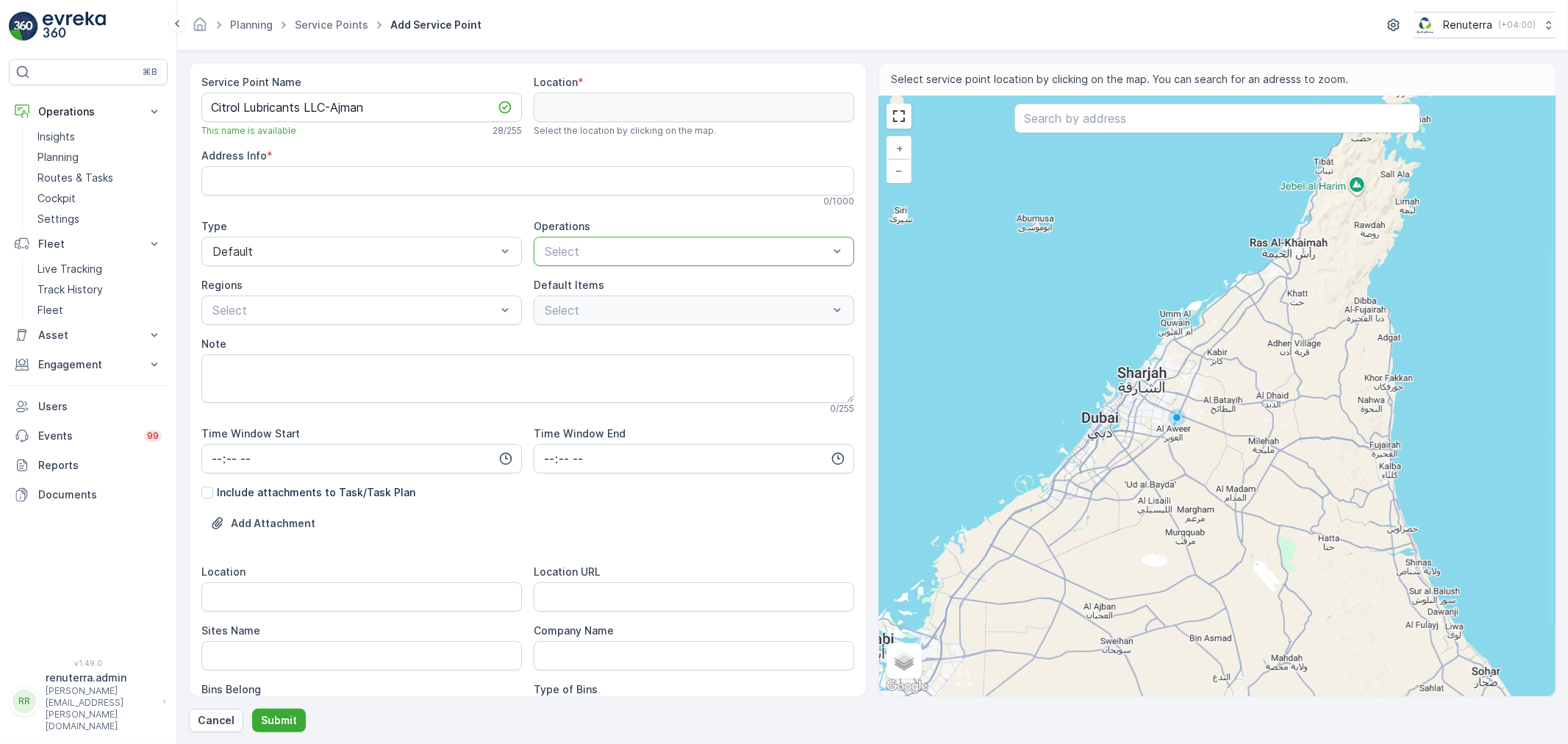
click at [609, 252] on div at bounding box center [686, 251] width 286 height 13
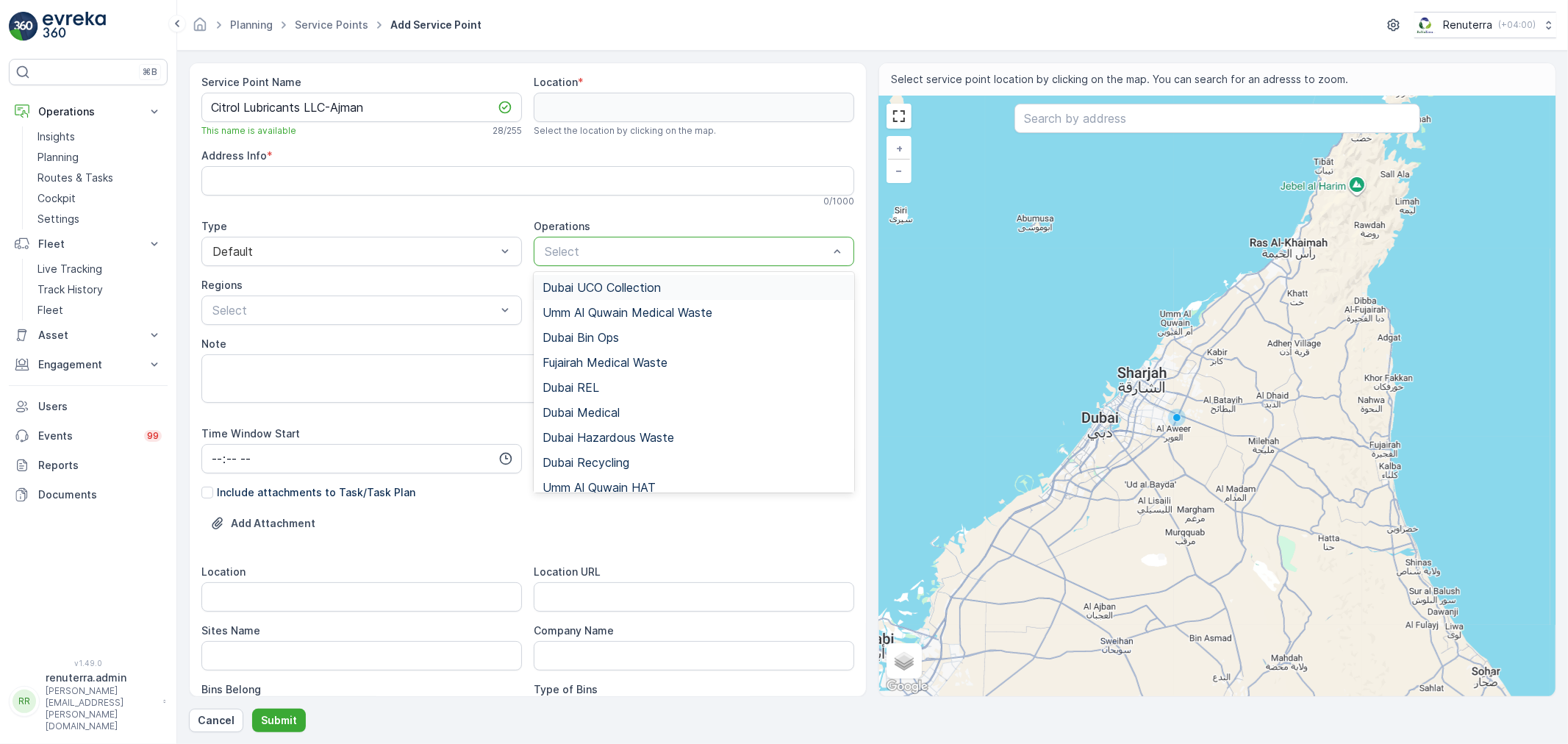
click at [591, 251] on div at bounding box center [686, 251] width 286 height 13
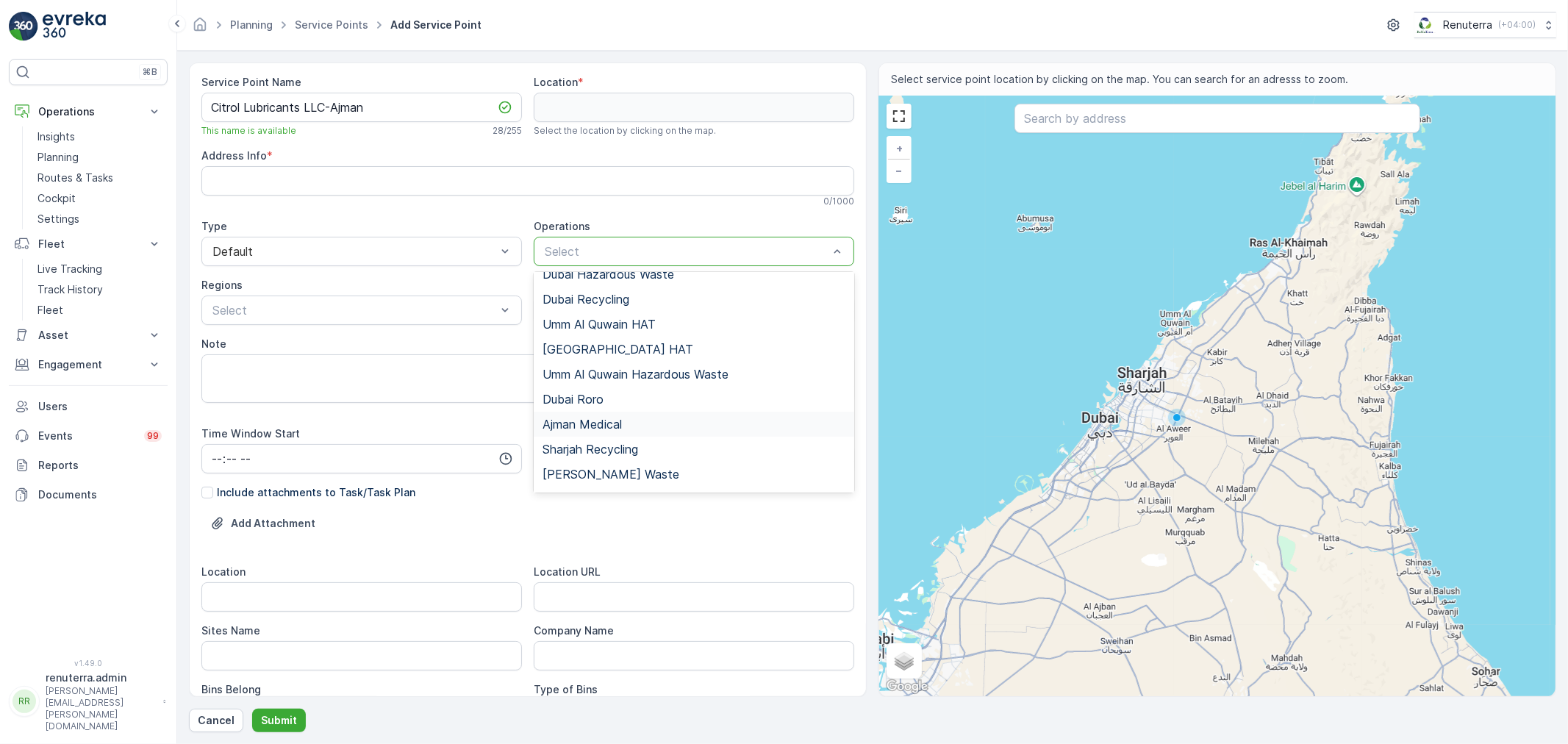
scroll to position [185, 0]
click at [621, 361] on div "Umm Al Quwain Hazardous Waste" at bounding box center [694, 353] width 321 height 25
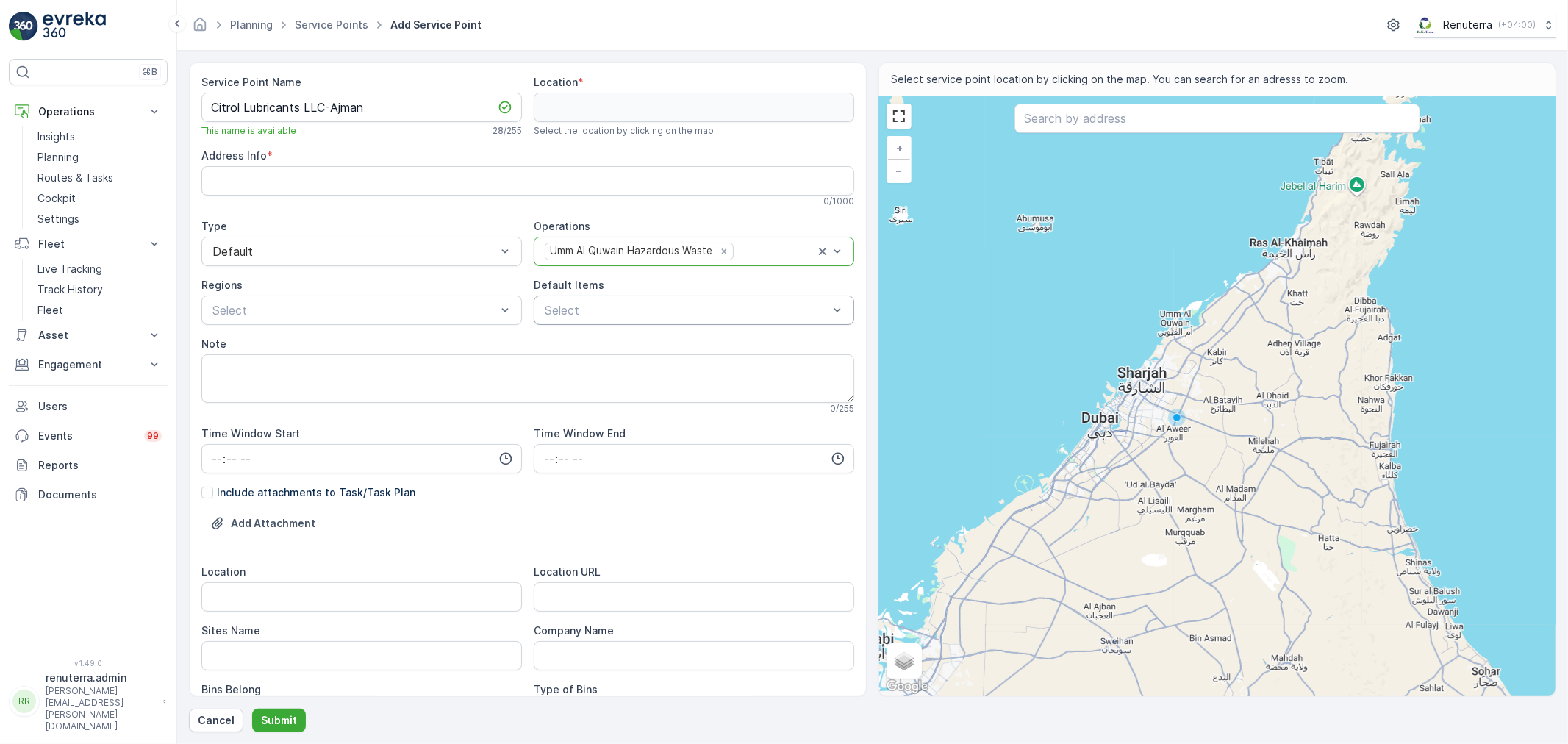
click at [596, 313] on div at bounding box center [686, 310] width 286 height 13
click at [596, 410] on div "Liquid Waste" at bounding box center [694, 419] width 321 height 27
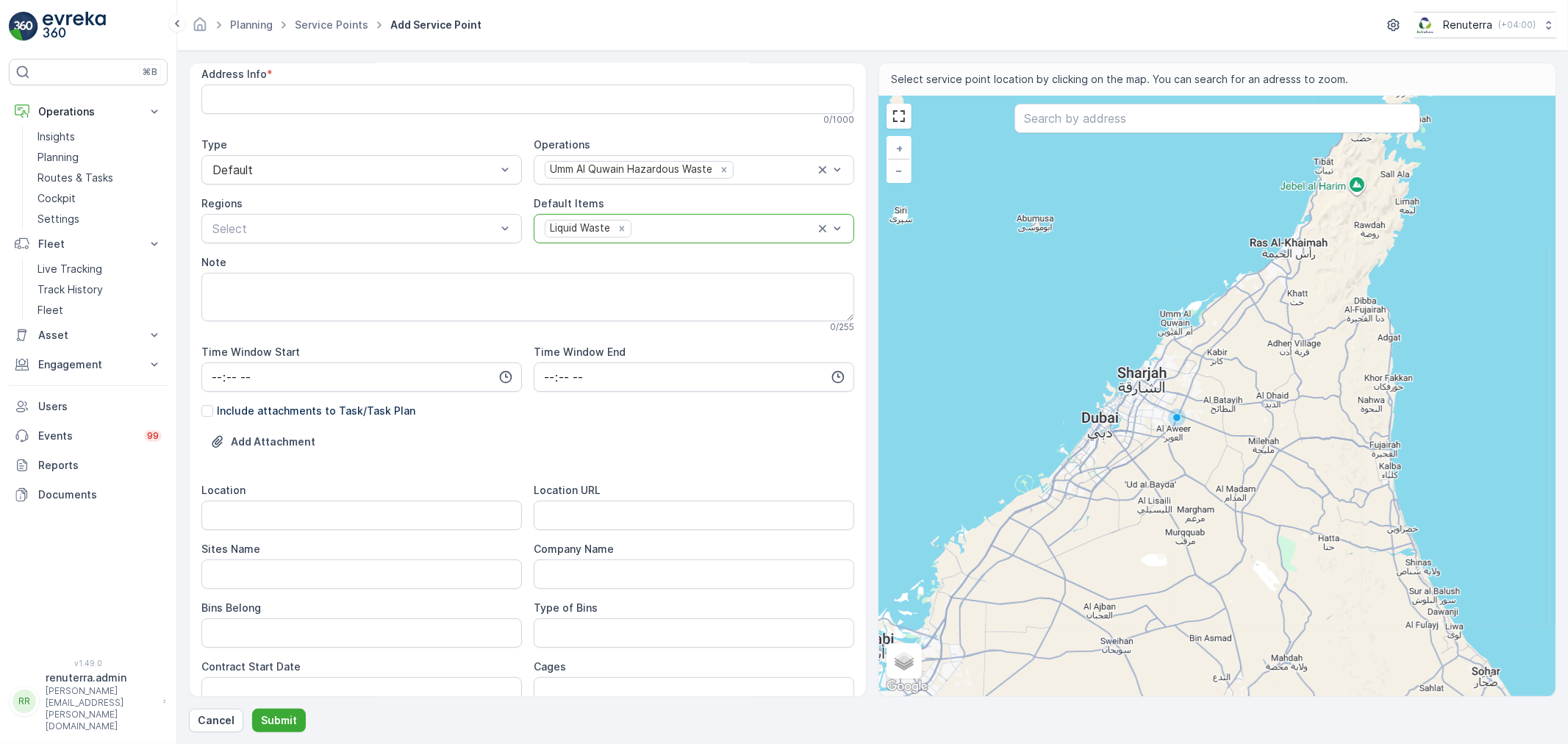
scroll to position [0, 0]
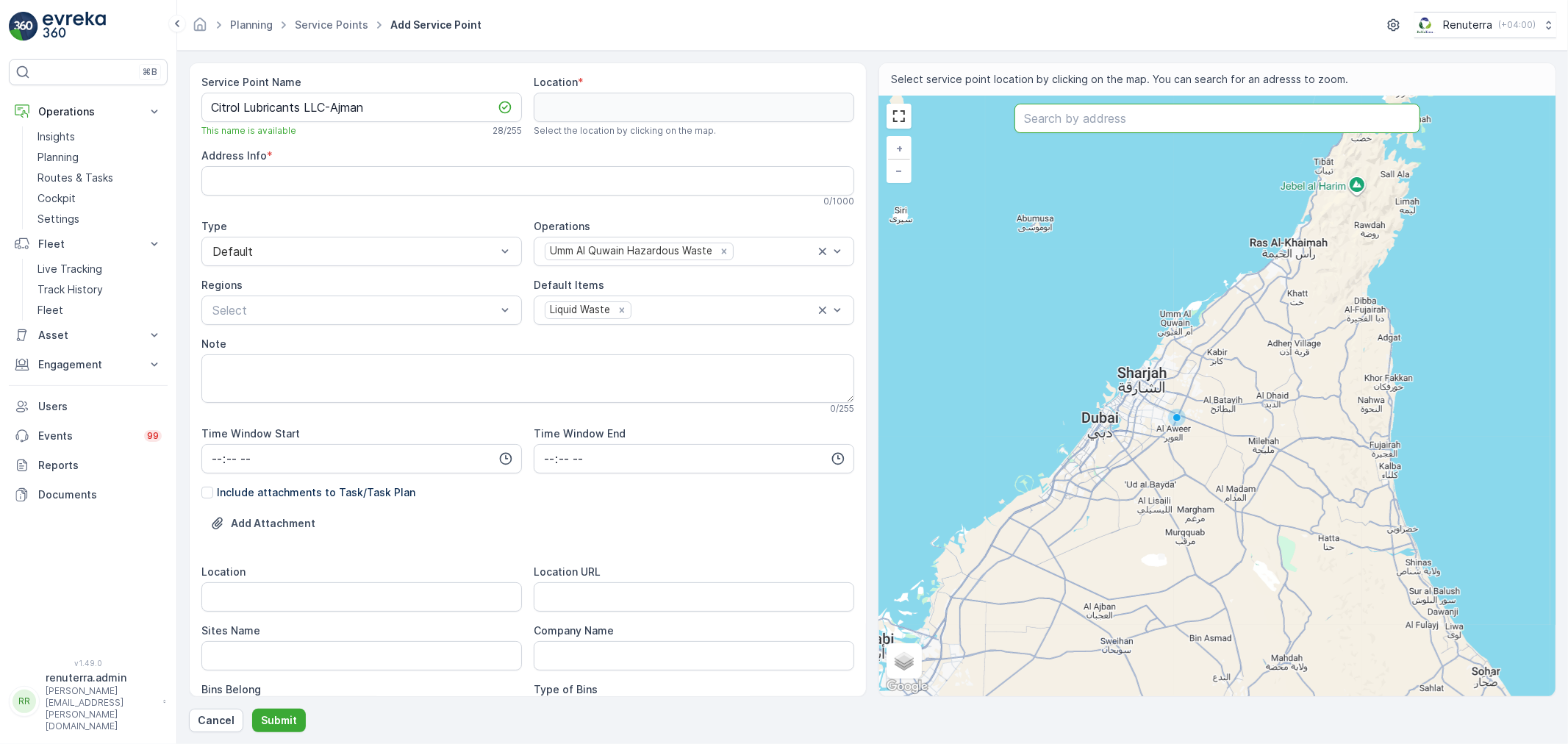
click at [1051, 129] on input "text" at bounding box center [1217, 118] width 406 height 30
paste input "Citrol Lubricants"
type input "Citrol Lubricants"
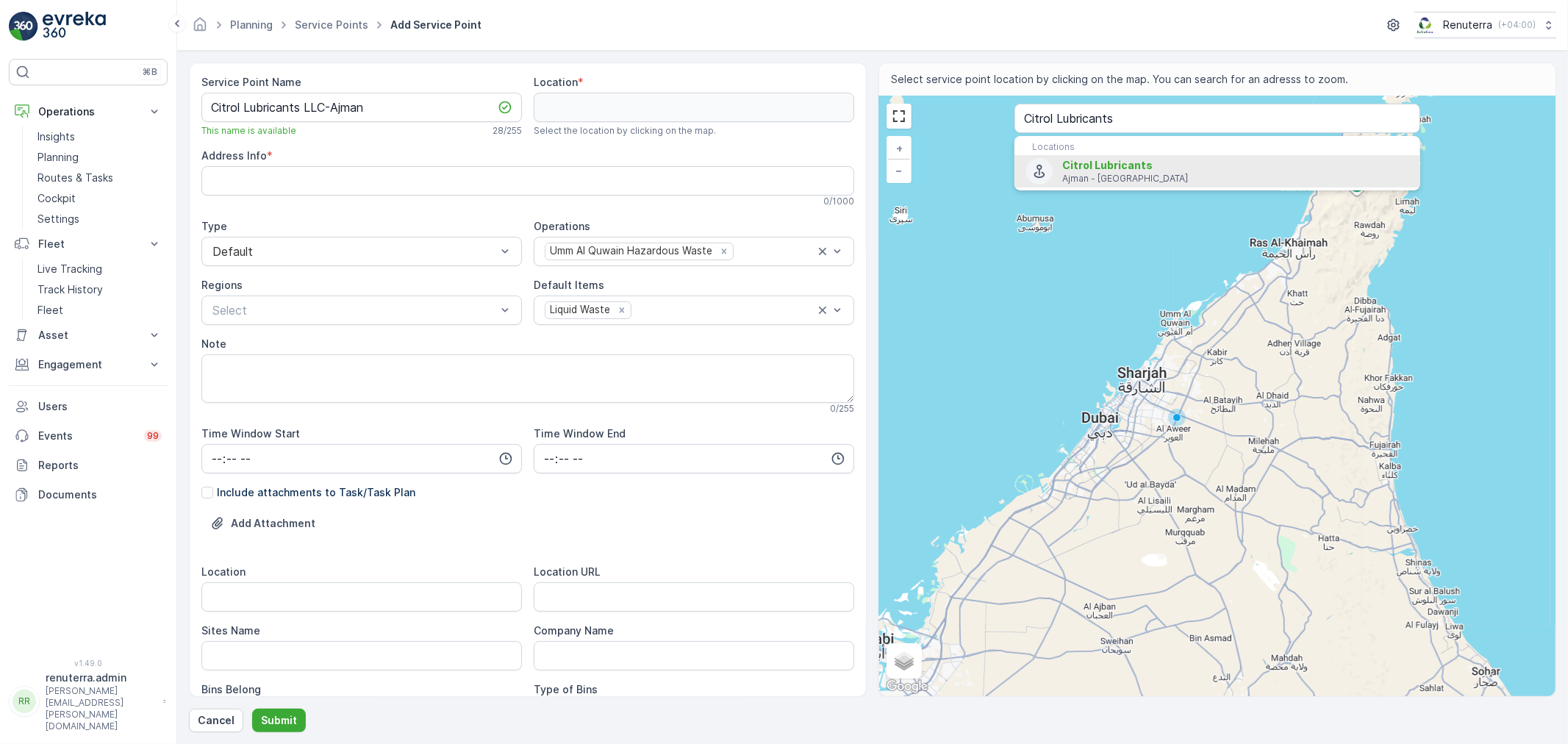
click at [1097, 168] on span "Citrol Lubricants" at bounding box center [1107, 165] width 90 height 12
type input "25.431178,55.568369"
type Info "CHJ9+F8H - Al Jerf Industrial 2 - Ajman - [GEOGRAPHIC_DATA]"
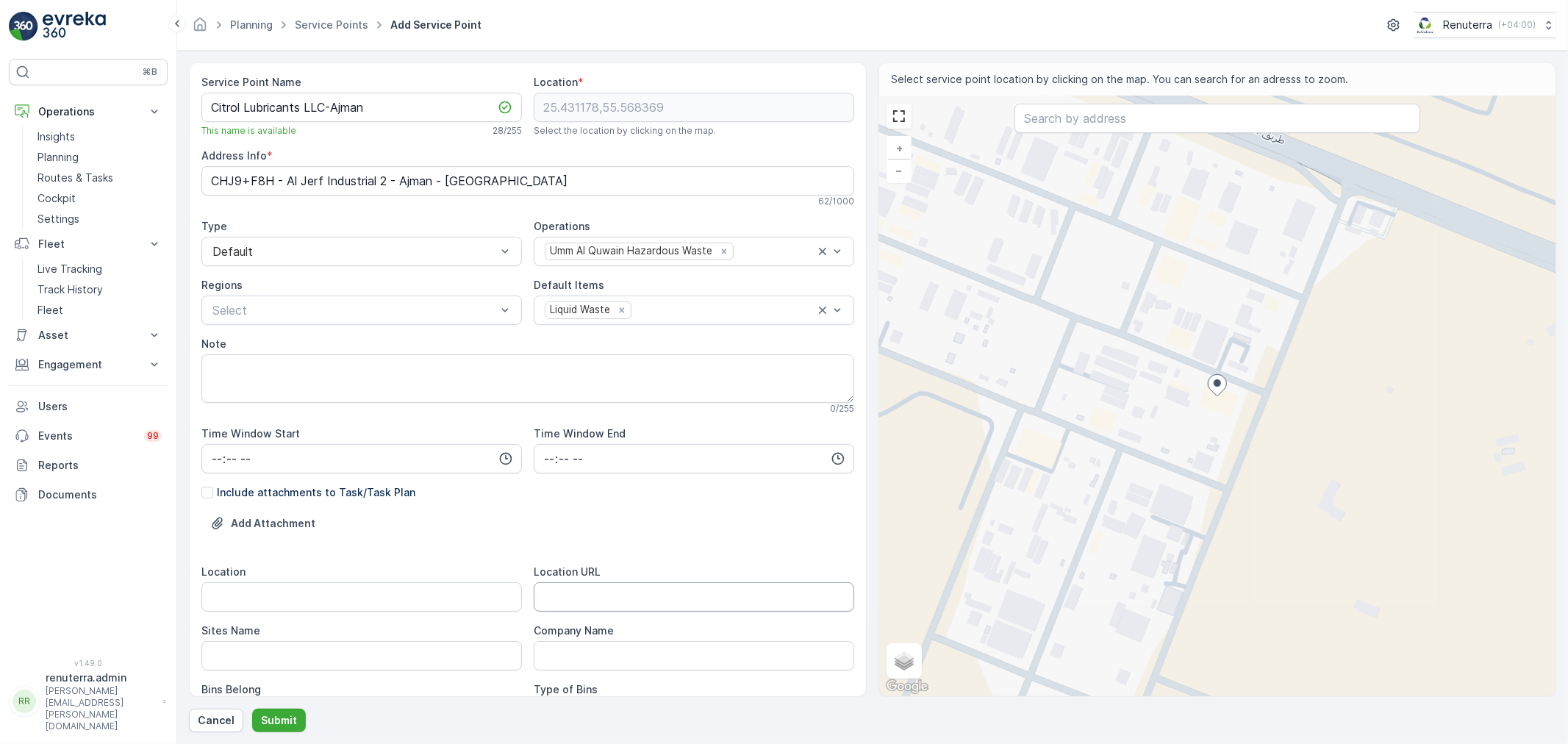
click at [569, 594] on URL "Location URL" at bounding box center [694, 597] width 321 height 30
paste URL "[URL][DOMAIN_NAME]"
type URL "[URL][DOMAIN_NAME]"
click at [439, 596] on input "Location" at bounding box center [362, 597] width 321 height 30
type input "Ajman"
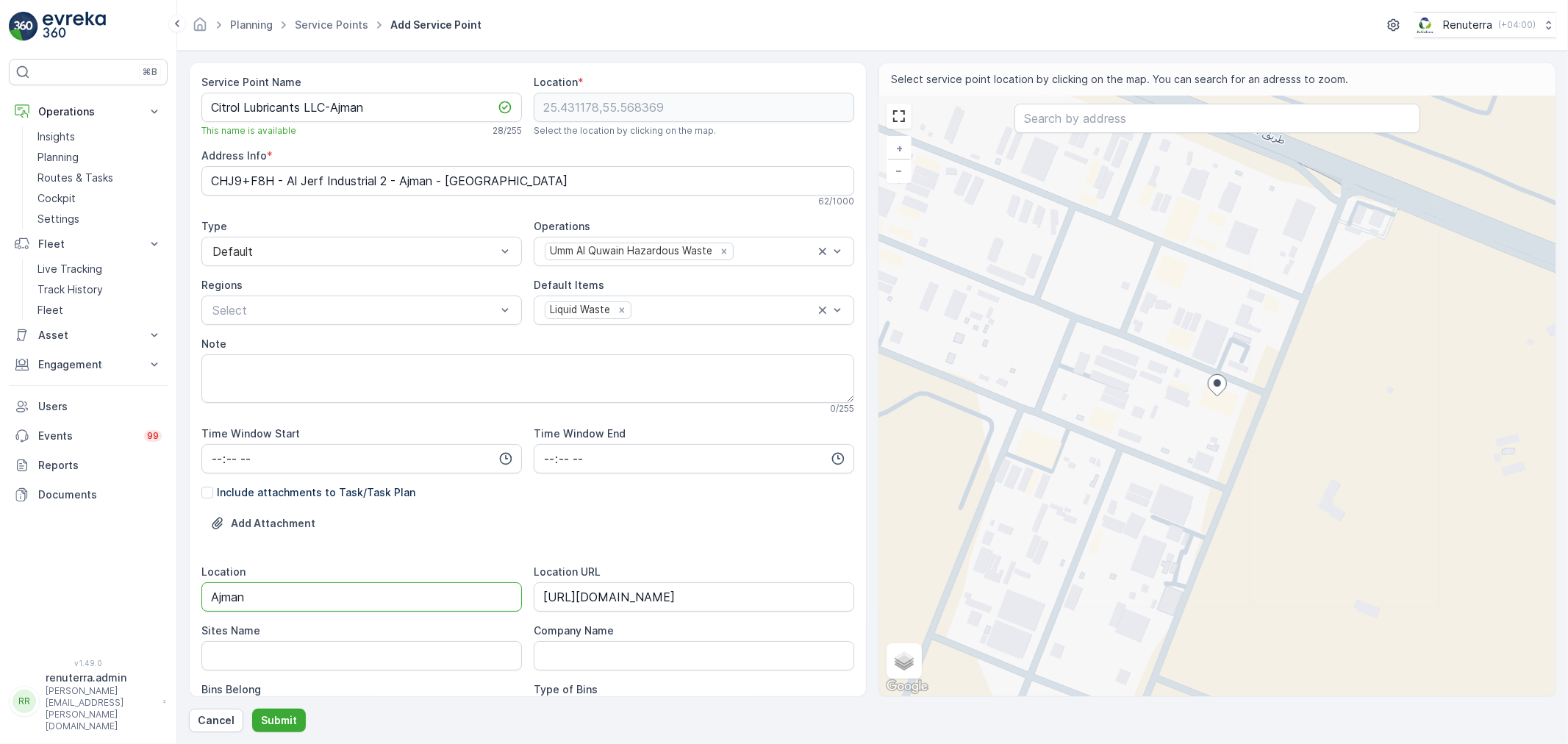
drag, startPoint x: 283, startPoint y: 594, endPoint x: 167, endPoint y: 613, distance: 117.5
click at [122, 594] on div "⌘B Operations Insights Planning Routes & Tasks Cockpit Settings Fleet Live Trac…" at bounding box center [784, 372] width 1568 height 744
click at [230, 647] on Name "Sites Name" at bounding box center [362, 656] width 321 height 30
paste Name "Ajman"
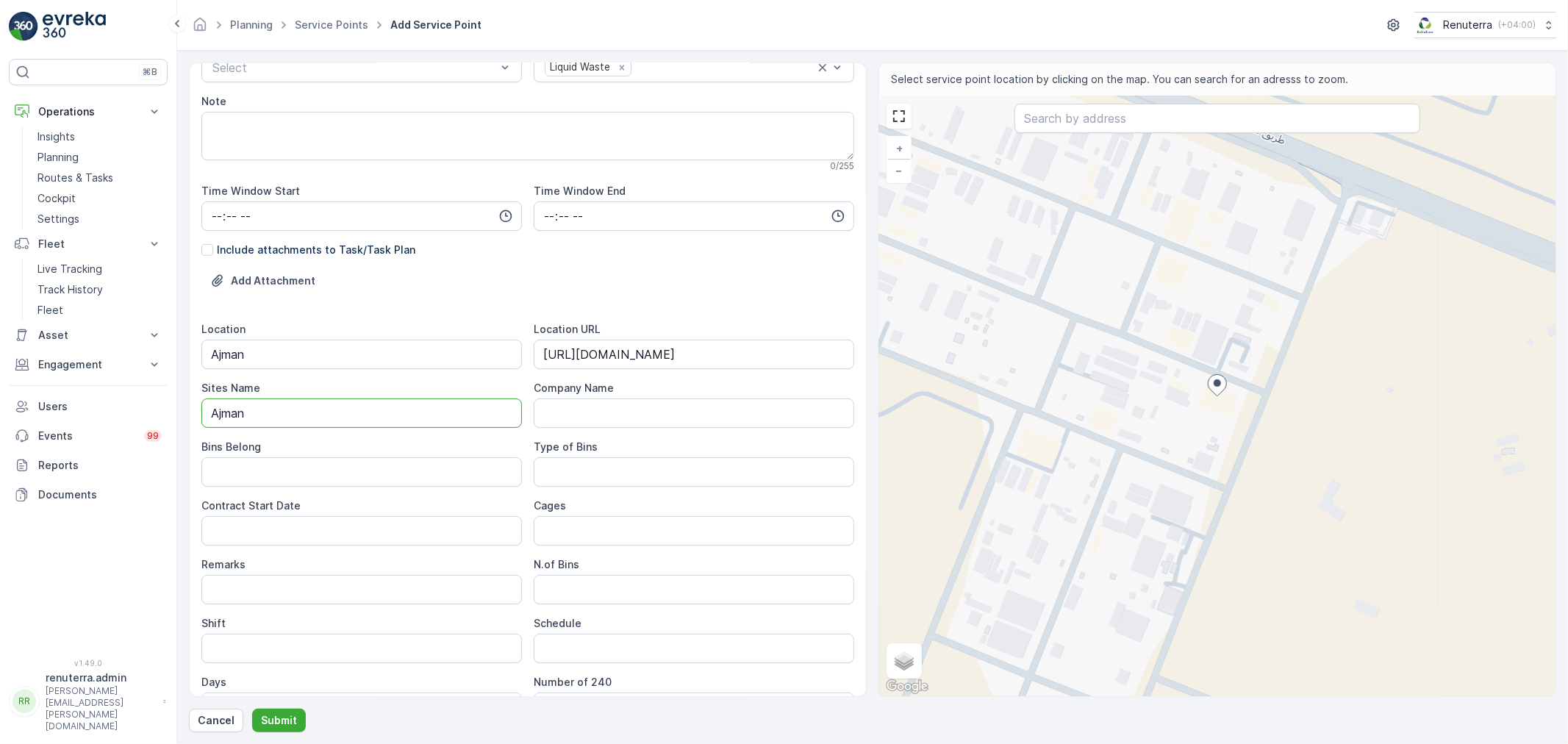
scroll to position [245, 0]
type Name "Ajman"
click at [251, 502] on label "Contract Start Date" at bounding box center [251, 503] width 100 height 12
click at [251, 514] on Date "Contract Start Date" at bounding box center [362, 528] width 321 height 30
click at [256, 518] on Date "Contract Start Date" at bounding box center [362, 528] width 321 height 30
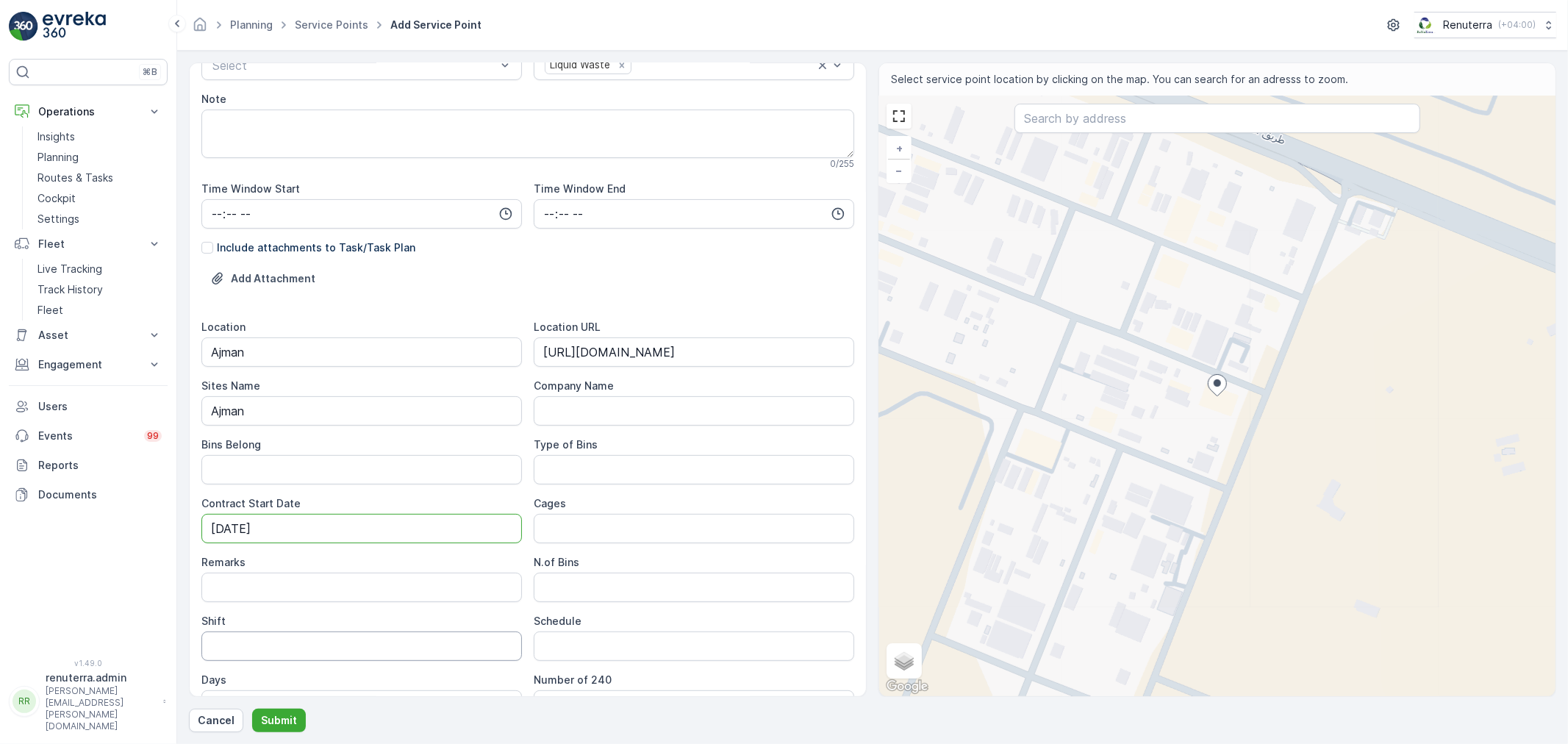
type Date "[DATE]"
click at [358, 638] on input "Shift" at bounding box center [362, 646] width 321 height 30
type input "Day Shift"
click at [596, 585] on Bins "N.of Bins" at bounding box center [694, 587] width 321 height 30
click at [590, 540] on input "Cages" at bounding box center [694, 528] width 321 height 30
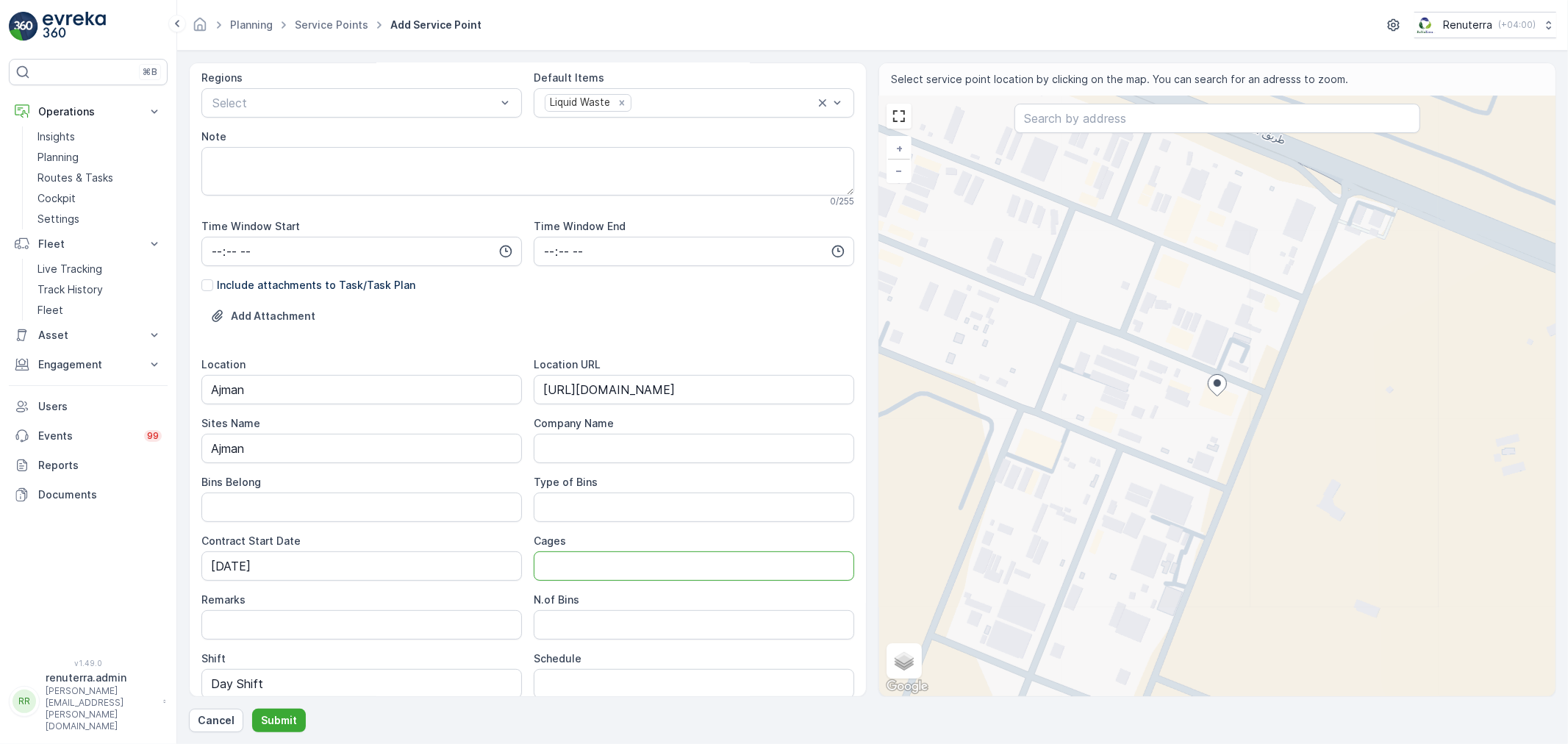
scroll to position [0, 0]
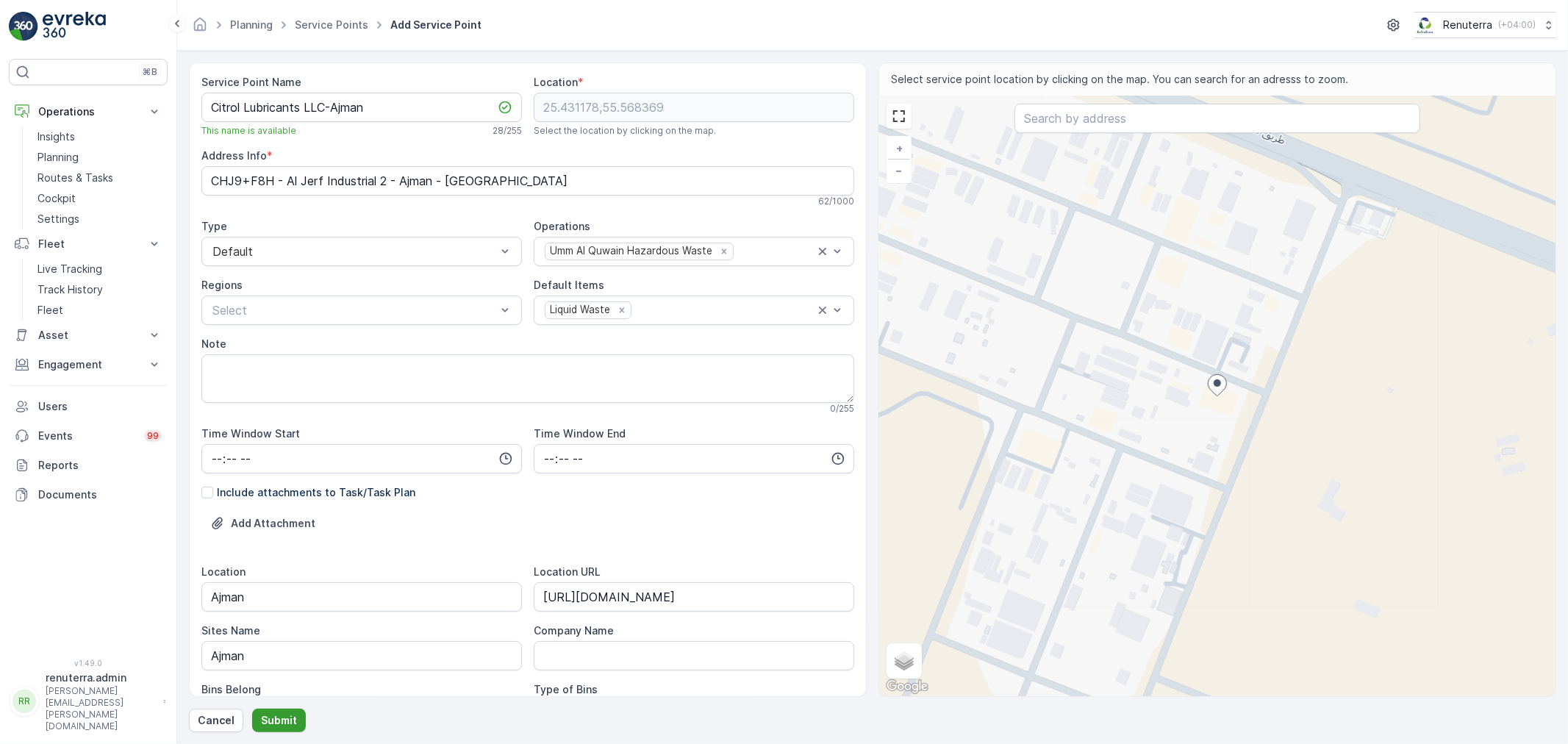
click at [300, 716] on button "Submit" at bounding box center [279, 720] width 54 height 24
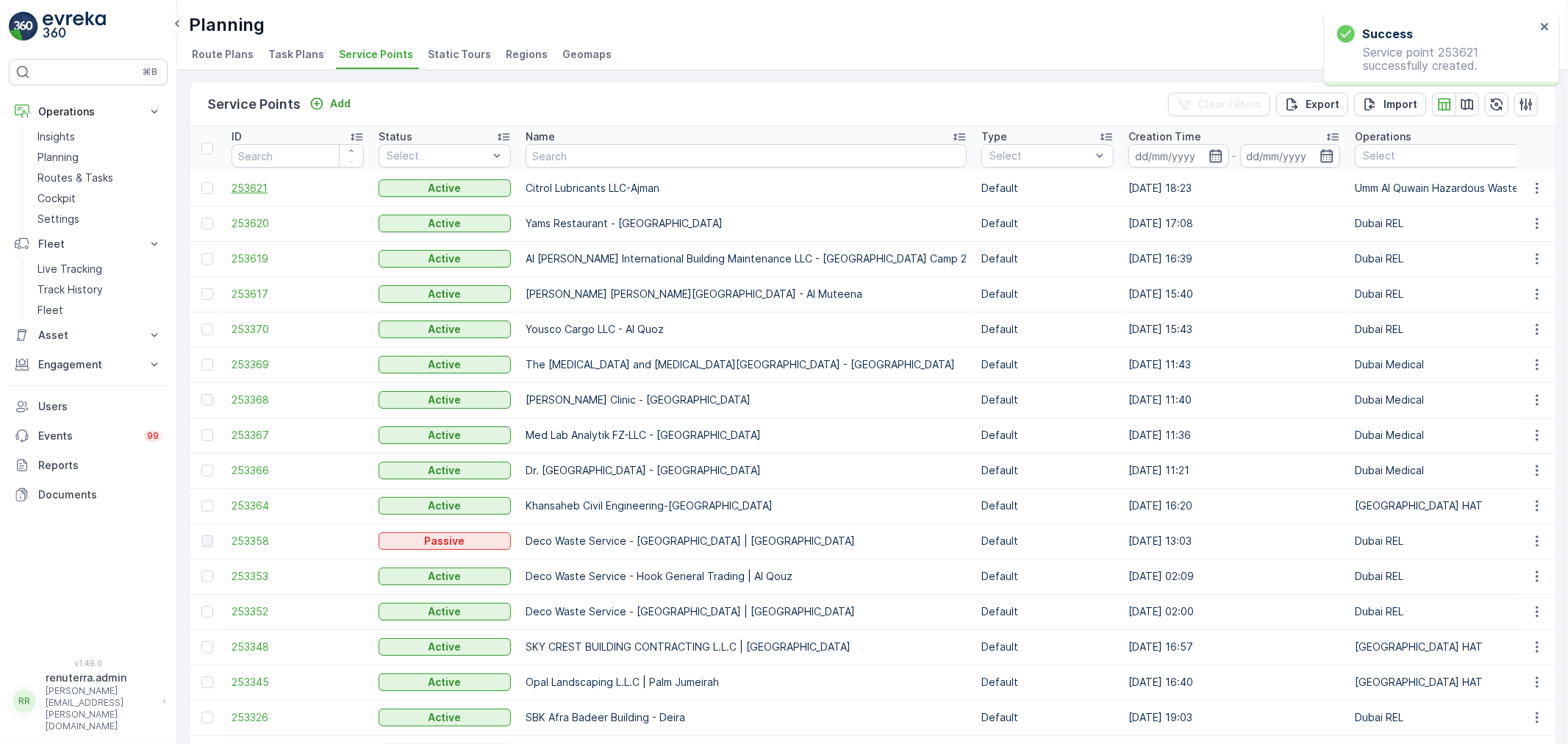
click at [267, 187] on span "253621" at bounding box center [298, 188] width 132 height 14
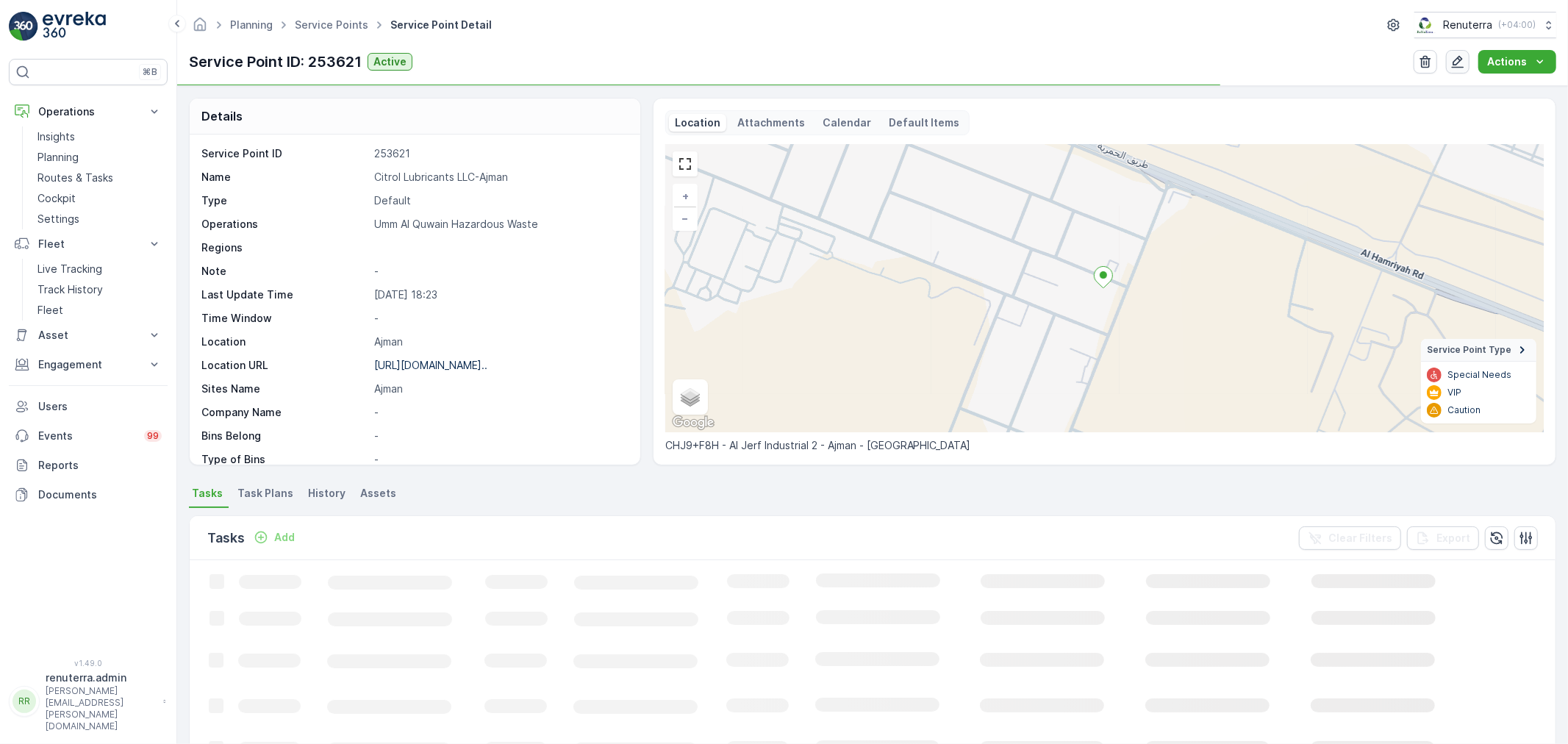
click at [1456, 60] on icon "button" at bounding box center [1457, 62] width 14 height 14
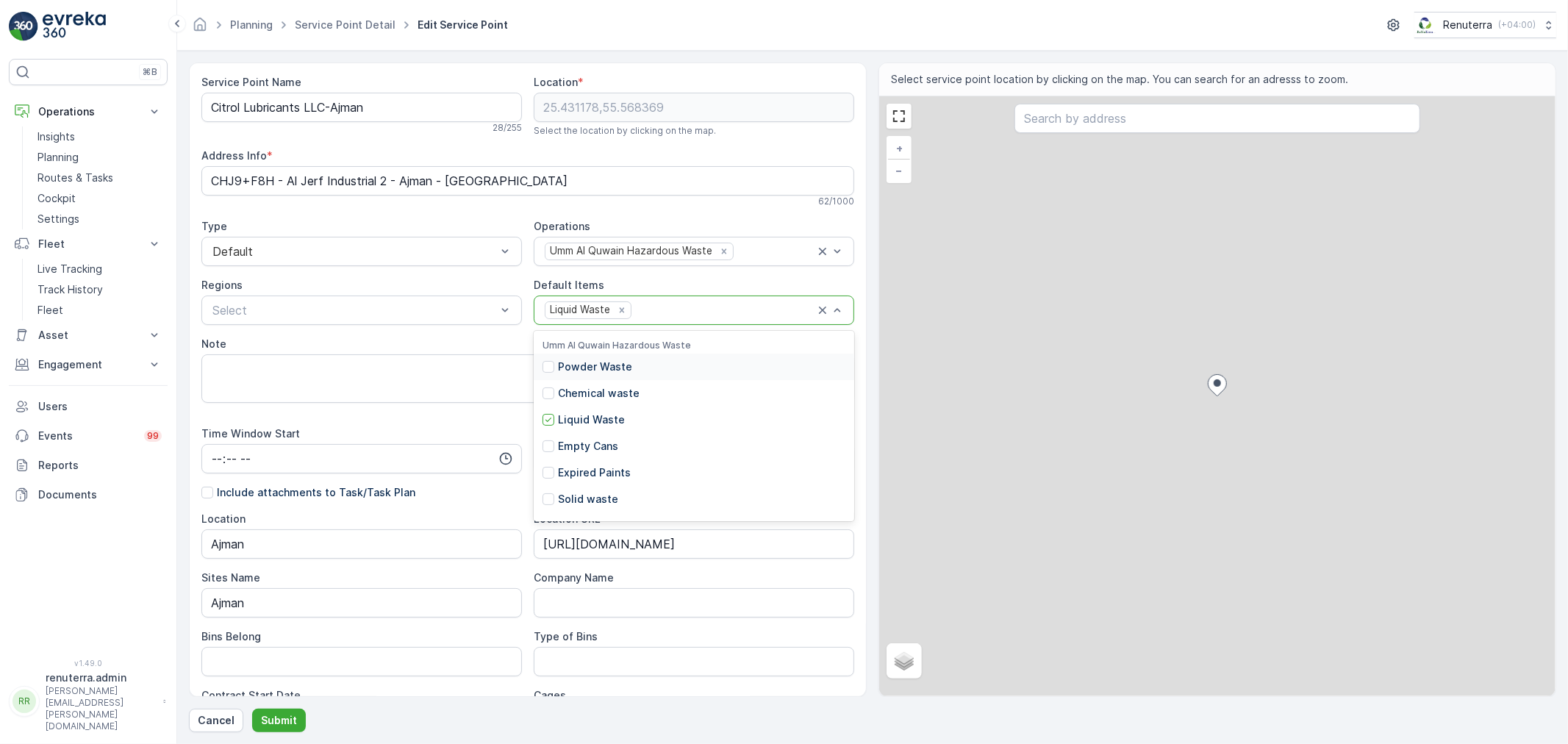
click at [701, 300] on div "Liquid Waste" at bounding box center [679, 310] width 272 height 20
click at [765, 263] on div "Umm Al Quwain Hazardous Waste" at bounding box center [694, 252] width 321 height 30
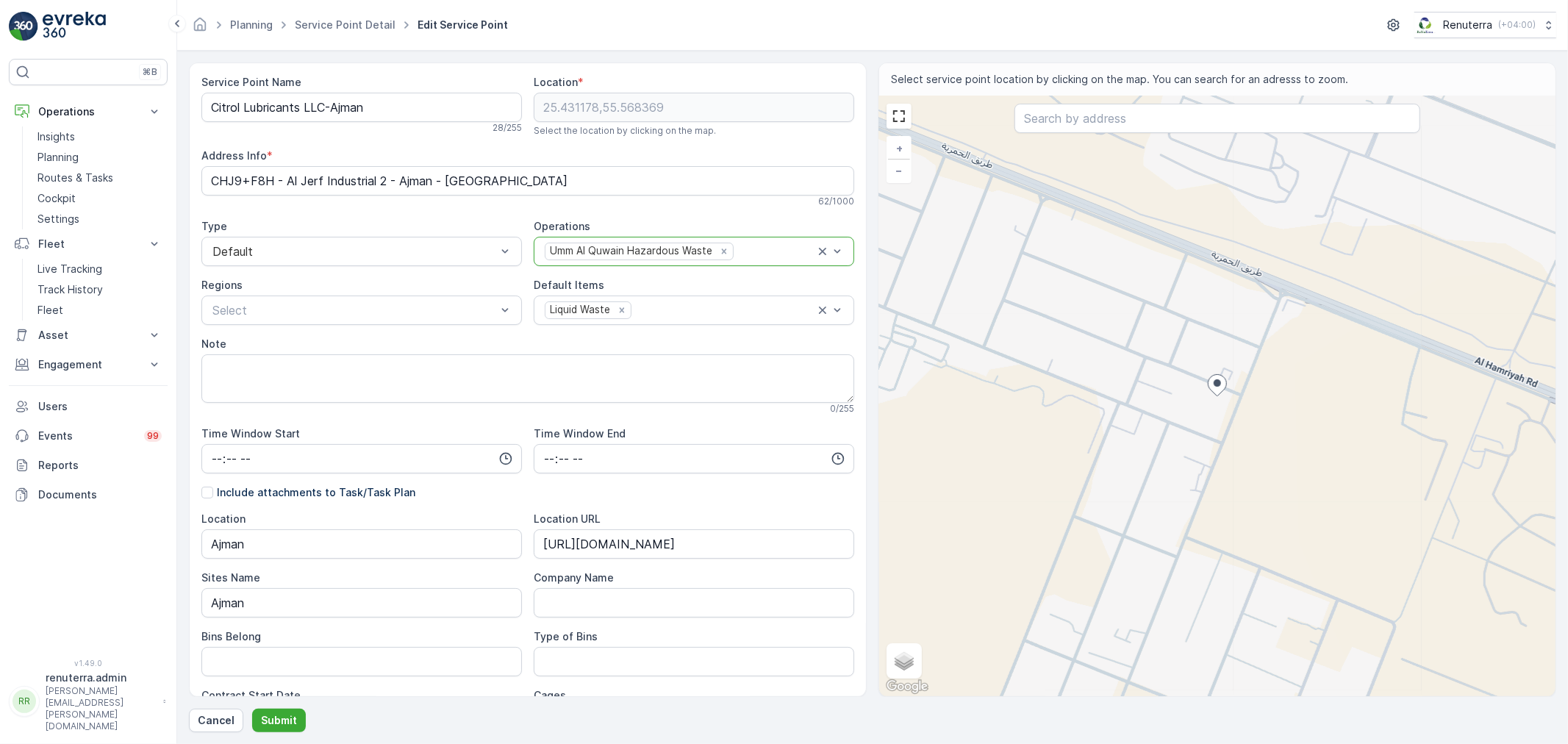
click at [759, 260] on div "Umm Al Quwain Hazardous Waste" at bounding box center [679, 251] width 272 height 20
click at [754, 259] on div "Umm Al Quwain Hazardous Waste" at bounding box center [679, 251] width 272 height 20
type input "ajman"
click at [745, 295] on div "Ajman Medical" at bounding box center [694, 287] width 321 height 25
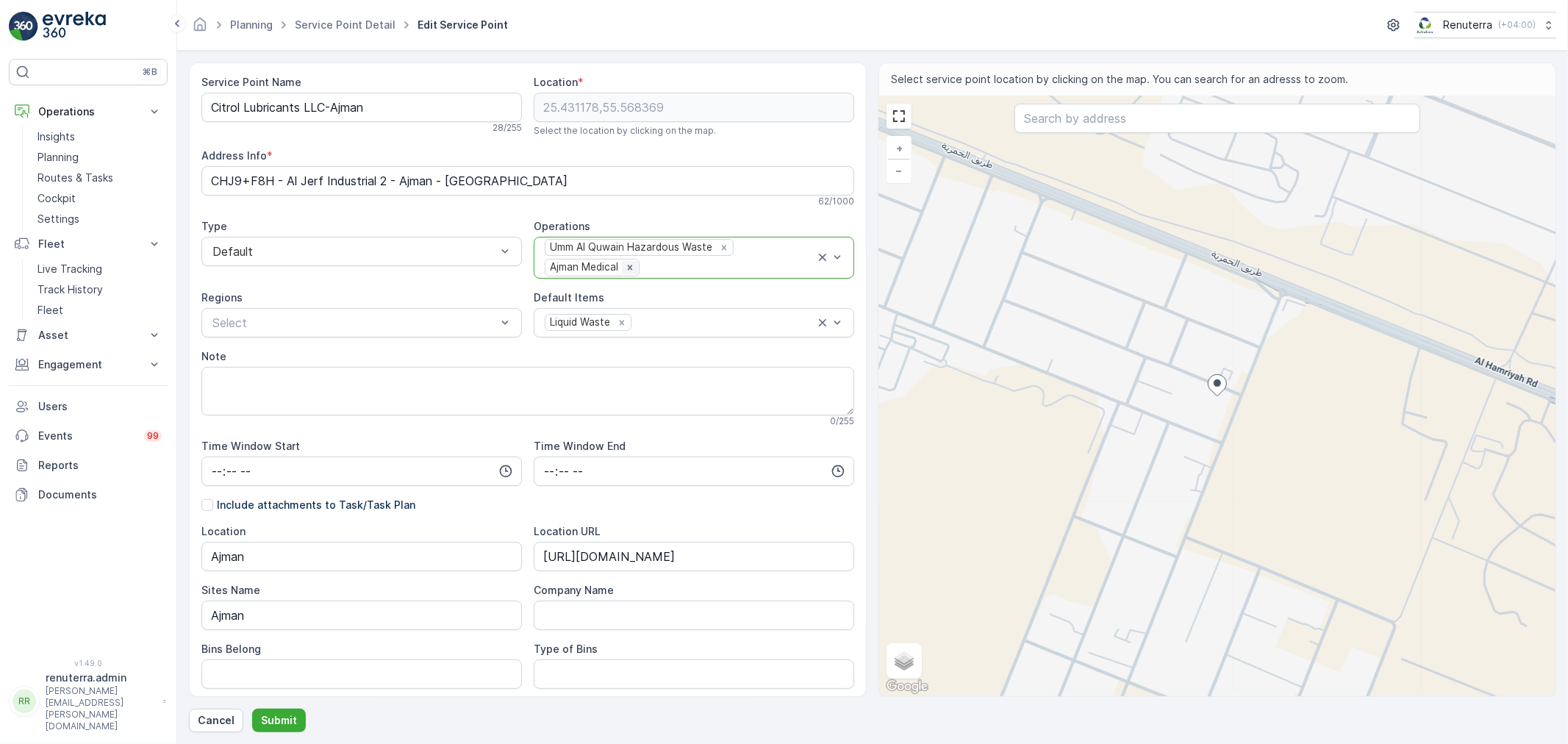
click at [634, 263] on div "Remove Ajman Medical" at bounding box center [630, 267] width 16 height 13
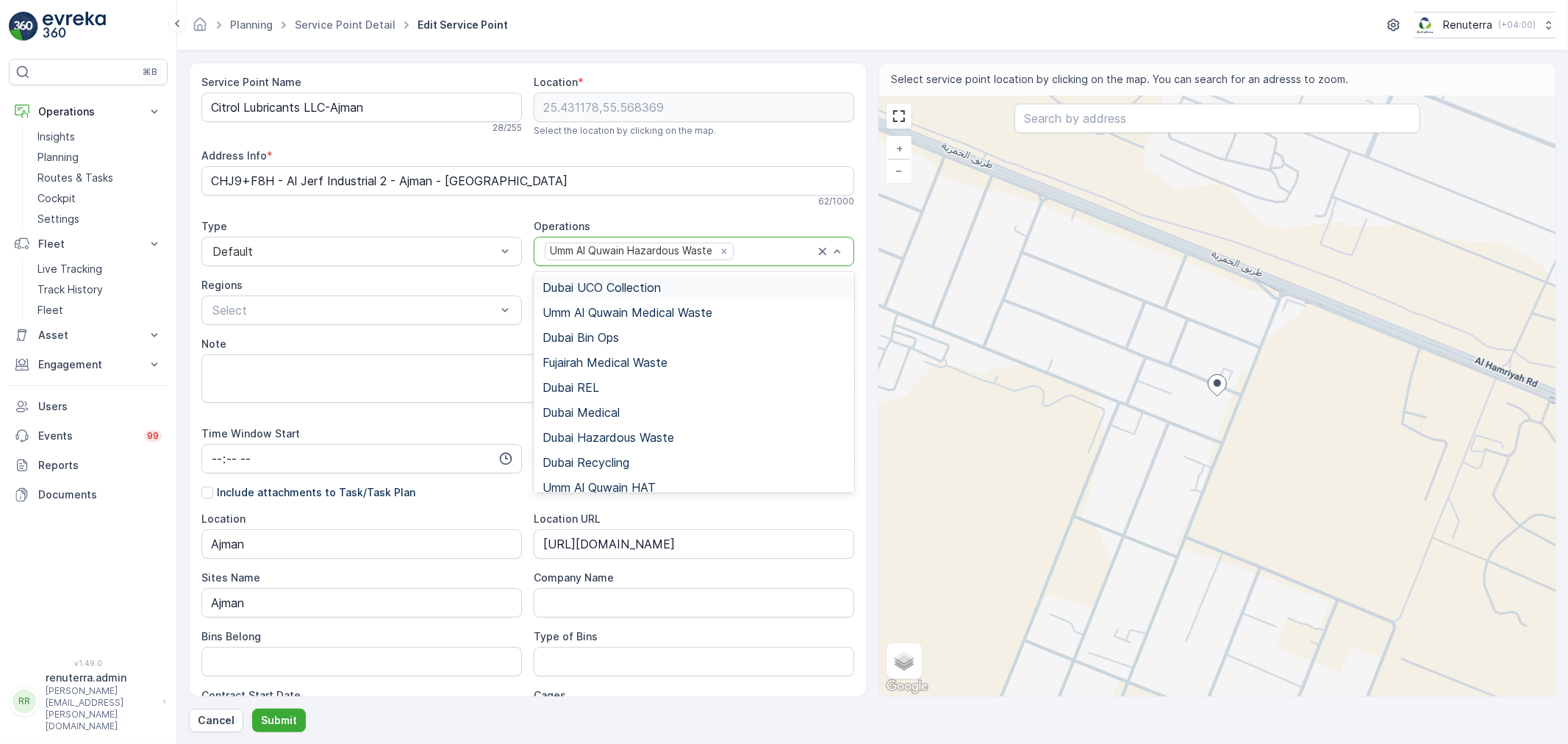
click at [805, 252] on div at bounding box center [774, 251] width 80 height 13
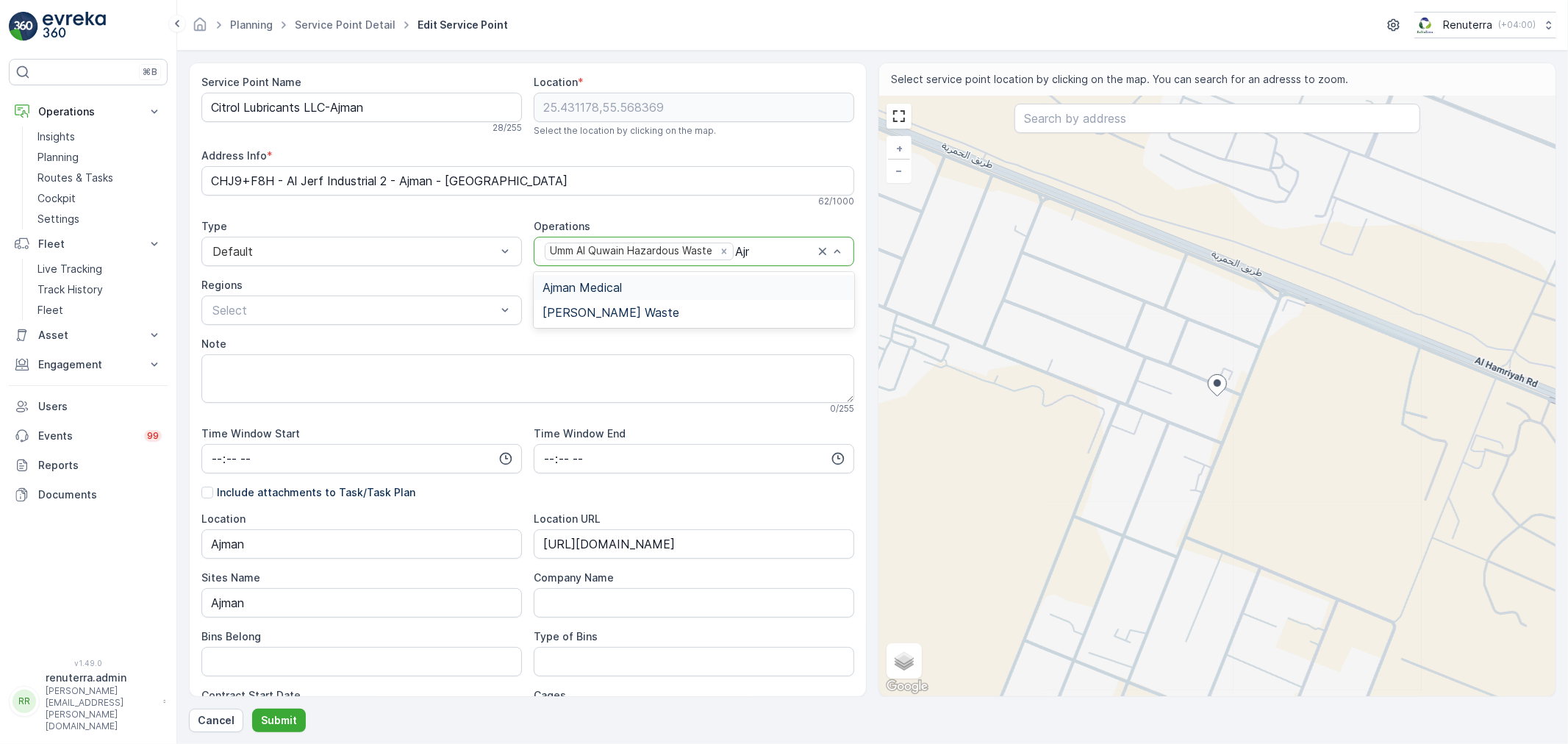
type input "Ajman"
click at [657, 298] on div "Ajman Medical" at bounding box center [694, 287] width 321 height 25
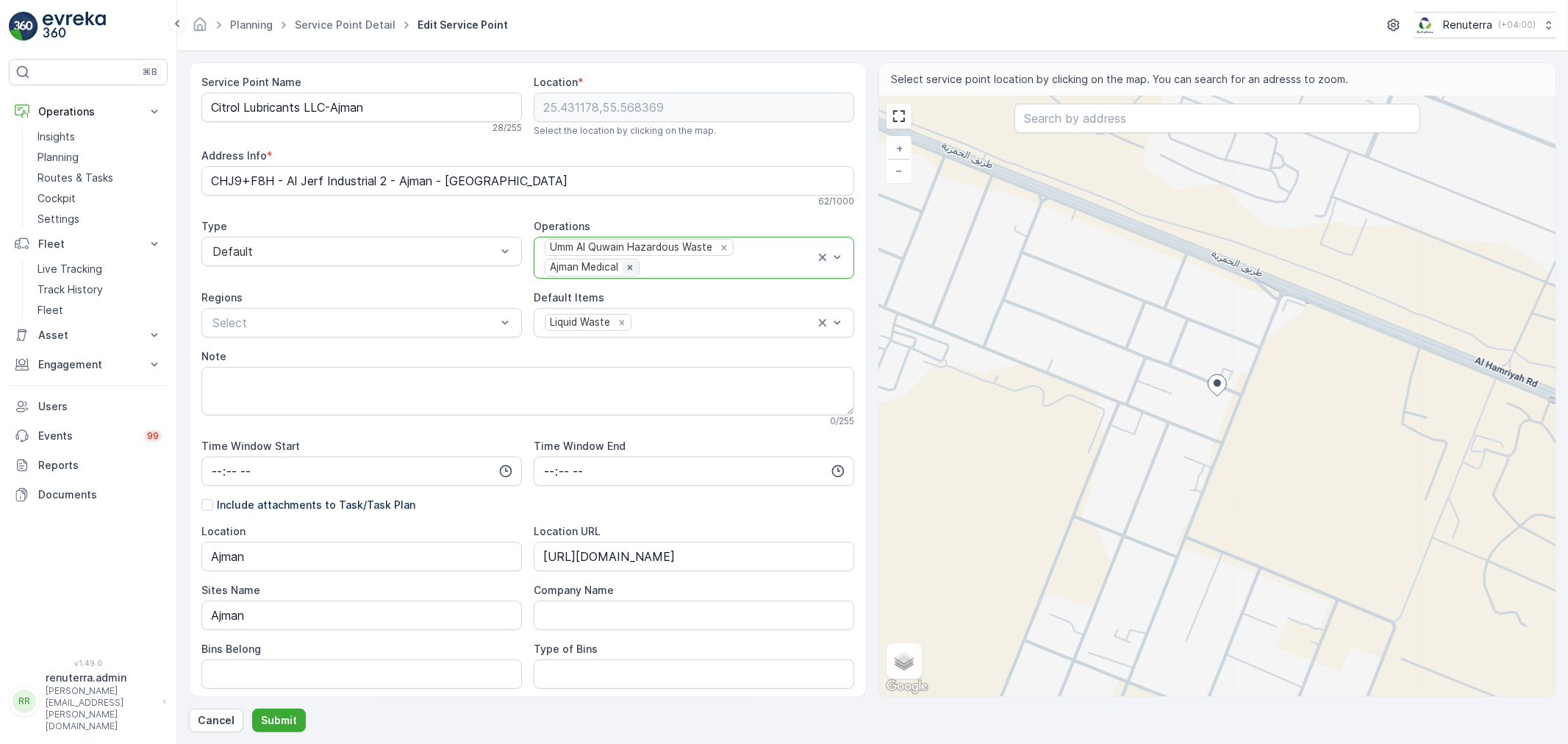
click at [635, 264] on div "Remove Ajman Medical" at bounding box center [630, 267] width 16 height 13
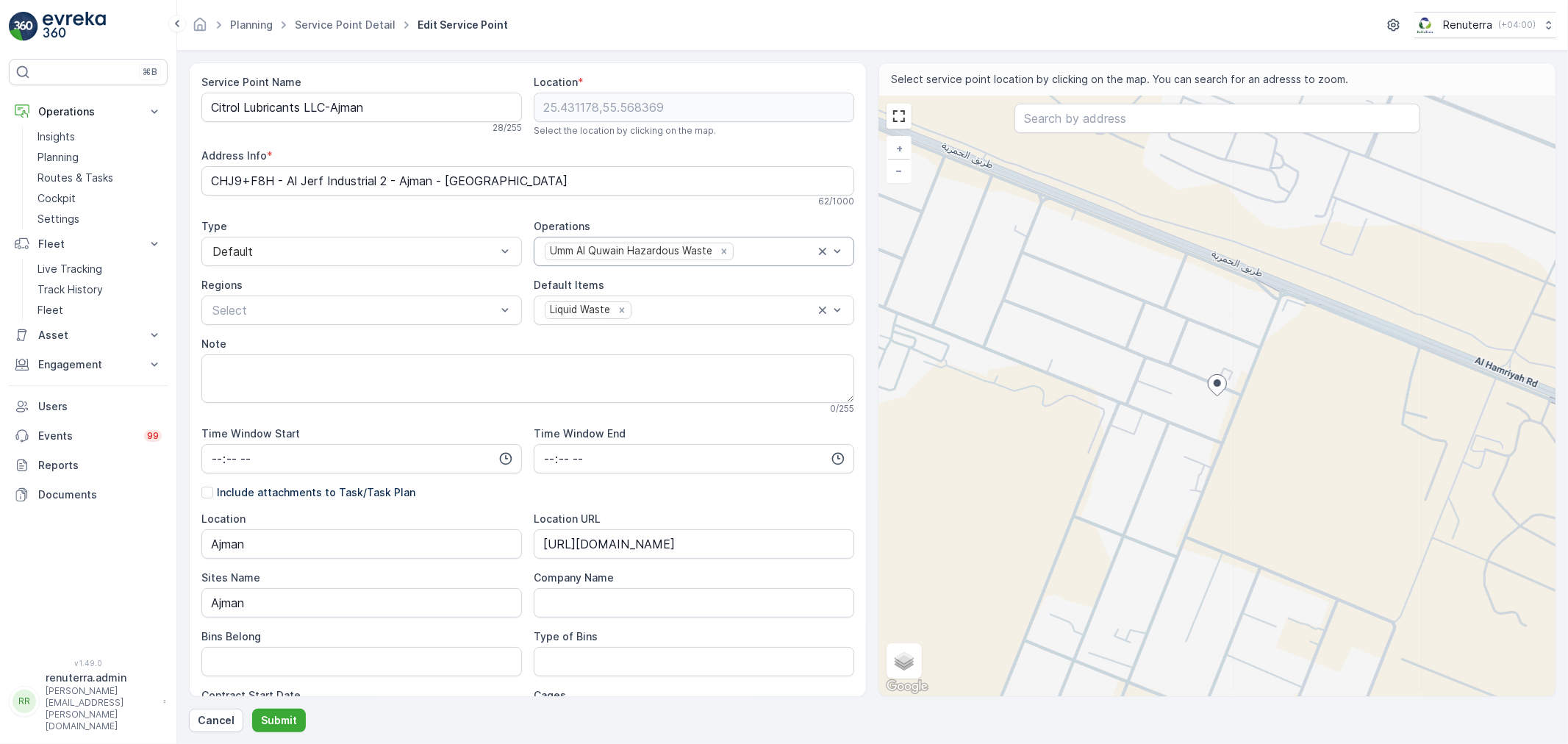
click at [679, 270] on div "Service Point Name Citrol Lubricants LLC-Ajman 28 / 255 Location * 25.431178,55…" at bounding box center [527, 523] width 653 height 895
click at [755, 258] on div "Umm Al Quwain Hazardous Waste" at bounding box center [679, 251] width 272 height 20
type input "Ajman"
click at [629, 311] on span "[PERSON_NAME] Waste" at bounding box center [611, 312] width 137 height 13
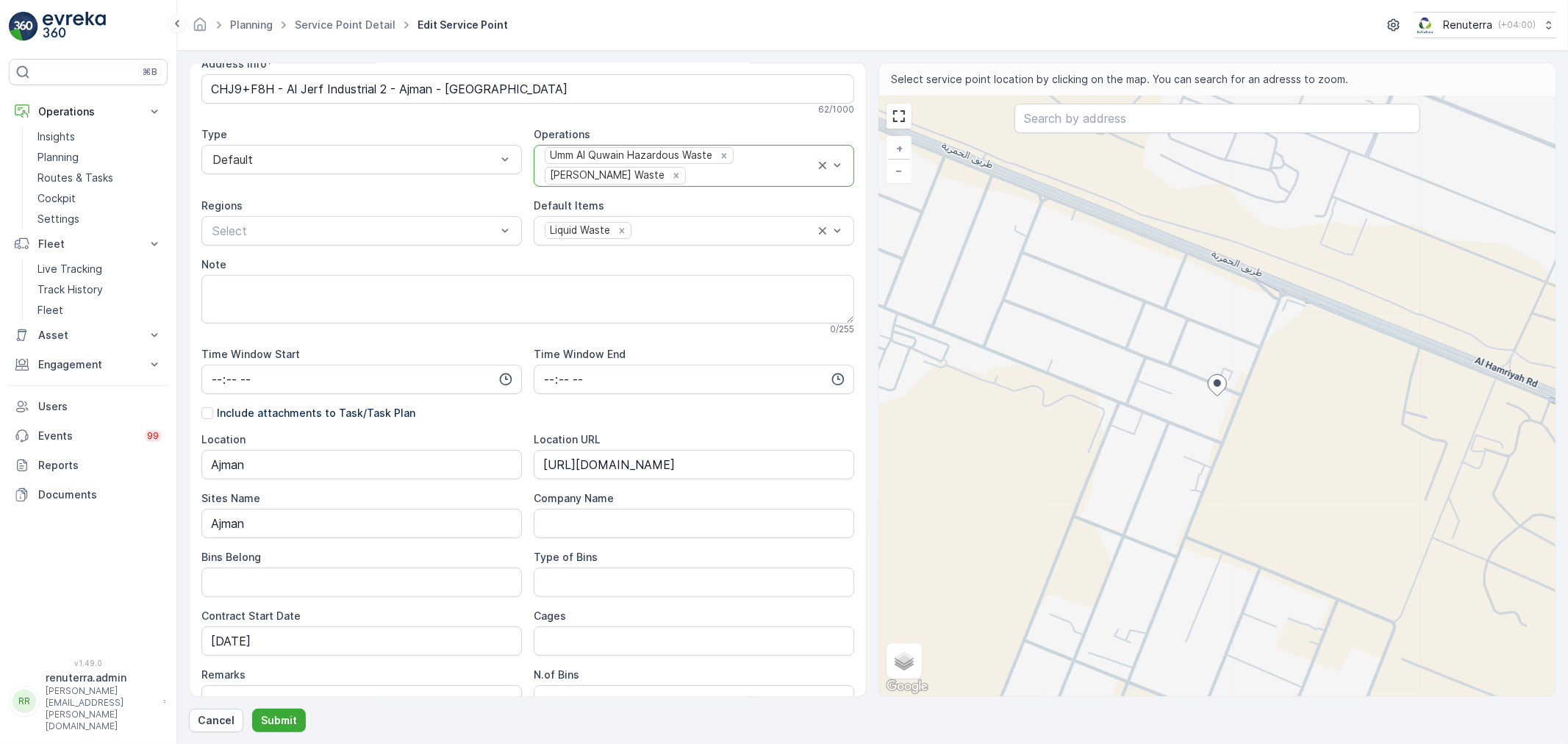
scroll to position [287, 0]
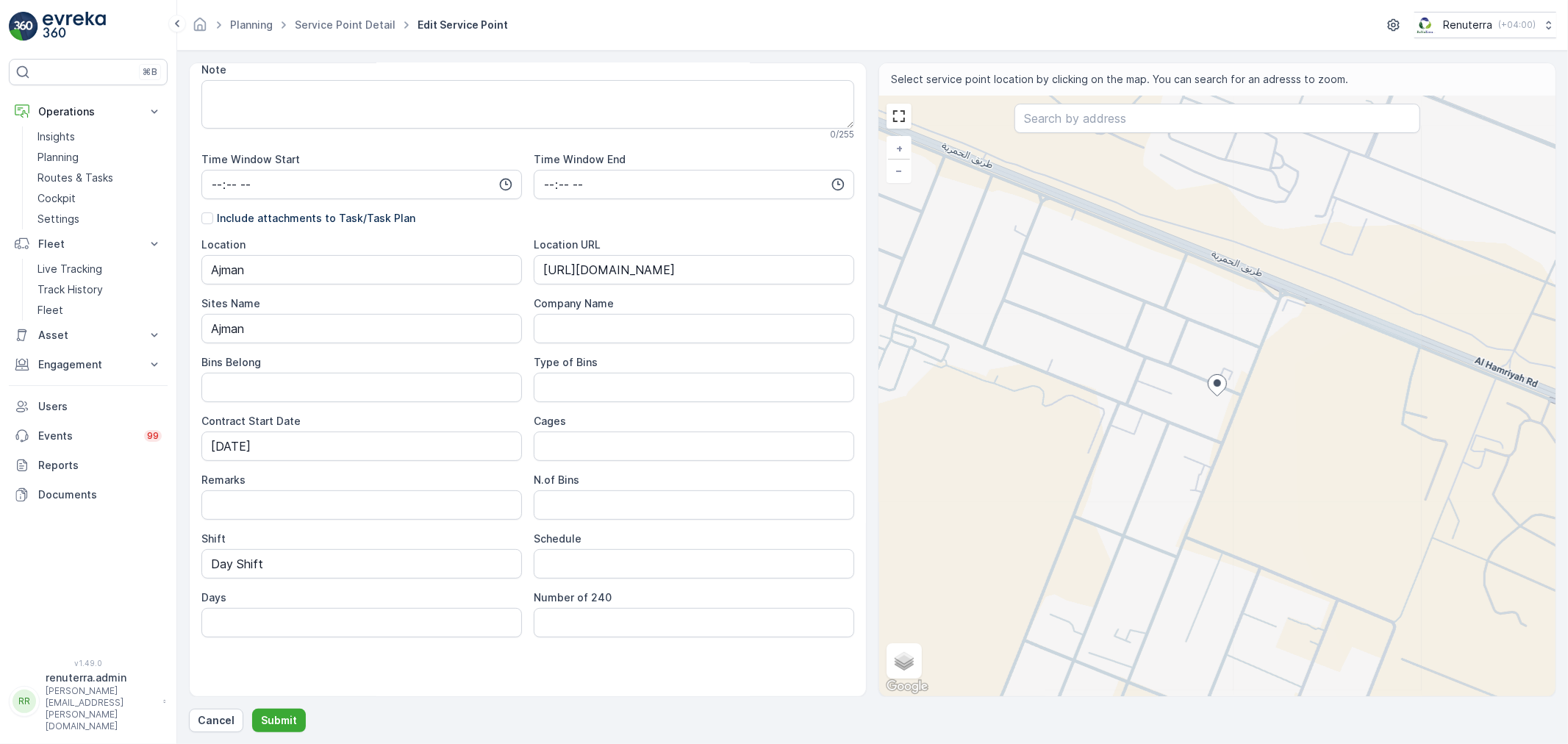
drag, startPoint x: 283, startPoint y: 717, endPoint x: 302, endPoint y: 736, distance: 26.9
click at [283, 718] on p "Submit" at bounding box center [278, 720] width 36 height 14
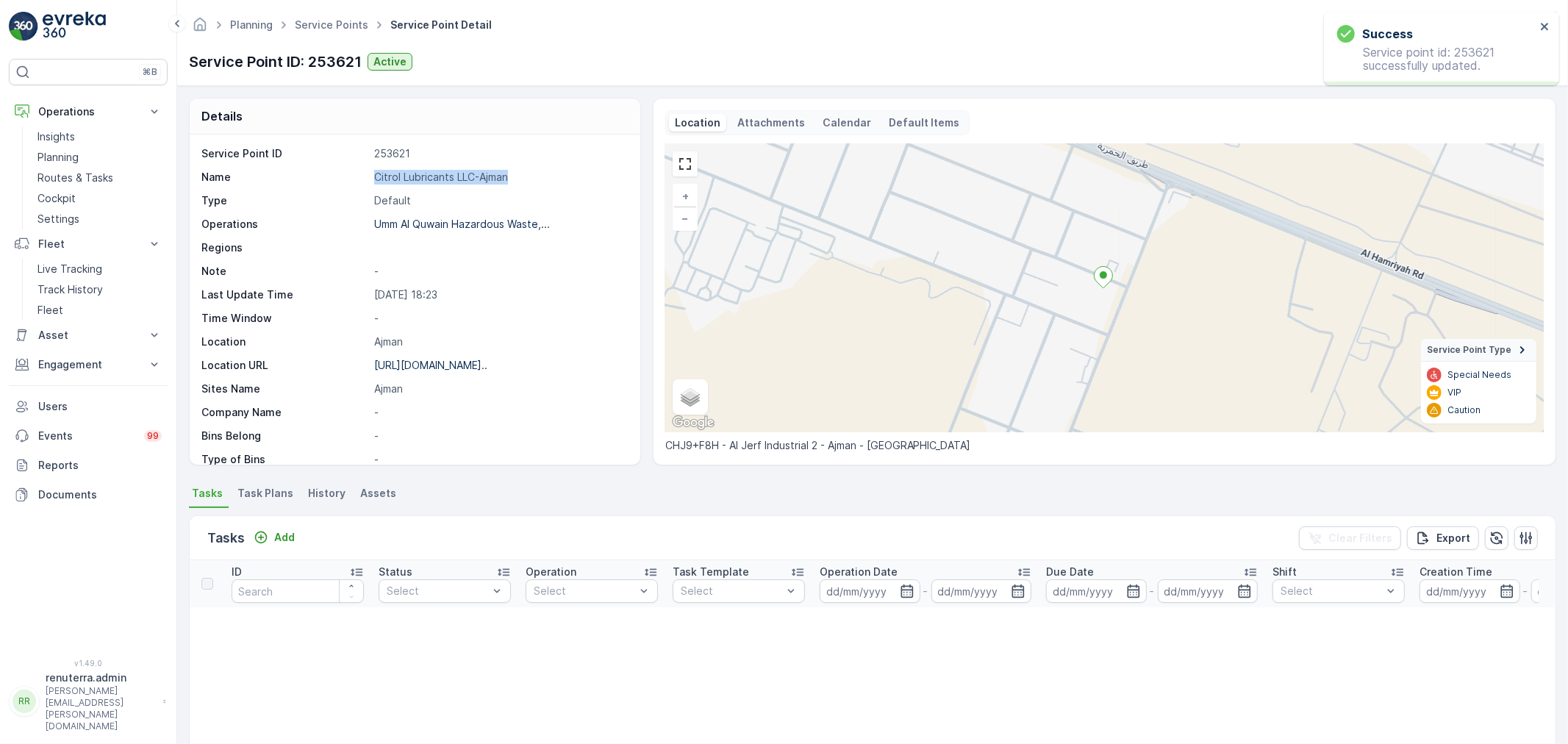
drag, startPoint x: 368, startPoint y: 176, endPoint x: 523, endPoint y: 173, distance: 155.0
click at [523, 173] on div "Name Citrol Lubricants LLC-Ajman" at bounding box center [413, 176] width 423 height 14
copy div "Citrol Lubricants LLC-Ajman"
click at [93, 158] on link "Planning" at bounding box center [100, 157] width 136 height 21
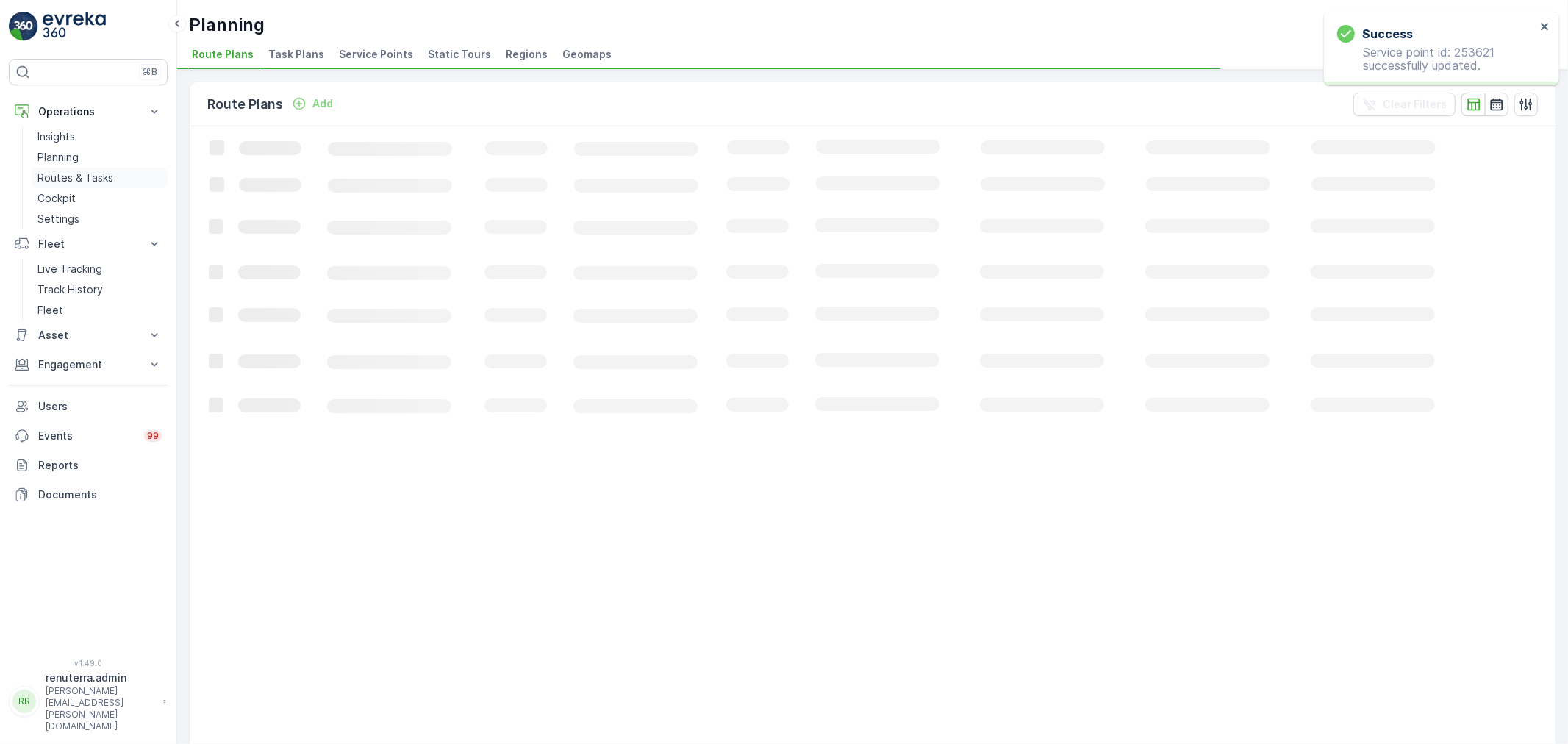
click at [110, 176] on p "Routes & Tasks" at bounding box center [75, 177] width 76 height 14
click at [110, 169] on link "Routes & Tasks" at bounding box center [100, 178] width 136 height 21
click at [107, 163] on link "Planning" at bounding box center [100, 157] width 136 height 21
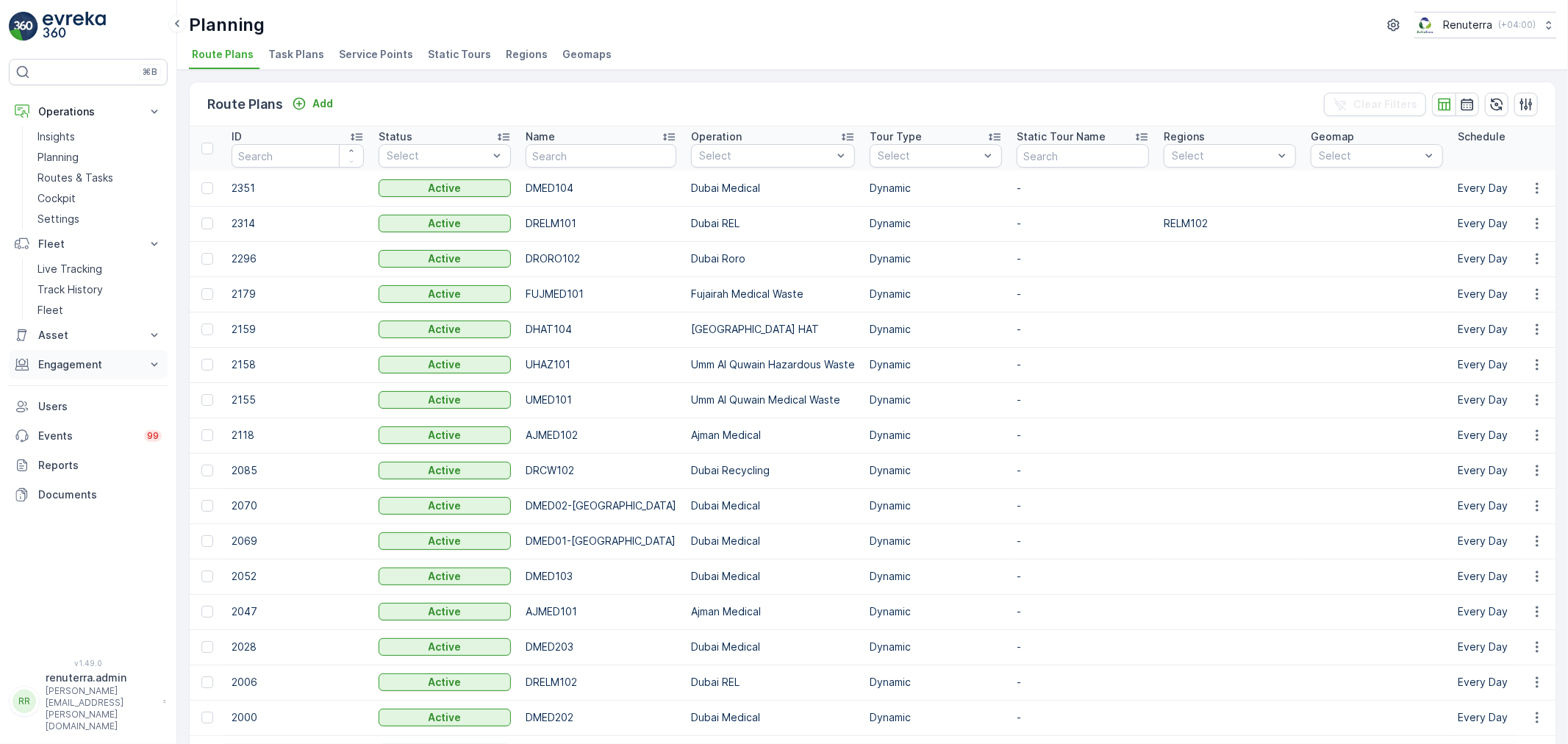
click at [78, 357] on p "Engagement" at bounding box center [88, 364] width 100 height 14
click at [78, 410] on link "Entities" at bounding box center [100, 410] width 136 height 21
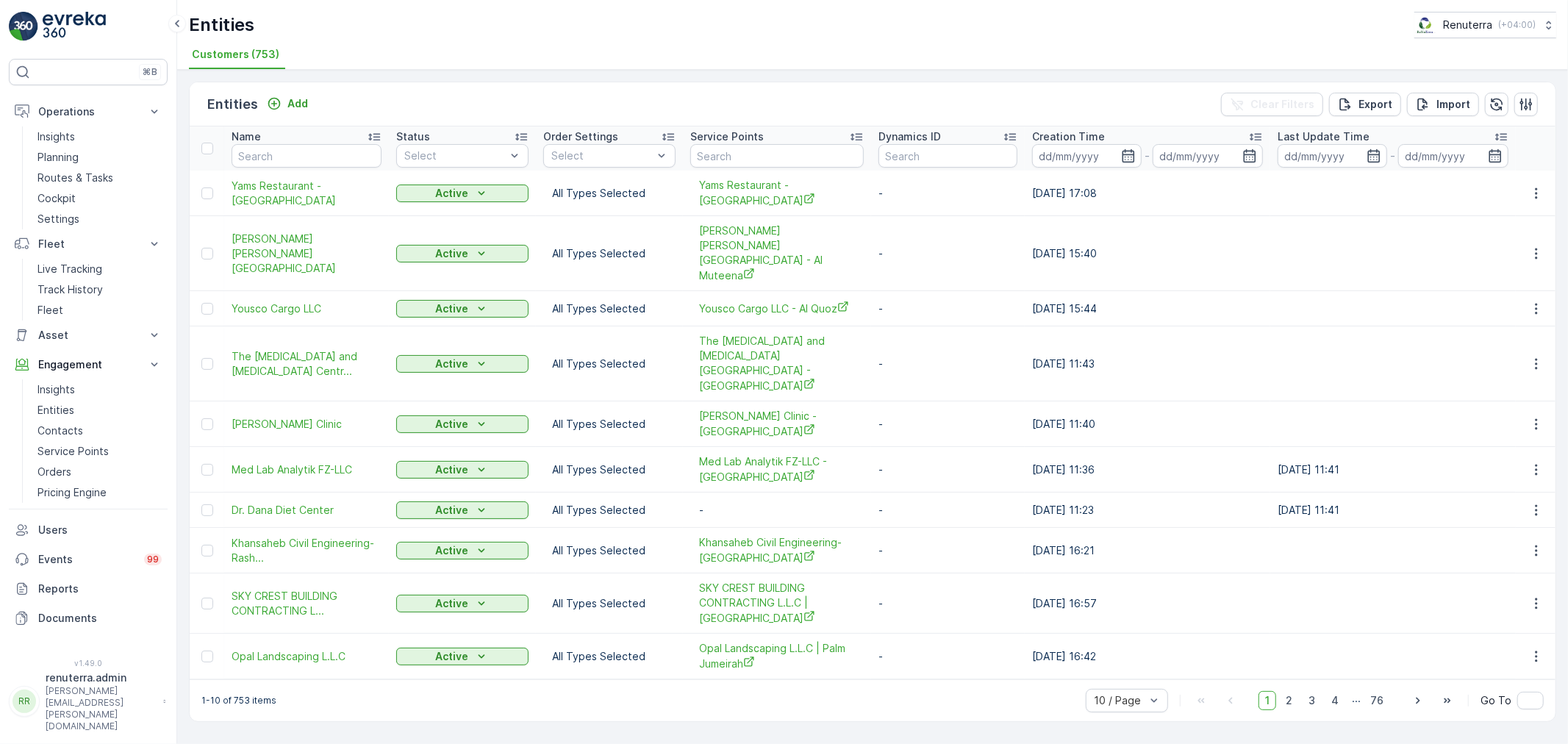
click at [284, 116] on div "Entities Add Clear Filters Export Import" at bounding box center [873, 104] width 1366 height 44
click at [284, 111] on div "Add" at bounding box center [287, 104] width 53 height 18
click at [287, 110] on p "Add" at bounding box center [297, 103] width 21 height 14
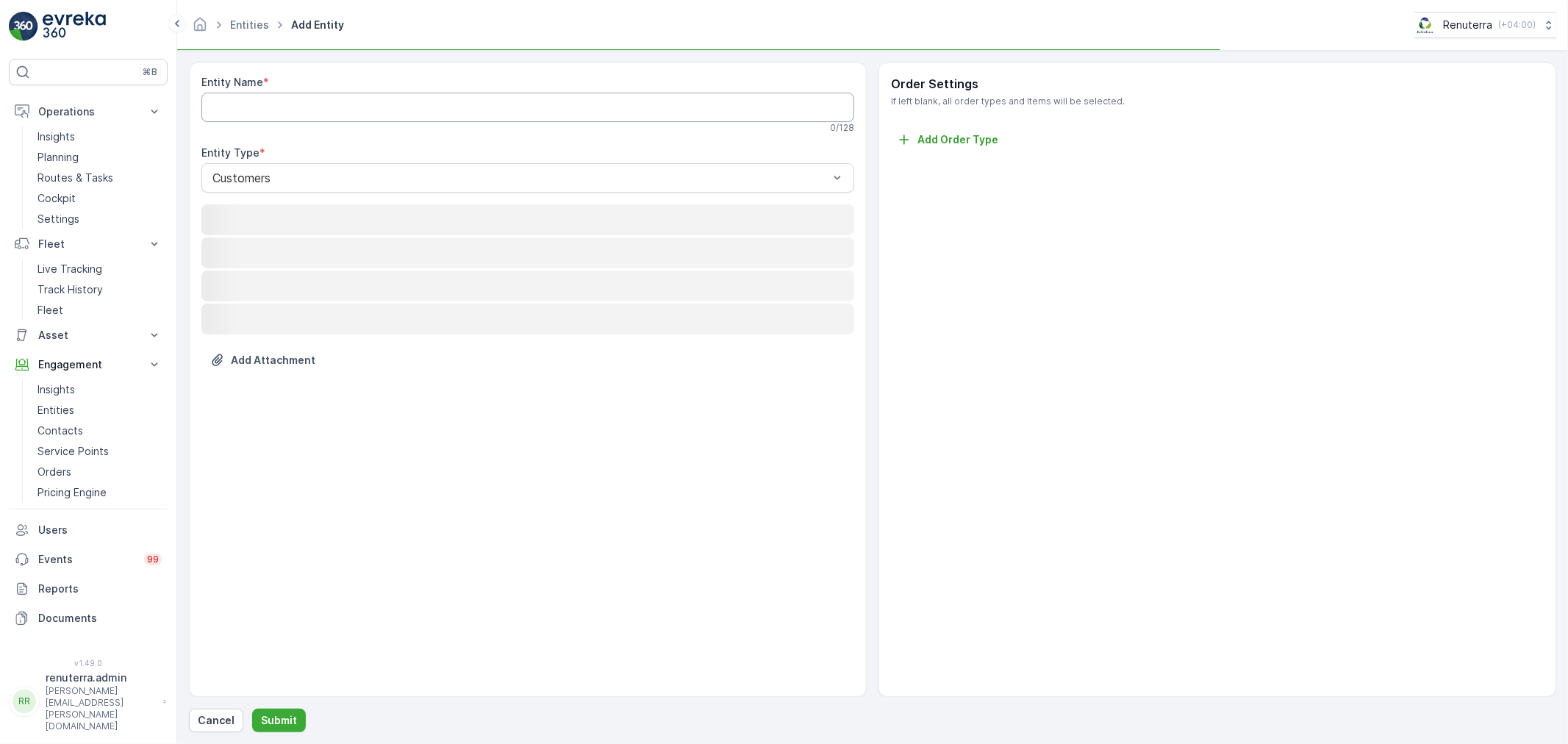
click at [284, 110] on Name "Entity Name" at bounding box center [527, 107] width 653 height 30
paste Name "Citrol Lubricants LLC-Ajman"
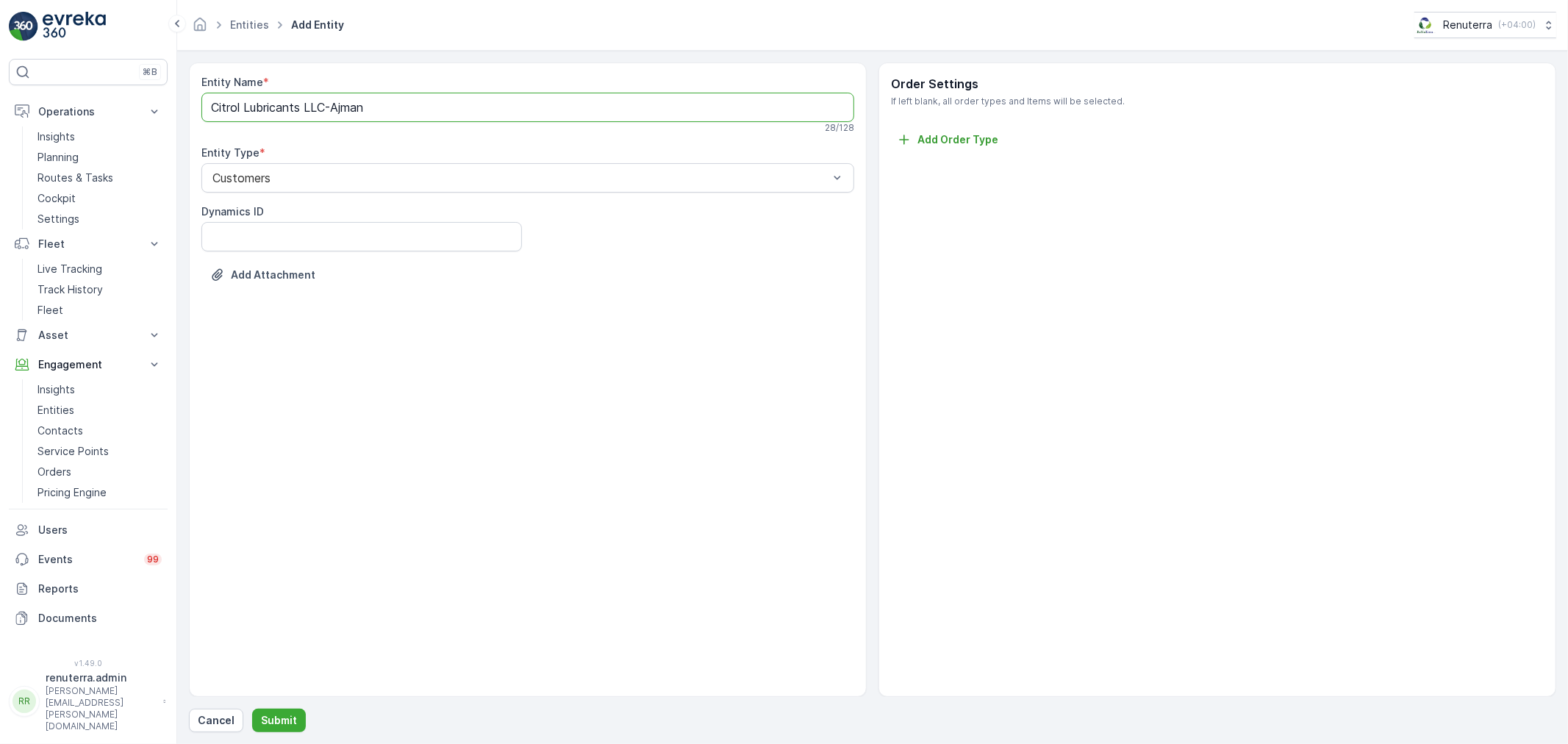
type Name "Citrol Lubricants LLC-Ajman"
click at [280, 692] on div "Entity Name * Citrol Lubricants LLC-Ajman 28 / 128 Entity Type * Customers Dyna…" at bounding box center [528, 379] width 678 height 635
click at [280, 714] on p "Submit" at bounding box center [278, 720] width 36 height 14
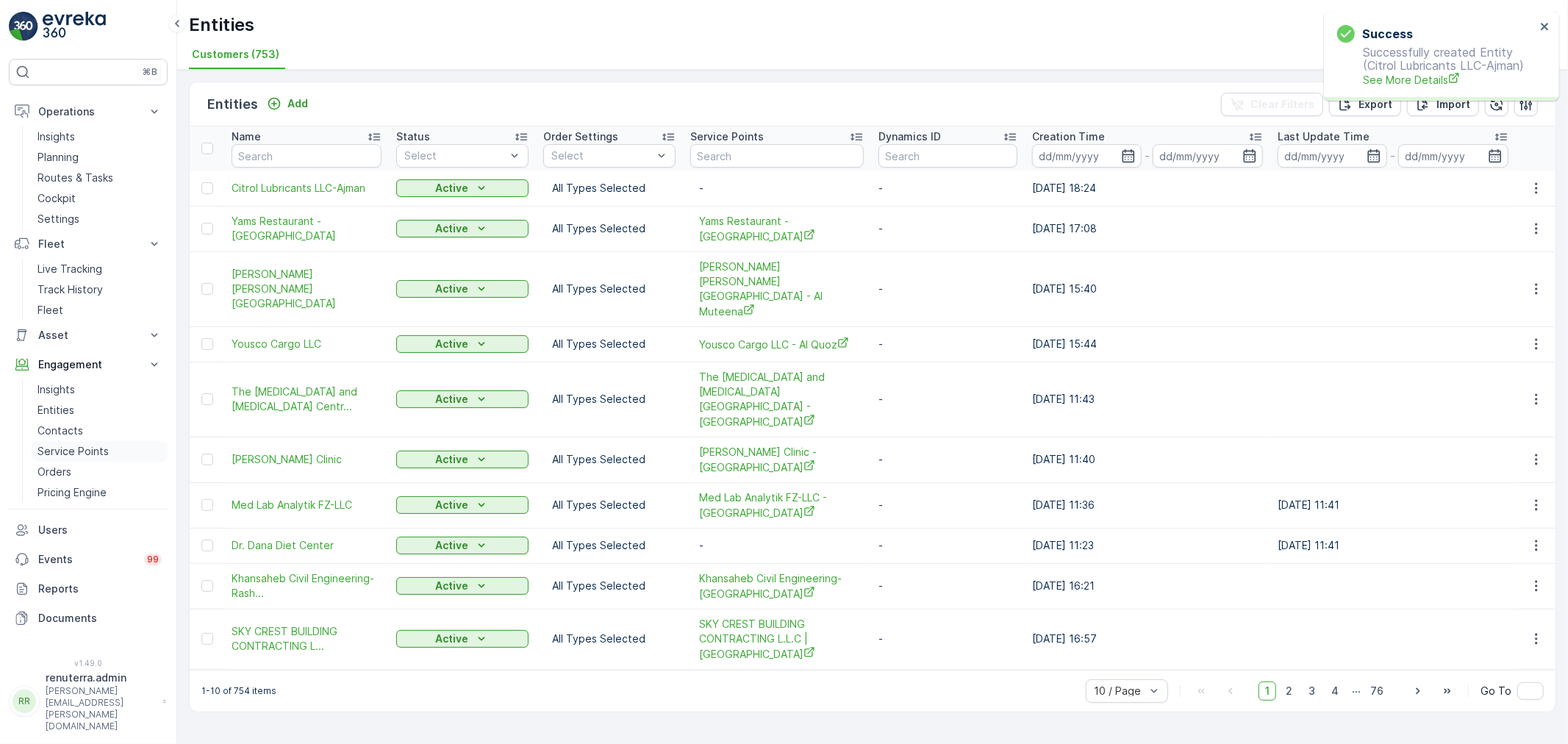
click at [82, 445] on p "Service Points" at bounding box center [73, 451] width 71 height 14
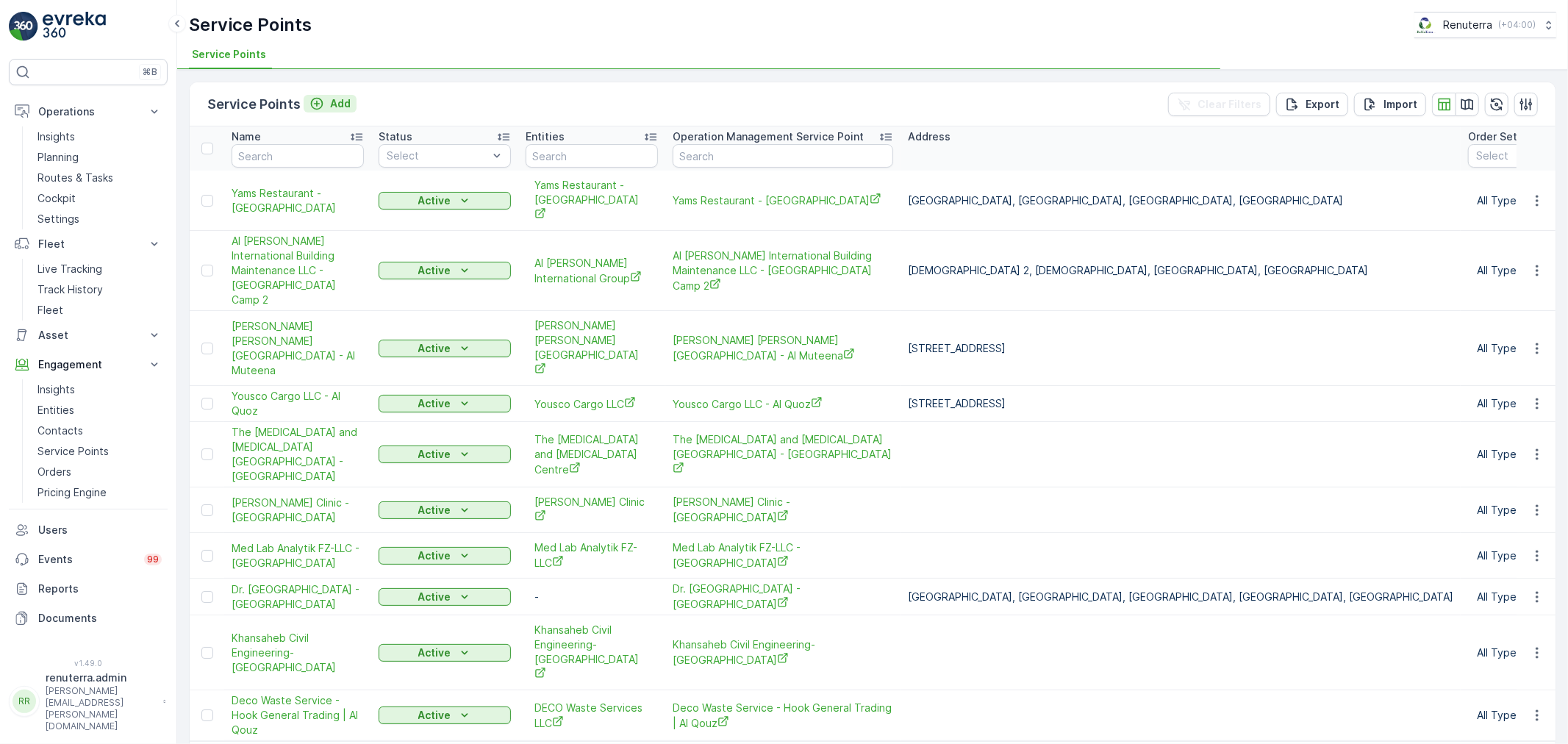
click at [332, 104] on p "Add" at bounding box center [340, 103] width 21 height 14
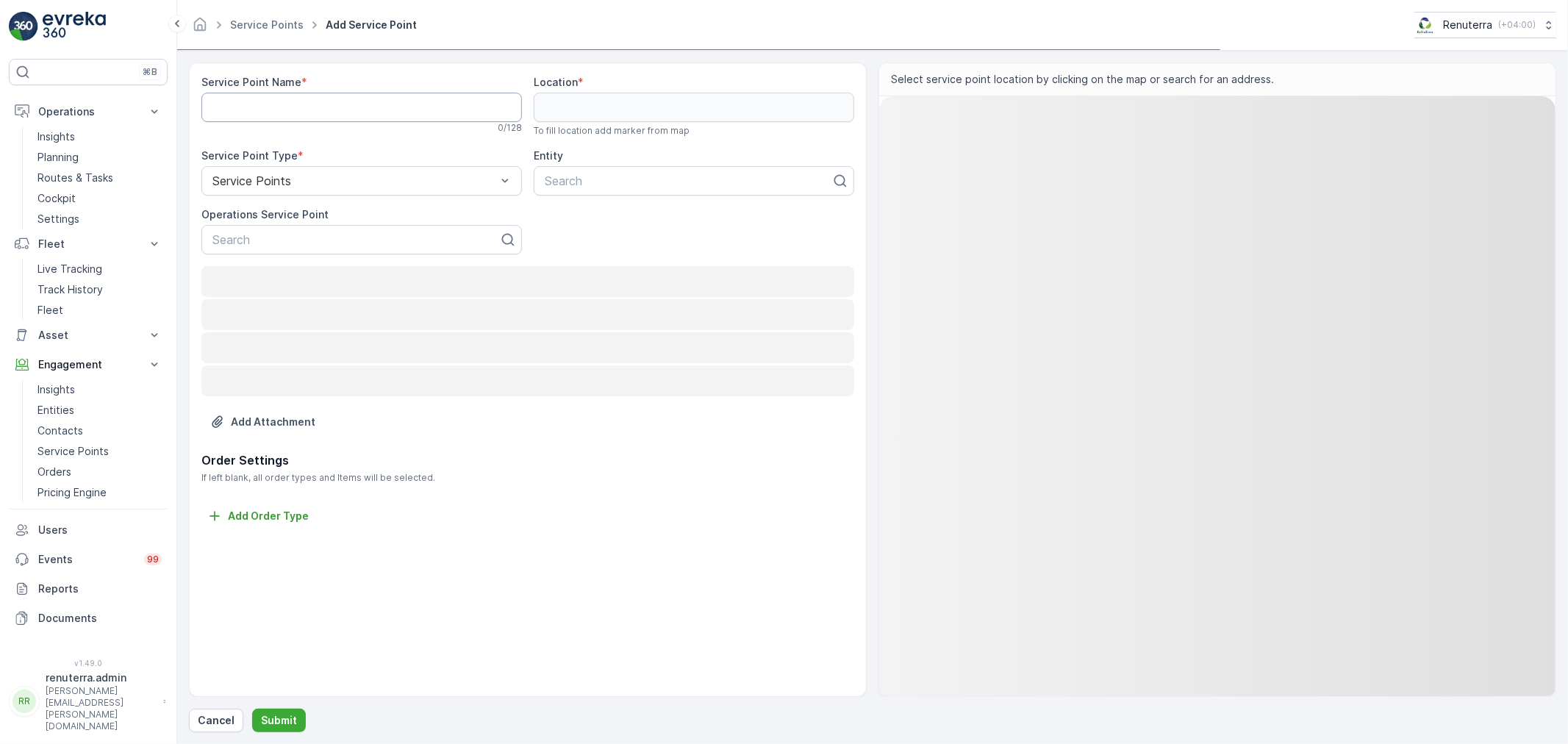
click at [328, 108] on Name "Service Point Name" at bounding box center [362, 107] width 321 height 30
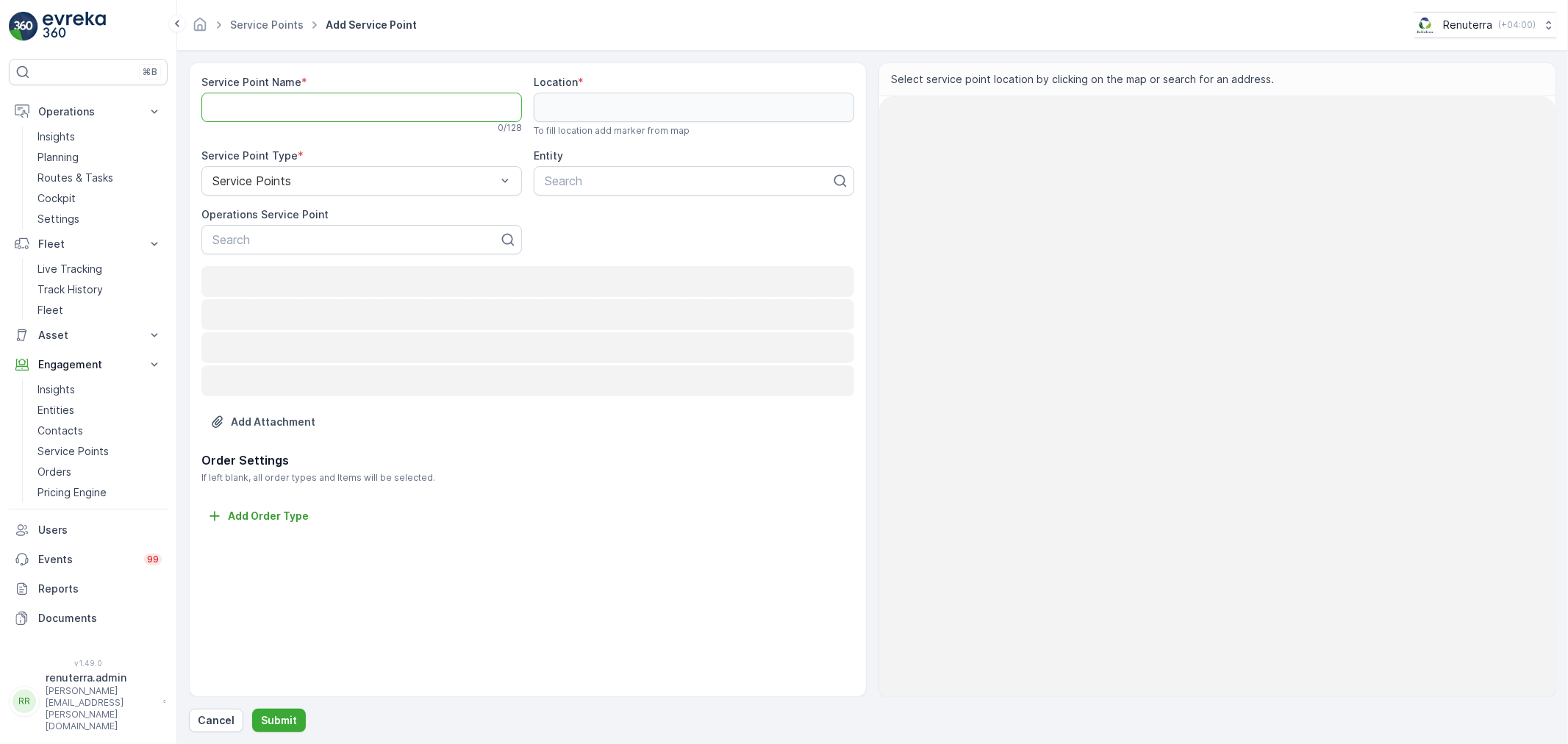
paste Name "Citrol Lubricants LLC-Ajman"
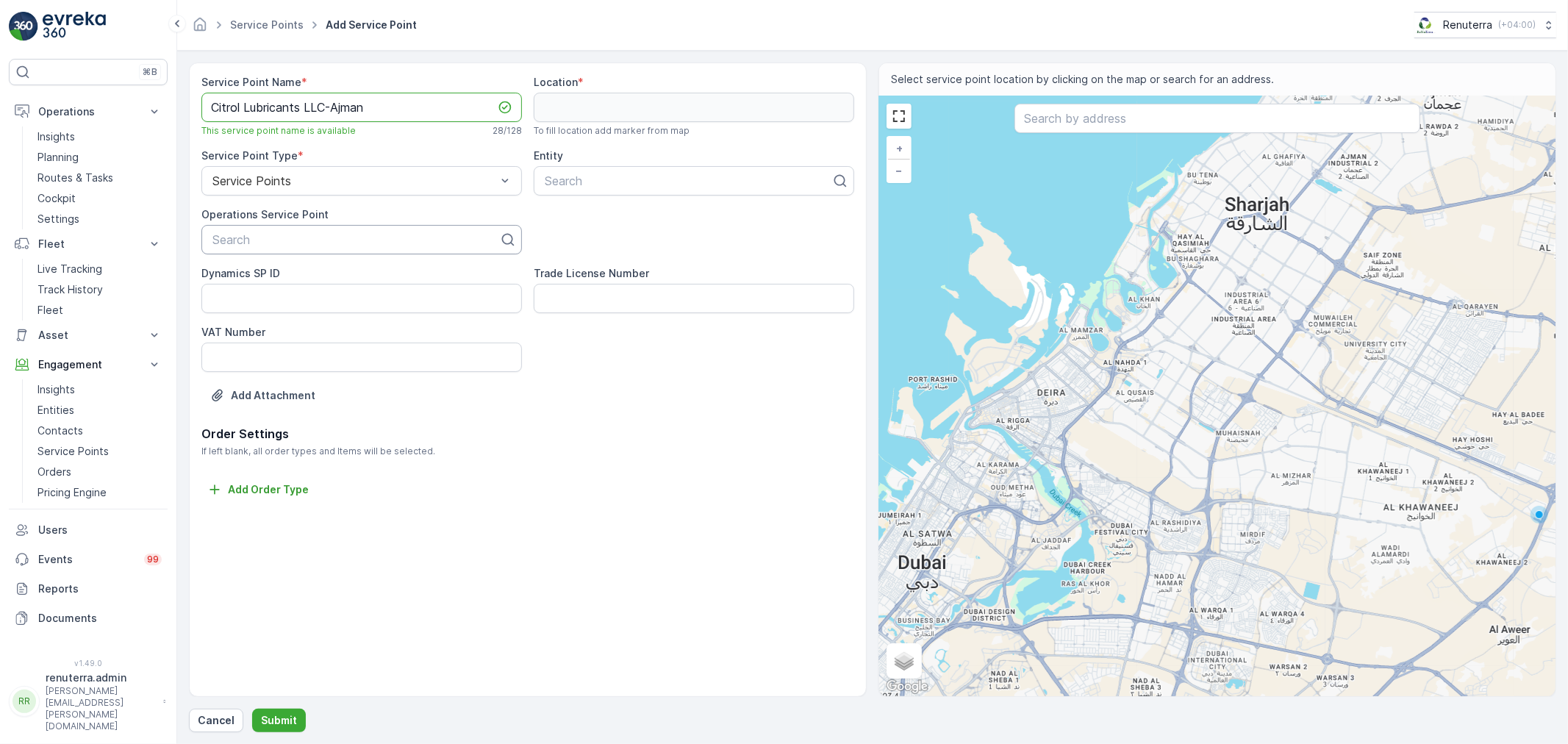
type Name "Citrol Lubricants LLC-Ajman"
click at [318, 238] on div at bounding box center [356, 239] width 289 height 13
paste input "Citrol Lubricants LLC-Ajman"
click at [270, 274] on p "No results found" at bounding box center [362, 276] width 303 height 14
click at [217, 238] on input "Citrol Lubricants LLC-Ajman" at bounding box center [291, 239] width 160 height 13
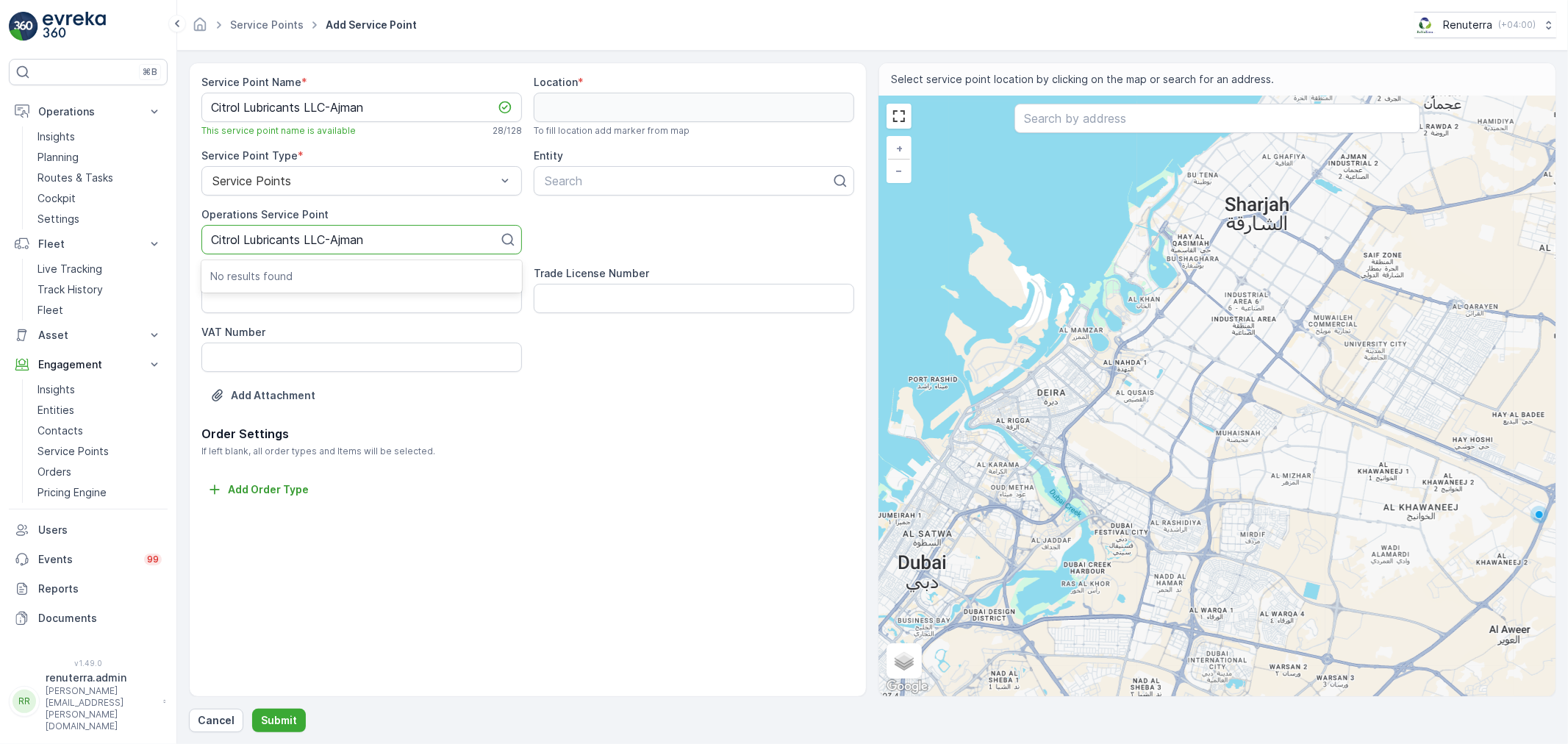
type input "Citrol Lubricants LLC-Ajman"
click at [584, 175] on div at bounding box center [688, 180] width 289 height 13
paste input "Citrol Lubricants LLC-Ajman"
click at [548, 182] on input "Citrol Lubricants LLC-Ajman" at bounding box center [623, 180] width 160 height 13
type input "Citrol Lubricants LLC-Ajman"
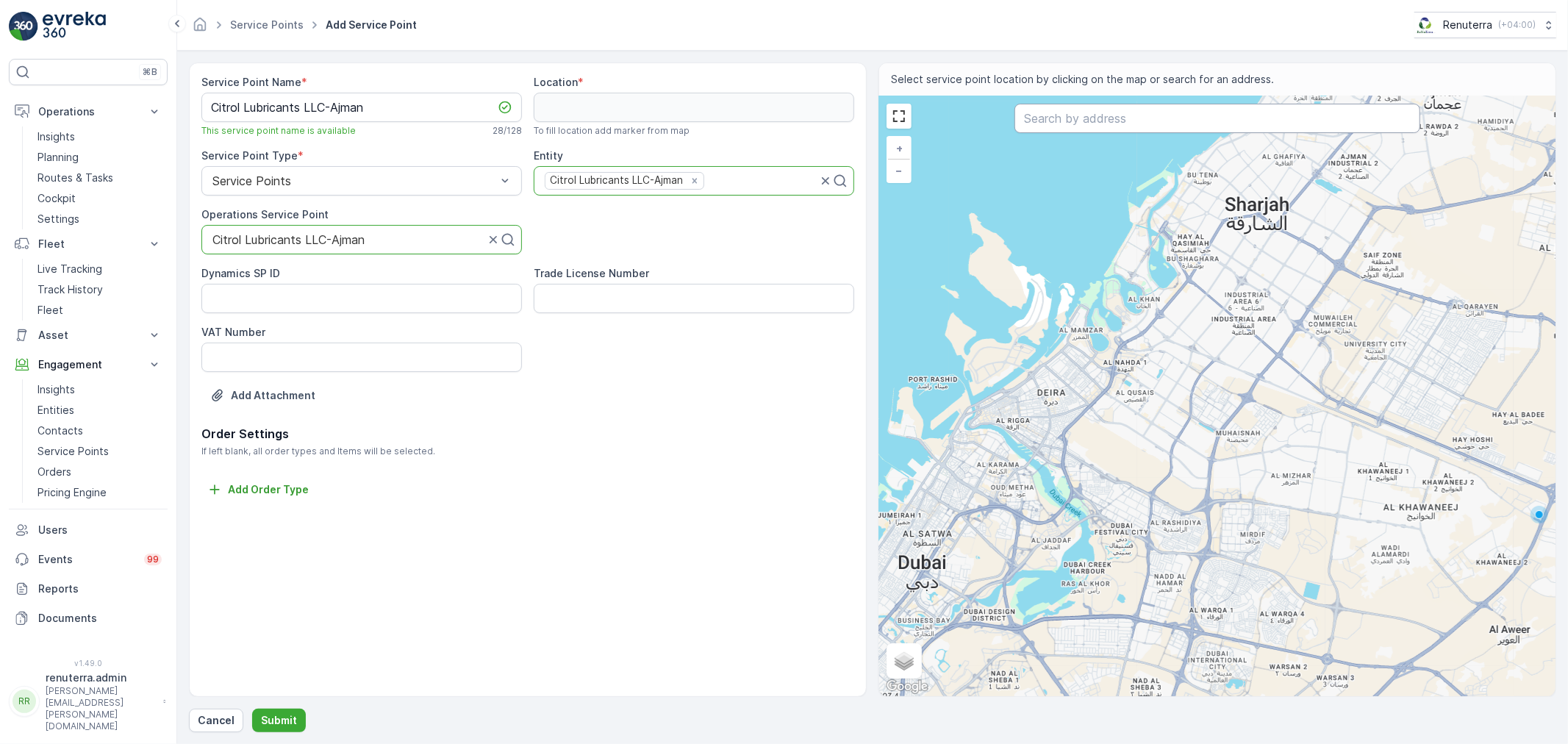
click at [1163, 114] on input "text" at bounding box center [1217, 118] width 406 height 30
paste input "Citrol Lubricants LLC-Ajman"
type input "Citrol Lubricants LLC-Ajman"
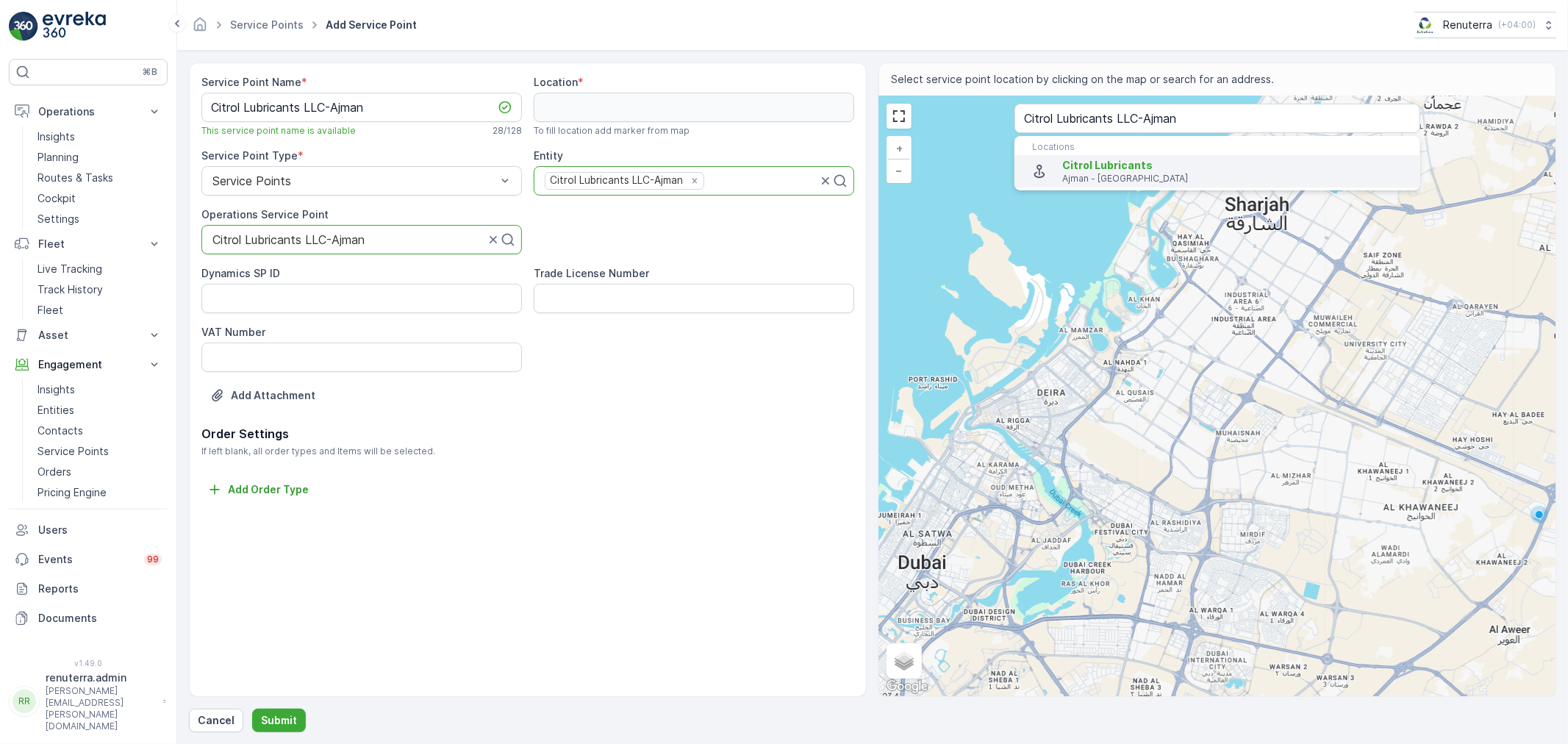
click at [1097, 172] on span "Citrol Lubricants" at bounding box center [1235, 165] width 346 height 14
type input "25.431178,55.568369"
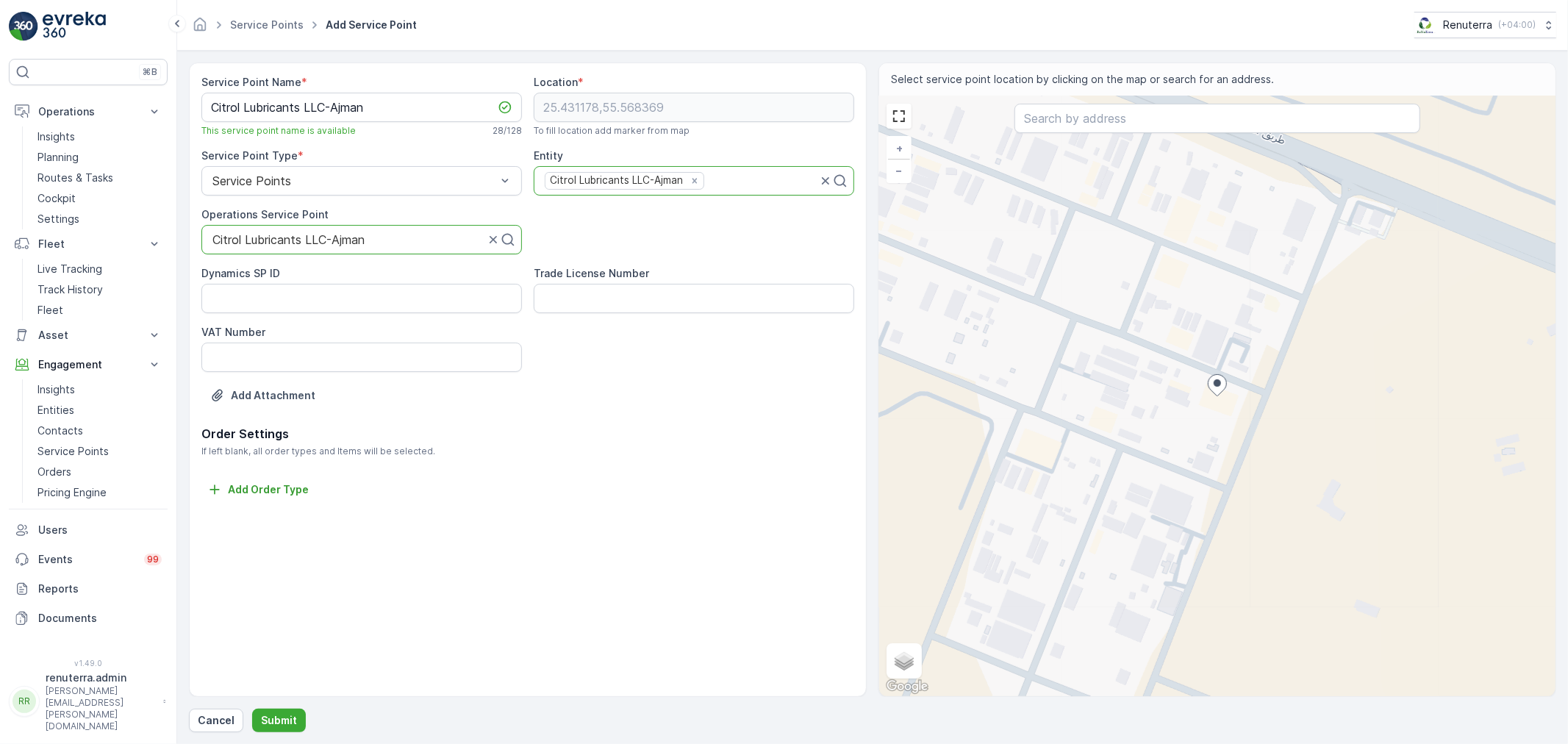
click at [247, 716] on div "Cancel Submit" at bounding box center [873, 720] width 1367 height 24
click at [270, 715] on p "Submit" at bounding box center [278, 720] width 36 height 14
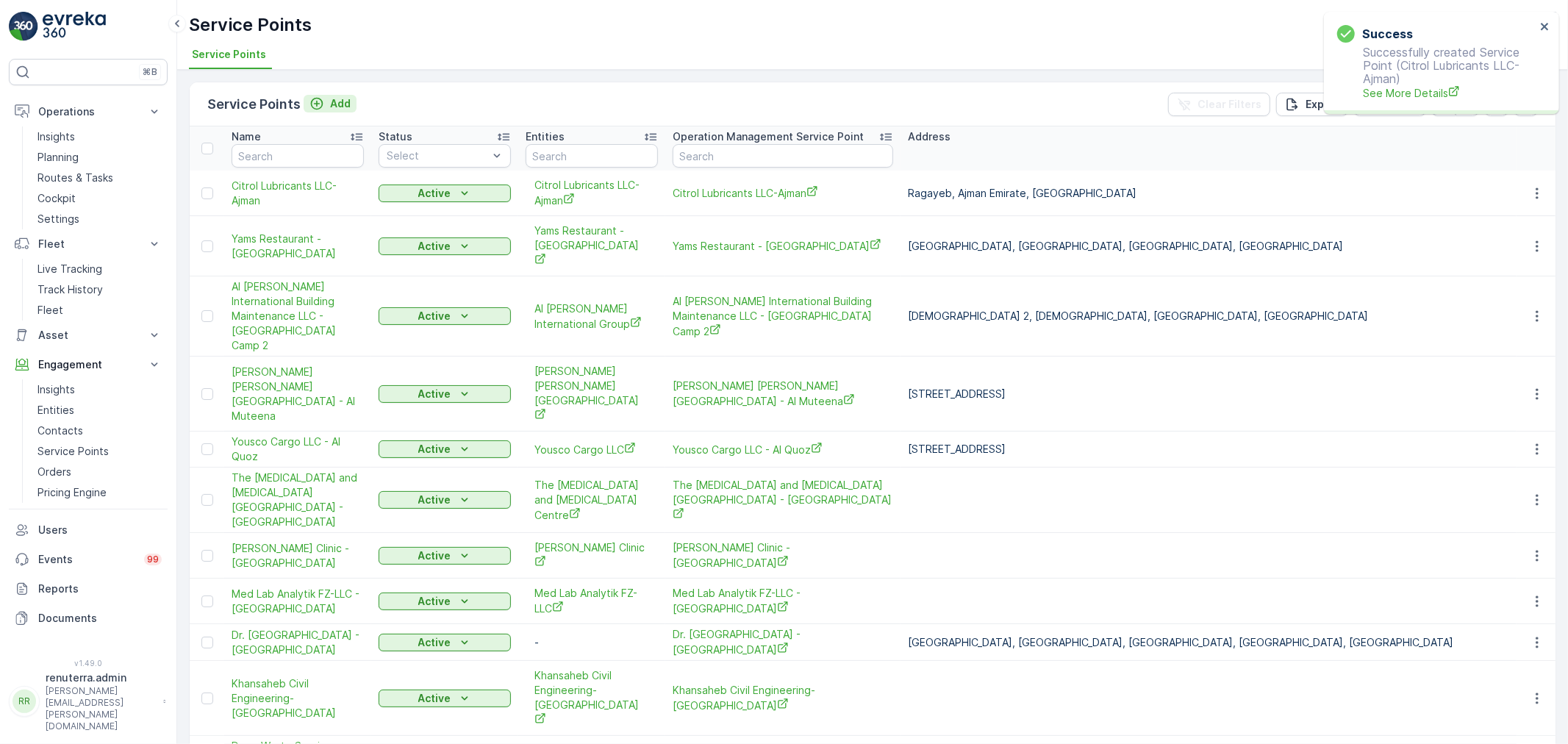
click at [335, 107] on p "Add" at bounding box center [340, 103] width 21 height 14
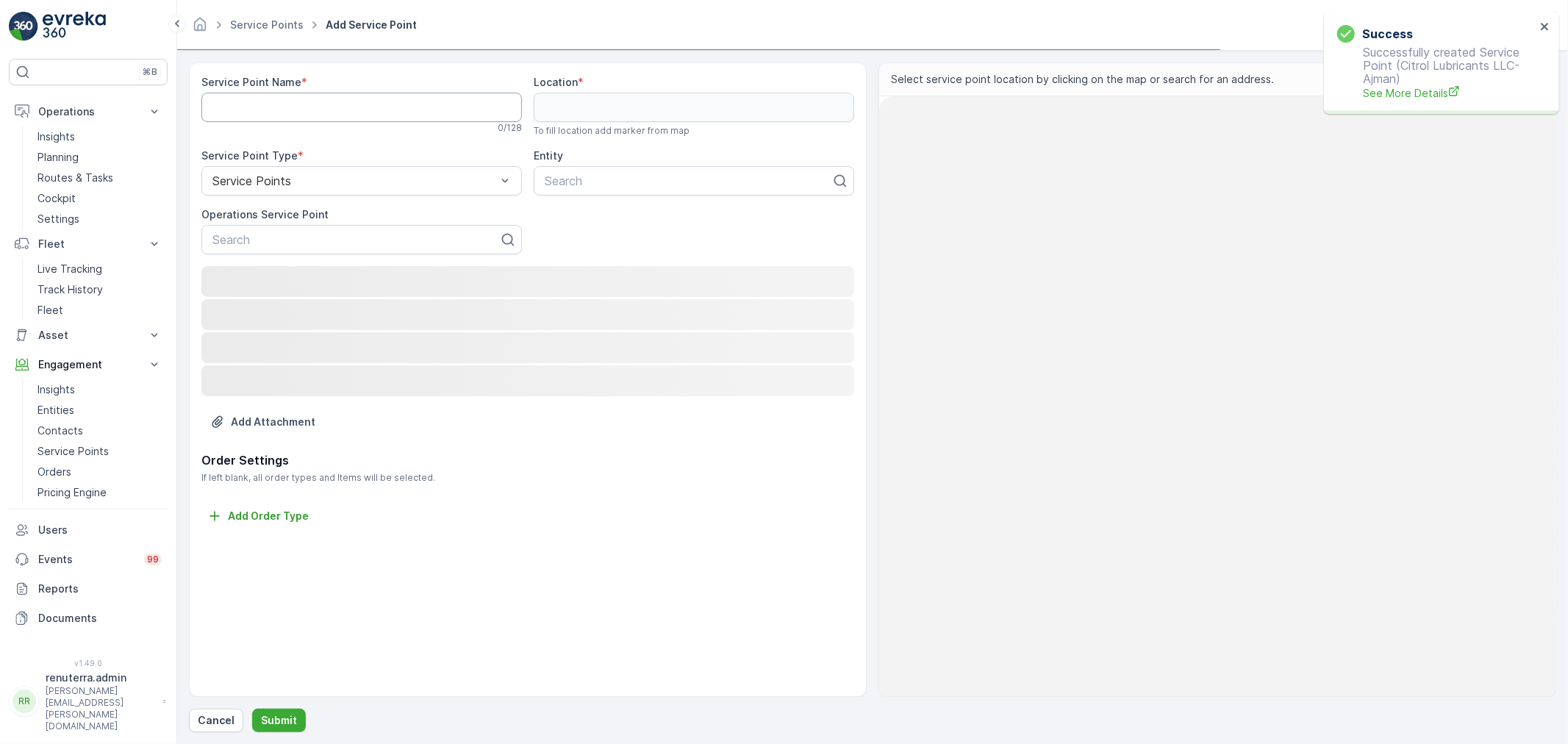
click at [327, 113] on Name "Service Point Name" at bounding box center [362, 107] width 321 height 30
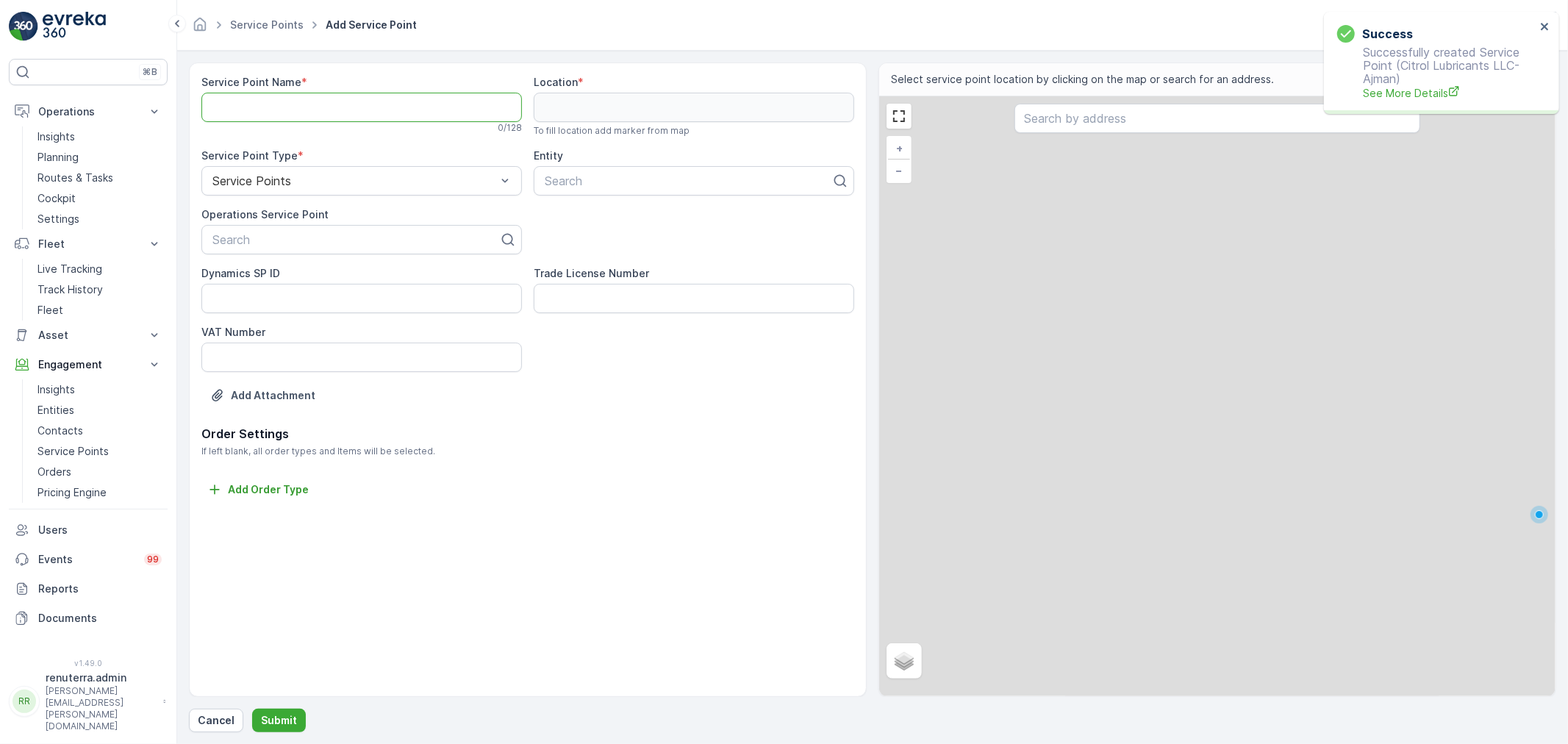
paste Name "Utmost Steel Manufacturing-UAQ"
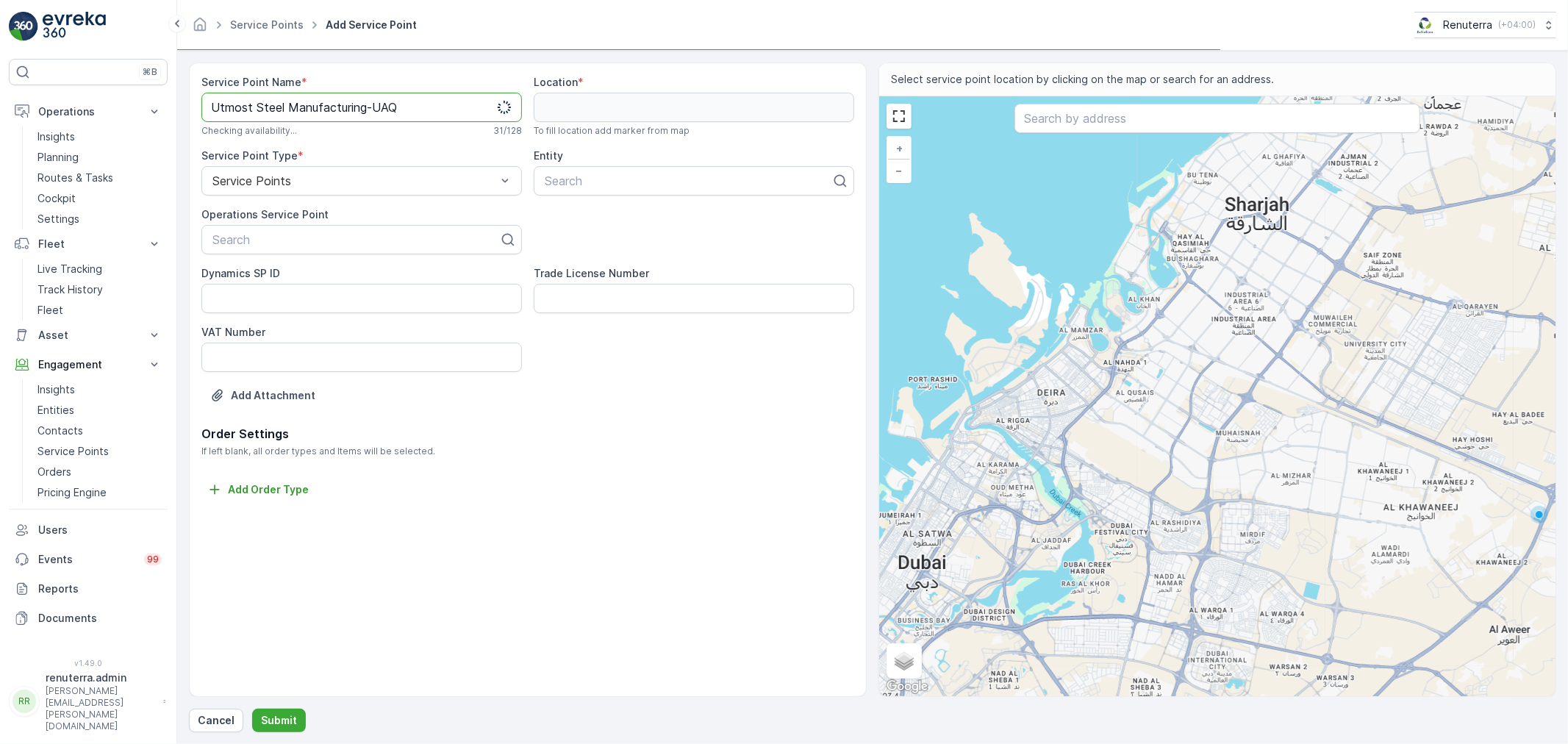
drag, startPoint x: 250, startPoint y: 113, endPoint x: 245, endPoint y: 107, distance: 7.8
click at [247, 109] on Name "Utmost Steel Manufacturing-UAQ" at bounding box center [362, 107] width 321 height 30
click at [239, 106] on Name "Utmost Steel Manufacturing-UAQ" at bounding box center [362, 107] width 321 height 30
drag, startPoint x: 476, startPoint y: 104, endPoint x: 0, endPoint y: 122, distance: 476.3
click at [0, 122] on div "⌘B Operations Insights Planning Routes & Tasks Cockpit Settings Fleet Live Trac…" at bounding box center [784, 372] width 1568 height 744
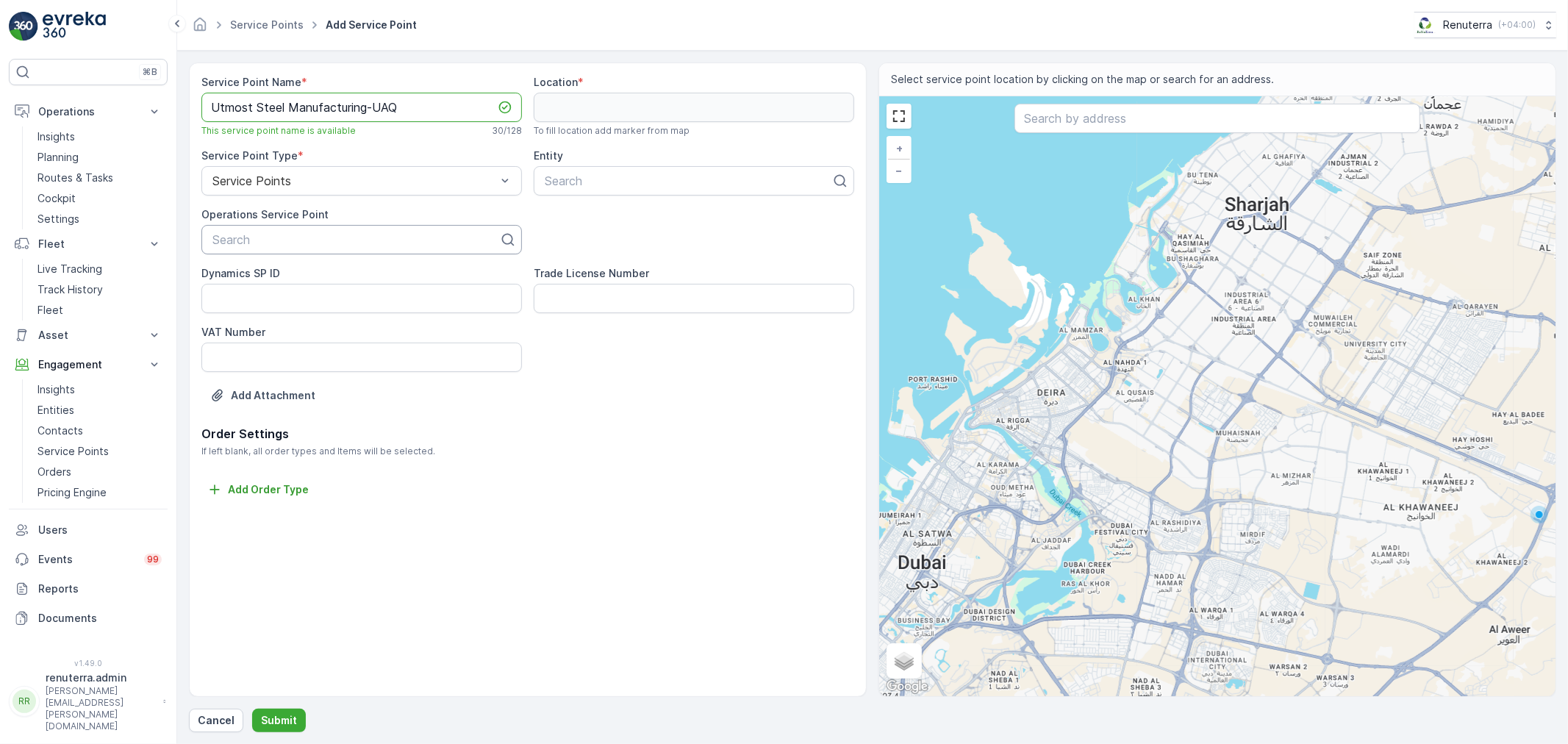
type Name "Utmost Steel Manufacturing-UAQ"
click at [220, 226] on div "Search" at bounding box center [362, 239] width 321 height 30
paste input "Utmost Steel Manufacturing-UAQ"
type input "Utmost Steel Manufacturing-UAQ"
click at [425, 267] on div "Utmost Steel Manufacturing-UAQ" at bounding box center [362, 275] width 321 height 25
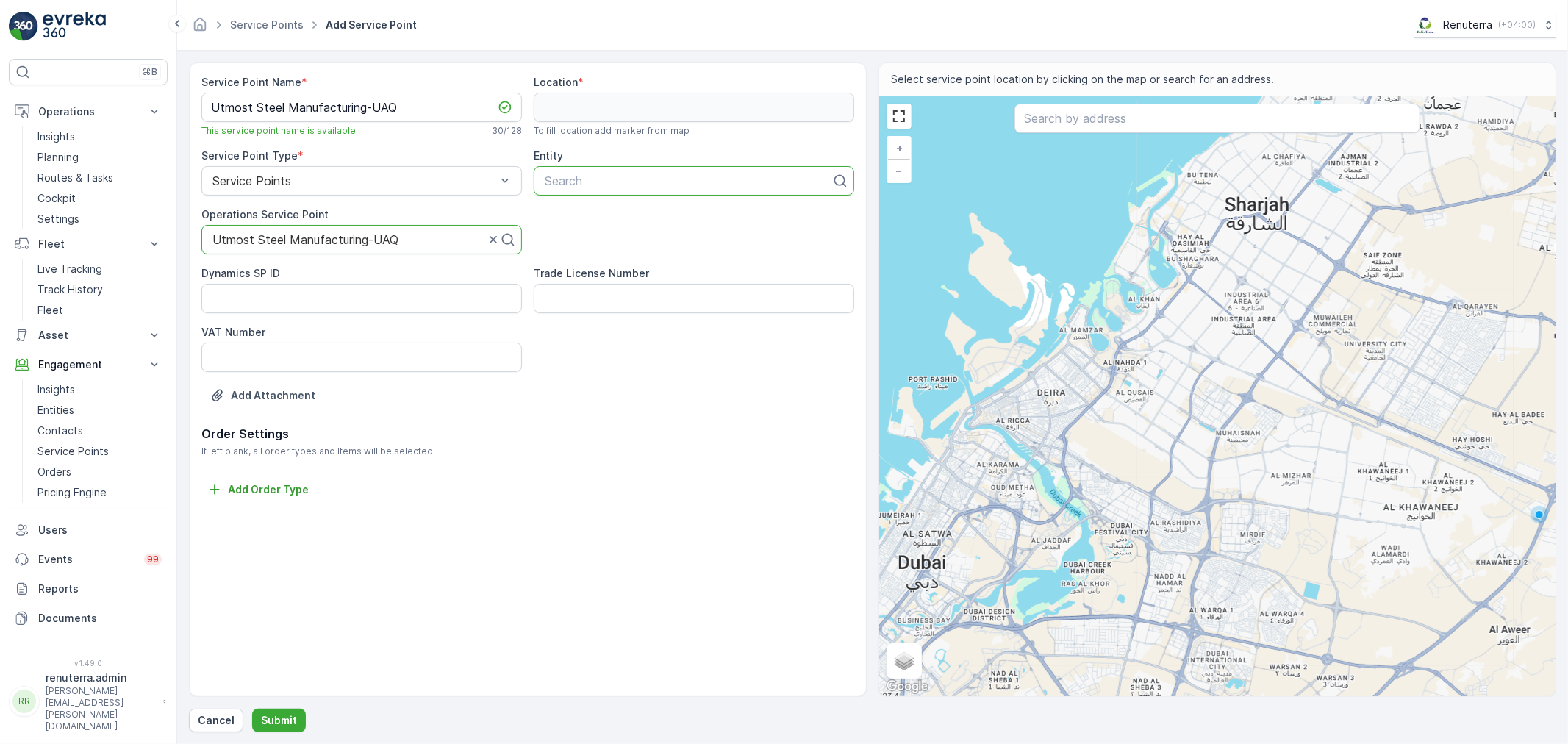
click at [640, 182] on div at bounding box center [688, 180] width 289 height 13
paste input "Utmost Steel Manufacturing-UAQ"
type input "Utmost Steel Manufacturing-UAQ"
click at [625, 220] on span "Utmost Steel Manufacturing-UAQ" at bounding box center [635, 217] width 186 height 13
click at [1162, 128] on input "text" at bounding box center [1217, 118] width 406 height 30
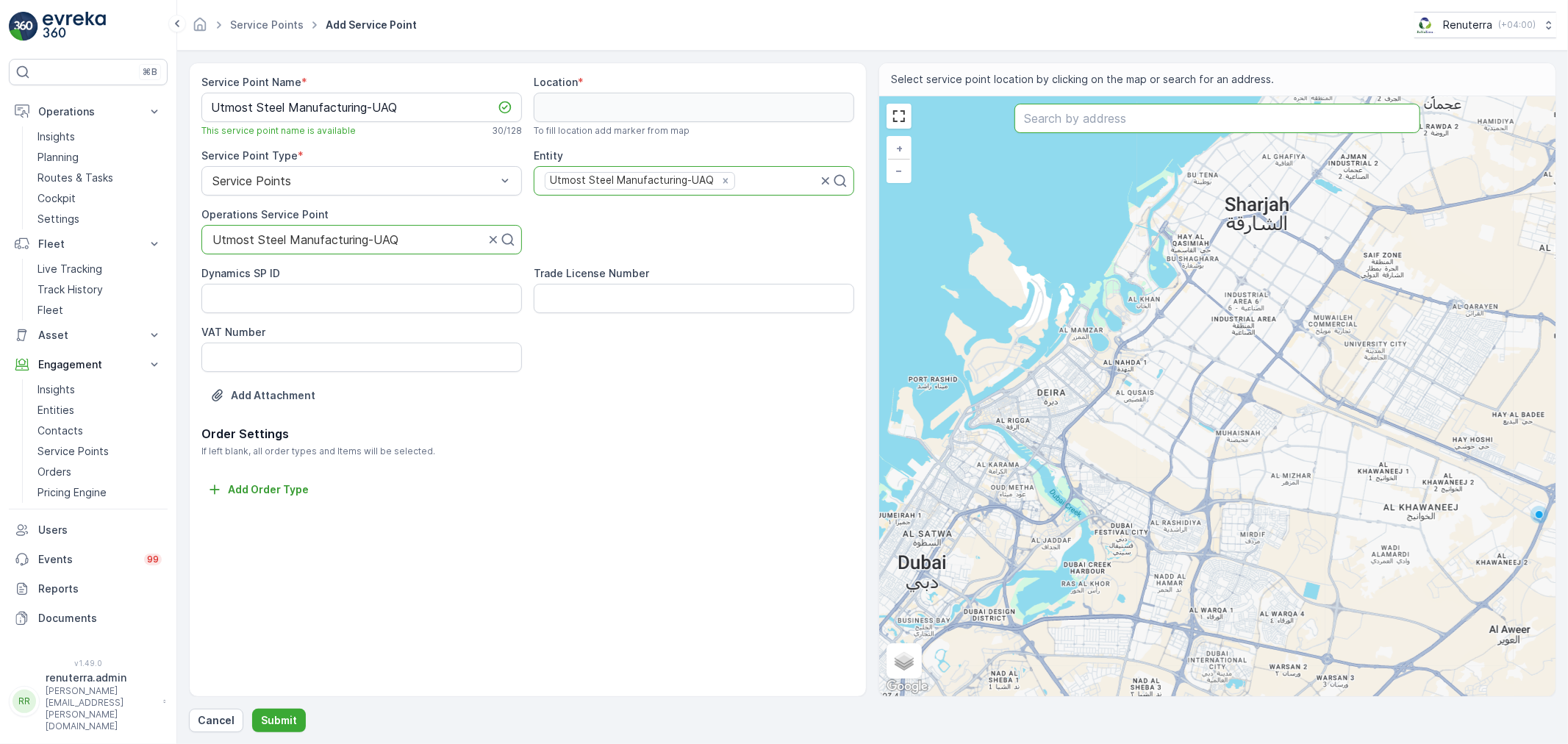
paste input "Utmost Steel Manufacturing-UAQ"
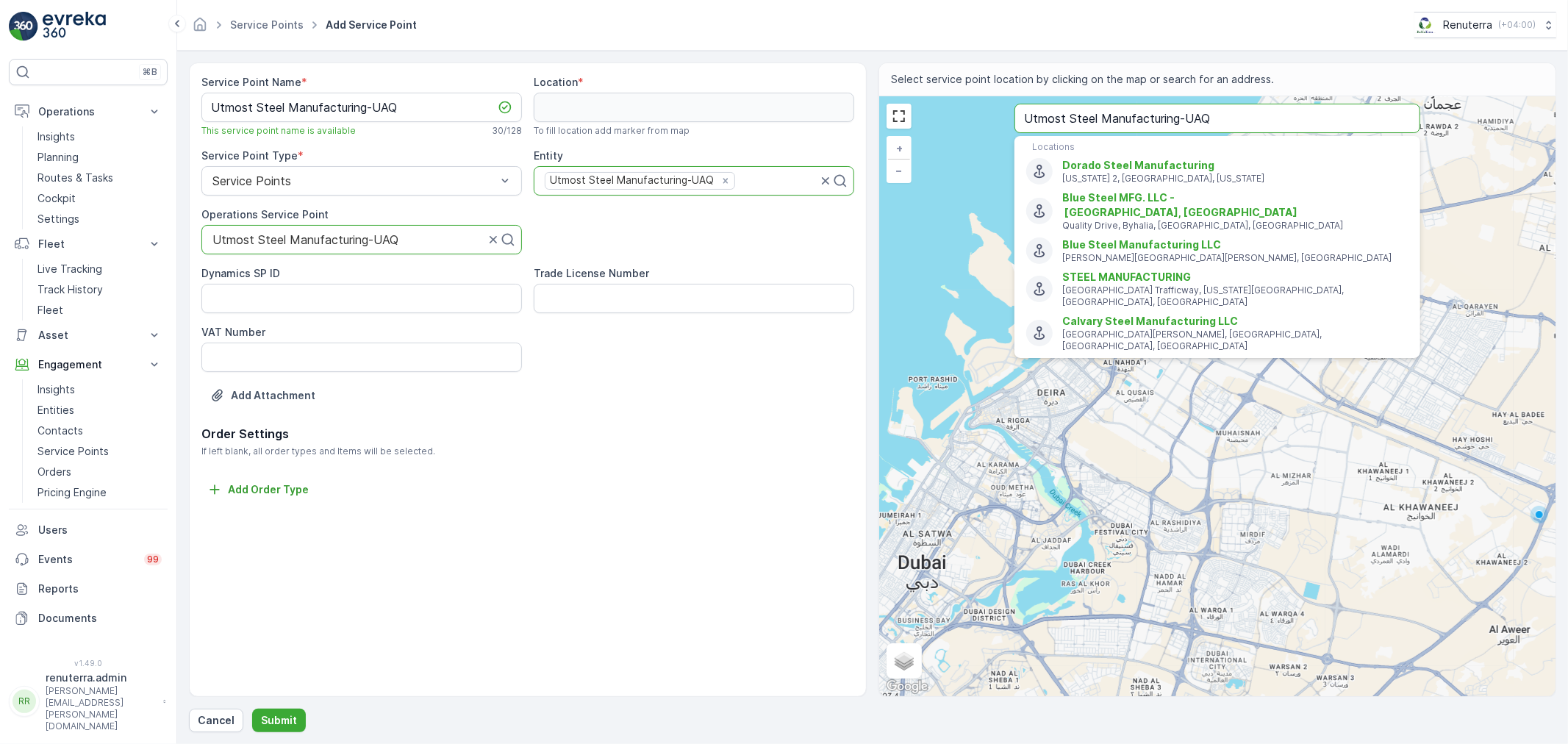
drag, startPoint x: 1106, startPoint y: 115, endPoint x: 861, endPoint y: 114, distance: 245.0
click at [861, 114] on div "Service Point Name * Utmost Steel Manufacturing-UAQ This service point name is …" at bounding box center [873, 379] width 1367 height 635
type input "Al Fanar"
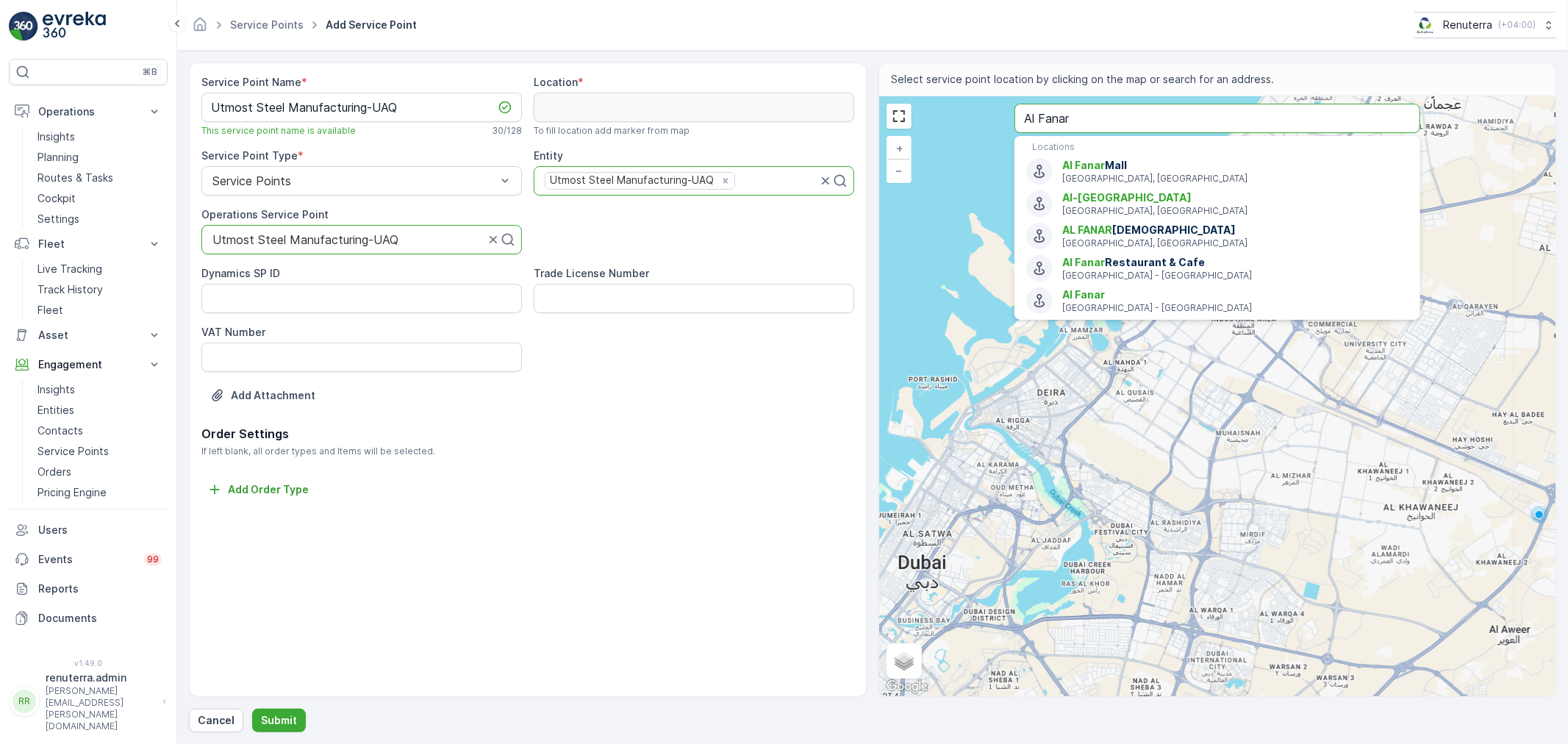
drag, startPoint x: 1078, startPoint y: 121, endPoint x: 956, endPoint y: 111, distance: 122.4
click at [956, 111] on div "+ − Satellite Roadmap Terrain Hybrid Leaflet Keyboard shortcuts Map Data Map da…" at bounding box center [1217, 396] width 676 height 600
type input "25.3997035259484,55.286202548104015"
paste input "fanar food Industries UAQ"
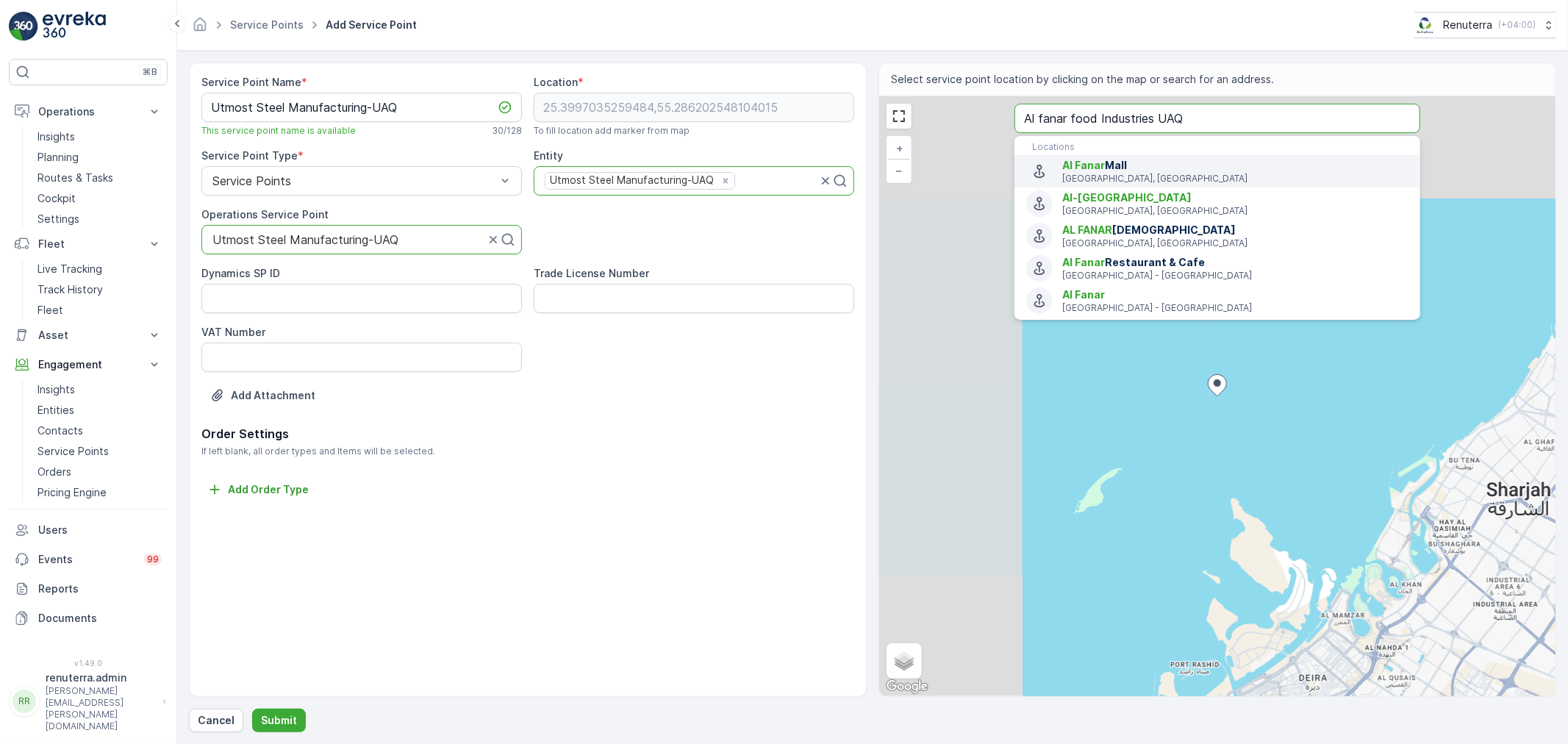
type input "Al fanar food Industries UAQ"
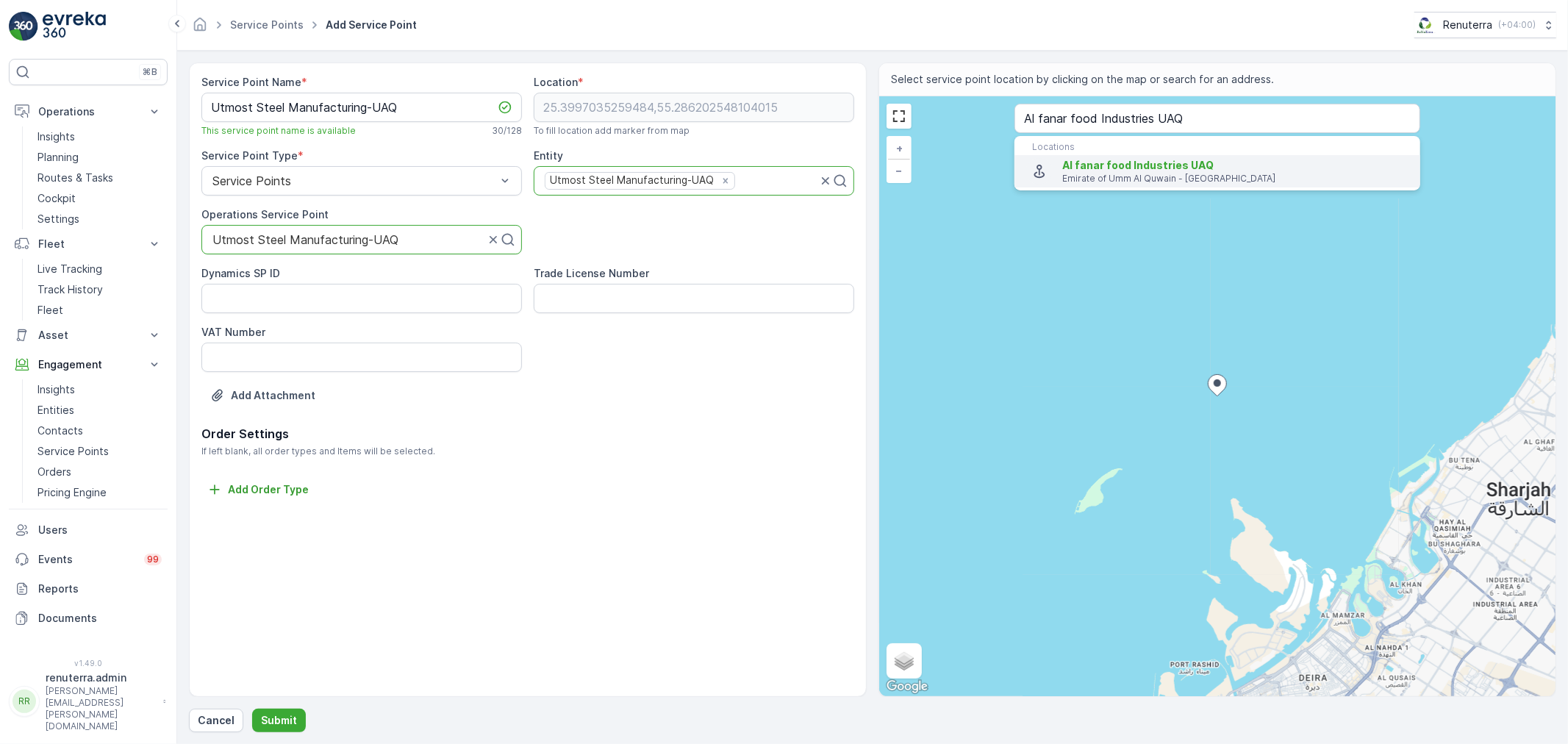
click at [1112, 174] on p "Emirate of Umm Al Quwain - United Arab Emirates" at bounding box center [1235, 178] width 346 height 11
type input "25.5414605,55.6855922"
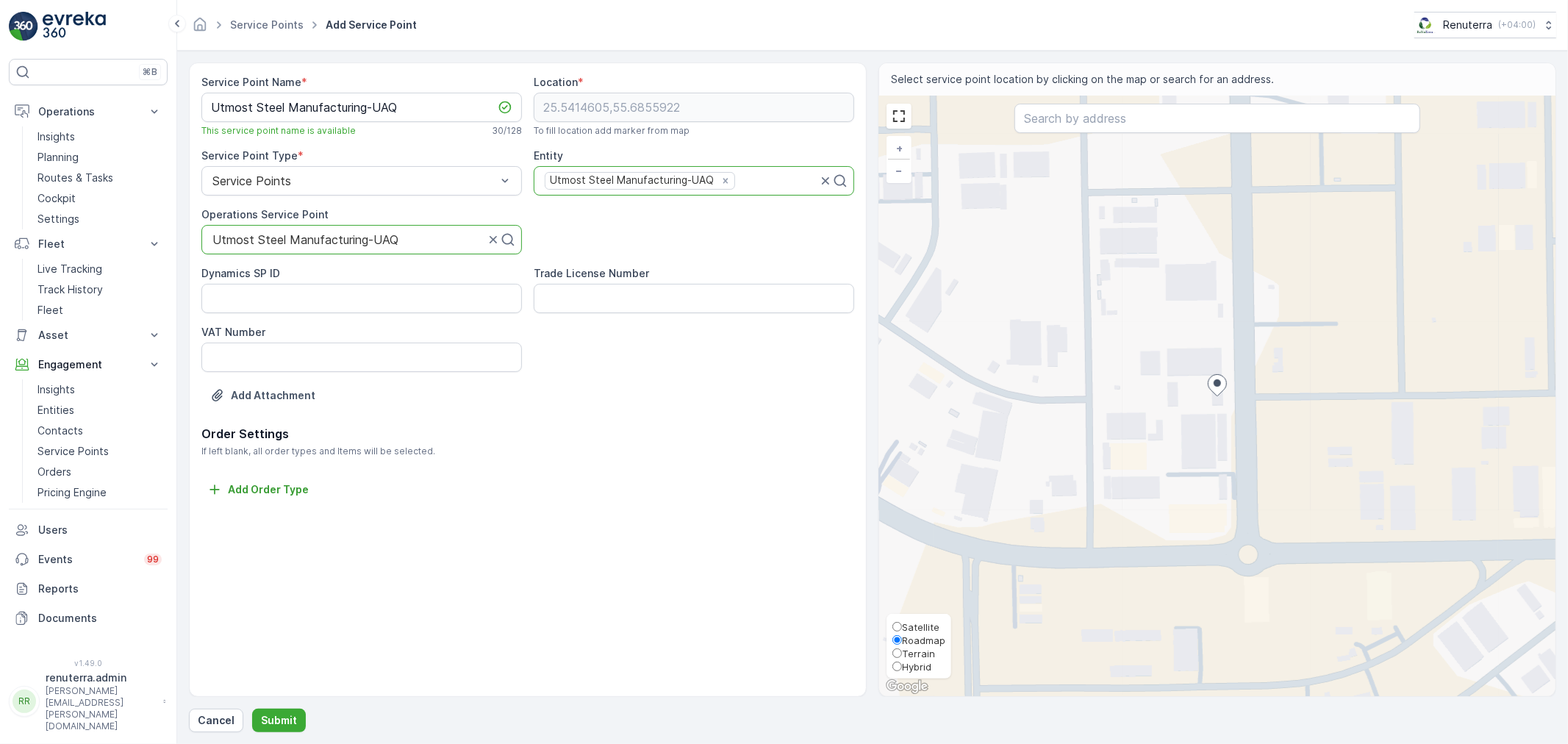
click at [914, 629] on span "Satellite" at bounding box center [920, 627] width 37 height 11
click at [902, 629] on input "Satellite" at bounding box center [897, 627] width 10 height 10
radio input "true"
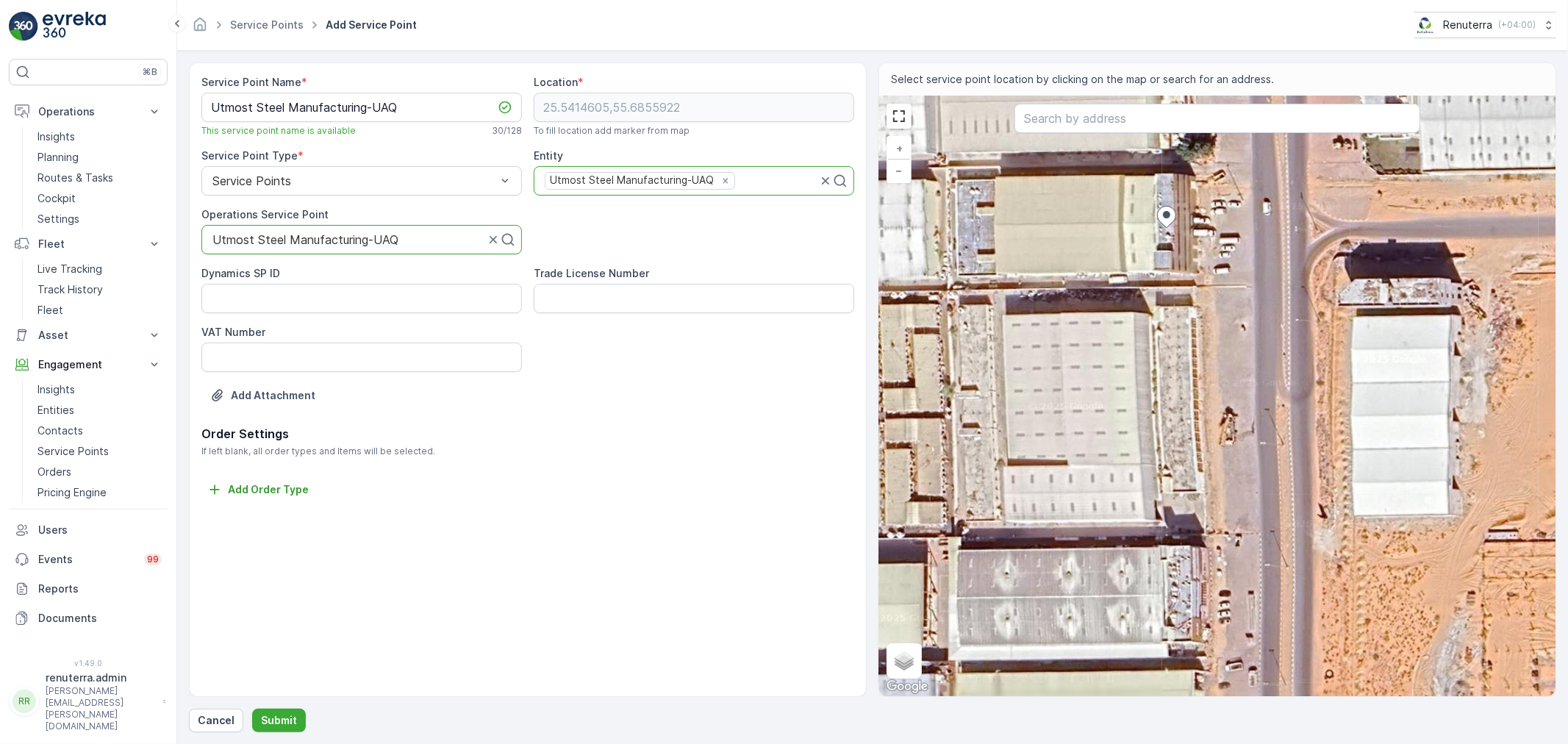
click at [1166, 255] on div "+ − Satellite Roadmap Terrain Hybrid Leaflet Keyboard shortcuts Map Data Imager…" at bounding box center [1217, 396] width 676 height 600
type input "25.54137518174517,55.68559280795298"
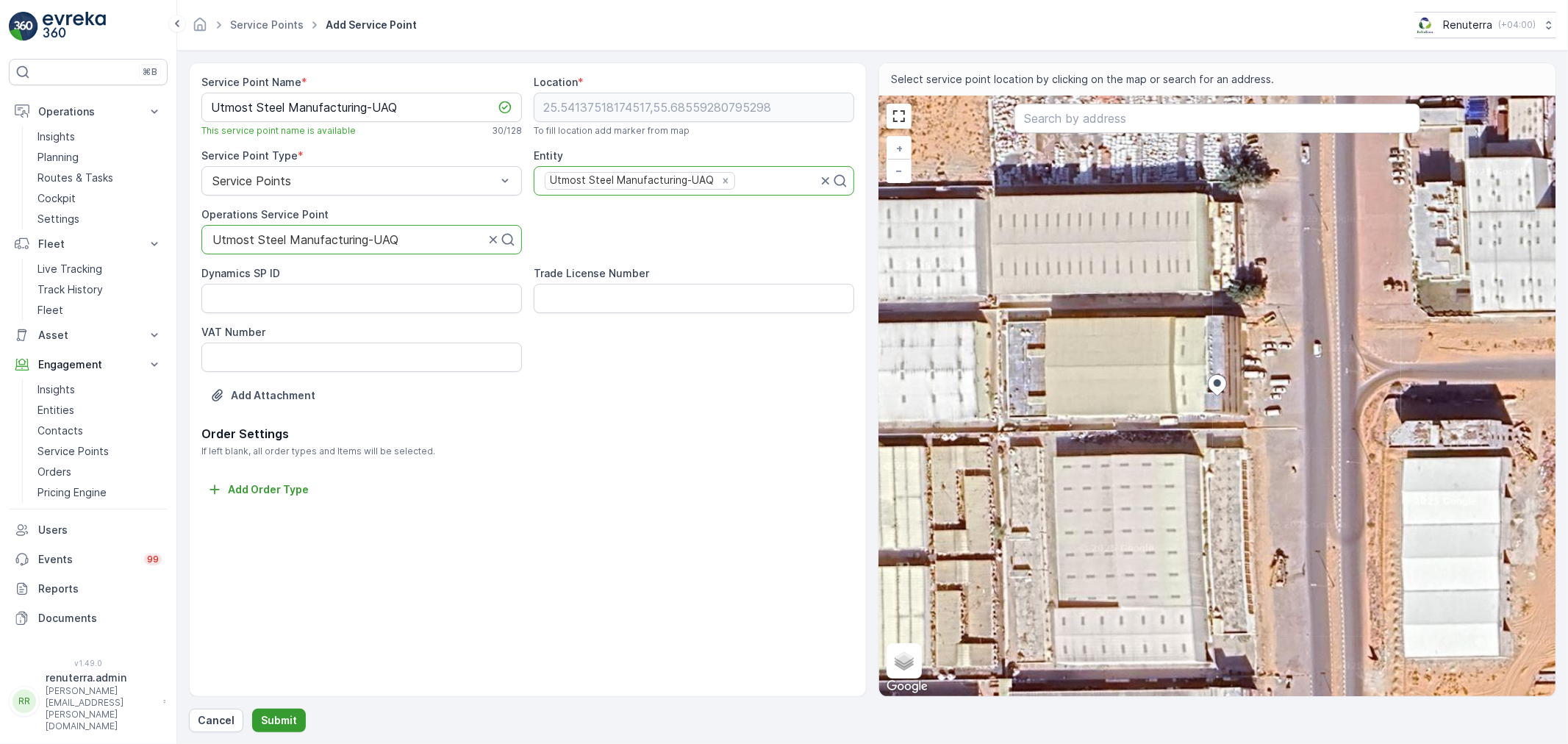
click at [302, 716] on button "Submit" at bounding box center [279, 720] width 54 height 24
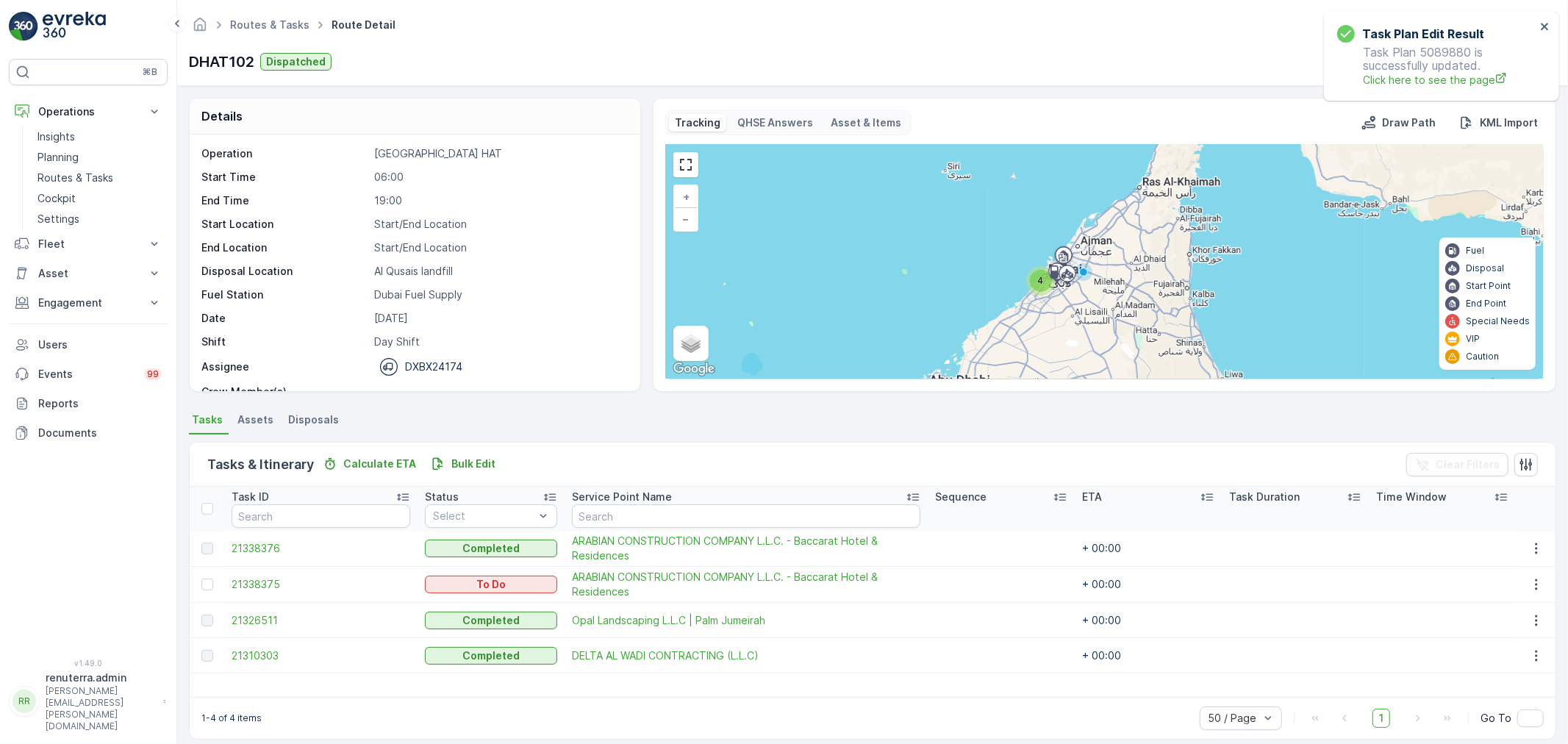
click at [280, 12] on div "Routes & Tasks Route Detail Renuterra ( +04:00 )" at bounding box center [873, 24] width 1367 height 27
click at [274, 27] on link "Routes & Tasks" at bounding box center [270, 24] width 79 height 12
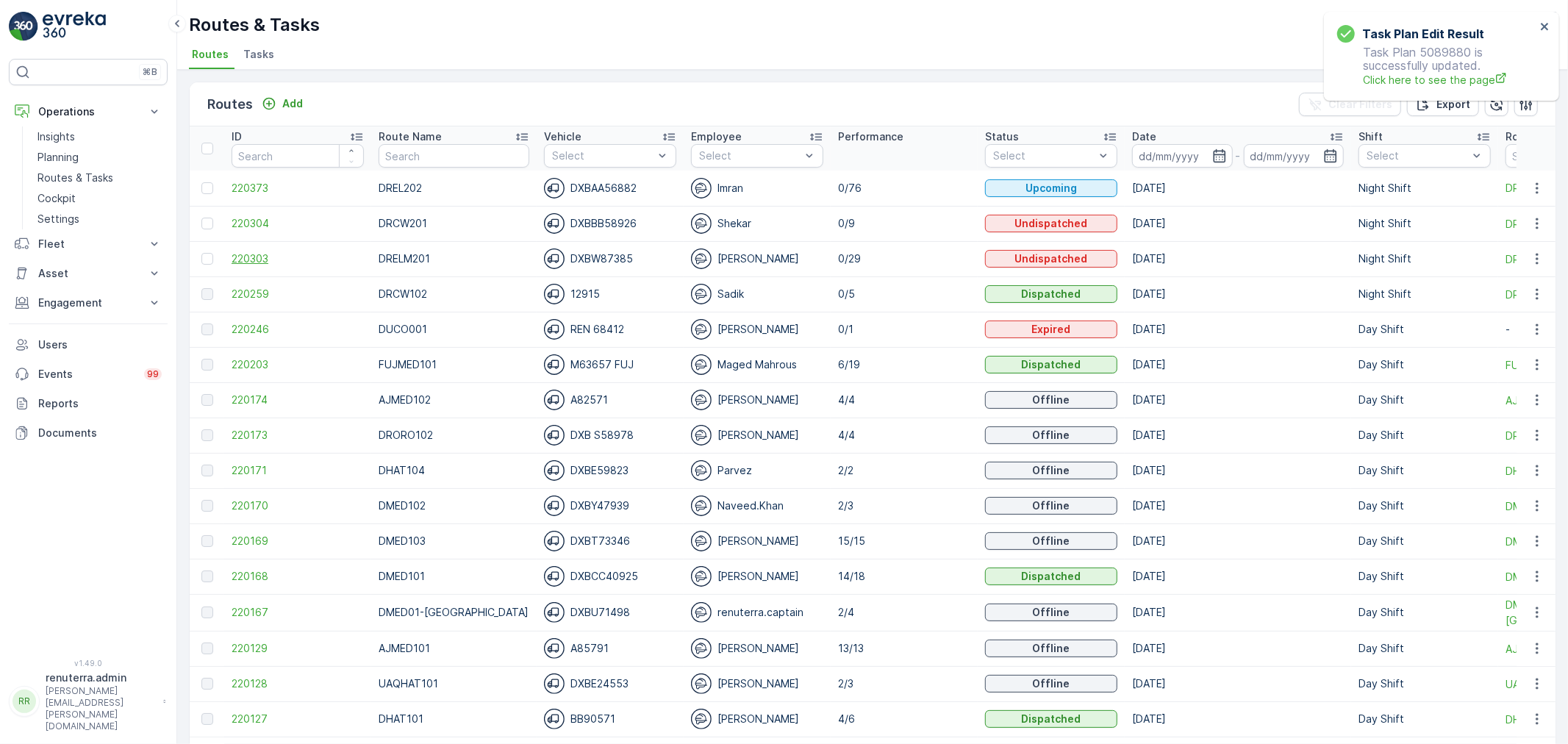
click at [258, 261] on span "220303" at bounding box center [298, 258] width 132 height 14
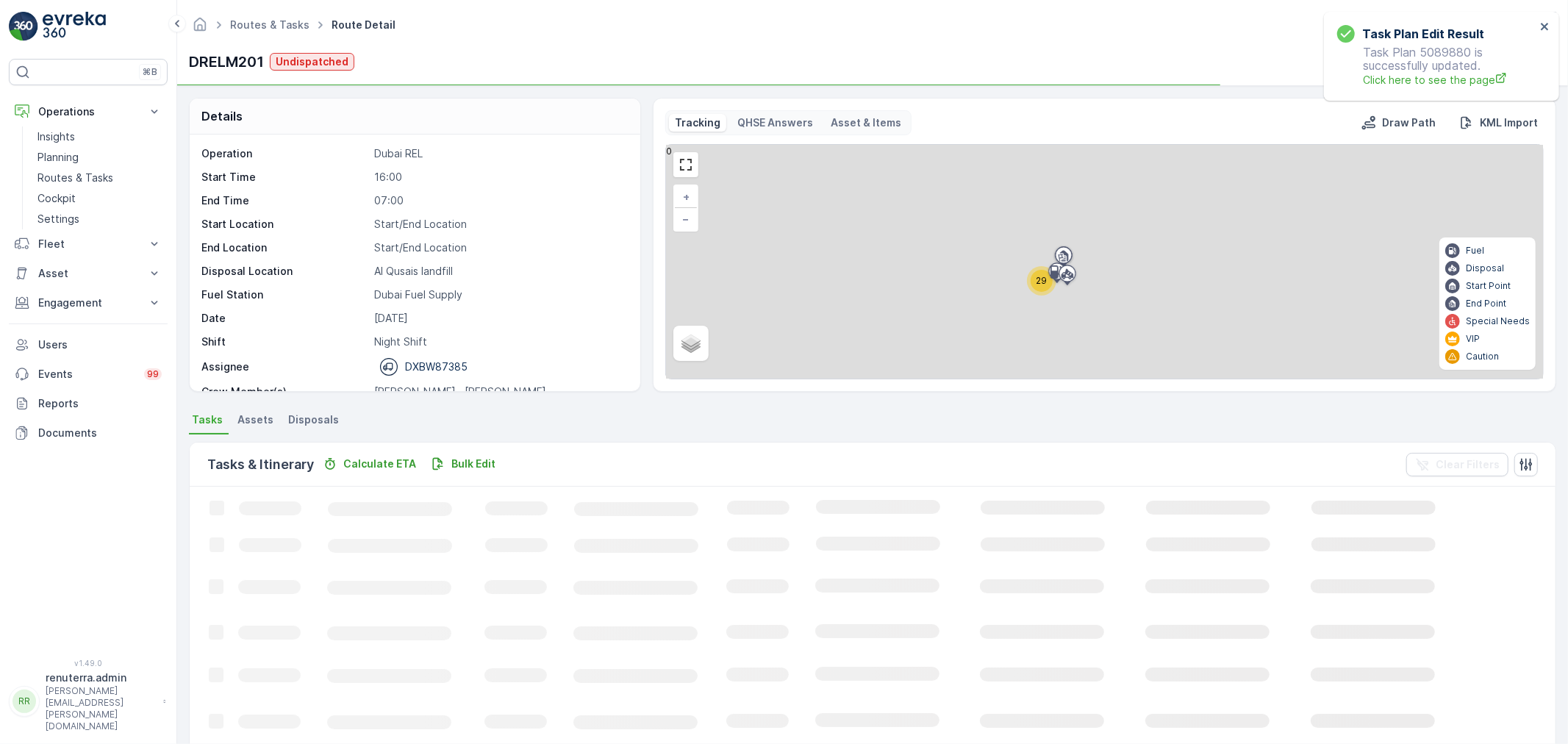
click at [1036, 282] on span "29" at bounding box center [1041, 280] width 11 height 11
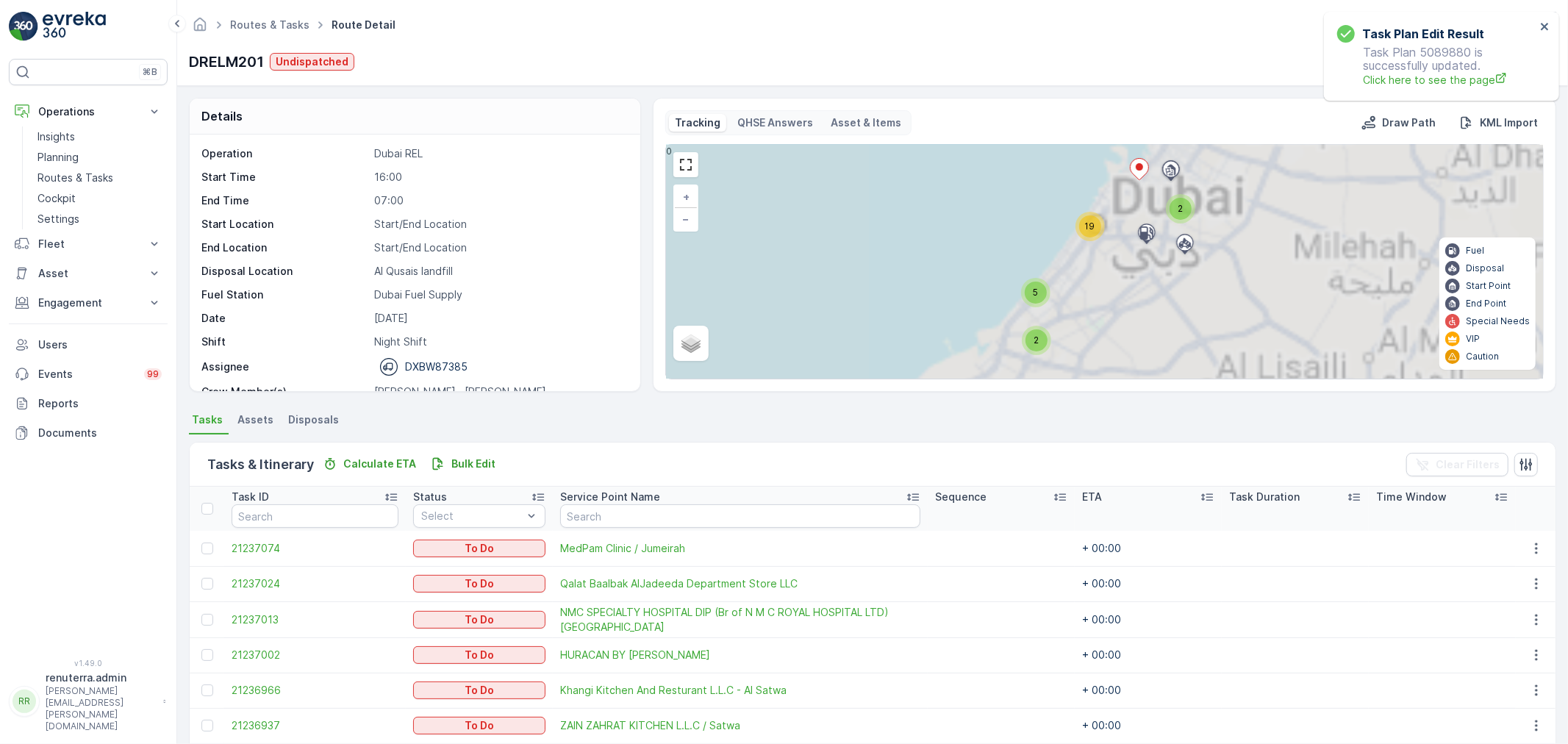
click at [1095, 236] on div "19" at bounding box center [1089, 226] width 22 height 22
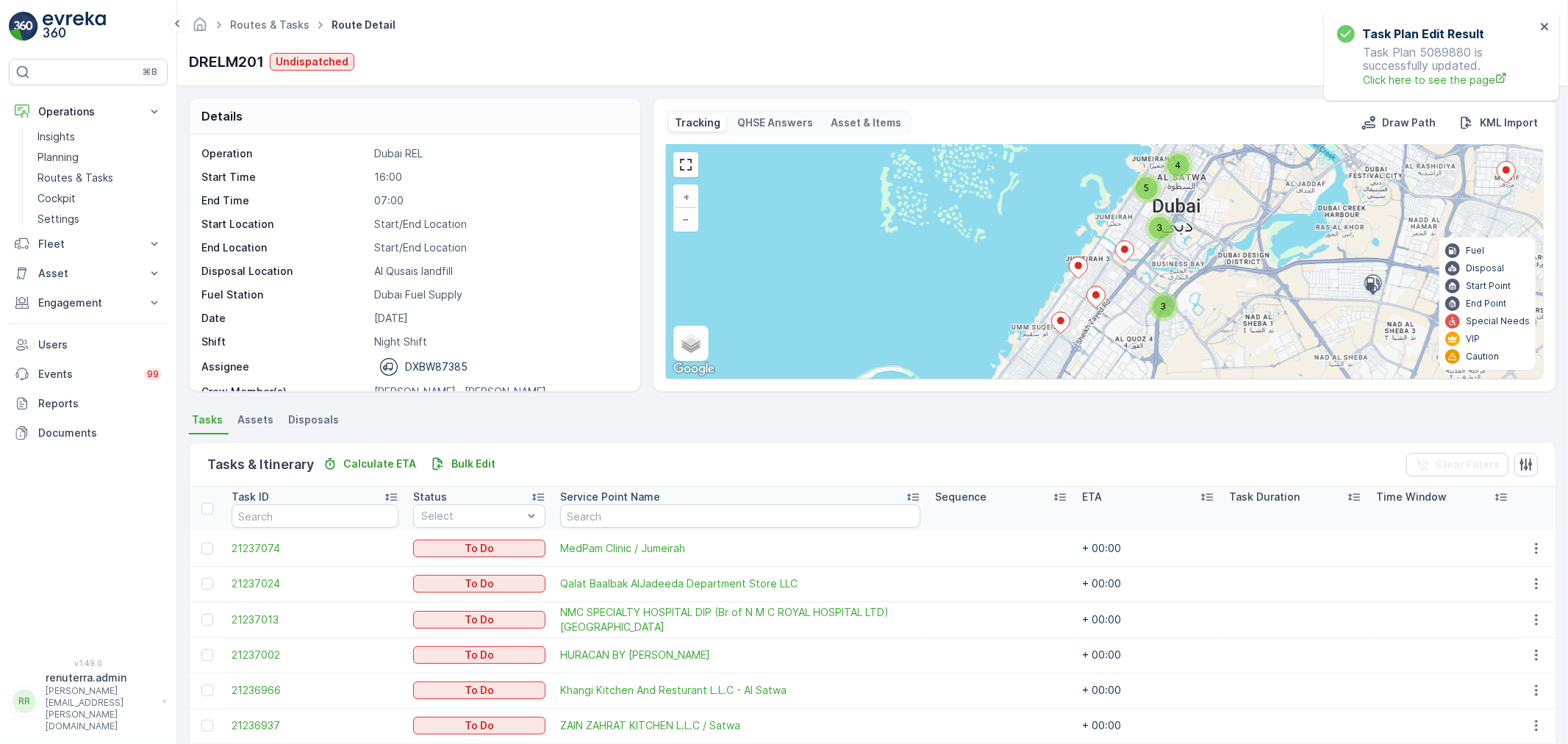
drag, startPoint x: 1121, startPoint y: 296, endPoint x: 1165, endPoint y: 221, distance: 87.0
click at [1165, 223] on div "2 3 3 3 5 4 + − Satellite Roadmap Terrain Hybrid Leaflet Keyboard shortcuts Map…" at bounding box center [1105, 262] width 877 height 234
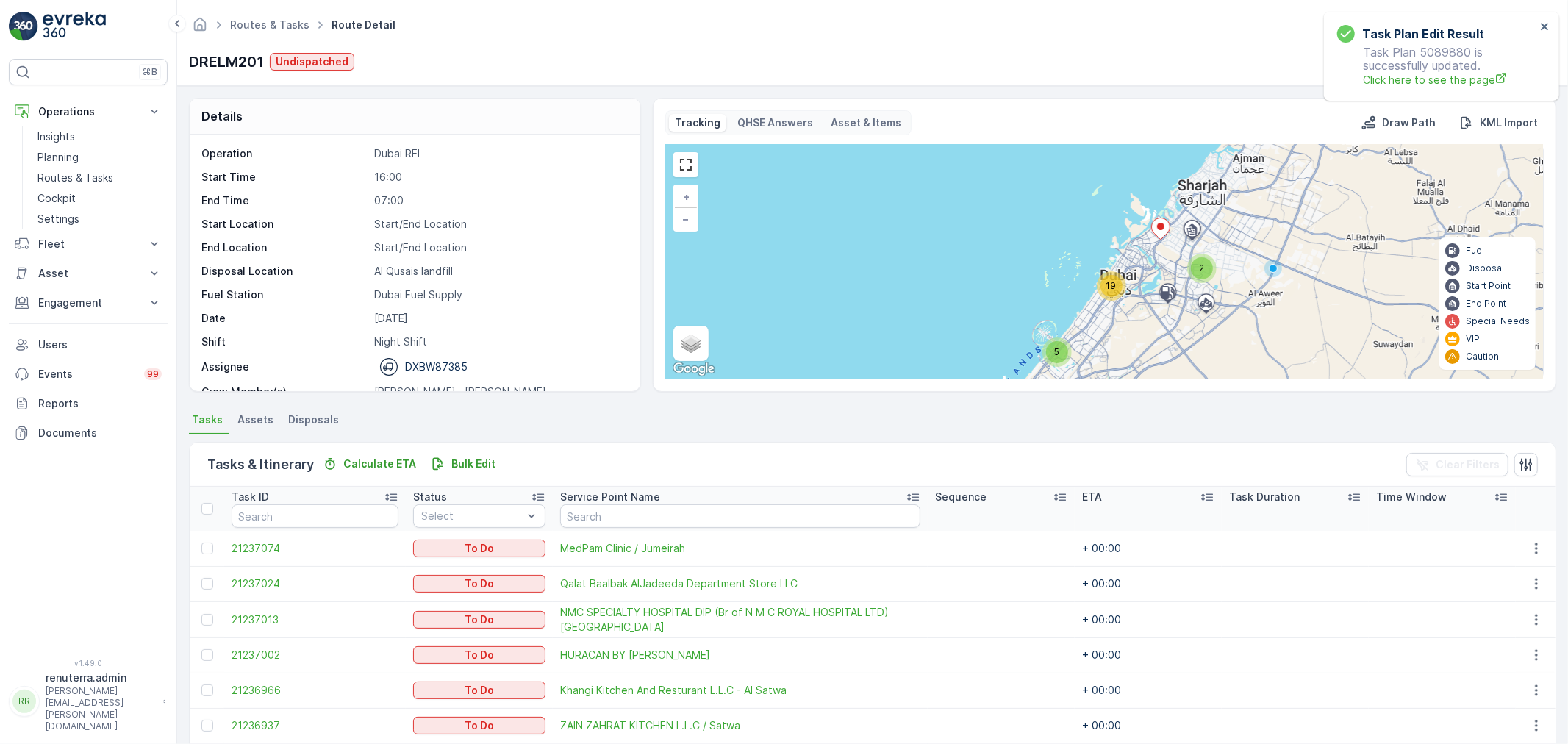
click at [1099, 311] on div "2 3 3 3 5 4 2 2 5 19 + − Satellite Roadmap Terrain Hybrid Leaflet Keyboard shor…" at bounding box center [1105, 262] width 877 height 234
drag, startPoint x: 1095, startPoint y: 328, endPoint x: 1102, endPoint y: 290, distance: 38.6
click at [1102, 290] on div "2 2 5 19 + − Satellite Roadmap Terrain Hybrid Leaflet Keyboard shortcuts Map Da…" at bounding box center [1105, 262] width 877 height 234
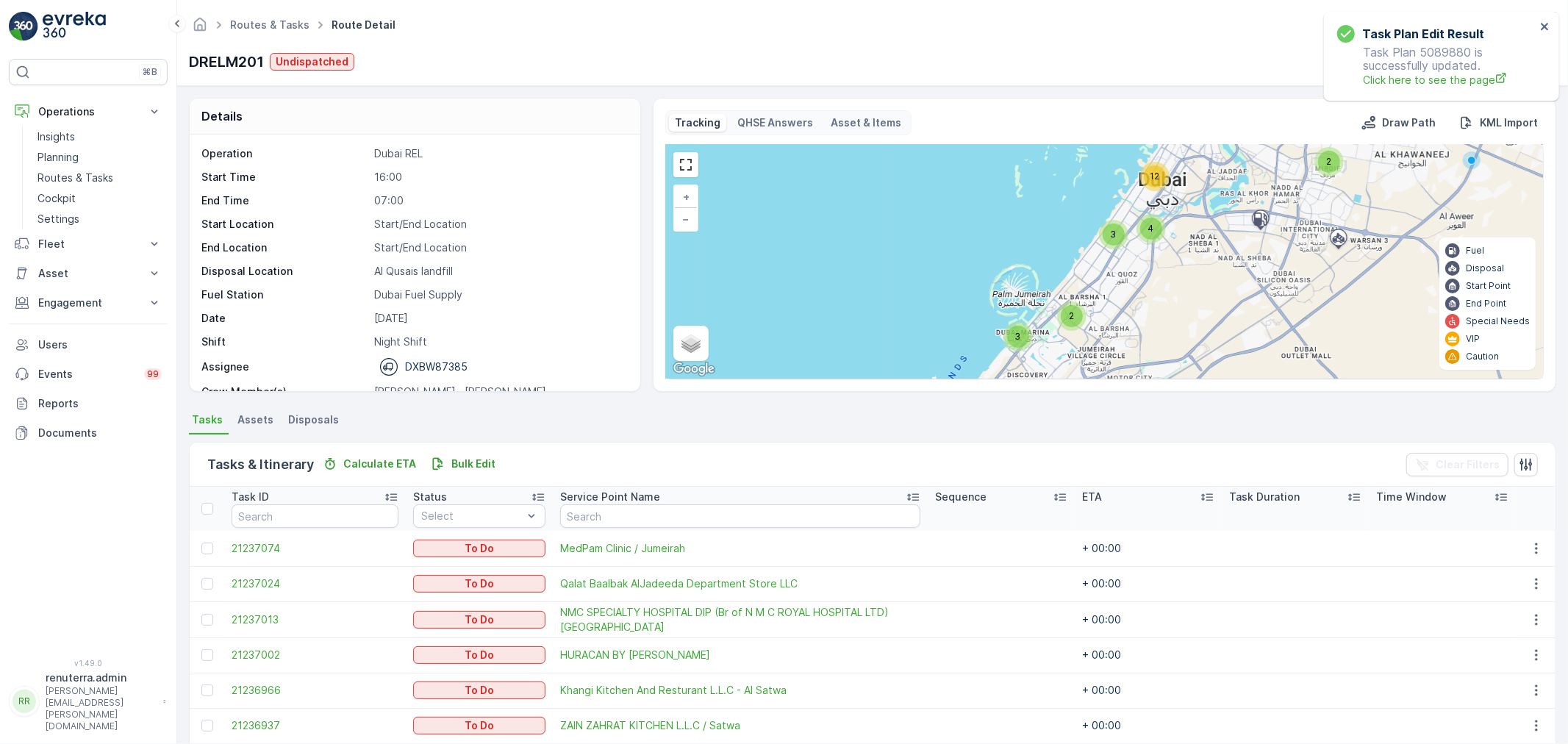
click at [1118, 246] on div "3" at bounding box center [1113, 234] width 30 height 30
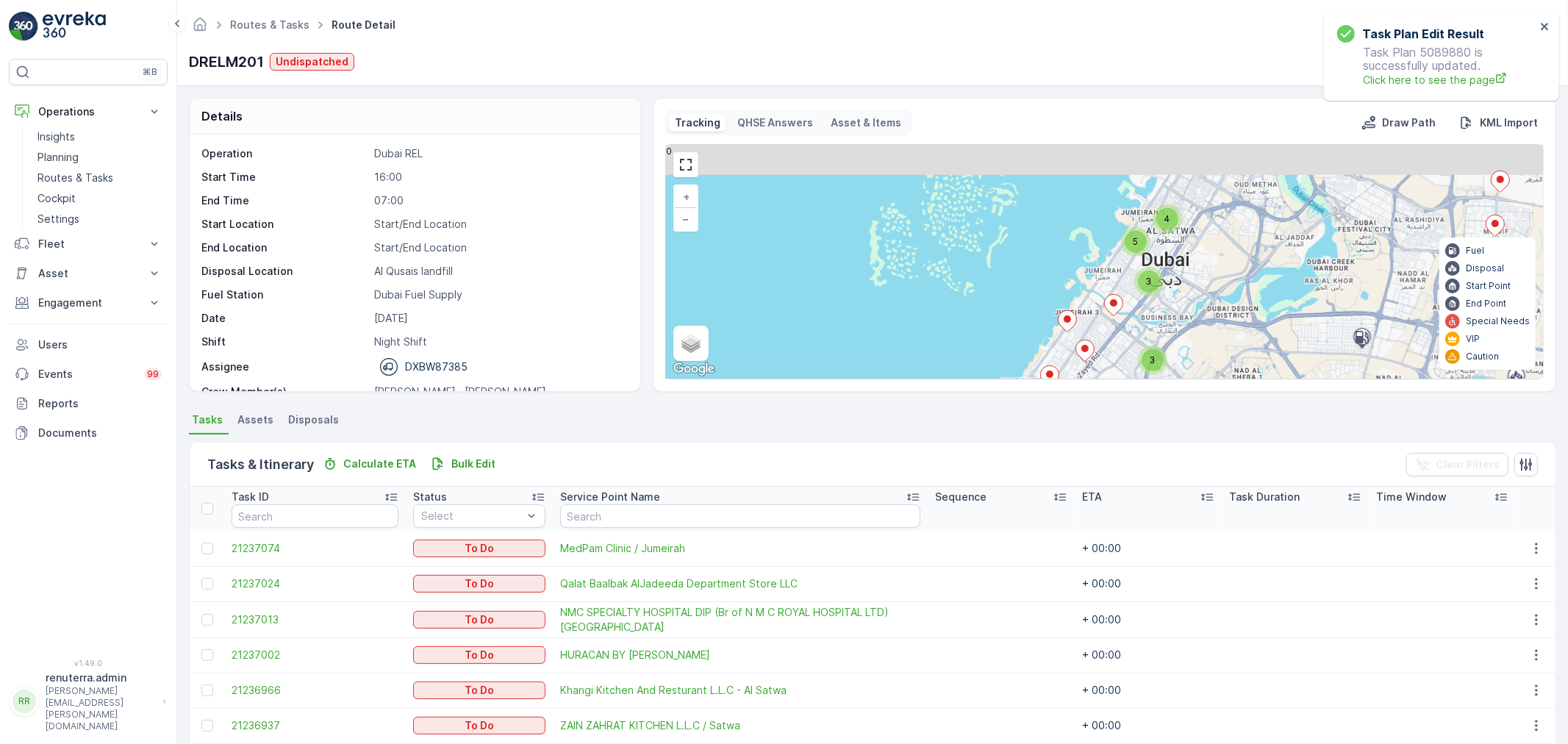
drag, startPoint x: 1169, startPoint y: 192, endPoint x: 1130, endPoint y: 298, distance: 112.9
click at [1130, 298] on div "2 3 3 3 5 4 + − Satellite Roadmap Terrain Hybrid Leaflet Keyboard shortcuts Map…" at bounding box center [1105, 262] width 877 height 234
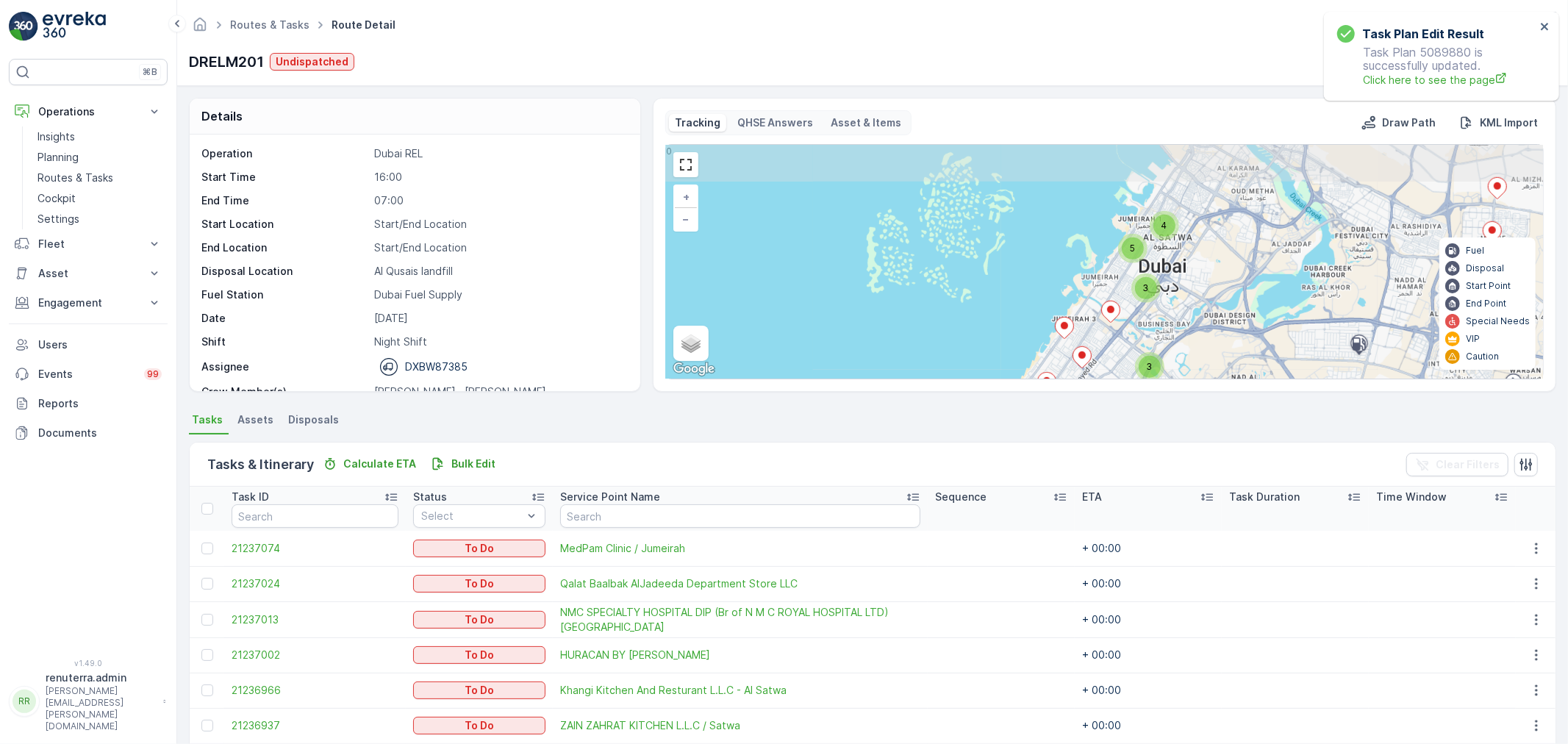
click at [1130, 255] on div "5" at bounding box center [1132, 249] width 22 height 22
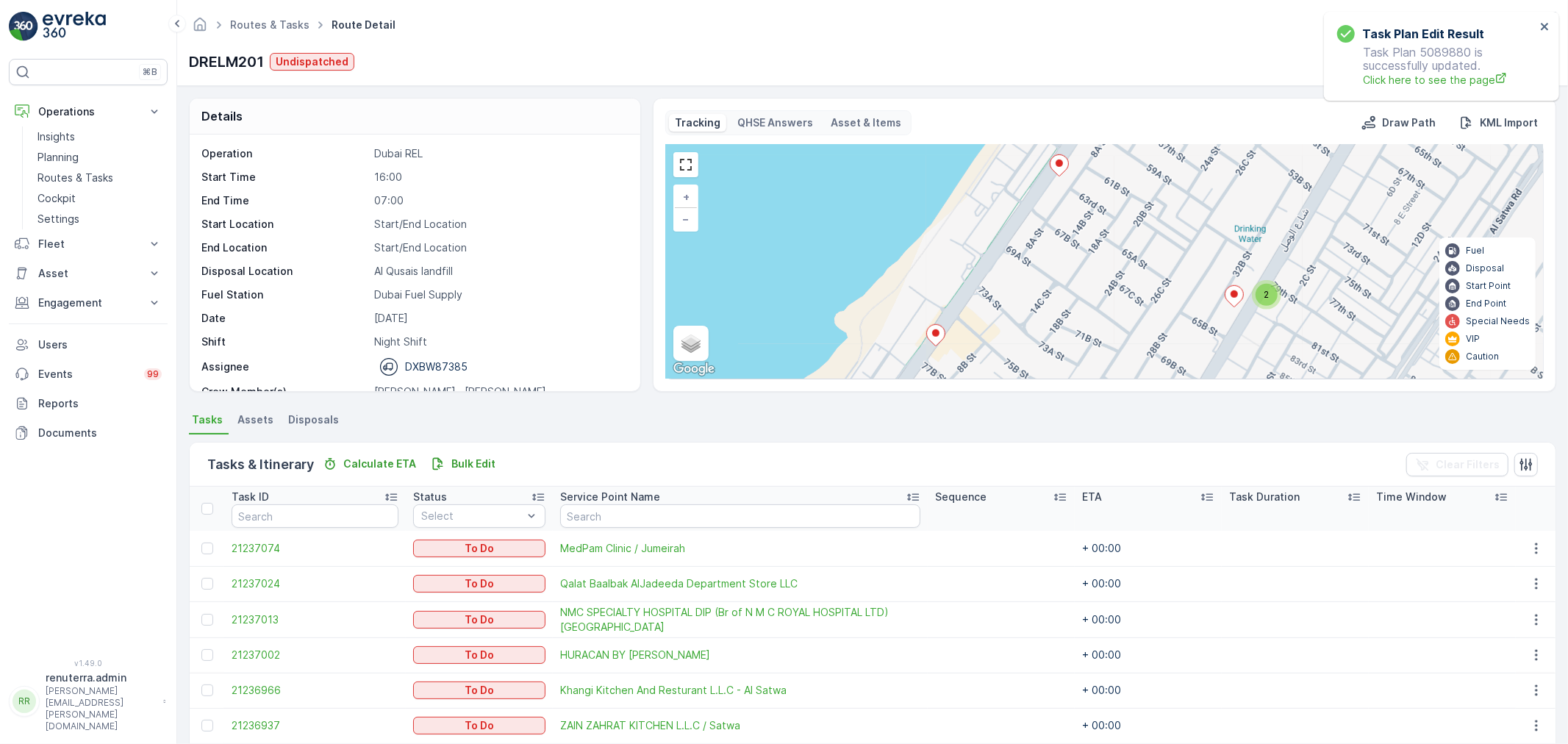
click at [941, 335] on icon at bounding box center [935, 335] width 18 height 21
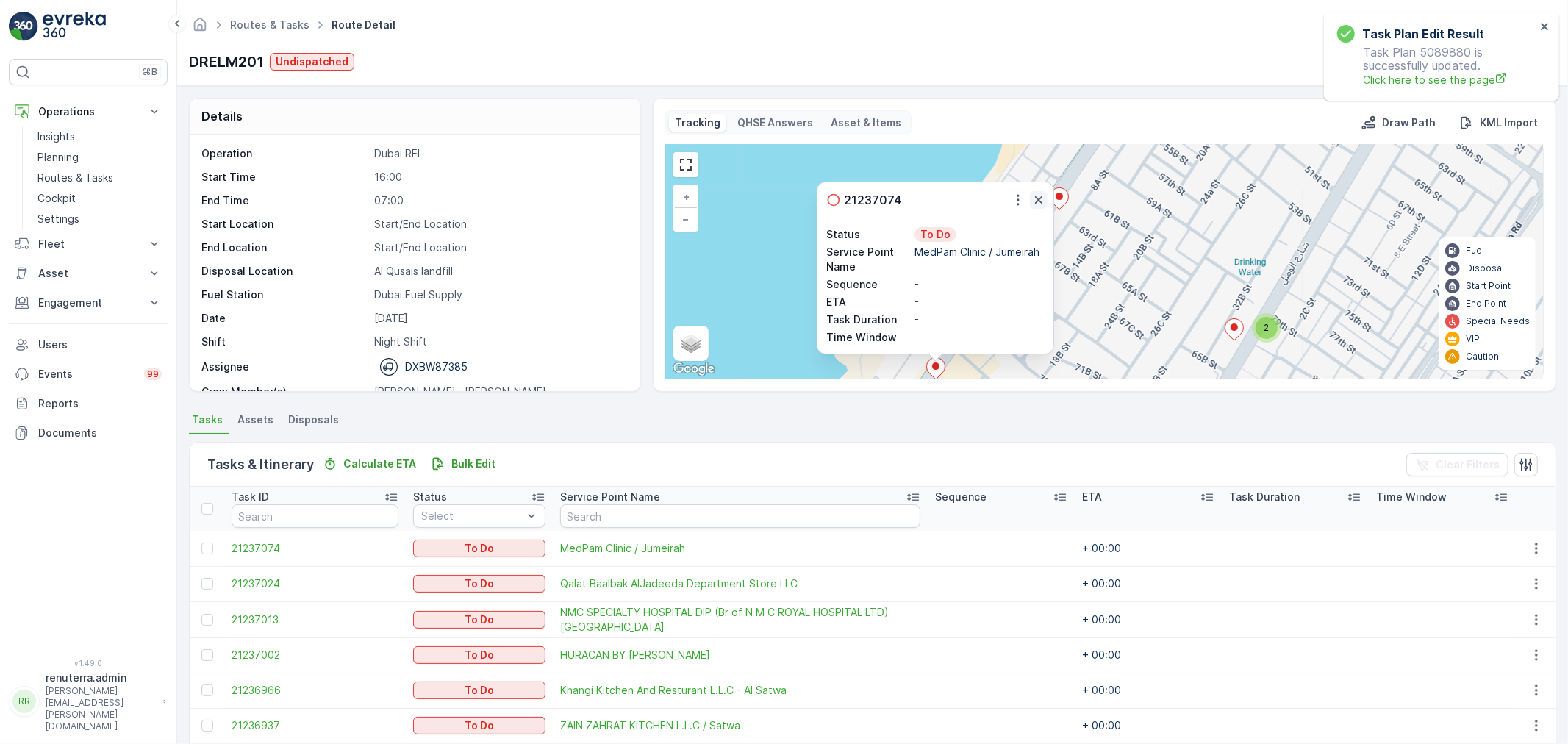
click at [1045, 199] on button "button" at bounding box center [1038, 200] width 17 height 17
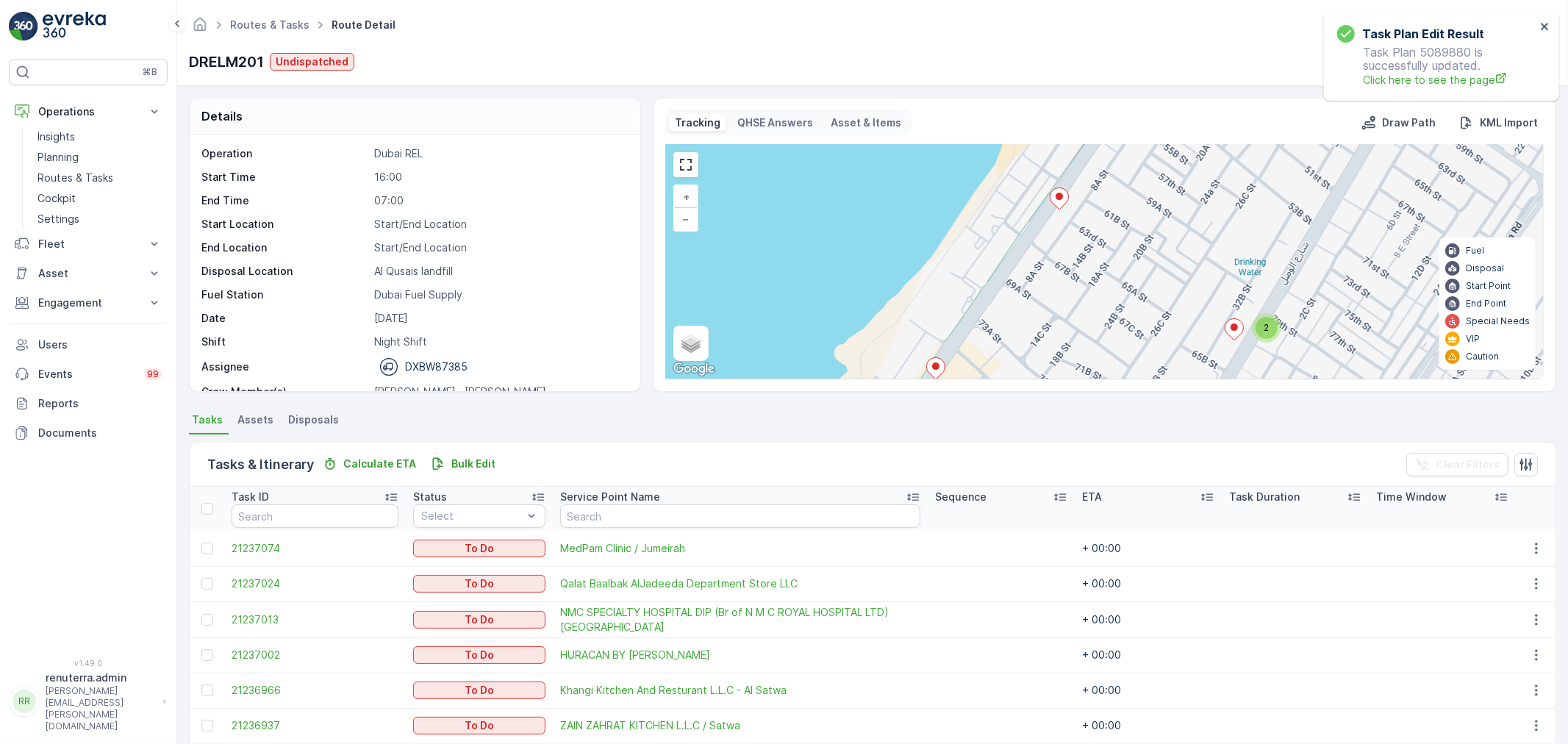
click at [1058, 195] on ellipse at bounding box center [1059, 196] width 8 height 8
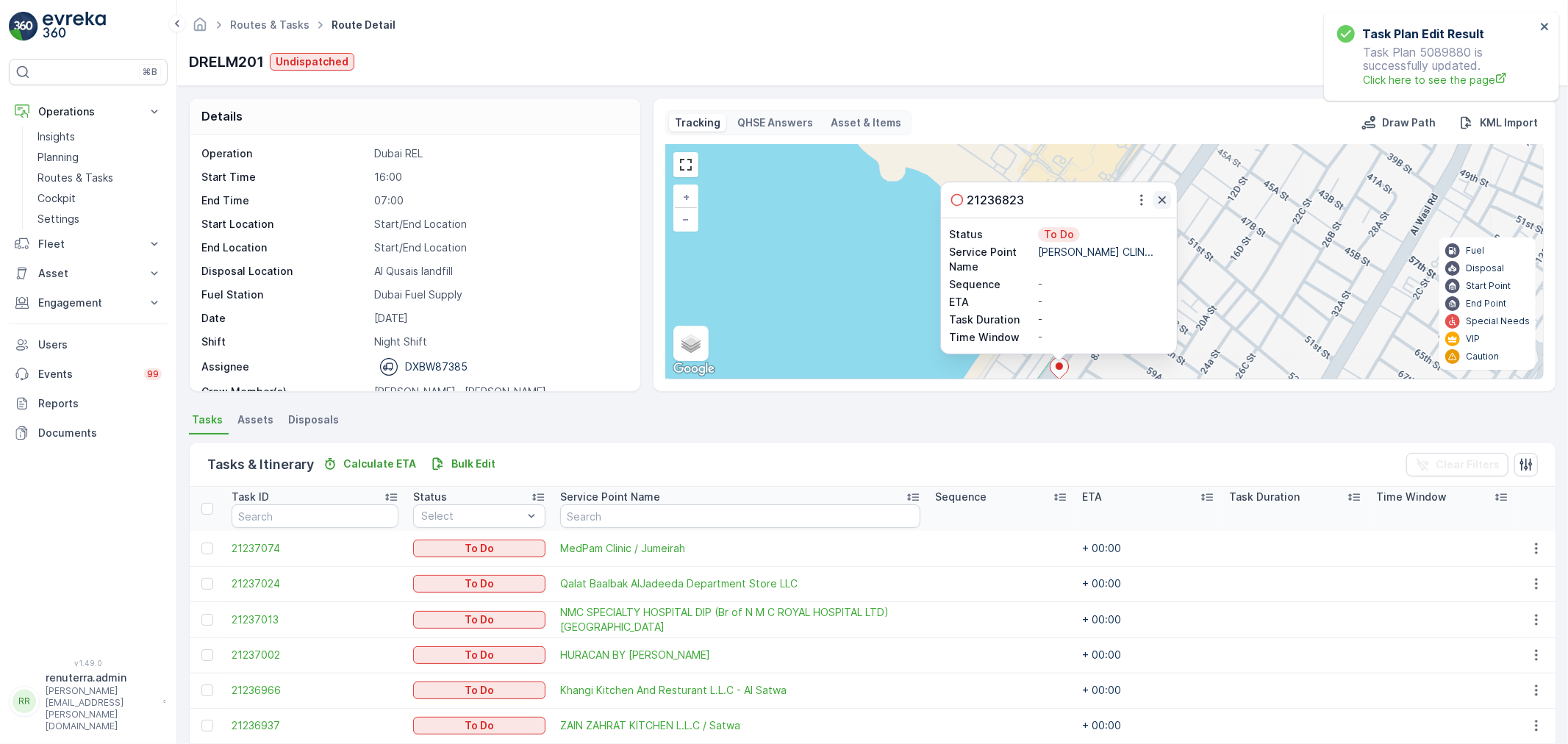
click at [1168, 195] on button "button" at bounding box center [1162, 200] width 17 height 17
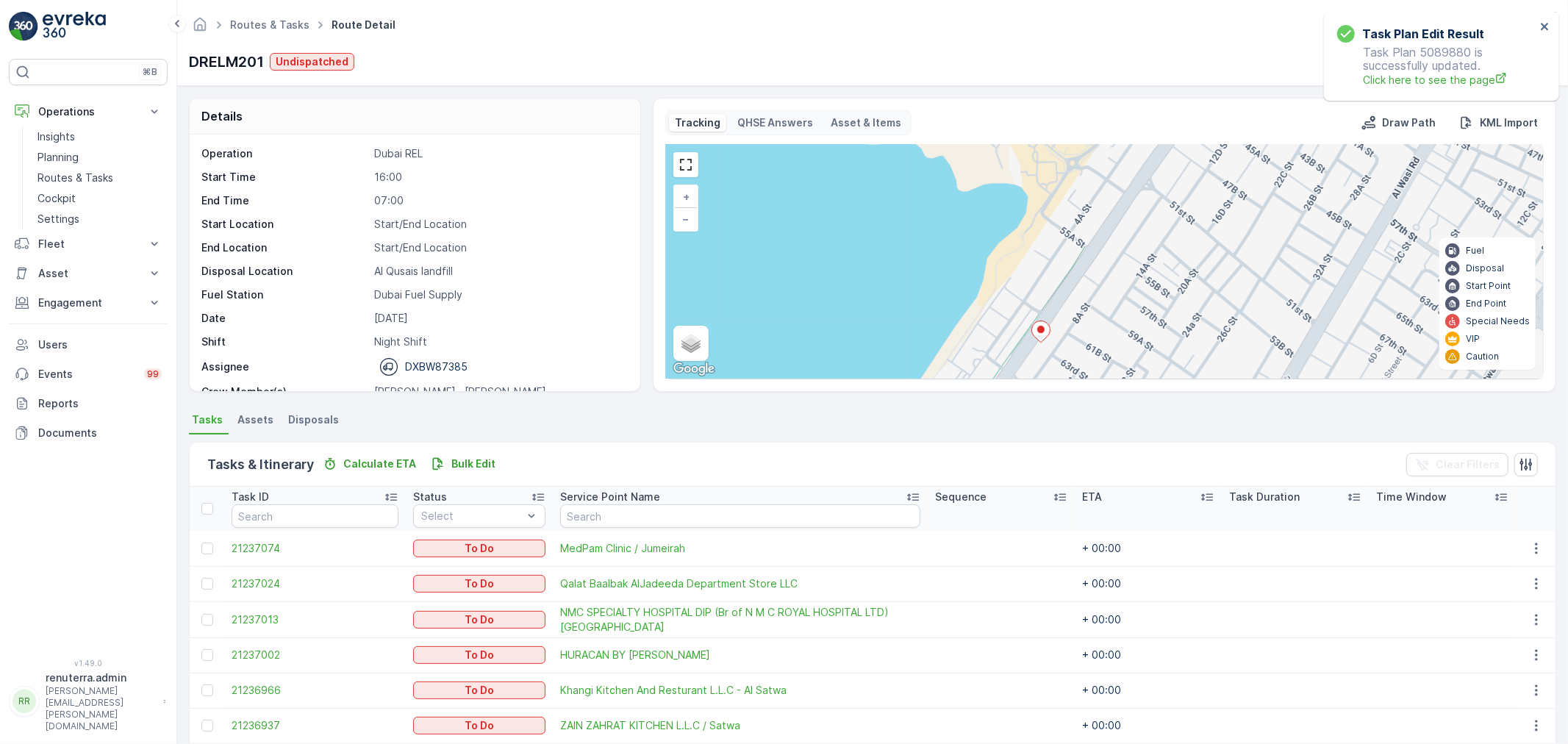
drag, startPoint x: 1112, startPoint y: 314, endPoint x: 890, endPoint y: 435, distance: 252.8
click at [1092, 228] on div "3 2 3 + − Satellite Roadmap Terrain Hybrid Leaflet Keyboard shortcuts Map Data …" at bounding box center [1105, 262] width 877 height 234
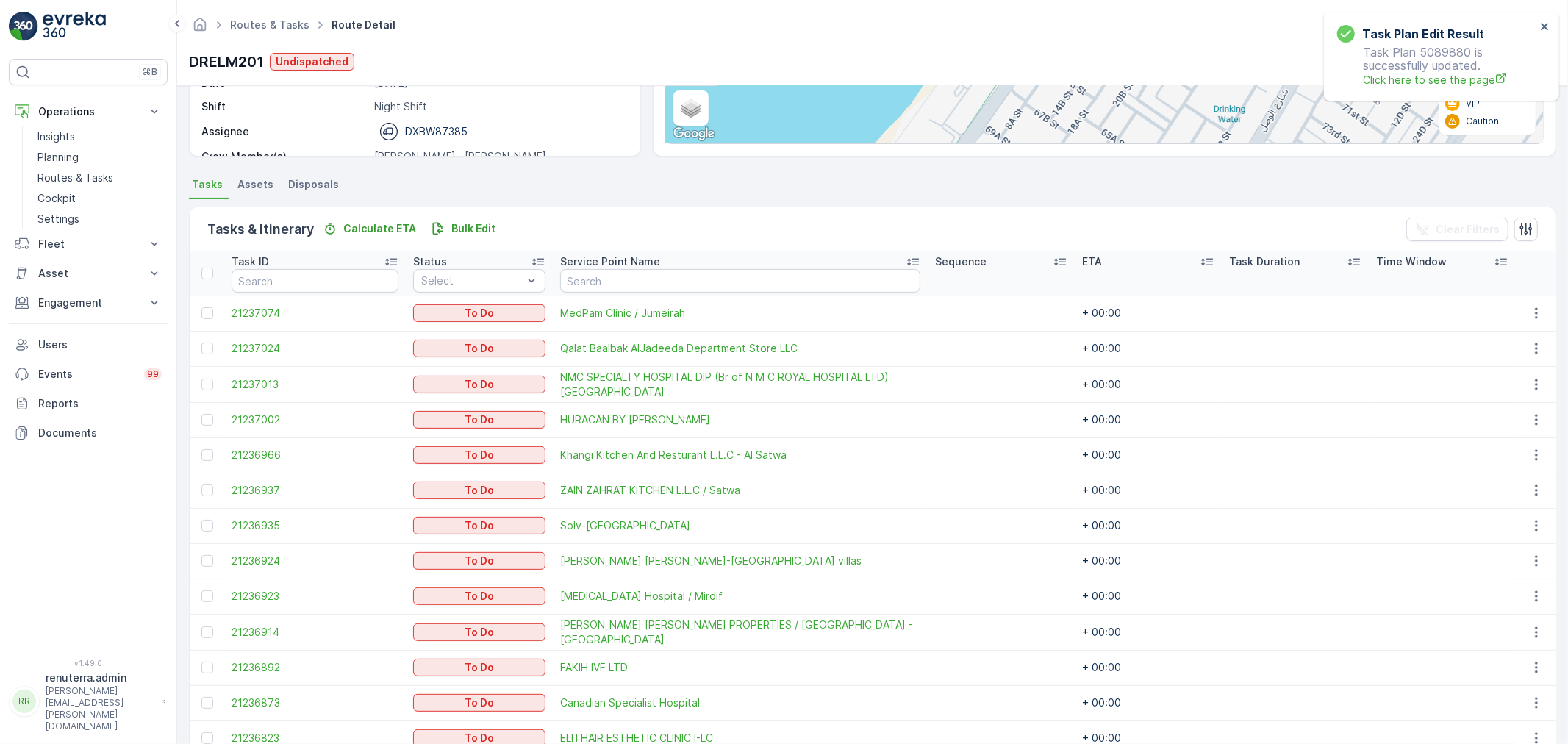
scroll to position [245, 0]
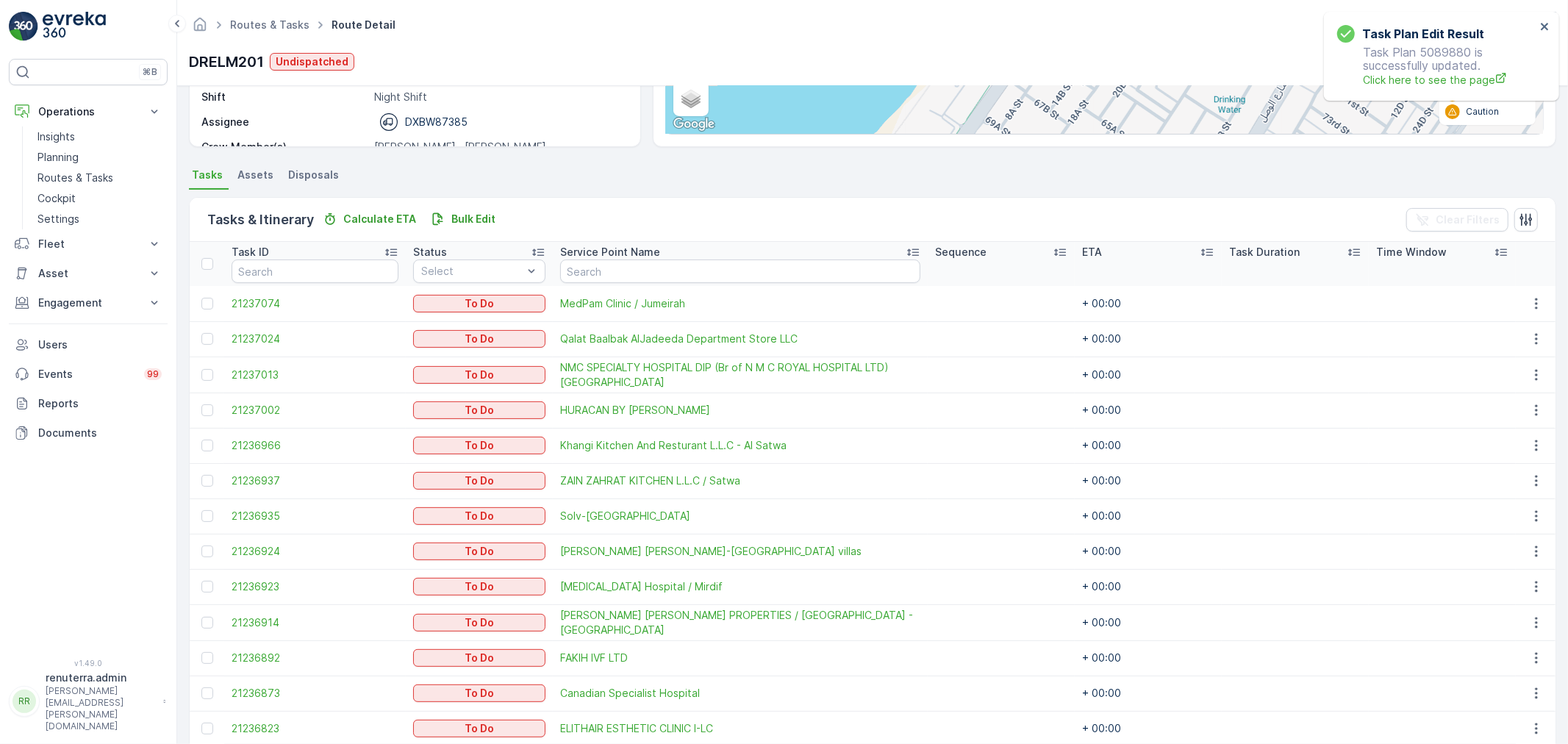
click at [218, 297] on td at bounding box center [207, 303] width 34 height 35
click at [206, 303] on div at bounding box center [207, 303] width 11 height 11
click at [201, 298] on input "checkbox" at bounding box center [201, 298] width 0 height 0
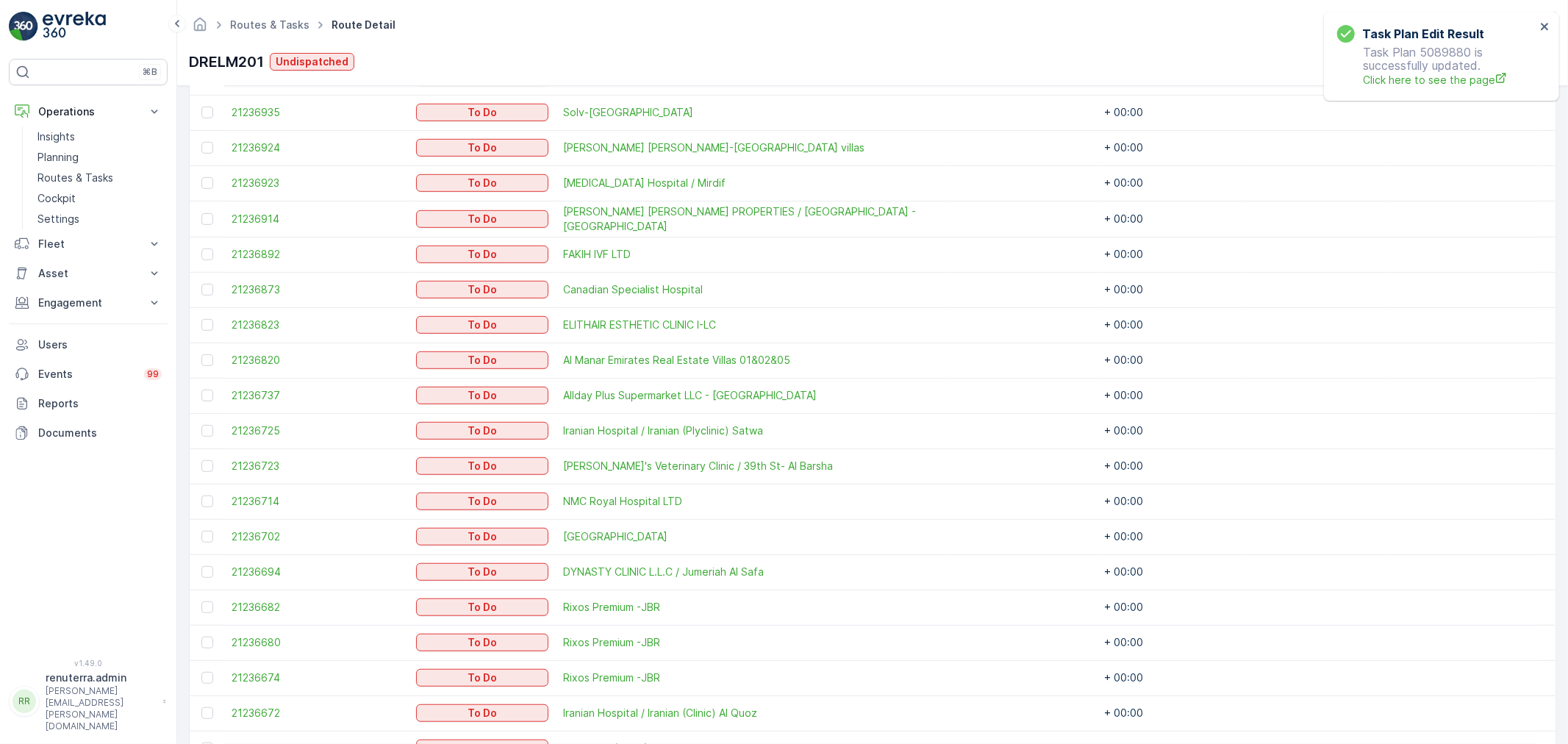
scroll to position [653, 0]
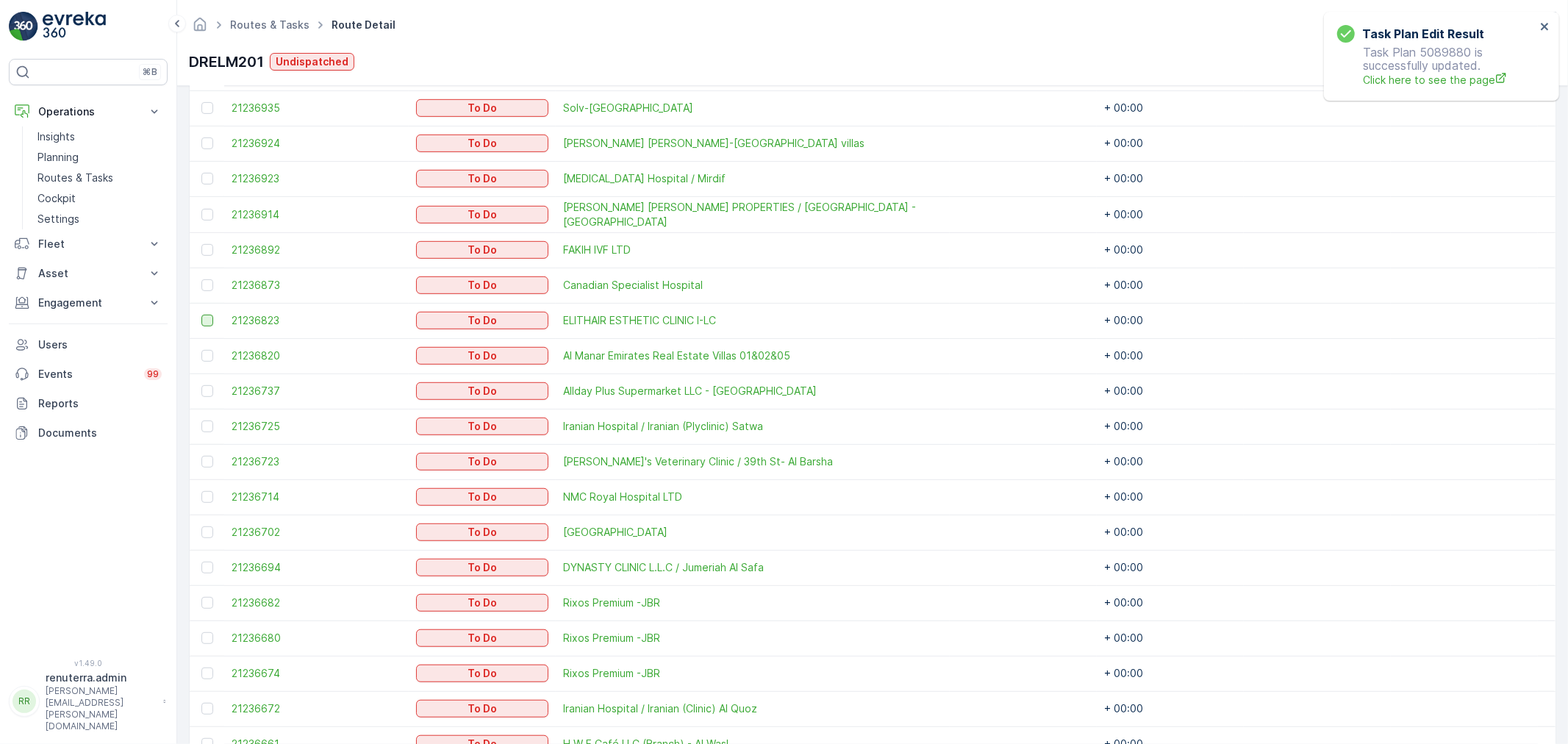
click at [206, 324] on div at bounding box center [207, 320] width 11 height 11
click at [201, 315] on input "checkbox" at bounding box center [201, 315] width 0 height 0
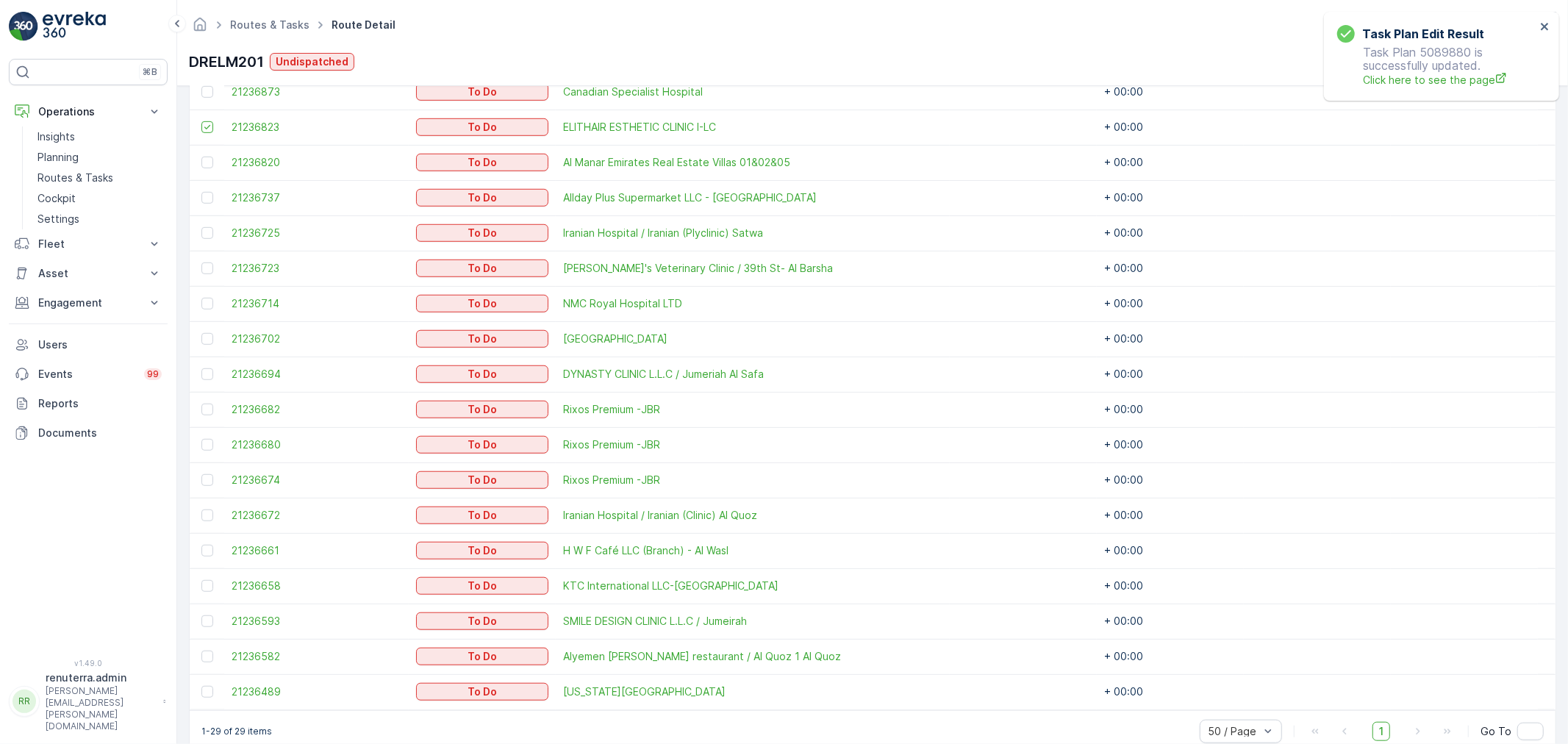
scroll to position [872, 0]
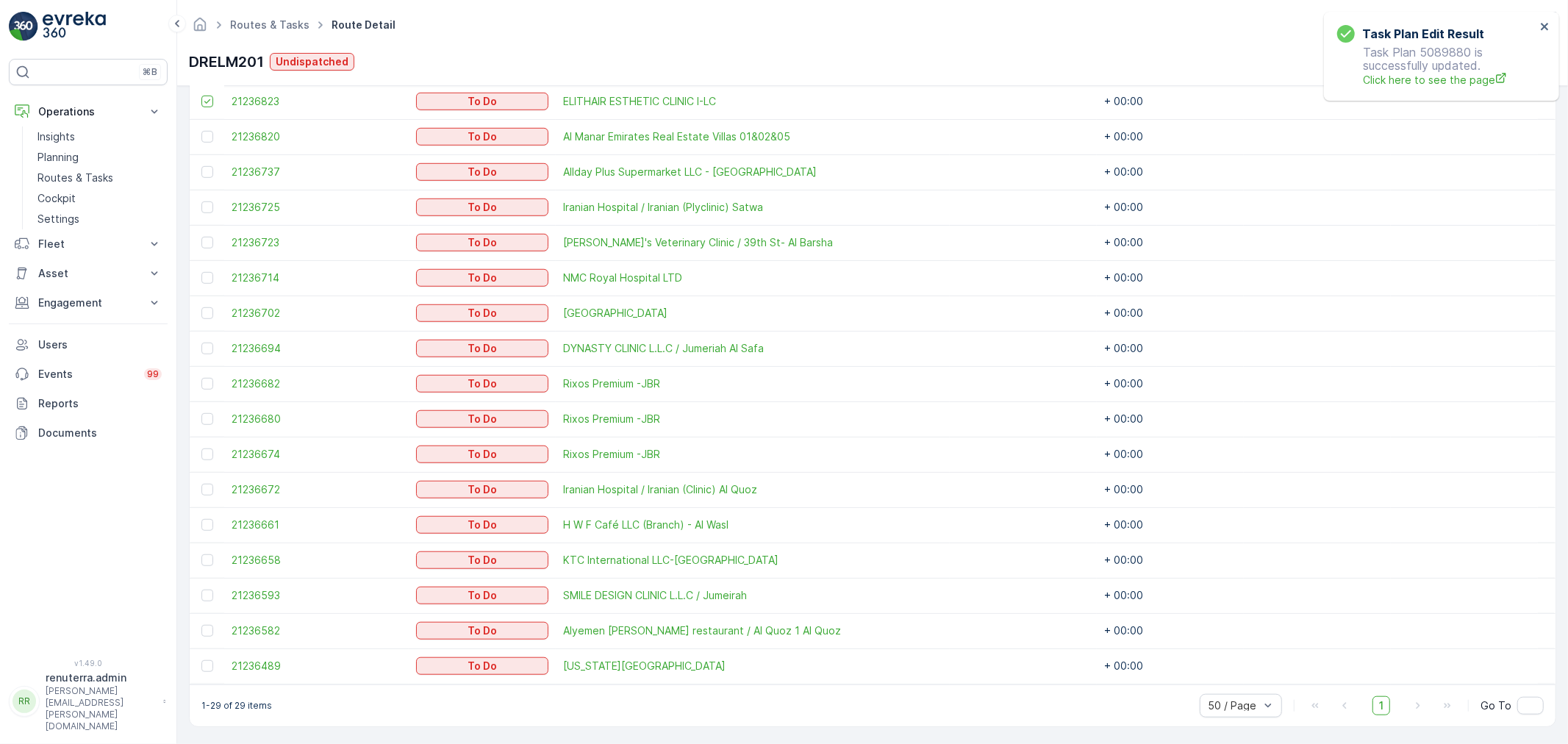
click at [189, 348] on div "2 Item(s) selected. Clear Selection Change Route Remove from Route Delete Tasks…" at bounding box center [873, 148] width 1367 height 1157
click at [197, 344] on td at bounding box center [207, 348] width 34 height 35
click at [201, 344] on div at bounding box center [207, 348] width 11 height 11
click at [201, 343] on input "checkbox" at bounding box center [201, 343] width 0 height 0
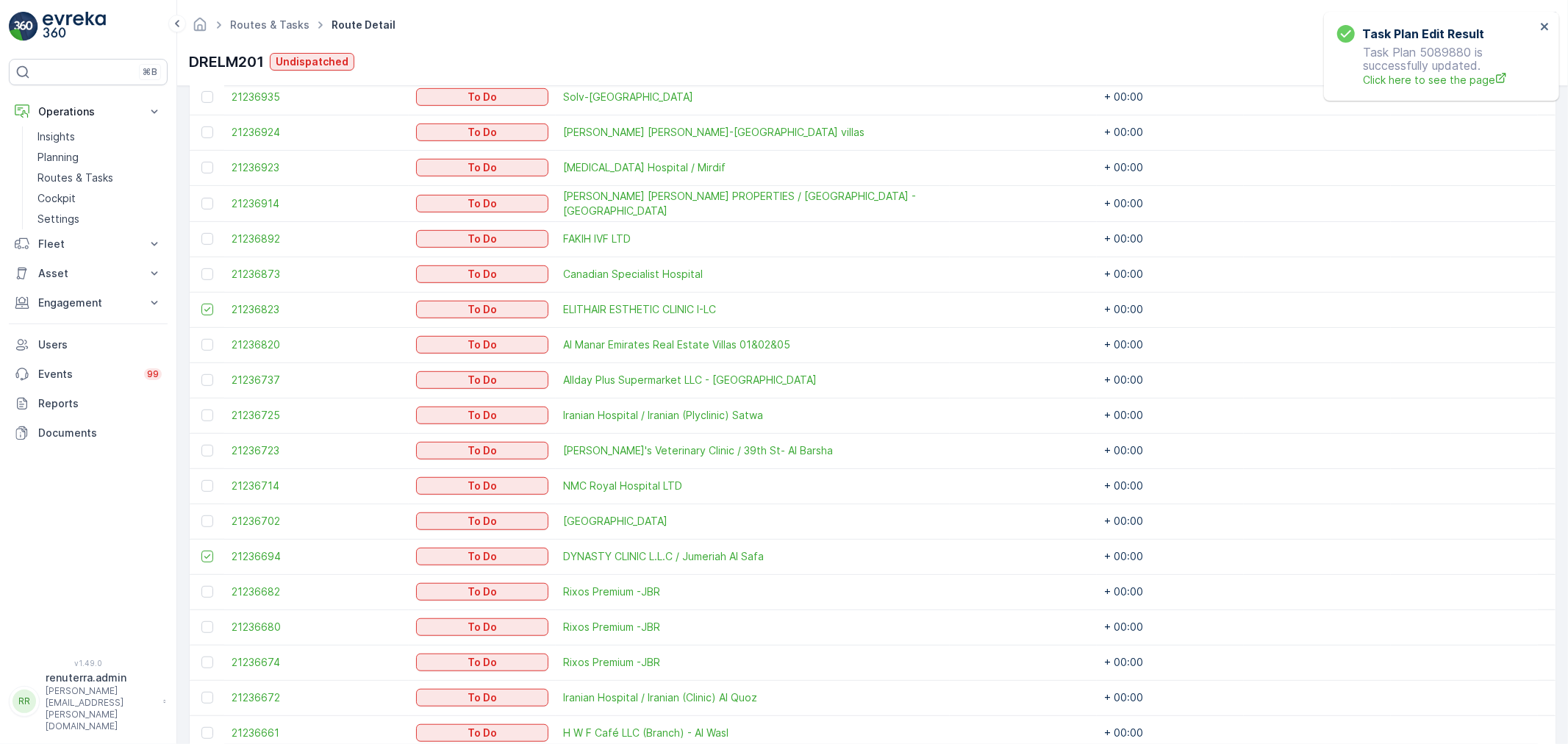
scroll to position [627, 0]
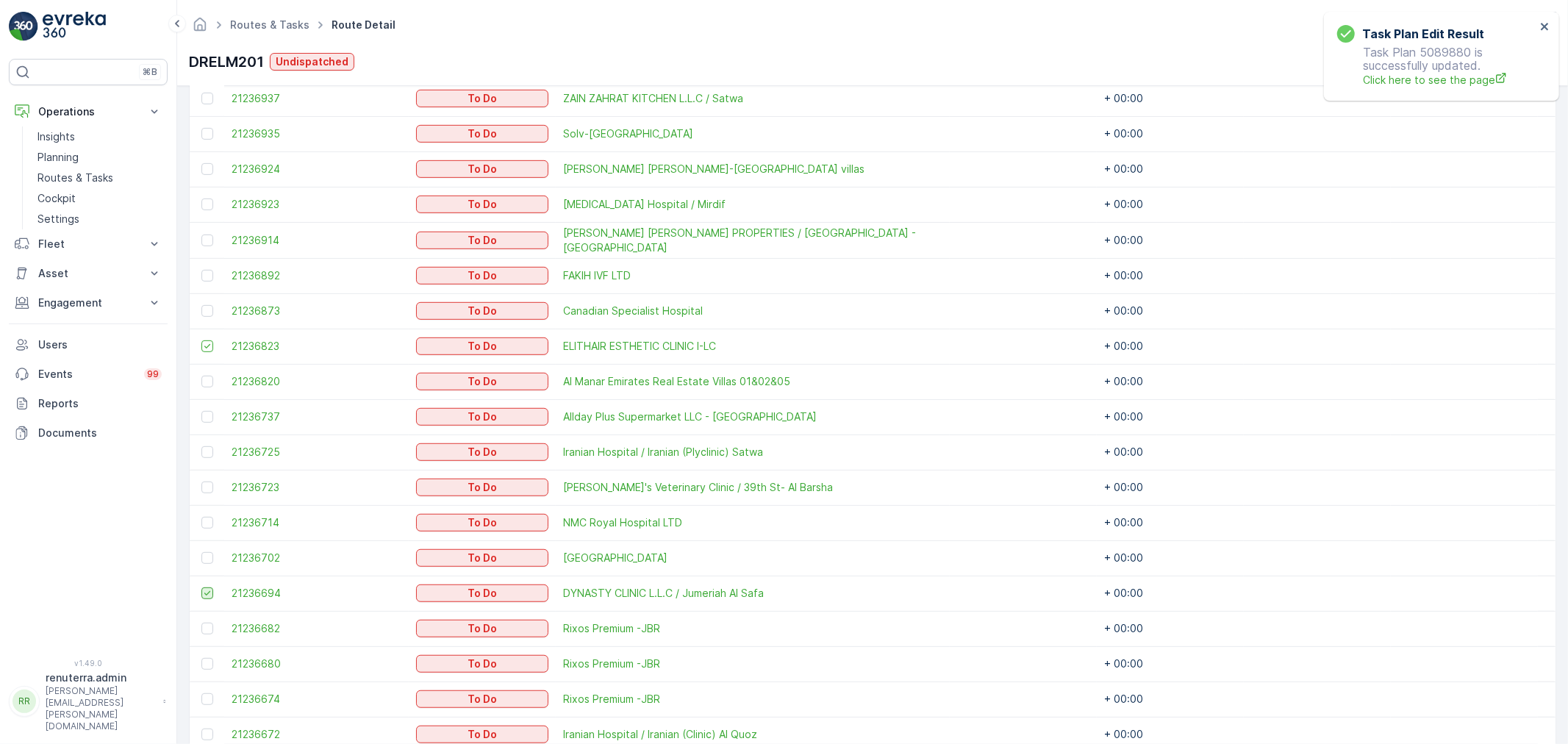
click at [203, 590] on icon at bounding box center [207, 594] width 11 height 11
click at [201, 587] on input "checkbox" at bounding box center [201, 587] width 0 height 0
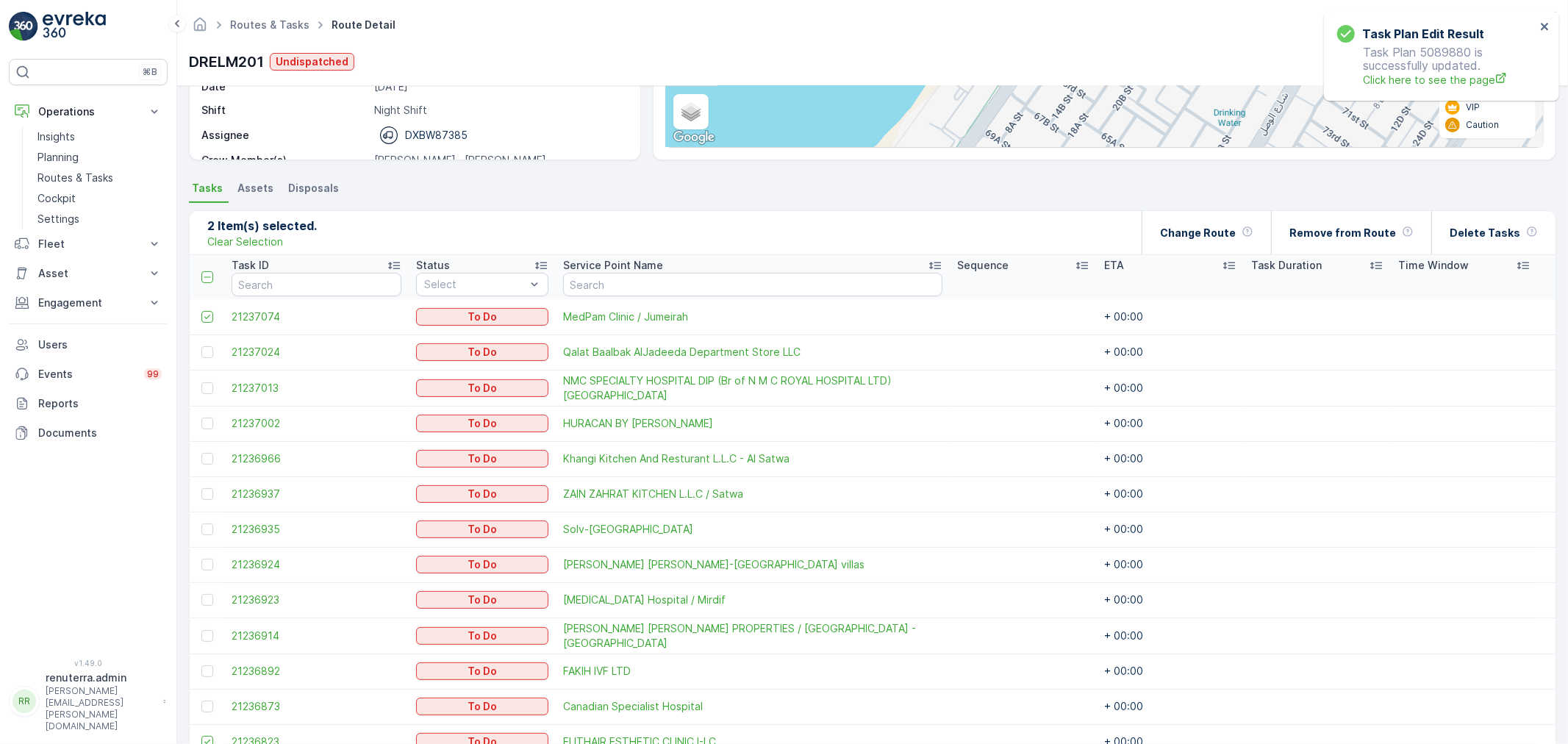
scroll to position [55, 0]
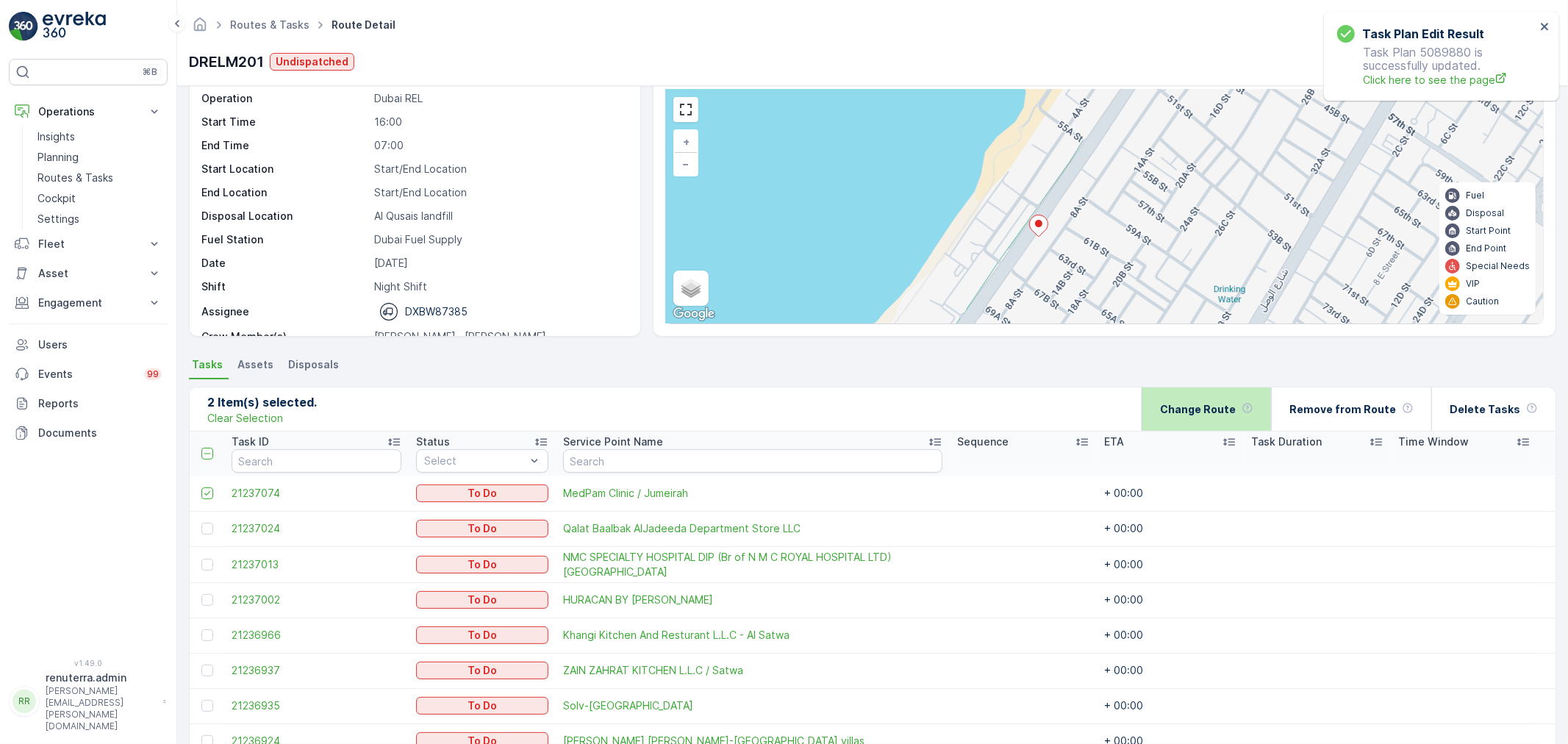
click at [1195, 416] on div "Change Route" at bounding box center [1206, 409] width 93 height 43
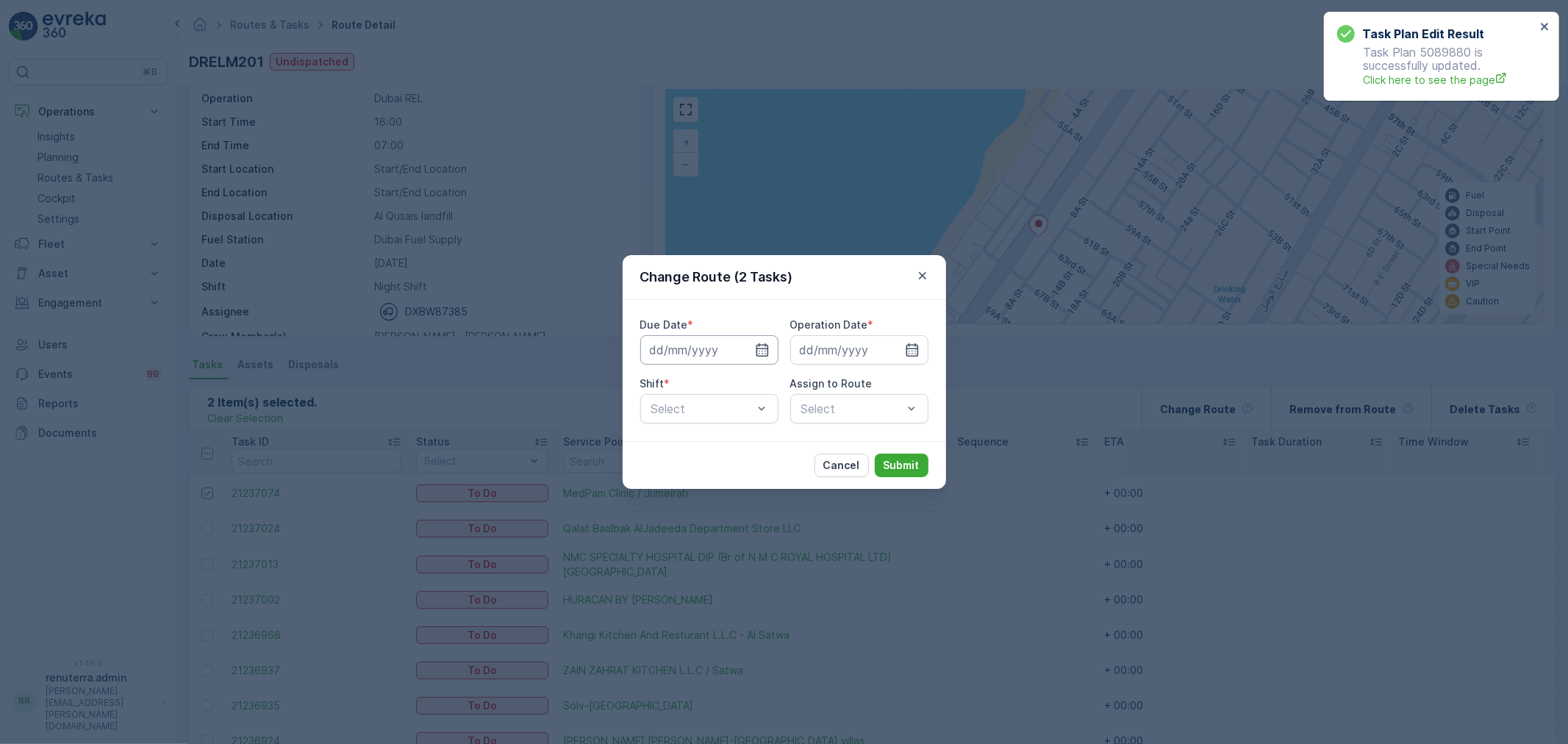
click at [744, 353] on input at bounding box center [710, 350] width 138 height 30
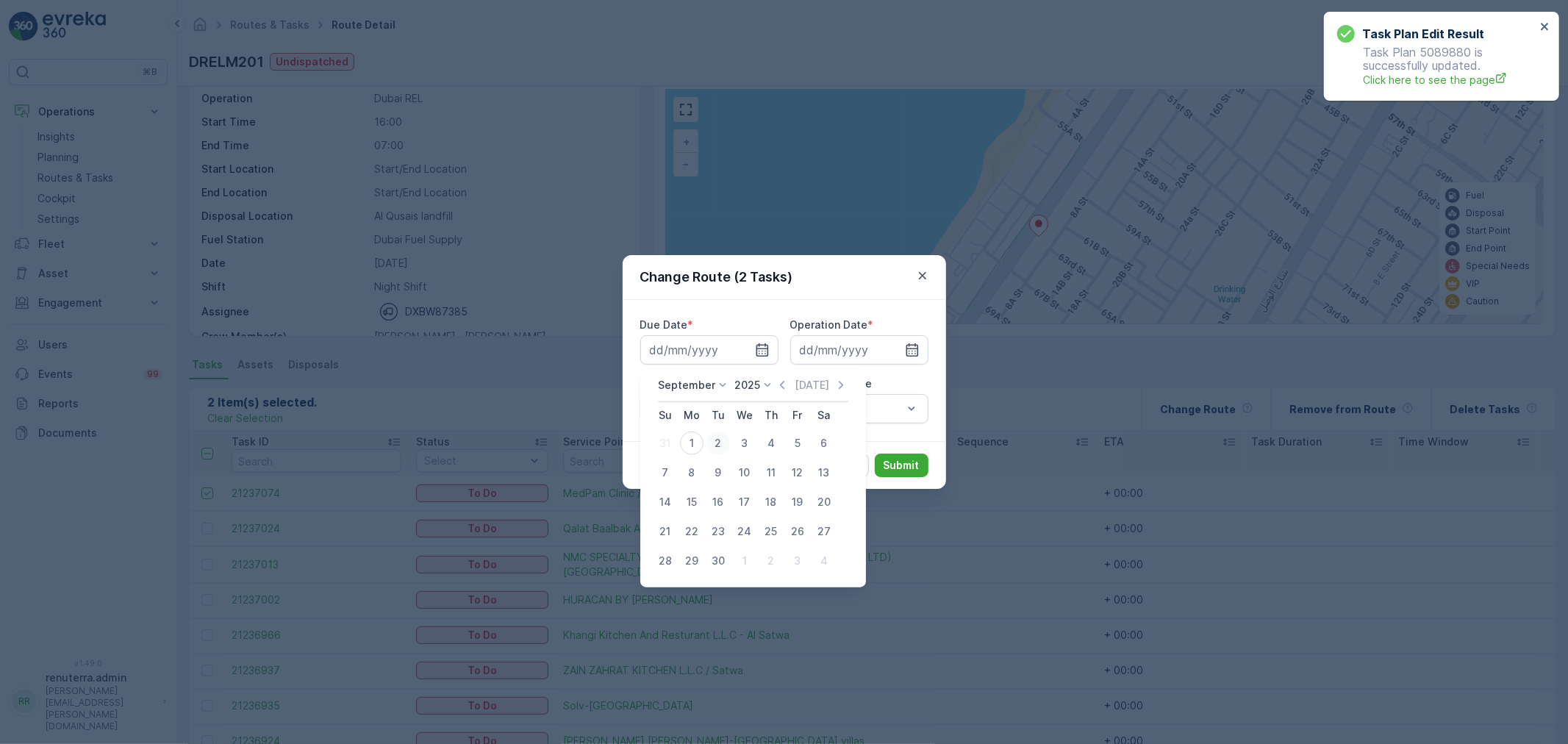
click at [707, 444] on div "2" at bounding box center [718, 443] width 24 height 24
type input "[DATE]"
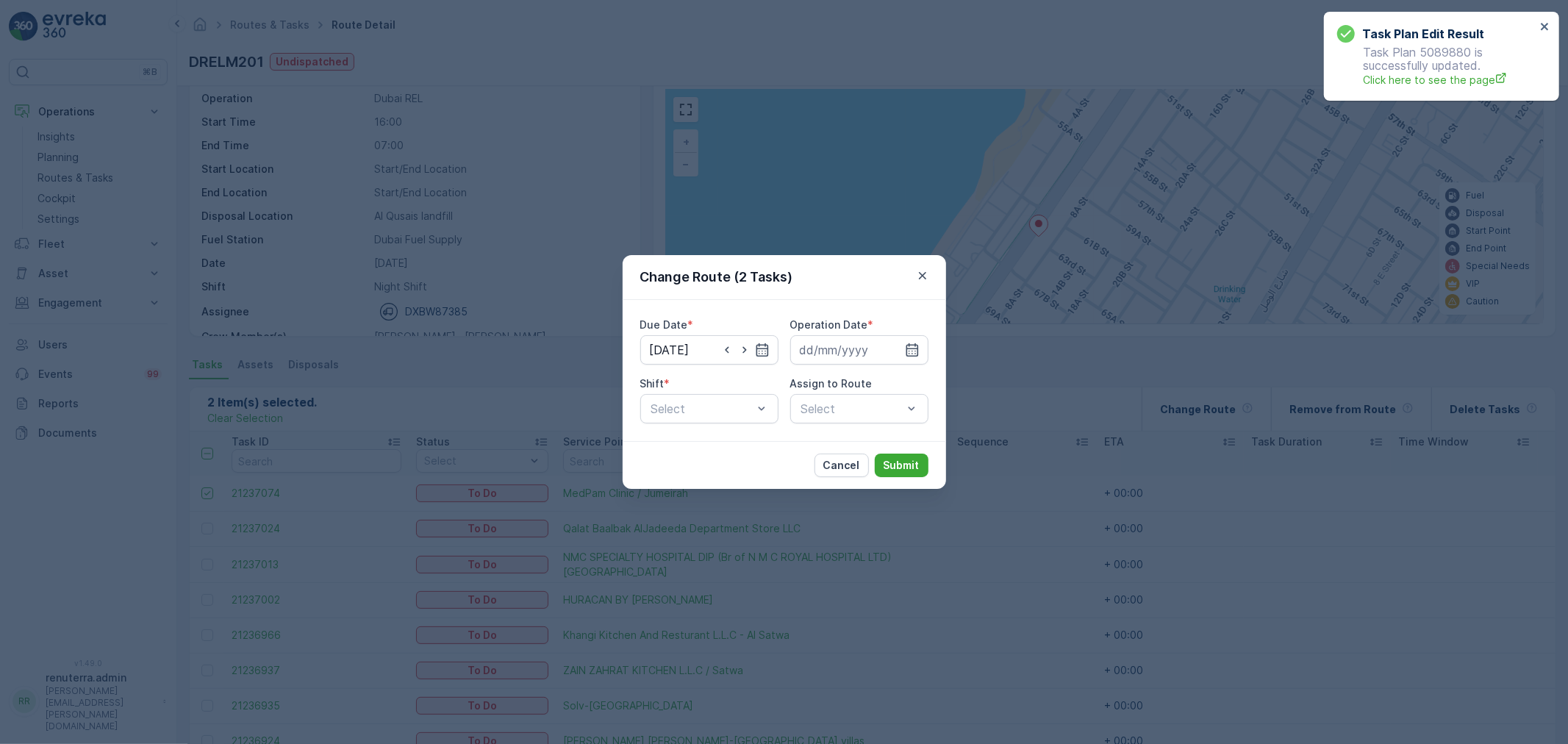
drag, startPoint x: 571, startPoint y: 396, endPoint x: 816, endPoint y: 385, distance: 245.2
click at [574, 394] on div "Change Route (2 Tasks) Due Date * [DATE] Operation Date * Shift * Select Assign…" at bounding box center [784, 372] width 1568 height 744
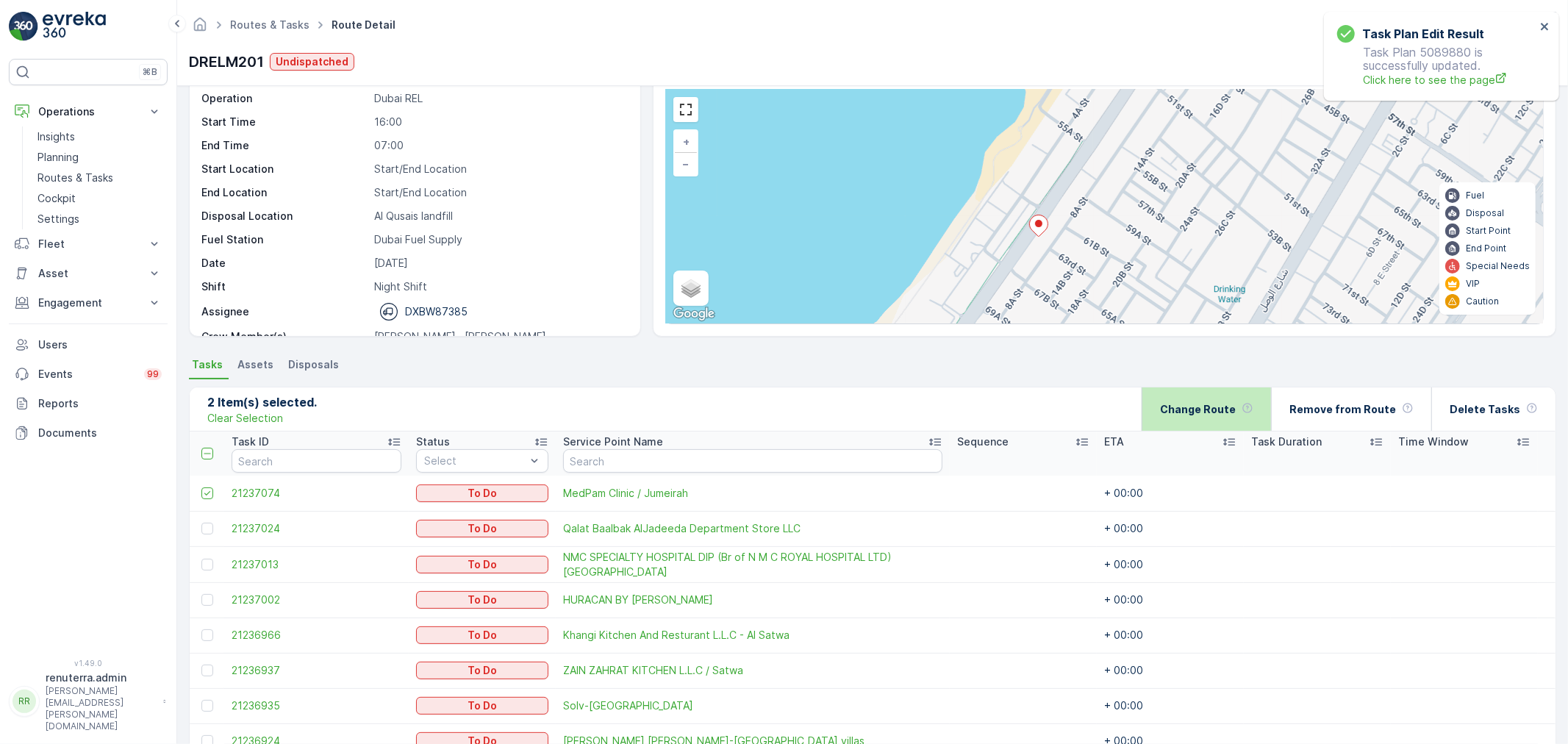
click at [1215, 413] on p "Change Route" at bounding box center [1198, 409] width 76 height 14
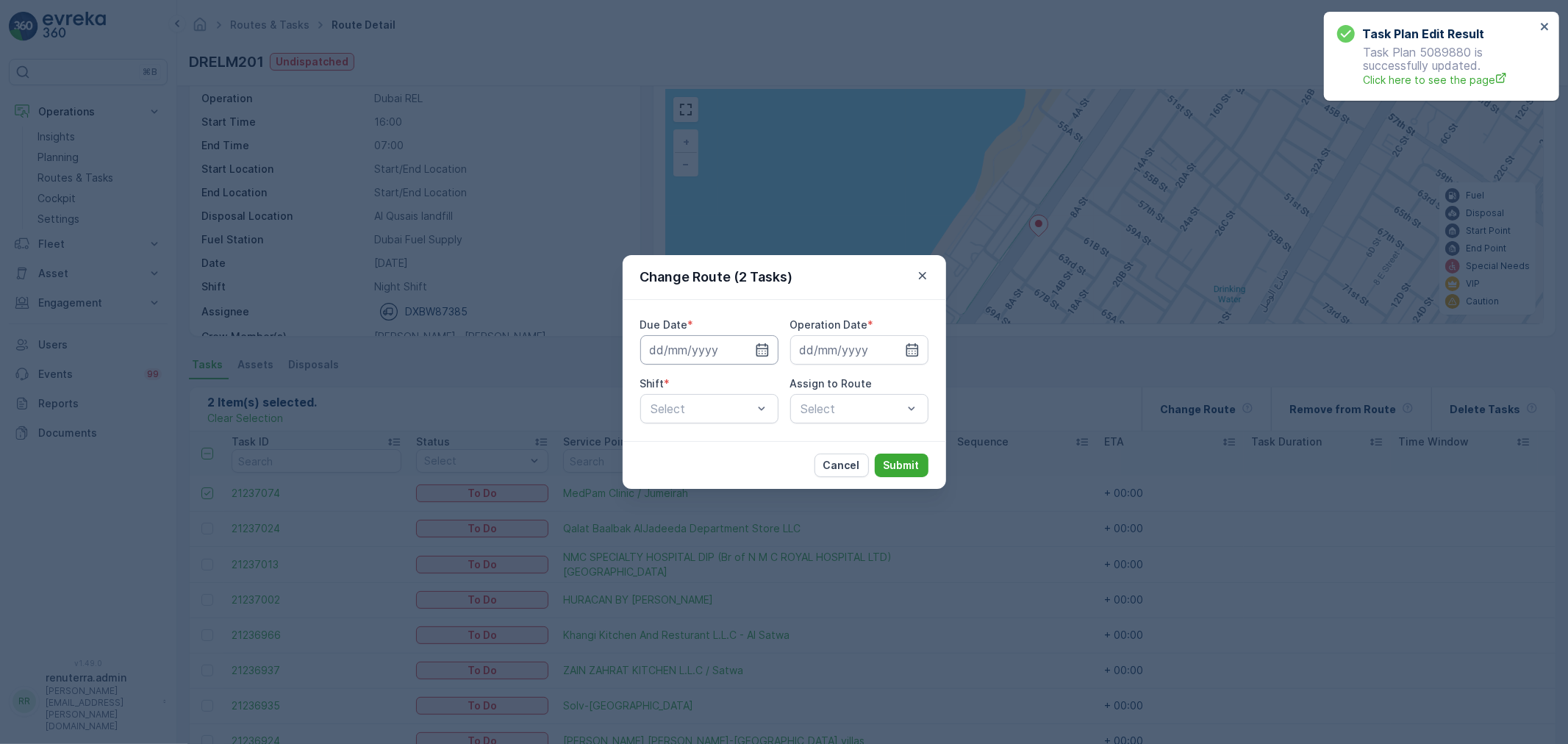
drag, startPoint x: 722, startPoint y: 356, endPoint x: 713, endPoint y: 358, distance: 9.2
click at [721, 356] on input at bounding box center [710, 350] width 138 height 30
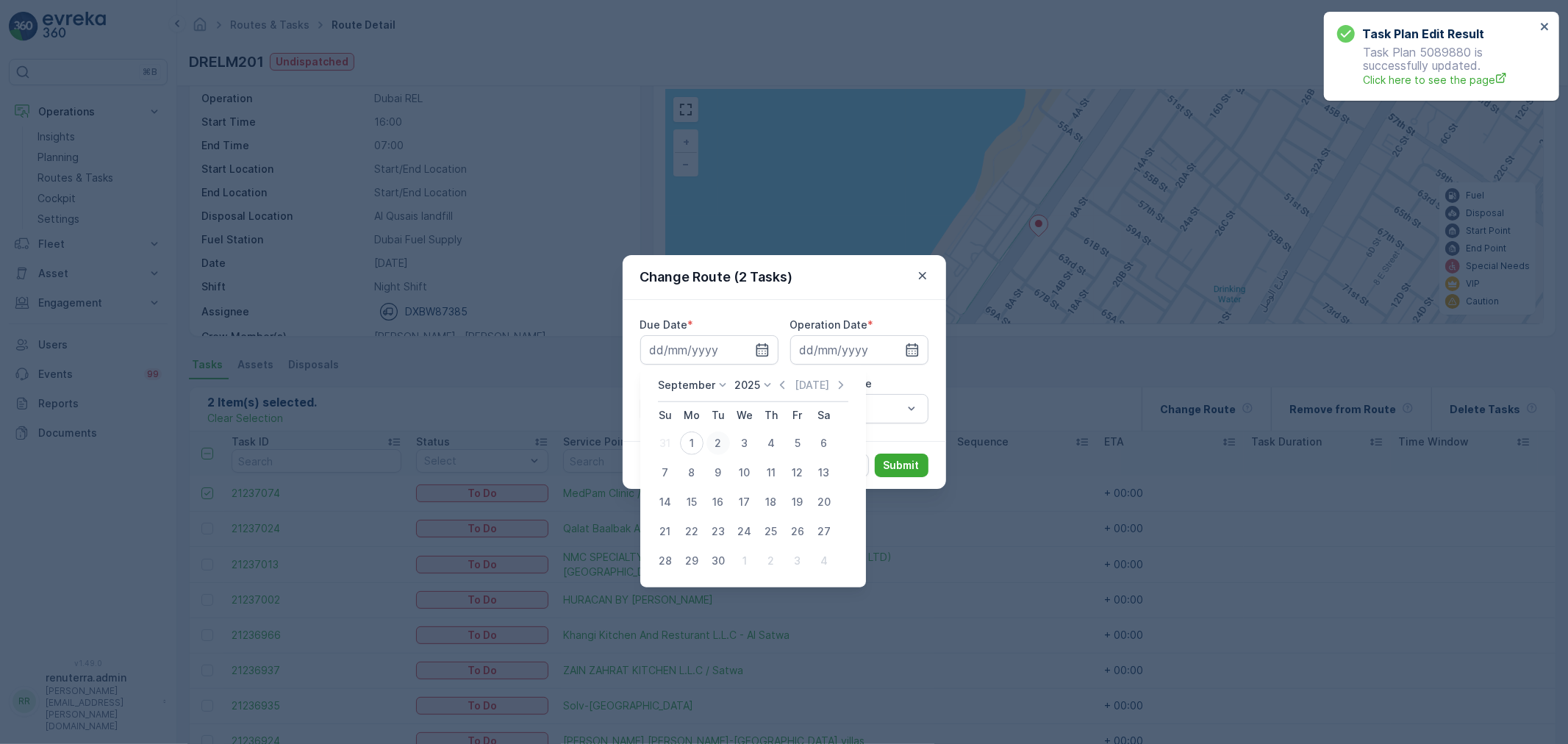
click at [711, 440] on div "2" at bounding box center [718, 443] width 24 height 24
type input "[DATE]"
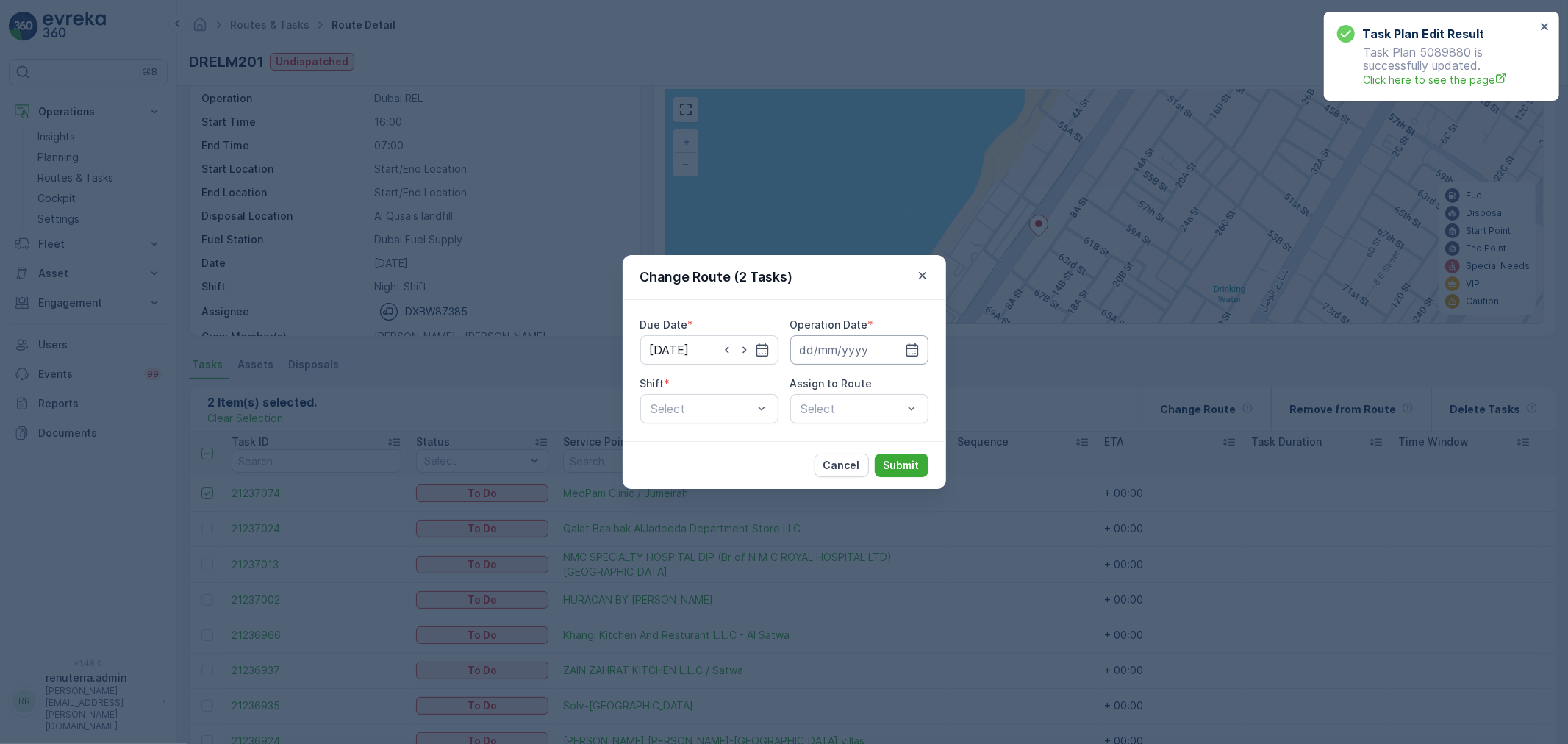
click at [855, 353] on input at bounding box center [859, 350] width 138 height 30
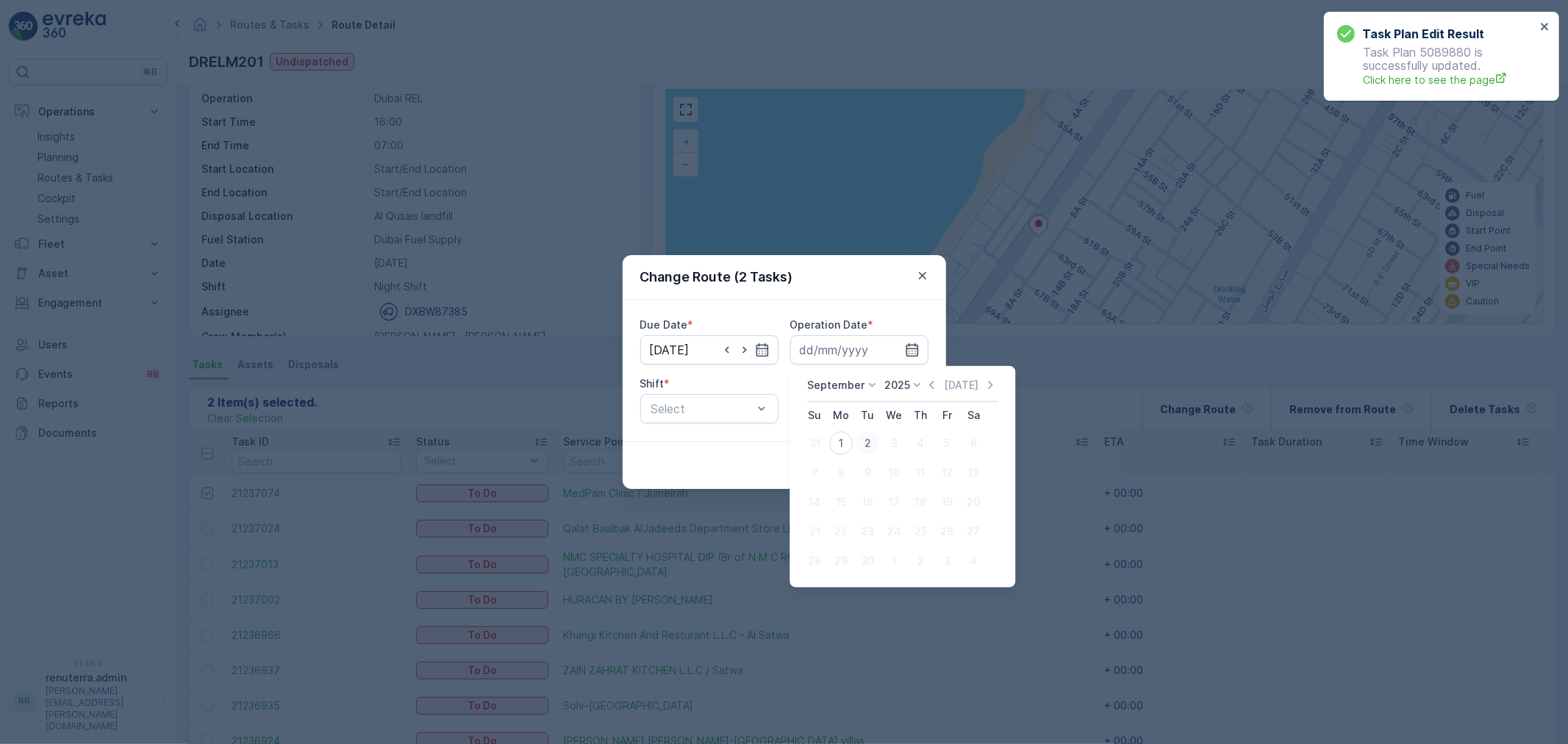
click at [862, 438] on div "2" at bounding box center [867, 443] width 24 height 24
type input "[DATE]"
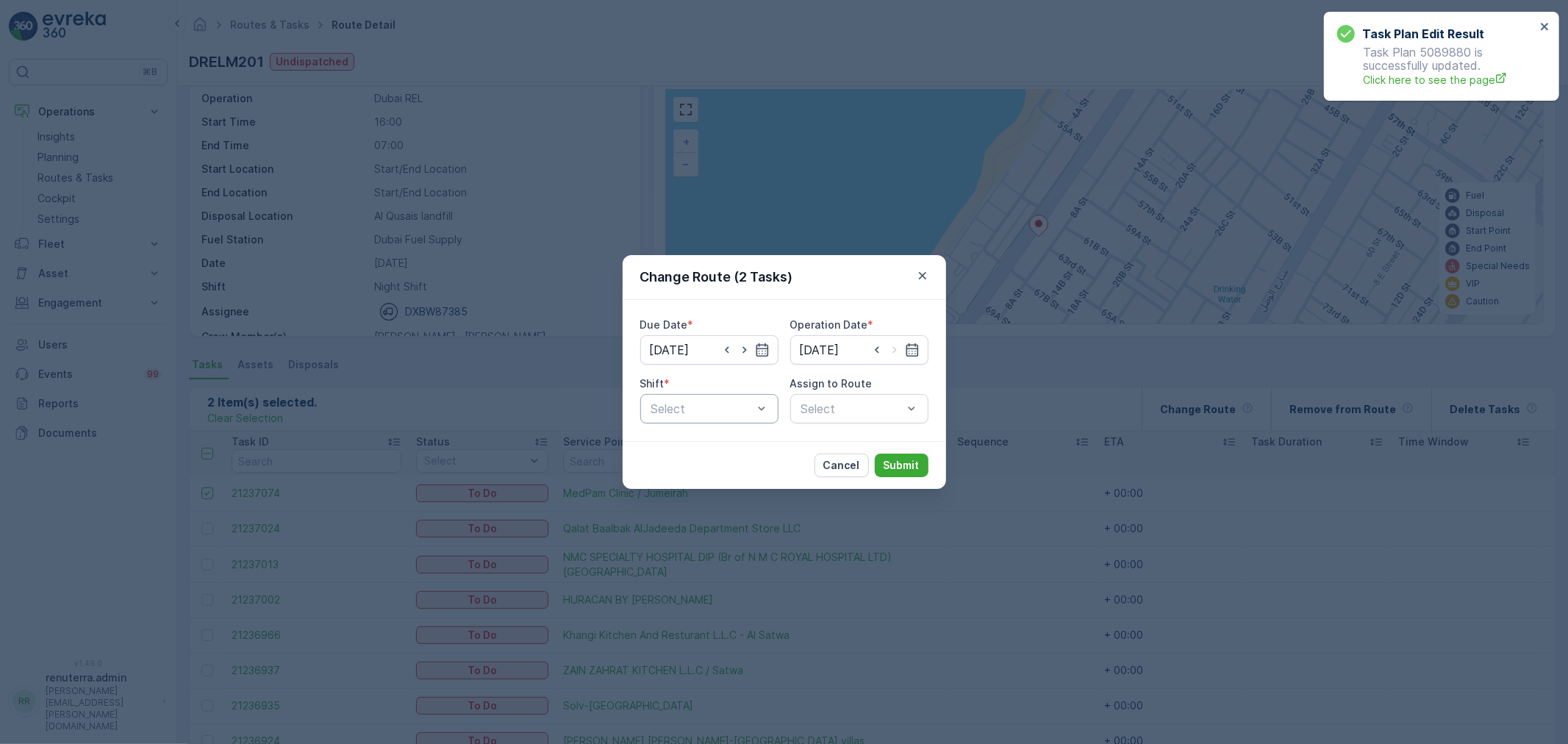
click at [754, 418] on div at bounding box center [761, 409] width 14 height 28
click at [726, 440] on div "Day Shift" at bounding box center [709, 445] width 121 height 13
click at [833, 419] on div "Select" at bounding box center [859, 409] width 138 height 30
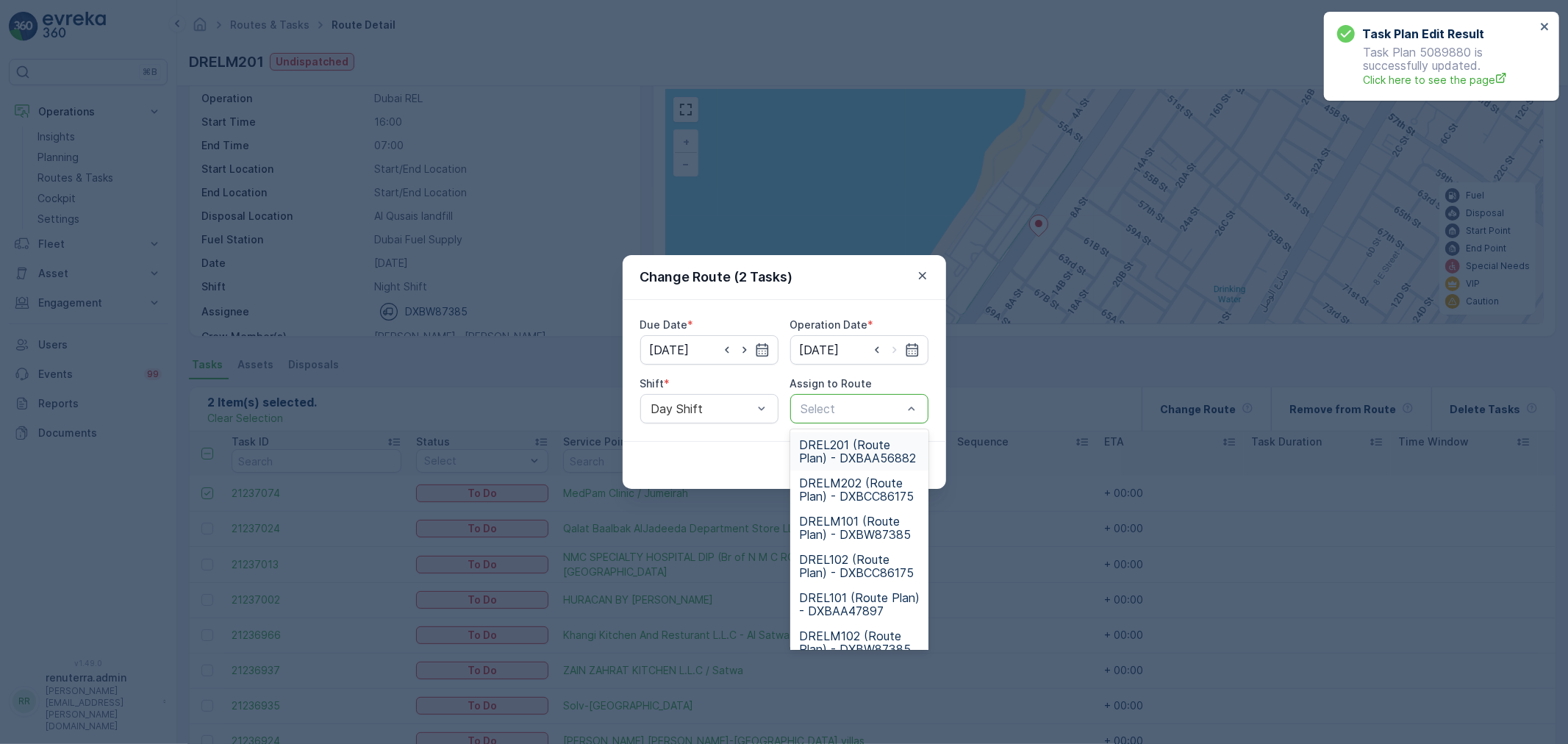
click at [834, 415] on div at bounding box center [852, 408] width 104 height 13
type input "102"
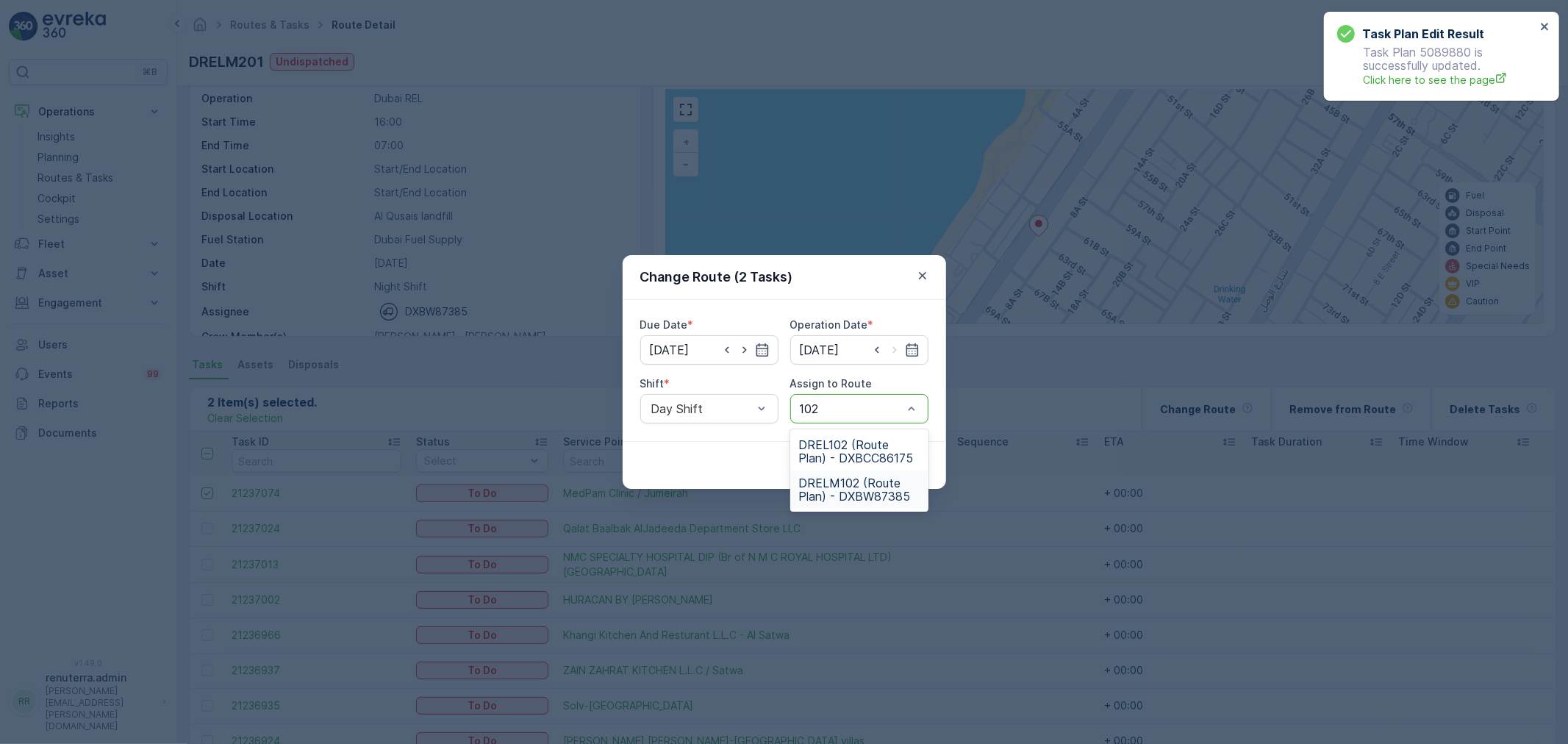
click at [831, 483] on span "DRELM102 (Route Plan) - DXBW87385" at bounding box center [859, 489] width 121 height 27
click at [891, 461] on p "Submit" at bounding box center [901, 465] width 36 height 14
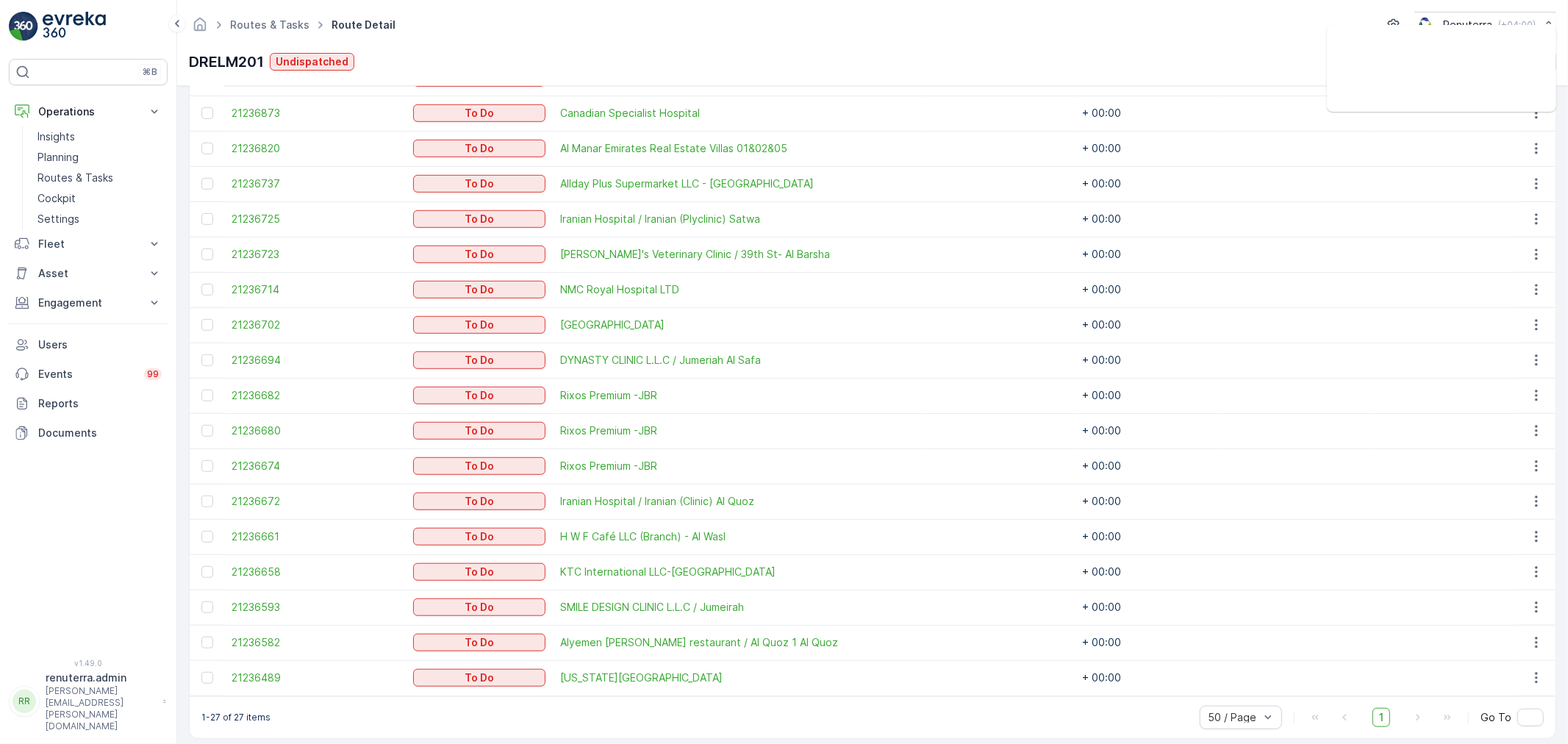
scroll to position [803, 0]
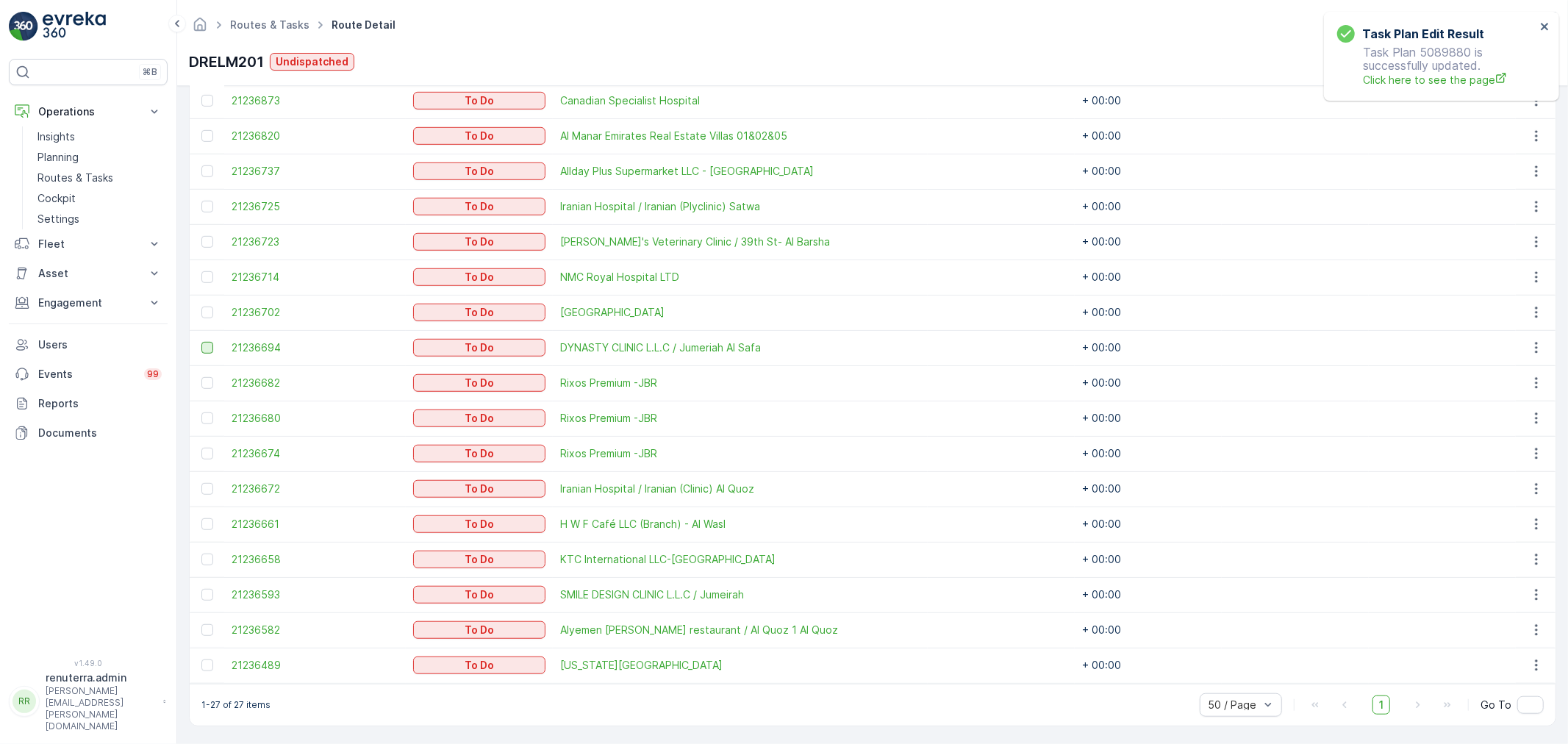
click at [202, 350] on div at bounding box center [207, 347] width 11 height 11
click at [201, 342] on input "checkbox" at bounding box center [201, 342] width 0 height 0
click at [199, 663] on td at bounding box center [207, 665] width 34 height 35
click at [201, 665] on div at bounding box center [207, 665] width 11 height 11
click at [201, 660] on input "checkbox" at bounding box center [201, 660] width 0 height 0
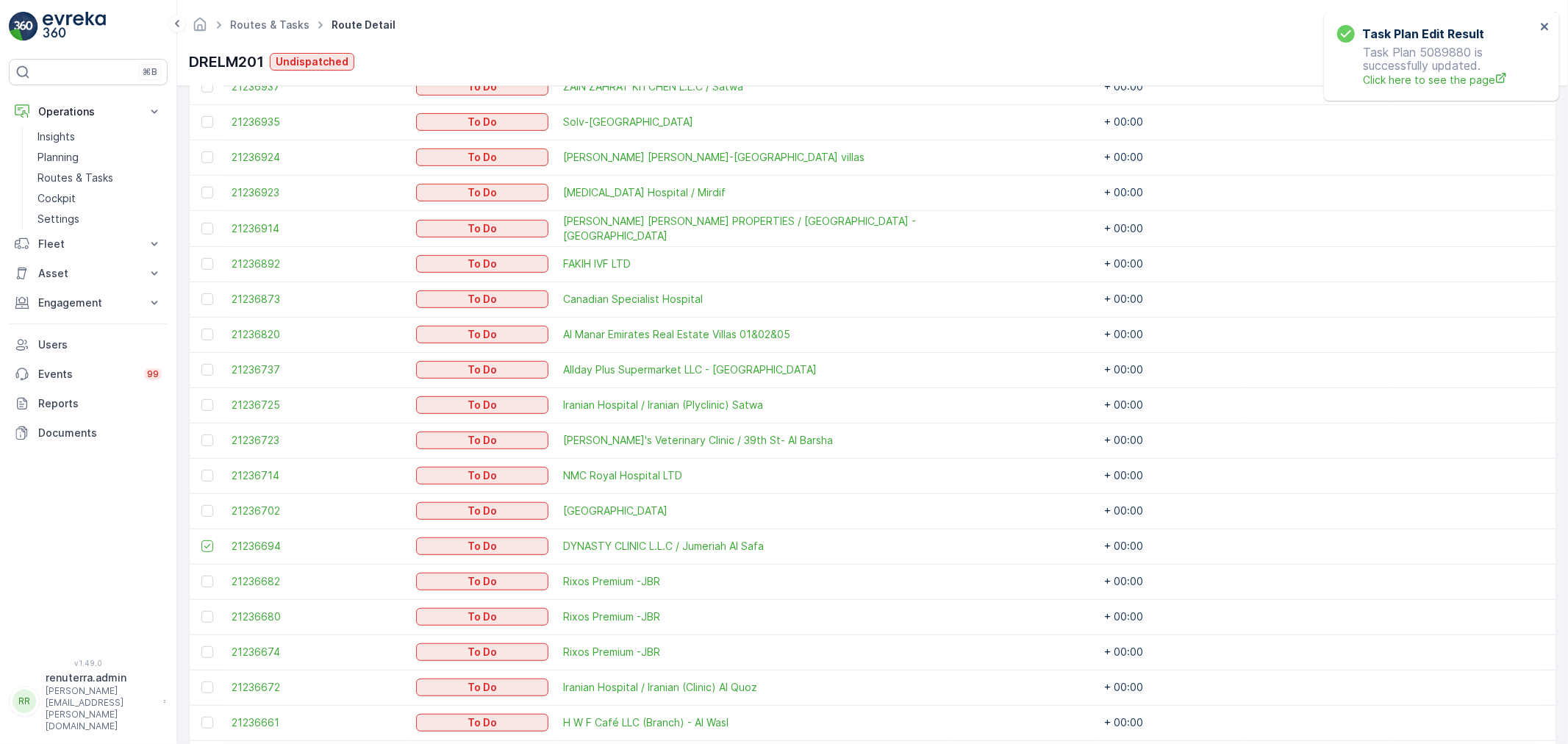
scroll to position [556, 0]
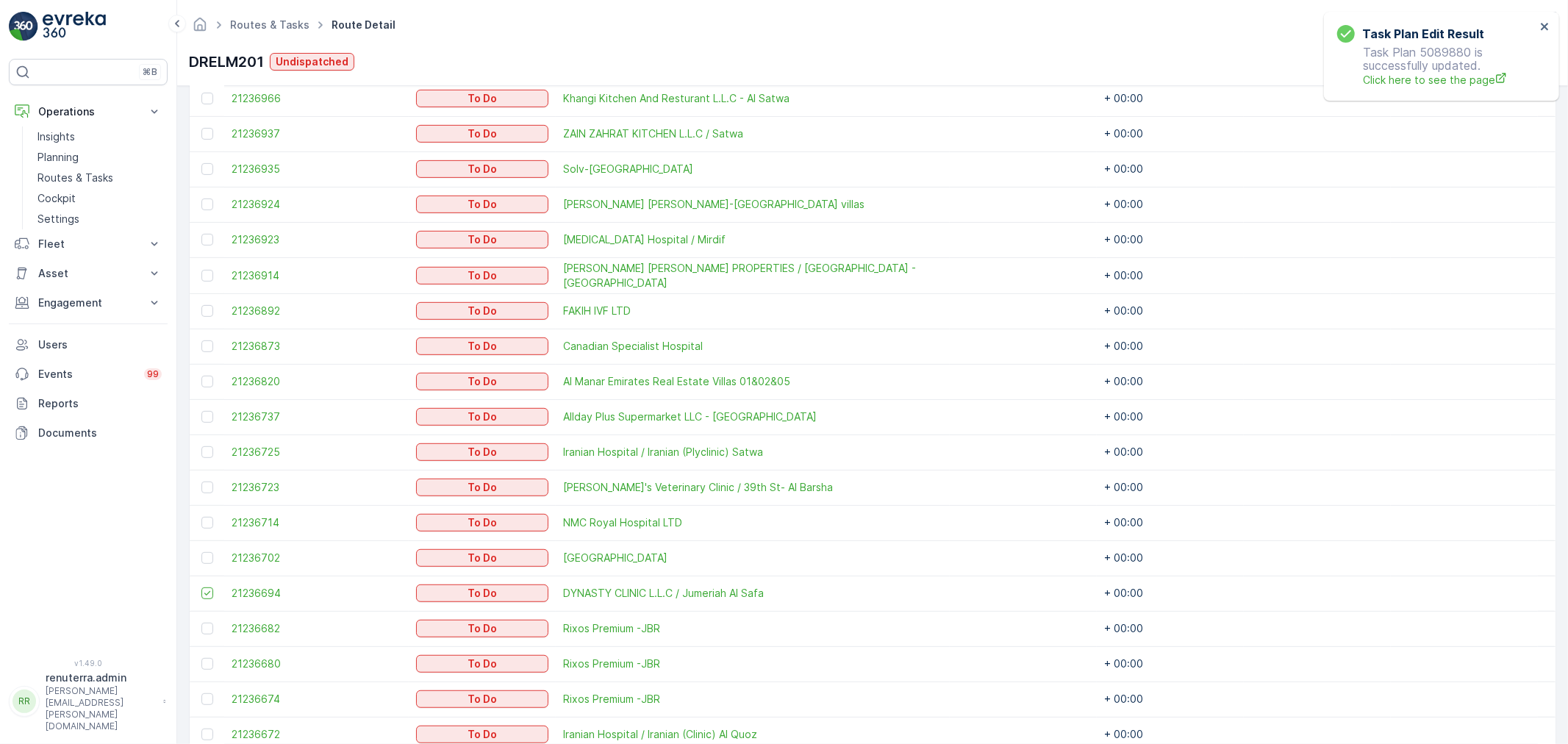
drag, startPoint x: 204, startPoint y: 196, endPoint x: 226, endPoint y: 215, distance: 29.1
click at [202, 198] on div at bounding box center [209, 204] width 15 height 11
click at [201, 198] on input "checkbox" at bounding box center [201, 198] width 0 height 0
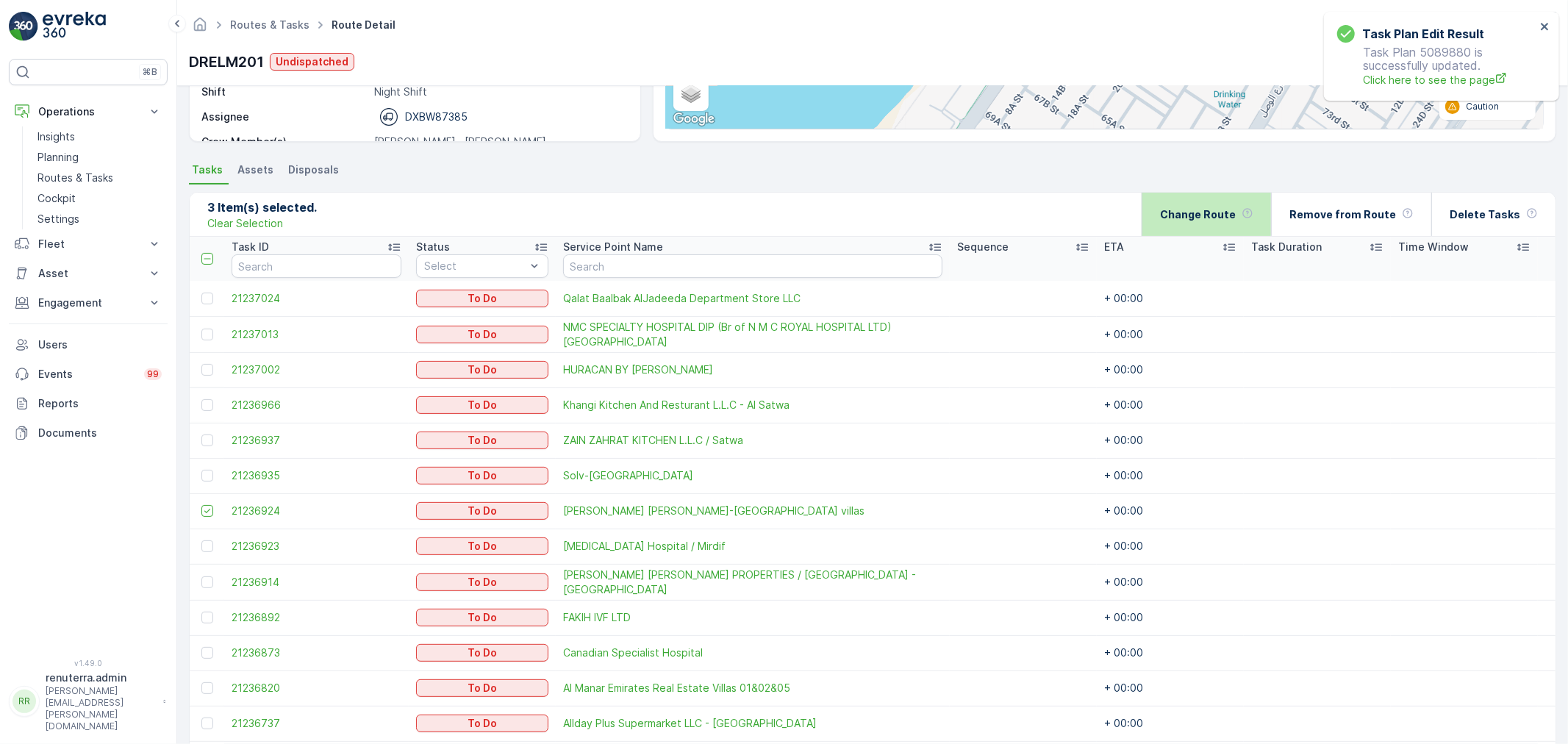
scroll to position [230, 0]
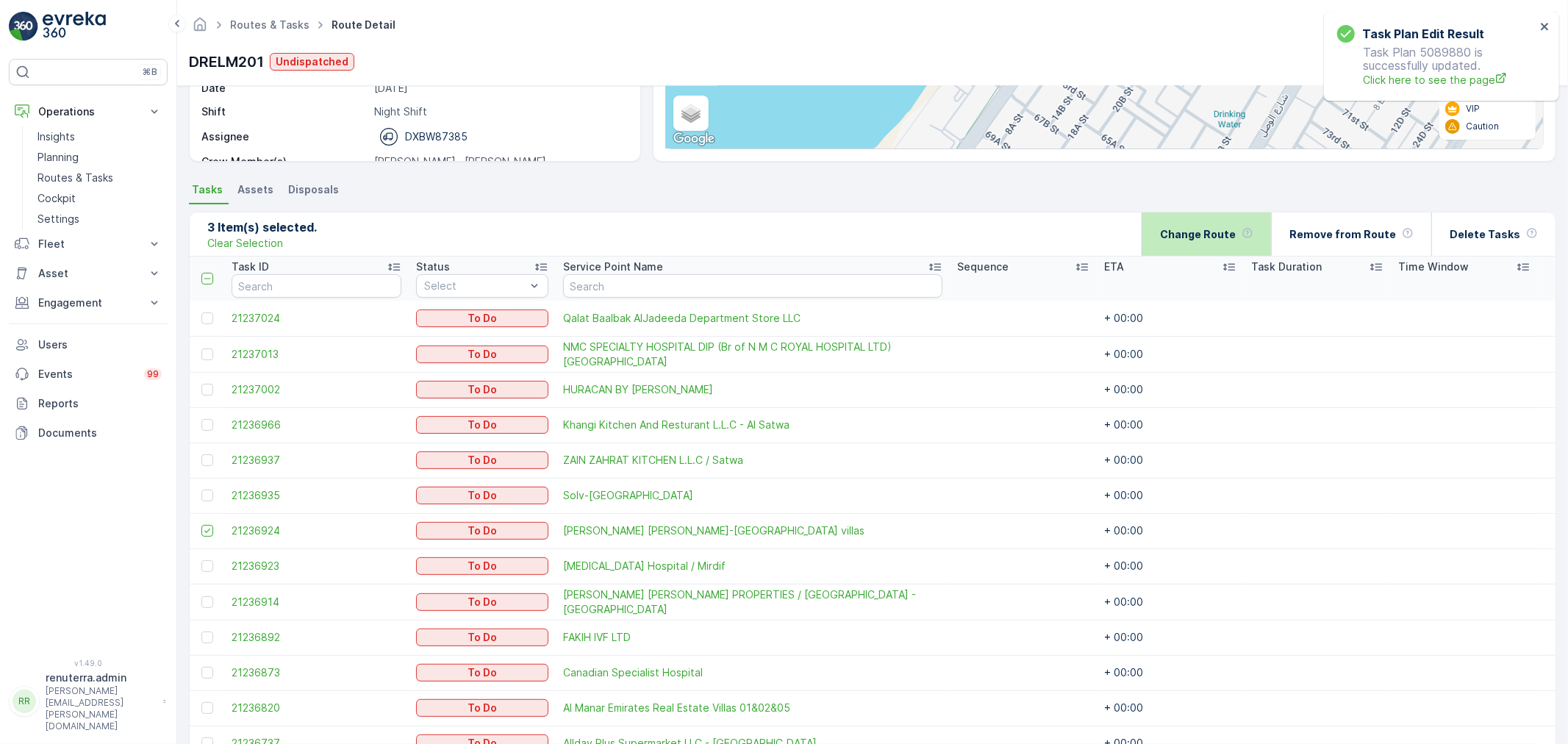
click at [1225, 249] on div "Change Route" at bounding box center [1206, 234] width 93 height 43
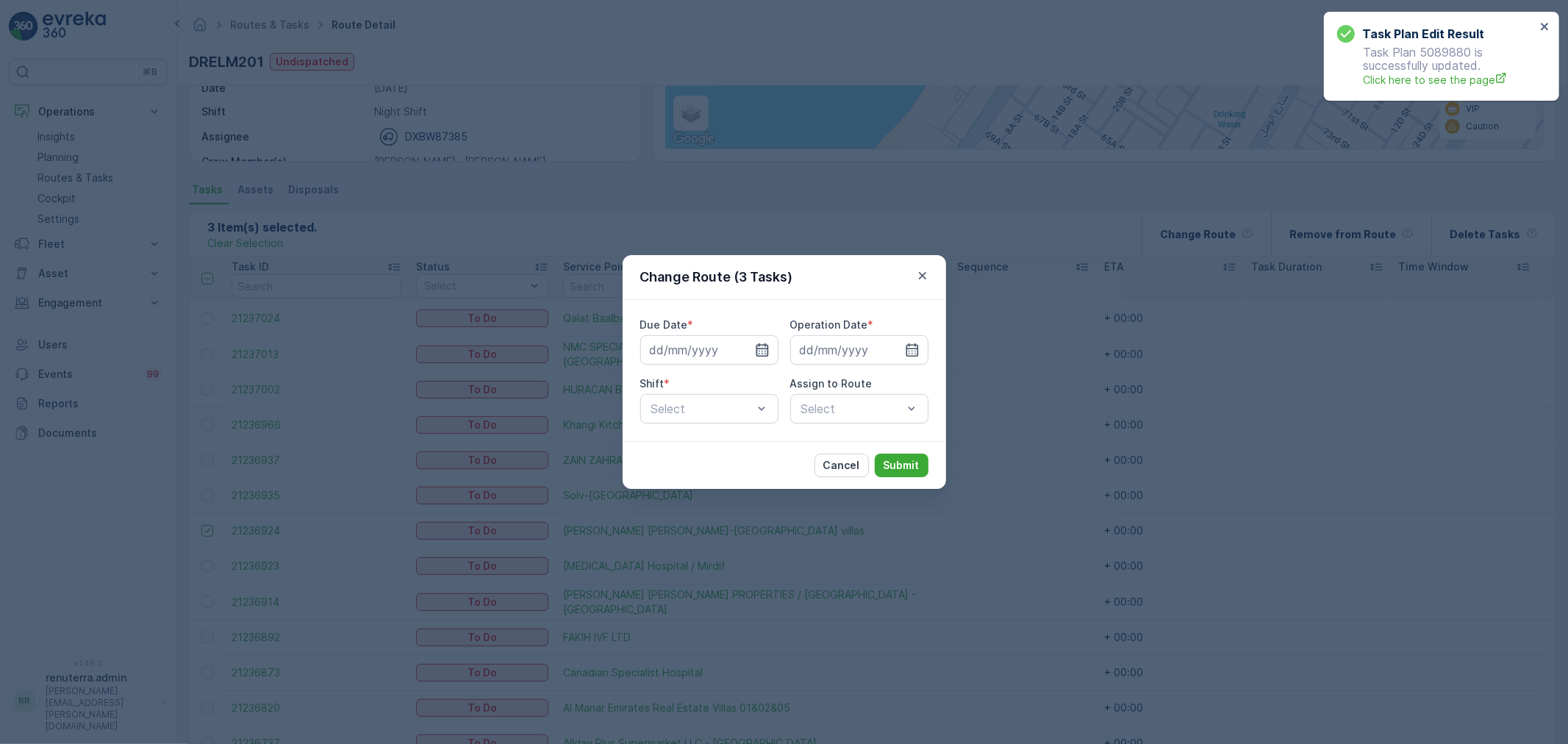
click at [764, 354] on icon "button" at bounding box center [762, 350] width 14 height 14
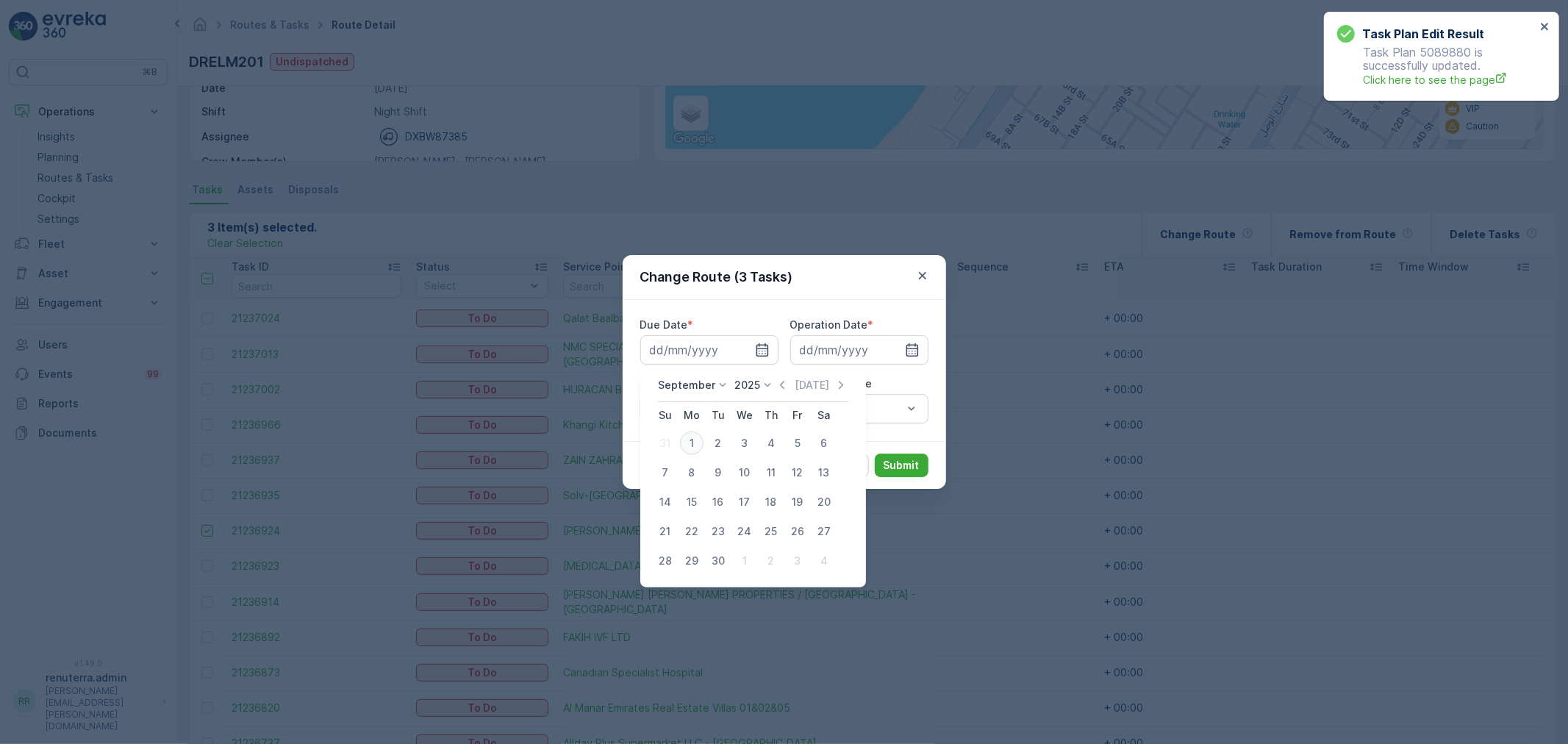
click at [700, 449] on div "1" at bounding box center [691, 443] width 24 height 24
type input "[DATE]"
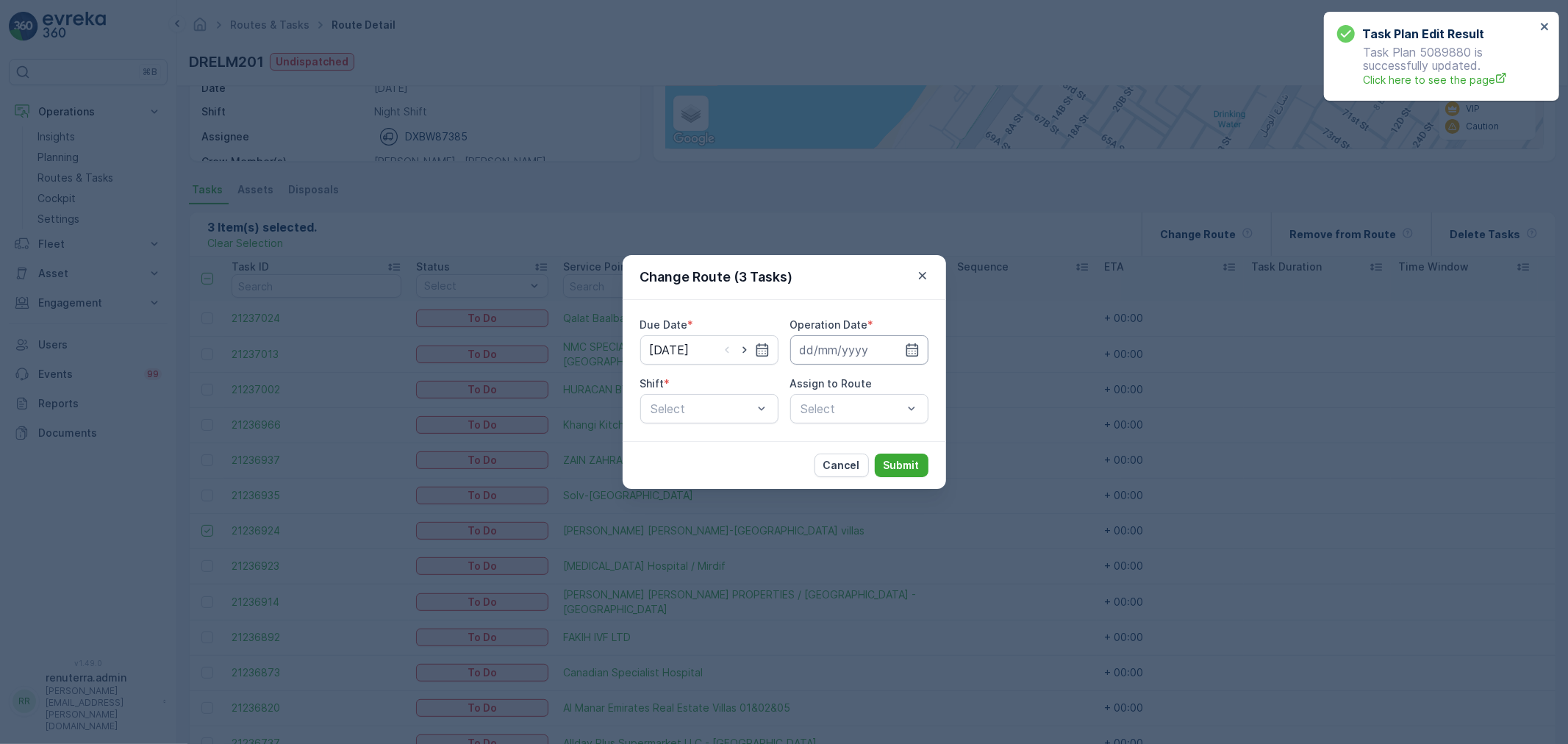
click at [848, 360] on input at bounding box center [859, 350] width 138 height 30
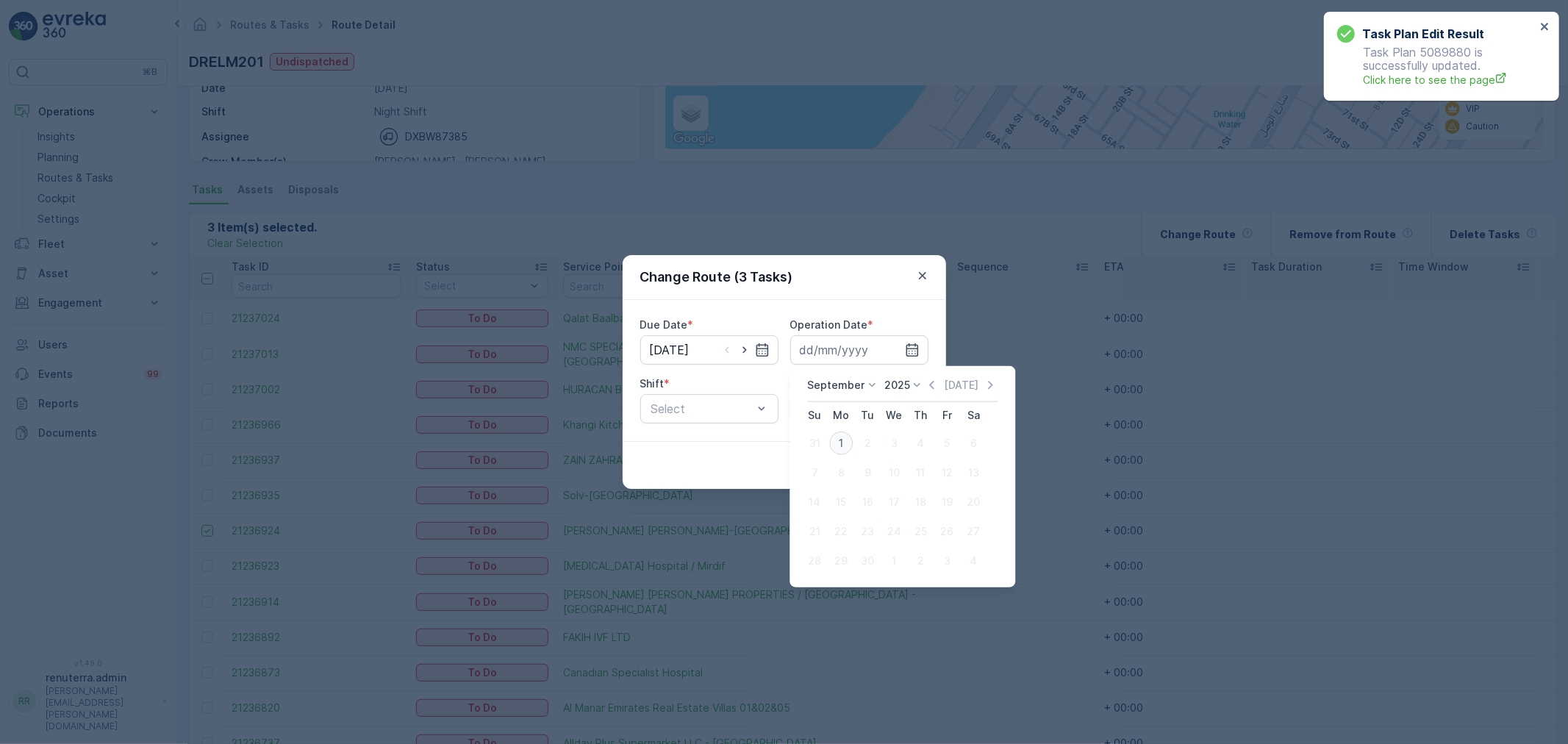
click at [841, 457] on td "1" at bounding box center [840, 443] width 27 height 30
drag, startPoint x: 841, startPoint y: 451, endPoint x: 808, endPoint y: 448, distance: 33.1
click at [841, 451] on div "1" at bounding box center [840, 443] width 24 height 24
type input "[DATE]"
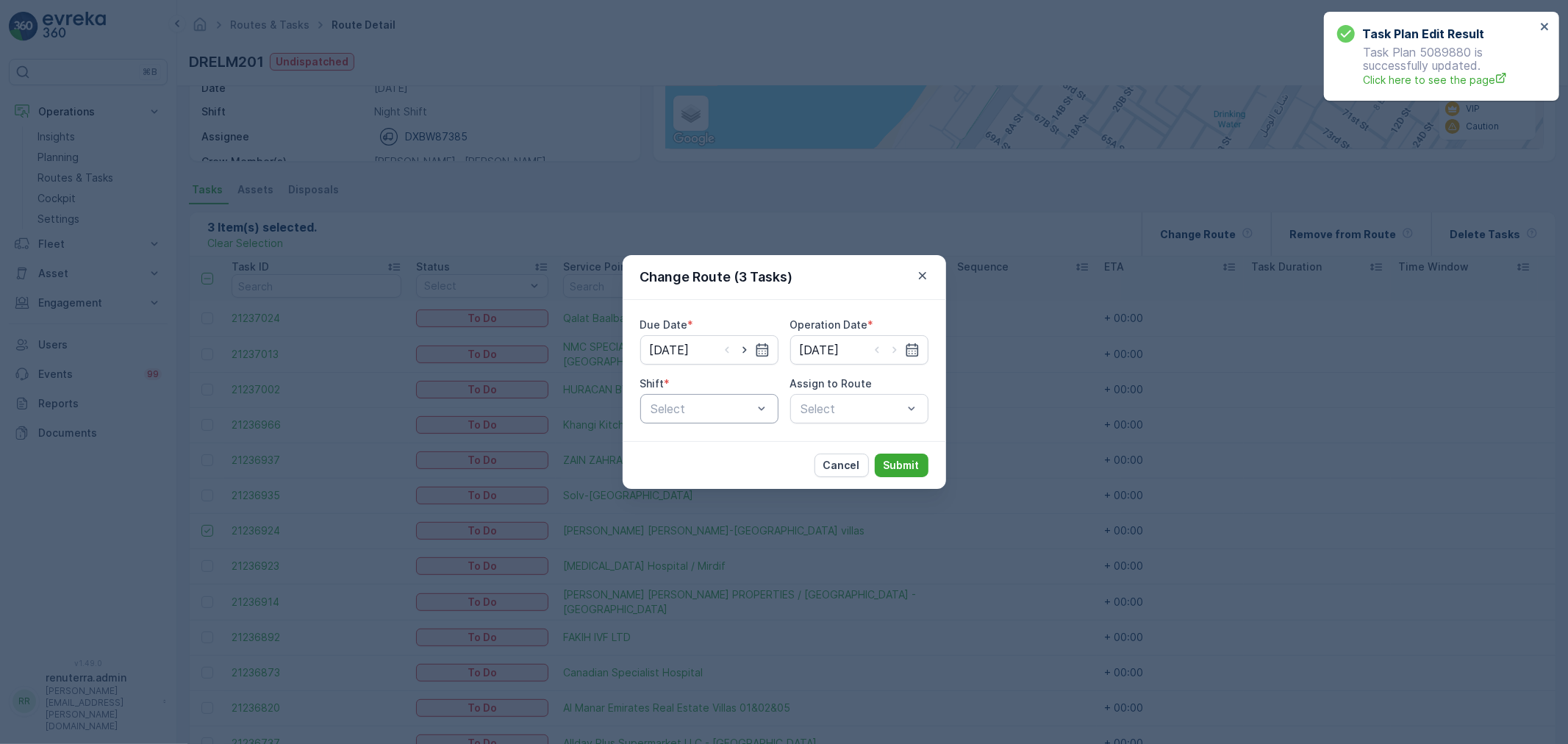
click at [766, 423] on div "Select" at bounding box center [710, 409] width 138 height 30
click at [732, 440] on div "Day Shift" at bounding box center [709, 445] width 121 height 13
click at [812, 416] on div "Select" at bounding box center [859, 409] width 138 height 30
click at [748, 353] on icon "button" at bounding box center [744, 350] width 14 height 14
type input "[DATE]"
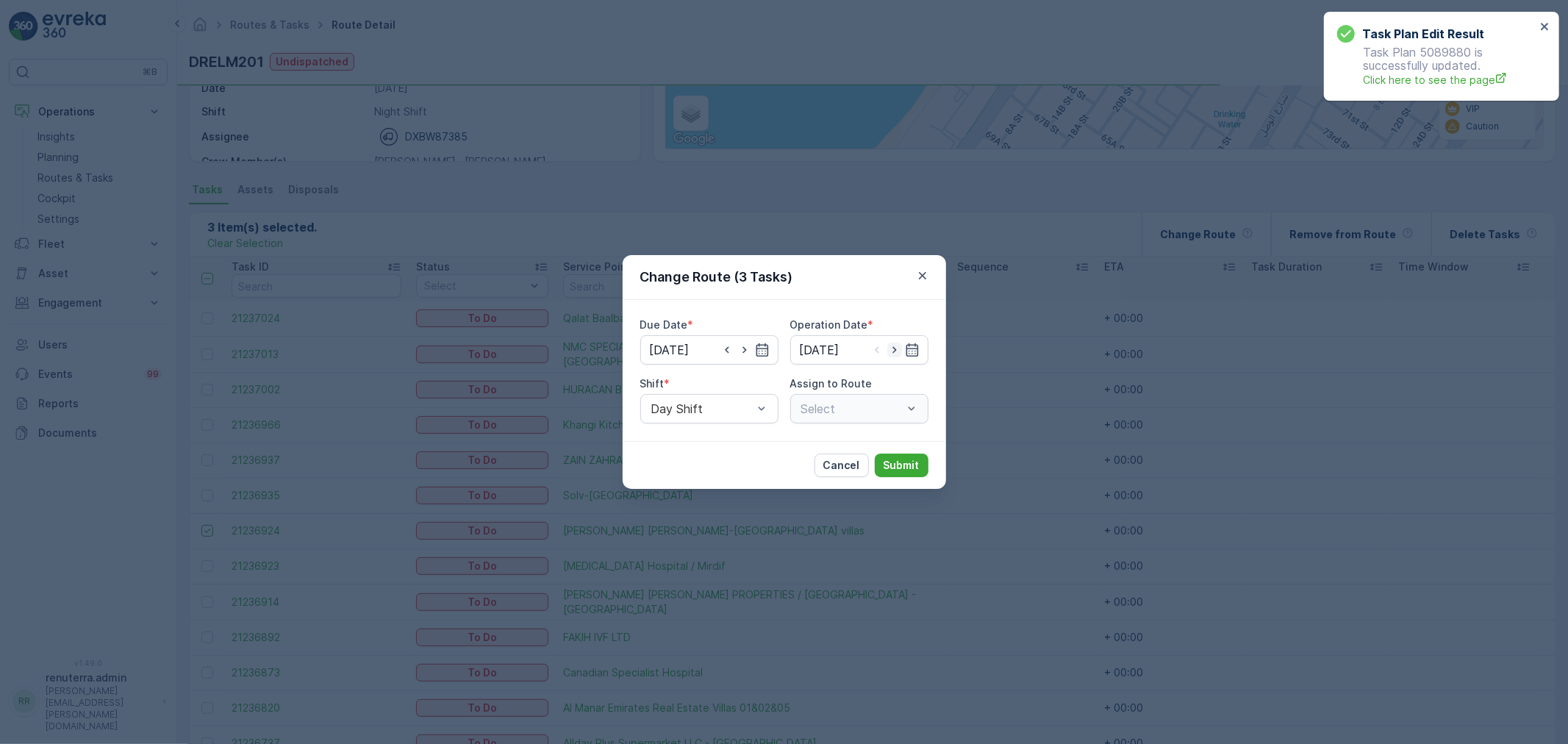
click at [893, 347] on icon "button" at bounding box center [894, 350] width 4 height 7
type input "[DATE]"
click at [732, 415] on div at bounding box center [701, 408] width 104 height 13
click at [709, 450] on div "Day Shift" at bounding box center [709, 445] width 121 height 13
click at [799, 416] on div "Select" at bounding box center [859, 409] width 138 height 30
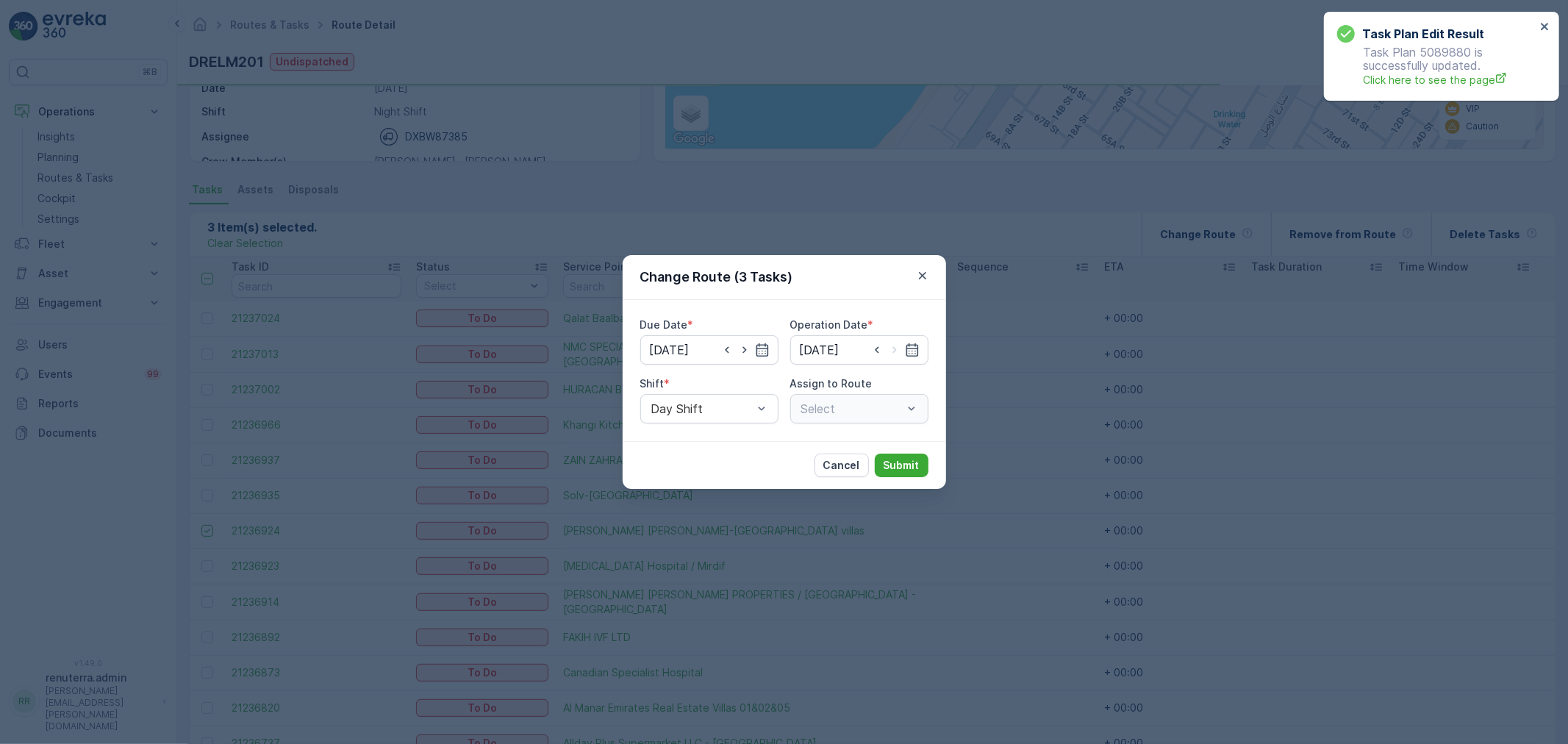
click at [826, 406] on div "Select" at bounding box center [859, 409] width 138 height 30
click at [872, 419] on div "Select" at bounding box center [859, 409] width 138 height 30
click at [865, 407] on div at bounding box center [852, 408] width 104 height 13
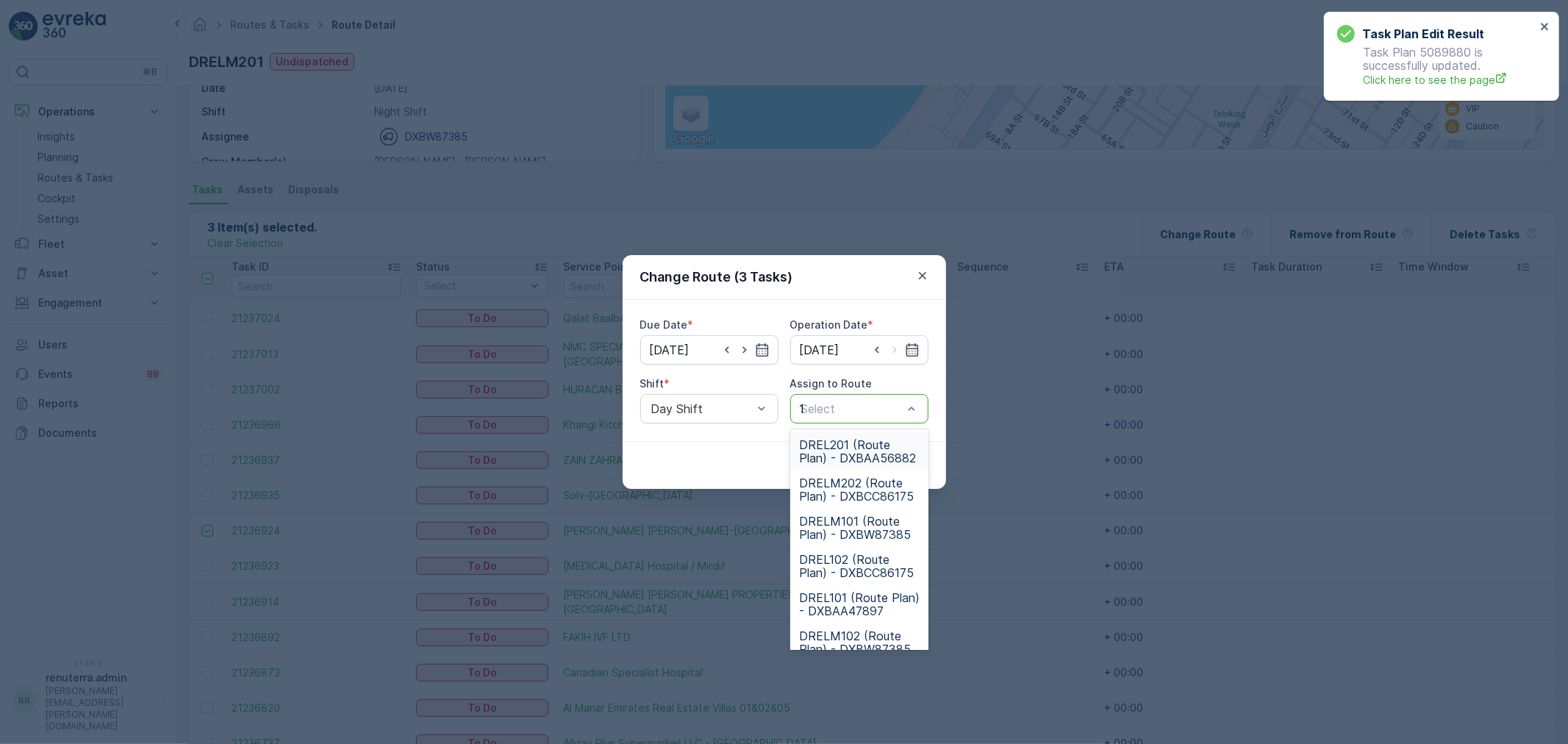
type input "101"
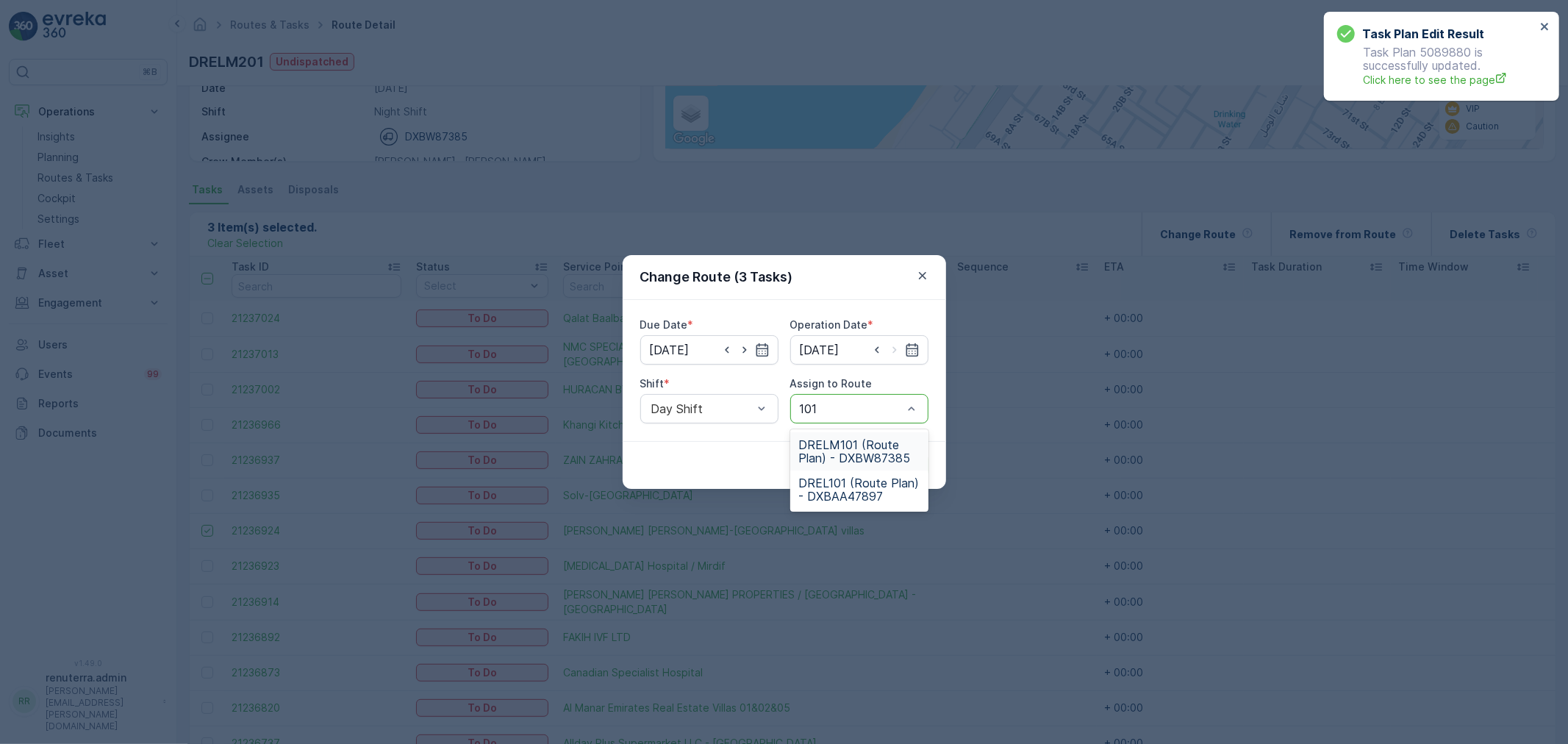
click at [848, 432] on div "DRELM101 (Route Plan) - DXBW87385" at bounding box center [859, 451] width 138 height 38
click at [871, 452] on div "Cancel Submit" at bounding box center [784, 464] width 324 height 48
click at [890, 466] on p "Submit" at bounding box center [901, 465] width 36 height 14
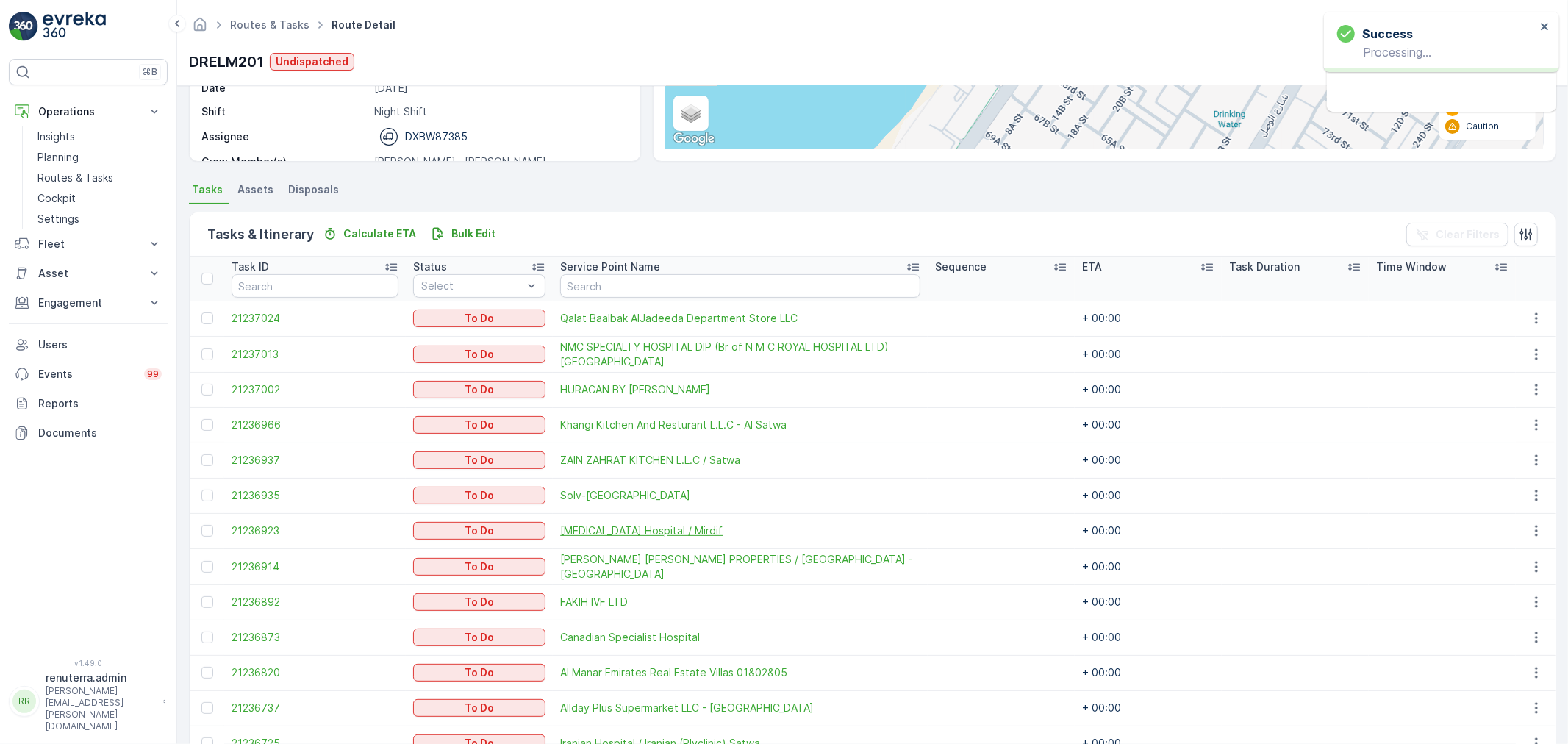
click at [885, 532] on span "[MEDICAL_DATA] Hospital / Mirdif" at bounding box center [740, 530] width 360 height 14
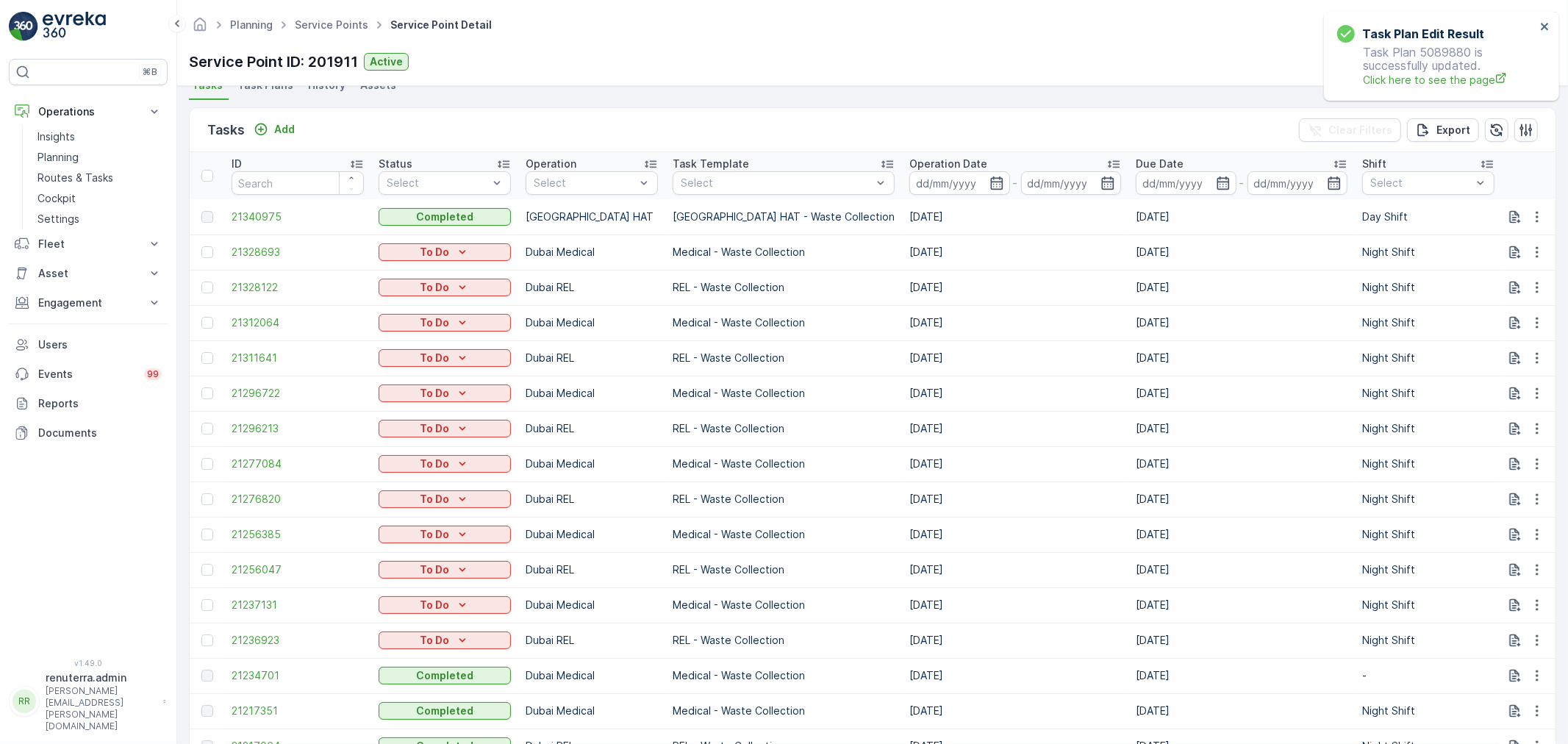
scroll to position [163, 0]
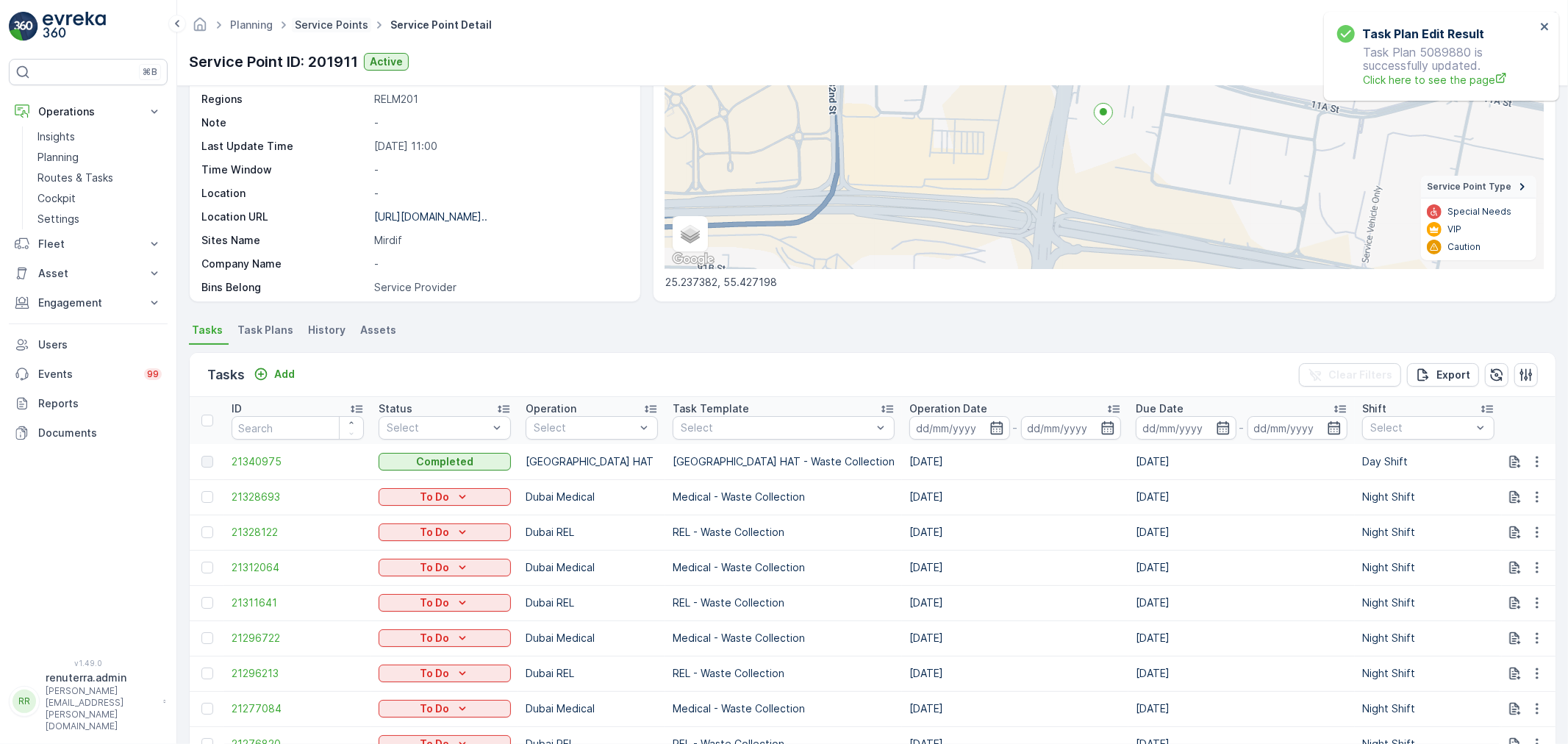
click at [305, 27] on link "Service Points" at bounding box center [331, 24] width 74 height 12
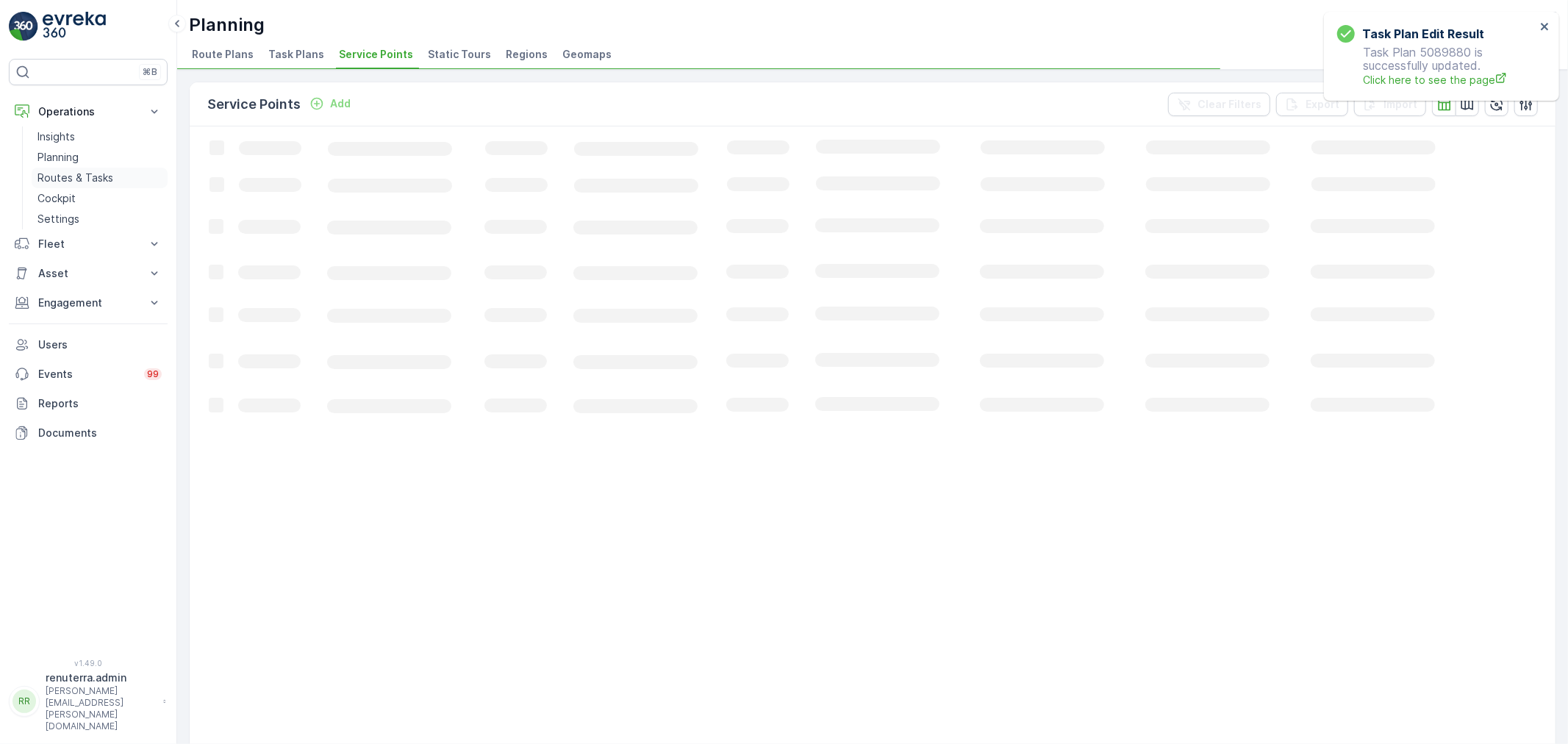
drag, startPoint x: 72, startPoint y: 181, endPoint x: 84, endPoint y: 182, distance: 12.0
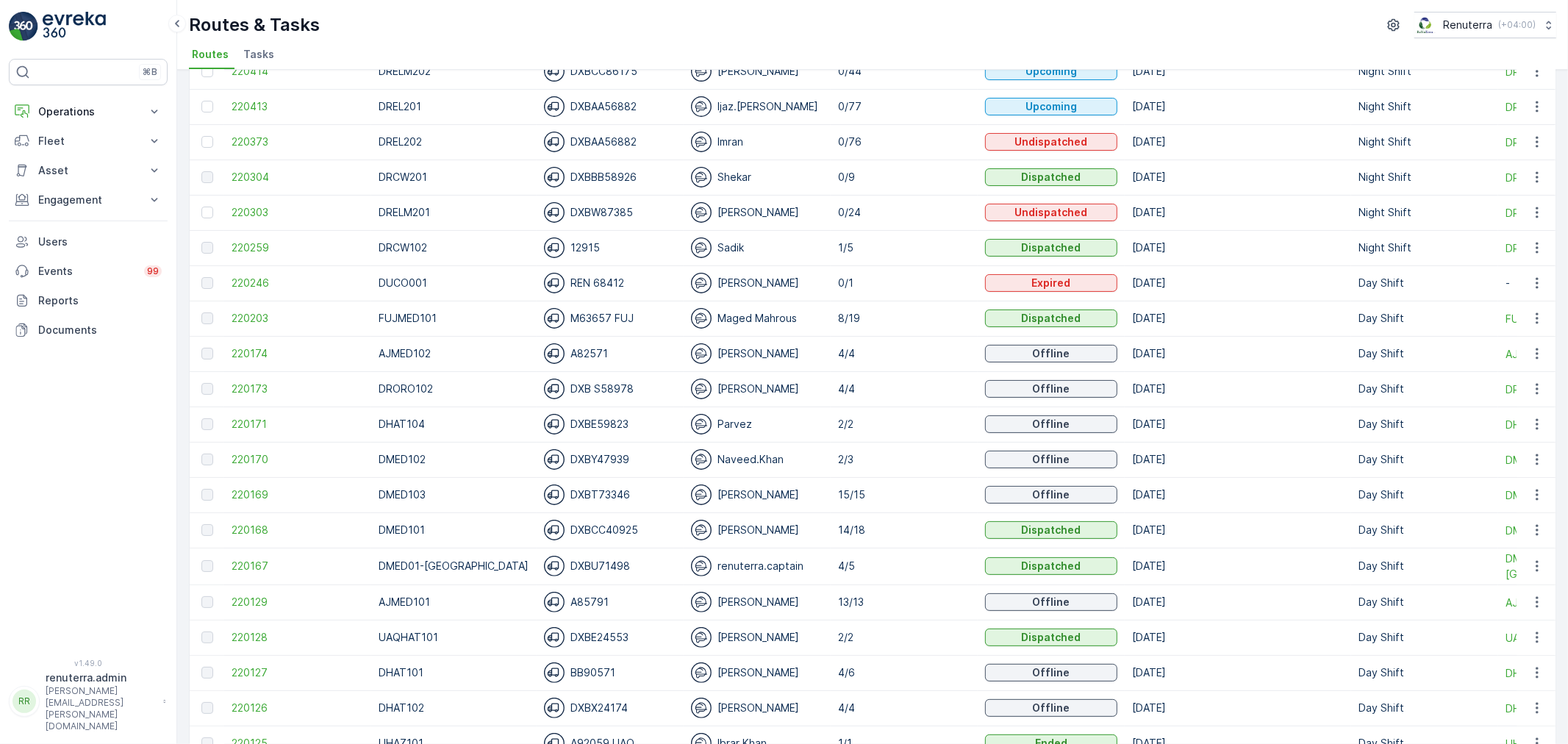
scroll to position [163, 0]
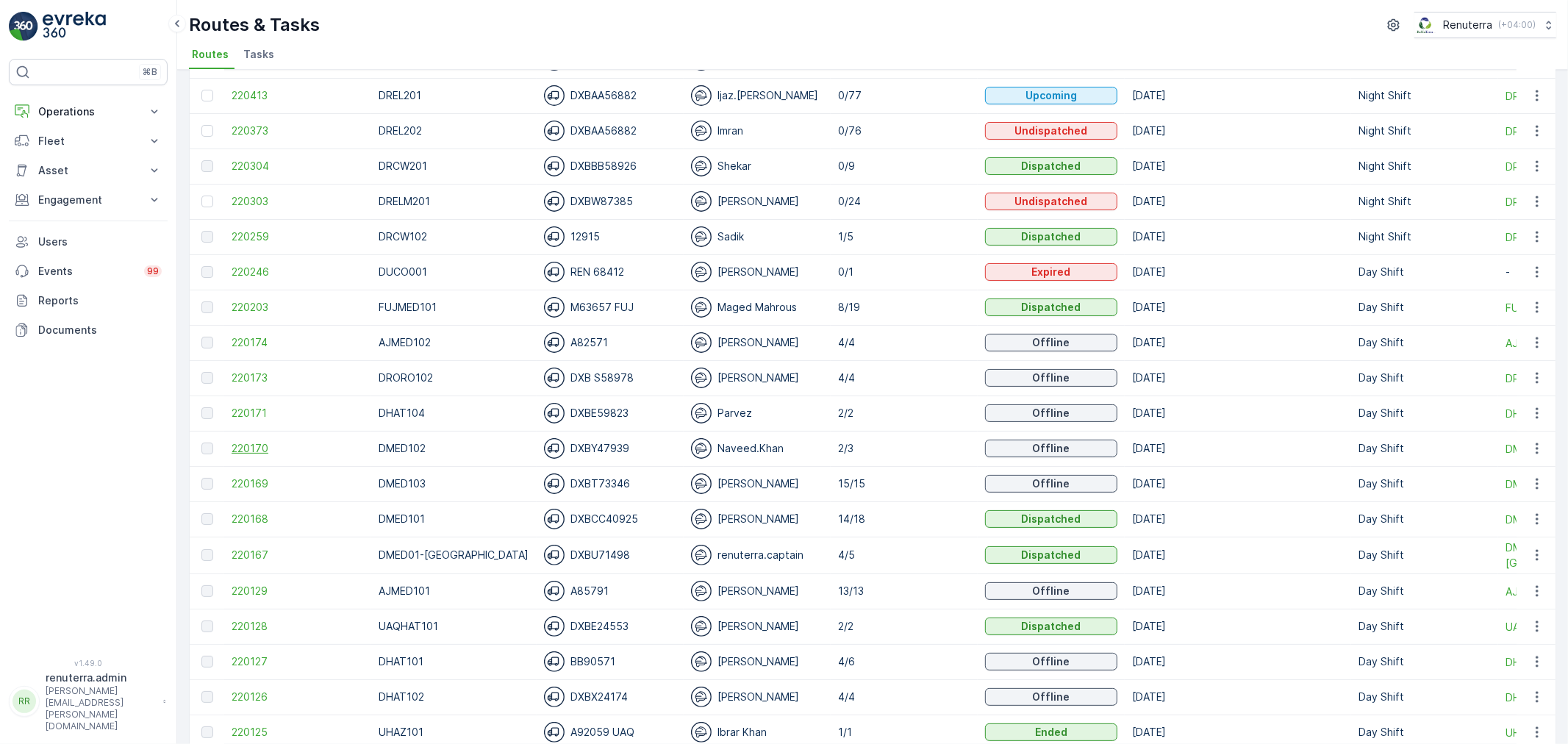
click at [285, 446] on span "220170" at bounding box center [298, 448] width 132 height 14
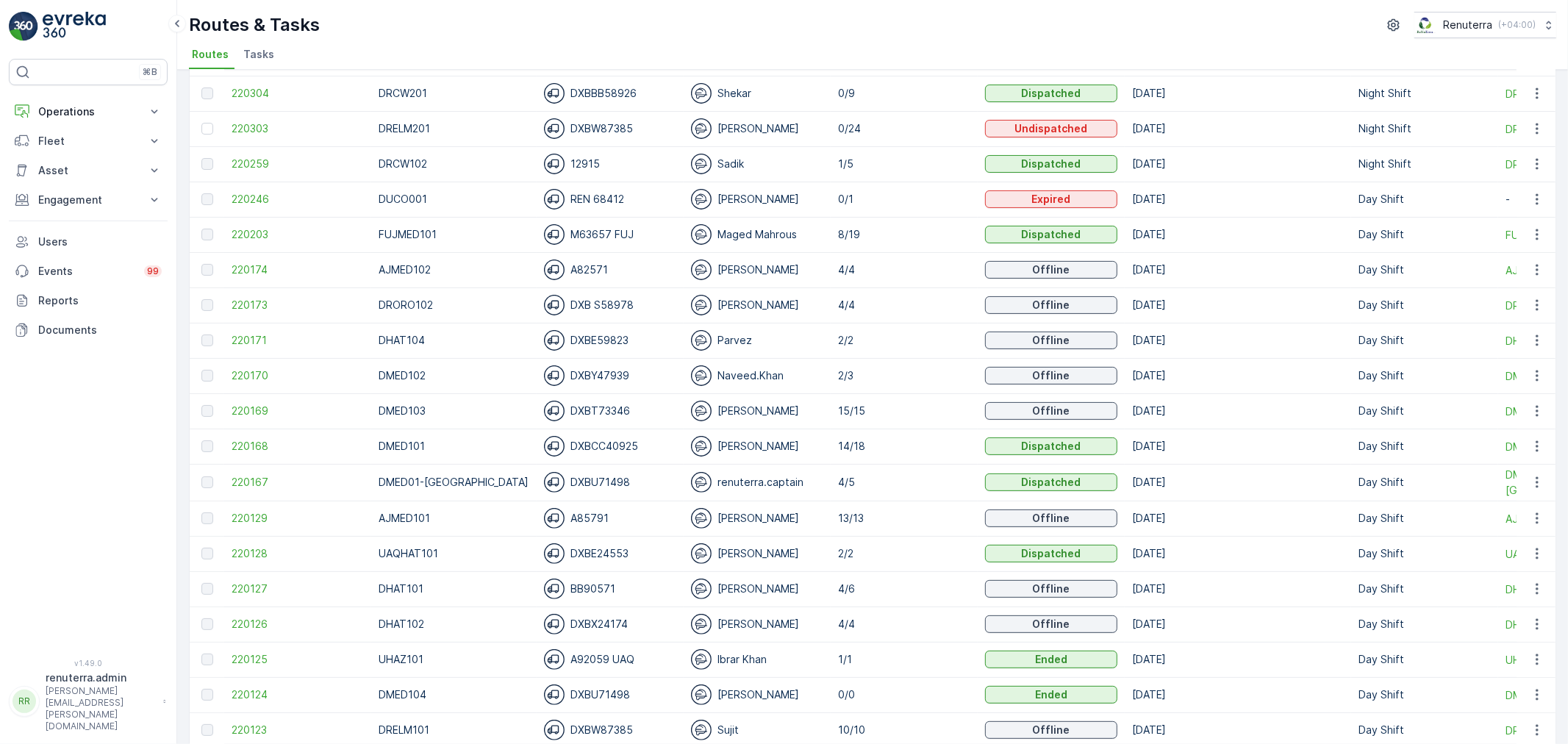
scroll to position [245, 0]
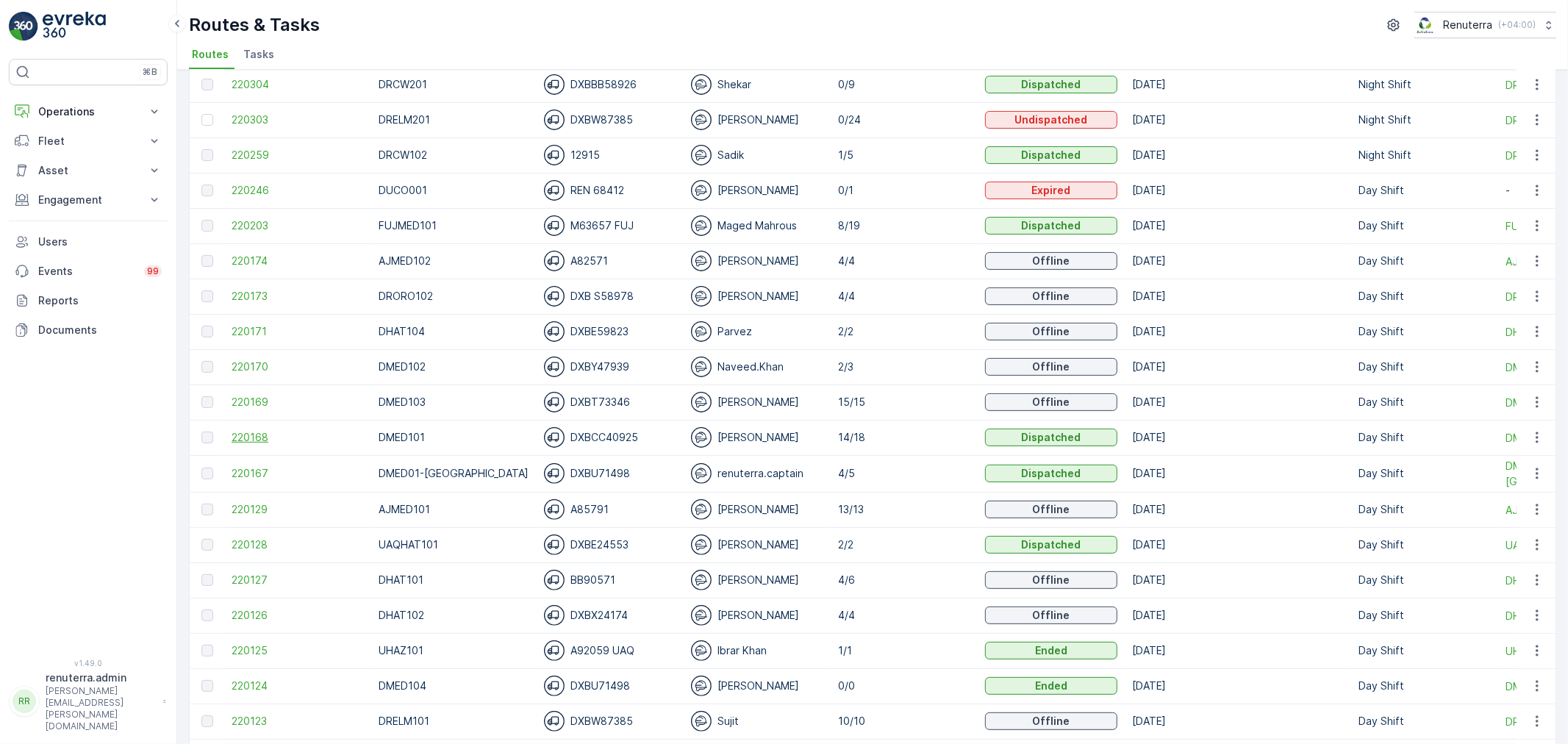
click at [229, 438] on td "220168" at bounding box center [297, 437] width 147 height 35
click at [236, 438] on span "220168" at bounding box center [298, 437] width 132 height 14
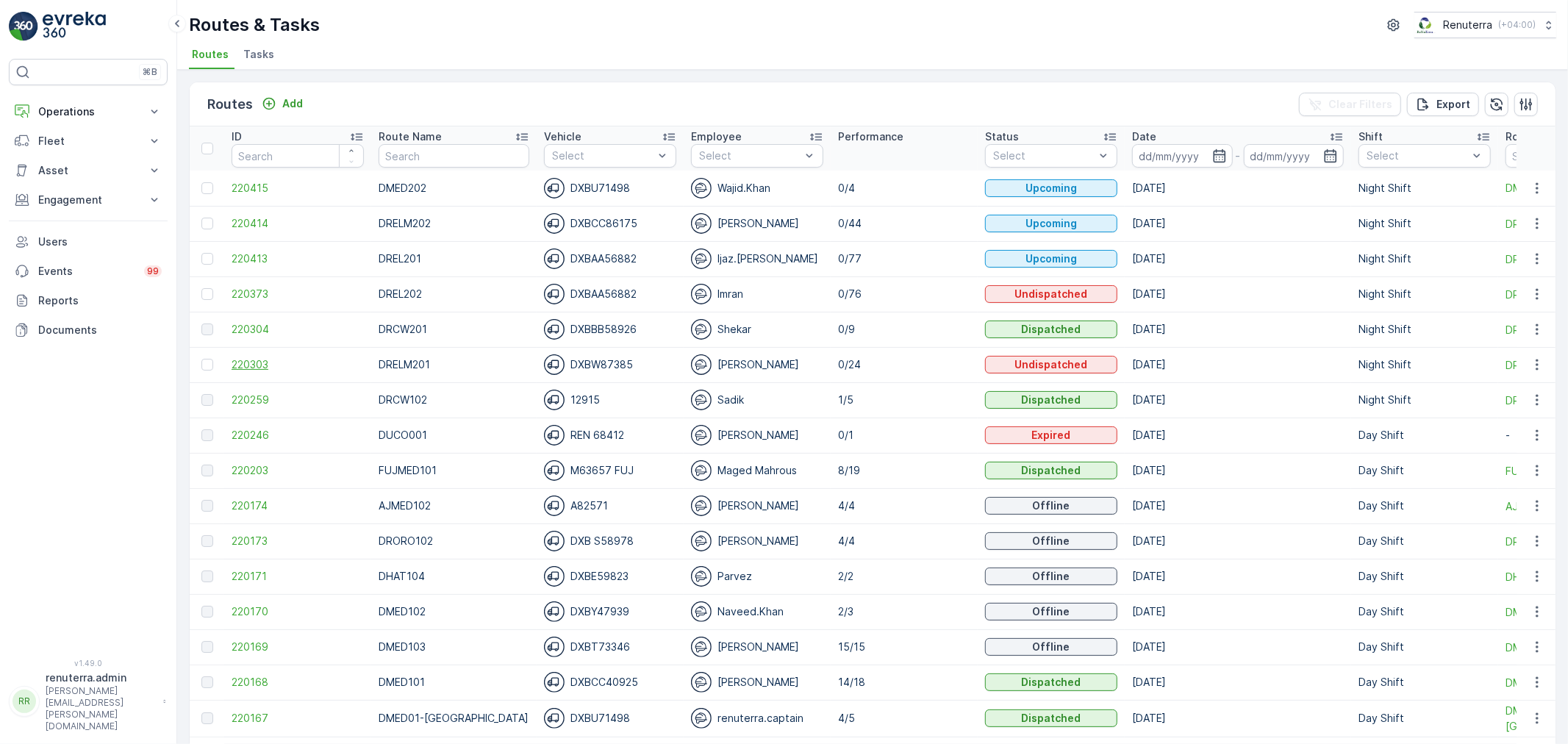
click at [248, 369] on span "220303" at bounding box center [298, 364] width 132 height 14
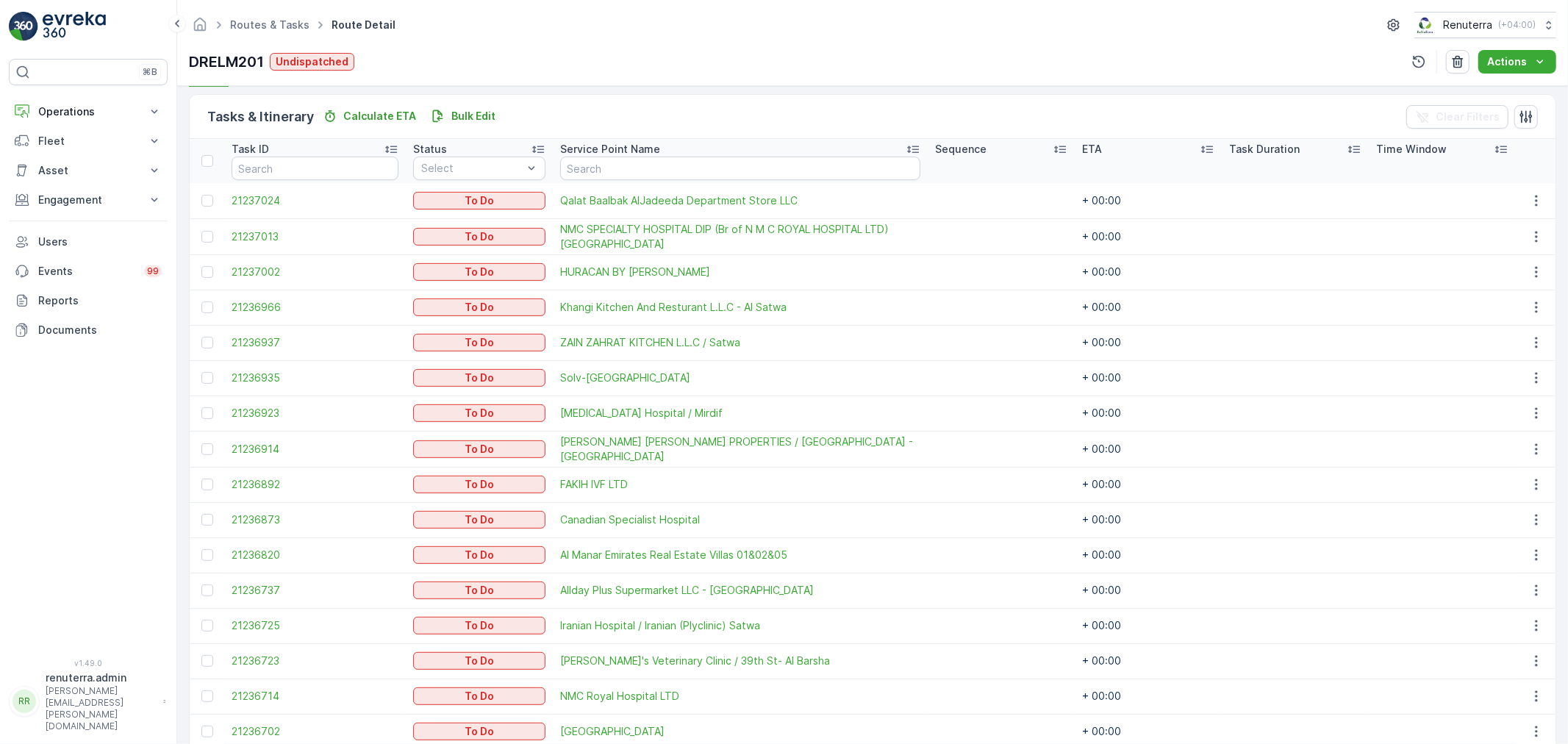
scroll to position [287, 0]
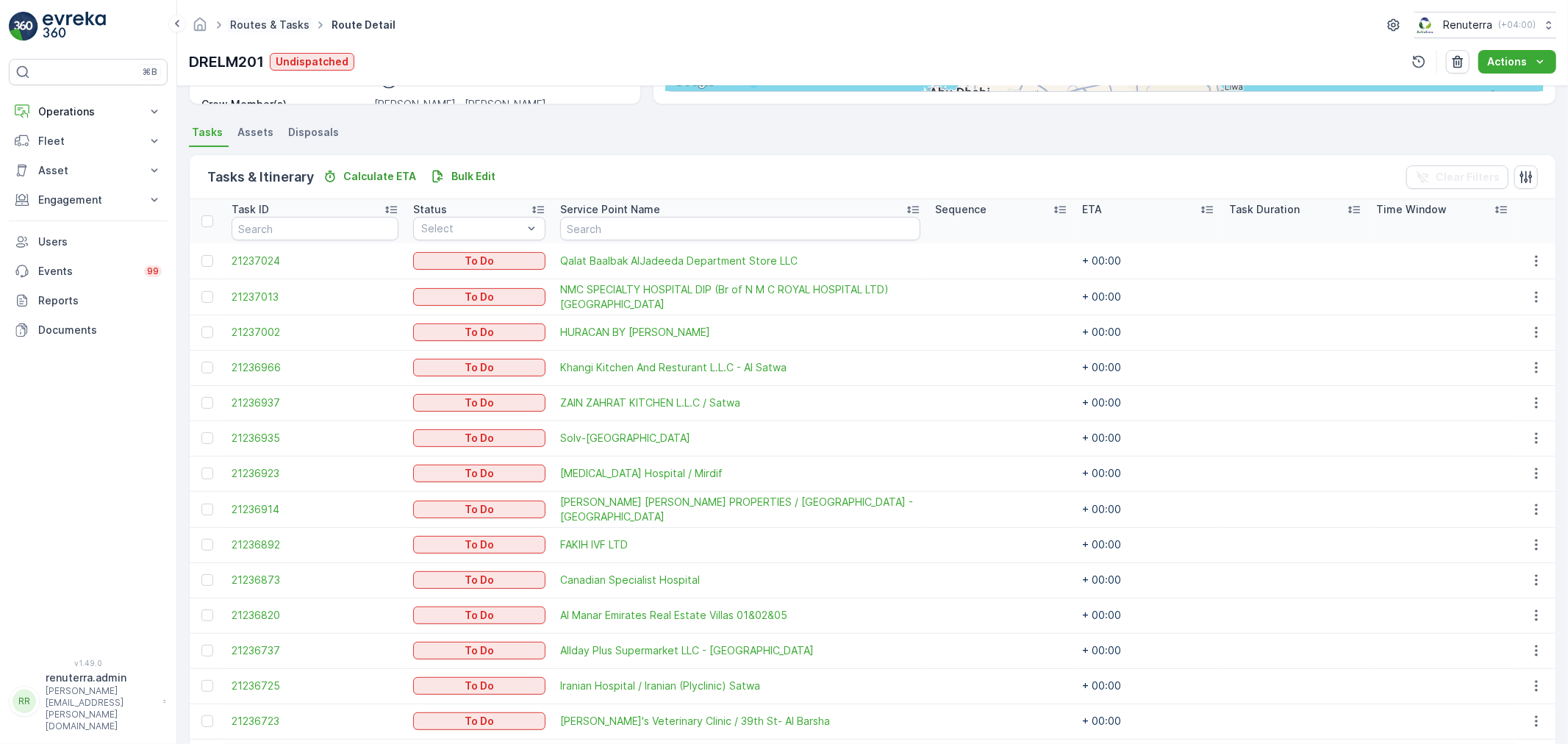
click at [268, 24] on link "Routes & Tasks" at bounding box center [270, 24] width 79 height 12
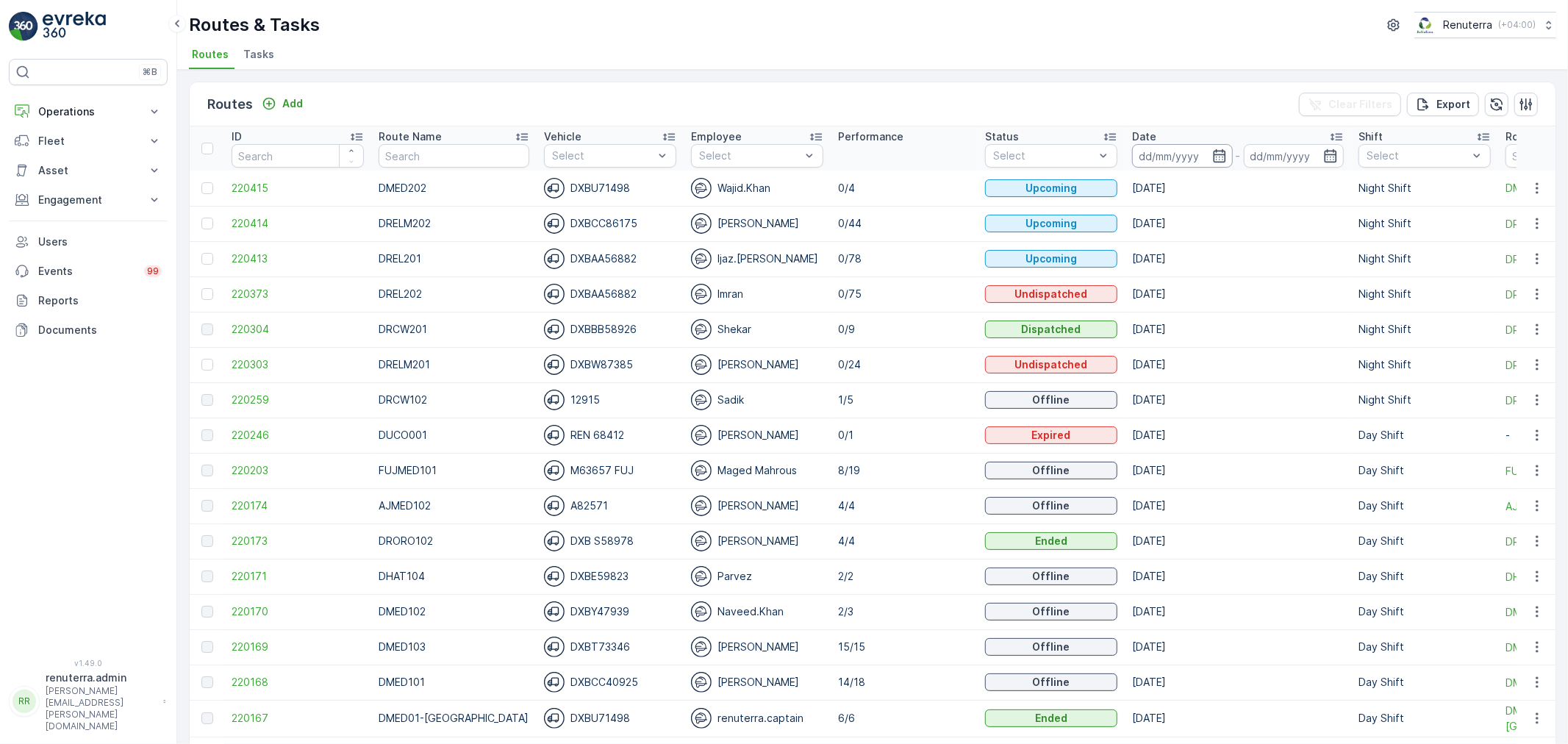
click at [1147, 154] on input at bounding box center [1182, 156] width 101 height 24
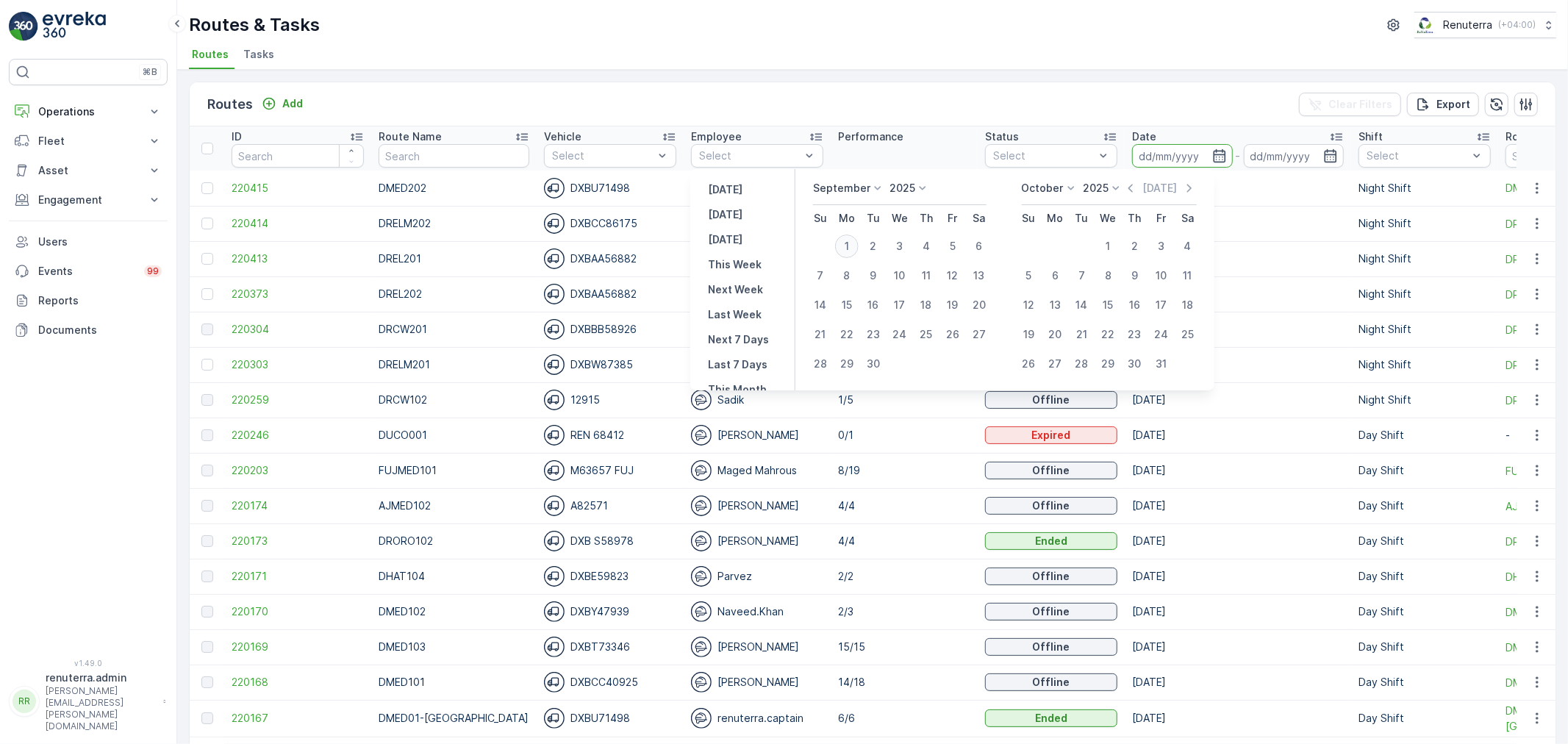
click at [856, 249] on div "1" at bounding box center [846, 246] width 24 height 24
type input "[DATE]"
click at [856, 249] on div "1" at bounding box center [846, 246] width 24 height 24
type input "[DATE]"
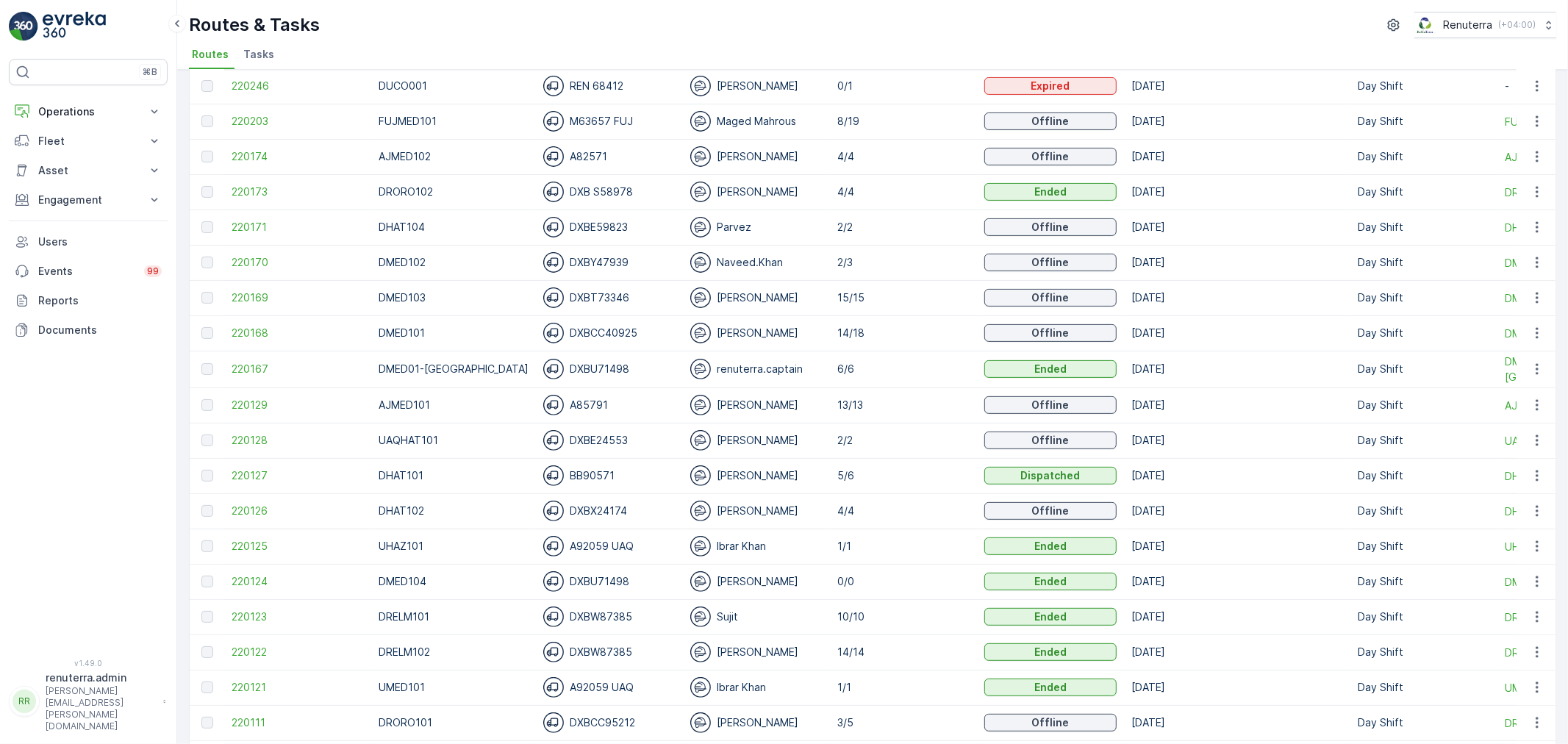
scroll to position [408, 0]
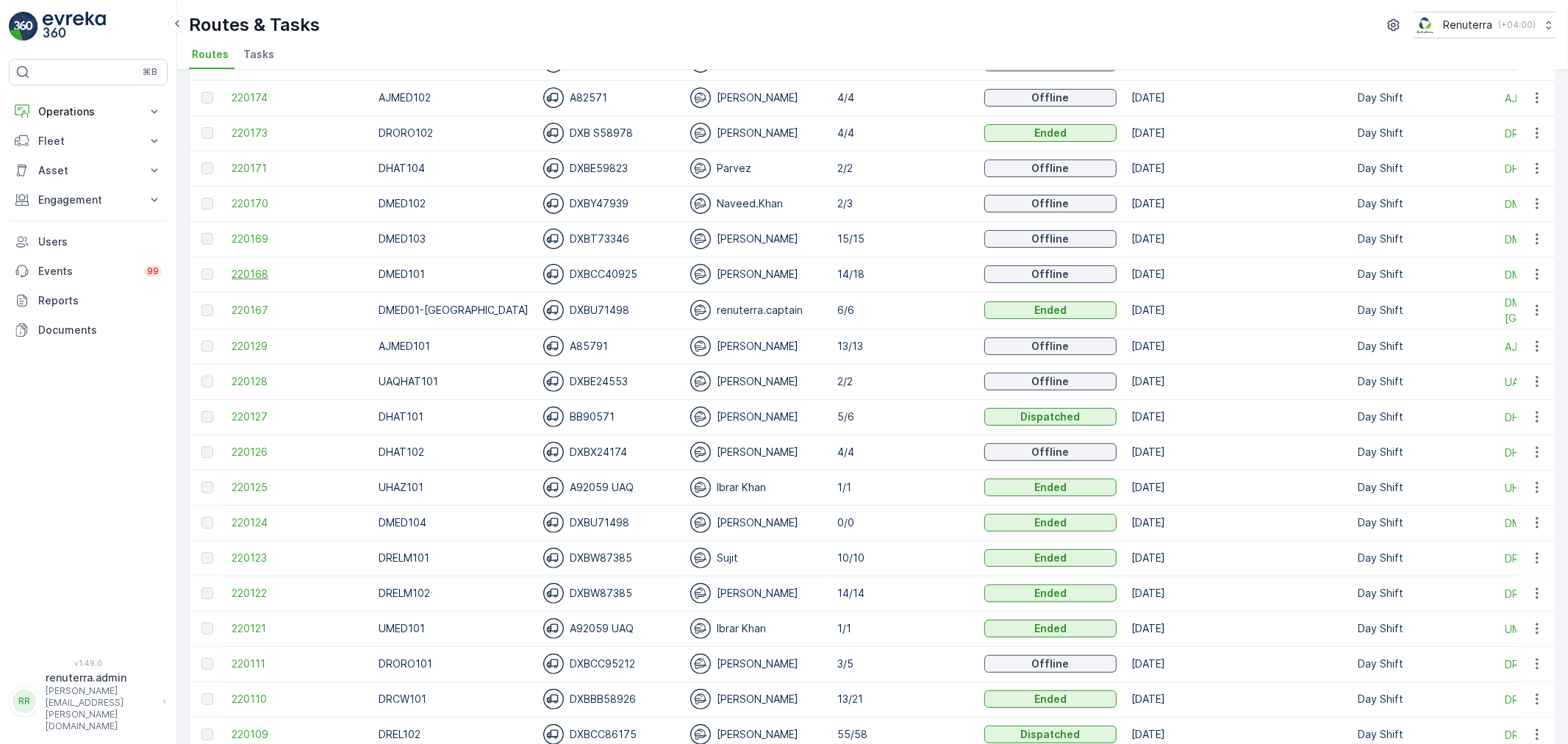
click at [274, 280] on span "220168" at bounding box center [298, 274] width 132 height 14
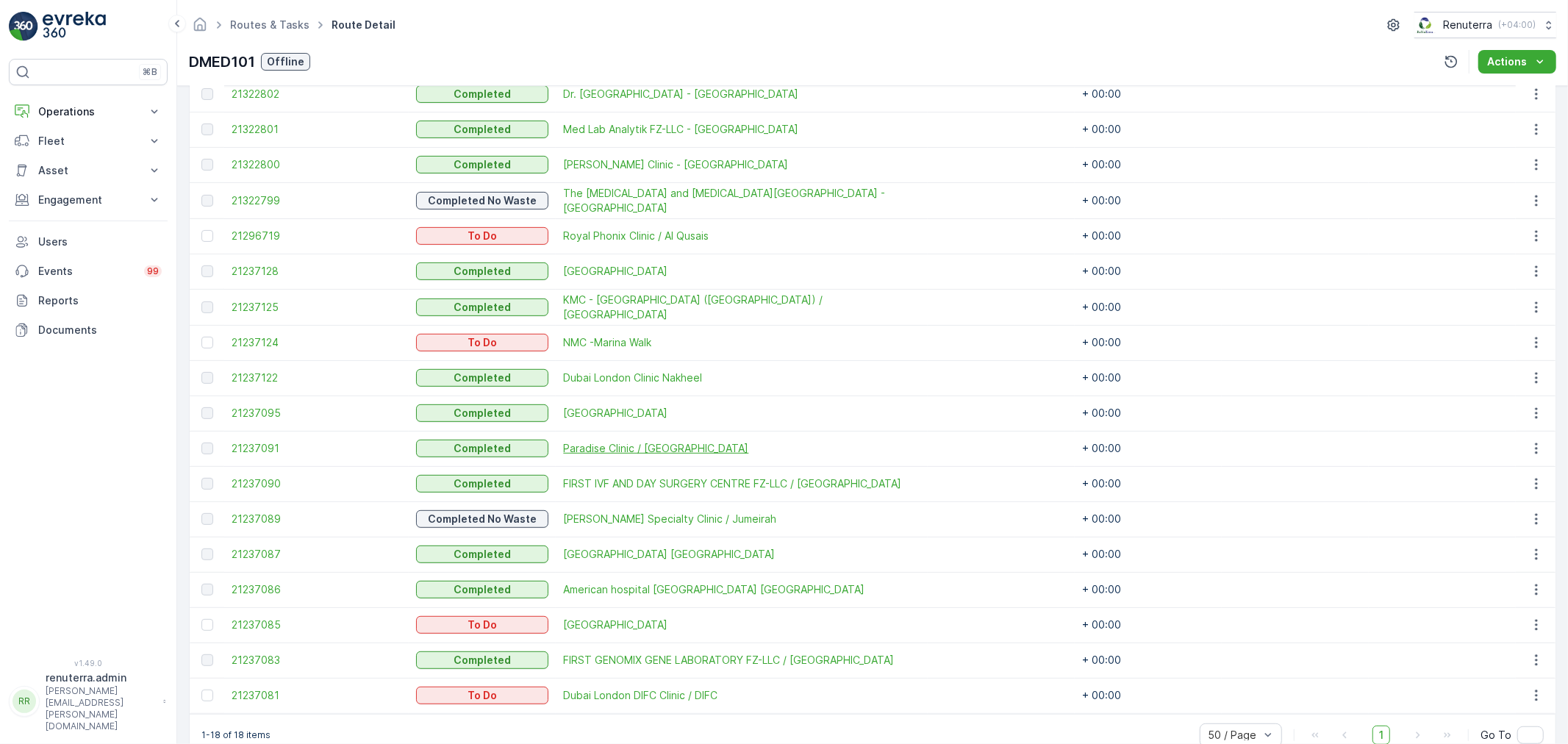
scroll to position [483, 0]
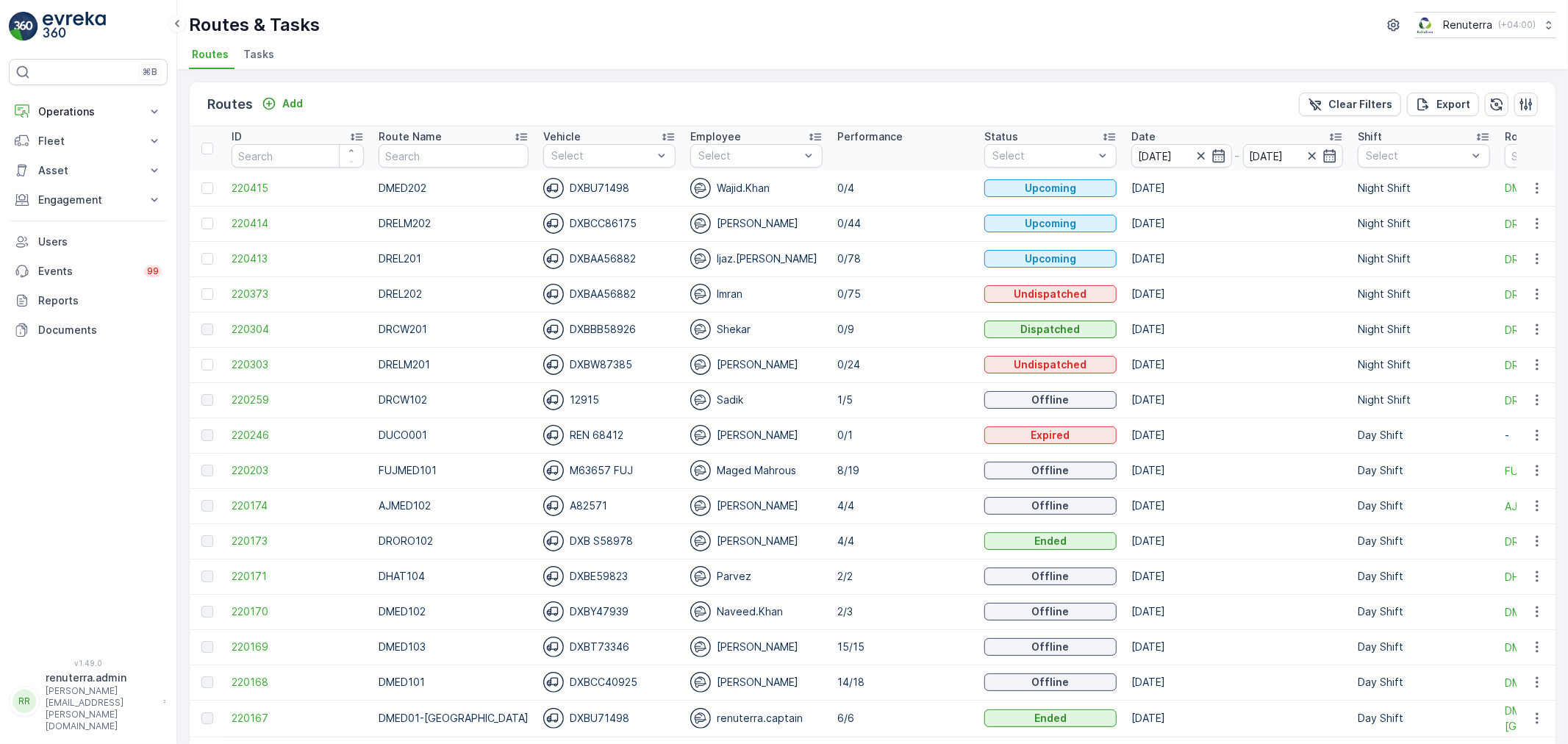
click at [237, 59] on ul "Routes Tasks" at bounding box center [867, 56] width 1355 height 25
click at [248, 59] on span "Tasks" at bounding box center [258, 54] width 31 height 14
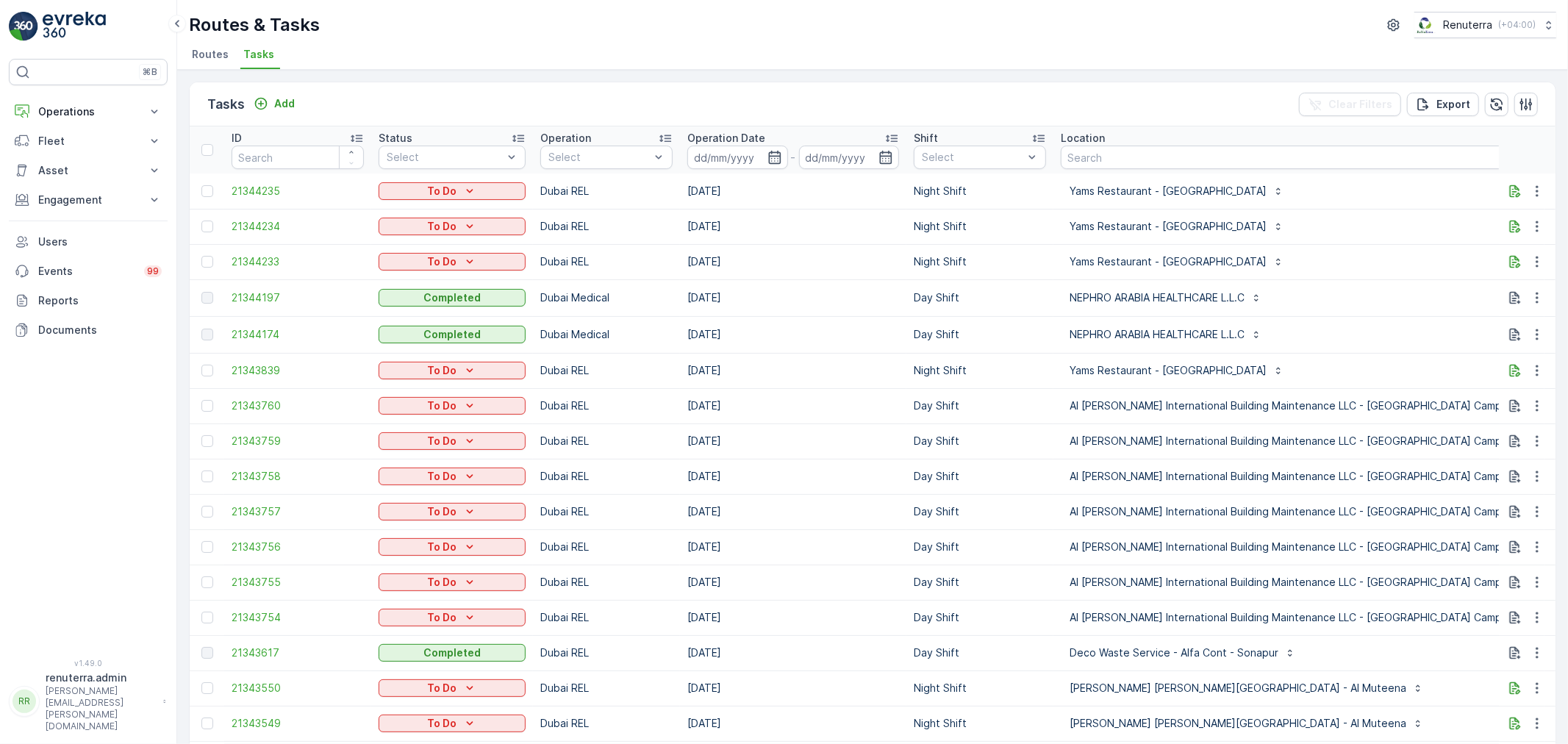
click at [187, 59] on div "Routes & Tasks Renuterra ( +04:00 ) Routes Tasks" at bounding box center [872, 35] width 1391 height 70
click at [817, 165] on input at bounding box center [849, 157] width 101 height 24
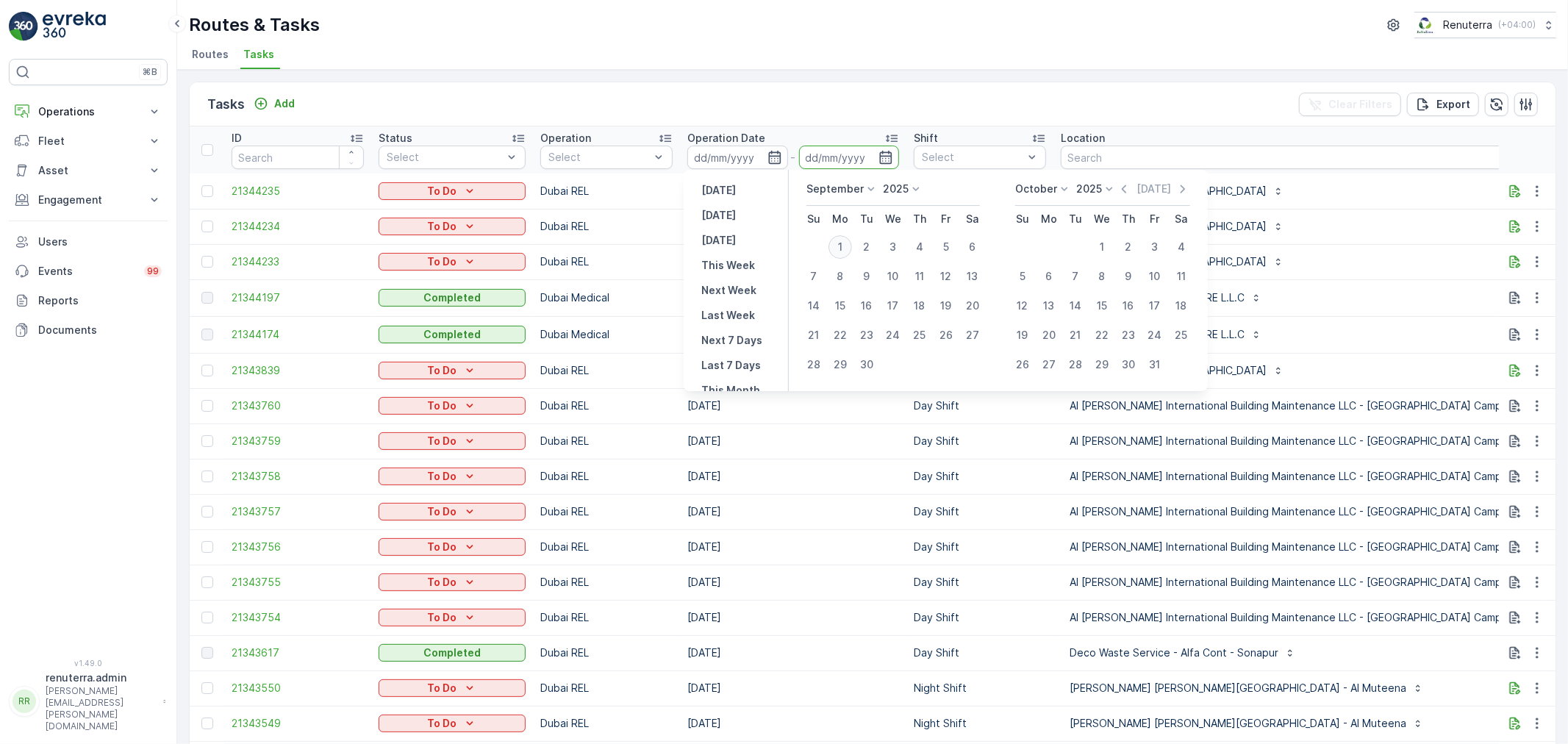
click at [842, 249] on div "1" at bounding box center [839, 247] width 24 height 24
type input "[DATE]"
click at [842, 249] on div "1" at bounding box center [839, 247] width 24 height 24
type input "[DATE]"
click at [842, 249] on div "1" at bounding box center [839, 247] width 24 height 24
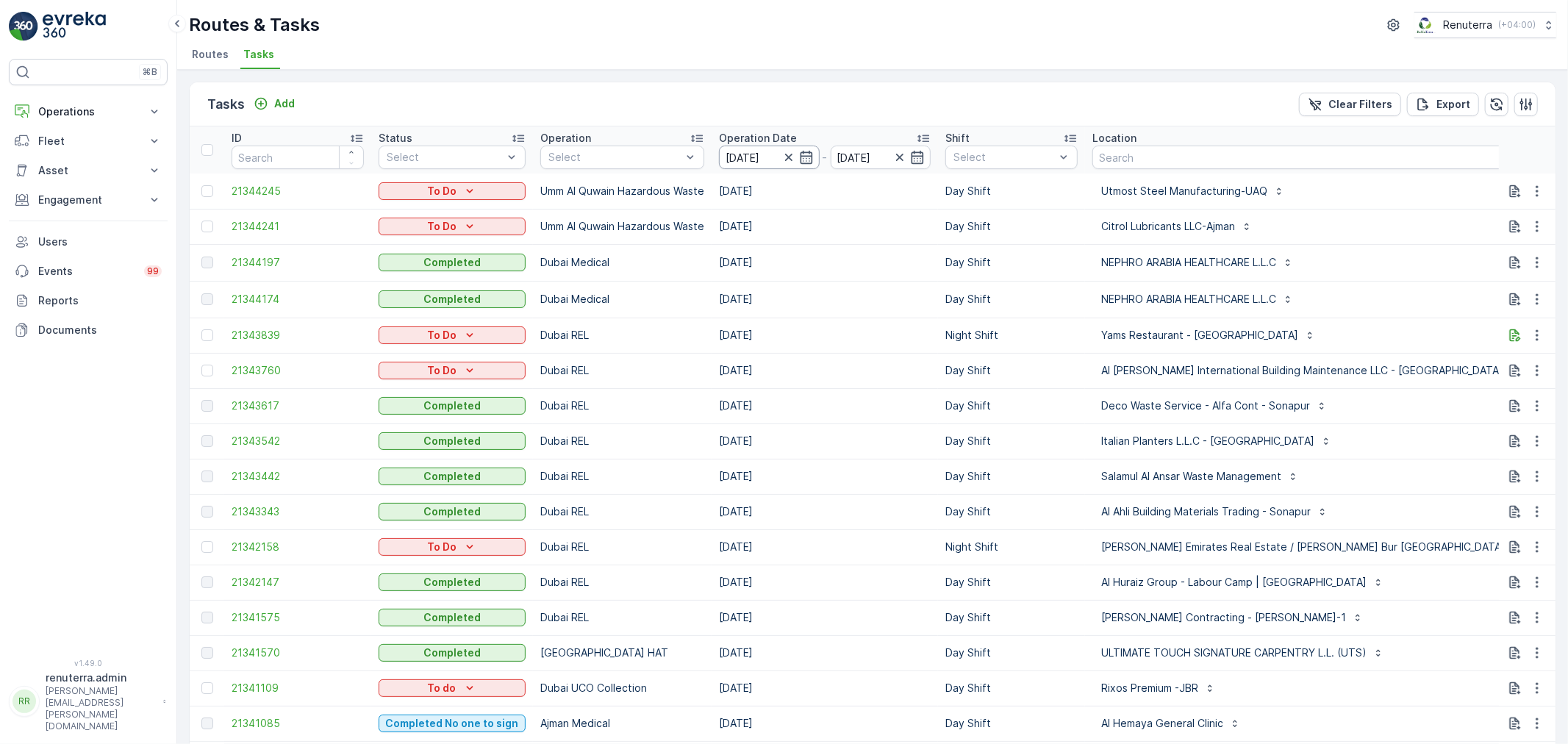
click at [755, 151] on input "[DATE]" at bounding box center [769, 157] width 101 height 24
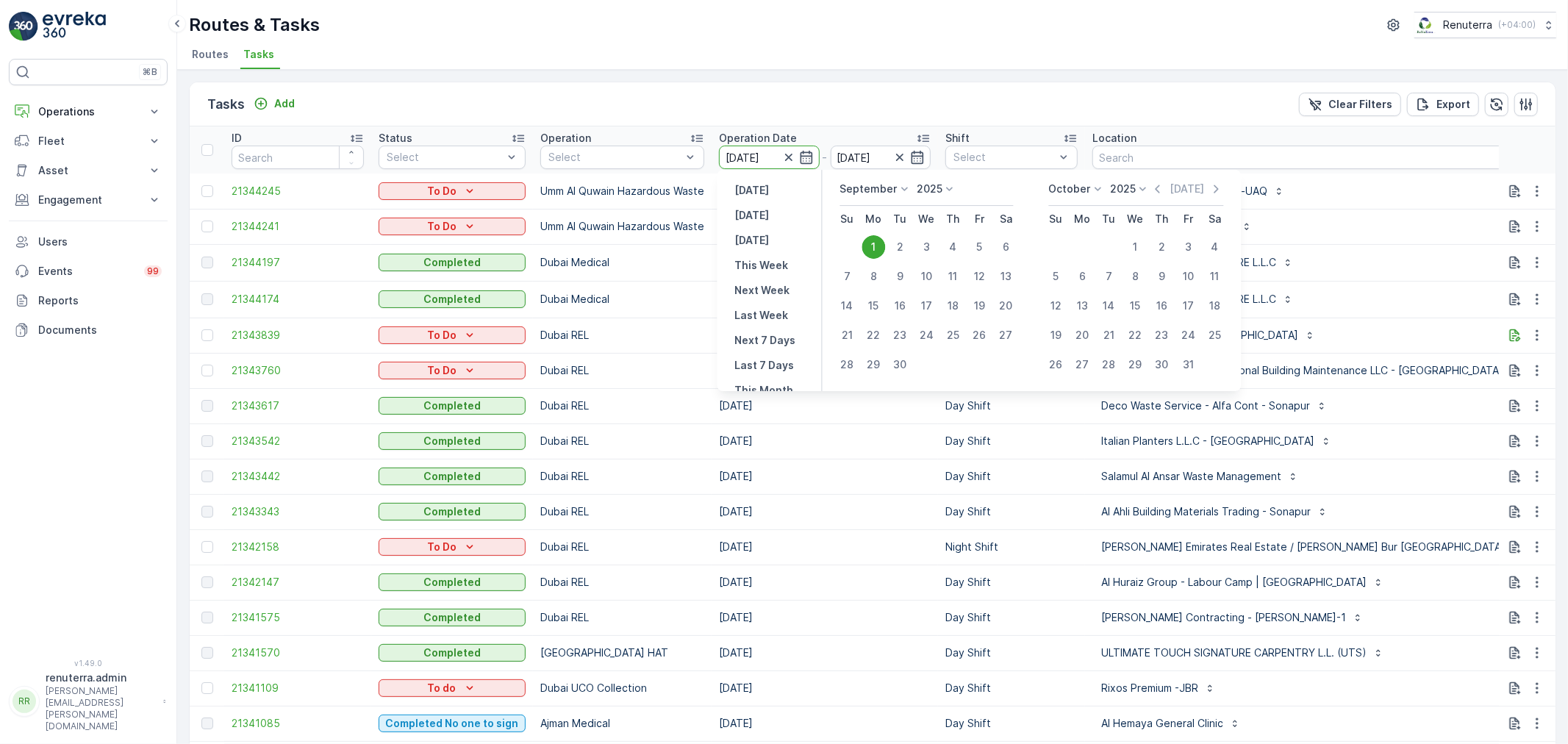
drag, startPoint x: 872, startPoint y: 239, endPoint x: 884, endPoint y: 239, distance: 12.0
click at [880, 239] on div "1" at bounding box center [874, 247] width 24 height 24
click at [890, 239] on button "2" at bounding box center [900, 247] width 27 height 27
type input "[DATE]"
click at [890, 239] on td "[DATE]" at bounding box center [825, 226] width 226 height 35
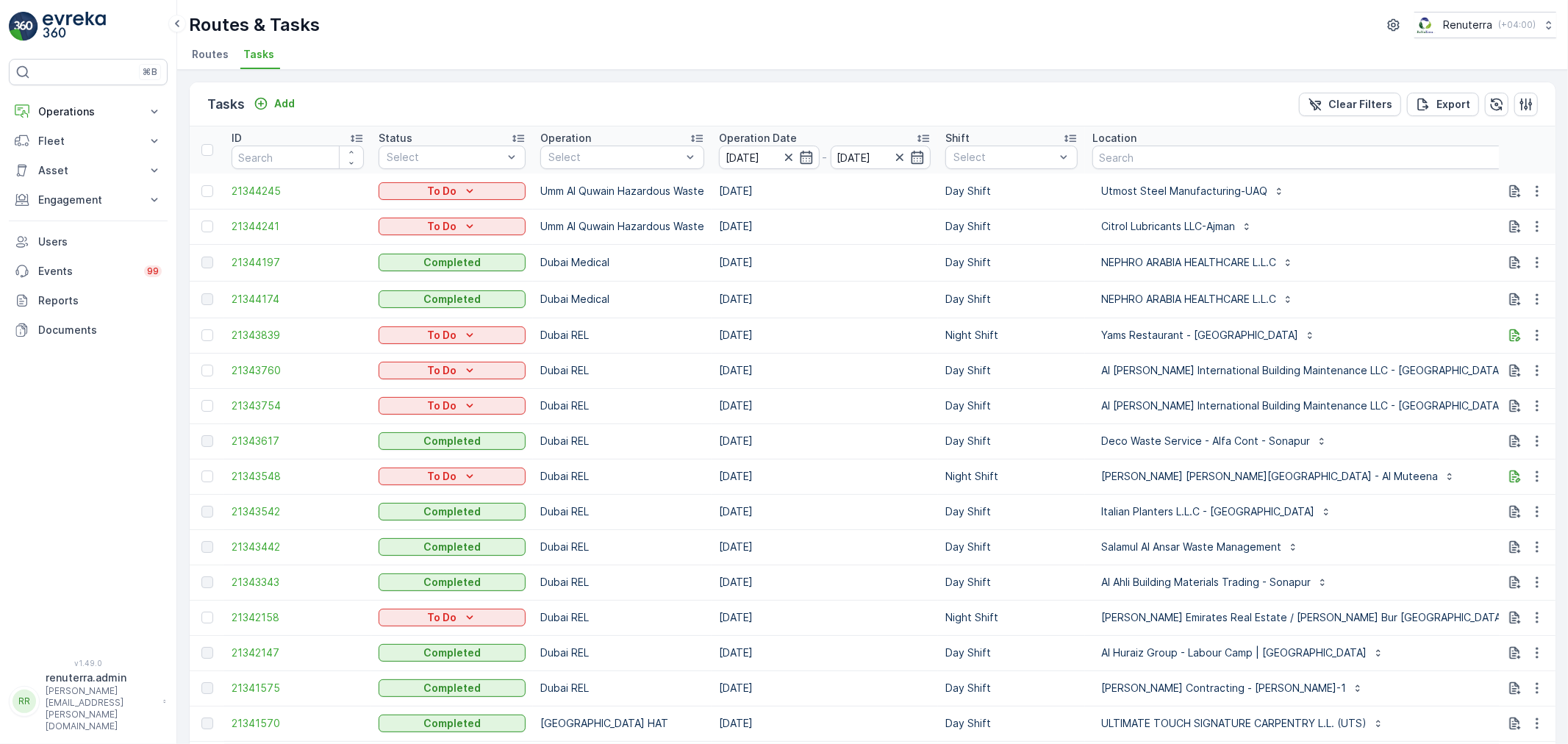
click at [767, 160] on input "[DATE]" at bounding box center [769, 157] width 101 height 24
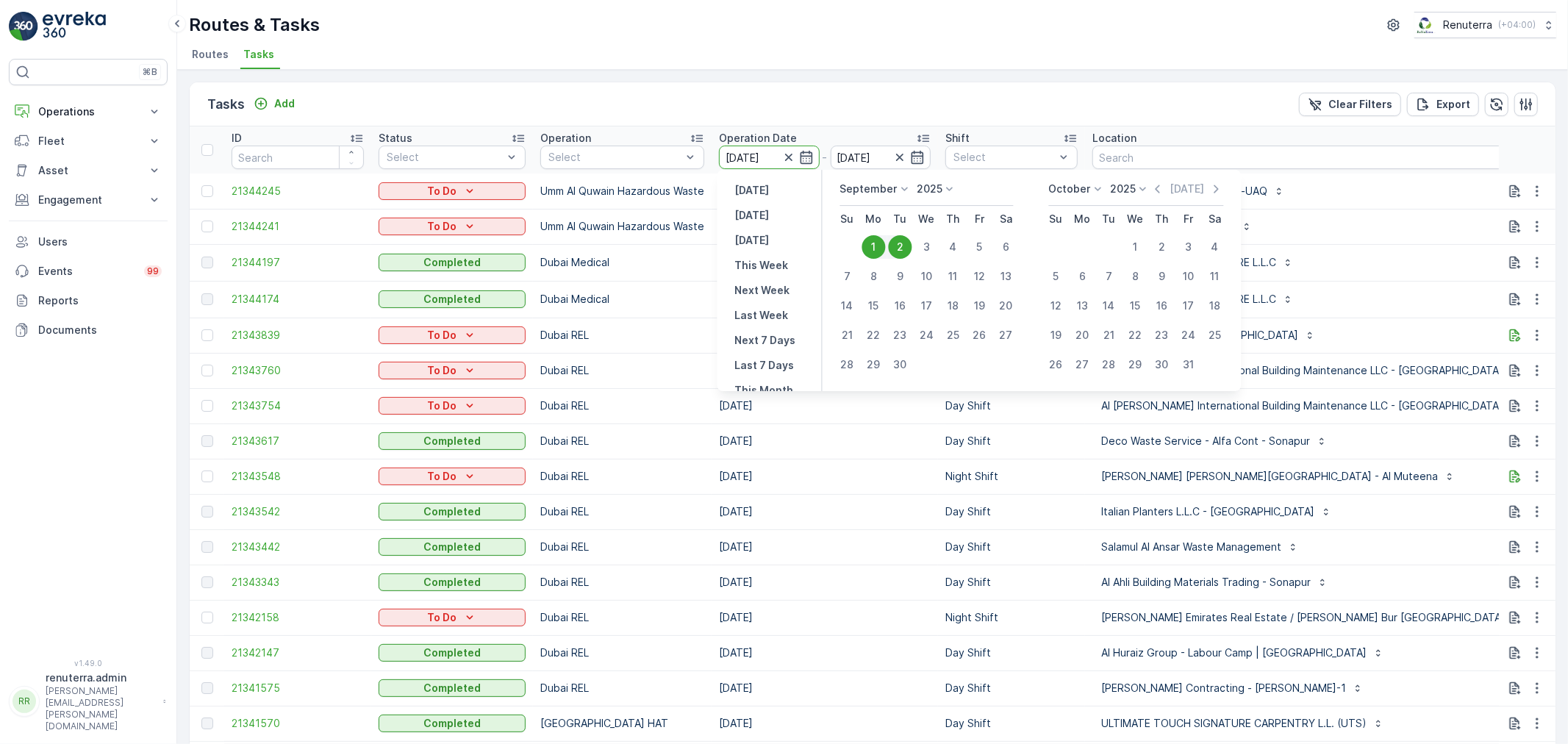
click at [910, 246] on div "2" at bounding box center [900, 247] width 24 height 24
type input "[DATE]"
click at [910, 246] on div "2" at bounding box center [900, 247] width 24 height 24
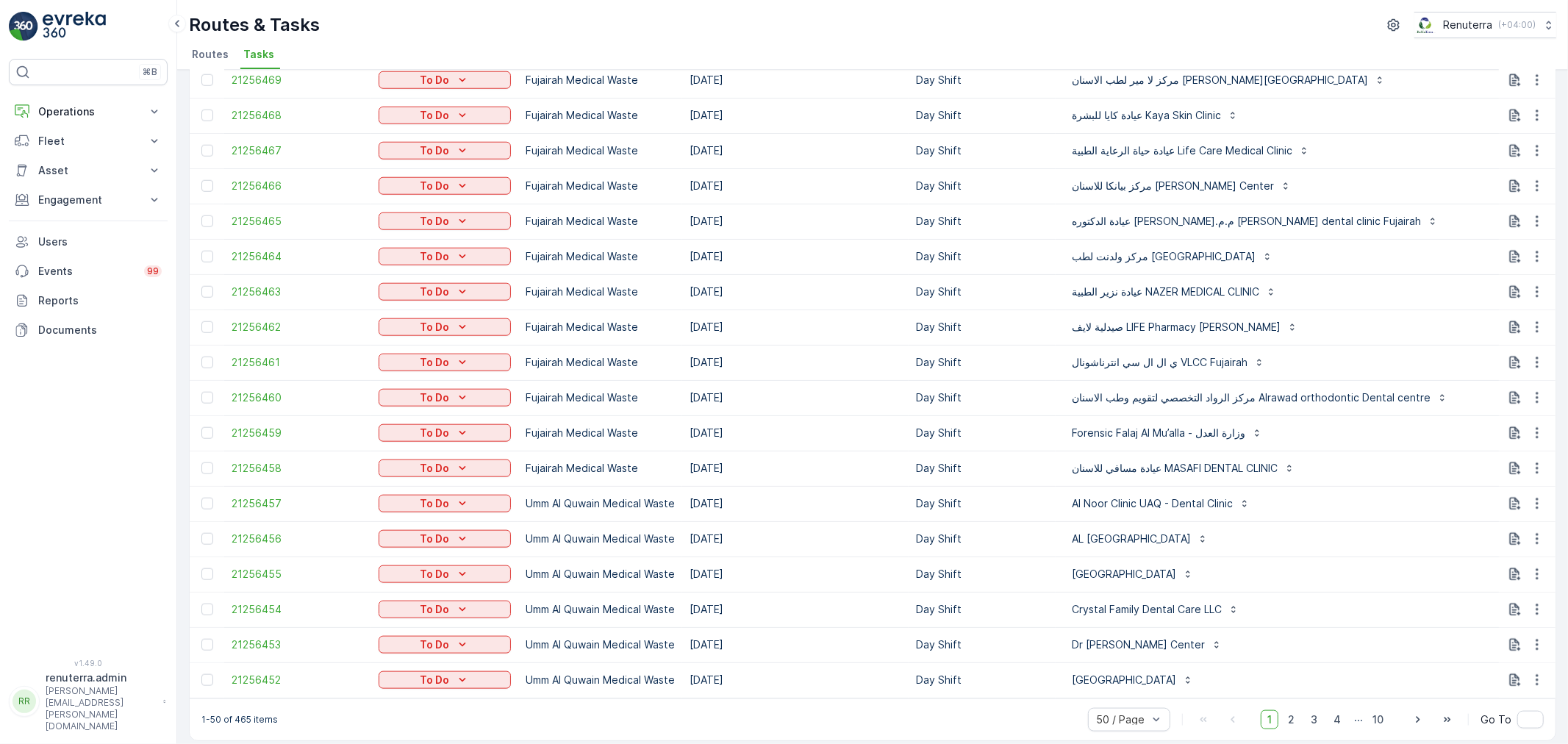
scroll to position [1255, 0]
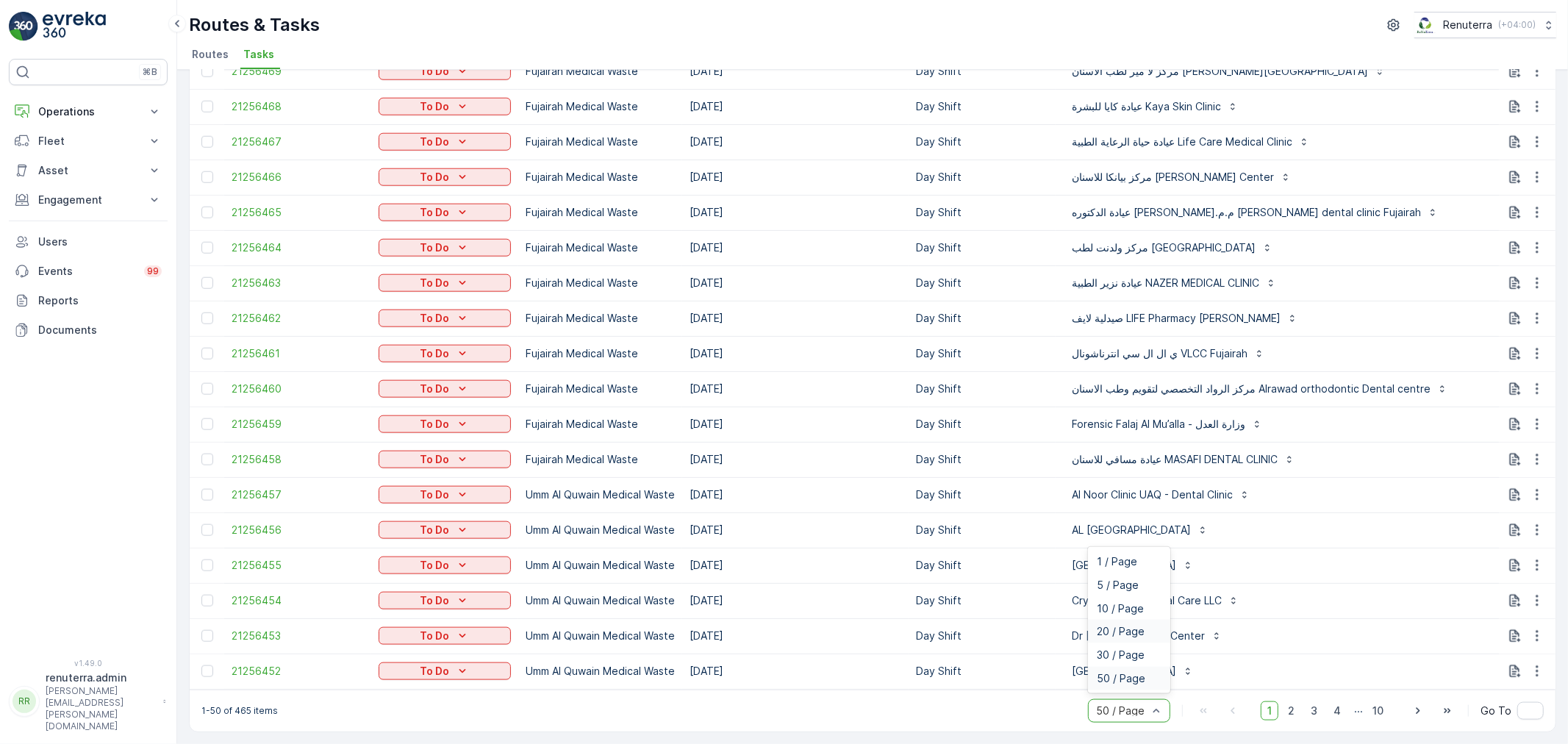
click at [1129, 610] on span "10 / Page" at bounding box center [1121, 608] width 47 height 11
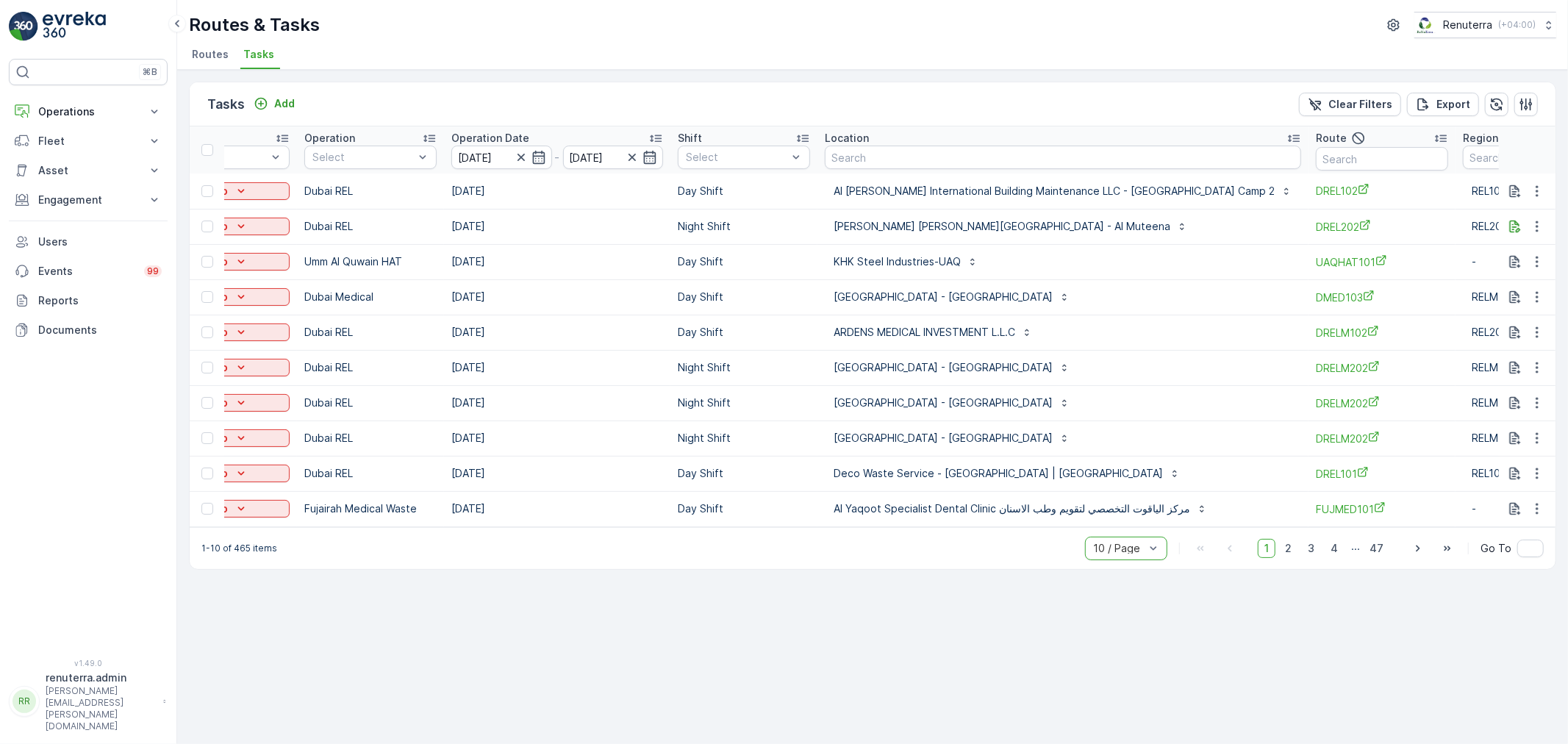
scroll to position [0, 266]
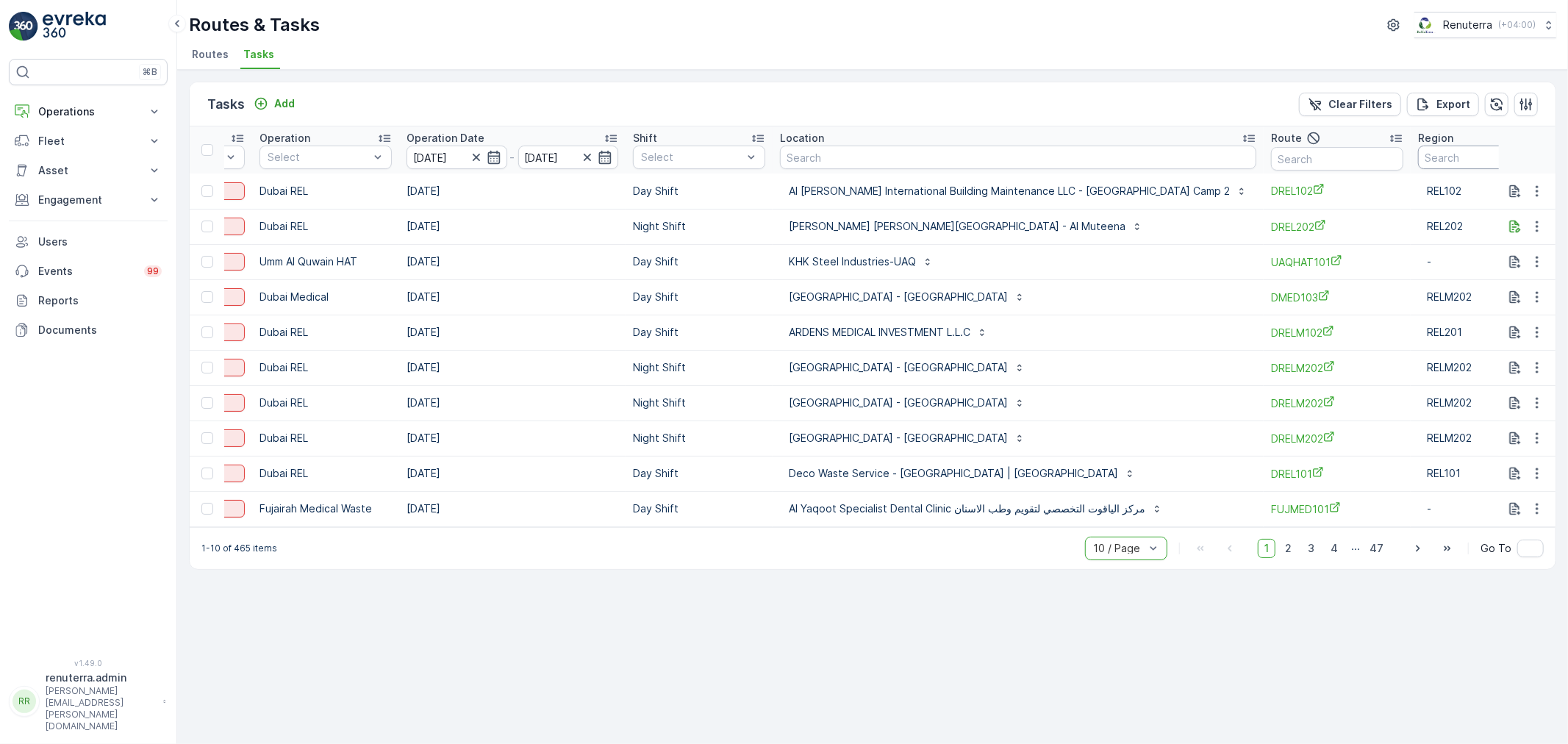
click at [1418, 162] on input "text" at bounding box center [1484, 157] width 132 height 24
click at [1331, 165] on input "text" at bounding box center [1337, 158] width 132 height 24
type input "DRELM102"
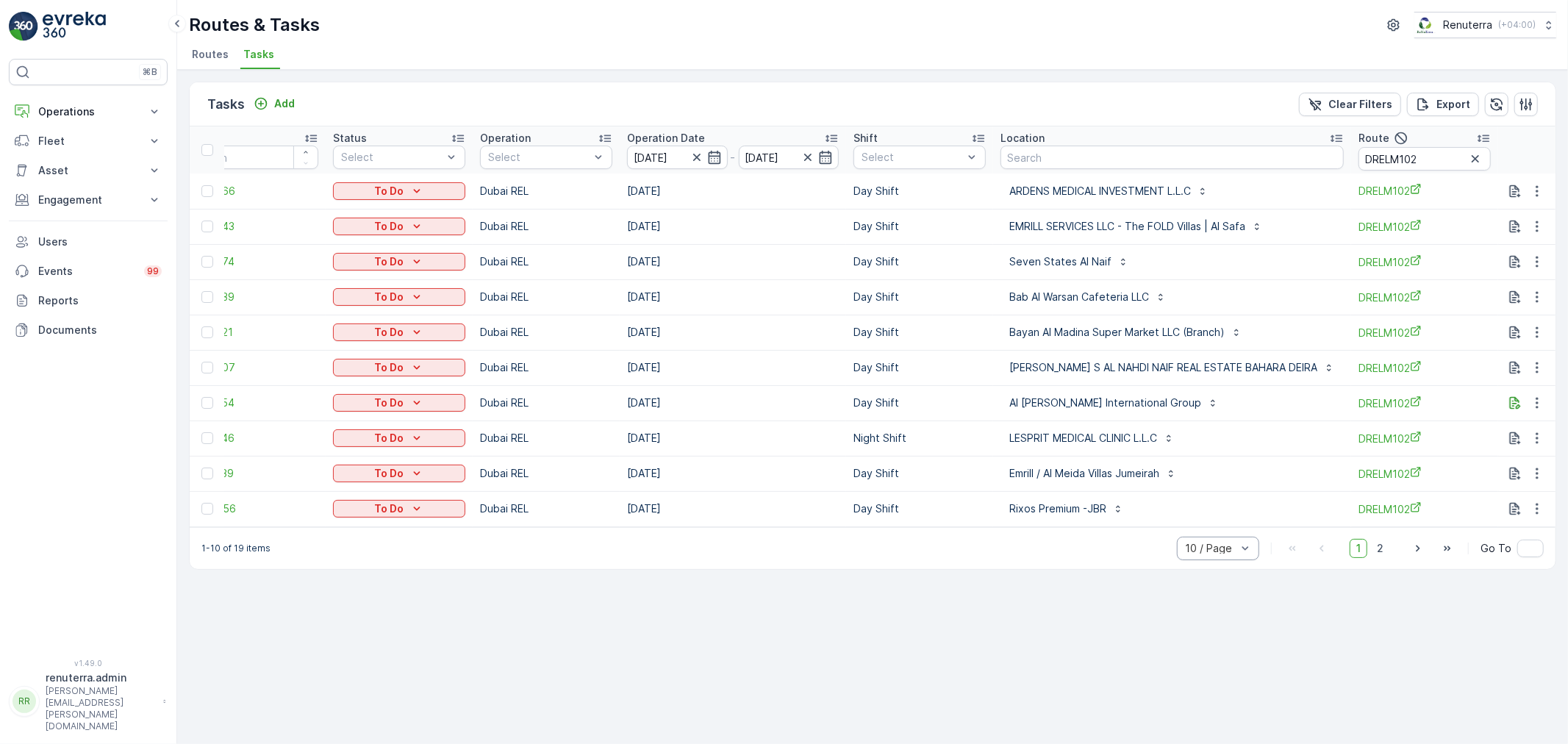
scroll to position [0, 190]
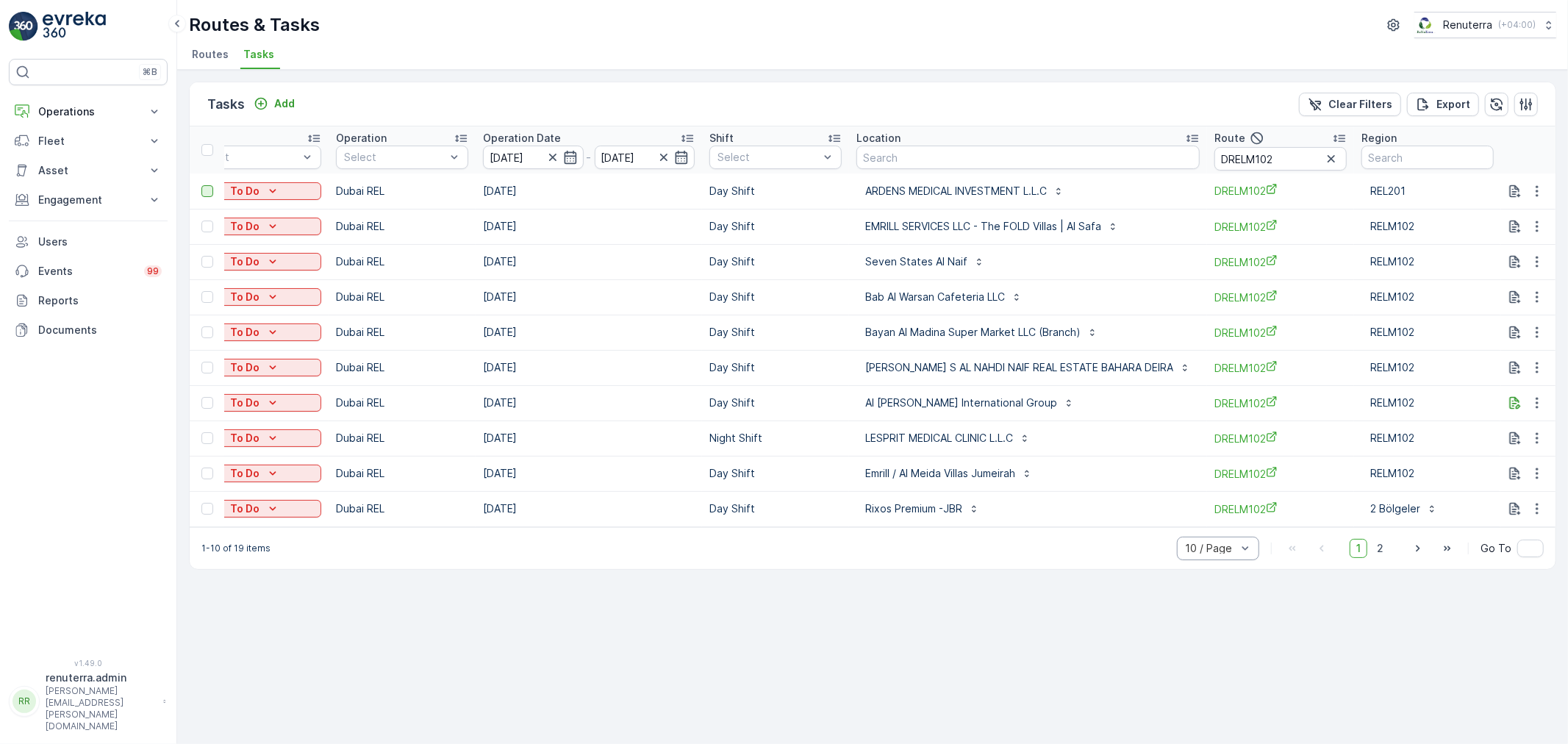
click at [207, 187] on div at bounding box center [207, 191] width 11 height 11
click at [201, 185] on input "checkbox" at bounding box center [201, 185] width 0 height 0
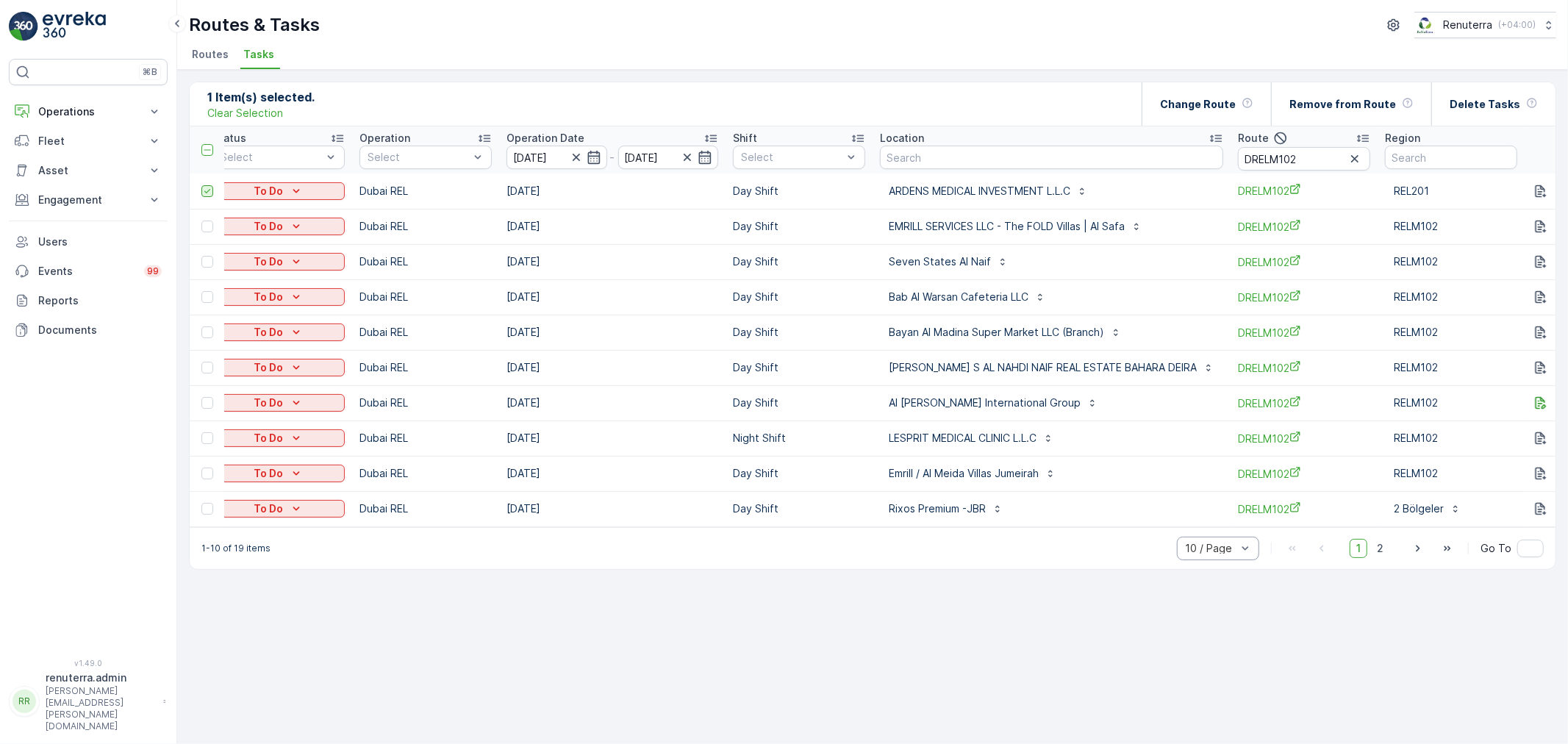
scroll to position [0, 164]
click at [209, 296] on div at bounding box center [207, 296] width 11 height 11
click at [201, 291] on input "checkbox" at bounding box center [201, 291] width 0 height 0
click at [207, 331] on div at bounding box center [207, 332] width 11 height 11
click at [201, 327] on input "checkbox" at bounding box center [201, 327] width 0 height 0
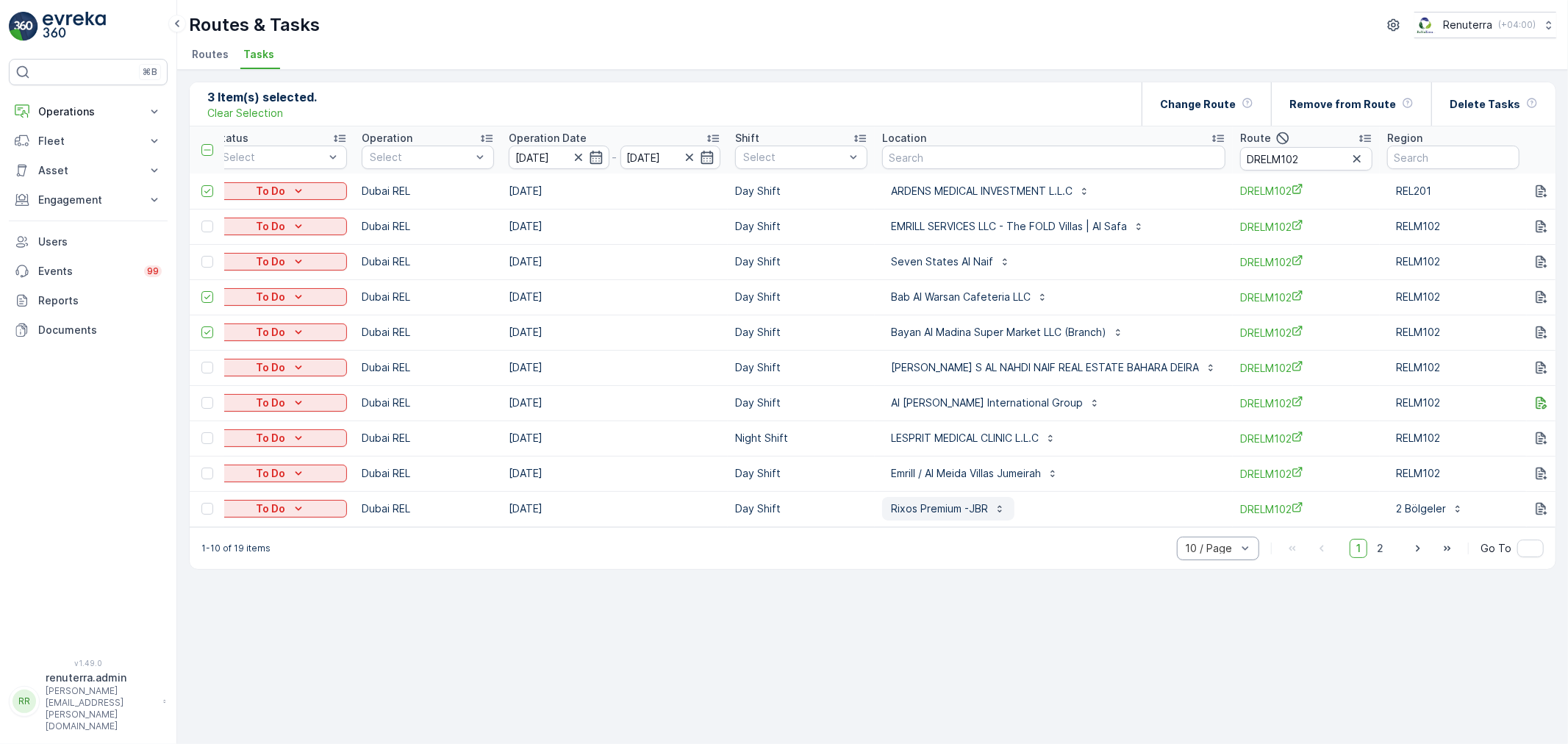
scroll to position [0, 163]
click at [1383, 546] on span "2" at bounding box center [1380, 548] width 20 height 19
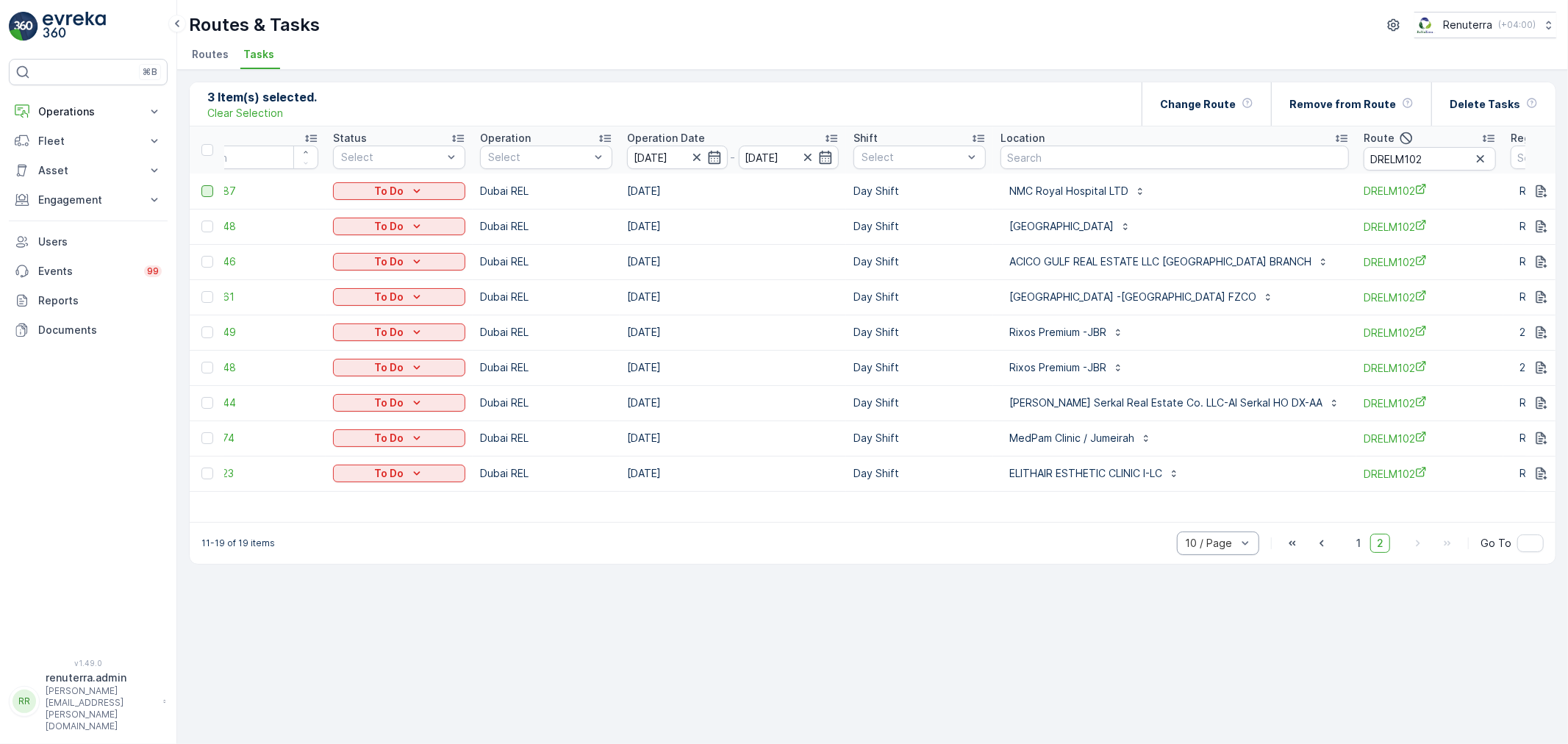
click at [208, 189] on div at bounding box center [207, 191] width 11 height 11
click at [201, 185] on input "checkbox" at bounding box center [201, 185] width 0 height 0
click at [1354, 552] on span "1" at bounding box center [1358, 543] width 17 height 19
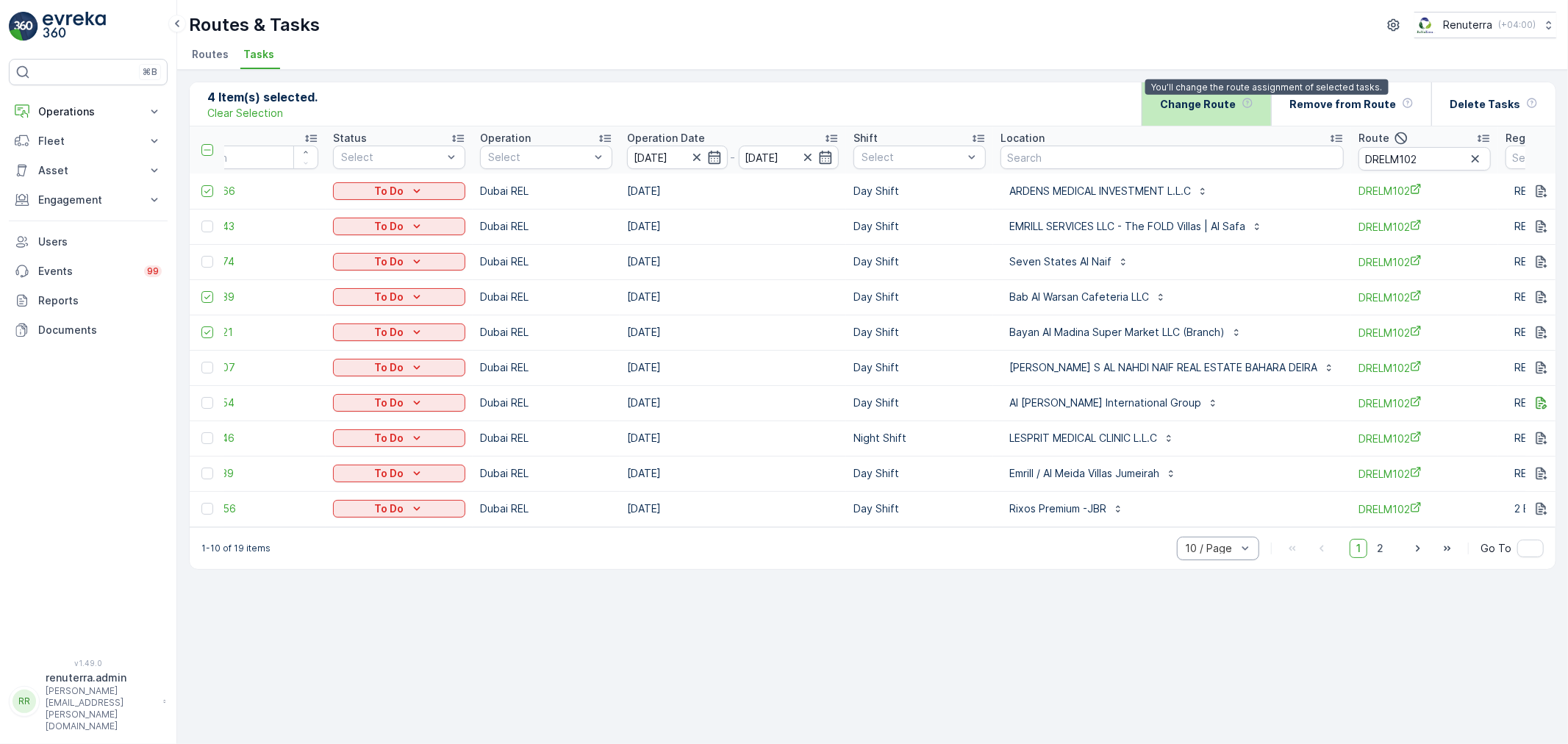
click at [1253, 107] on icon at bounding box center [1247, 103] width 11 height 11
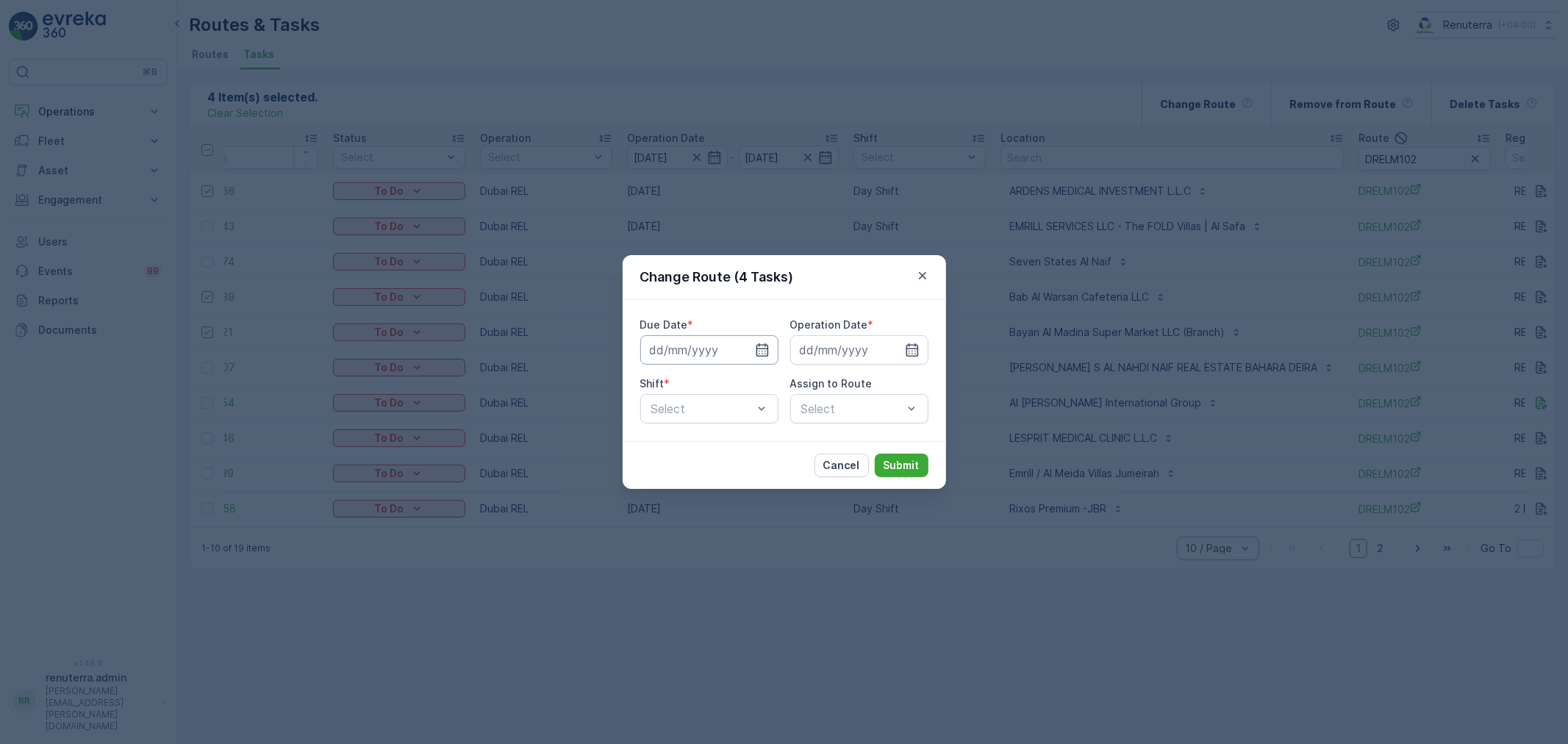
click at [719, 349] on input at bounding box center [710, 350] width 138 height 30
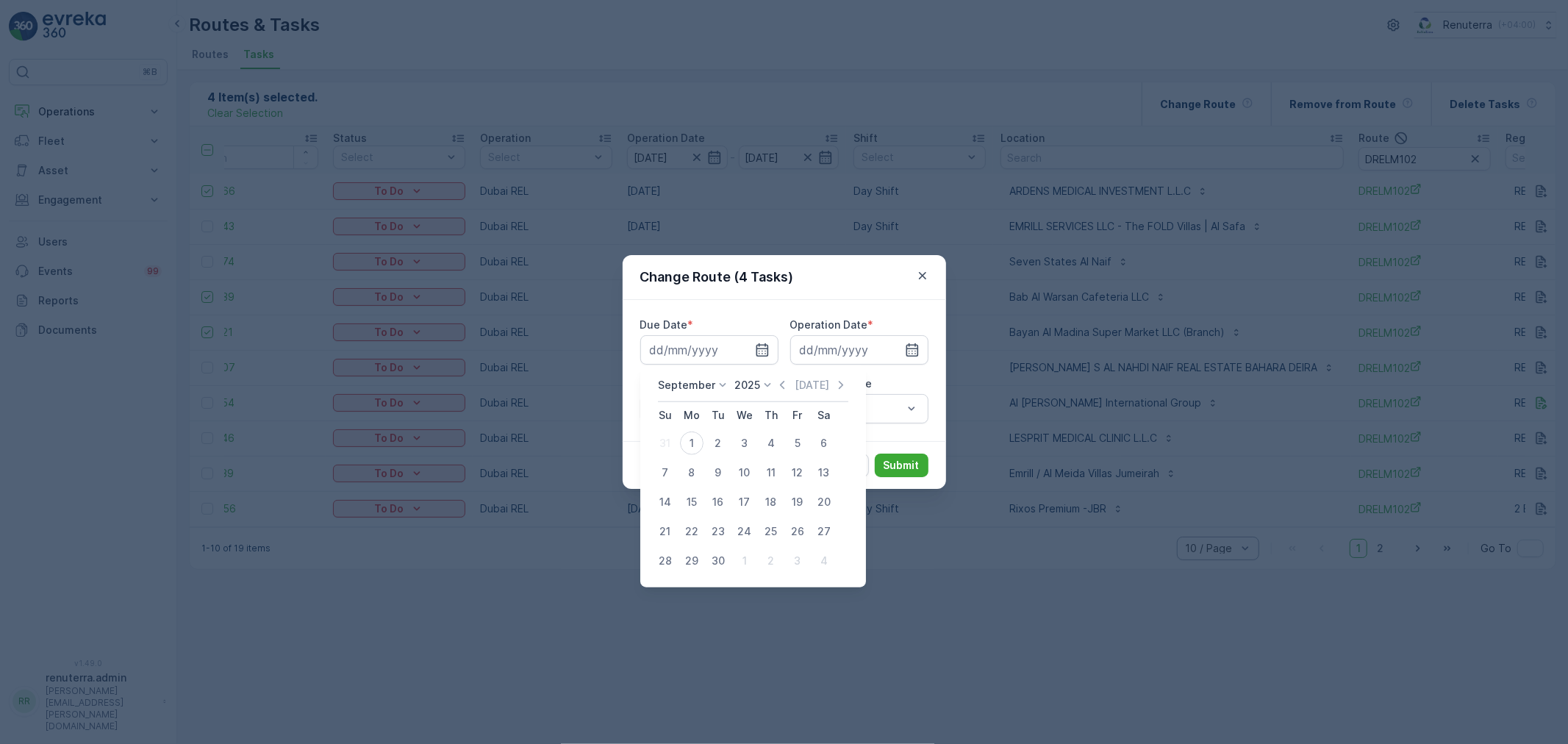
click at [694, 446] on div "1" at bounding box center [691, 443] width 24 height 24
type input "[DATE]"
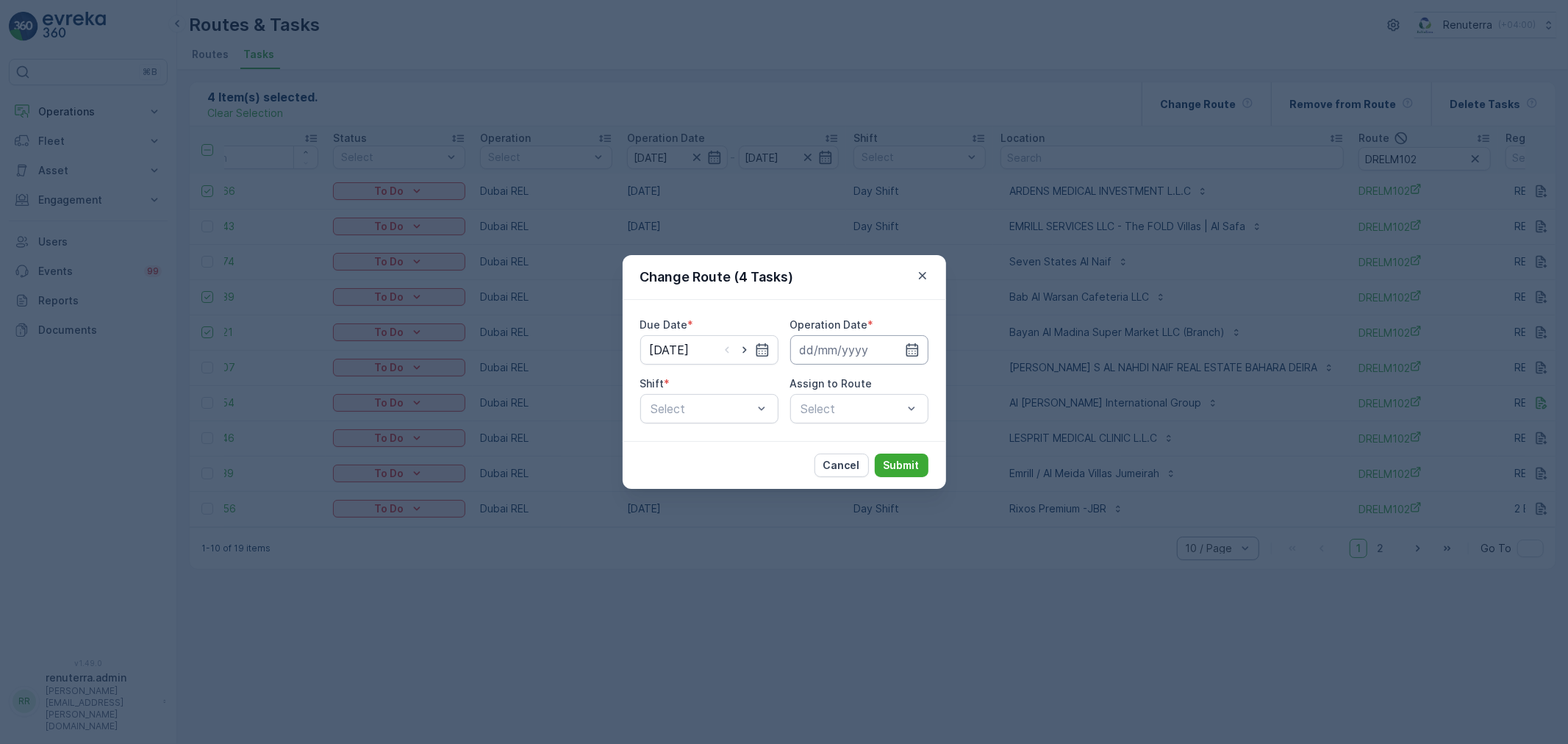
click at [822, 354] on input at bounding box center [859, 350] width 138 height 30
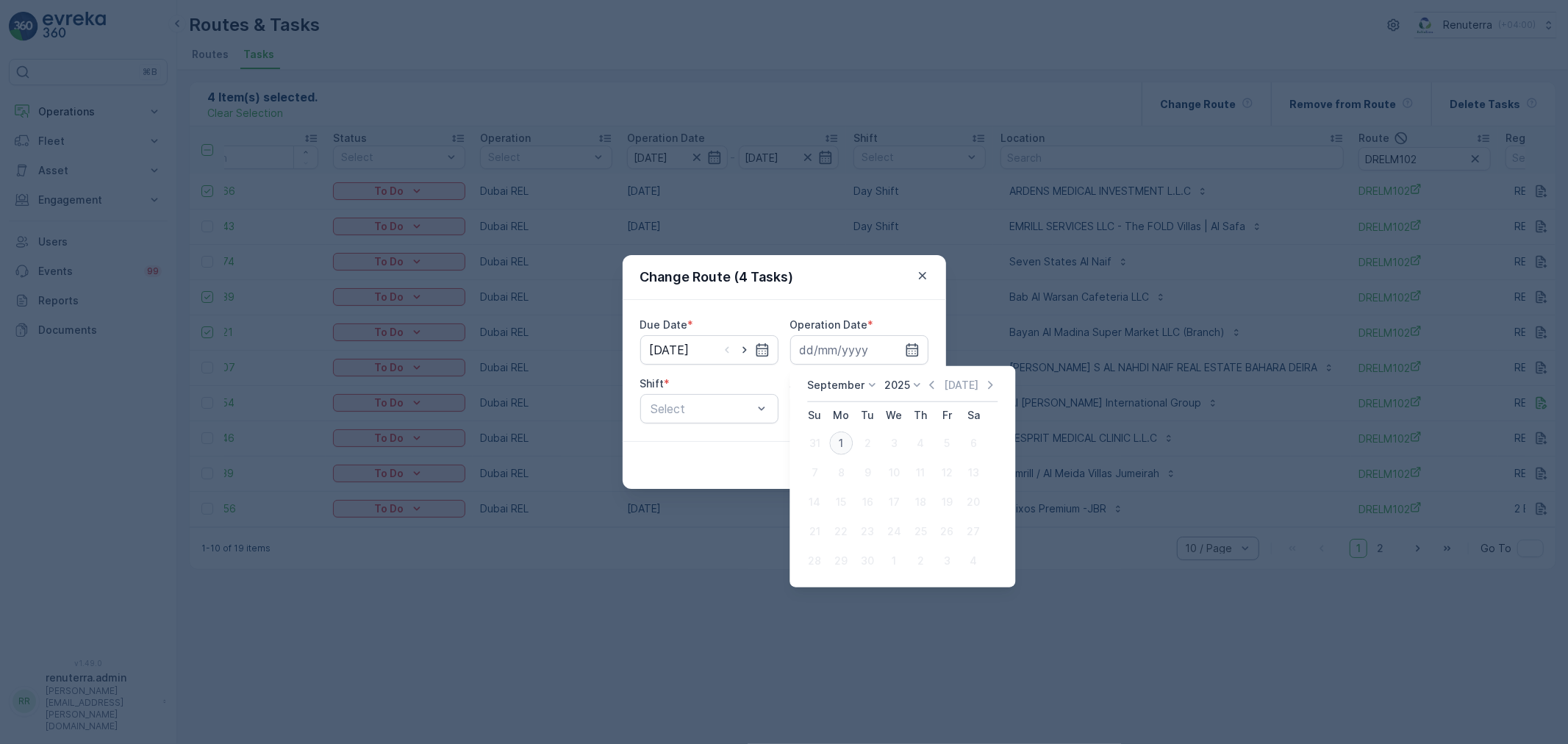
click at [842, 442] on div "1" at bounding box center [840, 443] width 24 height 24
type input "[DATE]"
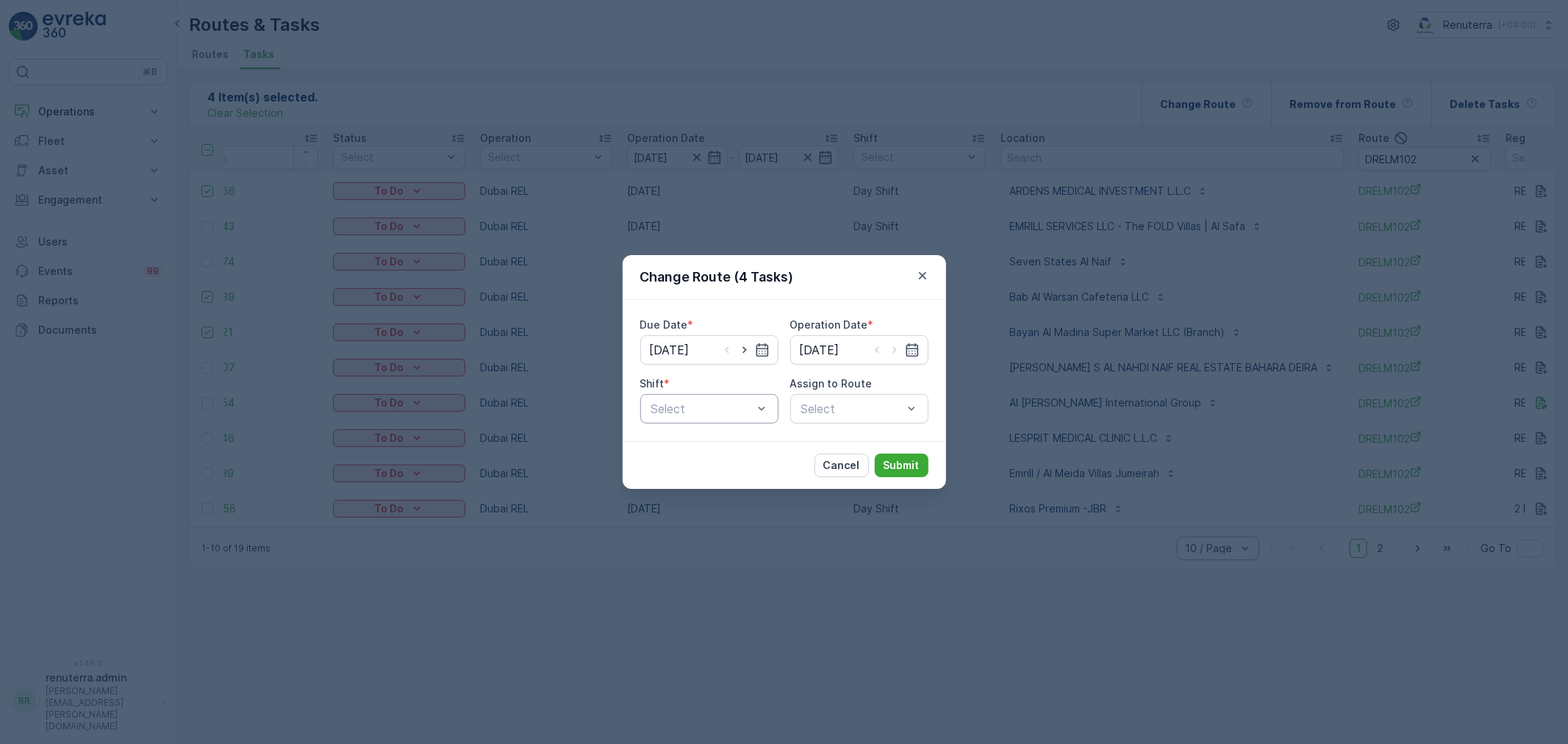
click at [729, 410] on div at bounding box center [701, 408] width 104 height 13
click at [731, 443] on div "Day Shift" at bounding box center [709, 445] width 121 height 13
click at [855, 418] on div "Select" at bounding box center [859, 409] width 138 height 30
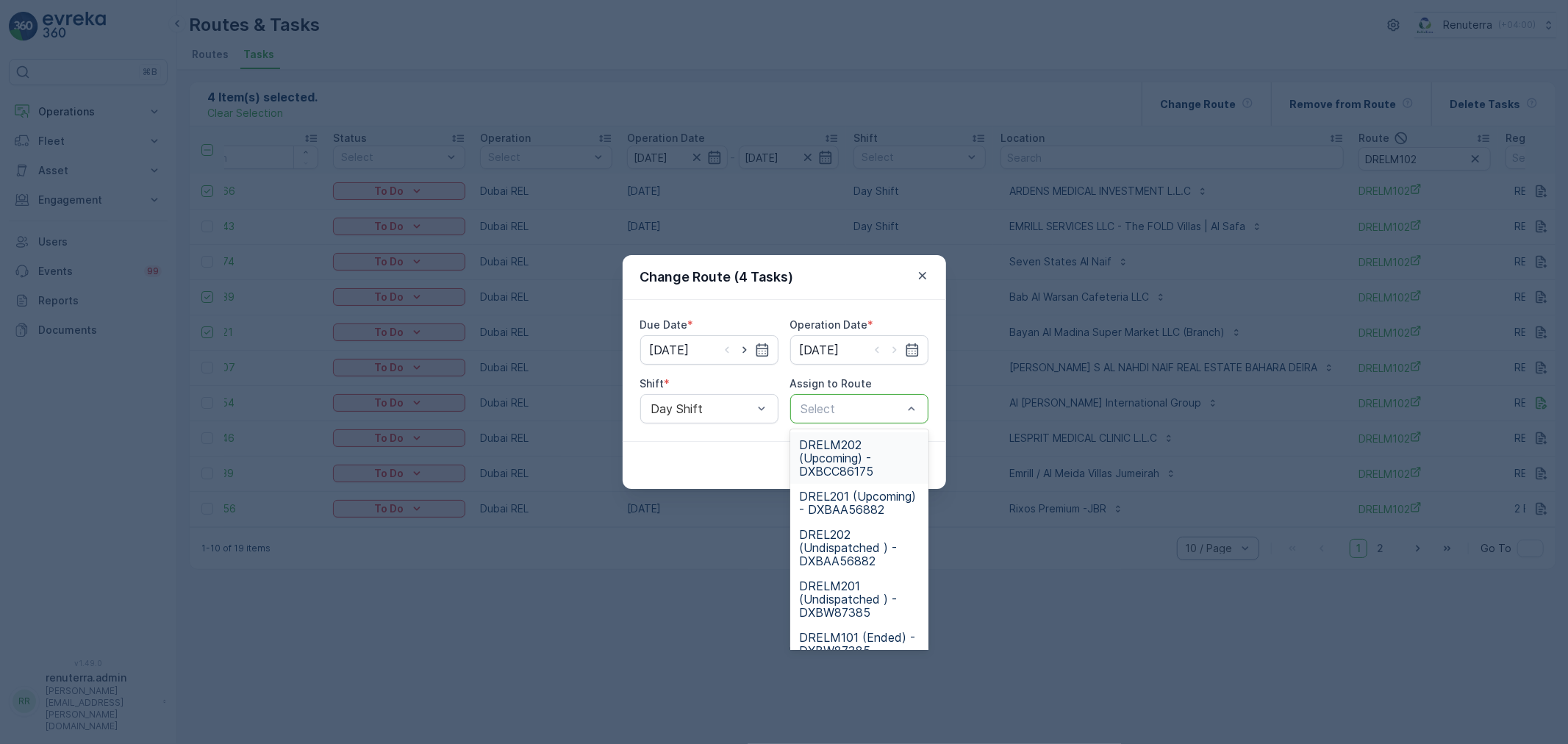
click at [855, 415] on div at bounding box center [852, 408] width 104 height 13
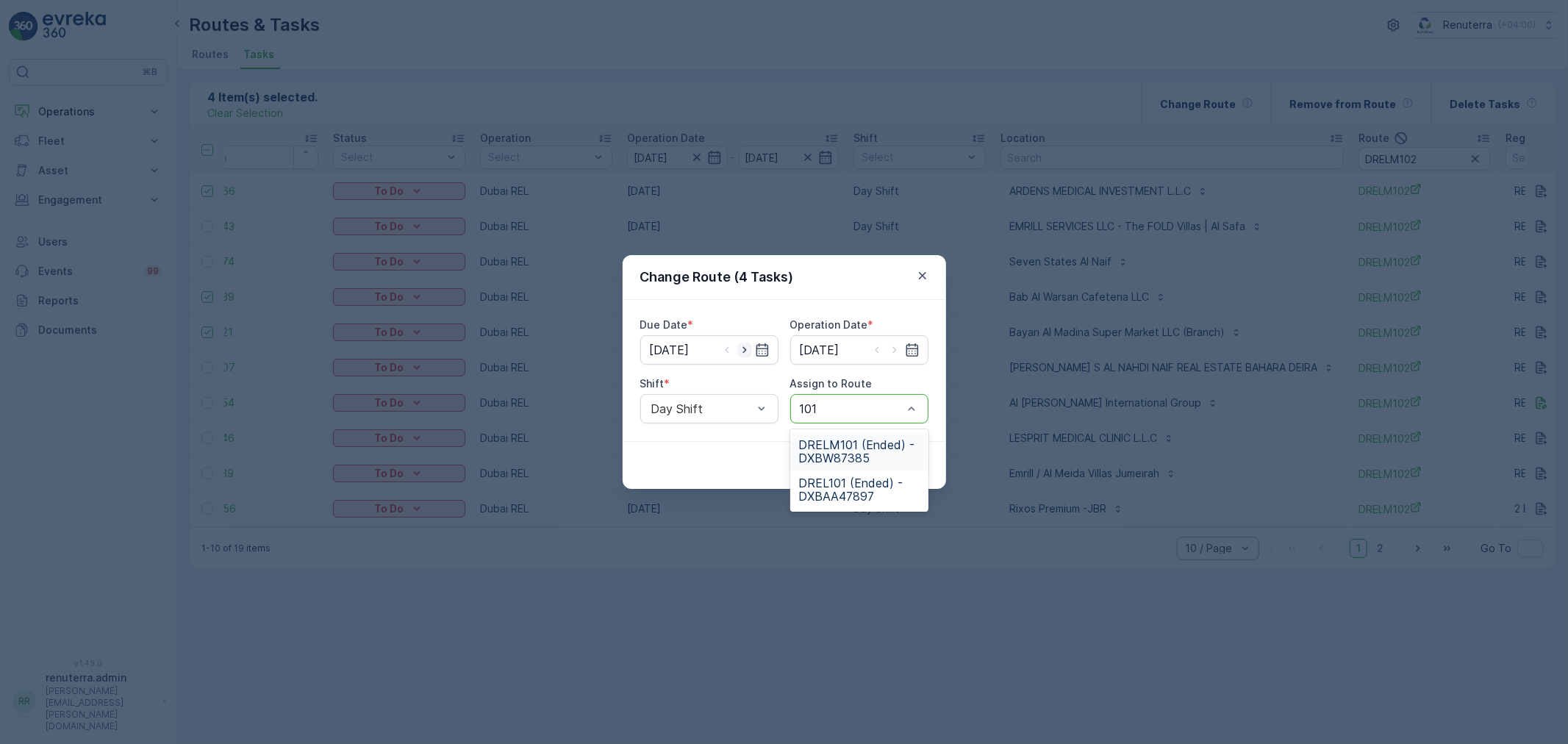
type input "101"
click at [739, 350] on icon "button" at bounding box center [744, 350] width 14 height 14
type input "[DATE]"
click at [888, 350] on icon "button" at bounding box center [894, 350] width 14 height 14
type input "[DATE]"
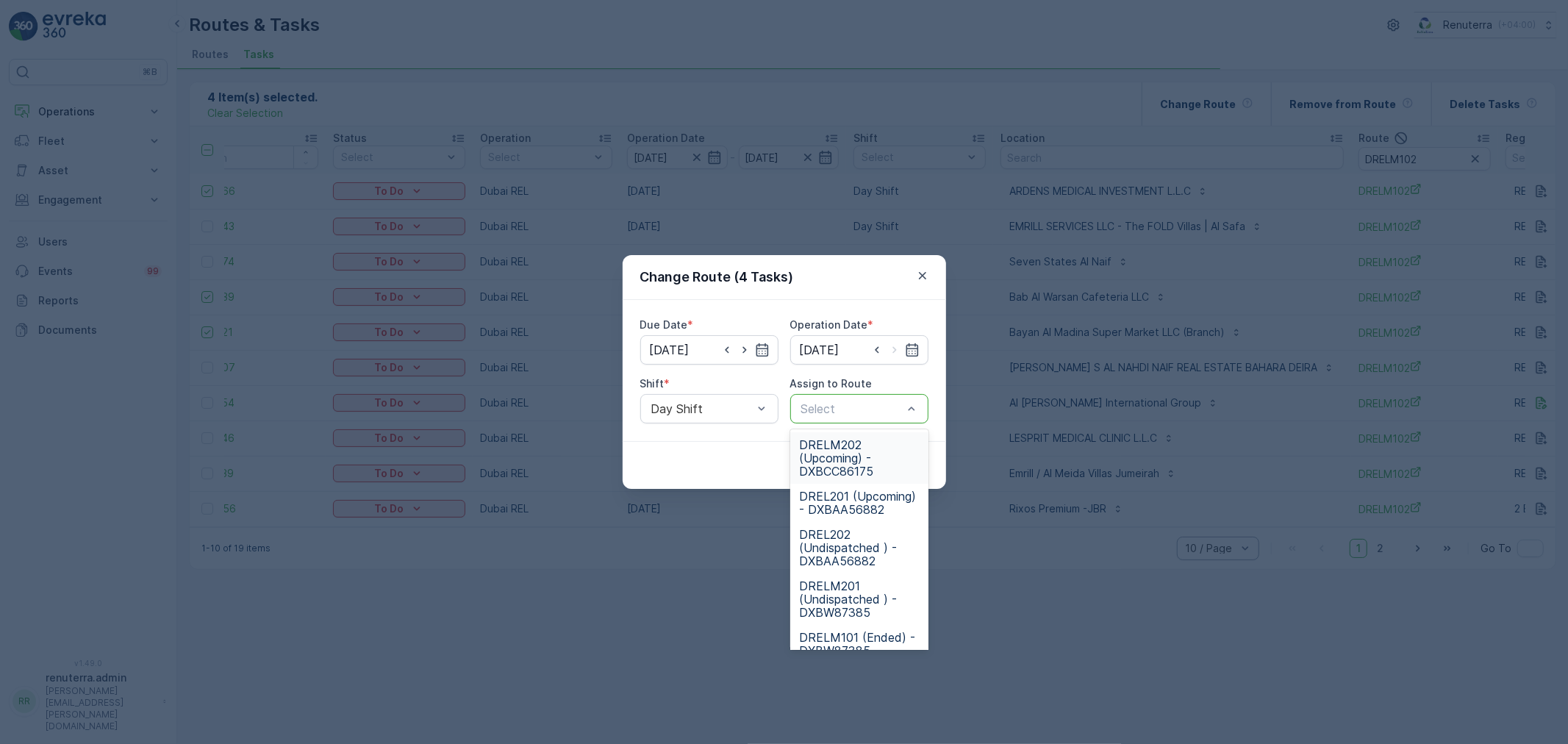
click at [861, 410] on div at bounding box center [852, 408] width 104 height 13
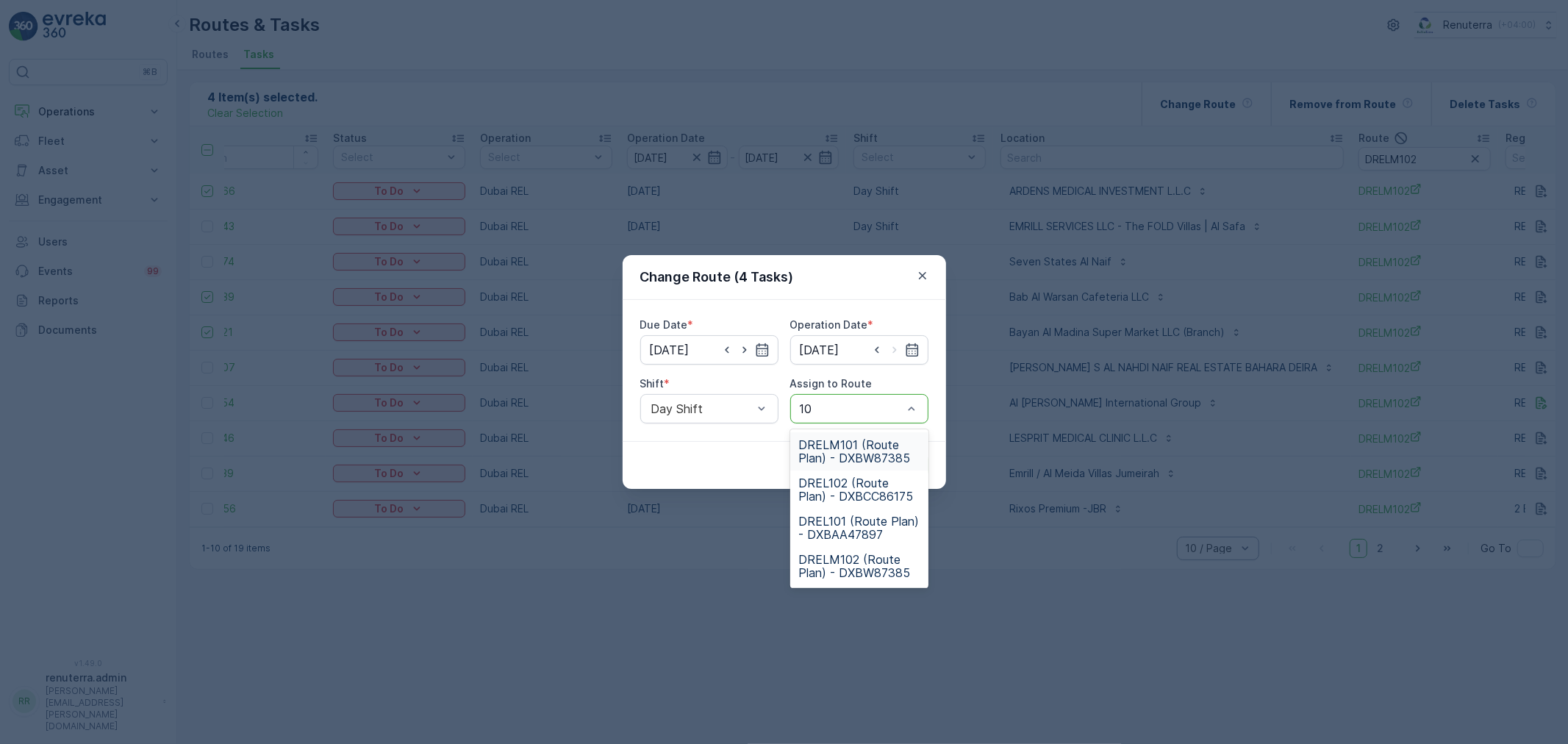
type input "101"
click at [877, 454] on span "DRELM101 (Route Plan) - DXBW87385" at bounding box center [859, 451] width 121 height 27
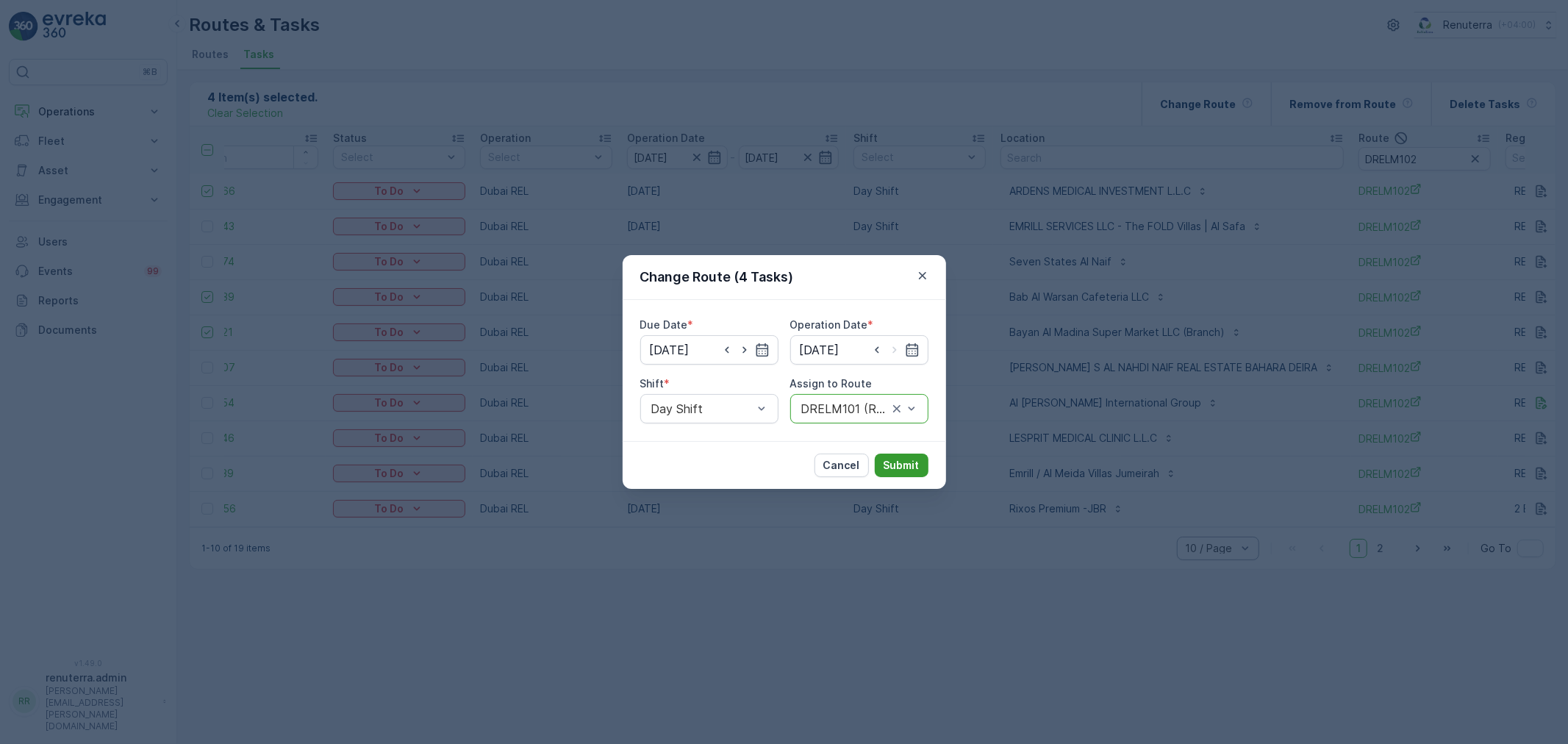
click at [910, 464] on p "Submit" at bounding box center [901, 465] width 36 height 14
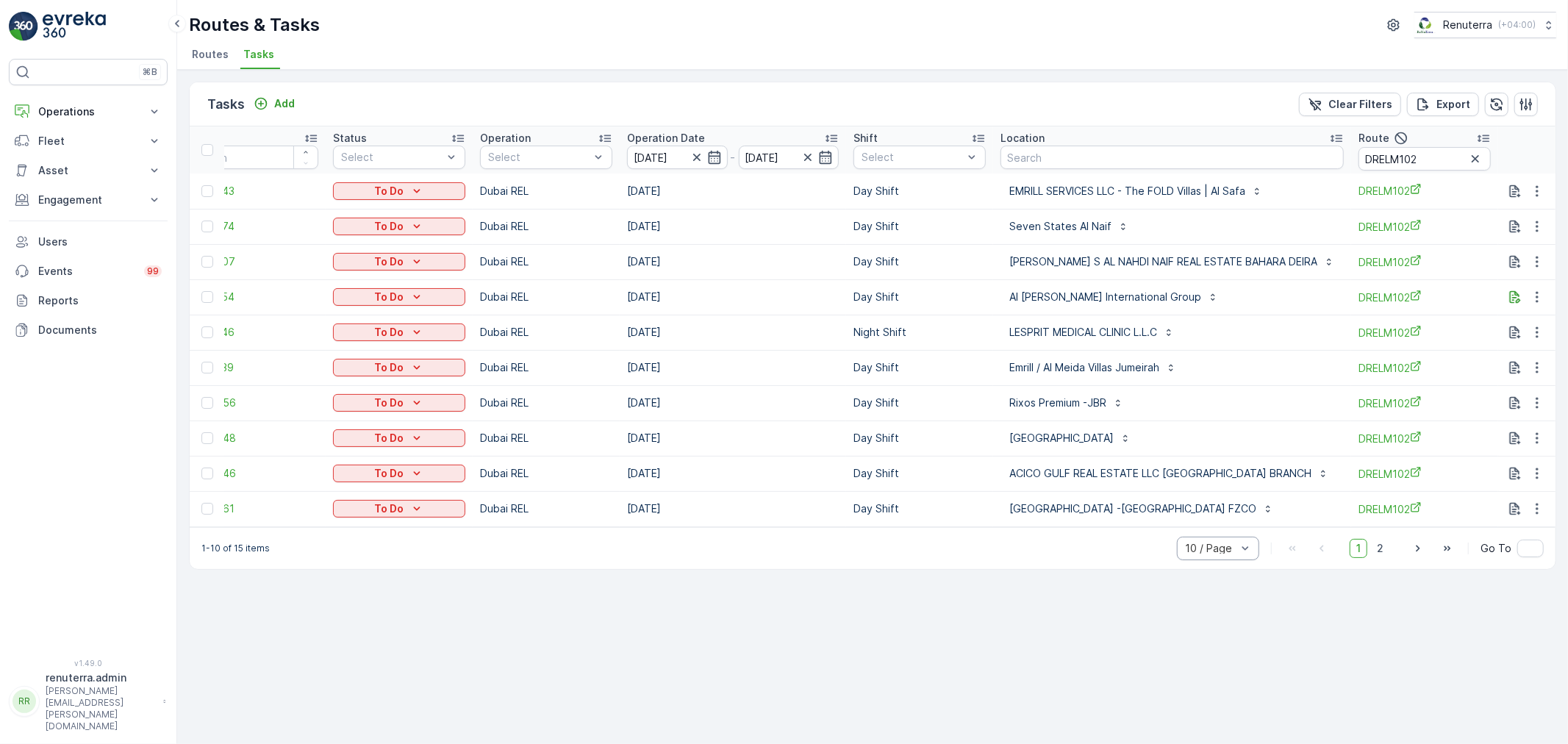
click at [203, 430] on td at bounding box center [207, 438] width 34 height 35
click at [211, 434] on div at bounding box center [207, 438] width 11 height 11
click at [201, 432] on input "checkbox" at bounding box center [201, 432] width 0 height 0
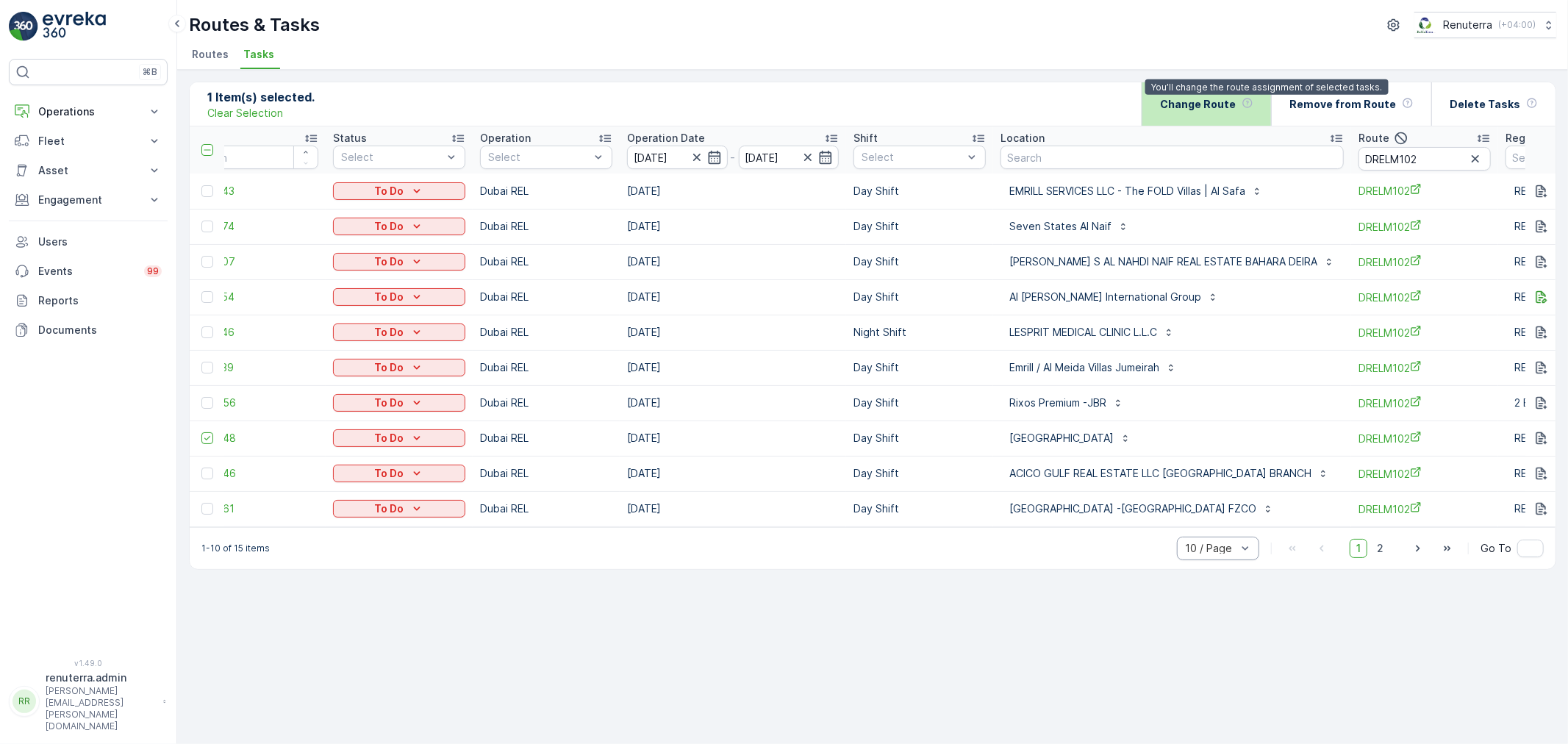
click at [1253, 97] on icon at bounding box center [1247, 103] width 11 height 11
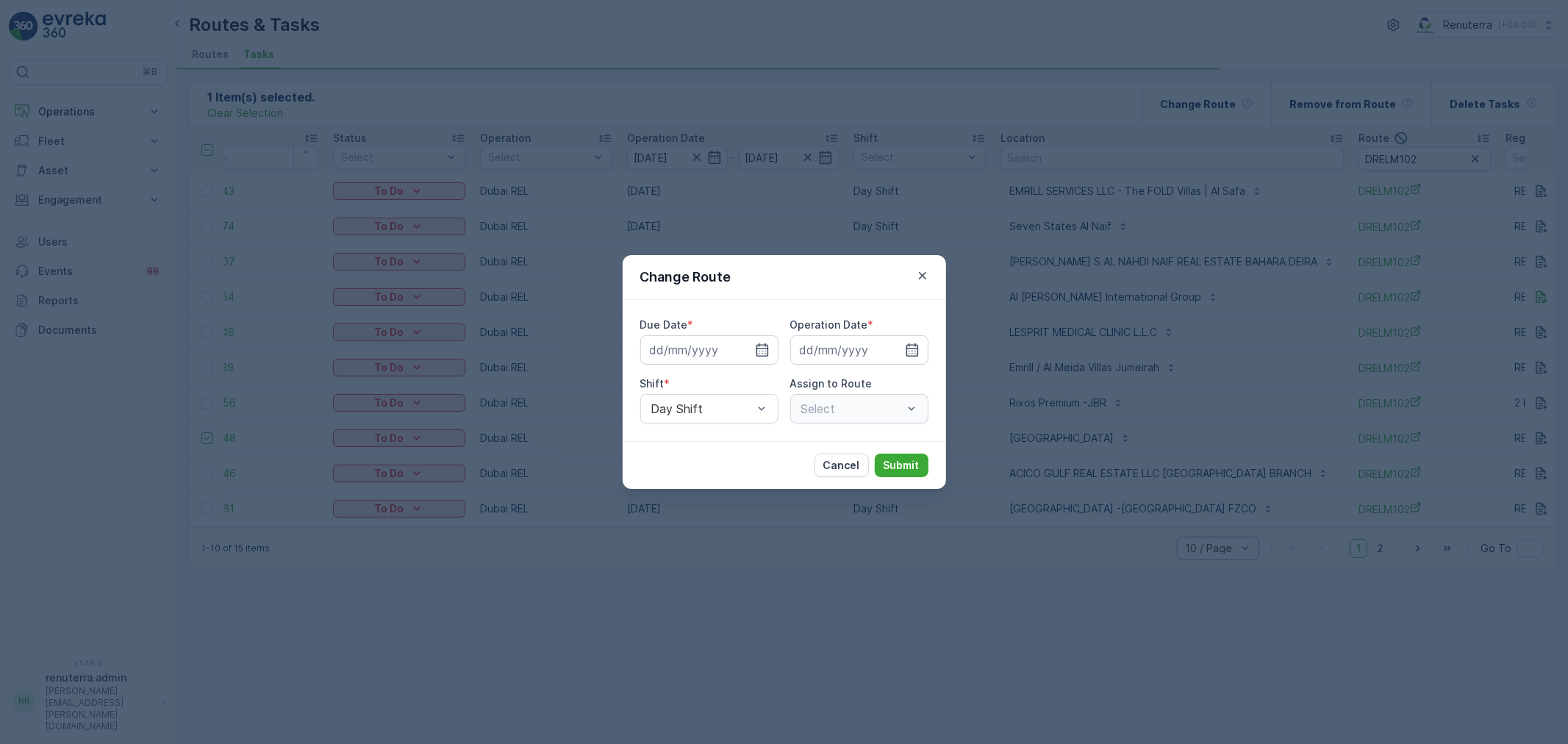
type input "[DATE]"
click at [814, 399] on div "DRELM102 (Route Plan) - DXBW87385" at bounding box center [859, 409] width 138 height 30
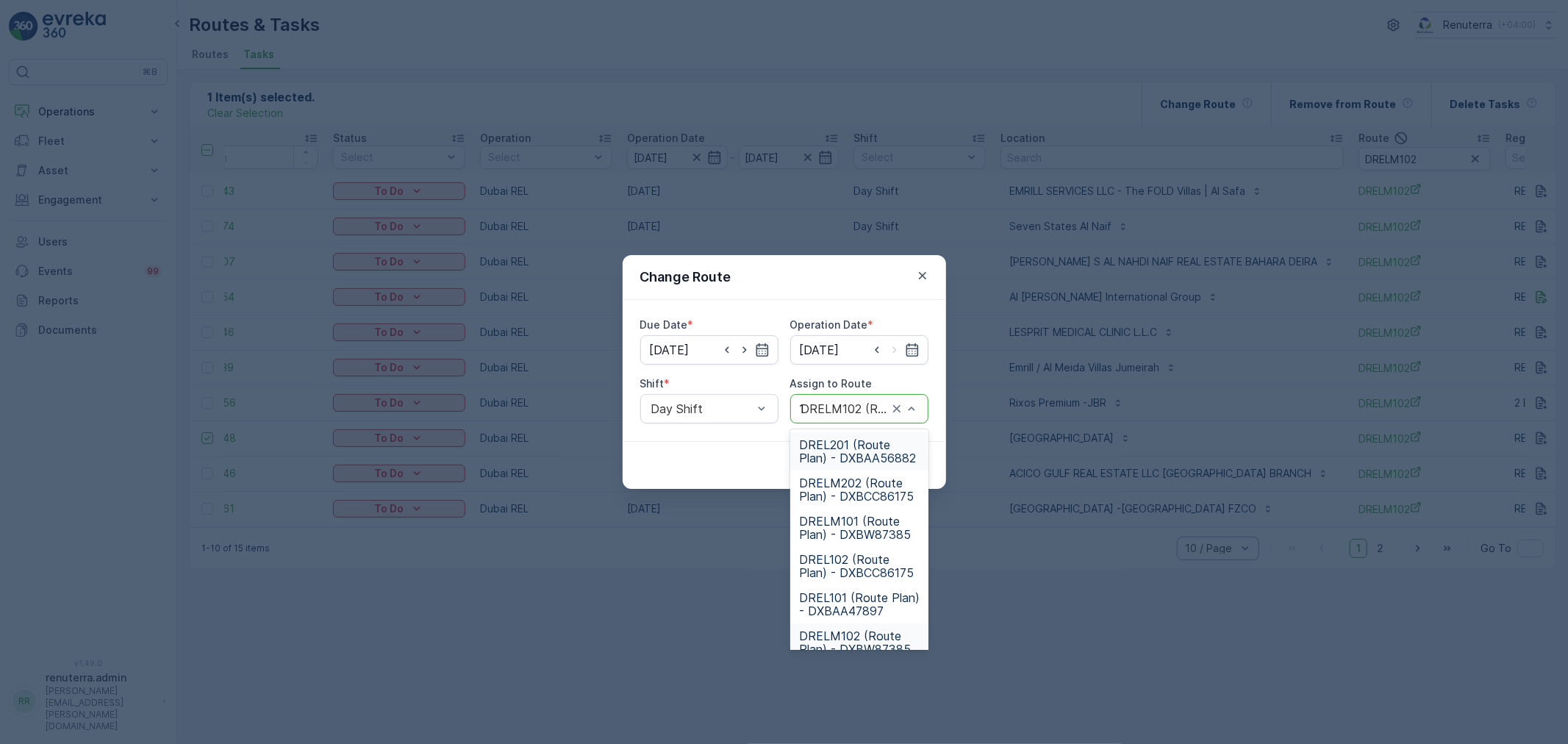
type input "101"
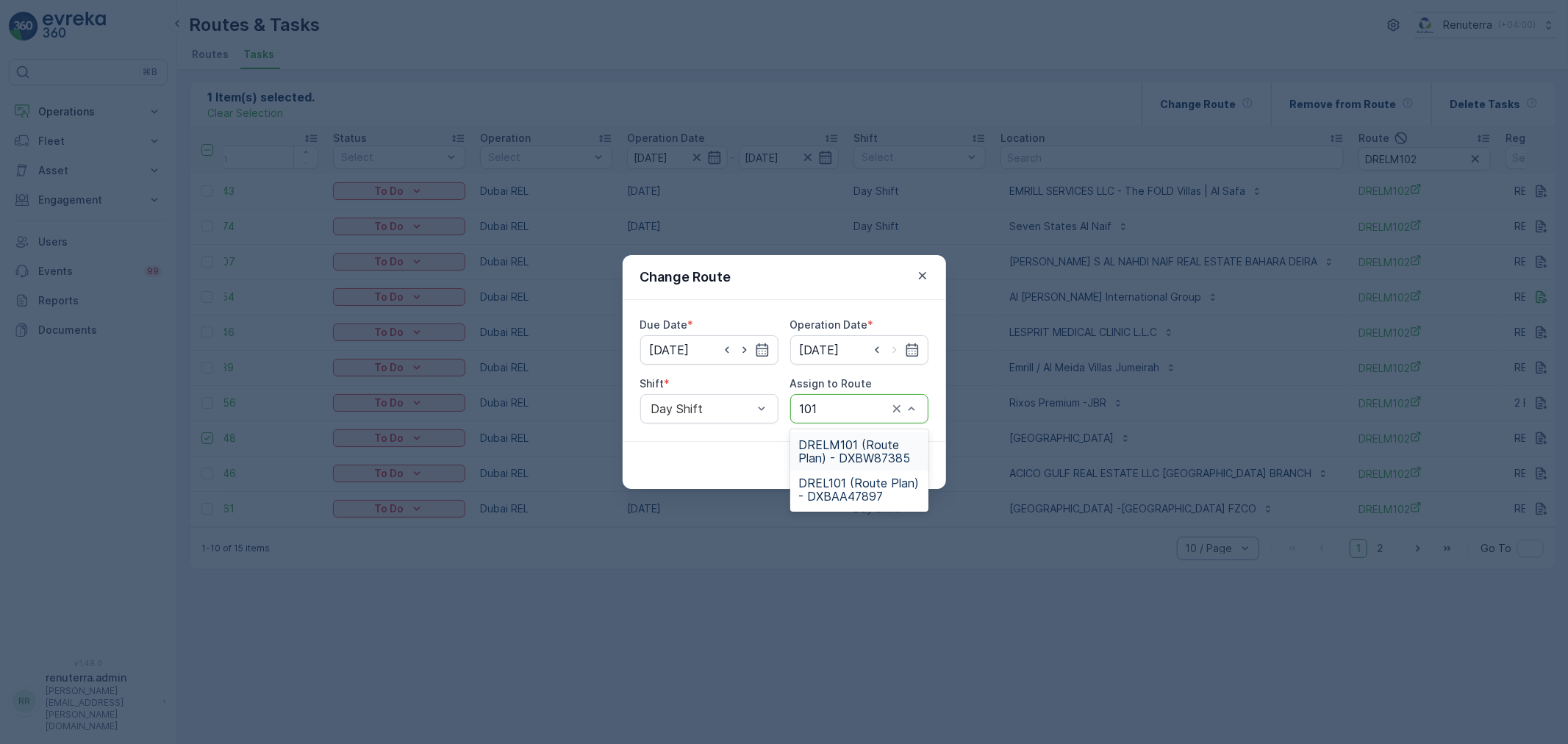
click at [827, 443] on span "DRELM101 (Route Plan) - DXBW87385" at bounding box center [859, 451] width 121 height 27
click at [904, 478] on div "Cancel Submit" at bounding box center [784, 464] width 324 height 48
click at [900, 473] on button "Submit" at bounding box center [901, 465] width 54 height 24
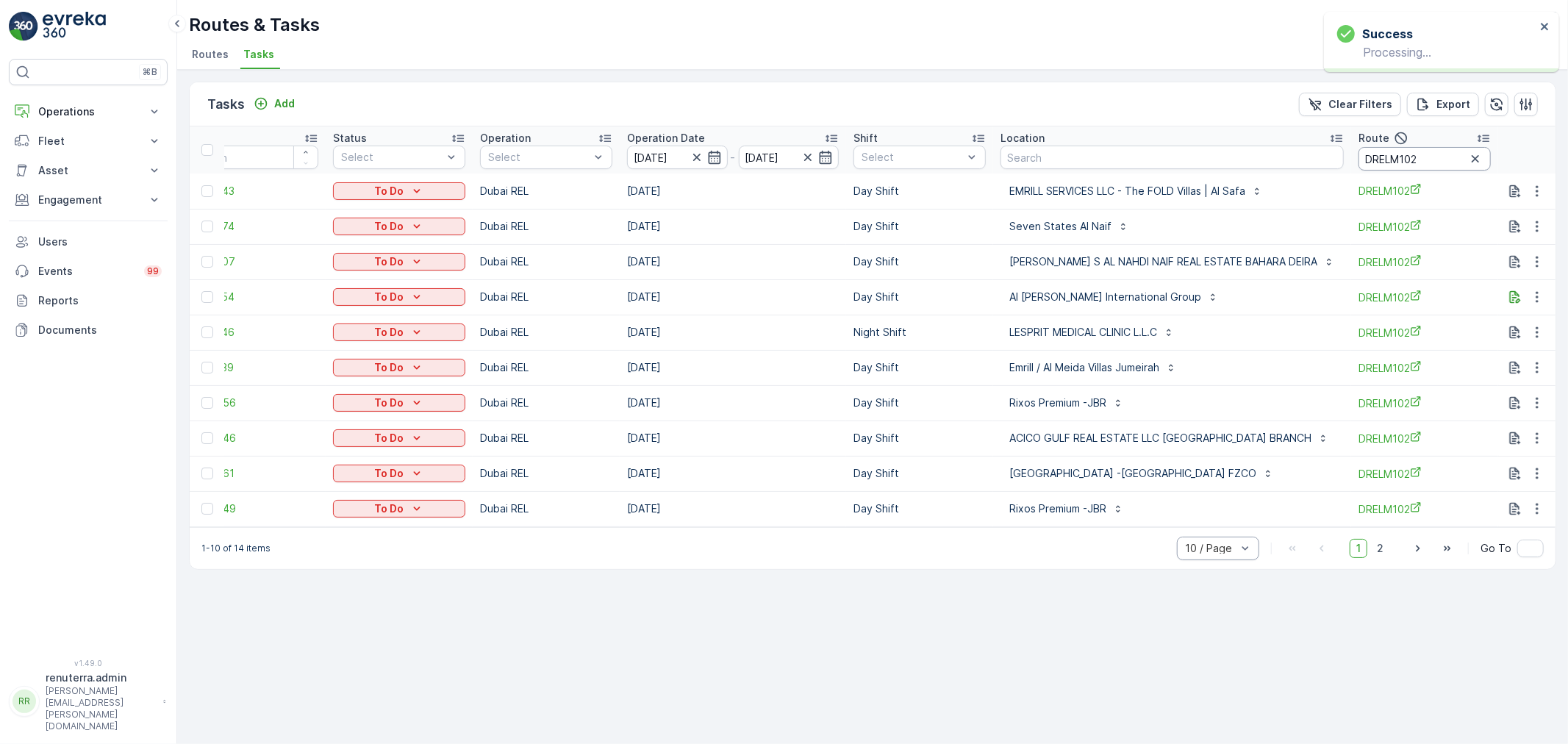
click at [1427, 150] on input "DRELM102" at bounding box center [1424, 158] width 132 height 24
type input "DRELM101"
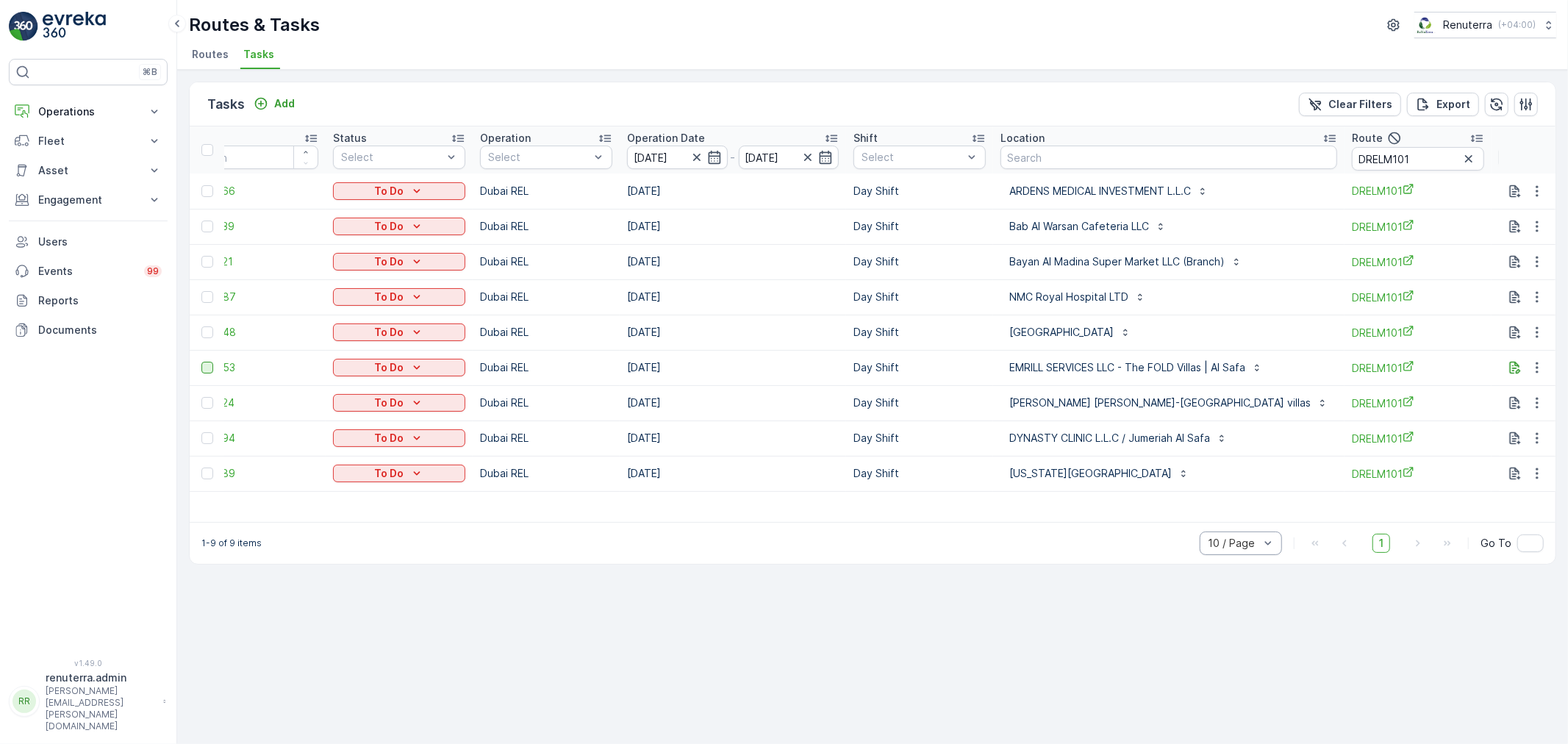
click at [207, 363] on div at bounding box center [207, 367] width 11 height 11
click at [201, 362] on input "checkbox" at bounding box center [201, 362] width 0 height 0
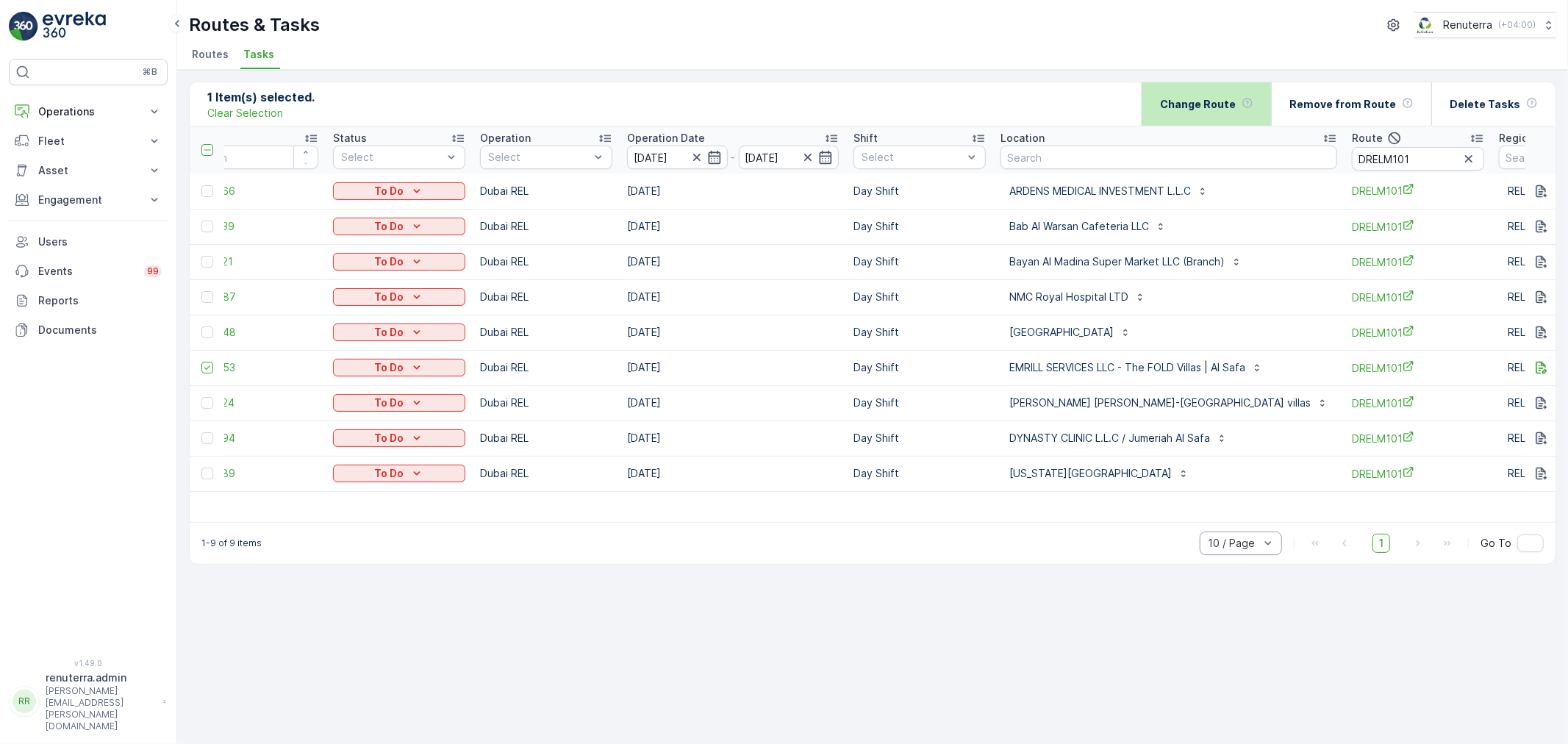
click at [1203, 103] on p "Change Route" at bounding box center [1198, 104] width 76 height 14
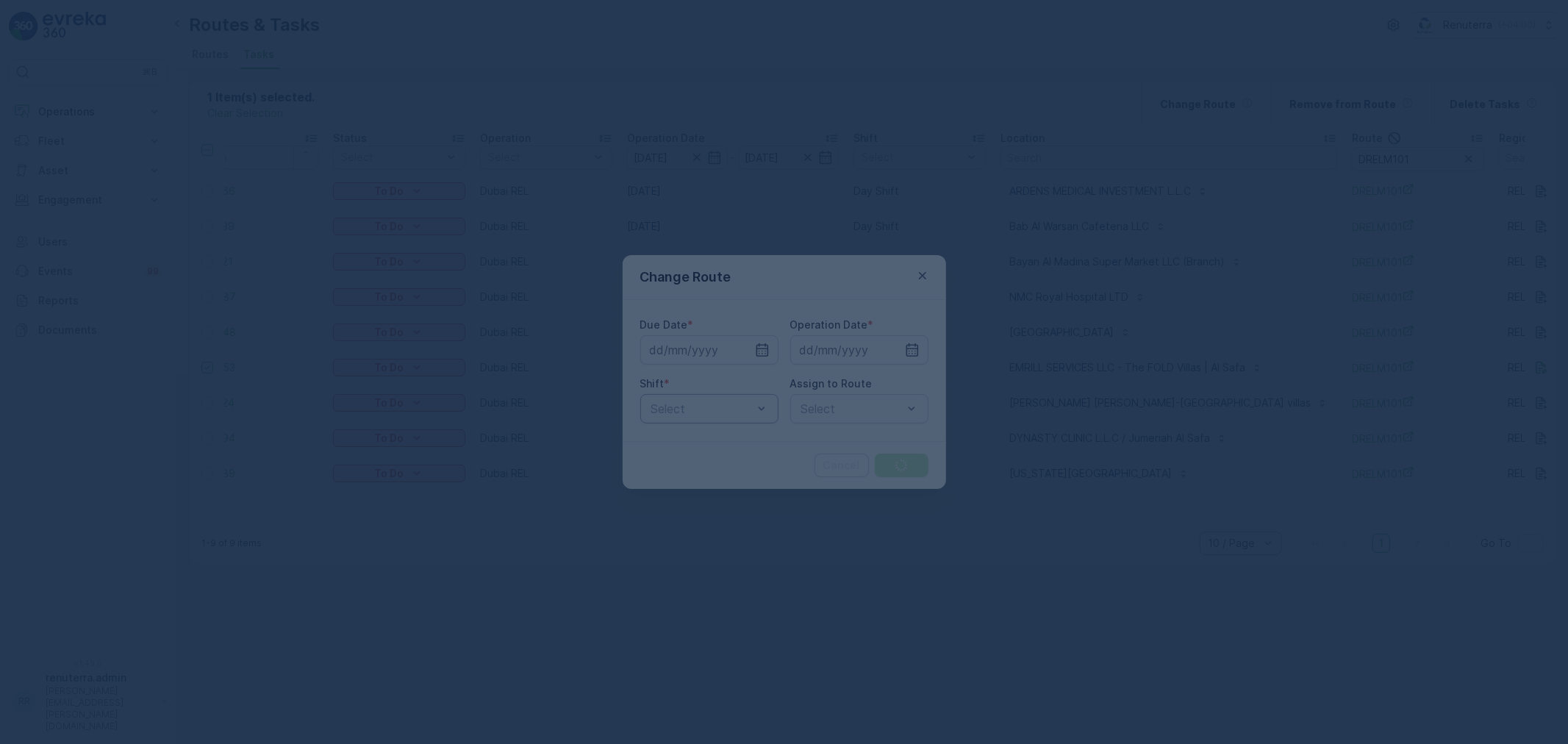
type input "[DATE]"
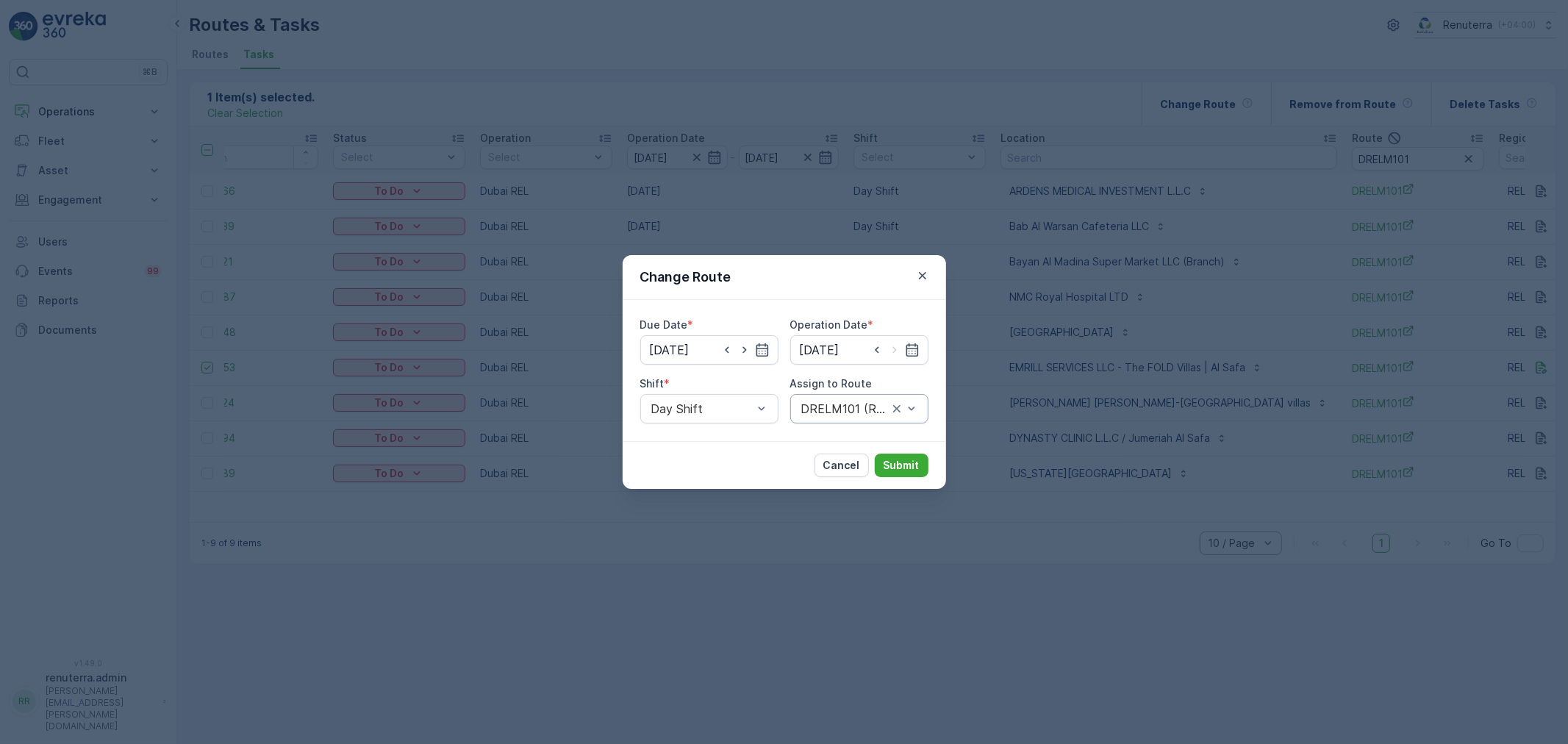
click at [814, 410] on div at bounding box center [845, 408] width 90 height 13
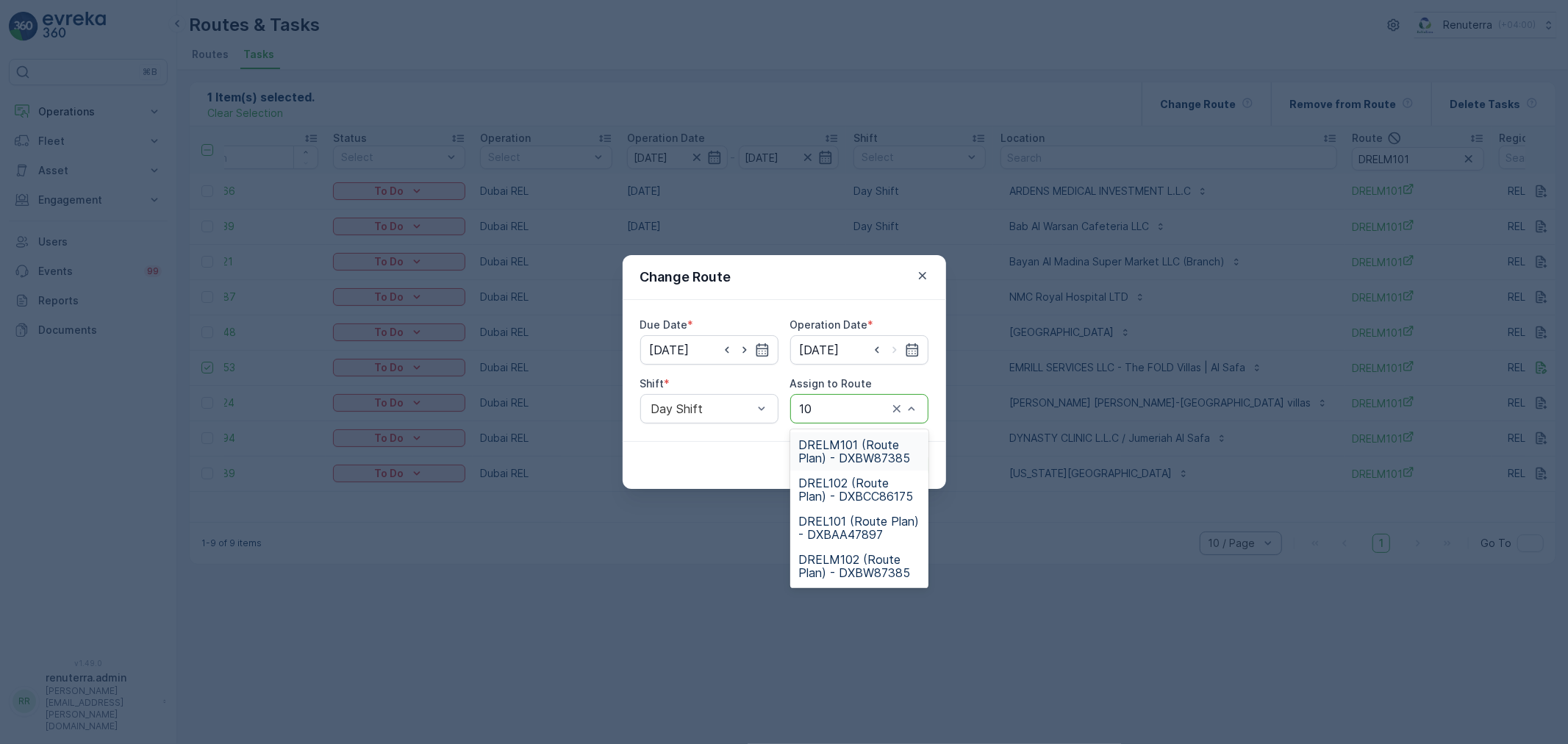
type input "102"
click at [856, 478] on span "DRELM102 (Route Plan) - DXBW87385" at bounding box center [859, 489] width 121 height 27
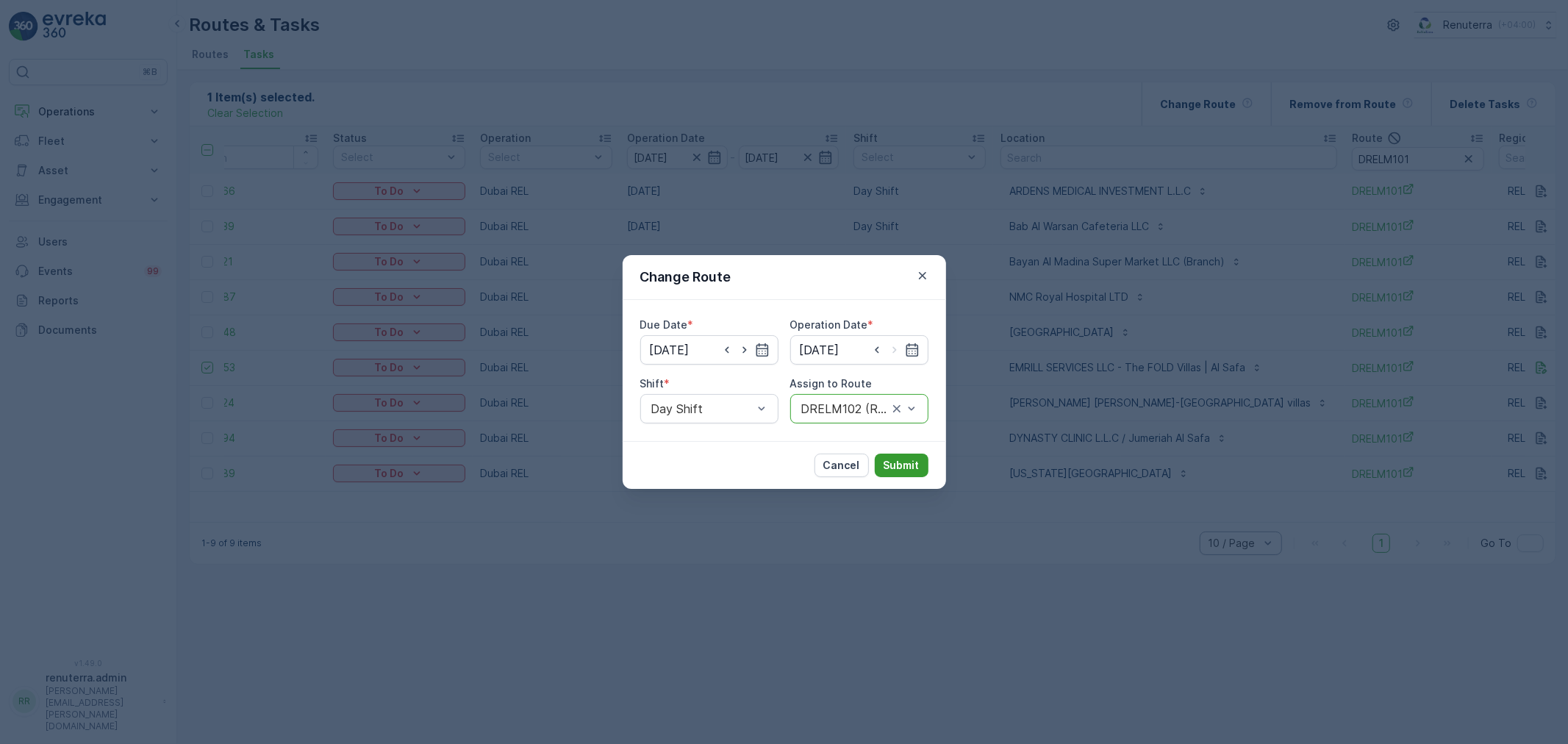
click at [890, 468] on p "Submit" at bounding box center [901, 465] width 36 height 14
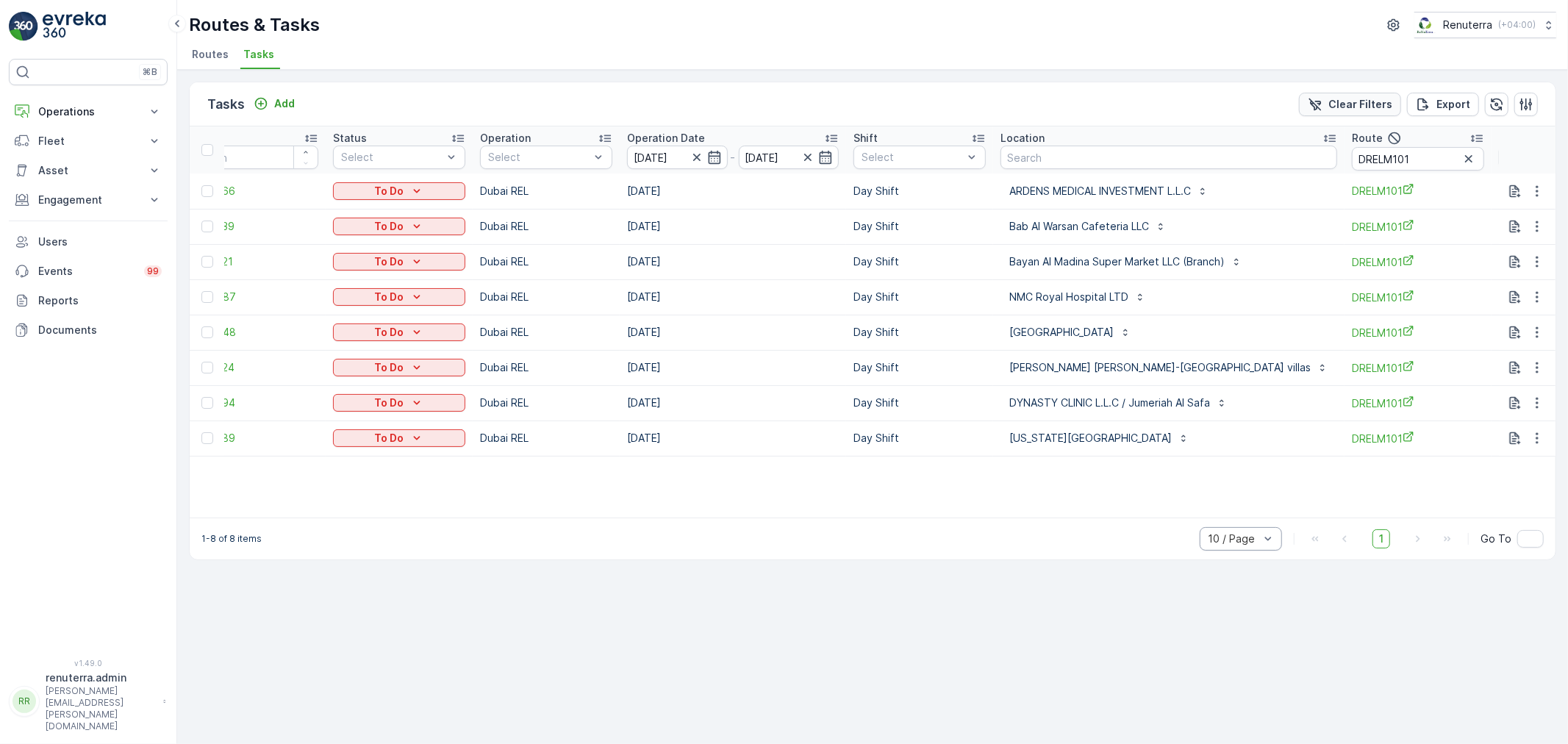
click at [1351, 102] on p "Clear Filters" at bounding box center [1360, 104] width 64 height 14
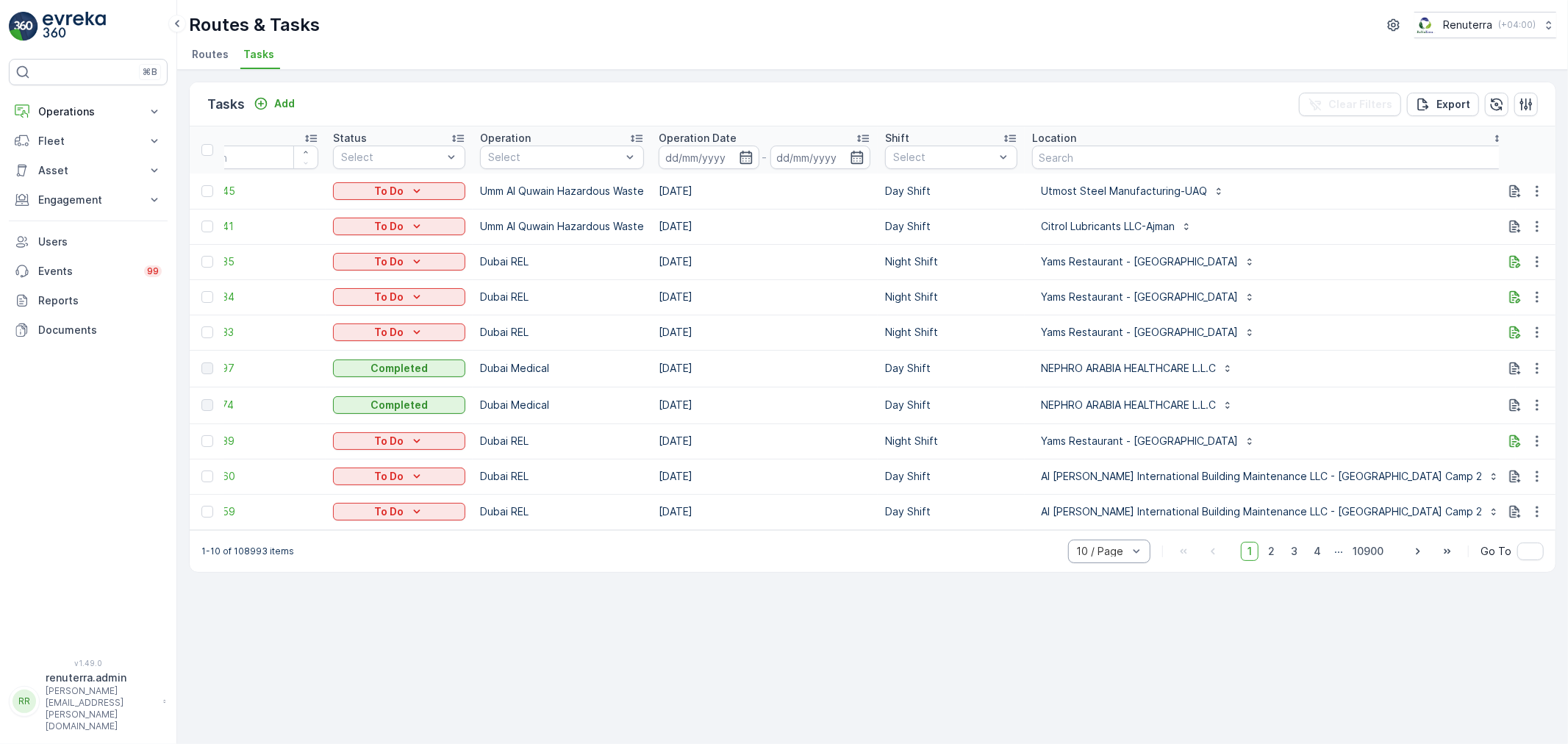
click at [206, 62] on li "Routes" at bounding box center [212, 56] width 46 height 25
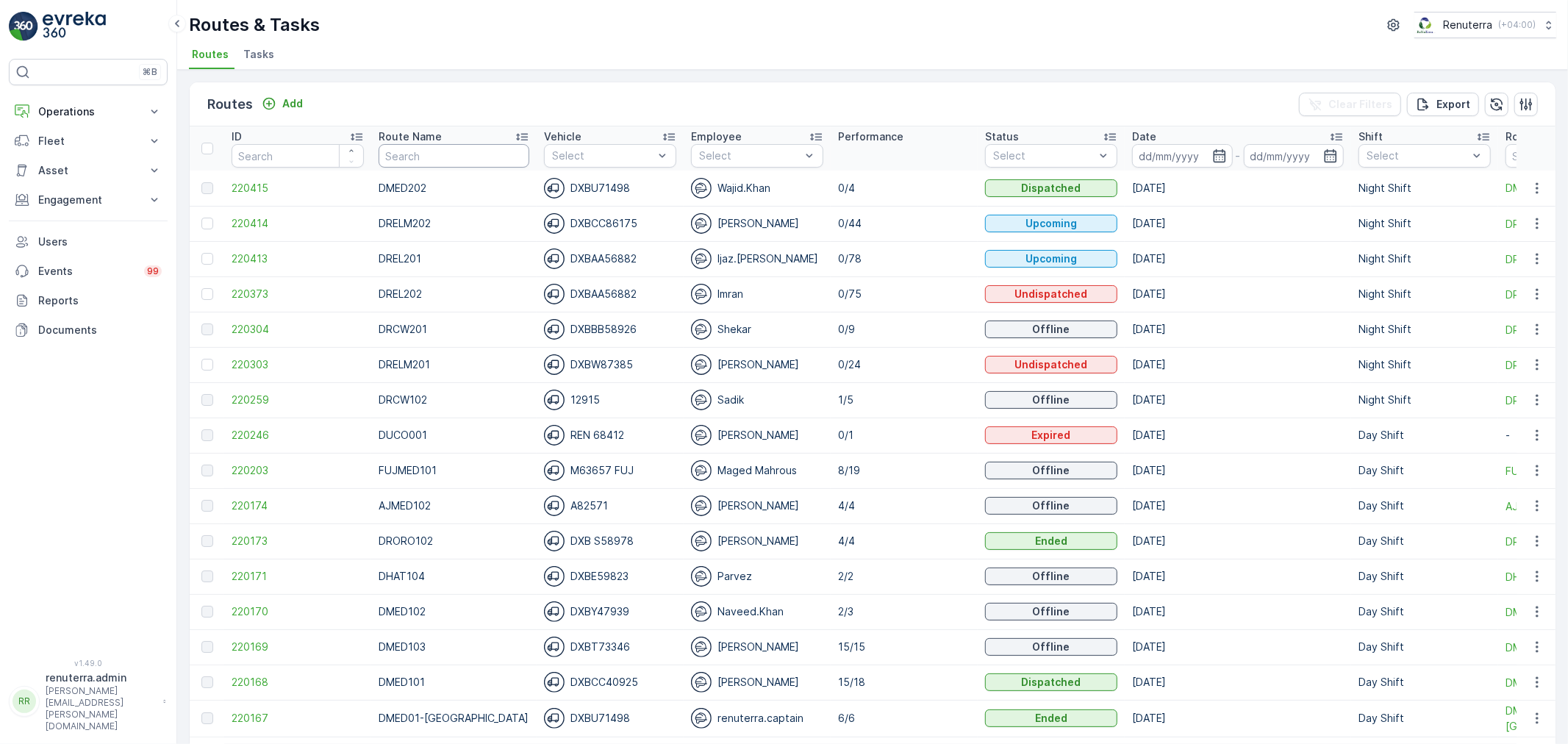
click at [439, 151] on input "text" at bounding box center [454, 156] width 150 height 24
type input "D"
click at [405, 166] on input "D" at bounding box center [454, 156] width 150 height 24
type input "HAZ"
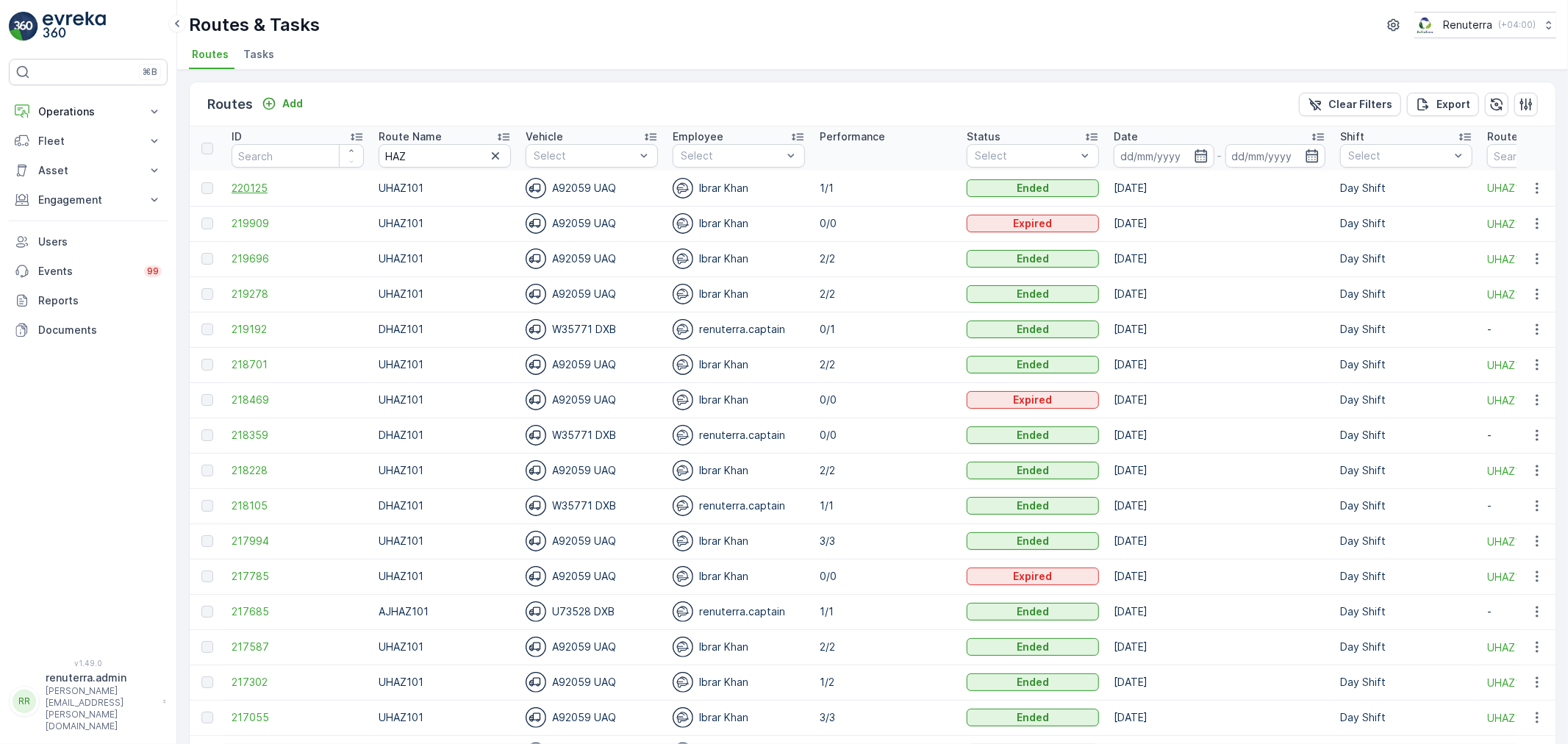
click at [248, 185] on span "220125" at bounding box center [298, 188] width 132 height 14
click at [1171, 163] on input at bounding box center [1164, 156] width 101 height 24
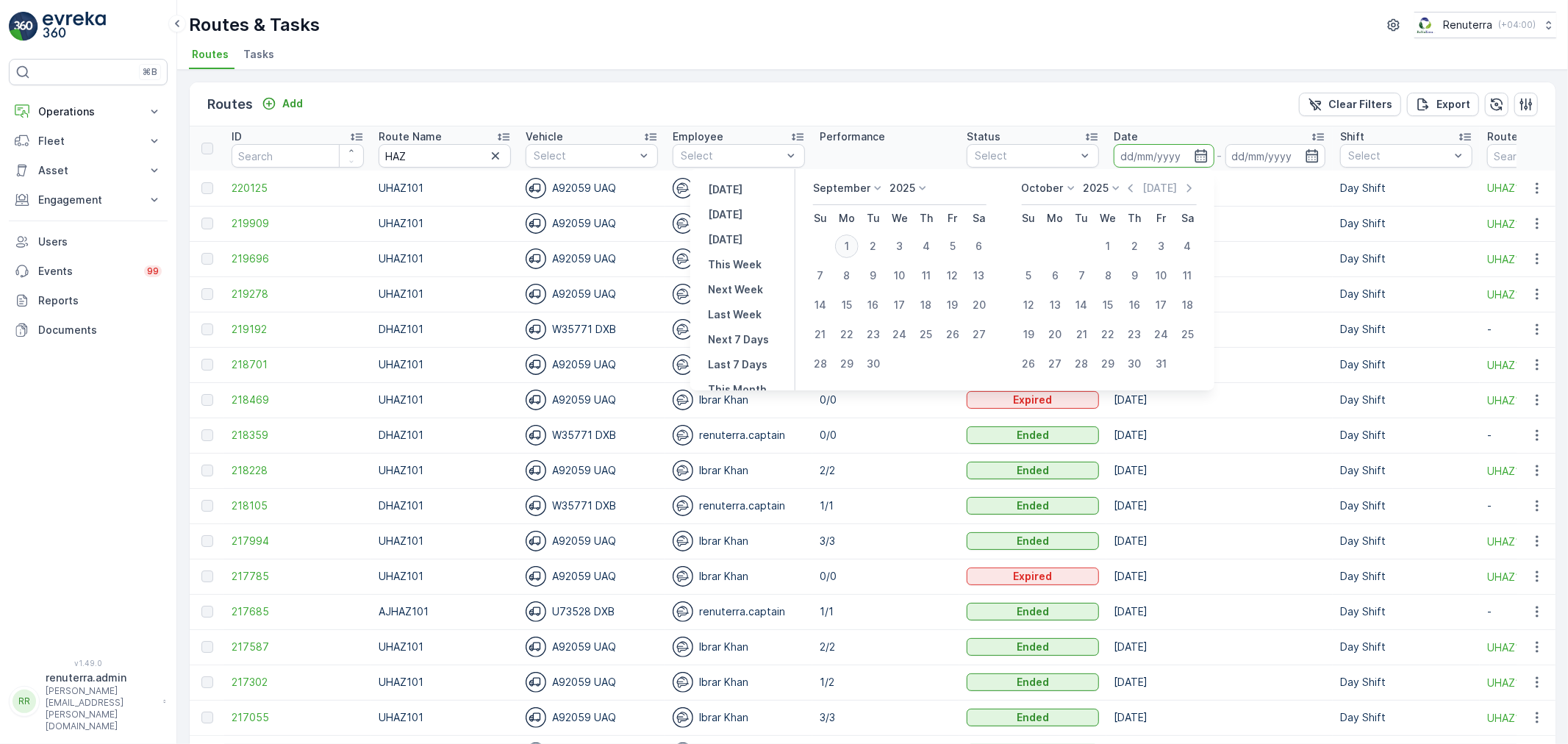
click at [850, 247] on div "1" at bounding box center [846, 246] width 24 height 24
type input "[DATE]"
click at [850, 247] on div "1" at bounding box center [846, 246] width 24 height 24
type input "[DATE]"
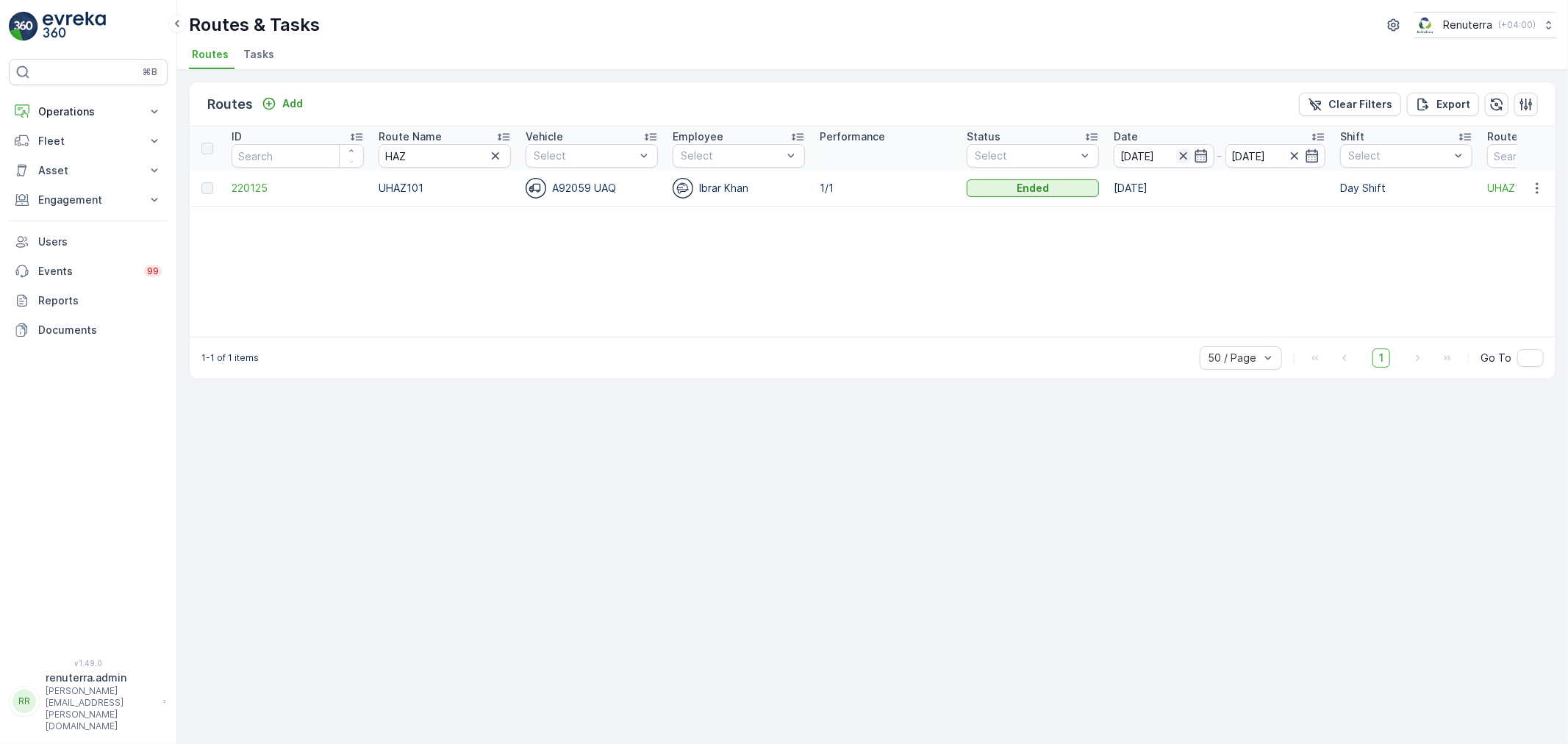
click at [1179, 155] on icon "button" at bounding box center [1183, 155] width 14 height 14
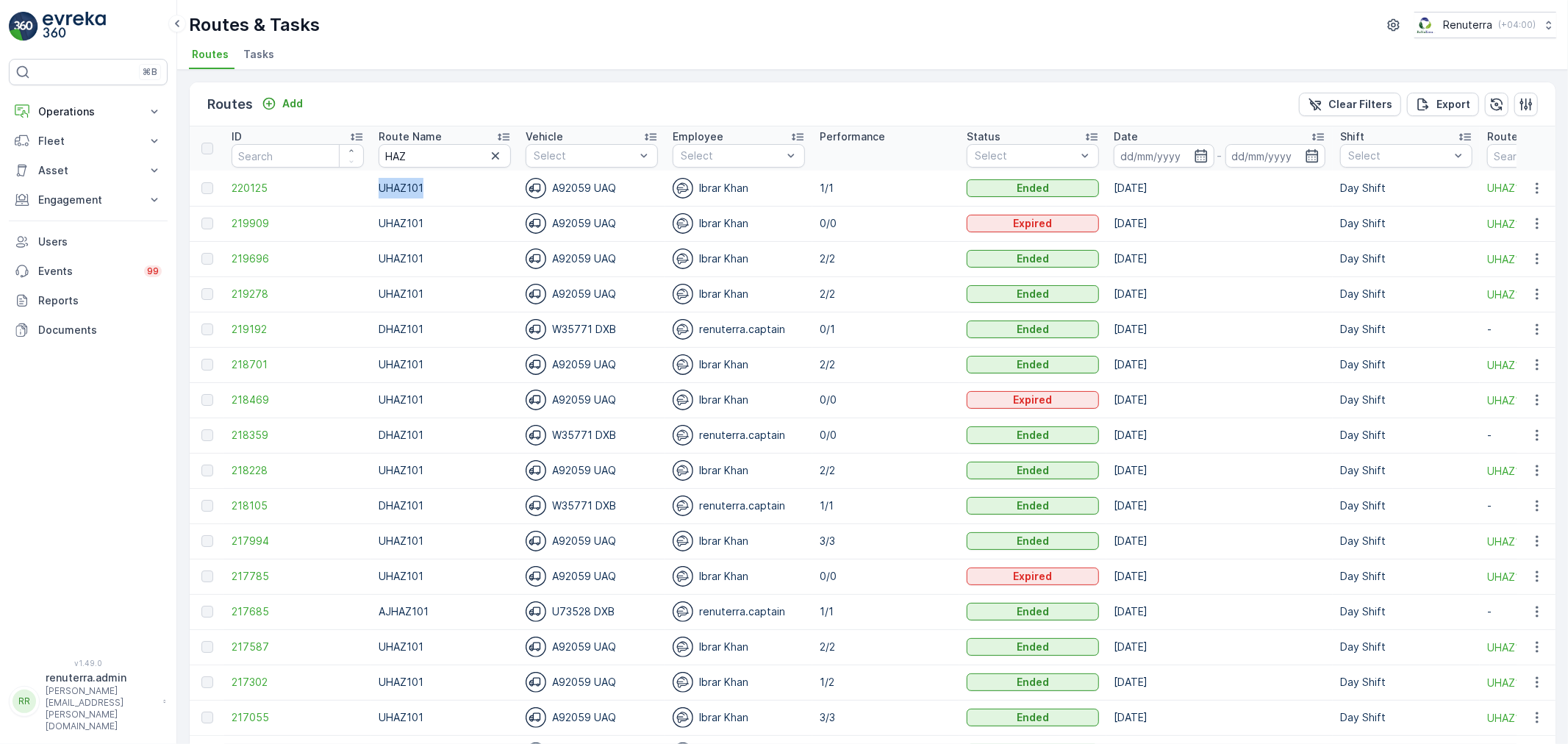
drag, startPoint x: 371, startPoint y: 182, endPoint x: 504, endPoint y: 188, distance: 133.1
click at [504, 188] on td "UHAZ101" at bounding box center [444, 188] width 147 height 35
copy td "UHAZ101"
click at [280, 105] on div "Add" at bounding box center [282, 103] width 41 height 14
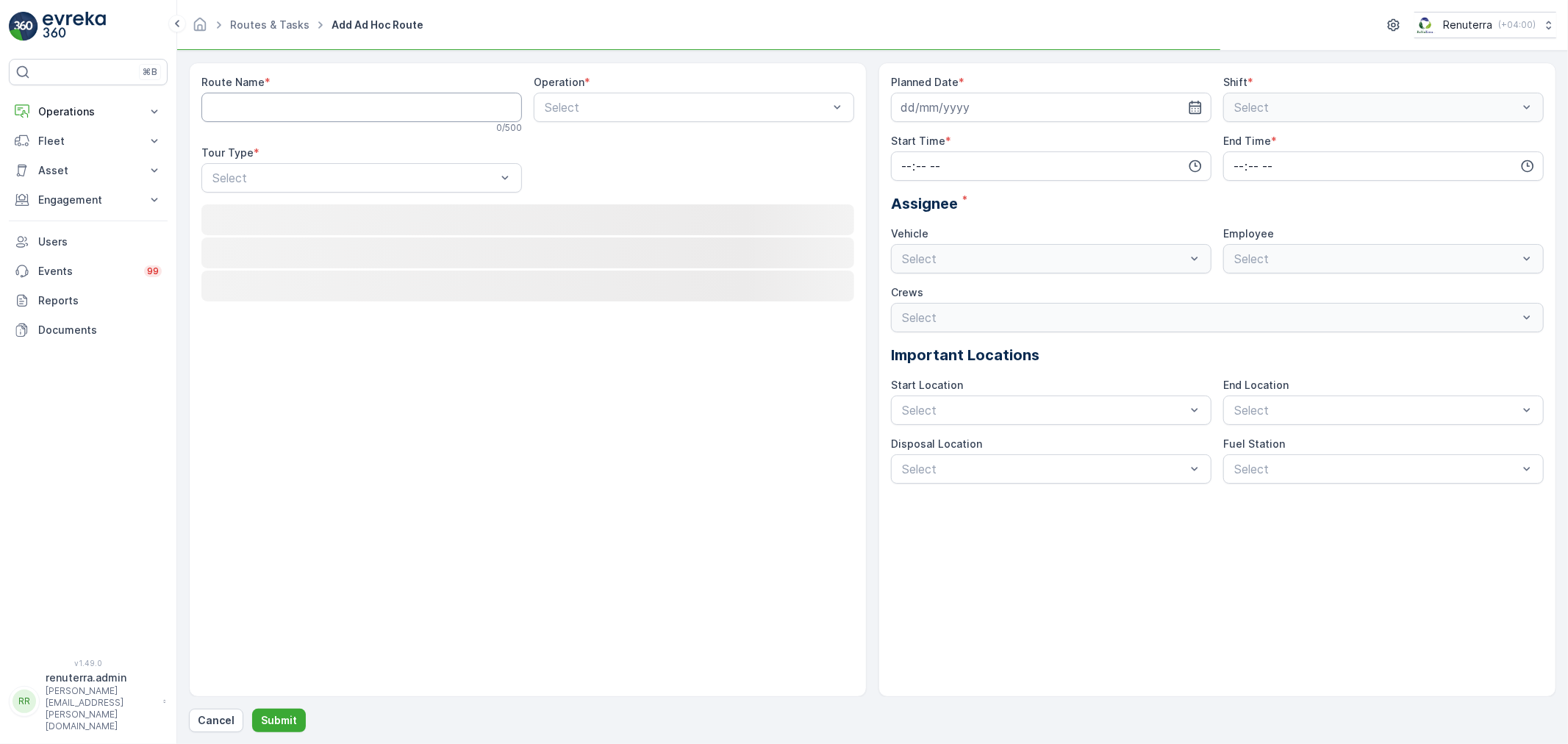
click at [289, 103] on Name "Route Name" at bounding box center [362, 107] width 321 height 30
paste Name "UHAZ101"
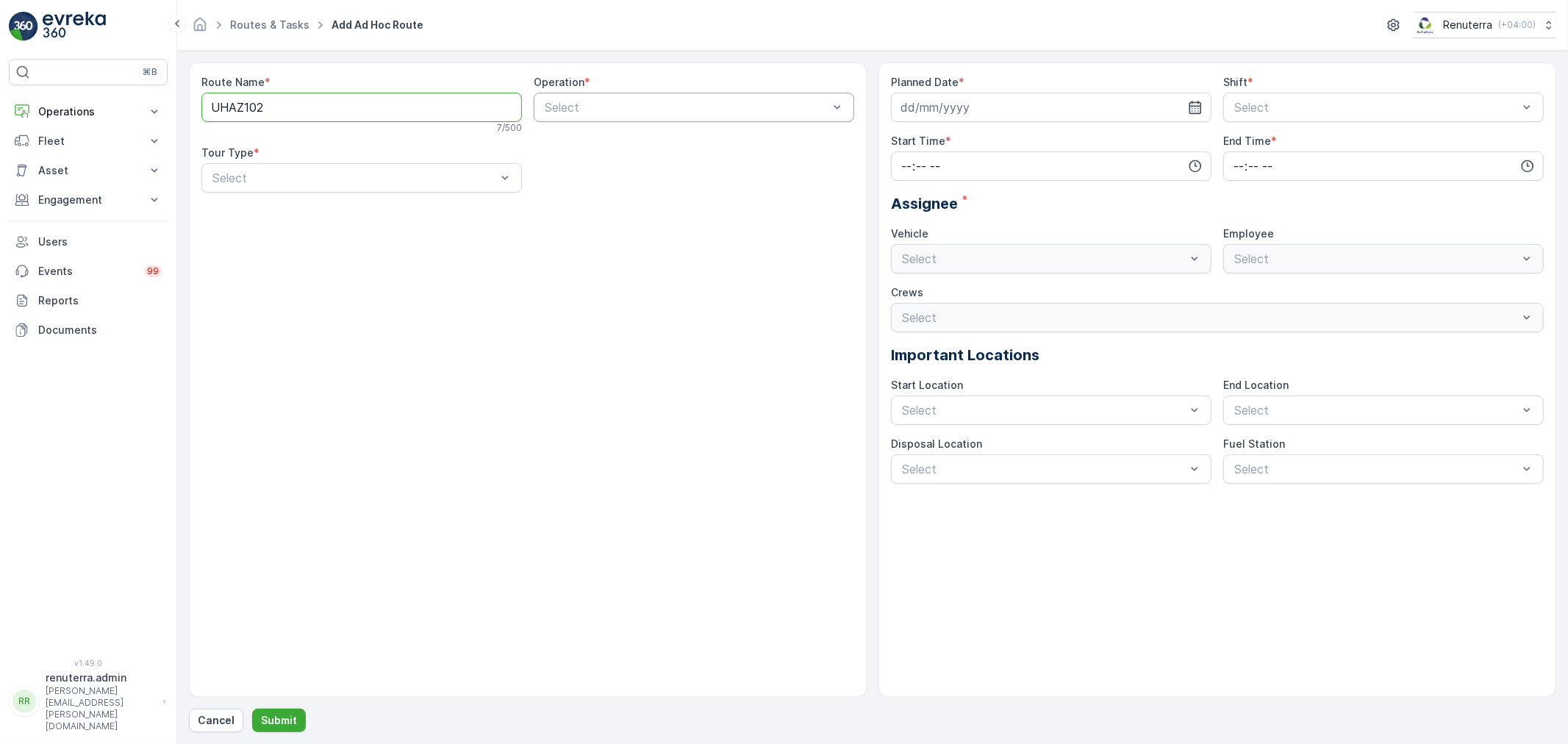
type Name "UHAZ102"
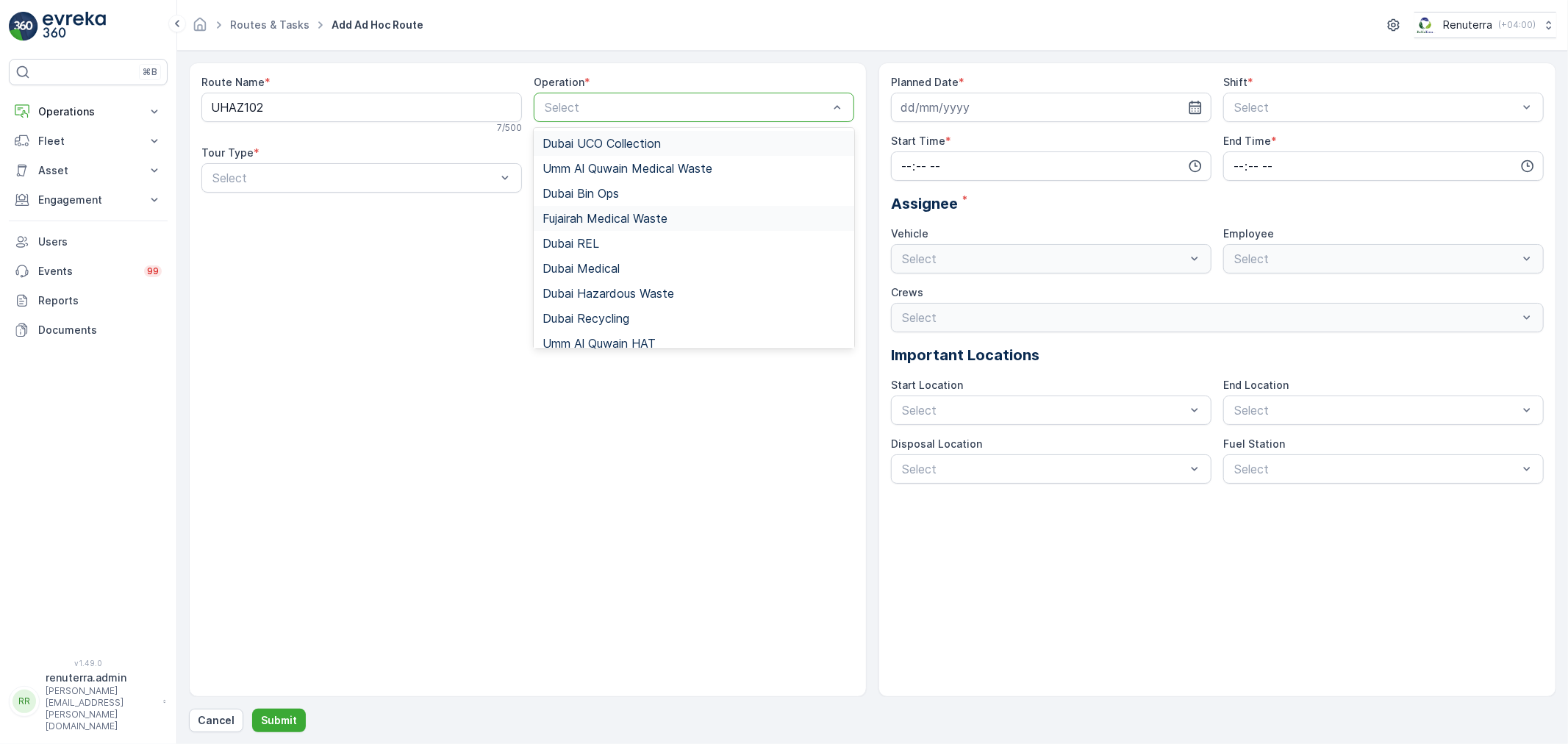
drag, startPoint x: 605, startPoint y: 104, endPoint x: 607, endPoint y: 217, distance: 113.0
click at [605, 110] on div at bounding box center [686, 107] width 286 height 13
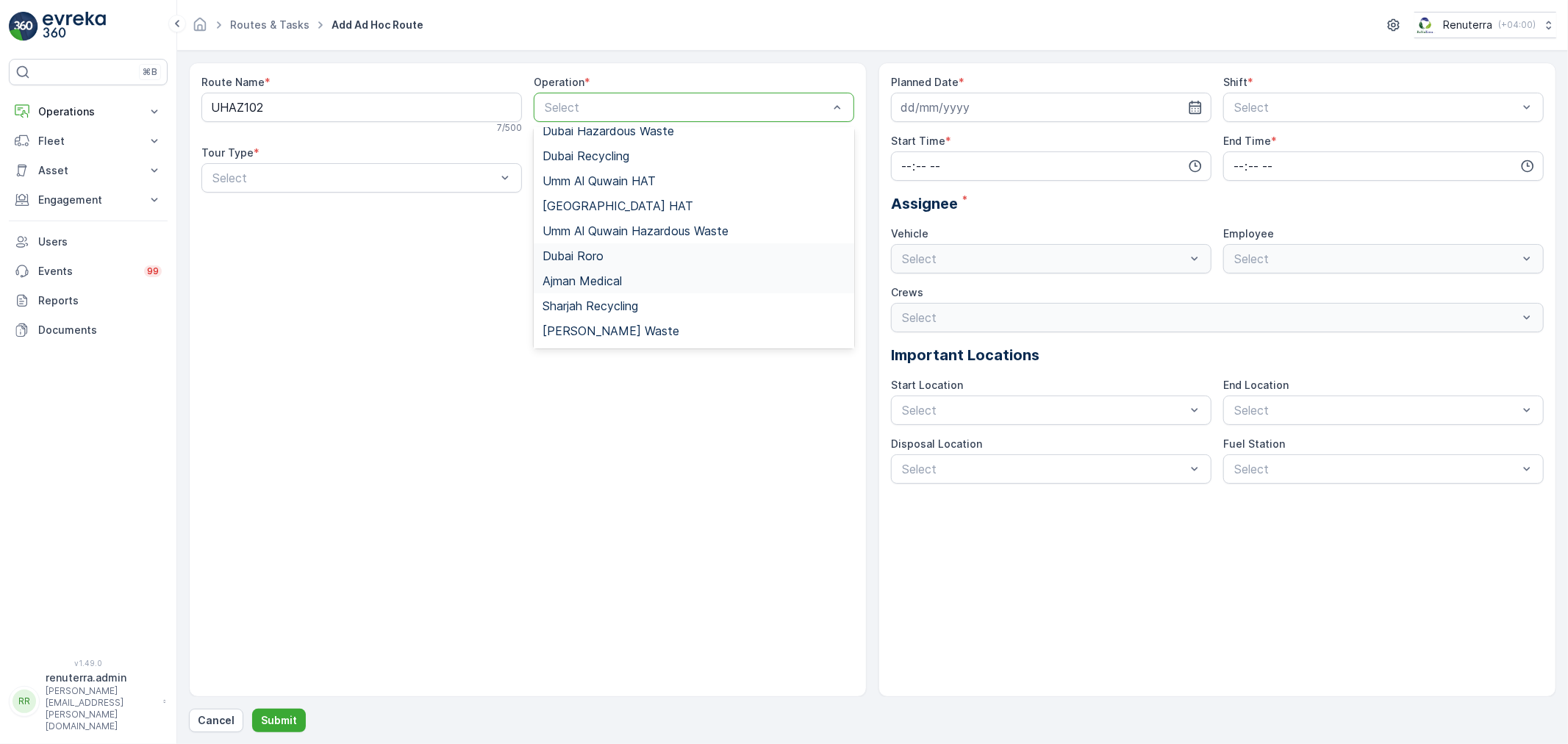
scroll to position [163, 0]
click at [649, 231] on span "Umm Al Quwain Hazardous Waste" at bounding box center [635, 230] width 186 height 13
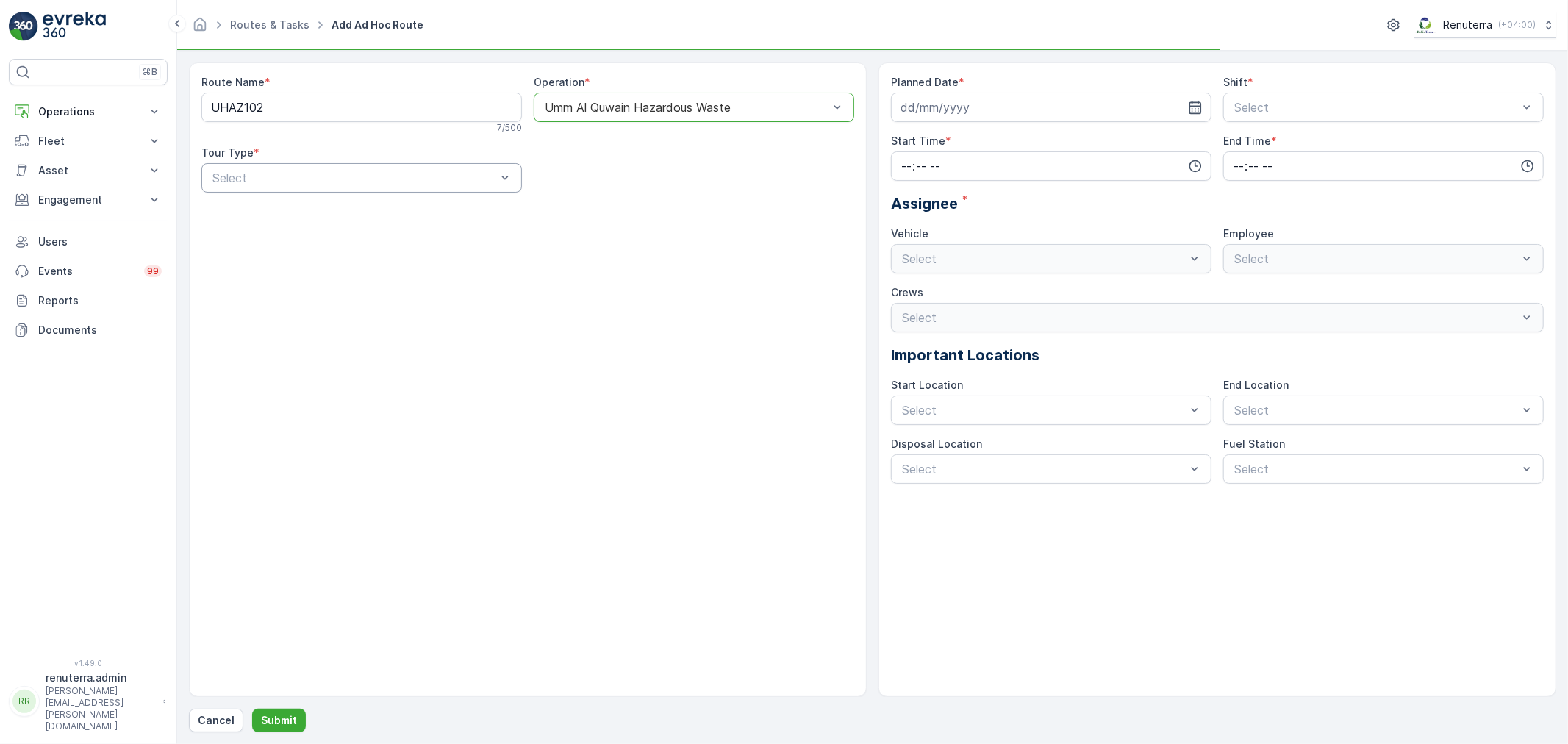
click at [305, 184] on div at bounding box center [354, 177] width 286 height 13
click at [290, 247] on div "Dynamic" at bounding box center [362, 239] width 321 height 25
click at [929, 122] on input at bounding box center [1051, 107] width 321 height 30
click at [938, 207] on div "1" at bounding box center [942, 201] width 24 height 24
type input "[DATE]"
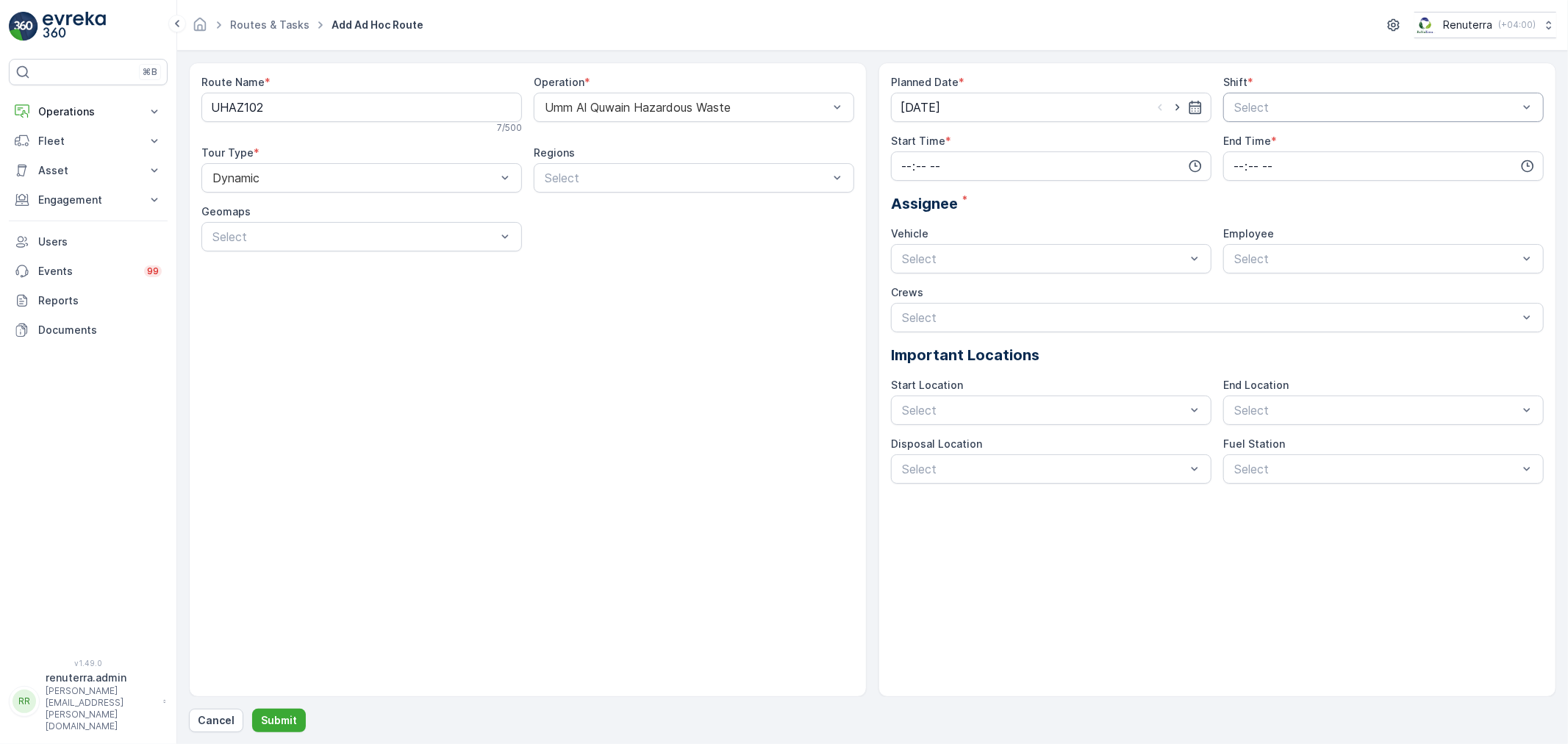
click at [1225, 110] on div "Select" at bounding box center [1383, 107] width 321 height 30
click at [1236, 147] on span "Day Shift" at bounding box center [1258, 143] width 52 height 13
click at [994, 181] on div "Planned Date * 01.09.2025 Shift * option Day Shift, selected. Day Shift Start T…" at bounding box center [1217, 280] width 653 height 409
click at [924, 178] on input "time" at bounding box center [1051, 166] width 321 height 30
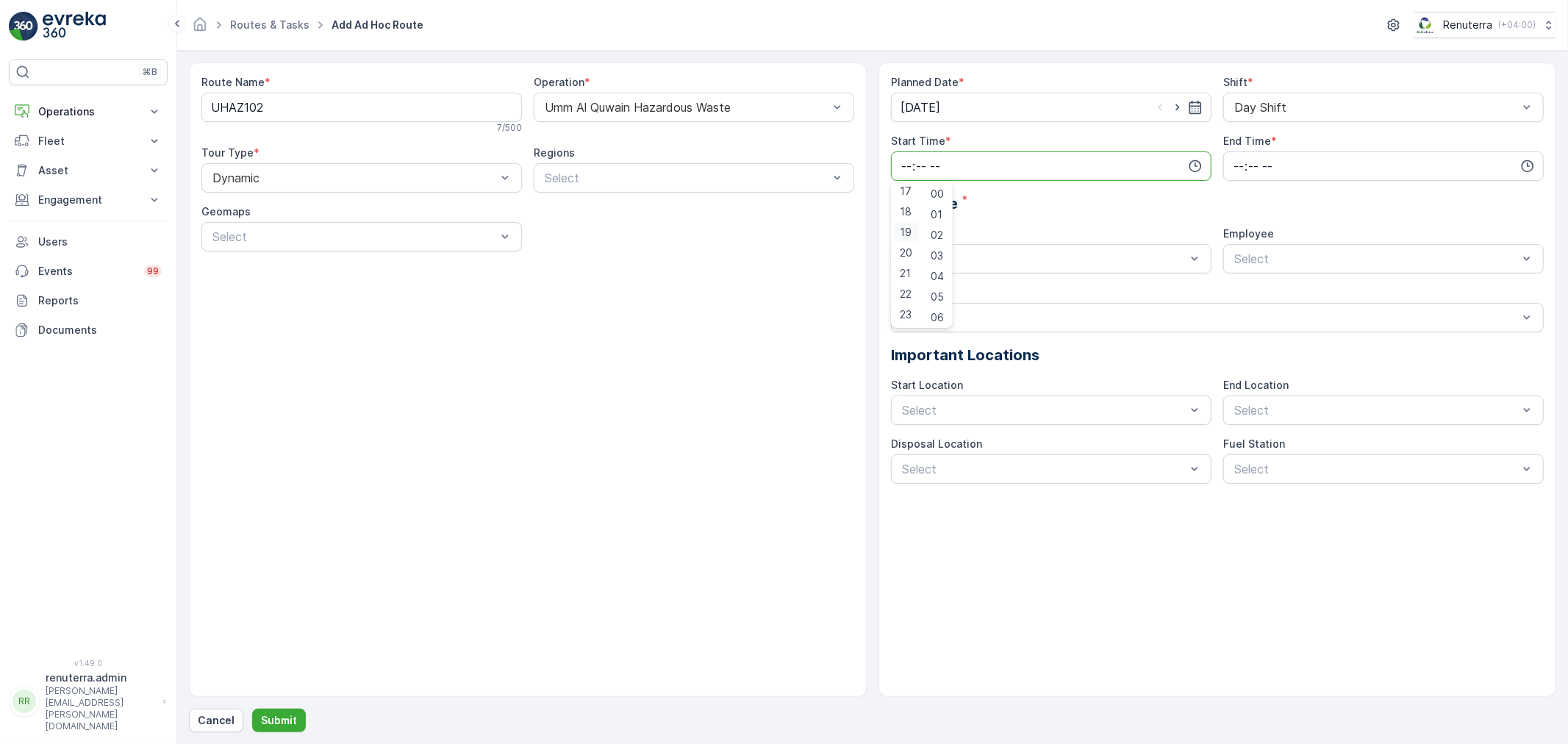
click at [910, 228] on span "19" at bounding box center [905, 232] width 11 height 14
type input "19:00"
click at [1229, 166] on div "Planned Date * 01.09.2025 Shift * Day Shift Start Time * 19:00 00 01 02 03 04 0…" at bounding box center [1217, 280] width 653 height 409
click at [1237, 166] on input "time" at bounding box center [1383, 166] width 321 height 30
click at [1237, 252] on span "20" at bounding box center [1238, 252] width 12 height 14
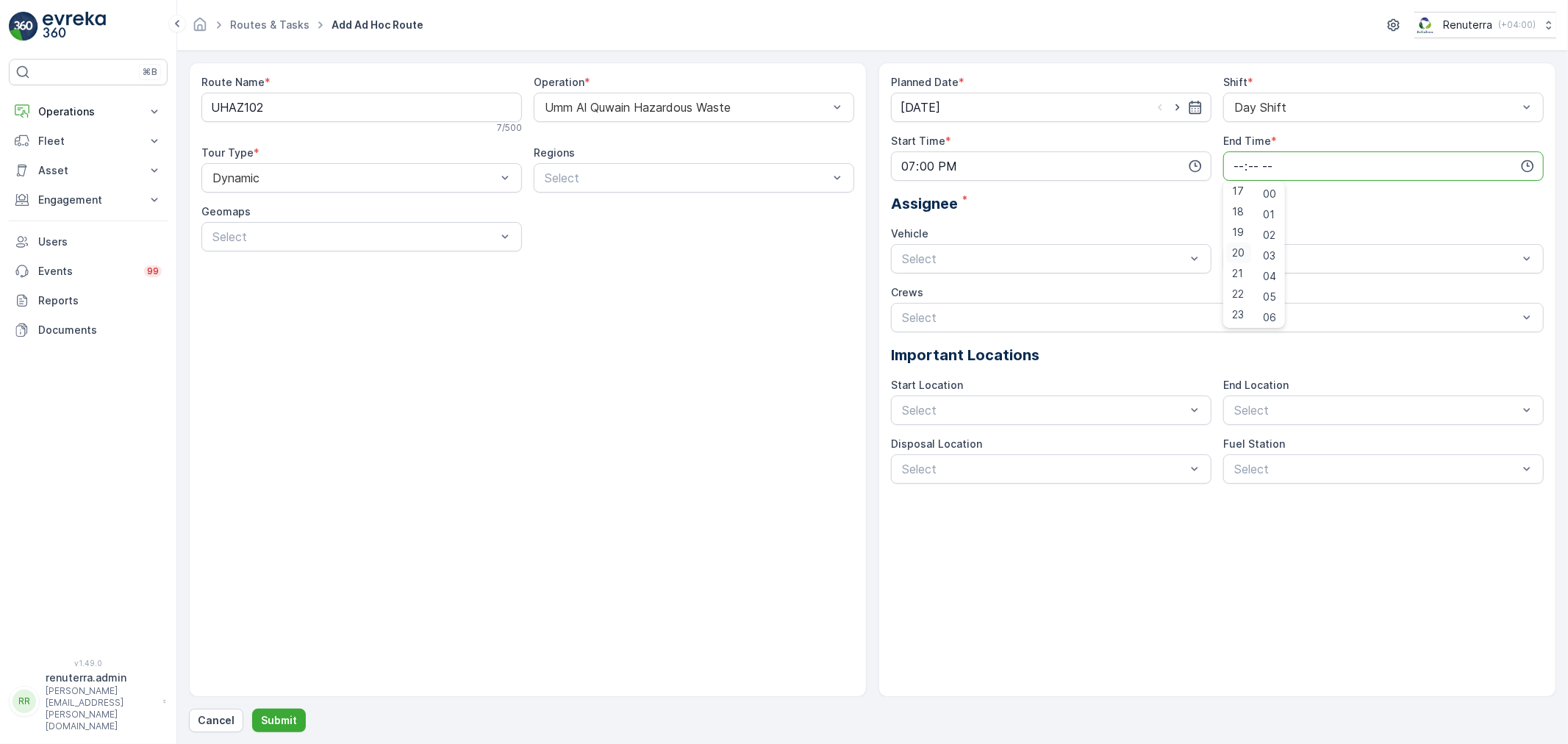
type input "20:00"
click at [950, 275] on div "Planned Date * 01.09.2025 Shift * Day Shift Start Time * 19:00 End Time * 20:00…" at bounding box center [1217, 280] width 653 height 409
click at [944, 260] on div at bounding box center [1043, 258] width 286 height 13
click at [950, 360] on div "W35771 DXB" at bounding box center [1051, 369] width 321 height 25
click at [1291, 271] on div "Select" at bounding box center [1383, 258] width 321 height 30
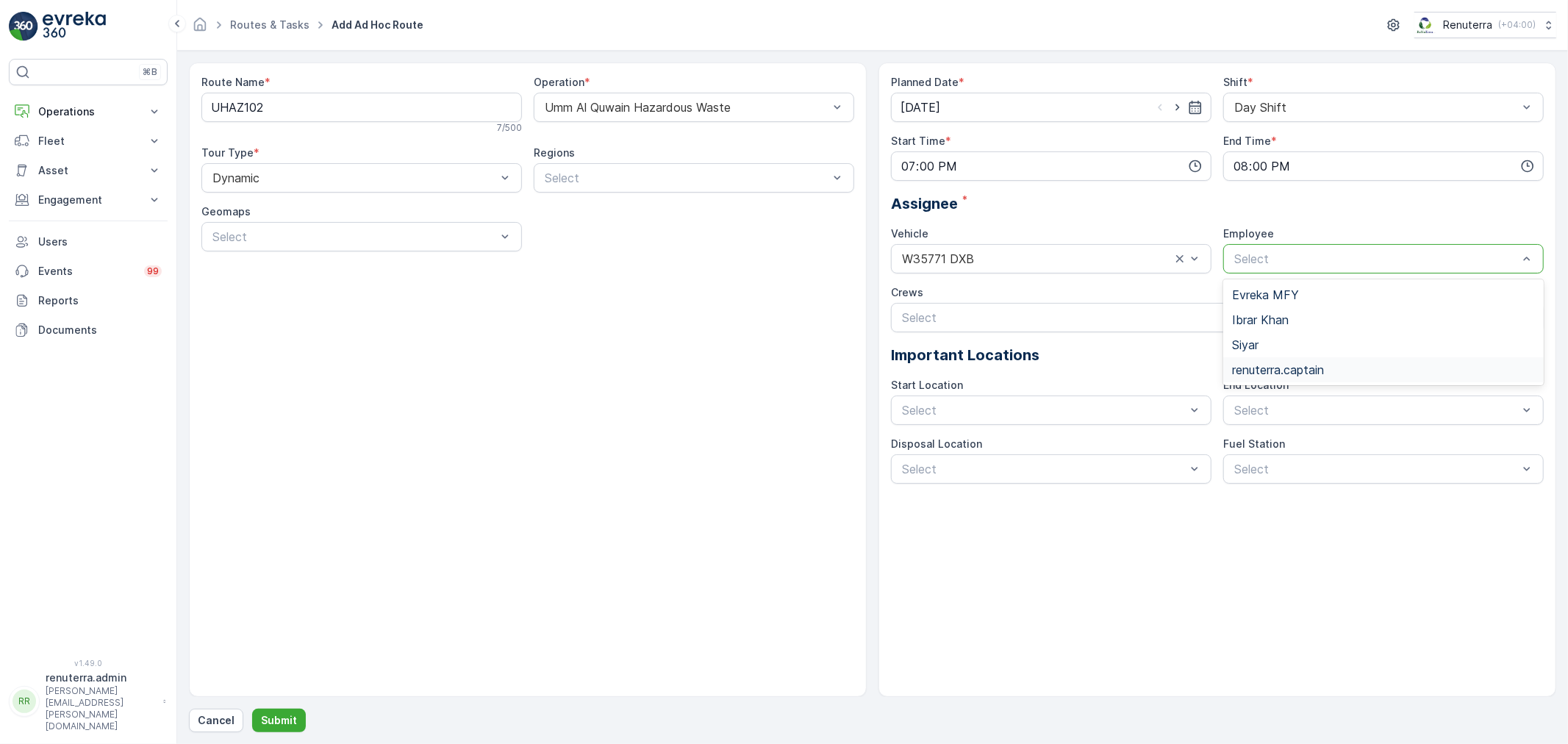
click at [1279, 368] on span "renuterra.captain" at bounding box center [1278, 369] width 92 height 13
click at [262, 725] on p "Submit" at bounding box center [278, 720] width 36 height 14
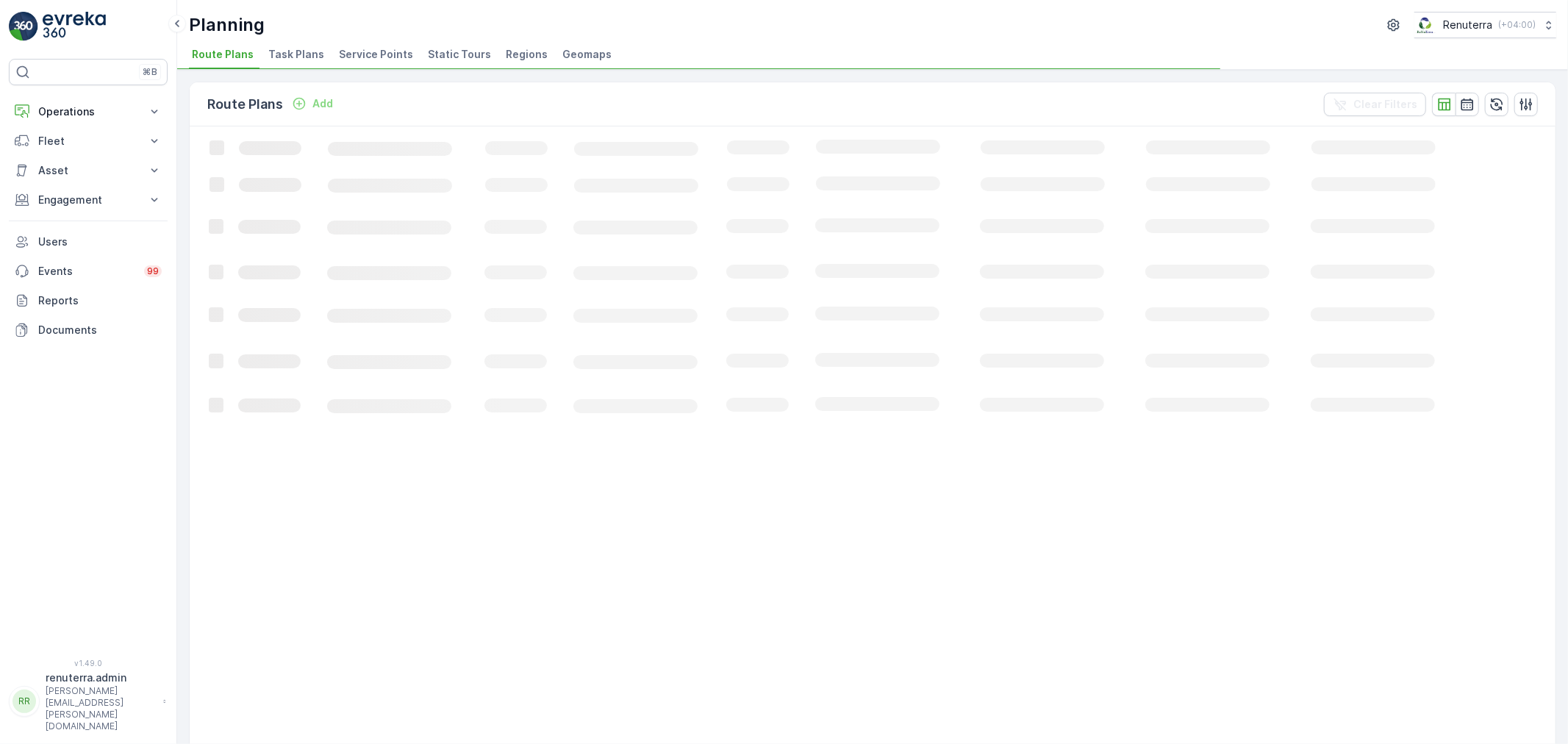
click at [383, 54] on span "Service Points" at bounding box center [376, 54] width 74 height 14
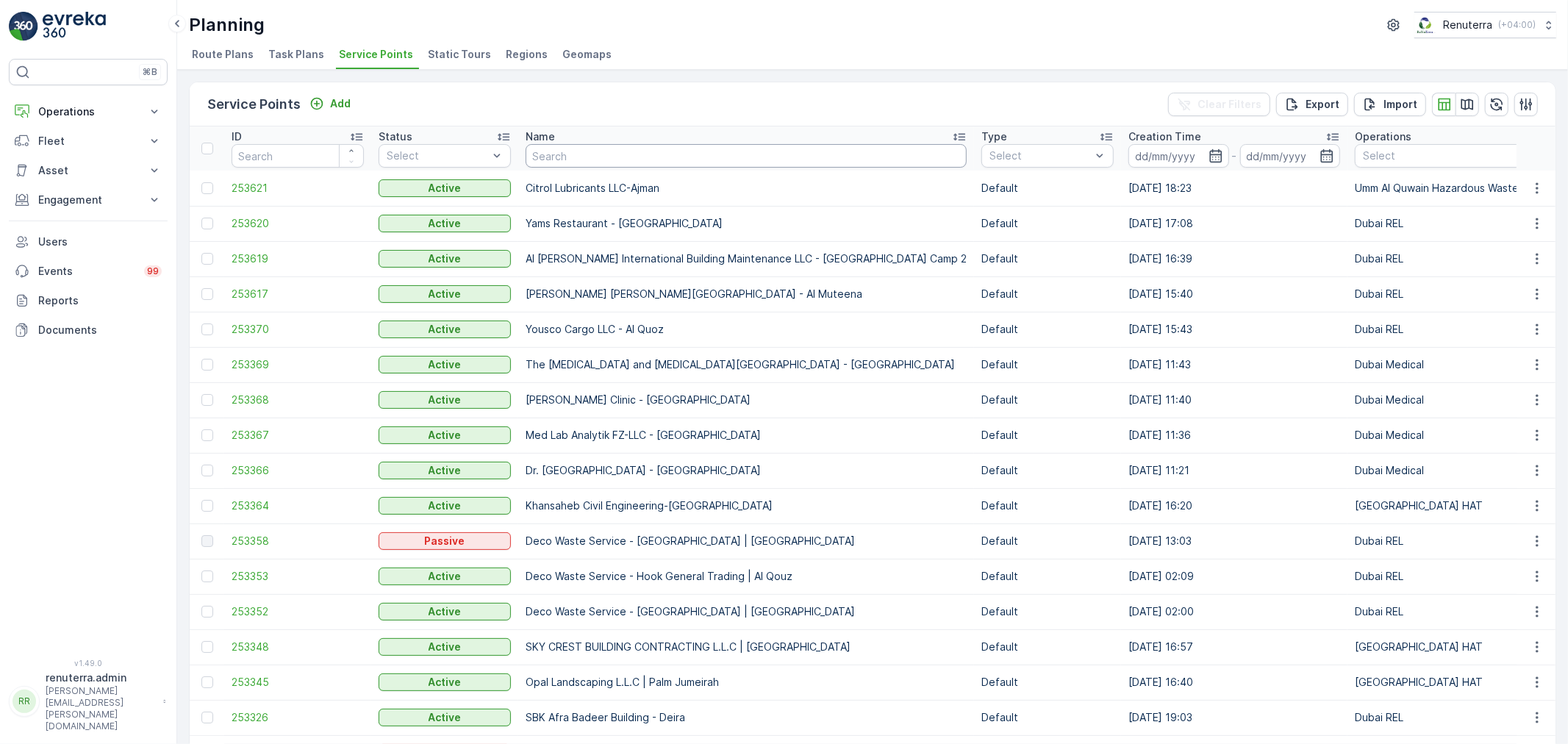
click at [574, 152] on input "text" at bounding box center [746, 156] width 441 height 24
click at [280, 192] on span "253621" at bounding box center [298, 188] width 132 height 14
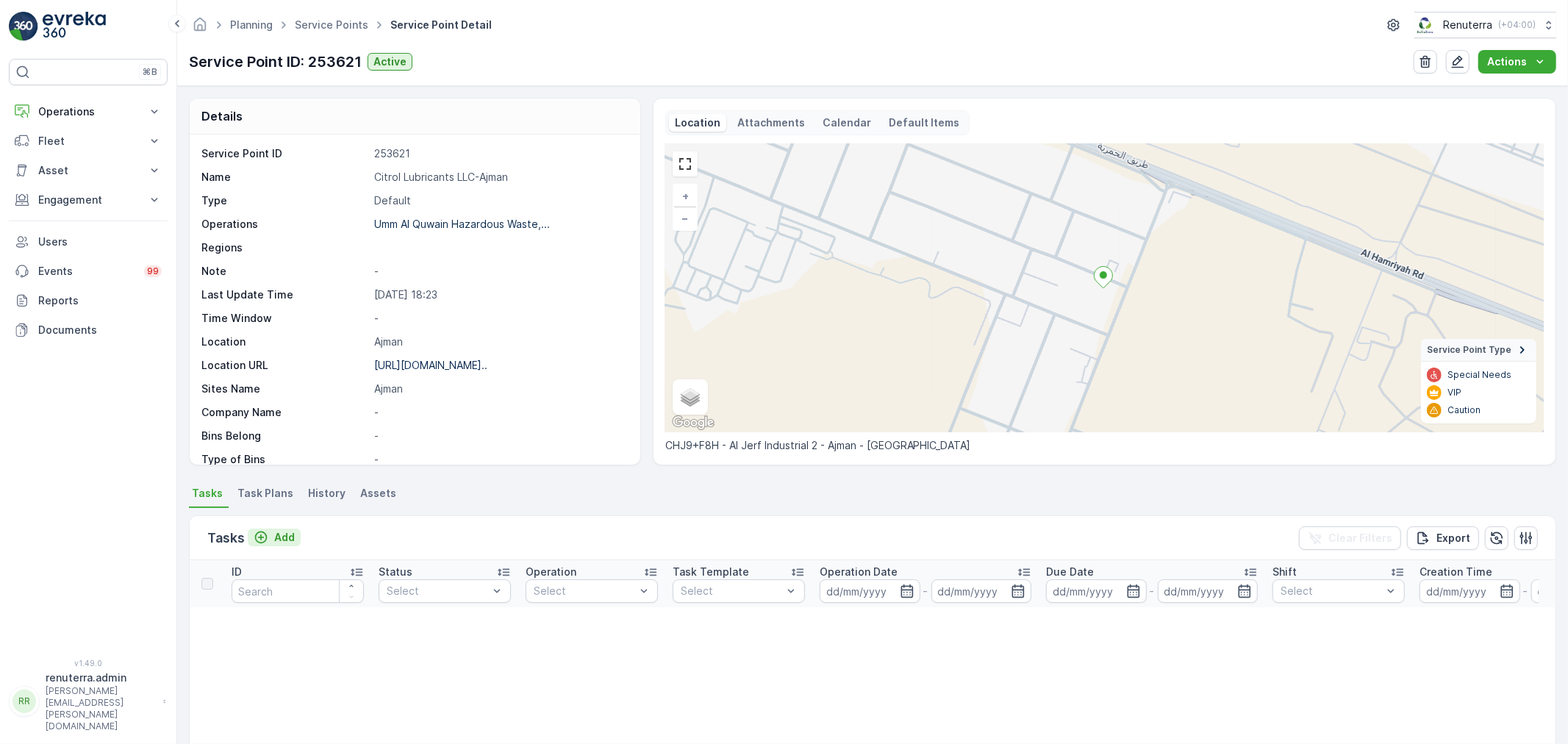
click at [272, 541] on div "Add" at bounding box center [274, 537] width 41 height 14
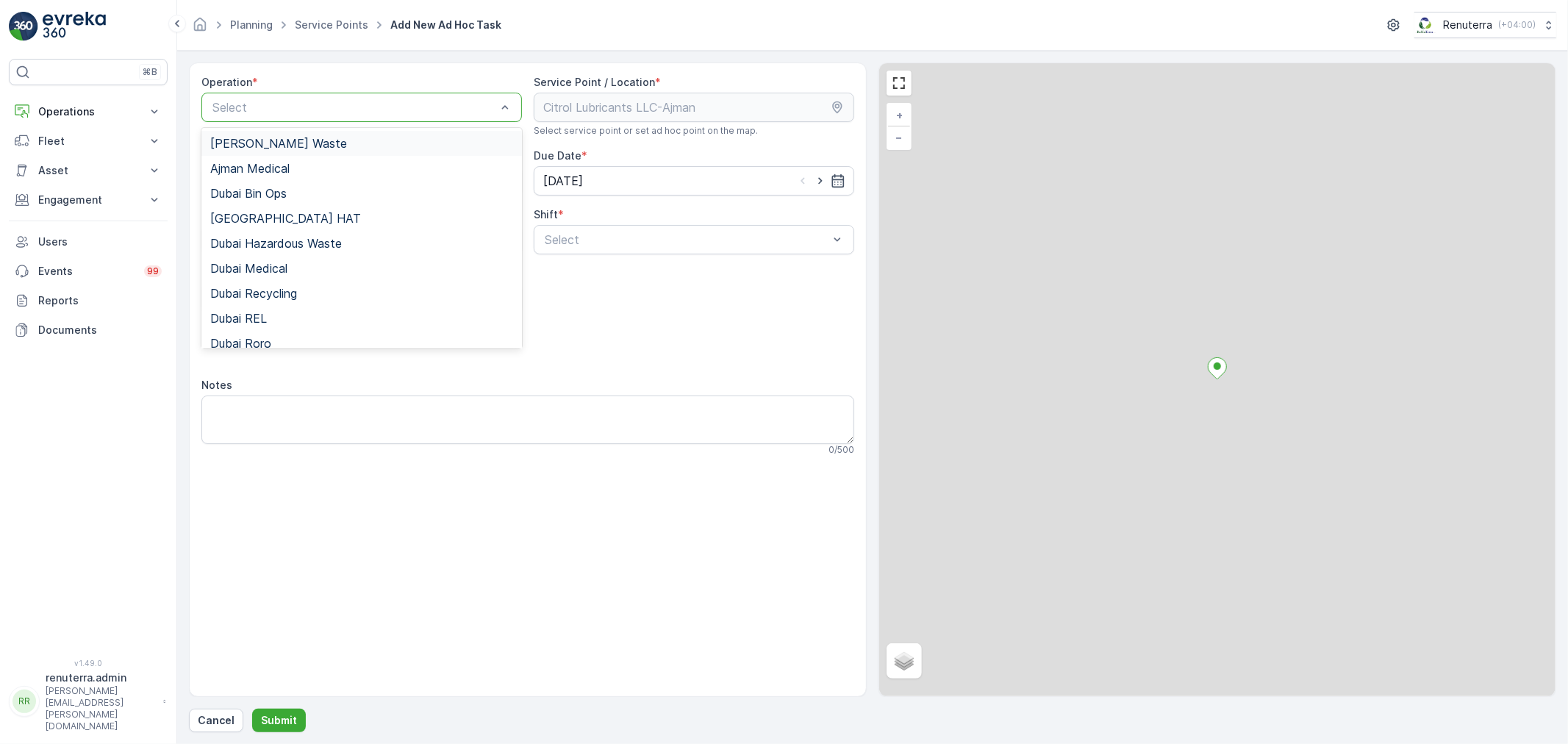
click at [292, 103] on div at bounding box center [354, 107] width 286 height 13
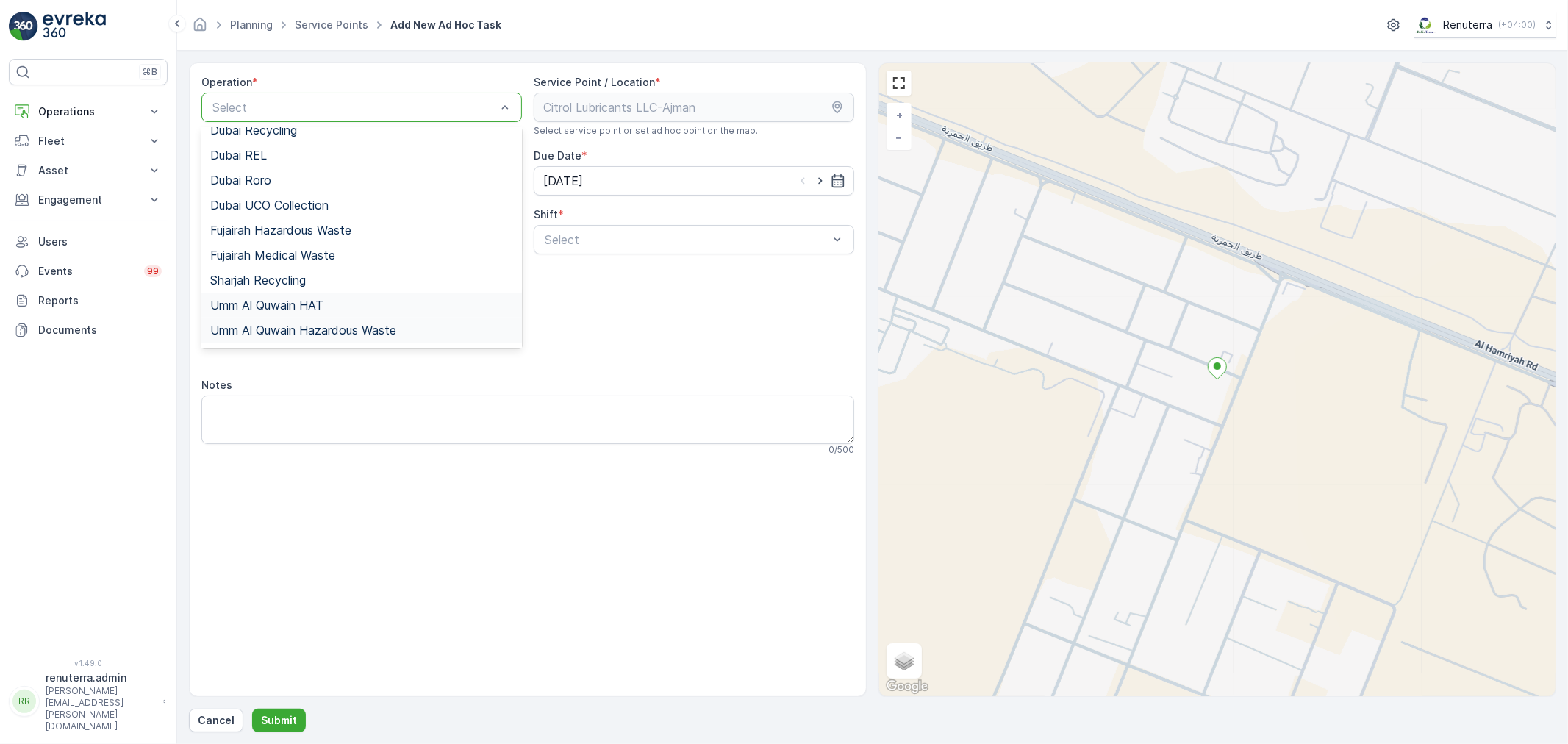
scroll to position [185, 0]
click at [321, 306] on span "Umm Al Quwain Hazardous Waste" at bounding box center [303, 309] width 186 height 13
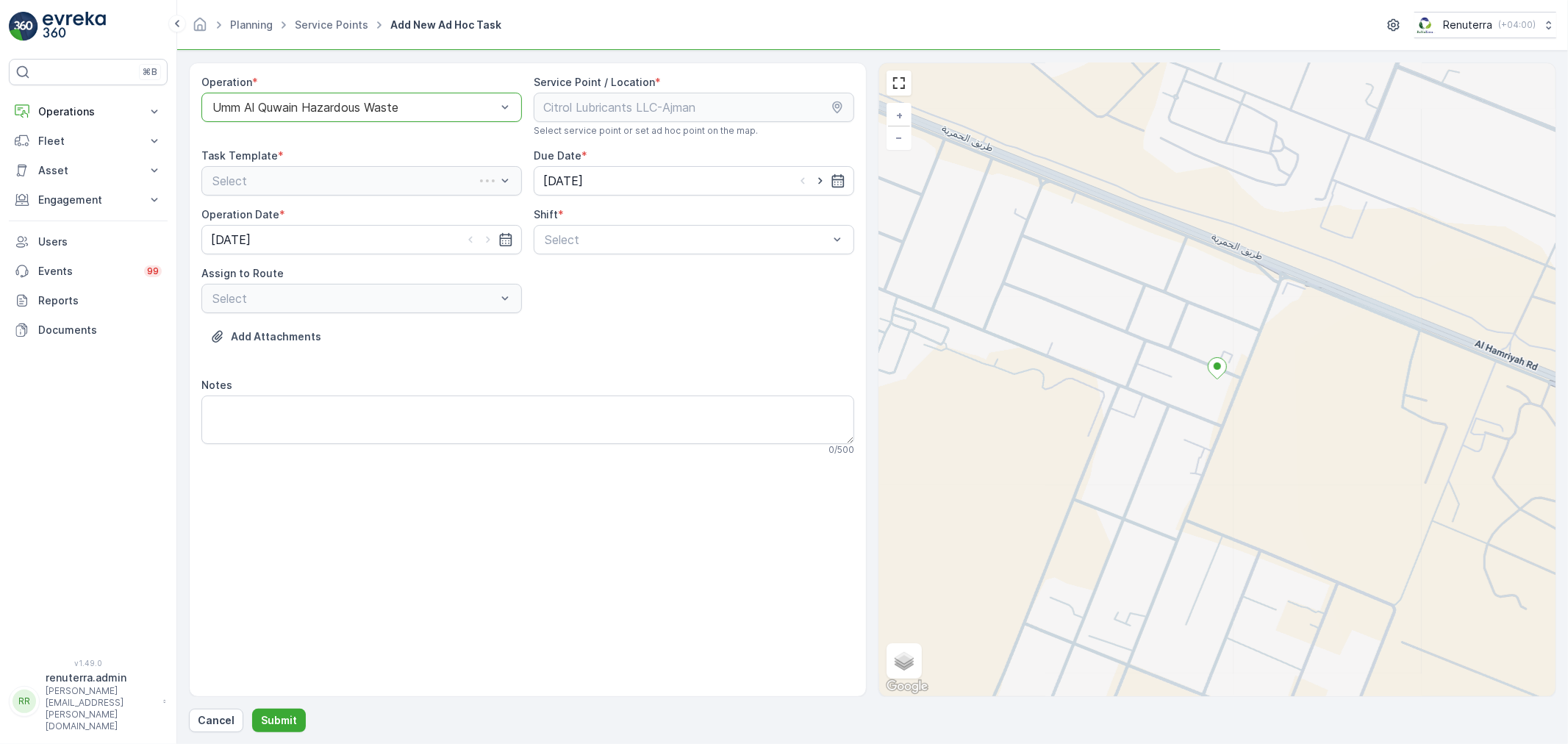
drag, startPoint x: 592, startPoint y: 240, endPoint x: 594, endPoint y: 255, distance: 15.1
click at [592, 239] on div at bounding box center [686, 239] width 286 height 13
click at [594, 265] on div "Day Shift" at bounding box center [694, 275] width 321 height 25
click at [457, 298] on div at bounding box center [354, 298] width 286 height 13
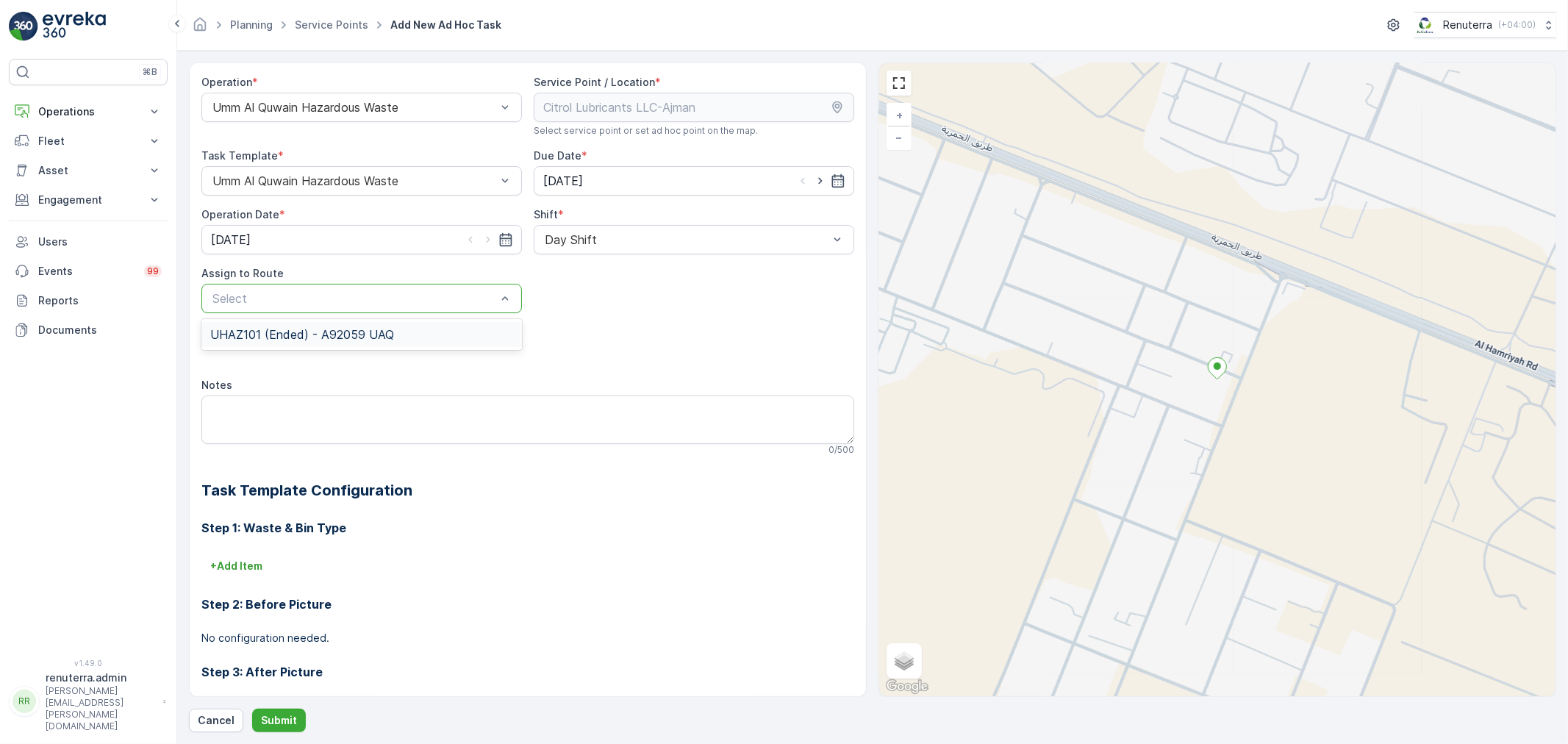
click at [348, 336] on span "UHAZ101 (Ended) - A92059 UAQ" at bounding box center [302, 334] width 184 height 13
click at [291, 717] on p "Submit" at bounding box center [278, 720] width 36 height 14
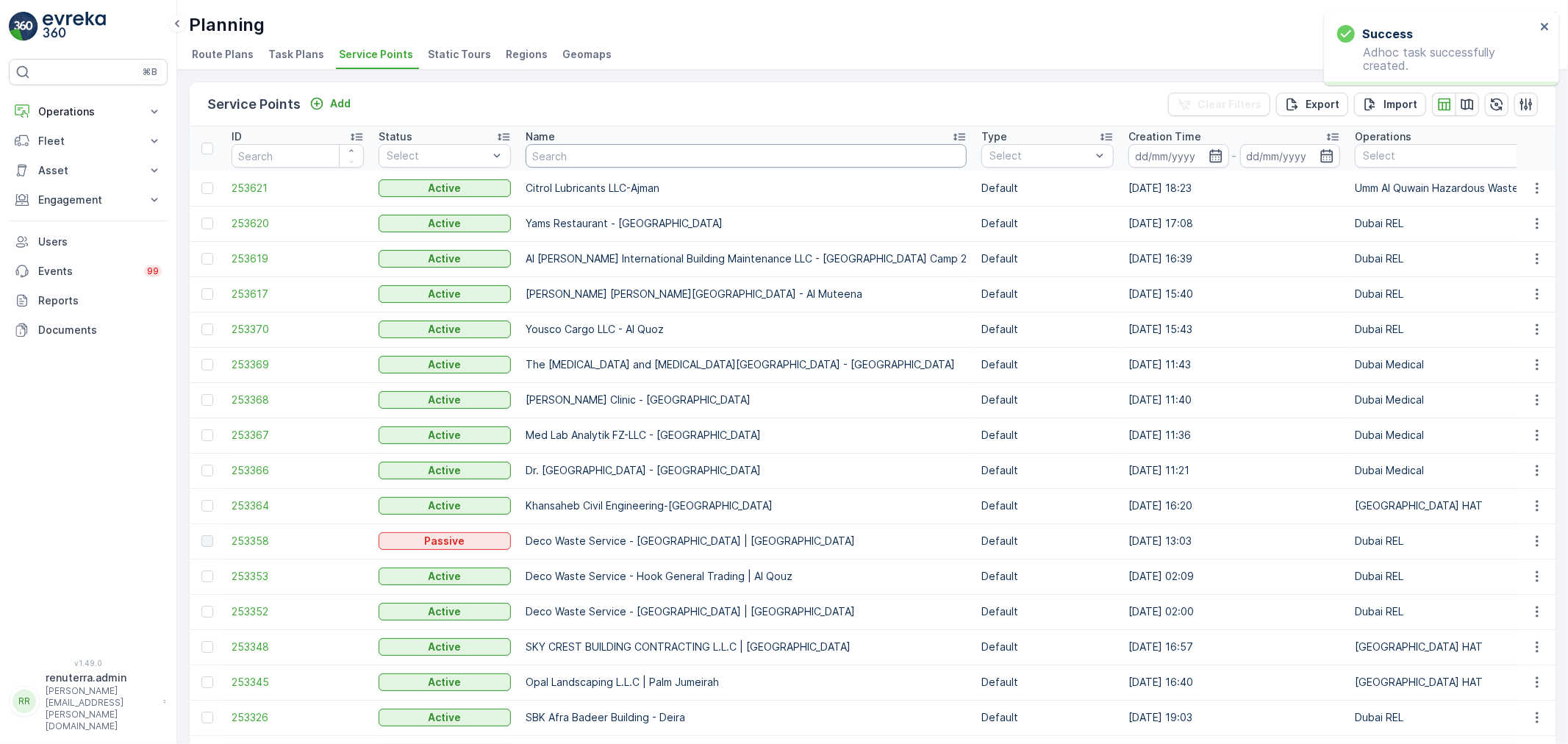
click at [577, 154] on input "text" at bounding box center [746, 156] width 441 height 24
click at [365, 97] on div "Service Points Add Clear Filters Export Import" at bounding box center [873, 104] width 1366 height 44
click at [356, 102] on div "Service Points Add Clear Filters Export Import" at bounding box center [873, 104] width 1366 height 44
click at [343, 104] on p "Add" at bounding box center [340, 103] width 21 height 14
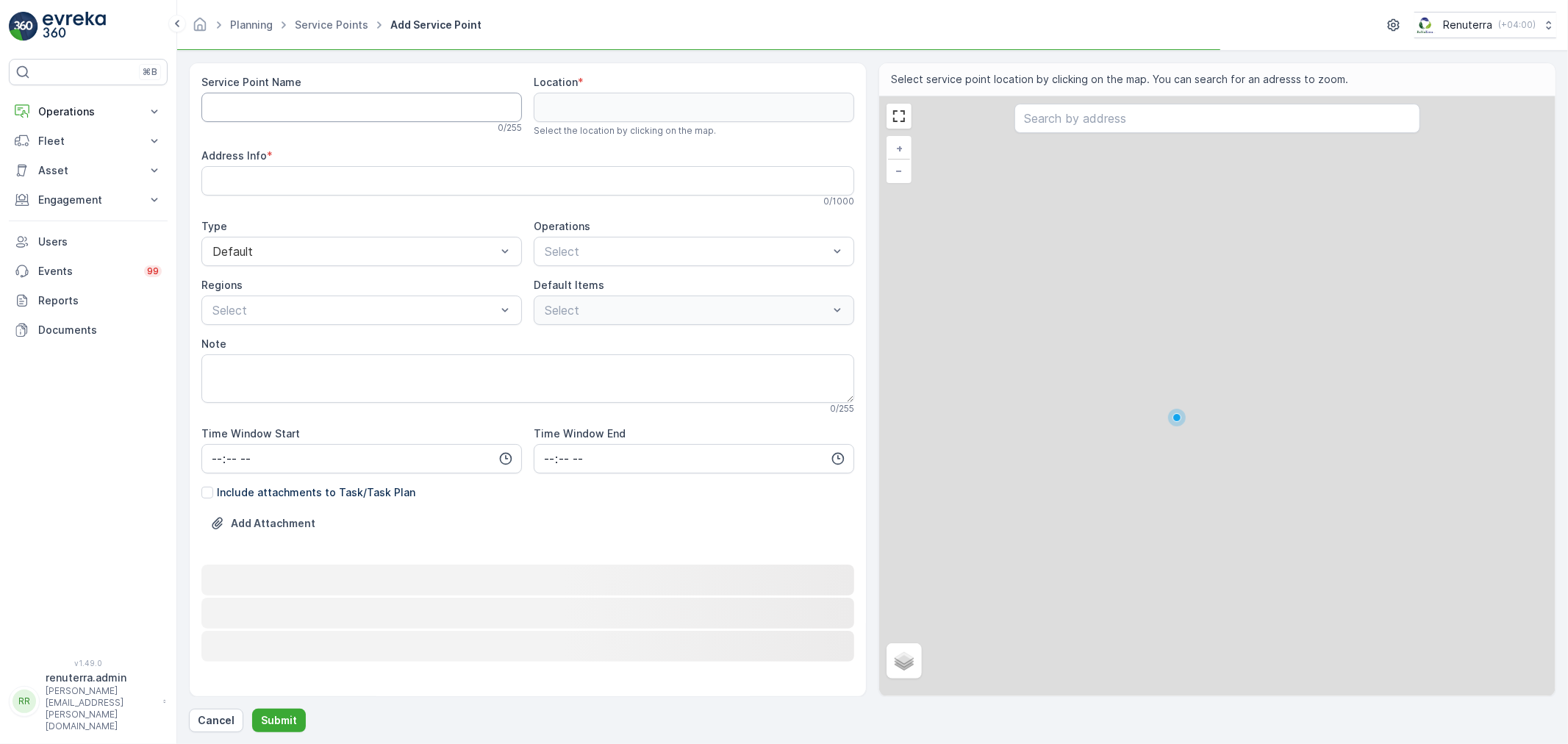
click at [350, 108] on Name "Service Point Name" at bounding box center [362, 107] width 321 height 30
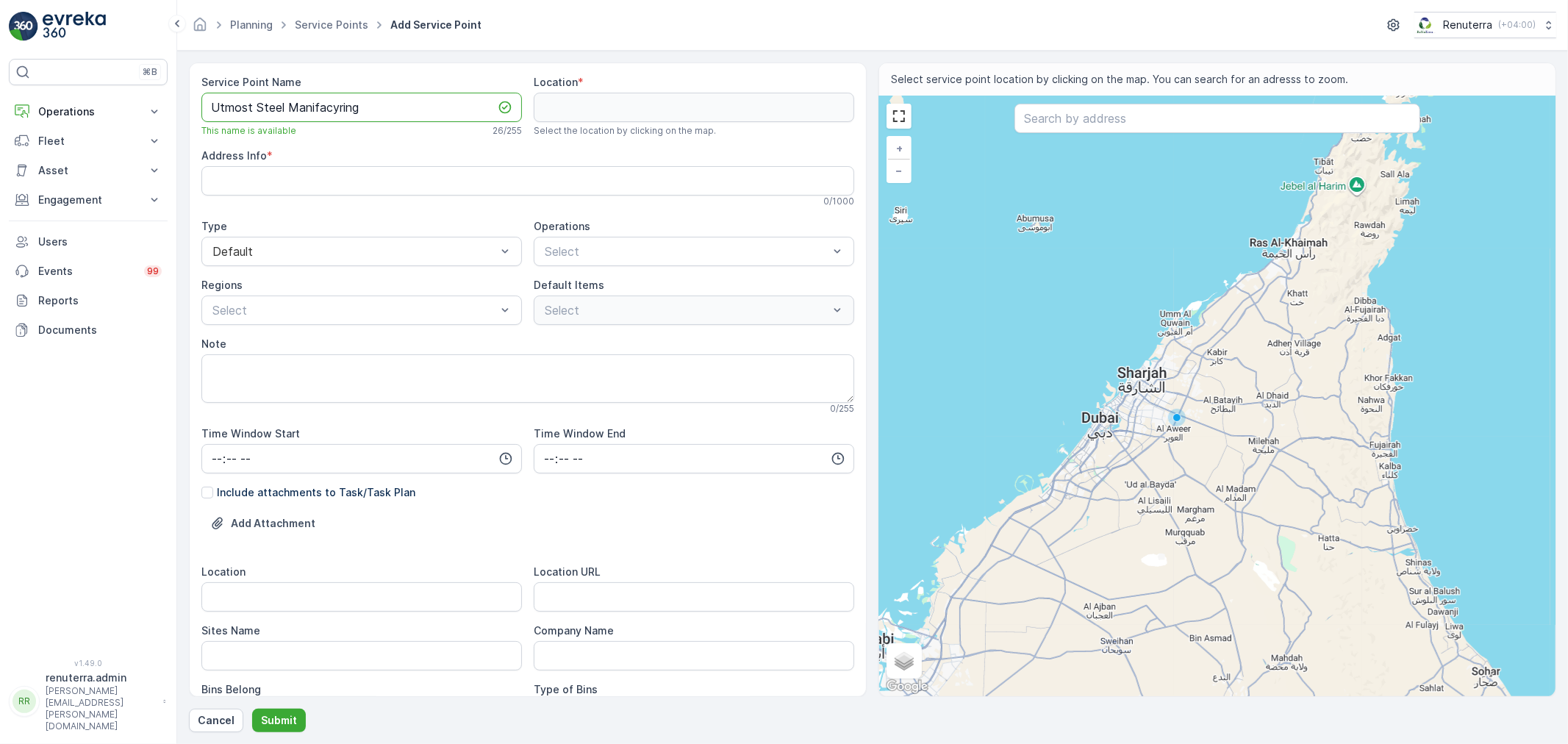
drag, startPoint x: 306, startPoint y: 105, endPoint x: 406, endPoint y: 97, distance: 100.3
click at [404, 97] on Name "Utmost Steel Manifacyring" at bounding box center [362, 107] width 321 height 30
drag, startPoint x: 325, startPoint y: 106, endPoint x: 295, endPoint y: 185, distance: 84.5
click at [295, 188] on Info "Address Info" at bounding box center [527, 181] width 653 height 30
click at [358, 100] on Name "Utmost Steel Manufacring" at bounding box center [362, 107] width 321 height 30
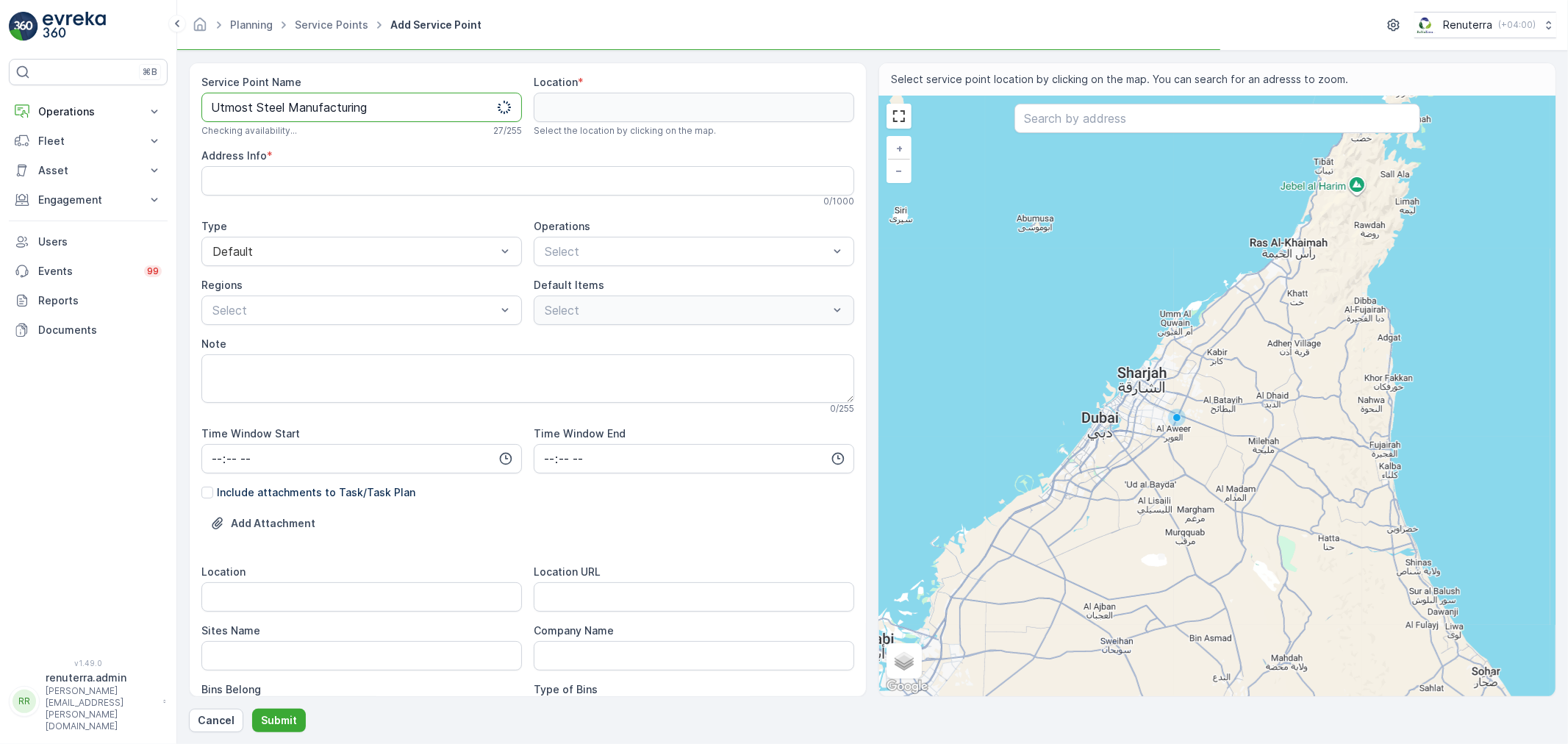
click at [379, 112] on Name "Utmost Steel Manufacturing" at bounding box center [362, 107] width 321 height 30
drag, startPoint x: 424, startPoint y: 100, endPoint x: 157, endPoint y: 108, distance: 267.1
click at [157, 108] on div "⌘B Operations Insights Planning Routes & Tasks Cockpit Settings Fleet Live Trac…" at bounding box center [784, 372] width 1568 height 744
paste Name "Citrol Lubricants LLC-Ajman"
click at [422, 112] on Name "Utmost Steel Manufacturing-UAQ" at bounding box center [362, 107] width 321 height 30
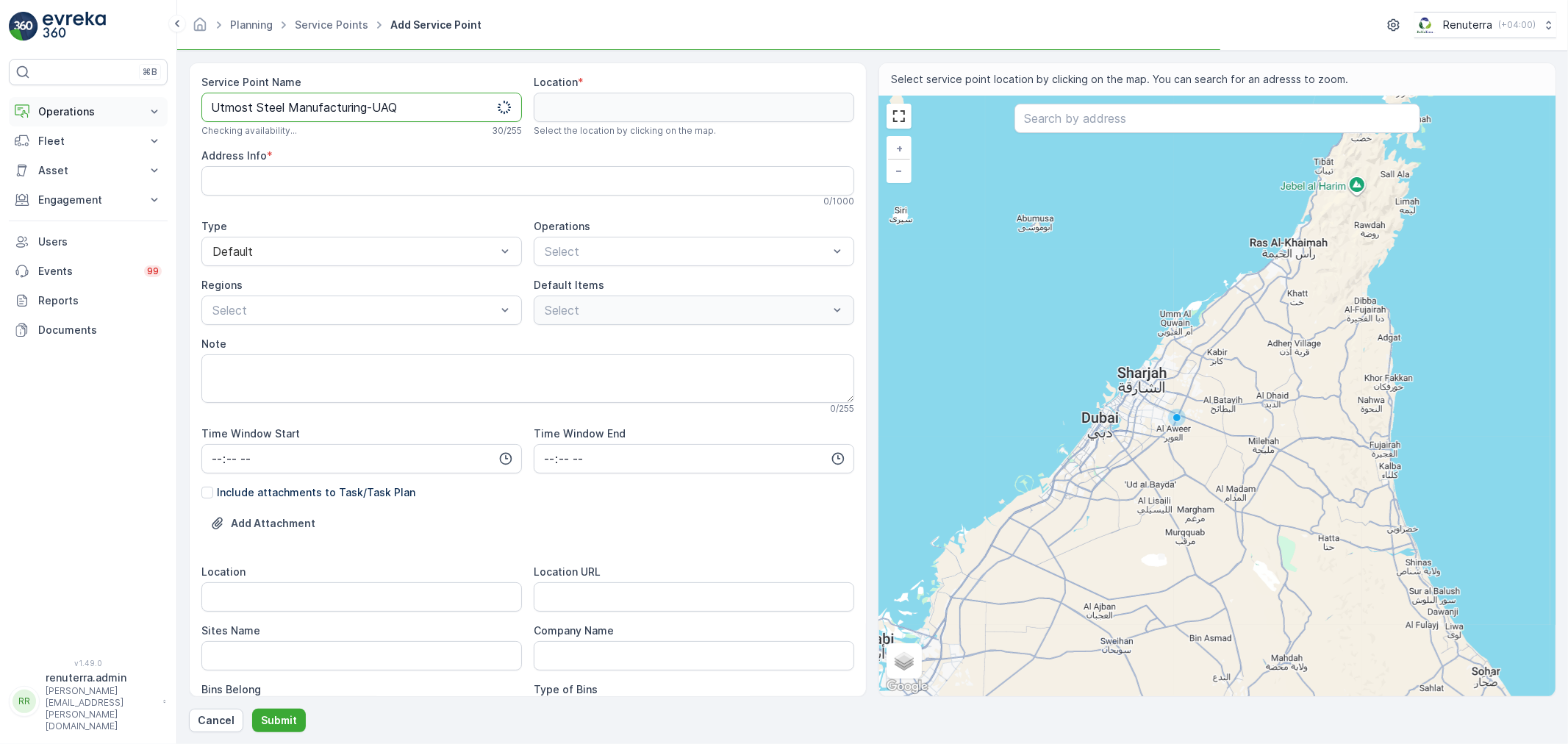
drag, startPoint x: 188, startPoint y: 110, endPoint x: 136, endPoint y: 108, distance: 52.0
click at [136, 108] on div "⌘B Operations Insights Planning Routes & Tasks Cockpit Settings Fleet Live Trac…" at bounding box center [784, 372] width 1568 height 744
type Name "Utmost Steel Manufacturing-UAQ"
click at [577, 250] on div at bounding box center [686, 251] width 286 height 13
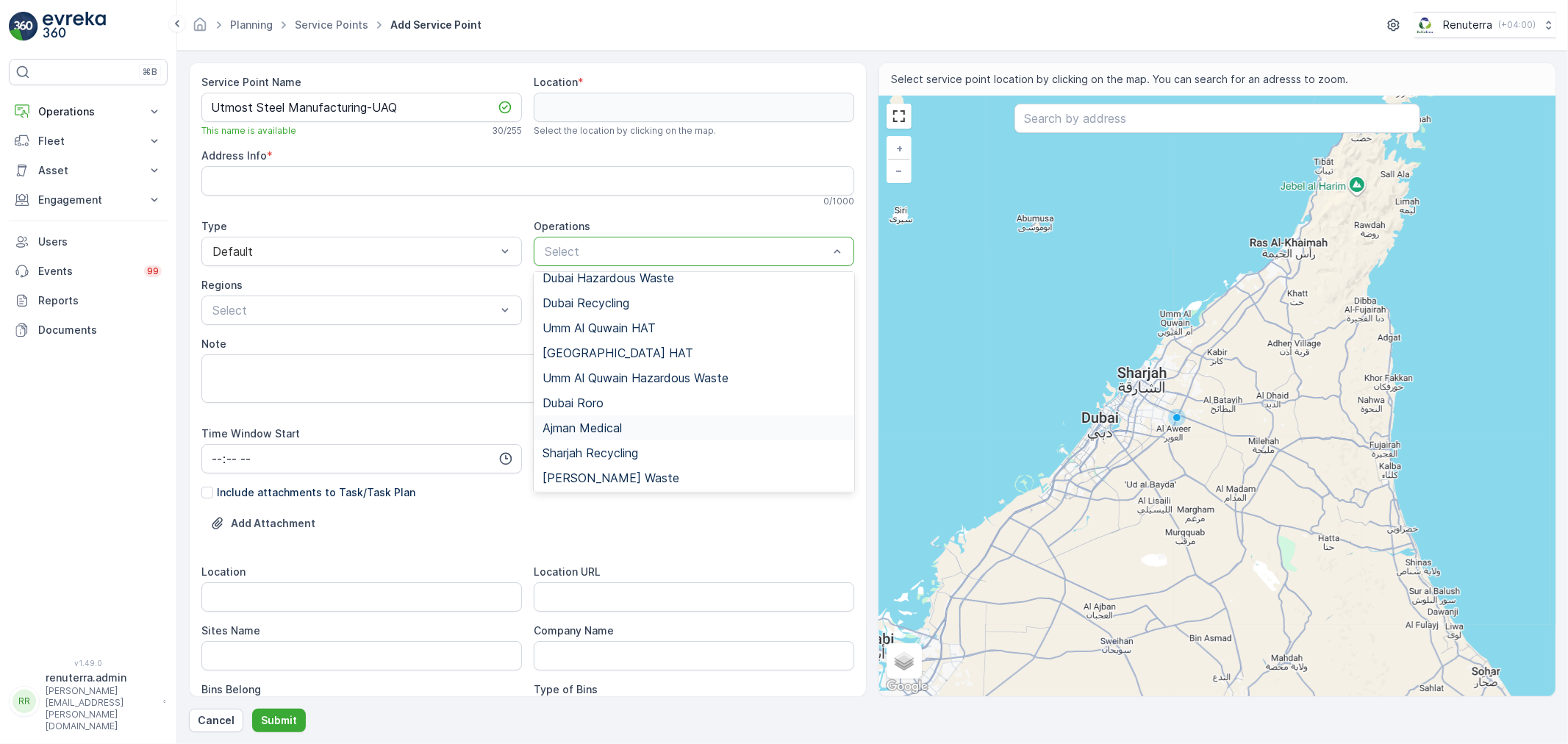
scroll to position [185, 0]
click at [655, 362] on div "Umm Al Quwain Hazardous Waste" at bounding box center [694, 353] width 321 height 25
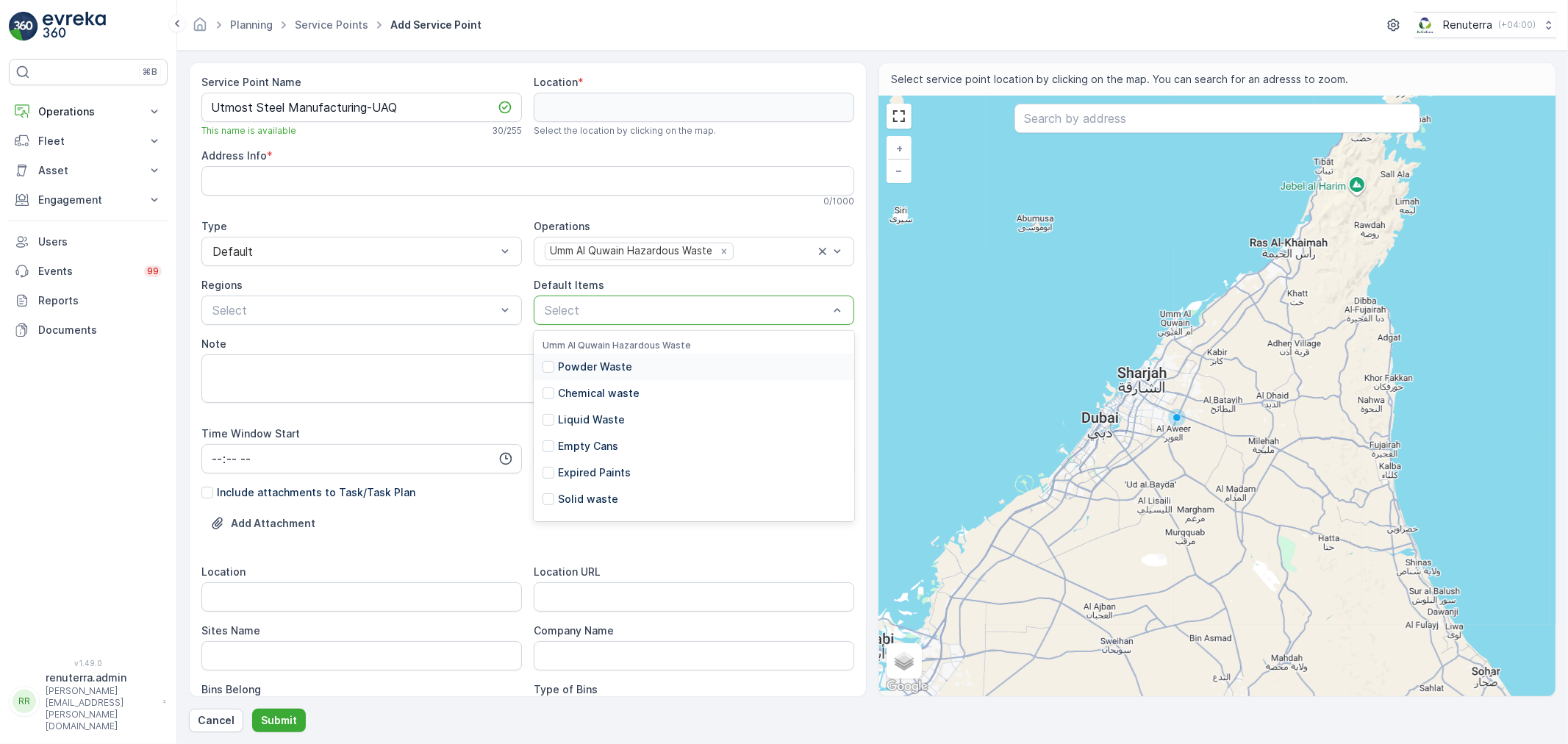
click at [600, 316] on div at bounding box center [686, 310] width 286 height 13
drag, startPoint x: 610, startPoint y: 416, endPoint x: 640, endPoint y: 443, distance: 40.4
click at [609, 416] on p "Liquid Waste" at bounding box center [591, 419] width 67 height 14
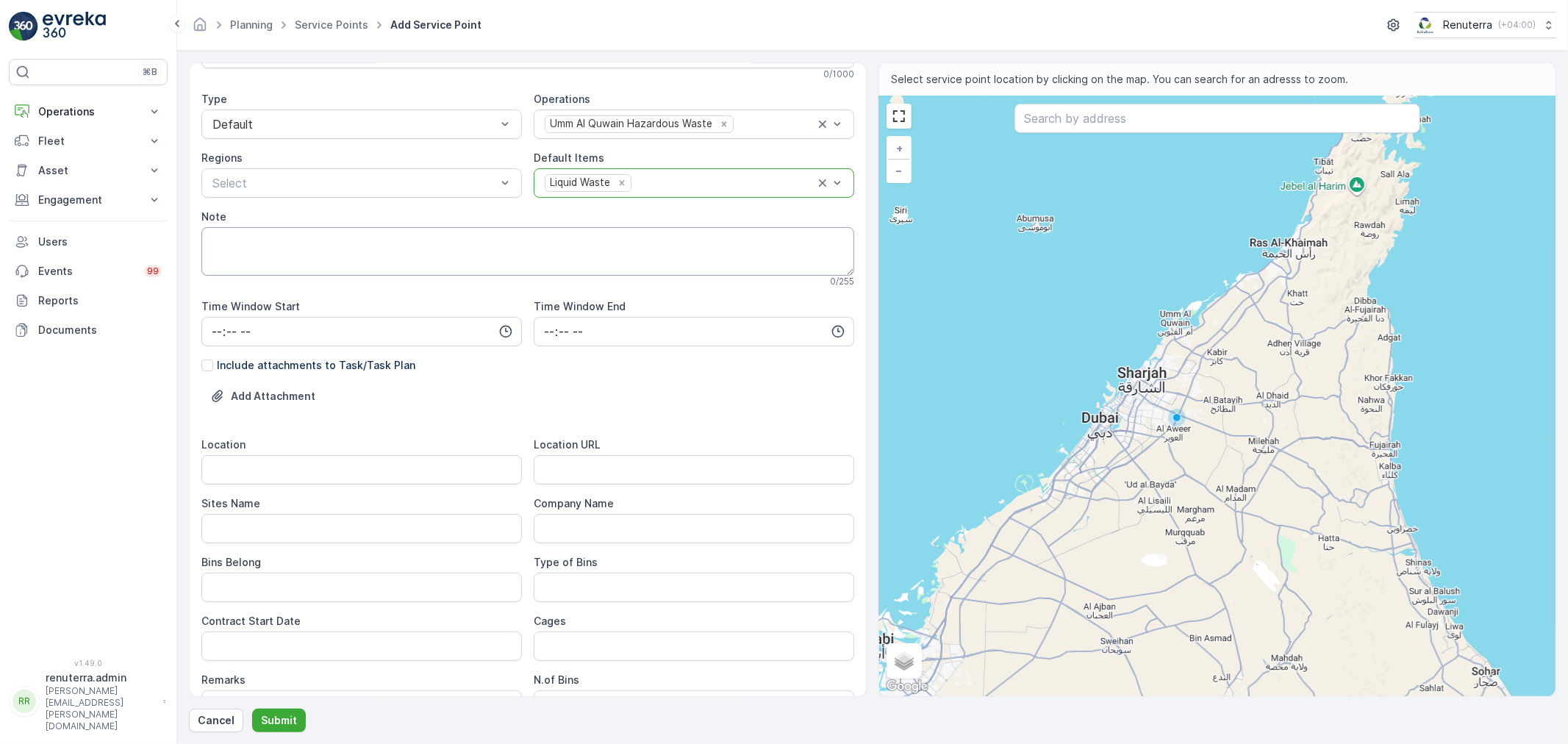
scroll to position [81, 0]
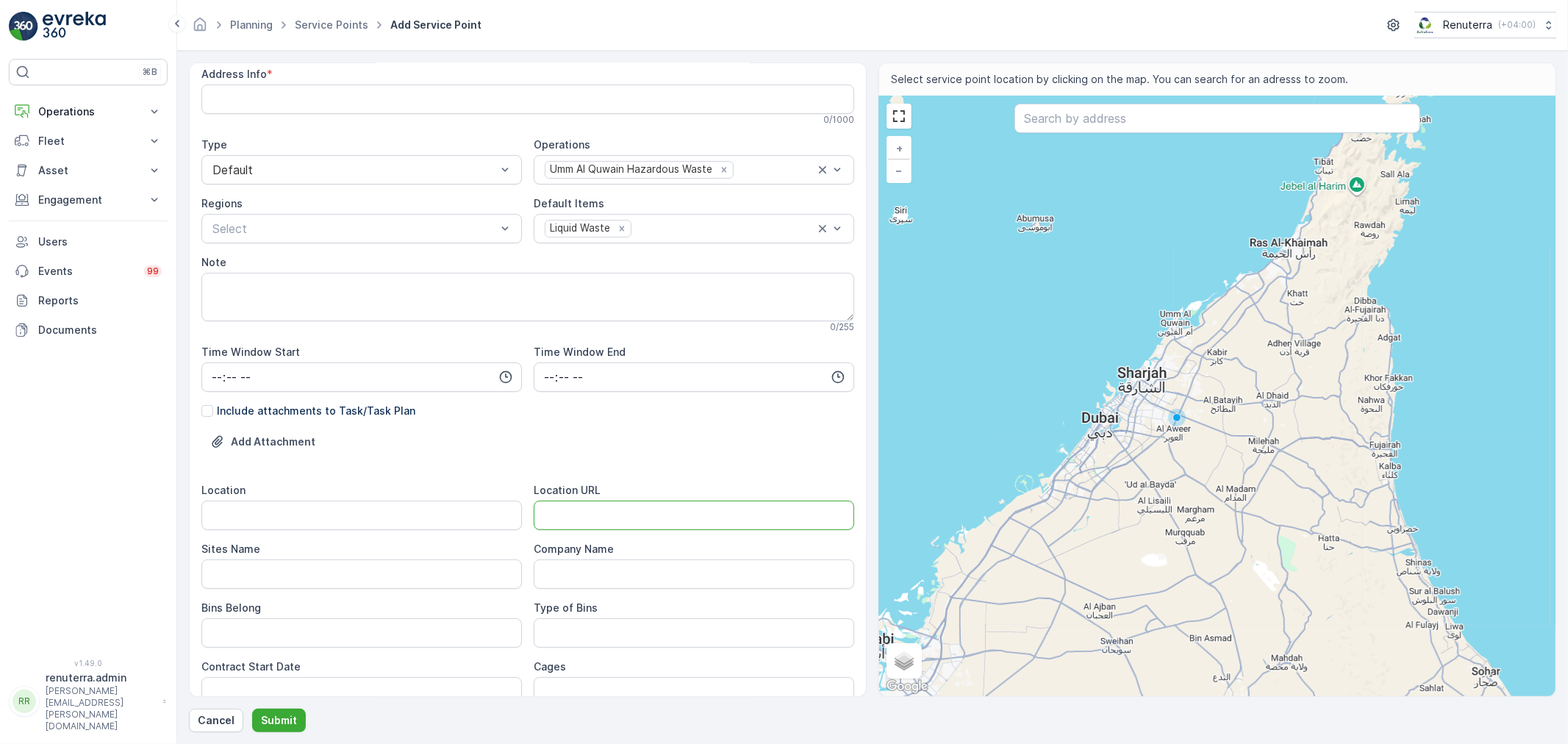
click at [596, 519] on URL "Location URL" at bounding box center [694, 515] width 321 height 30
paste URL "[URL][DOMAIN_NAME]"
type URL "[URL][DOMAIN_NAME]"
click at [354, 523] on input "Location" at bounding box center [362, 515] width 321 height 30
type input "A"
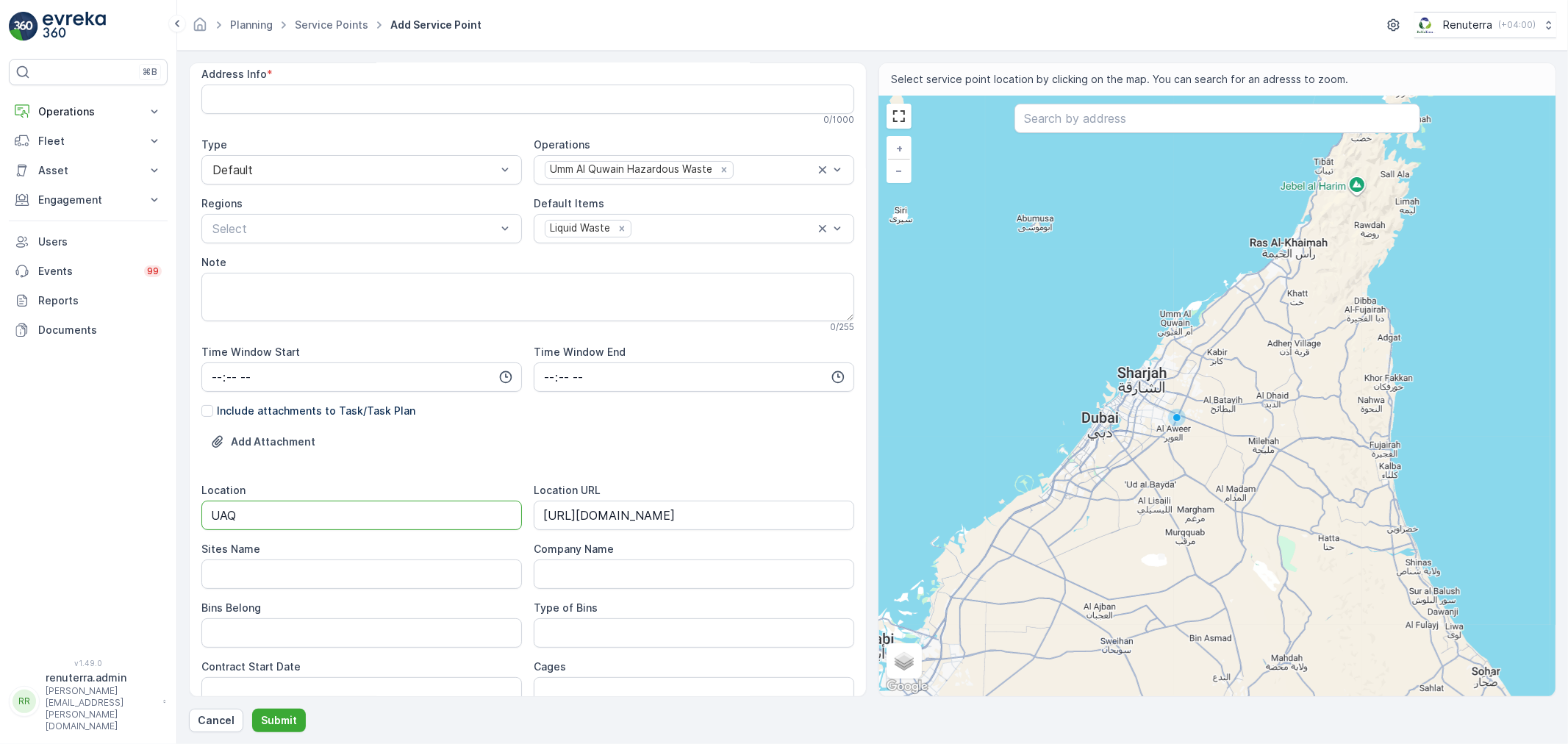
drag, startPoint x: 325, startPoint y: 514, endPoint x: 239, endPoint y: 510, distance: 86.1
click at [239, 510] on input "UAQ" at bounding box center [362, 515] width 321 height 30
drag, startPoint x: 267, startPoint y: 520, endPoint x: 170, endPoint y: 510, distance: 97.5
click at [166, 510] on div "⌘B Operations Insights Planning Routes & Tasks Cockpit Settings Fleet Live Trac…" at bounding box center [784, 372] width 1568 height 744
type input "UAQ"
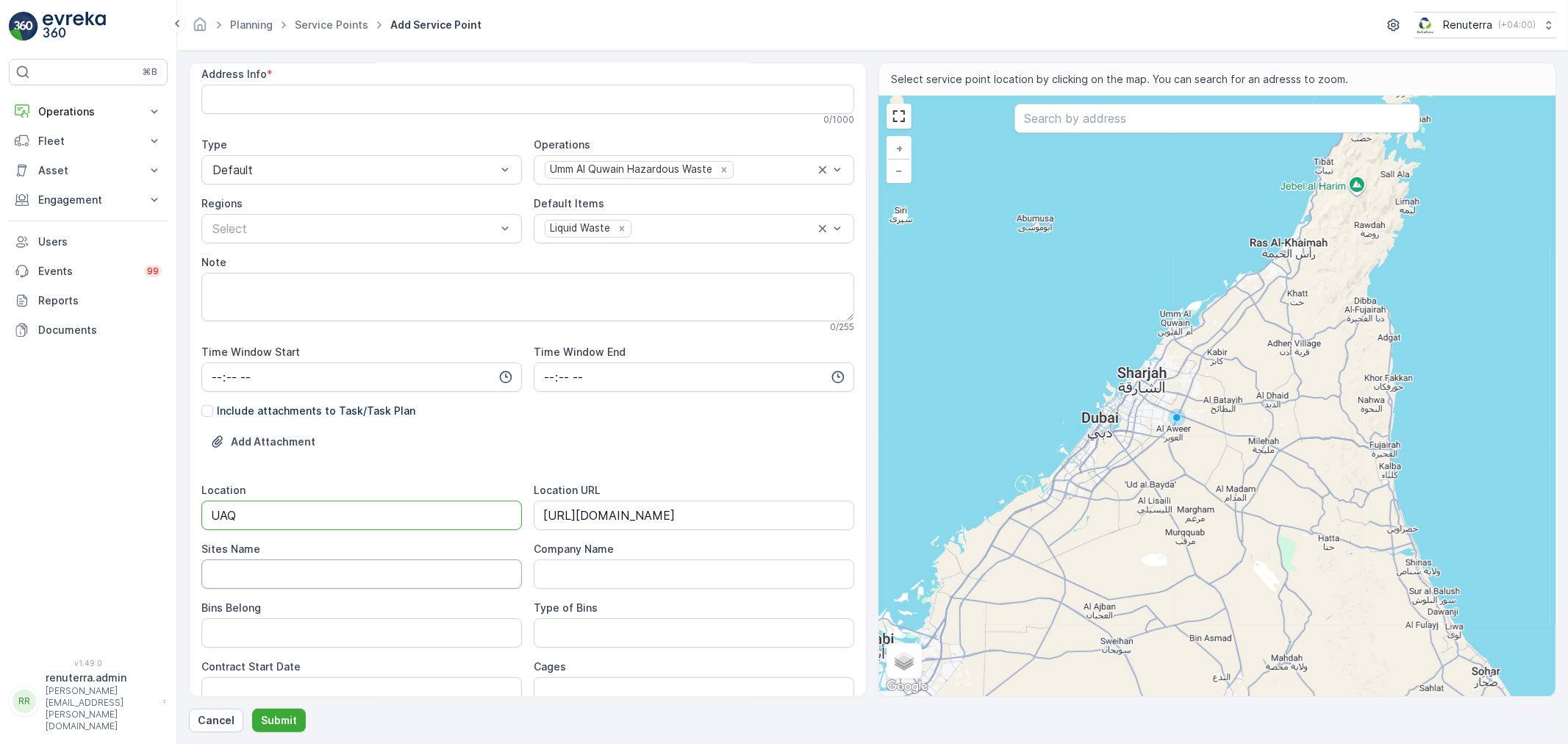
drag, startPoint x: 260, startPoint y: 562, endPoint x: 285, endPoint y: 586, distance: 34.7
click at [260, 562] on Name "Sites Name" at bounding box center [362, 574] width 321 height 30
paste Name "UAQ"
type Name "UAQ"
click at [273, 625] on Belong "Bins Belong" at bounding box center [362, 633] width 321 height 30
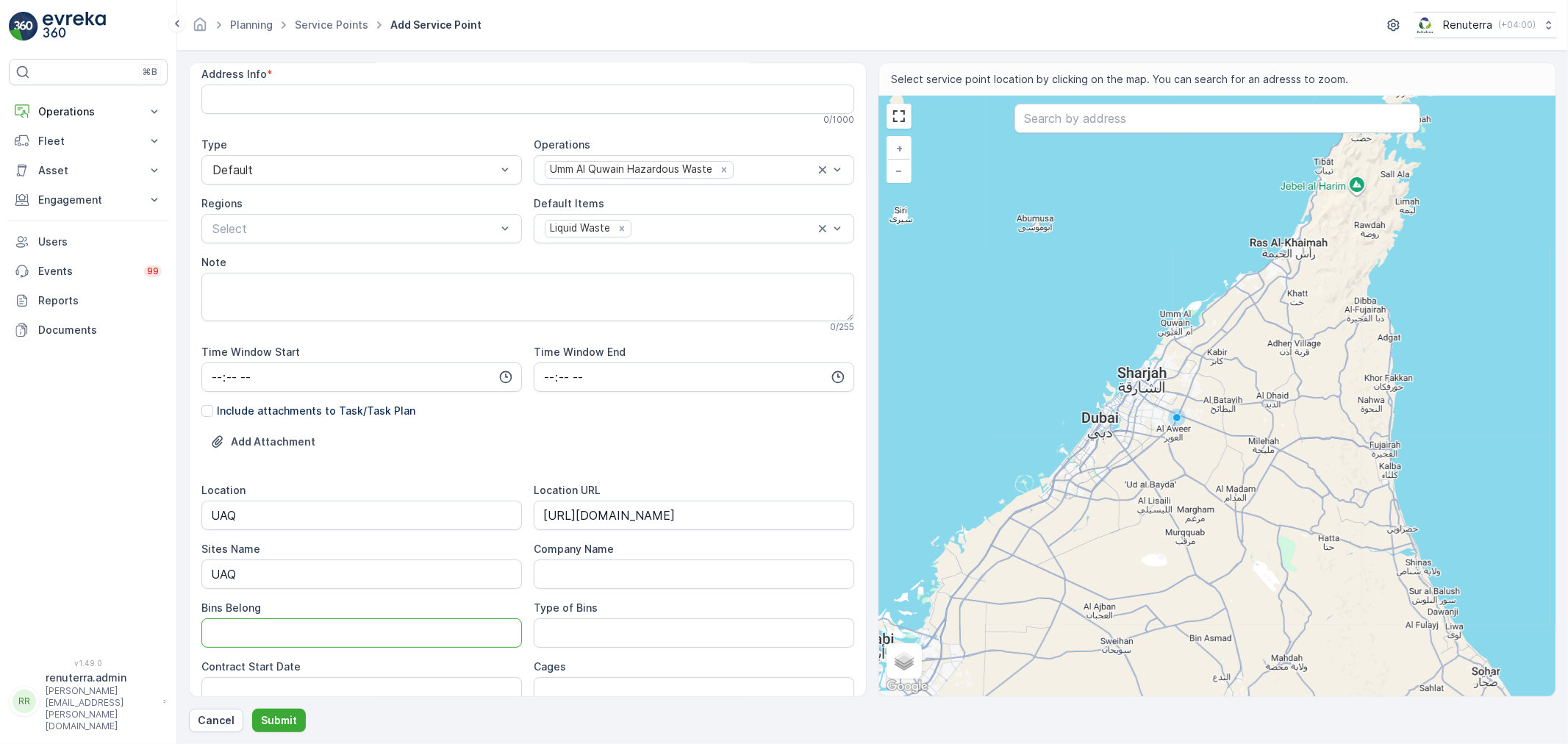
click at [438, 592] on div "Location UAQ Location URL [URL][DOMAIN_NAME] Sites Name UAQ Company Name Bins B…" at bounding box center [527, 683] width 653 height 400
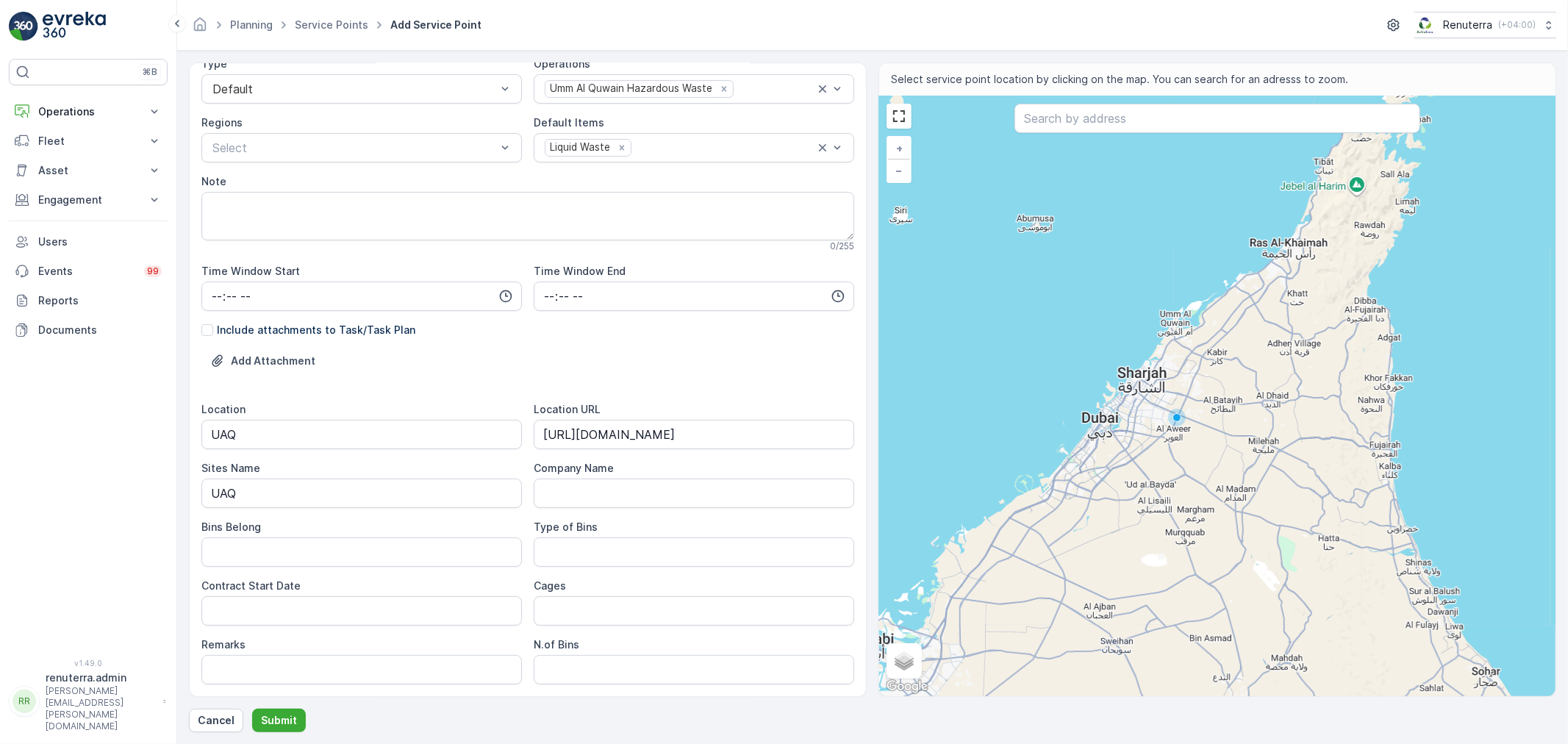
scroll to position [163, 0]
click at [335, 542] on Belong "Bins Belong" at bounding box center [362, 551] width 321 height 30
click at [351, 599] on Date "Contract Start Date" at bounding box center [362, 610] width 321 height 30
type Date "[DATE]"
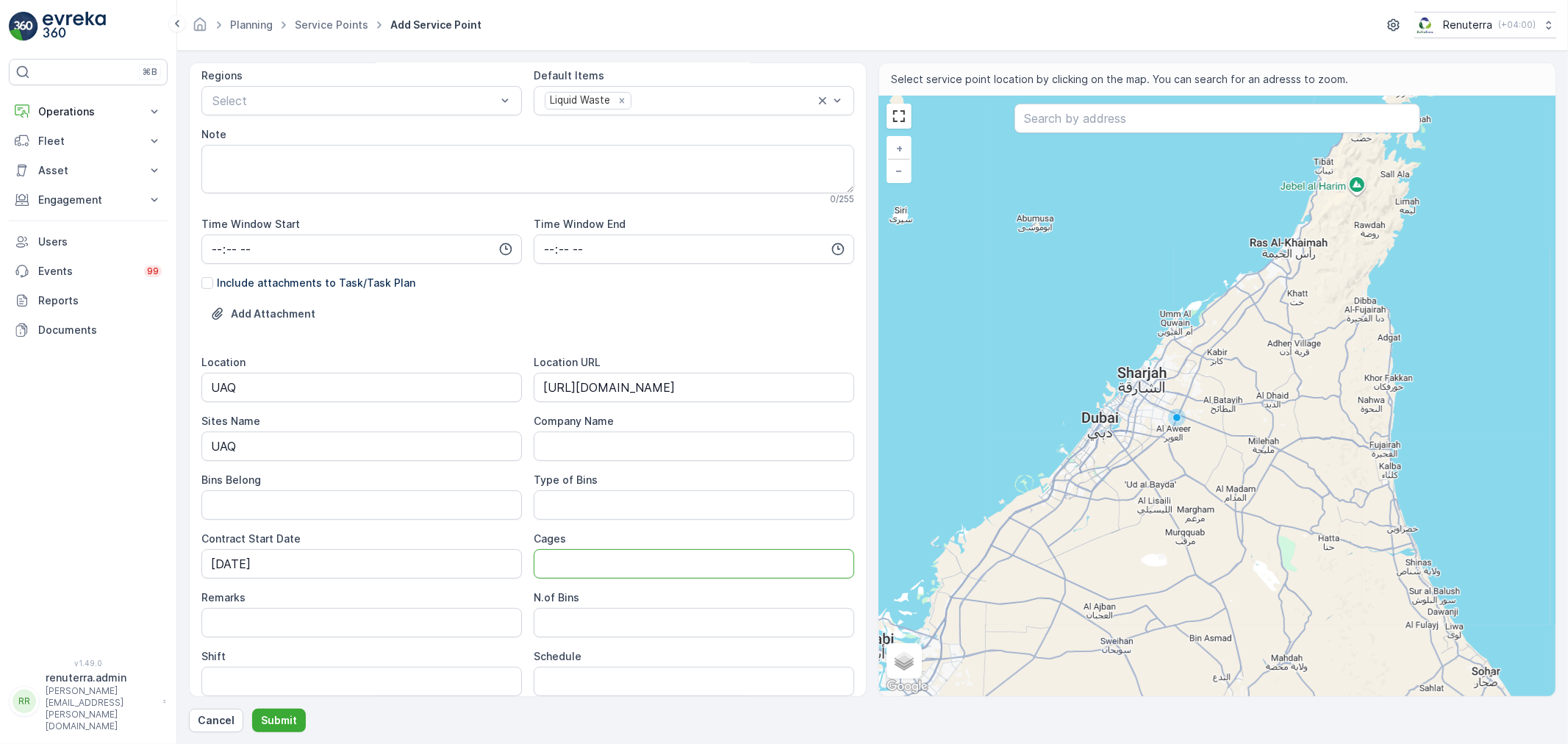
scroll to position [328, 0]
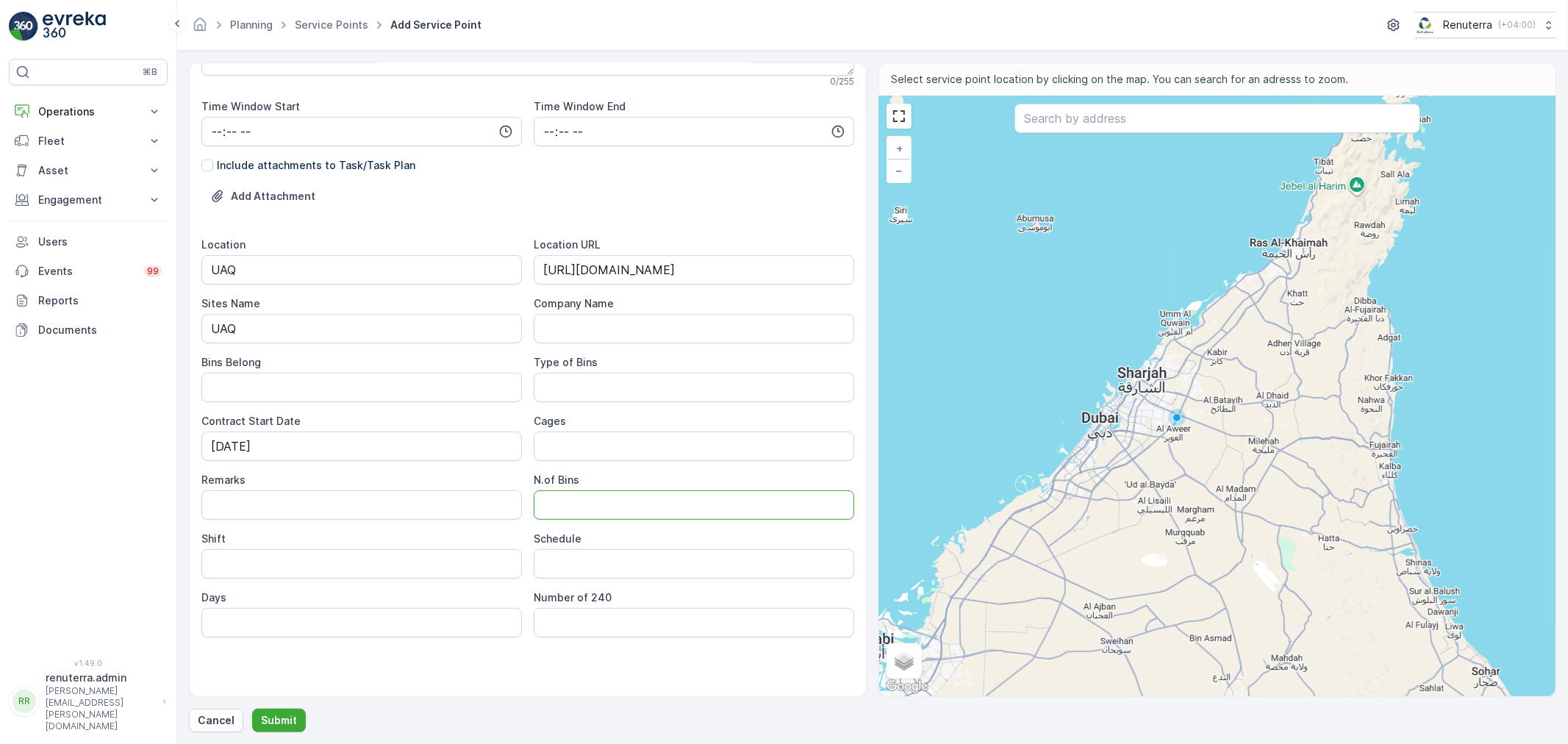
click at [558, 500] on Bins "N.of Bins" at bounding box center [694, 505] width 321 height 30
click at [378, 514] on input "Remarks" at bounding box center [362, 505] width 321 height 30
click at [204, 568] on input "Shift" at bounding box center [362, 564] width 321 height 30
type input "Day Shift"
click at [630, 548] on div "Schedule" at bounding box center [694, 556] width 321 height 47
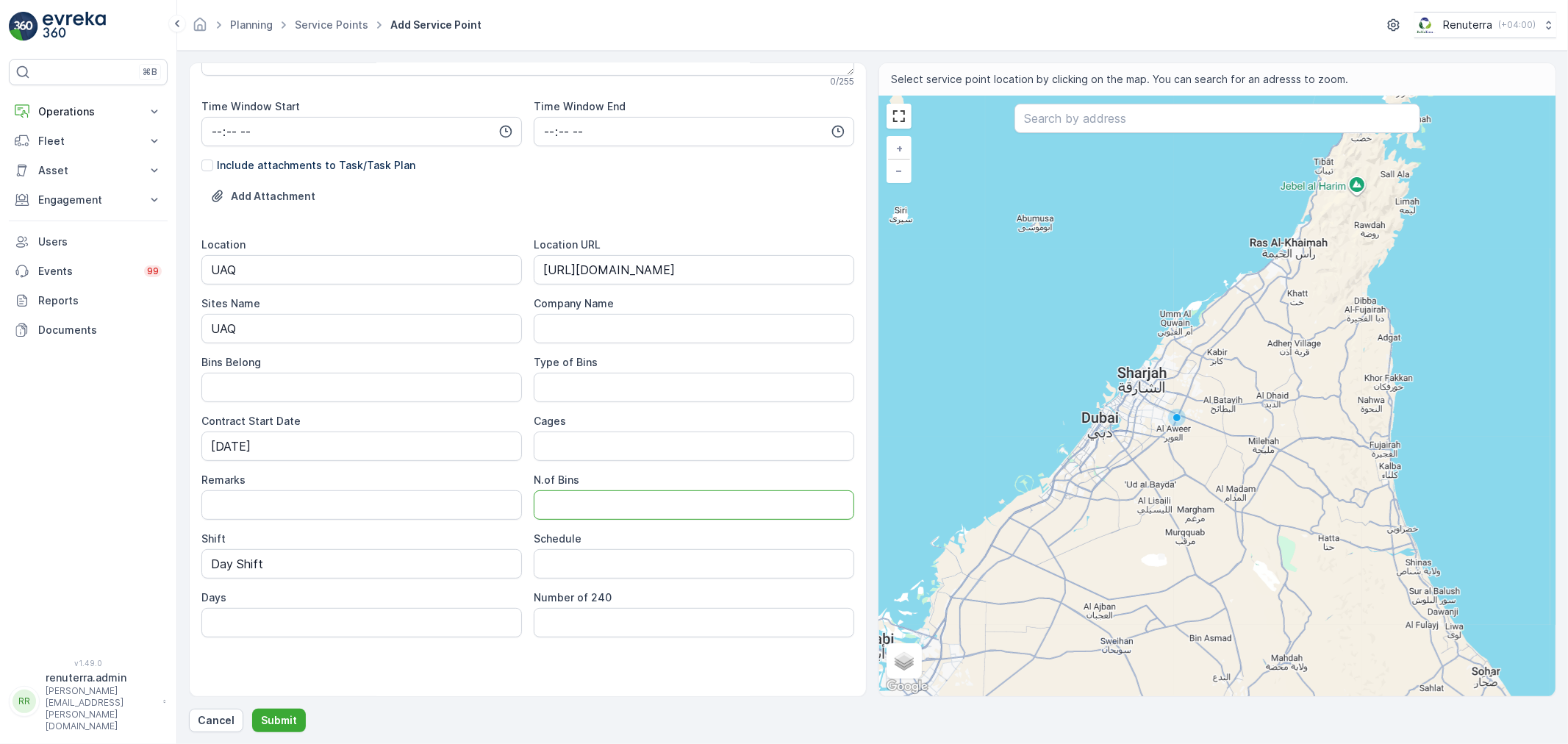
click at [605, 510] on Bins "N.of Bins" at bounding box center [694, 505] width 321 height 30
click at [371, 487] on div "Remarks" at bounding box center [362, 496] width 321 height 47
click at [395, 528] on div "Location UAQ Location URL [URL][DOMAIN_NAME] Sites Name UAQ Company Name Bins B…" at bounding box center [527, 438] width 653 height 400
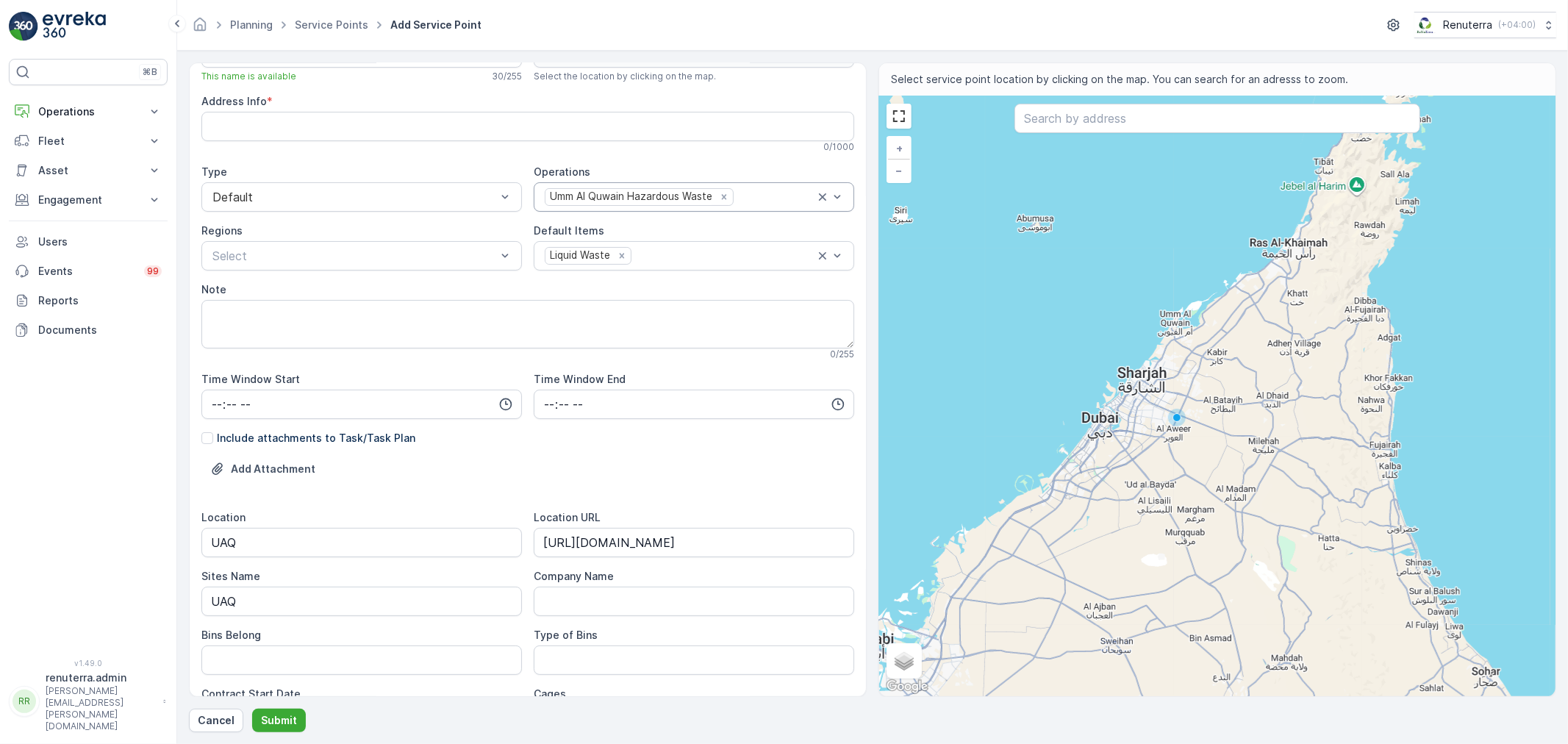
scroll to position [0, 0]
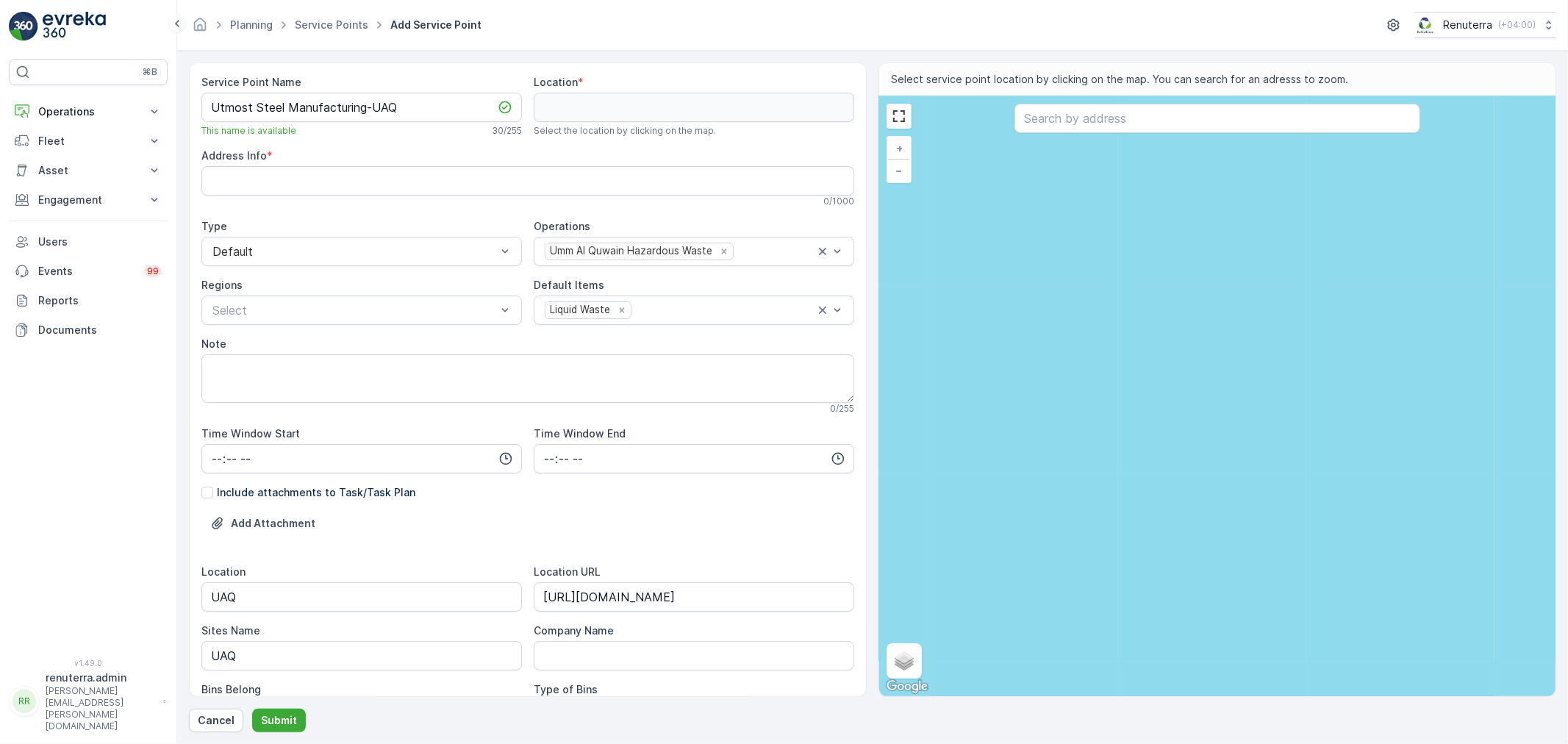
click at [1090, 125] on input "text" at bounding box center [1217, 118] width 406 height 30
paste input "Al fanar food Industries UAQ"
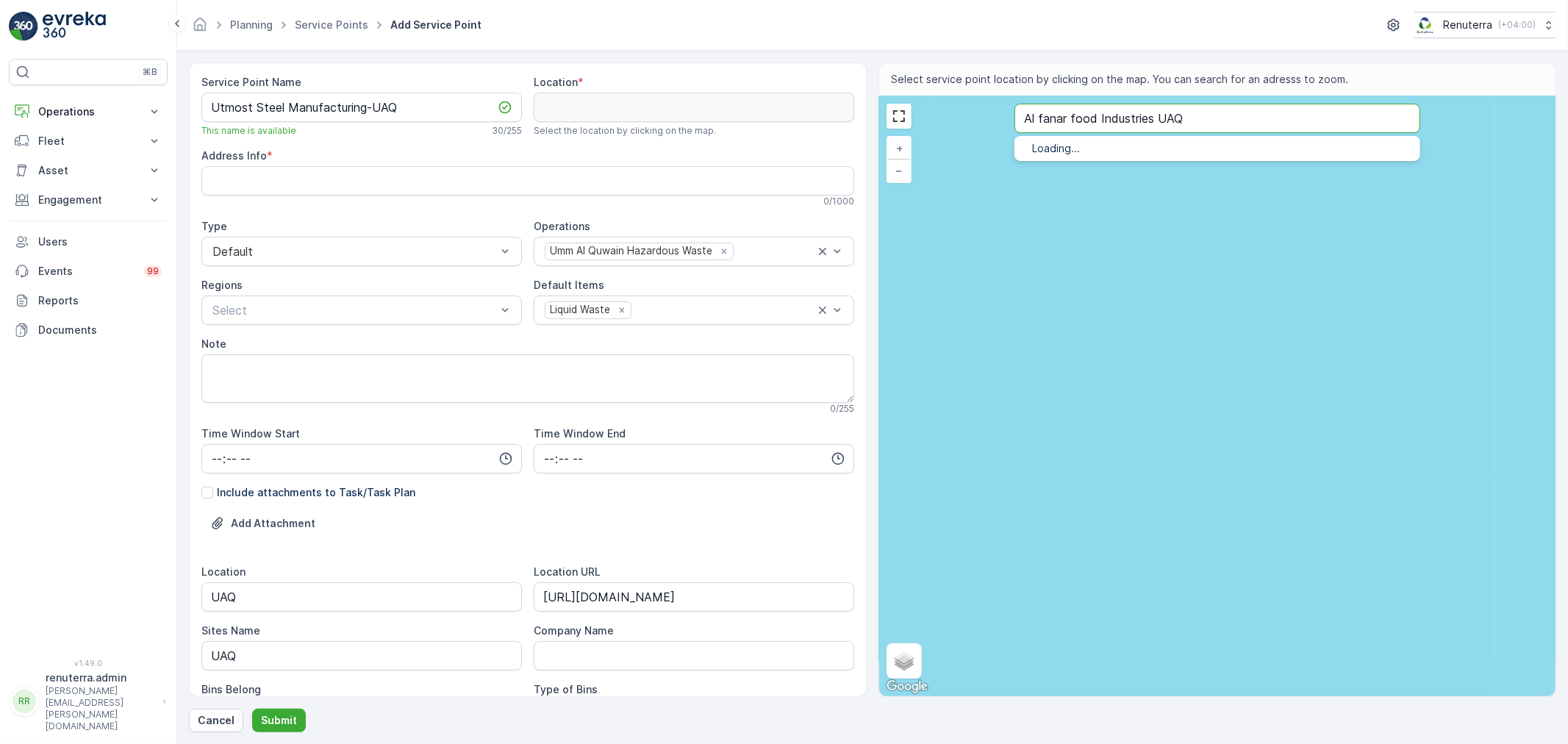
type input "Al fanar food Industries UAQ"
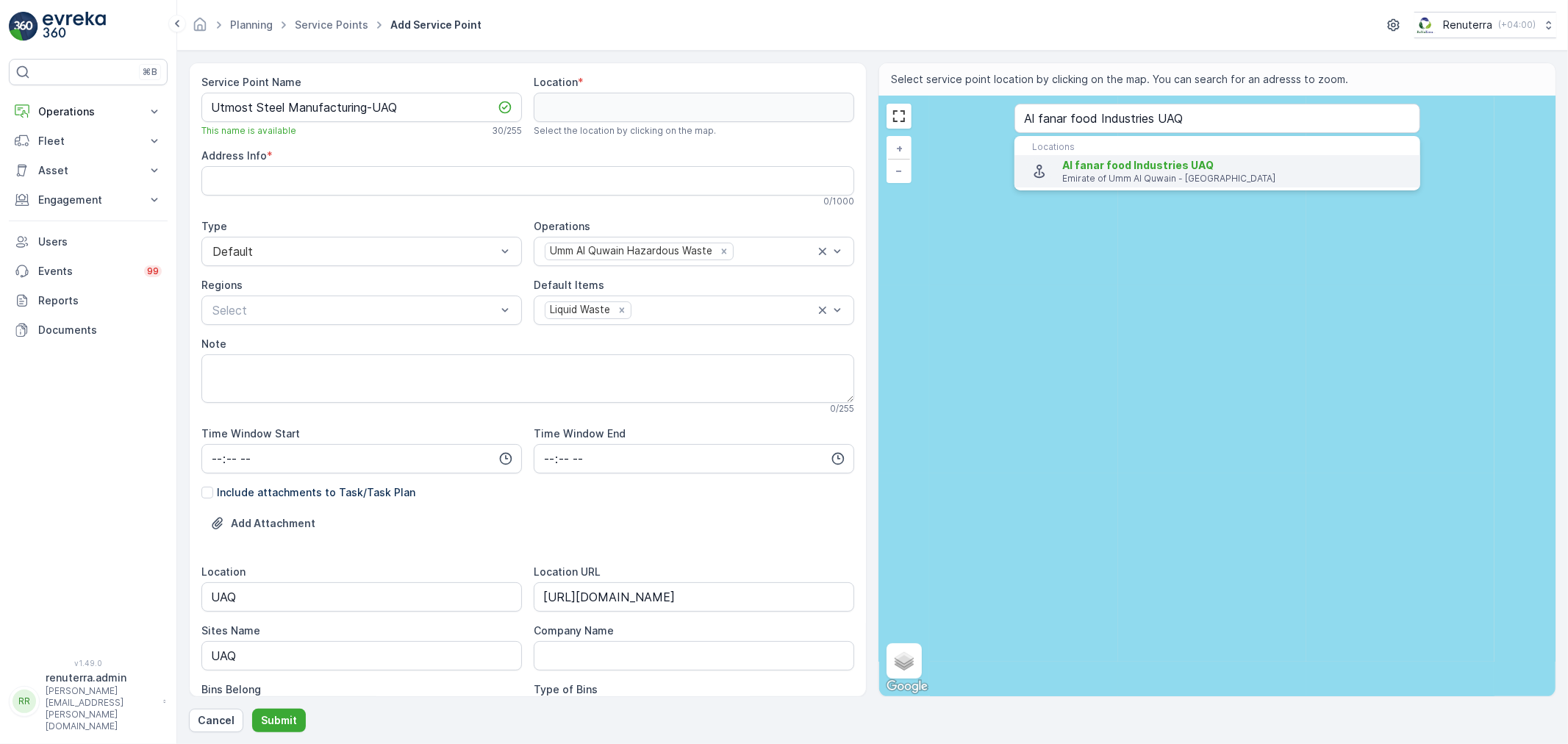
click at [1110, 167] on span "Al fanar food Industries UAQ" at bounding box center [1137, 165] width 151 height 12
type input "25.5414605,55.6855922"
type Info "Al Raafah - [GEOGRAPHIC_DATA] - Emirate of [GEOGRAPHIC_DATA] - [GEOGRAPHIC_DATA]"
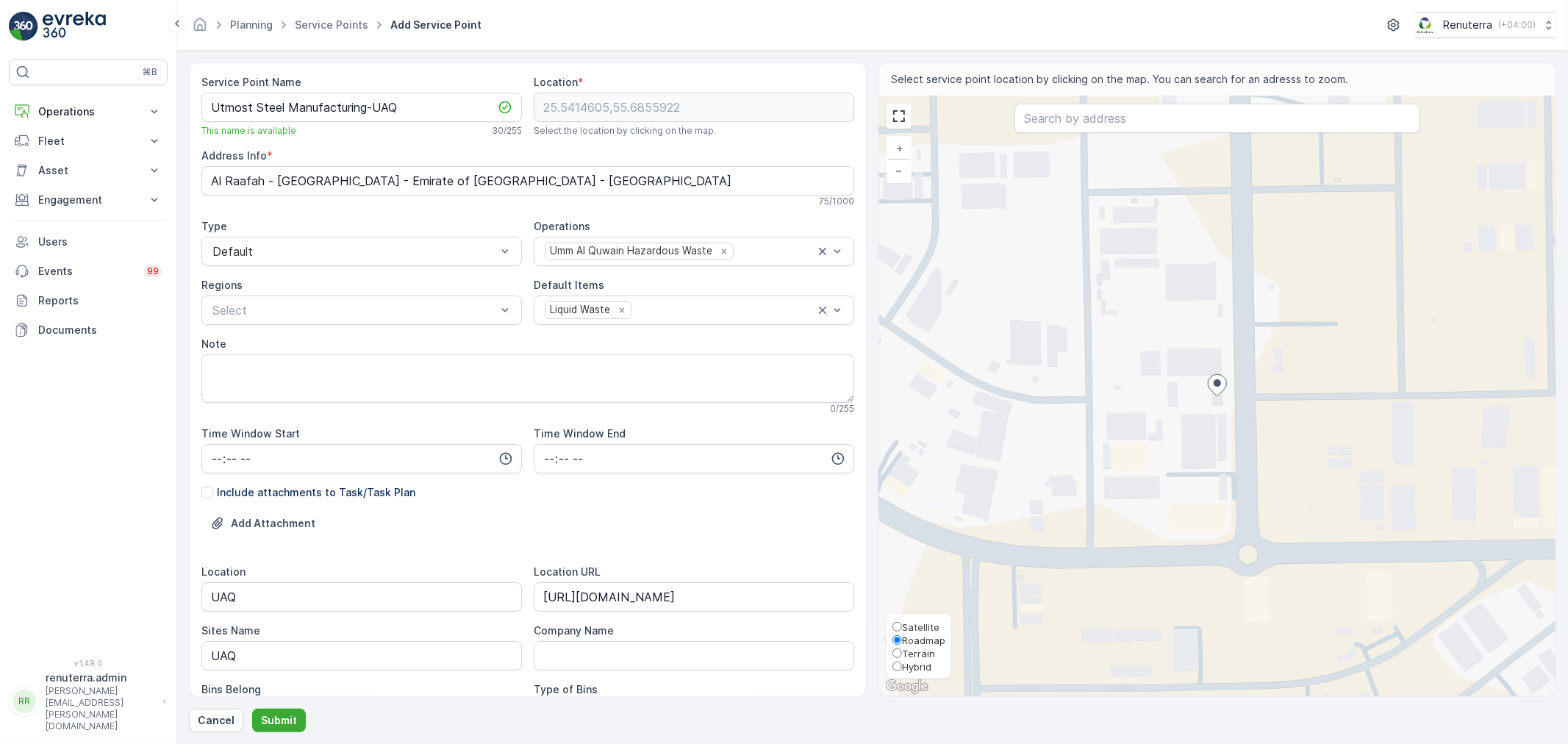
click at [906, 622] on span "Satellite" at bounding box center [920, 627] width 37 height 11
click at [902, 622] on input "Satellite" at bounding box center [897, 627] width 10 height 10
radio input "true"
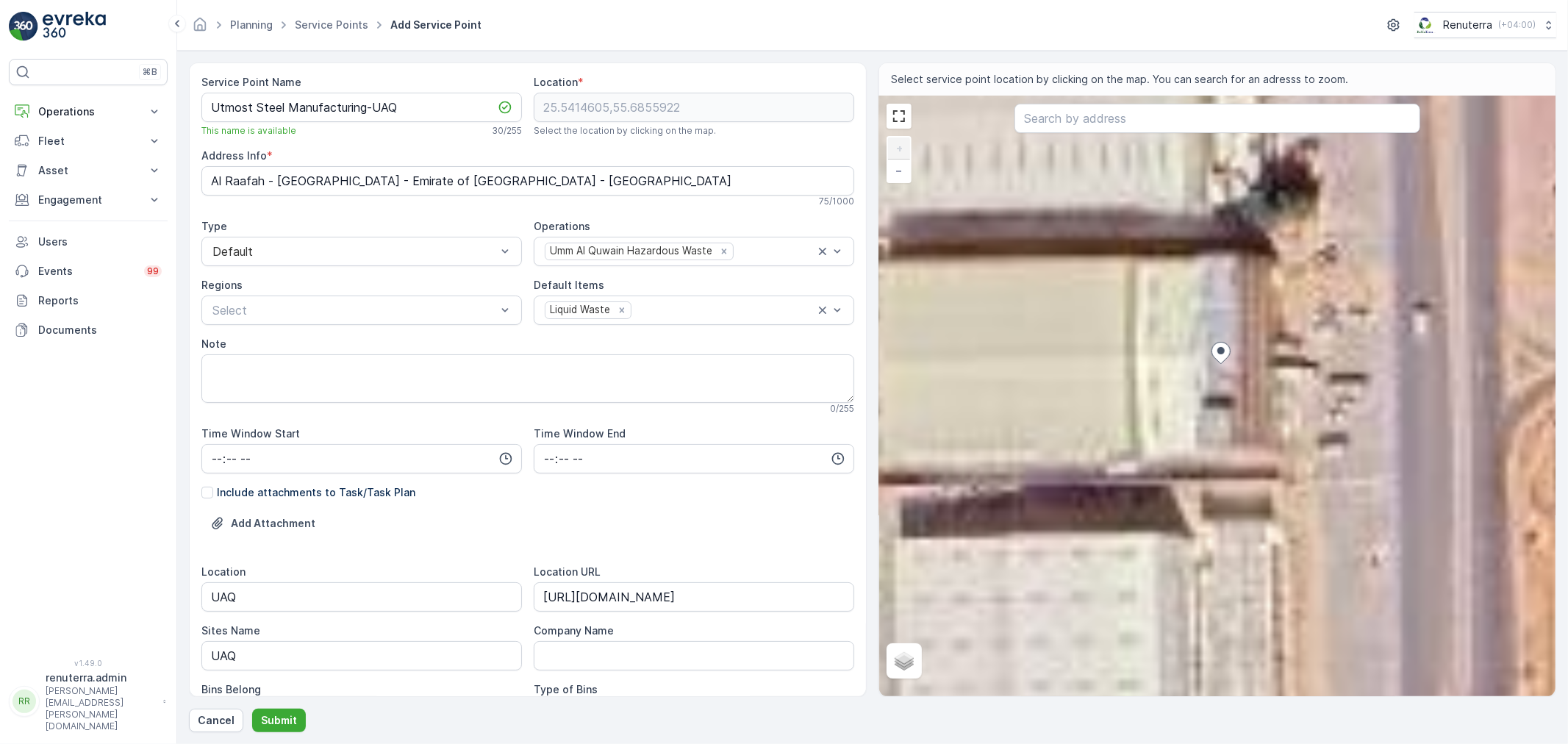
click at [1226, 407] on div "+ − Satellite Roadmap Terrain Hybrid Leaflet Locations Al fanar food Industries…" at bounding box center [1217, 396] width 676 height 600
type input "25.541390319677184,55.68560119761323"
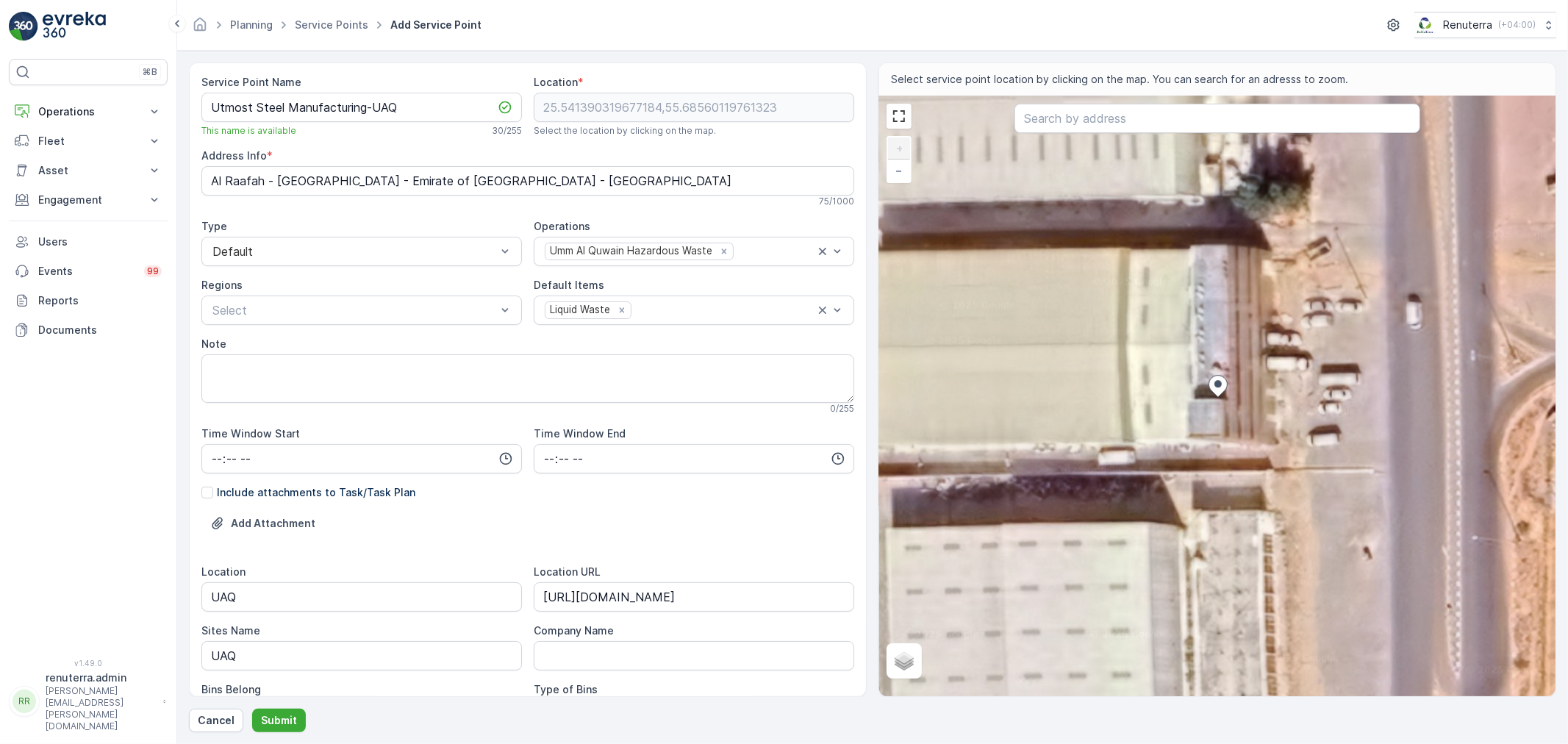
type Info "GMRM+8HF - [GEOGRAPHIC_DATA] - Emirate of [GEOGRAPHIC_DATA] - [GEOGRAPHIC_DATA]"
click at [280, 724] on p "Submit" at bounding box center [278, 720] width 36 height 14
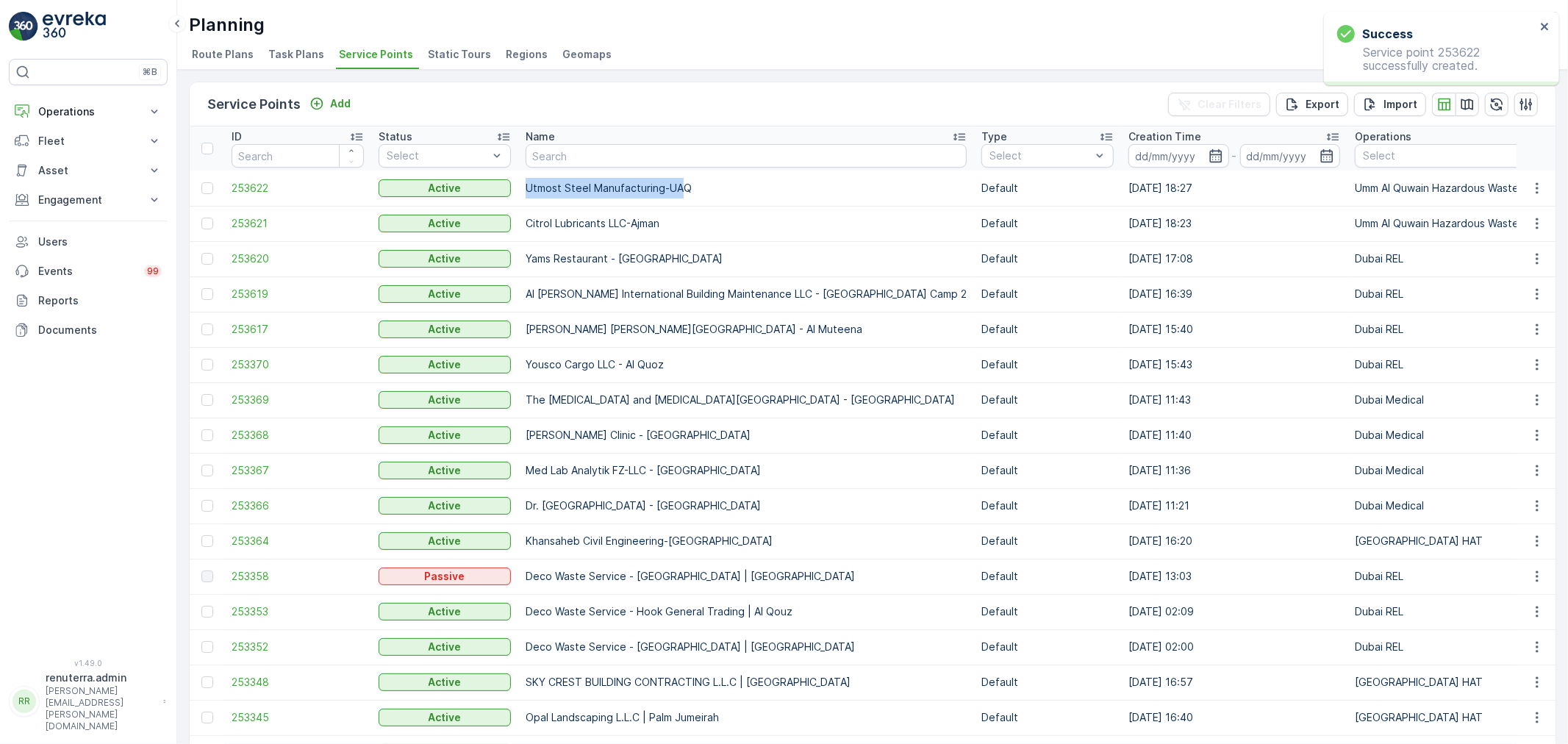
drag, startPoint x: 530, startPoint y: 195, endPoint x: 678, endPoint y: 188, distance: 148.2
click at [678, 188] on td "Utmost Steel Manufacturing-UAQ" at bounding box center [746, 188] width 456 height 35
copy td "Utmost Steel Manufacturing-UA"
drag, startPoint x: 714, startPoint y: 185, endPoint x: 515, endPoint y: 173, distance: 199.4
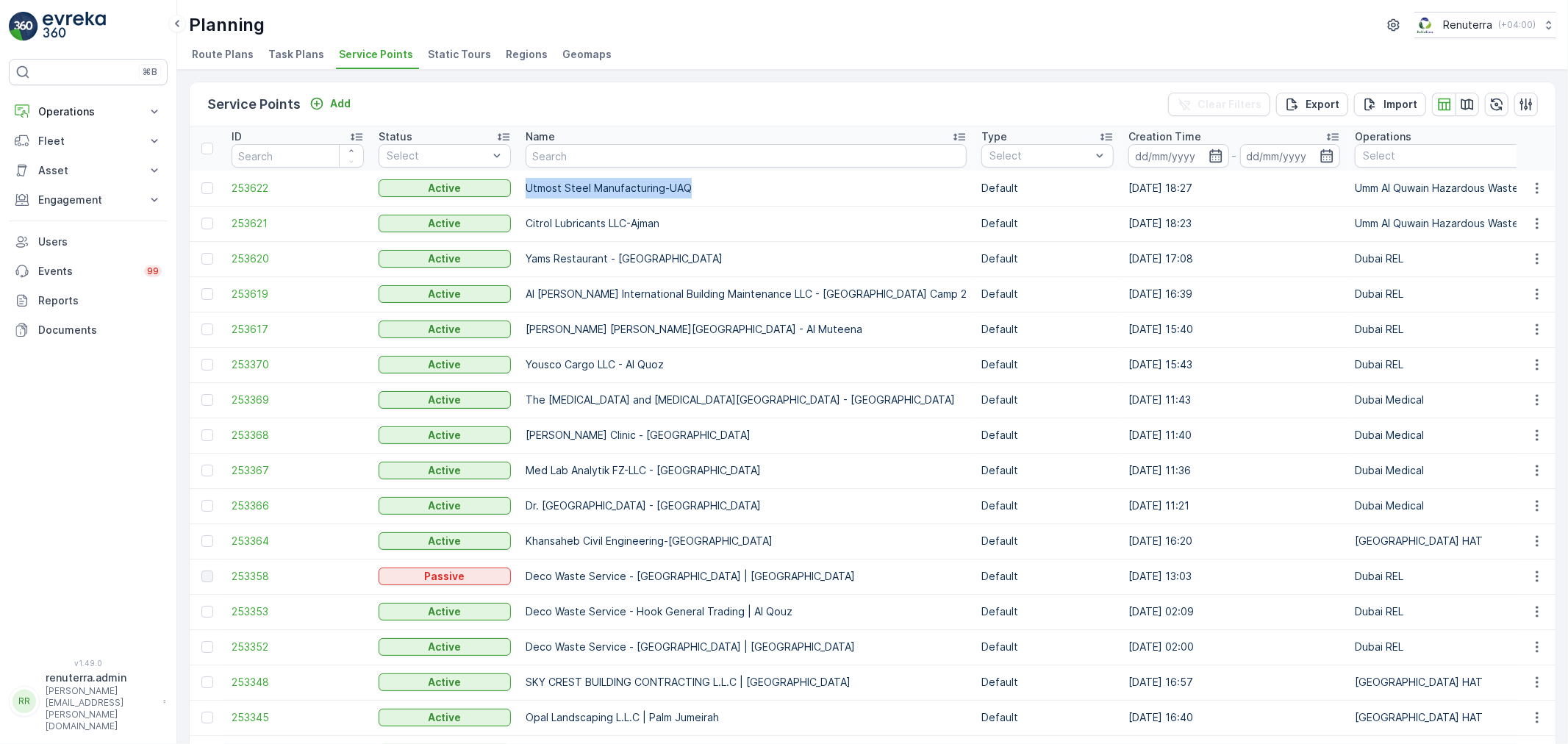
copy tr "Utmost Steel Manufacturing-UAQ"
click at [292, 187] on span "253622" at bounding box center [298, 188] width 132 height 14
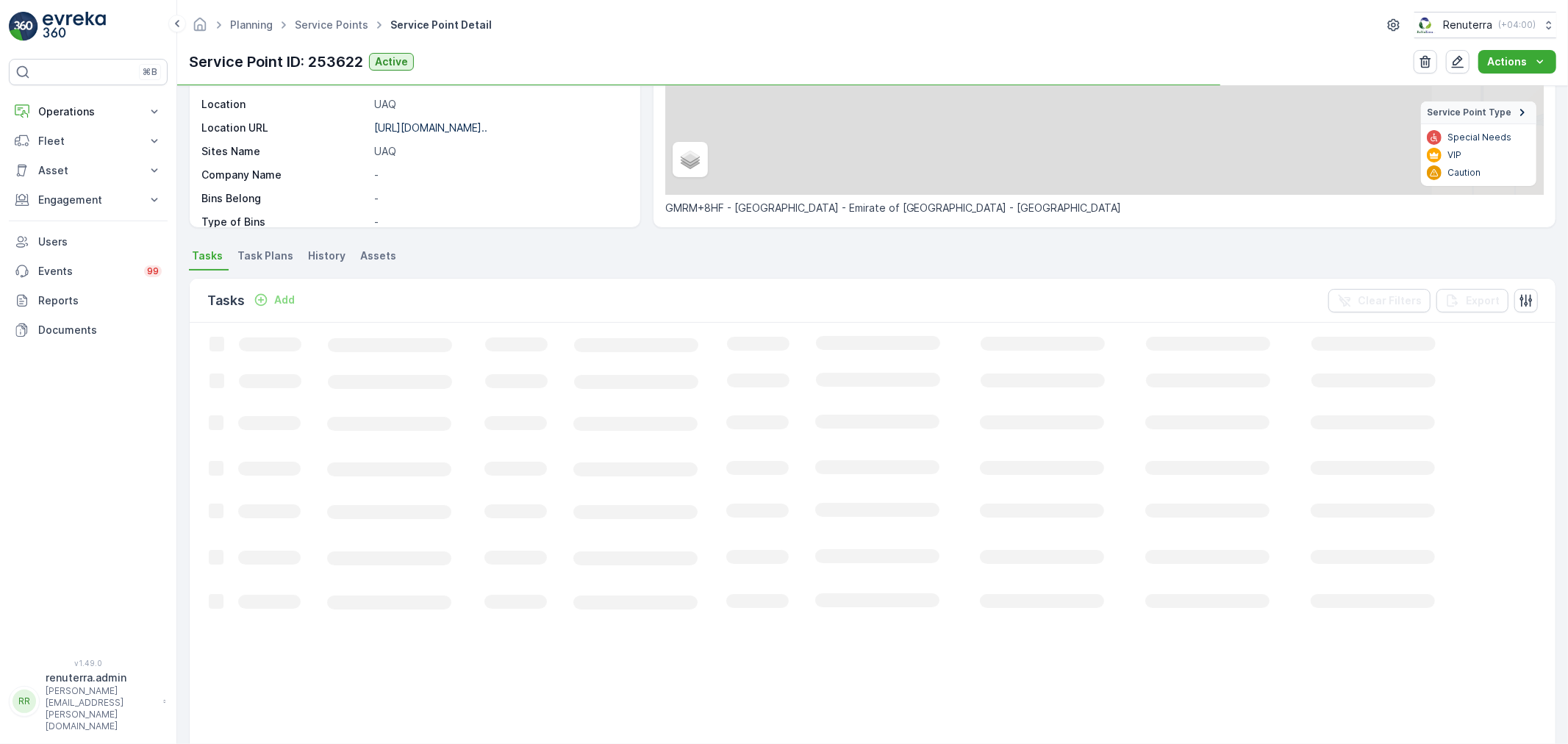
scroll to position [245, 0]
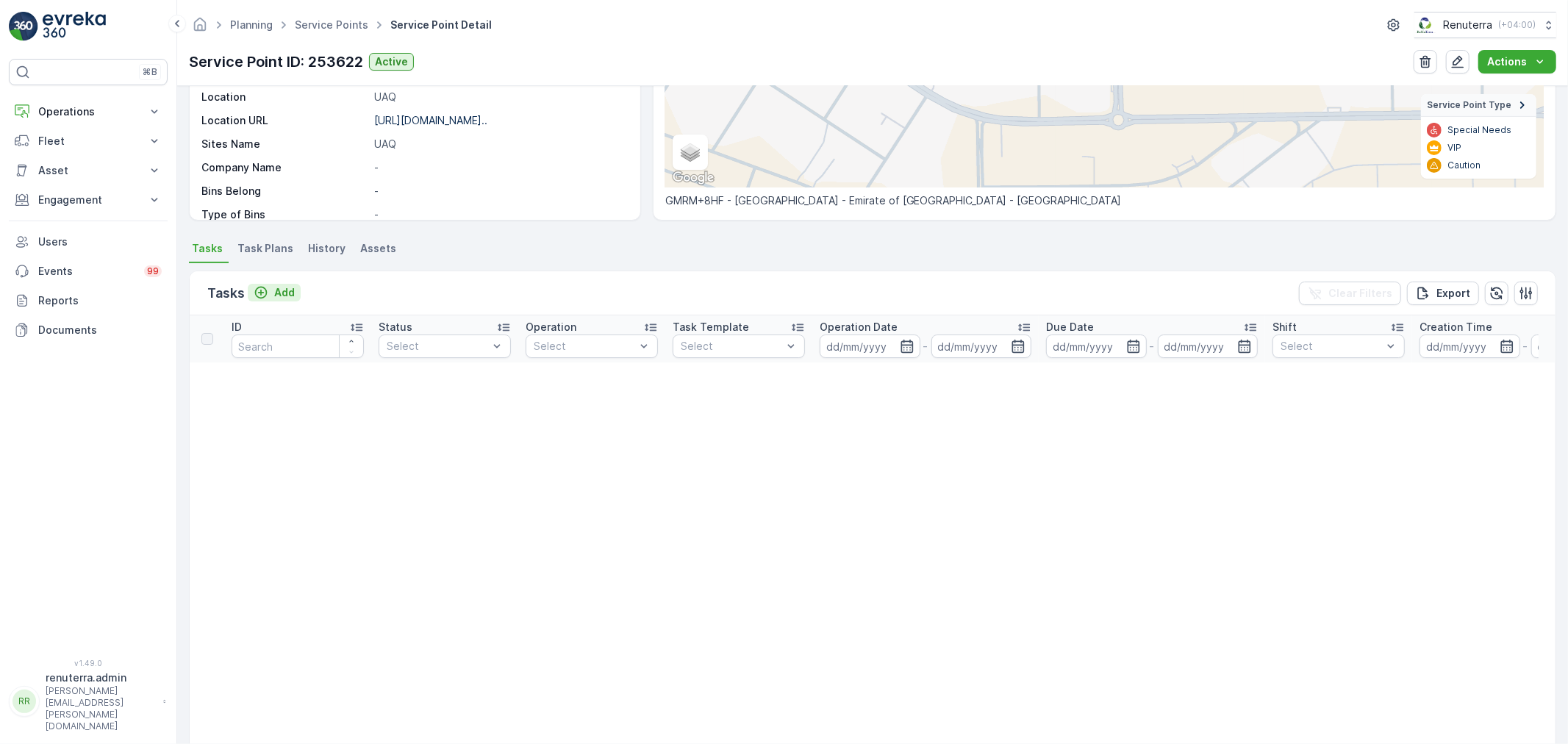
click at [280, 292] on p "Add" at bounding box center [284, 292] width 21 height 14
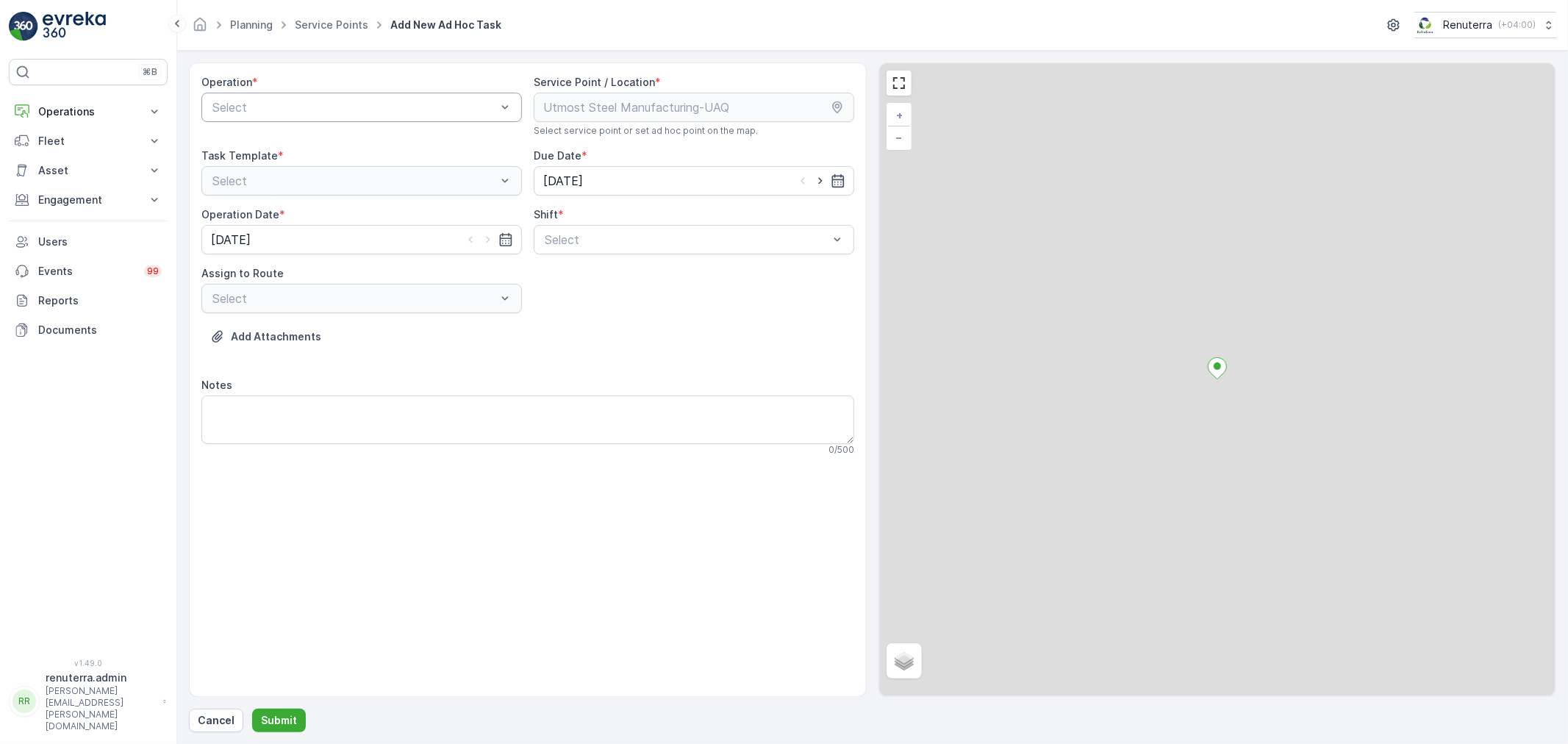
click at [280, 112] on div at bounding box center [354, 107] width 286 height 13
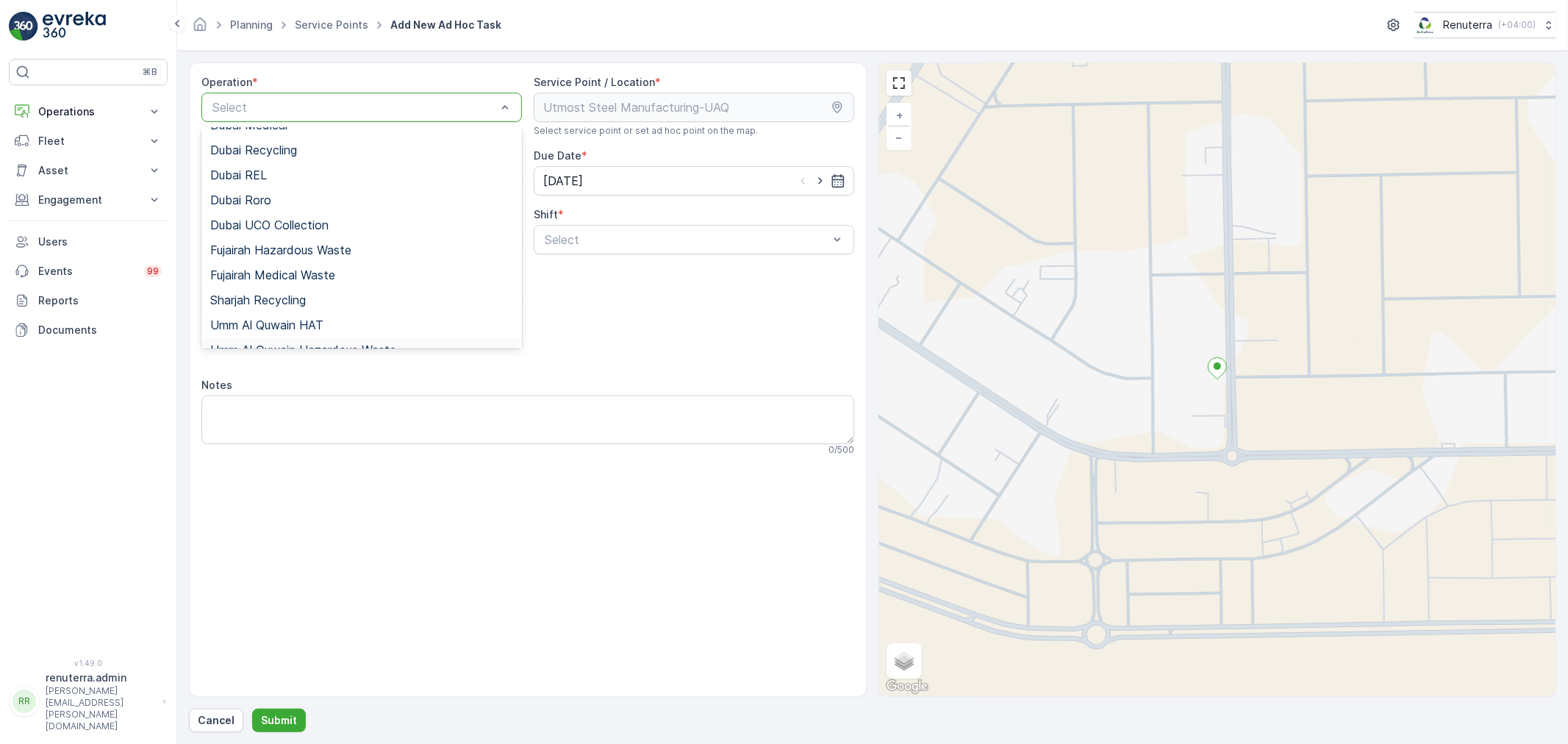
scroll to position [185, 0]
click at [317, 310] on span "Umm Al Quwain Hazardous Waste" at bounding box center [303, 309] width 186 height 13
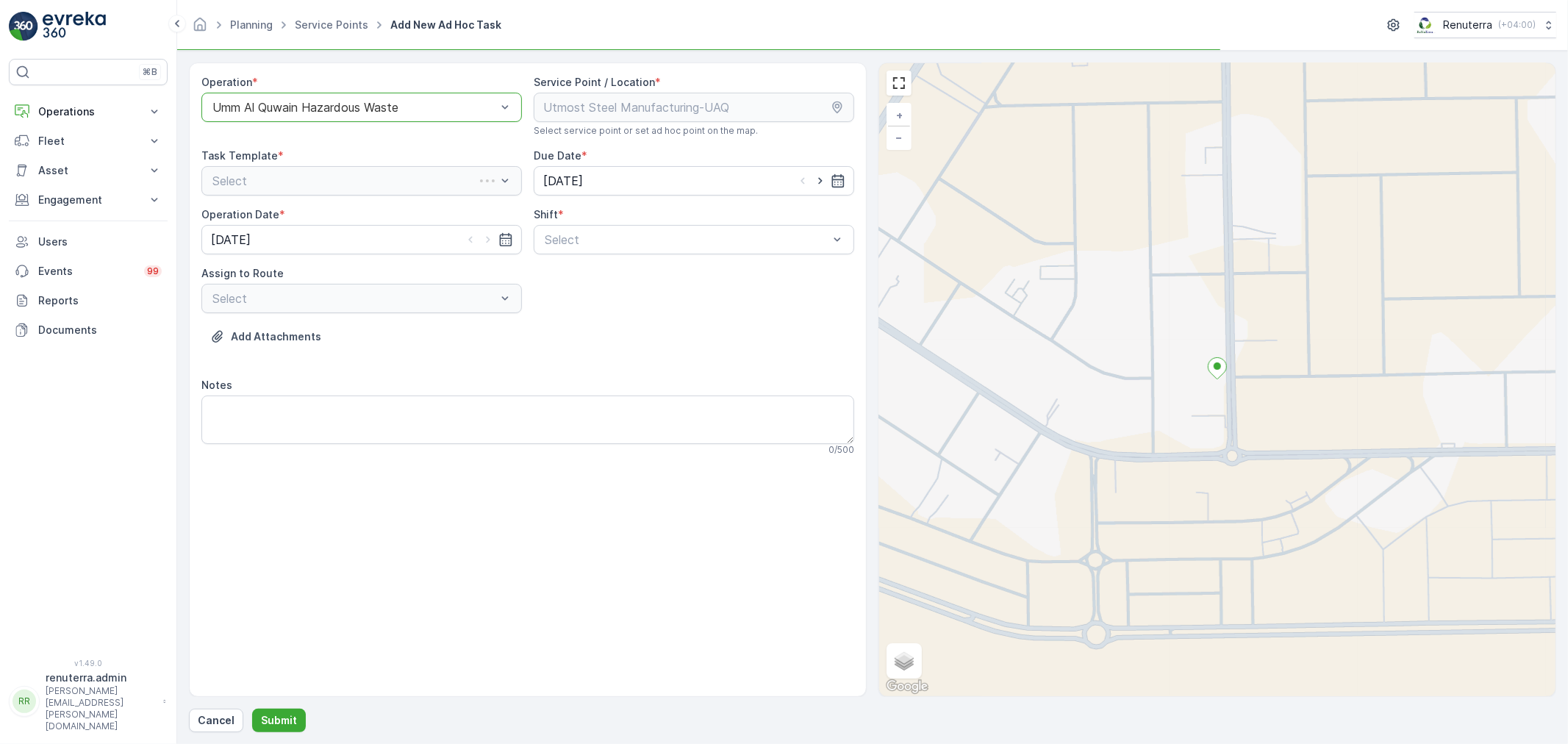
drag, startPoint x: 612, startPoint y: 245, endPoint x: 608, endPoint y: 256, distance: 11.7
click at [612, 245] on div at bounding box center [686, 239] width 286 height 13
drag, startPoint x: 608, startPoint y: 256, endPoint x: 530, endPoint y: 306, distance: 92.6
click at [593, 283] on div "Day Shift" at bounding box center [694, 275] width 321 height 25
click at [480, 309] on div "Select" at bounding box center [362, 298] width 321 height 30
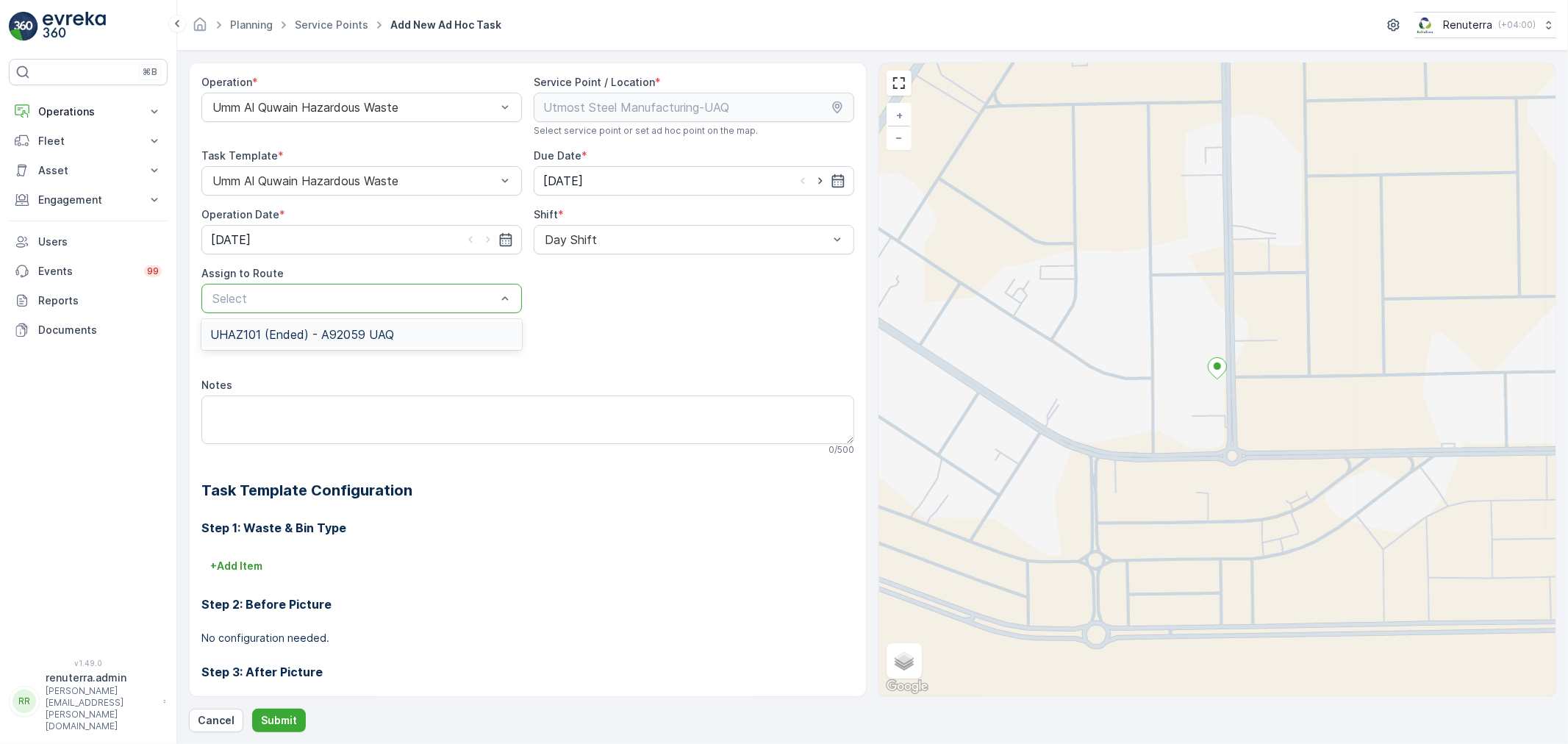
drag, startPoint x: 438, startPoint y: 342, endPoint x: 461, endPoint y: 598, distance: 257.0
click at [435, 346] on div "UHAZ101 (Ended) - A92059 UAQ" at bounding box center [362, 334] width 321 height 25
click at [304, 714] on div "Cancel Submit" at bounding box center [873, 720] width 1367 height 24
click at [294, 721] on p "Submit" at bounding box center [278, 720] width 36 height 14
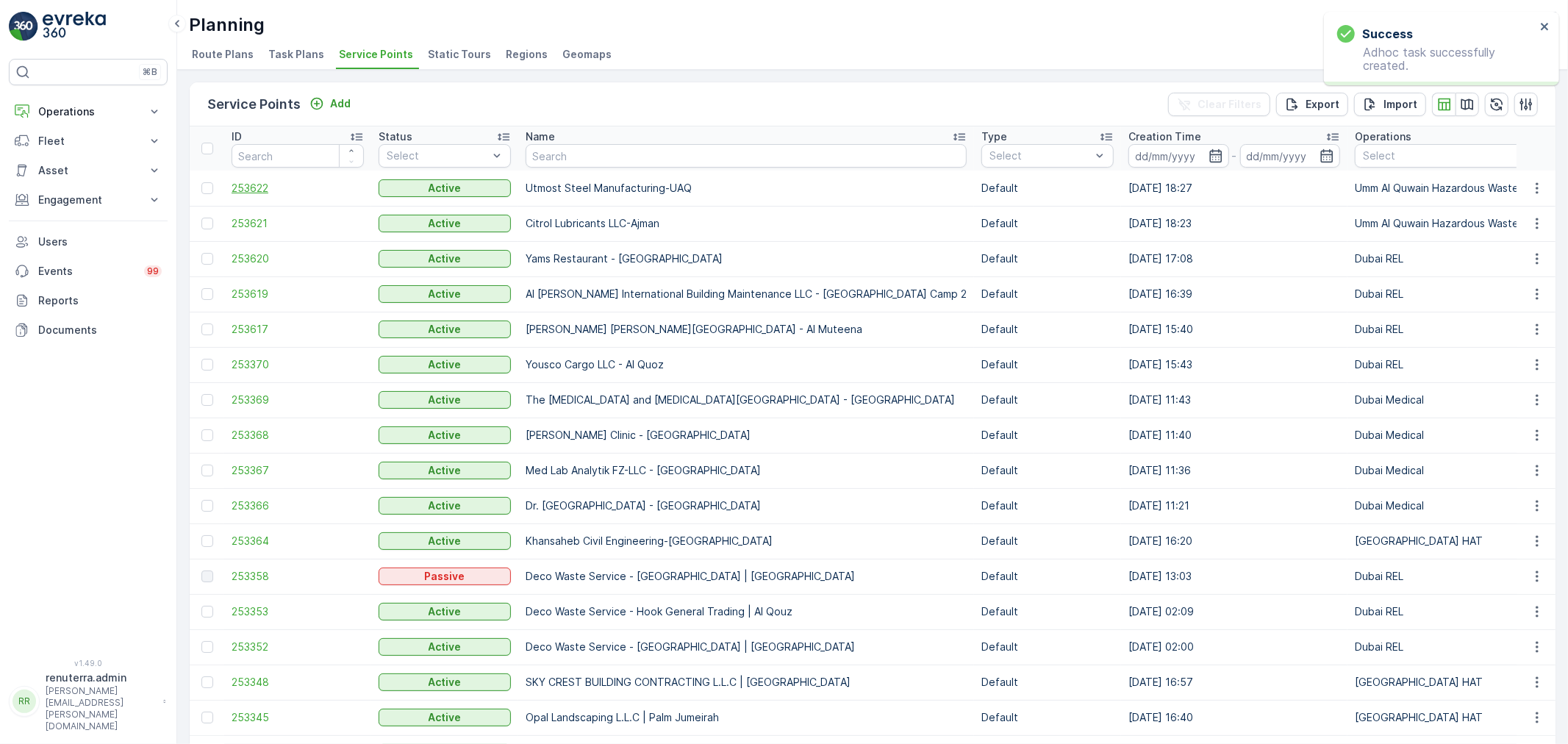
click at [261, 188] on span "253622" at bounding box center [298, 188] width 132 height 14
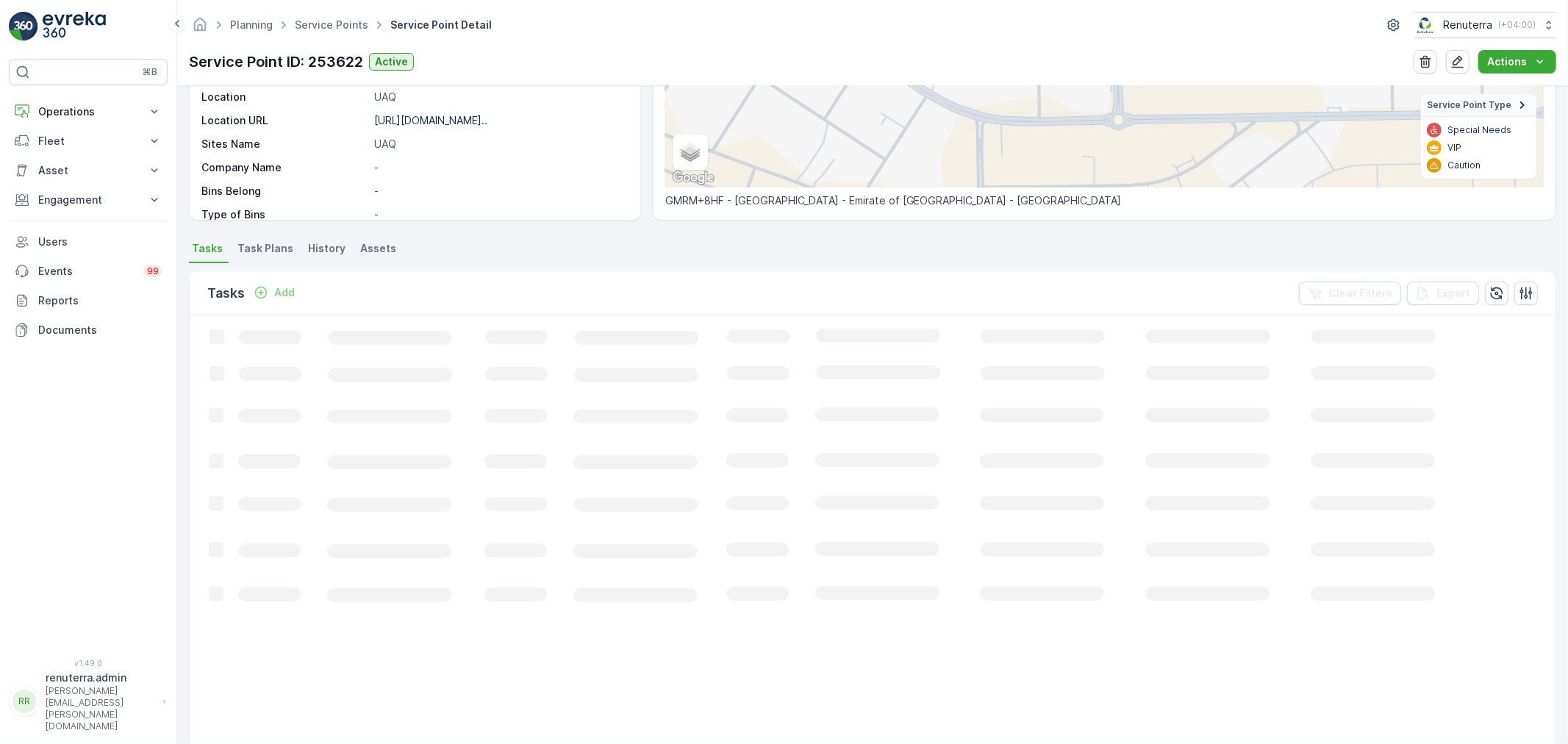
scroll to position [88, 0]
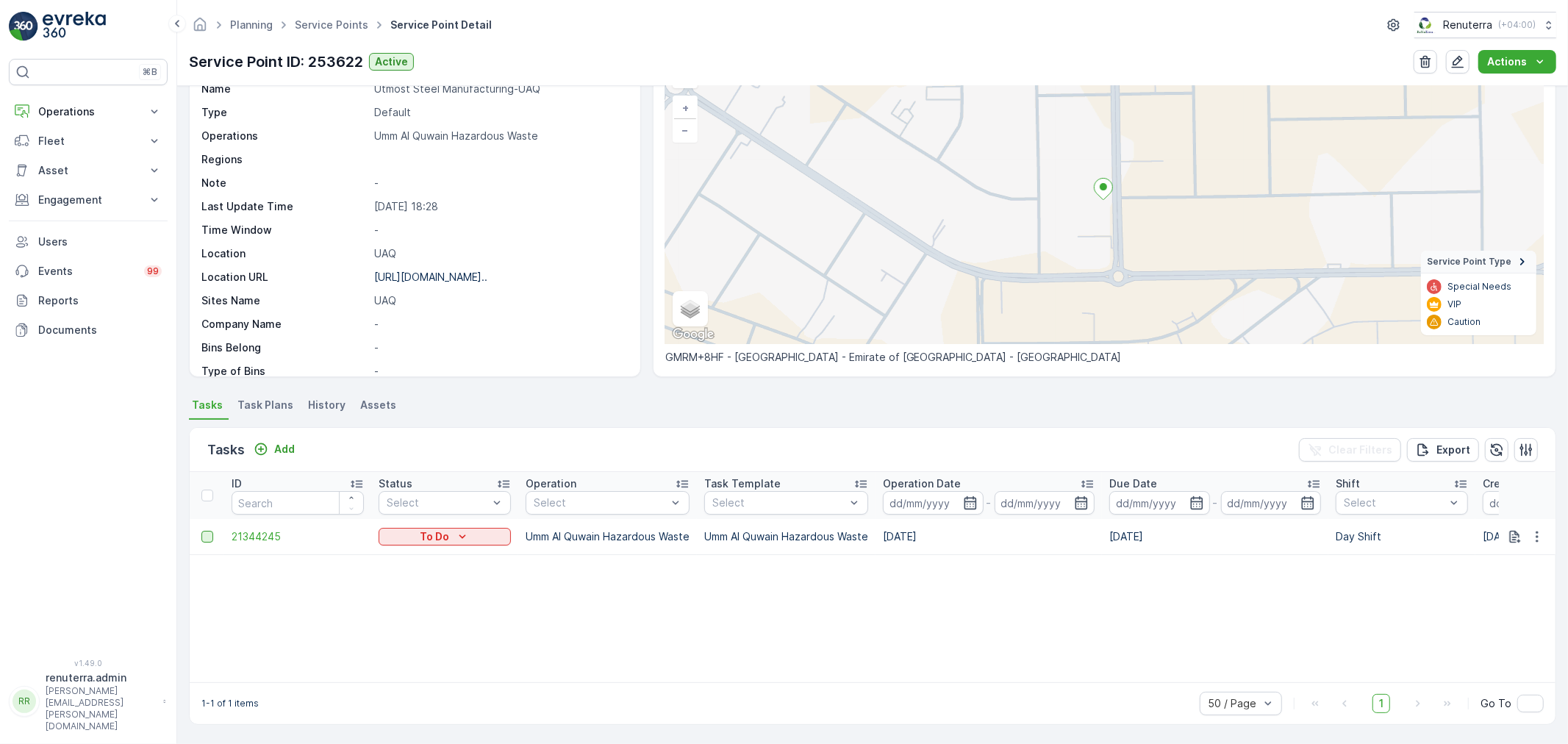
click at [209, 539] on div at bounding box center [207, 537] width 11 height 11
click at [201, 531] on input "checkbox" at bounding box center [201, 531] width 0 height 0
click at [1202, 424] on div "1 Item(s) selected. Clear Selection Change Route Remove from Route Delete Tasks…" at bounding box center [873, 575] width 1367 height 312
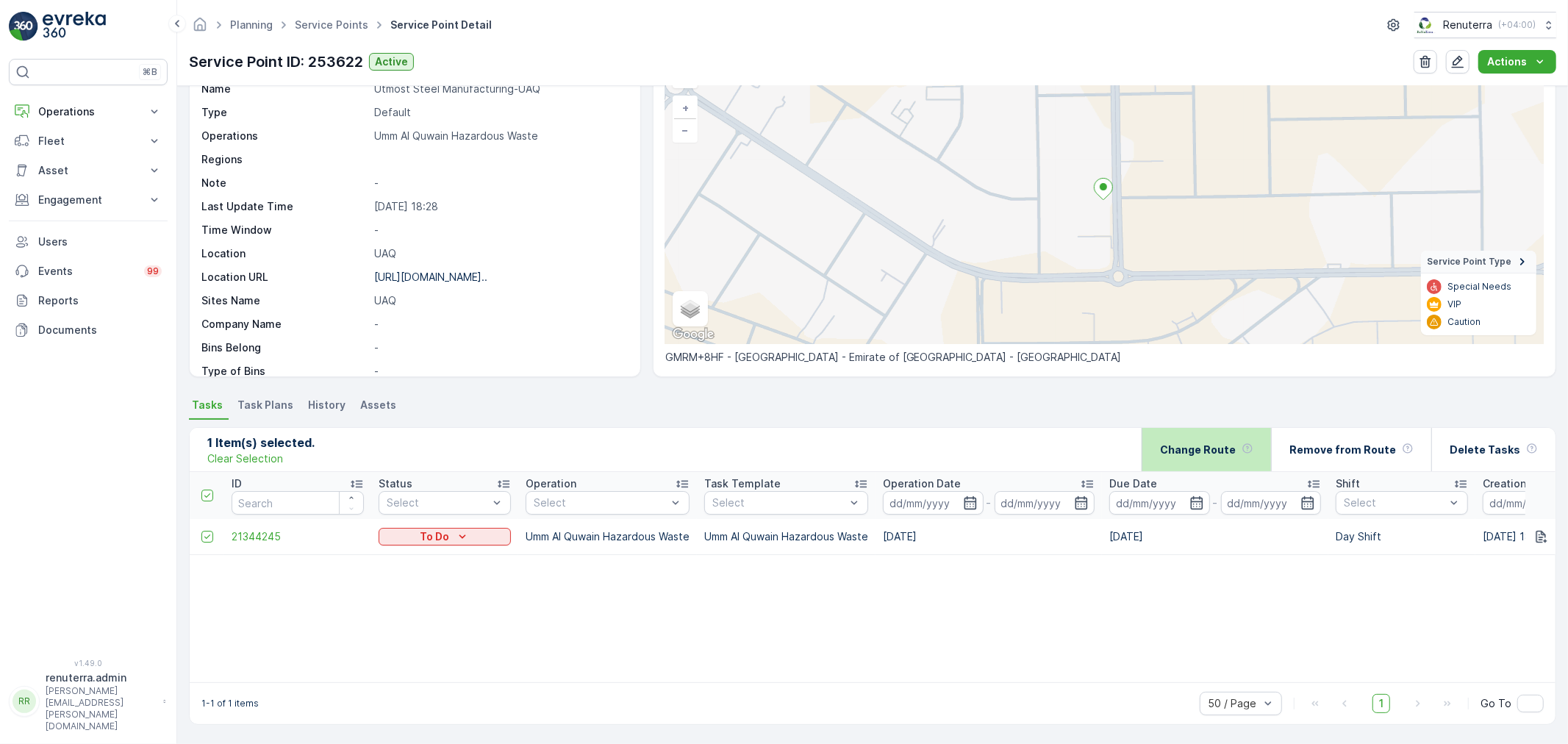
click at [1204, 439] on div "Change Route" at bounding box center [1206, 449] width 93 height 43
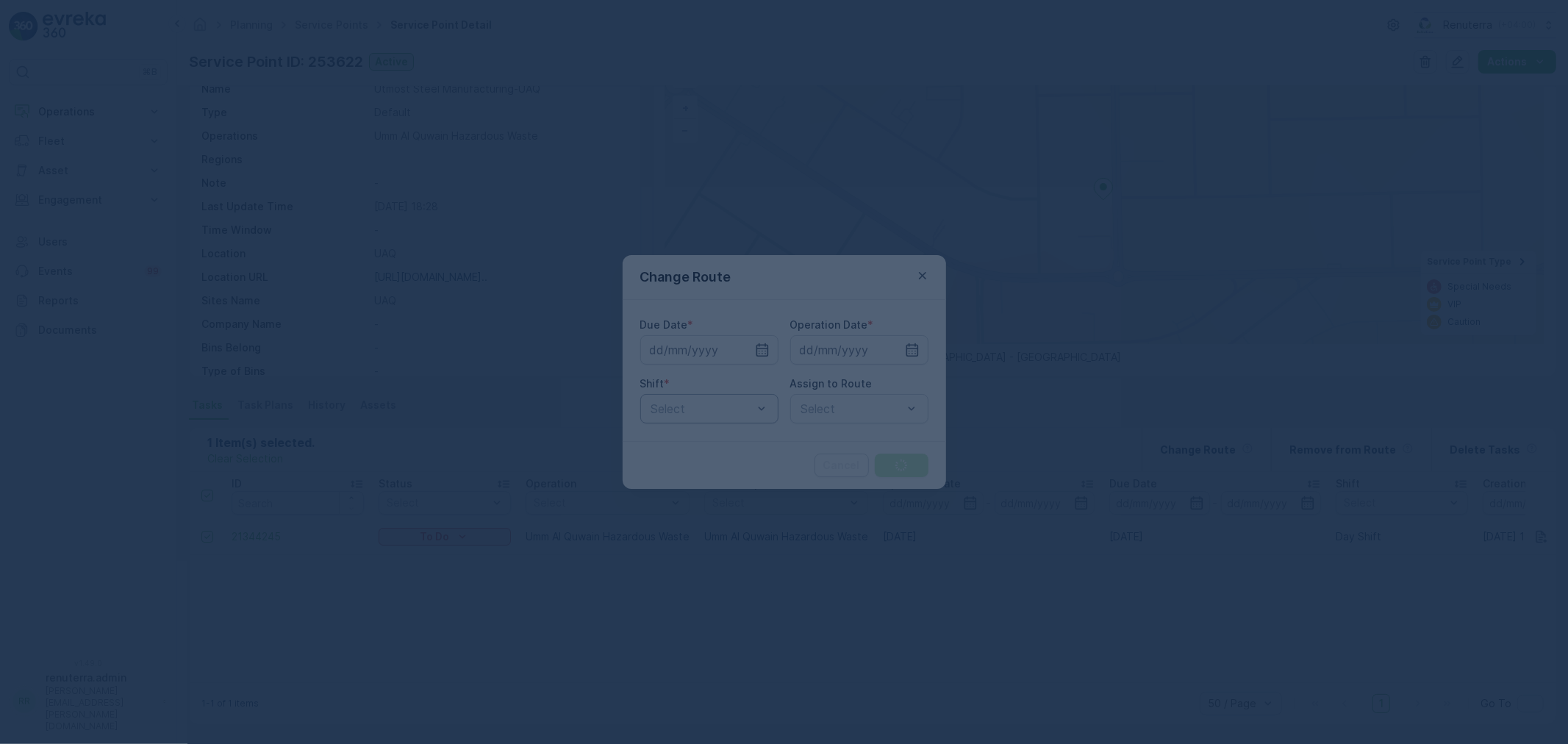
type input "[DATE]"
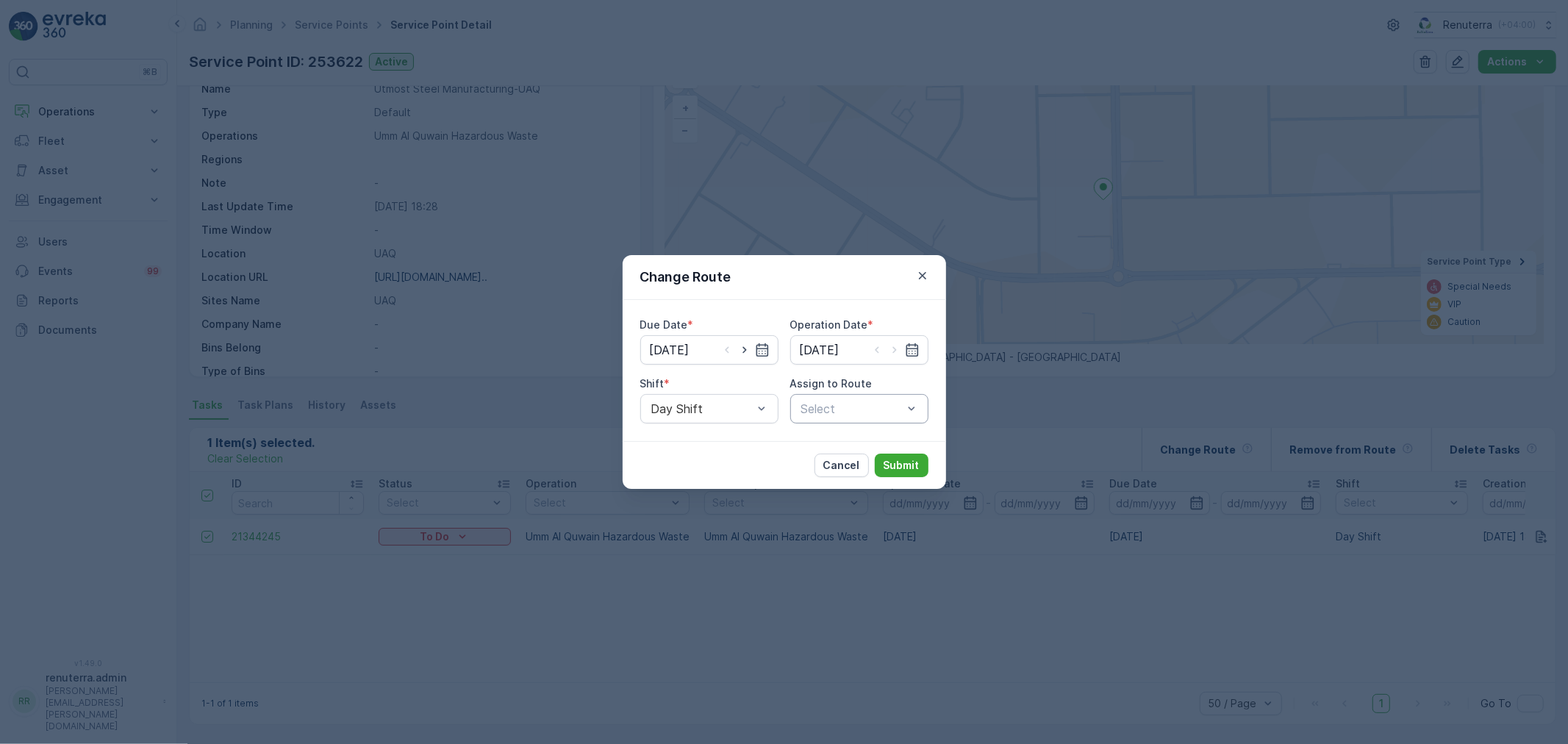
click at [822, 407] on div at bounding box center [852, 408] width 104 height 13
click at [846, 451] on span "UHAZ102 (Upcoming) - W35771 DXB" at bounding box center [859, 451] width 121 height 27
click at [902, 458] on p "Submit" at bounding box center [901, 465] width 36 height 14
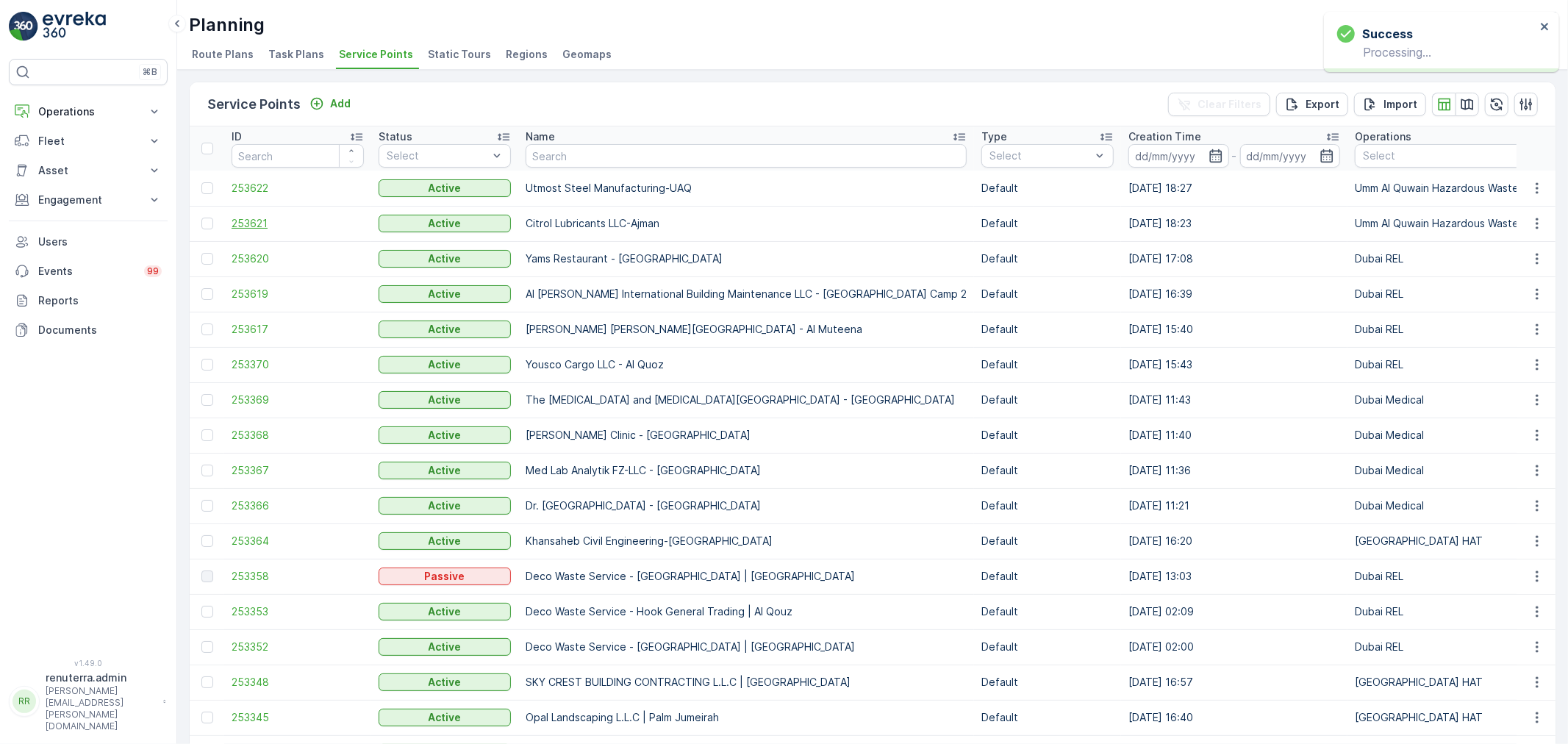
click at [252, 226] on span "253621" at bounding box center [298, 223] width 132 height 14
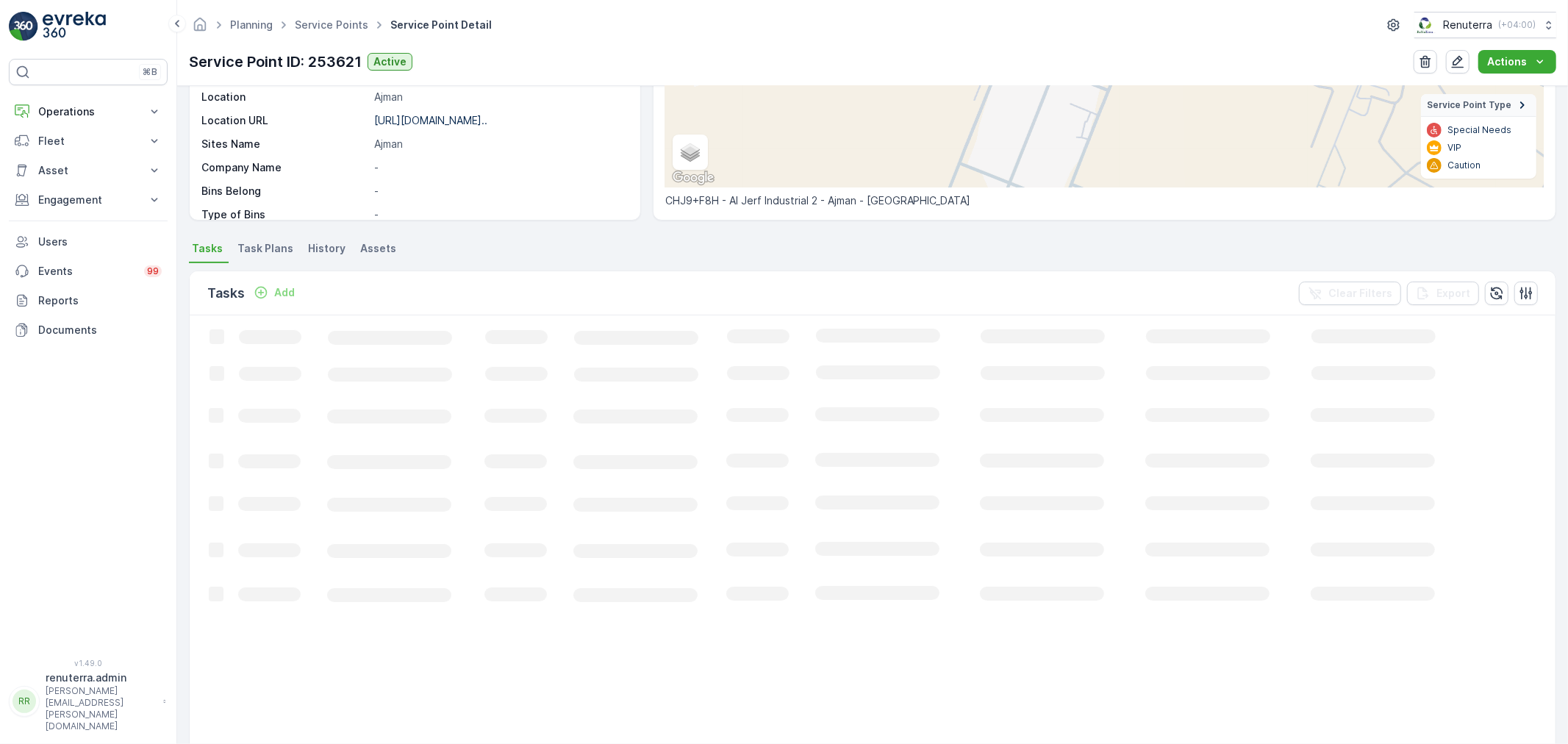
scroll to position [88, 0]
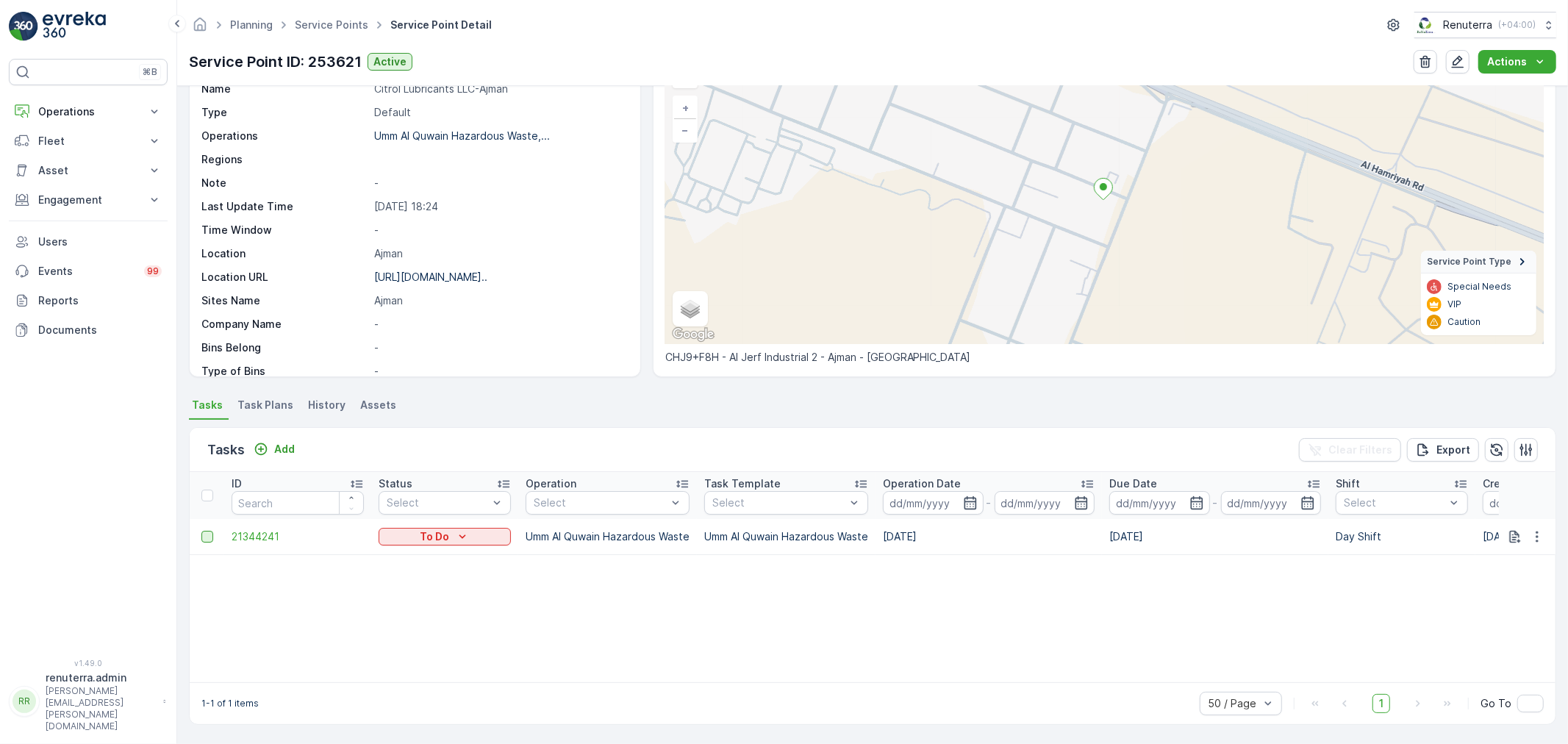
click at [211, 532] on div at bounding box center [207, 537] width 11 height 11
click at [201, 531] on input "checkbox" at bounding box center [201, 531] width 0 height 0
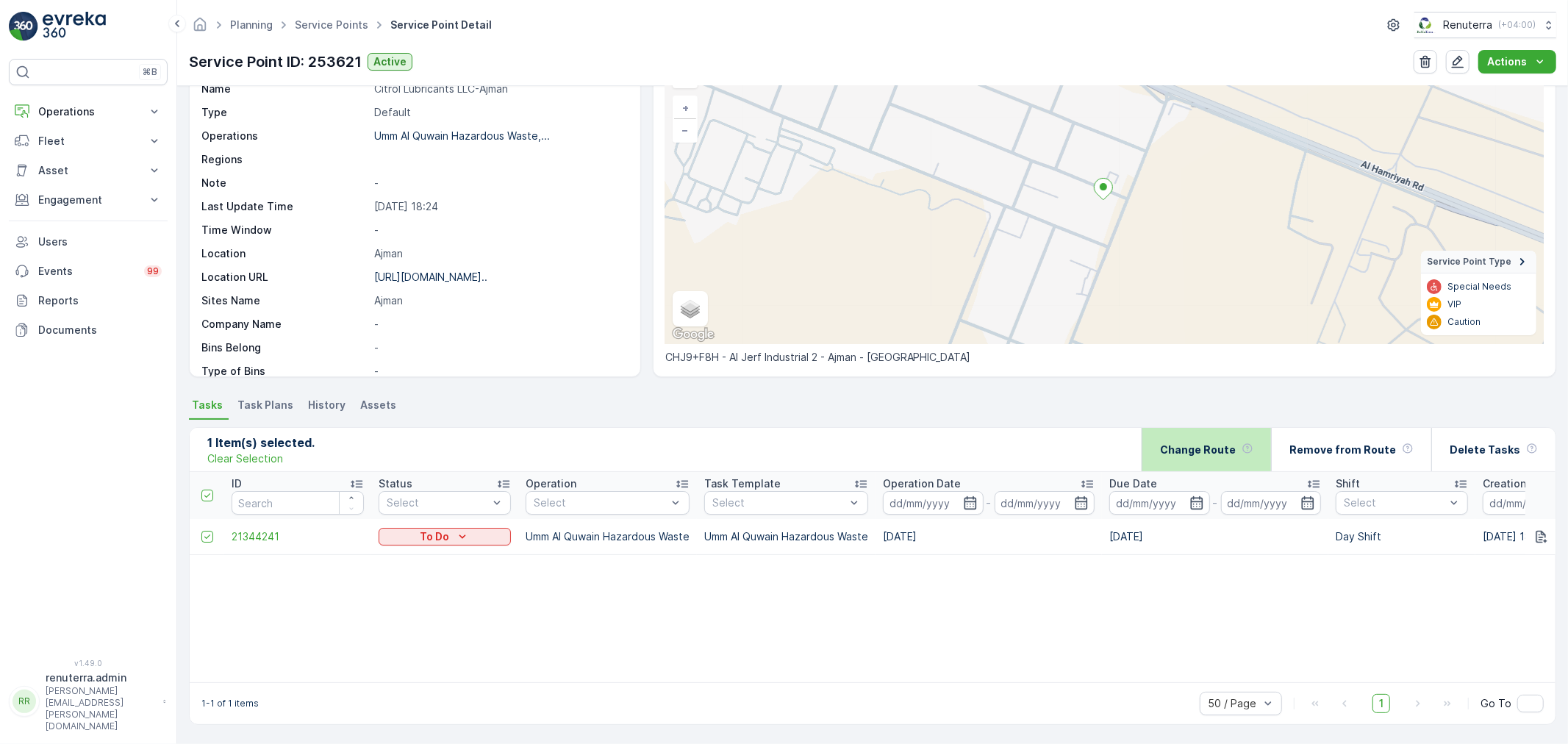
click at [1211, 440] on div "Change Route" at bounding box center [1206, 449] width 93 height 43
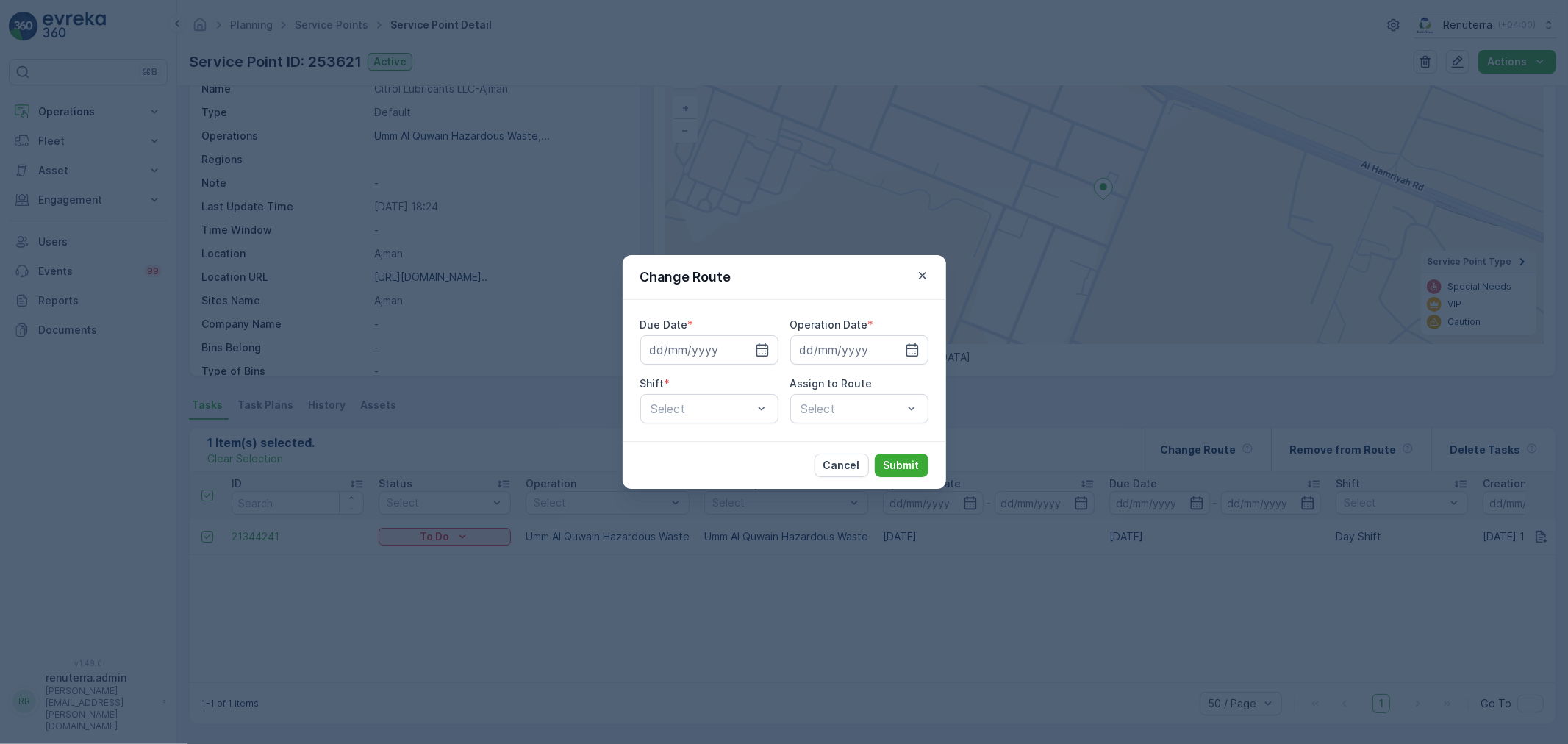
type input "[DATE]"
drag, startPoint x: 844, startPoint y: 417, endPoint x: 849, endPoint y: 451, distance: 34.4
click at [861, 451] on span "UHAZ102 (Upcoming) - W35771 DXB" at bounding box center [859, 451] width 121 height 27
click at [912, 467] on p "Submit" at bounding box center [901, 465] width 36 height 14
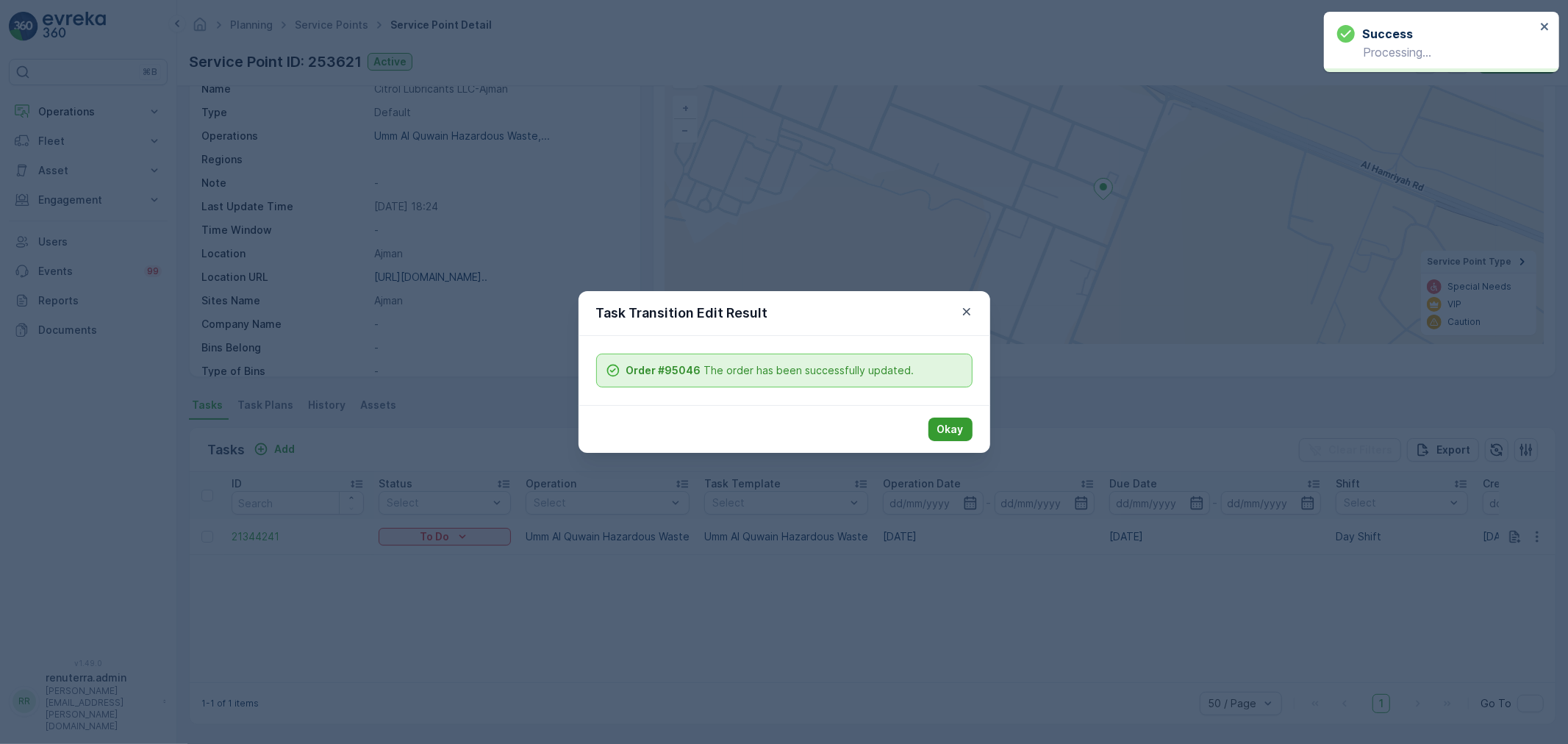
click at [934, 429] on button "Okay" at bounding box center [950, 429] width 44 height 24
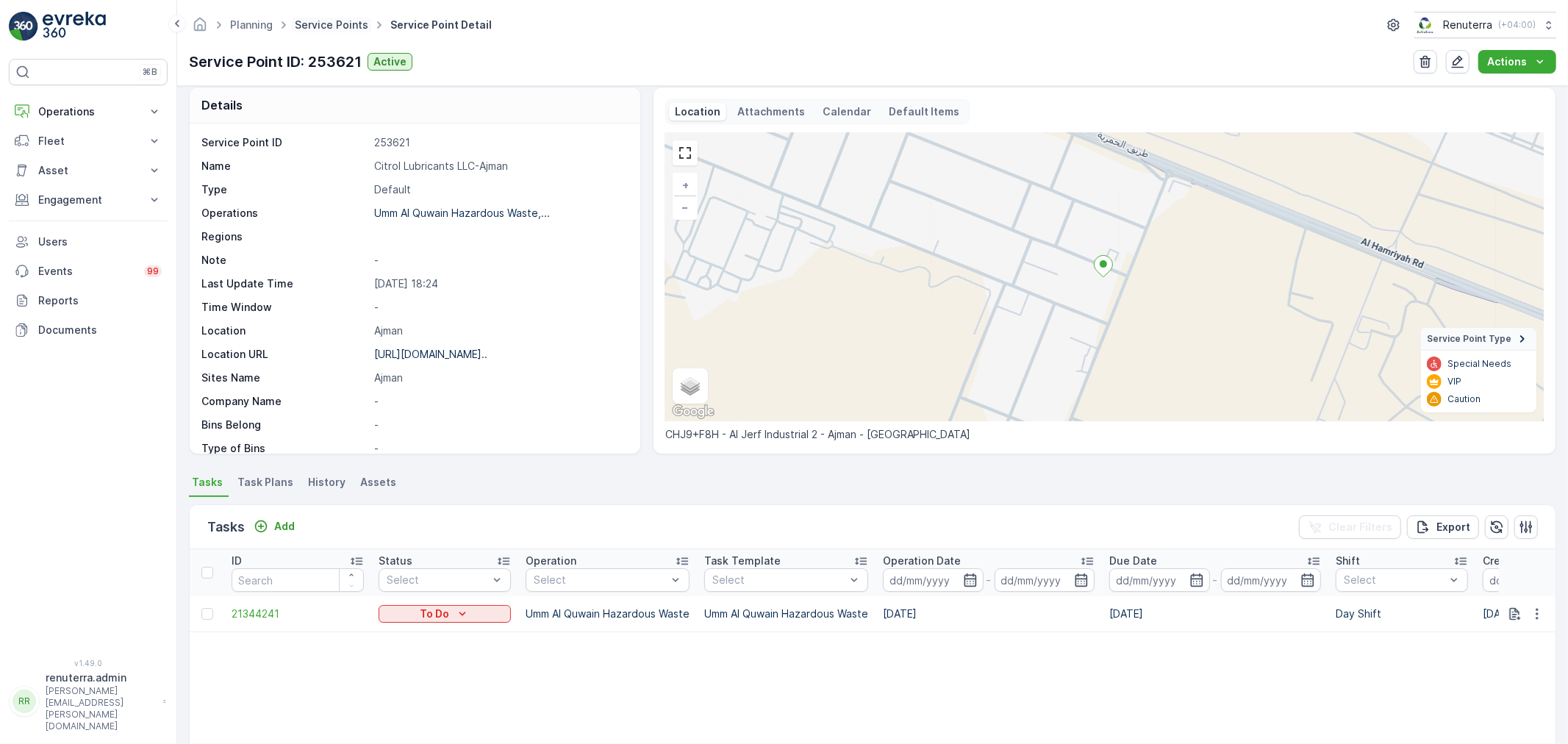
scroll to position [0, 0]
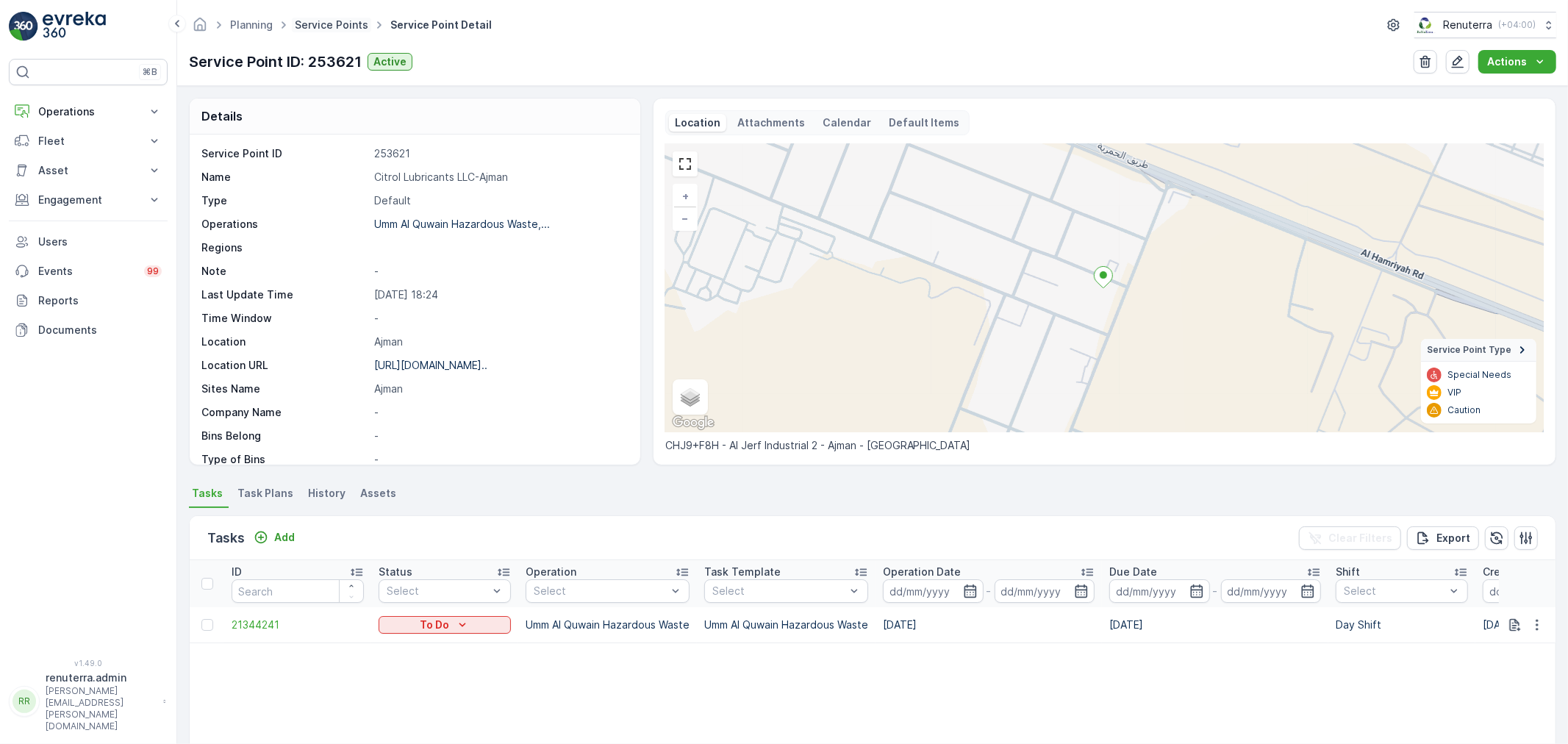
click at [305, 22] on link "Service Points" at bounding box center [331, 24] width 74 height 12
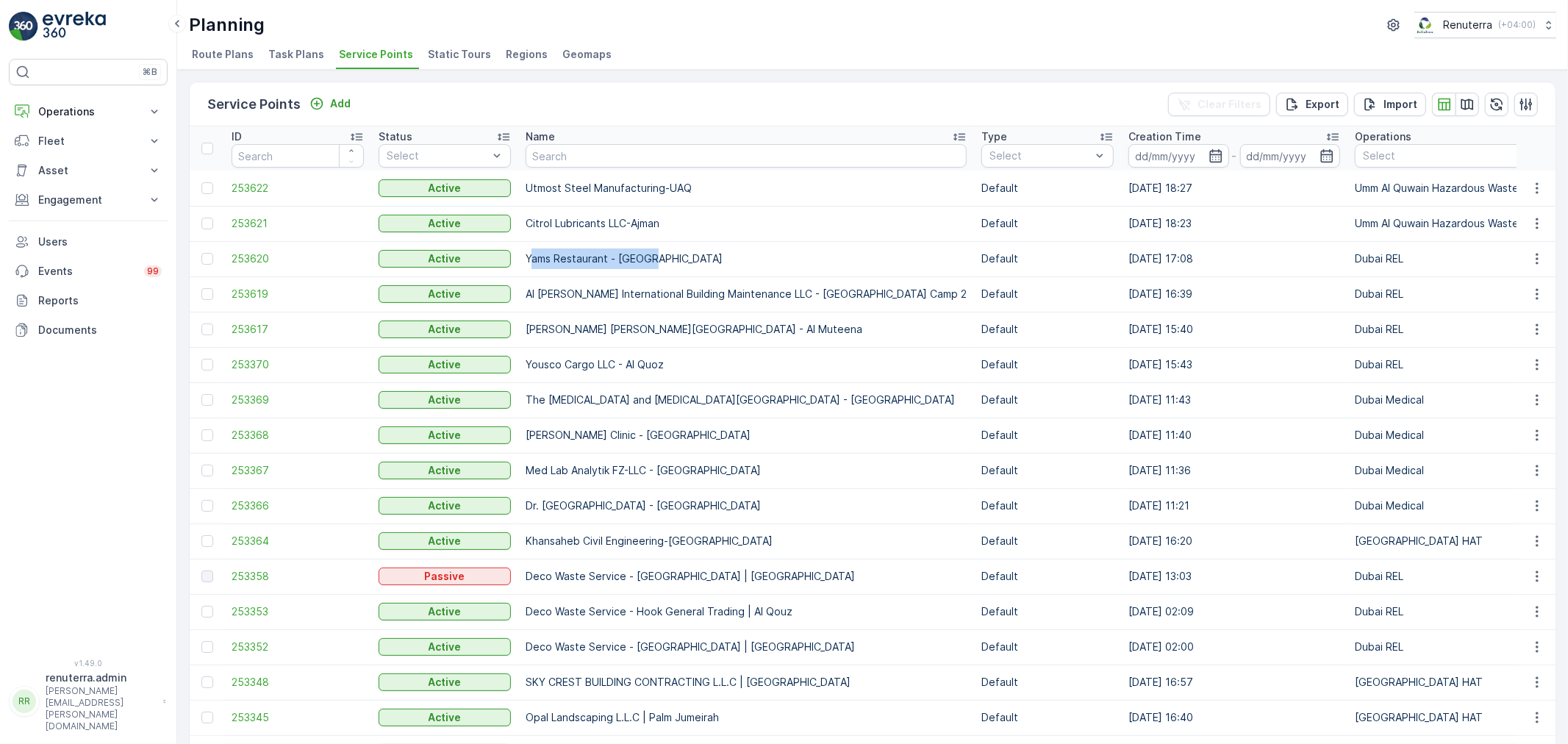
drag, startPoint x: 532, startPoint y: 252, endPoint x: 684, endPoint y: 290, distance: 156.7
click at [669, 255] on td "Yams Restaurant - [GEOGRAPHIC_DATA]" at bounding box center [746, 258] width 456 height 35
click at [637, 372] on td "Yousco Cargo LLC - Al Quoz" at bounding box center [746, 365] width 456 height 35
click at [255, 328] on span "253617" at bounding box center [298, 329] width 132 height 14
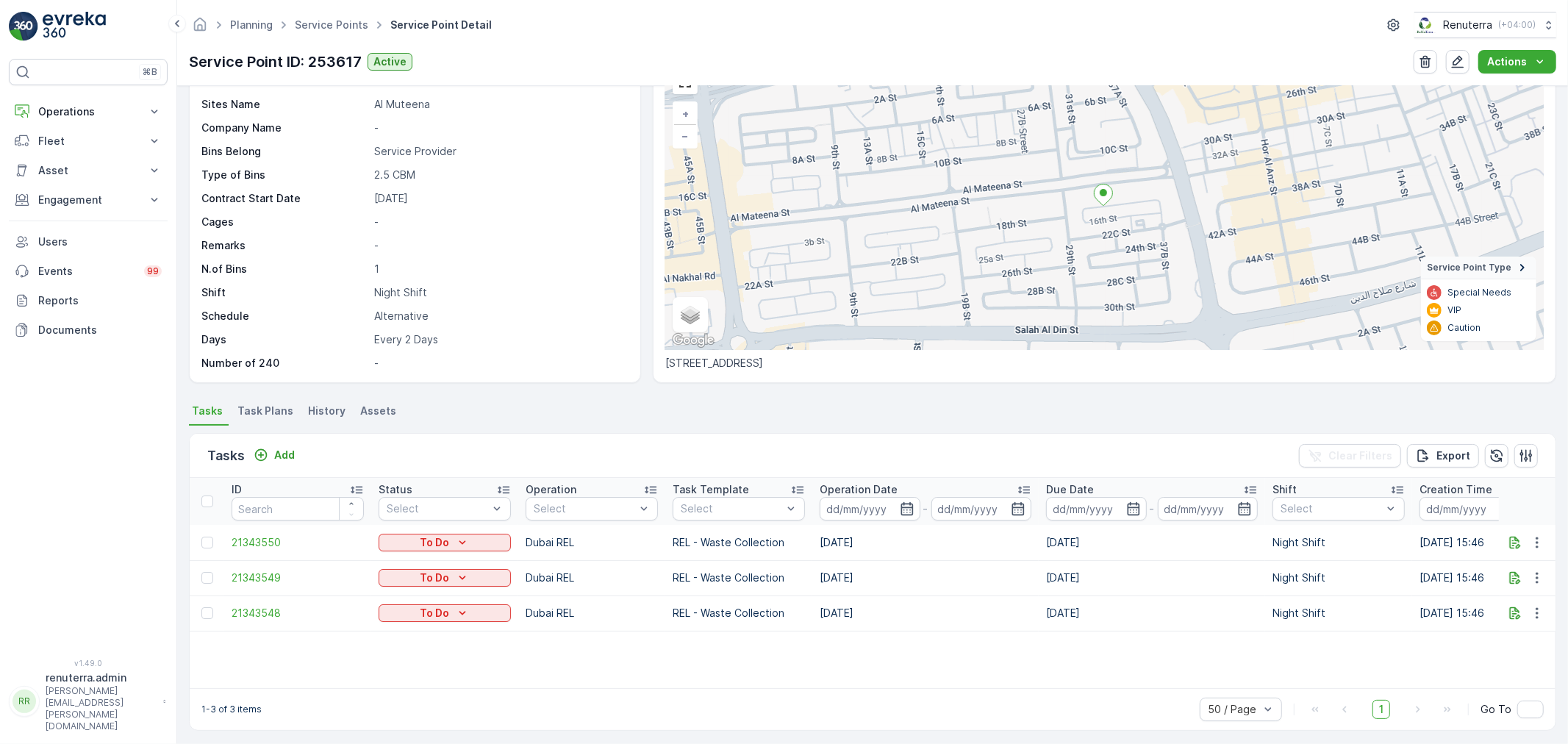
scroll to position [87, 0]
click at [1535, 612] on icon "button" at bounding box center [1536, 609] width 2 height 11
click at [1510, 658] on div "History" at bounding box center [1513, 650] width 111 height 21
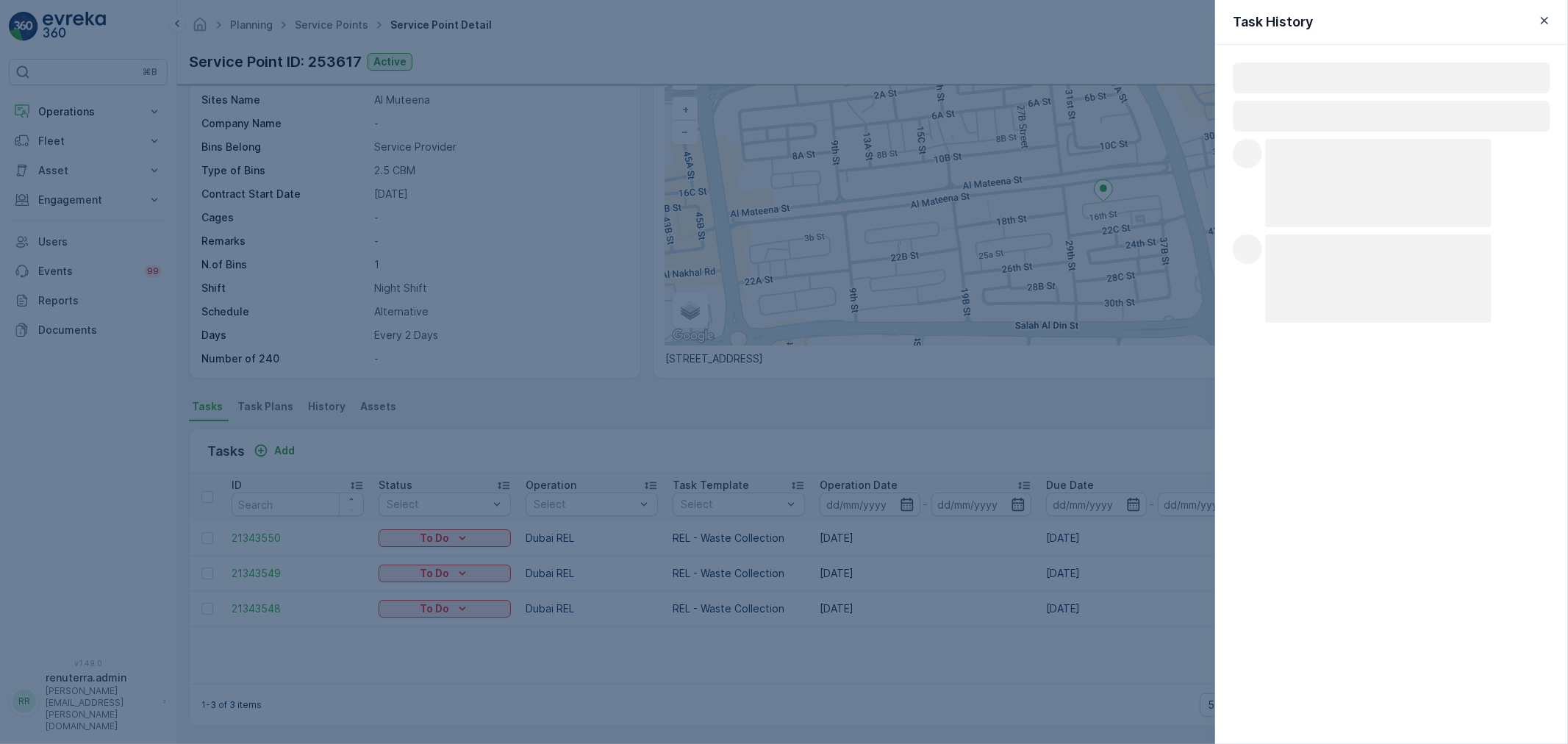
click at [1080, 400] on div at bounding box center [784, 372] width 1568 height 744
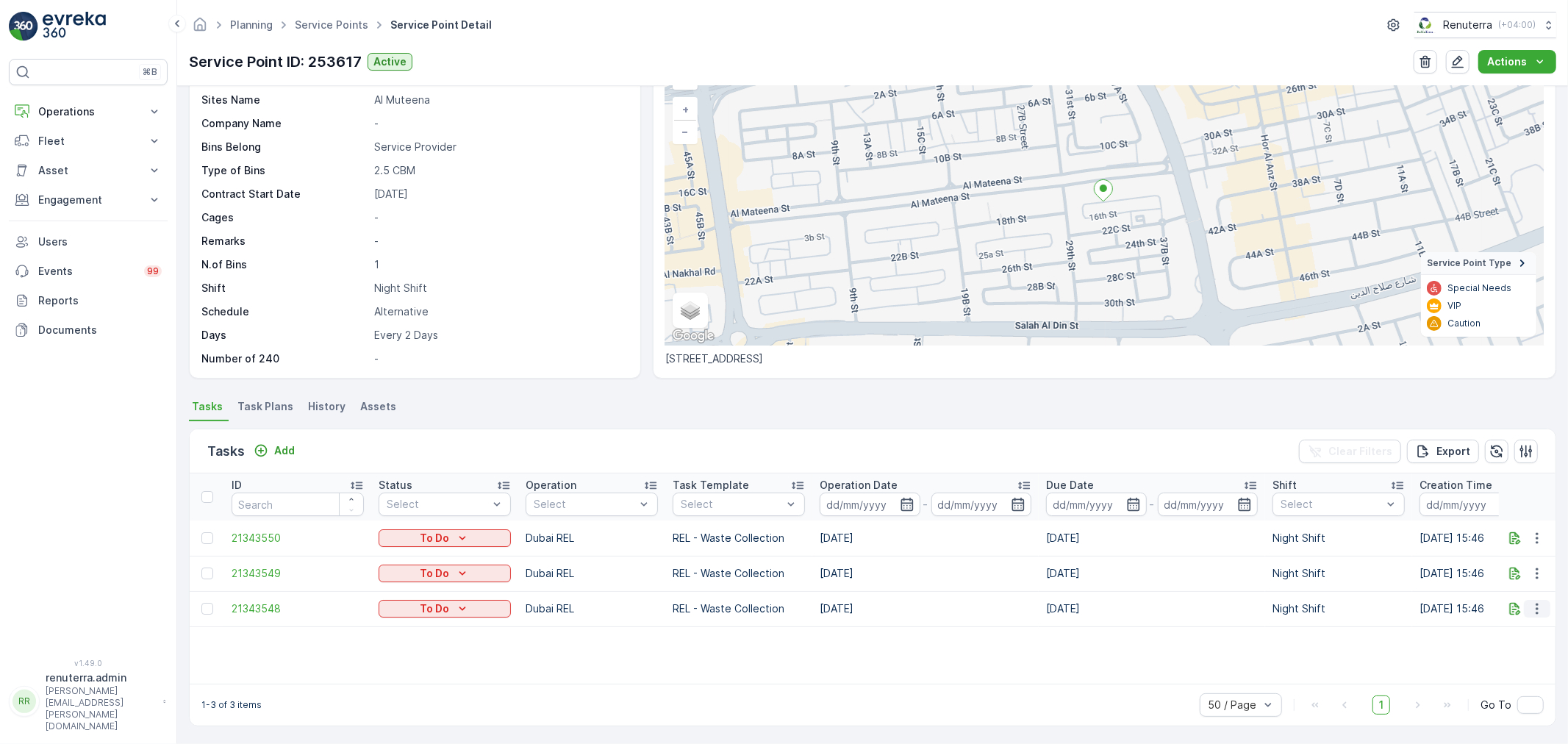
click at [1535, 601] on icon "button" at bounding box center [1536, 608] width 14 height 14
click at [1510, 663] on div "Change Route" at bounding box center [1513, 670] width 111 height 21
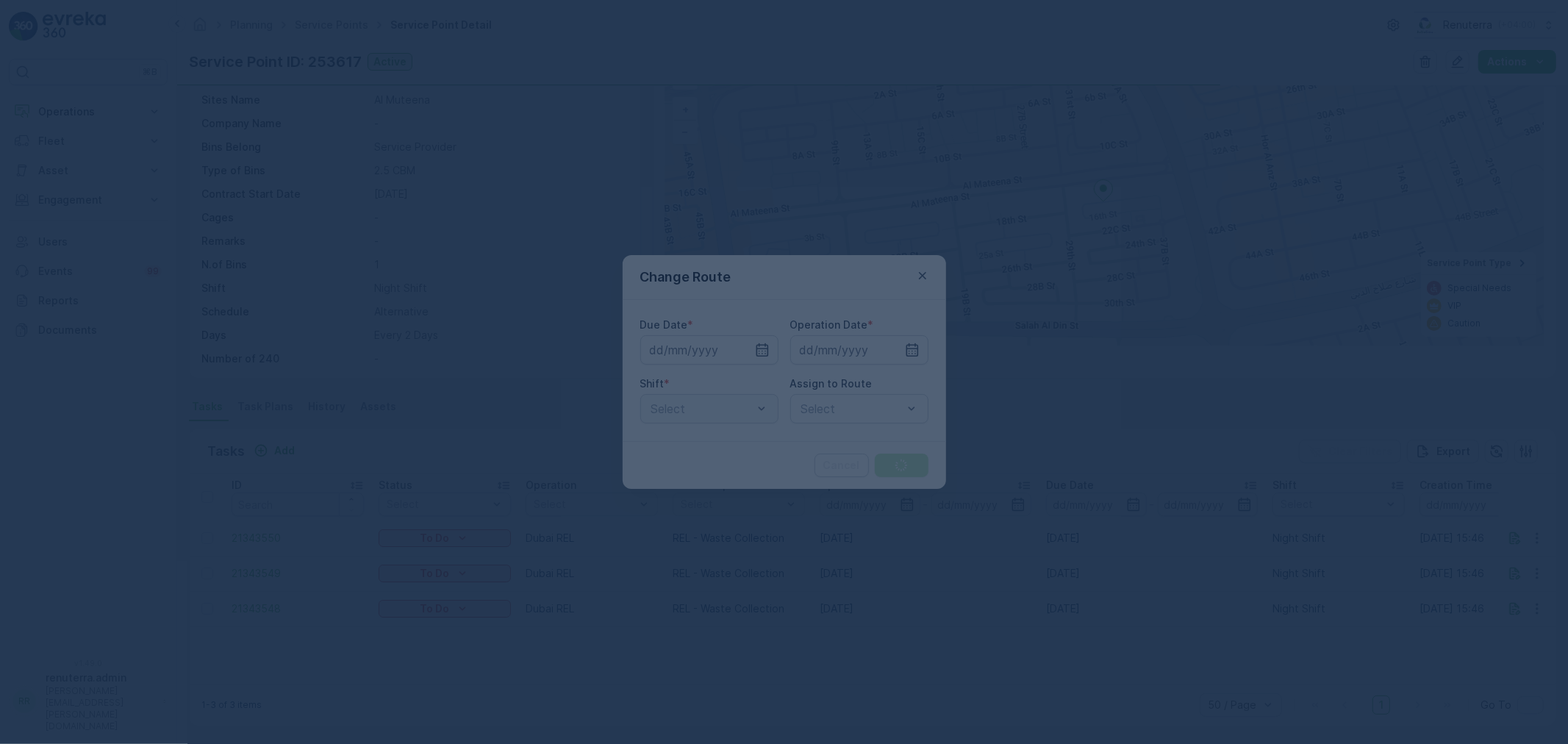
type input "02.09.2025"
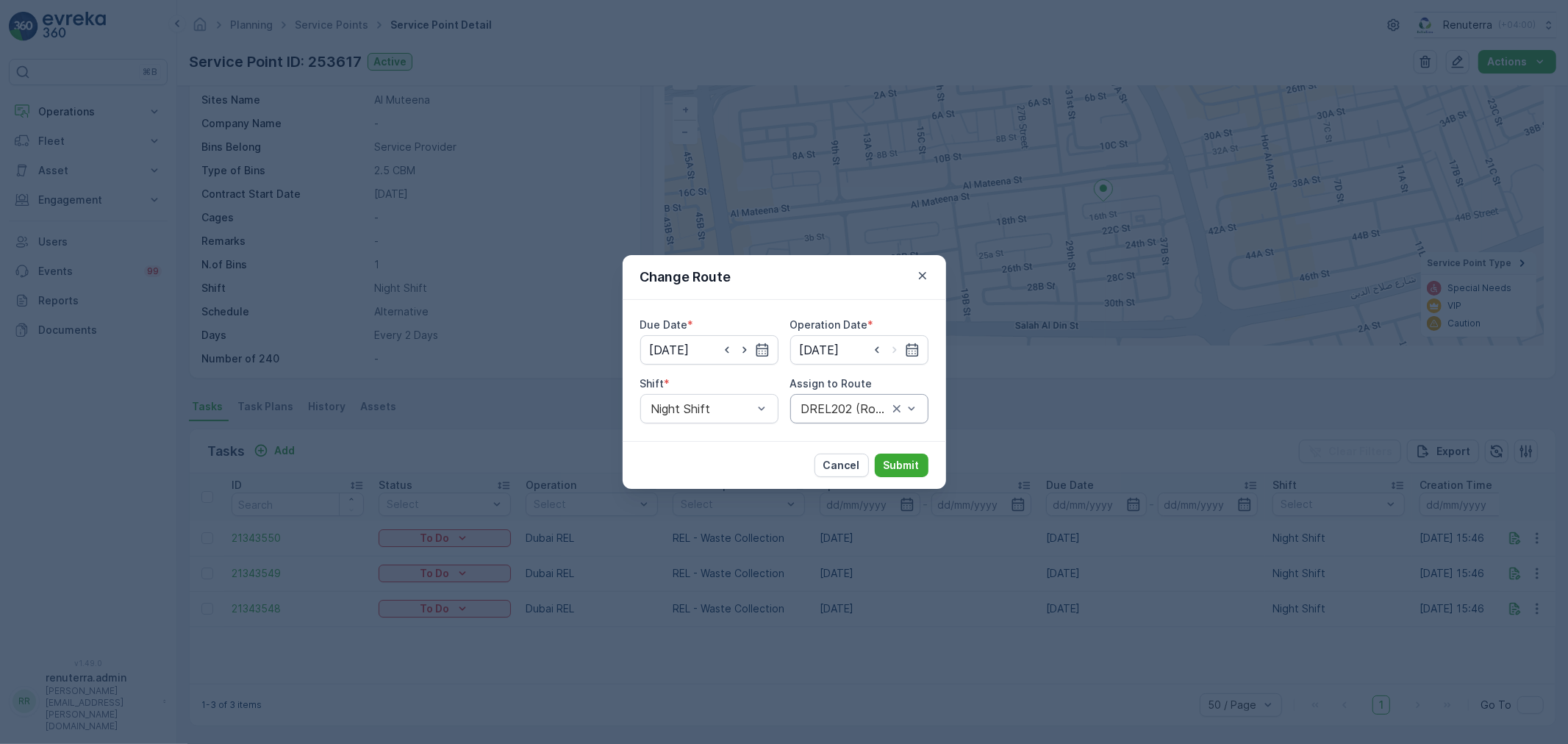
click at [825, 417] on div "DREL202 (Route Plan) - DXBAA56882" at bounding box center [859, 409] width 138 height 30
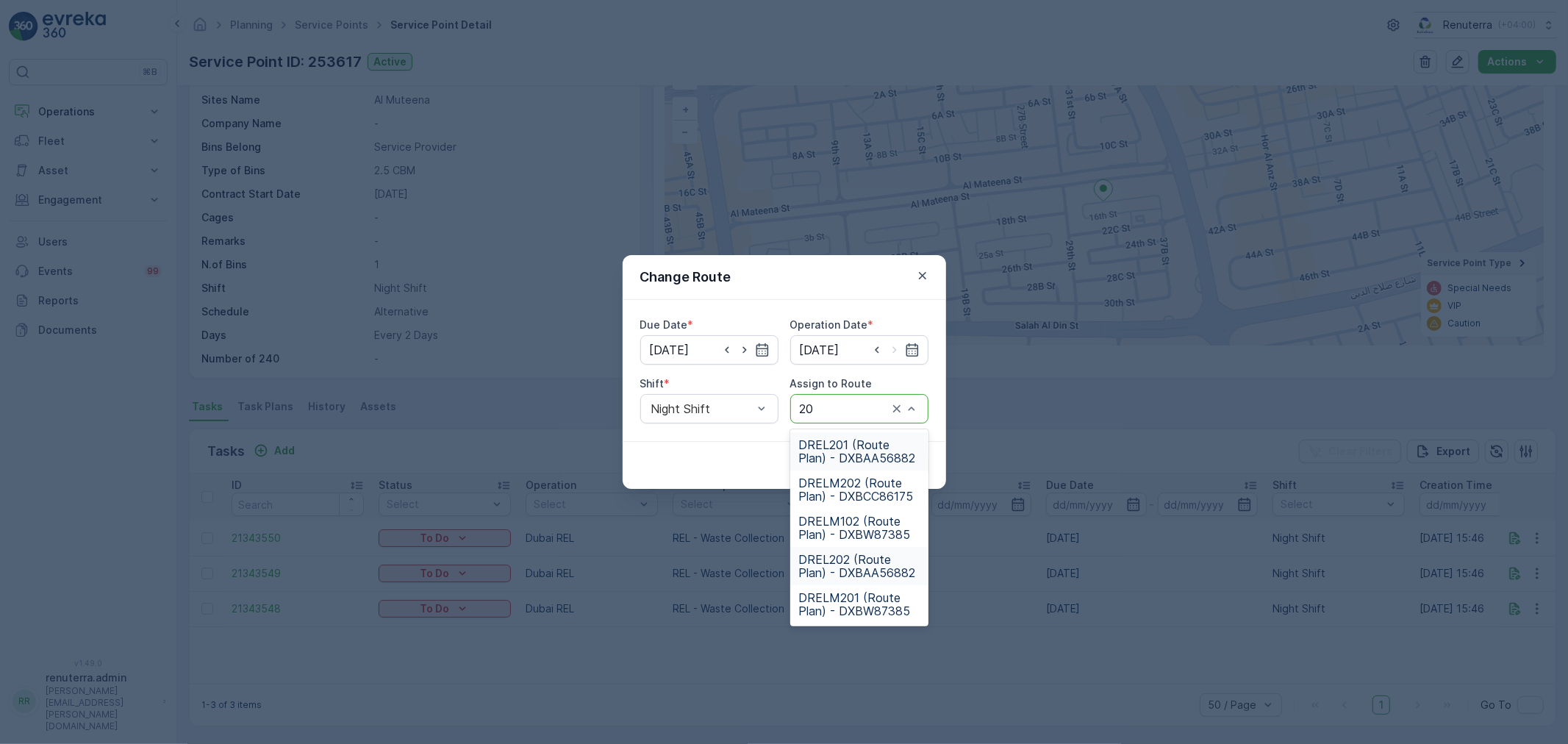
type input "202"
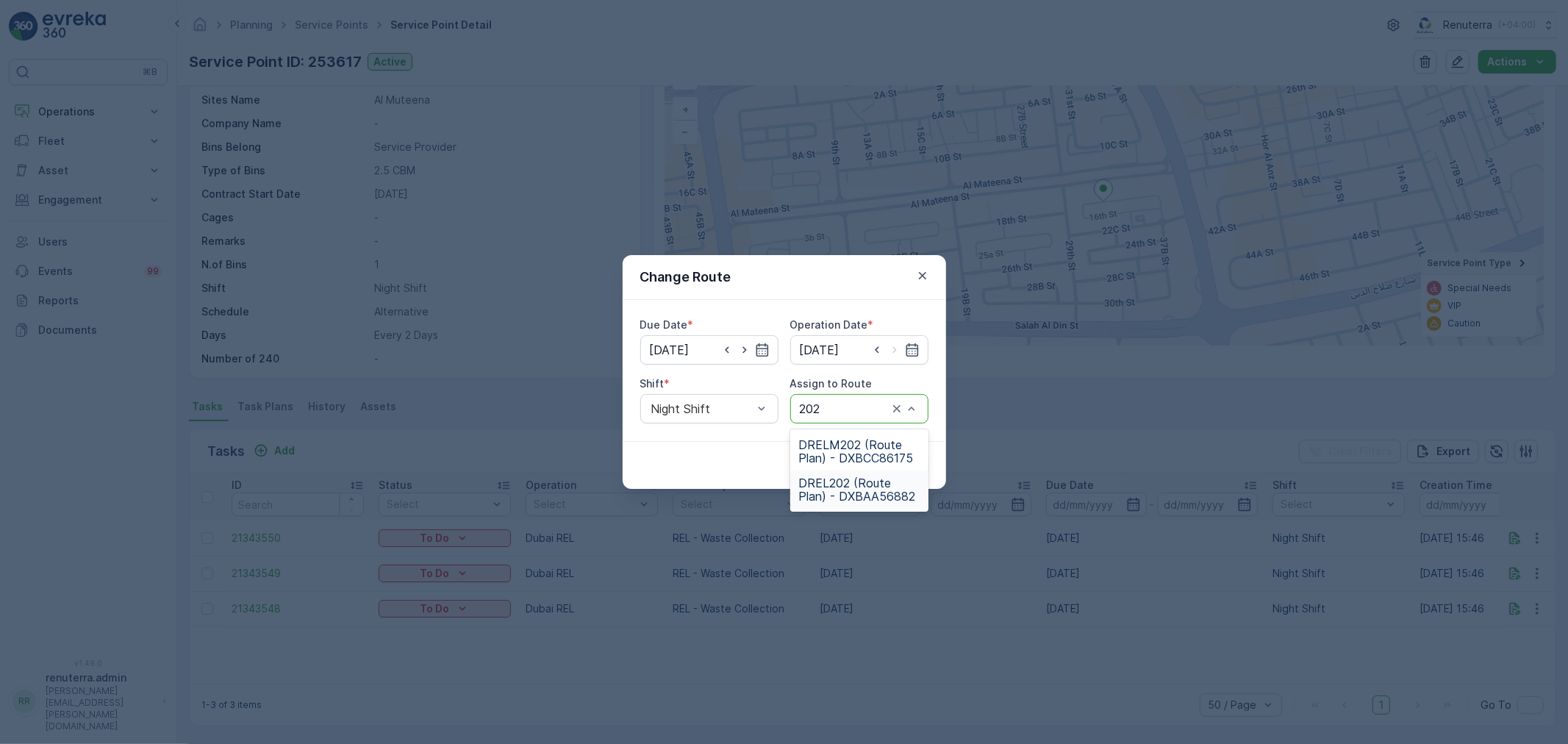
drag, startPoint x: 875, startPoint y: 496, endPoint x: 886, endPoint y: 491, distance: 12.1
click at [874, 496] on span "DREL202 (Route Plan) - DXBAA56882" at bounding box center [859, 489] width 121 height 27
click at [901, 458] on p "Submit" at bounding box center [901, 465] width 36 height 14
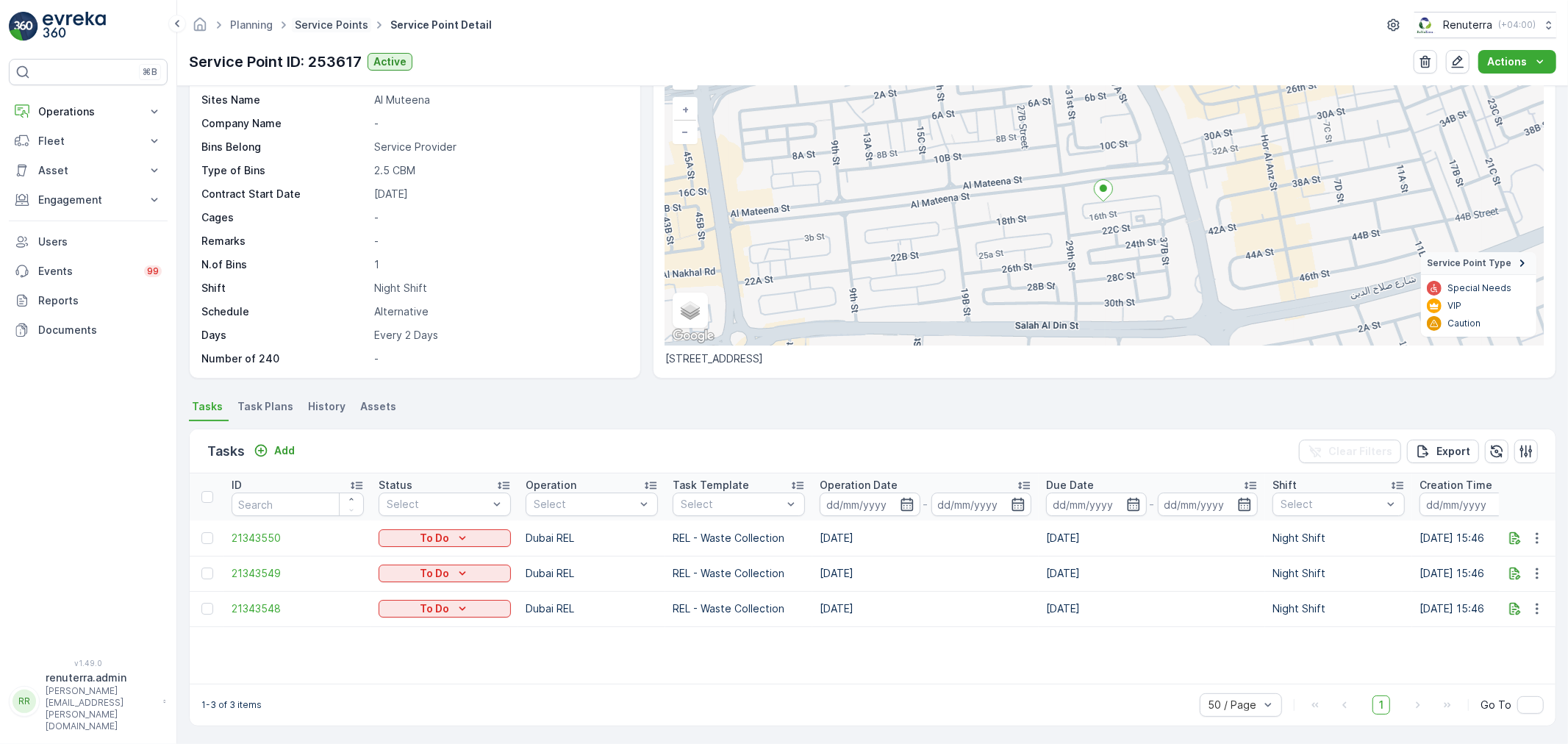
click at [314, 23] on link "Service Points" at bounding box center [331, 24] width 74 height 12
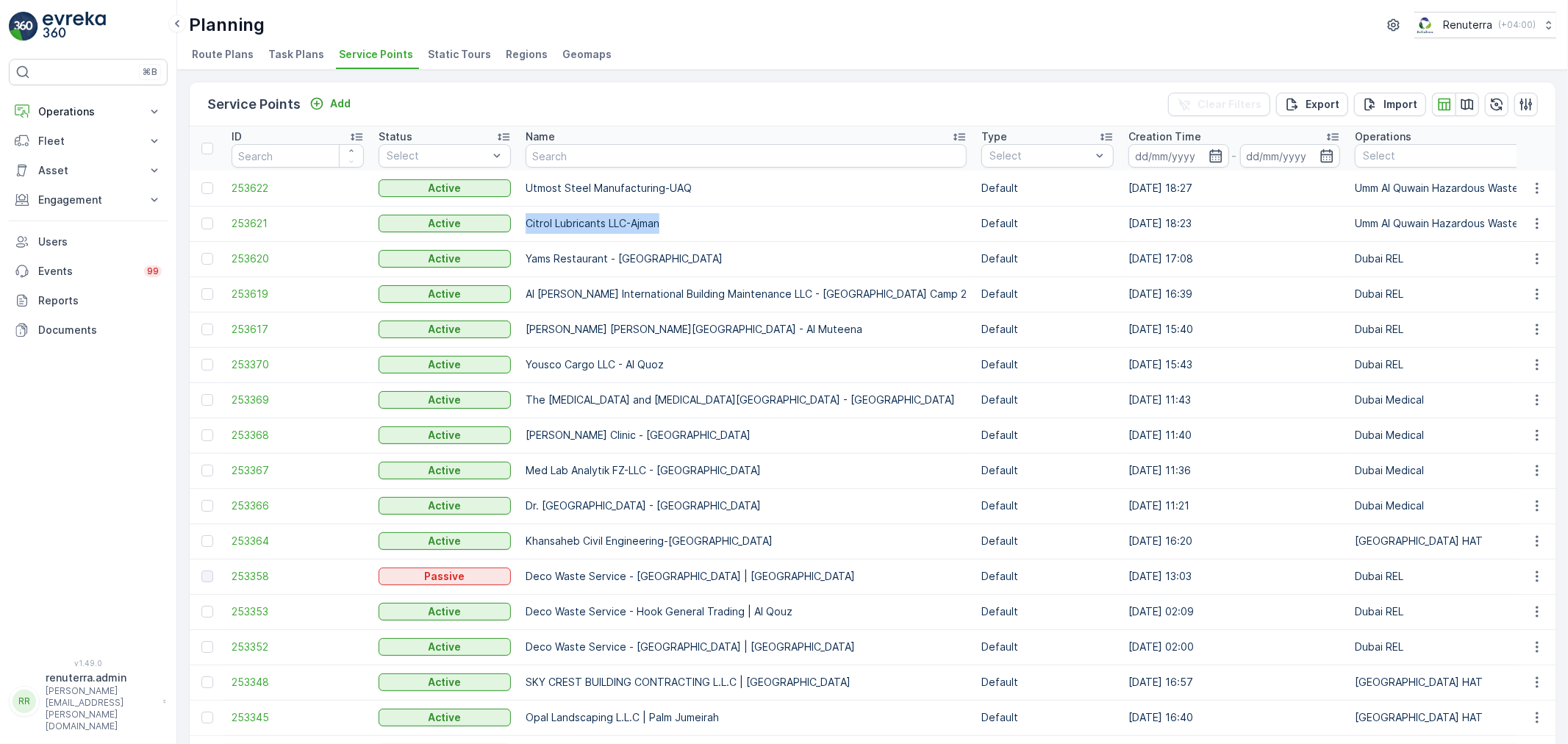
drag, startPoint x: 518, startPoint y: 220, endPoint x: 659, endPoint y: 217, distance: 141.0
click at [659, 217] on td "Citrol Lubricants LLC-Ajman" at bounding box center [746, 223] width 456 height 35
copy td "Citrol Lubricants LLC-Ajman"
click at [581, 157] on input "text" at bounding box center [746, 156] width 441 height 24
type input "Dr"
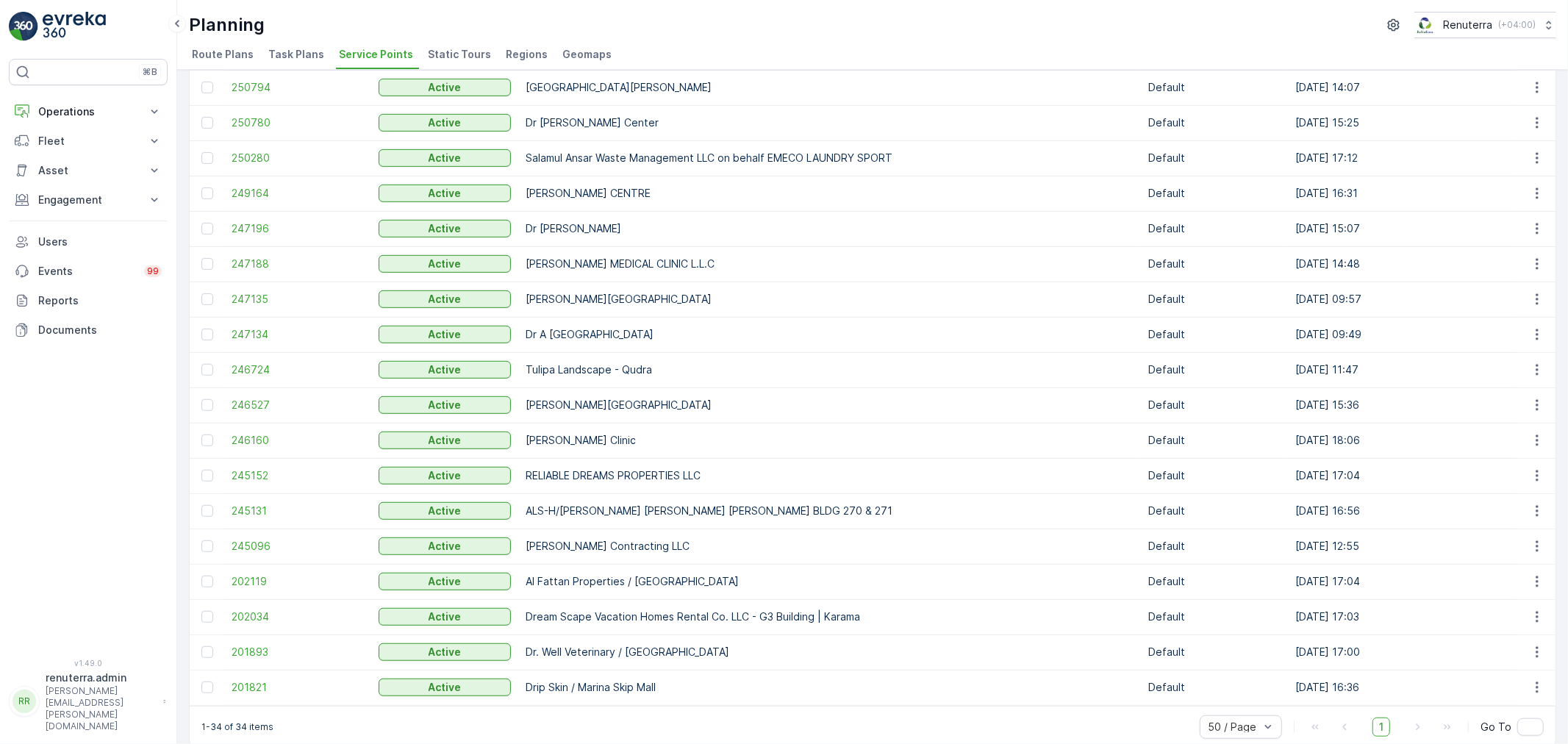
scroll to position [688, 0]
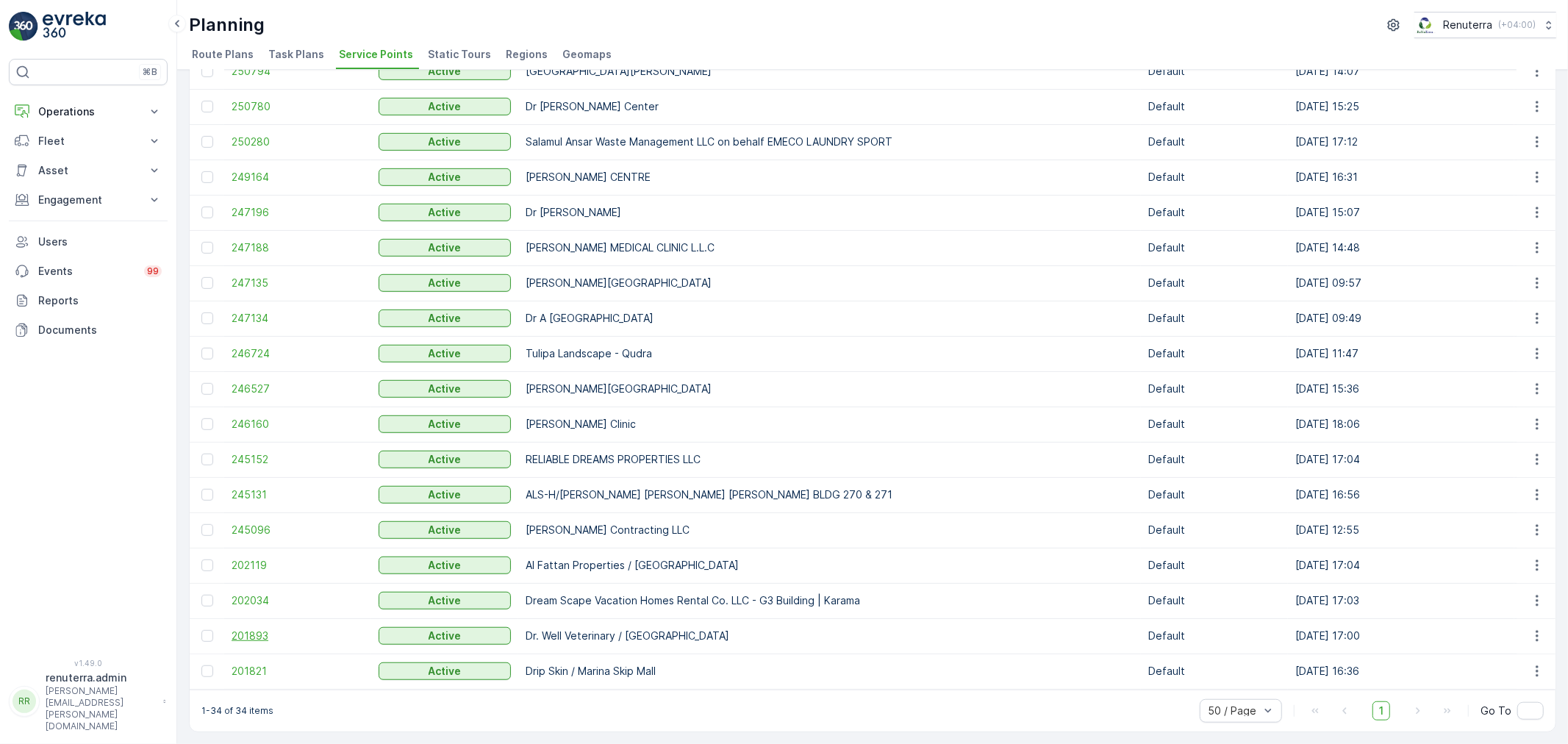
click at [251, 630] on span "201893" at bounding box center [298, 635] width 132 height 14
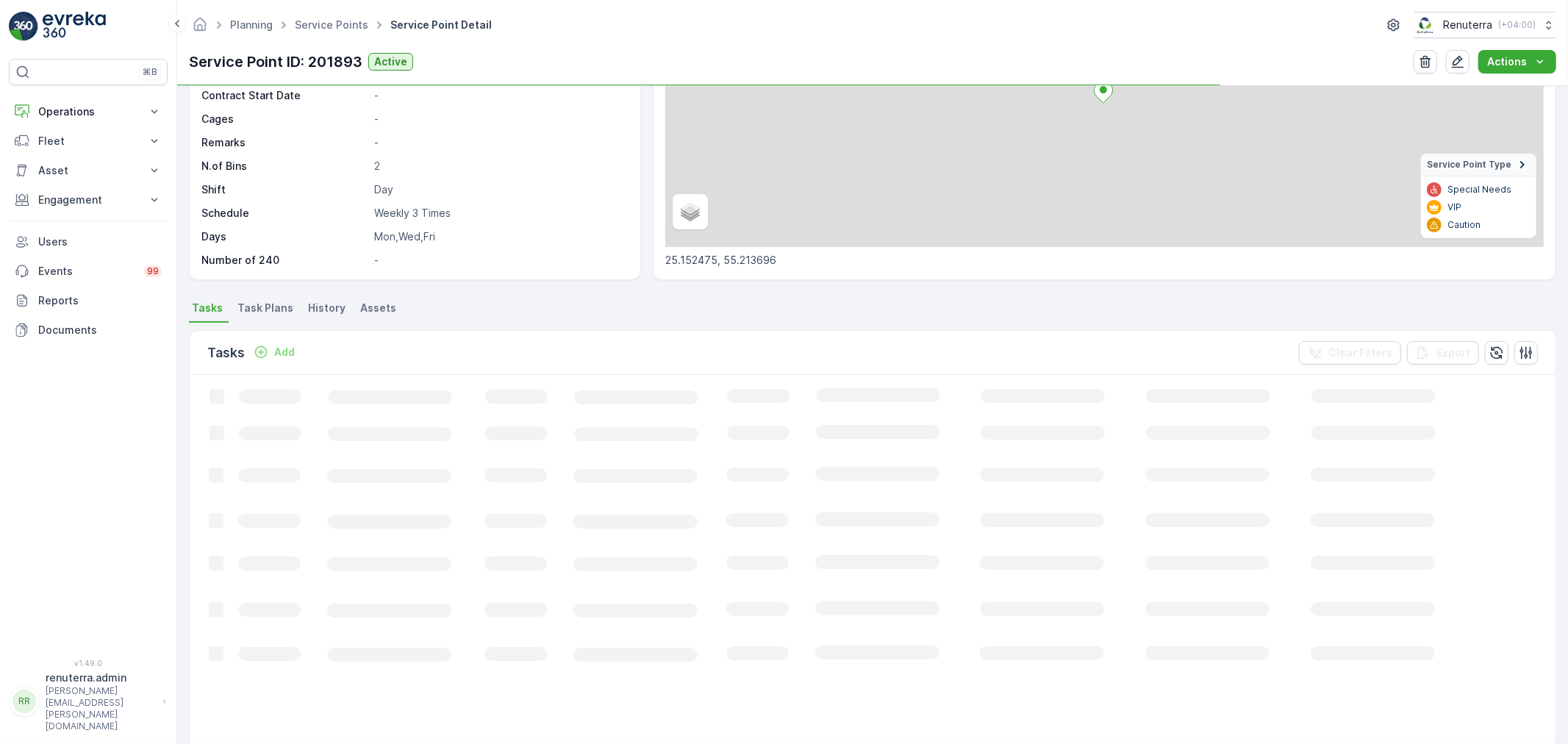
scroll to position [245, 0]
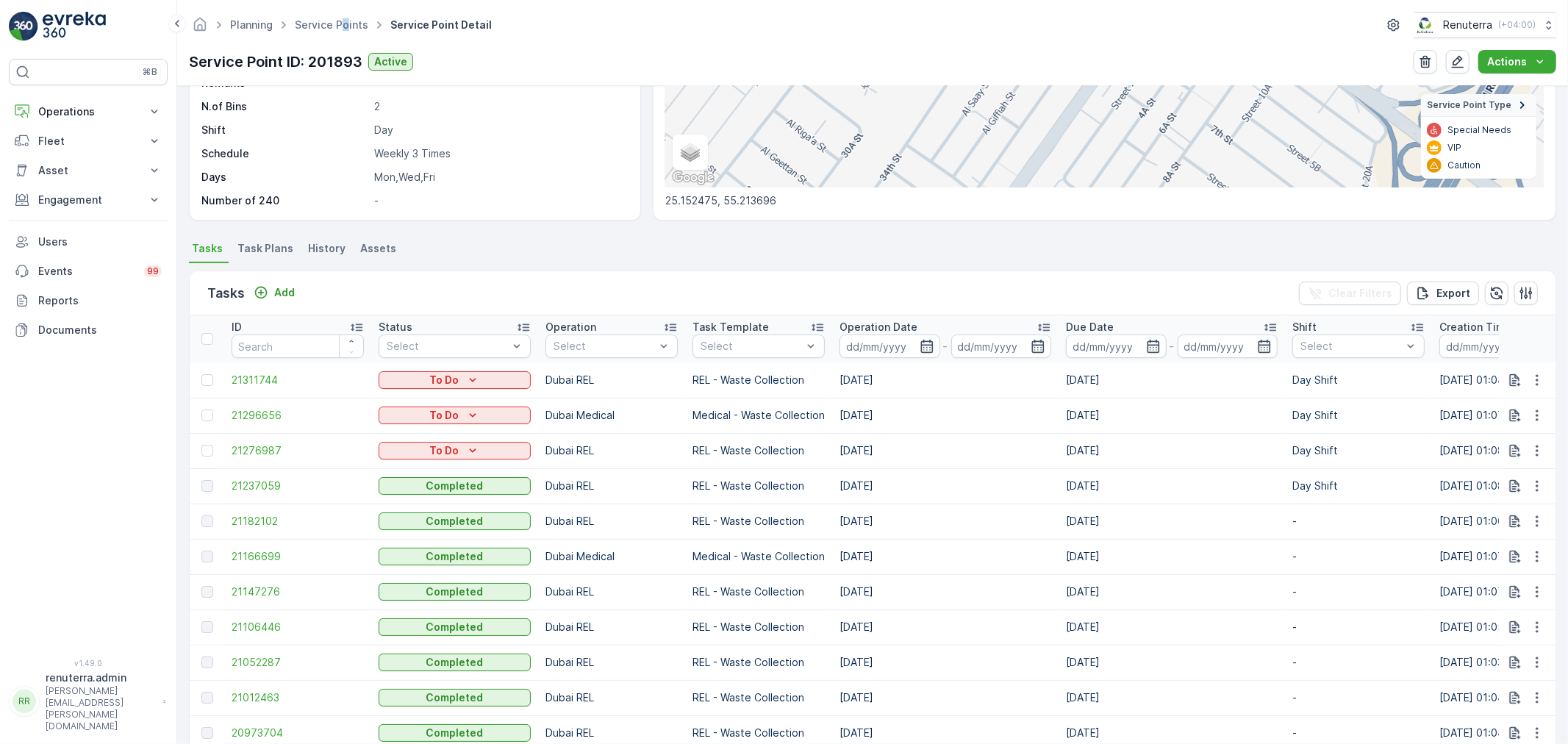
click at [342, 33] on ul "Service Points" at bounding box center [340, 25] width 96 height 21
click at [343, 27] on link "Service Points" at bounding box center [331, 24] width 74 height 12
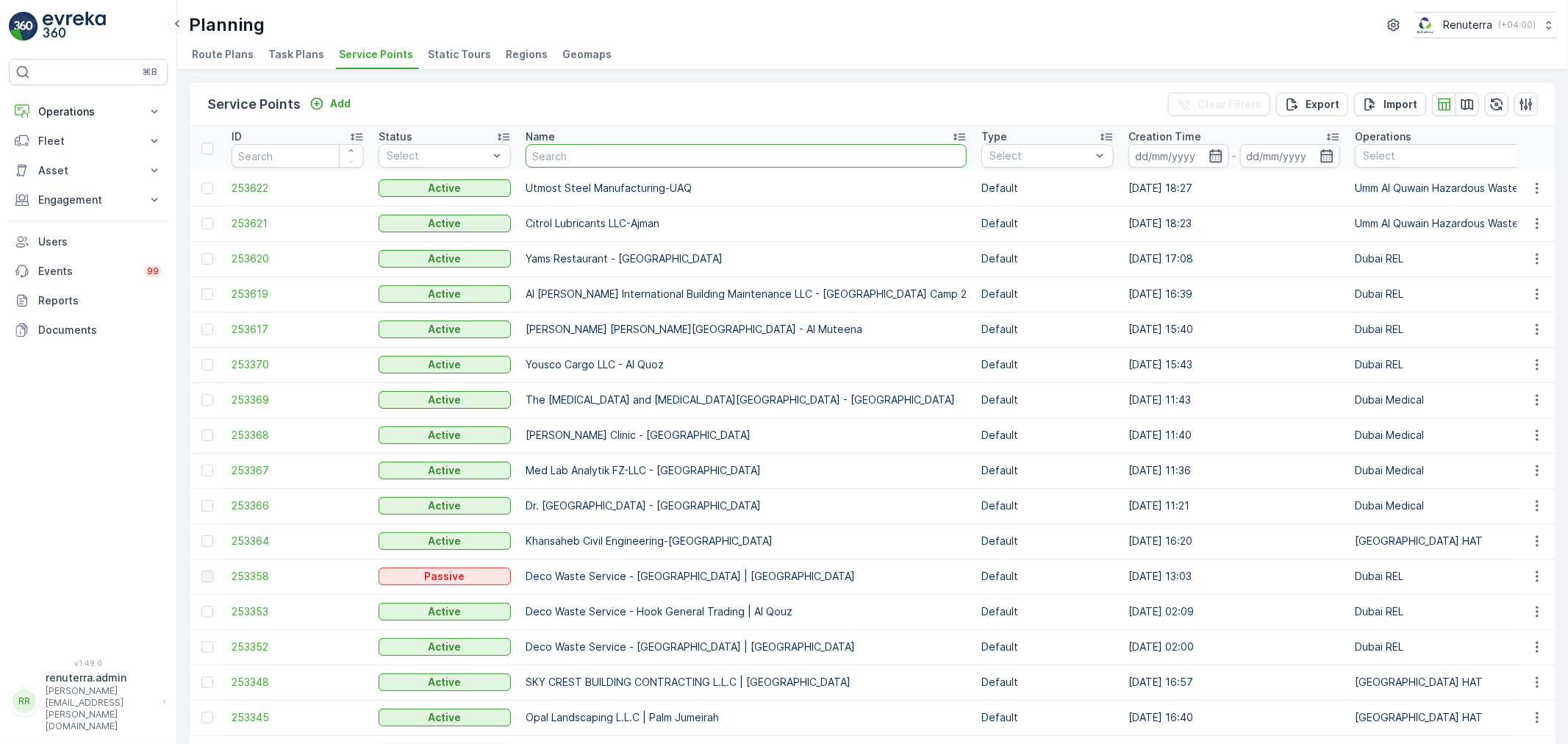
click at [575, 148] on input "text" at bounding box center [746, 156] width 441 height 24
type input "dec"
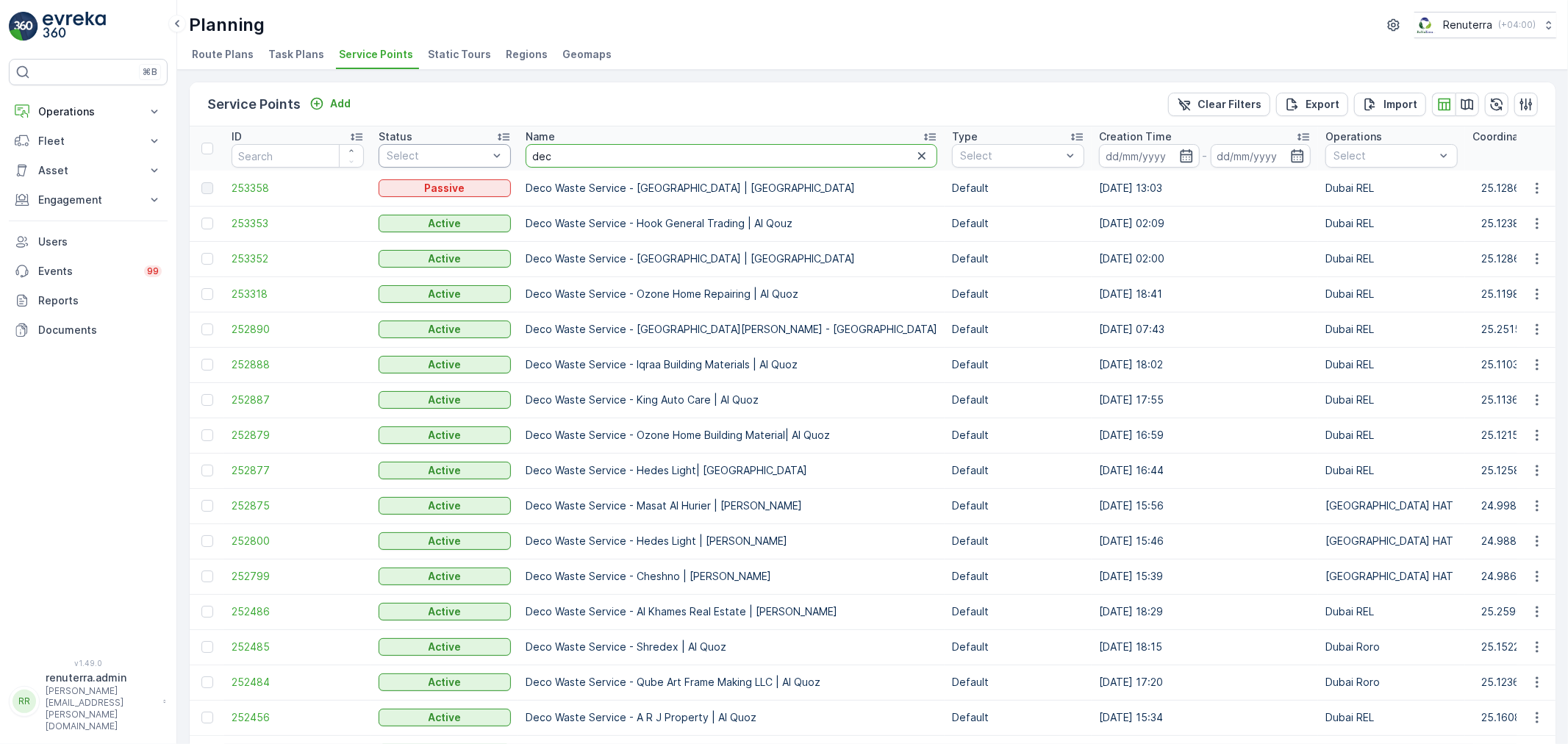
drag, startPoint x: 570, startPoint y: 154, endPoint x: 460, endPoint y: 163, distance: 110.4
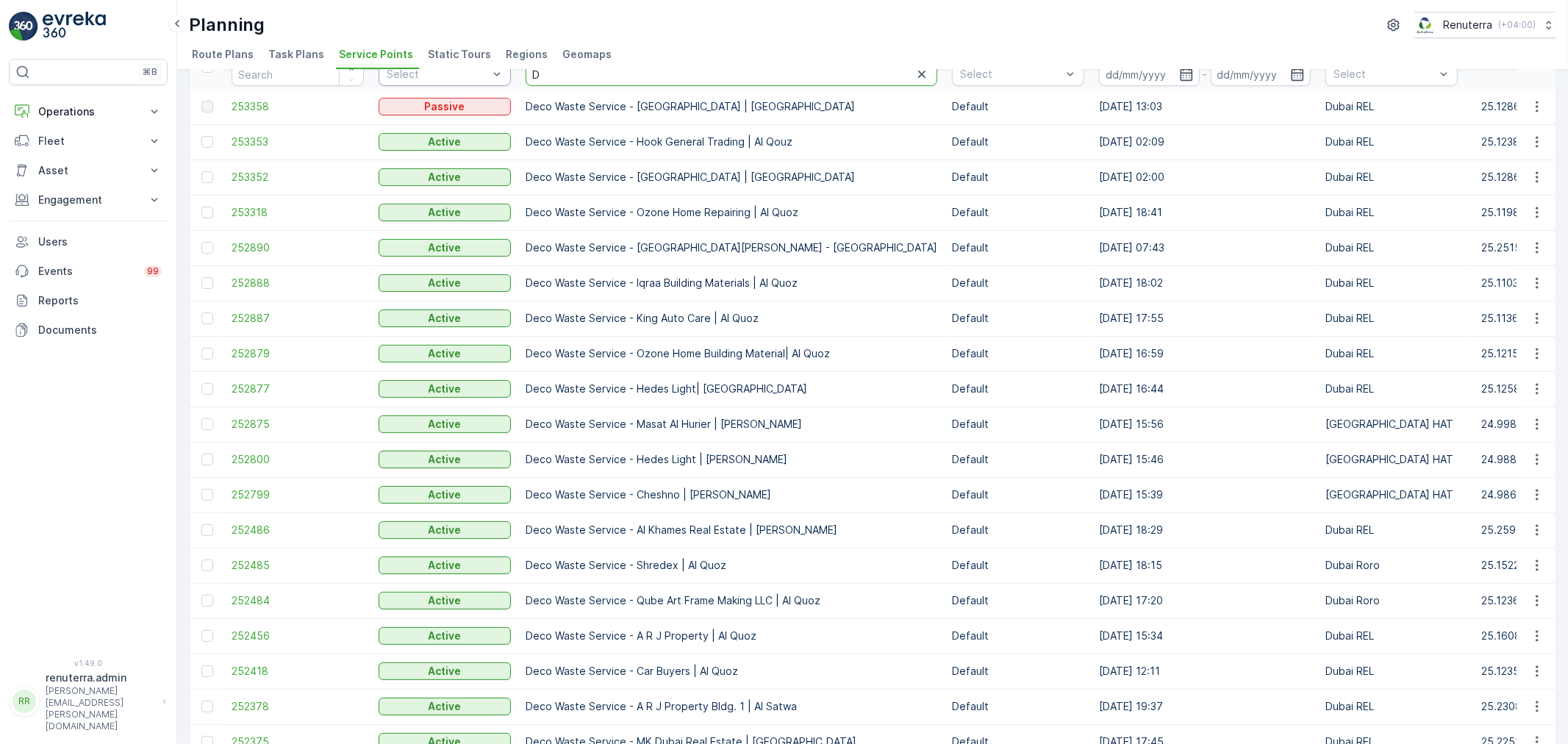
scroll to position [79, 0]
type input "Dr"
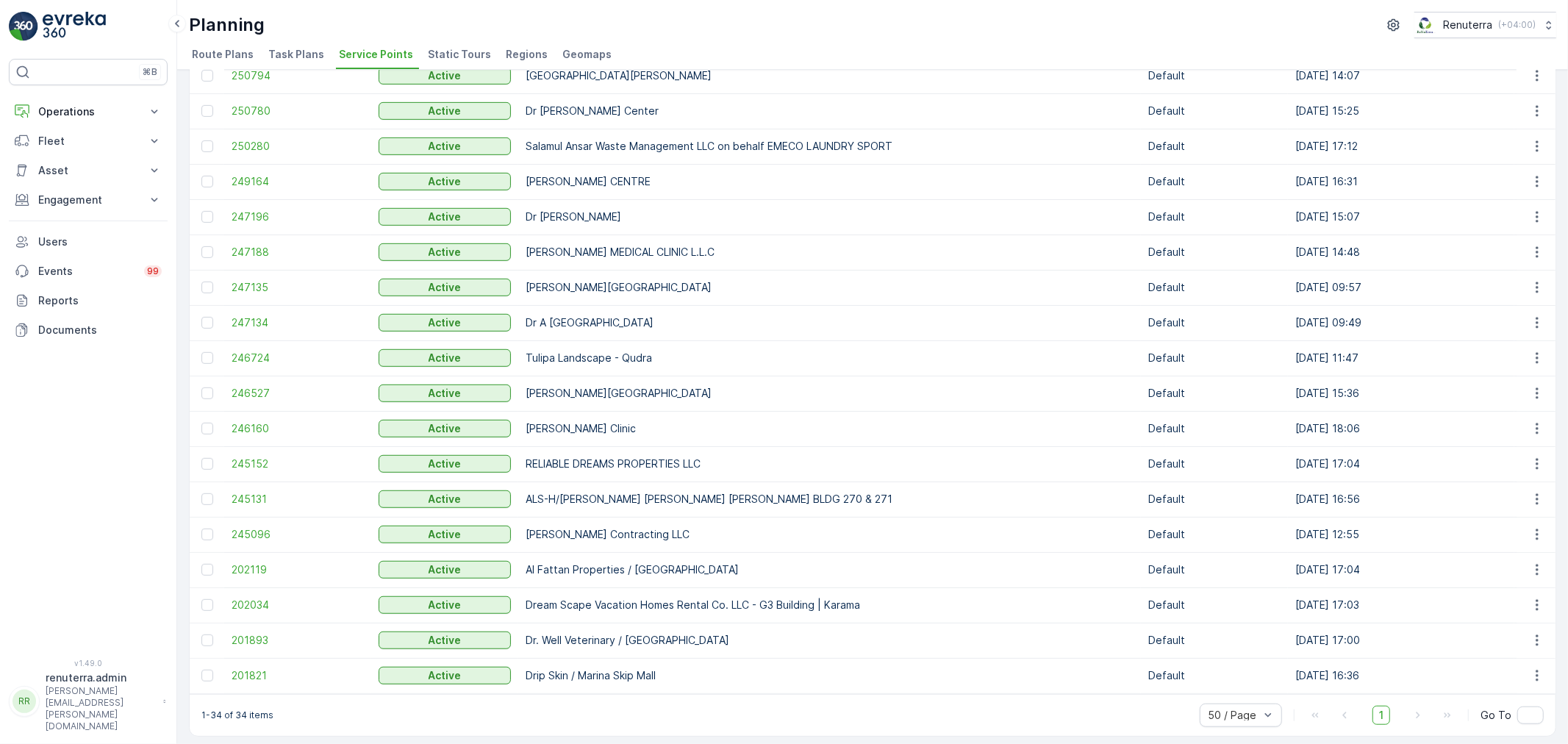
scroll to position [688, 0]
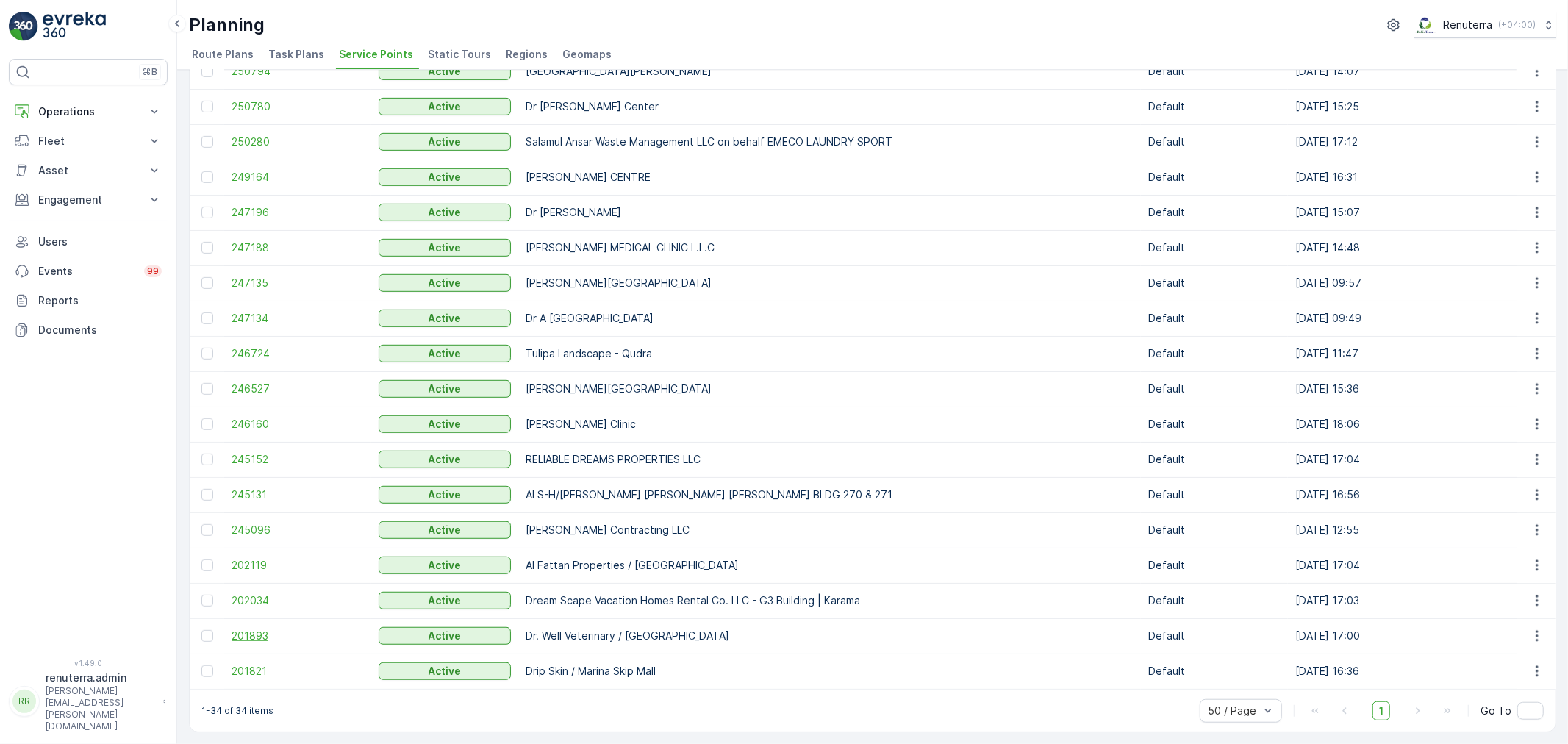
click at [283, 630] on span "201893" at bounding box center [298, 635] width 132 height 14
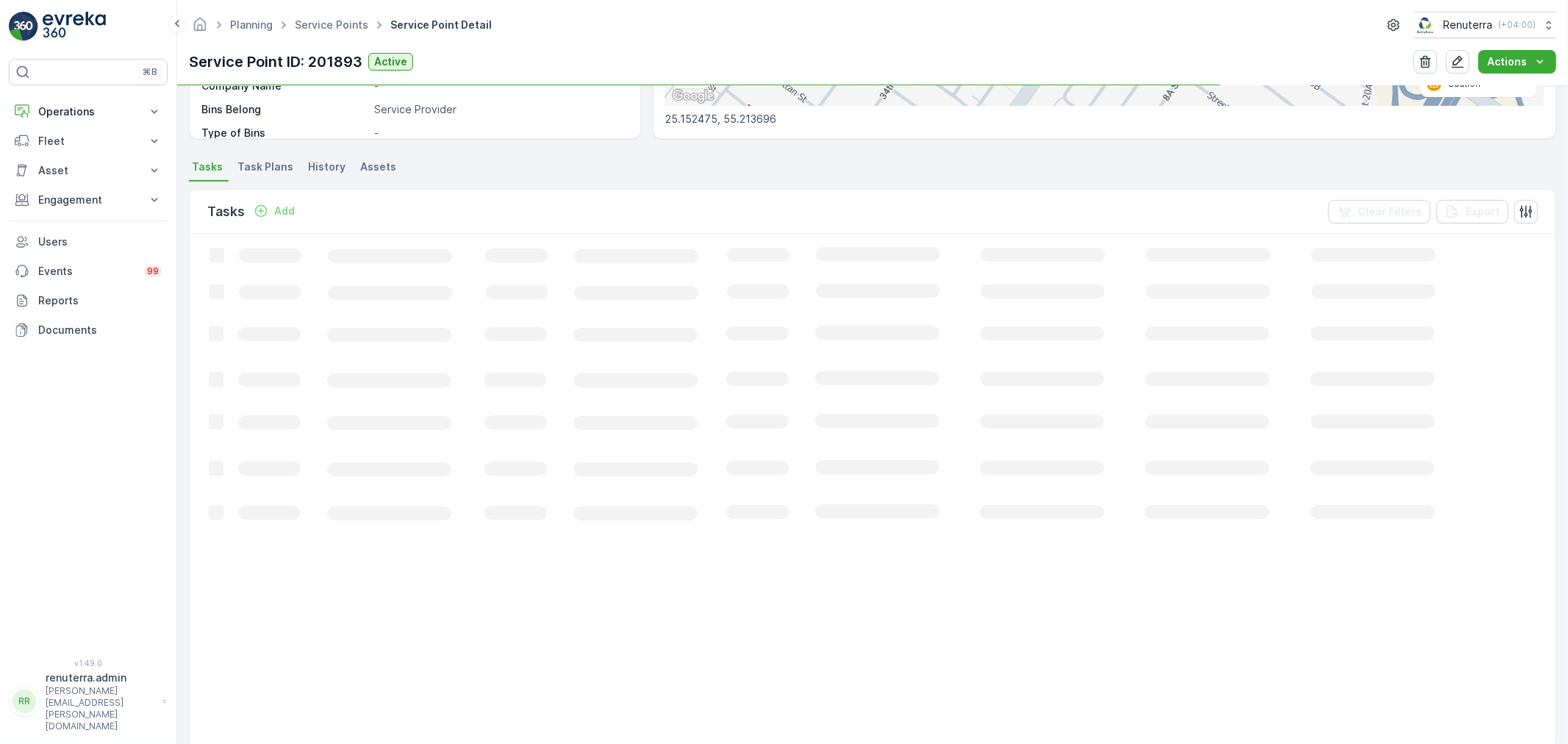
scroll to position [327, 0]
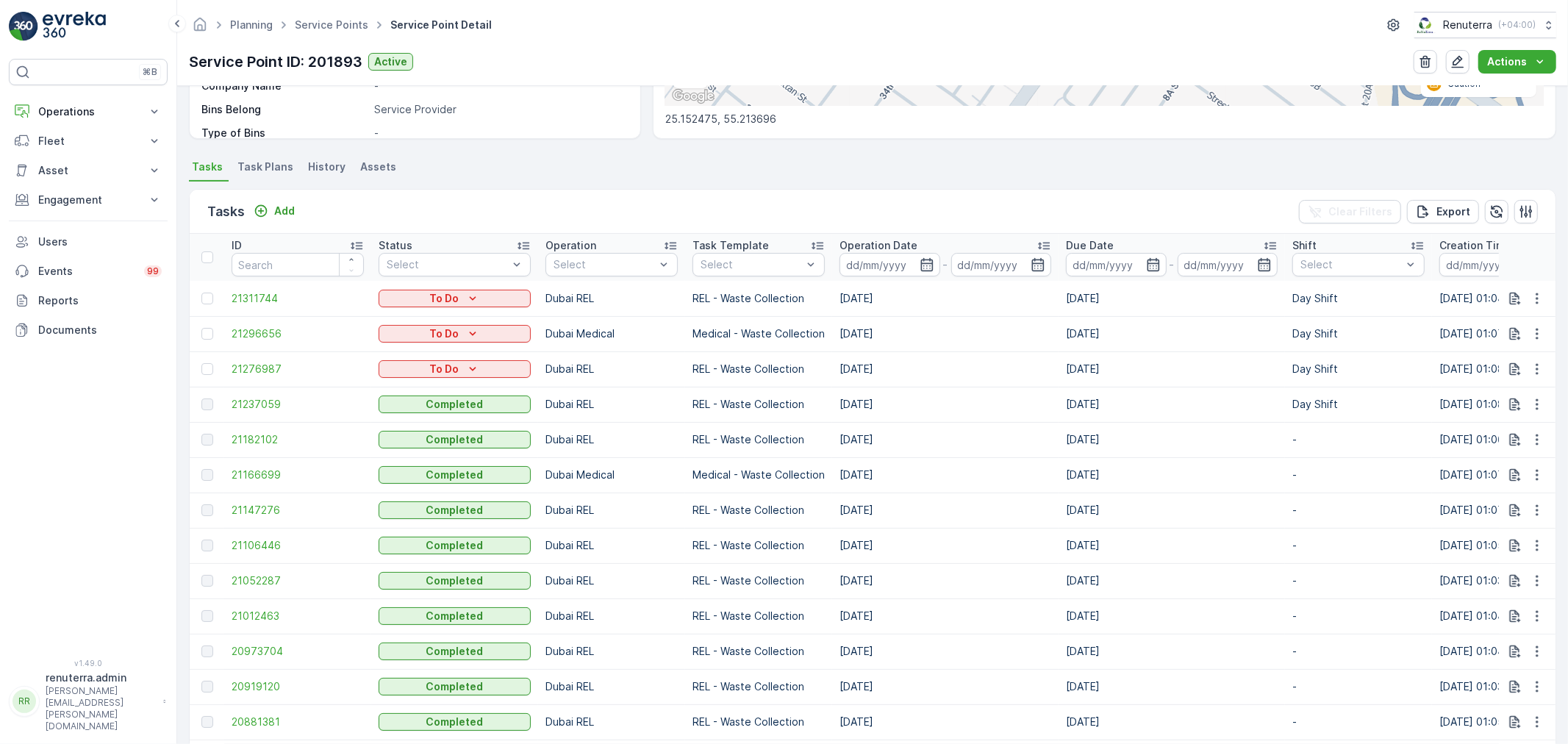
click at [260, 163] on span "Task Plans" at bounding box center [266, 166] width 56 height 14
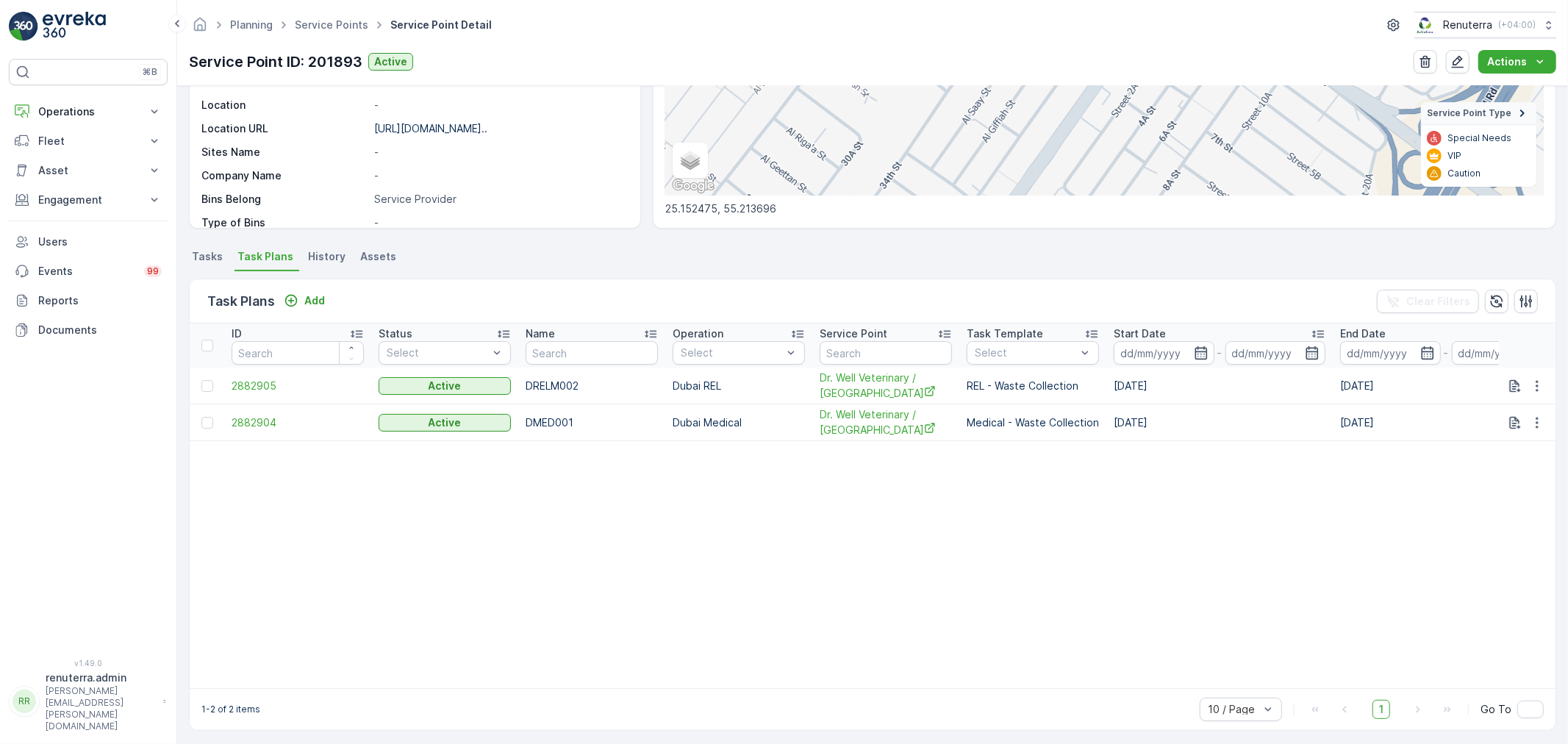
scroll to position [237, 0]
click at [240, 384] on span "2882905" at bounding box center [298, 385] width 132 height 14
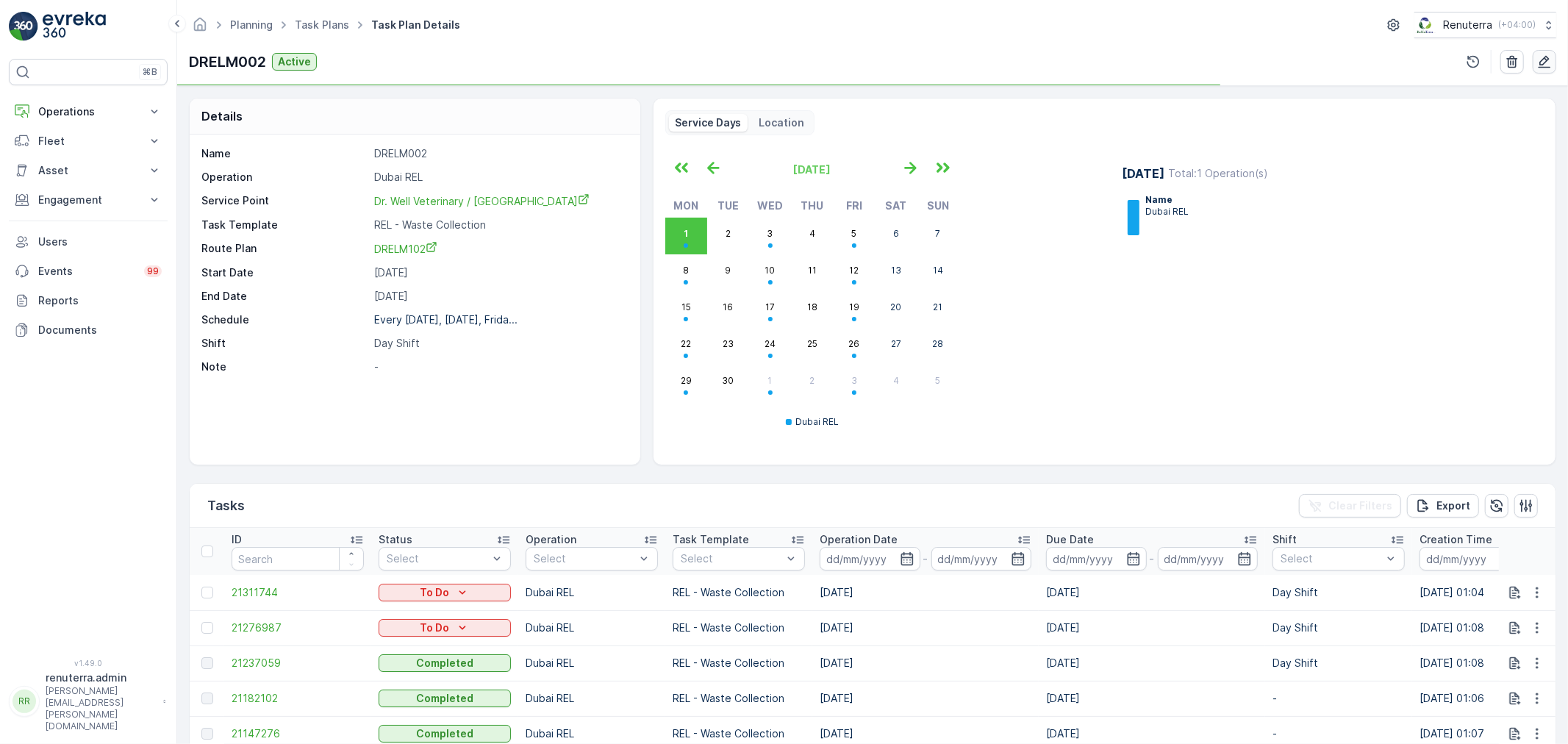
click at [1546, 50] on button "button" at bounding box center [1544, 62] width 24 height 24
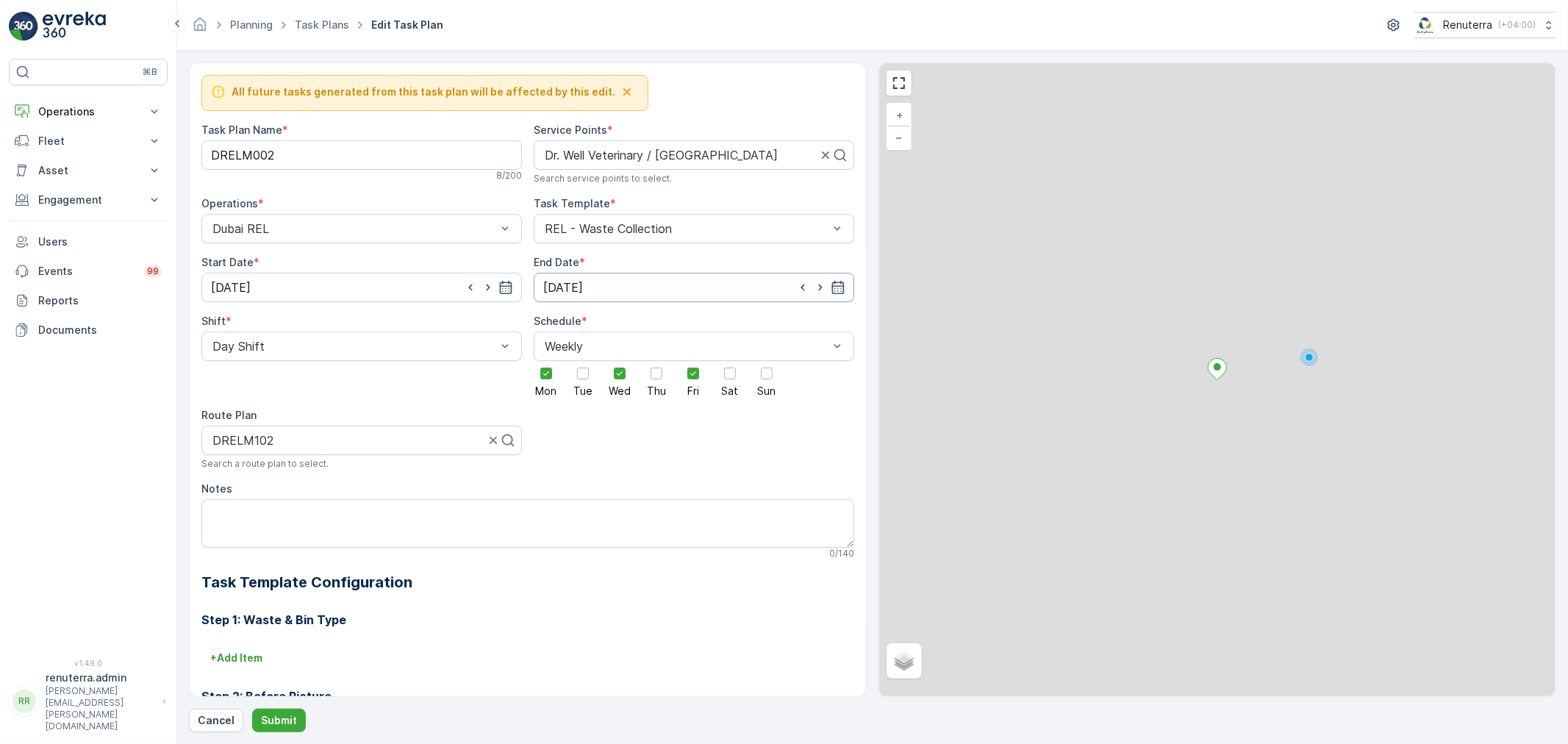
click at [644, 287] on input "31.12.2025" at bounding box center [694, 287] width 321 height 30
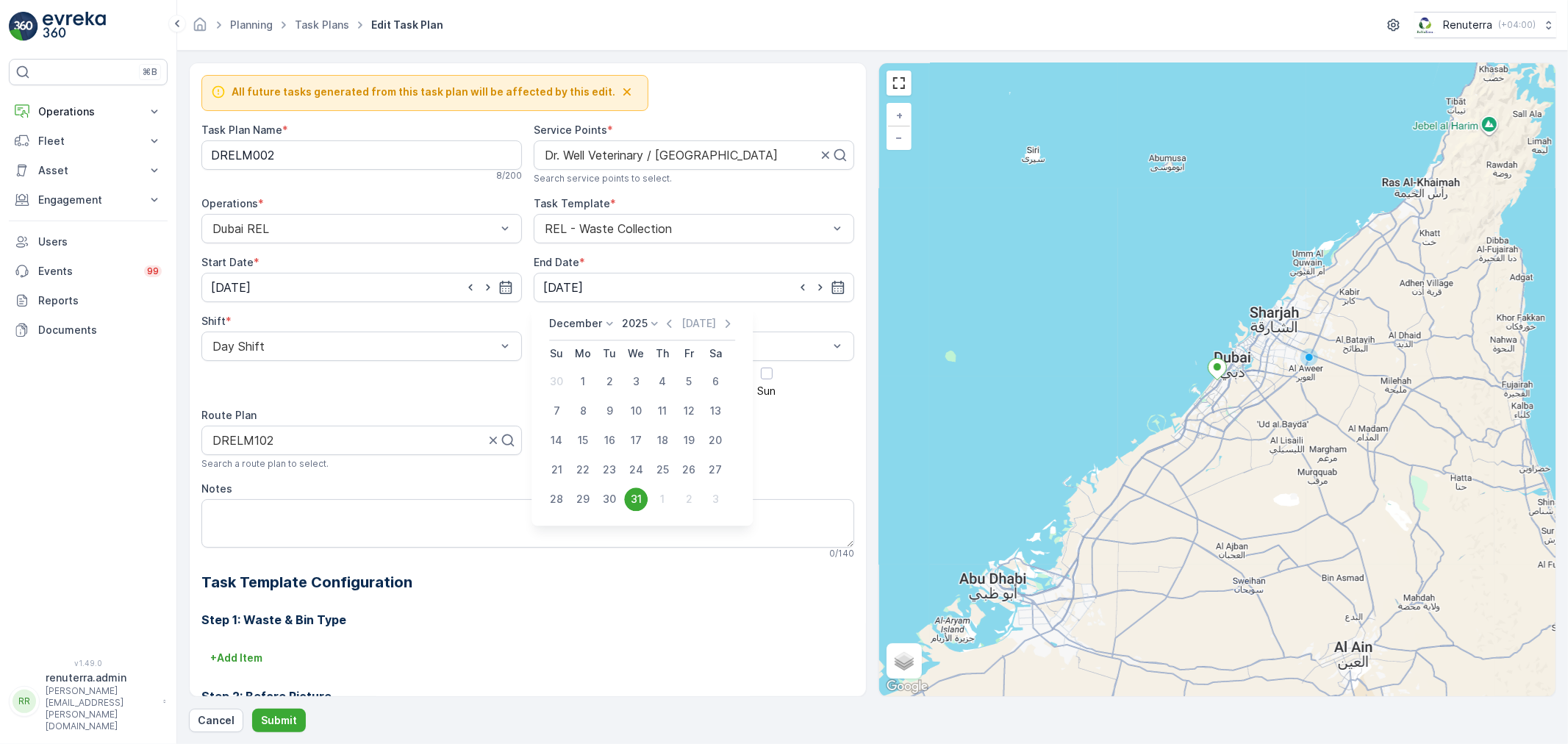
click at [580, 318] on p "December" at bounding box center [576, 323] width 53 height 14
click at [577, 451] on div "December" at bounding box center [583, 459] width 63 height 21
click at [625, 316] on p "2025" at bounding box center [635, 323] width 26 height 14
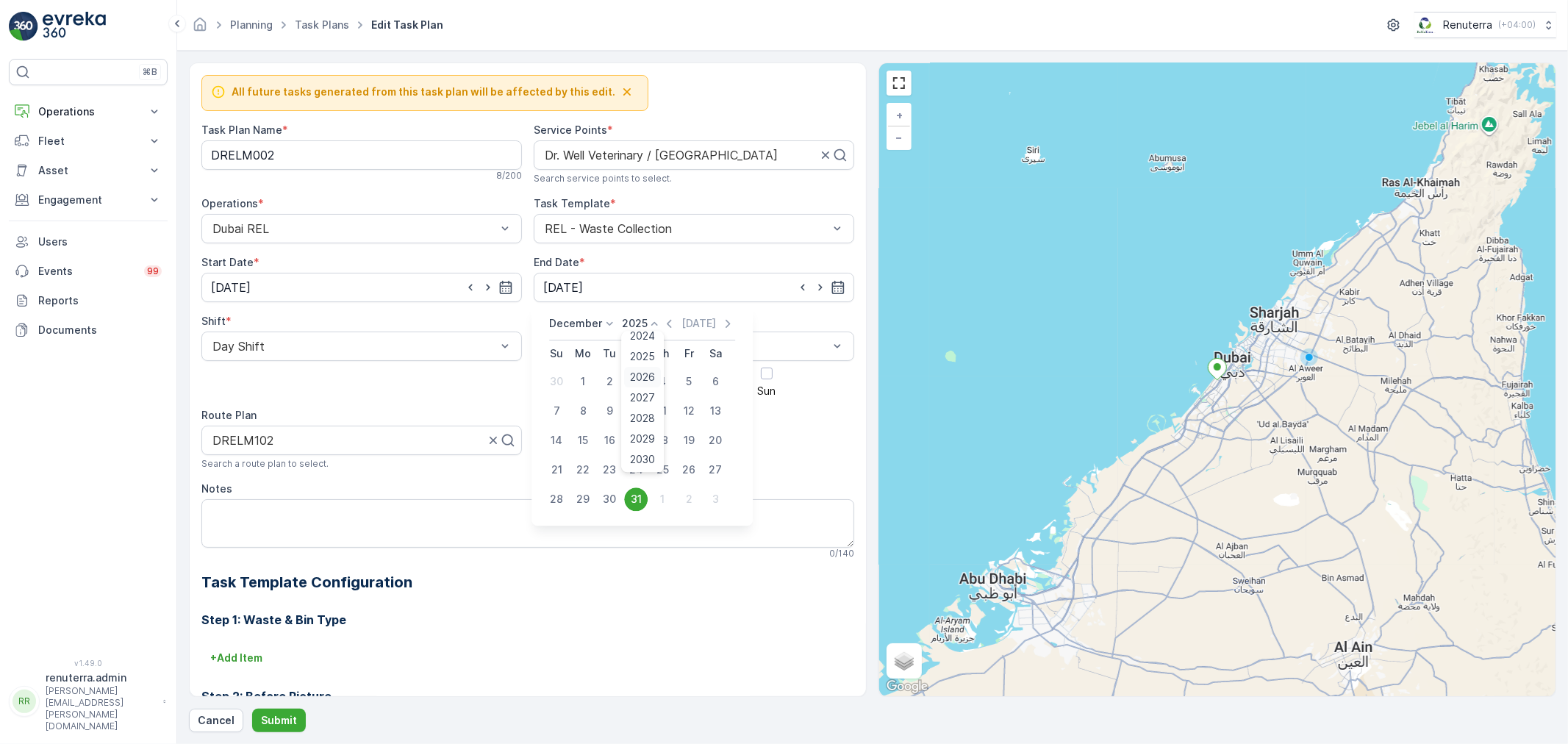
click at [651, 375] on span "2026" at bounding box center [643, 377] width 25 height 14
click at [658, 489] on div "31" at bounding box center [662, 499] width 24 height 24
type input "31.12.2026"
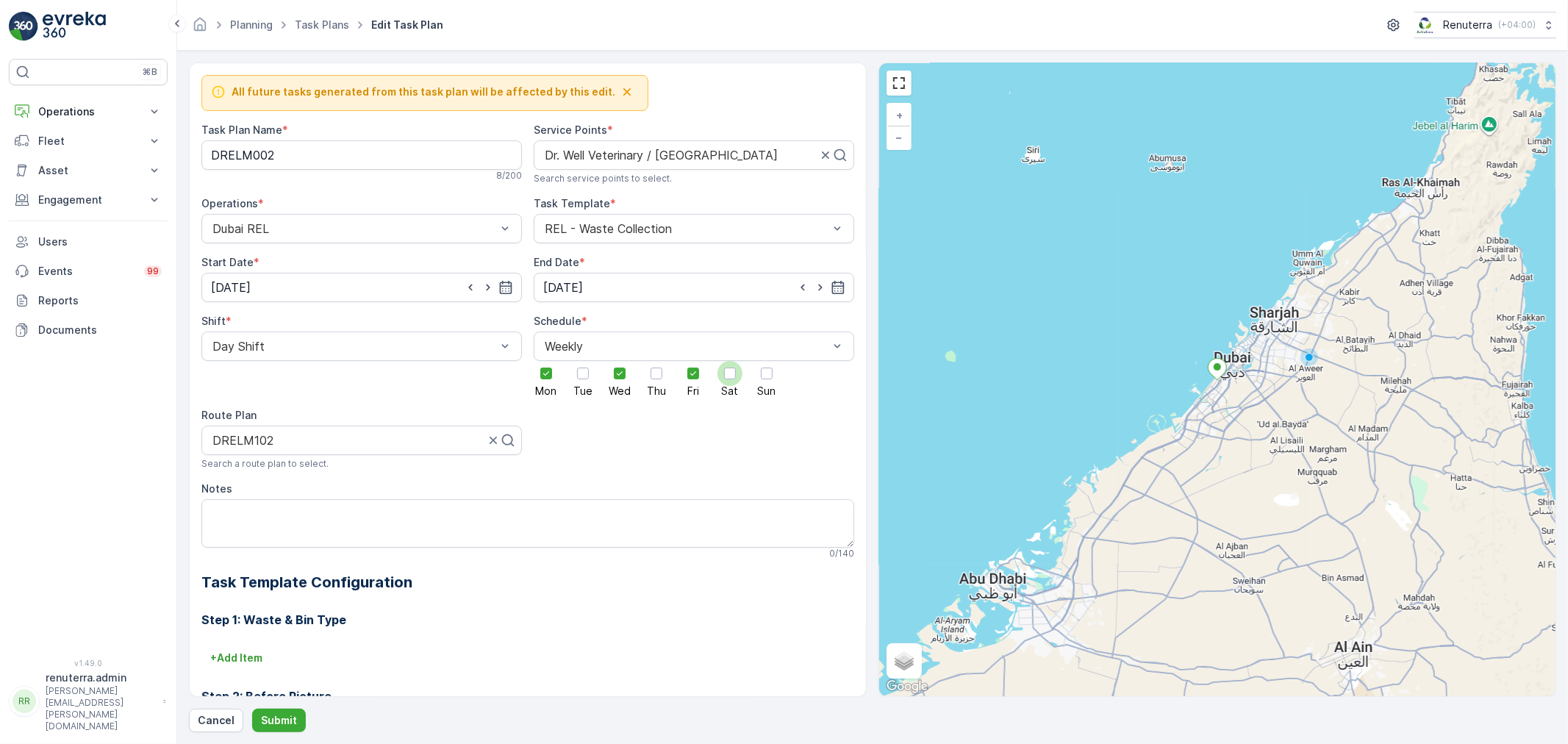
click at [734, 379] on div at bounding box center [729, 373] width 25 height 25
click at [730, 361] on input "Sat" at bounding box center [730, 361] width 0 height 0
click at [299, 719] on button "Submit" at bounding box center [279, 720] width 54 height 24
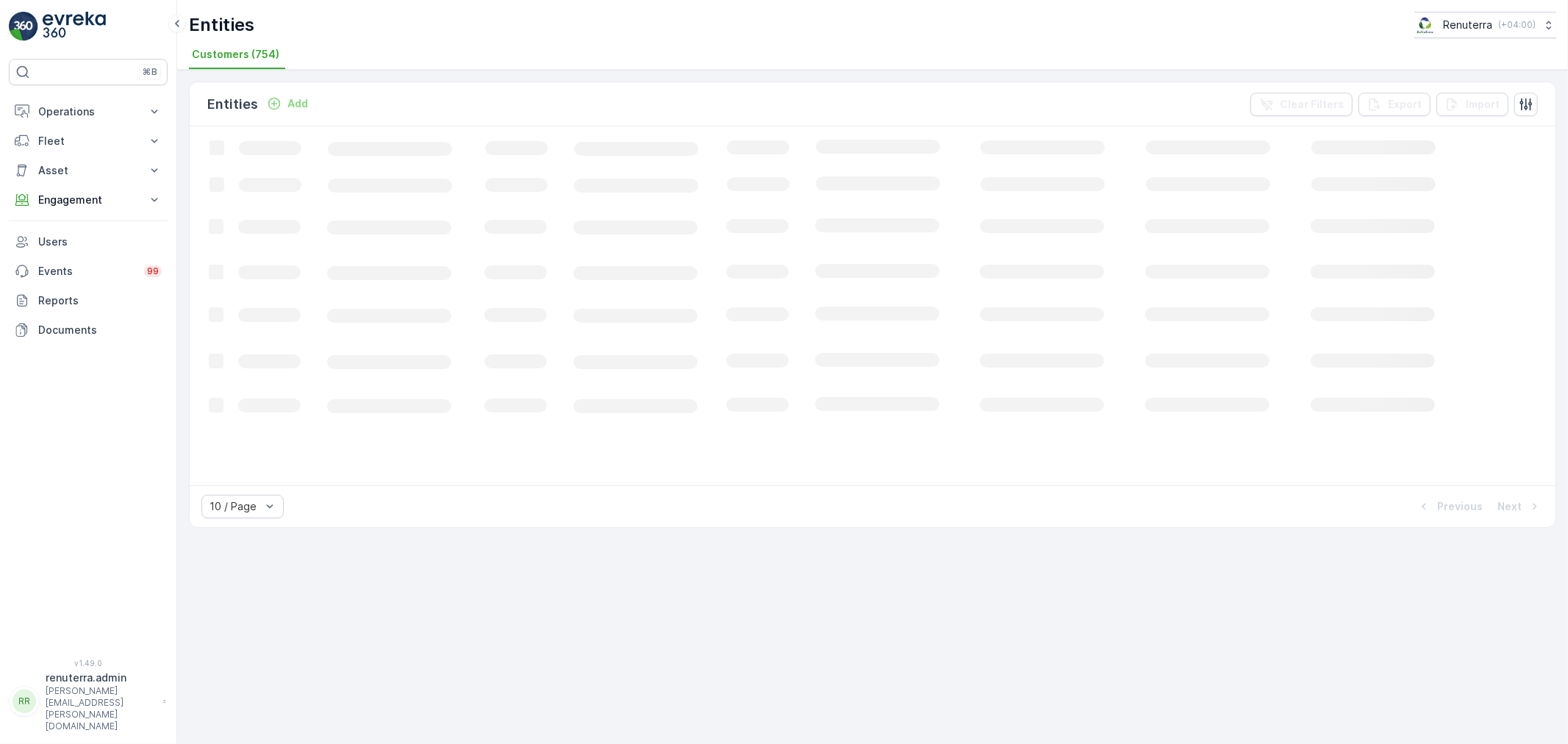
click at [297, 131] on icon "Loading..." at bounding box center [896, 304] width 1412 height 356
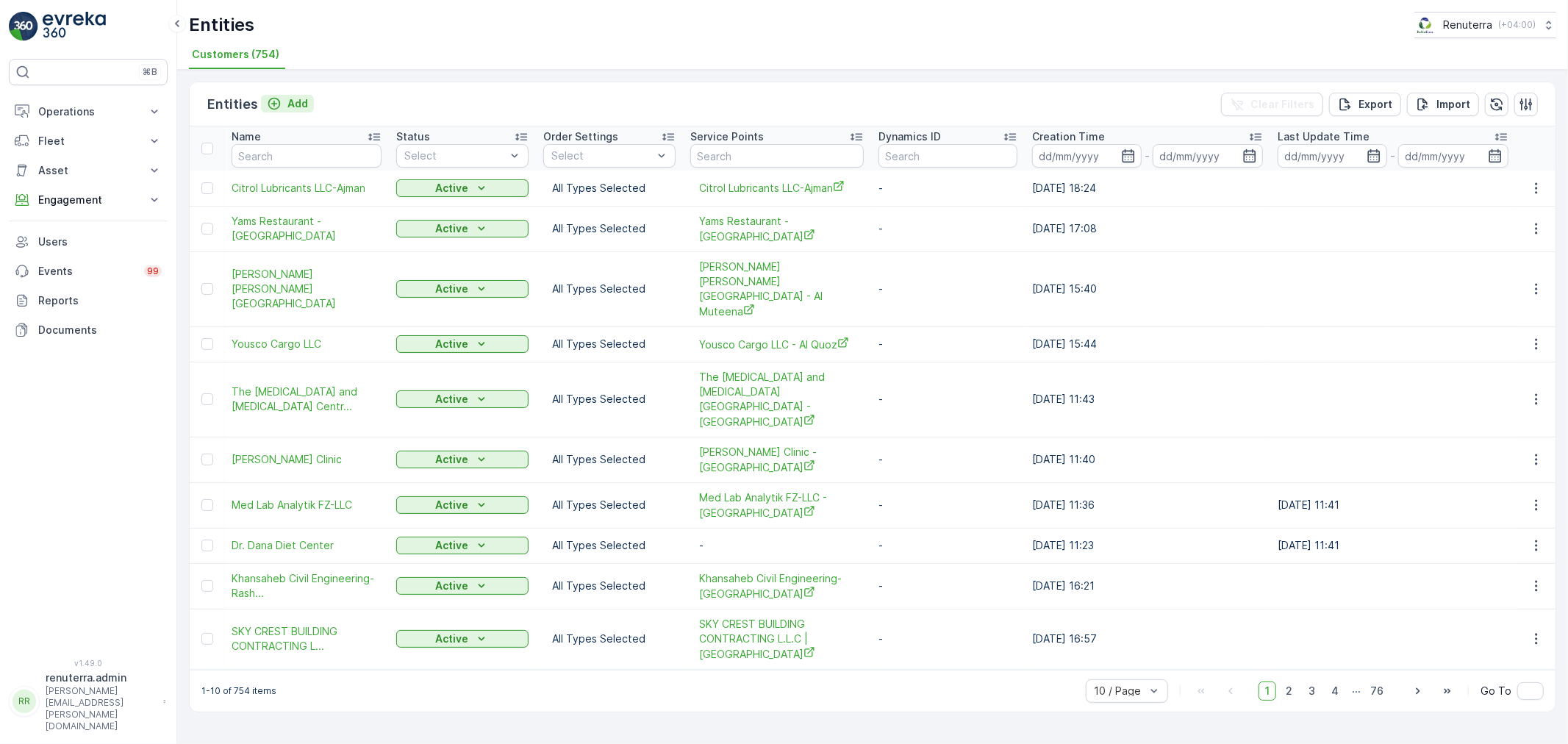
click at [303, 97] on p "Add" at bounding box center [297, 103] width 21 height 14
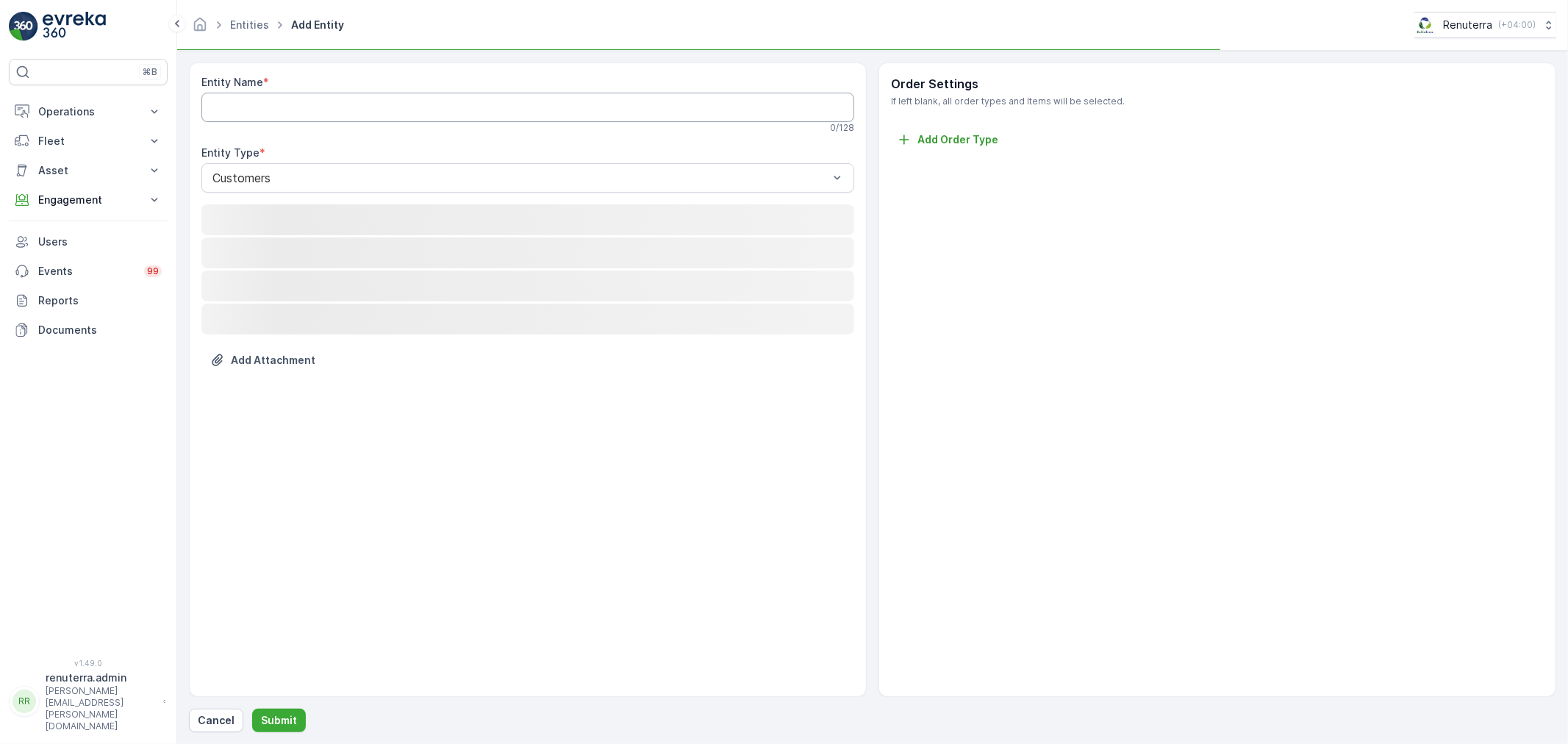
click at [308, 120] on Name "Entity Name" at bounding box center [527, 107] width 653 height 30
paste Name "Utmost Steel Manufacturing-UAQ"
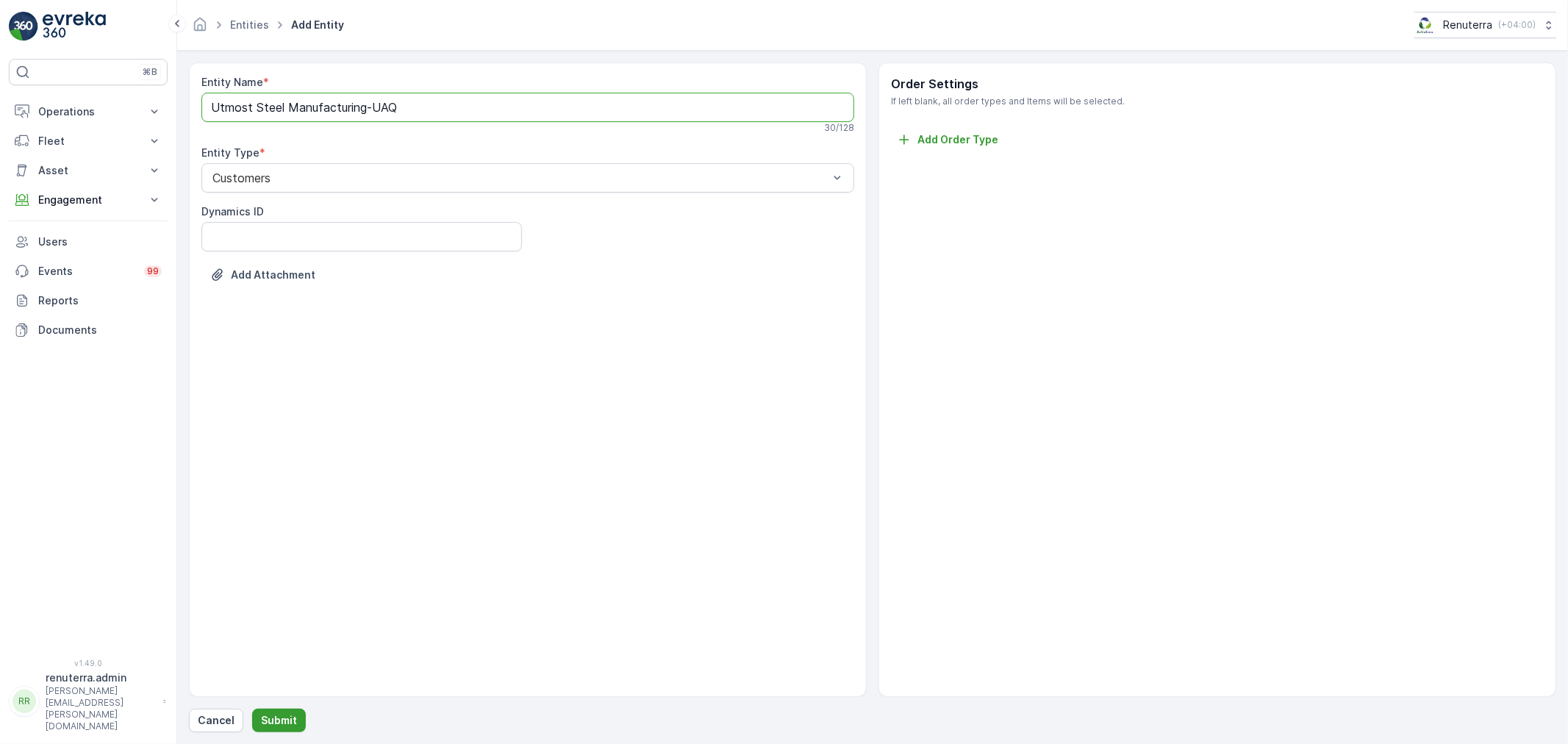
type Name "Utmost Steel Manufacturing-UAQ"
click at [283, 711] on button "Submit" at bounding box center [279, 720] width 54 height 24
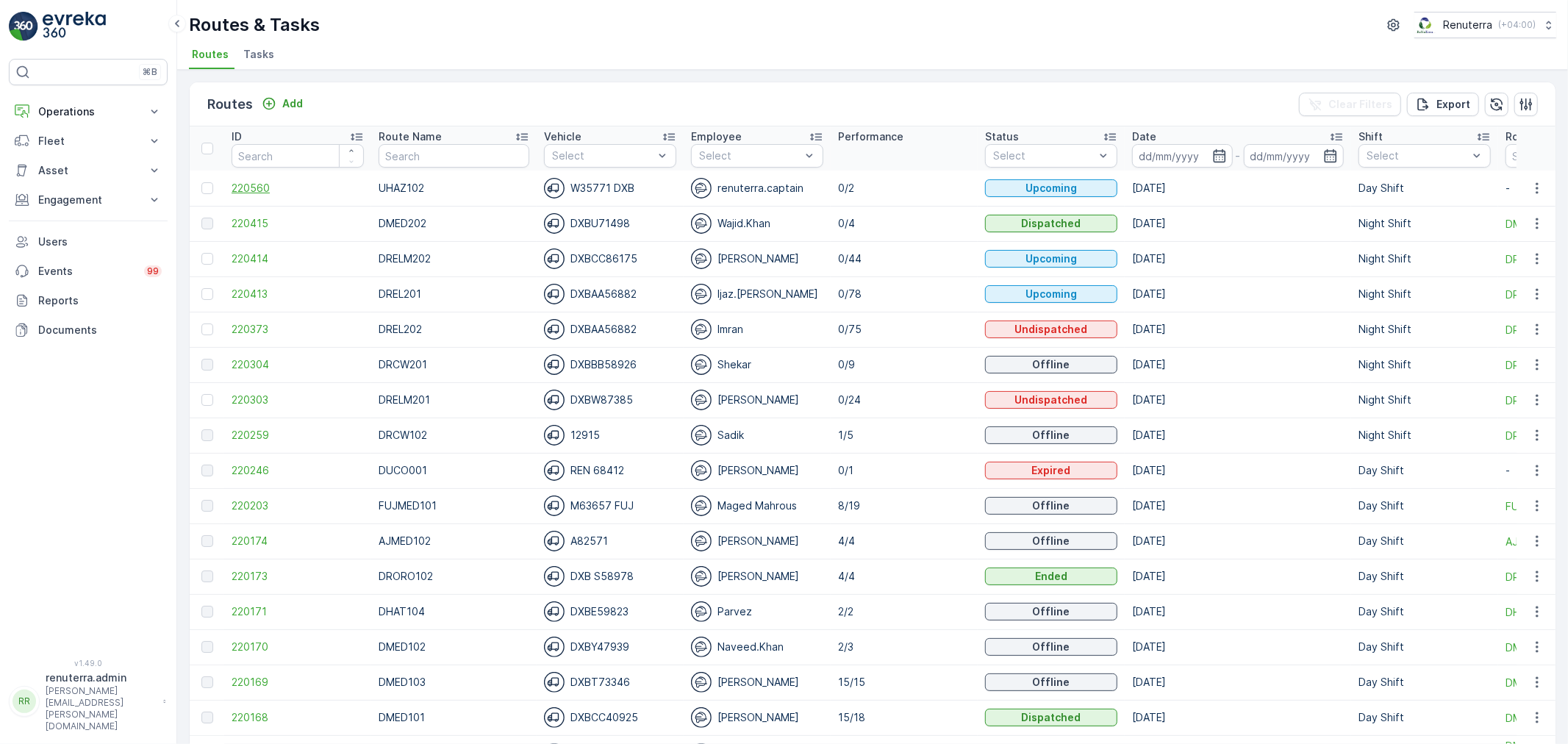
click at [277, 188] on span "220560" at bounding box center [298, 188] width 132 height 14
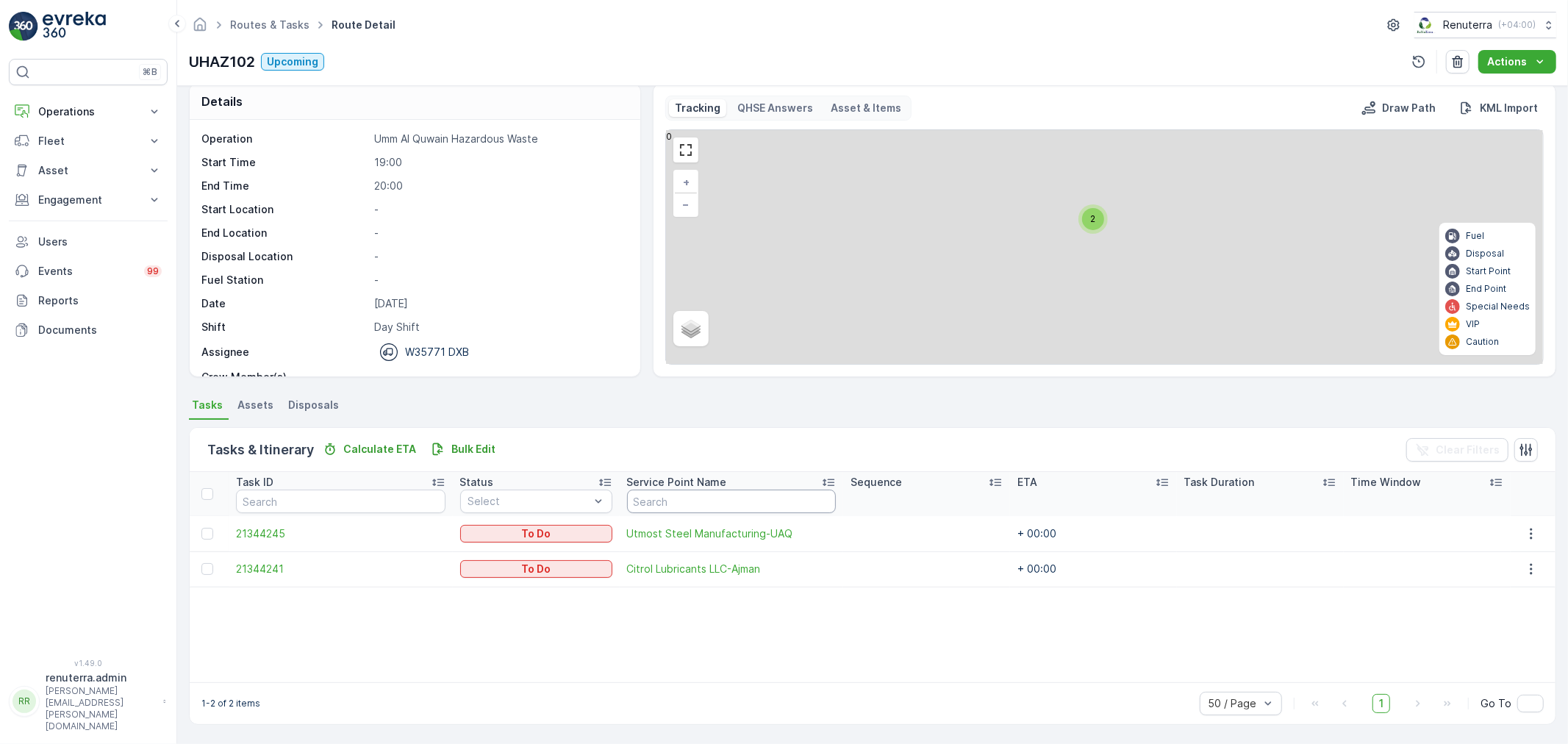
scroll to position [11, 0]
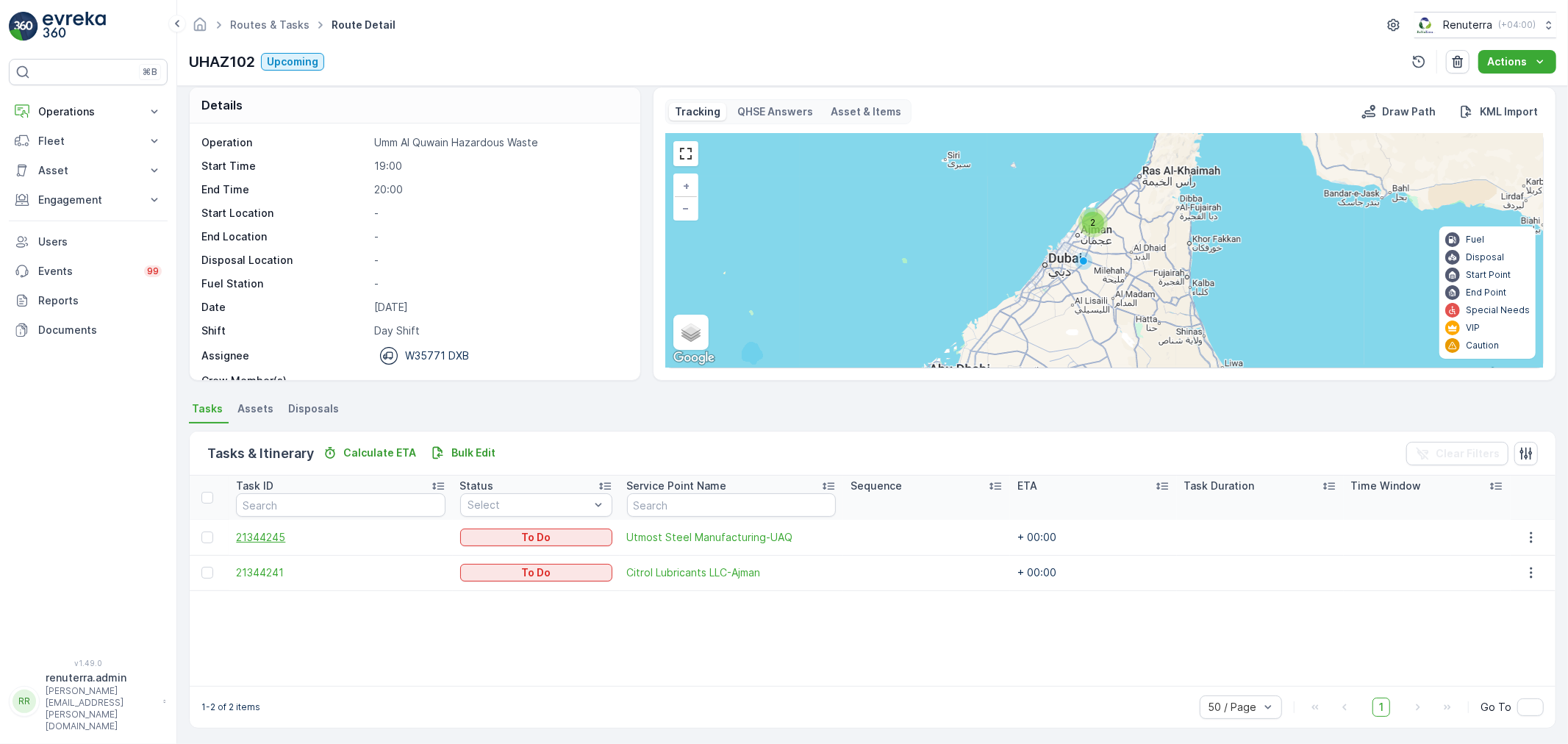
click at [269, 530] on span "21344245" at bounding box center [340, 537] width 209 height 14
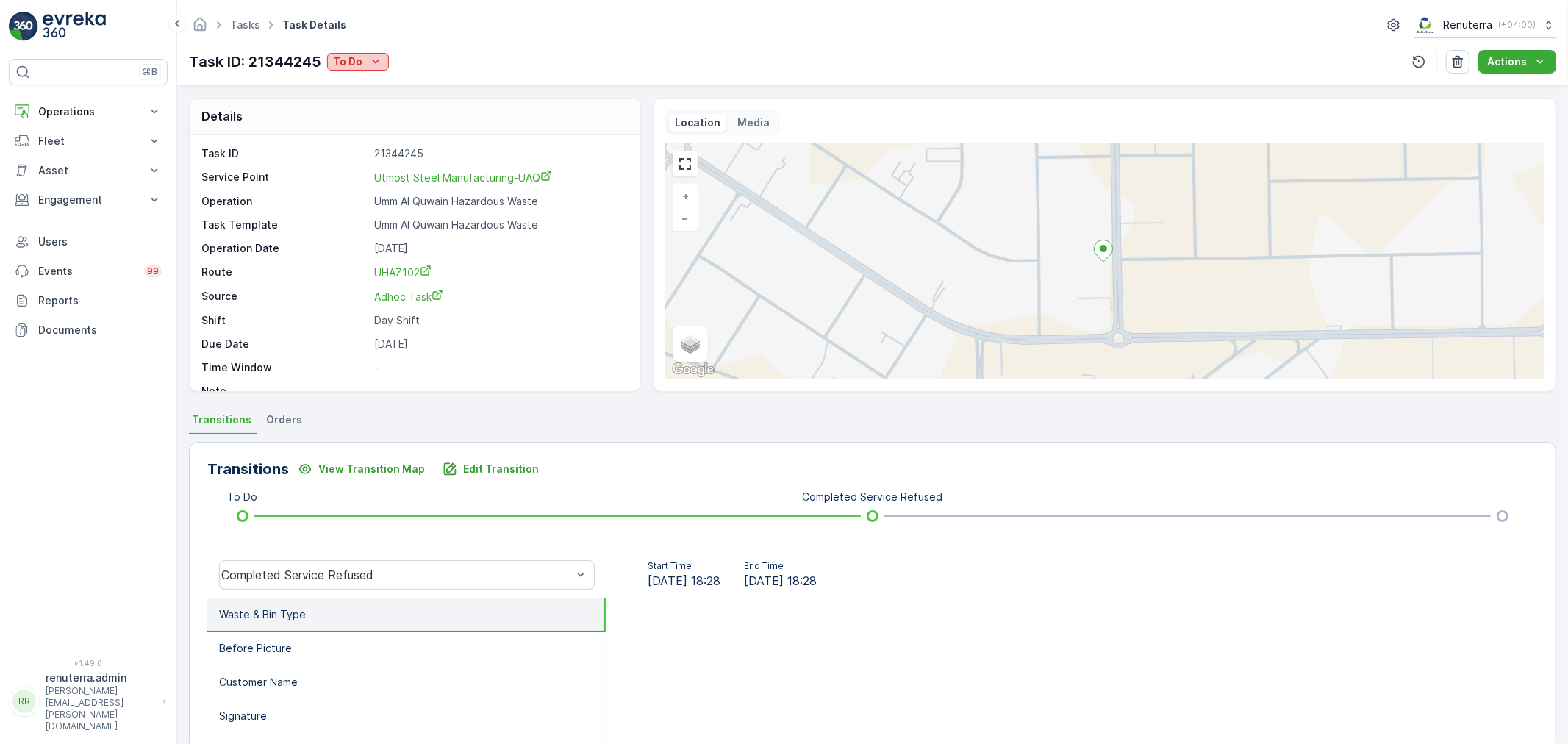
click at [353, 63] on p "To Do" at bounding box center [347, 62] width 30 height 14
click at [391, 123] on span "Completed No One to Sign" at bounding box center [403, 125] width 134 height 14
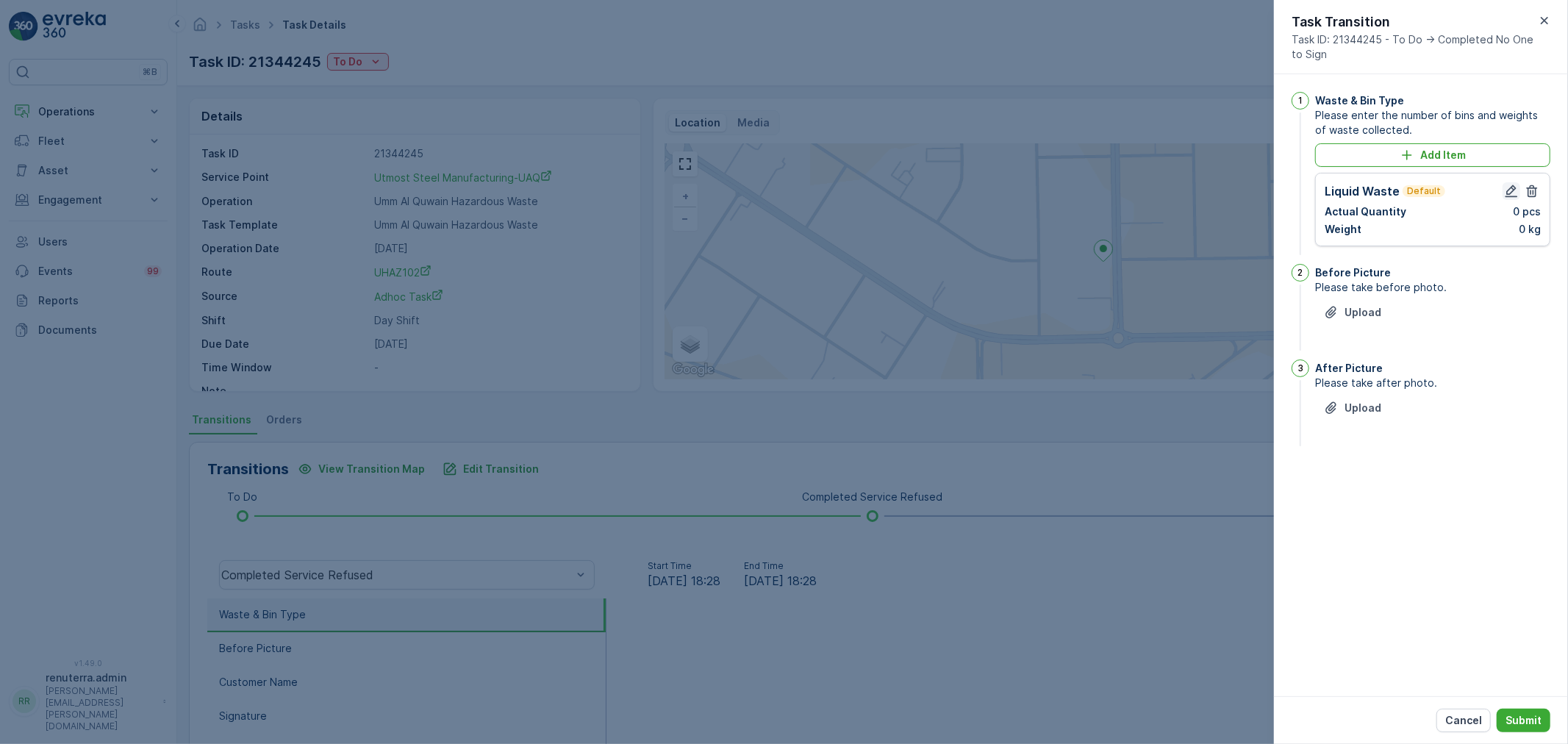
click at [1508, 193] on icon "button" at bounding box center [1511, 191] width 14 height 14
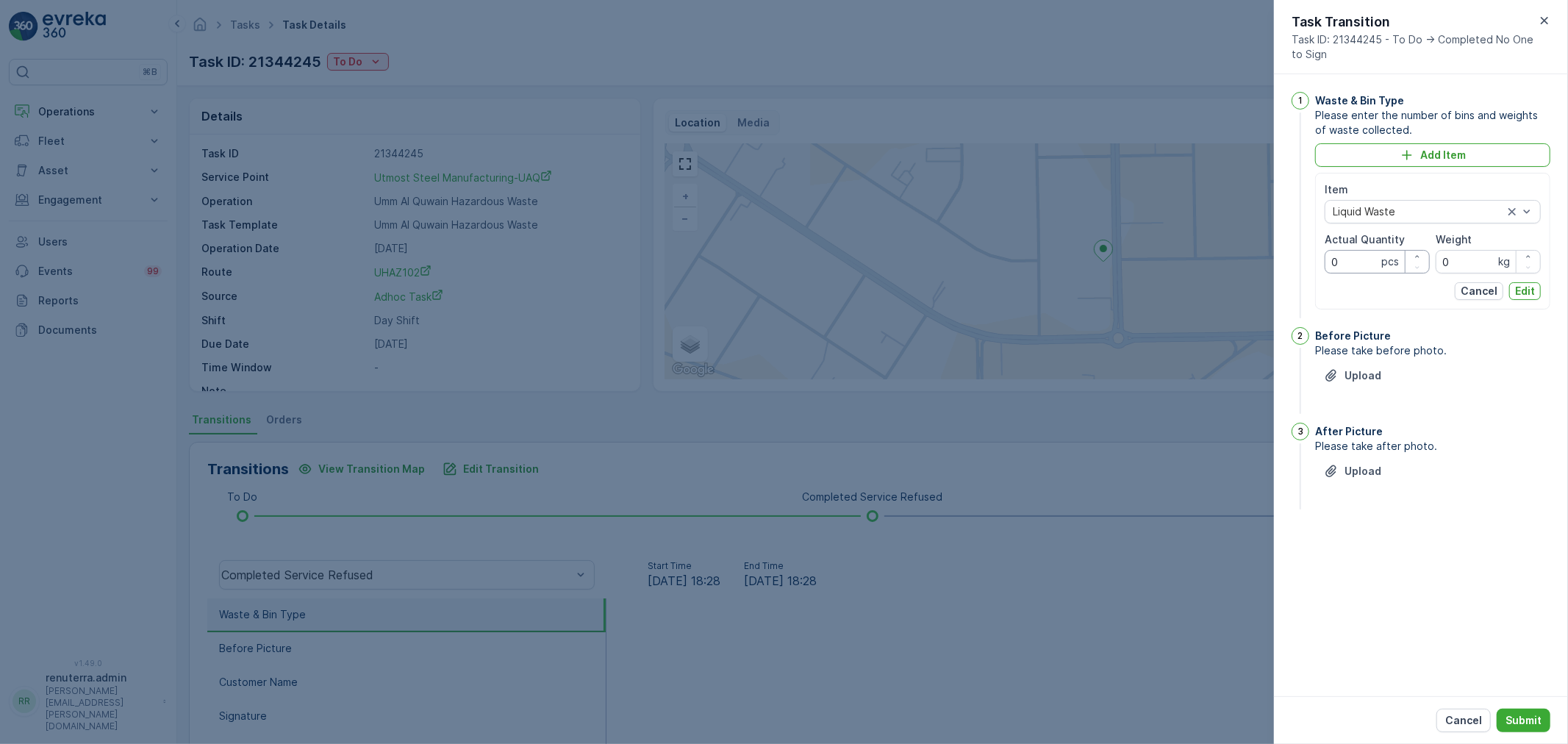
click at [1356, 264] on Quantity "0" at bounding box center [1377, 261] width 105 height 24
click at [1320, 264] on div "Item Liquid Waste Actual Quantity 0 pcs Weight 0 kg Cancel Edit" at bounding box center [1433, 241] width 236 height 137
type Quantity "1260"
click at [1496, 270] on input "0" at bounding box center [1488, 261] width 105 height 24
click at [1531, 280] on div "Item Liquid Waste Actual Quantity 1260 pcs Weight 0 kg Cancel Edit" at bounding box center [1432, 241] width 216 height 118
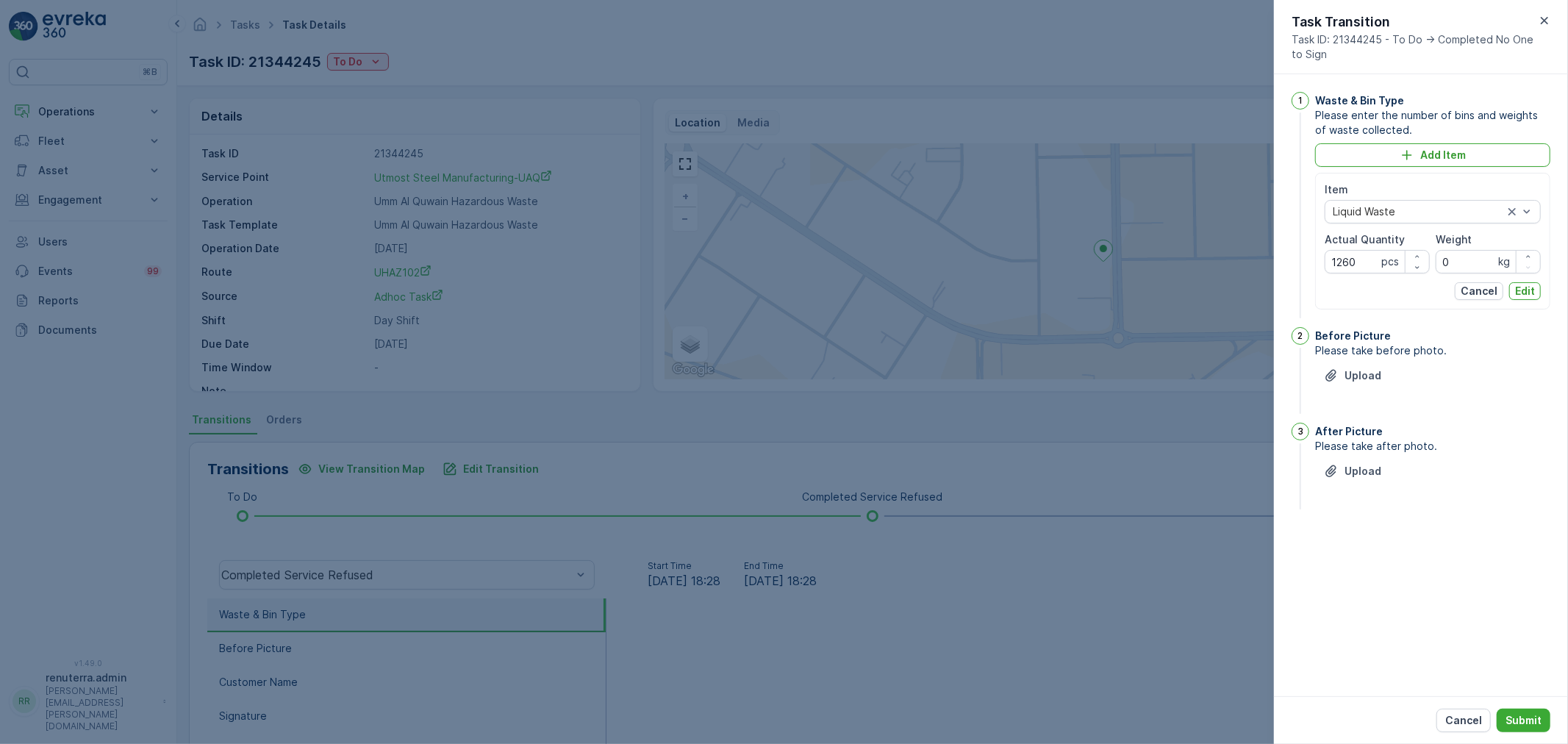
click at [1531, 290] on p "Edit" at bounding box center [1525, 290] width 20 height 14
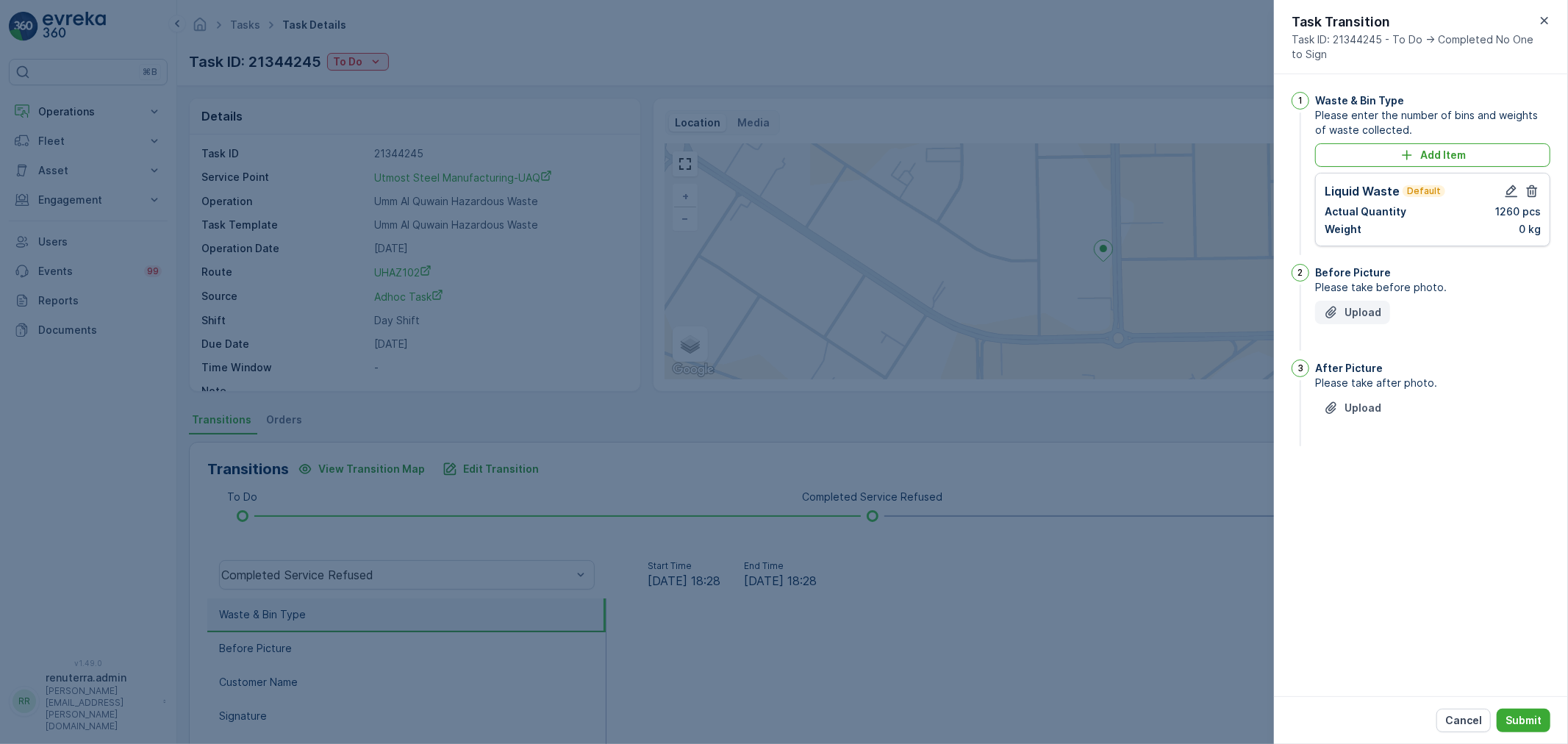
click at [1364, 316] on p "Upload" at bounding box center [1363, 312] width 36 height 14
click at [1405, 318] on div "Upload" at bounding box center [1433, 321] width 236 height 41
click at [1324, 307] on icon "Upload File" at bounding box center [1330, 312] width 14 height 14
click at [1370, 476] on p "Upload" at bounding box center [1363, 481] width 36 height 14
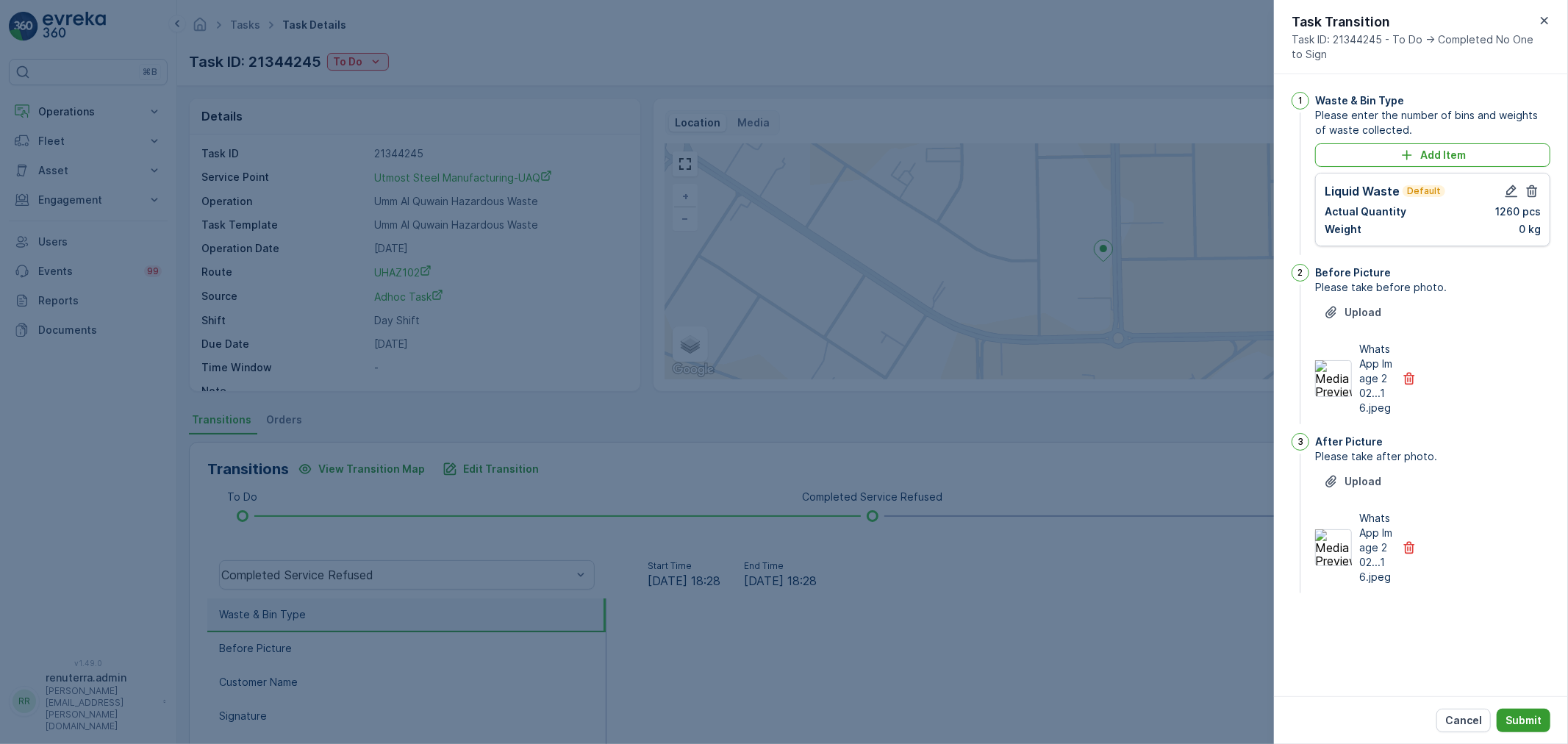
click at [1530, 717] on p "Submit" at bounding box center [1522, 720] width 36 height 14
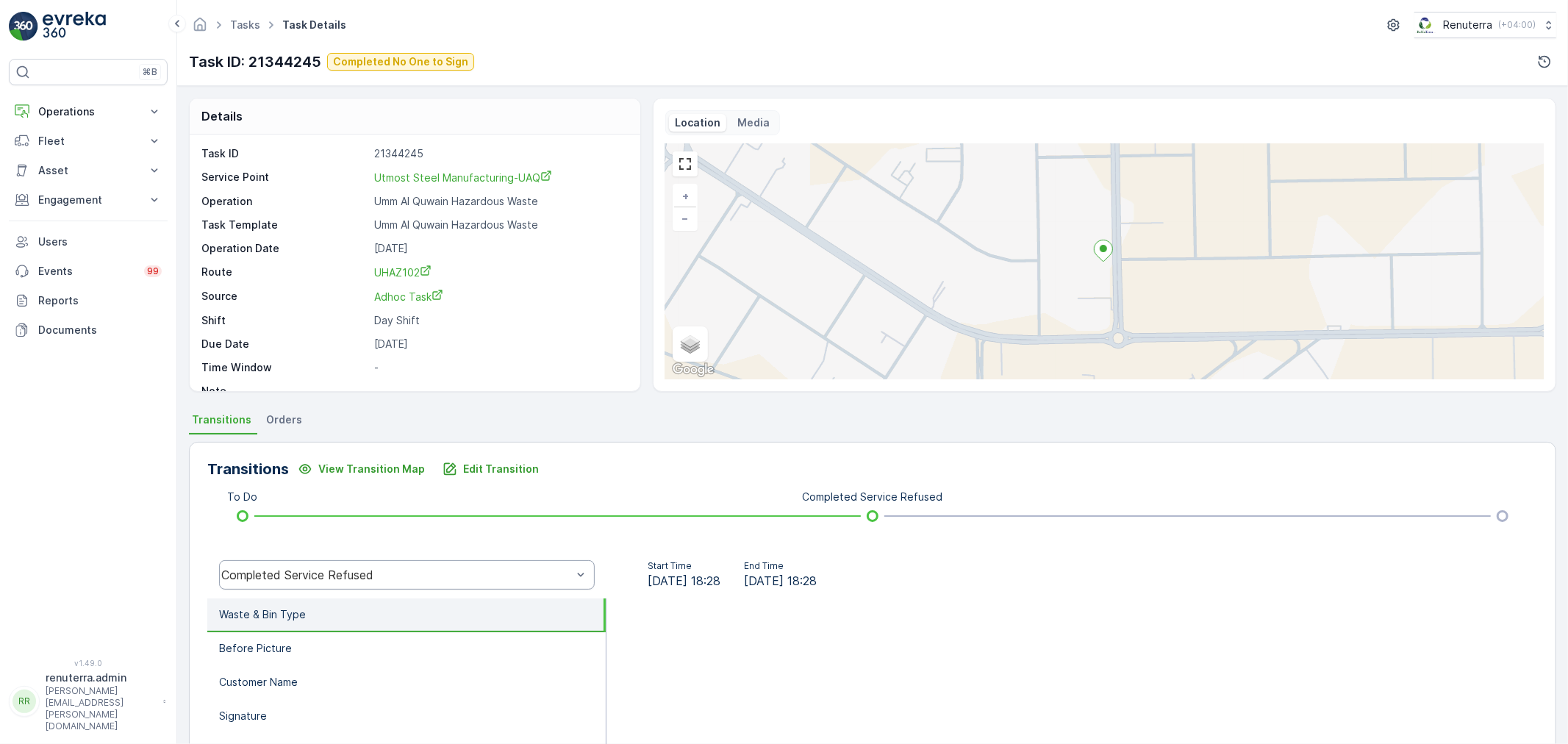
click at [350, 577] on div "Completed Service Refused" at bounding box center [396, 575] width 350 height 13
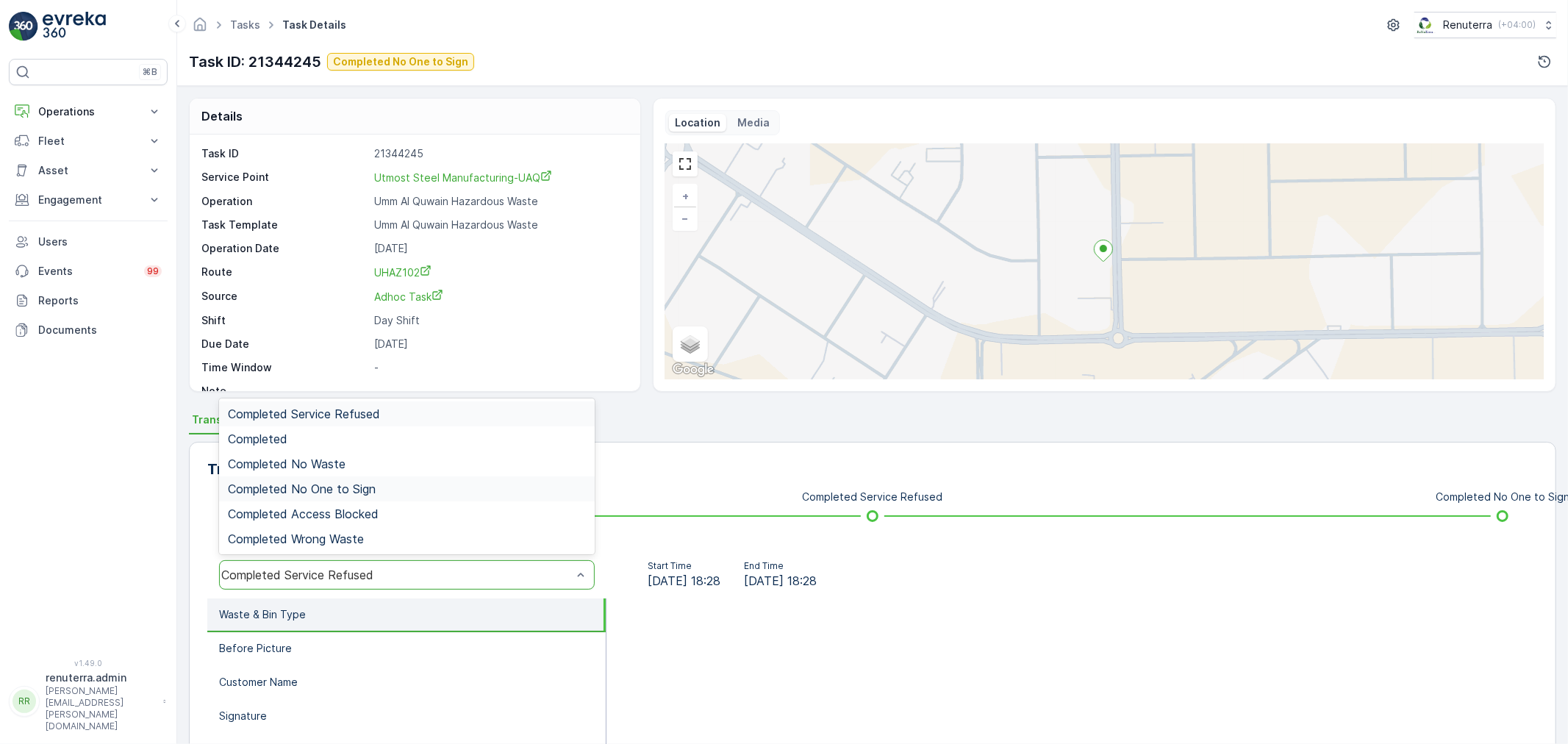
click at [328, 496] on div "Completed No One to Sign" at bounding box center [406, 489] width 375 height 25
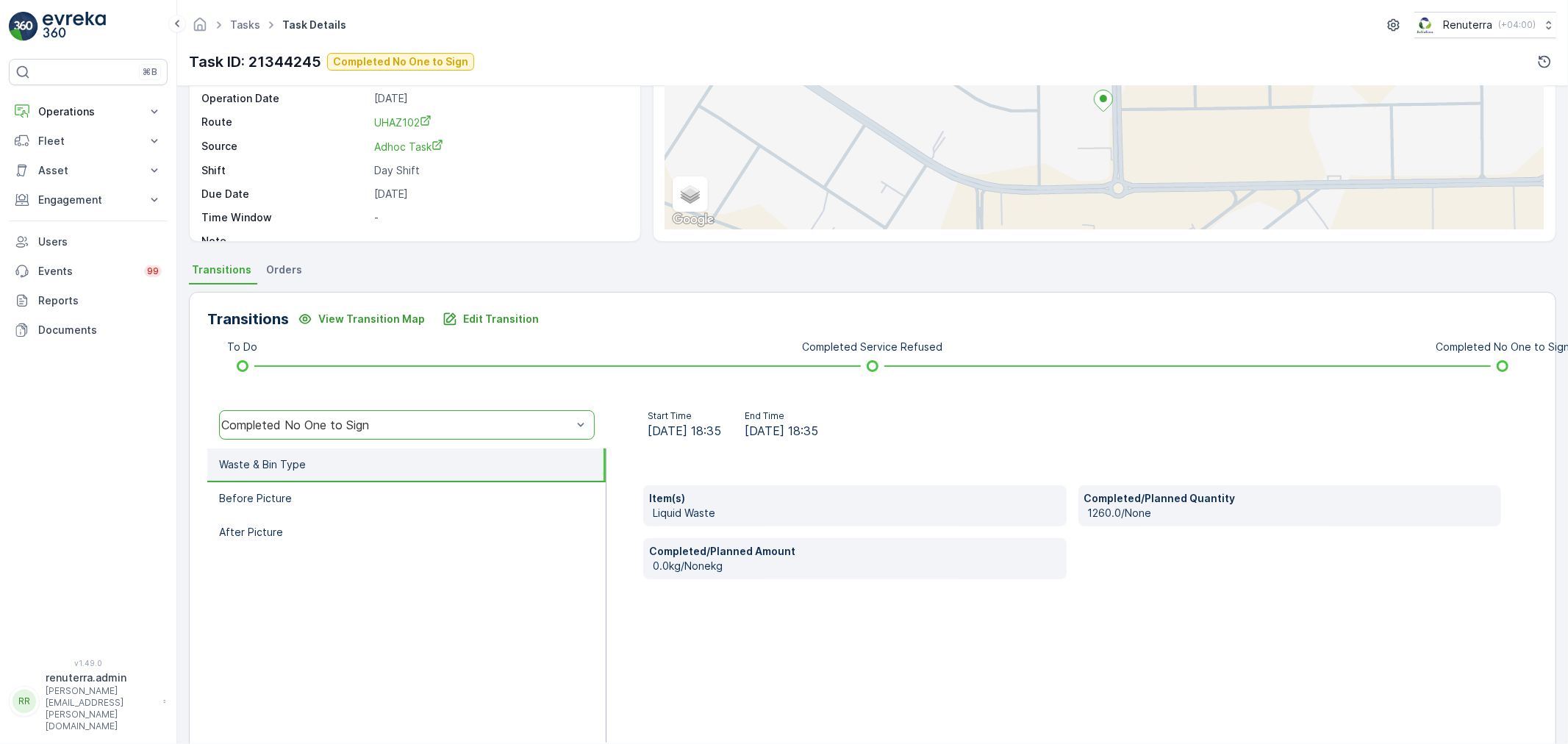
scroll to position [163, 0]
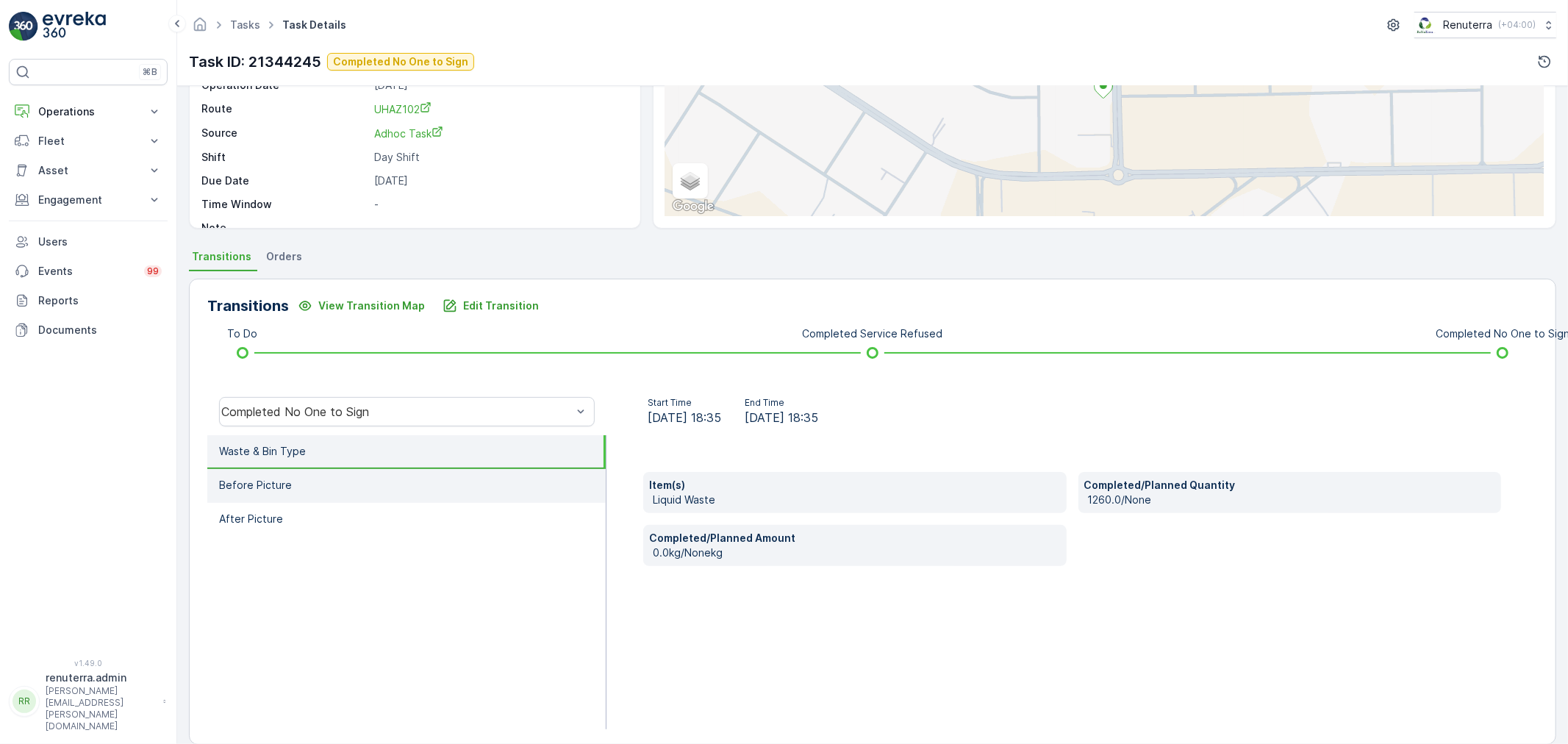
click at [341, 496] on li "Before Picture" at bounding box center [406, 486] width 398 height 34
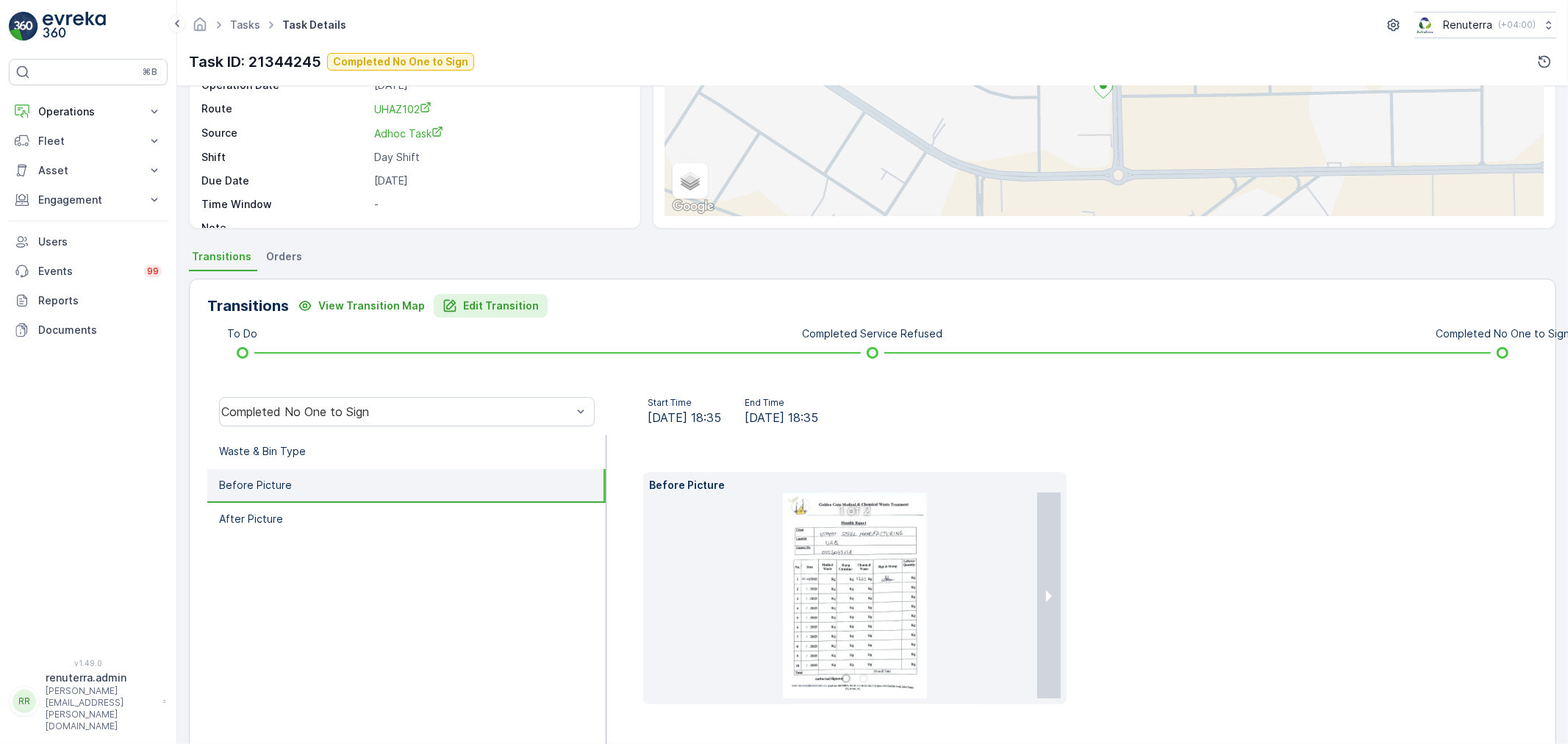
click at [501, 305] on p "Edit Transition" at bounding box center [501, 306] width 76 height 14
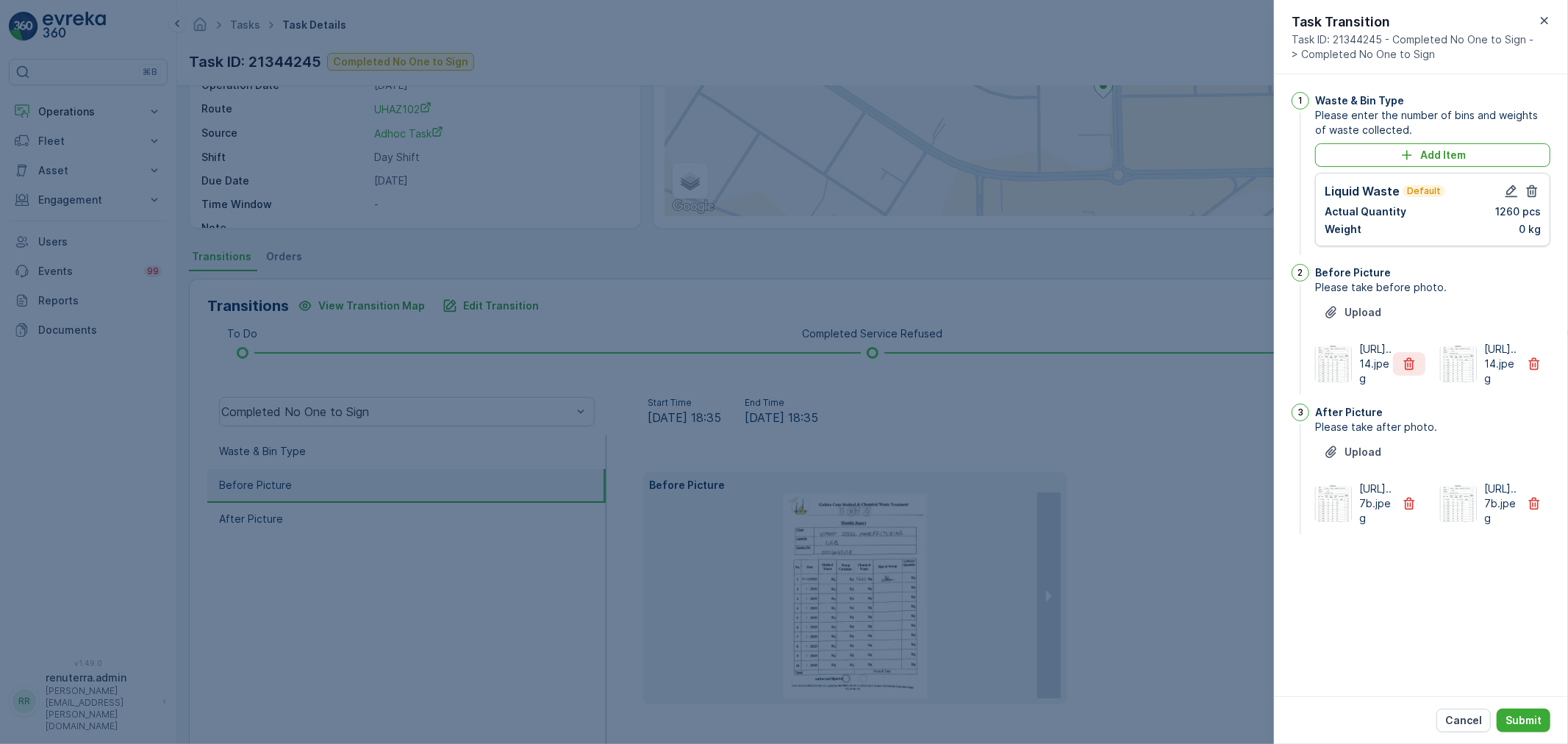
click at [1412, 372] on icon "button" at bounding box center [1408, 363] width 14 height 14
click at [1404, 515] on button "button" at bounding box center [1408, 503] width 33 height 24
click at [1526, 699] on div "Cancel Submit" at bounding box center [1421, 720] width 294 height 48
click at [1526, 725] on p "Submit" at bounding box center [1522, 720] width 36 height 14
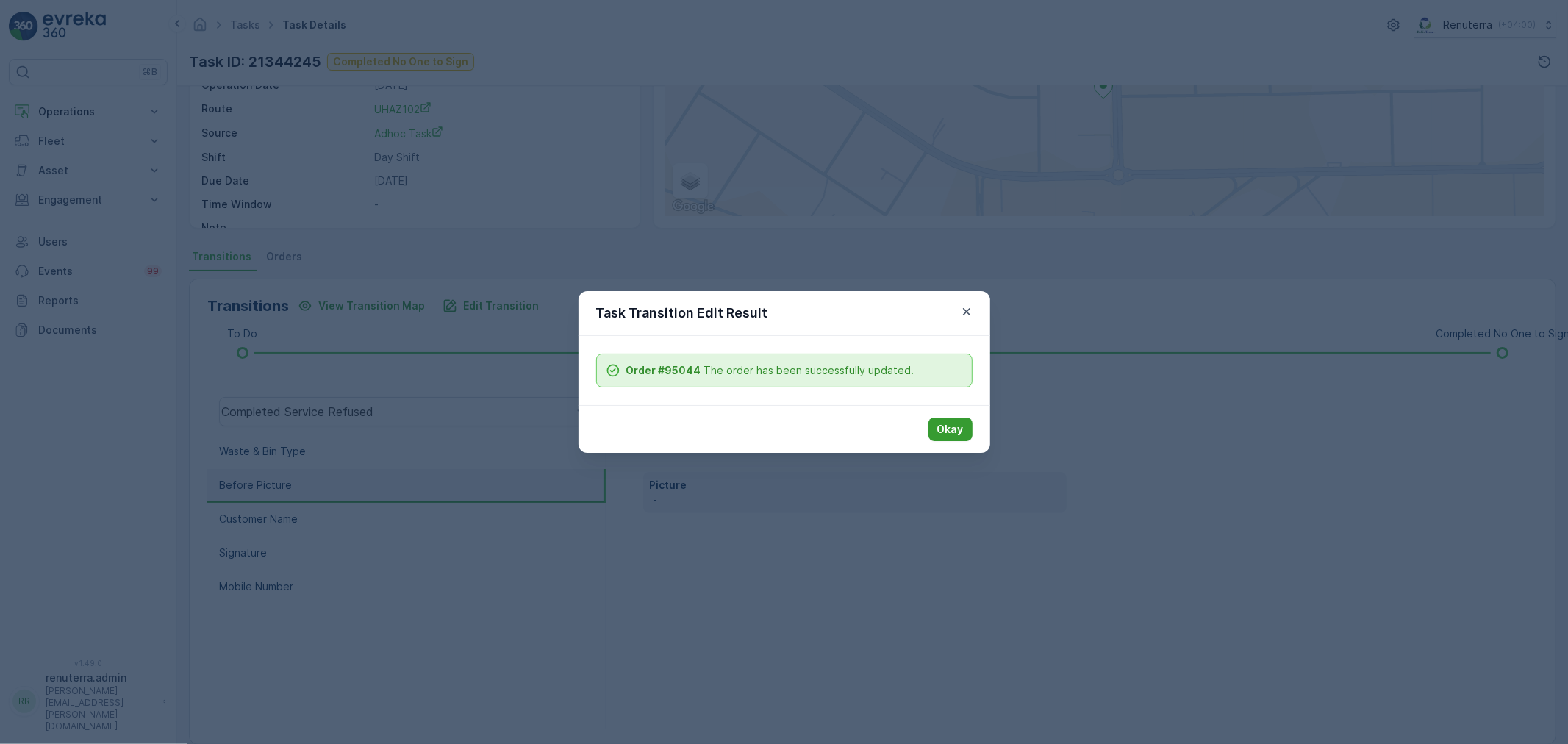
click at [947, 429] on p "Okay" at bounding box center [950, 429] width 27 height 14
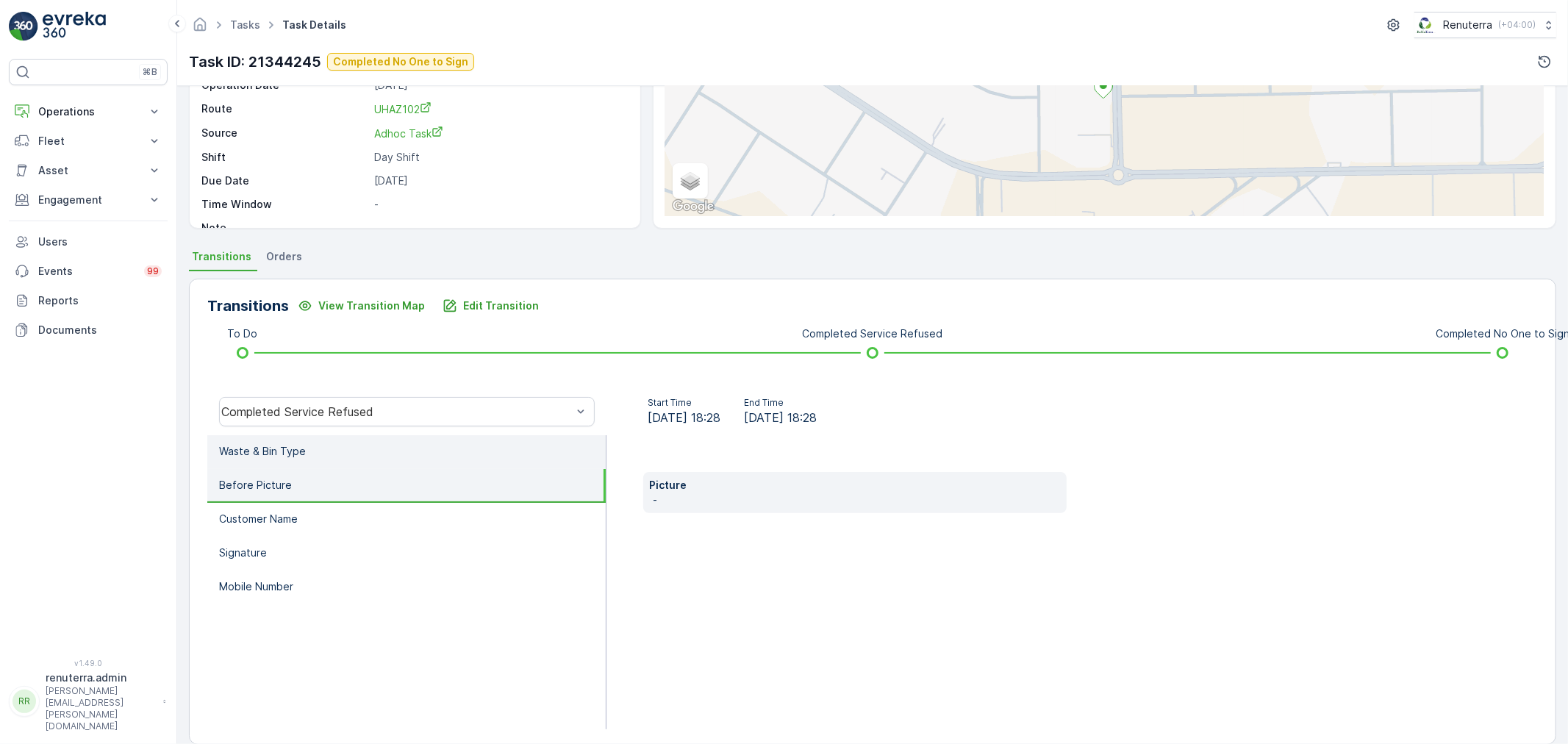
click at [254, 456] on p "Waste & Bin Type" at bounding box center [262, 451] width 87 height 14
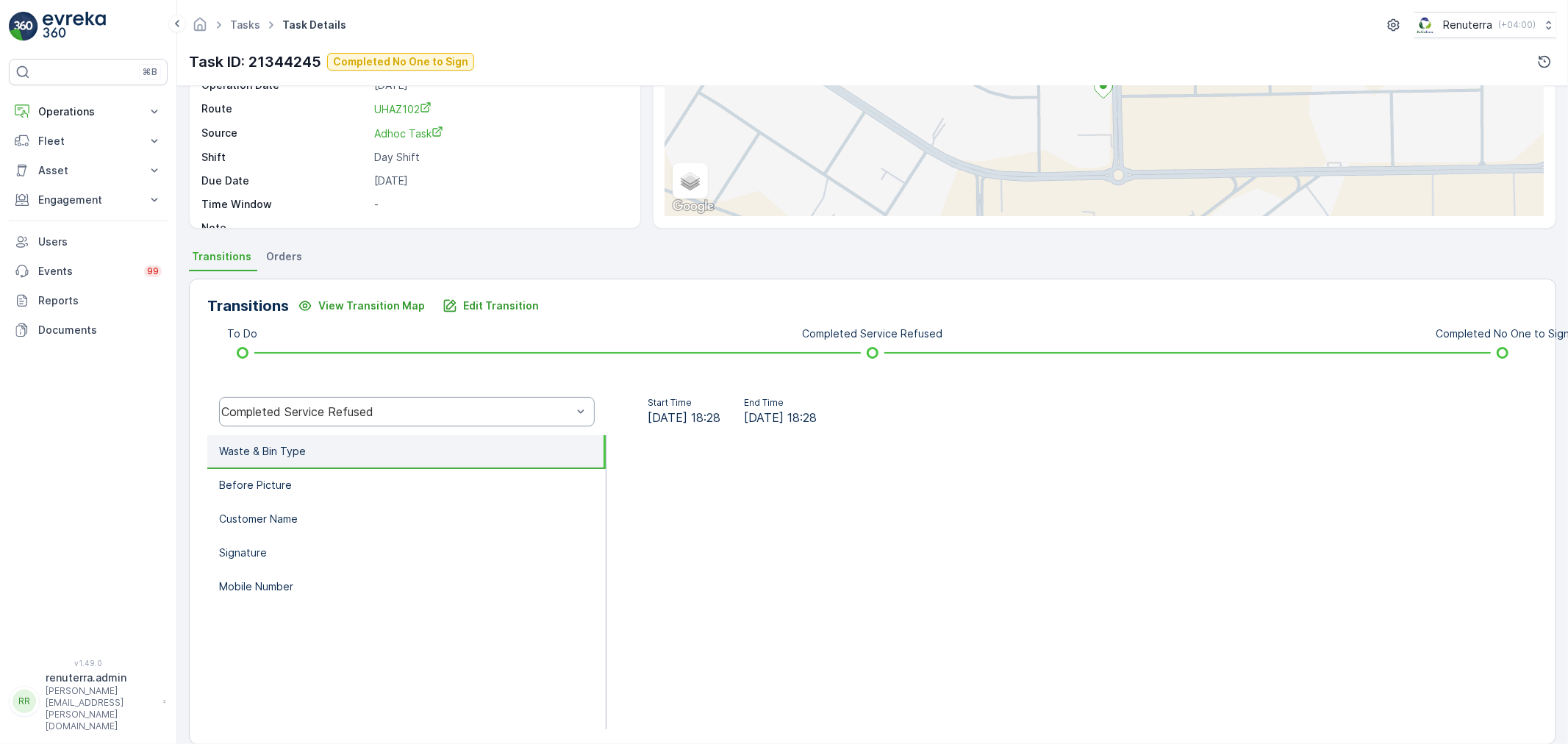
click at [312, 410] on div "Completed Service Refused" at bounding box center [396, 411] width 350 height 13
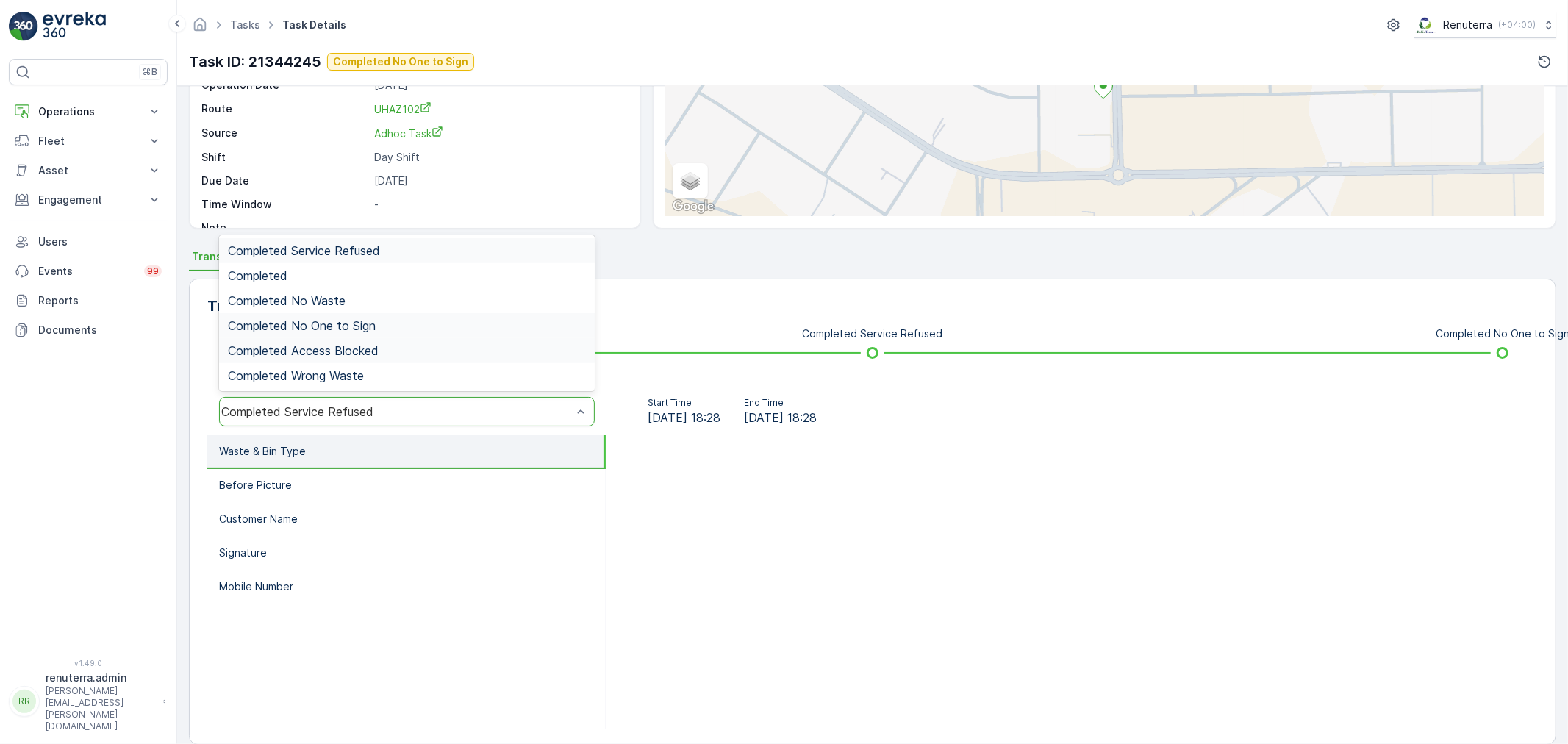
click at [305, 320] on span "Completed No One to Sign" at bounding box center [302, 325] width 147 height 13
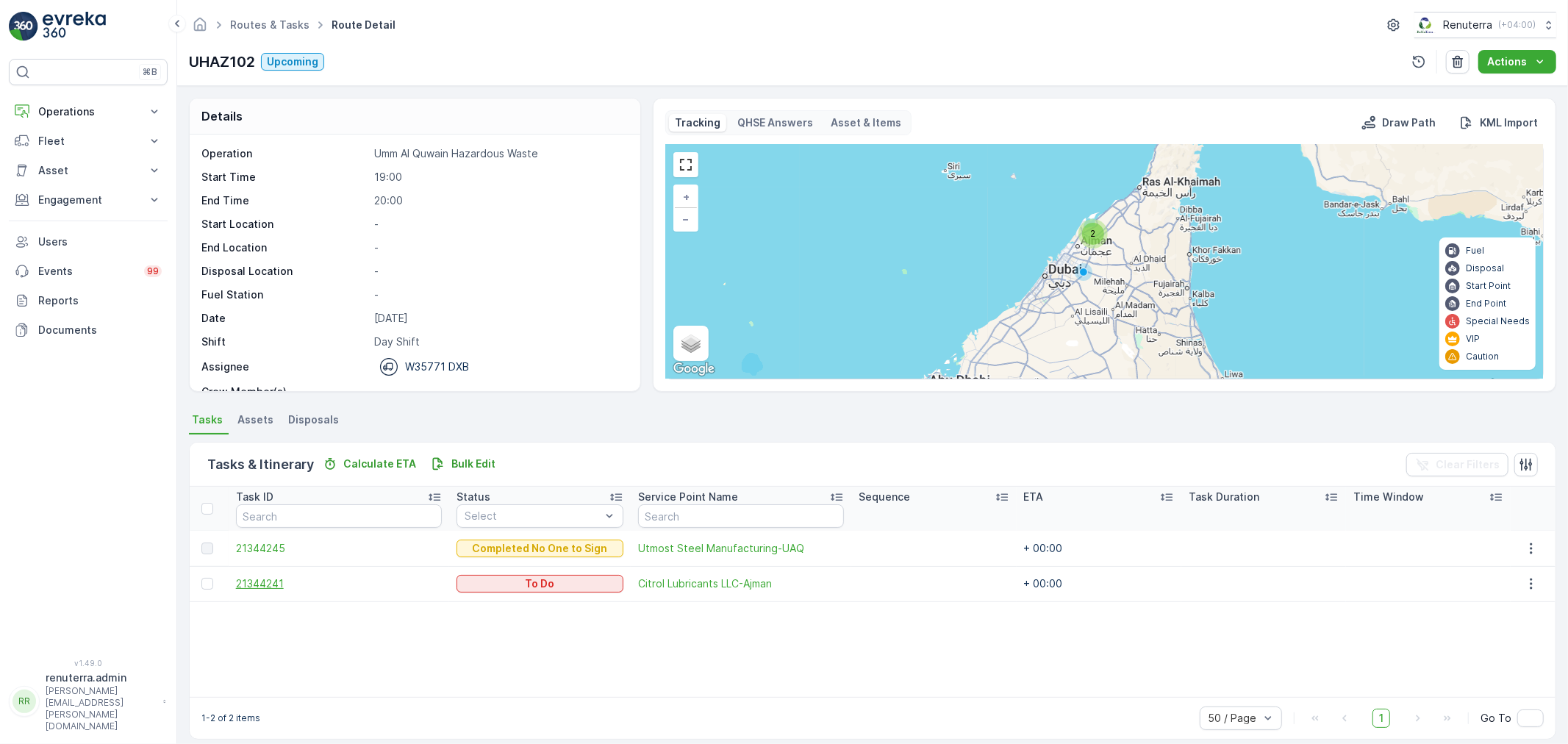
click at [260, 584] on span "21344241" at bounding box center [340, 584] width 207 height 14
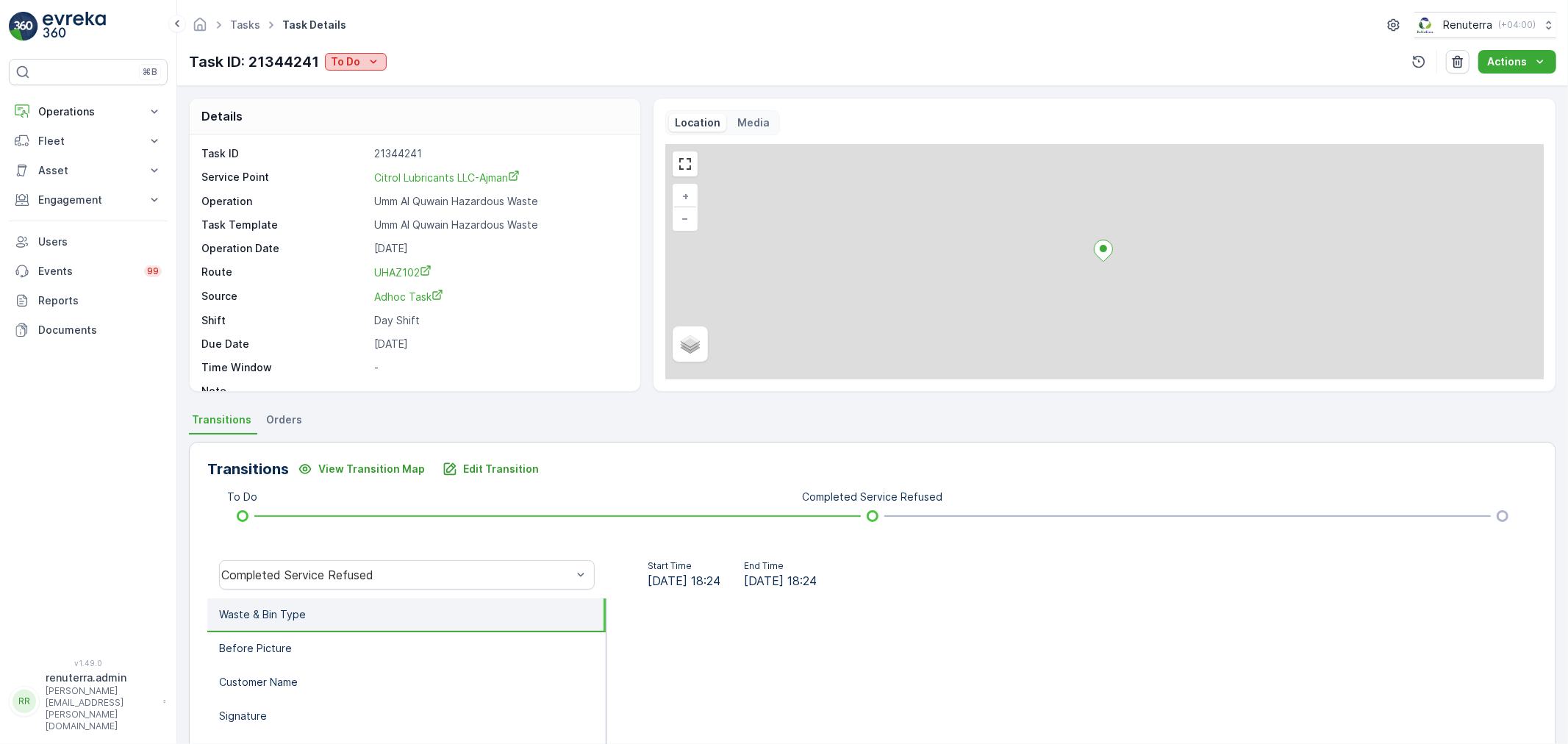
click at [362, 61] on div "To Do" at bounding box center [356, 62] width 50 height 14
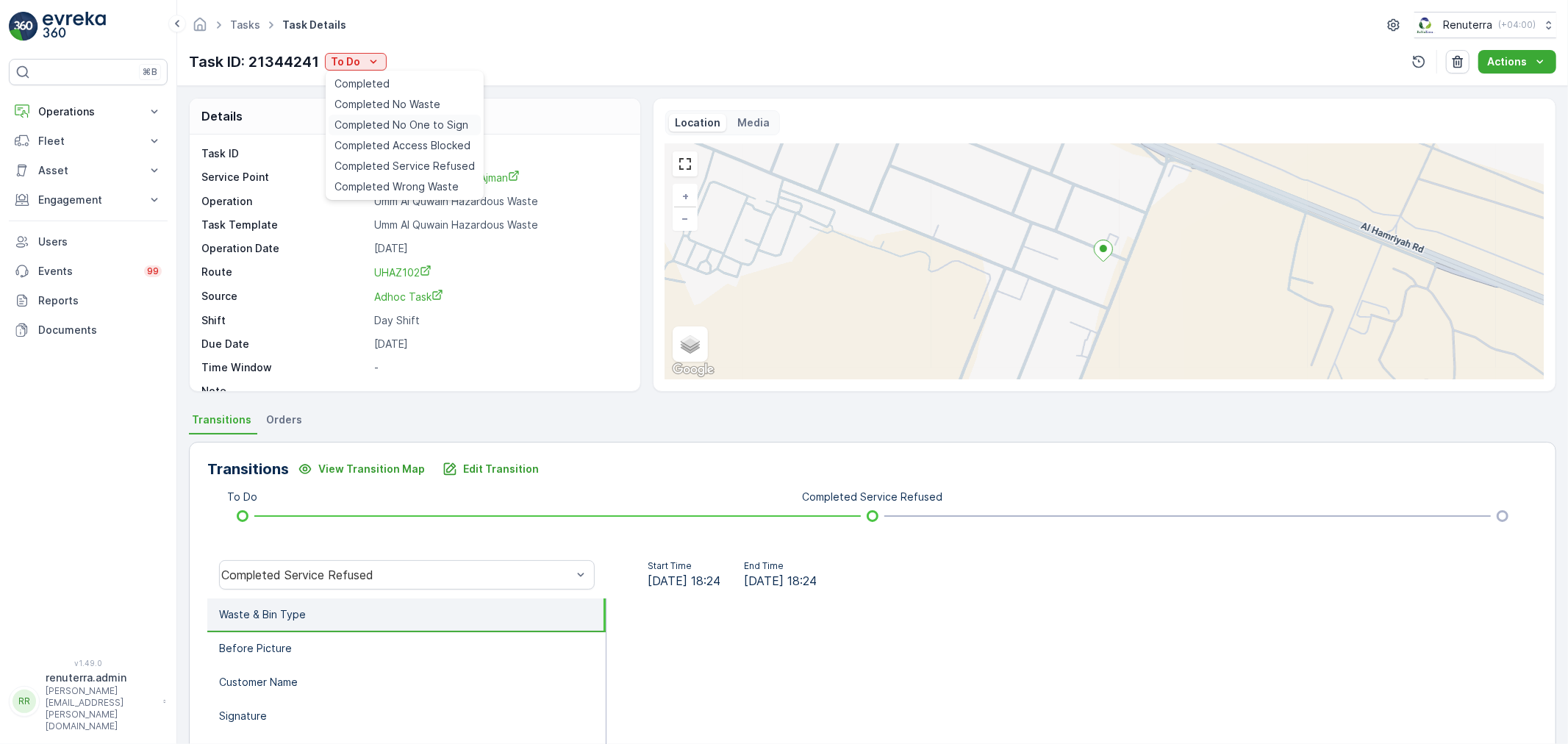
click at [400, 119] on span "Completed No One to Sign" at bounding box center [401, 125] width 134 height 14
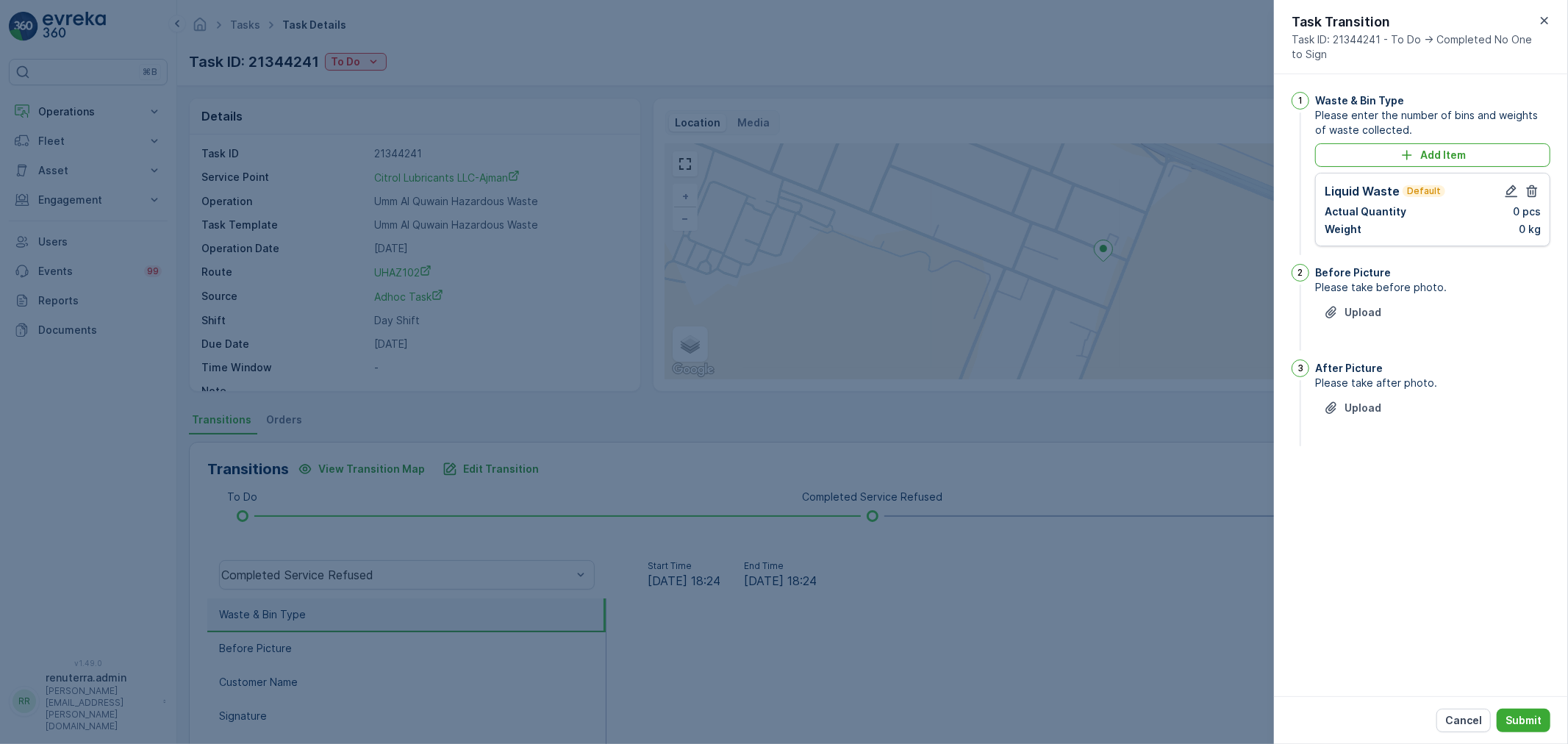
click at [1501, 195] on div "Liquid Waste Default" at bounding box center [1432, 191] width 216 height 17
click at [1503, 199] on div at bounding box center [1522, 191] width 38 height 17
click at [1503, 188] on button "button" at bounding box center [1511, 191] width 17 height 17
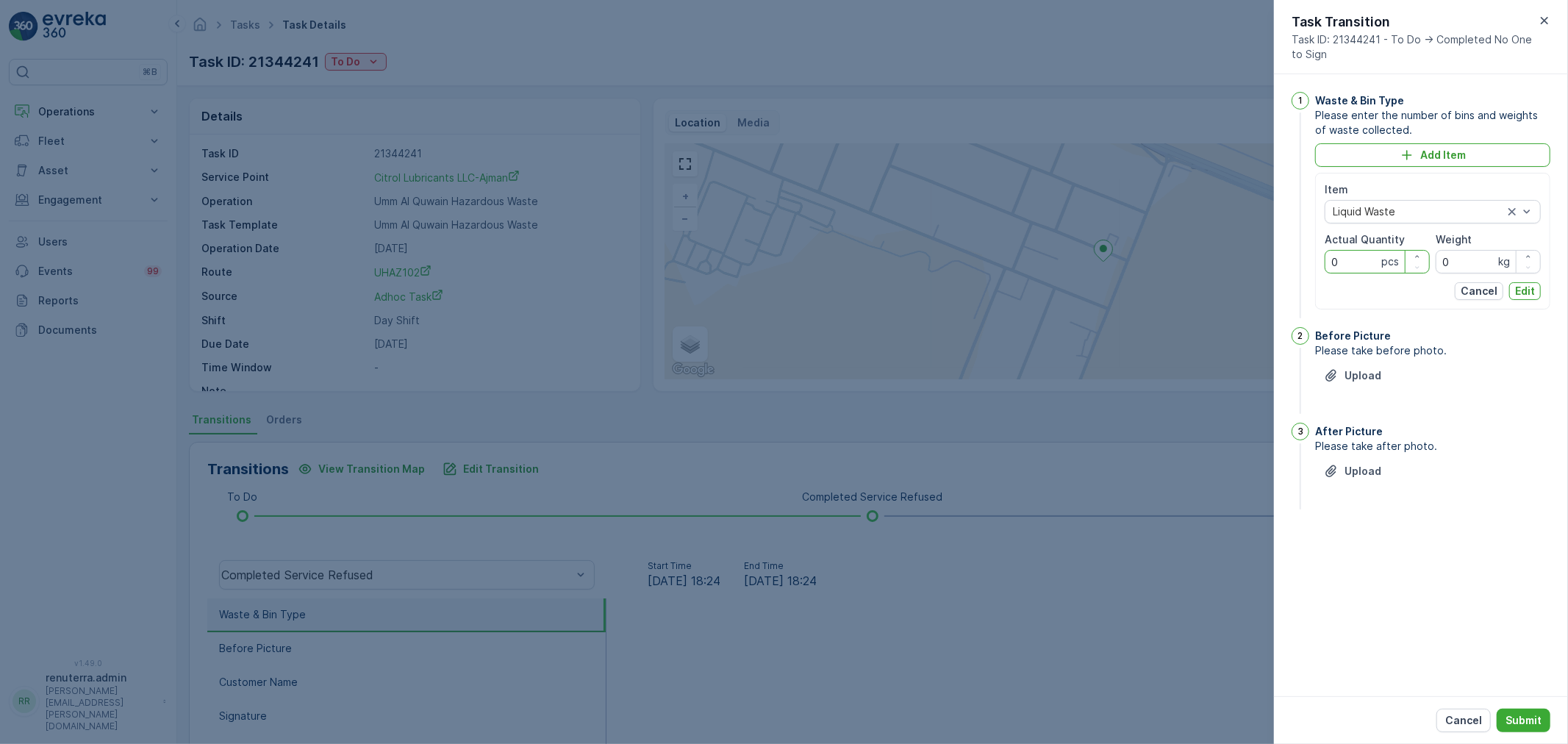
click at [1364, 260] on Quantity "0" at bounding box center [1377, 261] width 105 height 24
click at [1301, 260] on div "1 Waste & Bin Type Please enter the number of bins and weights of waste collect…" at bounding box center [1421, 207] width 259 height 230
click at [1358, 256] on Quantity "0" at bounding box center [1377, 261] width 105 height 24
click at [1327, 255] on Quantity "0" at bounding box center [1377, 261] width 105 height 24
type Quantity "18840"
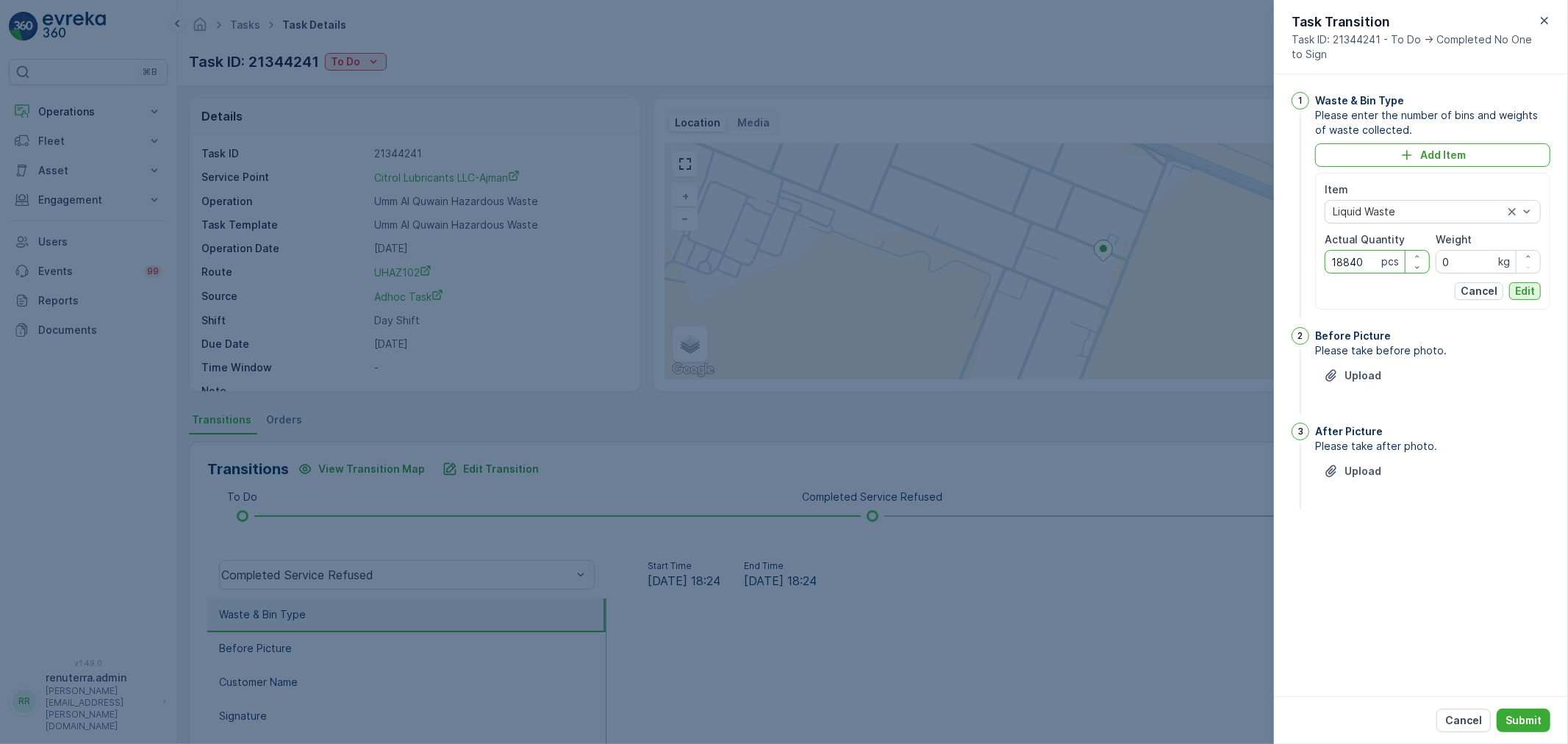
click at [1530, 283] on p "Edit" at bounding box center [1525, 290] width 20 height 14
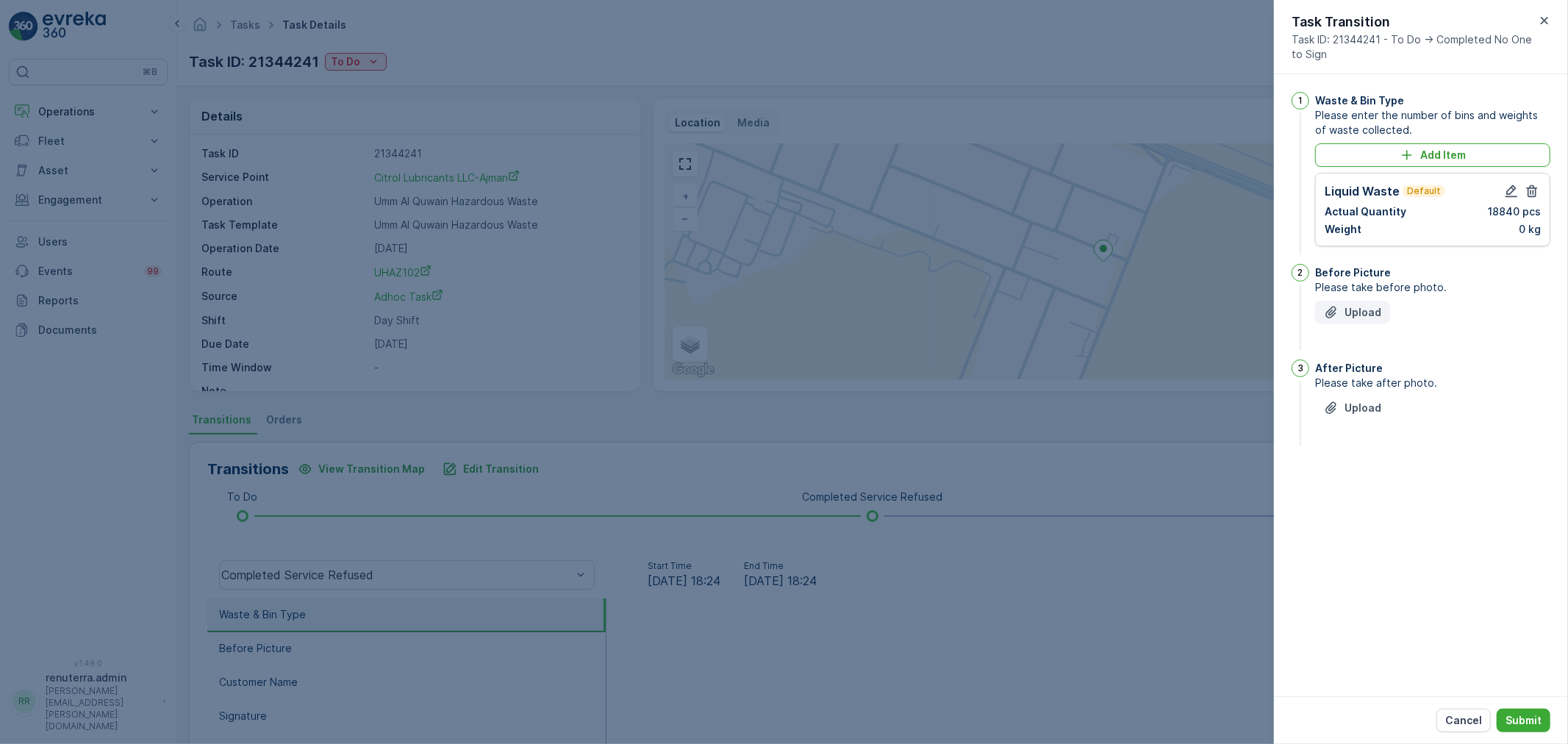
click at [1368, 306] on p "Upload" at bounding box center [1363, 312] width 36 height 14
click at [1347, 484] on p "Upload" at bounding box center [1363, 481] width 36 height 14
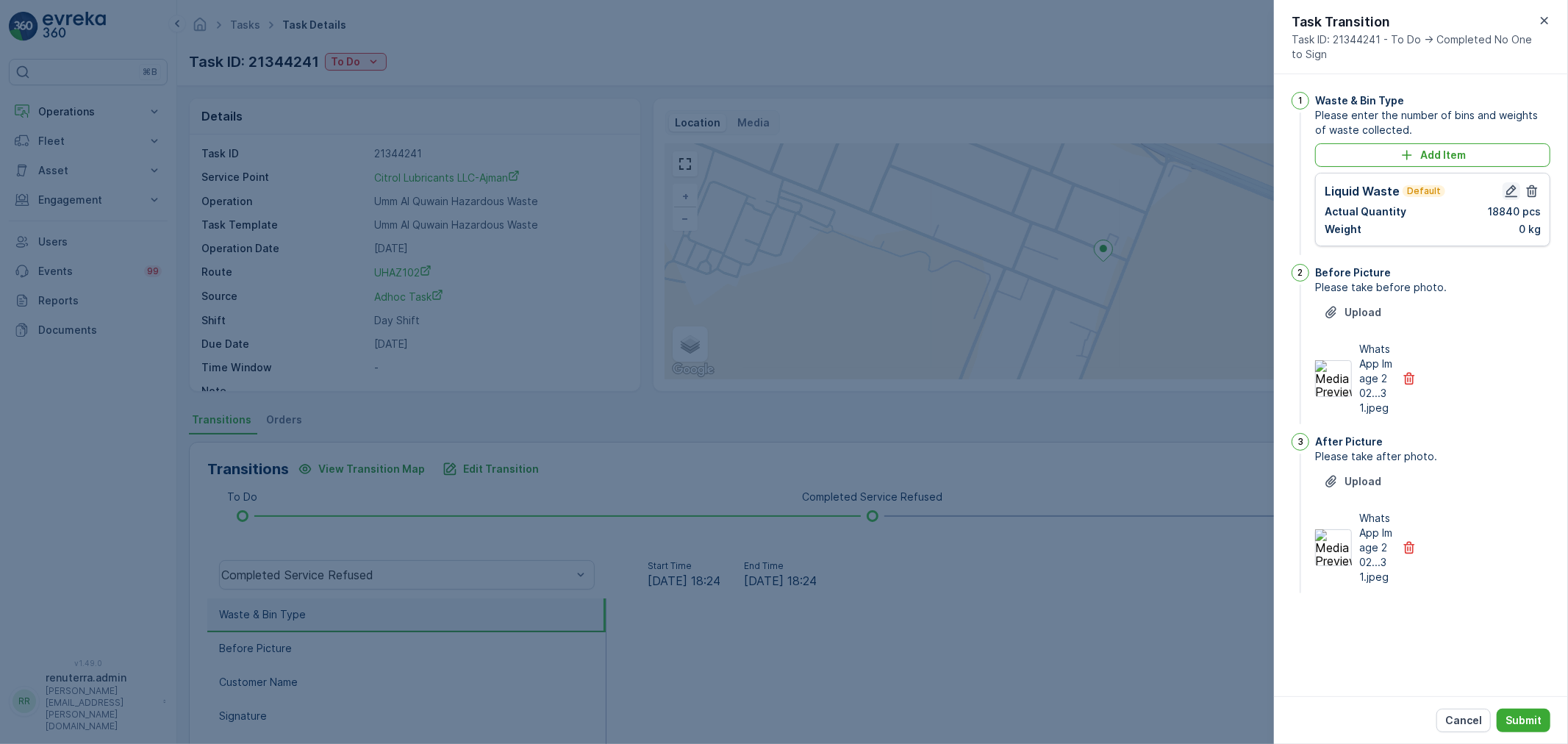
click at [1510, 187] on icon "button" at bounding box center [1511, 191] width 14 height 14
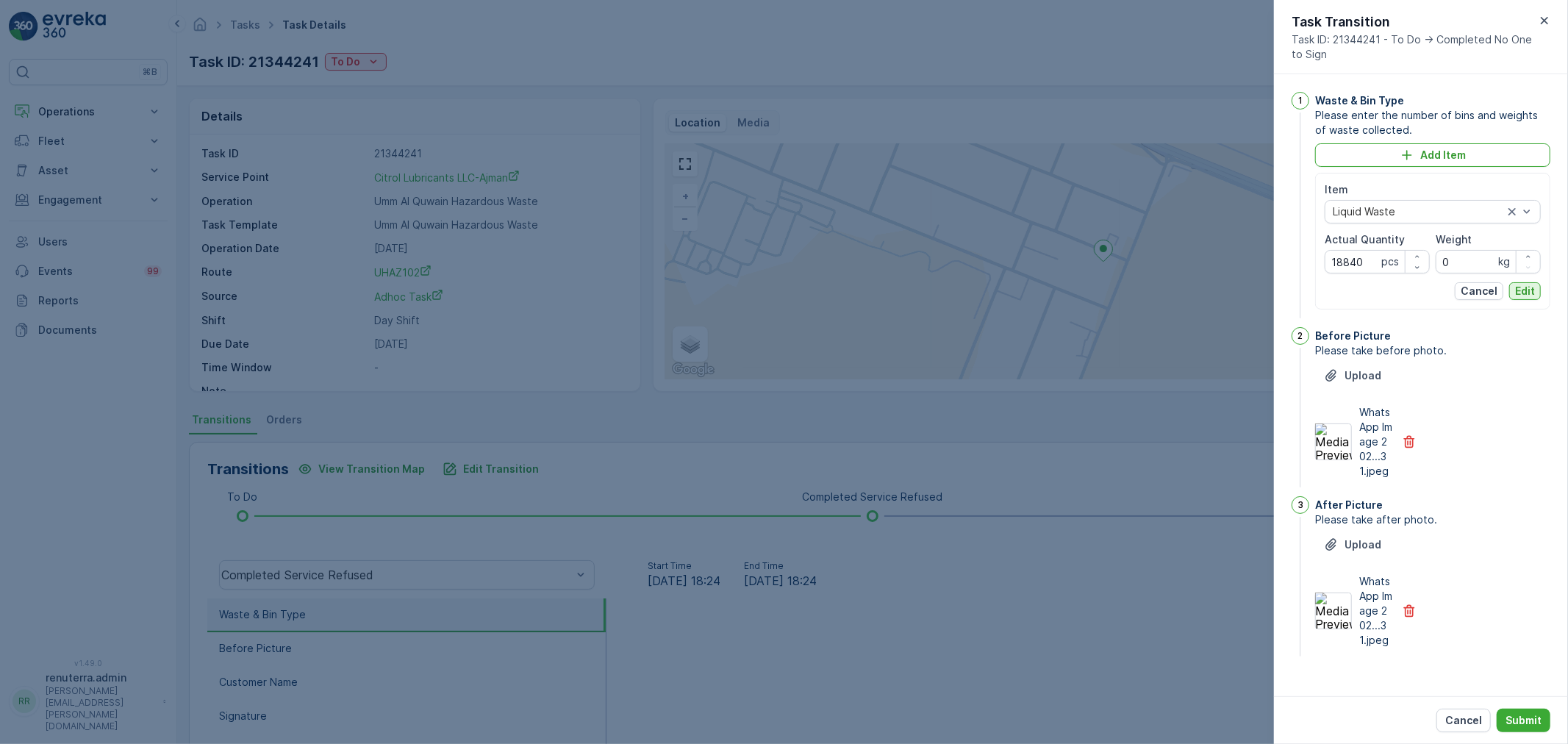
click at [1529, 283] on p "Edit" at bounding box center [1525, 290] width 20 height 14
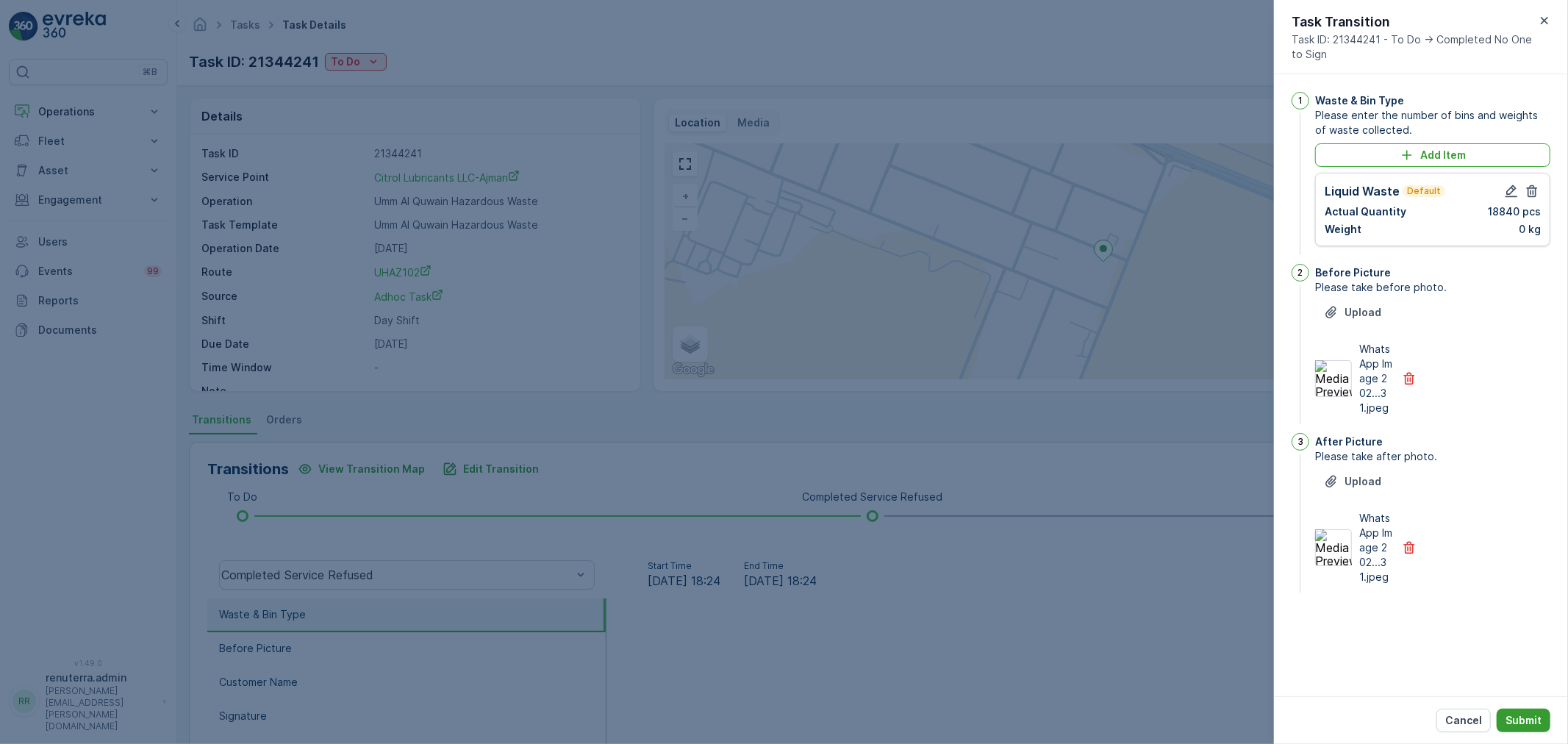
click at [1541, 717] on button "Submit" at bounding box center [1523, 720] width 54 height 24
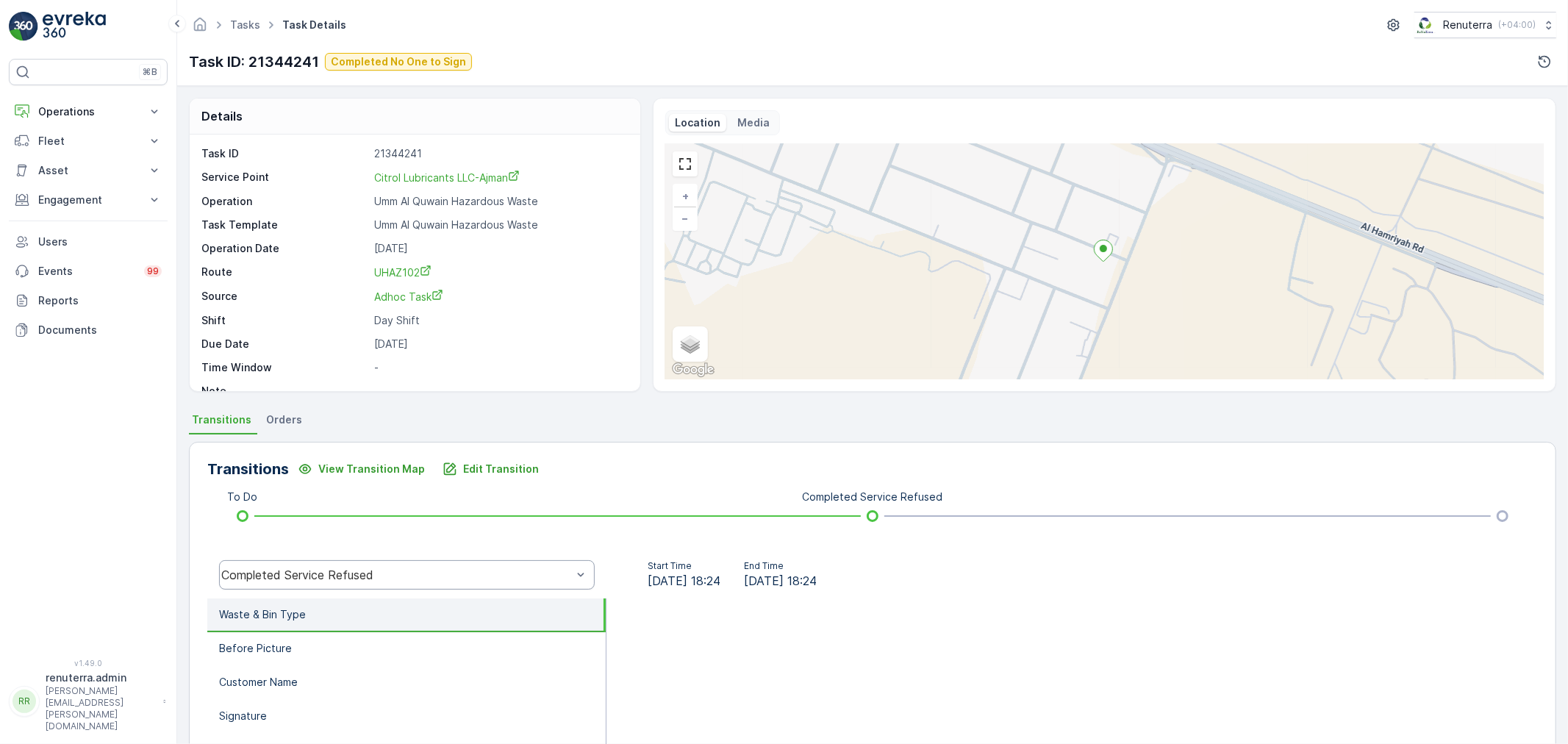
click at [310, 579] on div "Completed Service Refused" at bounding box center [396, 575] width 350 height 13
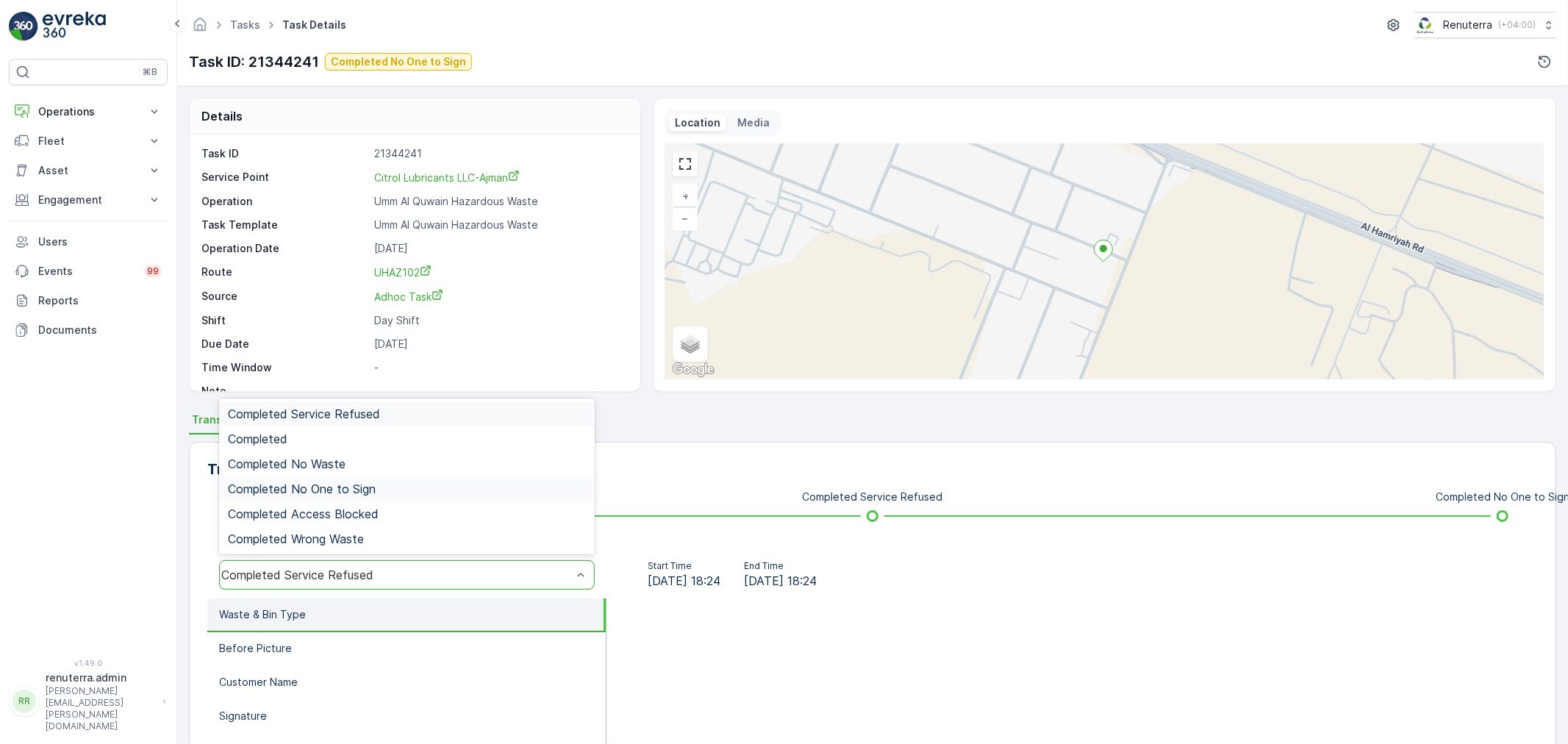
click at [329, 484] on span "Completed No One to Sign" at bounding box center [302, 489] width 147 height 13
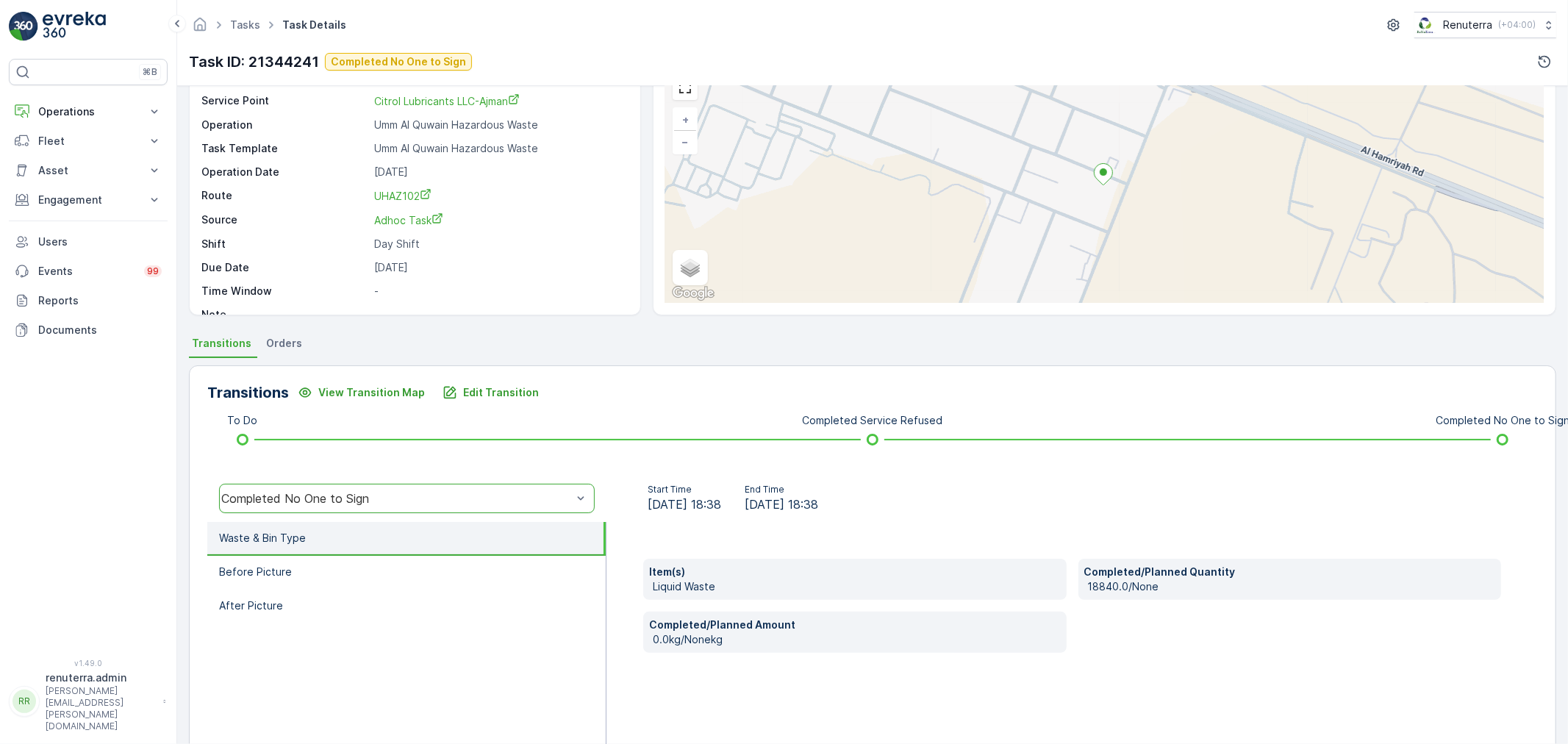
scroll to position [182, 0]
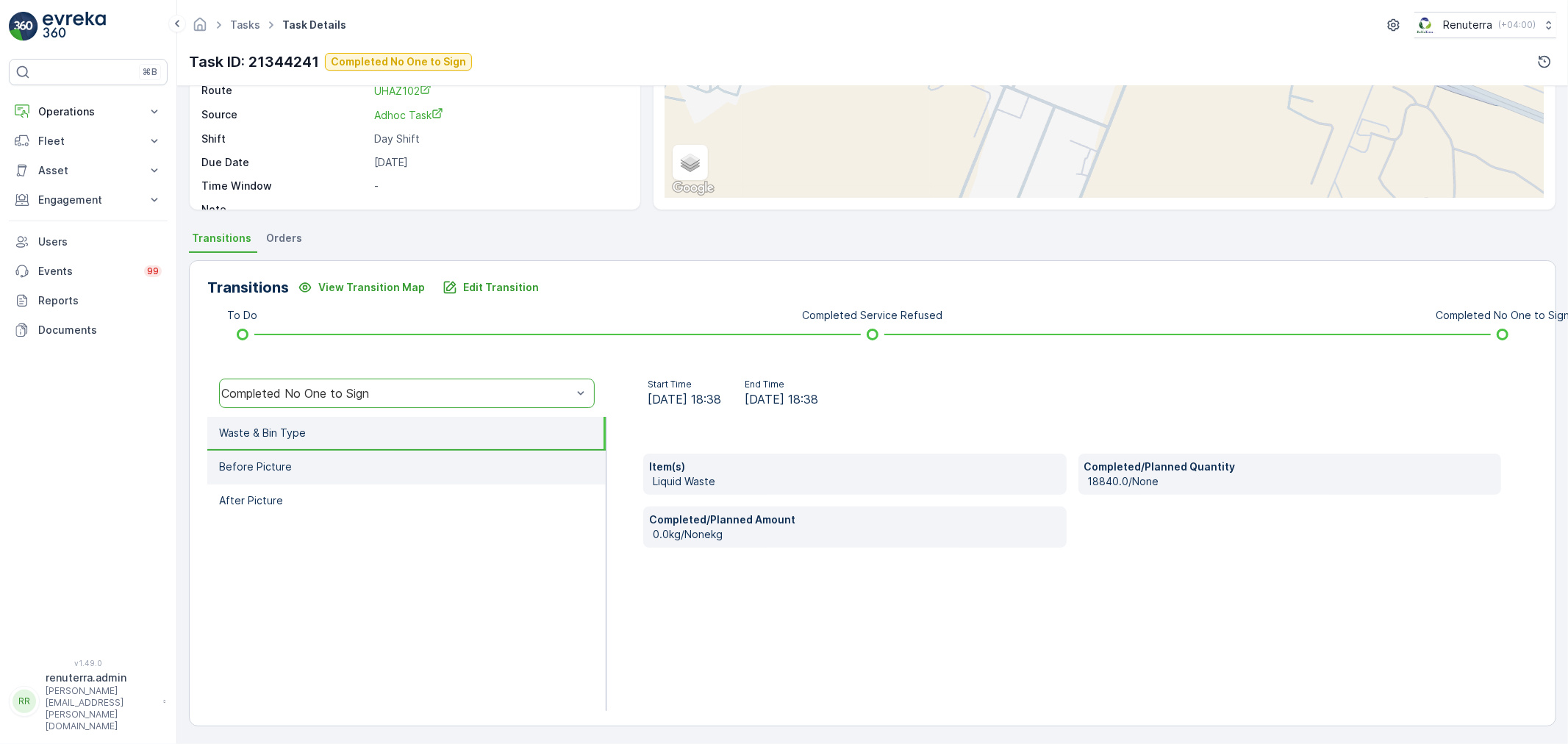
click at [340, 469] on li "Before Picture" at bounding box center [406, 467] width 398 height 34
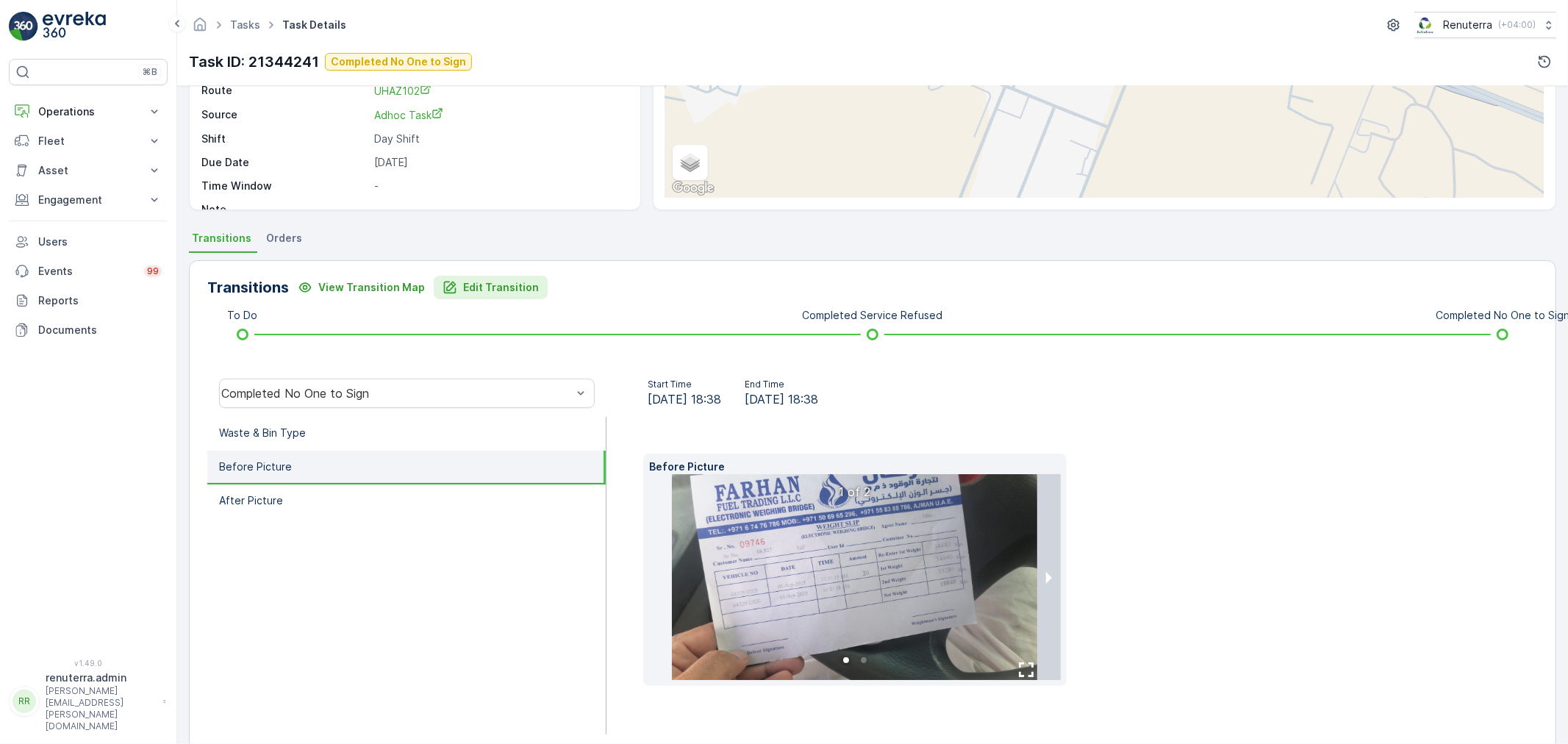
click at [501, 282] on p "Edit Transition" at bounding box center [501, 287] width 76 height 14
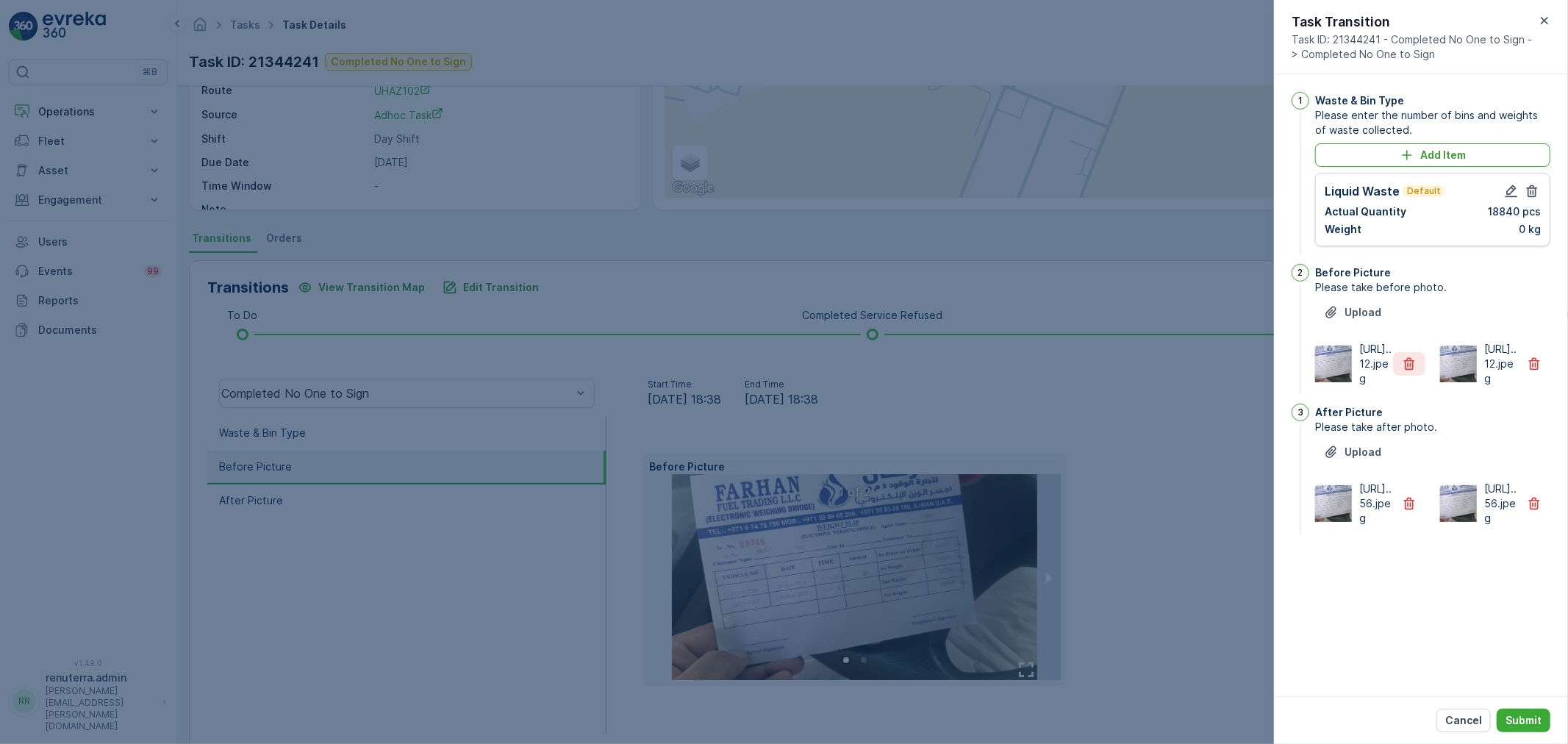
click at [1415, 372] on icon "button" at bounding box center [1408, 363] width 14 height 14
click at [1393, 515] on button "button" at bounding box center [1408, 503] width 33 height 24
click at [1542, 718] on button "Submit" at bounding box center [1523, 720] width 54 height 24
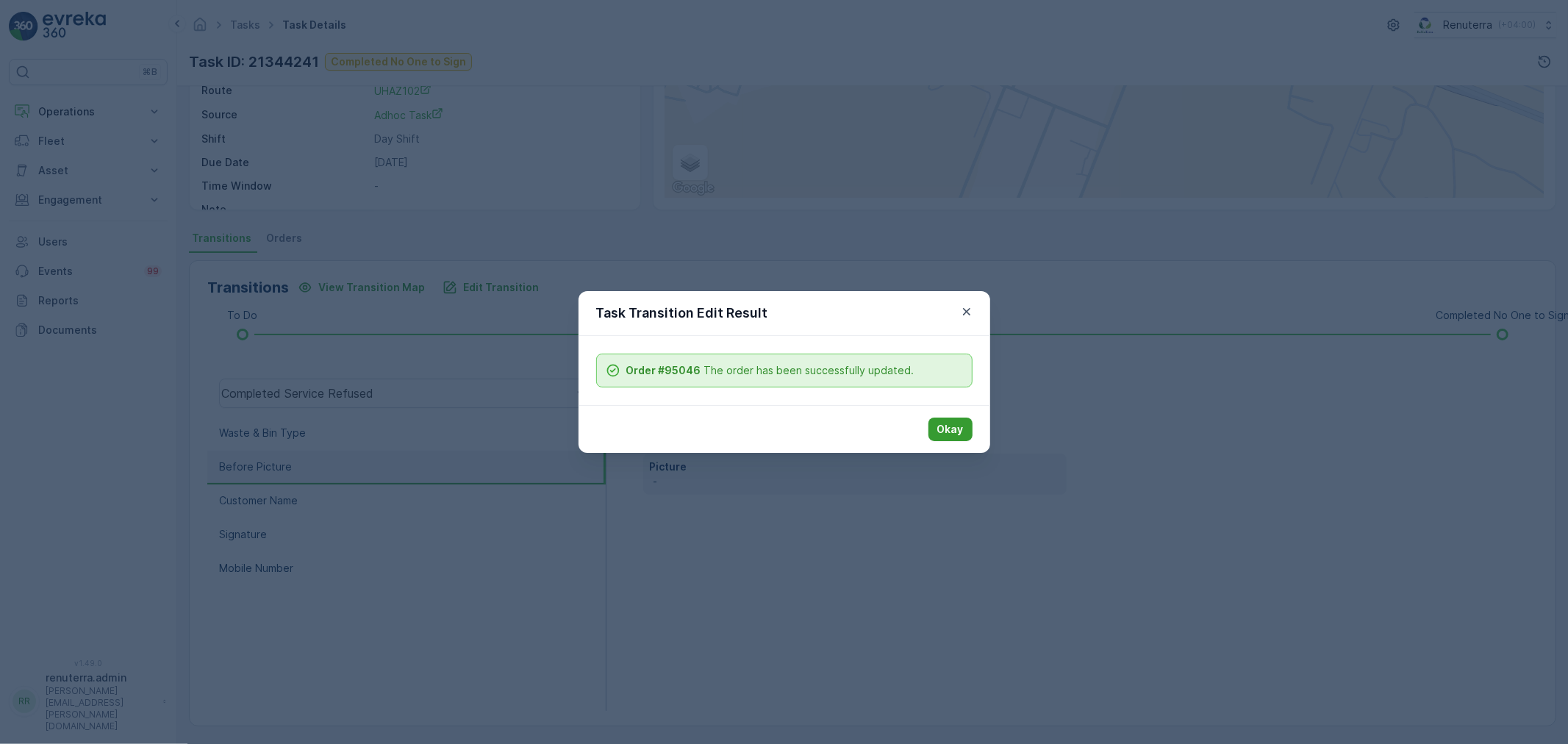
click at [963, 429] on button "Okay" at bounding box center [950, 429] width 44 height 24
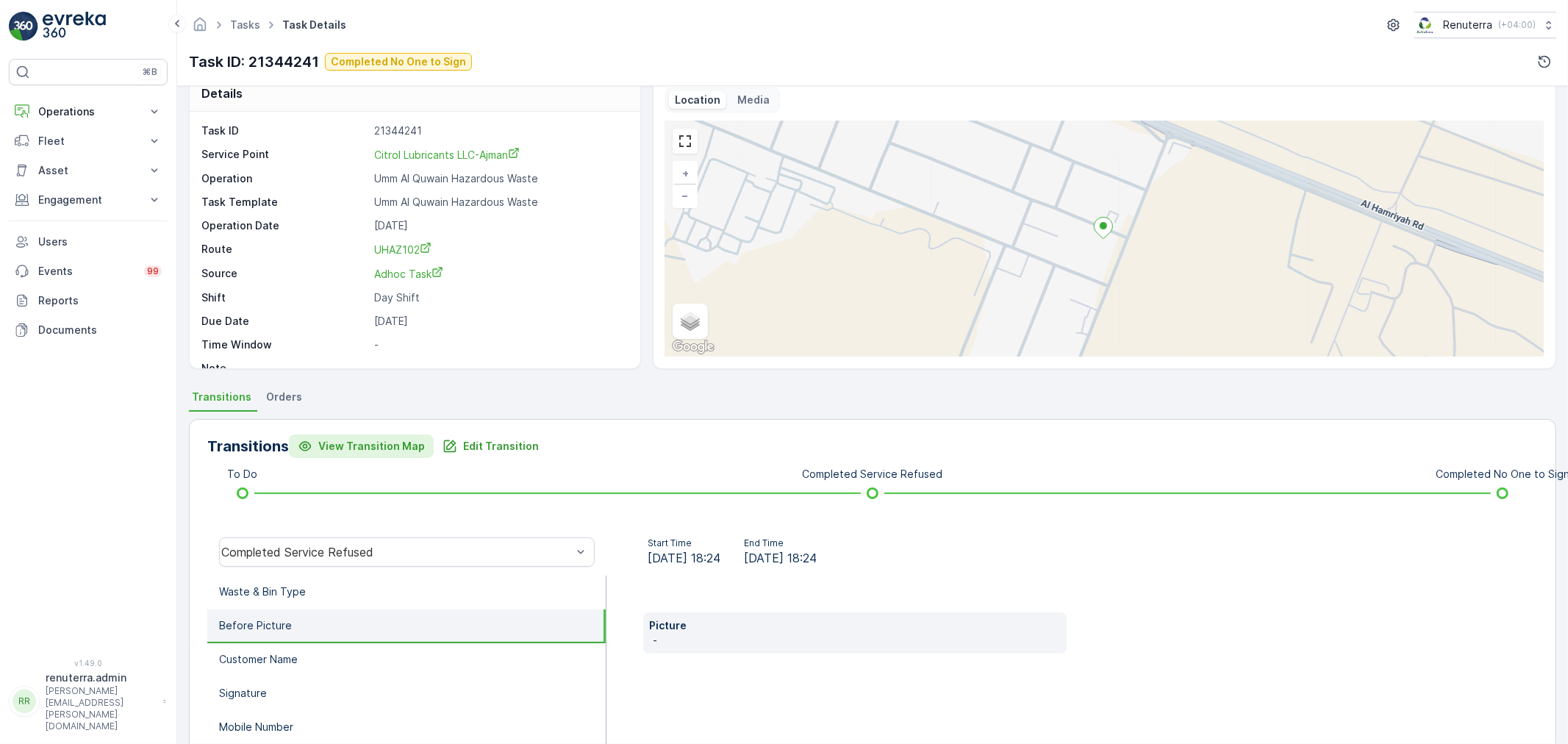
scroll to position [0, 0]
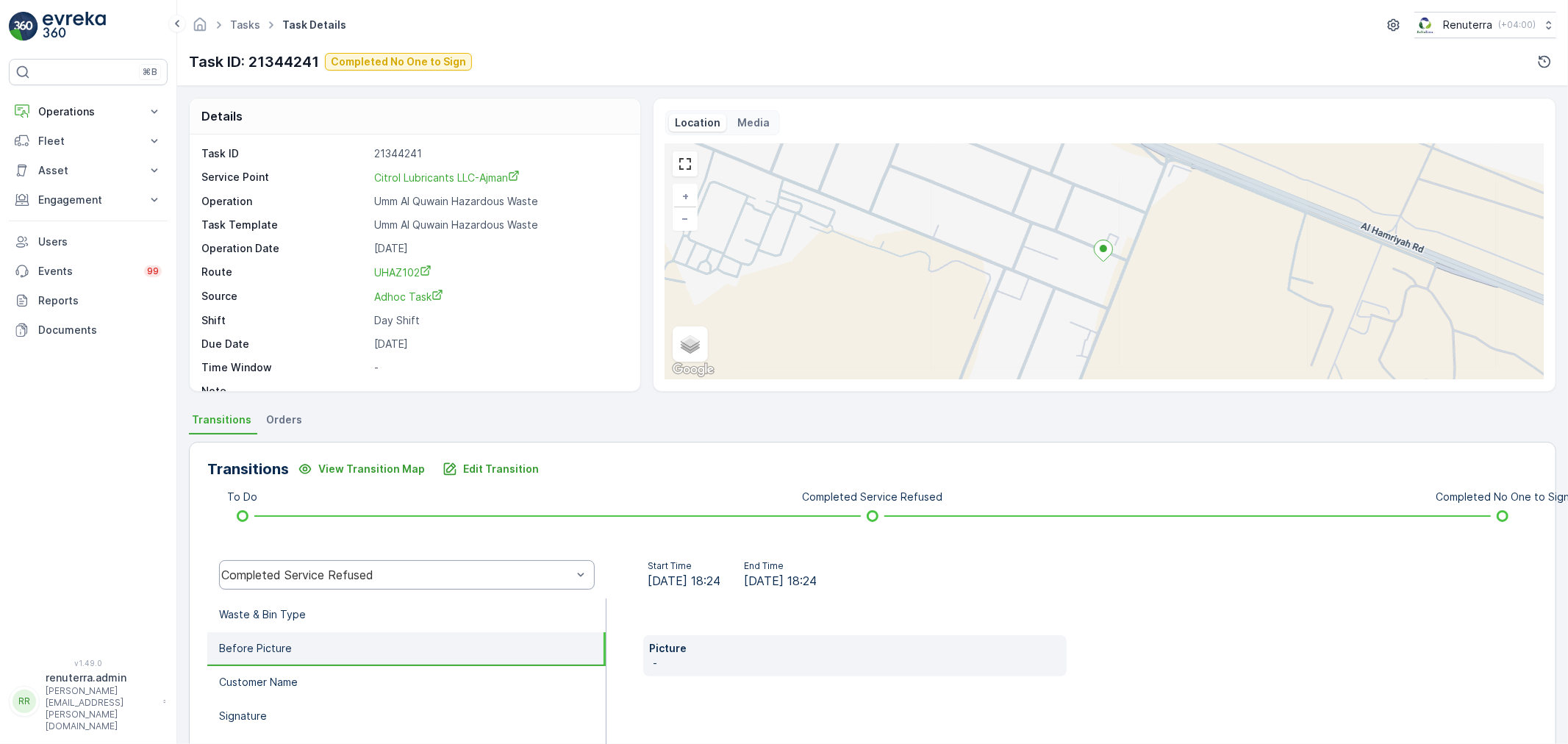
click at [313, 578] on div "Completed Service Refused" at bounding box center [396, 575] width 350 height 13
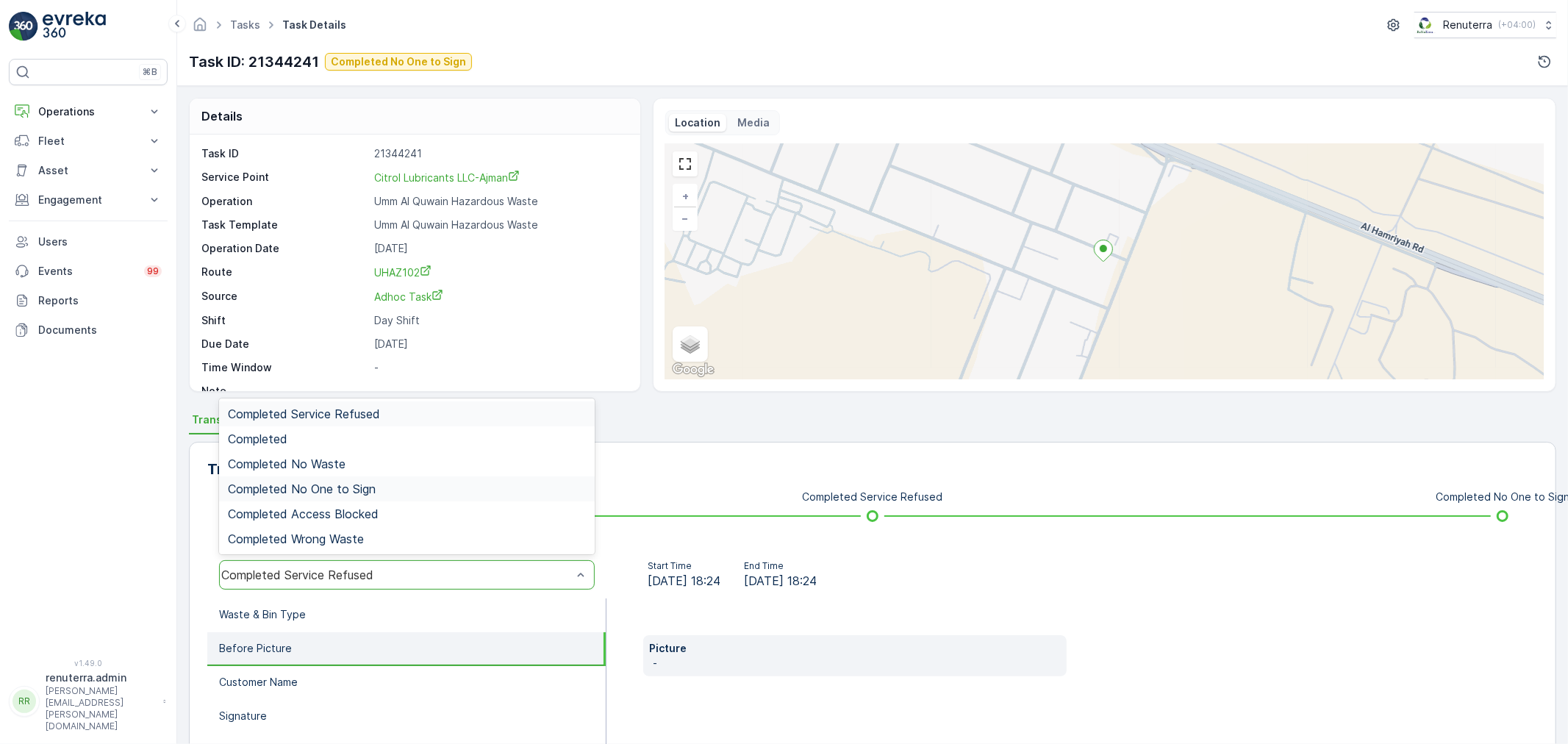
click at [324, 488] on span "Completed No One to Sign" at bounding box center [302, 489] width 147 height 13
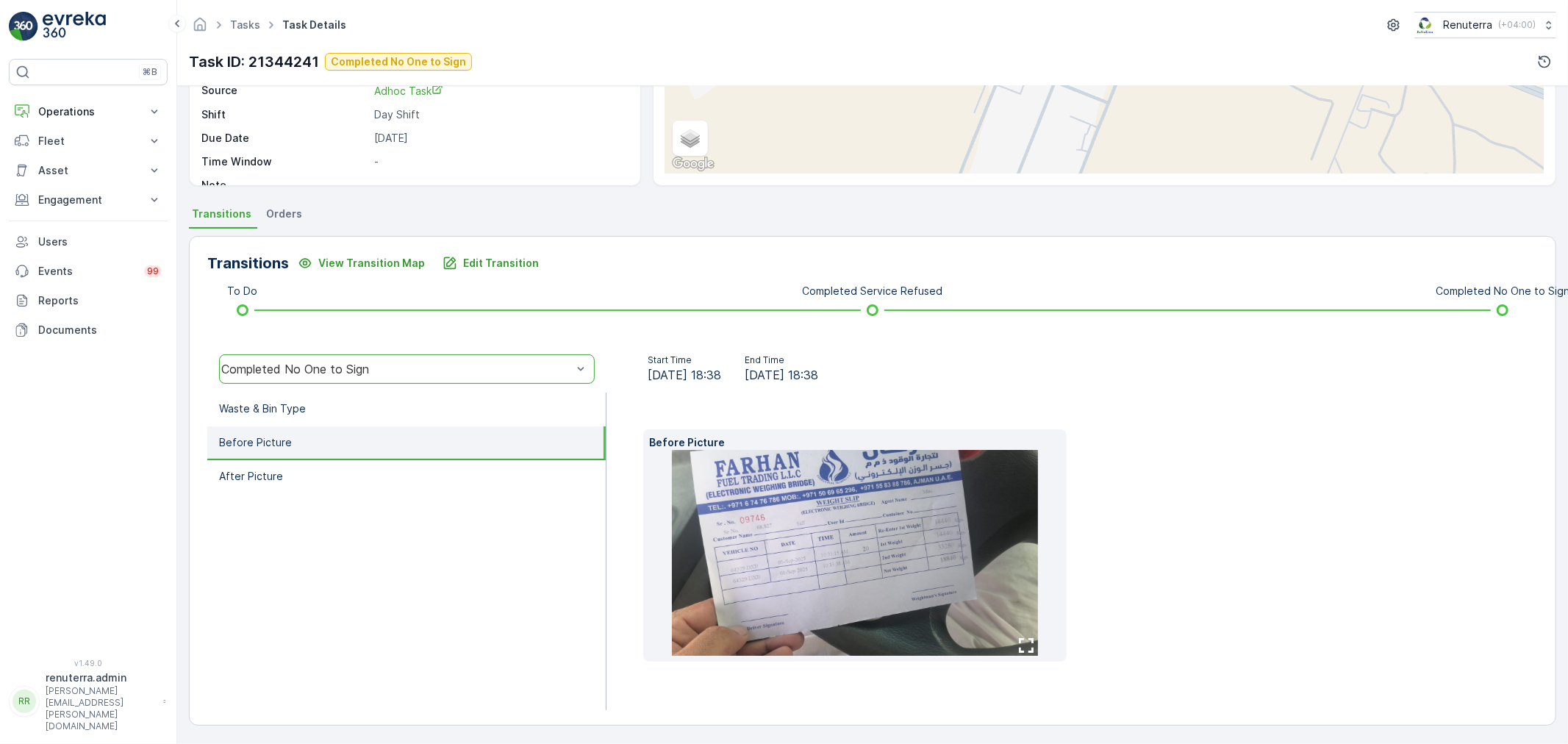
click at [300, 429] on li "Before Picture" at bounding box center [406, 443] width 398 height 34
click at [299, 422] on li "Waste & Bin Type" at bounding box center [406, 410] width 398 height 34
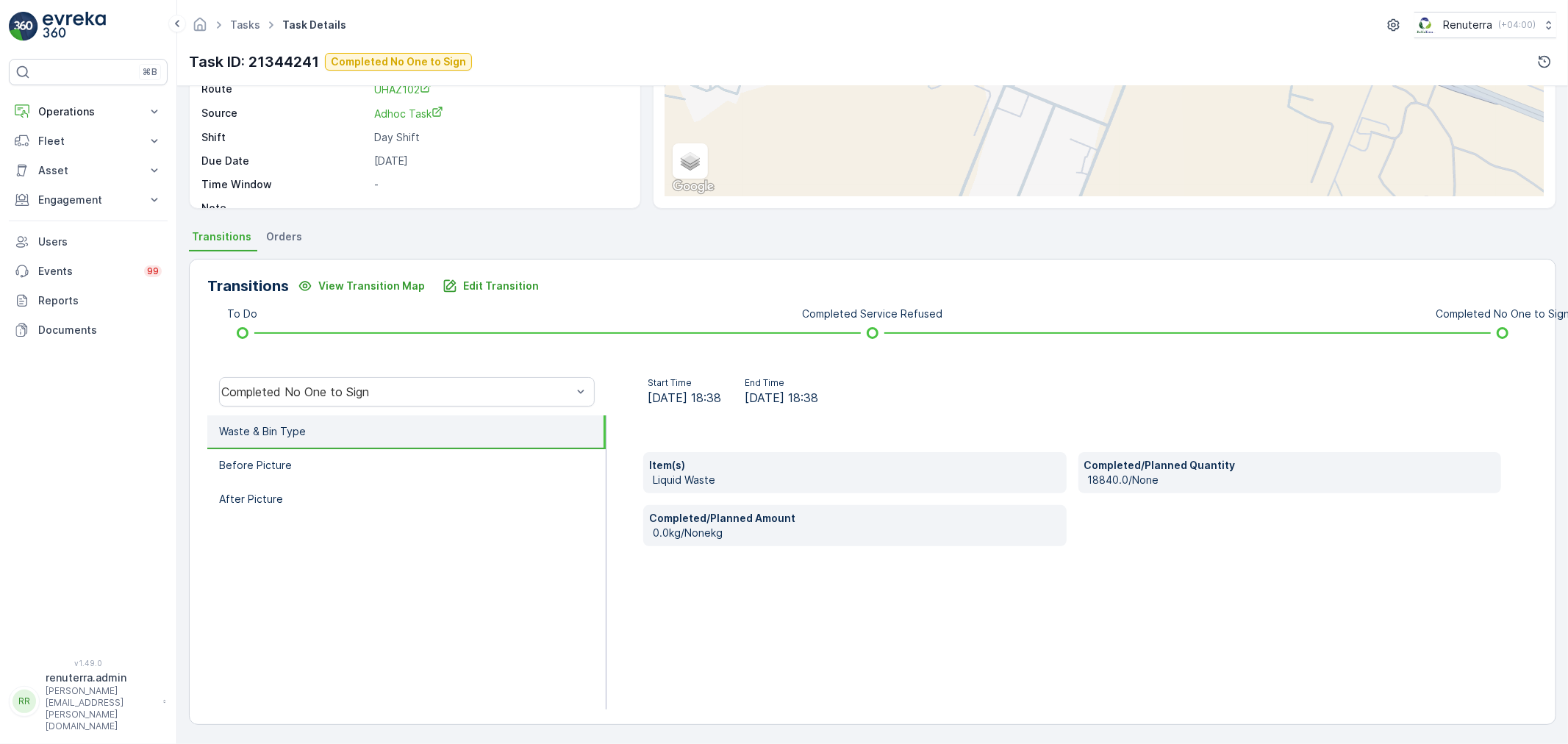
scroll to position [182, 0]
click at [248, 23] on link "Tasks" at bounding box center [245, 24] width 30 height 12
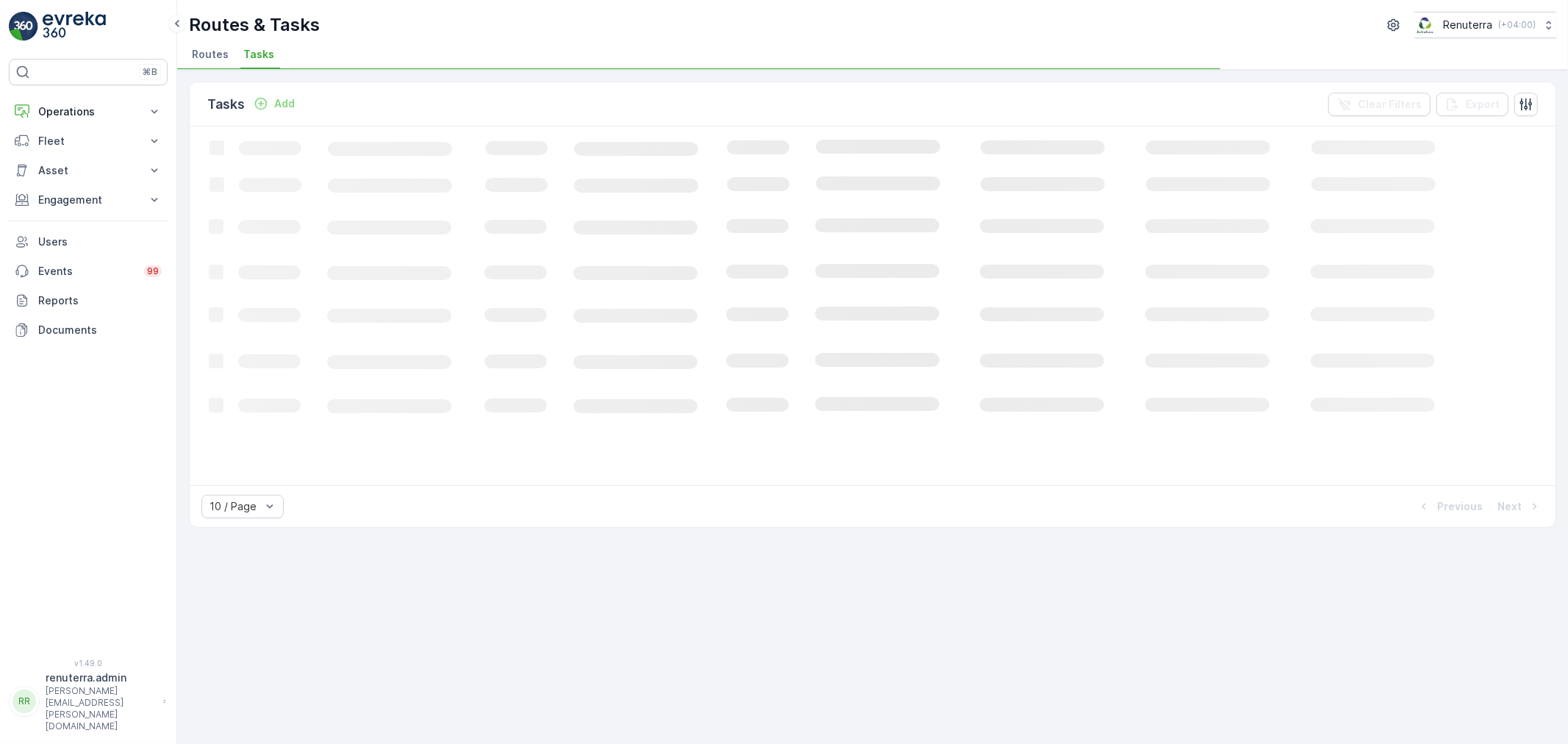
click at [216, 59] on span "Routes" at bounding box center [210, 54] width 36 height 14
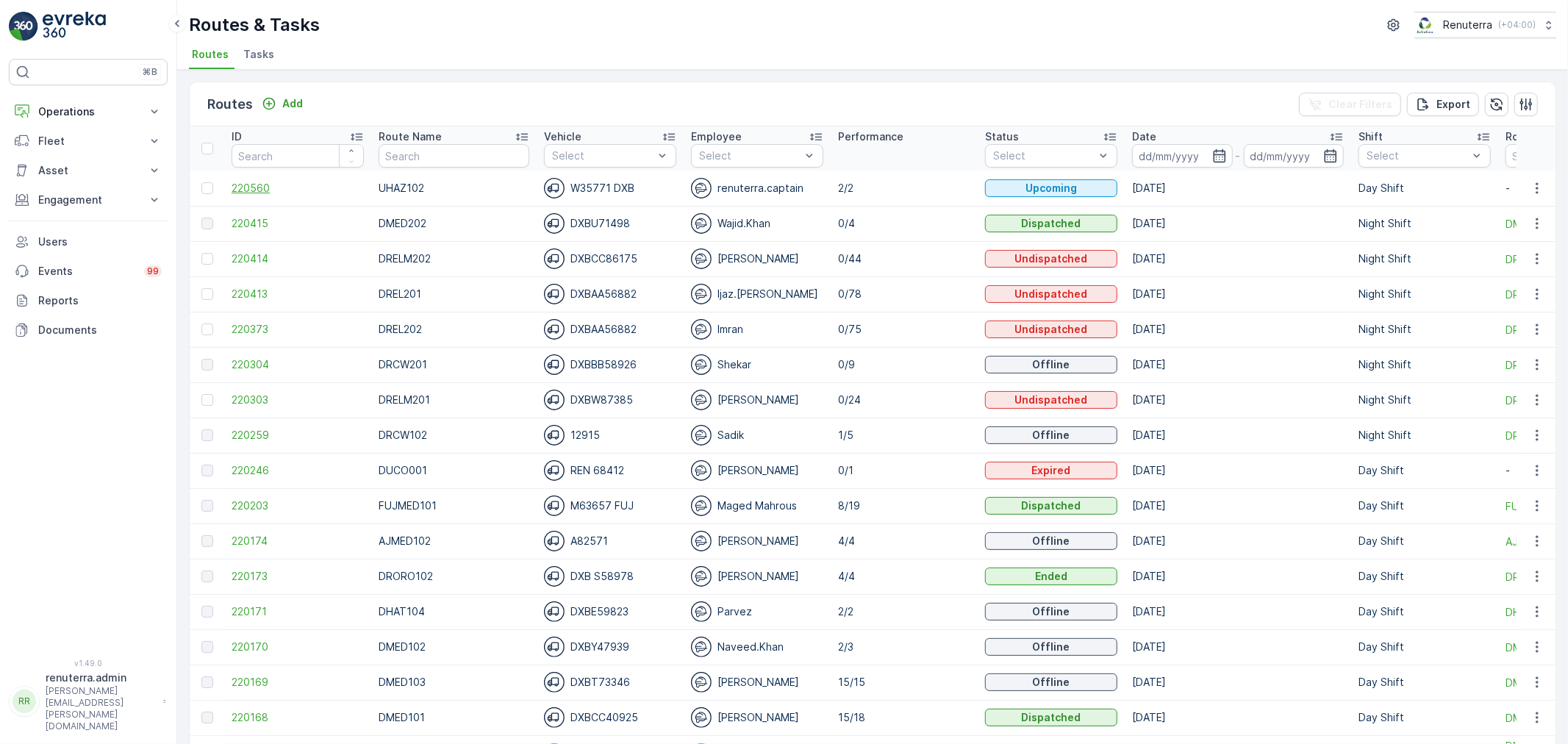
click at [258, 189] on span "220560" at bounding box center [298, 188] width 132 height 14
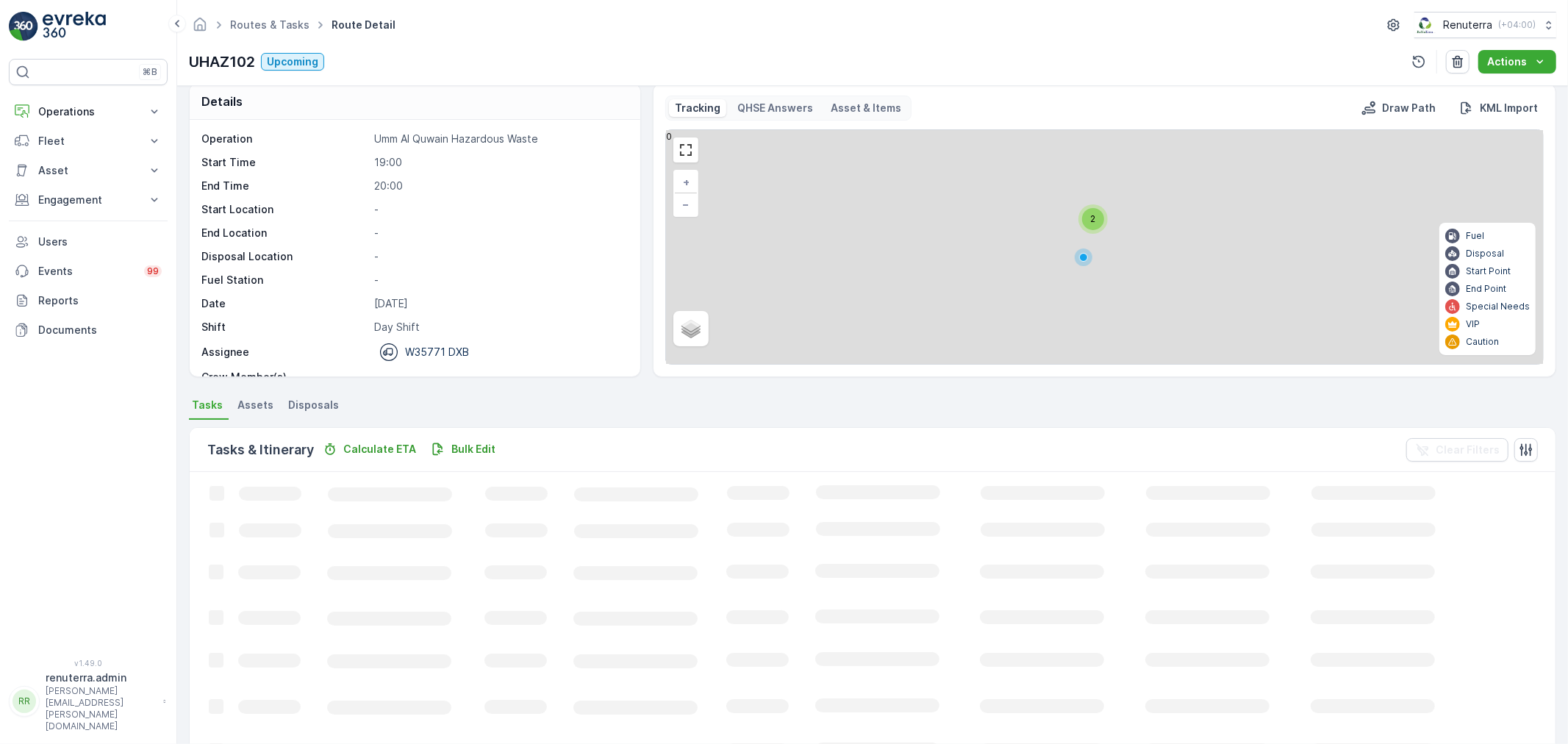
scroll to position [13, 0]
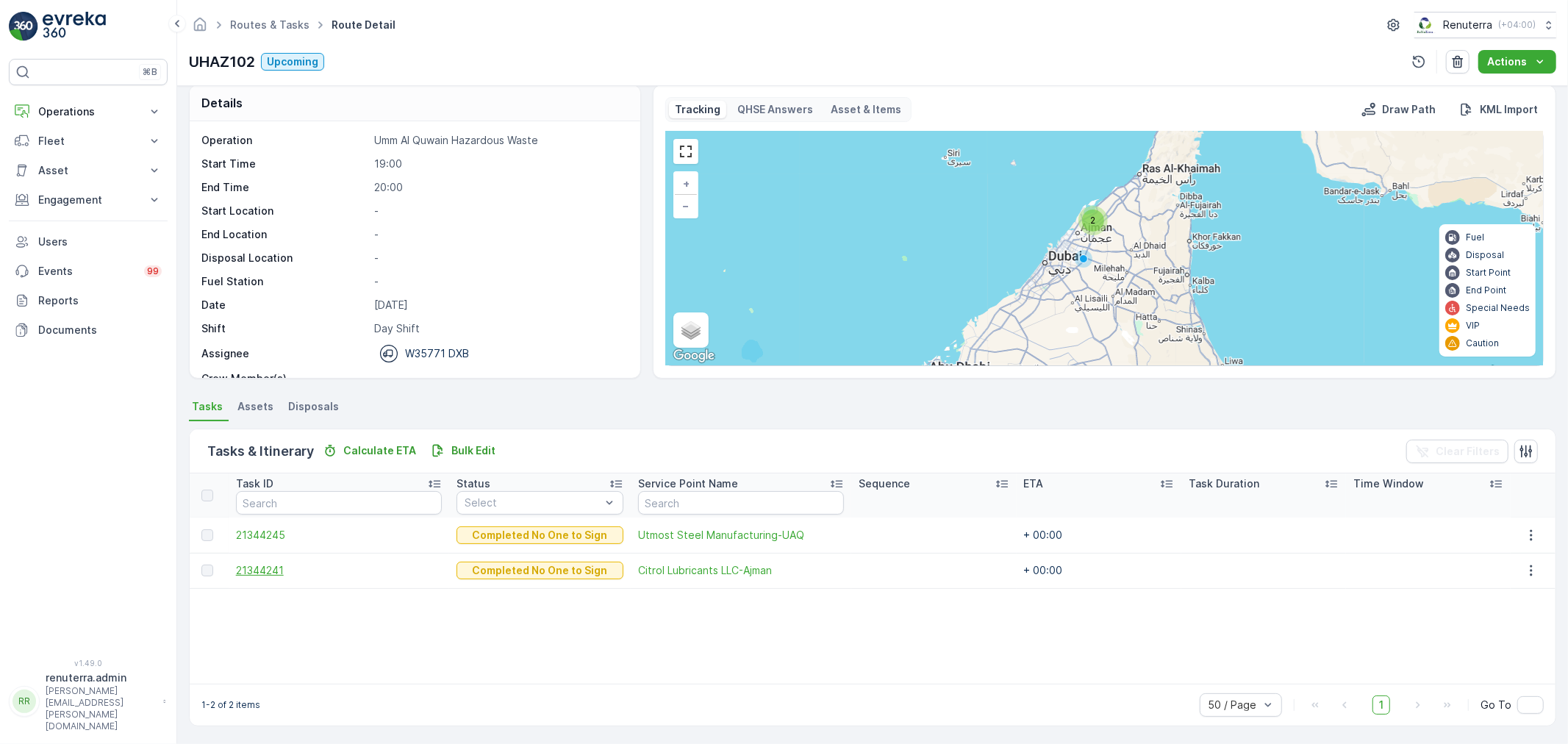
click at [264, 577] on span "21344241" at bounding box center [340, 570] width 207 height 14
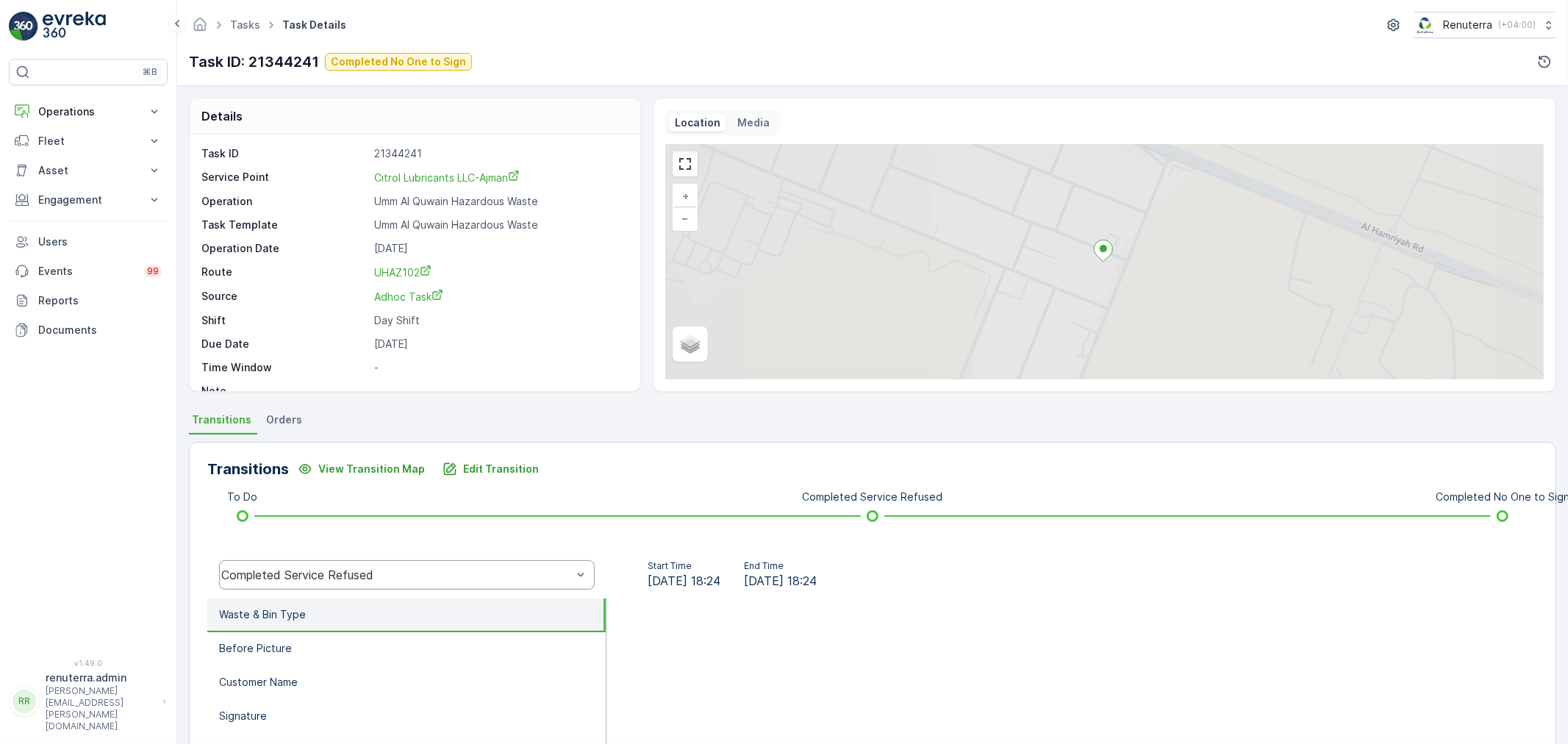
click at [400, 575] on div "Completed Service Refused" at bounding box center [396, 575] width 350 height 13
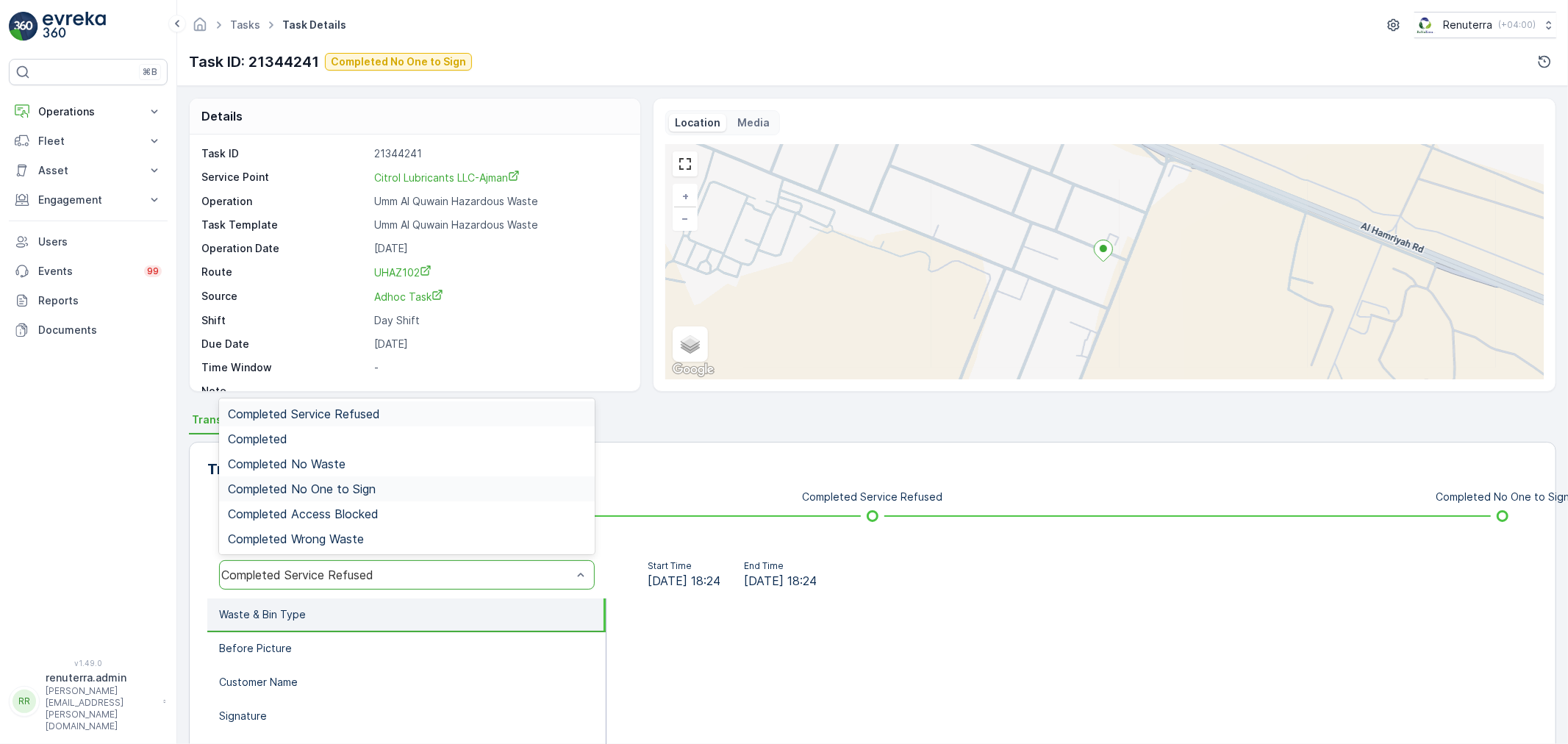
drag, startPoint x: 355, startPoint y: 483, endPoint x: 402, endPoint y: 530, distance: 66.5
click at [353, 483] on span "Completed No One to Sign" at bounding box center [302, 489] width 147 height 13
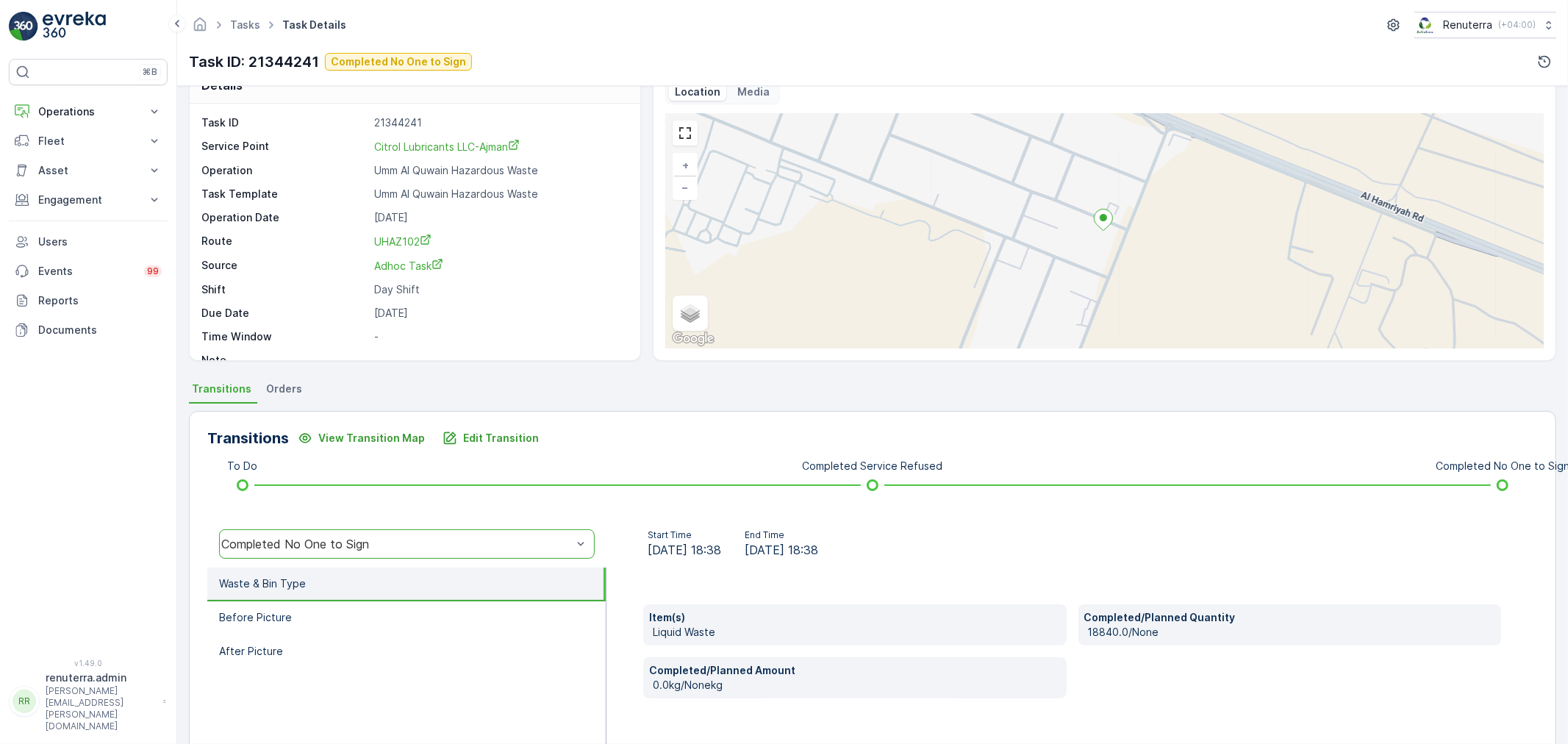
scroll to position [163, 0]
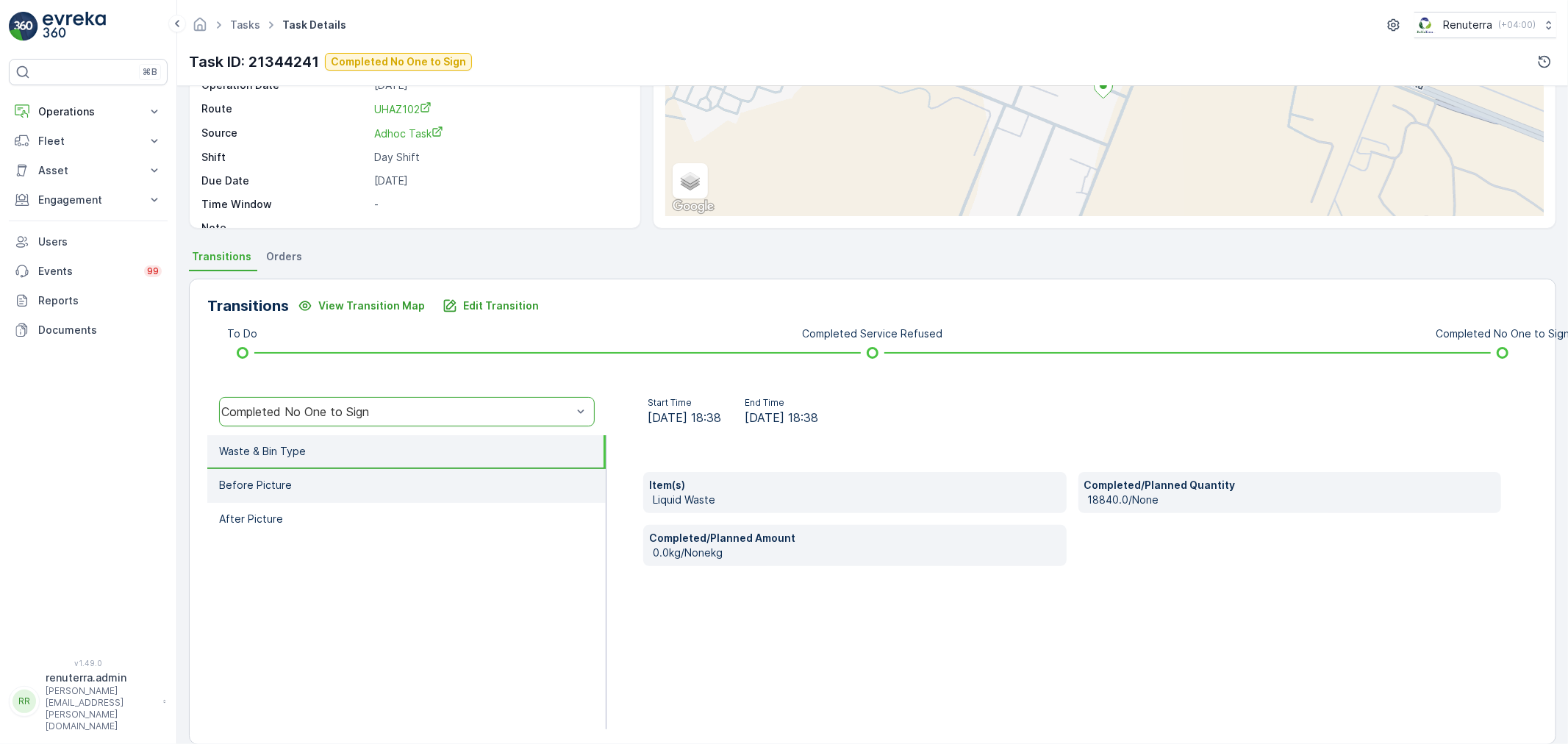
click at [353, 484] on li "Before Picture" at bounding box center [406, 486] width 398 height 34
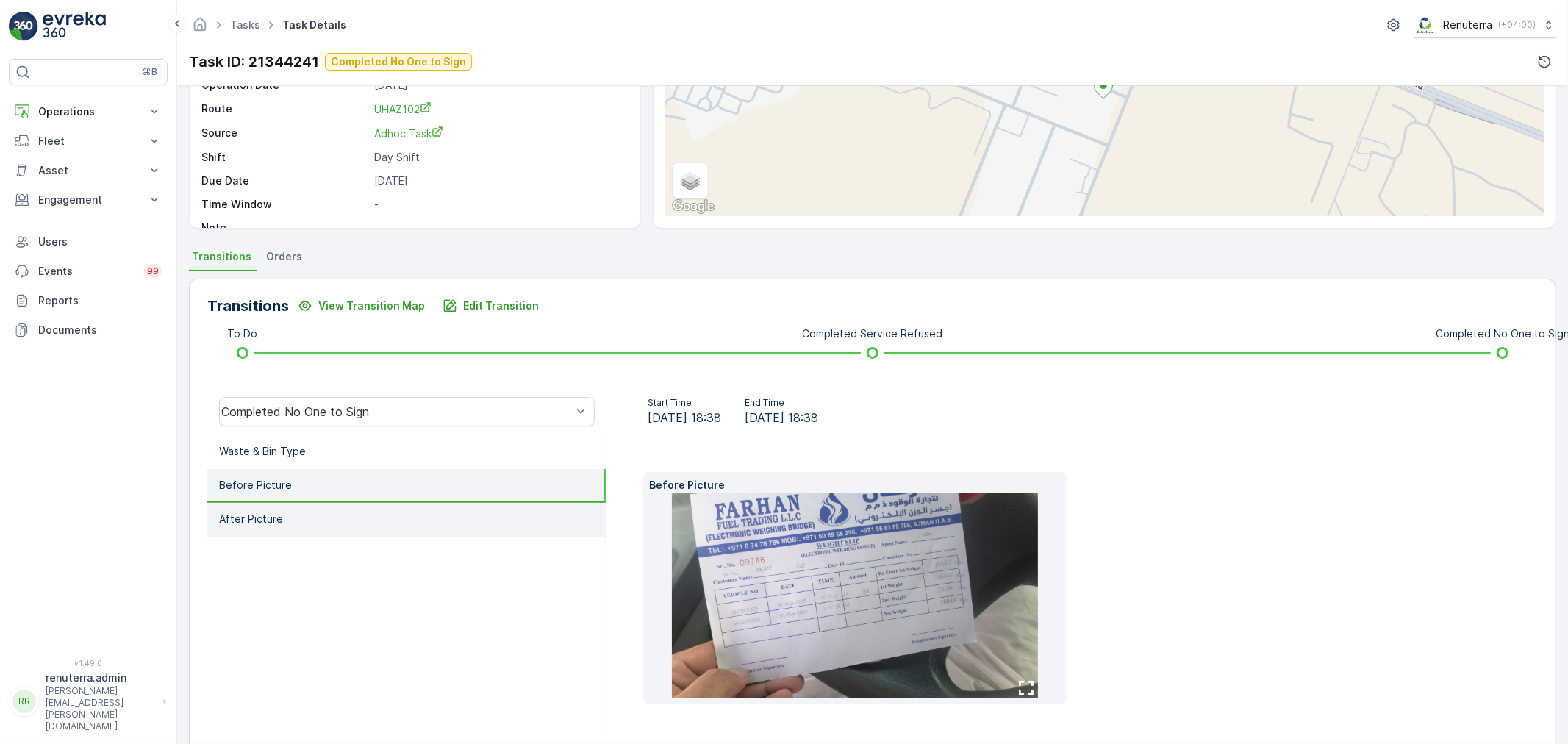
click at [375, 520] on li "After Picture" at bounding box center [406, 520] width 398 height 34
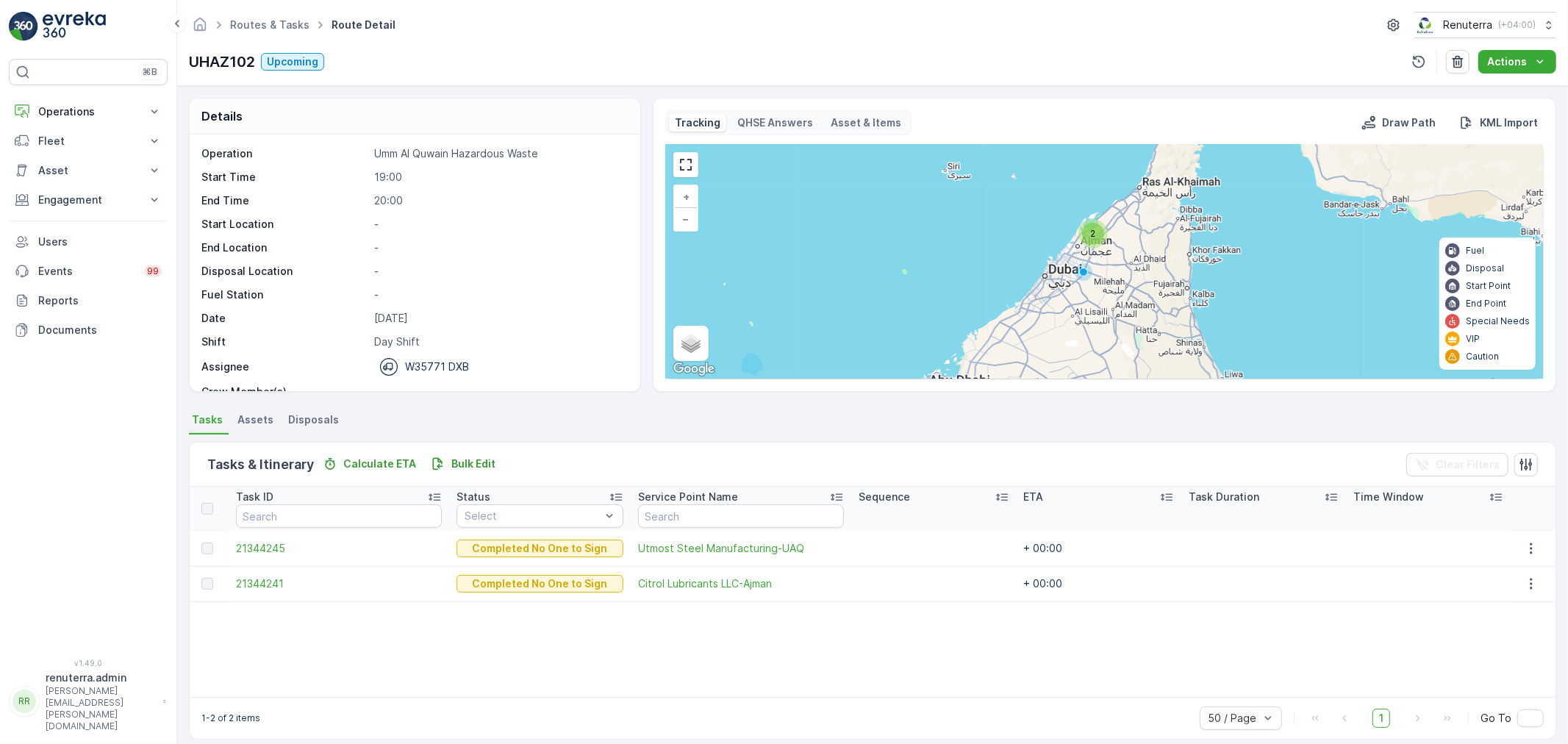
click at [261, 16] on ul "Routes & Tasks" at bounding box center [278, 25] width 102 height 21
drag, startPoint x: 267, startPoint y: 30, endPoint x: 86, endPoint y: 0, distance: 183.5
click at [265, 30] on link "Routes & Tasks" at bounding box center [270, 24] width 79 height 12
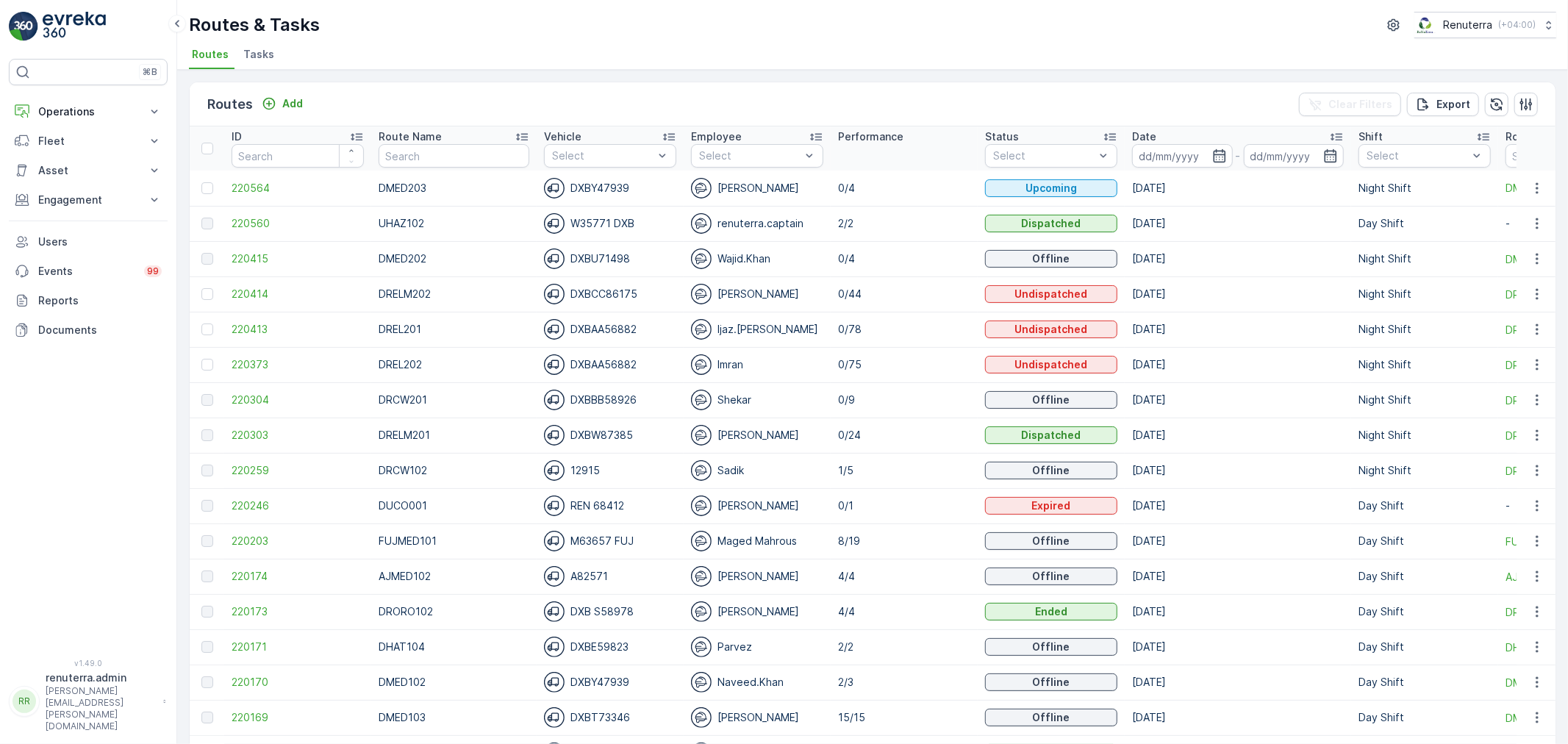
click at [383, 153] on input "text" at bounding box center [454, 156] width 150 height 24
type input "DREL"
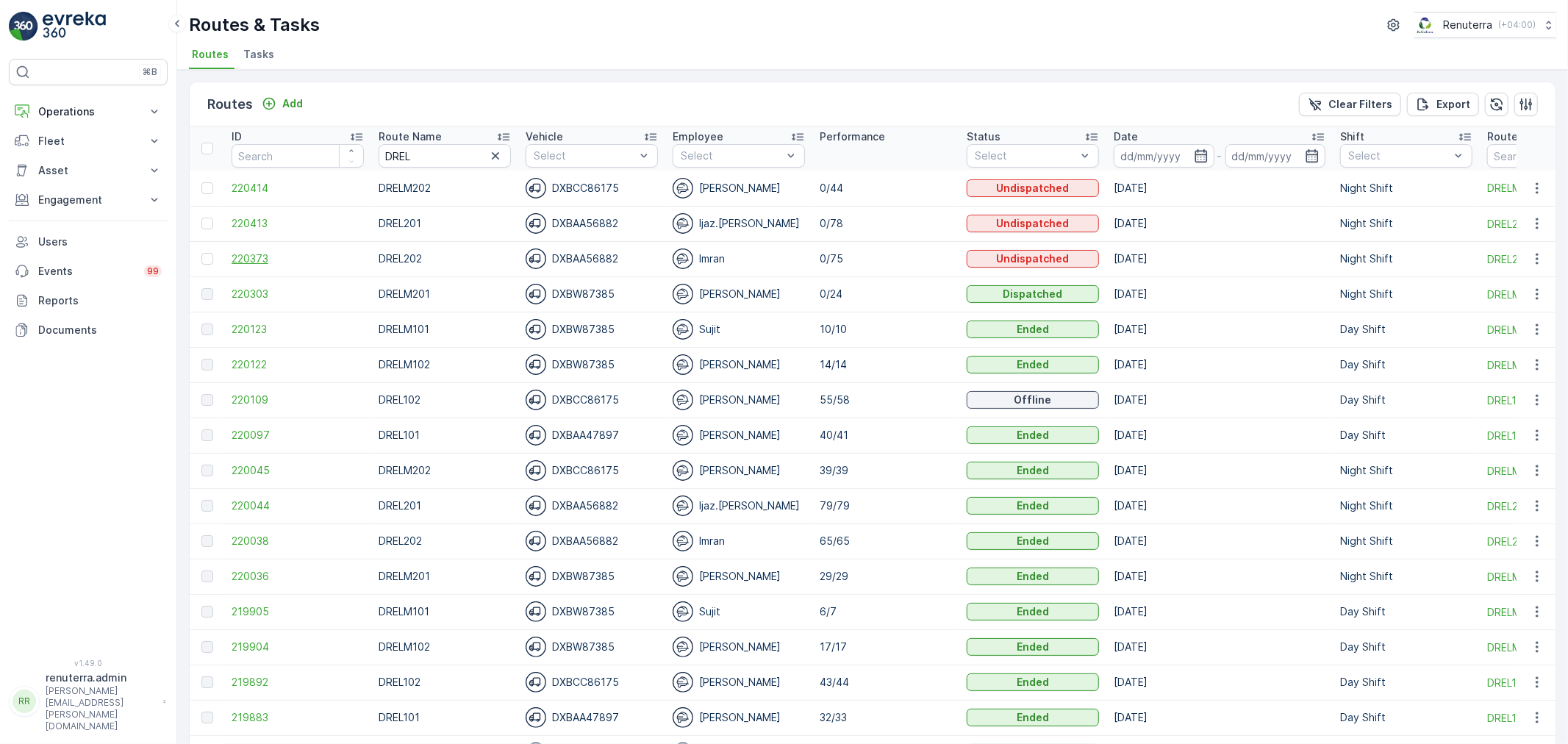
click at [268, 252] on span "220373" at bounding box center [298, 258] width 132 height 14
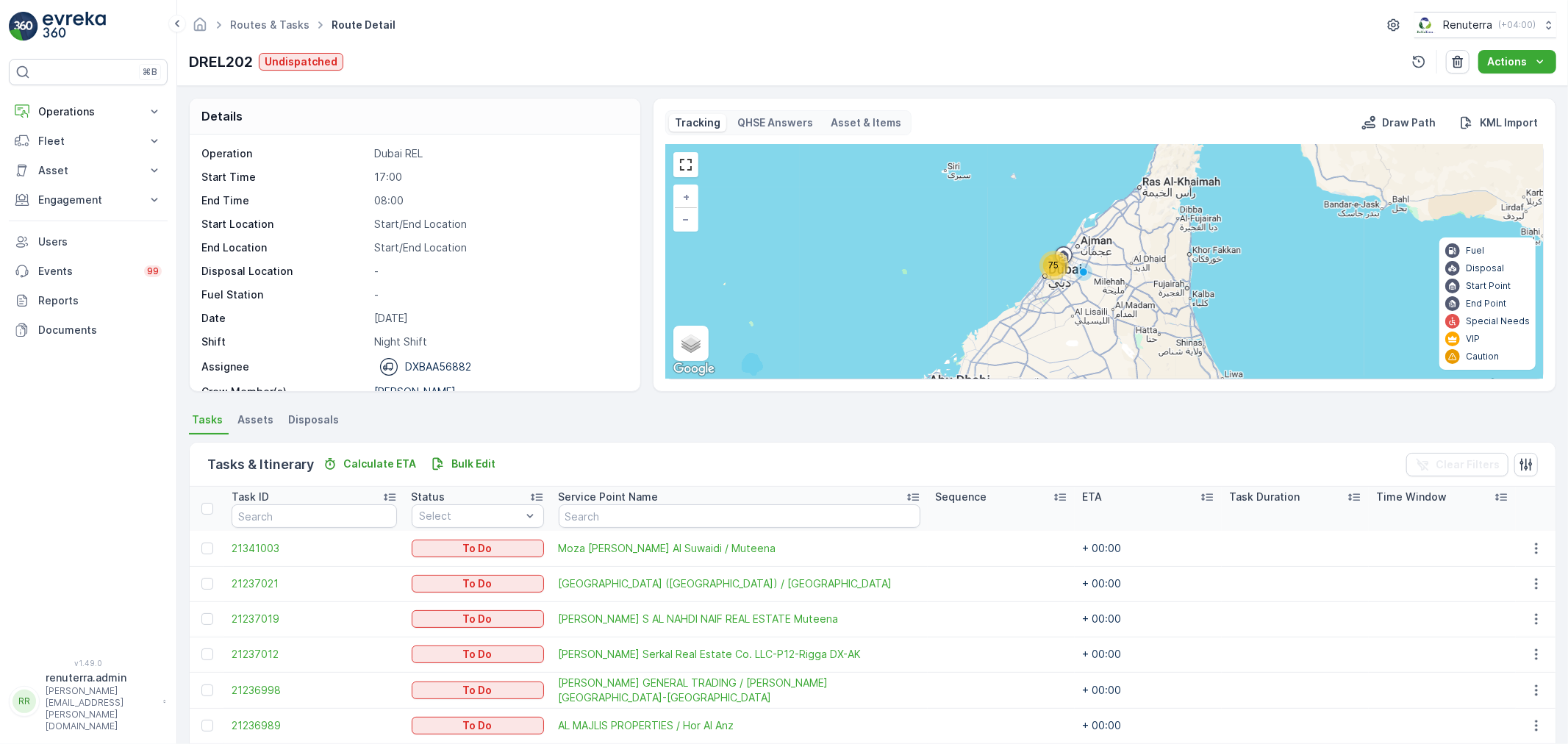
click at [1049, 263] on span "75" at bounding box center [1054, 265] width 11 height 11
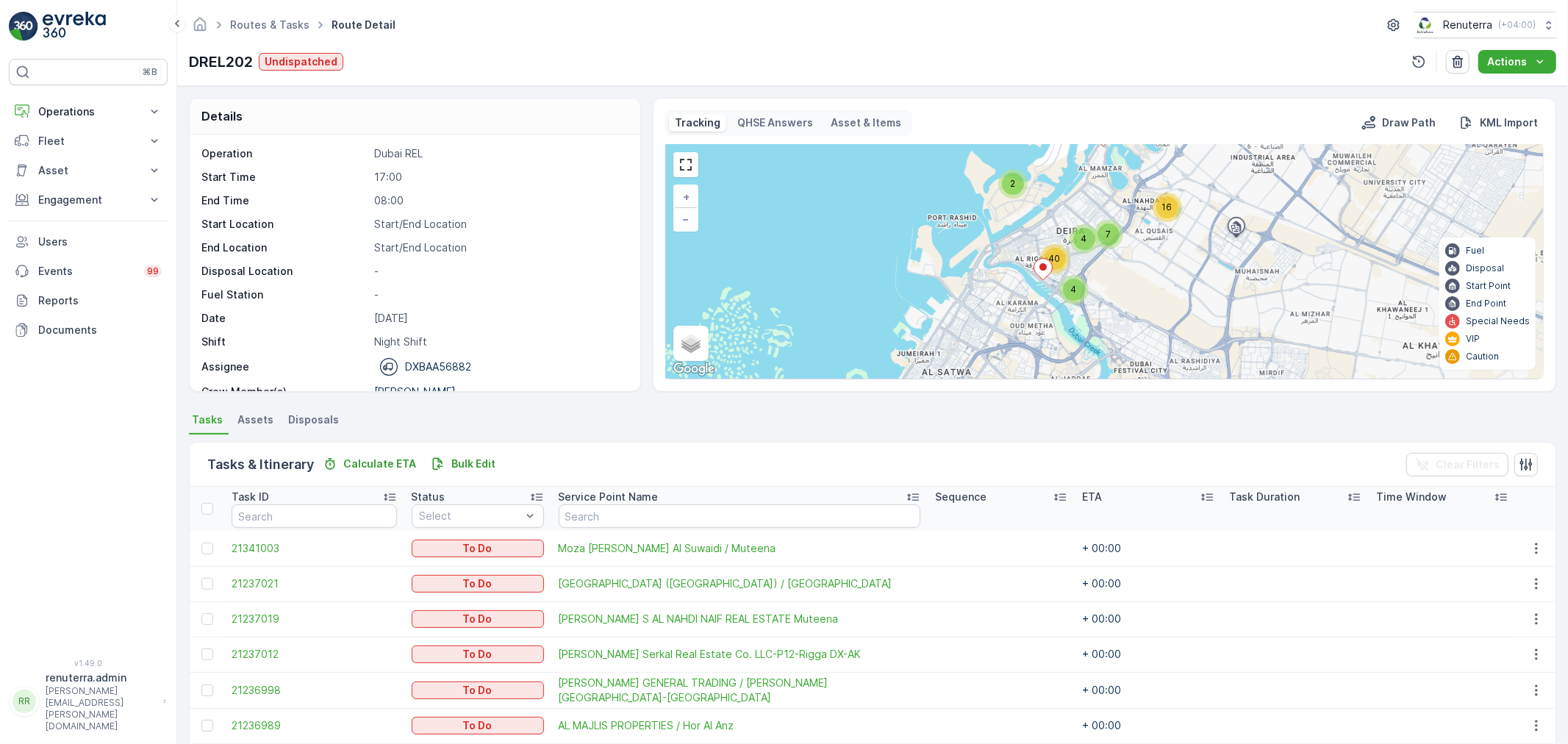
drag, startPoint x: 1120, startPoint y: 280, endPoint x: 1088, endPoint y: 277, distance: 32.1
click at [1120, 275] on div "4 7 16 2 4 40 + − Satellite Roadmap Terrain Hybrid Leaflet Keyboard shortcuts M…" at bounding box center [1105, 262] width 877 height 234
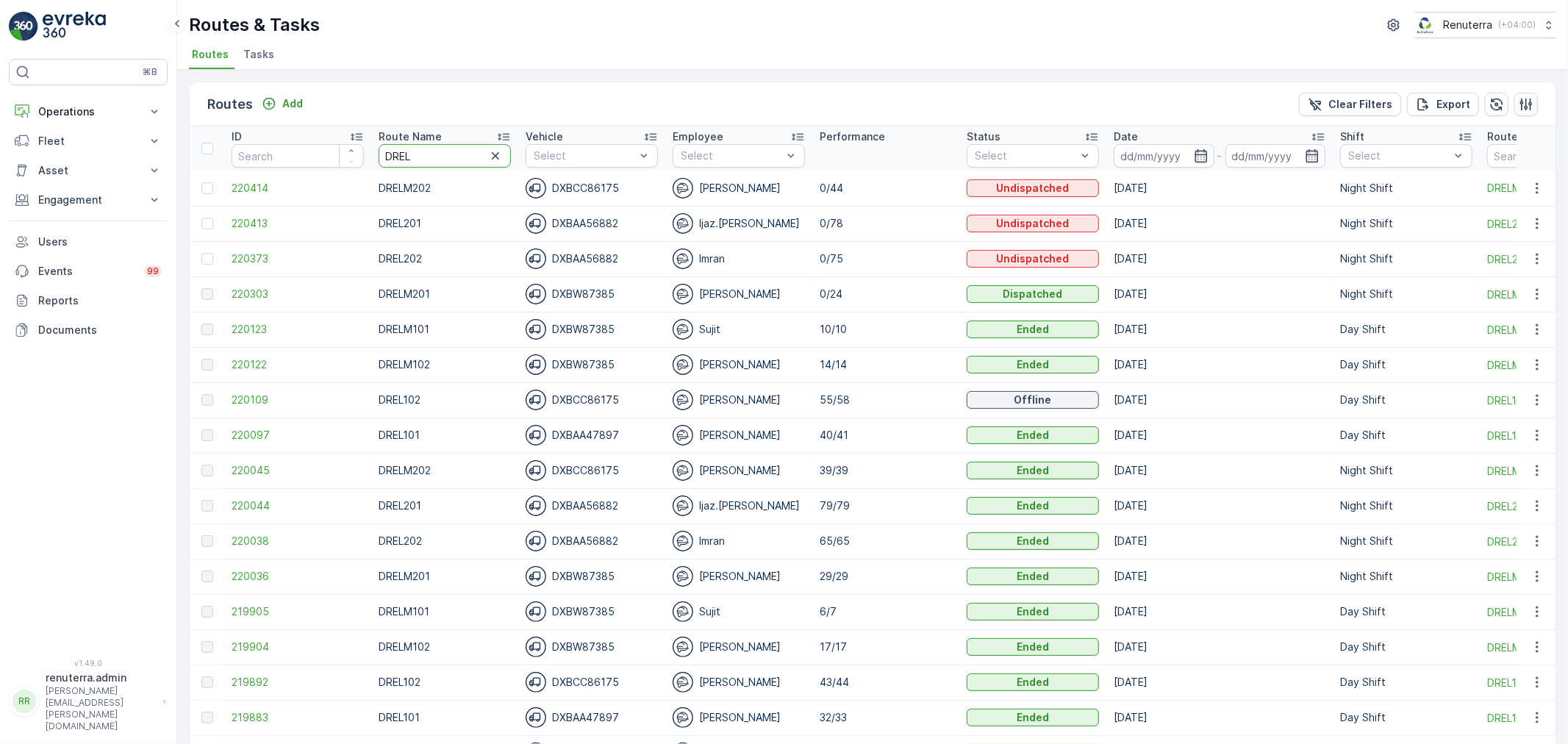
drag, startPoint x: 422, startPoint y: 151, endPoint x: 331, endPoint y: 150, distance: 91.0
click at [331, 150] on tr "ID Route Name DREL Vehicle Select Employee Select Performance Status Select Dat…" at bounding box center [928, 148] width 1477 height 44
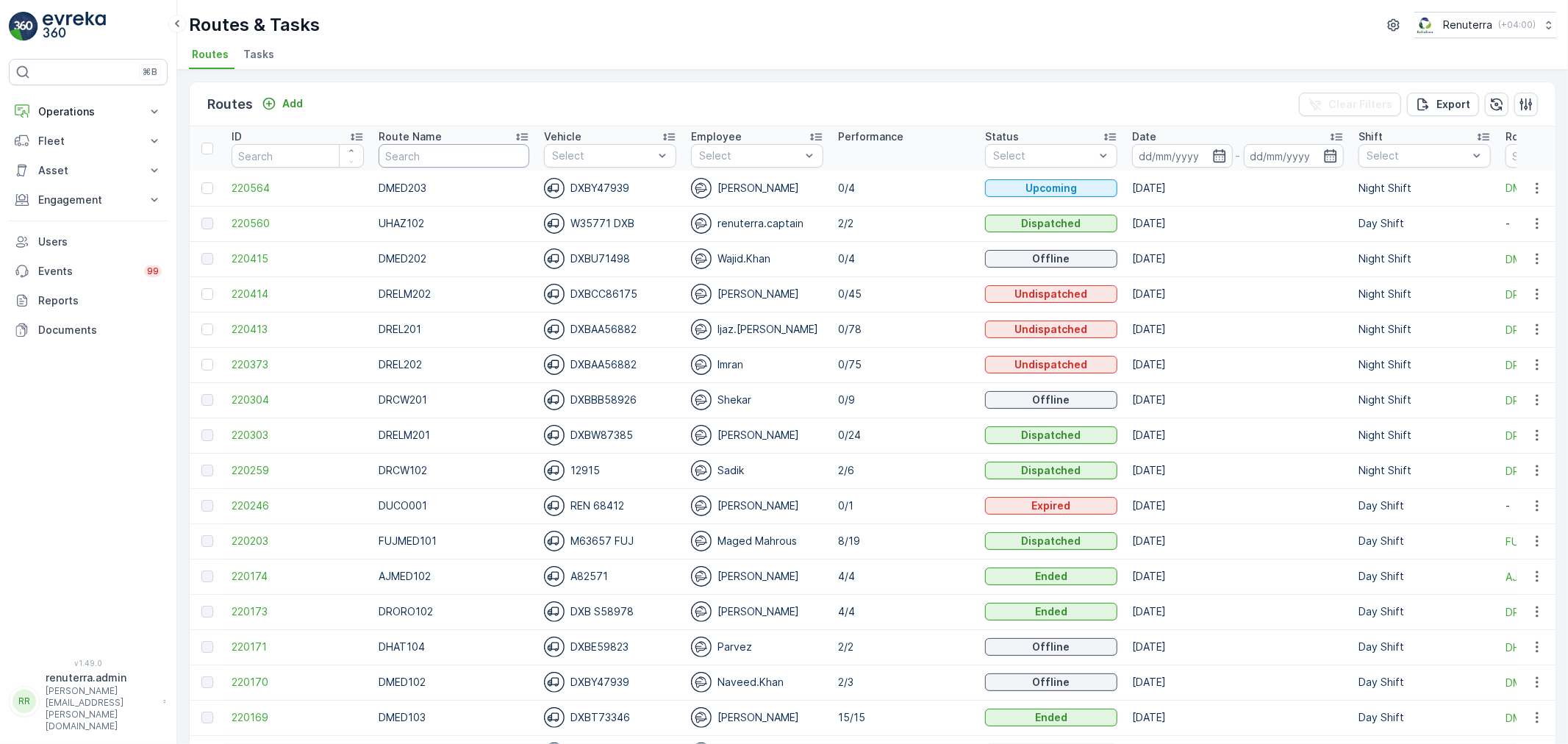
click at [418, 158] on input "text" at bounding box center [454, 156] width 150 height 24
type input "RCW101"
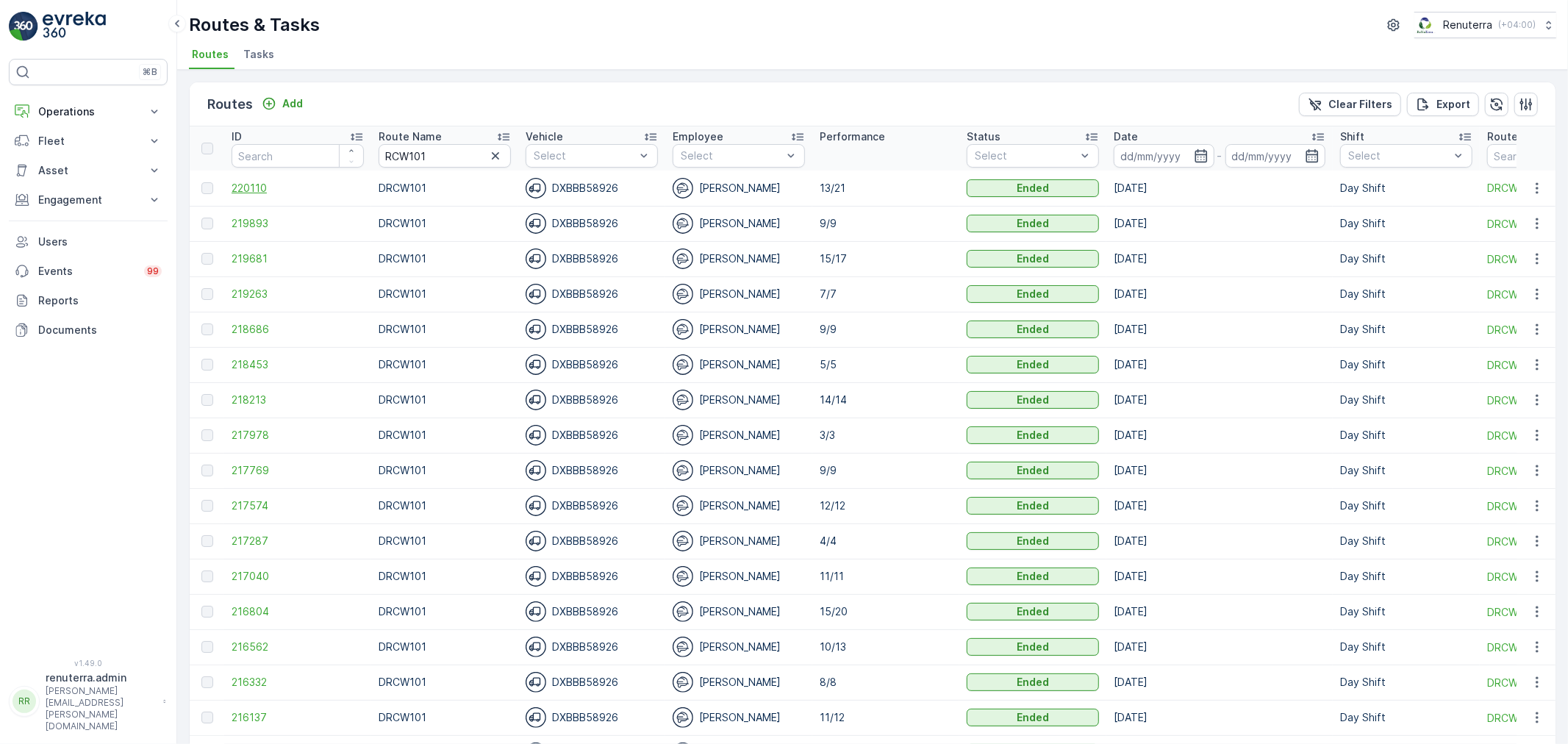
click at [287, 190] on span "220110" at bounding box center [298, 188] width 132 height 14
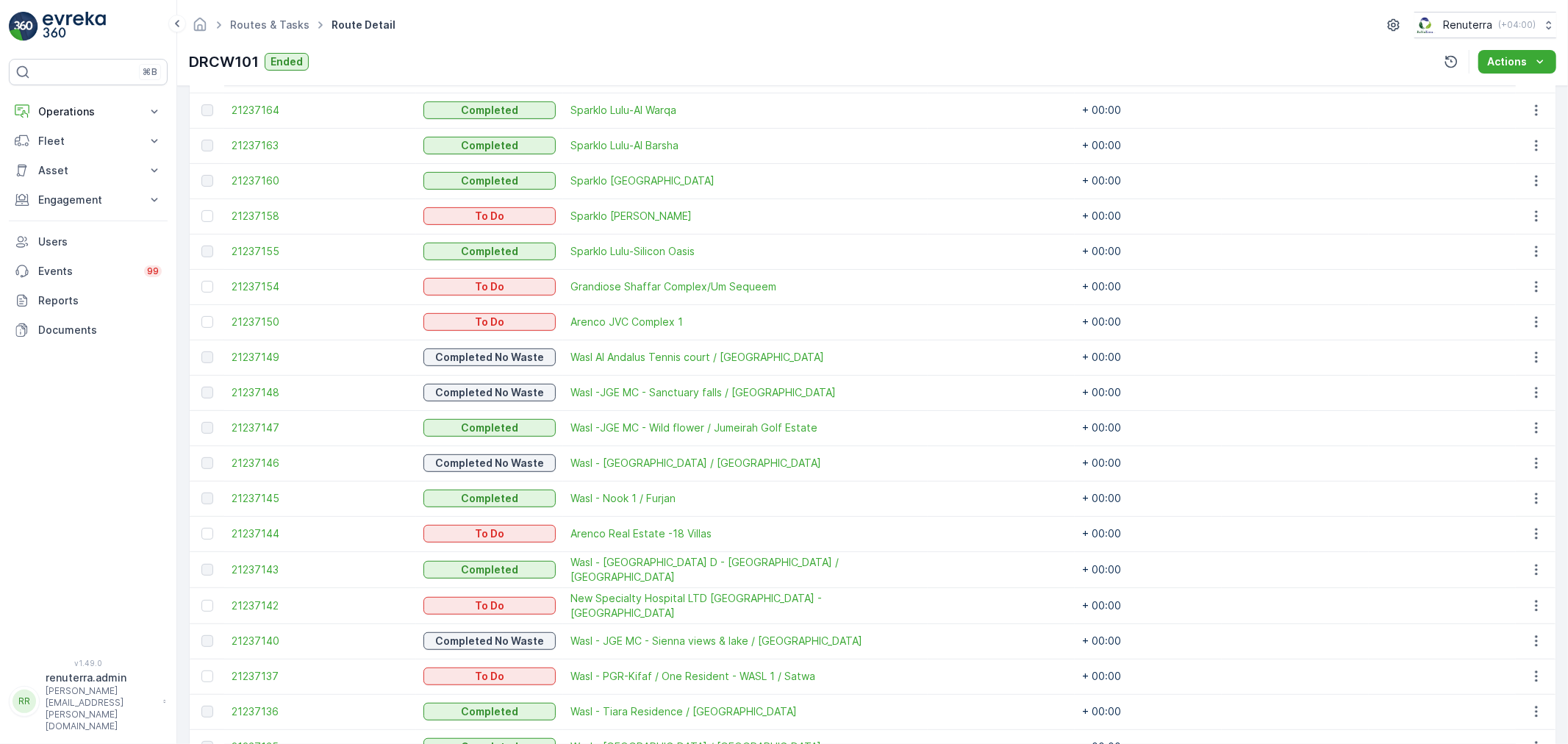
scroll to position [571, 0]
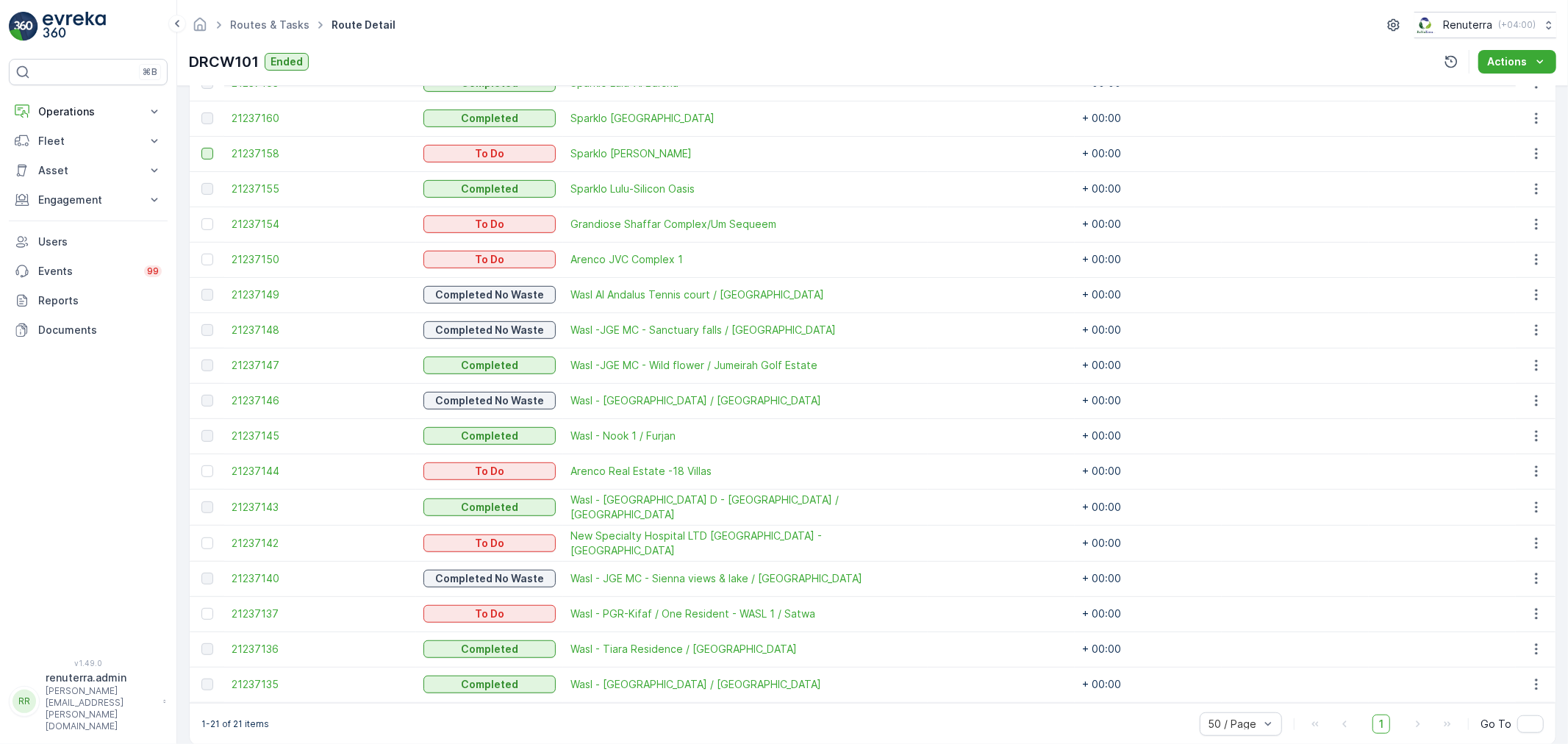
click at [210, 152] on div at bounding box center [207, 153] width 11 height 11
click at [201, 147] on input "checkbox" at bounding box center [201, 147] width 0 height 0
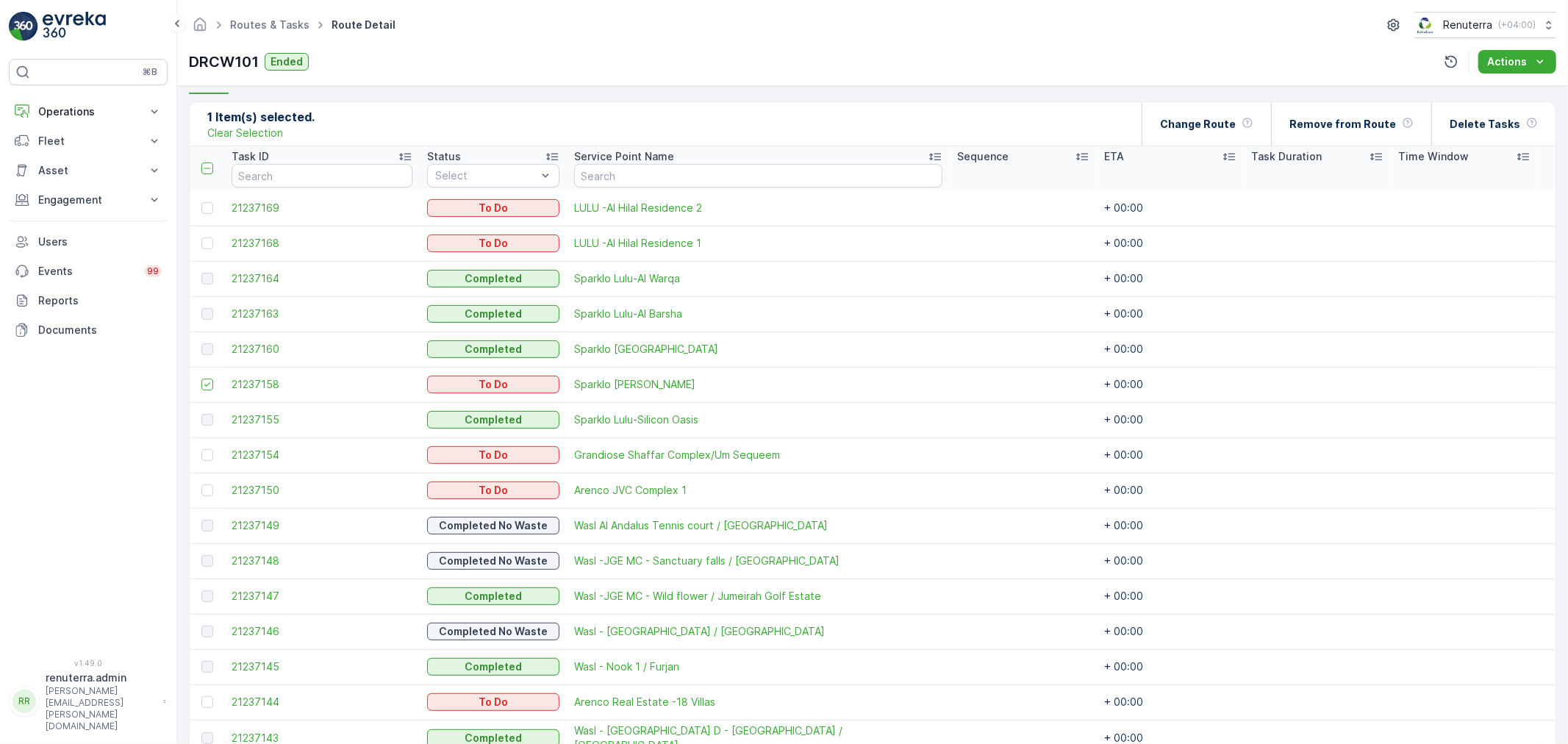
scroll to position [327, 0]
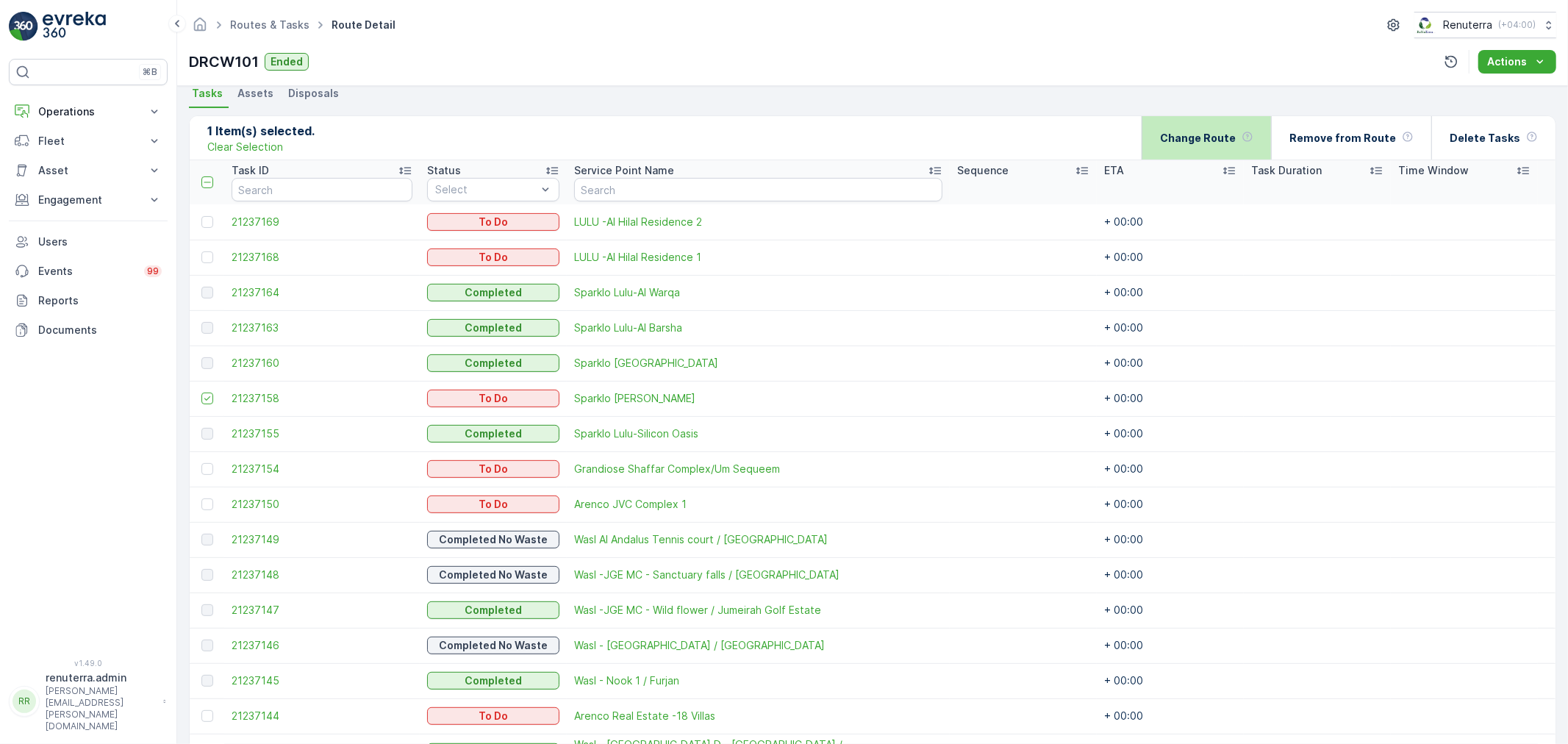
click at [1207, 142] on p "Change Route" at bounding box center [1198, 138] width 76 height 14
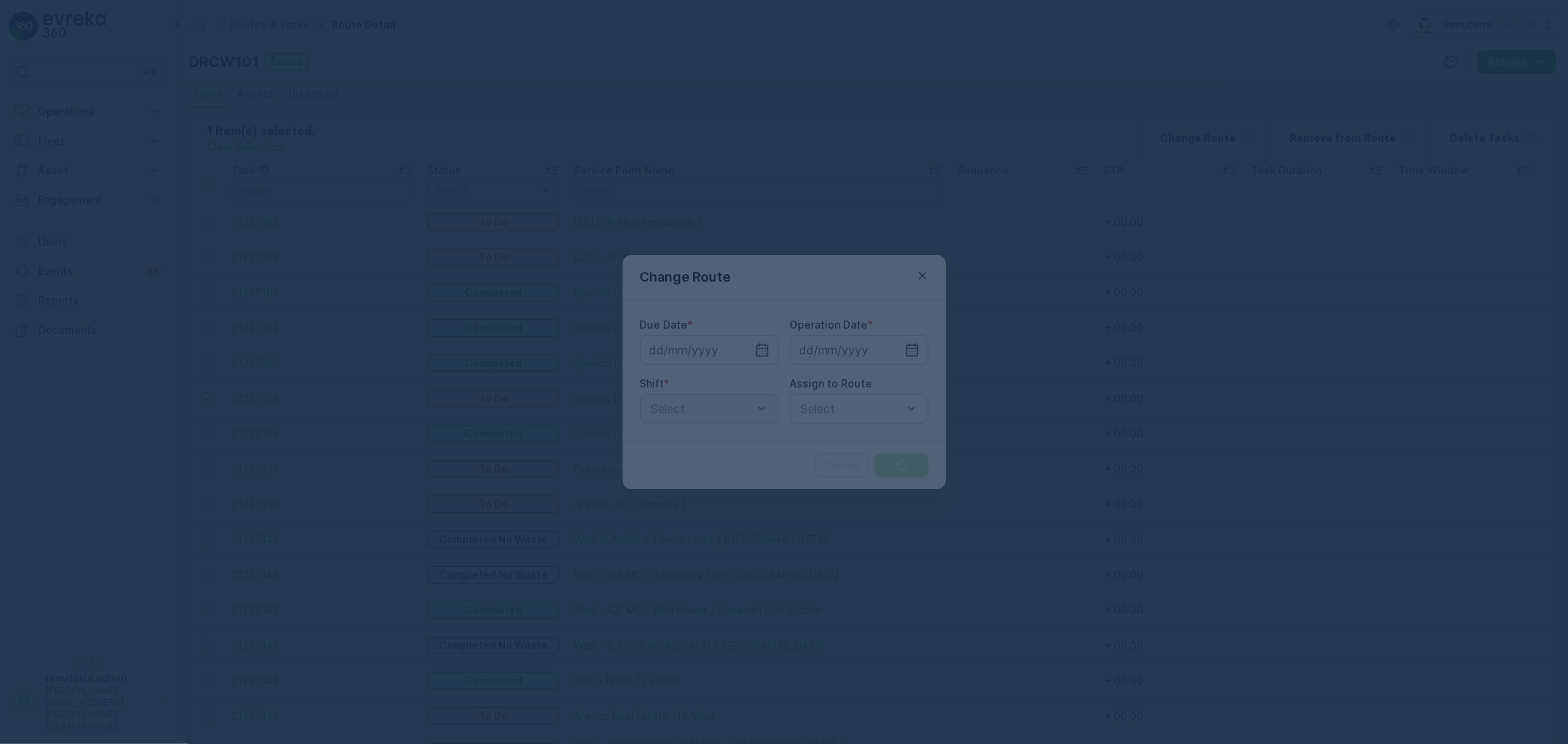
type input "[DATE]"
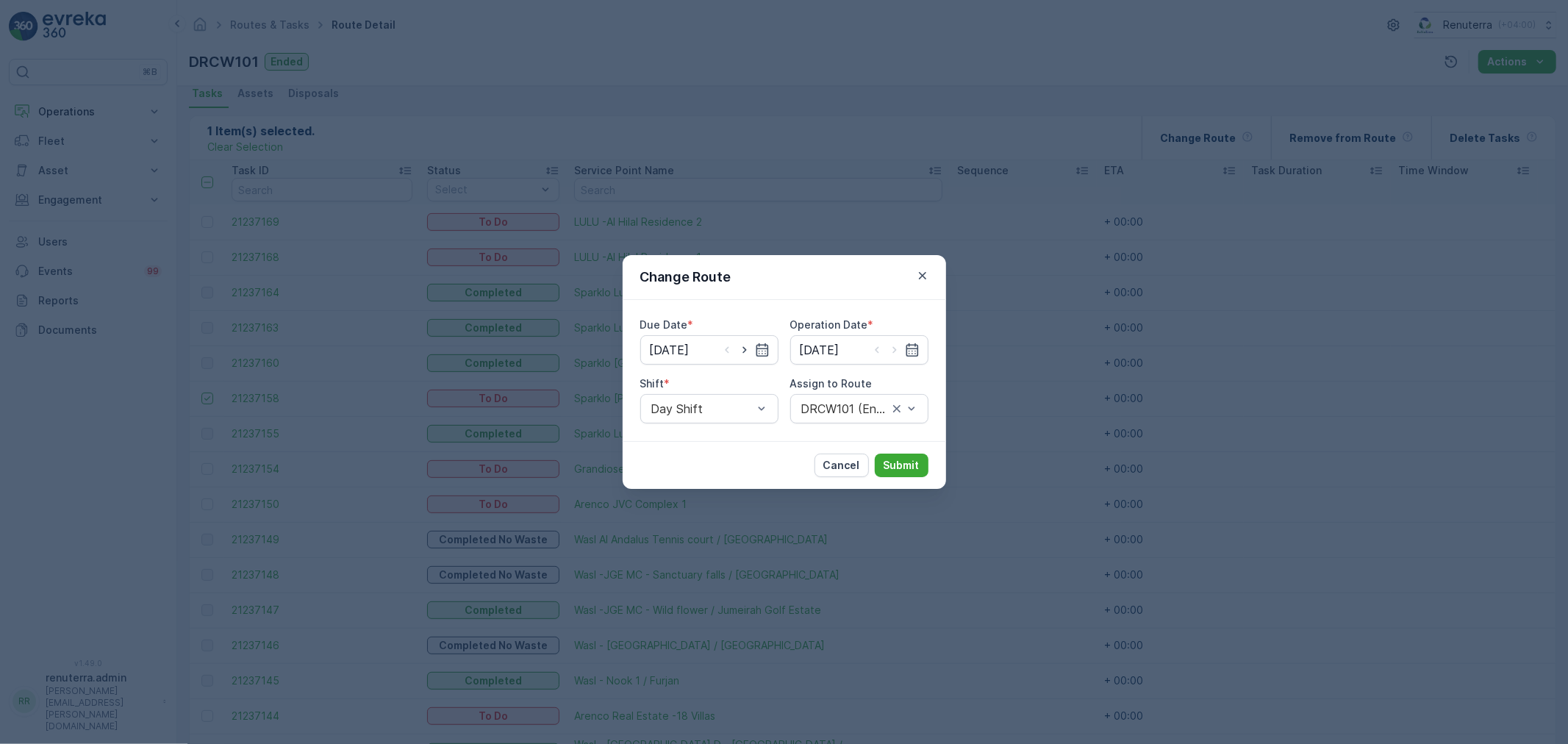
drag, startPoint x: 720, startPoint y: 412, endPoint x: 720, endPoint y: 487, distance: 75.0
click at [719, 412] on div at bounding box center [701, 408] width 104 height 13
click at [714, 467] on div "Night Shift" at bounding box center [709, 470] width 121 height 13
click at [844, 412] on div at bounding box center [845, 408] width 90 height 13
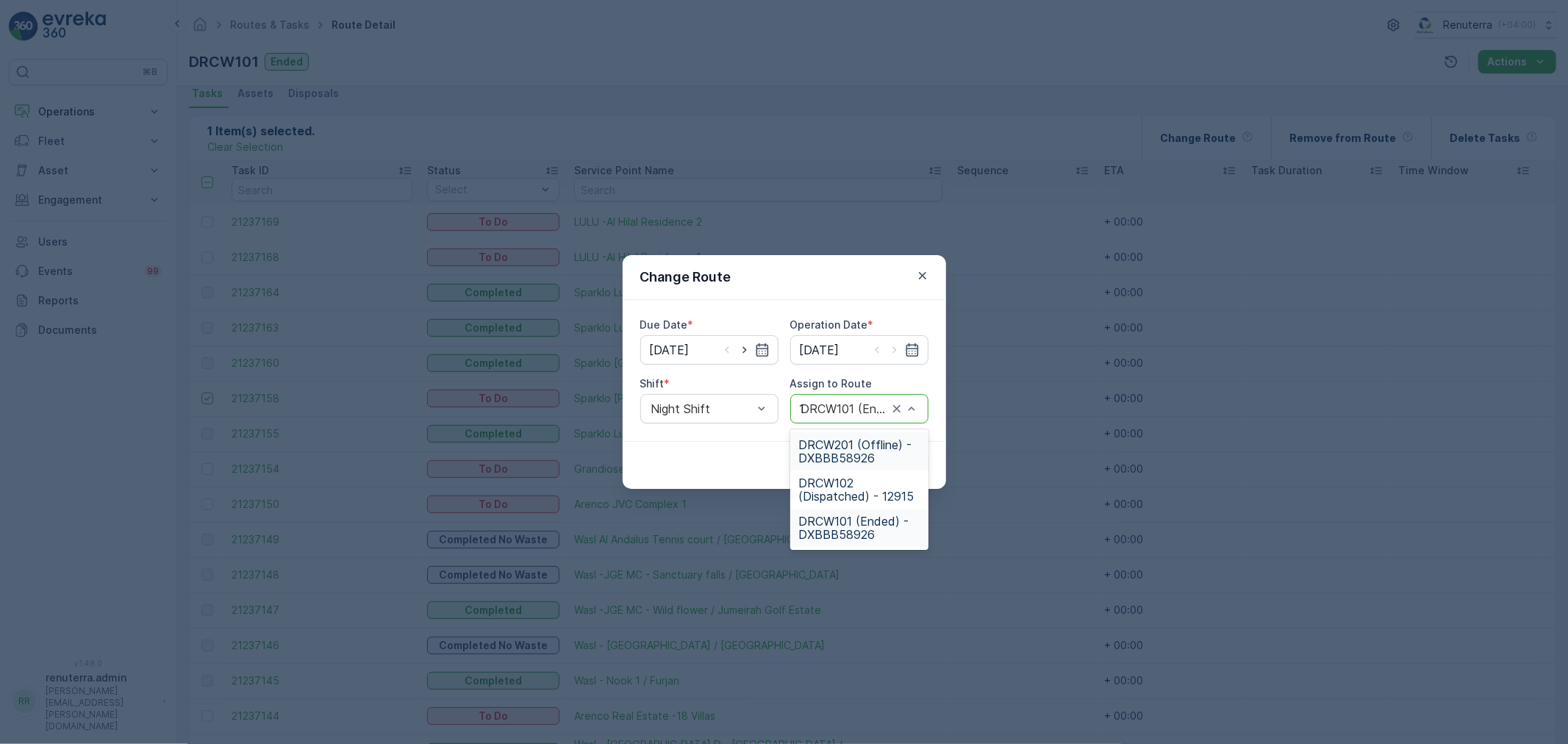
type input "102"
click at [850, 445] on span "DRCW102 (Dispatched) - 12915" at bounding box center [859, 451] width 121 height 27
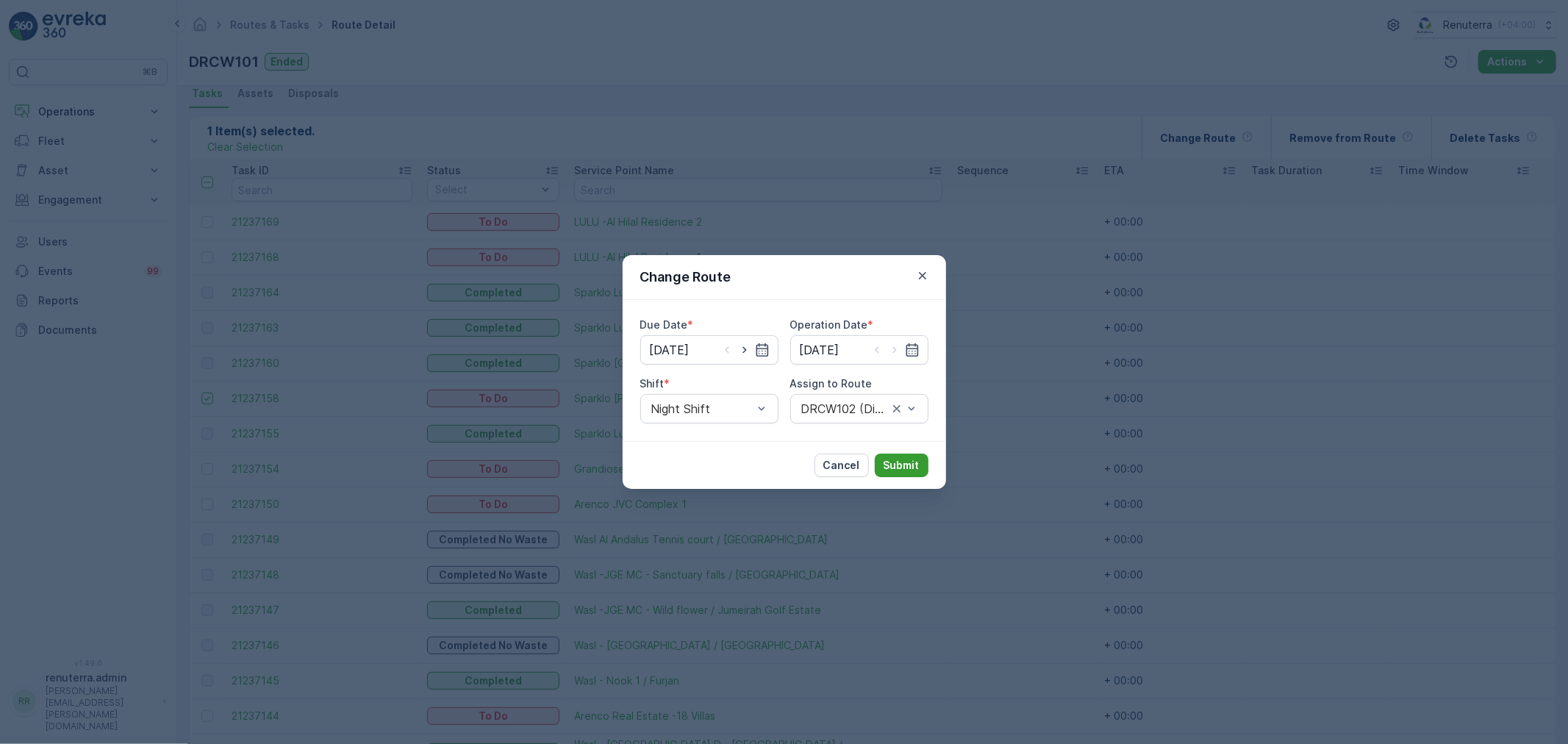
click at [890, 456] on button "Submit" at bounding box center [901, 465] width 54 height 24
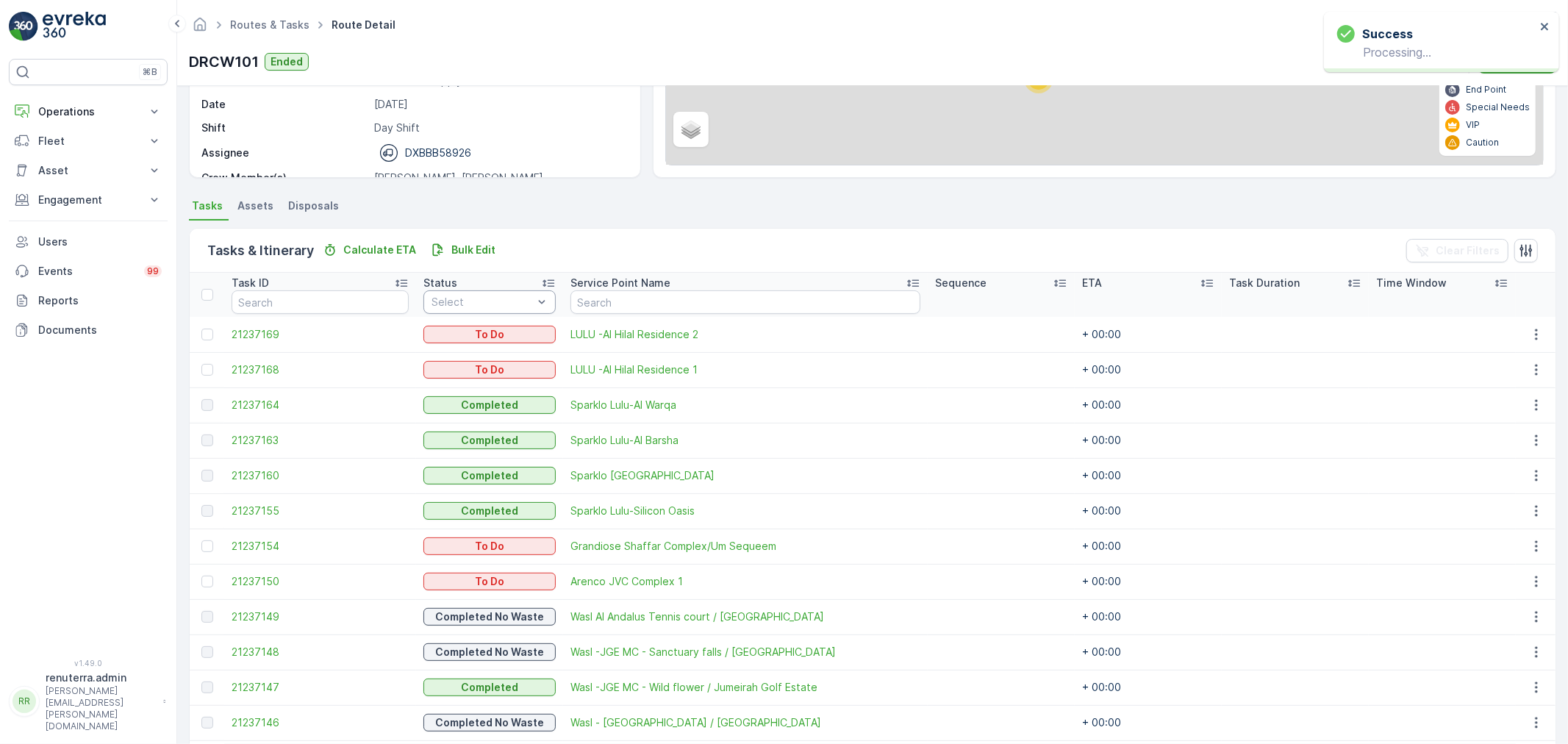
scroll to position [145, 0]
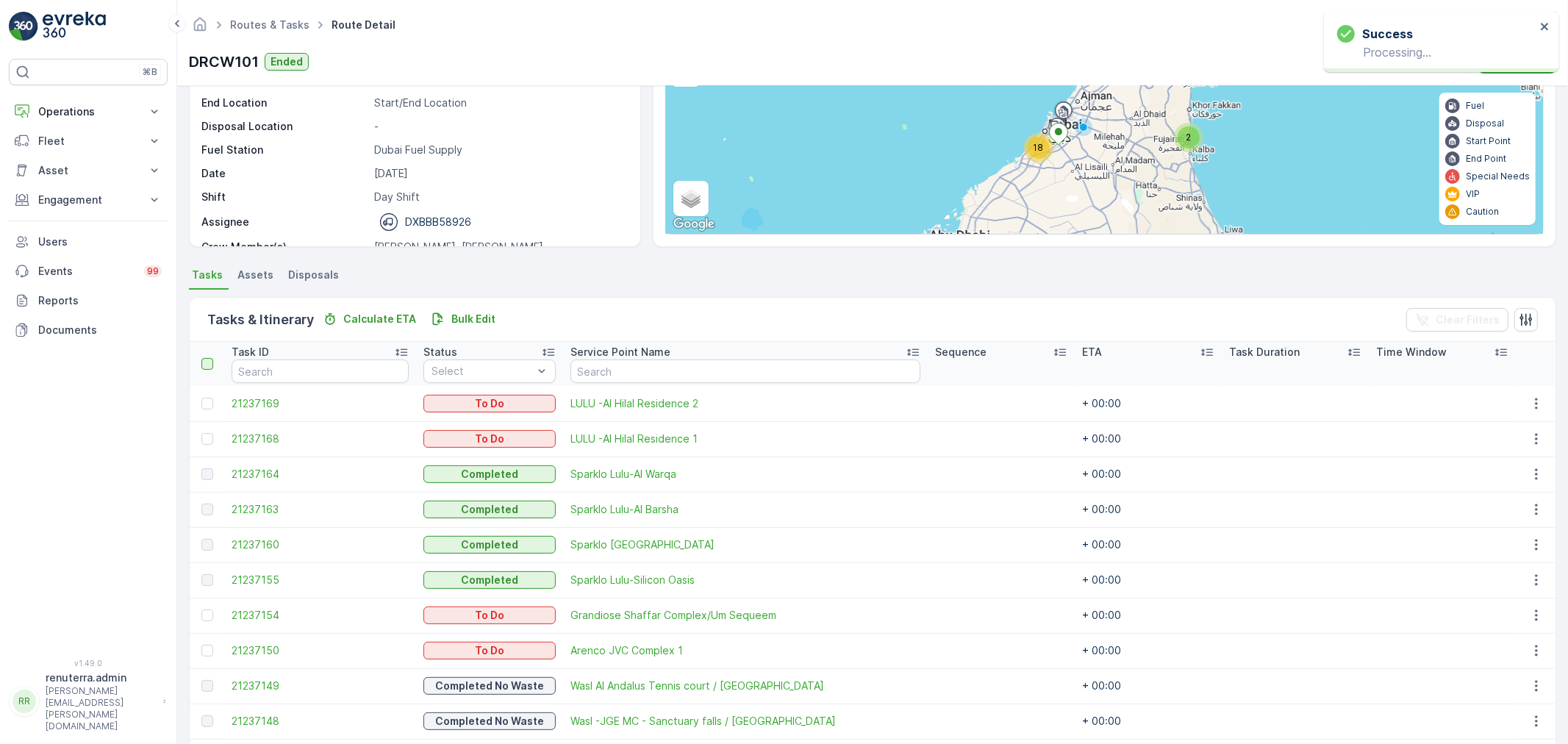
click at [210, 365] on div at bounding box center [207, 363] width 11 height 11
click at [210, 358] on input "checkbox" at bounding box center [210, 358] width 0 height 0
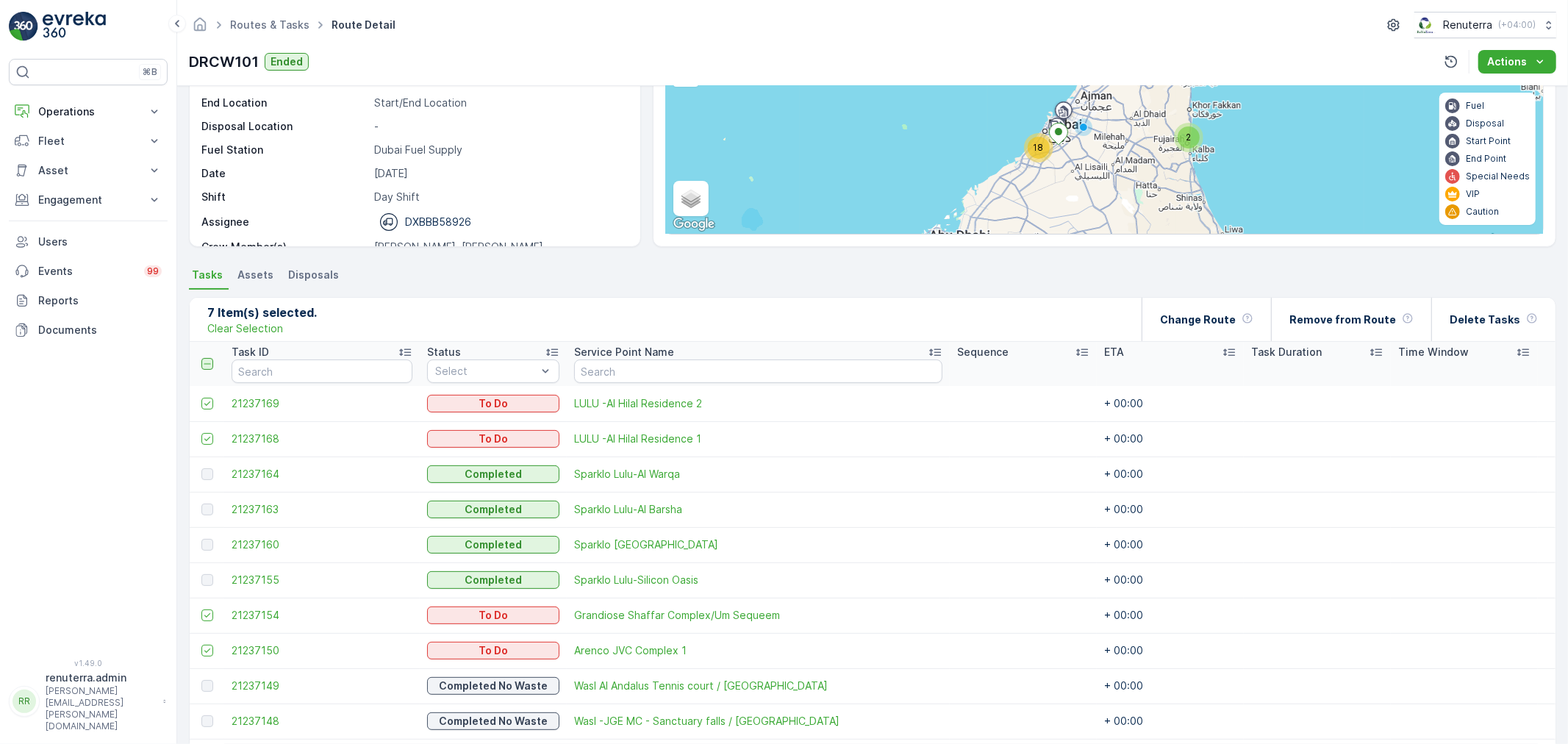
click at [210, 365] on icon at bounding box center [207, 364] width 11 height 11
click at [210, 358] on input "checkbox" at bounding box center [210, 358] width 0 height 0
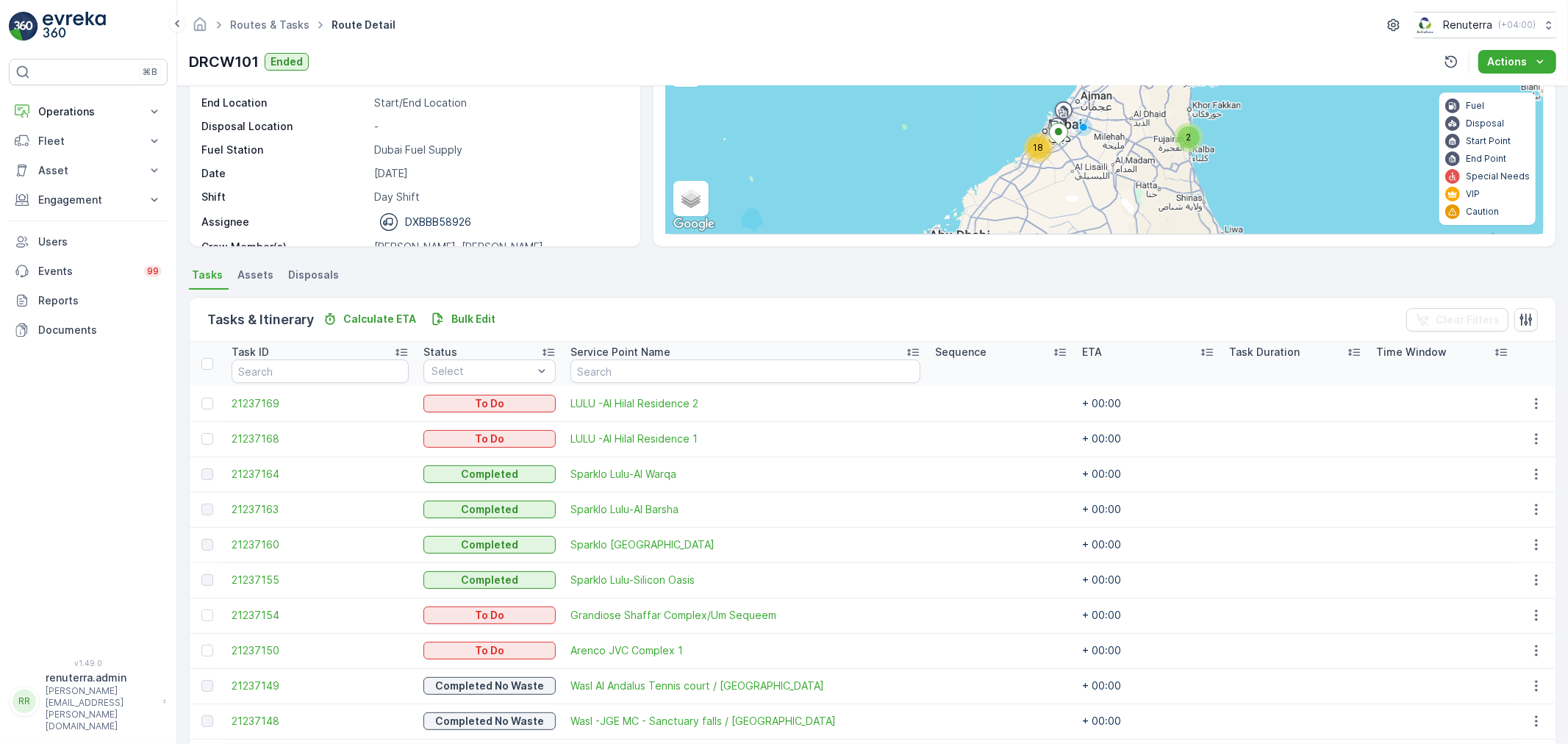
drag, startPoint x: 210, startPoint y: 369, endPoint x: 210, endPoint y: 410, distance: 41.0
click at [210, 369] on th at bounding box center [207, 364] width 34 height 44
click at [207, 404] on div at bounding box center [207, 403] width 11 height 11
click at [201, 397] on input "checkbox" at bounding box center [201, 397] width 0 height 0
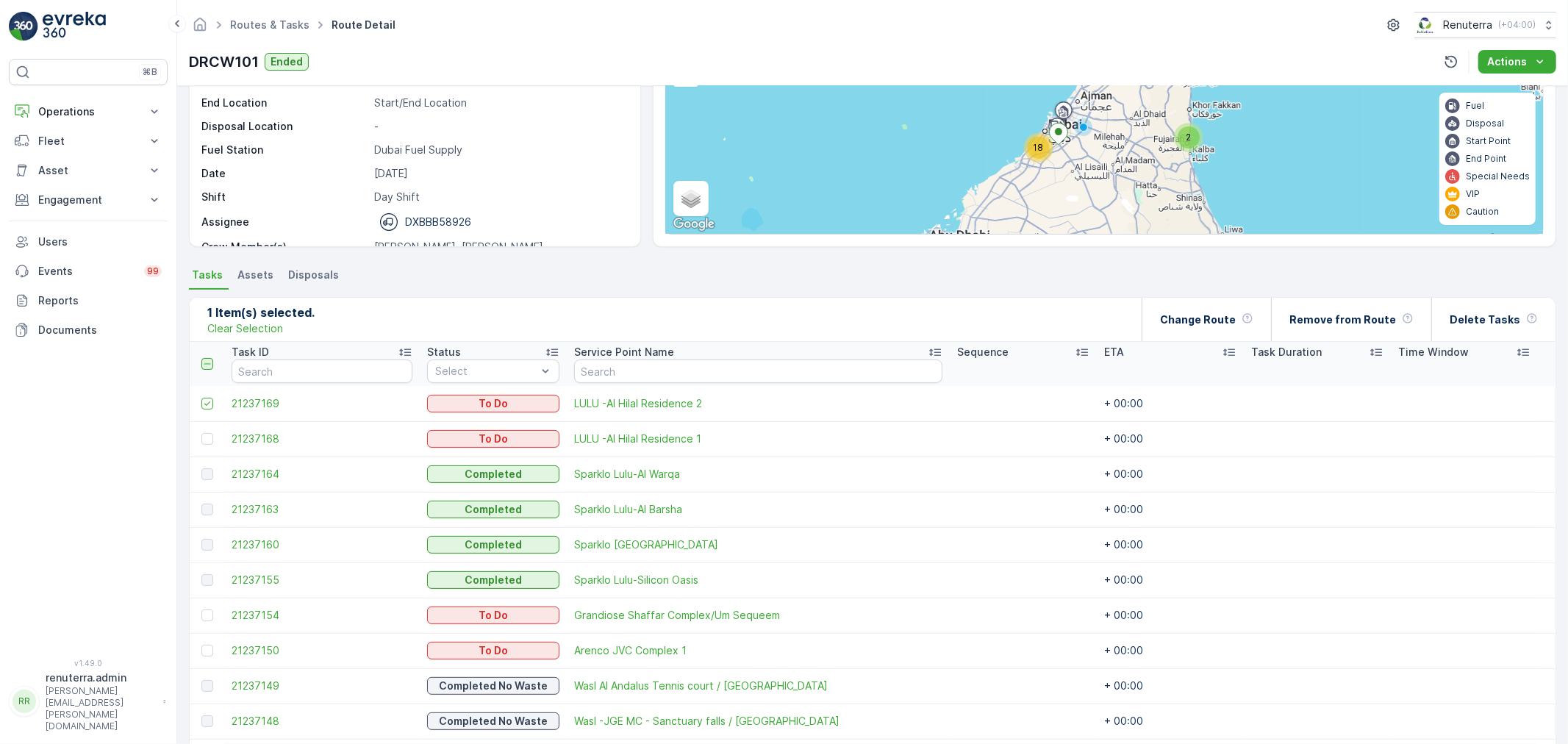
click at [206, 364] on icon at bounding box center [207, 364] width 11 height 11
click at [210, 358] on input "checkbox" at bounding box center [210, 358] width 0 height 0
click at [206, 364] on icon at bounding box center [207, 364] width 11 height 11
click at [210, 358] on input "checkbox" at bounding box center [210, 358] width 0 height 0
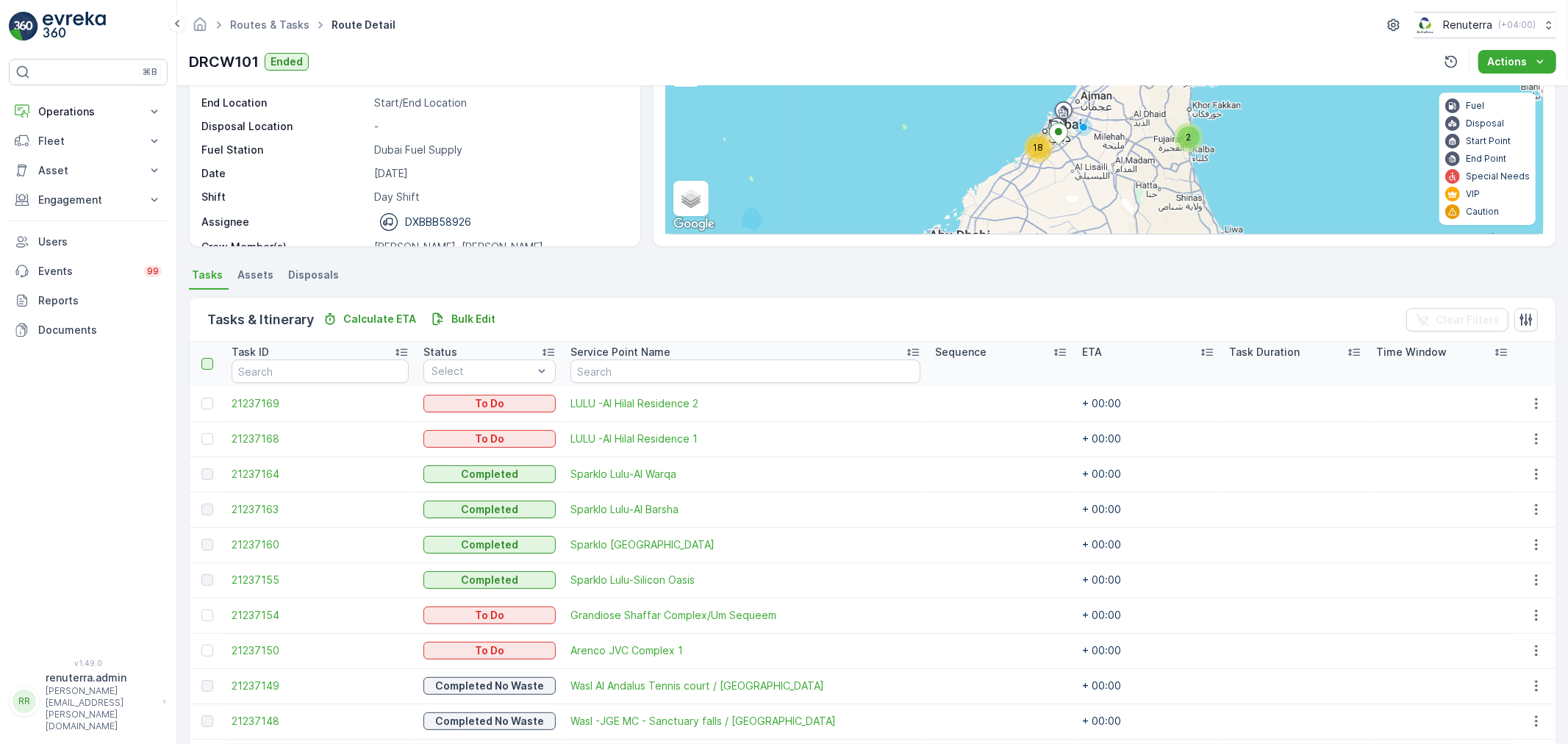
click at [206, 364] on div at bounding box center [207, 363] width 11 height 11
click at [210, 358] on input "checkbox" at bounding box center [210, 358] width 0 height 0
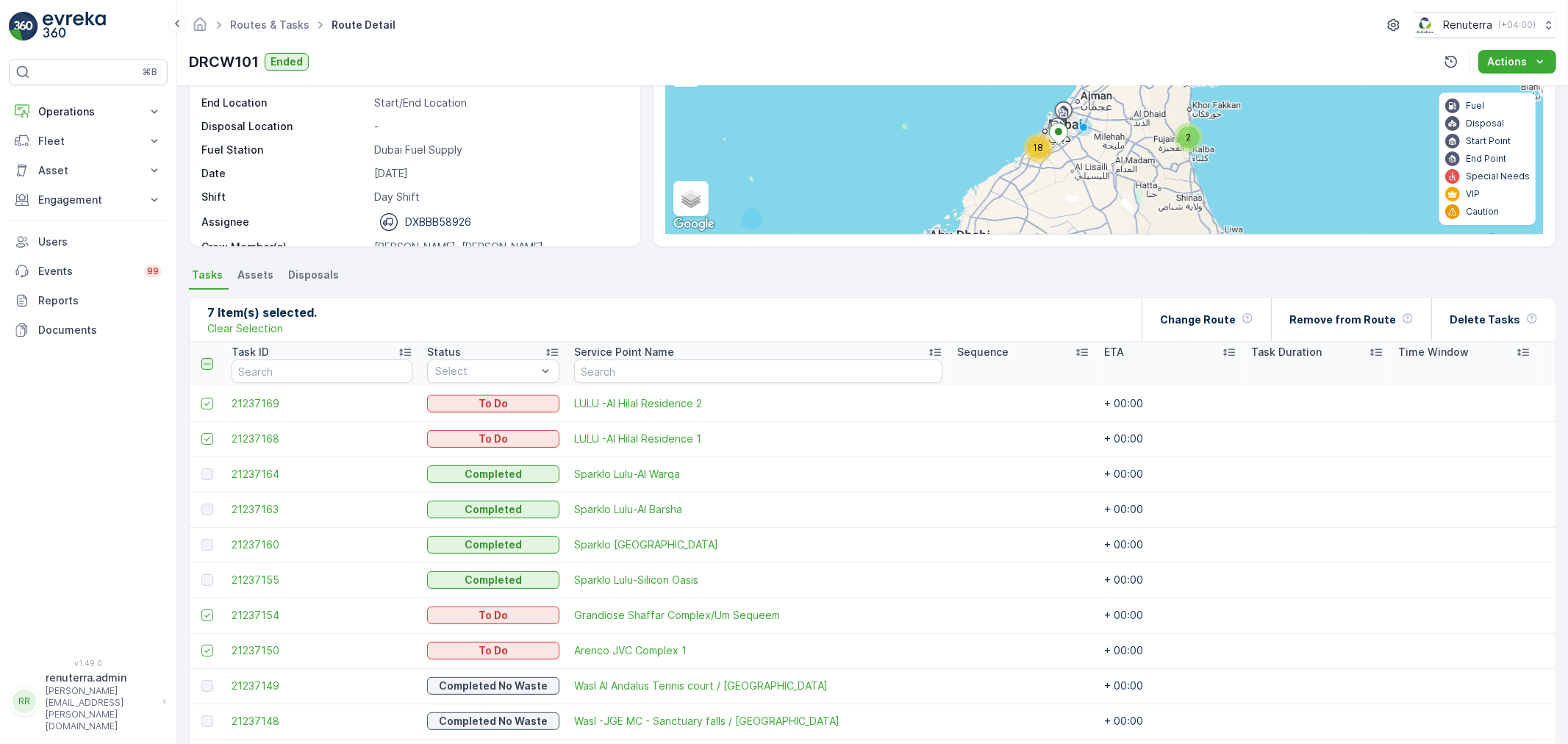
click at [209, 405] on icon at bounding box center [207, 404] width 11 height 11
click at [201, 397] on input "checkbox" at bounding box center [201, 397] width 0 height 0
click at [210, 428] on td at bounding box center [207, 438] width 34 height 35
click at [211, 434] on icon at bounding box center [207, 439] width 11 height 11
click at [201, 433] on input "checkbox" at bounding box center [201, 433] width 0 height 0
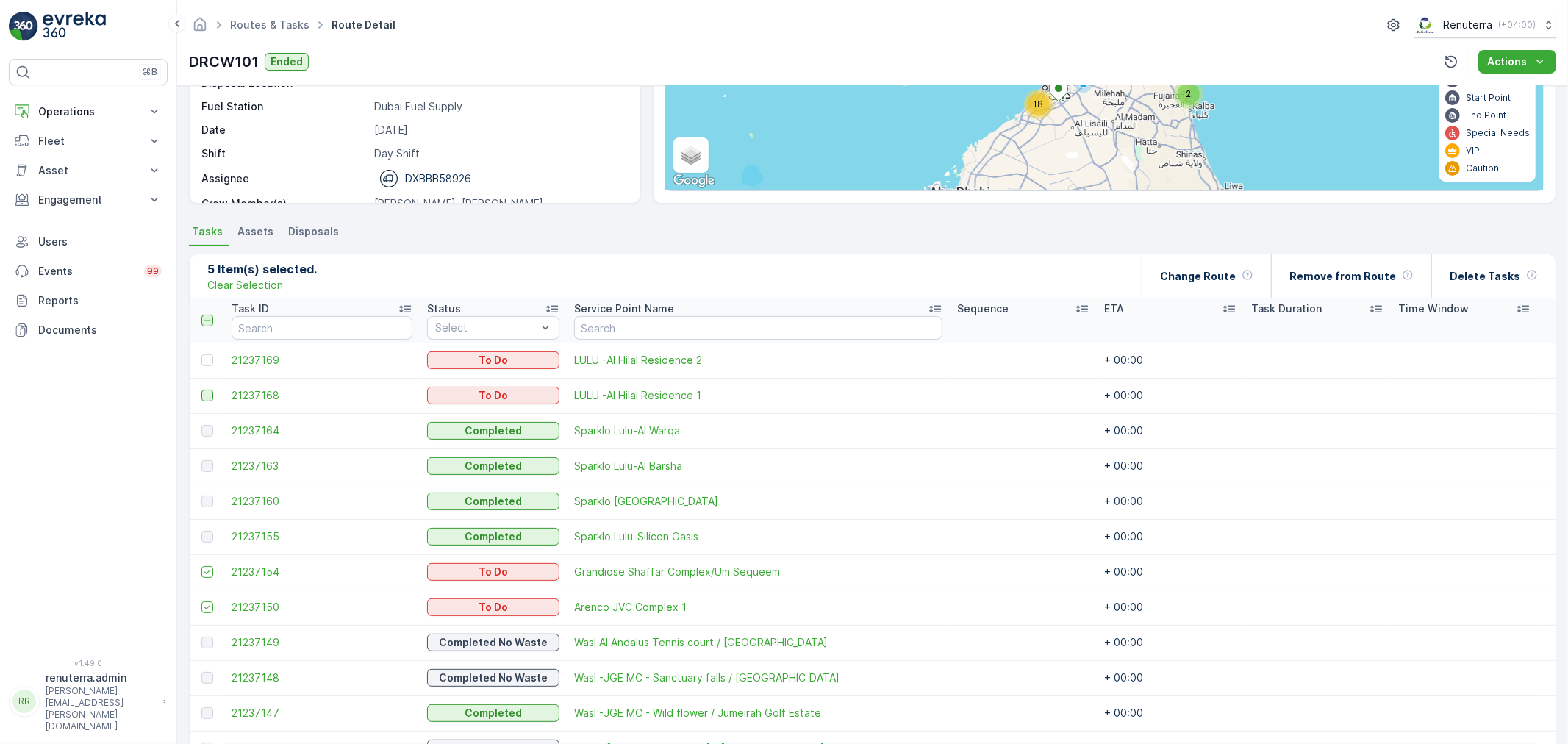
scroll to position [309, 0]
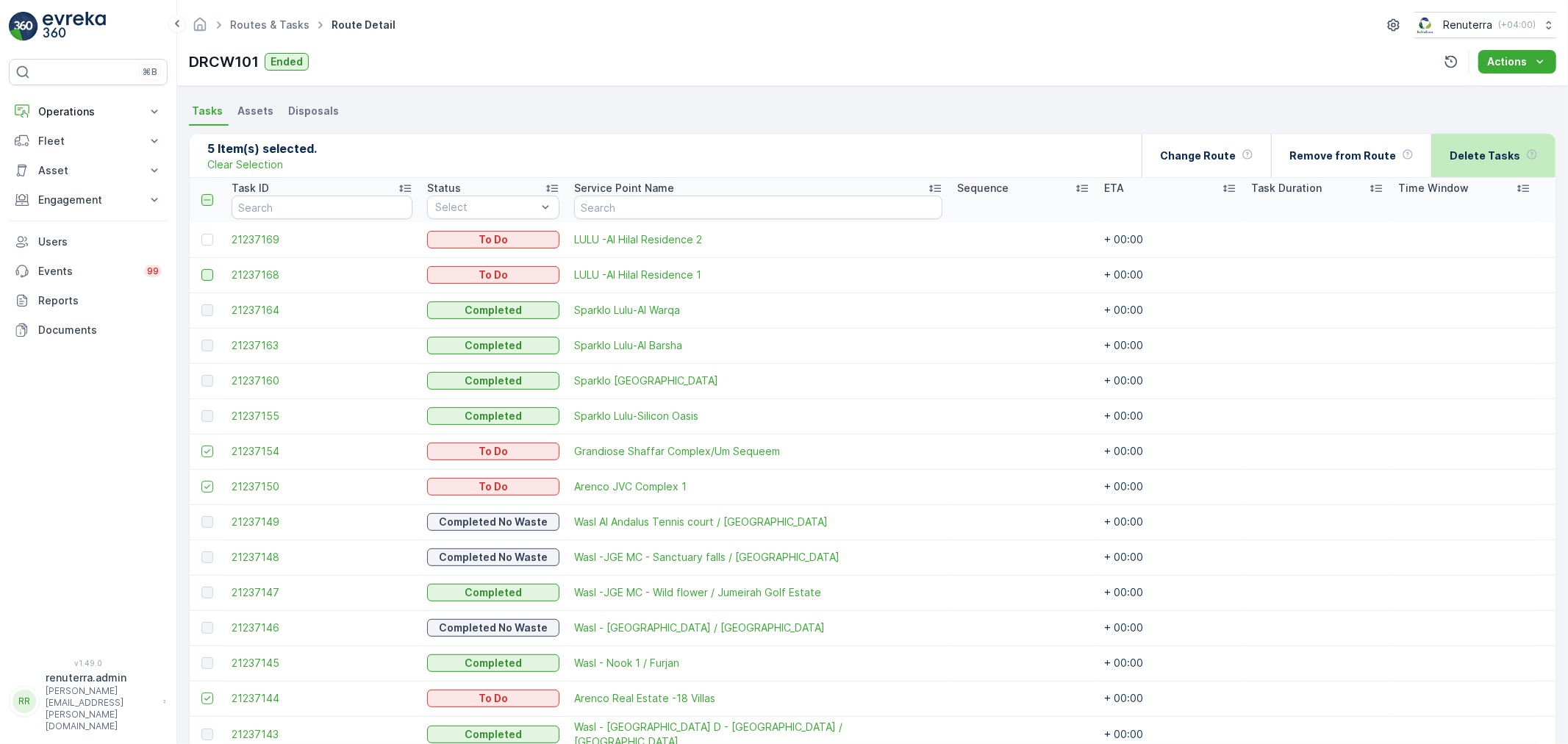
click at [1504, 157] on p "Delete Tasks" at bounding box center [1484, 155] width 71 height 14
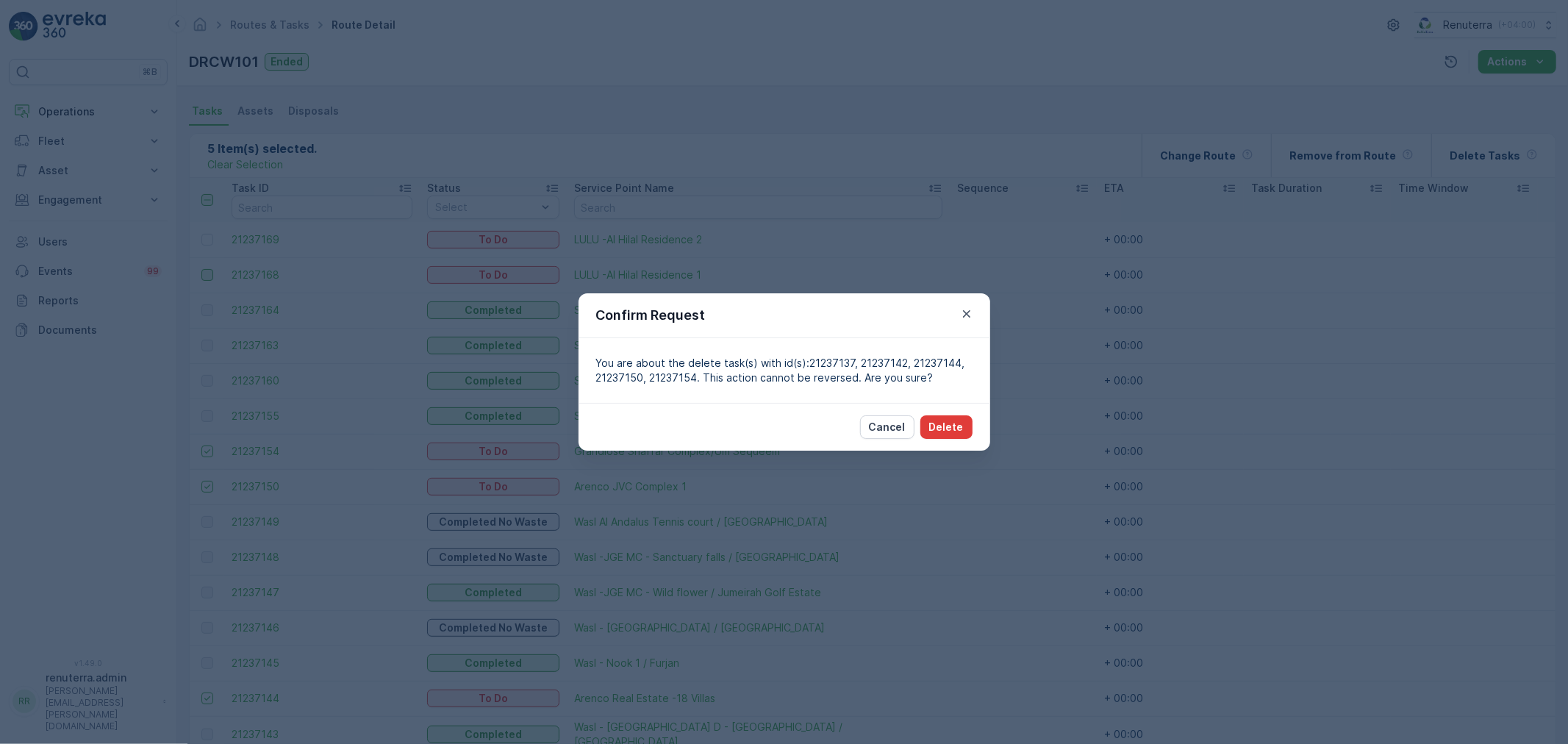
click at [952, 429] on p "Delete" at bounding box center [946, 426] width 34 height 14
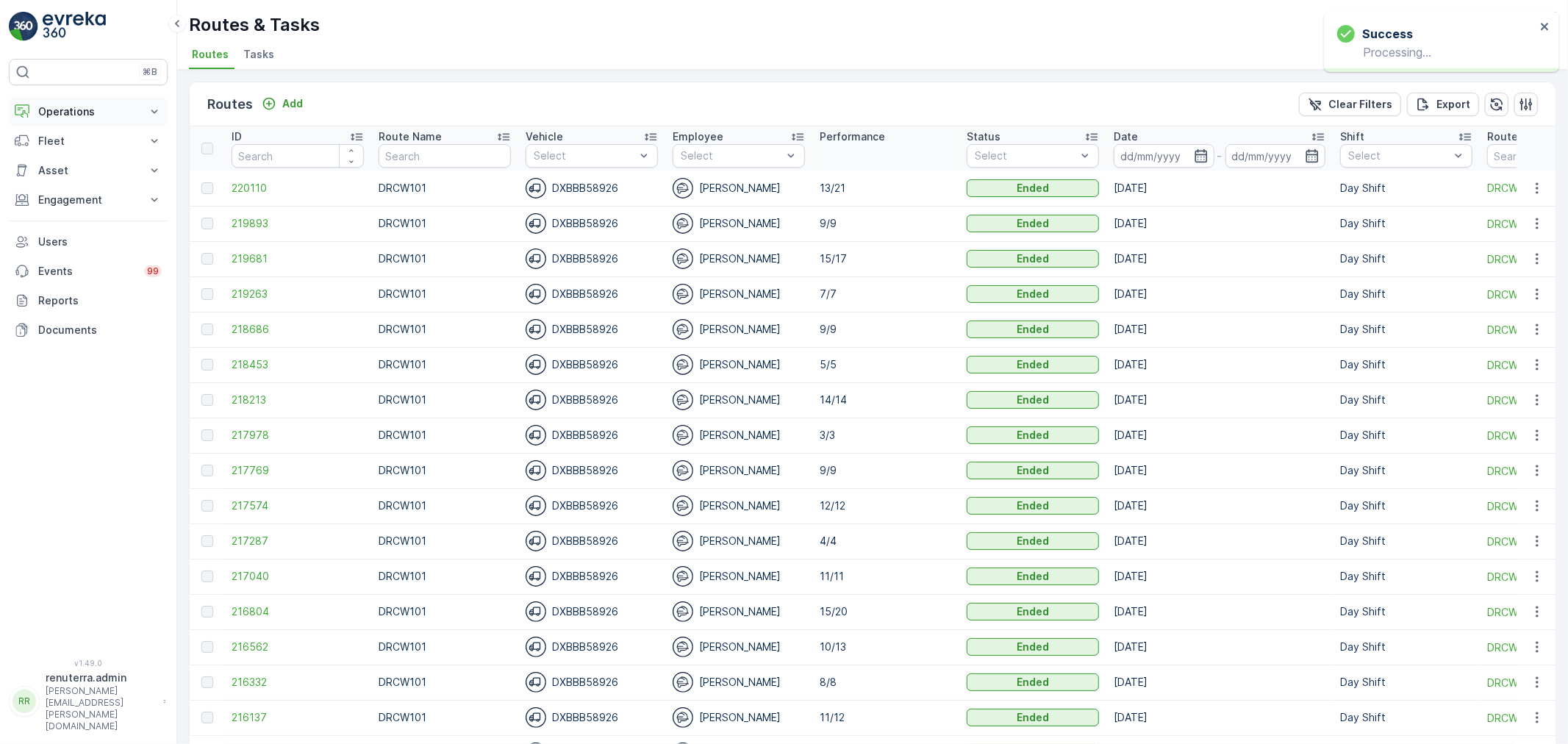
click at [69, 119] on p "Operations" at bounding box center [88, 111] width 100 height 14
drag, startPoint x: 83, startPoint y: 178, endPoint x: 101, endPoint y: 185, distance: 19.3
drag, startPoint x: 101, startPoint y: 185, endPoint x: 121, endPoint y: 193, distance: 21.5
click at [121, 193] on link "Cockpit" at bounding box center [100, 198] width 136 height 21
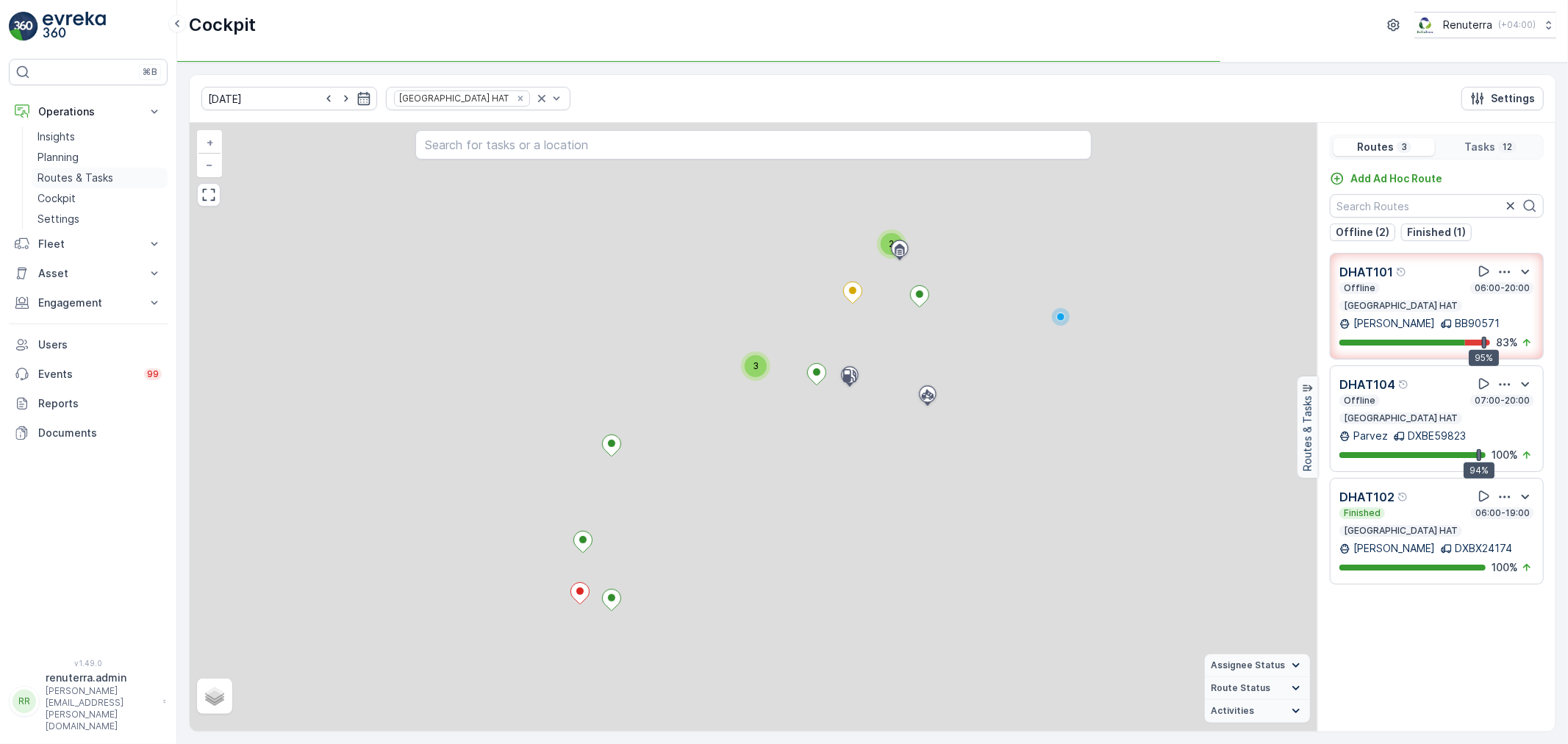
click at [71, 174] on p "Routes & Tasks" at bounding box center [75, 177] width 76 height 14
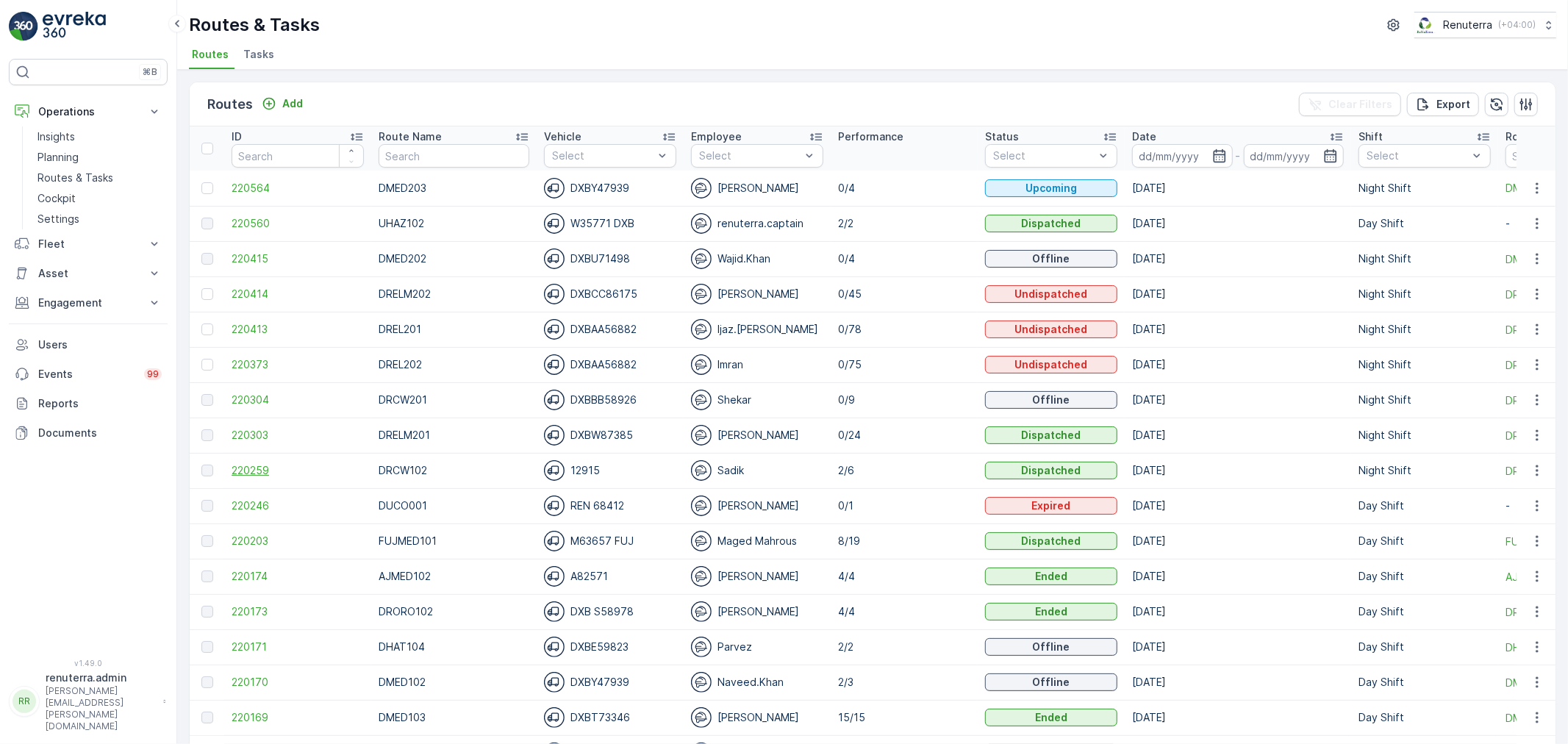
click at [244, 464] on span "220259" at bounding box center [298, 470] width 132 height 14
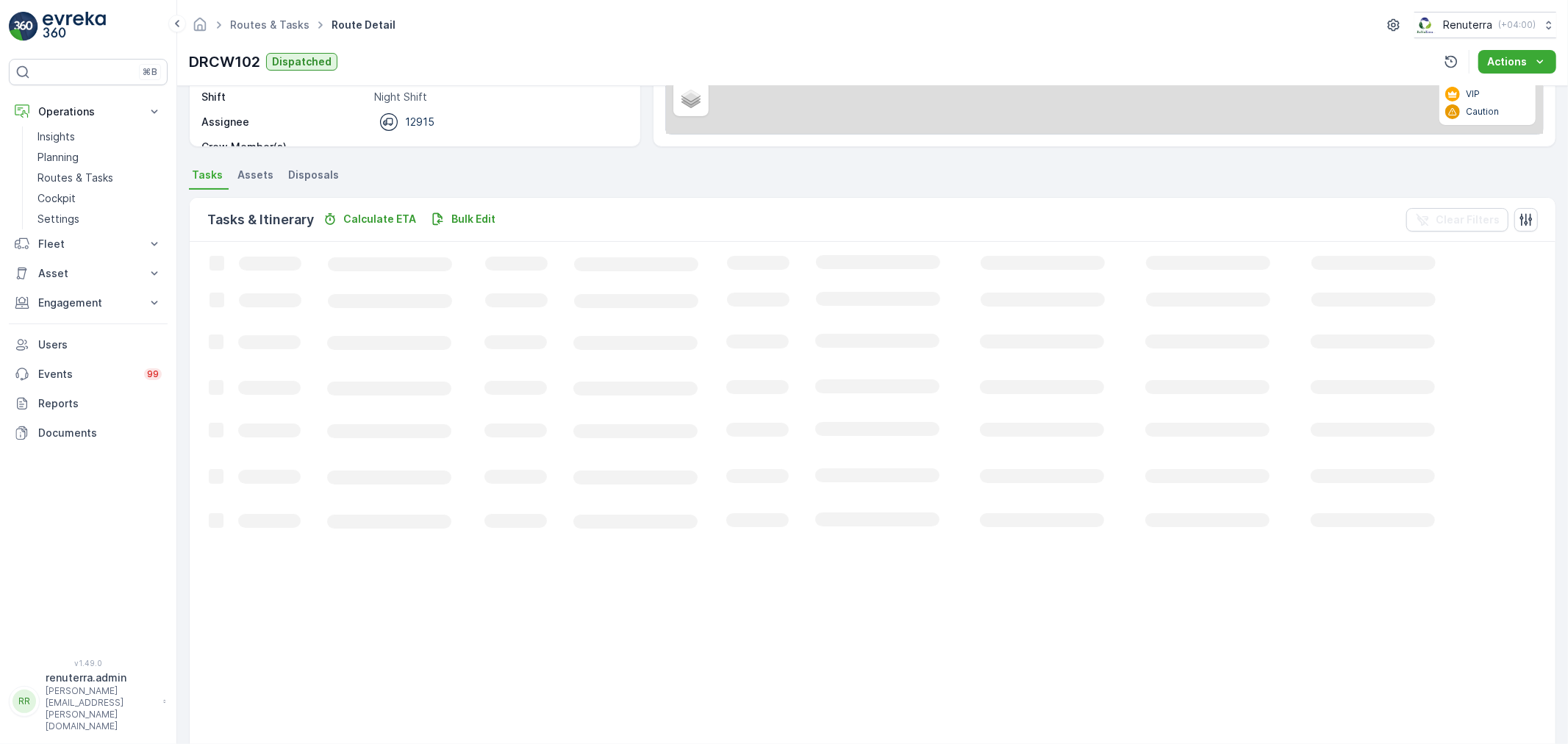
scroll to position [96, 0]
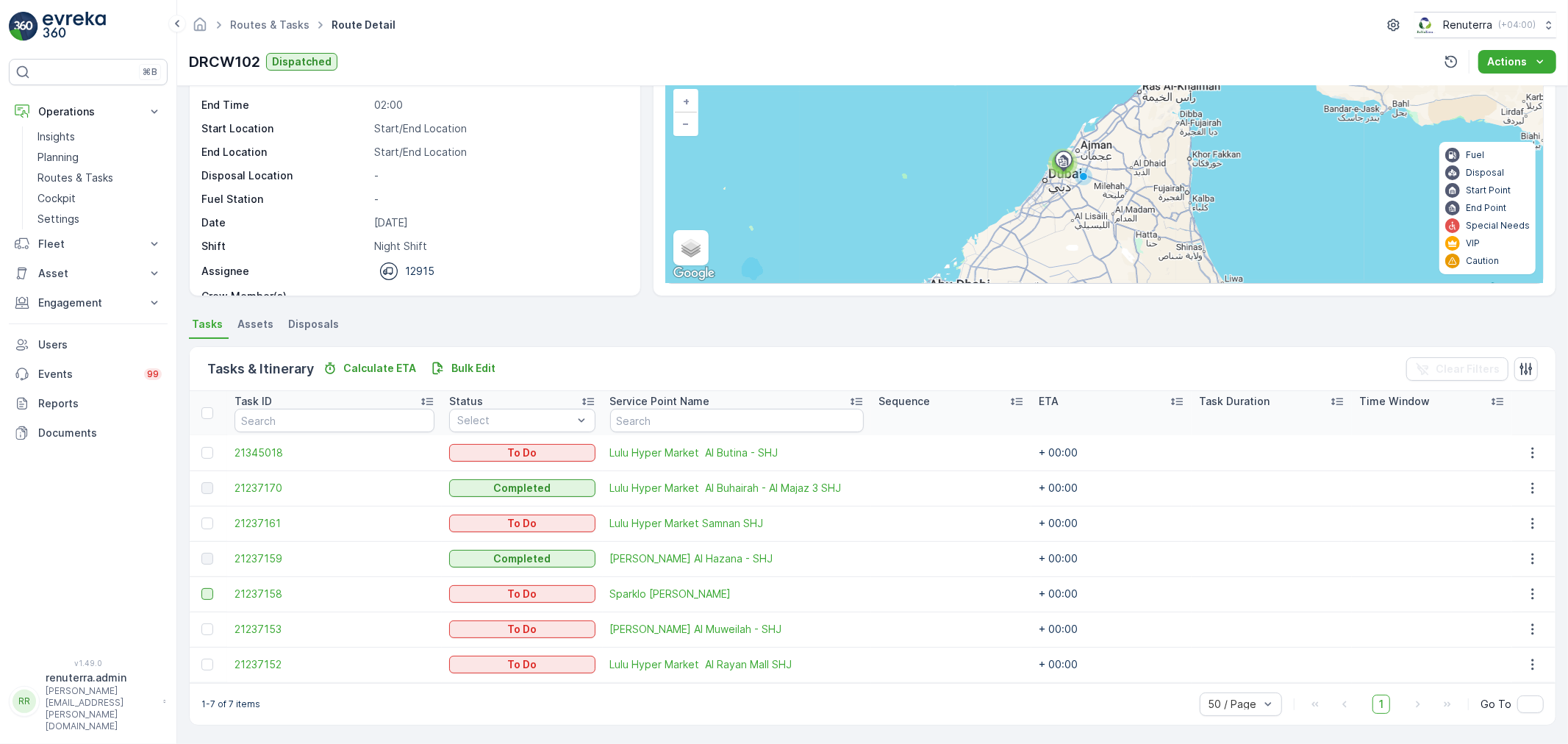
click at [202, 591] on div at bounding box center [207, 594] width 11 height 11
click at [201, 588] on input "checkbox" at bounding box center [201, 588] width 0 height 0
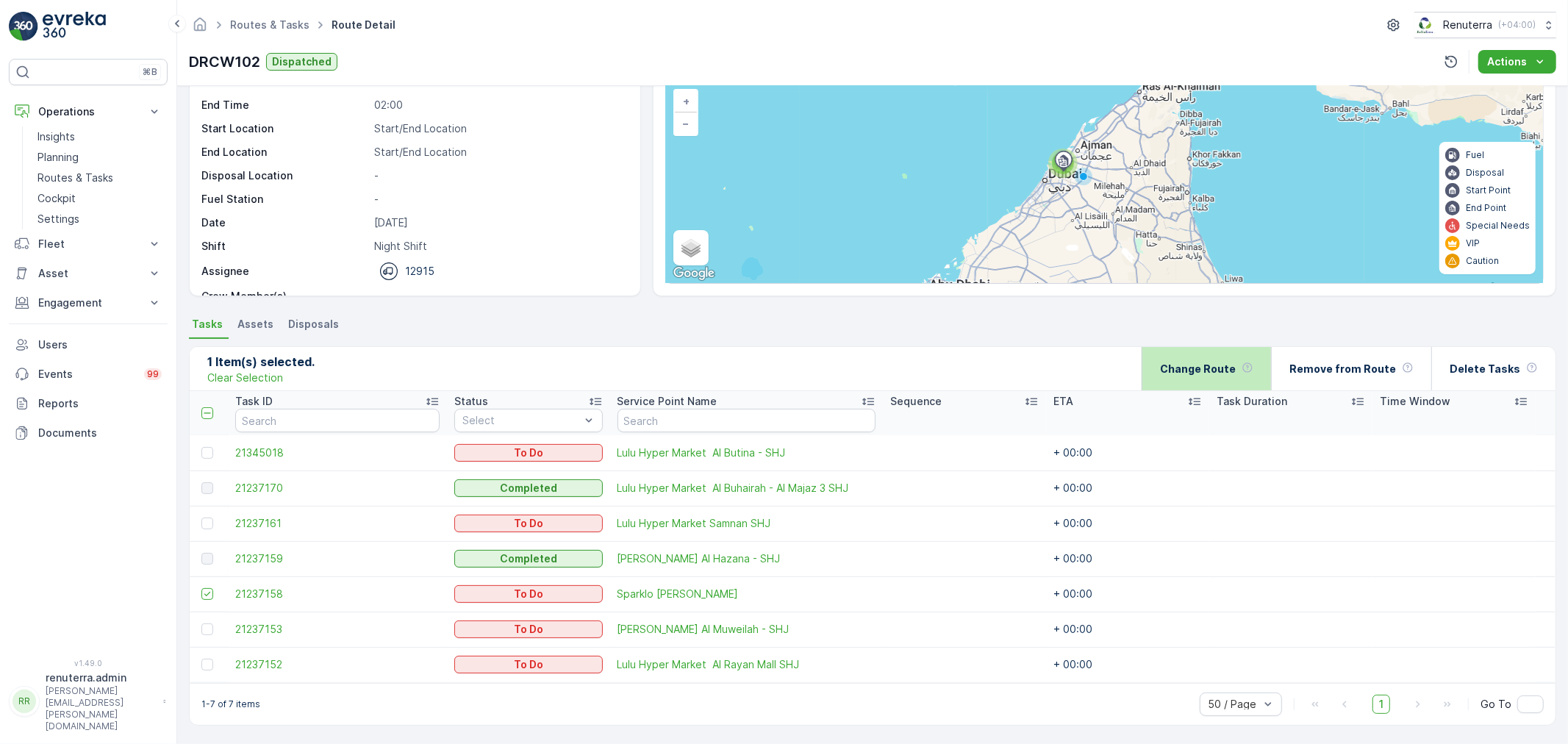
click at [1214, 375] on div "Change Route" at bounding box center [1206, 369] width 93 height 43
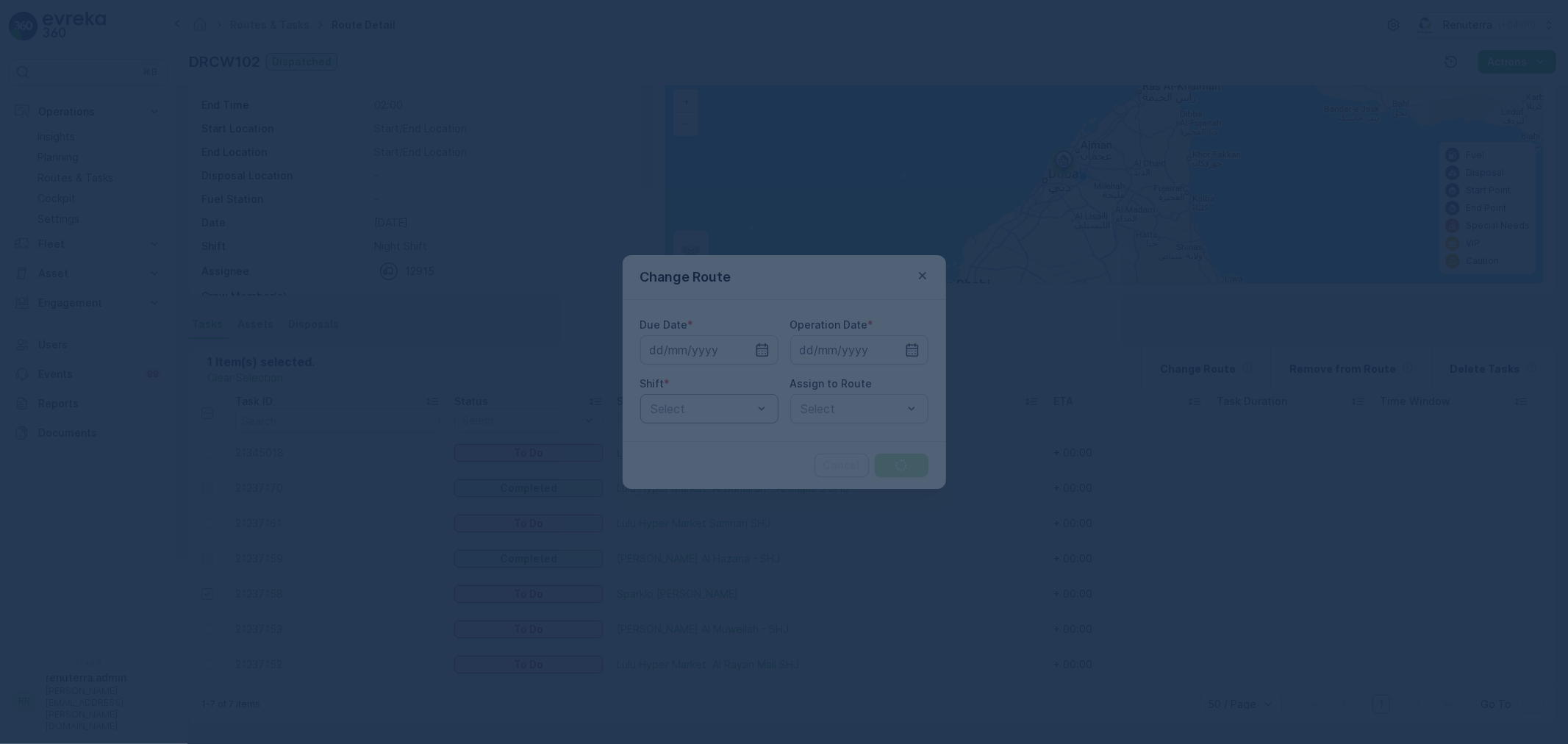
type input "[DATE]"
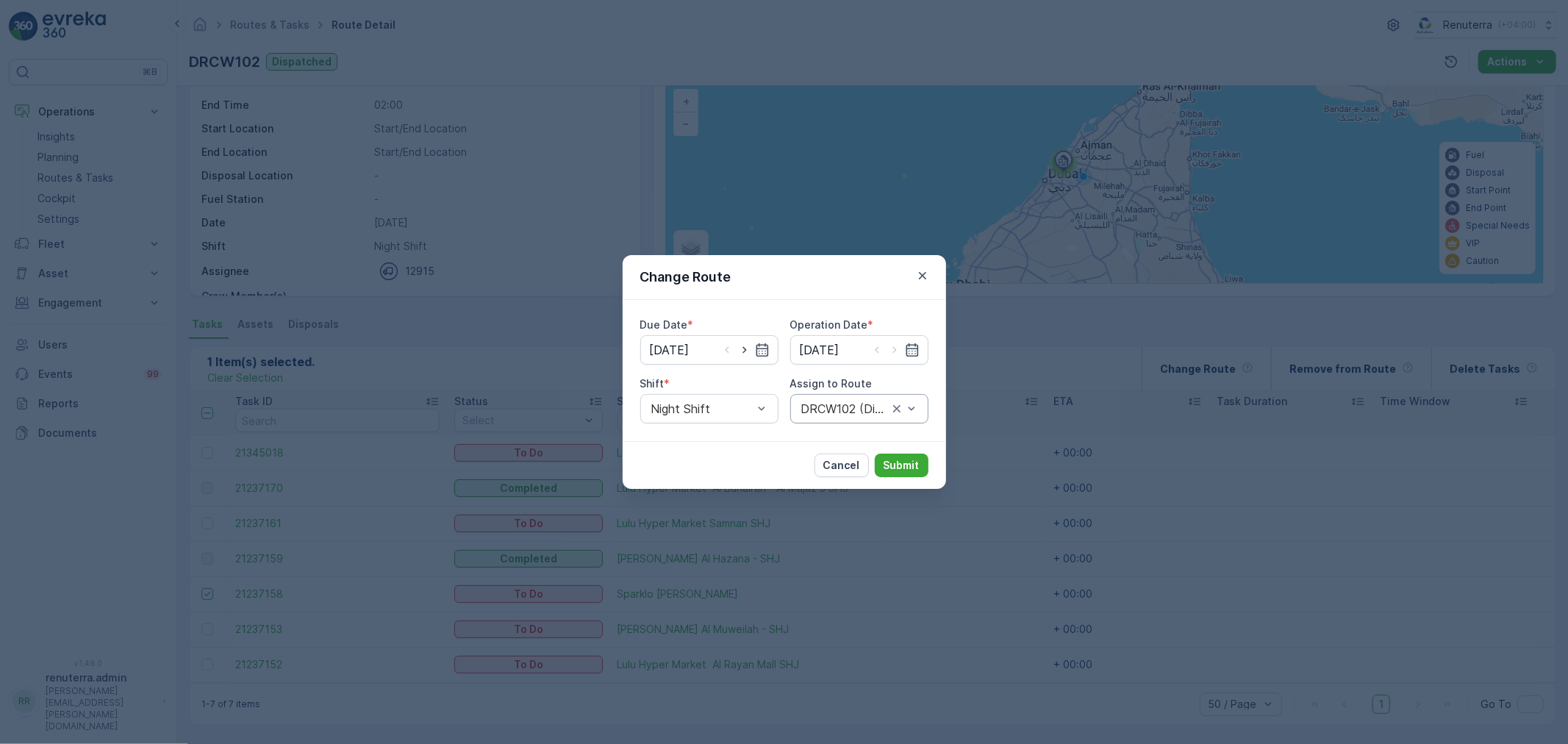
click at [812, 408] on div at bounding box center [845, 408] width 90 height 13
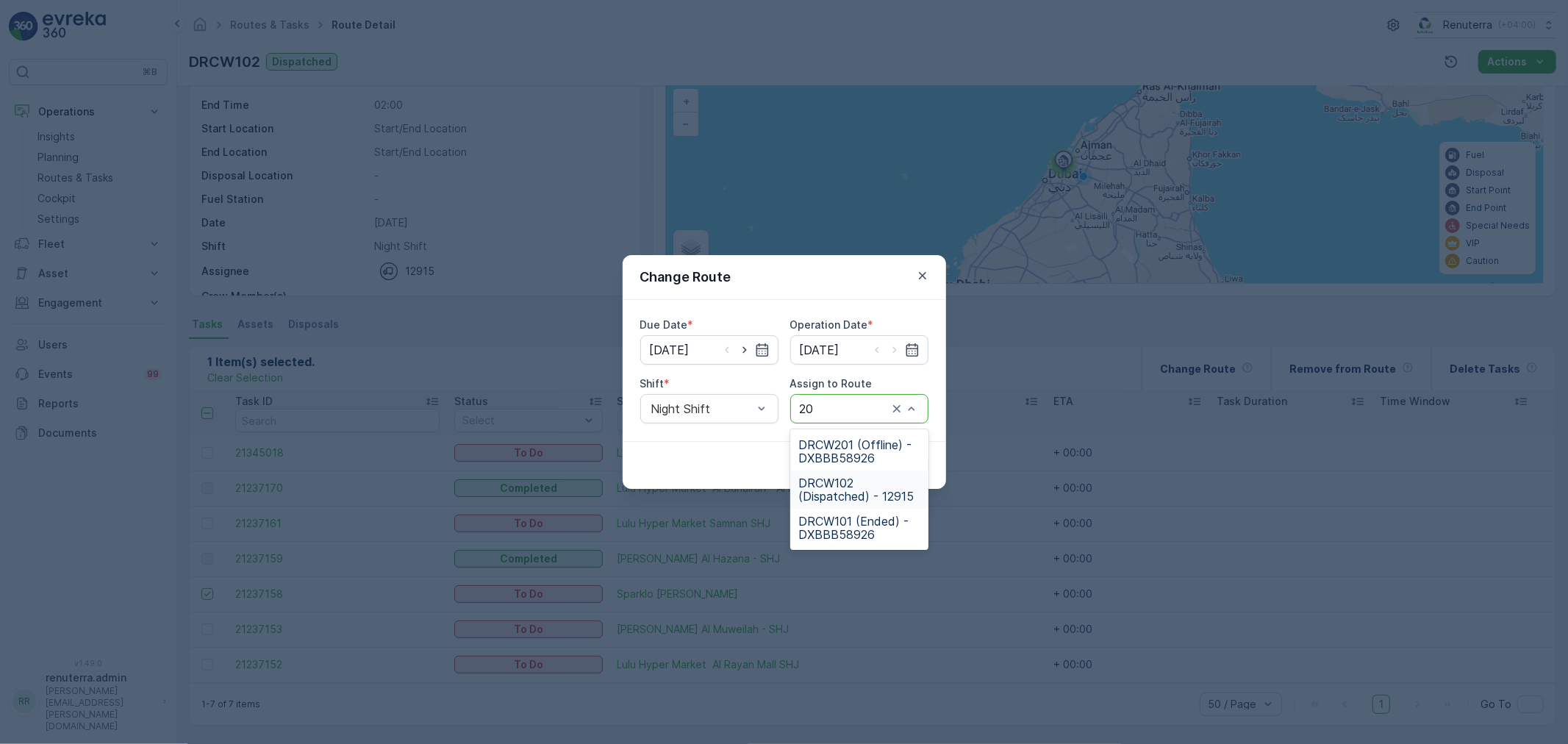
type input "201"
click at [839, 457] on span "DRCW201 (Offline) - DXBBB58926" at bounding box center [859, 451] width 121 height 27
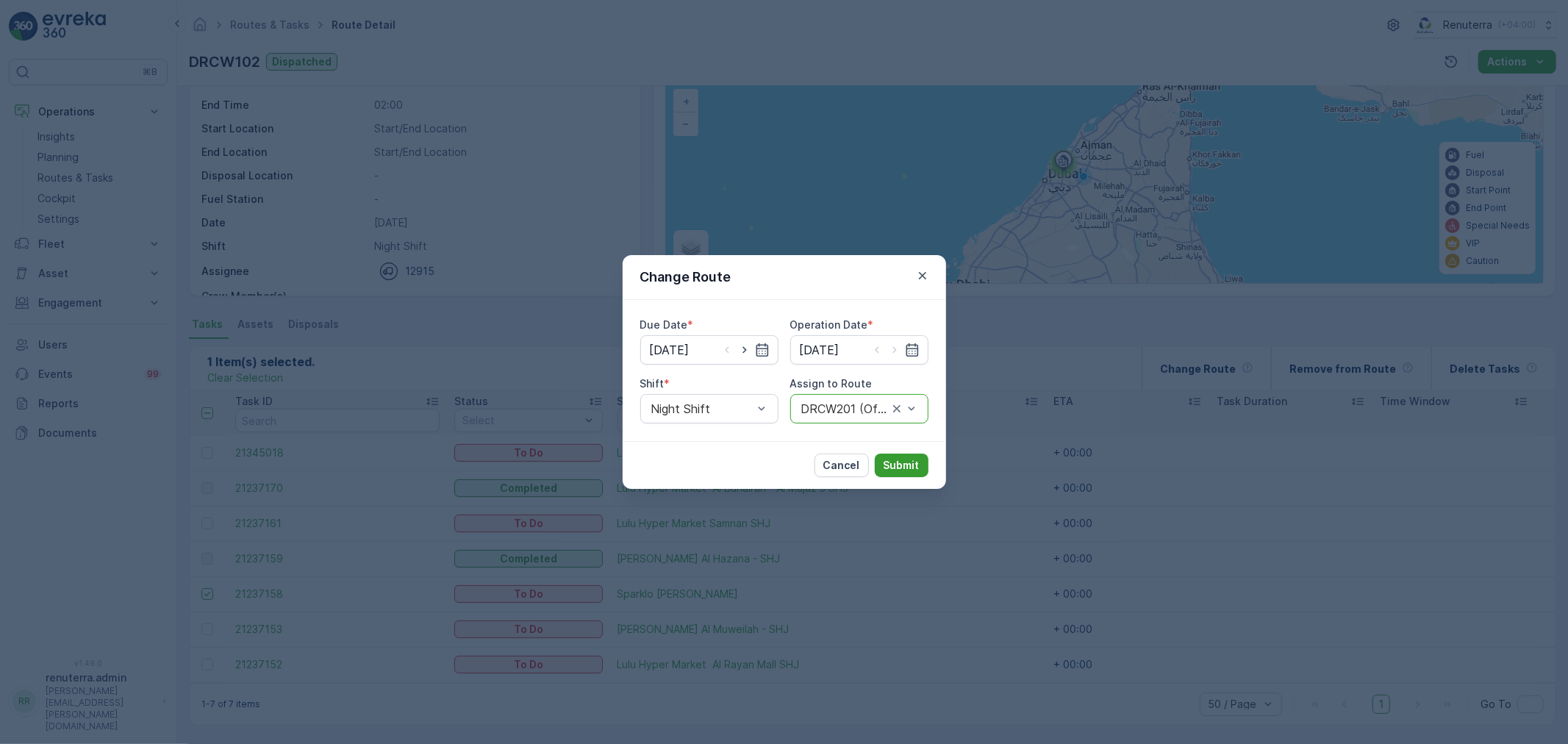
click at [891, 472] on p "Submit" at bounding box center [901, 465] width 36 height 14
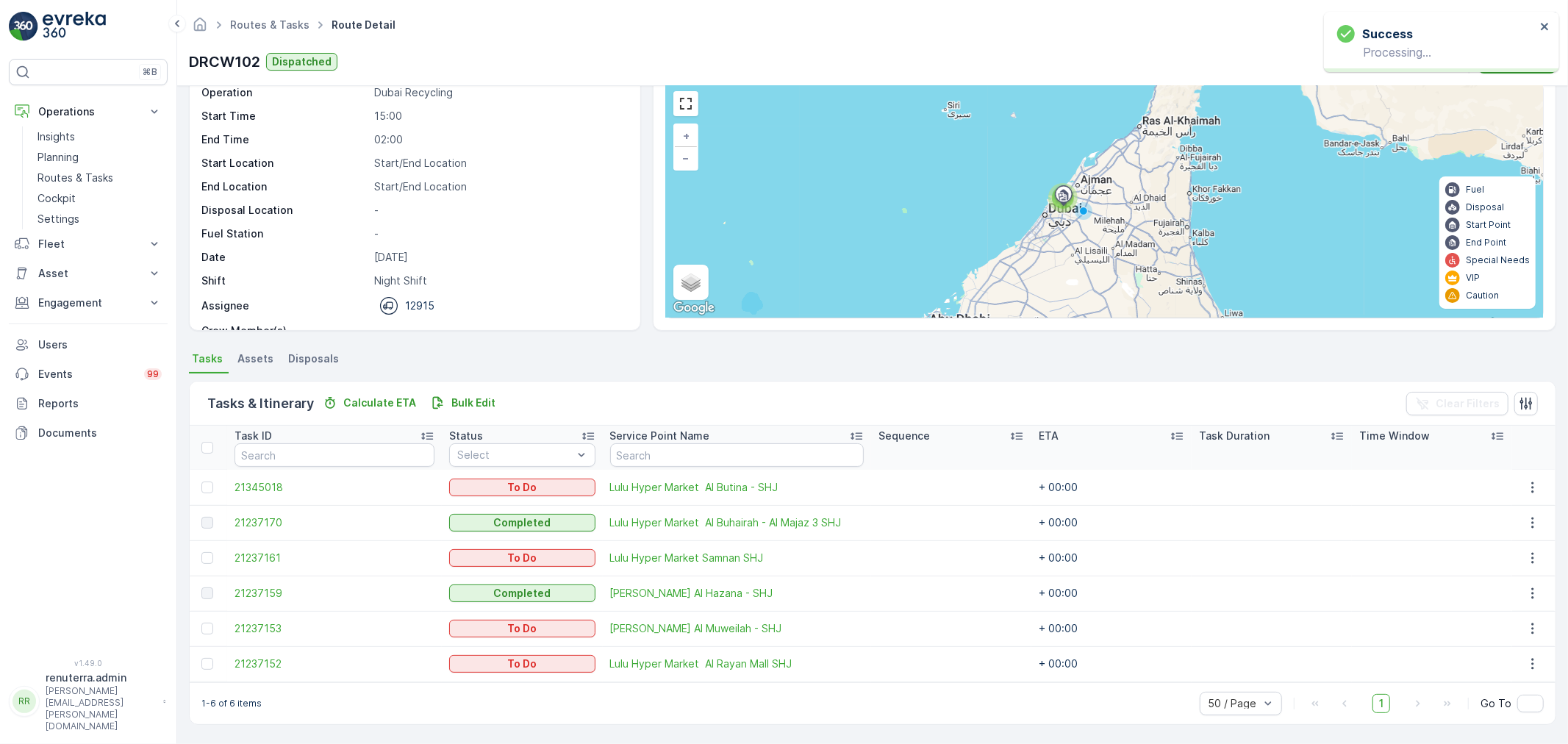
scroll to position [60, 0]
click at [247, 28] on link "Routes & Tasks" at bounding box center [270, 24] width 79 height 12
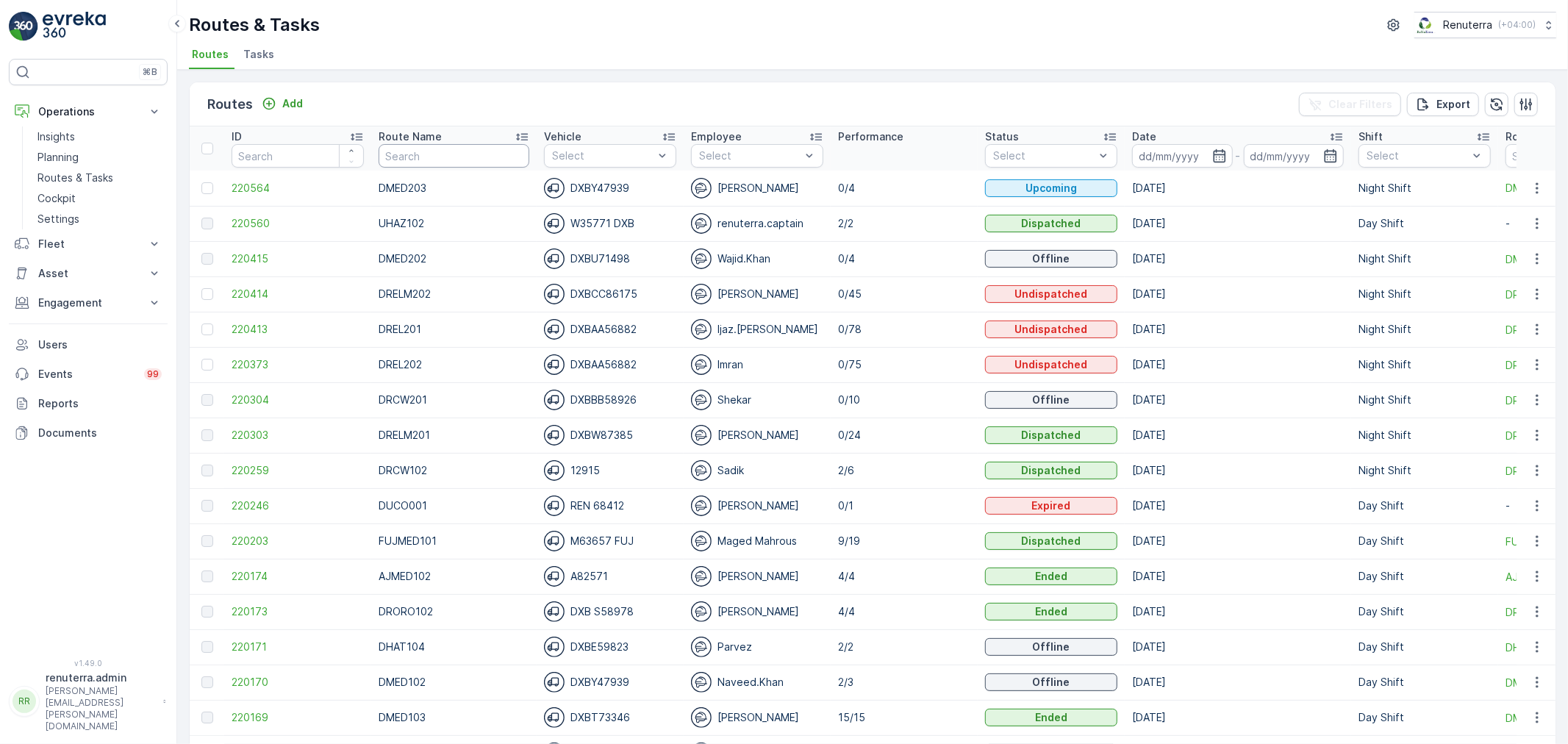
click at [397, 157] on input "text" at bounding box center [454, 156] width 150 height 24
